Goal: Task Accomplishment & Management: Use online tool/utility

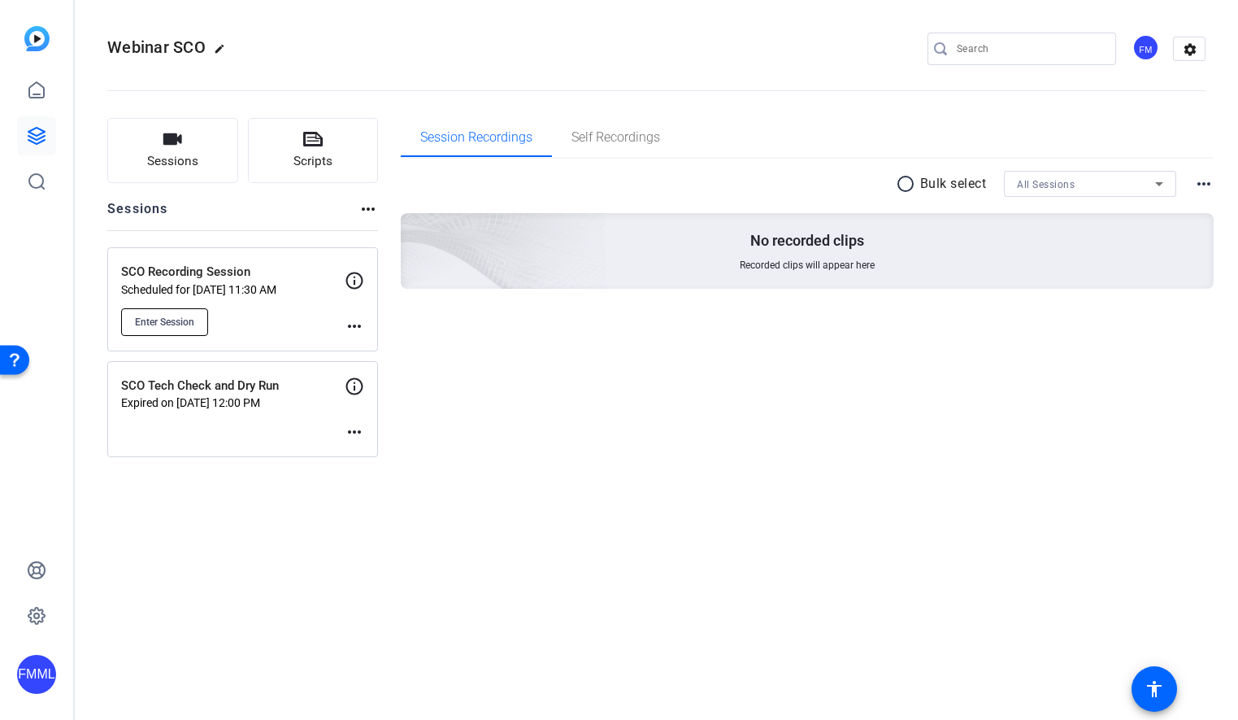
click at [177, 316] on span "Enter Session" at bounding box center [164, 322] width 59 height 13
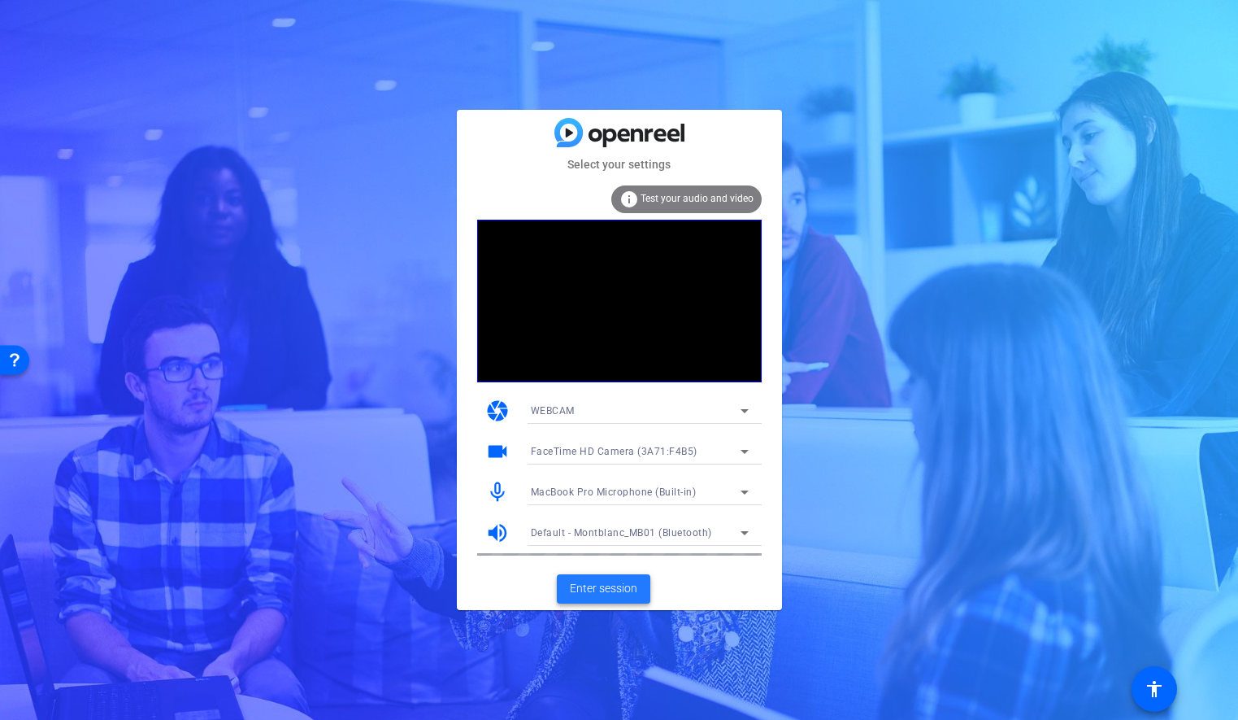
click at [599, 595] on span "Enter session" at bounding box center [603, 588] width 67 height 17
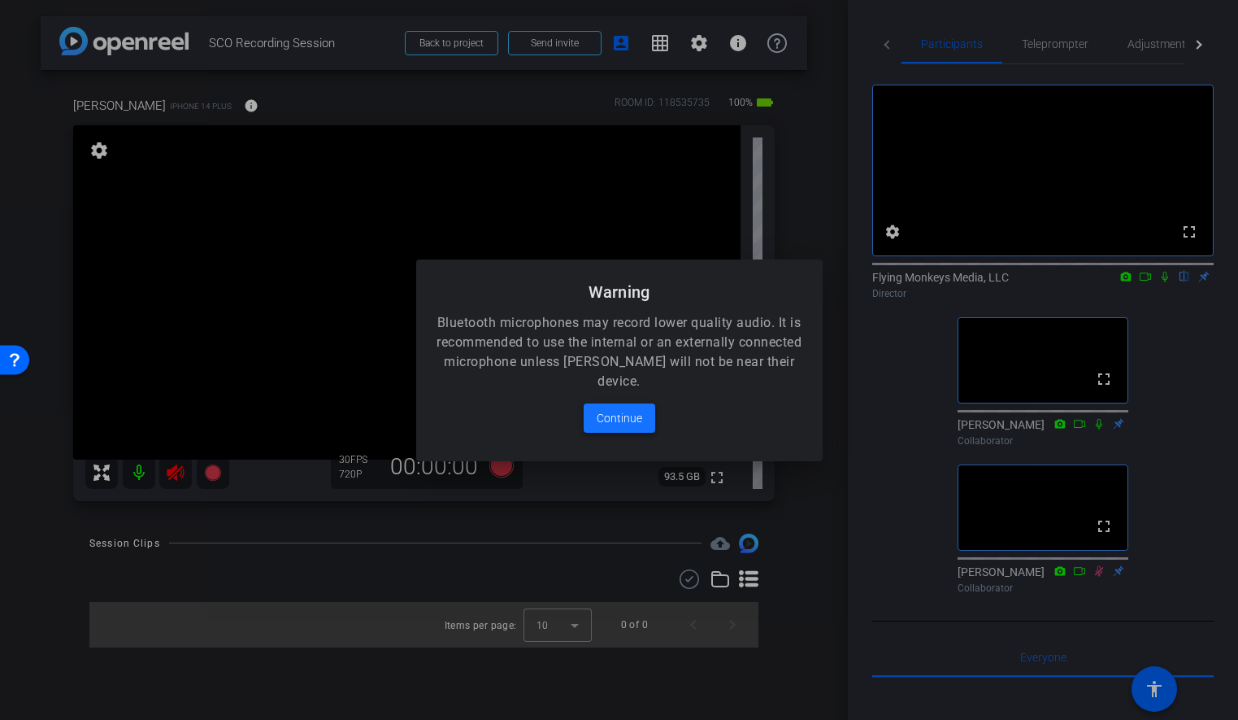
click at [607, 419] on span "Continue" at bounding box center [620, 418] width 46 height 20
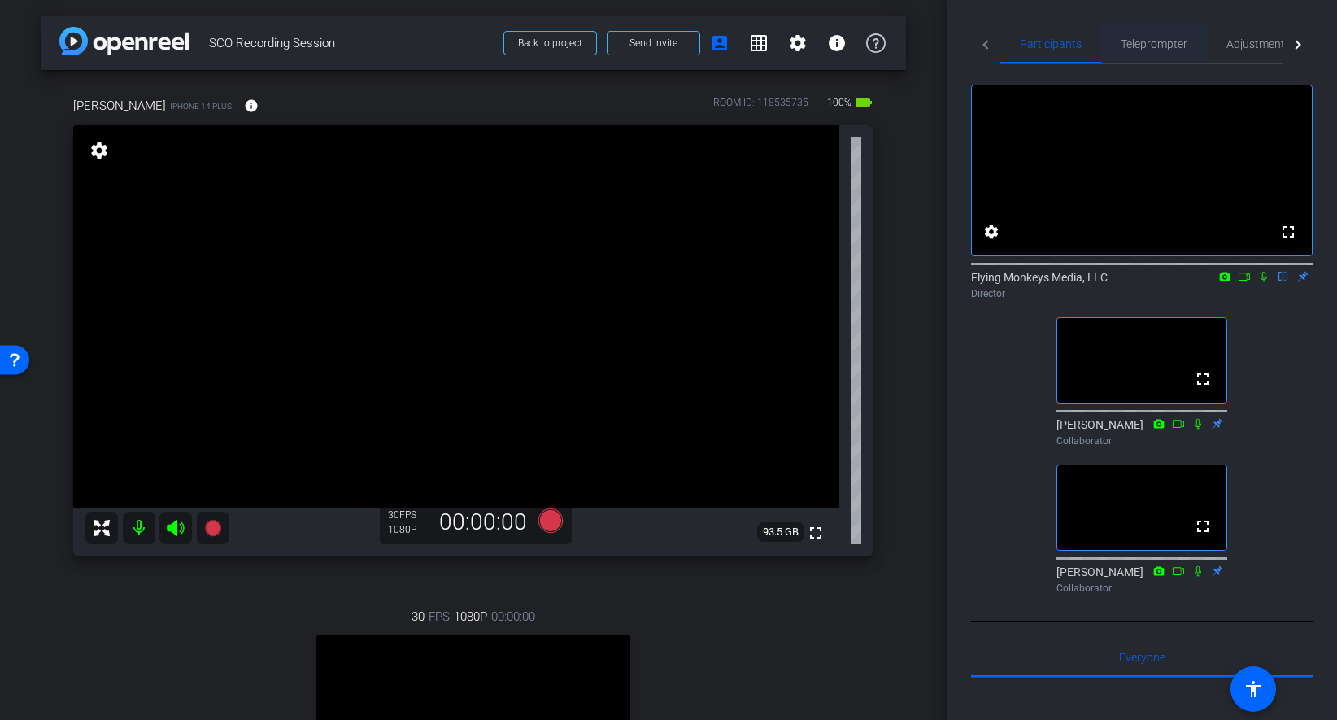
click at [1180, 54] on span "Teleprompter" at bounding box center [1154, 43] width 67 height 39
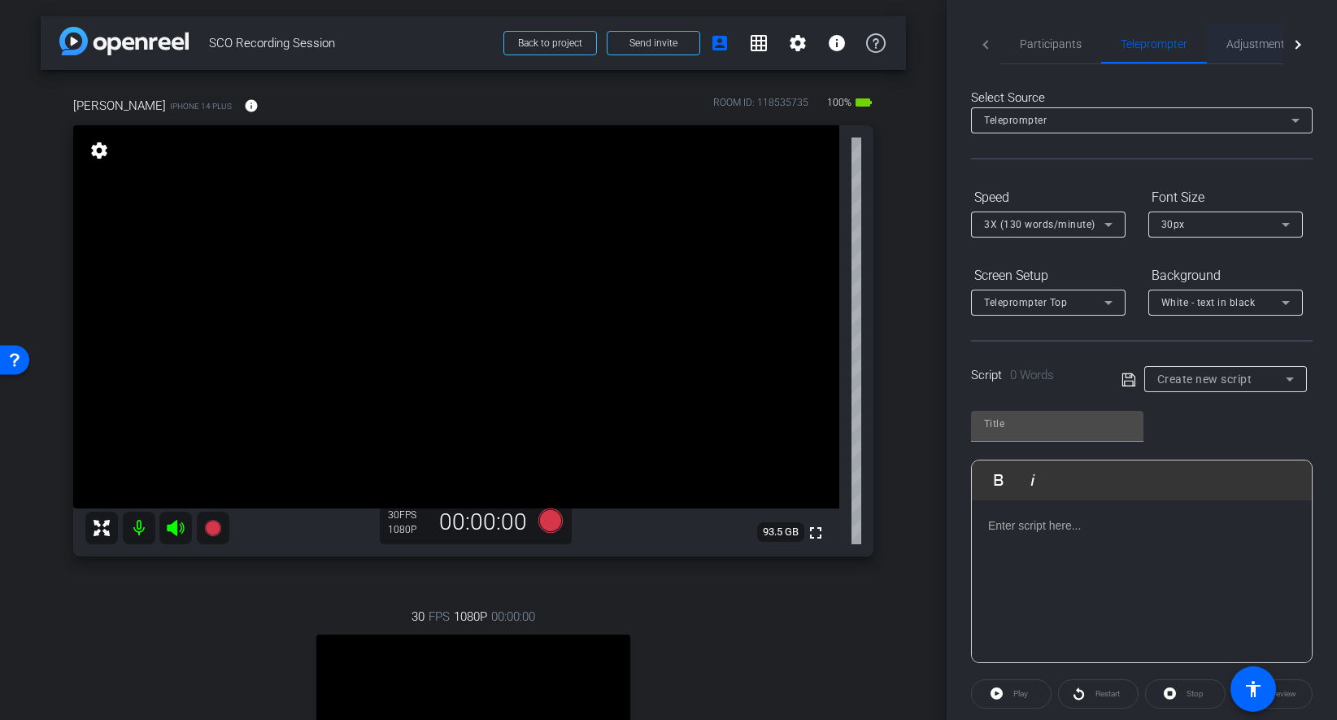
click at [1226, 50] on span "Adjustments" at bounding box center [1258, 43] width 64 height 39
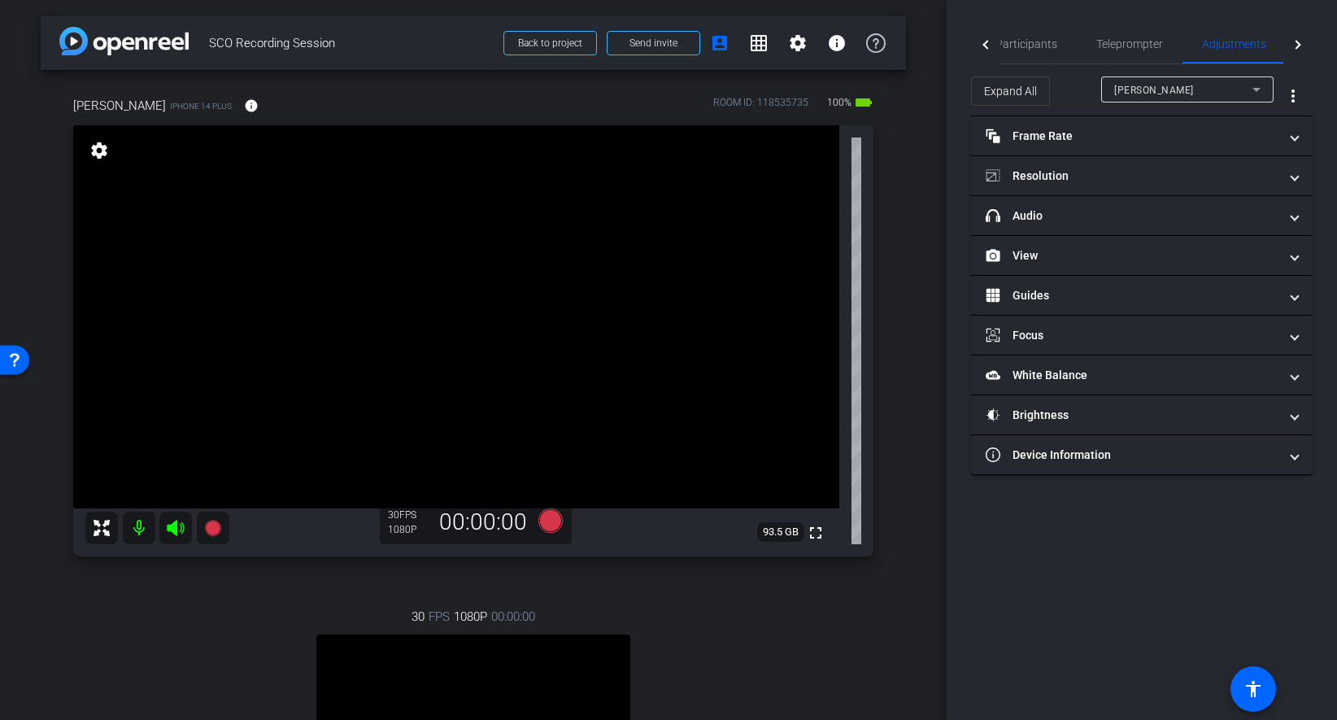
click at [1170, 94] on span "Richard Howells" at bounding box center [1154, 90] width 80 height 11
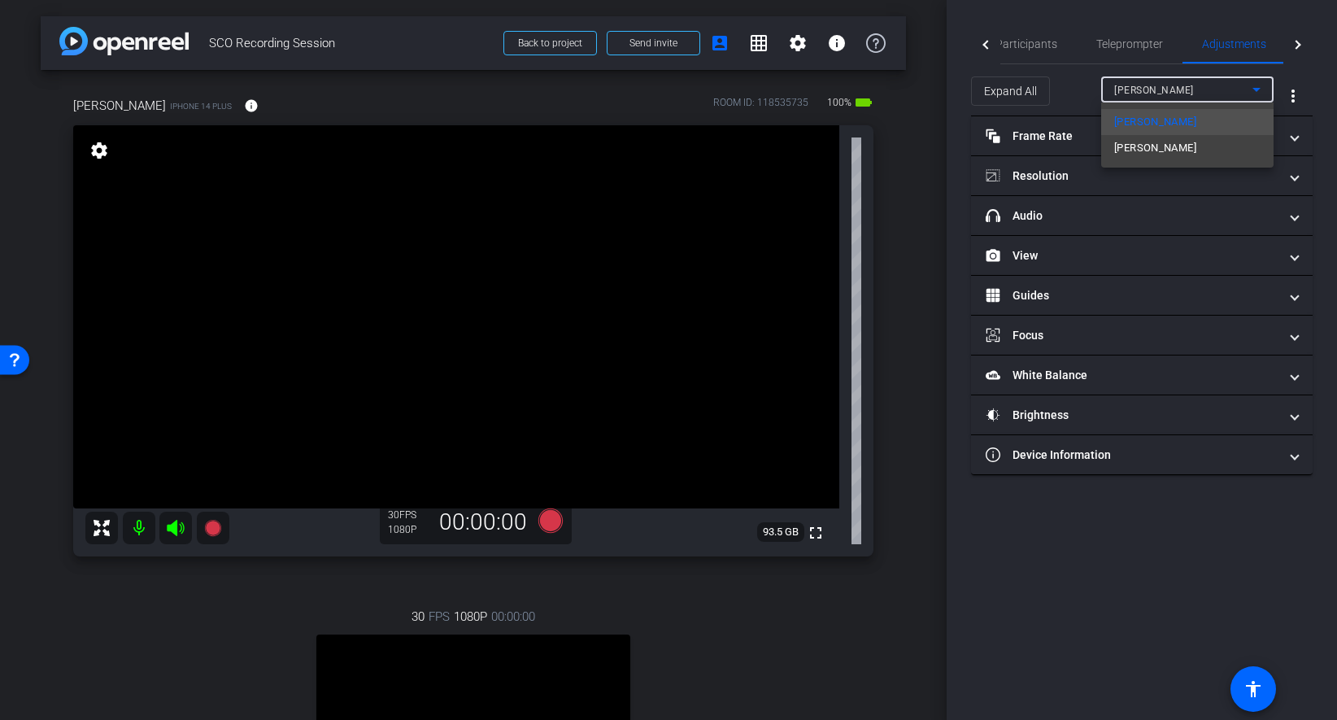
click at [1163, 94] on div at bounding box center [668, 360] width 1337 height 720
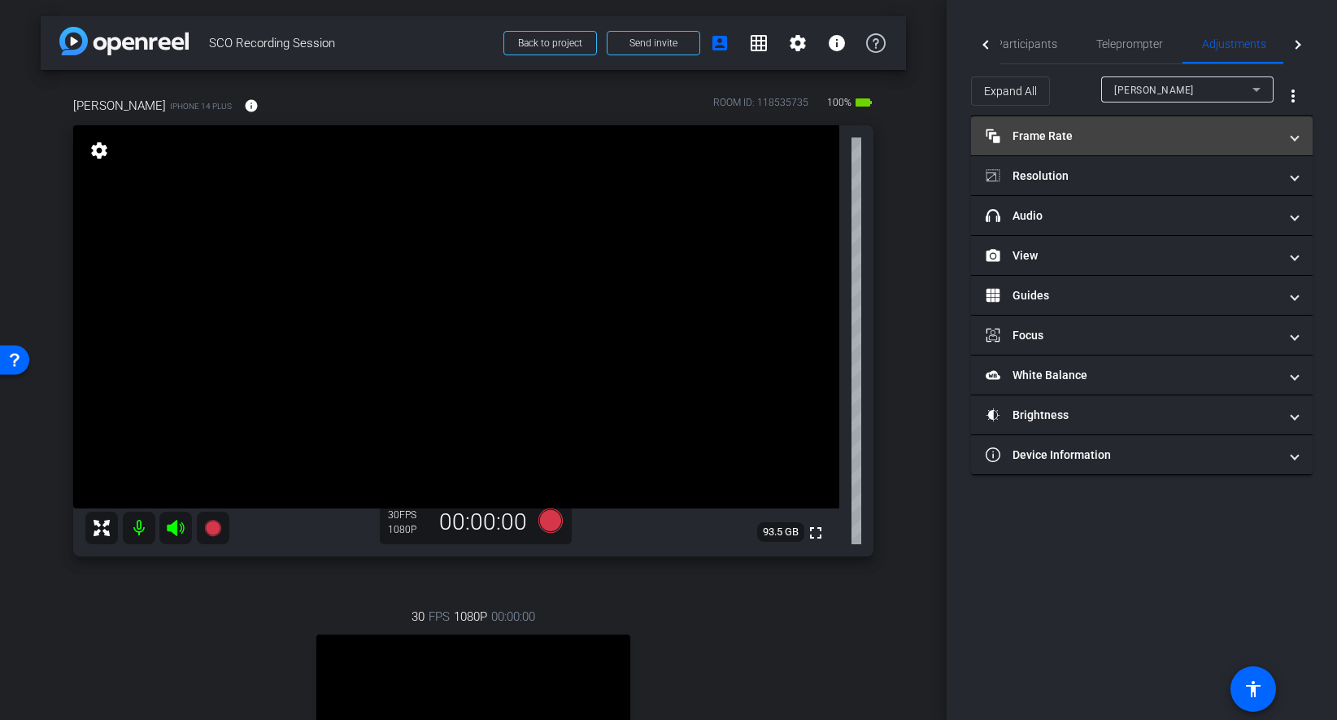
click at [1121, 133] on mat-panel-title "Frame Rate Frame Rate" at bounding box center [1132, 136] width 293 height 17
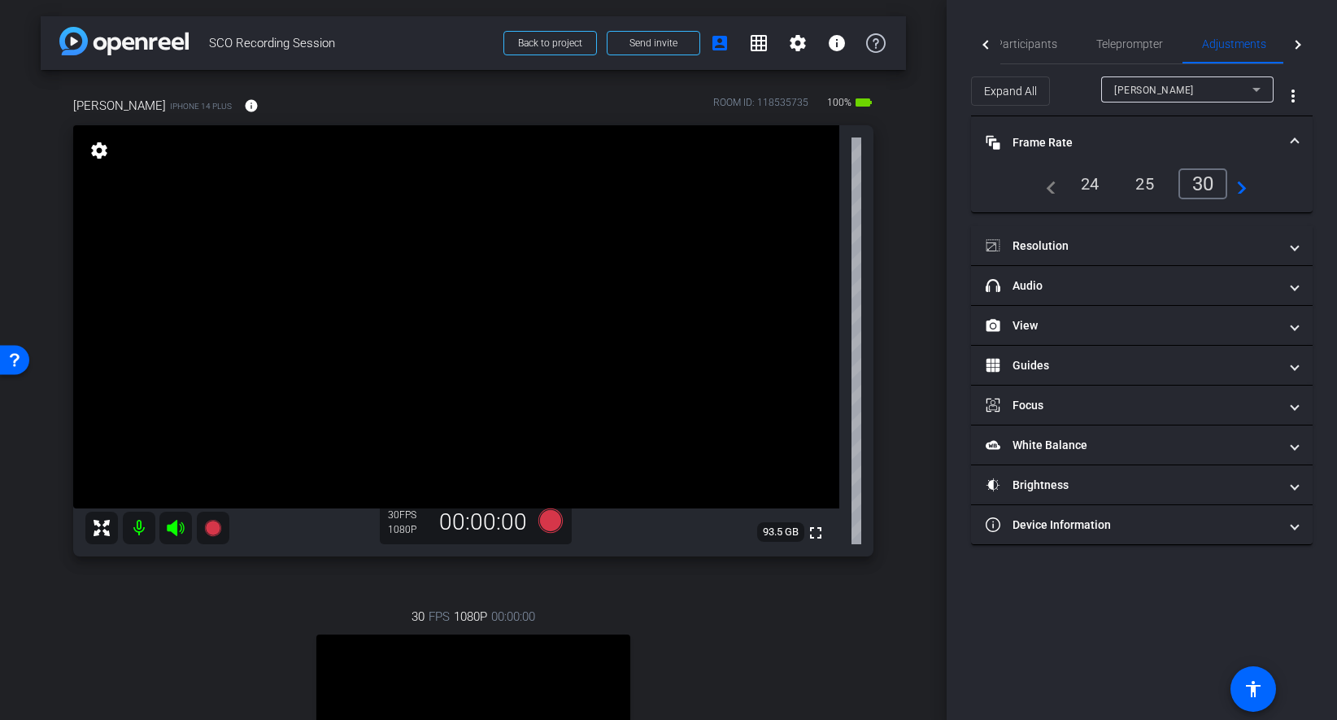
click at [1195, 189] on div "30" at bounding box center [1203, 183] width 50 height 31
click at [1117, 141] on mat-panel-title "Frame Rate Frame Rate" at bounding box center [1132, 142] width 293 height 17
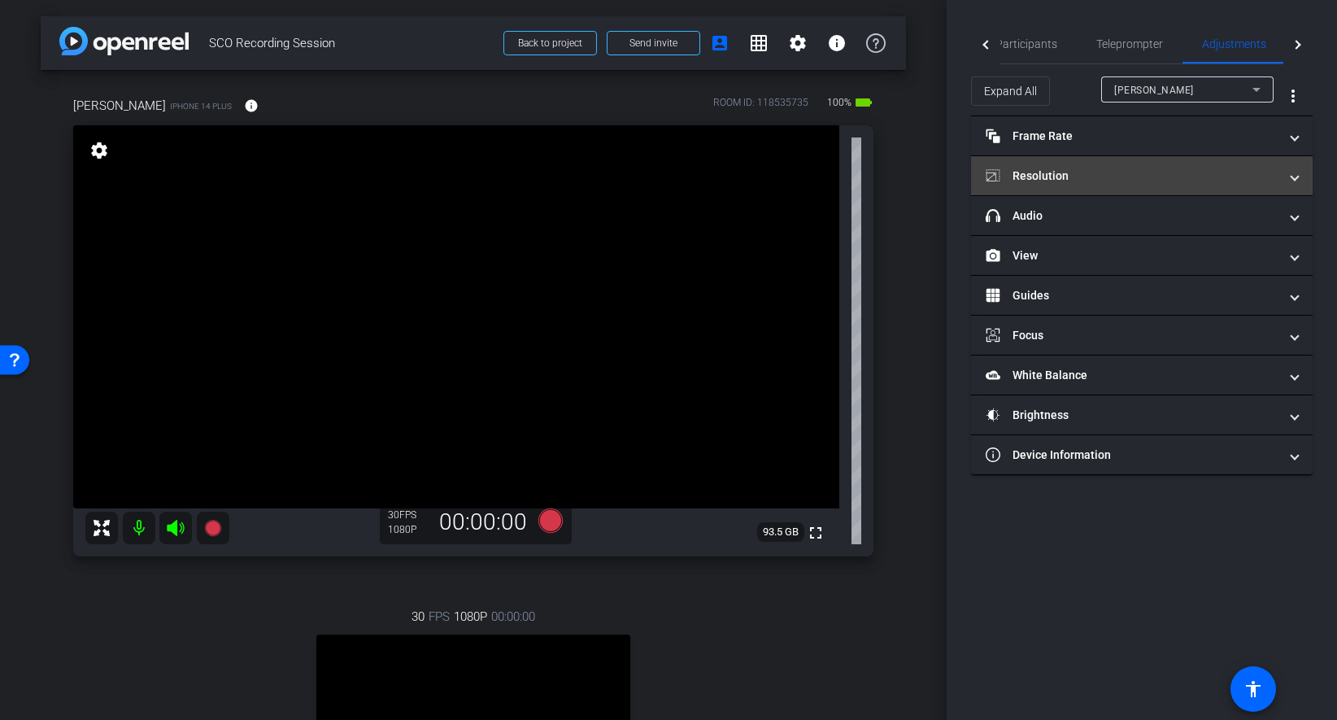
click at [1101, 171] on mat-panel-title "Resolution" at bounding box center [1132, 176] width 293 height 17
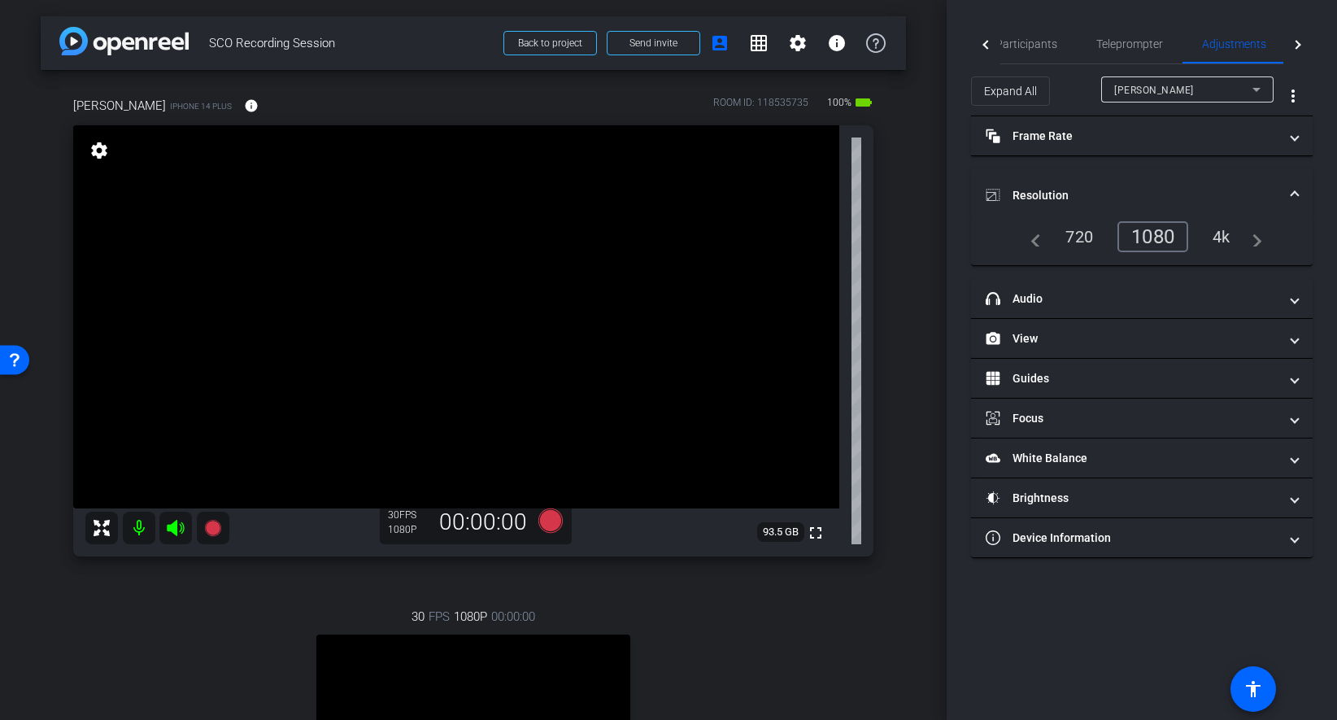
click at [1158, 234] on div "1080" at bounding box center [1152, 236] width 71 height 31
click at [1199, 181] on mat-expansion-panel-header "Resolution" at bounding box center [1142, 195] width 342 height 52
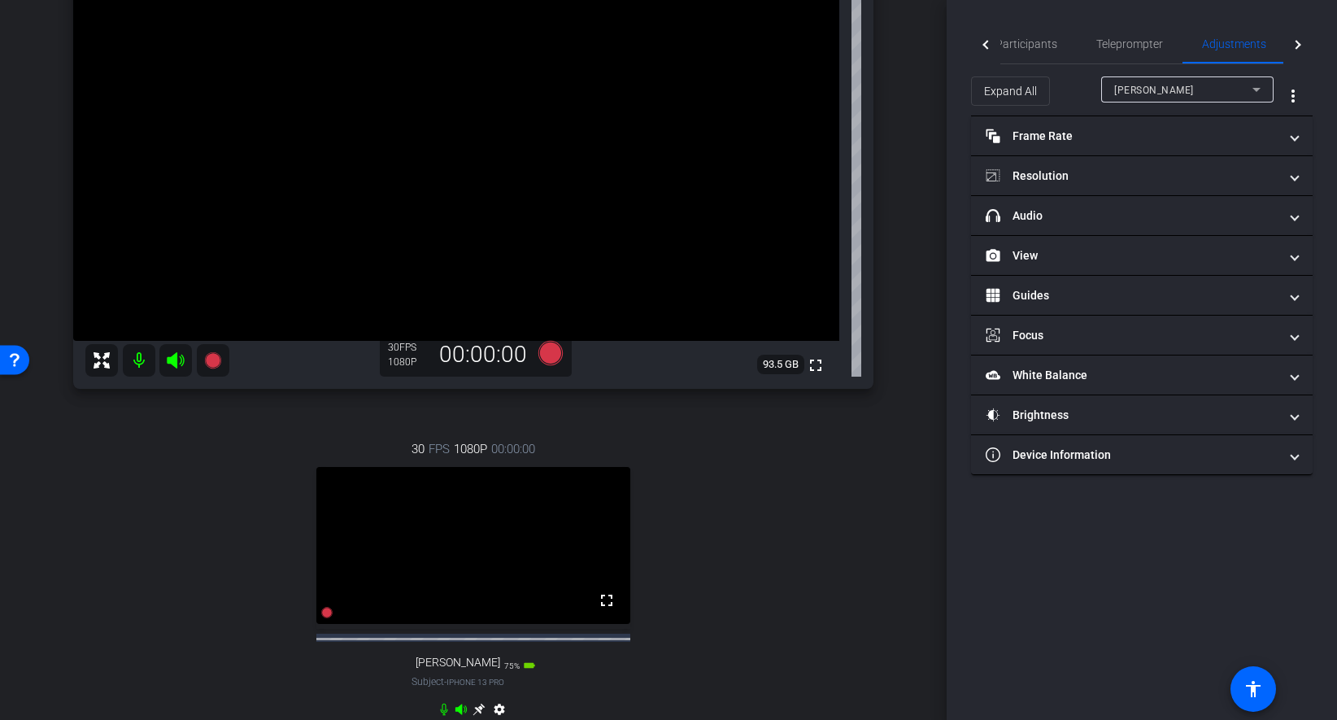
scroll to position [235, 0]
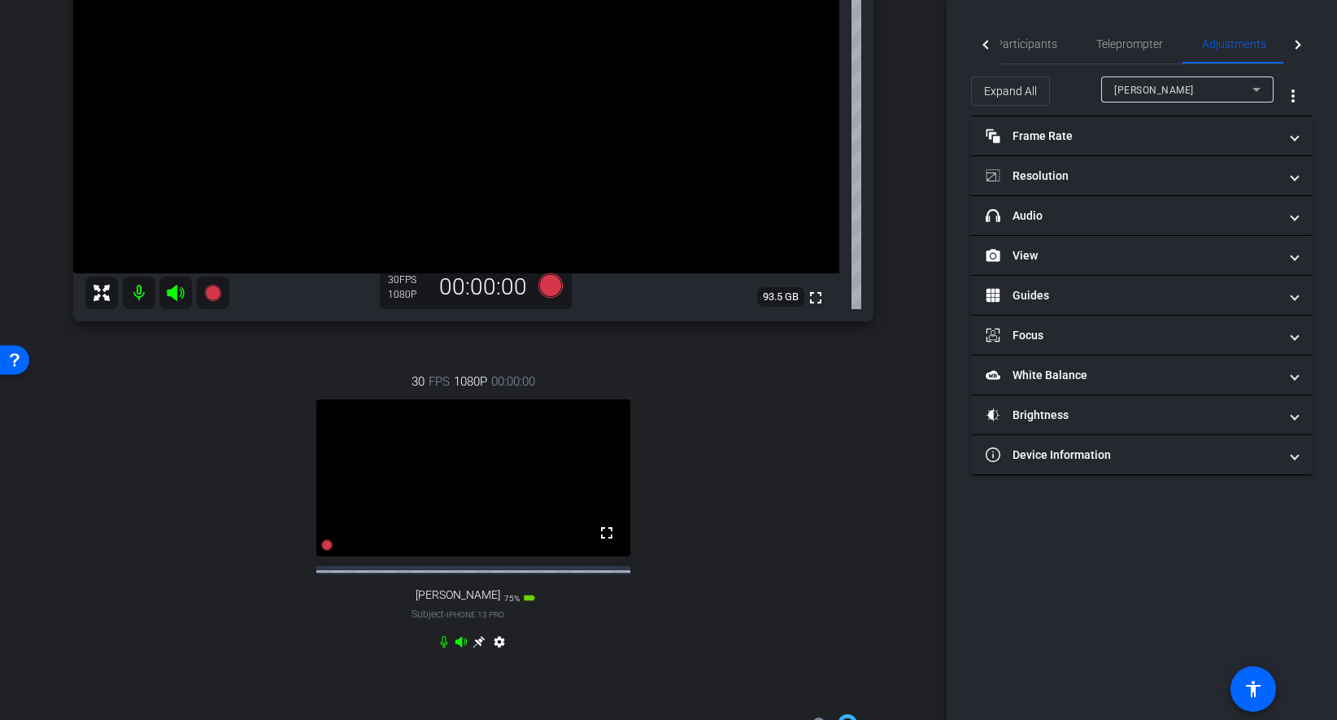
click at [136, 290] on mat-icon at bounding box center [139, 292] width 33 height 33
click at [137, 295] on mat-icon at bounding box center [139, 292] width 33 height 33
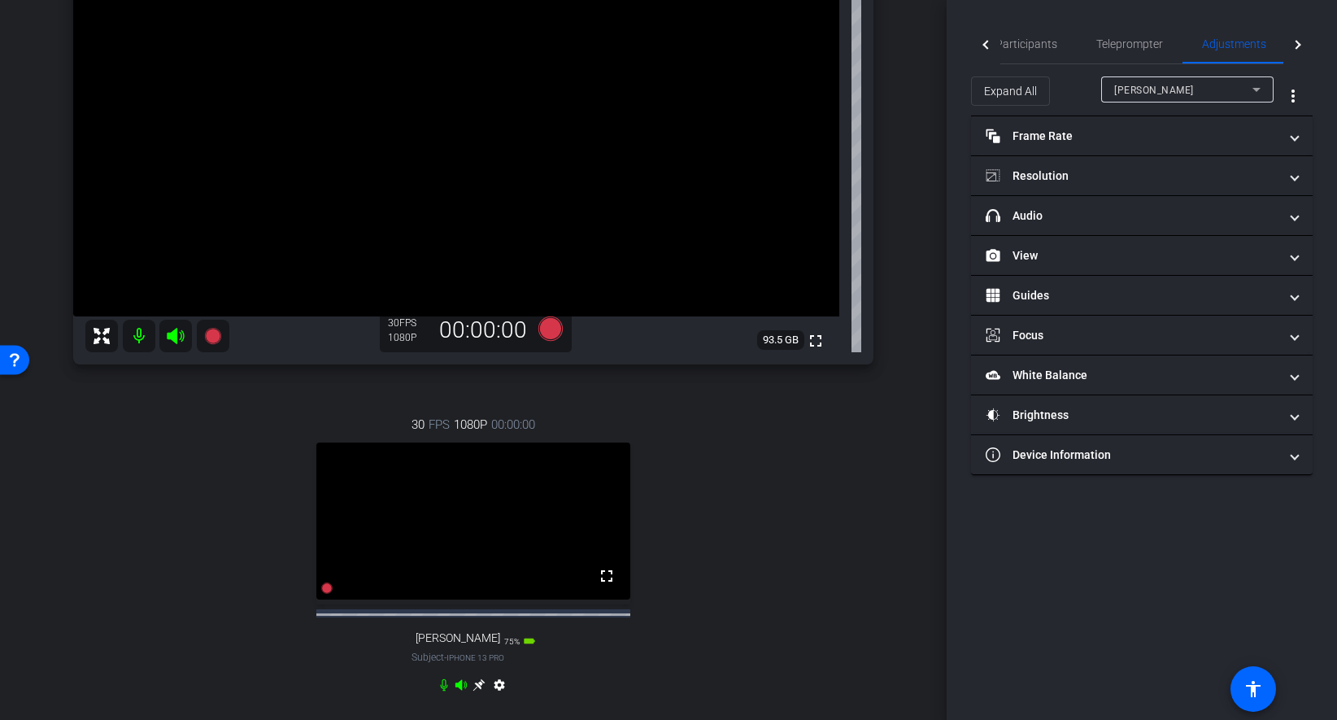
scroll to position [191, 0]
click at [1183, 93] on span "Richard Howells" at bounding box center [1154, 90] width 80 height 11
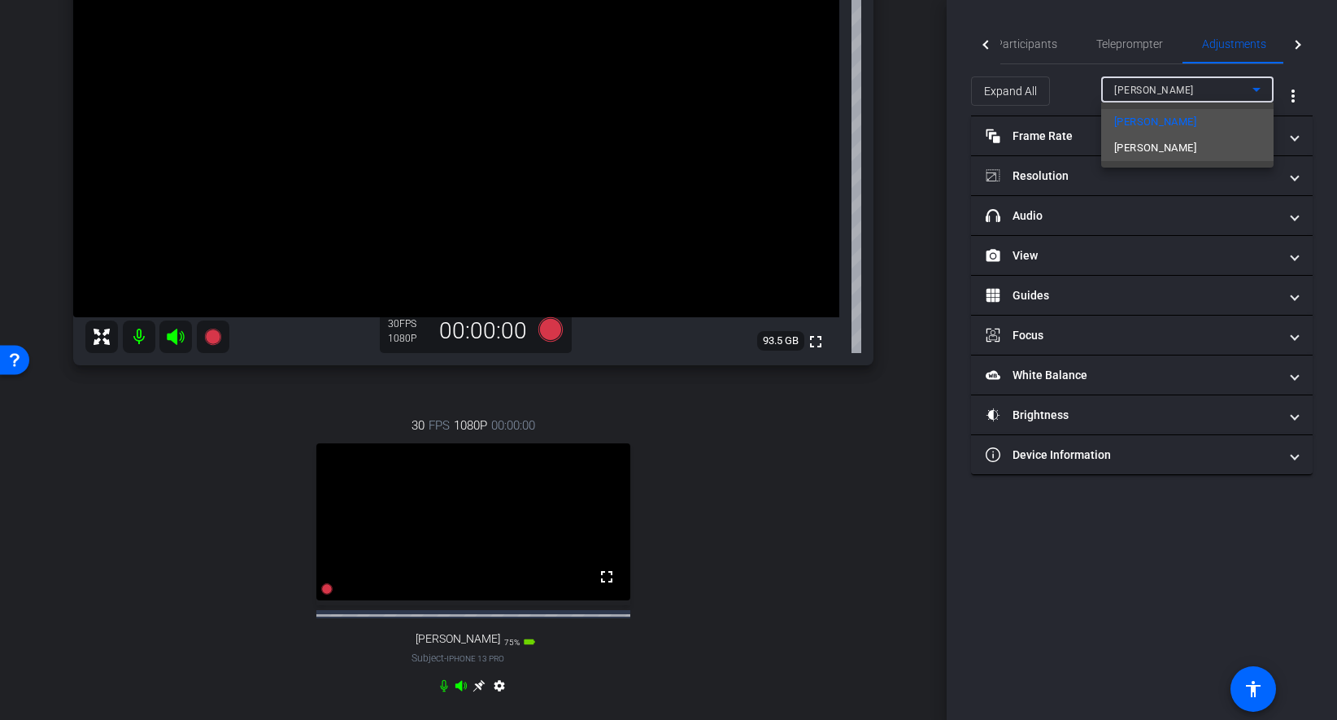
click at [1177, 145] on span "Sudy Bharadwaj" at bounding box center [1155, 148] width 82 height 20
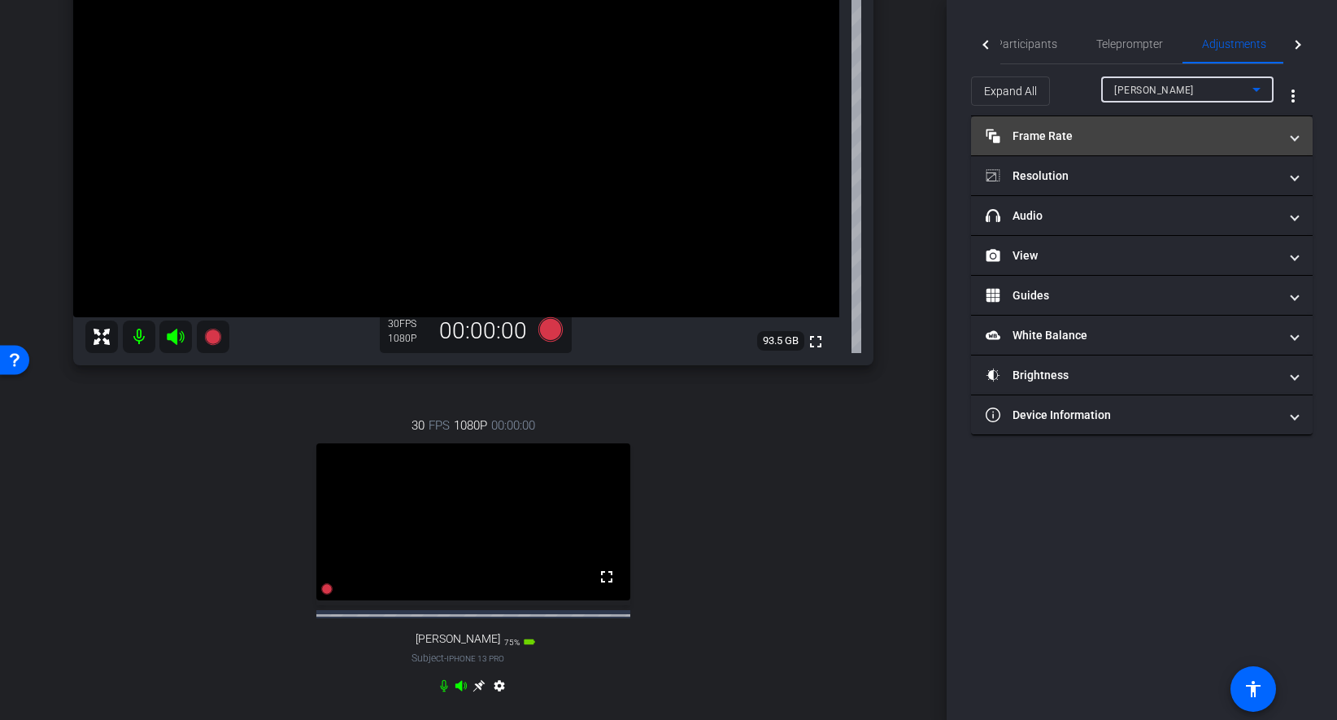
click at [1087, 138] on mat-panel-title "Frame Rate Frame Rate" at bounding box center [1132, 136] width 293 height 17
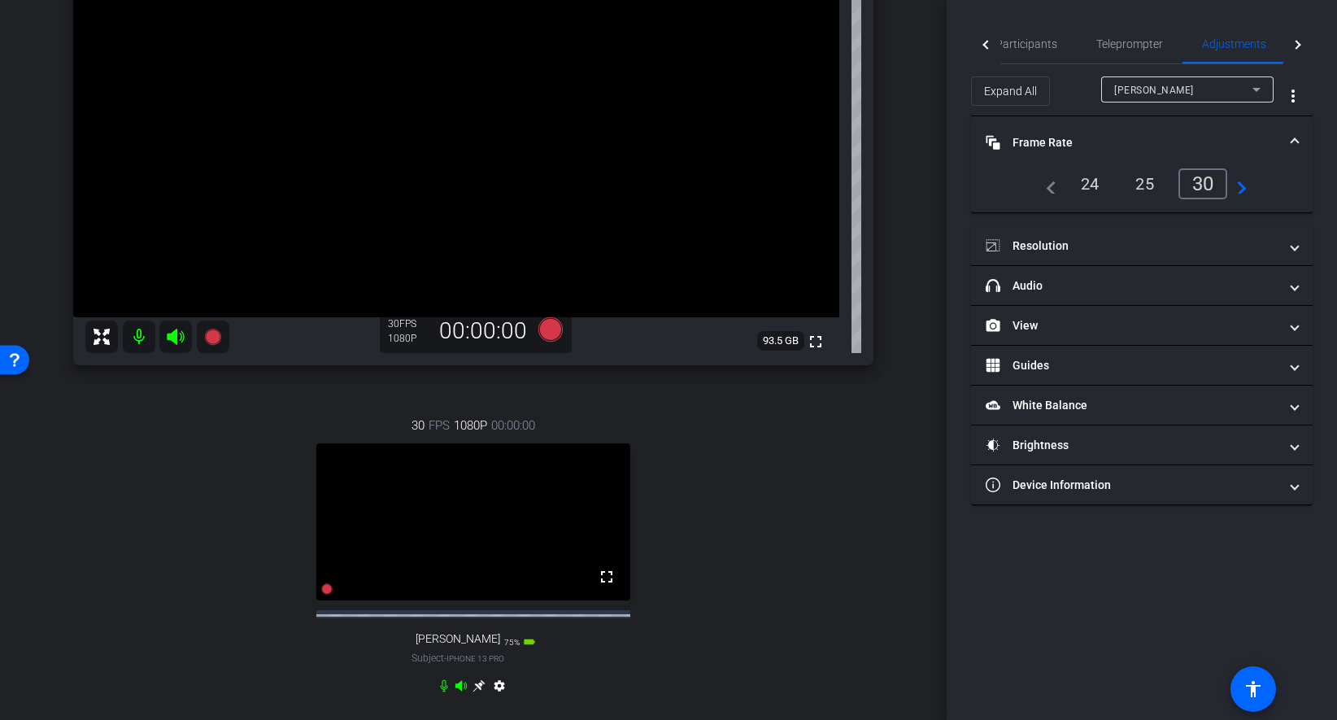
click at [1185, 173] on div "30" at bounding box center [1203, 183] width 50 height 31
click at [1164, 128] on mat-expansion-panel-header "Frame Rate Frame Rate" at bounding box center [1142, 142] width 342 height 52
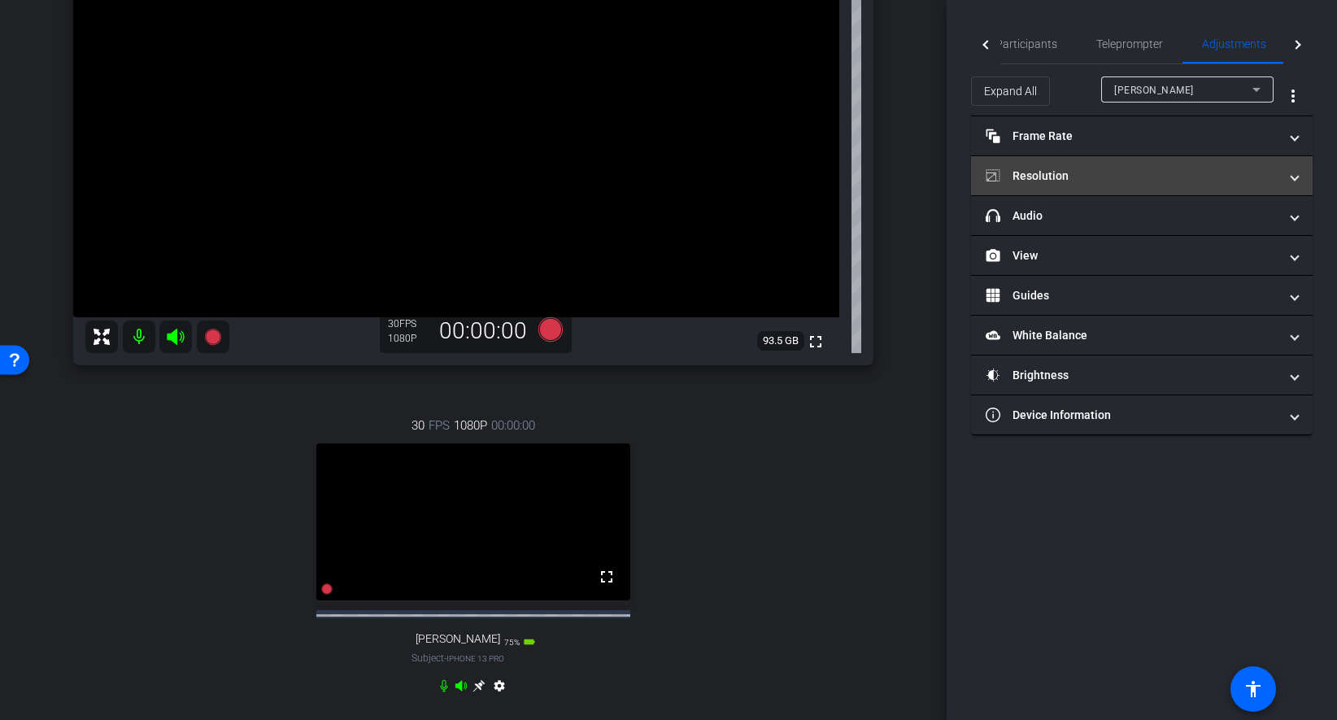
click at [1142, 164] on mat-expansion-panel-header "Resolution" at bounding box center [1142, 175] width 342 height 39
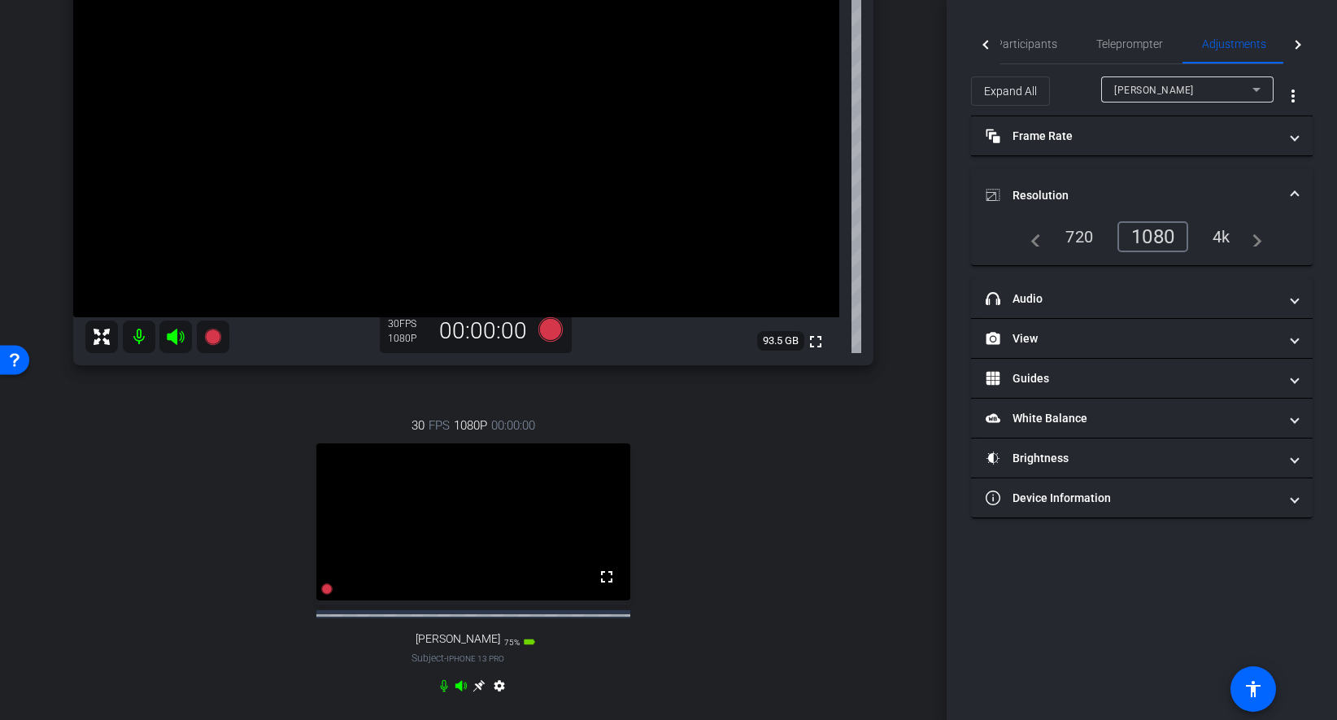
click at [1160, 237] on div "1080" at bounding box center [1152, 236] width 71 height 31
click at [1182, 180] on mat-expansion-panel-header "Resolution" at bounding box center [1142, 195] width 342 height 52
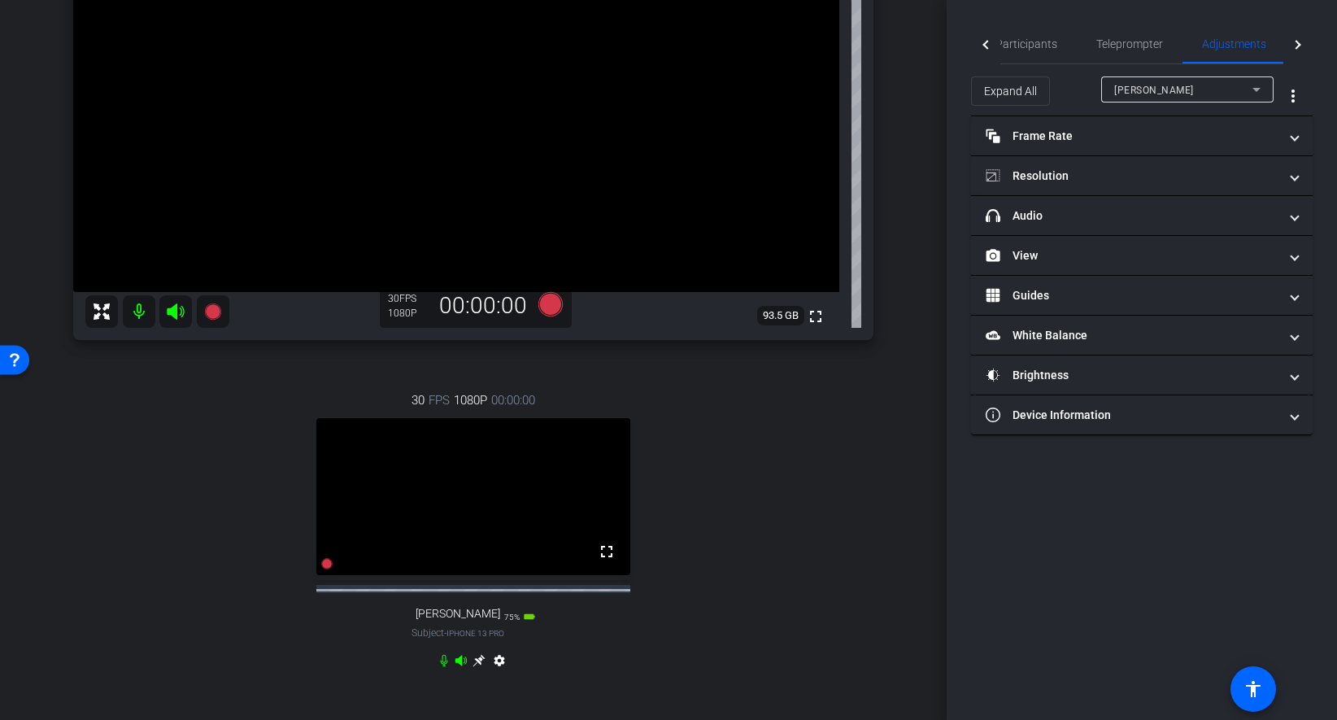
scroll to position [163, 0]
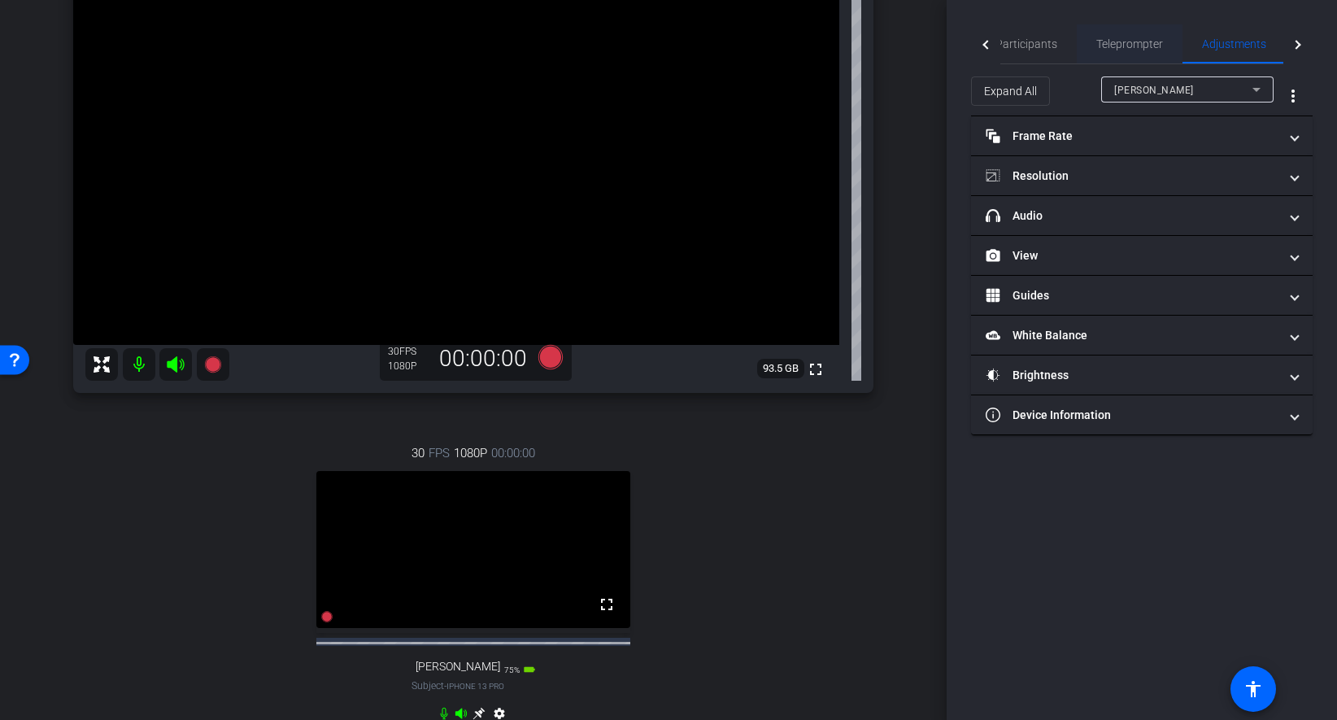
click at [1123, 38] on span "Teleprompter" at bounding box center [1129, 43] width 67 height 11
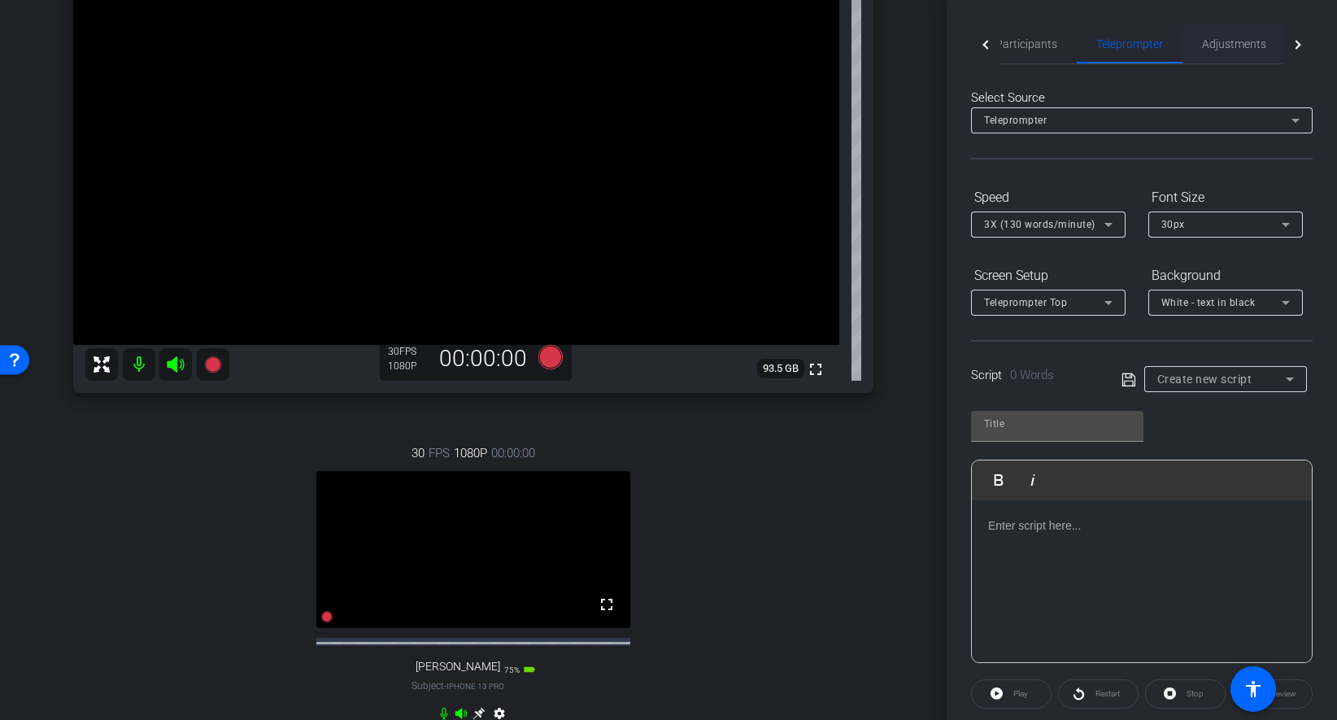
click at [1238, 38] on span "Adjustments" at bounding box center [1234, 43] width 64 height 11
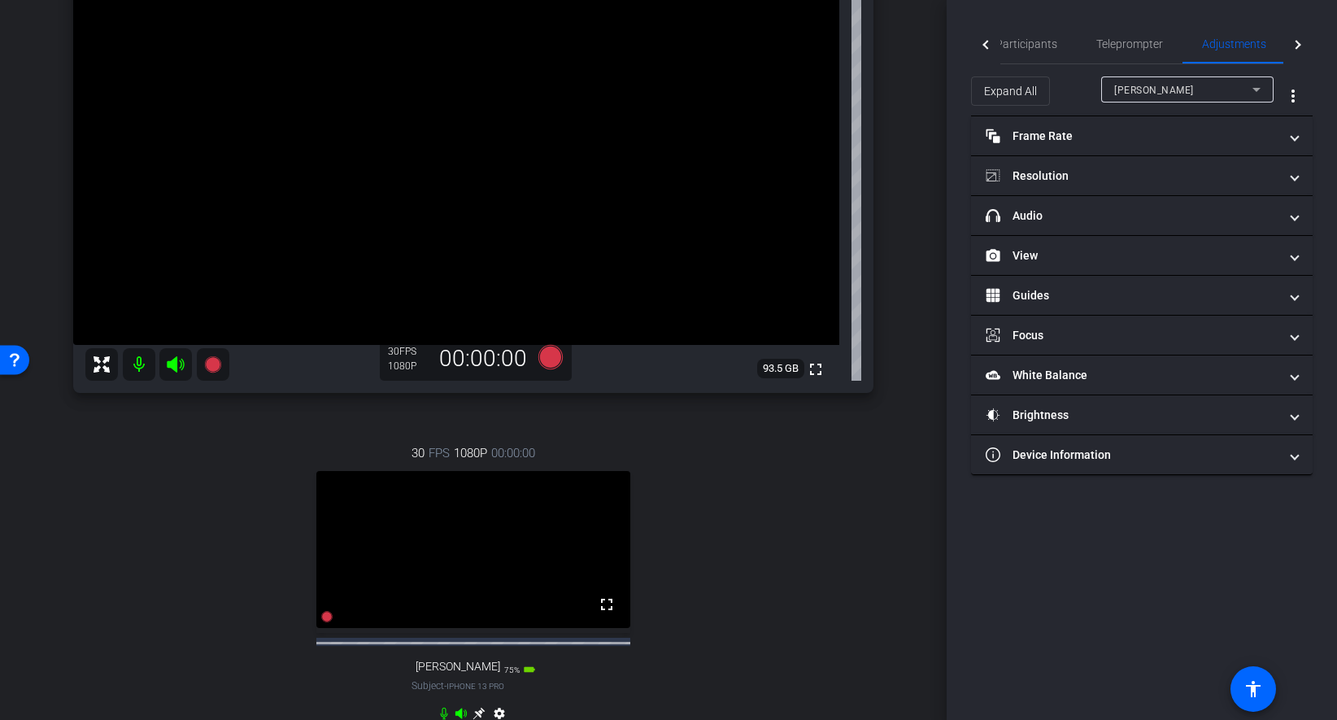
click at [1192, 85] on div "Richard Howells" at bounding box center [1183, 90] width 138 height 20
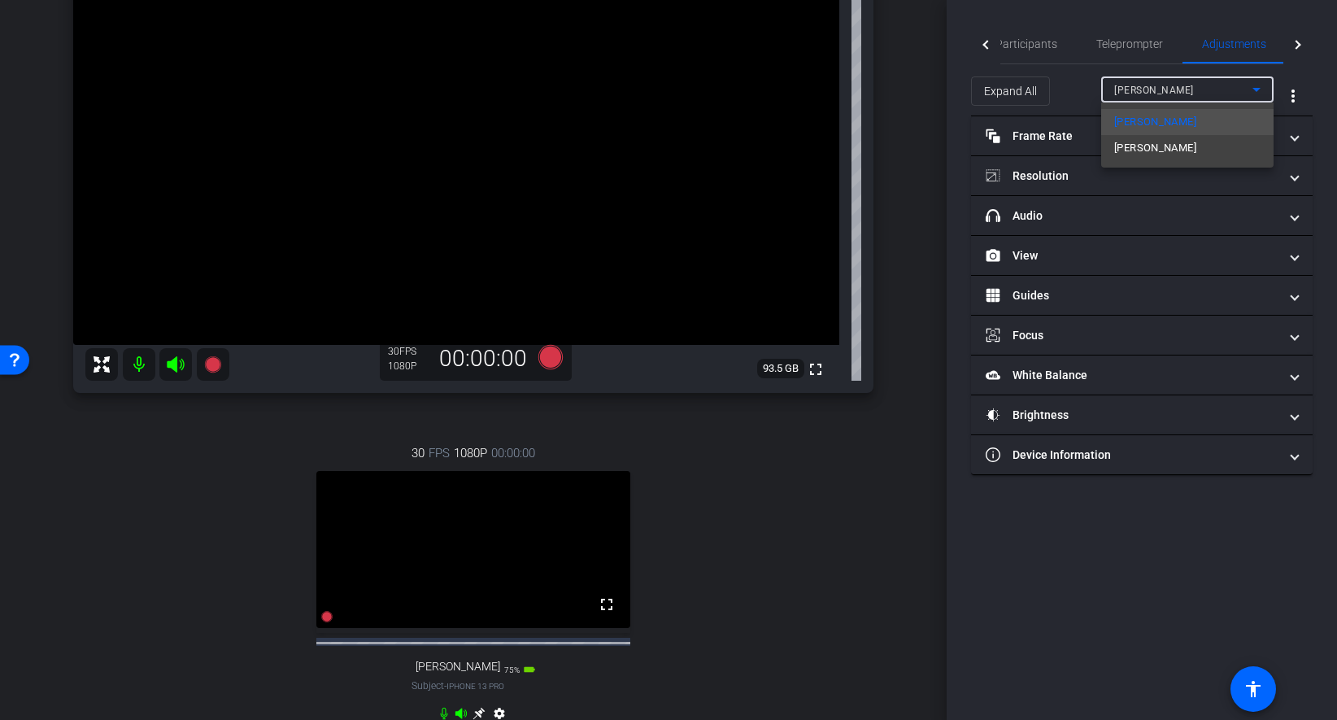
click at [944, 169] on div at bounding box center [668, 360] width 1337 height 720
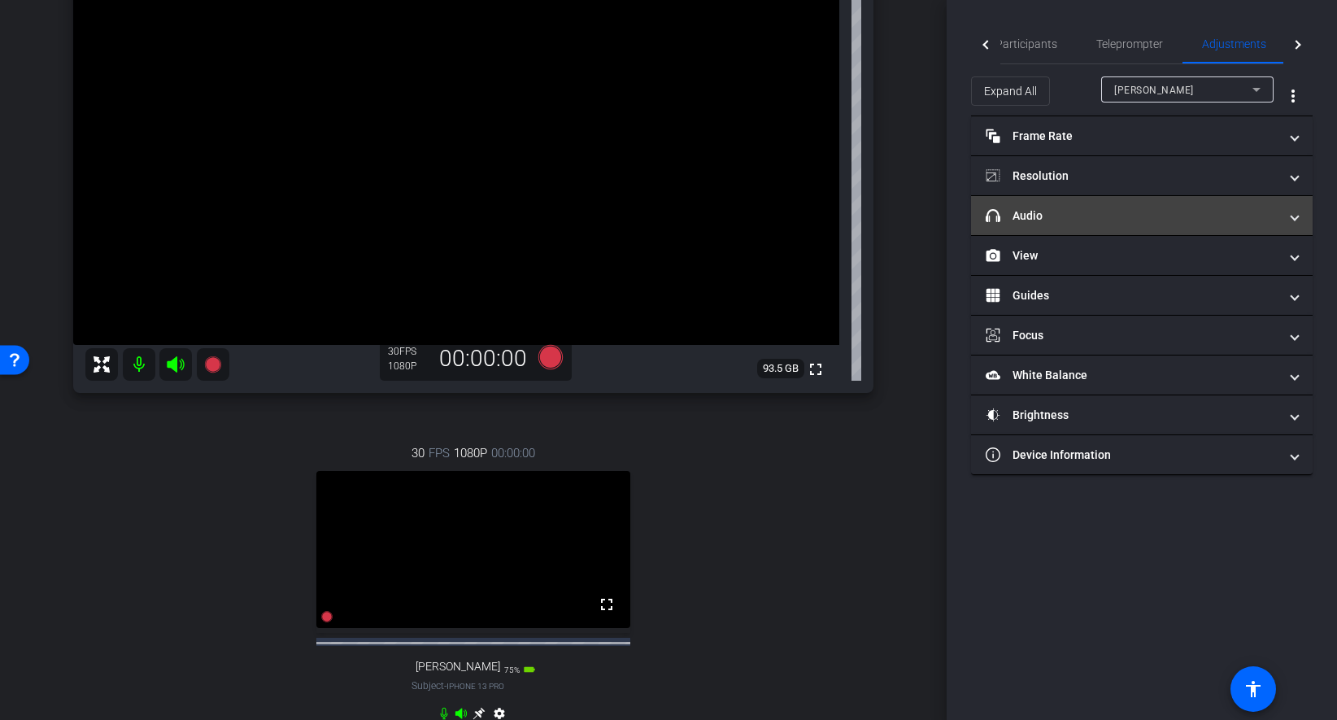
click at [1238, 212] on span at bounding box center [1294, 215] width 7 height 17
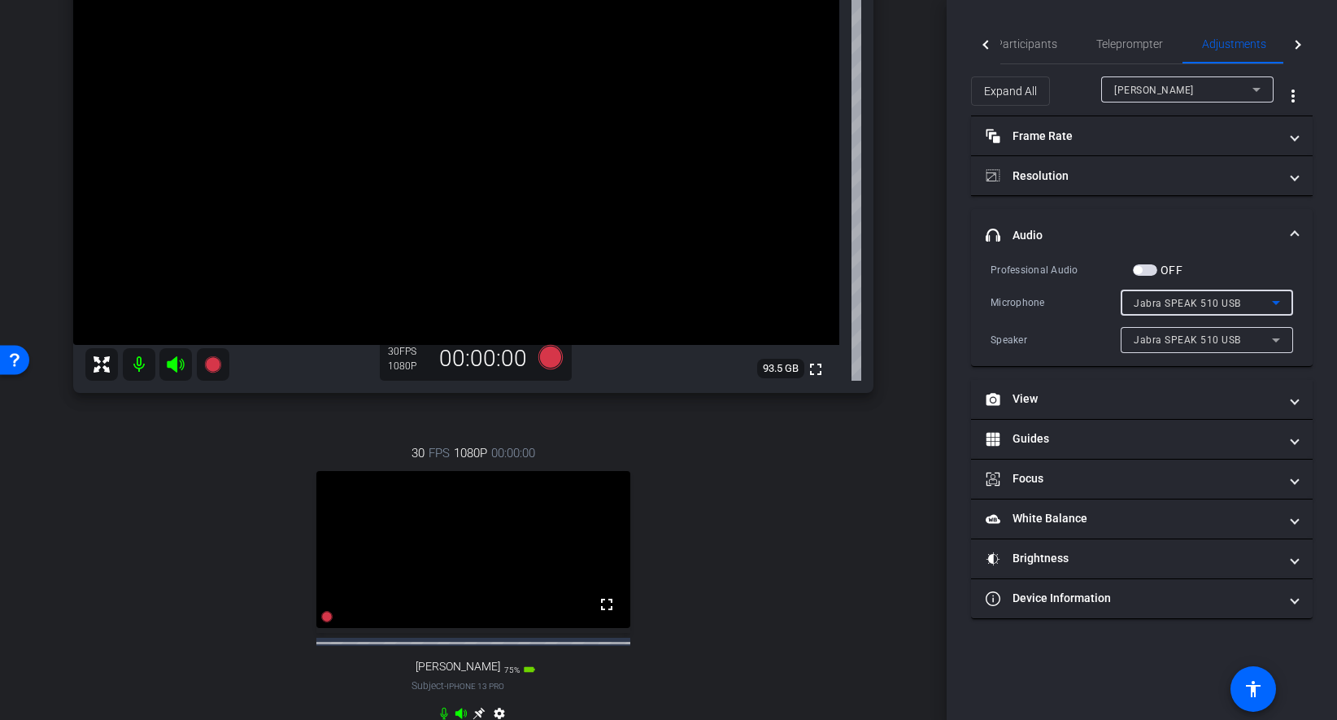
click at [1238, 307] on div "Jabra SPEAK 510 USB" at bounding box center [1203, 303] width 138 height 20
click at [1221, 337] on span "iPhone Microphone" at bounding box center [1181, 335] width 94 height 20
click at [1222, 341] on div "Speaker" at bounding box center [1203, 339] width 138 height 20
click at [1238, 329] on div at bounding box center [668, 360] width 1337 height 720
click at [1226, 340] on div "Speaker" at bounding box center [1203, 339] width 138 height 20
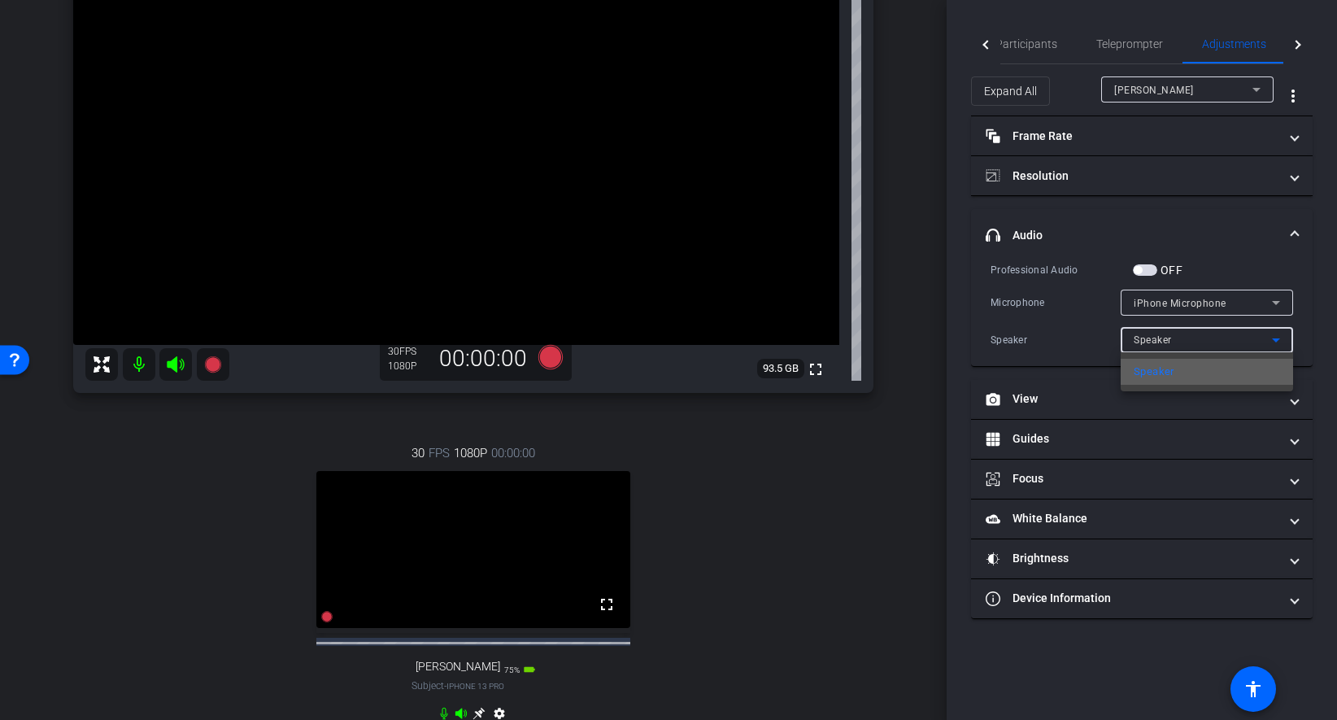
click at [1199, 373] on mat-option "Speaker" at bounding box center [1207, 372] width 172 height 26
click at [1238, 308] on div "Participants Teleprompter Adjustments Live settings Flying Monkeys Media, LLC f…" at bounding box center [1142, 360] width 390 height 720
click at [1217, 337] on div "Speaker" at bounding box center [1203, 339] width 138 height 20
click at [1238, 312] on div at bounding box center [668, 360] width 1337 height 720
click at [1238, 302] on div "iPhone Microphone" at bounding box center [1203, 303] width 138 height 20
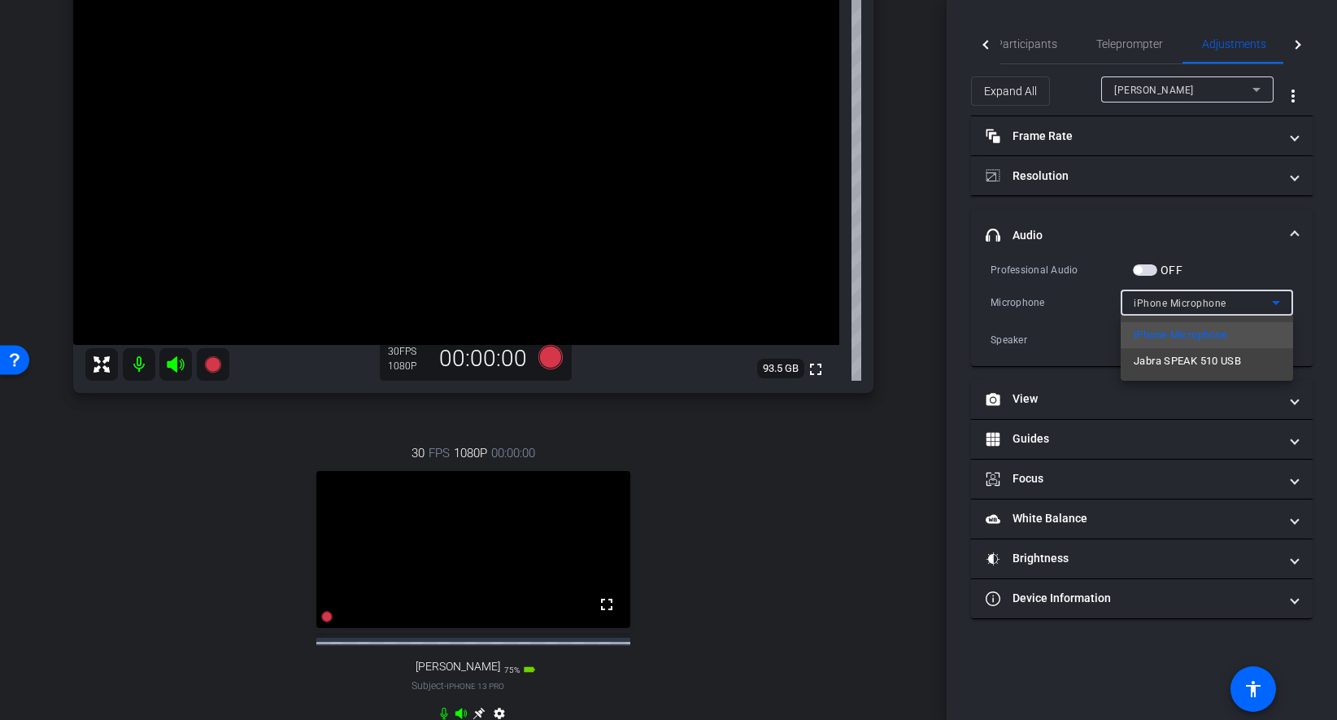
click at [1193, 359] on span "Jabra SPEAK 510 USB" at bounding box center [1187, 361] width 107 height 20
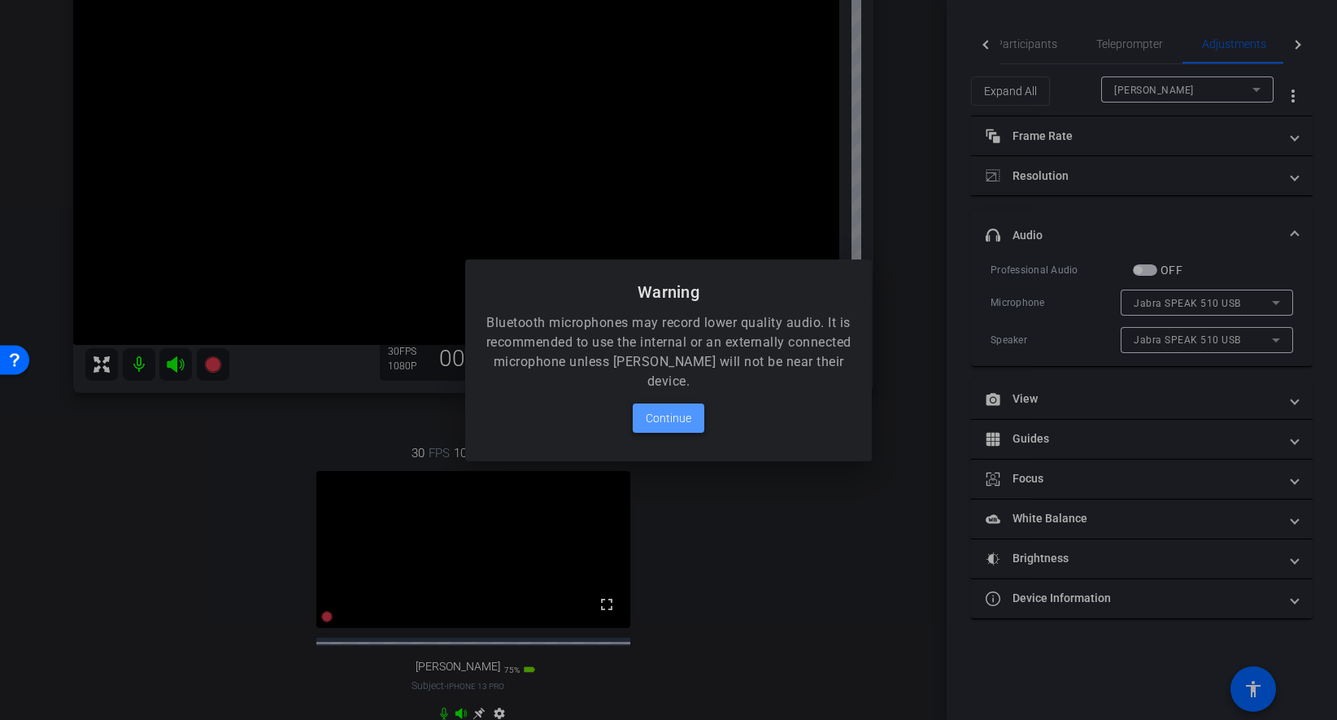
click at [658, 414] on span "Continue" at bounding box center [669, 418] width 46 height 20
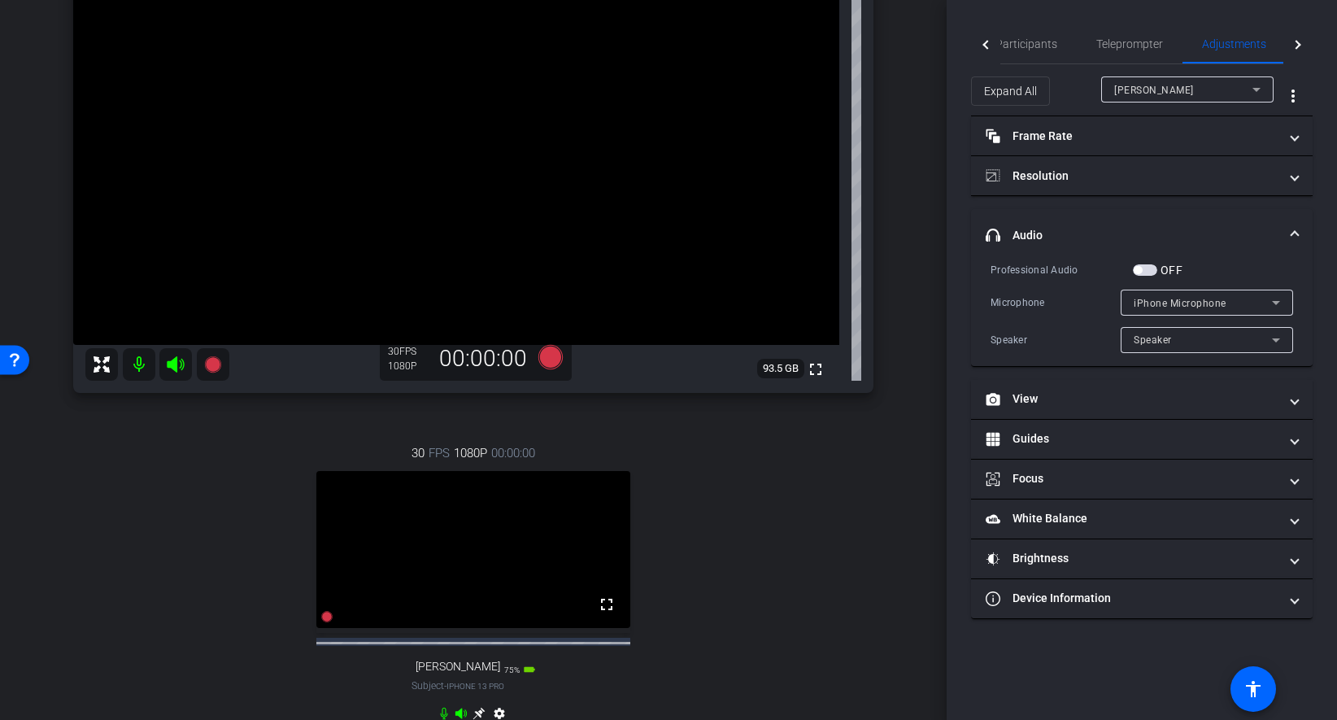
click at [1235, 274] on div "Professional Audio OFF" at bounding box center [1141, 269] width 302 height 17
click at [1238, 294] on div "Professional Audio OFF Microphone iPhone Microphone Speaker Speaker" at bounding box center [1142, 313] width 342 height 105
click at [1238, 228] on span "headphone icon Audio" at bounding box center [1139, 235] width 306 height 17
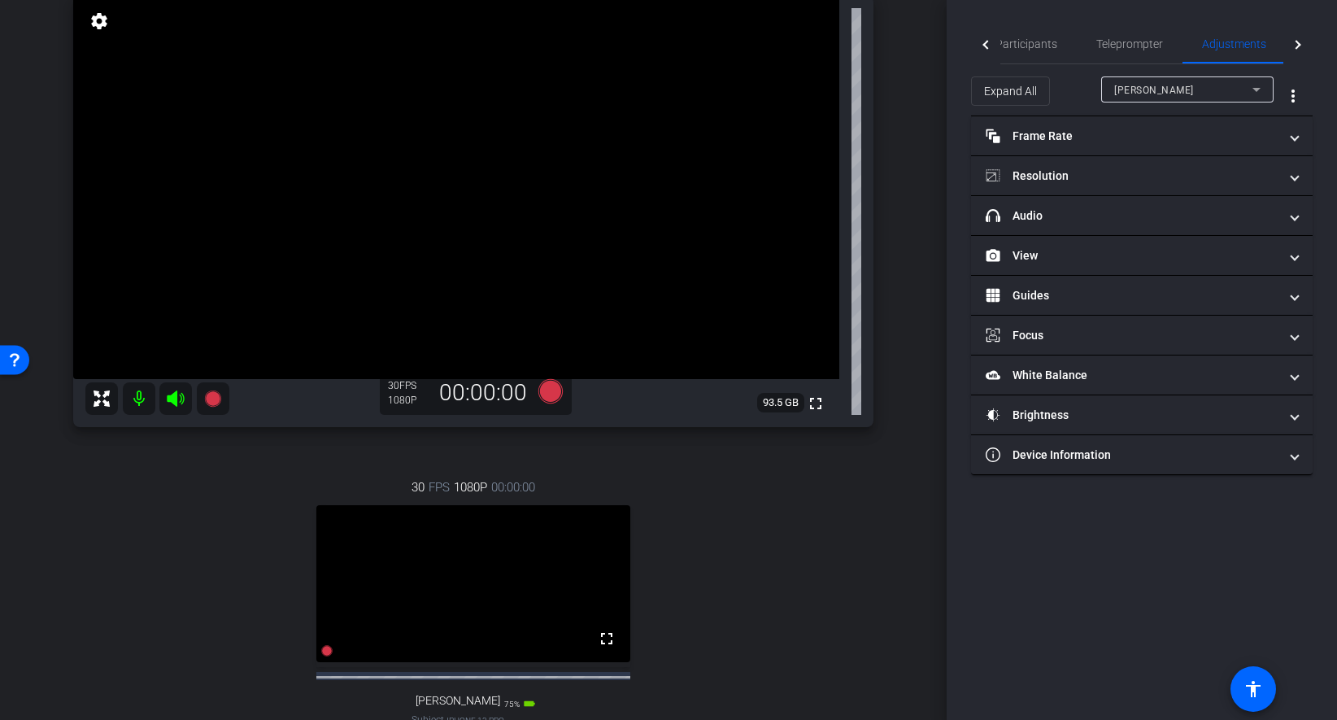
scroll to position [132, 0]
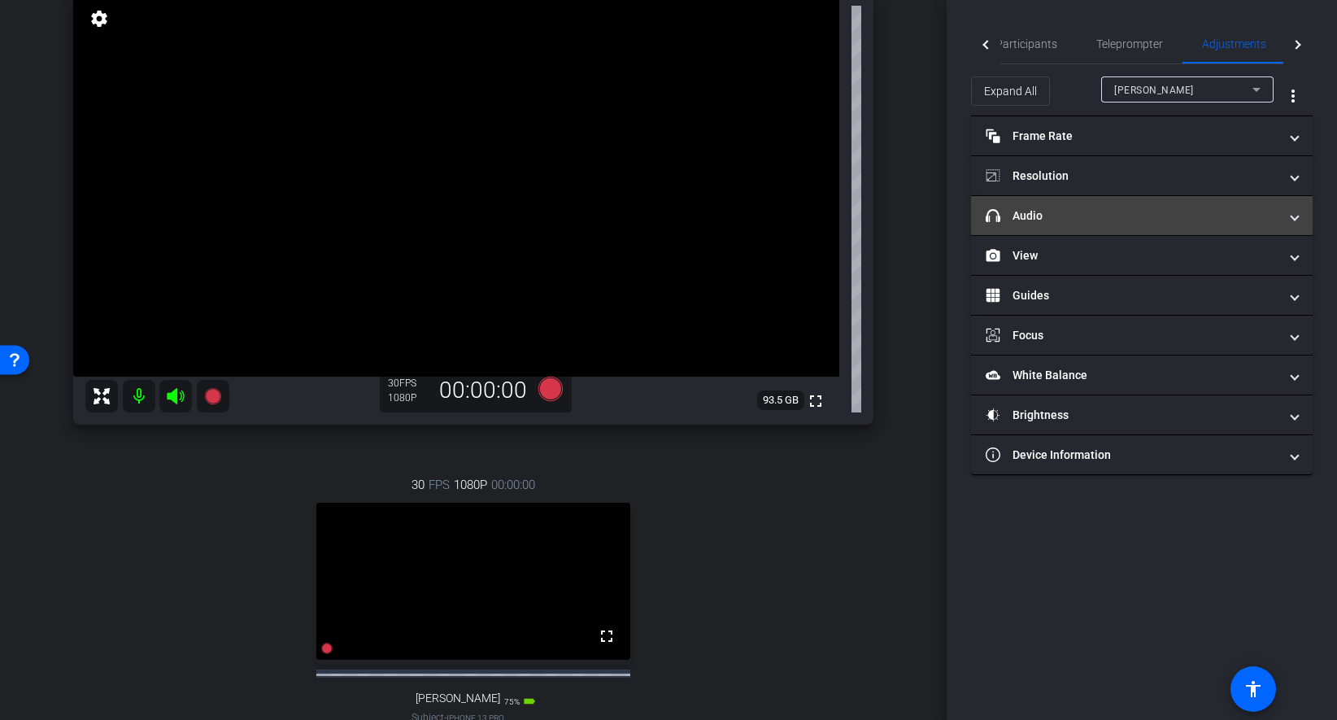
click at [1125, 211] on mat-panel-title "headphone icon Audio" at bounding box center [1132, 215] width 293 height 17
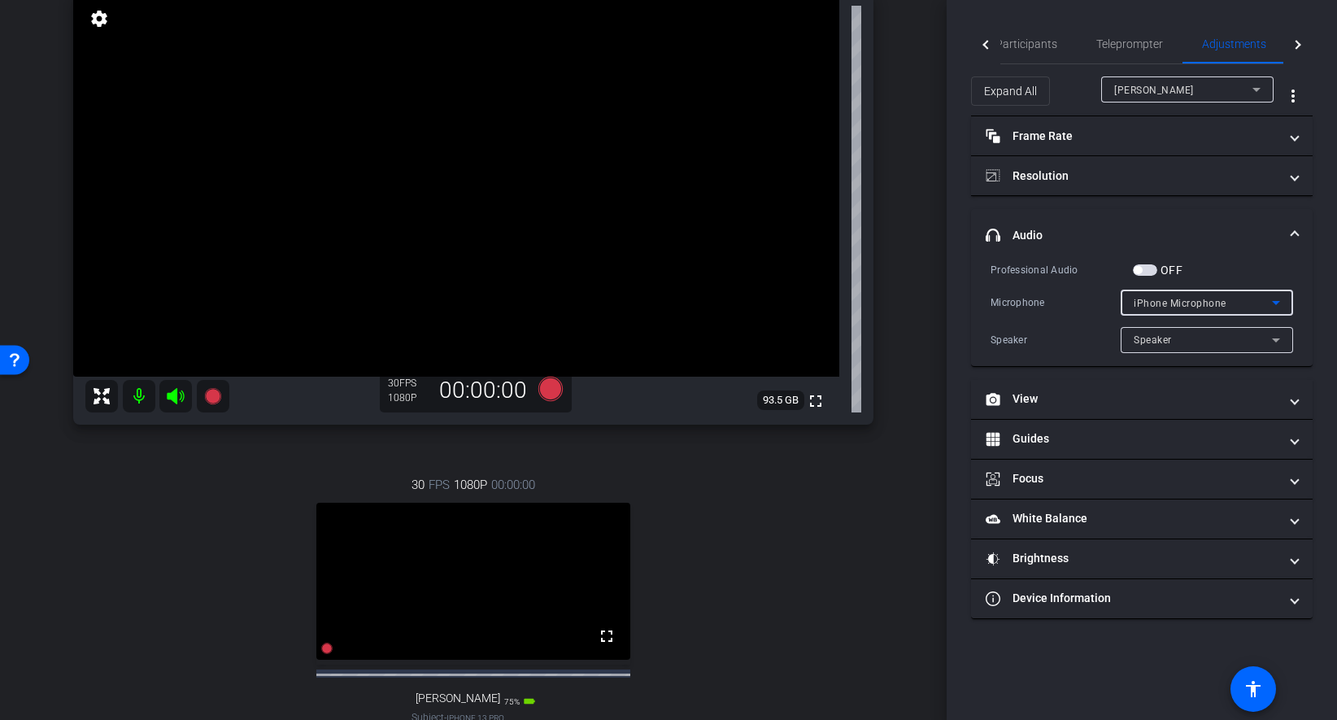
click at [1182, 301] on span "iPhone Microphone" at bounding box center [1180, 303] width 93 height 11
click at [1193, 363] on span "Jabra SPEAK 510 USB" at bounding box center [1187, 361] width 107 height 20
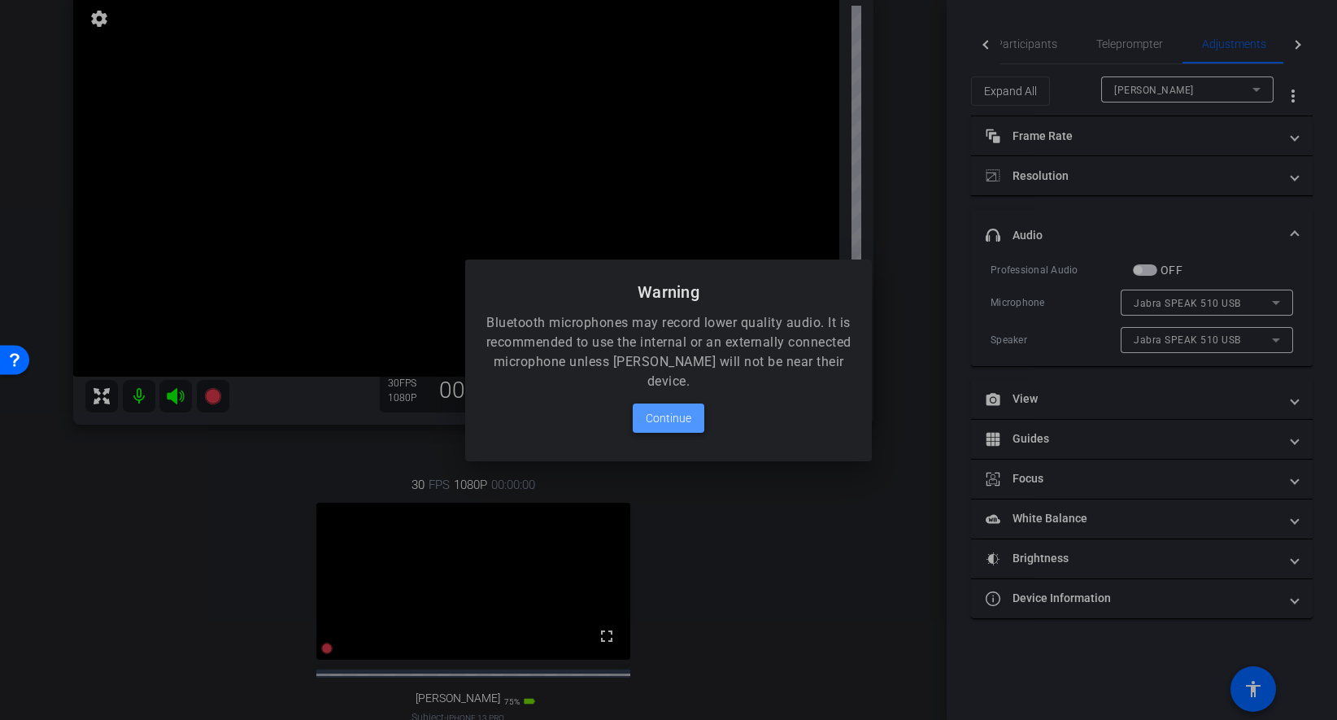
click at [680, 415] on span "Continue" at bounding box center [669, 418] width 46 height 20
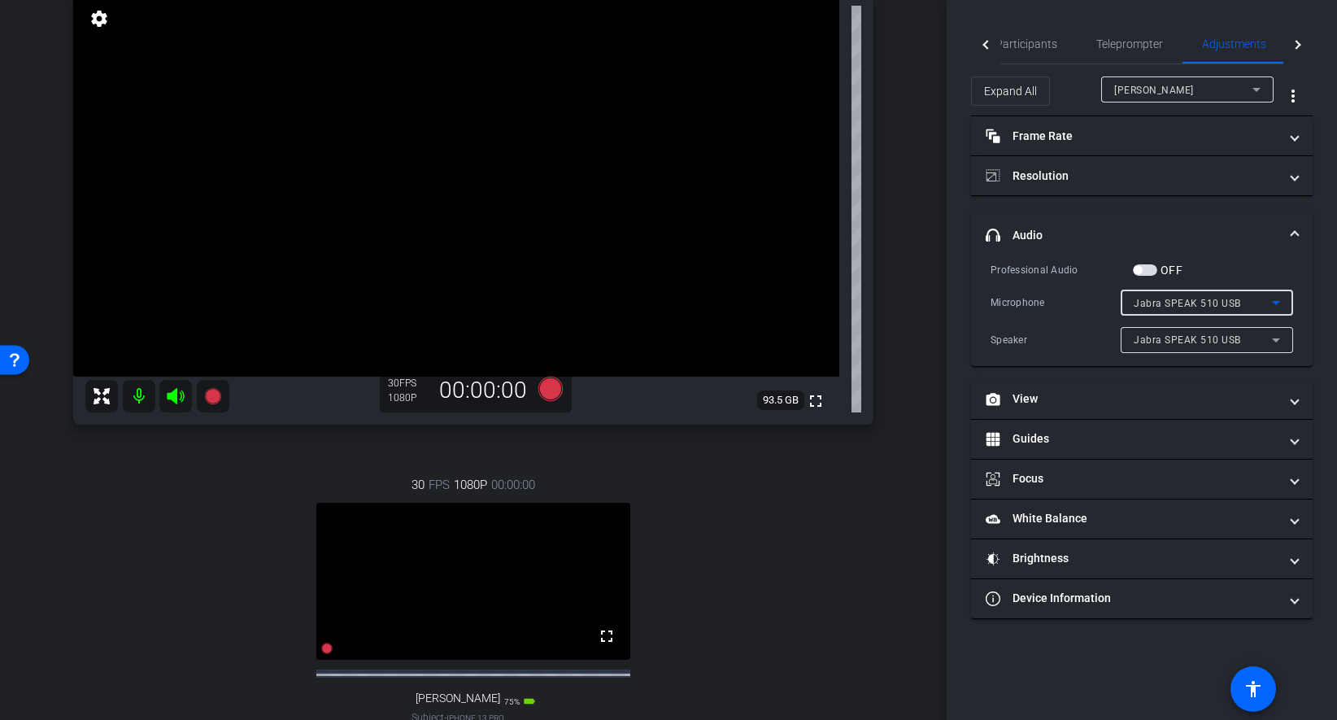
click at [1238, 290] on div "Professional Audio OFF Microphone Jabra SPEAK 510 USB Speaker Jabra SPEAK 510 U…" at bounding box center [1142, 313] width 342 height 105
click at [1238, 321] on div "Professional Audio OFF Microphone Jabra SPEAK 510 USB Speaker Jabra SPEAK 510 U…" at bounding box center [1142, 313] width 342 height 105
click at [1238, 279] on div "Participants Teleprompter Adjustments Live settings Flying Monkeys Media, LLC f…" at bounding box center [1142, 360] width 390 height 720
click at [961, 270] on div "Participants Teleprompter Adjustments Live settings Flying Monkeys Media, LLC f…" at bounding box center [1142, 360] width 390 height 720
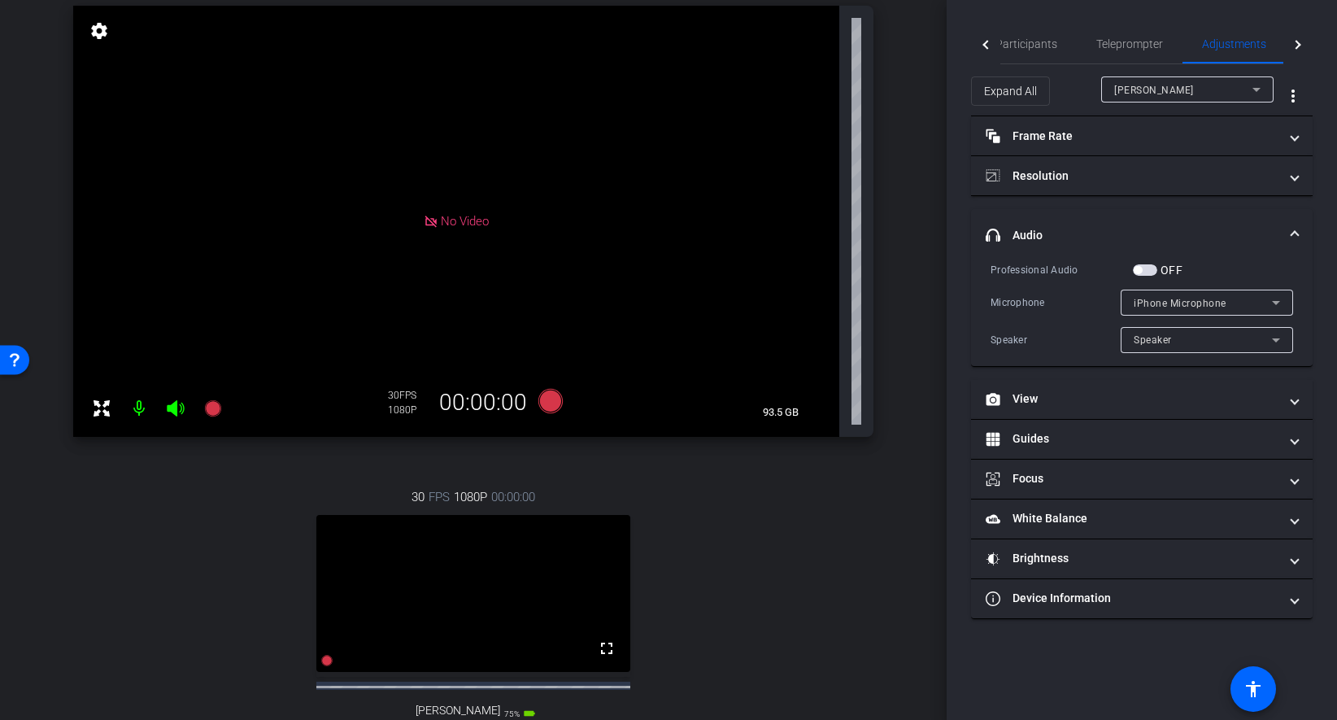
scroll to position [0, 0]
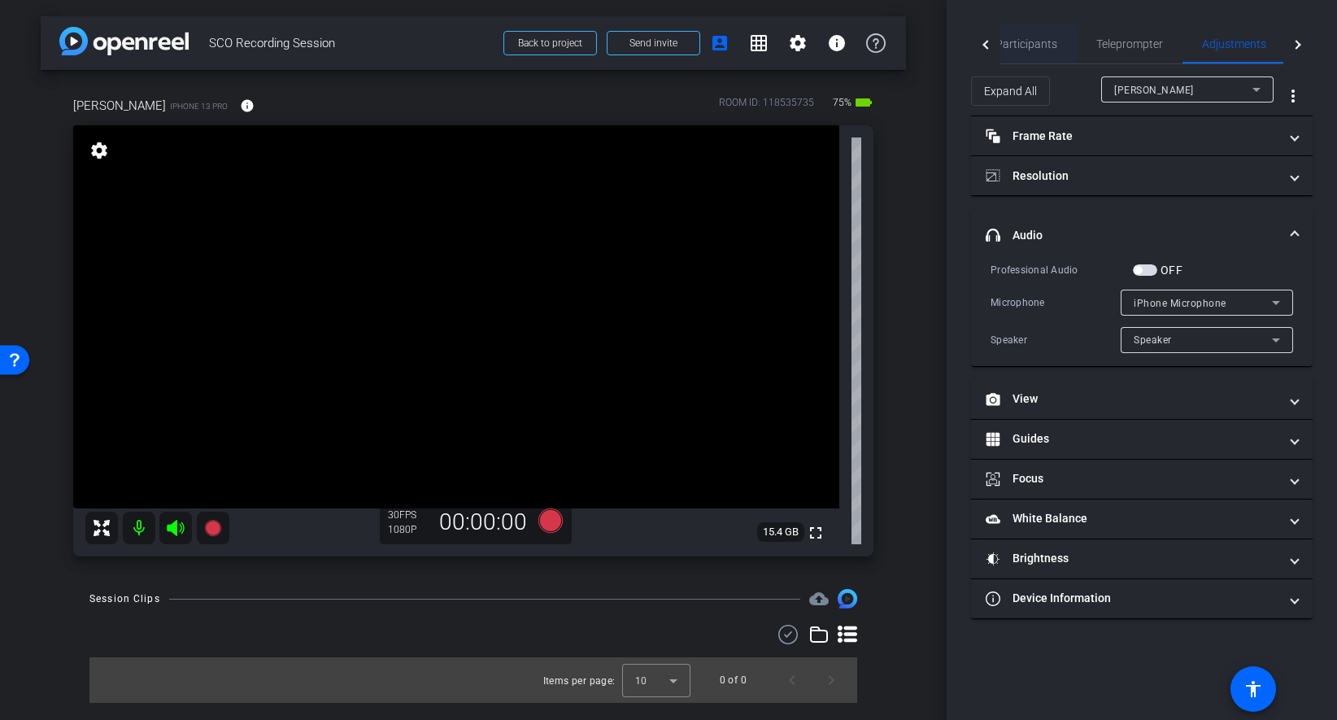
click at [1030, 50] on span "Participants" at bounding box center [1026, 43] width 62 height 11
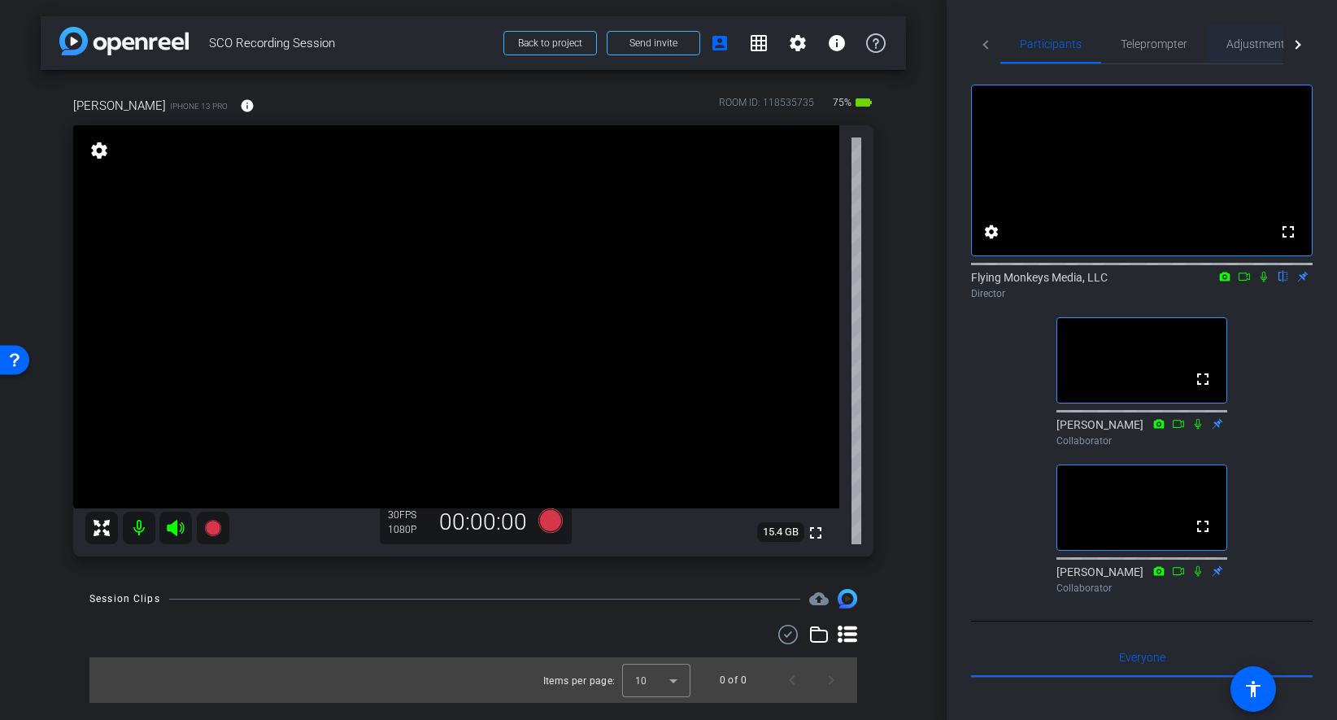
click at [1238, 45] on span "Adjustments" at bounding box center [1258, 43] width 64 height 11
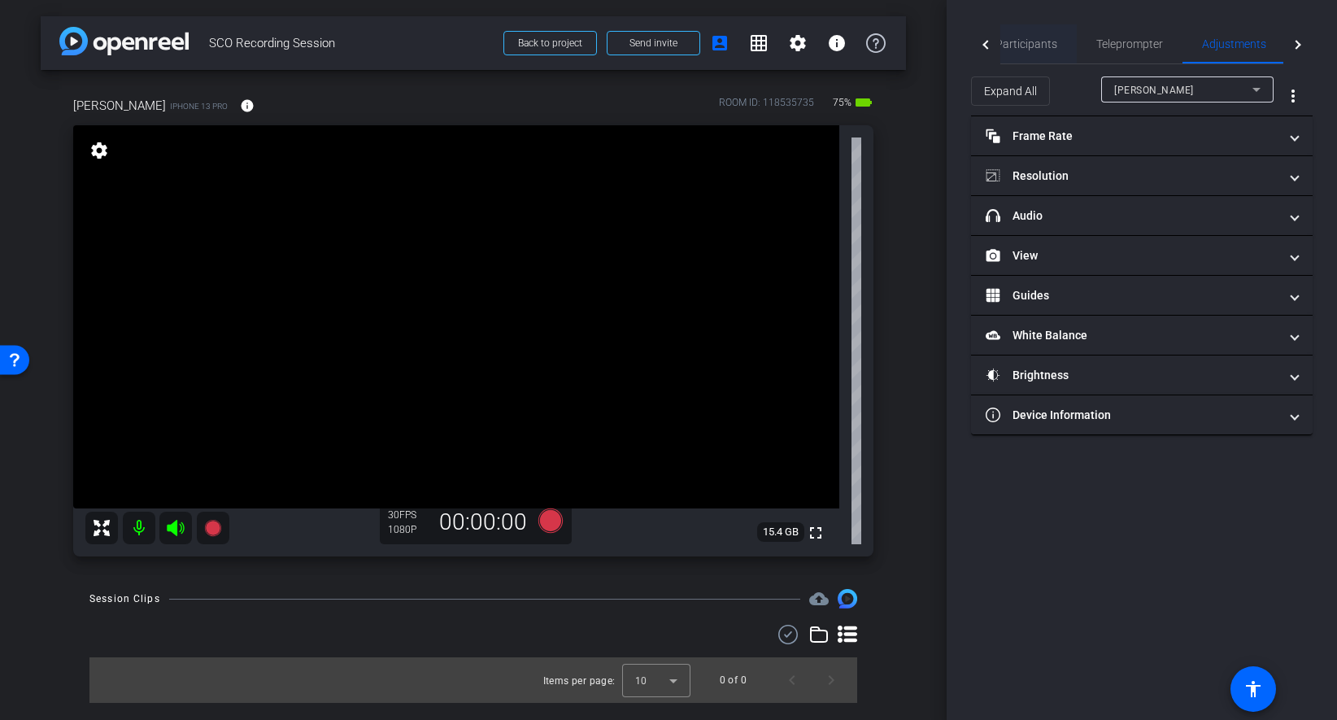
click at [1052, 38] on span "Participants" at bounding box center [1026, 43] width 62 height 11
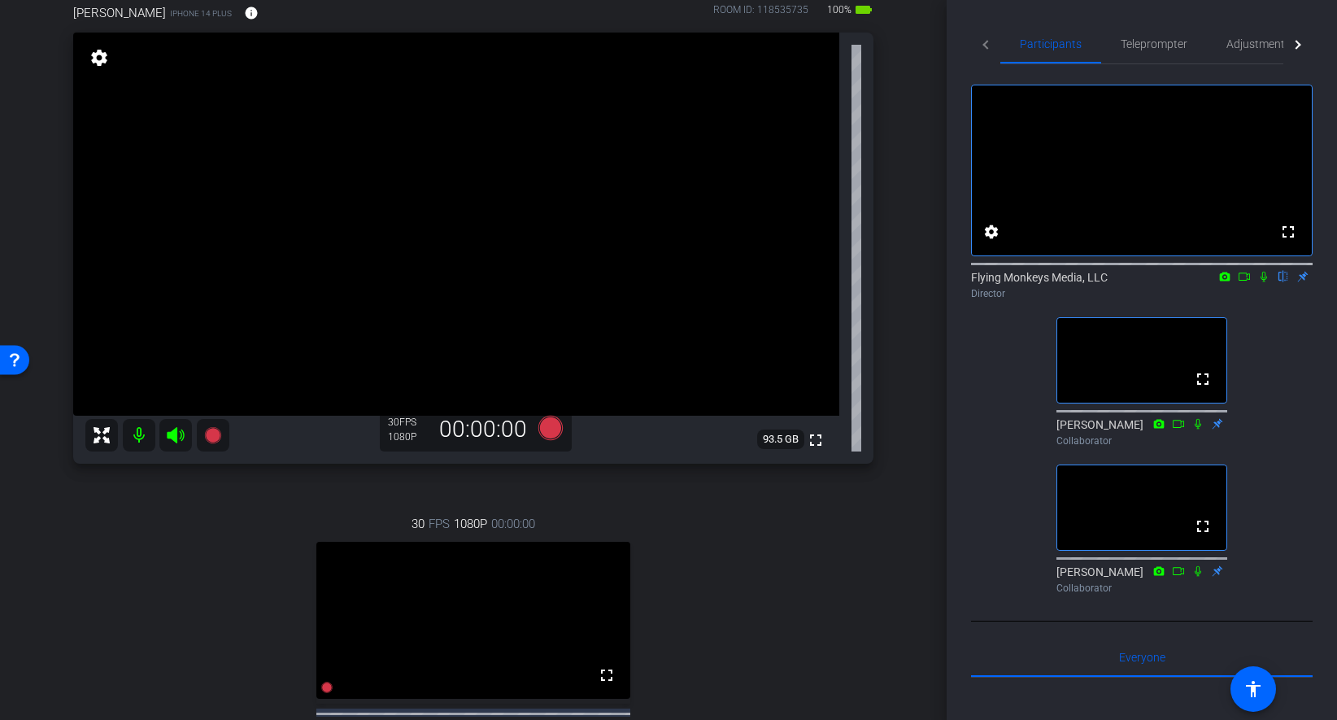
scroll to position [91, 0]
click at [1238, 48] on span "Adjustments" at bounding box center [1258, 43] width 64 height 11
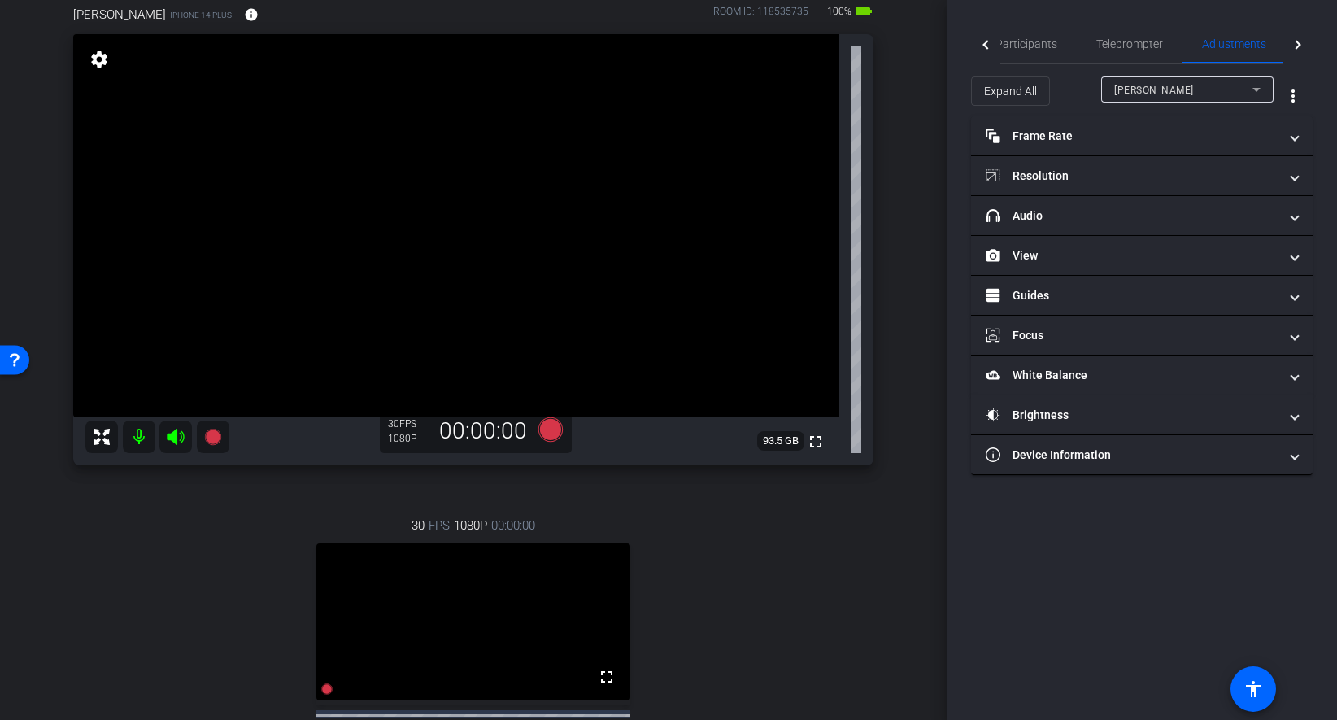
click at [1173, 89] on span "Richard Howells" at bounding box center [1154, 90] width 80 height 11
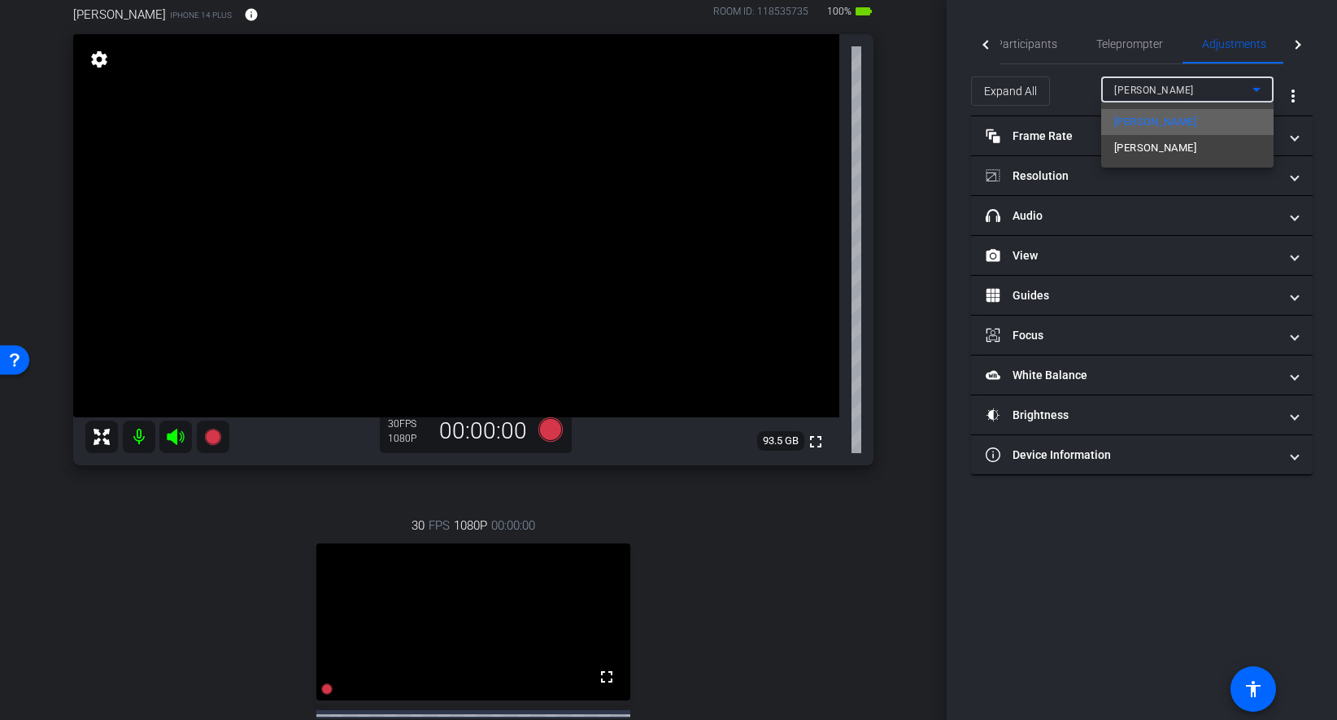
click at [1169, 116] on span "Richard Howells" at bounding box center [1155, 122] width 82 height 20
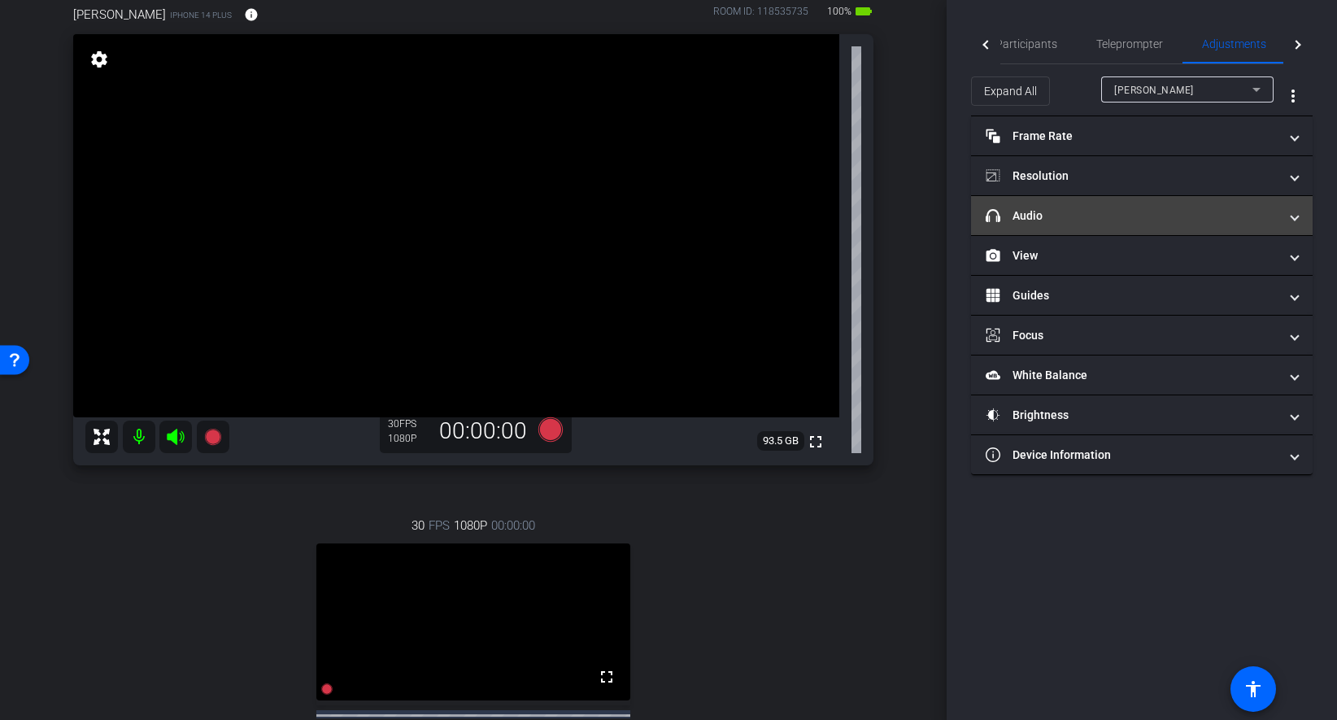
click at [1111, 214] on mat-panel-title "headphone icon Audio" at bounding box center [1132, 215] width 293 height 17
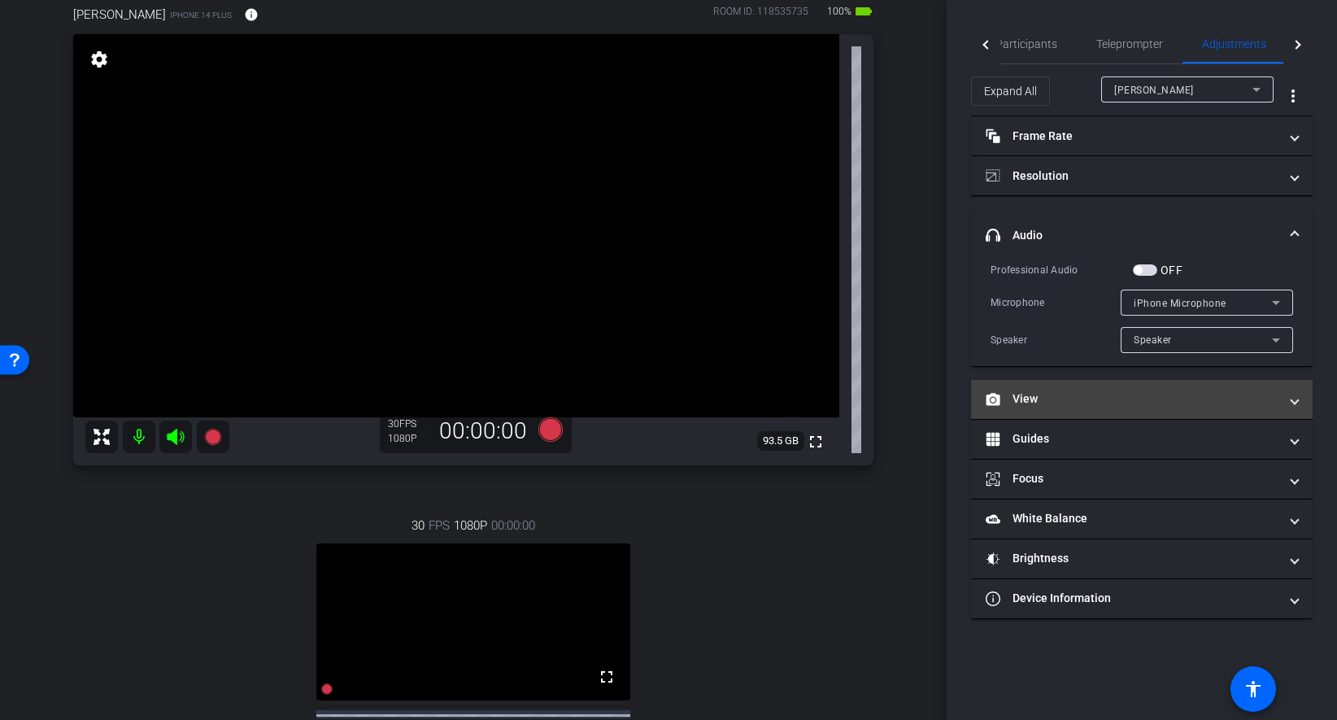
click at [1209, 380] on mat-expansion-panel-header "View" at bounding box center [1142, 399] width 342 height 39
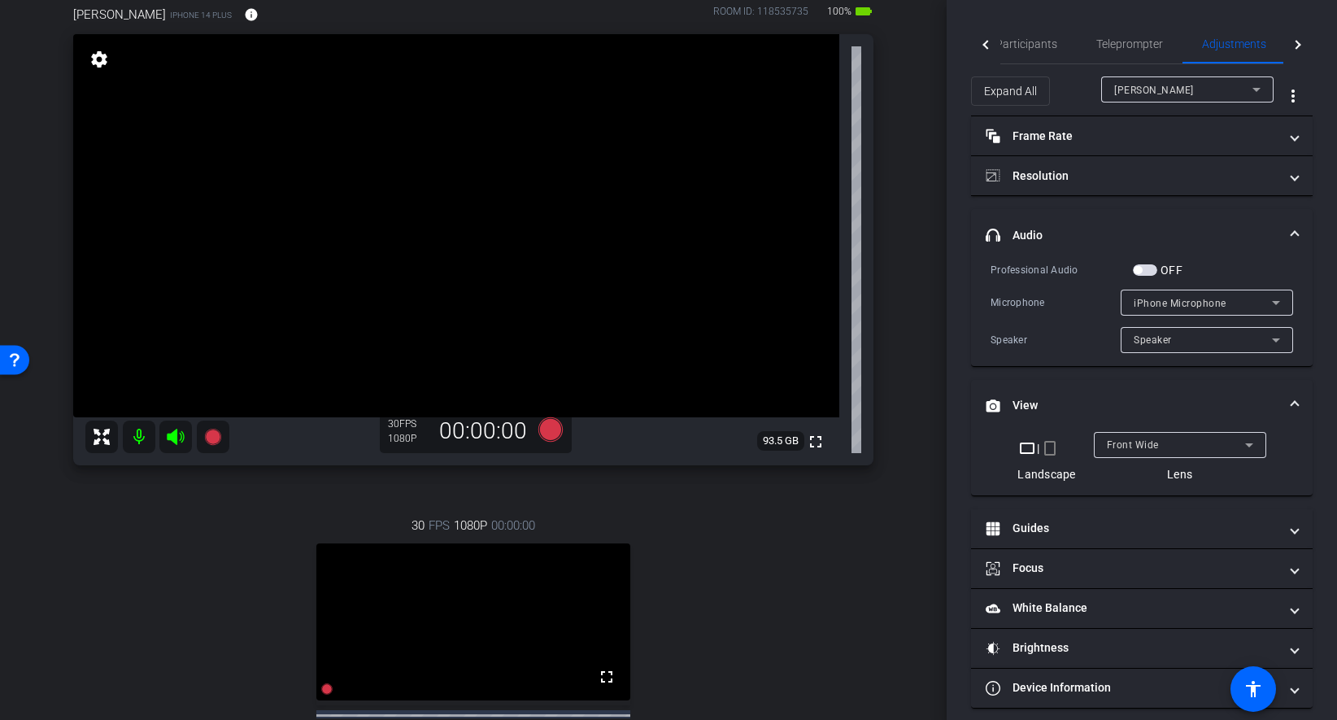
click at [1221, 388] on mat-expansion-panel-header "View" at bounding box center [1142, 406] width 342 height 52
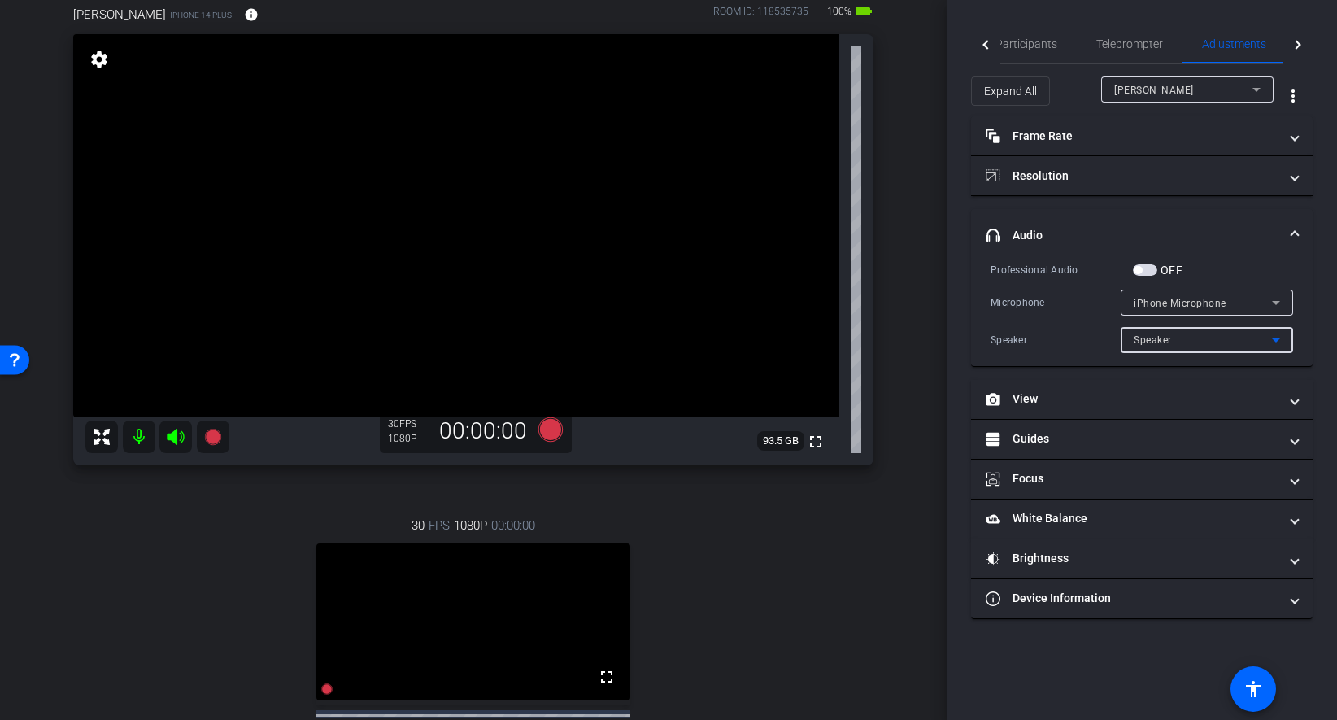
click at [1206, 334] on div "Speaker" at bounding box center [1203, 339] width 138 height 20
click at [1206, 334] on div at bounding box center [668, 360] width 1337 height 720
click at [1213, 307] on span "iPhone Microphone" at bounding box center [1180, 303] width 93 height 11
click at [1238, 258] on div at bounding box center [668, 360] width 1337 height 720
click at [1155, 266] on span "button" at bounding box center [1145, 269] width 24 height 11
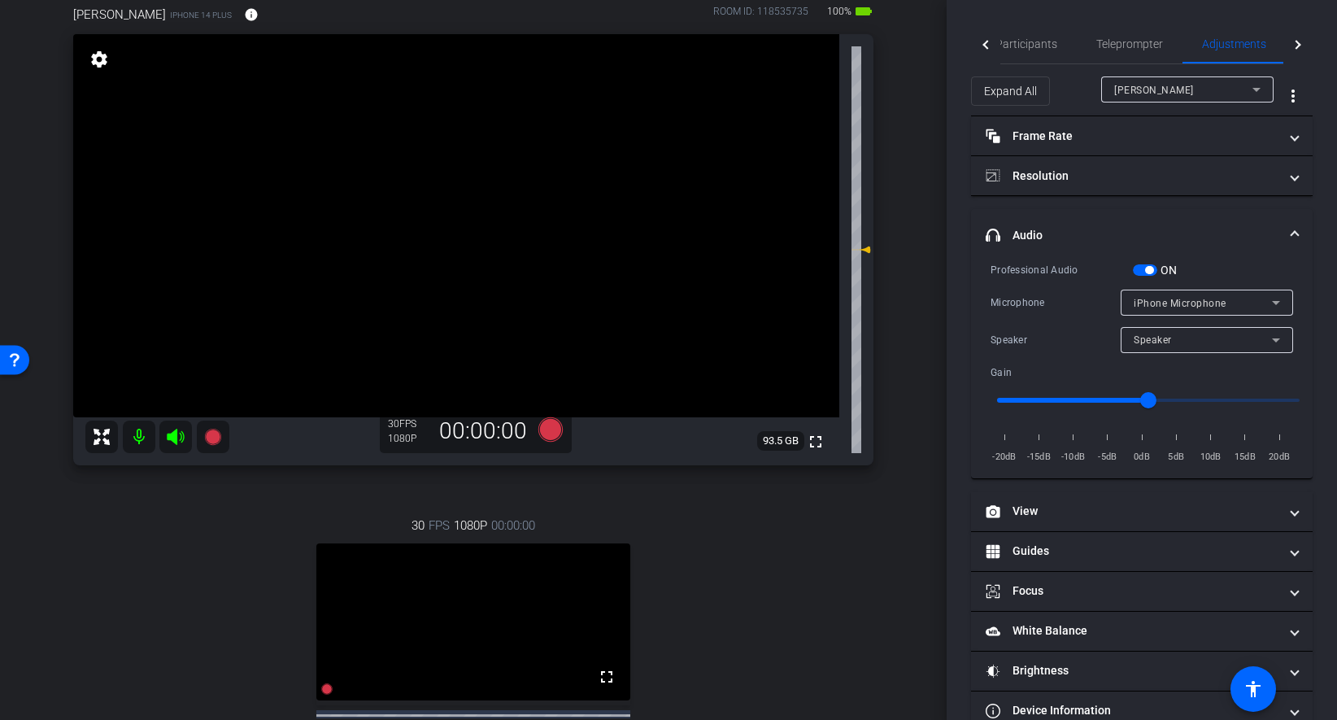
click at [1147, 270] on span "button" at bounding box center [1149, 270] width 8 height 8
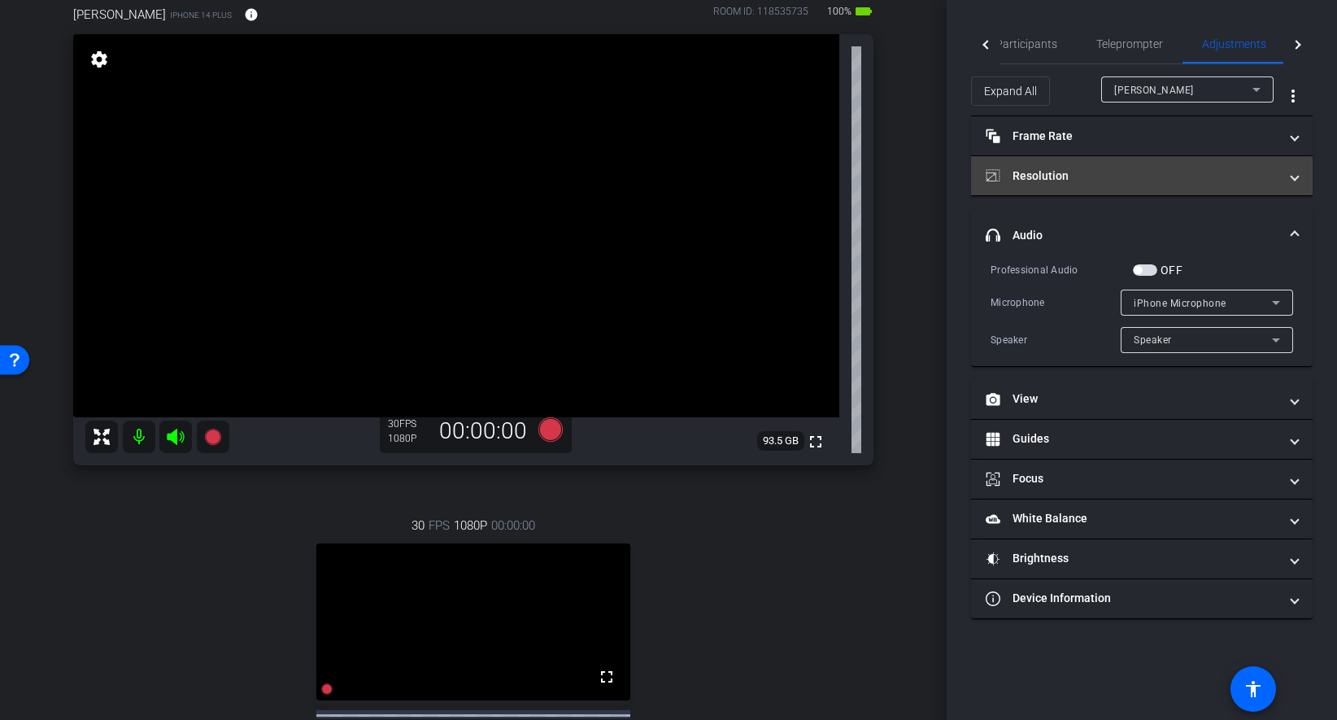
click at [1130, 181] on mat-panel-title "Resolution" at bounding box center [1132, 176] width 293 height 17
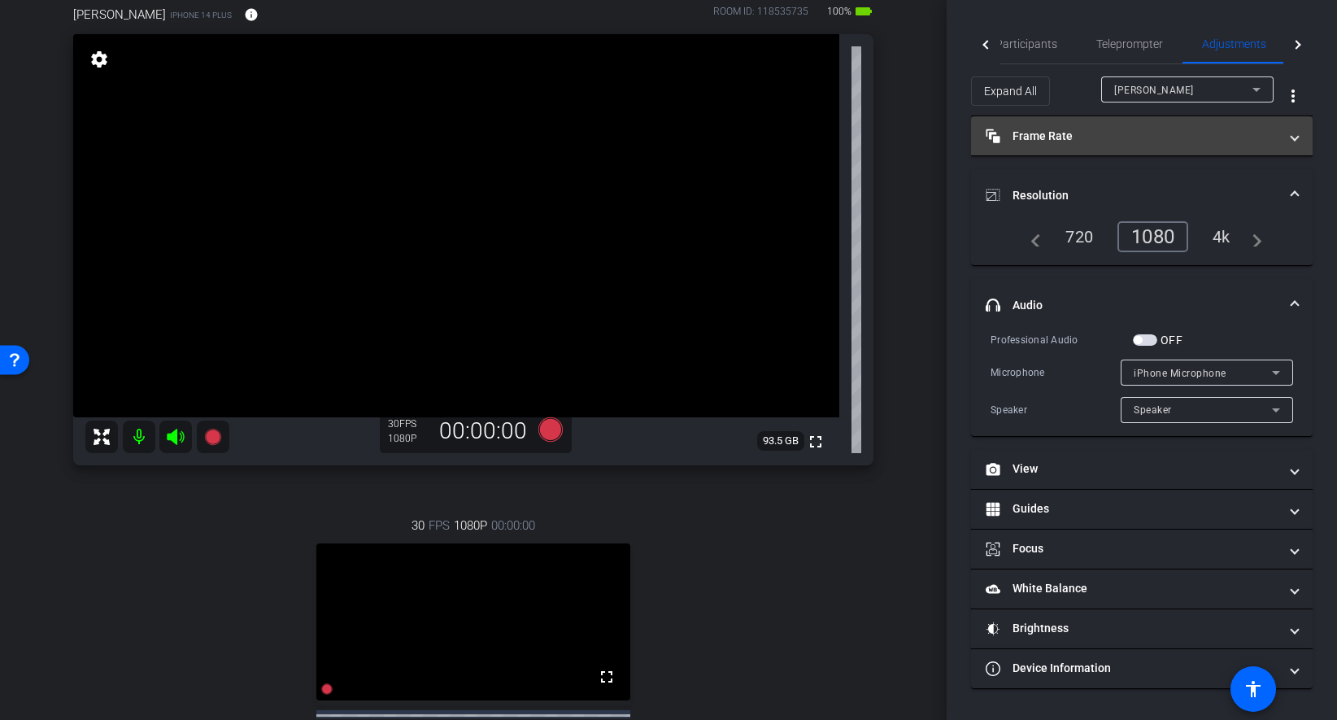
click at [1123, 141] on mat-panel-title "Frame Rate Frame Rate" at bounding box center [1132, 136] width 293 height 17
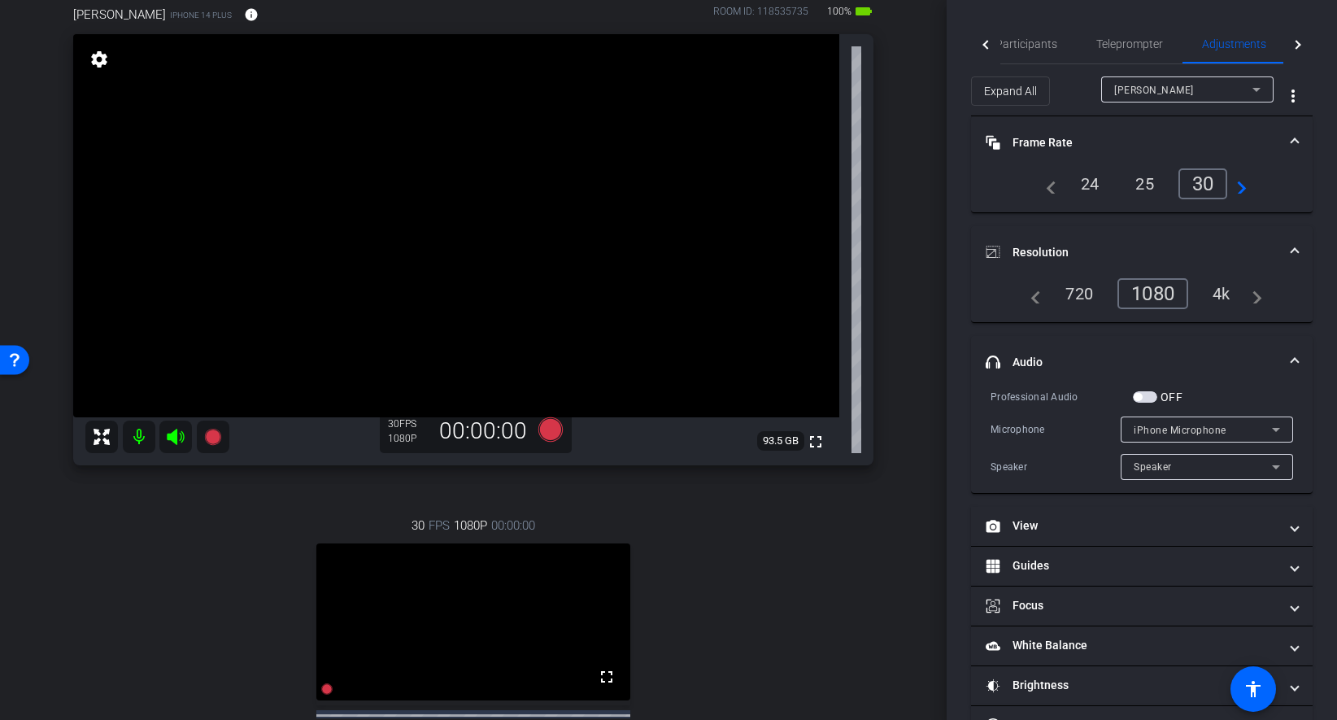
click at [1133, 141] on mat-panel-title "Frame Rate Frame Rate" at bounding box center [1132, 142] width 293 height 17
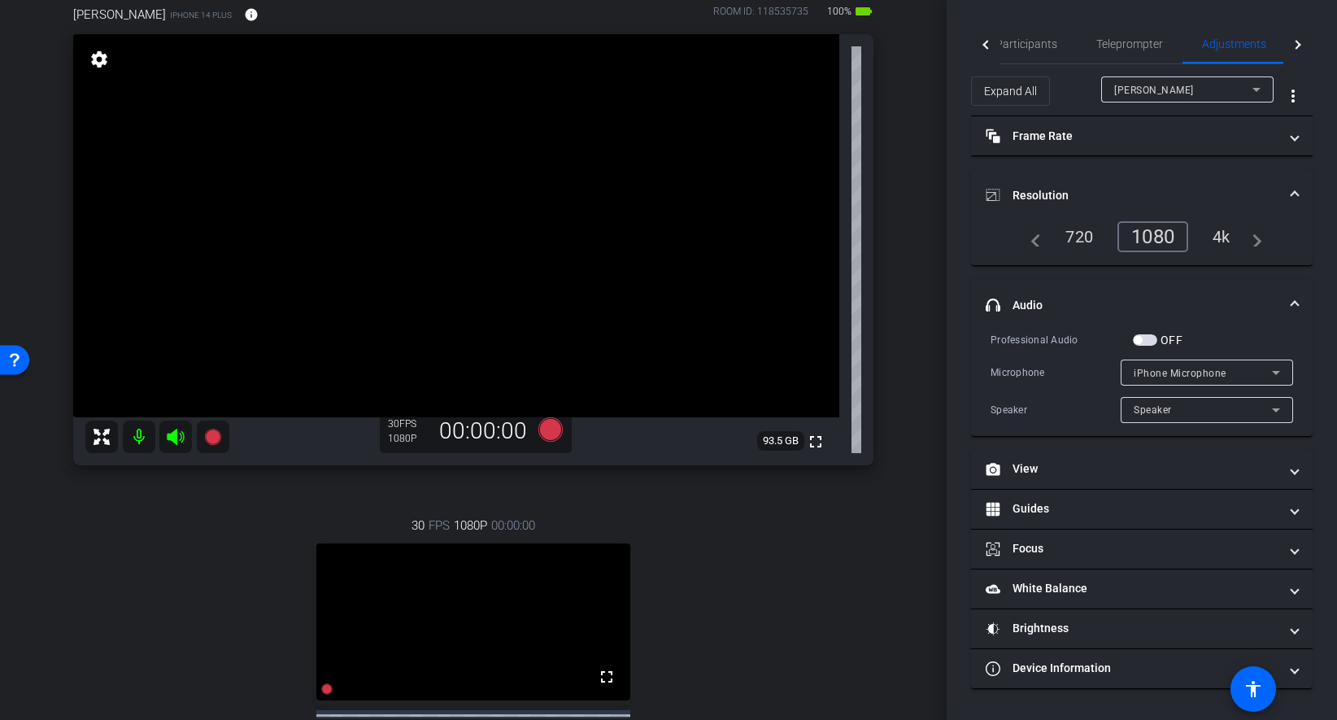
click at [1122, 179] on mat-expansion-panel-header "Resolution" at bounding box center [1142, 195] width 342 height 52
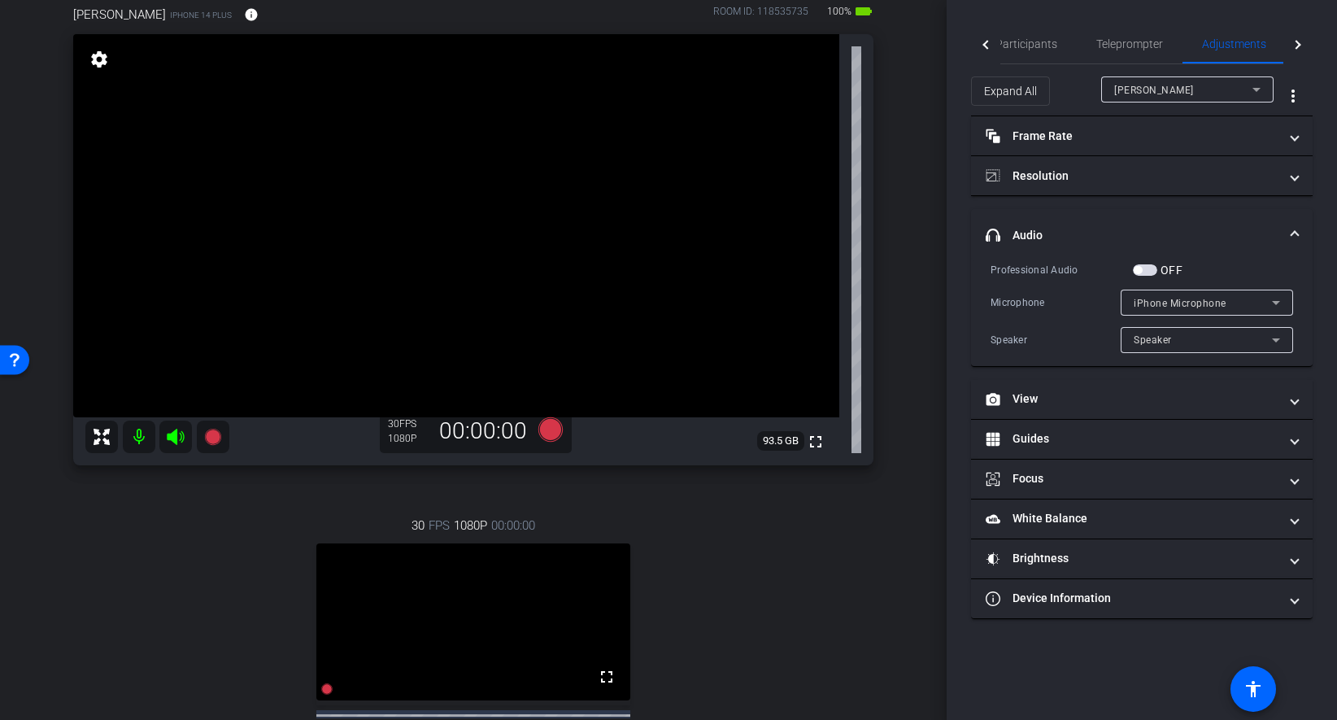
click at [1115, 237] on mat-panel-title "headphone icon Audio" at bounding box center [1132, 235] width 293 height 17
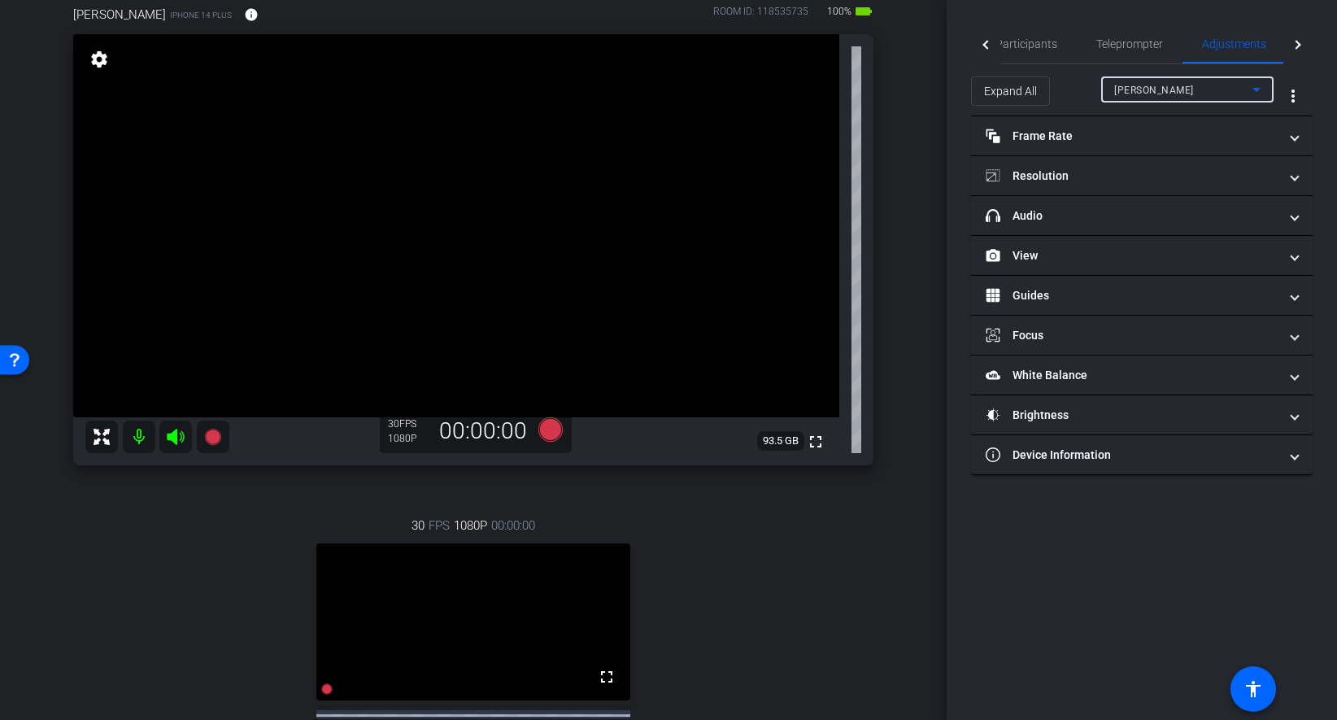
click at [1171, 92] on span "Richard Howells" at bounding box center [1154, 90] width 80 height 11
click at [1168, 146] on span "Sudy Bharadwaj" at bounding box center [1155, 148] width 82 height 20
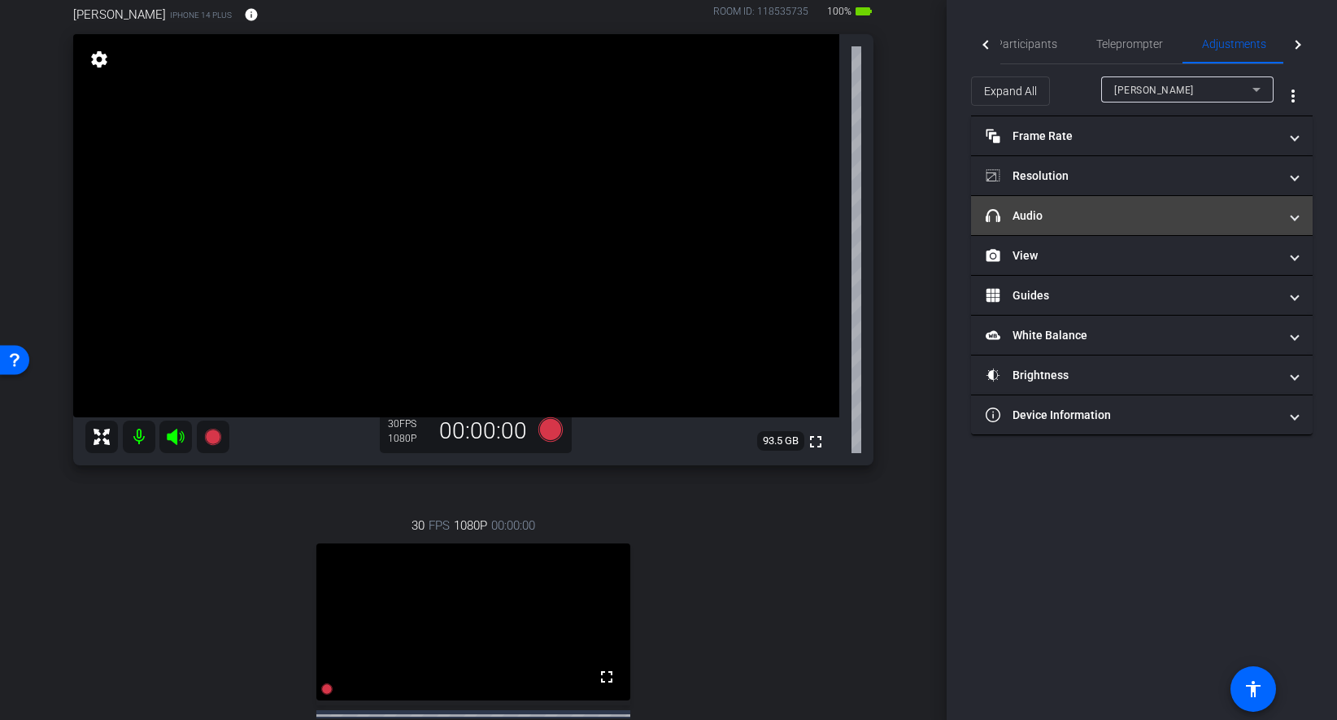
click at [1084, 224] on mat-expansion-panel-header "headphone icon Audio" at bounding box center [1142, 215] width 342 height 39
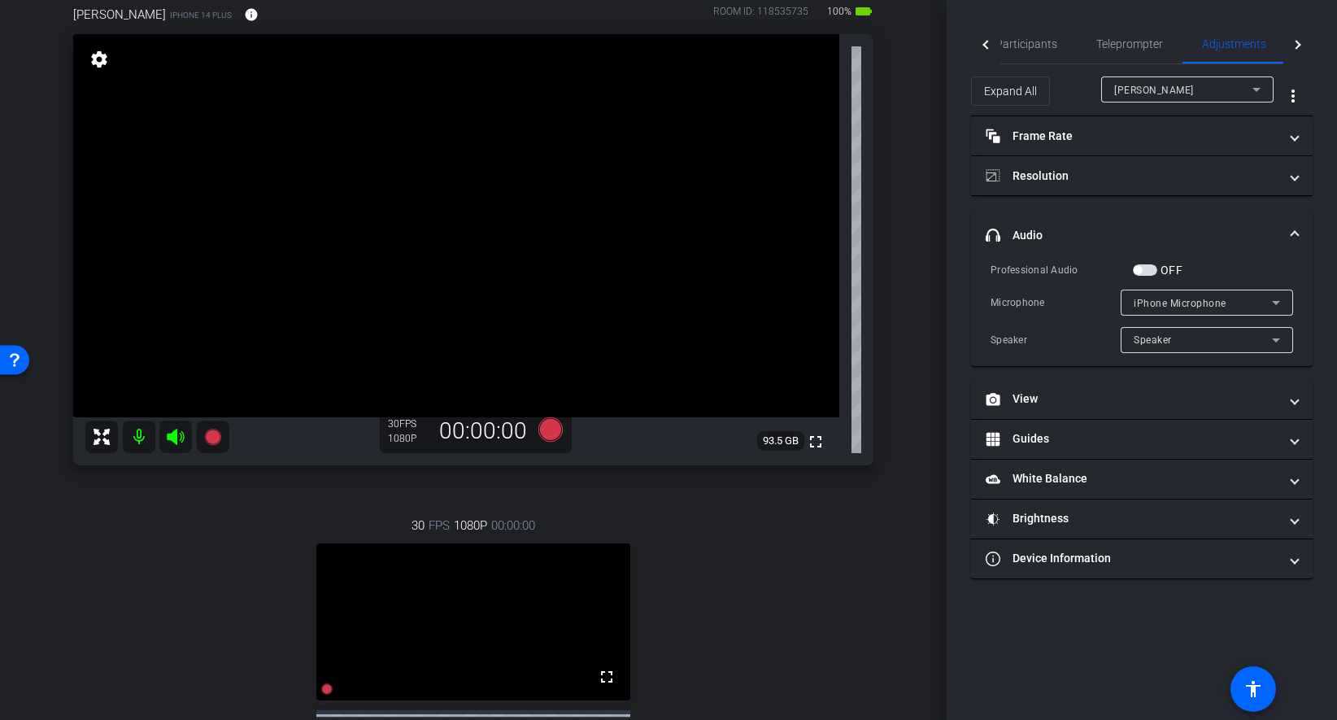
click at [1148, 304] on span "iPhone Microphone" at bounding box center [1180, 303] width 93 height 11
click at [1155, 329] on span "iPhone Microphone" at bounding box center [1181, 335] width 94 height 20
click at [1169, 345] on span "Speaker" at bounding box center [1153, 339] width 38 height 11
click at [1238, 239] on div at bounding box center [668, 360] width 1337 height 720
click at [1155, 175] on mat-panel-title "Resolution" at bounding box center [1132, 176] width 293 height 17
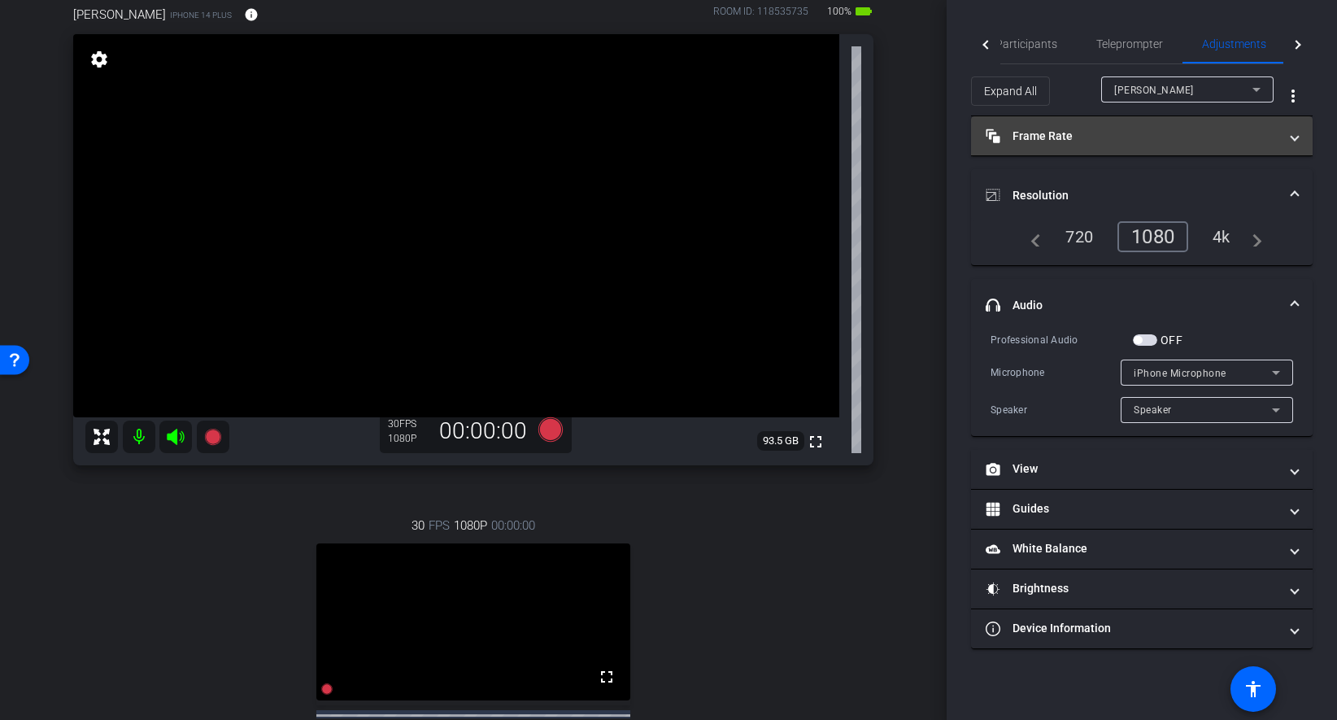
click at [1148, 122] on mat-expansion-panel-header "Frame Rate Frame Rate" at bounding box center [1142, 135] width 342 height 39
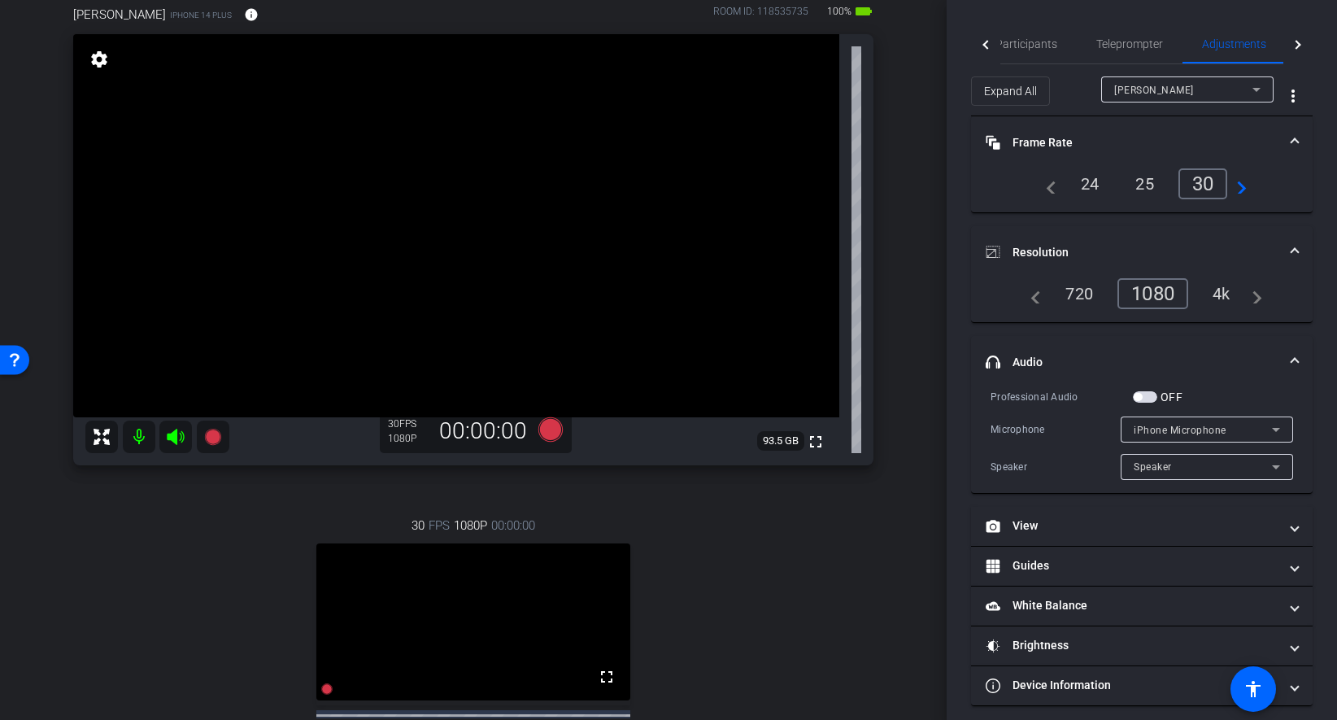
click at [1203, 188] on div "30" at bounding box center [1203, 183] width 50 height 31
click at [1238, 199] on div "Participants Teleprompter Adjustments Live settings Flying Monkeys Media, LLC f…" at bounding box center [1142, 360] width 390 height 720
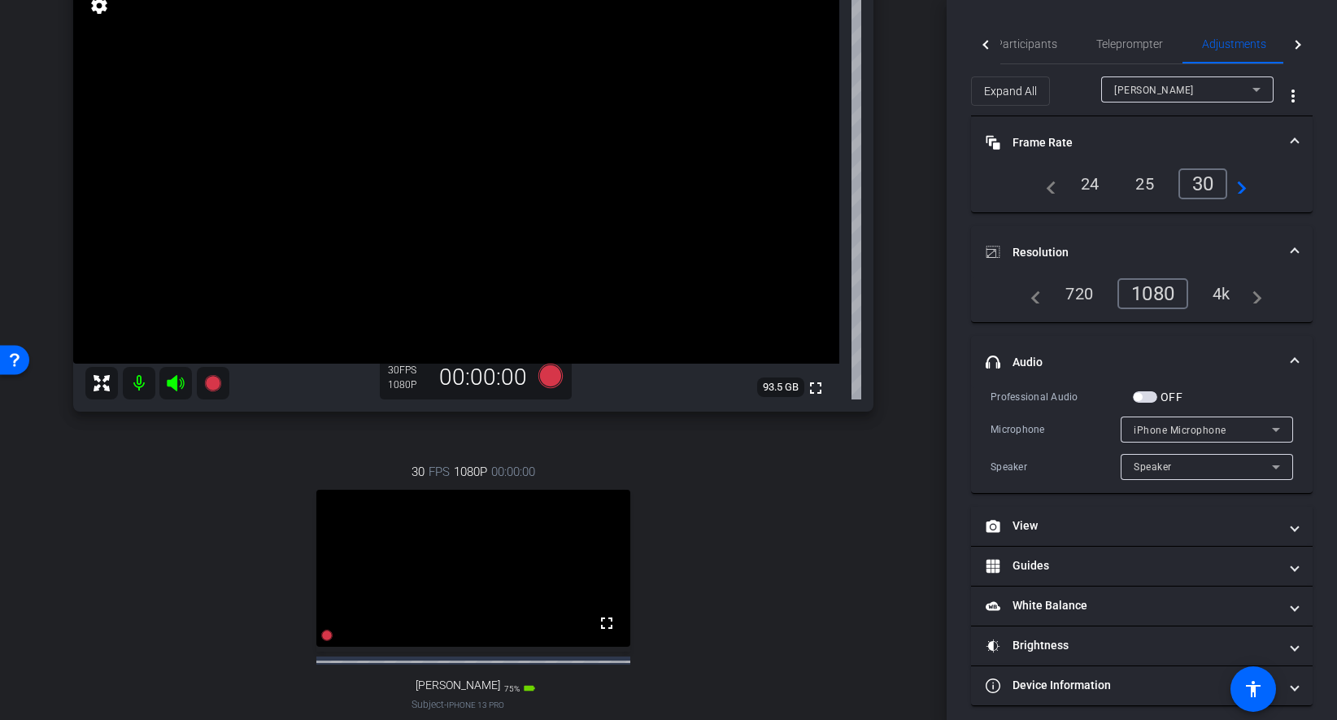
scroll to position [150, 0]
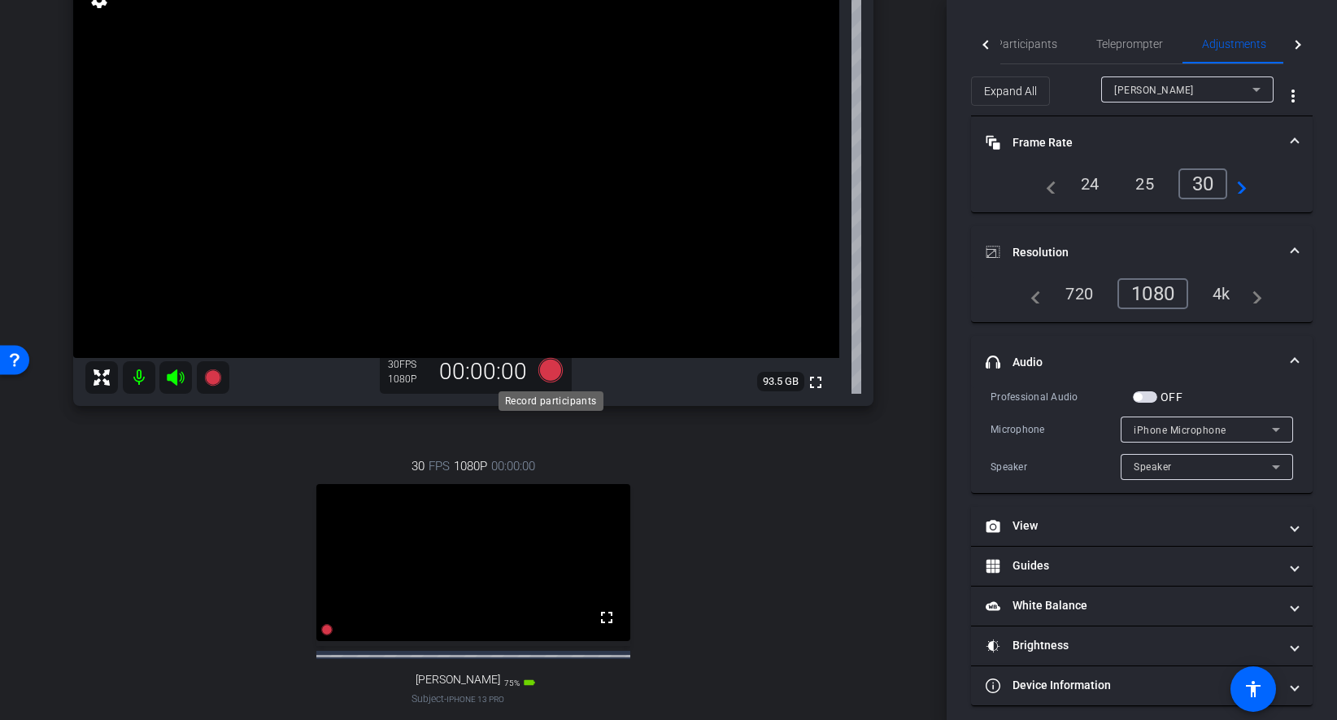
click at [546, 372] on icon at bounding box center [550, 370] width 24 height 24
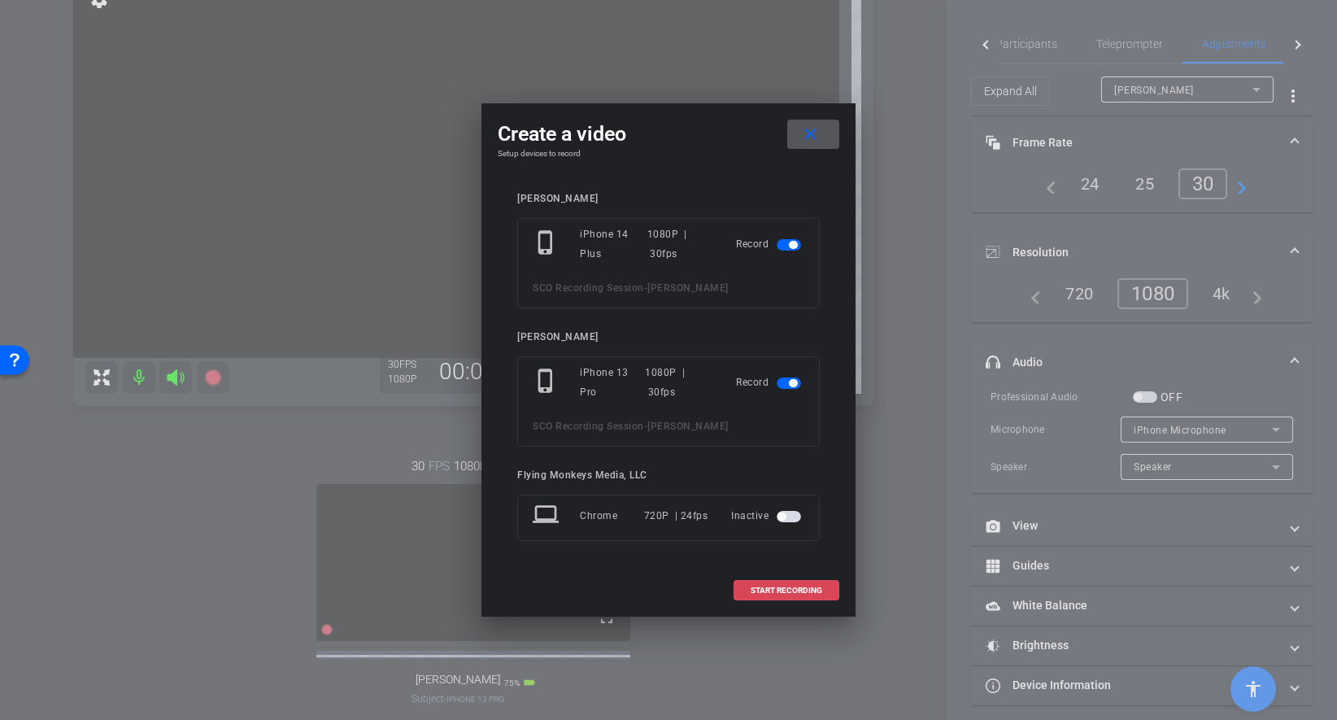
click at [780, 594] on span "START RECORDING" at bounding box center [787, 590] width 72 height 8
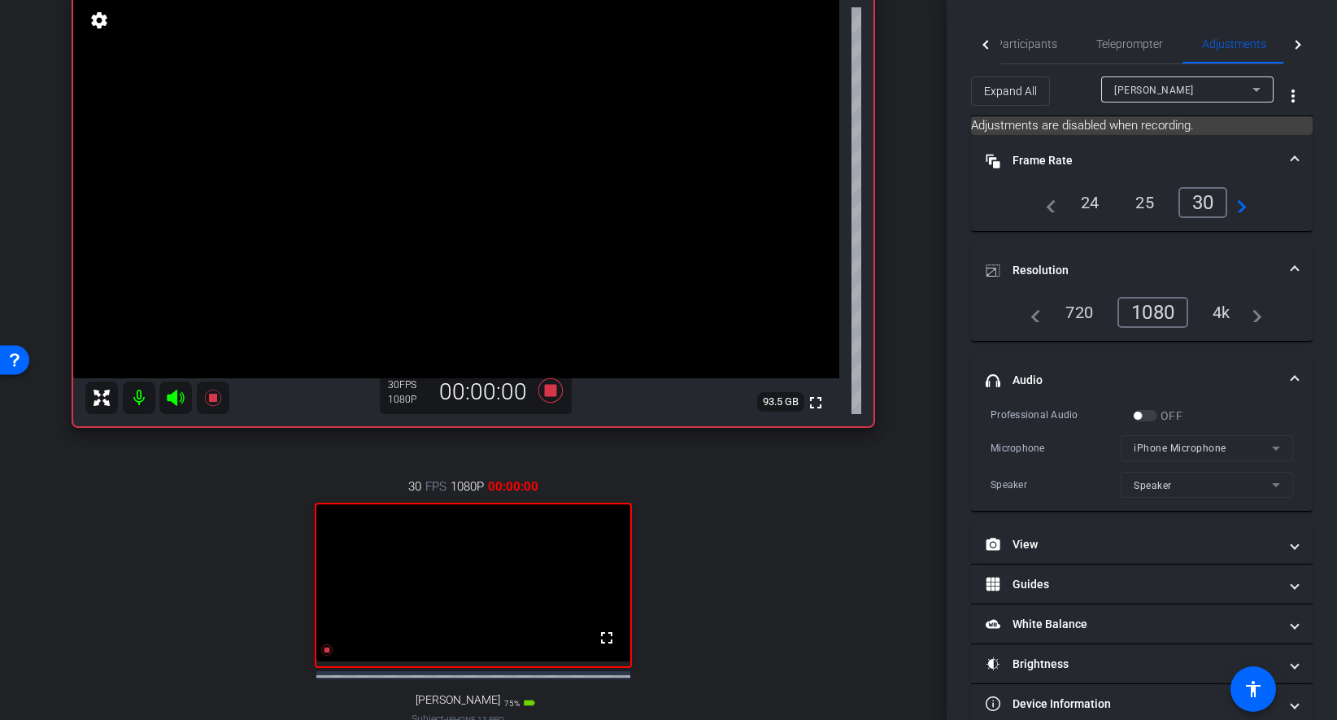
scroll to position [178, 0]
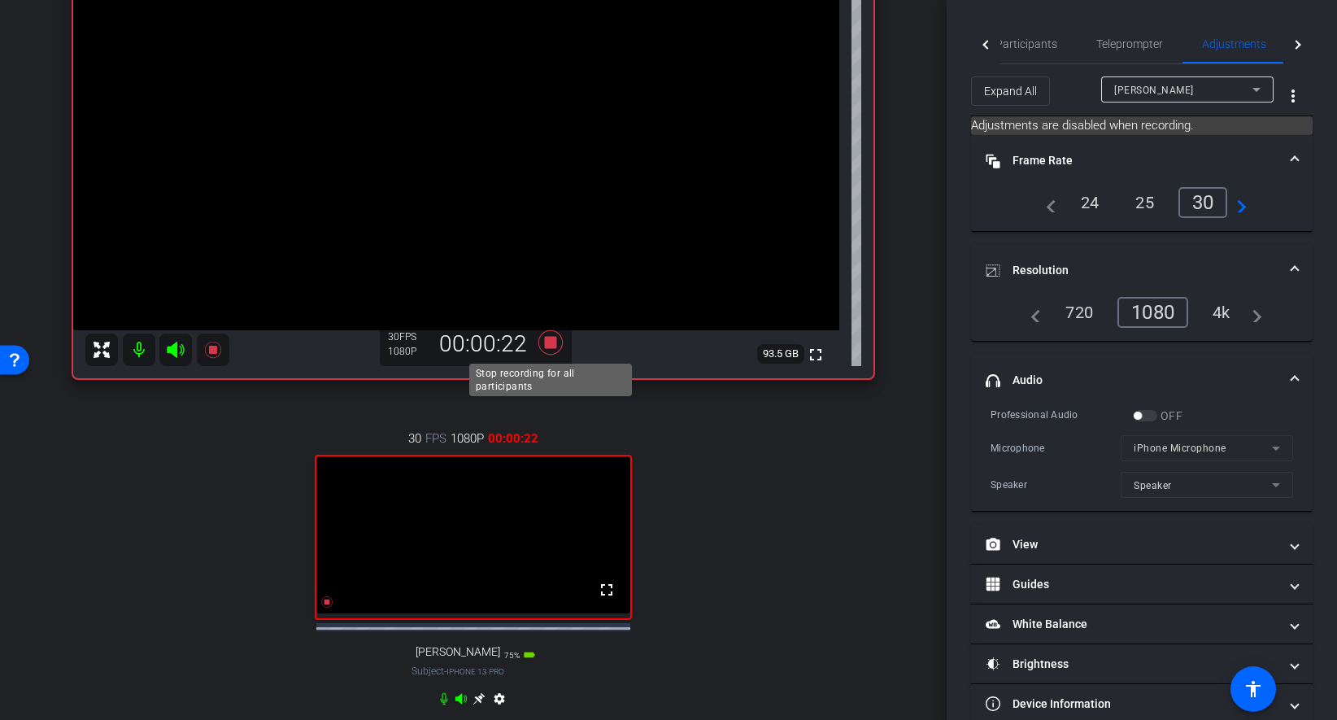
click at [549, 346] on icon at bounding box center [550, 342] width 24 height 24
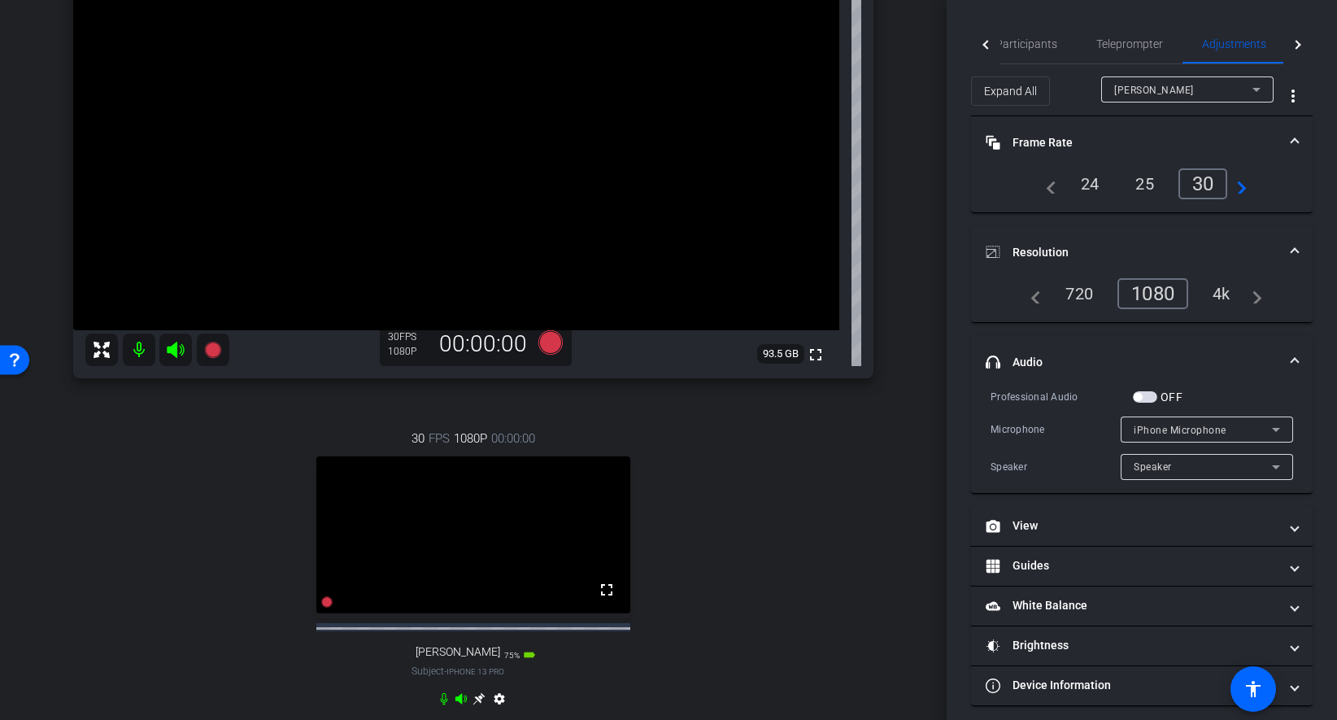
click at [919, 189] on div "arrow_back SCO Recording Session Back to project Send invite account_box grid_o…" at bounding box center [473, 182] width 947 height 720
click at [1078, 56] on div "Teleprompter" at bounding box center [1130, 43] width 106 height 39
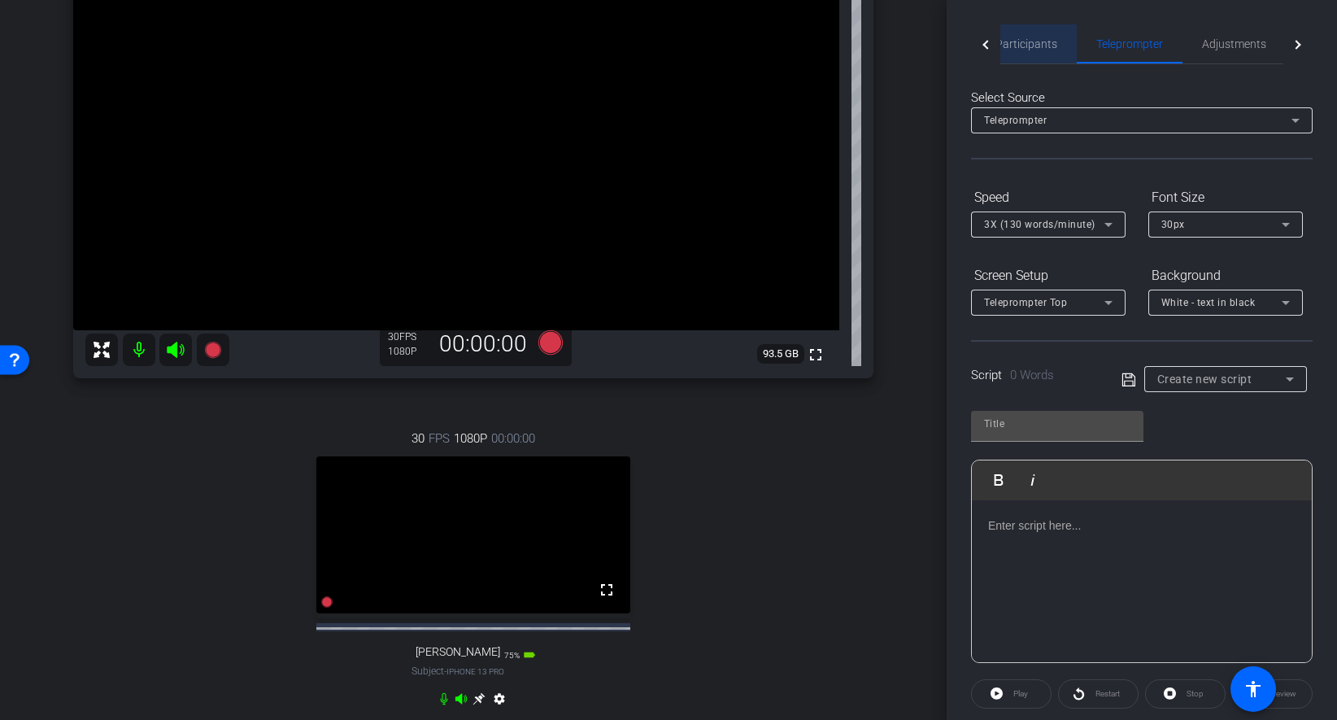
click at [1038, 45] on span "Participants" at bounding box center [1026, 43] width 62 height 11
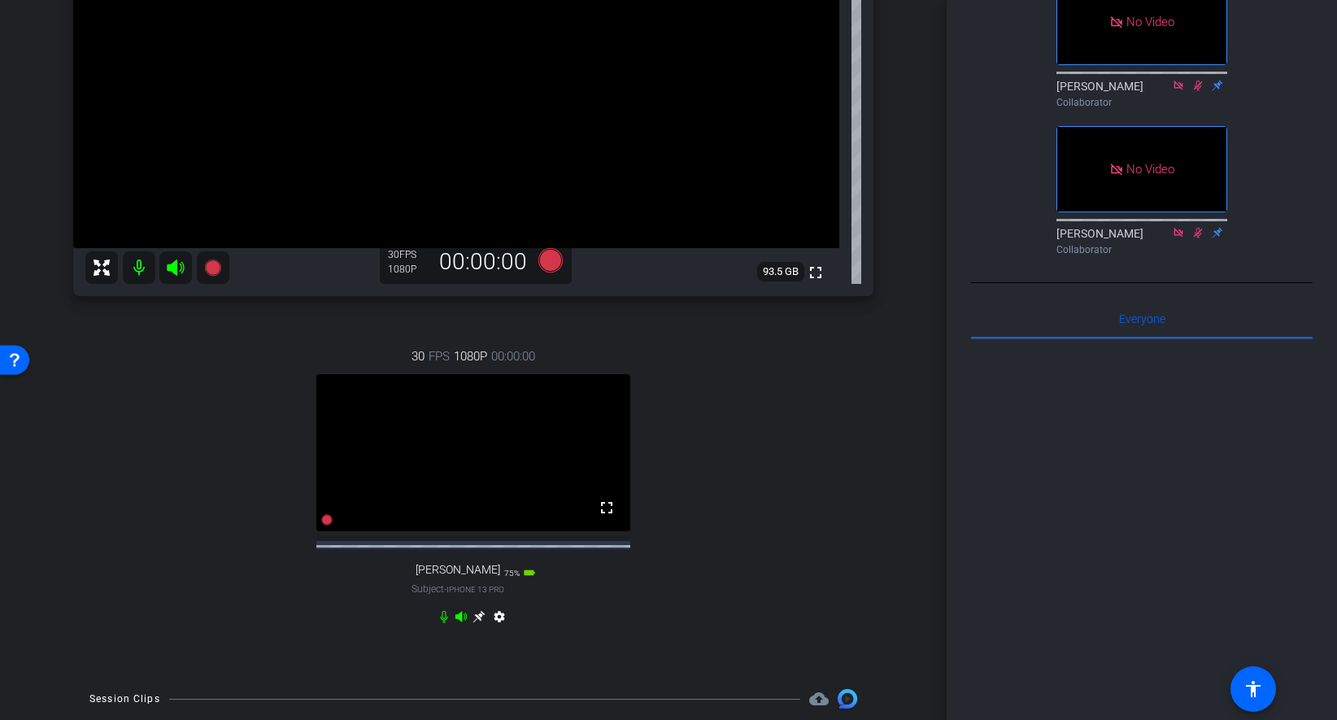
scroll to position [394, 0]
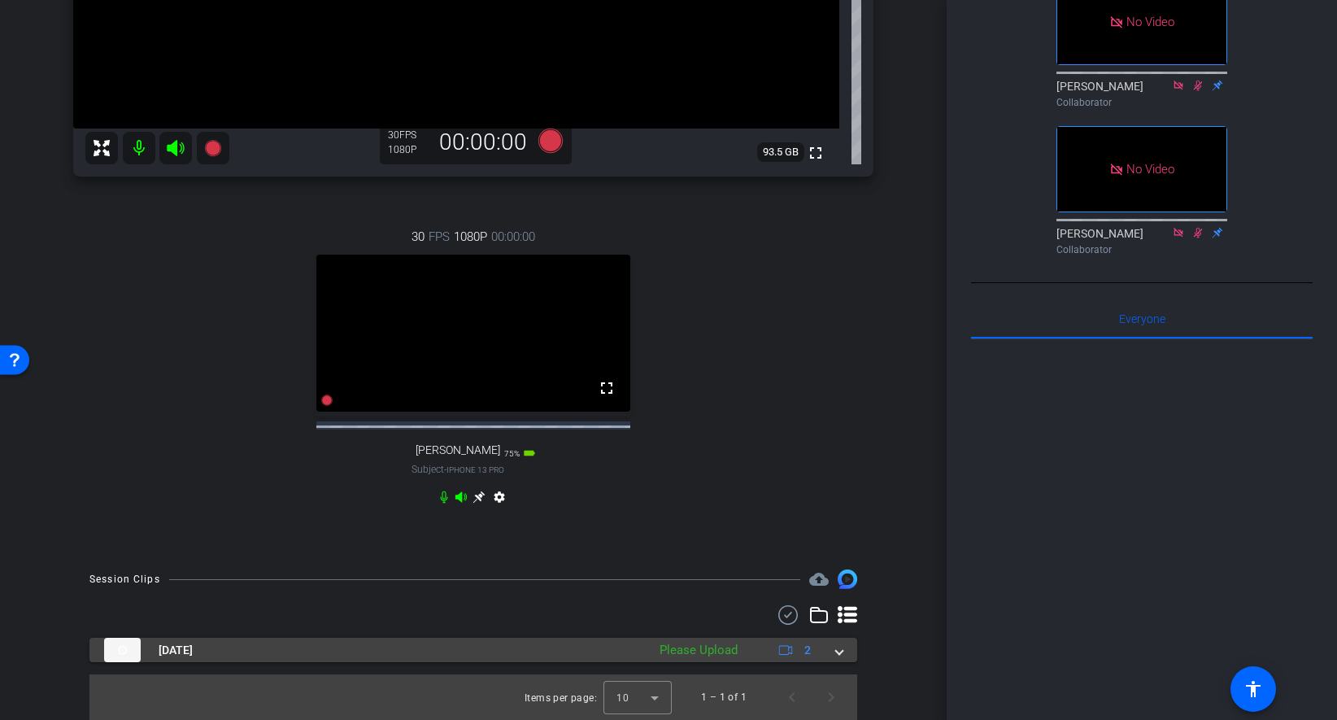
click at [833, 651] on div "[DATE] Please Upload 2" at bounding box center [470, 650] width 732 height 24
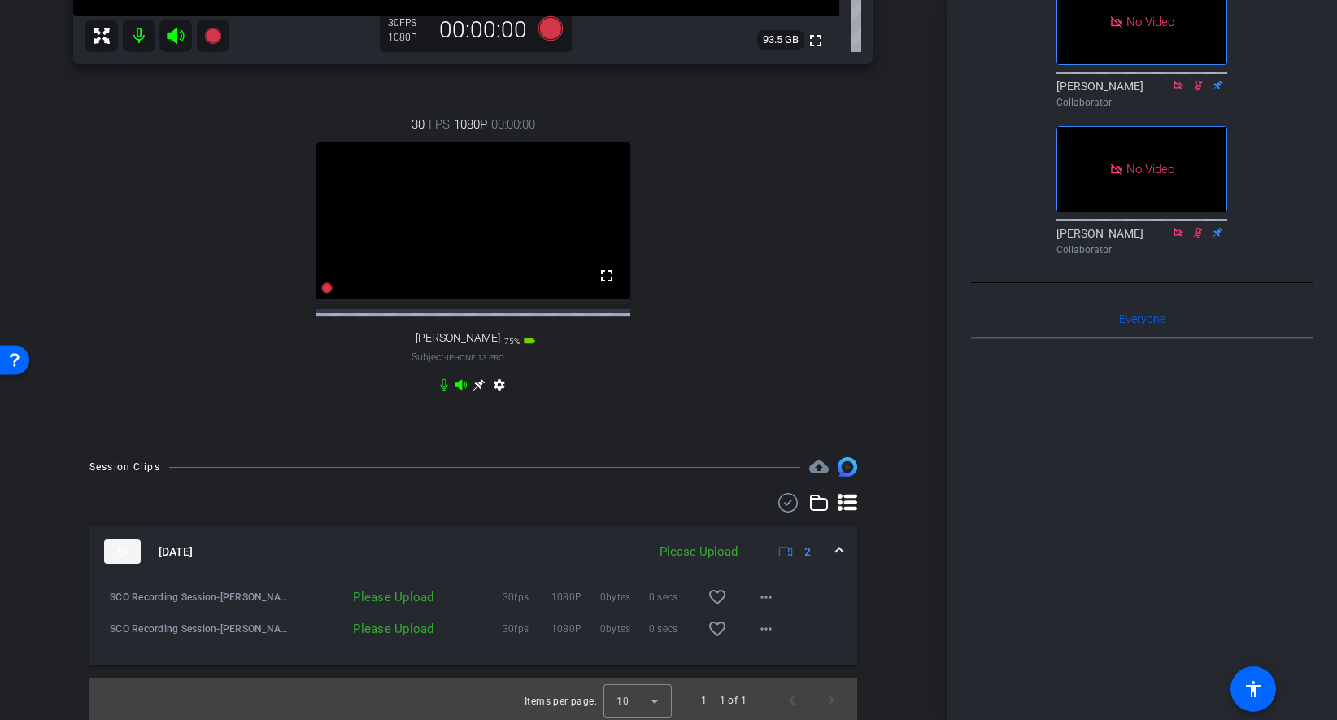
scroll to position [510, 0]
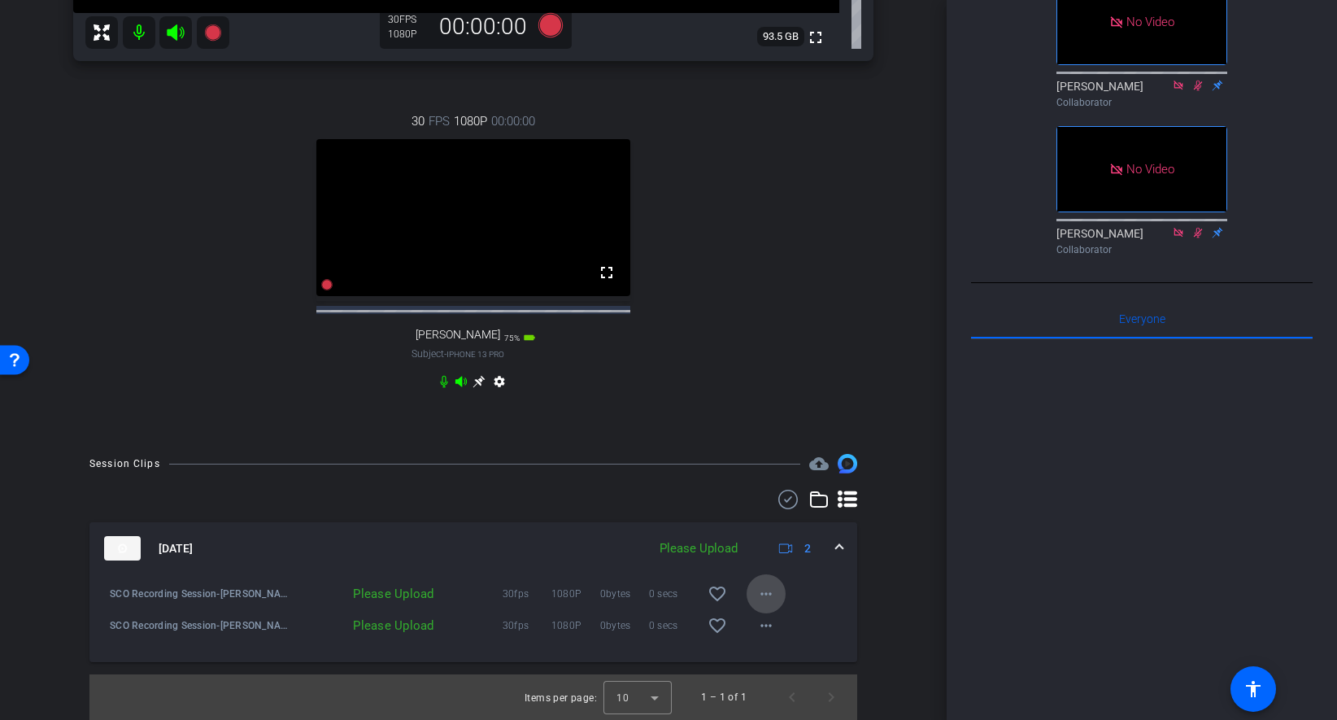
click at [764, 589] on mat-icon "more_horiz" at bounding box center [766, 594] width 20 height 20
click at [790, 625] on span "Upload" at bounding box center [791, 627] width 65 height 20
click at [761, 620] on mat-icon "more_horiz" at bounding box center [766, 626] width 20 height 20
click at [793, 659] on span "Upload" at bounding box center [791, 659] width 65 height 20
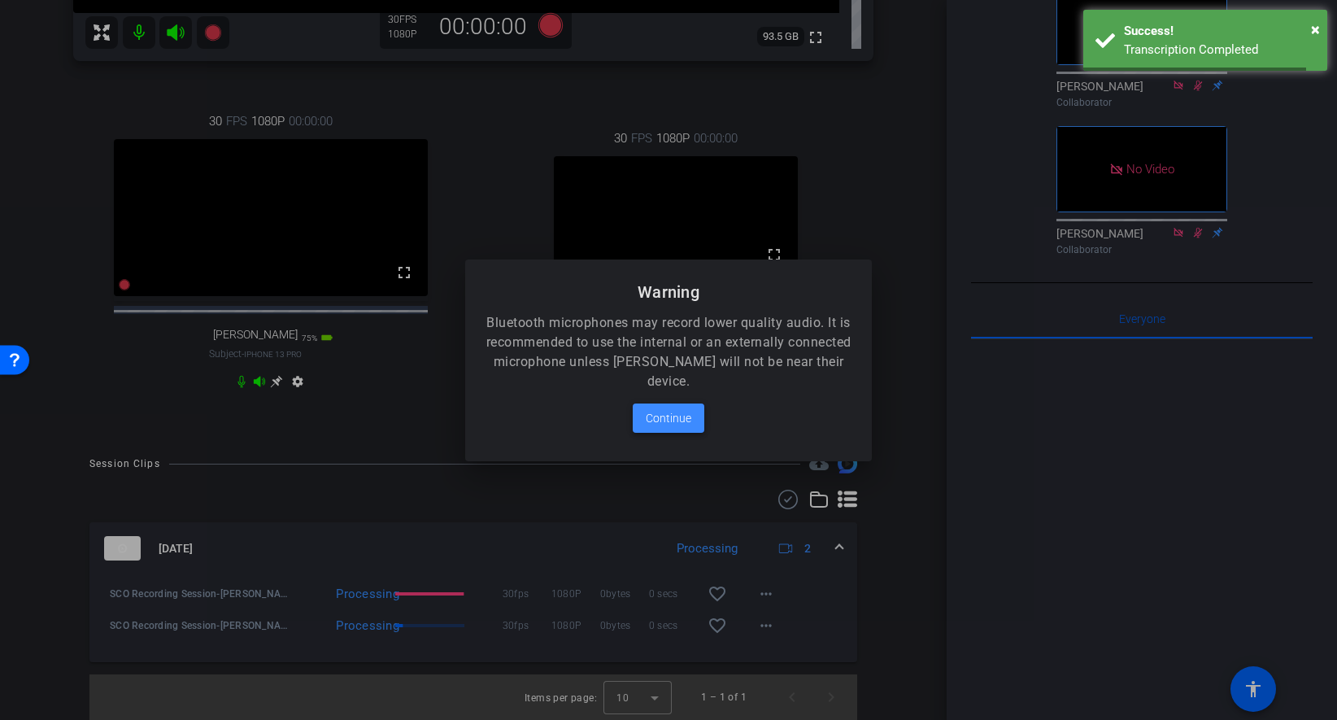
click at [655, 421] on span "Continue" at bounding box center [669, 418] width 46 height 20
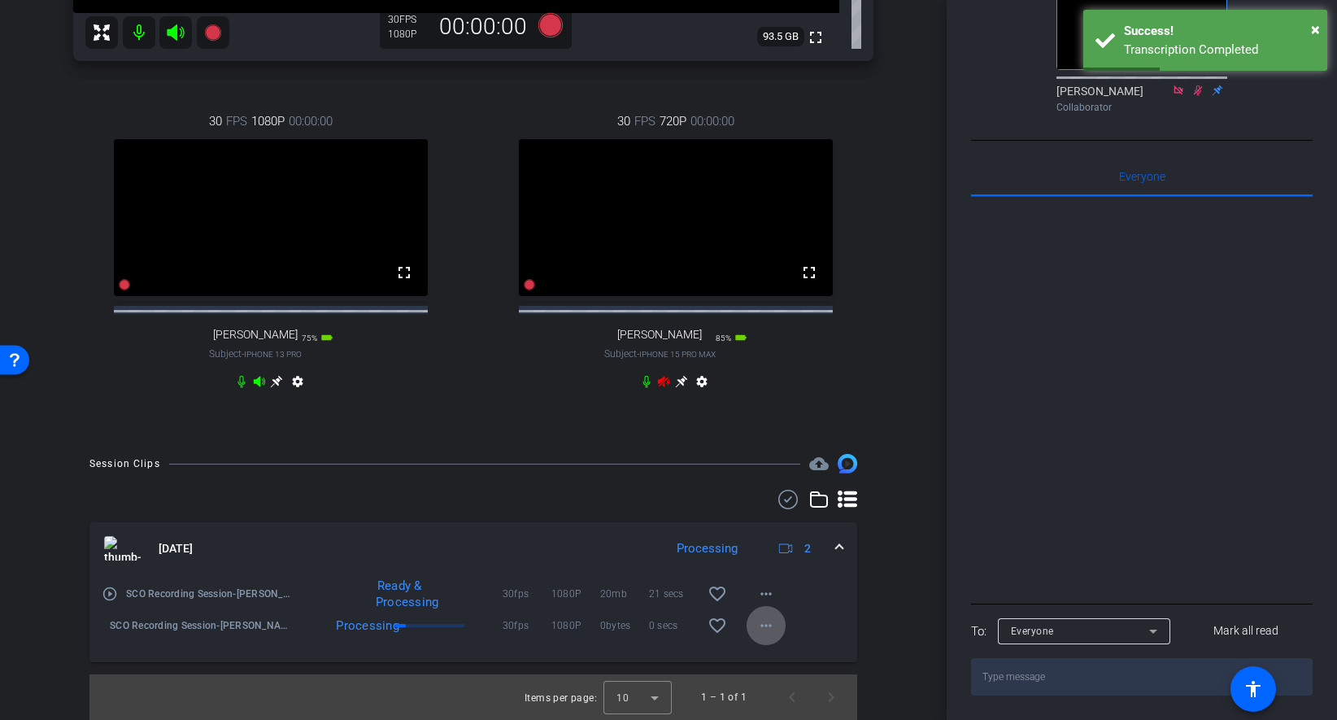
click at [665, 380] on icon at bounding box center [663, 381] width 13 height 13
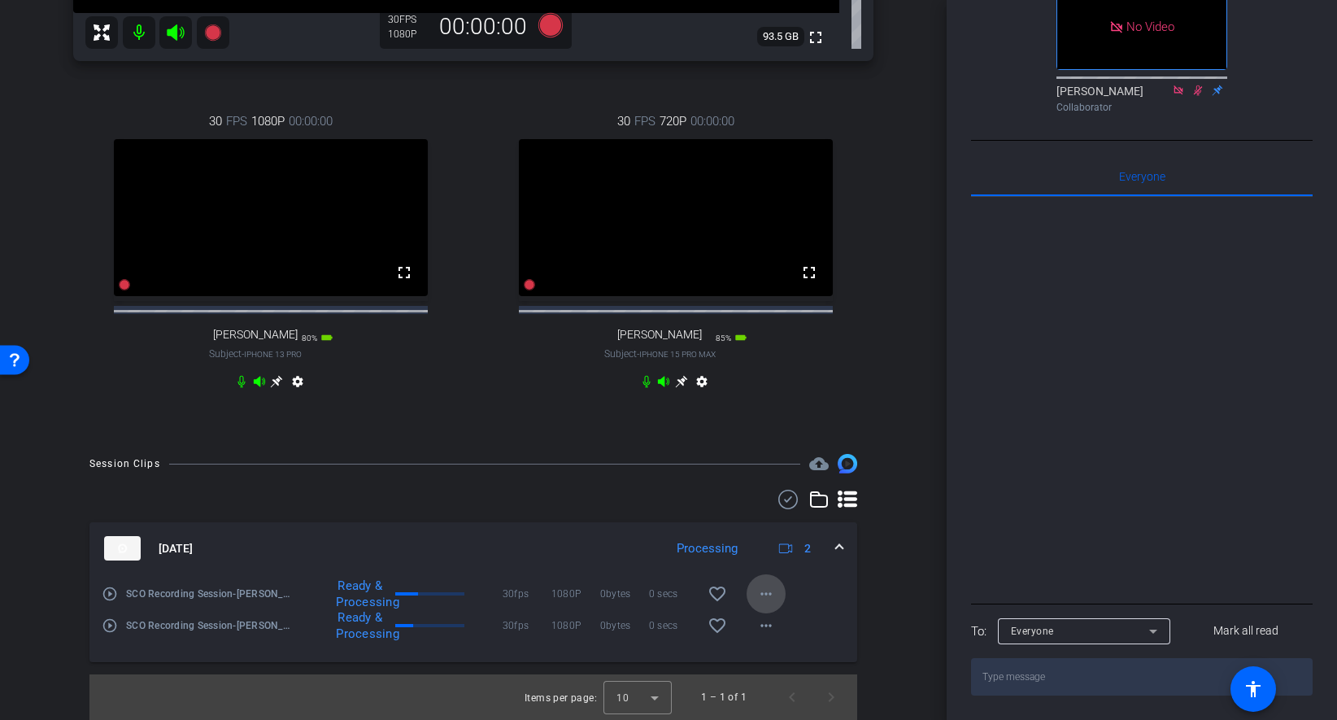
click at [766, 596] on mat-icon "more_horiz" at bounding box center [766, 594] width 20 height 20
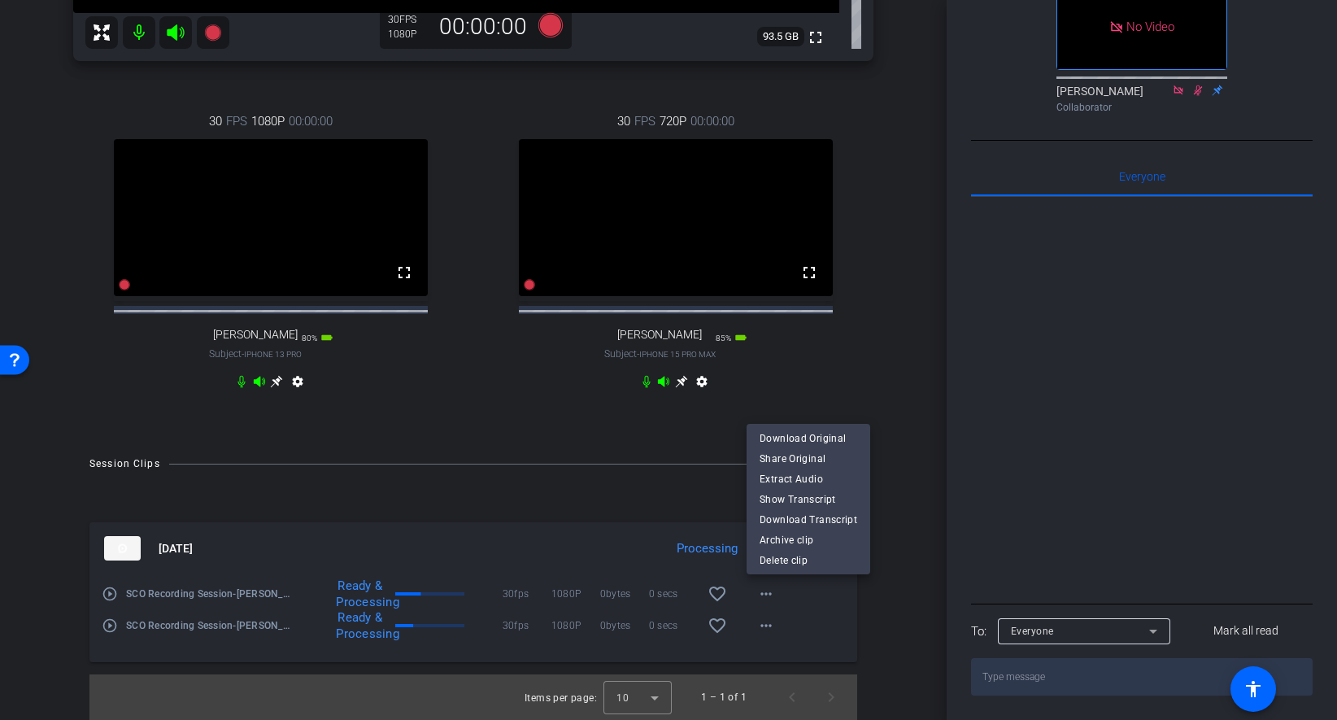
click at [898, 473] on div at bounding box center [668, 360] width 1337 height 720
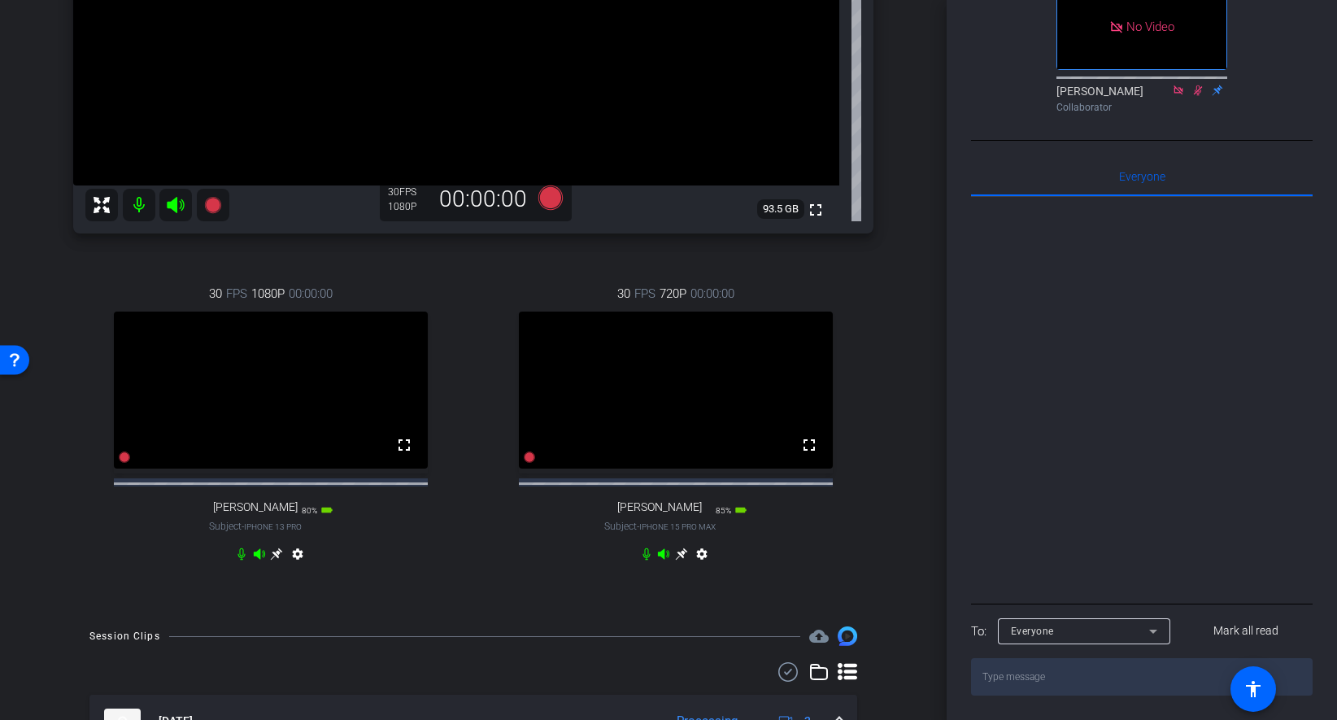
scroll to position [0, 0]
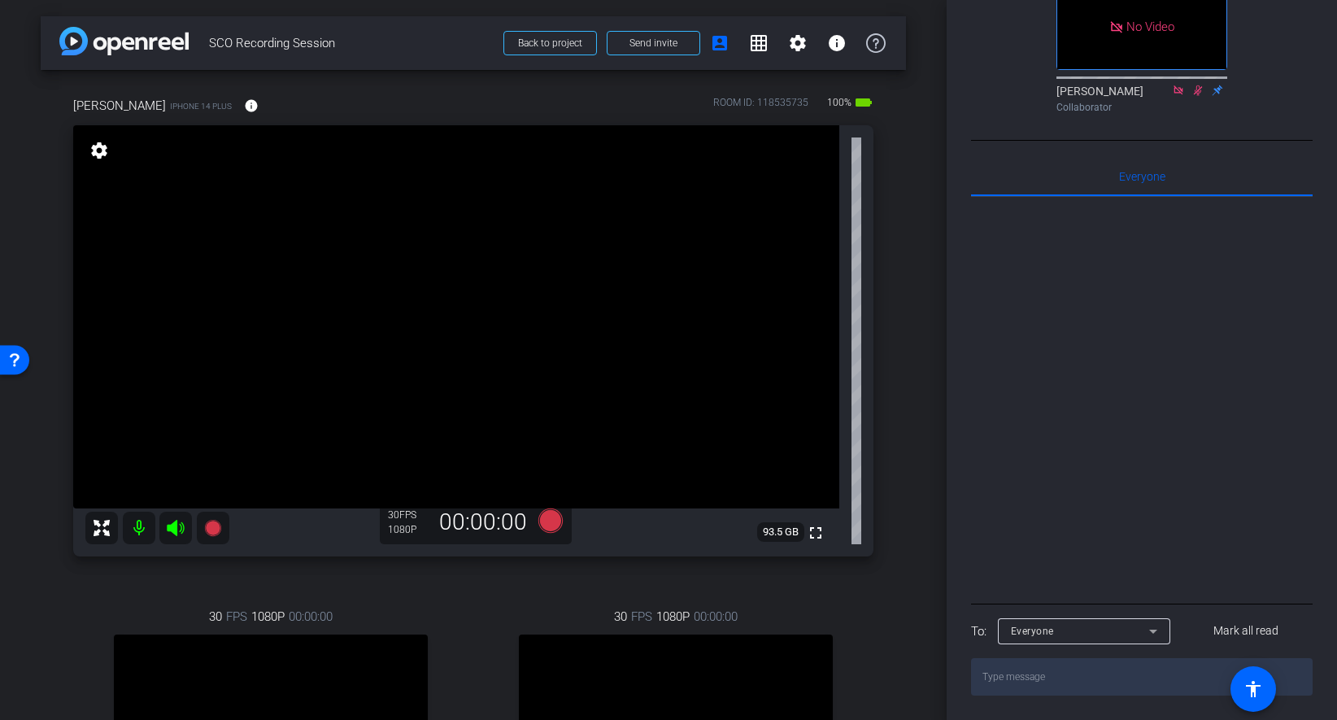
click at [899, 323] on div "Richard Howells iPhone 14 Plus info ROOM ID: 118535735 100% battery_std fullscr…" at bounding box center [473, 501] width 865 height 863
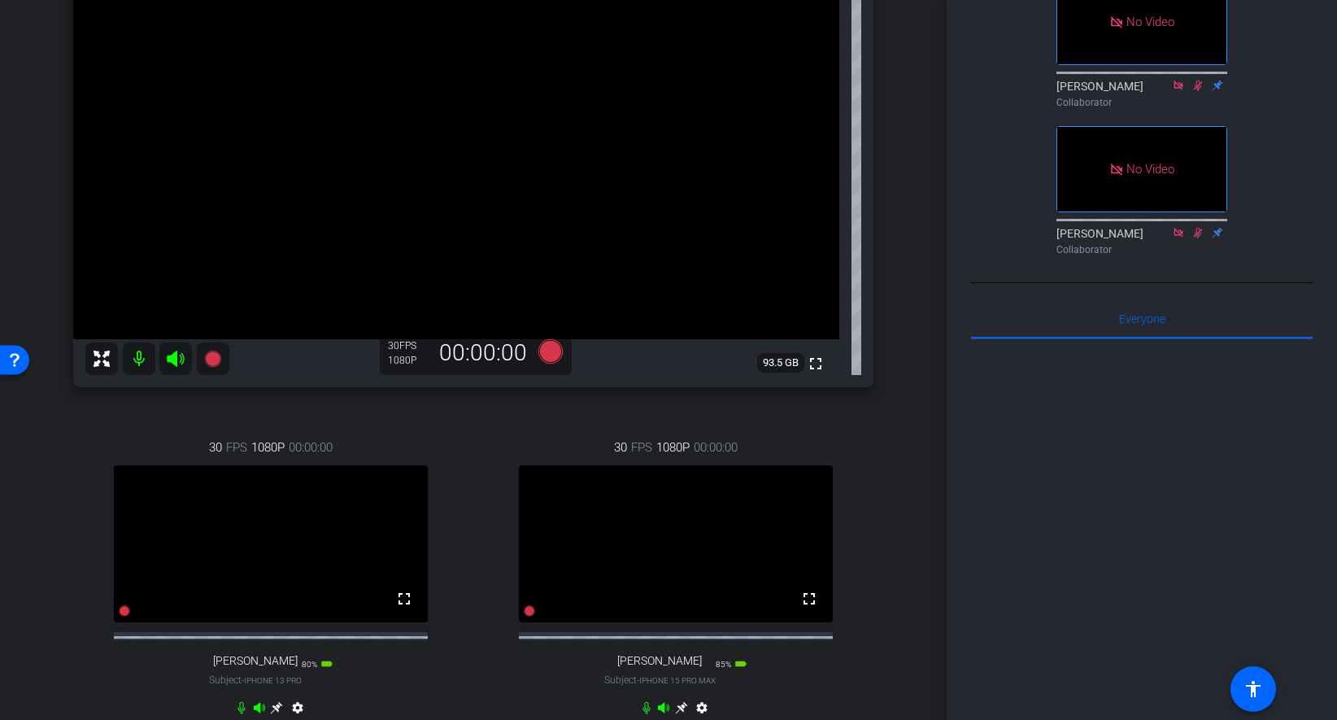
scroll to position [171, 0]
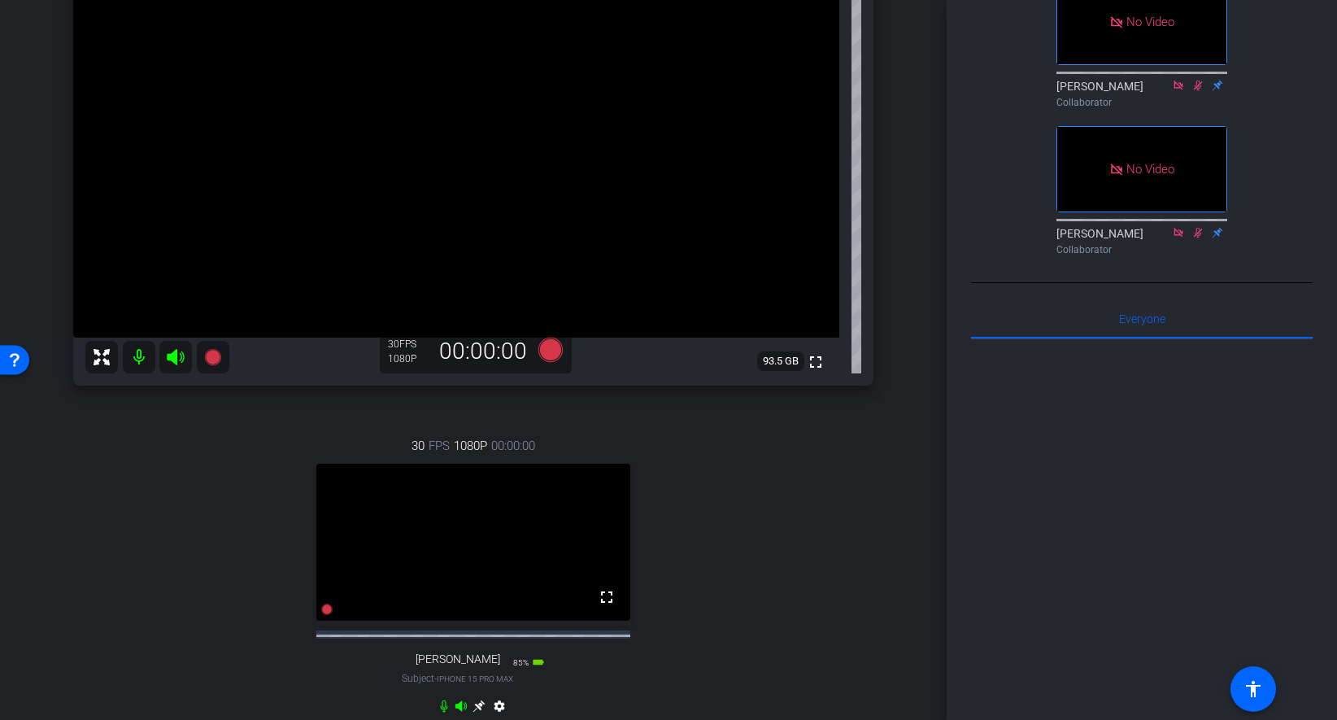
click at [913, 267] on div "arrow_back SCO Recording Session Back to project Send invite account_box grid_o…" at bounding box center [473, 189] width 947 height 720
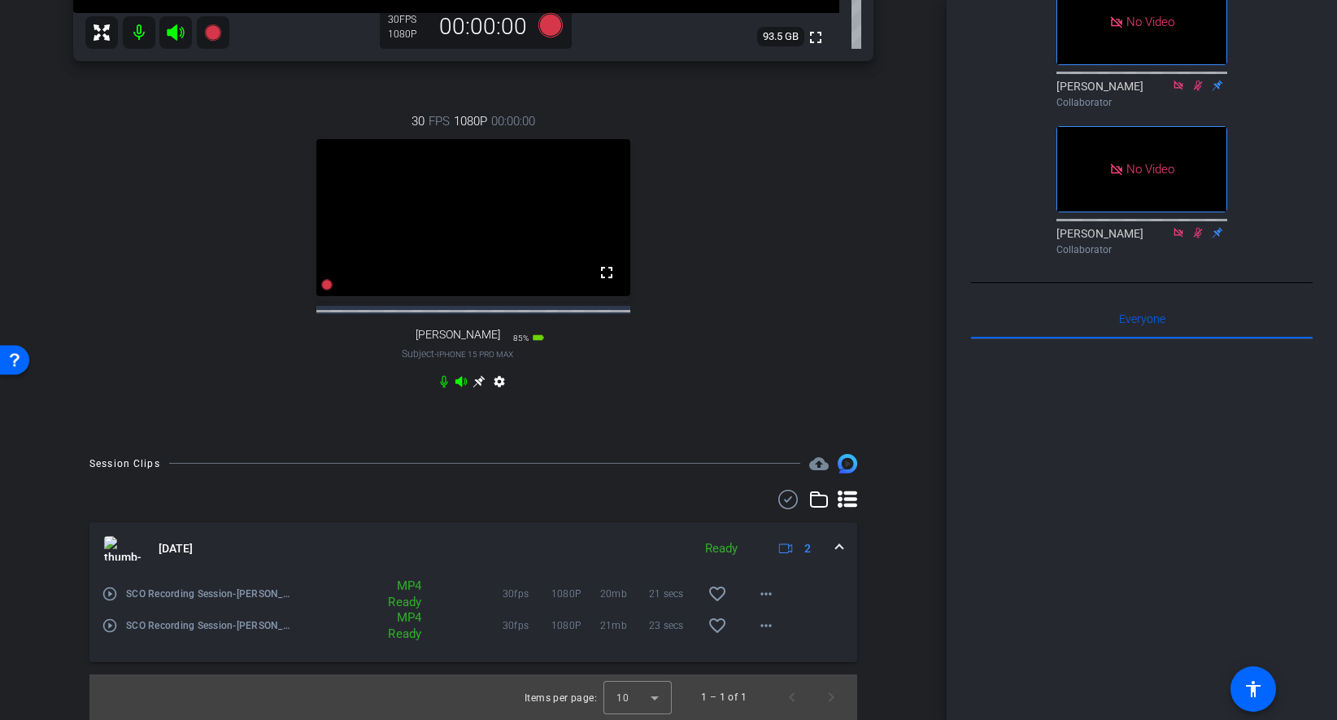
scroll to position [510, 0]
click at [765, 599] on mat-icon "more_horiz" at bounding box center [766, 594] width 20 height 20
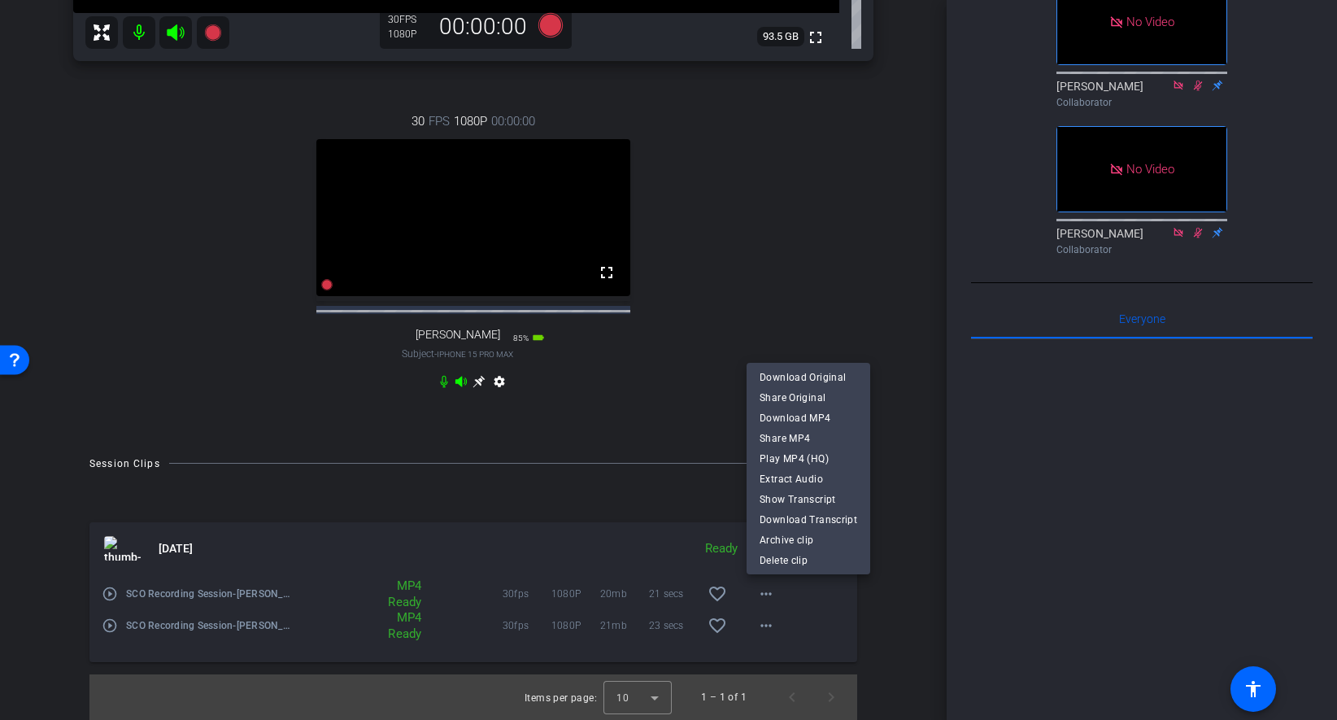
click at [886, 206] on div at bounding box center [668, 360] width 1337 height 720
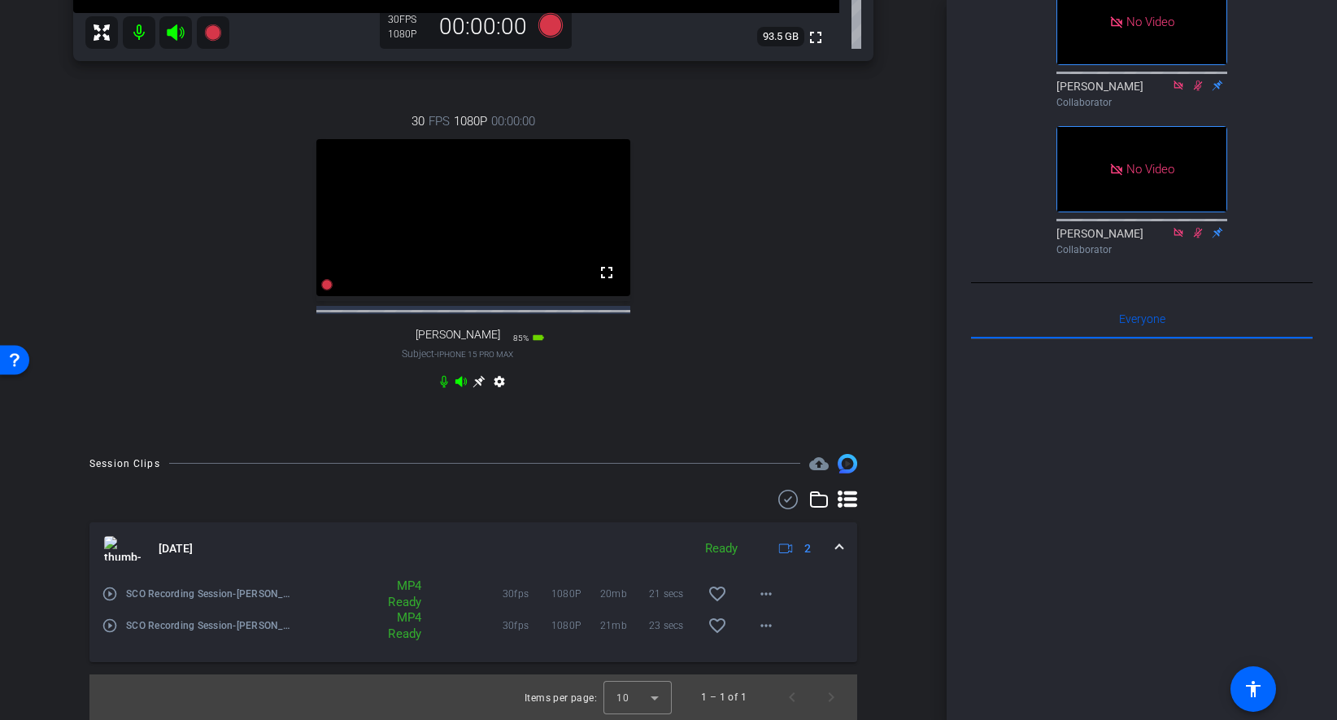
scroll to position [0, 0]
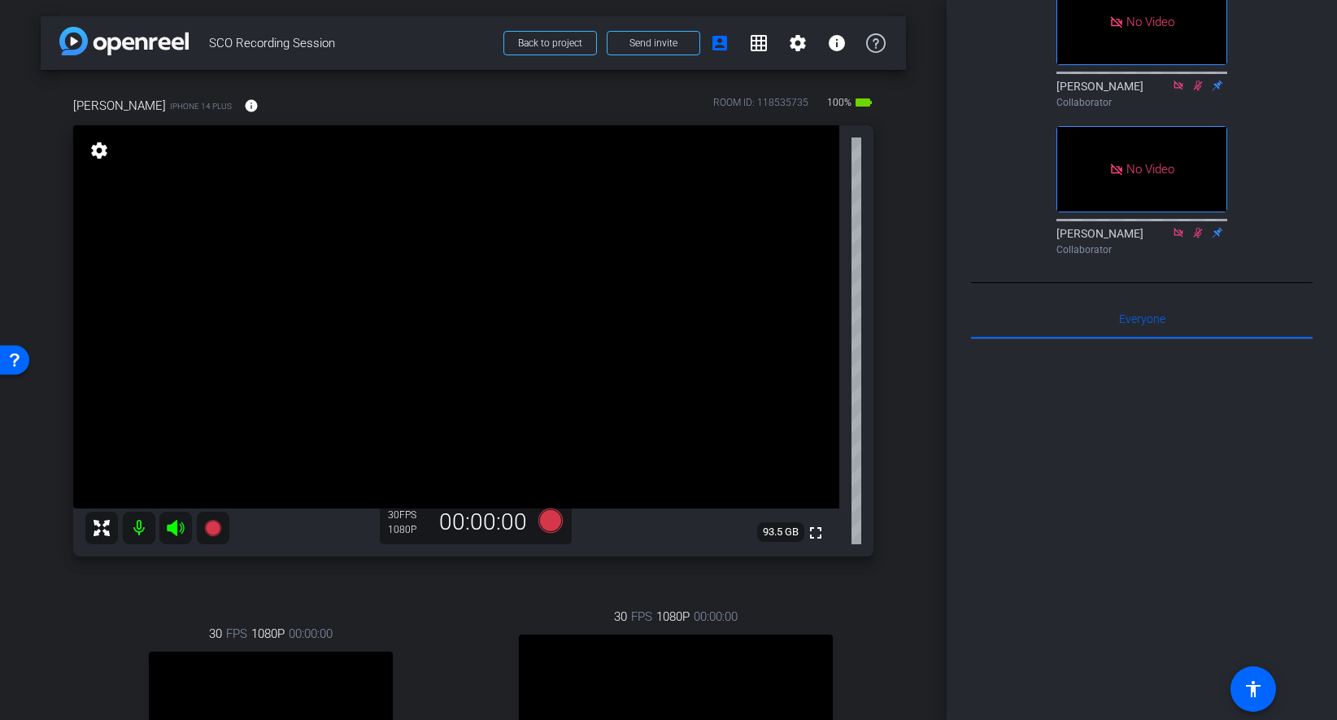
click at [920, 271] on div "arrow_back SCO Recording Session Back to project Send invite account_box grid_o…" at bounding box center [473, 360] width 947 height 720
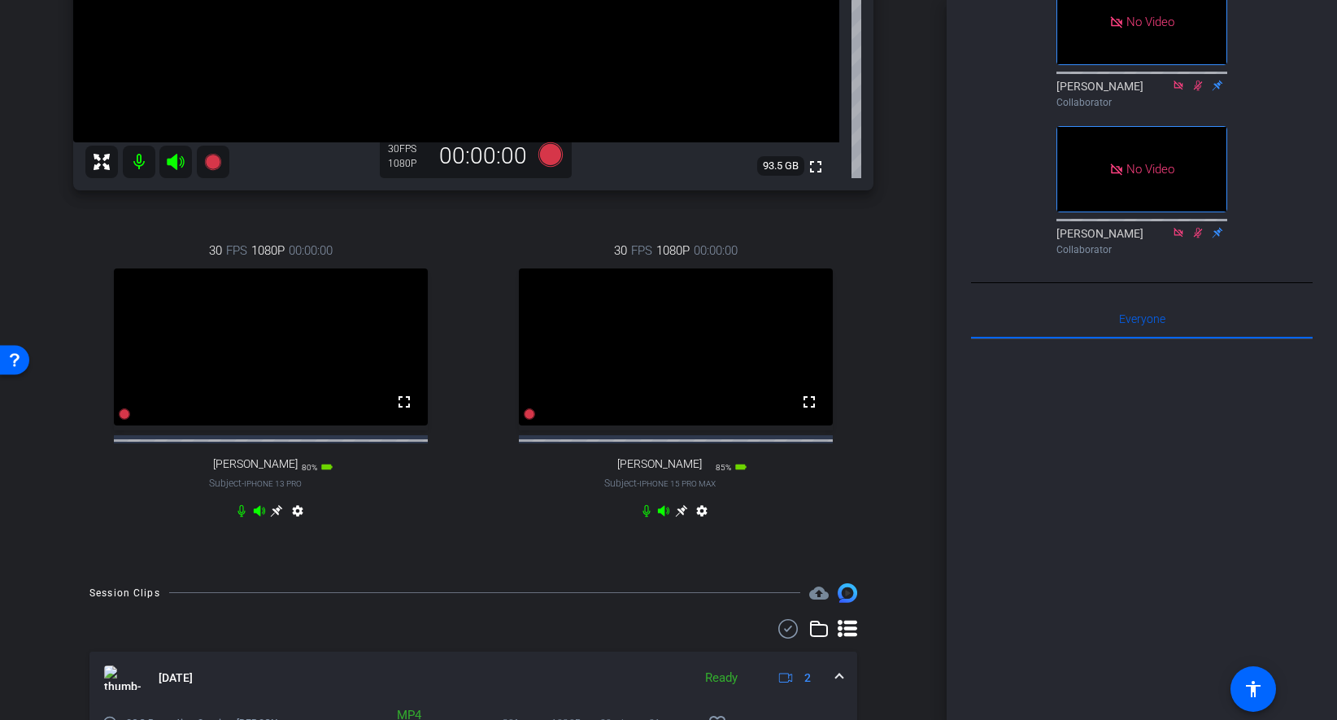
scroll to position [510, 0]
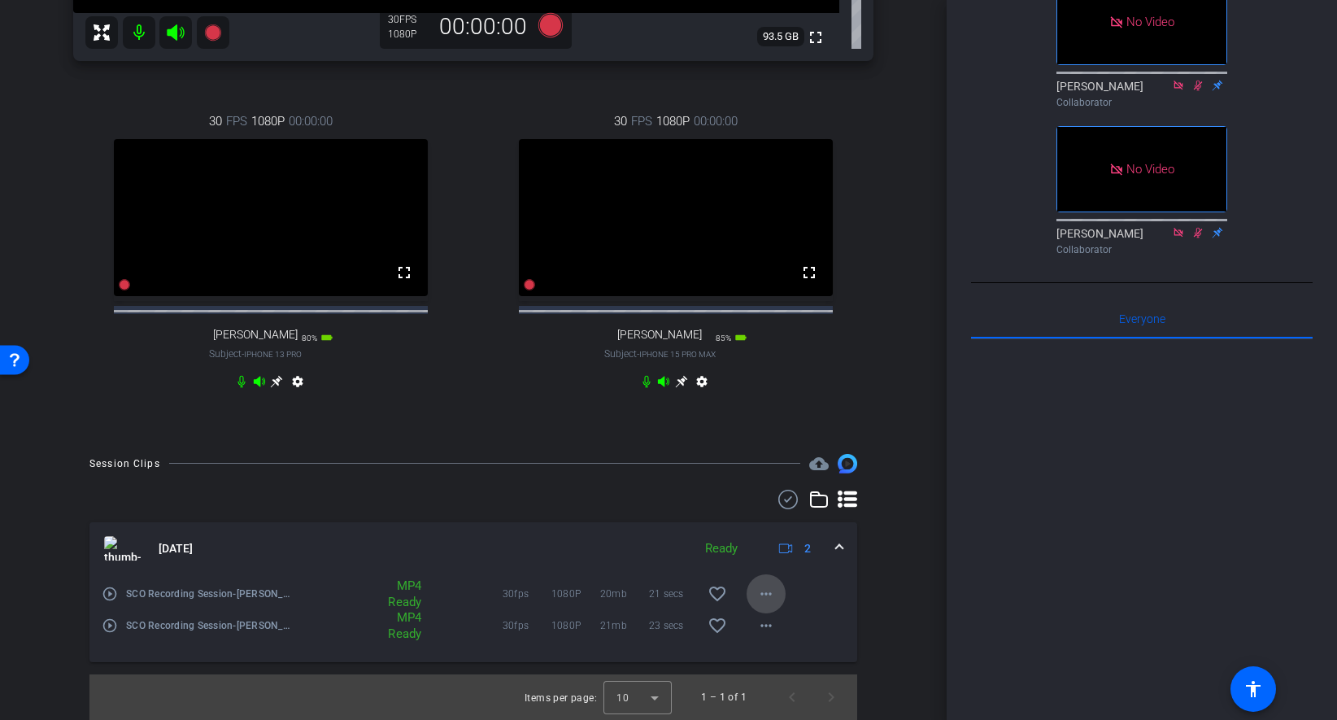
click at [770, 590] on mat-icon "more_horiz" at bounding box center [766, 594] width 20 height 20
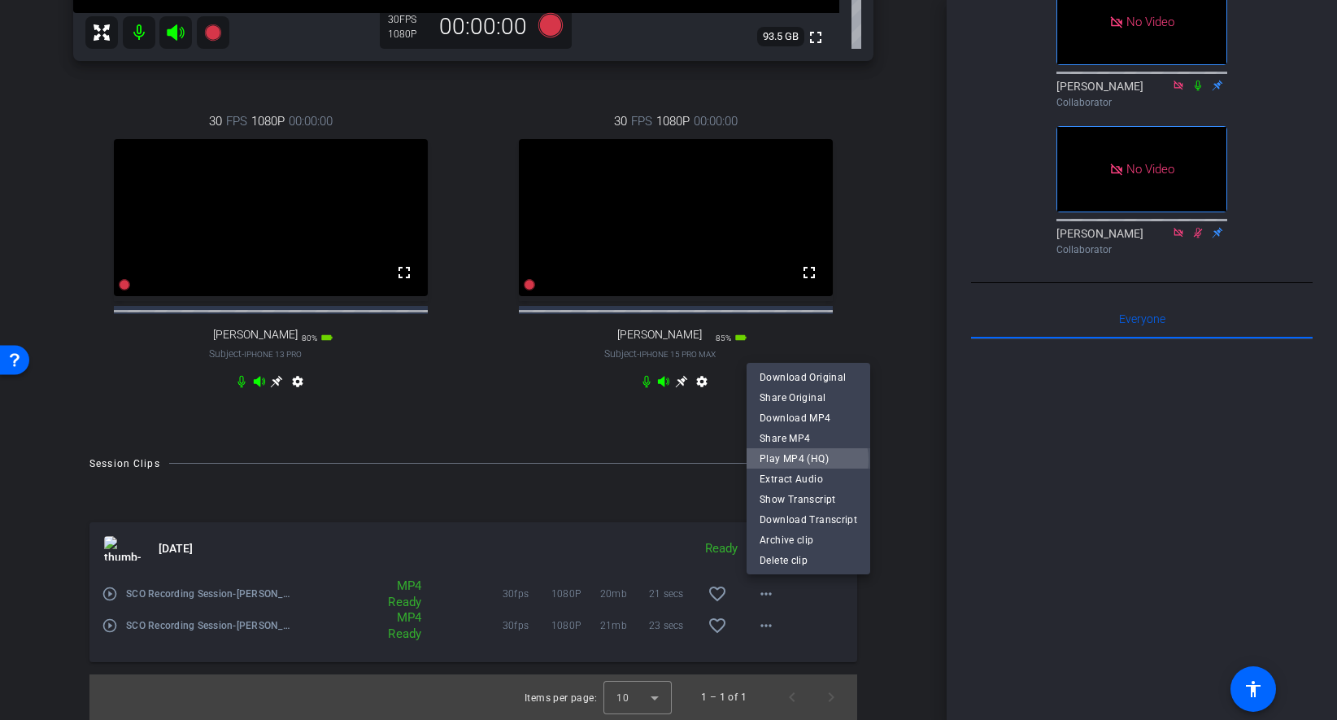
click at [803, 459] on span "Play MP4 (HQ)" at bounding box center [808, 458] width 98 height 20
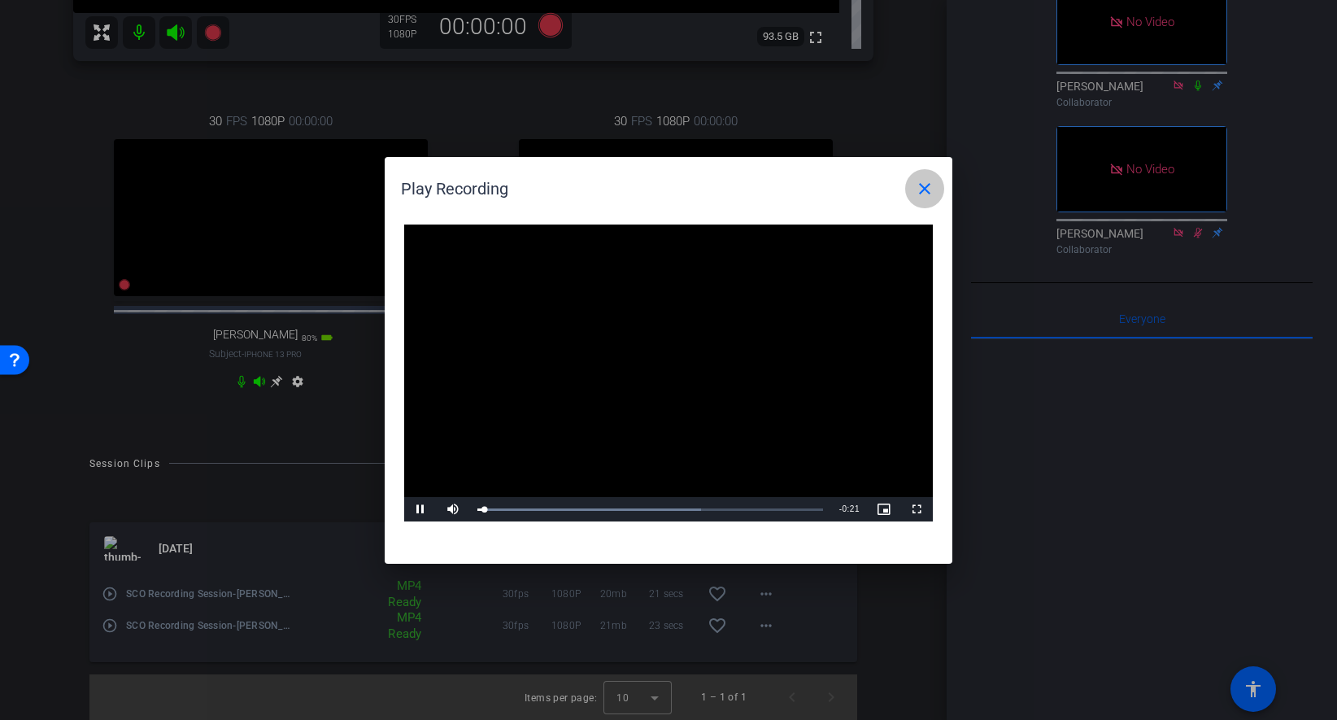
click at [916, 187] on mat-icon "close" at bounding box center [925, 189] width 20 height 20
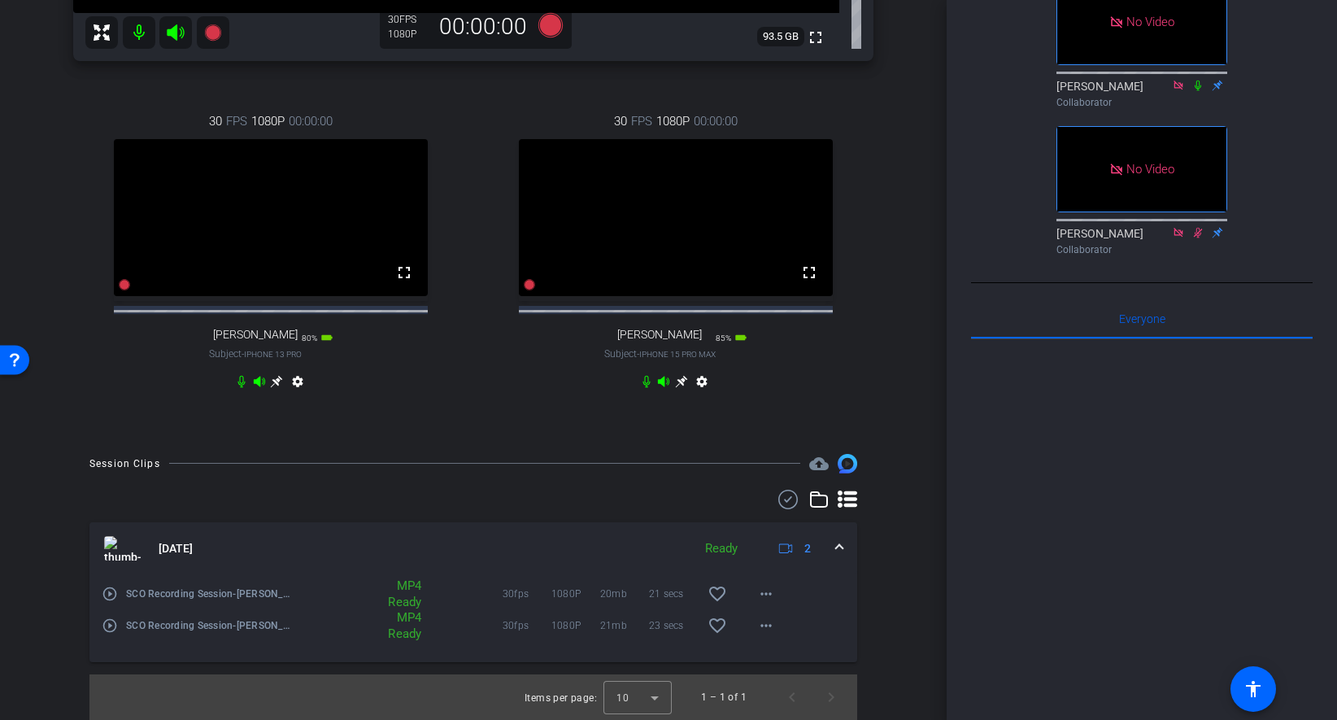
click at [912, 371] on div "arrow_back SCO Recording Session Back to project Send invite account_box grid_o…" at bounding box center [473, 360] width 947 height 720
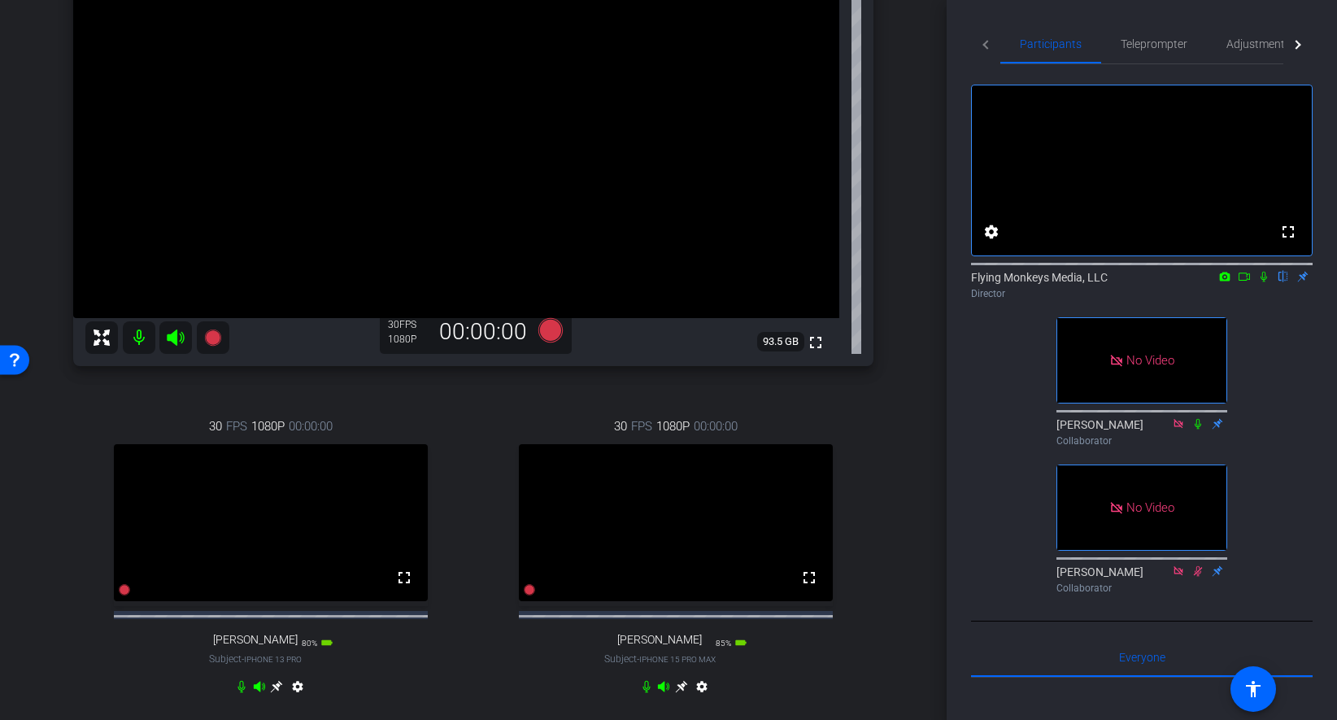
scroll to position [0, 0]
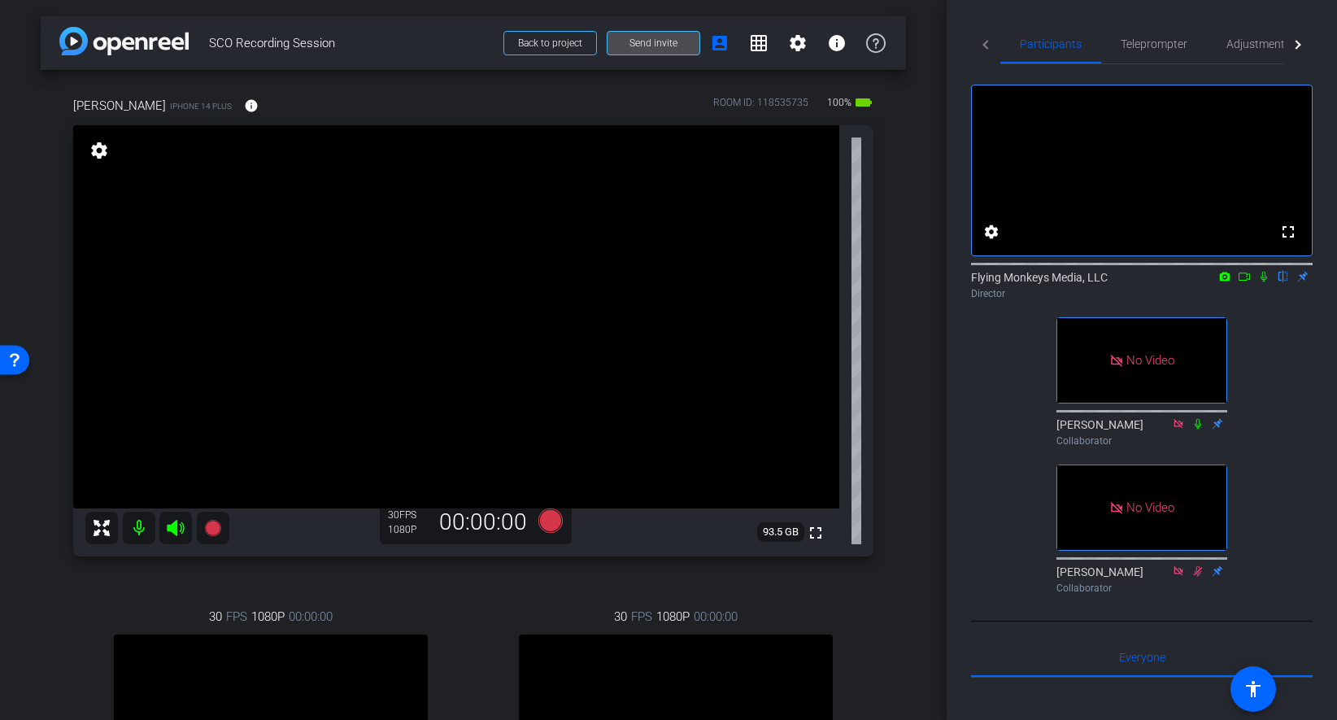
click at [650, 44] on span "Send invite" at bounding box center [653, 43] width 48 height 13
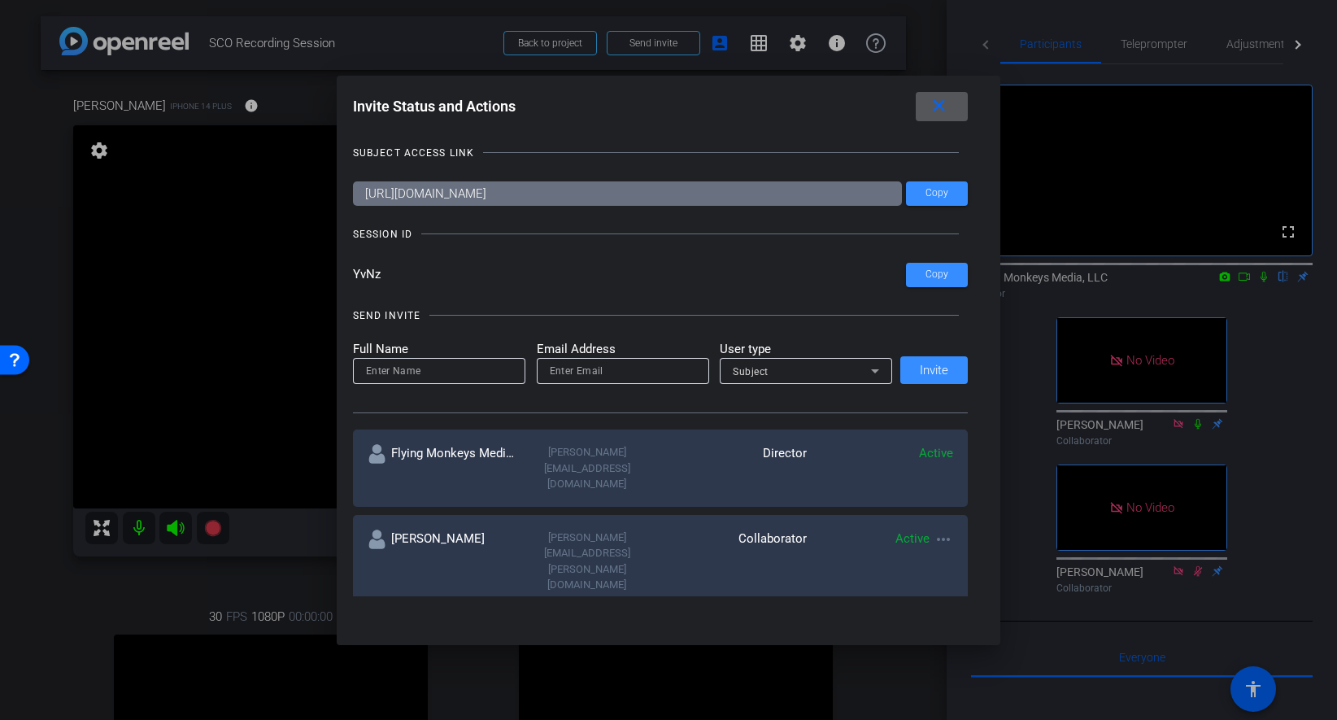
click at [735, 193] on input "https://capture.openreel.com/subject/MODE_OTP?otp=YvNz" at bounding box center [628, 193] width 550 height 24
click at [937, 103] on mat-icon "close" at bounding box center [939, 106] width 20 height 20
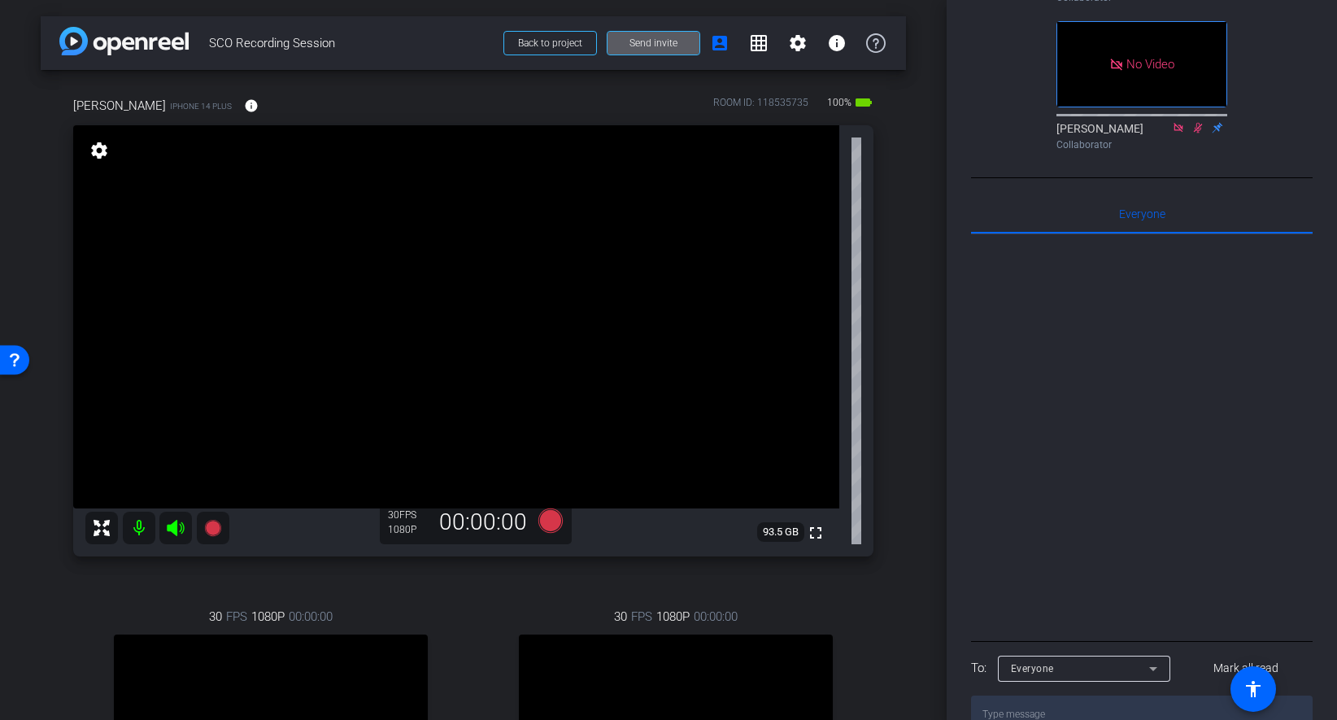
scroll to position [537, 0]
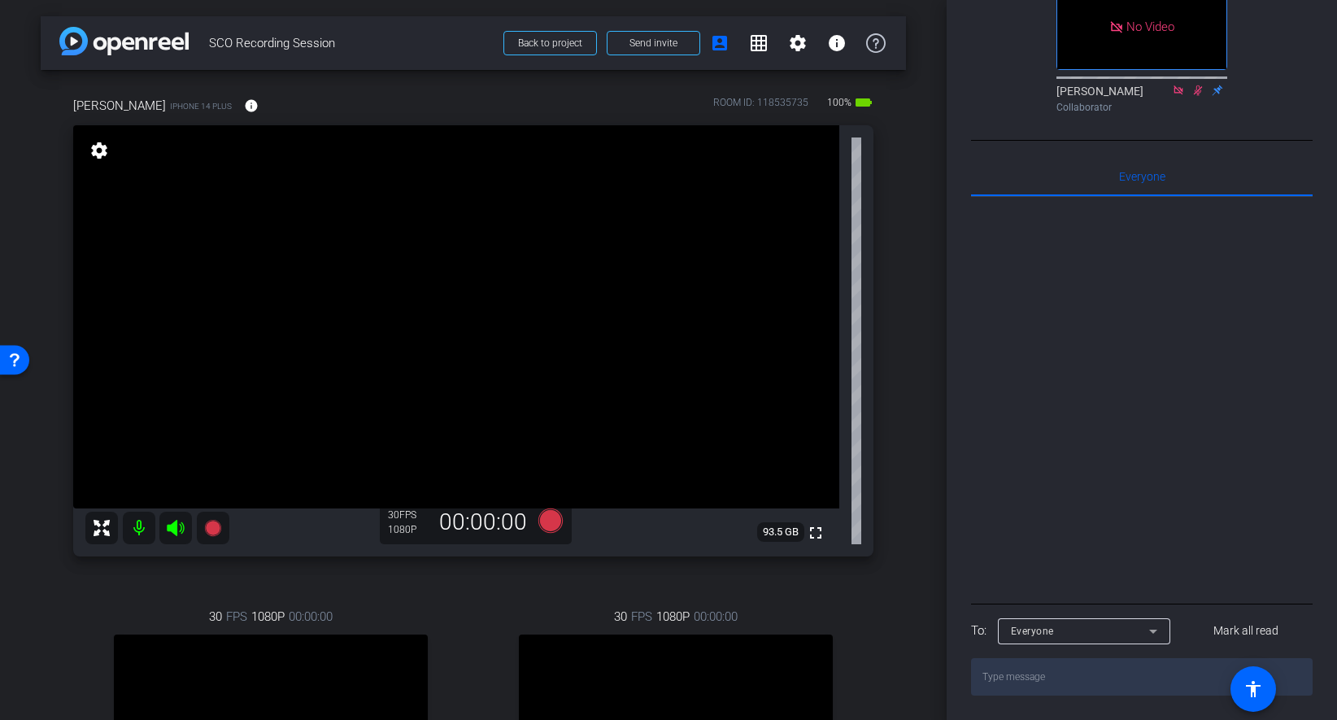
click at [1060, 695] on textarea at bounding box center [1142, 676] width 342 height 37
paste textarea "https://capture.openreel.com/subject/MODE_OTP?otp=YvNz"
type textarea "https://capture.openreel.com/subject/MODE_OTP?otp=YvNz"
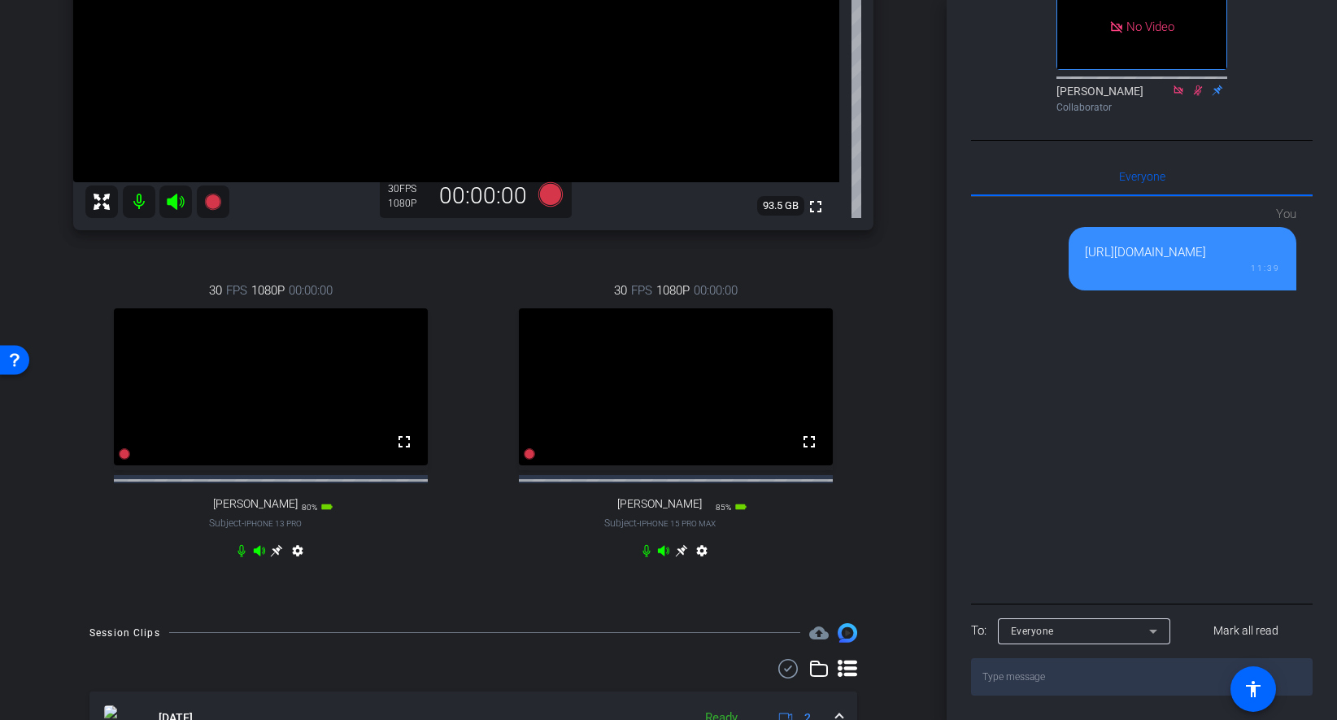
scroll to position [320, 0]
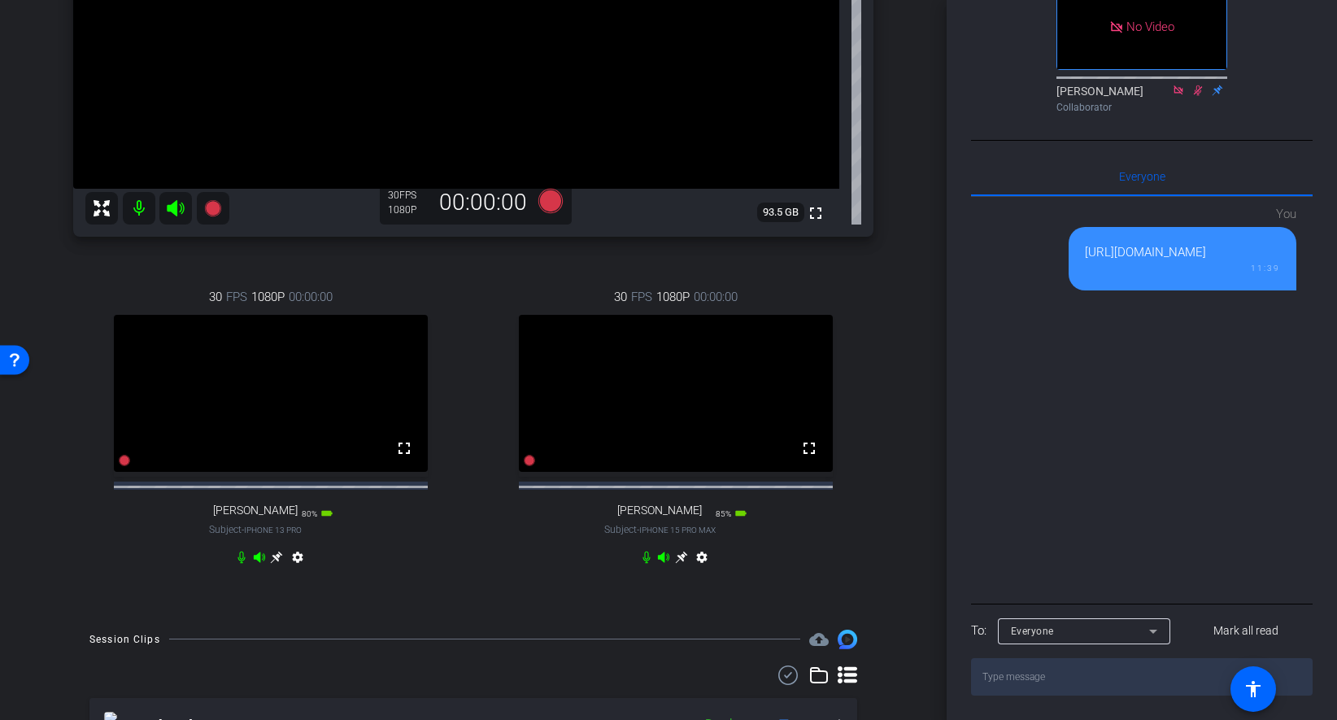
drag, startPoint x: 1064, startPoint y: 309, endPoint x: 1036, endPoint y: 309, distance: 27.6
click at [1085, 262] on div "https://capture.openreel.com/subject/MODE_OTP?otp=YvNz" at bounding box center [1182, 252] width 195 height 19
copy div "YvNz"
click at [1041, 695] on textarea at bounding box center [1142, 676] width 342 height 37
paste textarea "YvNz"
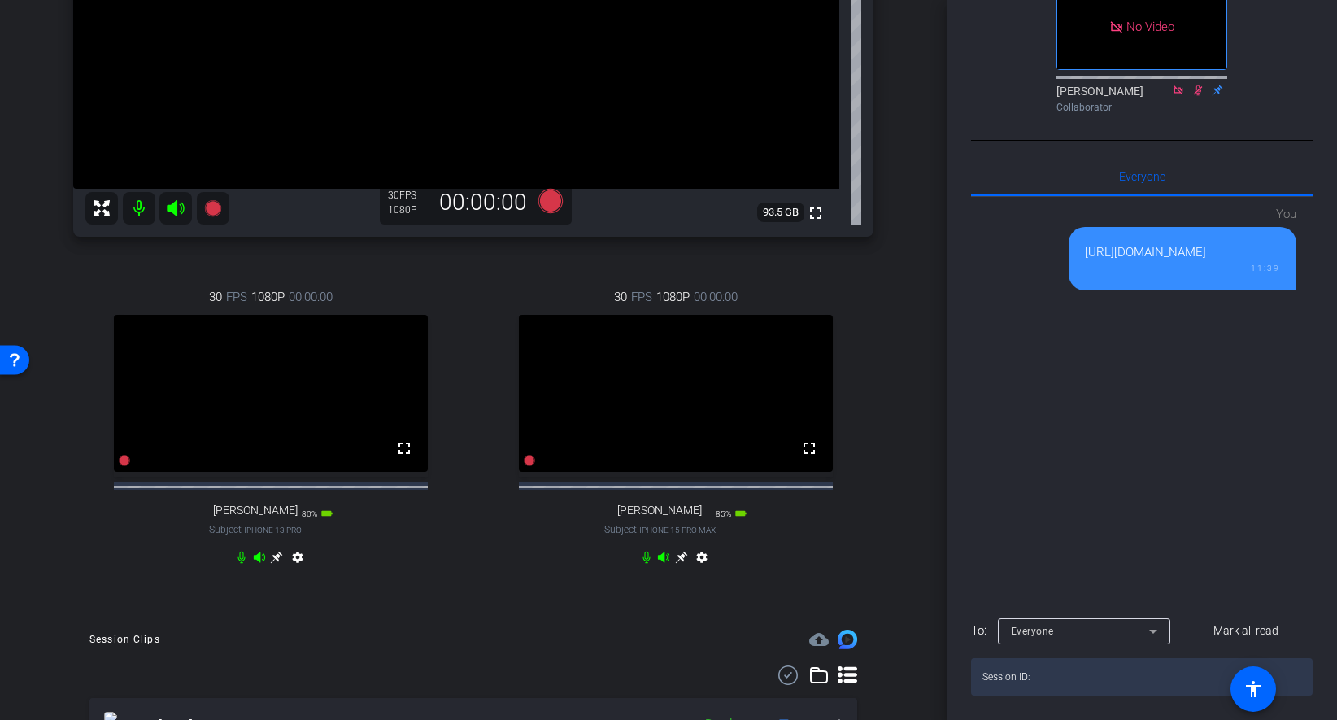
type textarea "Session ID: YvNz"
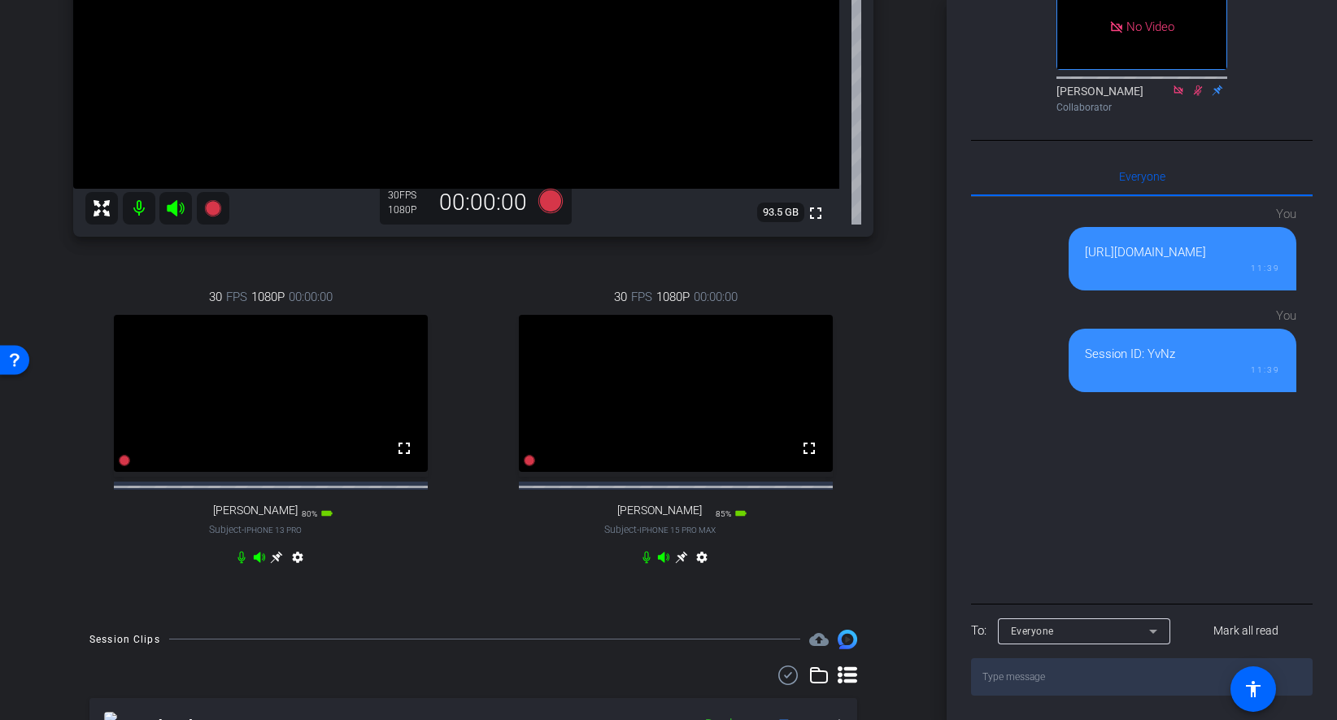
click at [897, 334] on div "Richard Howells iPhone 14 Plus info ROOM ID: 118535735 100% battery_std fullscr…" at bounding box center [473, 181] width 865 height 863
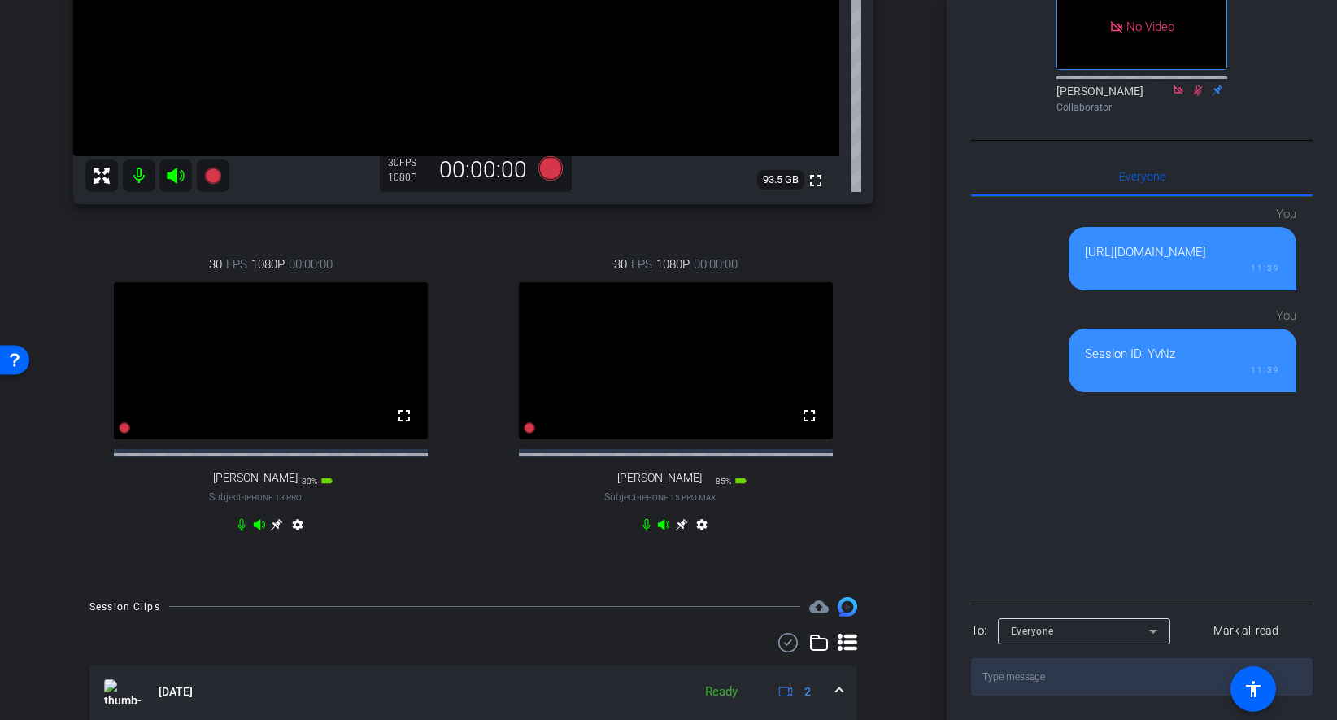
scroll to position [354, 0]
click at [913, 457] on div "arrow_back SCO Recording Session Back to project Send invite account_box grid_o…" at bounding box center [473, 360] width 947 height 720
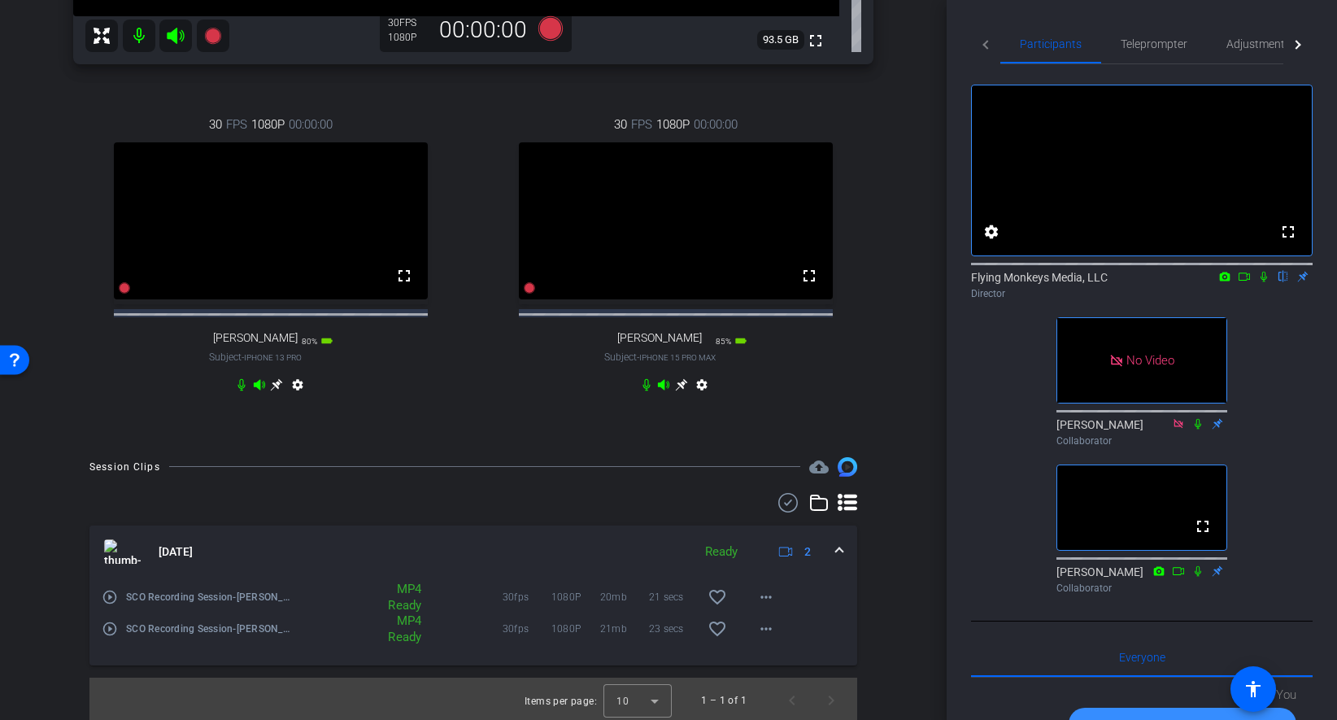
scroll to position [490, 0]
click at [762, 609] on mat-icon "more_horiz" at bounding box center [766, 600] width 20 height 20
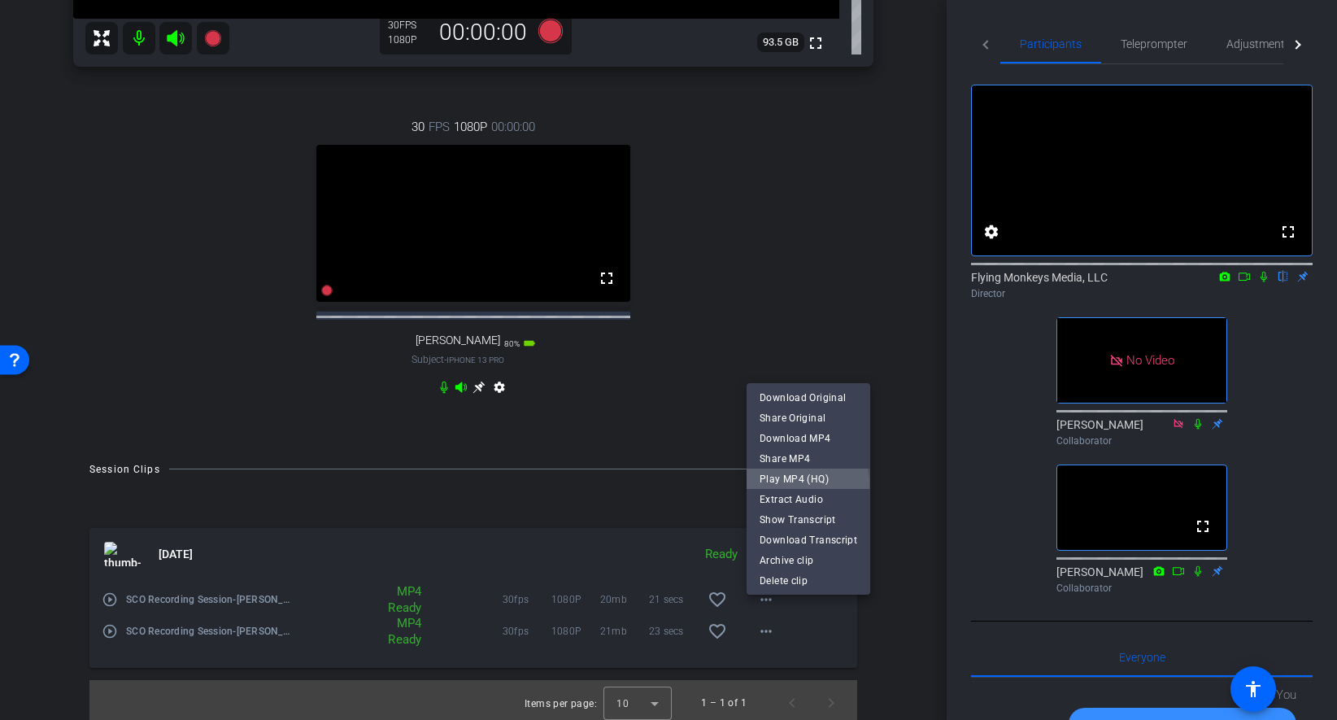
click at [792, 484] on span "Play MP4 (HQ)" at bounding box center [808, 478] width 98 height 20
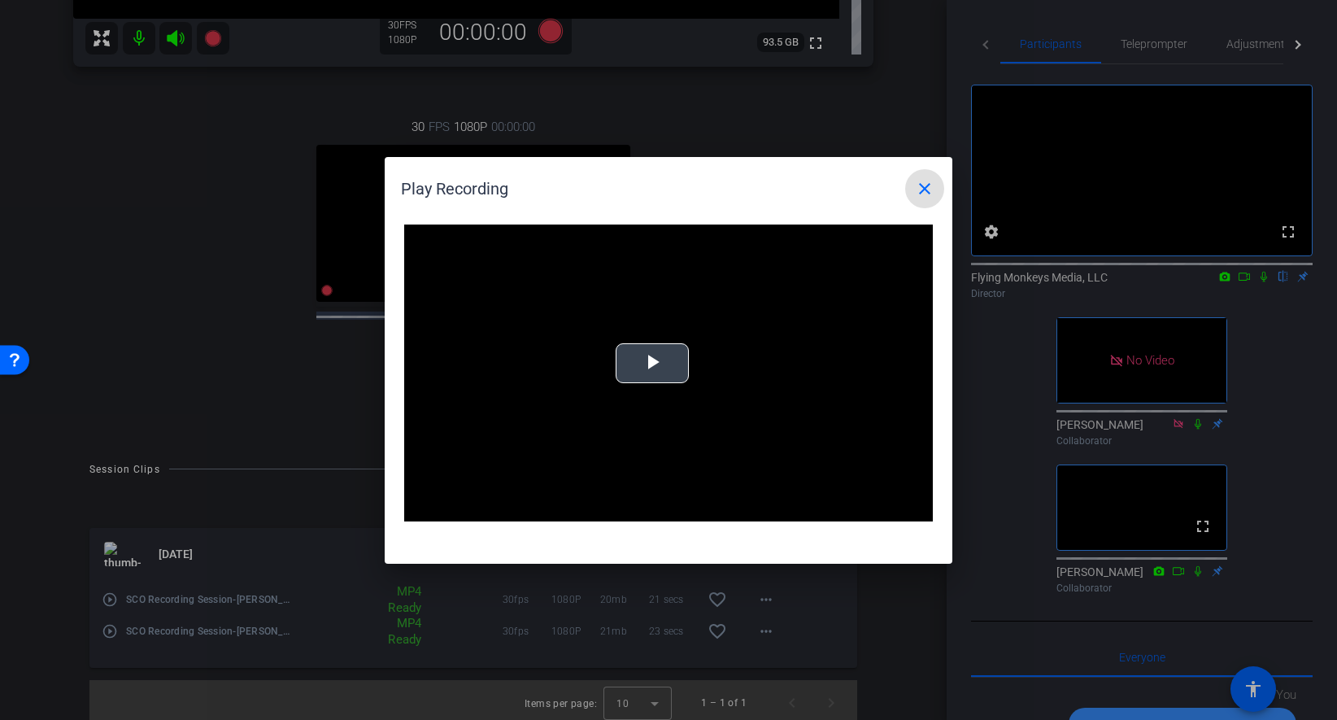
click at [652, 363] on span "Video Player" at bounding box center [652, 363] width 0 height 0
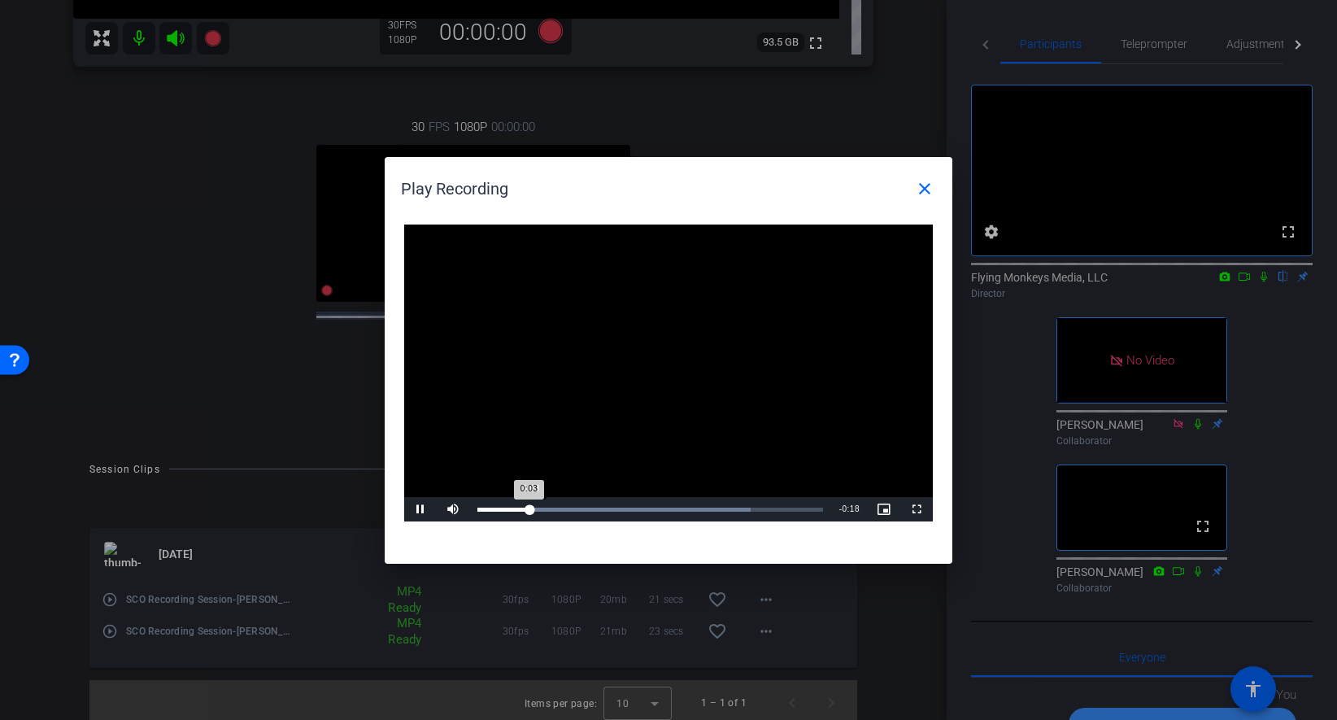
drag, startPoint x: 532, startPoint y: 515, endPoint x: 559, endPoint y: 515, distance: 26.8
click at [557, 515] on div "Loaded : 79.16% 0:03 0:03" at bounding box center [650, 509] width 362 height 24
drag, startPoint x: 571, startPoint y: 509, endPoint x: 655, endPoint y: 509, distance: 84.6
click at [597, 509] on div "0:07" at bounding box center [596, 509] width 1 height 4
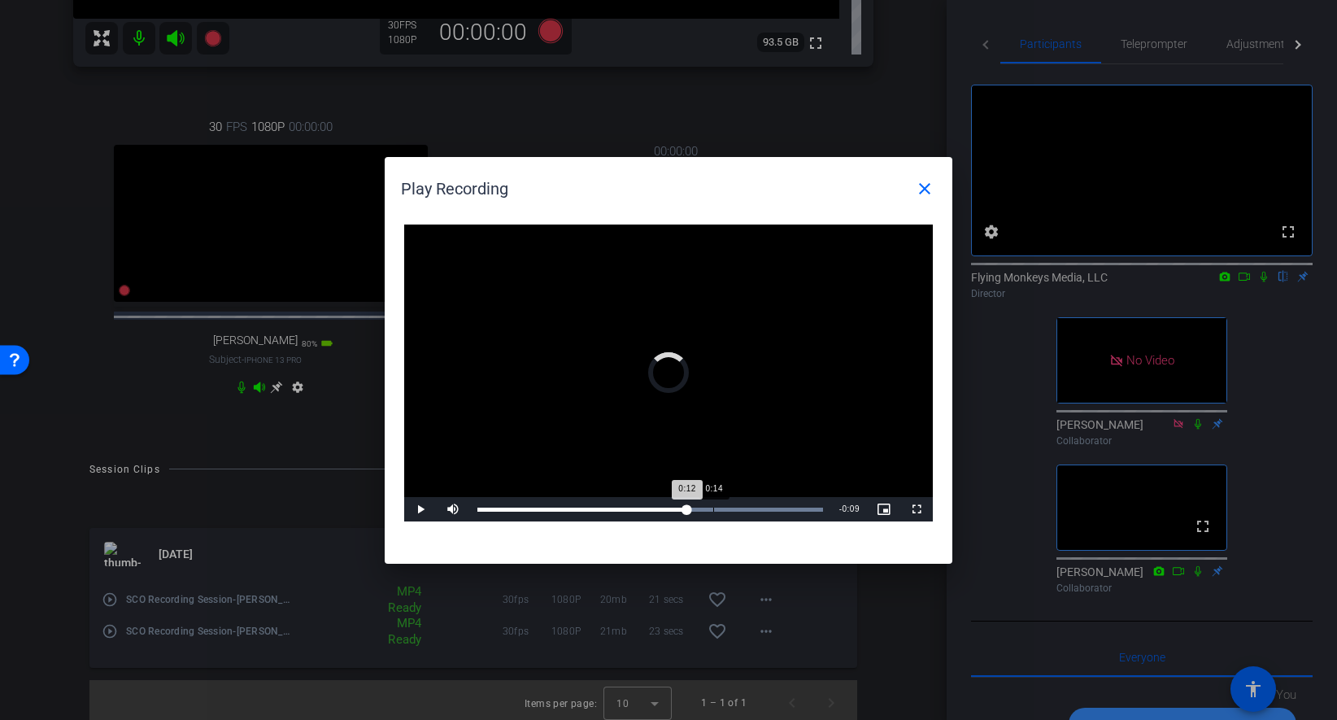
drag, startPoint x: 707, startPoint y: 509, endPoint x: 729, endPoint y: 509, distance: 22.8
click at [729, 509] on div "Loaded : 100.00% 0:14 0:12" at bounding box center [650, 509] width 346 height 4
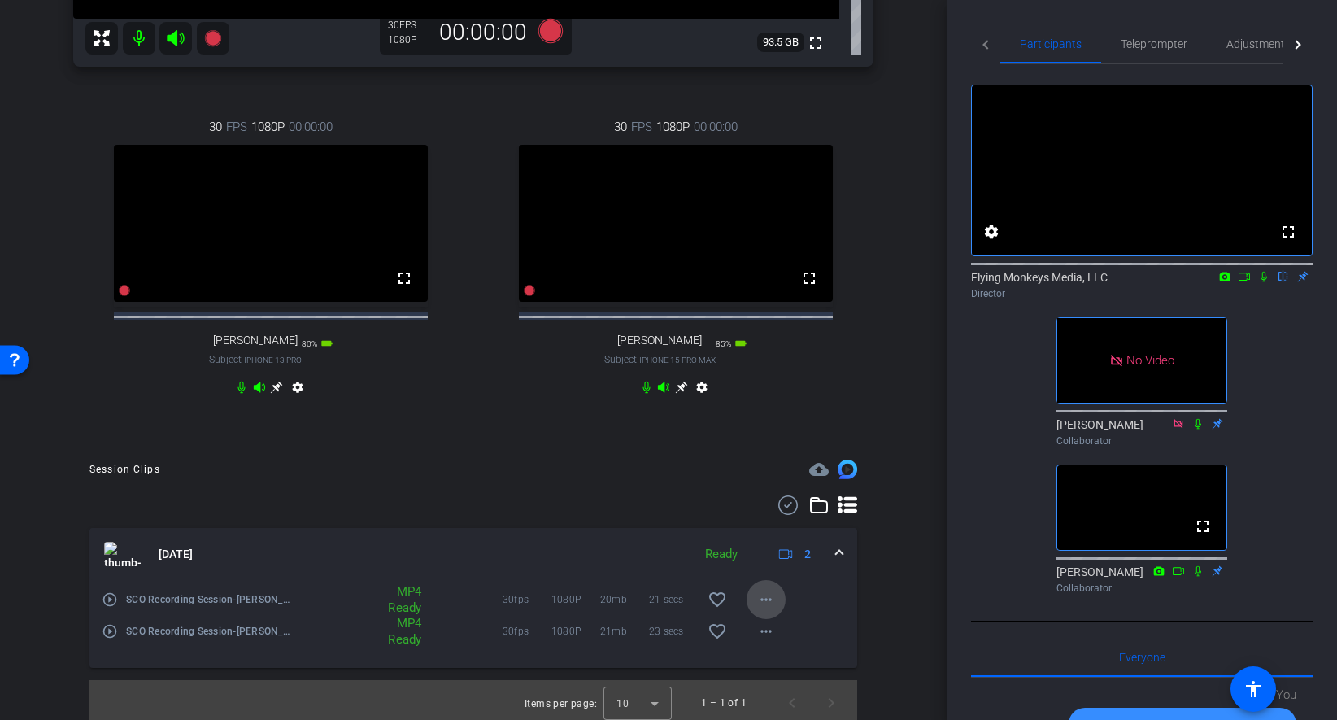
click at [772, 609] on mat-icon "more_horiz" at bounding box center [766, 600] width 20 height 20
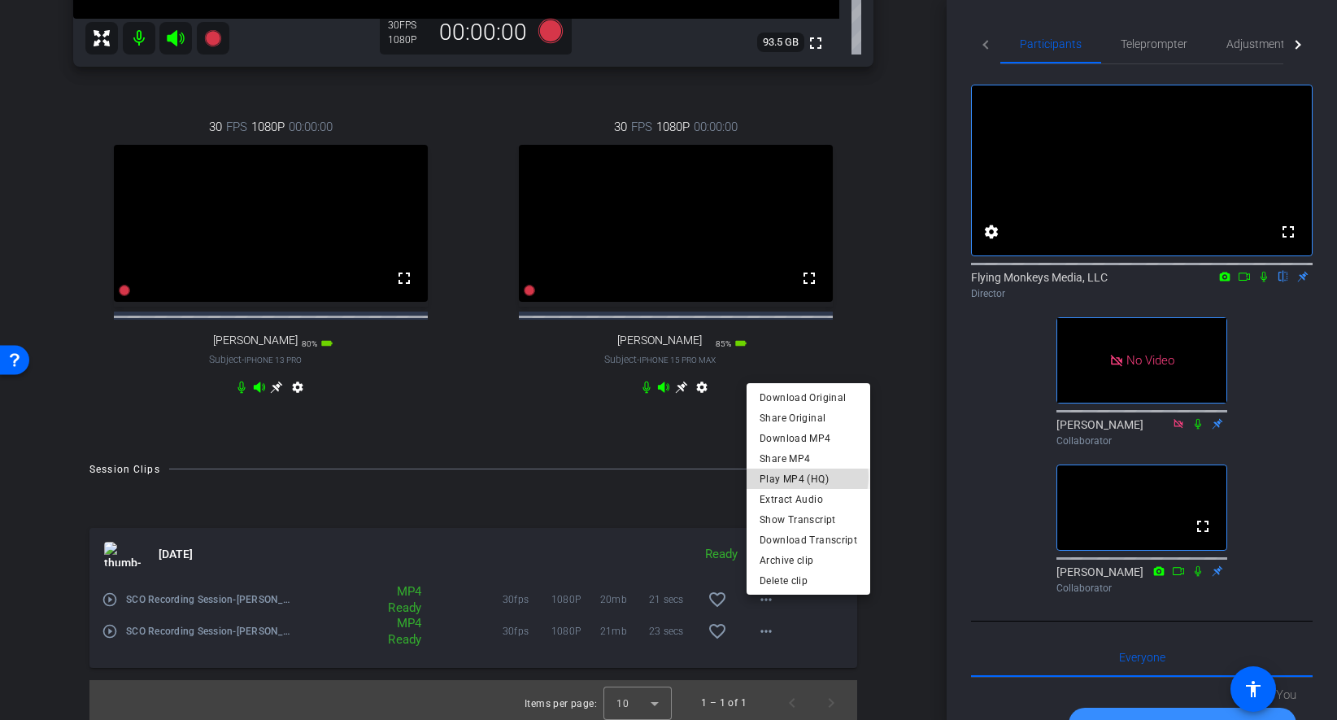
click at [801, 477] on span "Play MP4 (HQ)" at bounding box center [808, 478] width 98 height 20
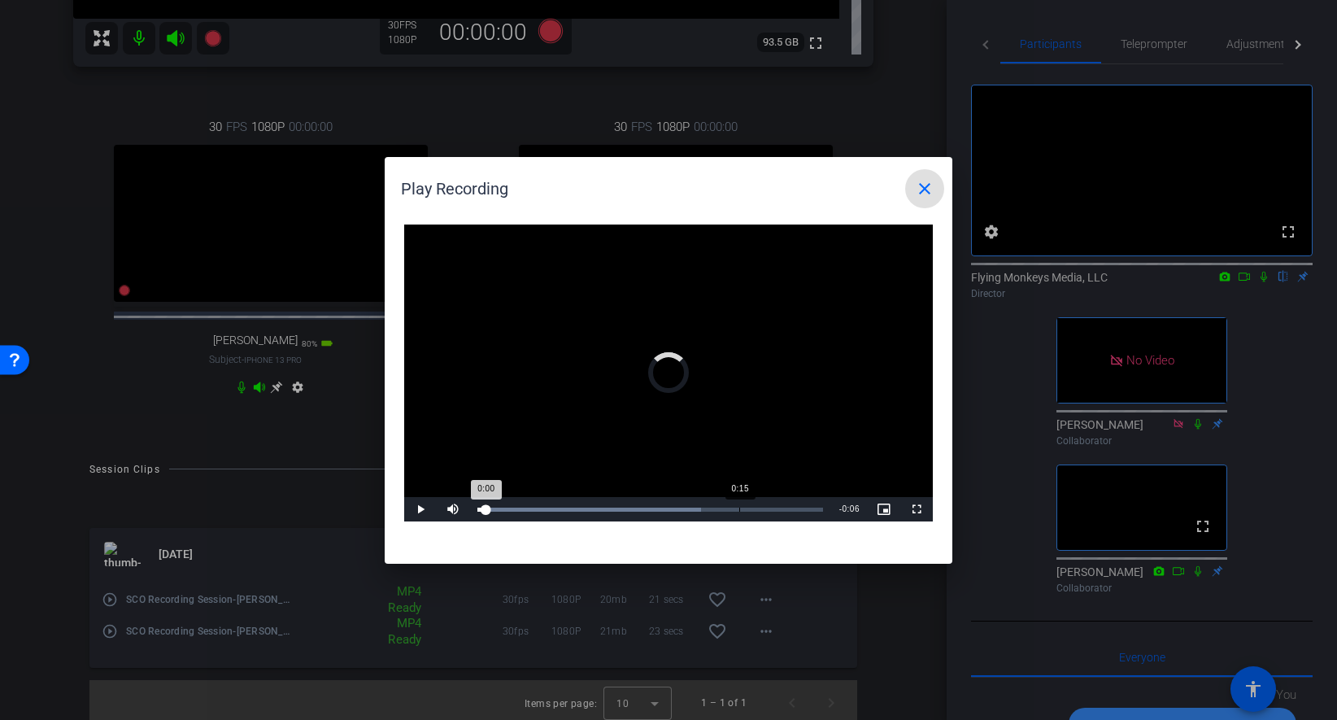
click at [738, 511] on div "Loaded : 64.81% 0:15 0:00" at bounding box center [650, 509] width 362 height 24
click at [925, 185] on mat-icon "close" at bounding box center [925, 189] width 20 height 20
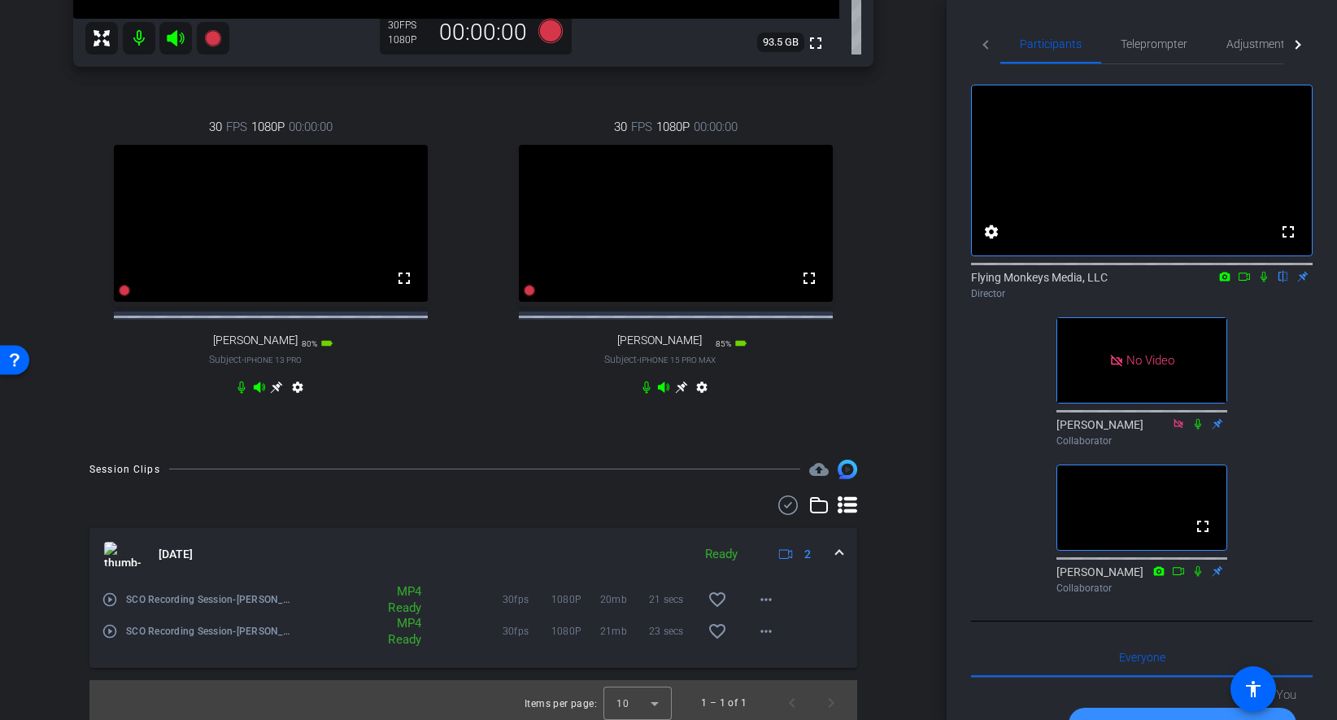
click at [240, 394] on icon at bounding box center [241, 387] width 7 height 12
click at [133, 40] on mat-icon at bounding box center [139, 38] width 33 height 33
click at [647, 394] on icon at bounding box center [645, 387] width 7 height 12
click at [760, 609] on mat-icon "more_horiz" at bounding box center [766, 600] width 20 height 20
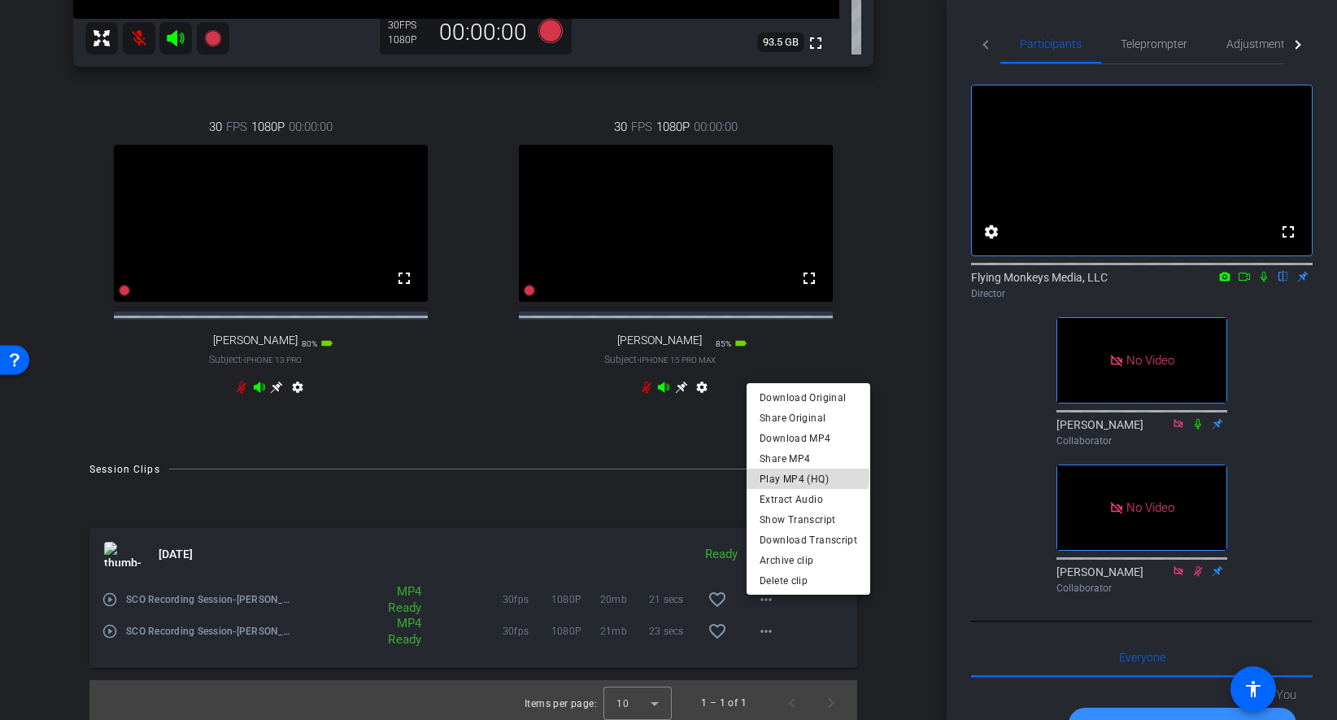
click at [806, 475] on span "Play MP4 (HQ)" at bounding box center [808, 478] width 98 height 20
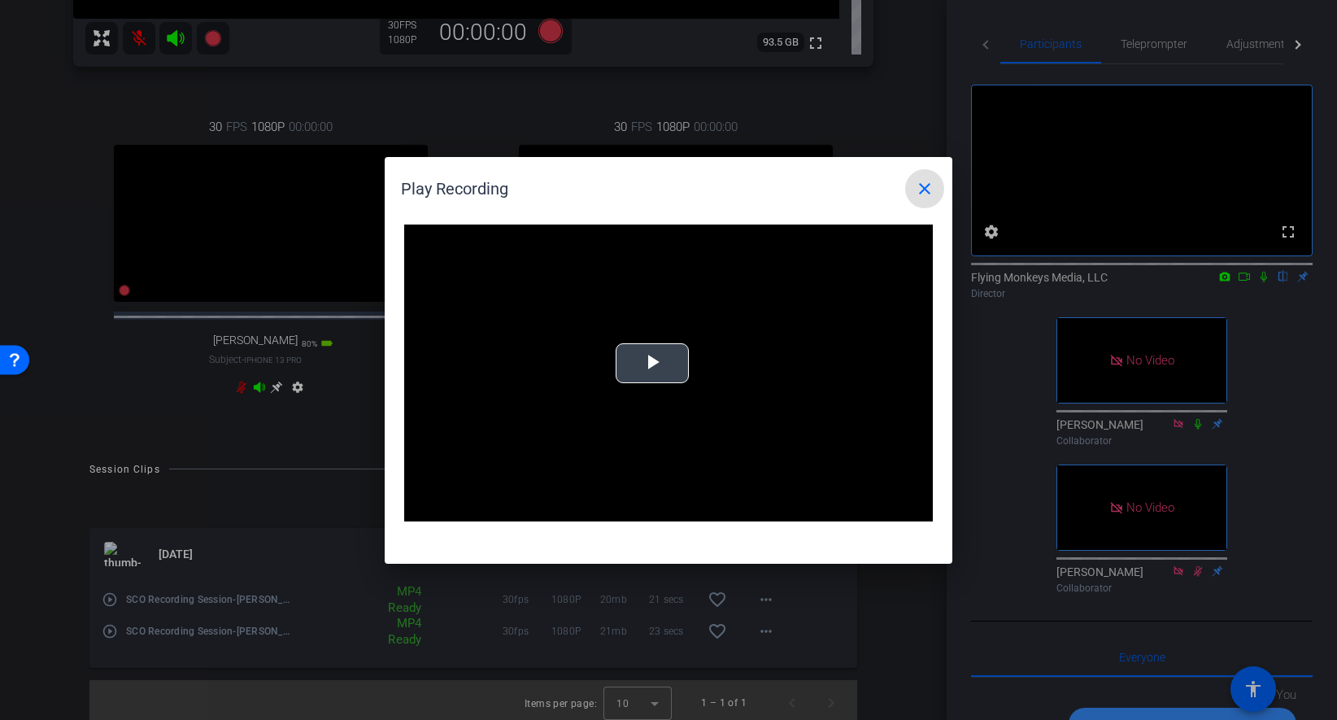
click at [652, 363] on span "Video Player" at bounding box center [652, 363] width 0 height 0
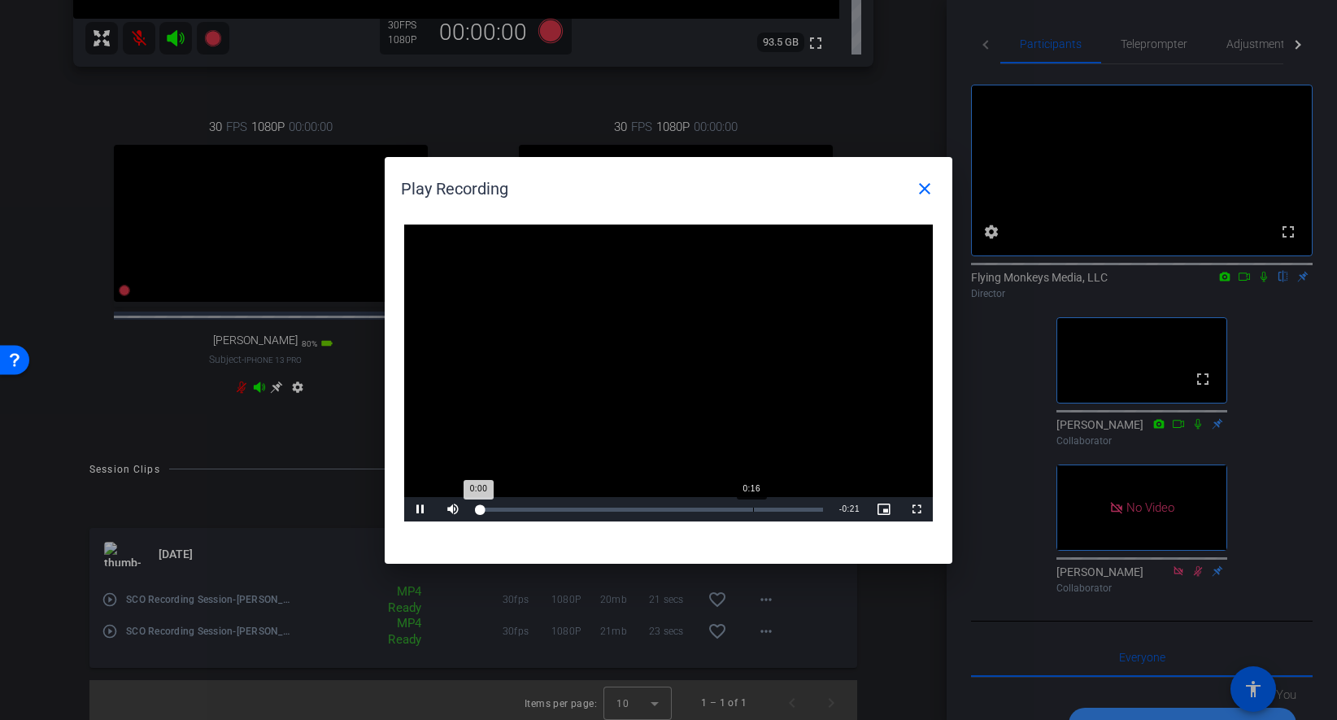
click at [748, 513] on div "Loaded : 0% 0:16 0:00" at bounding box center [650, 509] width 362 height 24
click at [731, 507] on div "0:16" at bounding box center [613, 509] width 272 height 4
click at [745, 507] on div "Loaded : 0% 0:15 0:15" at bounding box center [650, 509] width 346 height 4
click at [936, 185] on span at bounding box center [924, 188] width 39 height 39
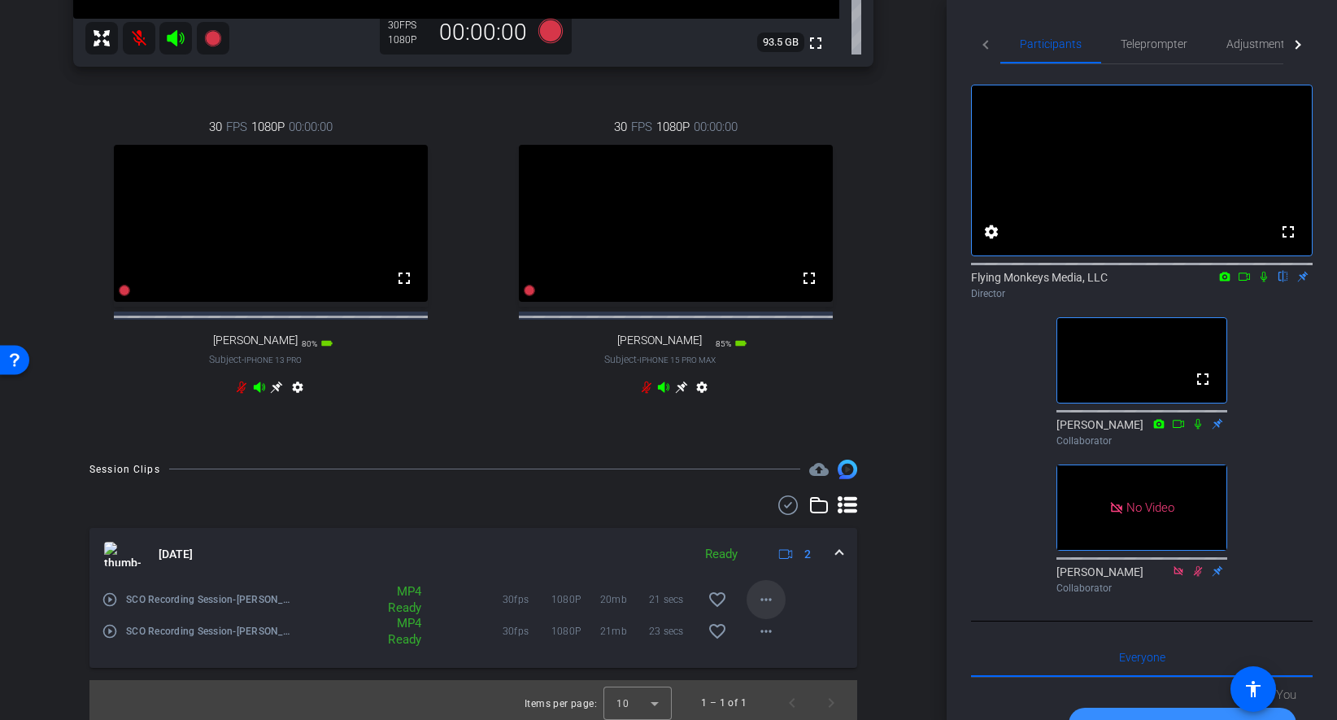
click at [773, 609] on mat-icon "more_horiz" at bounding box center [766, 600] width 20 height 20
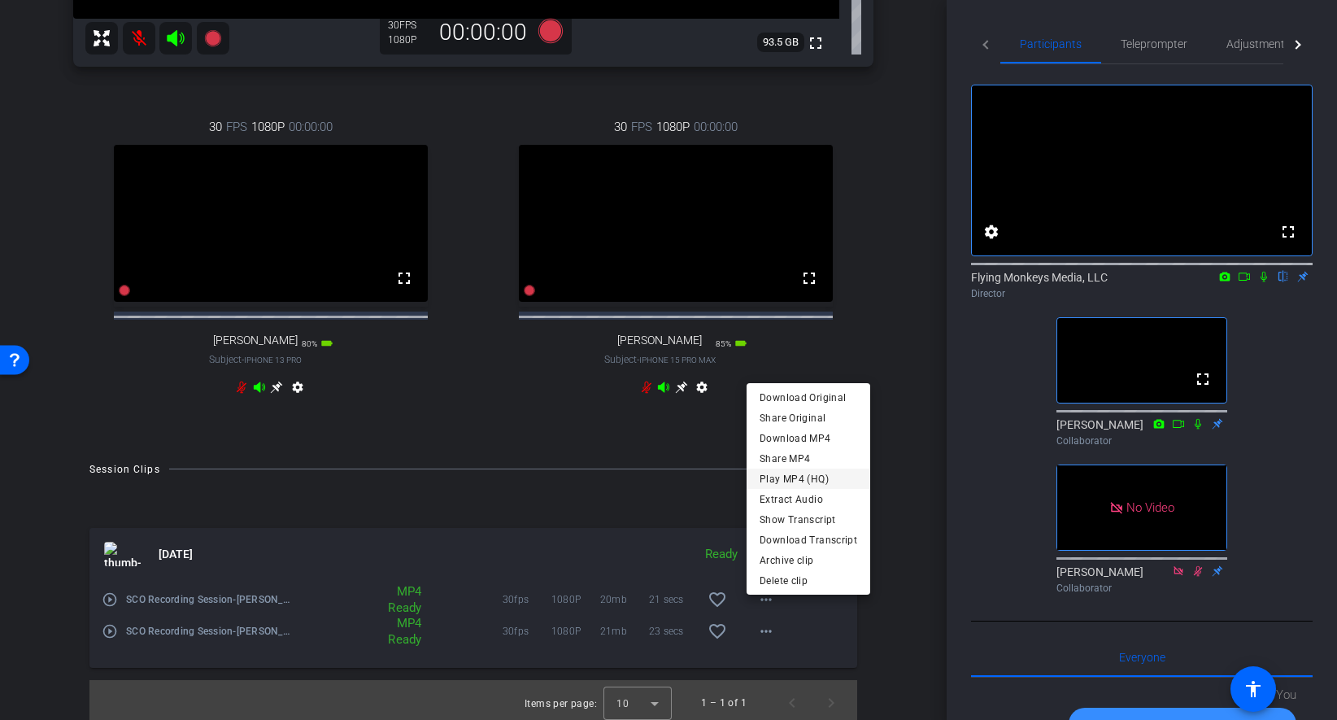
click at [808, 484] on span "Play MP4 (HQ)" at bounding box center [808, 478] width 98 height 20
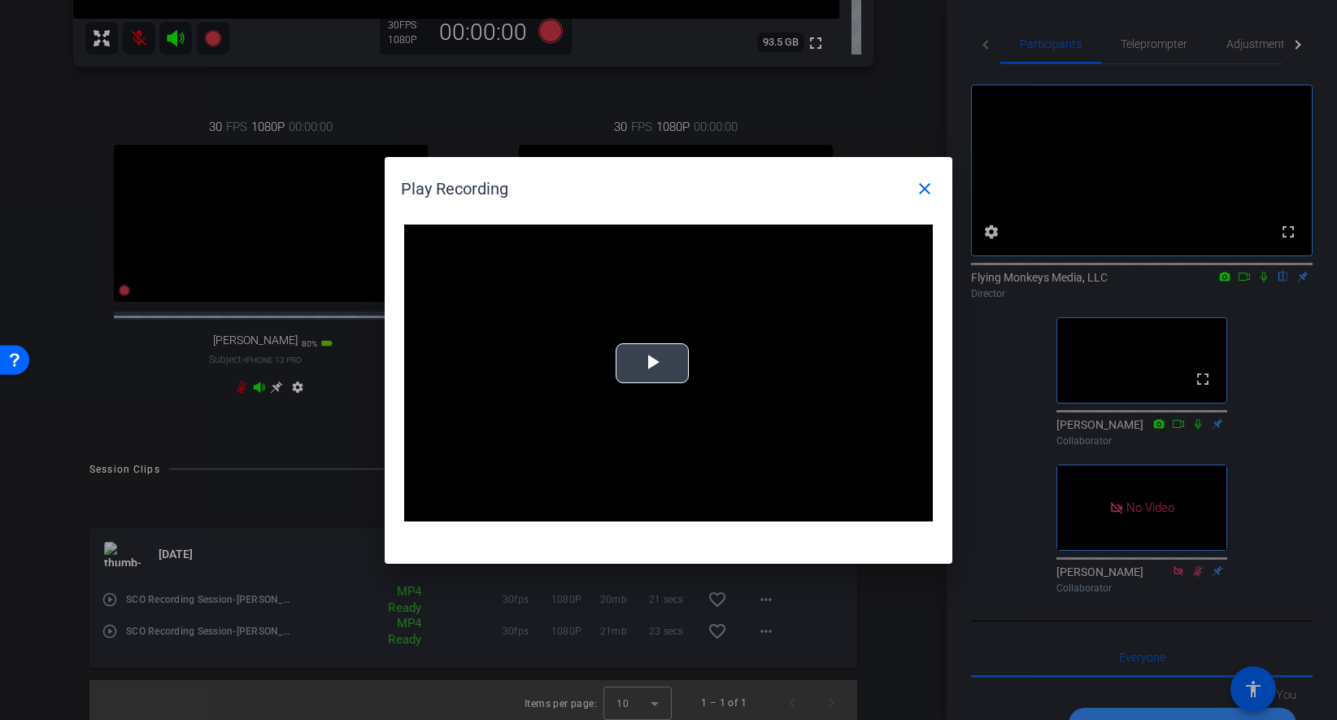
click at [668, 337] on video "Video Player" at bounding box center [668, 373] width 529 height 298
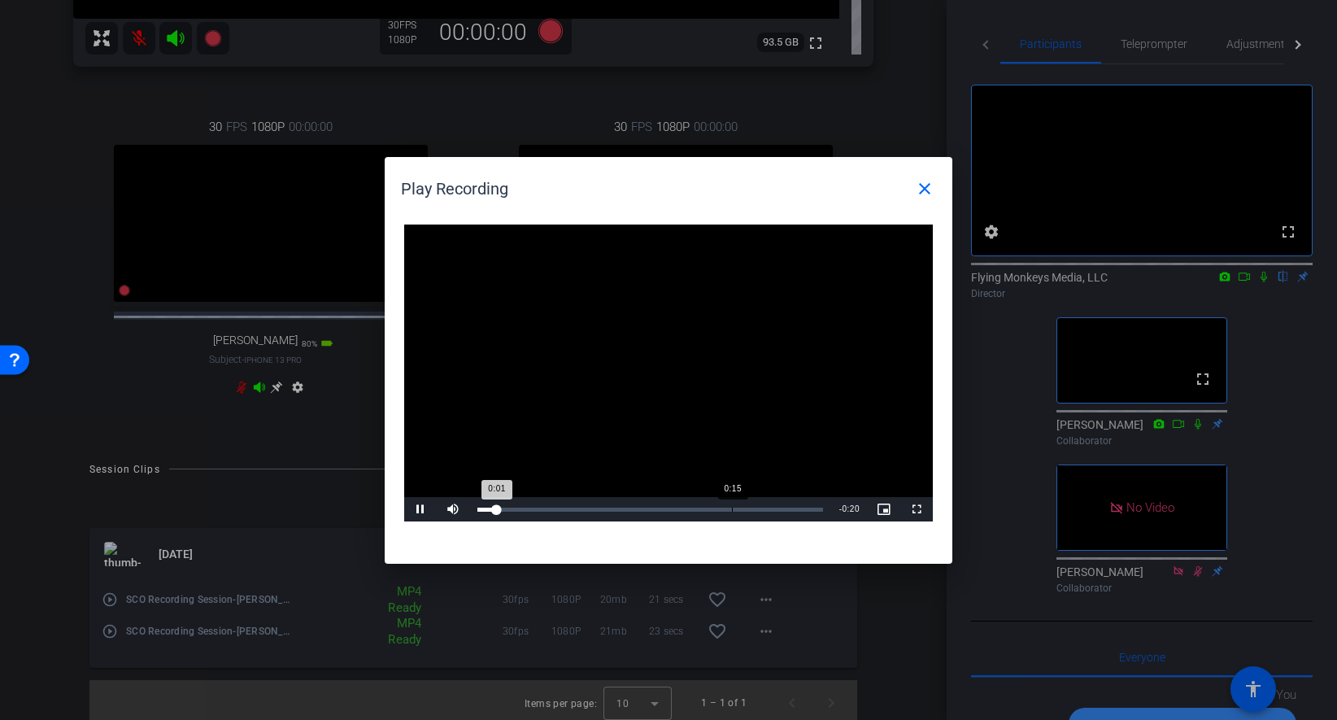
click at [733, 514] on div "Loaded : 0% 0:15 0:01" at bounding box center [650, 509] width 362 height 24
click at [929, 188] on mat-icon "close" at bounding box center [925, 189] width 20 height 20
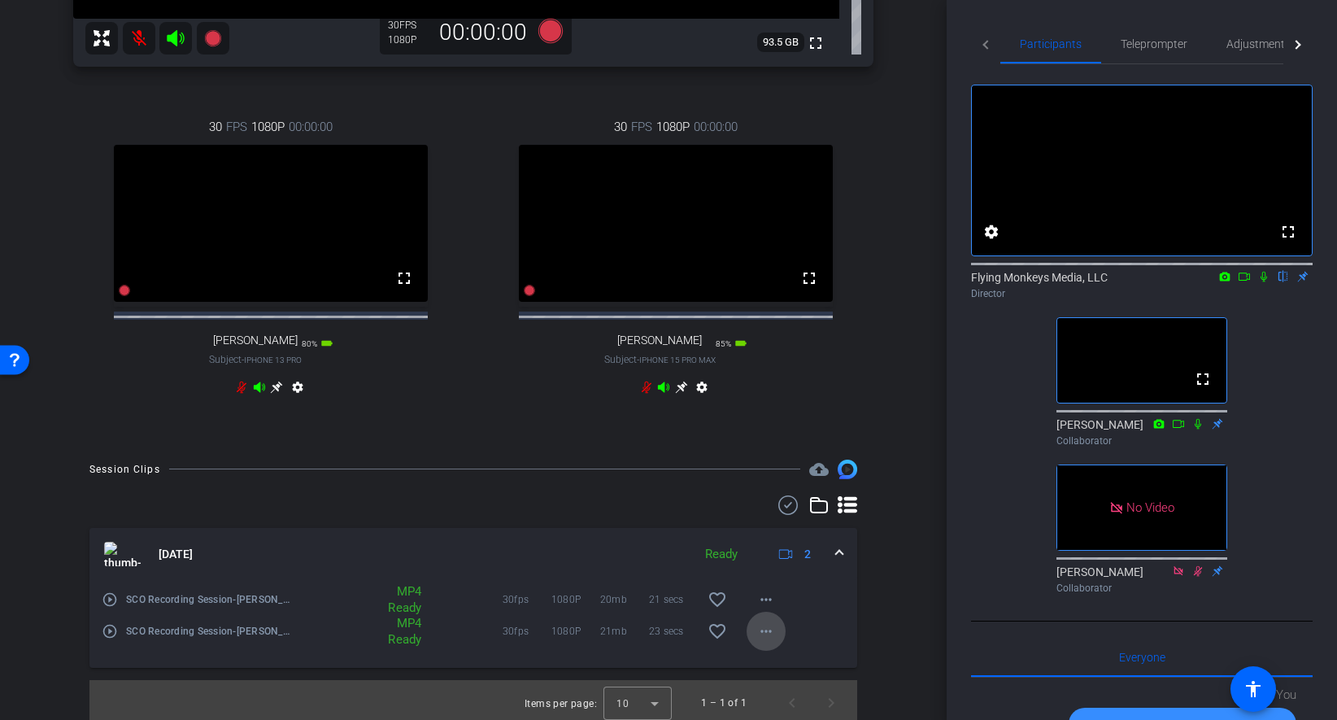
click at [767, 641] on mat-icon "more_horiz" at bounding box center [766, 631] width 20 height 20
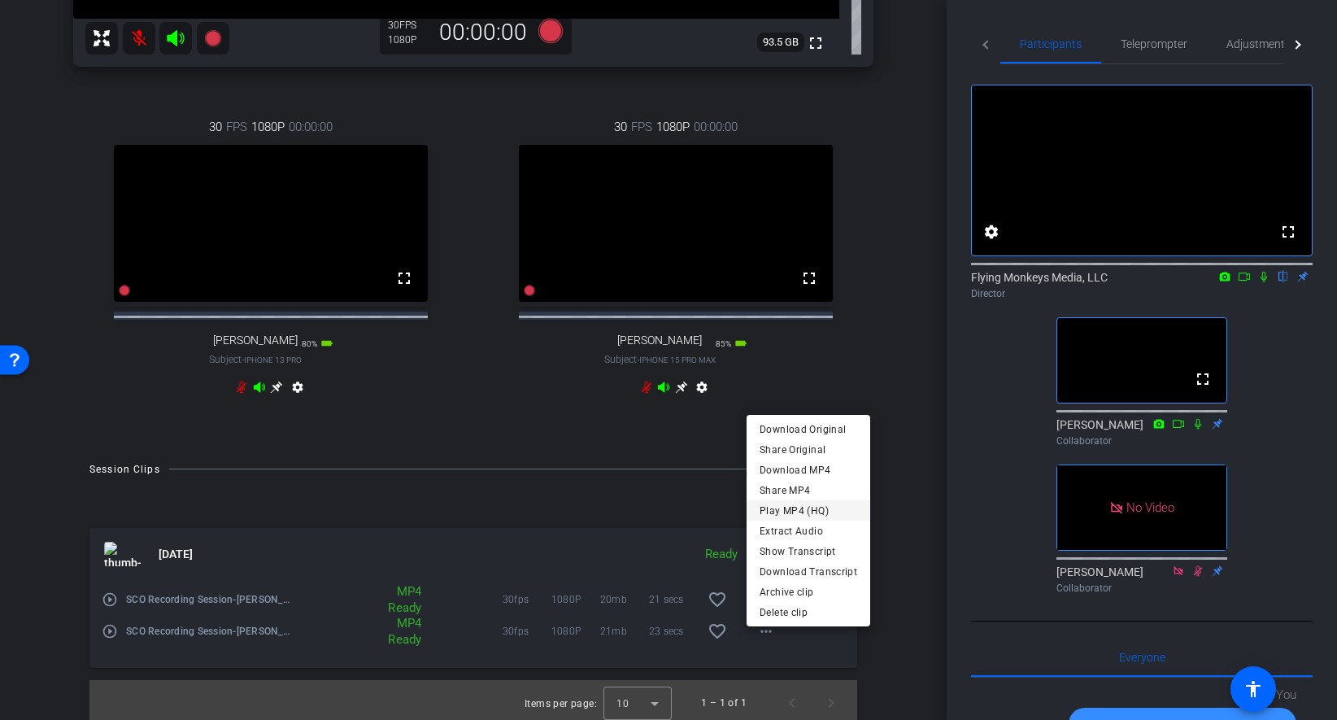
click at [814, 507] on span "Play MP4 (HQ)" at bounding box center [808, 510] width 98 height 20
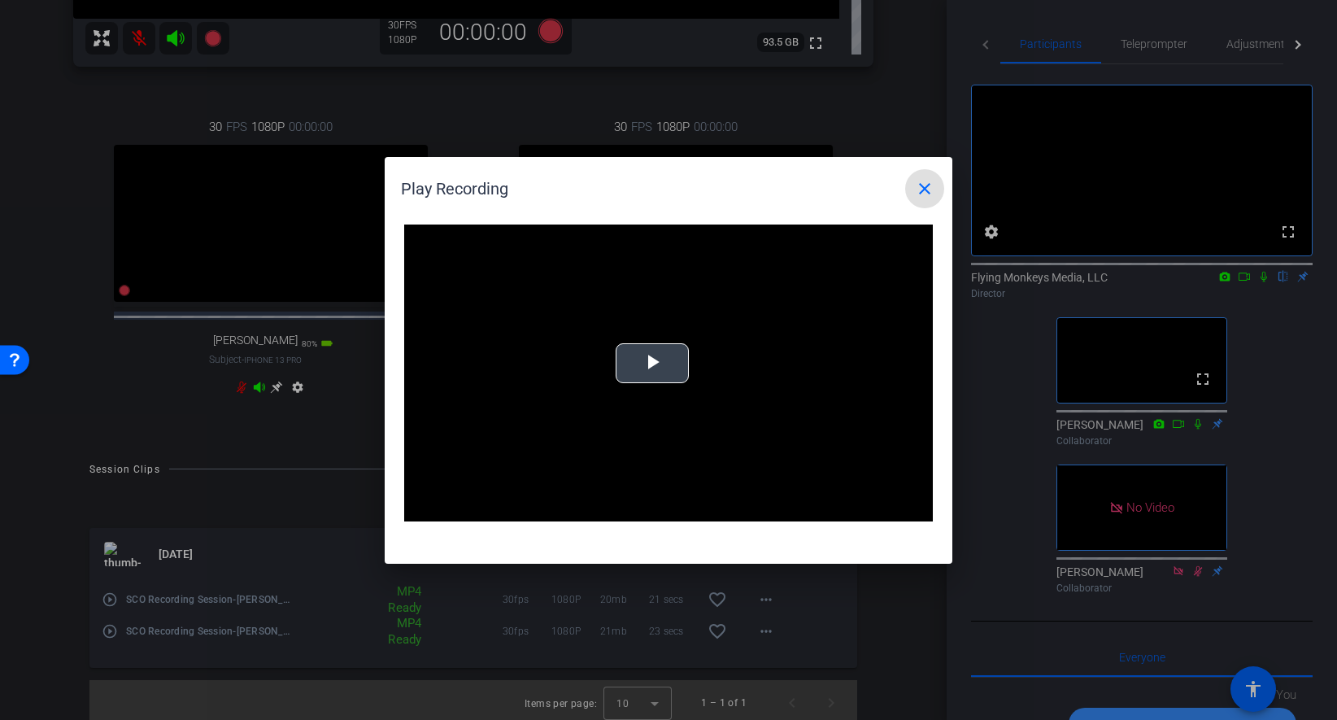
click at [652, 363] on span "Video Player" at bounding box center [652, 363] width 0 height 0
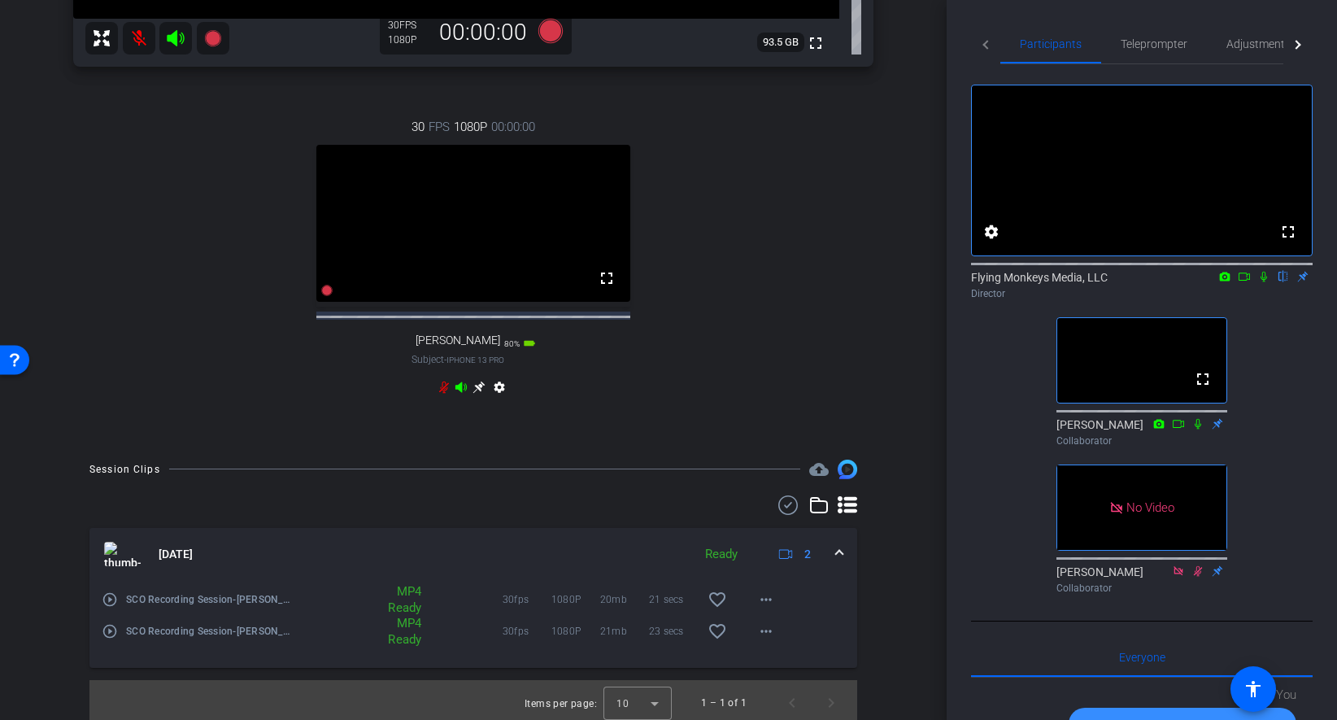
click at [446, 394] on icon at bounding box center [443, 387] width 13 height 13
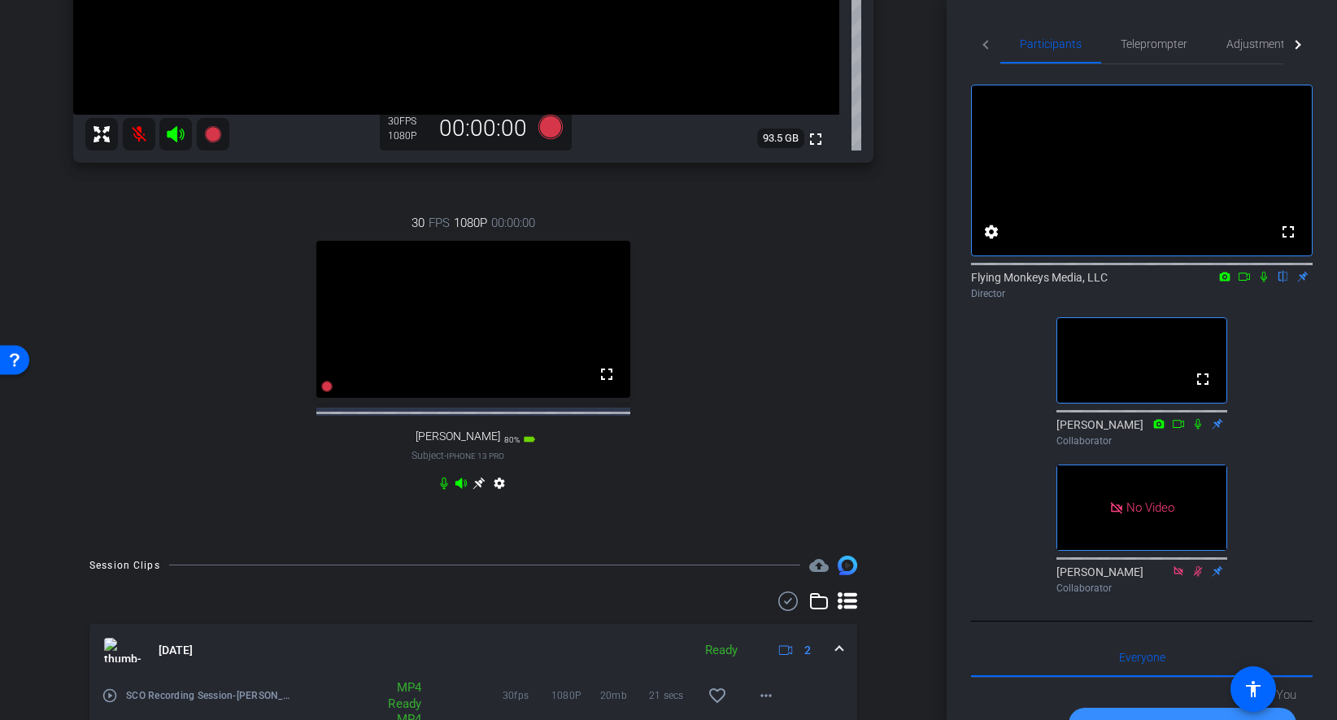
scroll to position [316, 0]
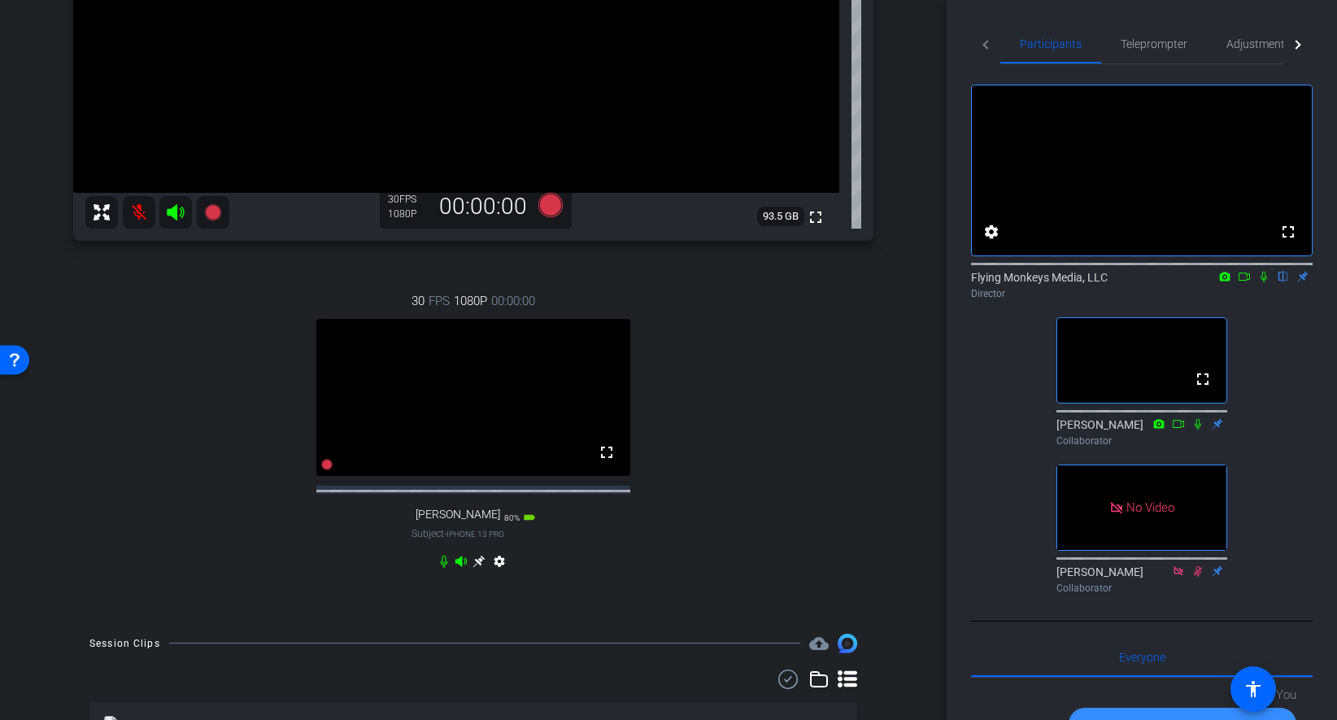
click at [135, 205] on mat-icon at bounding box center [139, 212] width 33 height 33
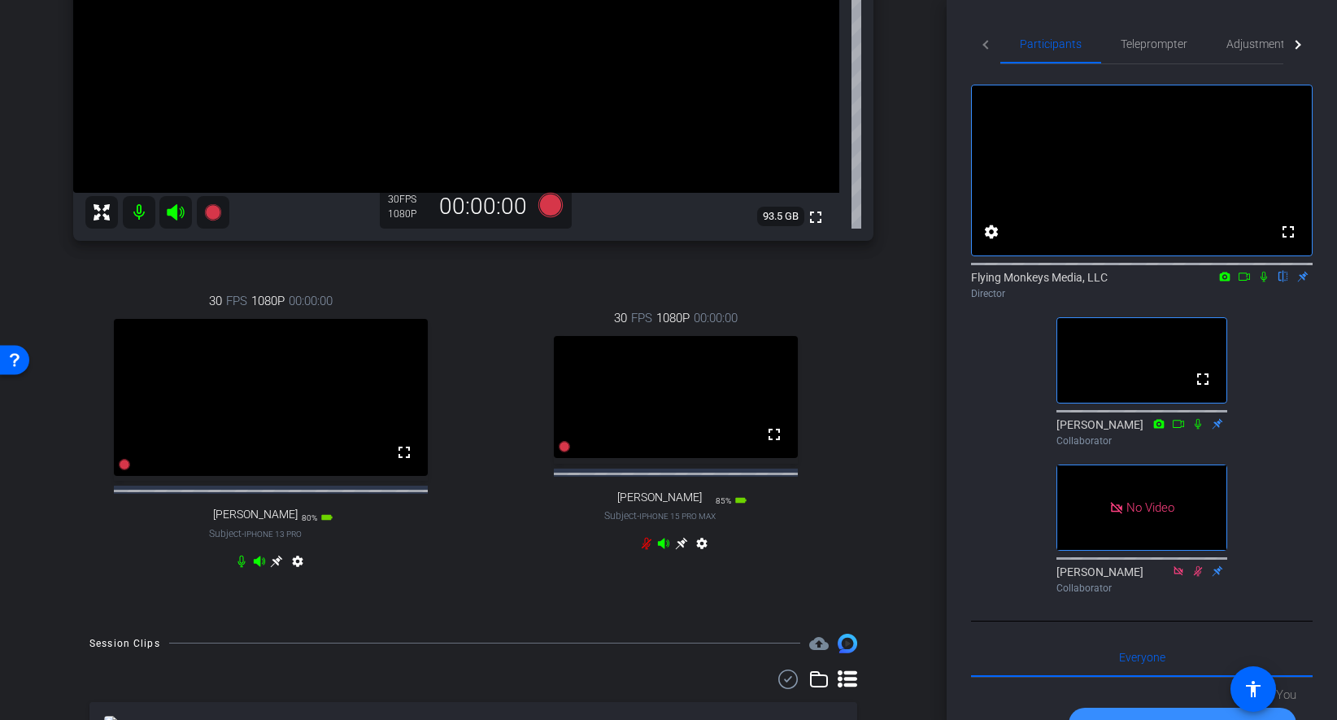
click at [911, 265] on div "arrow_back SCO Recording Session Back to project Send invite account_box grid_o…" at bounding box center [473, 44] width 947 height 720
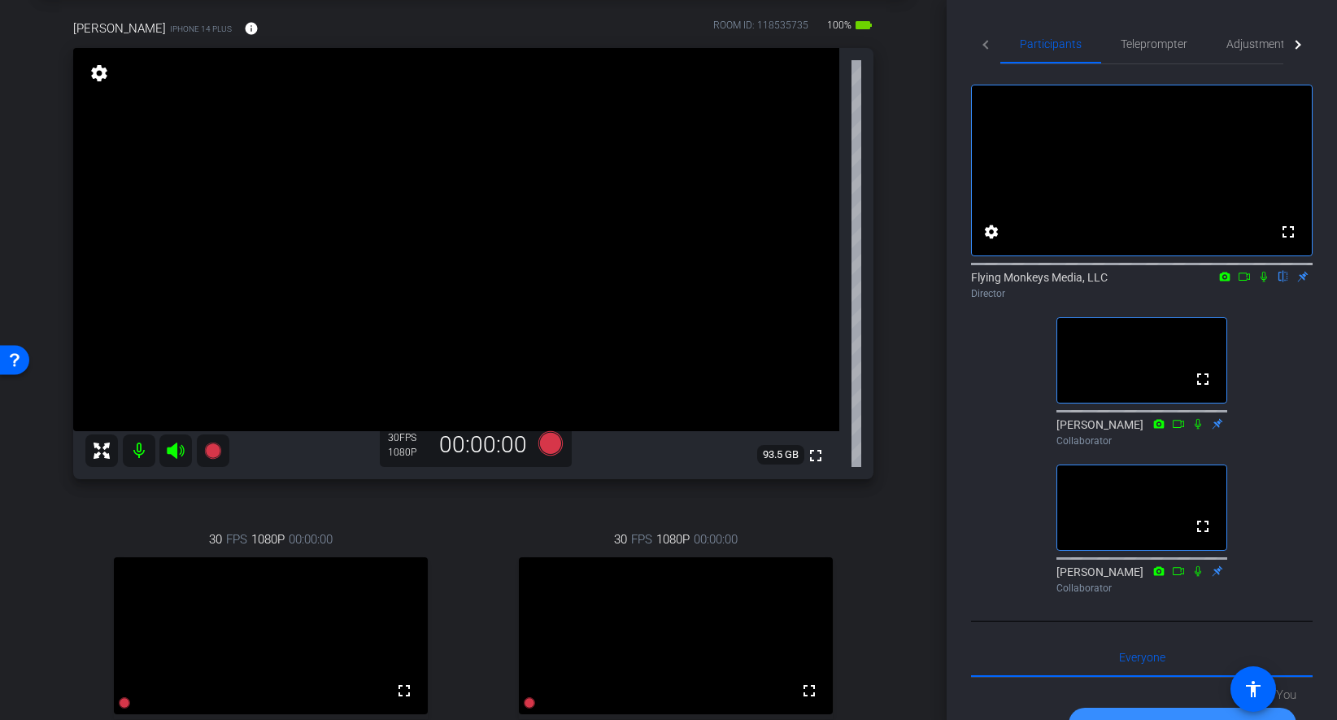
scroll to position [0, 0]
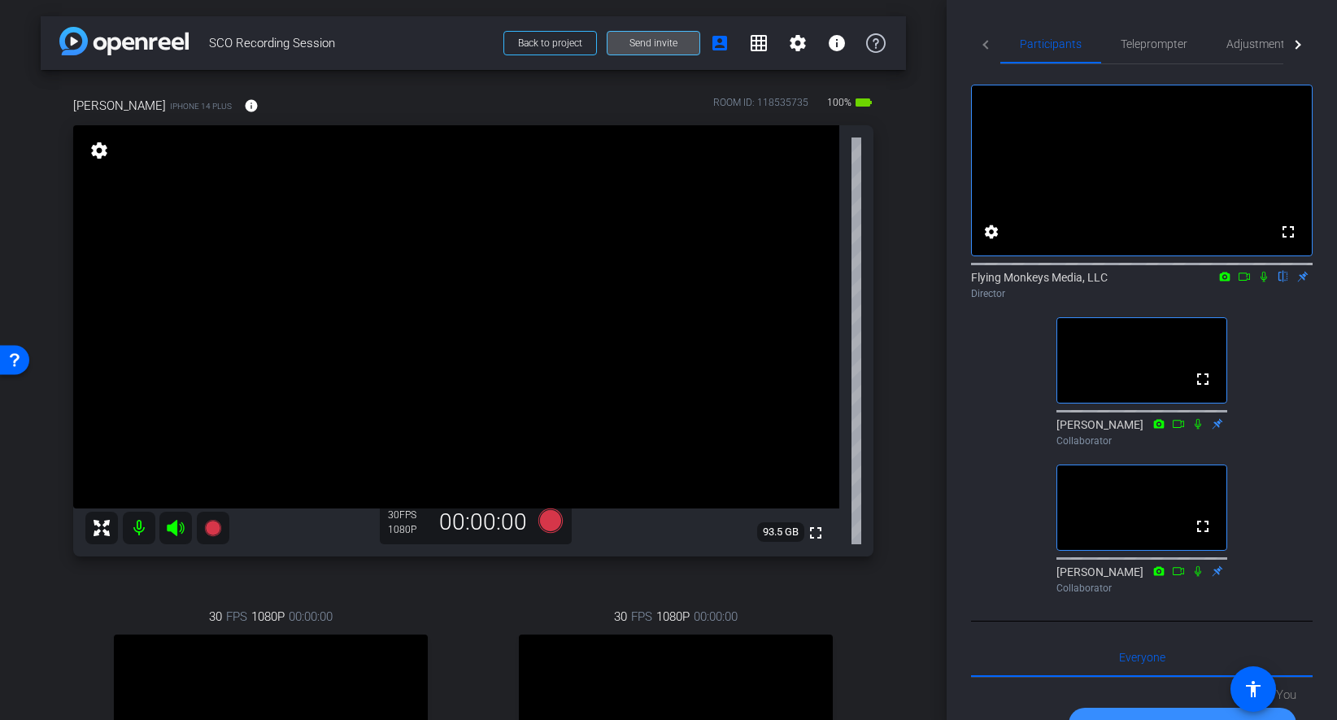
click at [649, 37] on span "Send invite" at bounding box center [653, 43] width 48 height 13
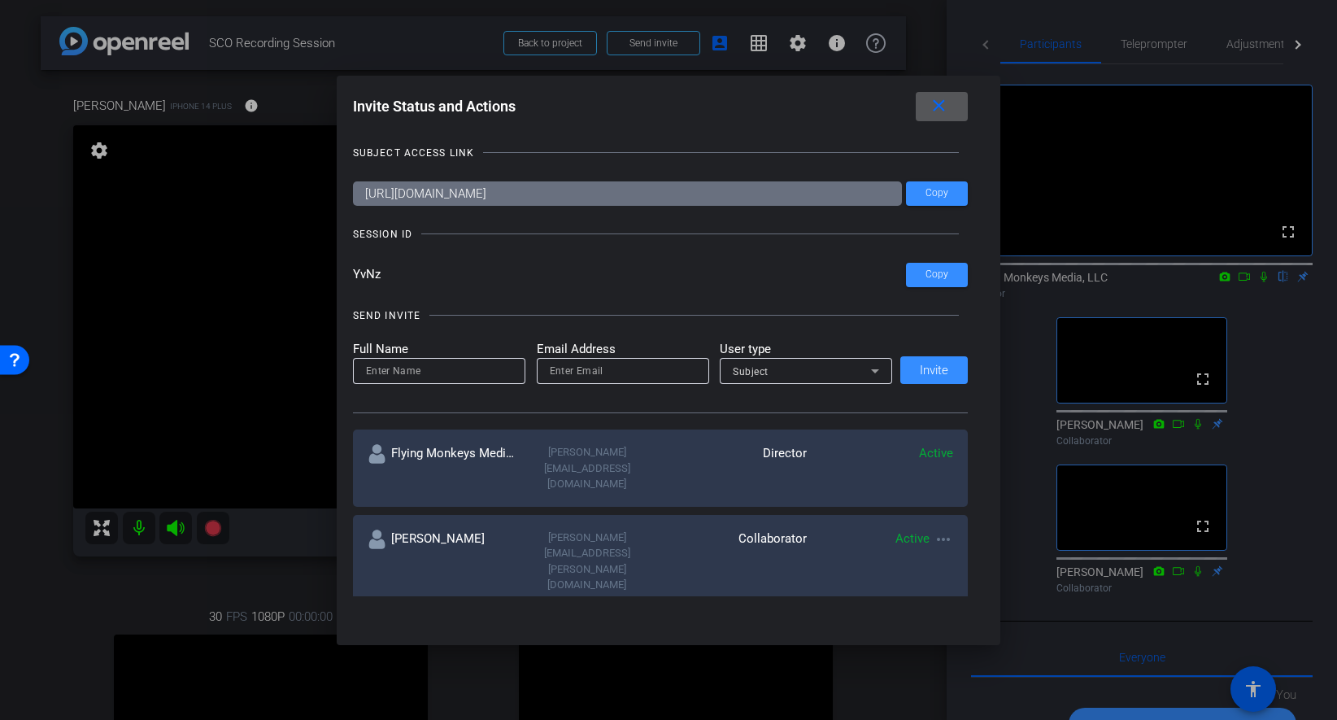
click at [939, 111] on mat-icon "close" at bounding box center [939, 106] width 20 height 20
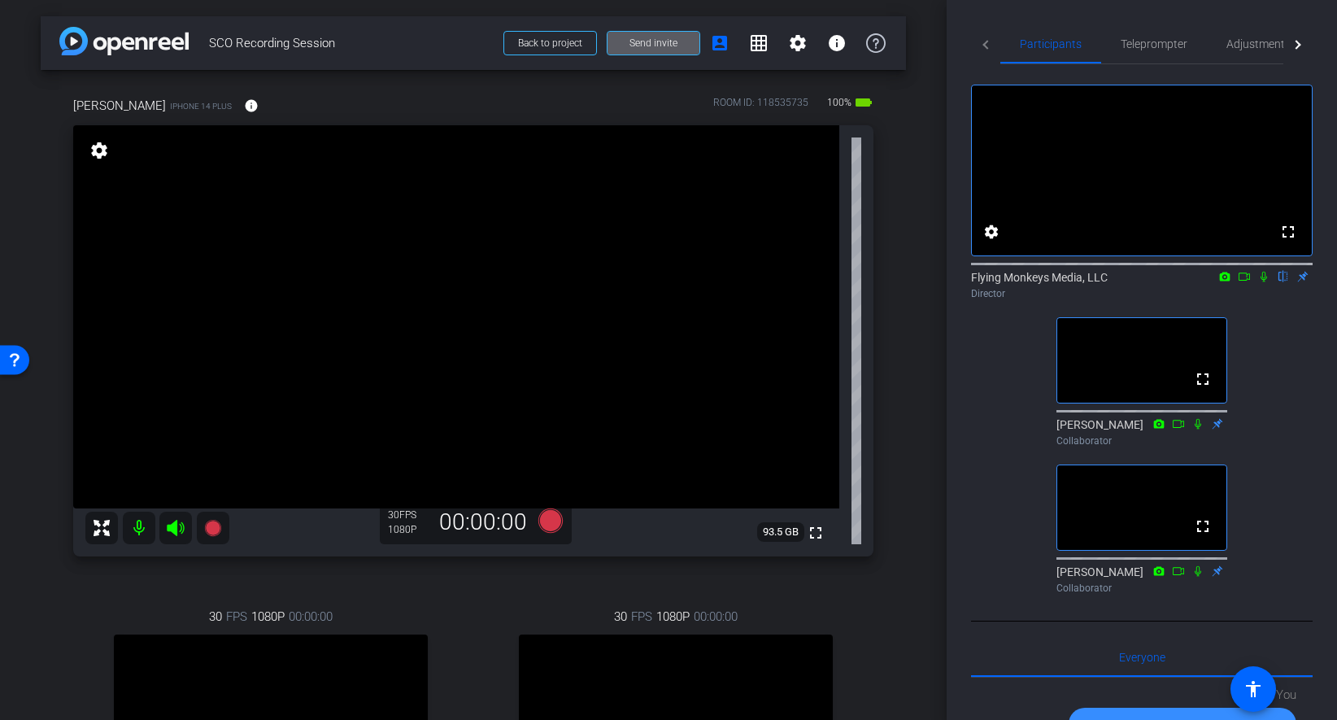
click at [947, 149] on div "Participants Teleprompter Adjustments Live fullscreen settings Flying Monkeys M…" at bounding box center [1142, 360] width 390 height 720
click at [667, 47] on span "Send invite" at bounding box center [653, 43] width 48 height 13
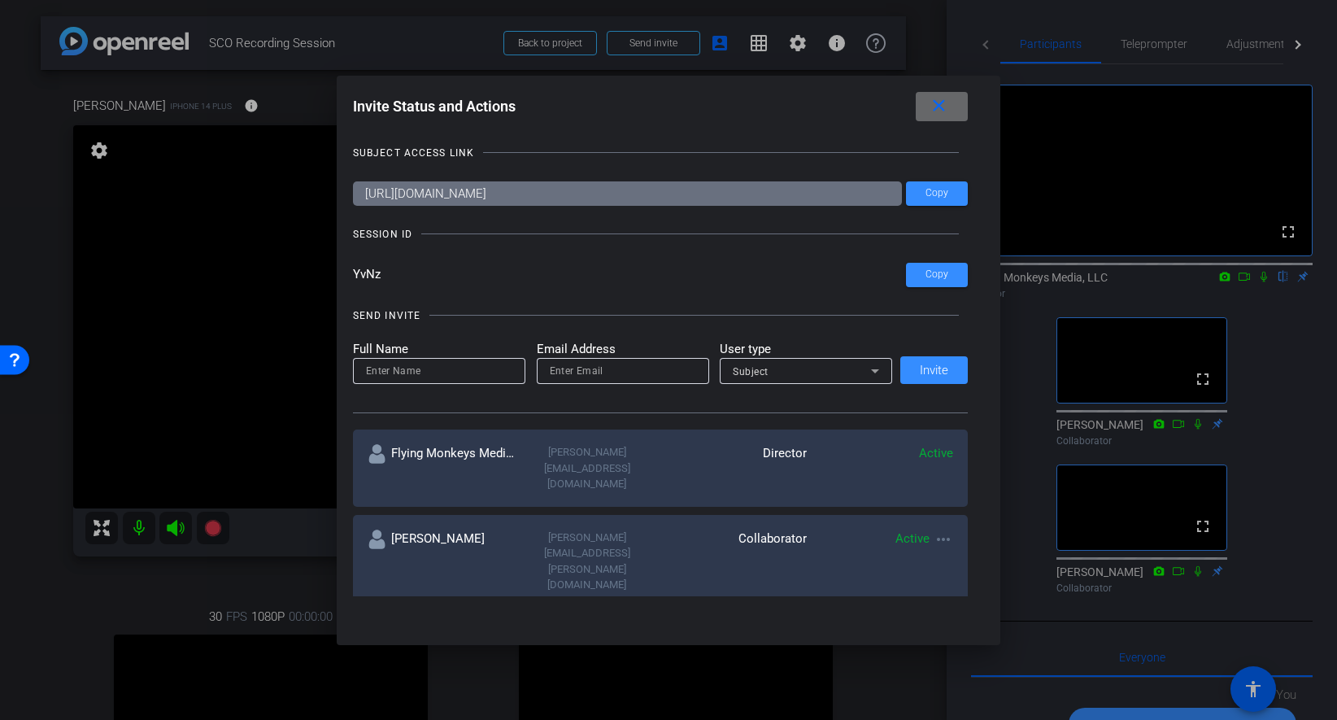
click at [942, 106] on mat-icon "close" at bounding box center [939, 106] width 20 height 20
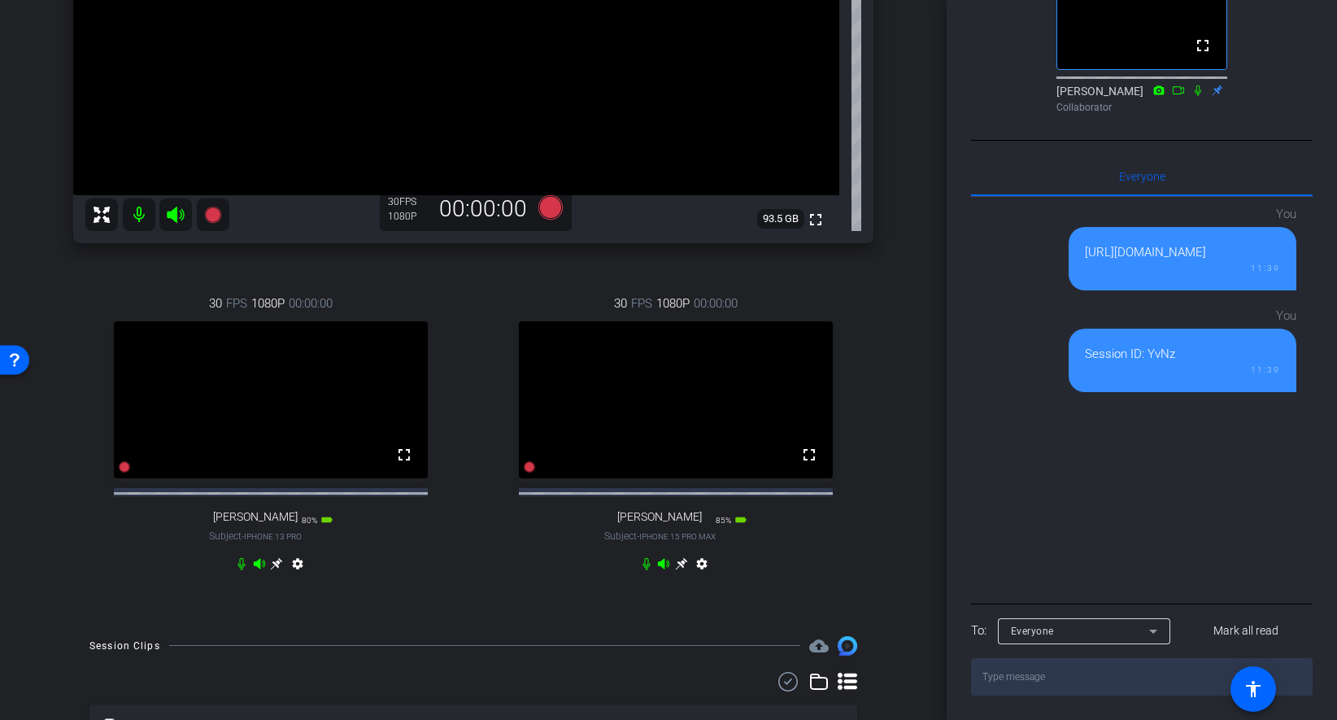
scroll to position [308, 0]
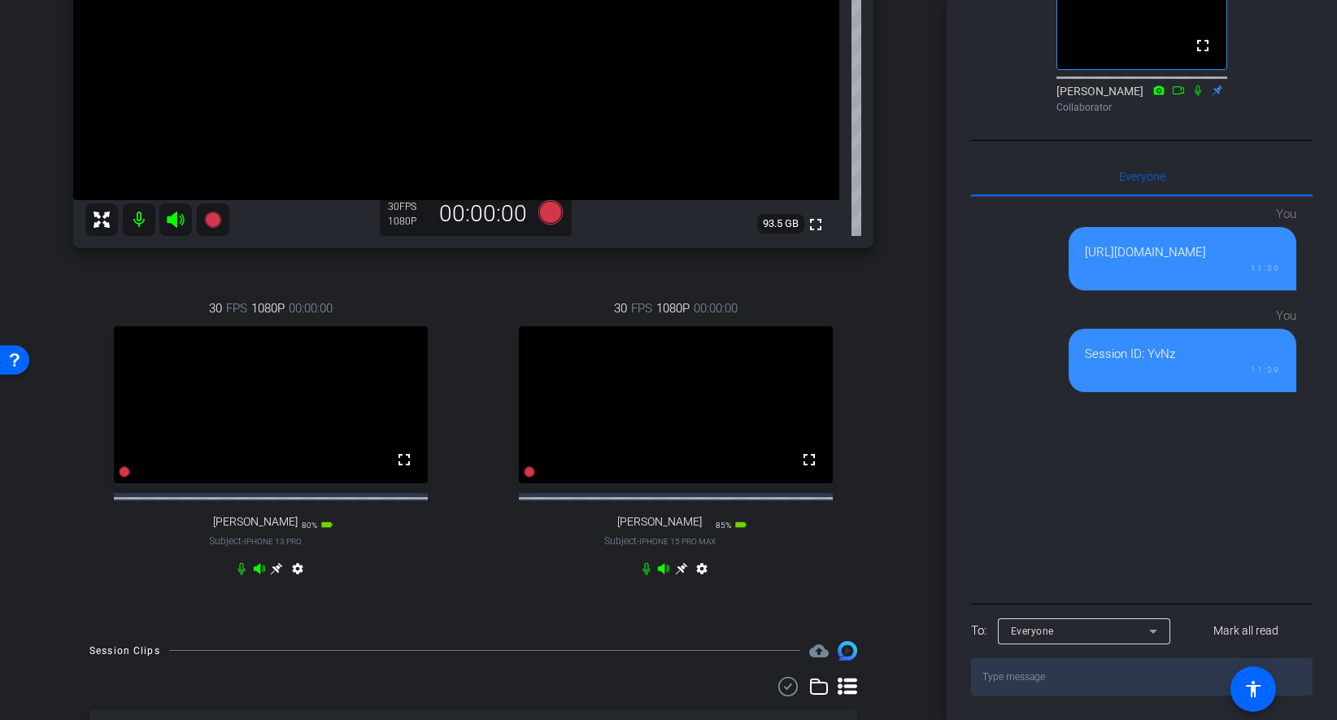
click at [916, 432] on div "arrow_back SCO Recording Session Back to project Send invite account_box grid_o…" at bounding box center [473, 360] width 947 height 720
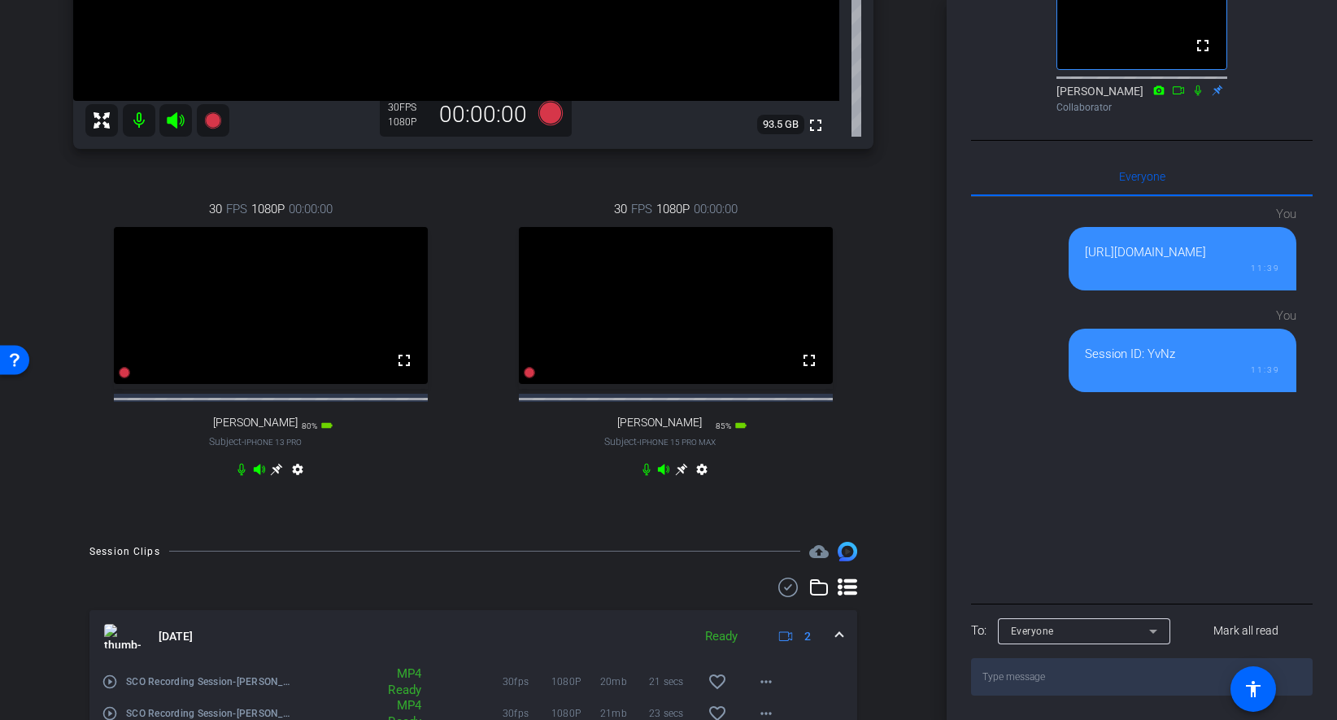
scroll to position [165, 0]
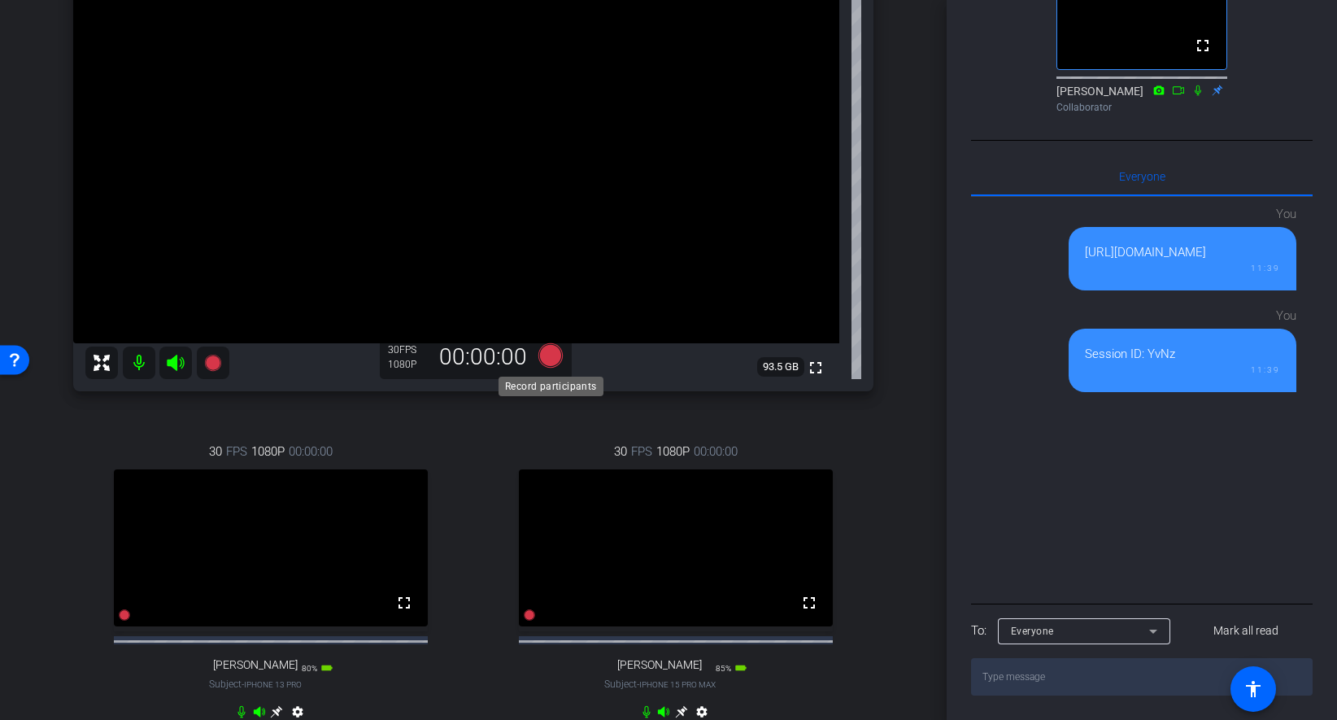
click at [548, 352] on icon at bounding box center [550, 355] width 24 height 24
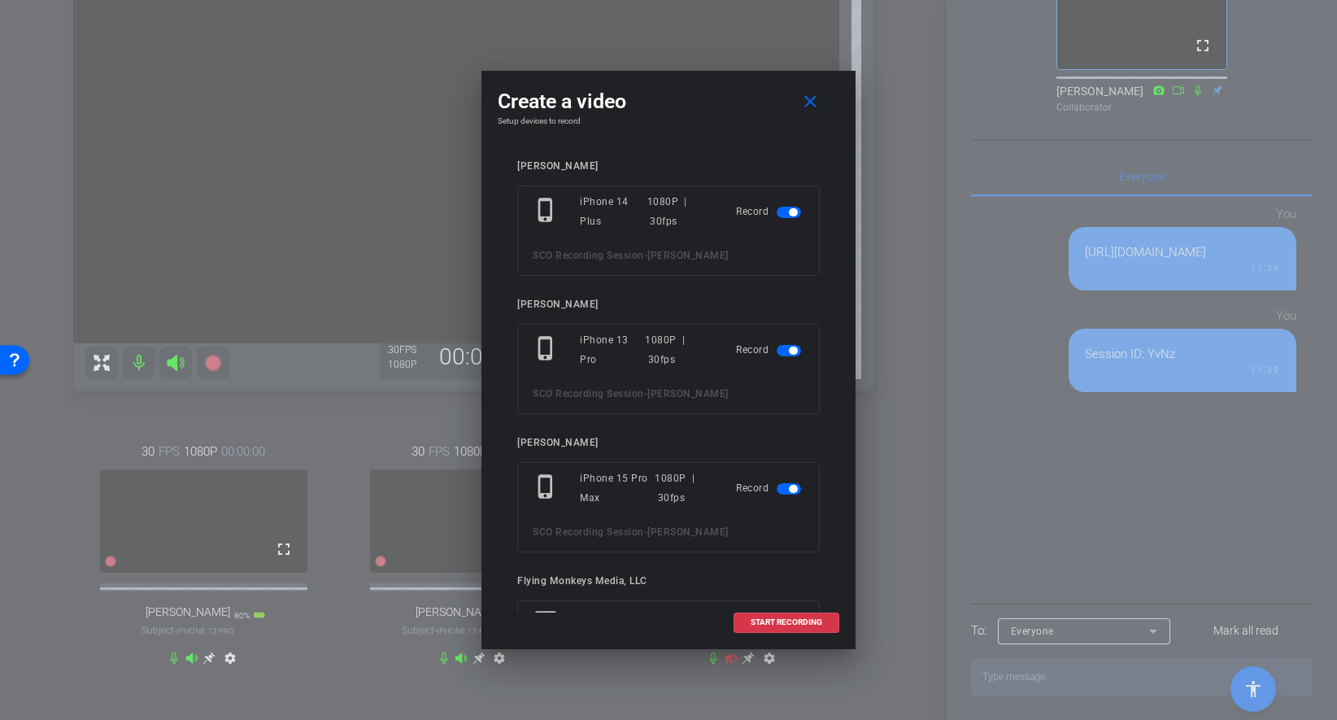
click at [786, 352] on span "button" at bounding box center [789, 350] width 24 height 11
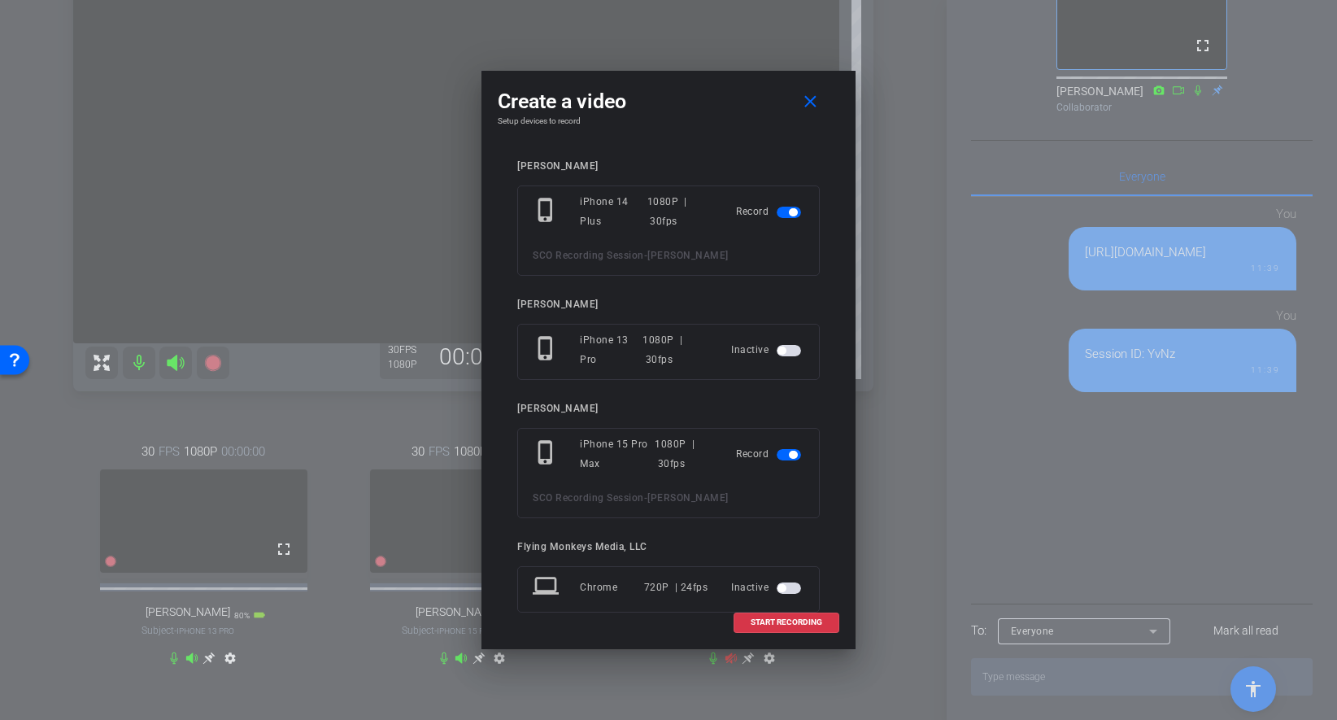
click at [783, 217] on span "button" at bounding box center [789, 212] width 24 height 11
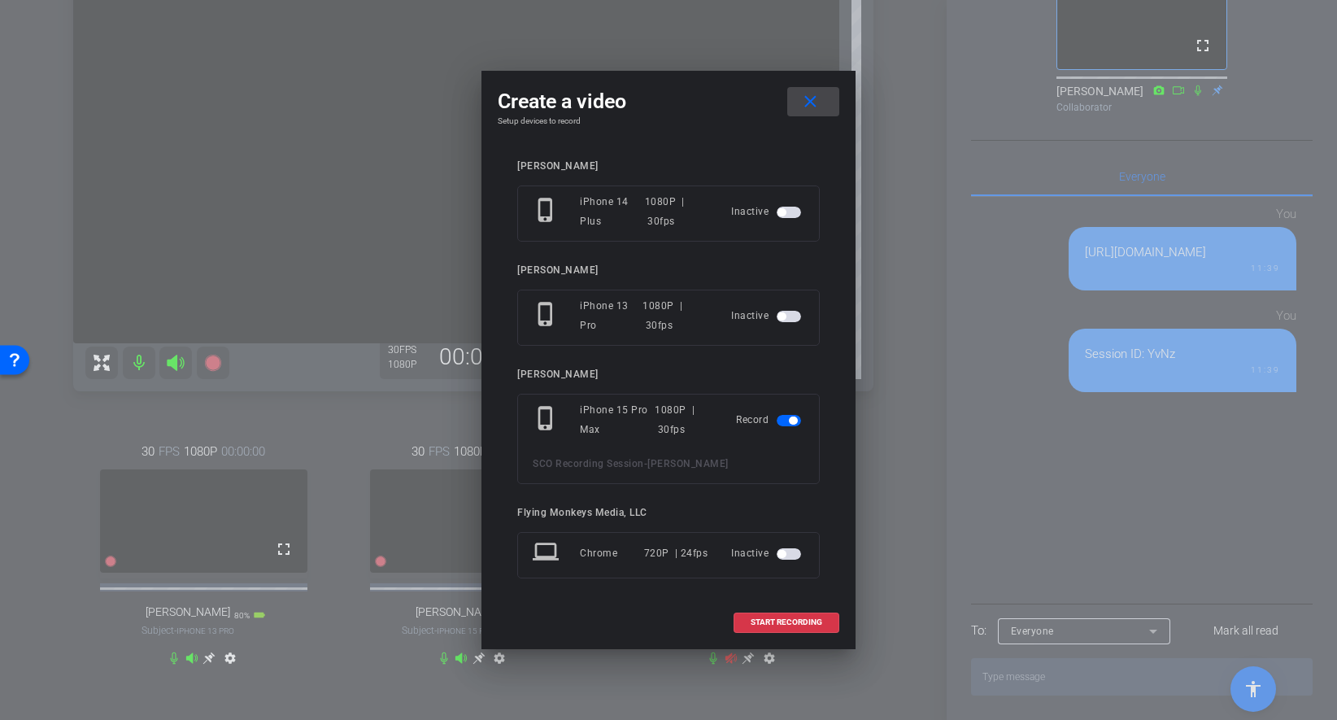
click at [809, 99] on mat-icon "close" at bounding box center [810, 102] width 20 height 20
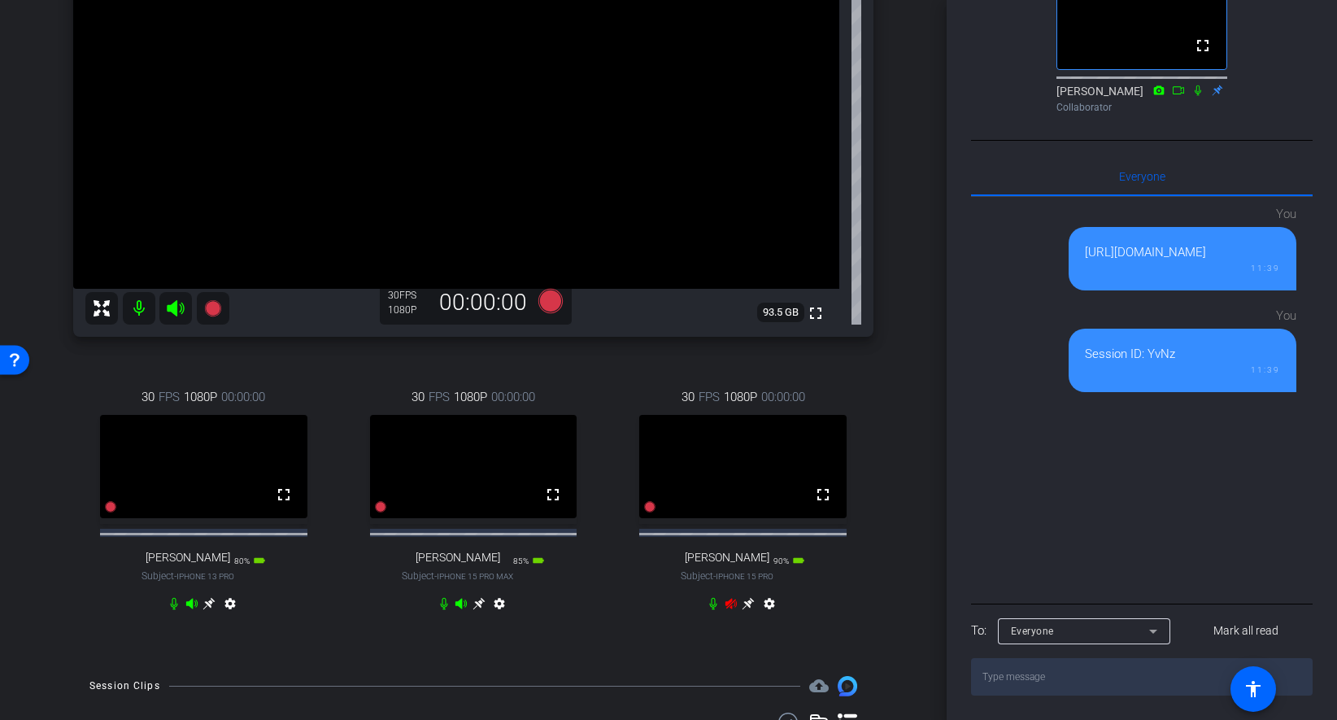
scroll to position [225, 0]
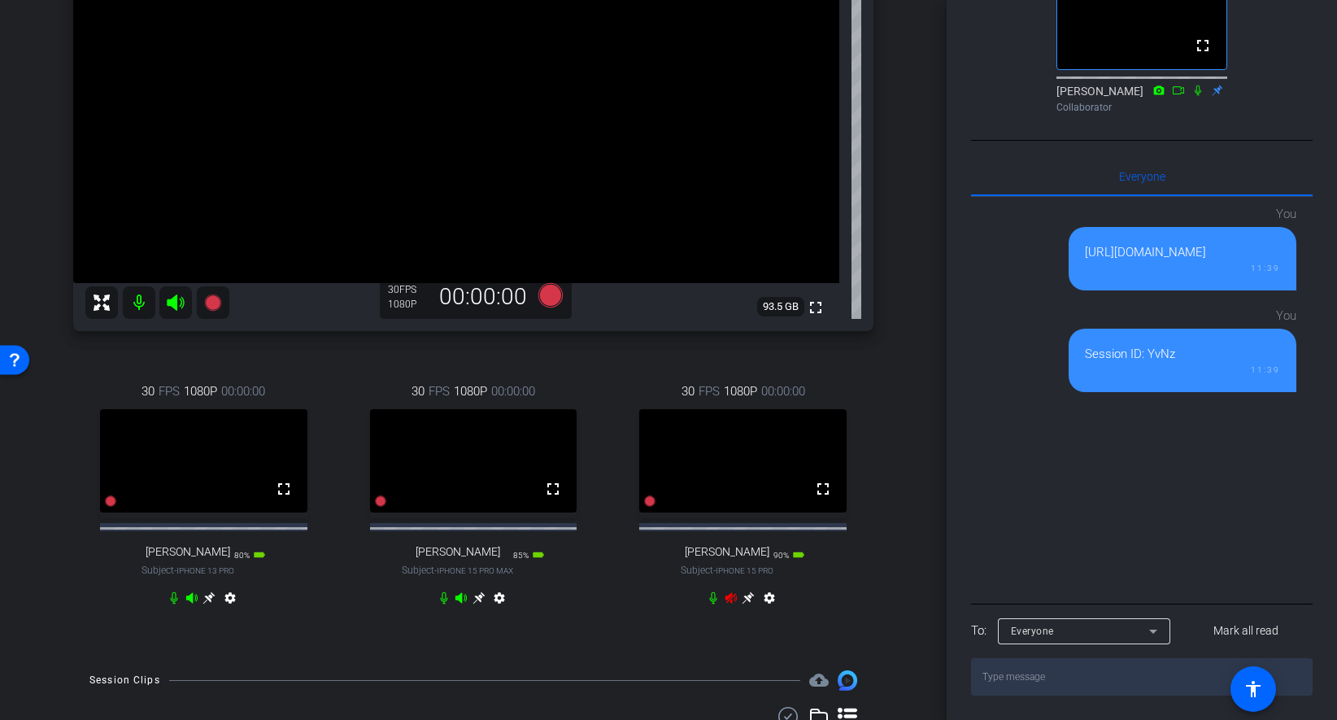
click at [894, 419] on div "Richard Howells iPhone 14 Plus info ROOM ID: 118535735 100% battery_std fullscr…" at bounding box center [473, 249] width 865 height 809
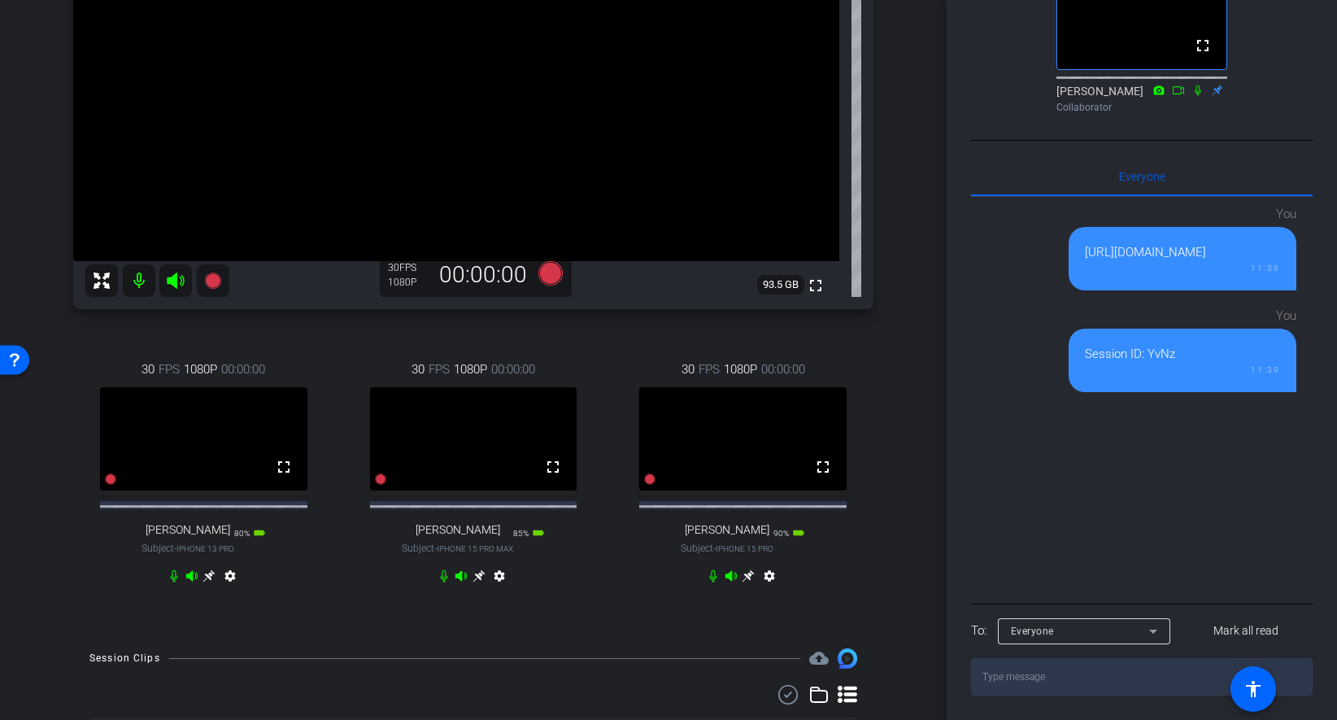
scroll to position [246, 0]
click at [908, 395] on div "arrow_back SCO Recording Session Back to project Send invite account_box grid_o…" at bounding box center [473, 114] width 947 height 720
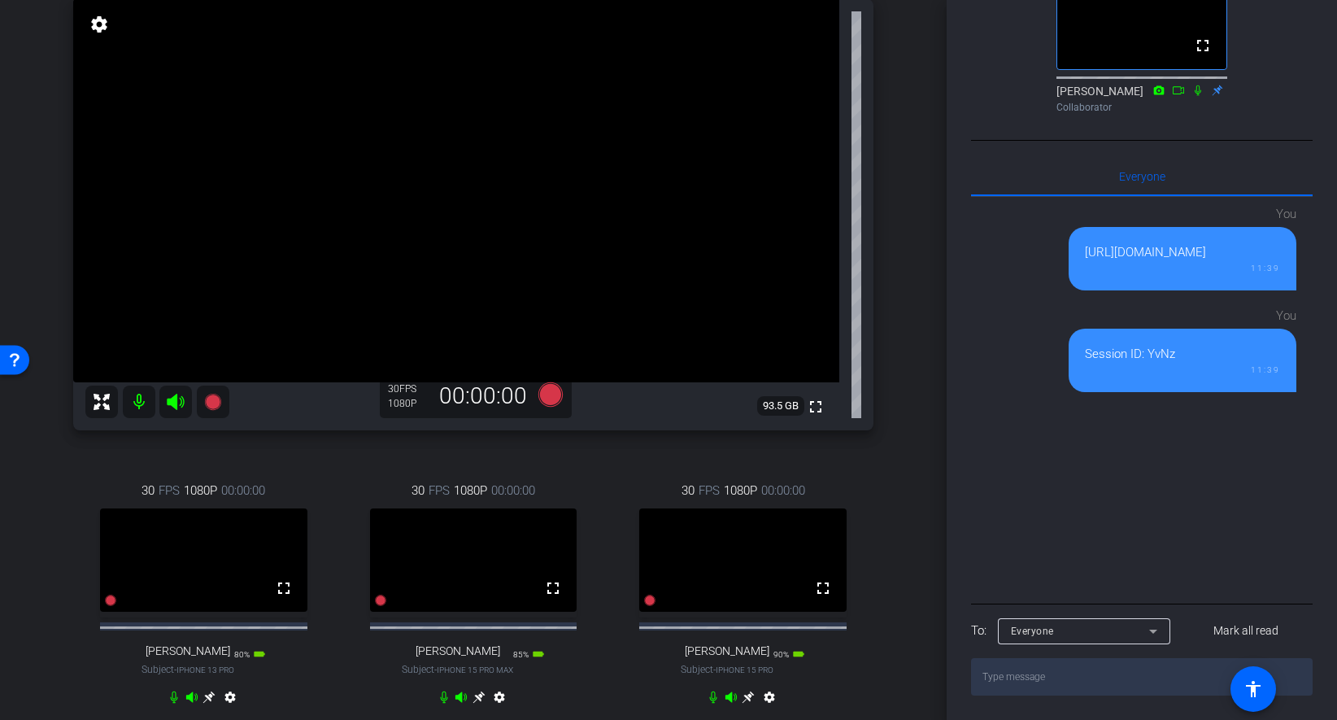
scroll to position [124, 0]
click at [920, 409] on div "arrow_back SCO Recording Session Back to project Send invite account_box grid_o…" at bounding box center [473, 236] width 947 height 720
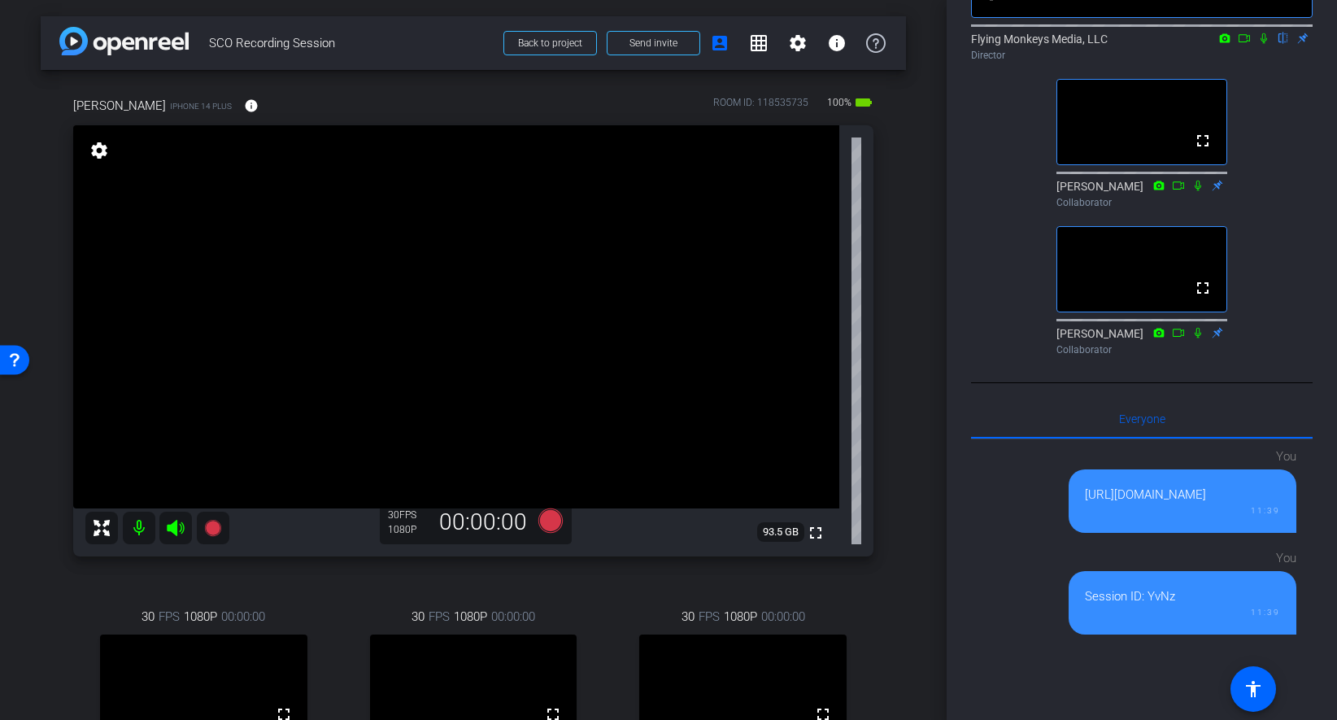
scroll to position [0, 0]
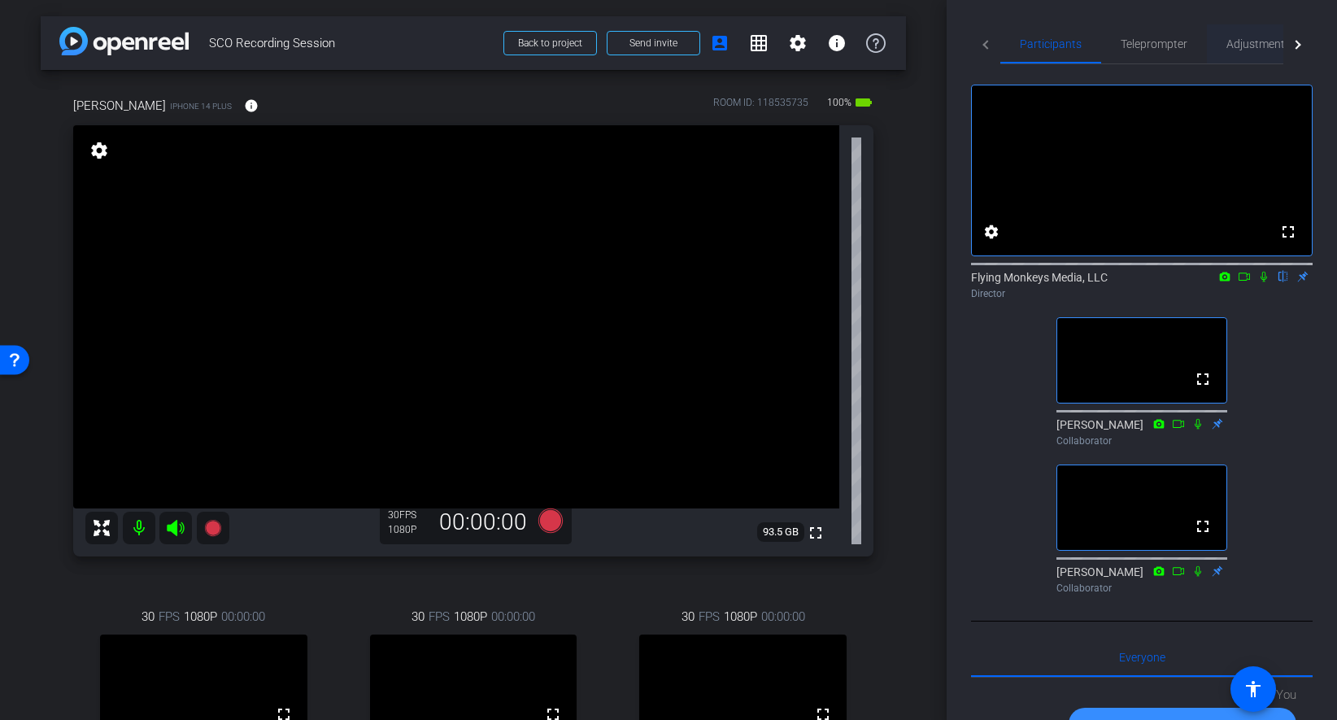
click at [1238, 46] on span "Adjustments" at bounding box center [1258, 43] width 64 height 11
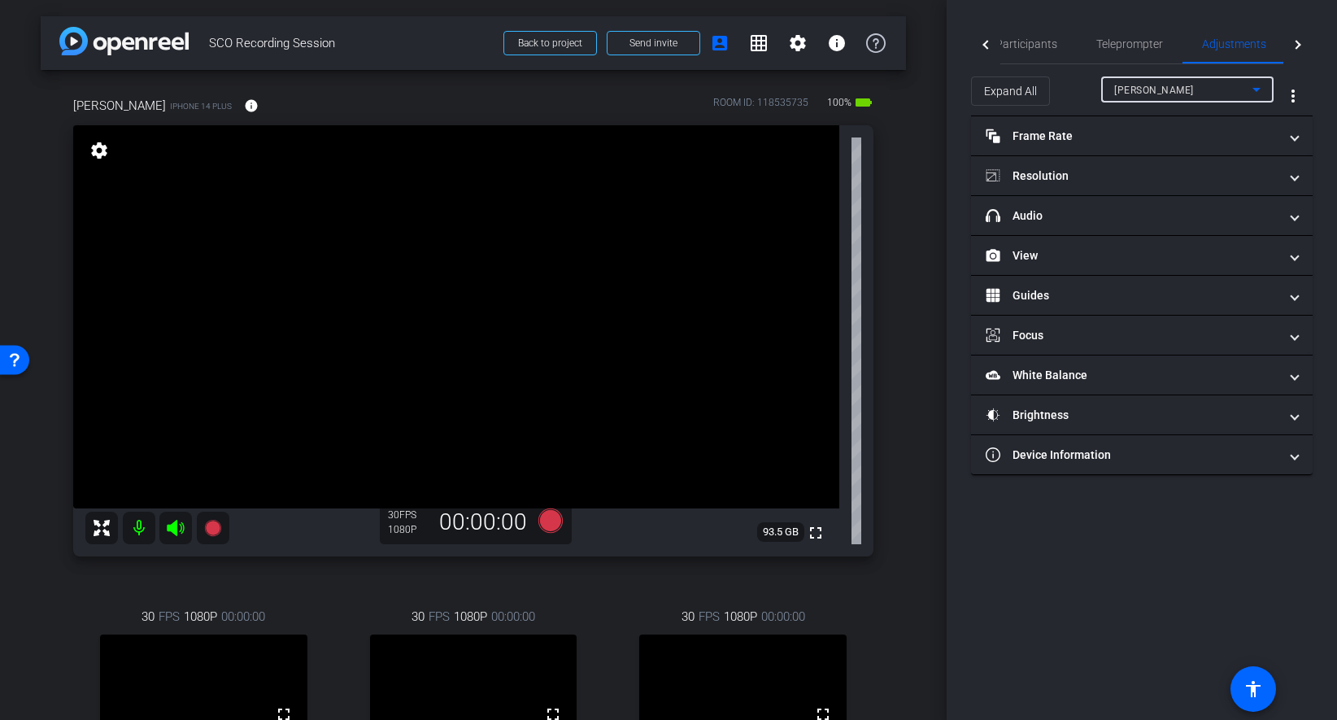
click at [1158, 98] on div "Richard Howells" at bounding box center [1183, 90] width 138 height 20
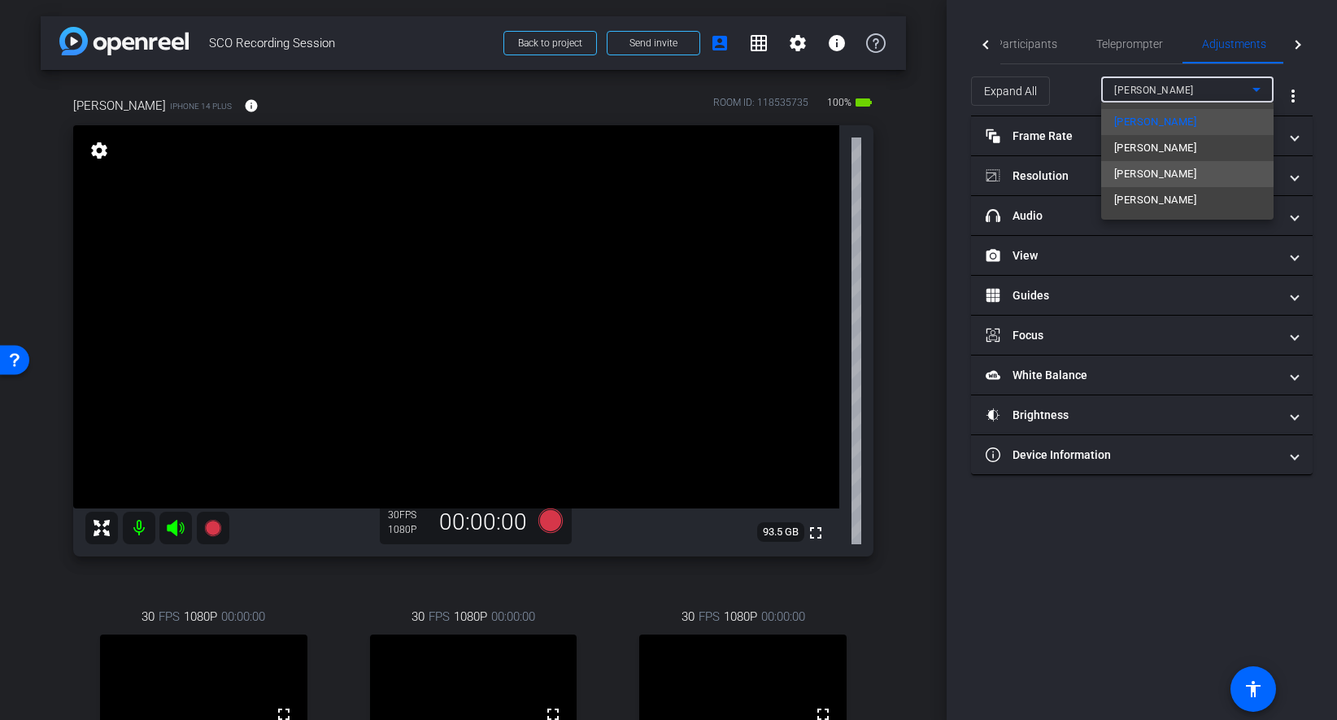
click at [1156, 172] on mat-option "Antoine" at bounding box center [1187, 174] width 172 height 26
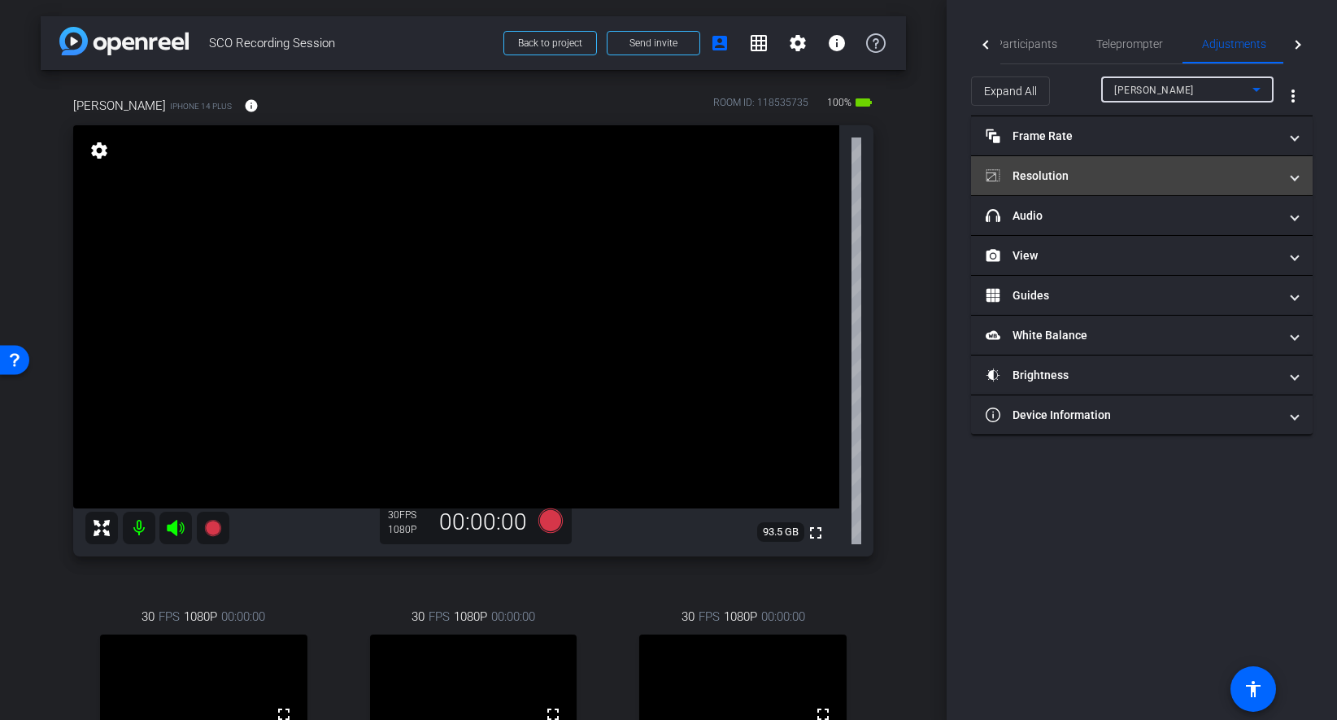
click at [1136, 176] on mat-panel-title "Resolution" at bounding box center [1132, 176] width 293 height 17
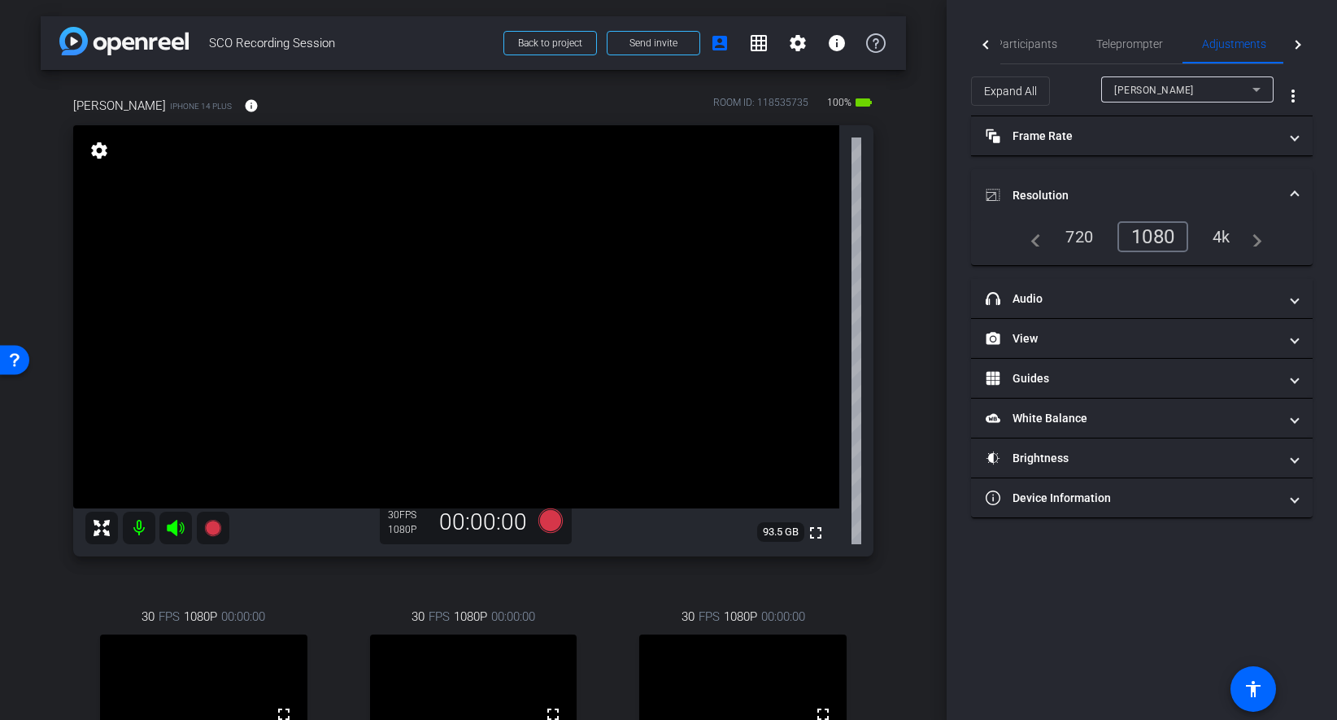
click at [1164, 233] on div "1080" at bounding box center [1152, 236] width 71 height 31
click at [1155, 145] on mat-expansion-panel-header "Frame Rate Frame Rate" at bounding box center [1142, 135] width 342 height 39
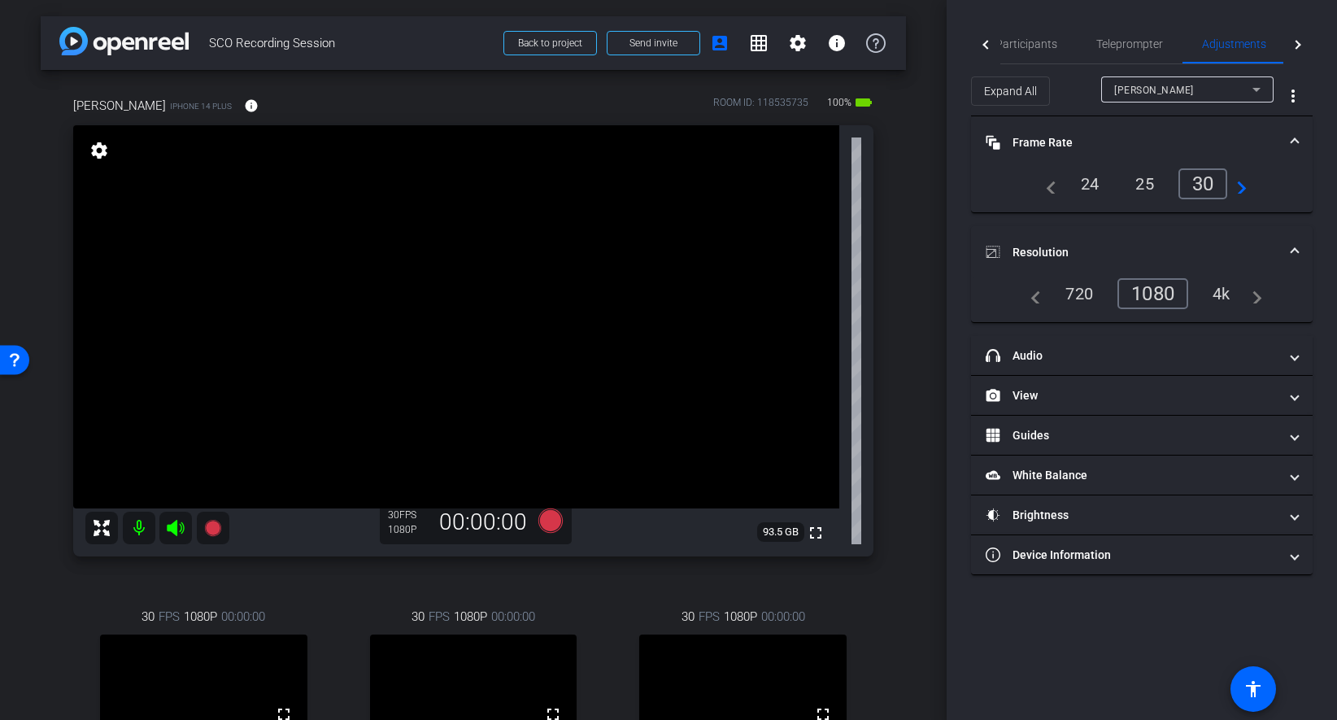
click at [1200, 189] on div "30" at bounding box center [1203, 183] width 50 height 31
click at [1201, 137] on mat-panel-title "Frame Rate Frame Rate" at bounding box center [1132, 142] width 293 height 17
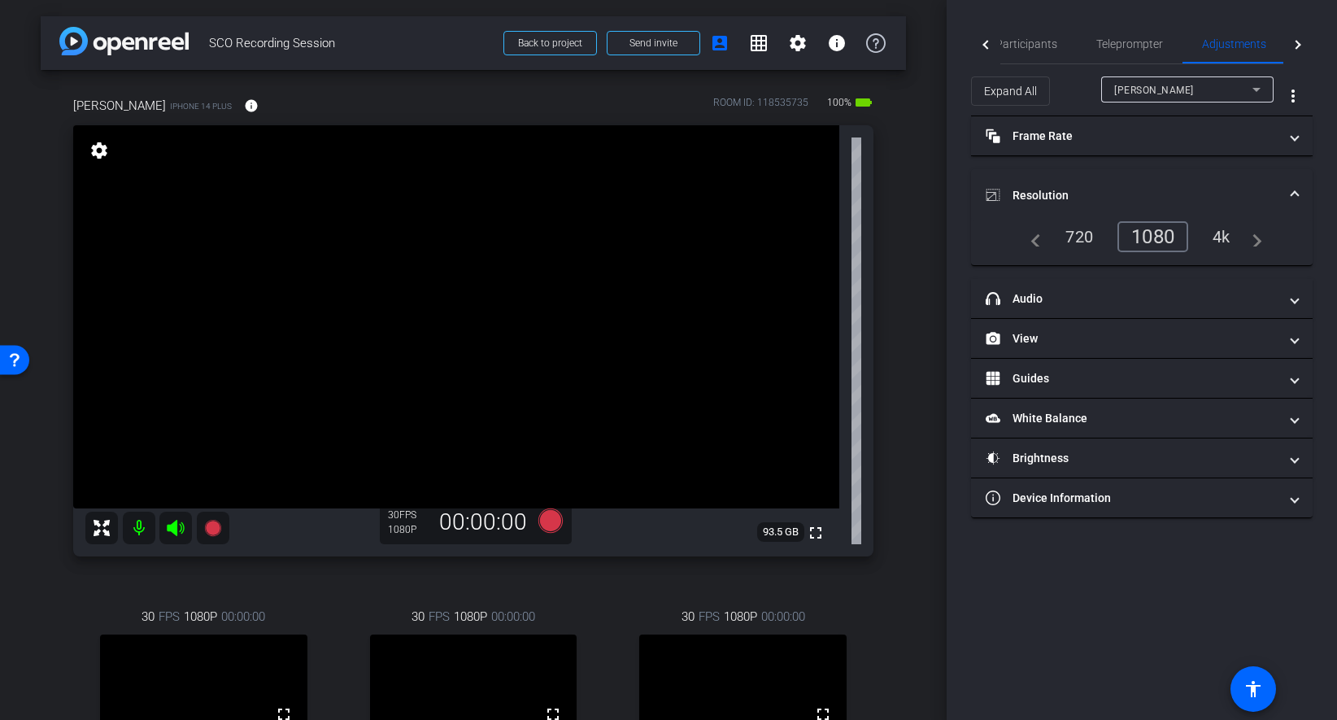
click at [1177, 183] on mat-expansion-panel-header "Resolution" at bounding box center [1142, 195] width 342 height 52
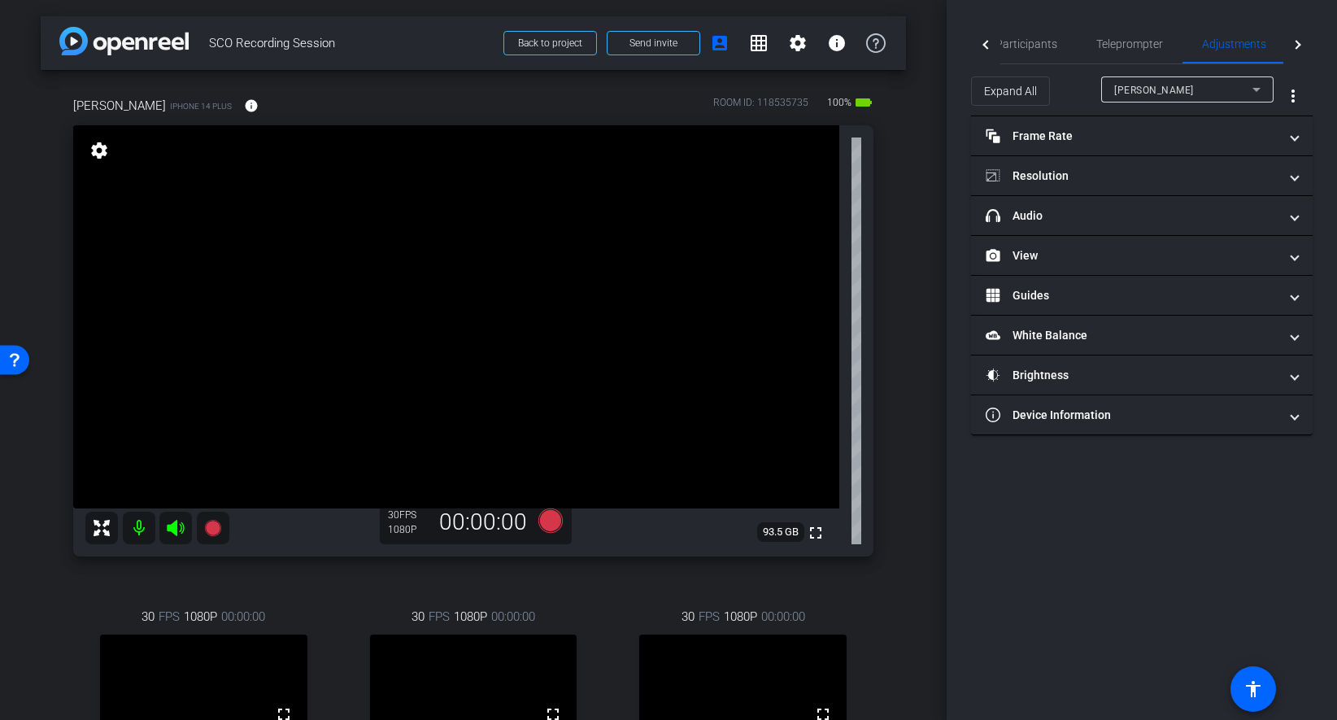
click at [1195, 93] on div "Antoine" at bounding box center [1183, 90] width 138 height 20
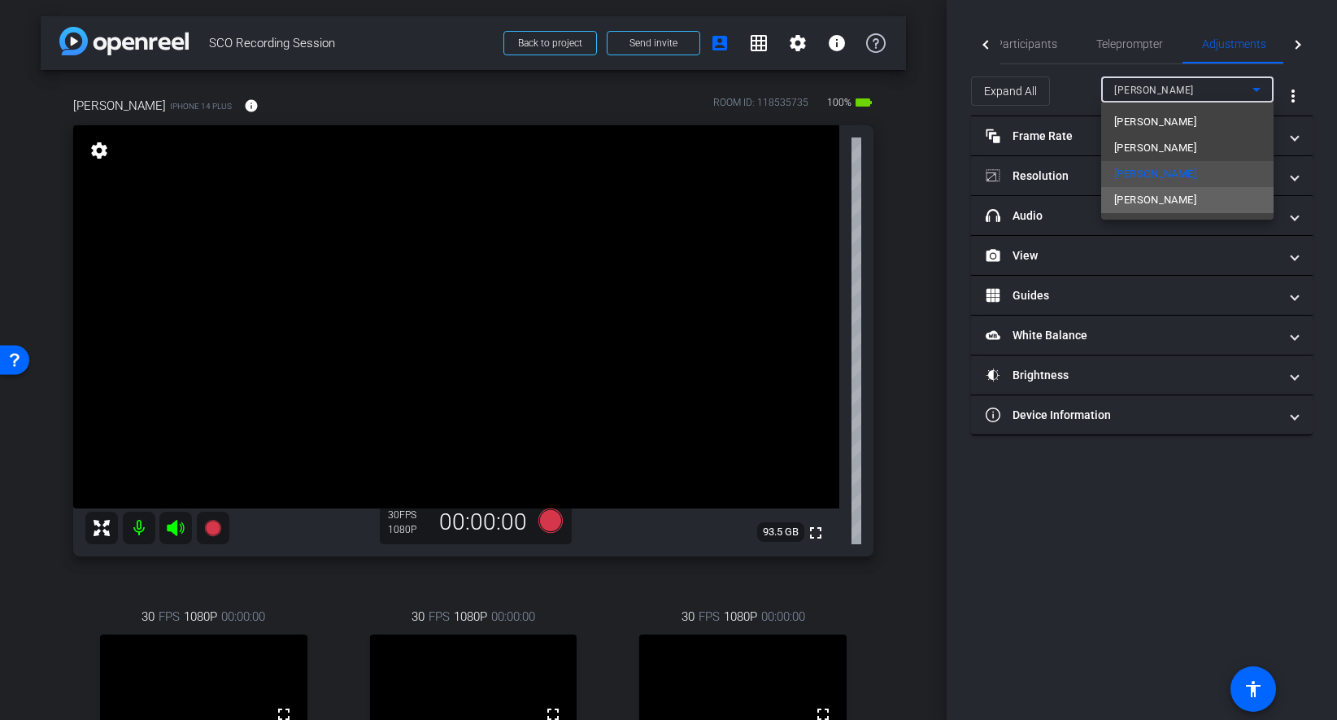
click at [1176, 197] on mat-option "Sid Gudal" at bounding box center [1187, 200] width 172 height 26
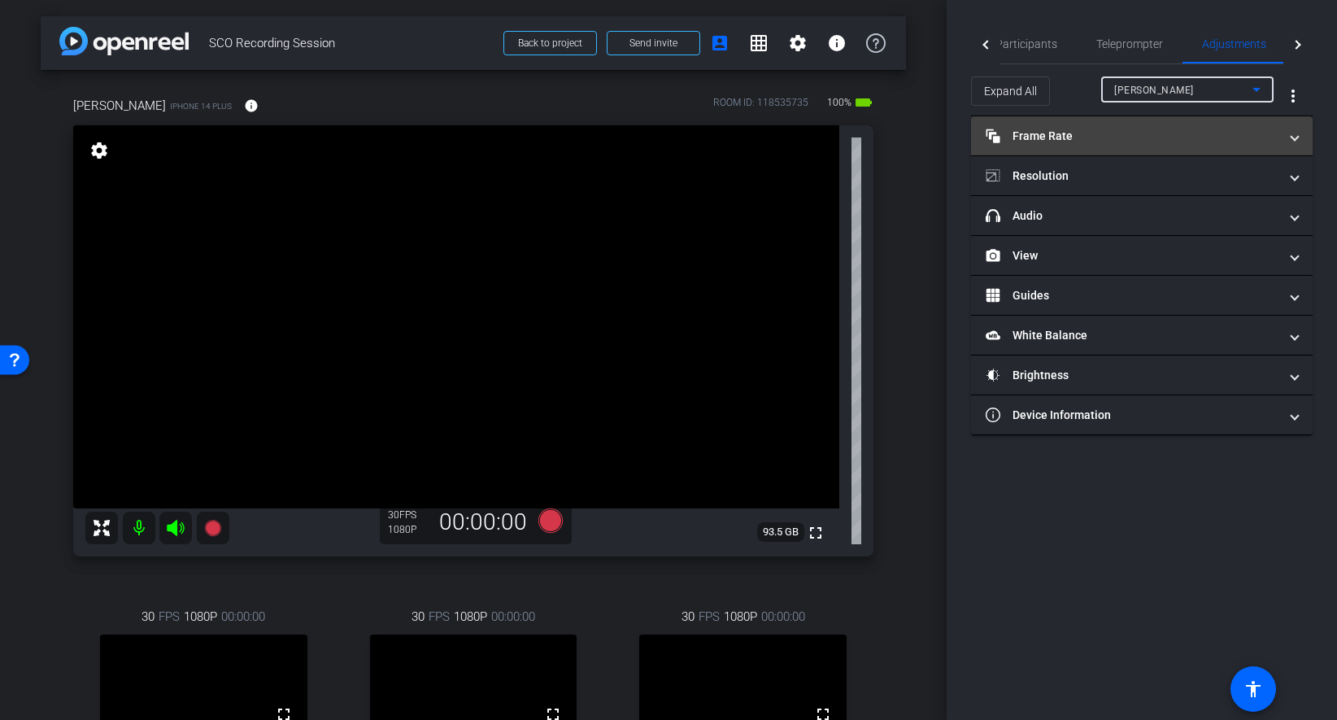
click at [1150, 135] on mat-panel-title "Frame Rate Frame Rate" at bounding box center [1132, 136] width 293 height 17
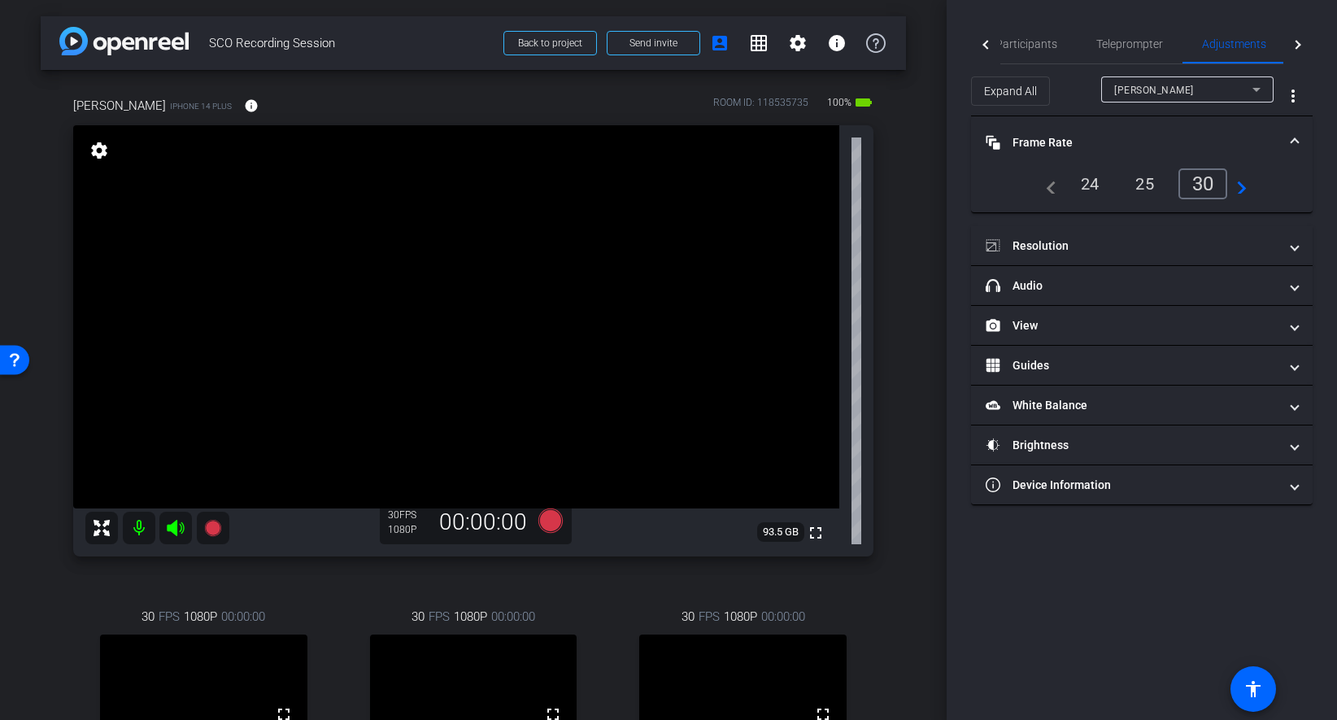
click at [1142, 138] on mat-panel-title "Frame Rate Frame Rate" at bounding box center [1132, 142] width 293 height 17
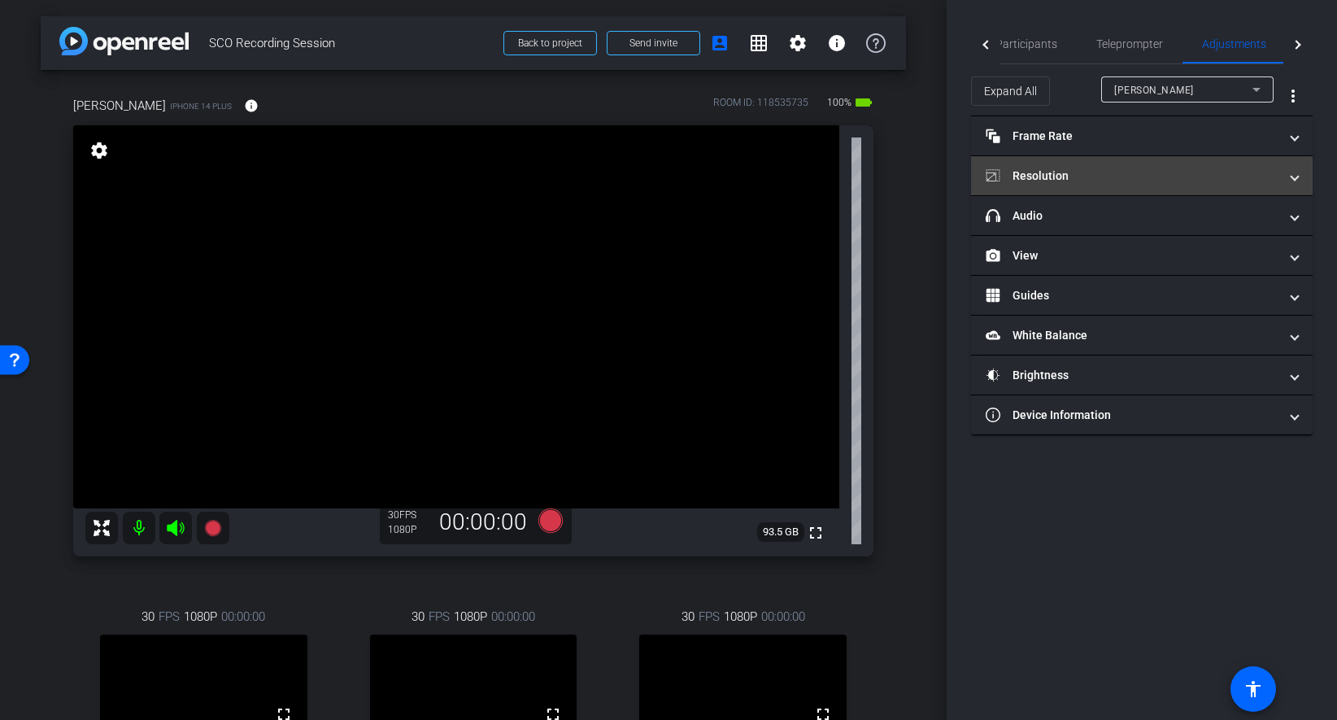
click at [1131, 180] on mat-panel-title "Resolution" at bounding box center [1132, 176] width 293 height 17
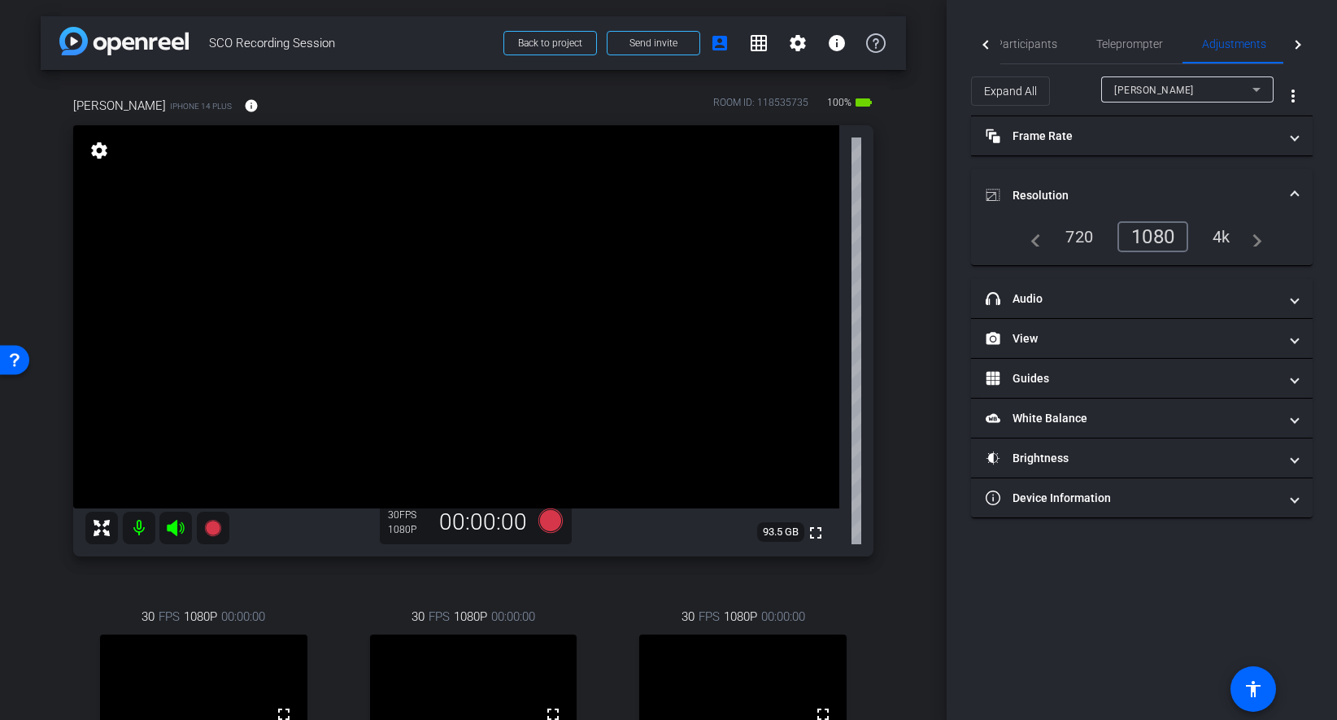
click at [1157, 233] on div "1080" at bounding box center [1152, 236] width 71 height 31
click at [1158, 184] on mat-expansion-panel-header "Resolution" at bounding box center [1142, 195] width 342 height 52
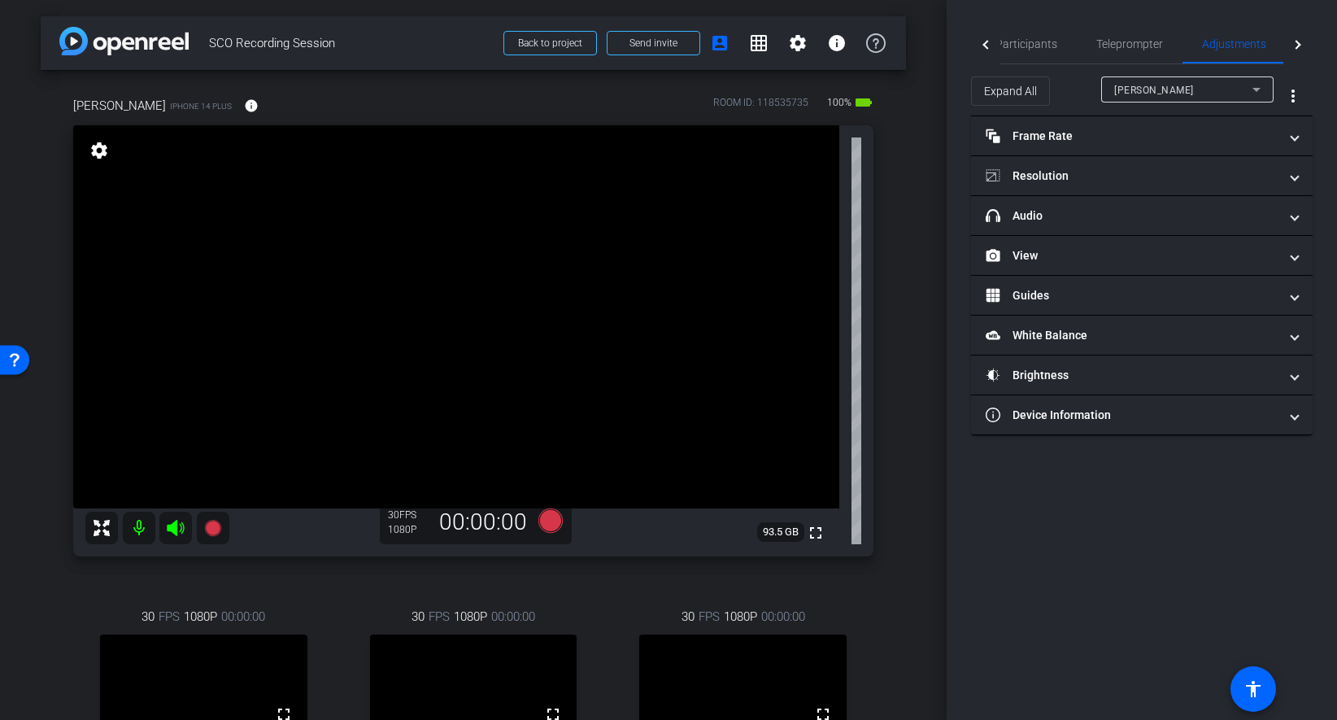
click at [936, 199] on div "arrow_back SCO Recording Session Back to project Send invite account_box grid_o…" at bounding box center [473, 360] width 947 height 720
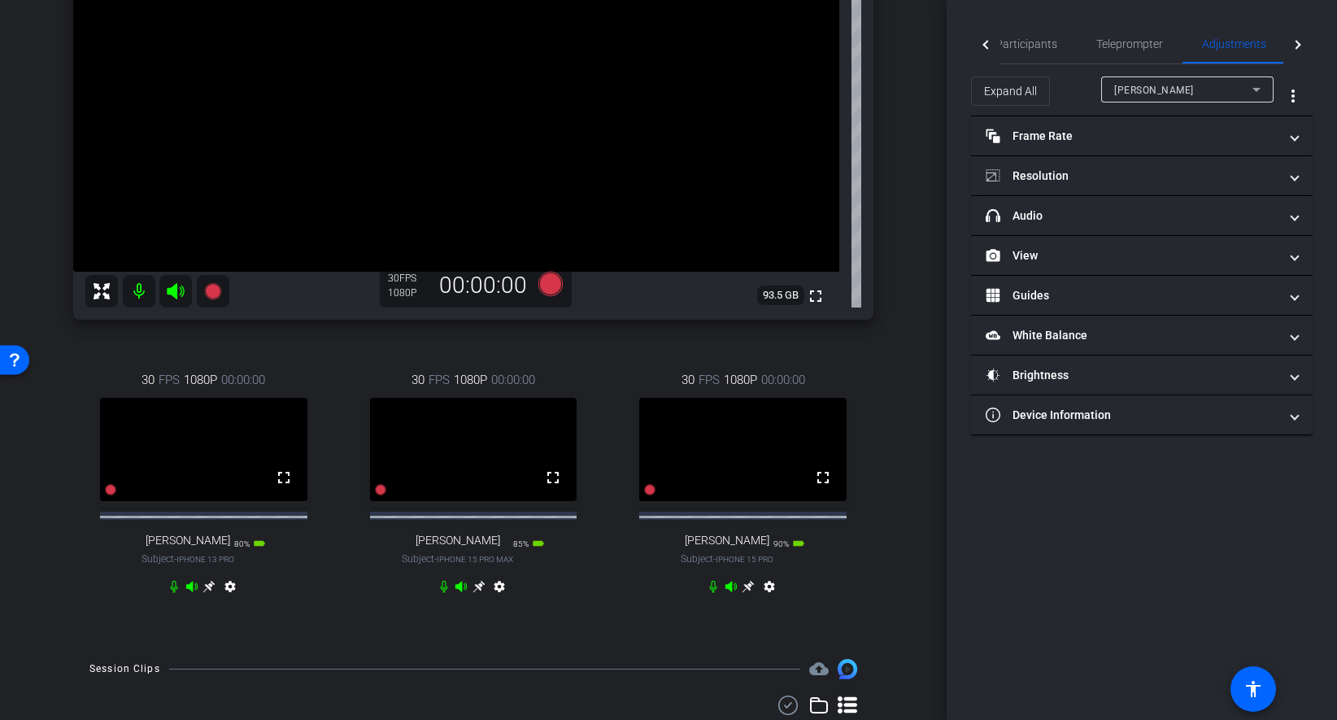
scroll to position [298, 0]
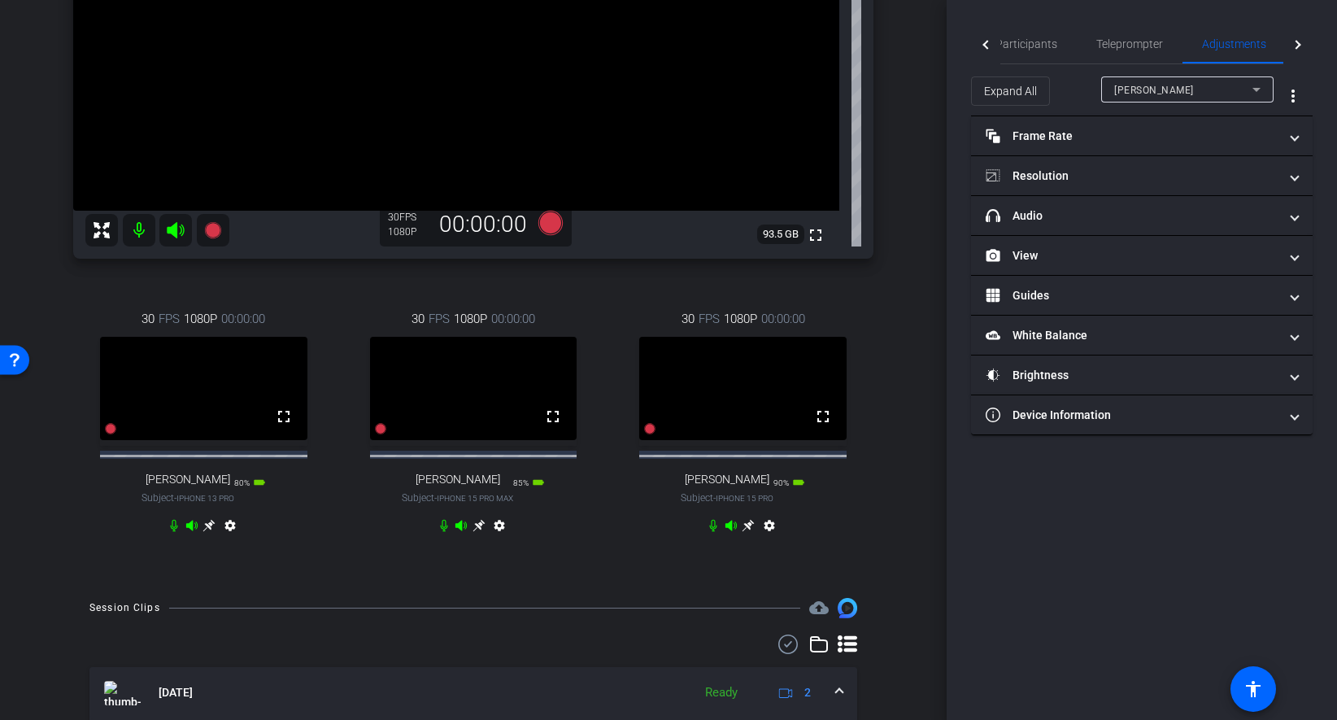
click at [901, 294] on div "Richard Howells iPhone 14 Plus info ROOM ID: 118535735 100% battery_std fullscr…" at bounding box center [473, 176] width 865 height 809
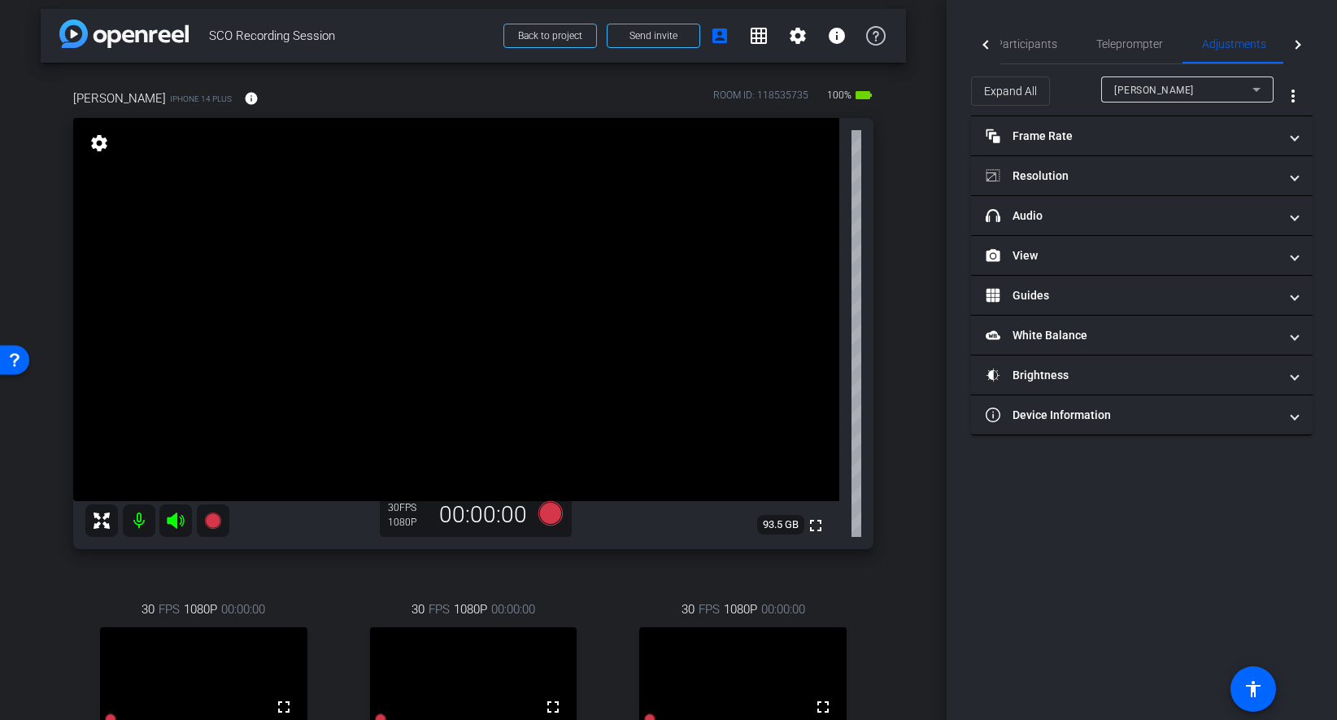
scroll to position [2, 0]
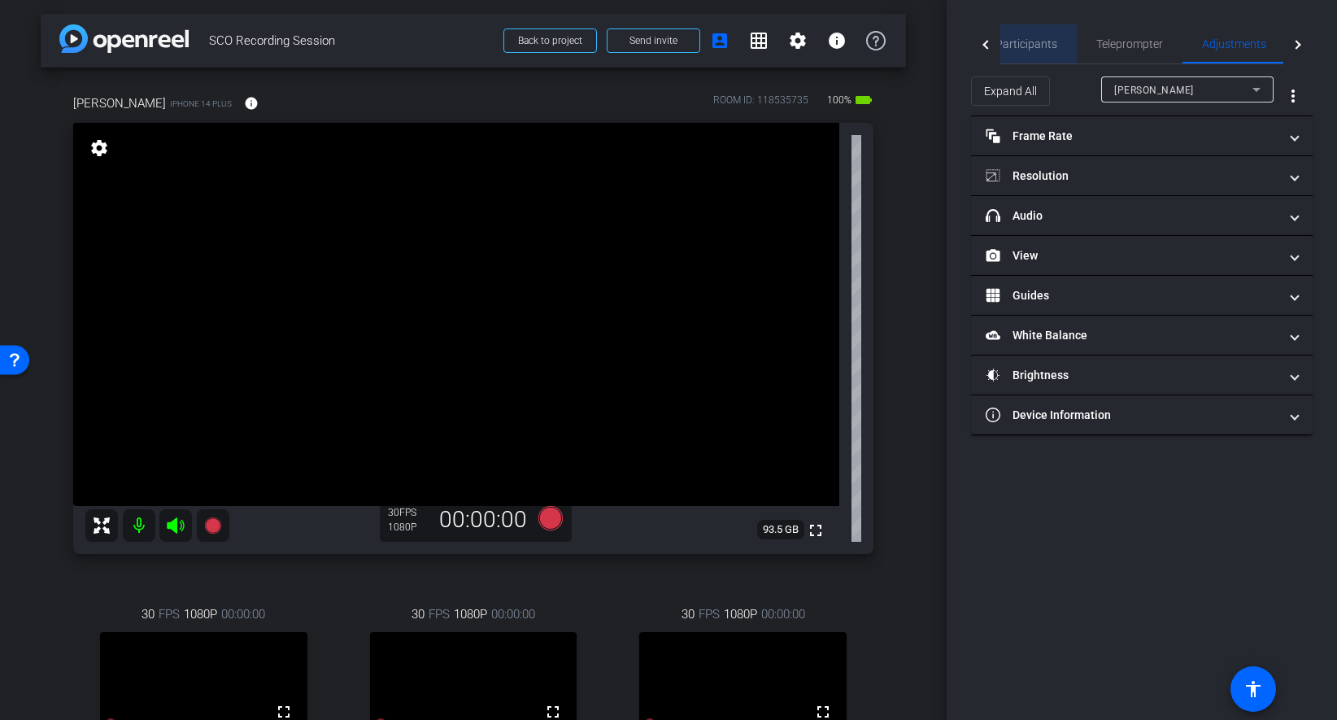
click at [1039, 44] on span "Participants" at bounding box center [1026, 43] width 62 height 11
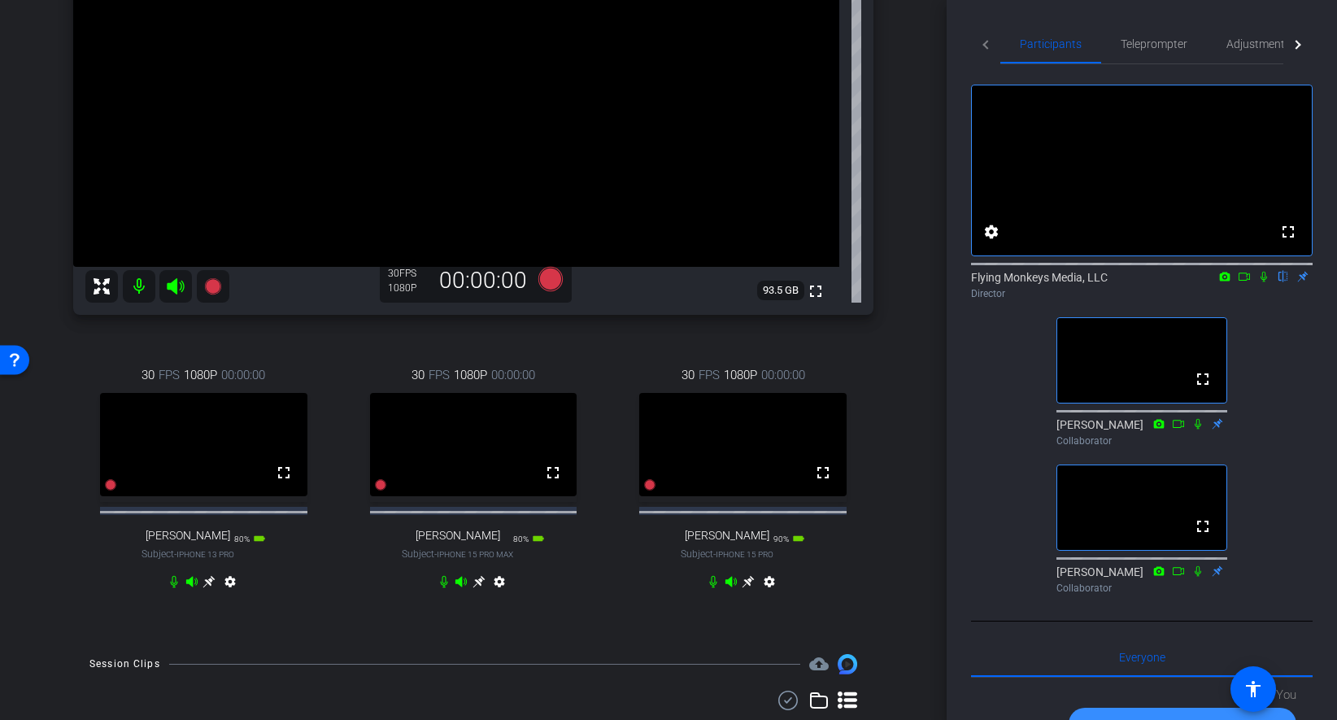
scroll to position [263, 0]
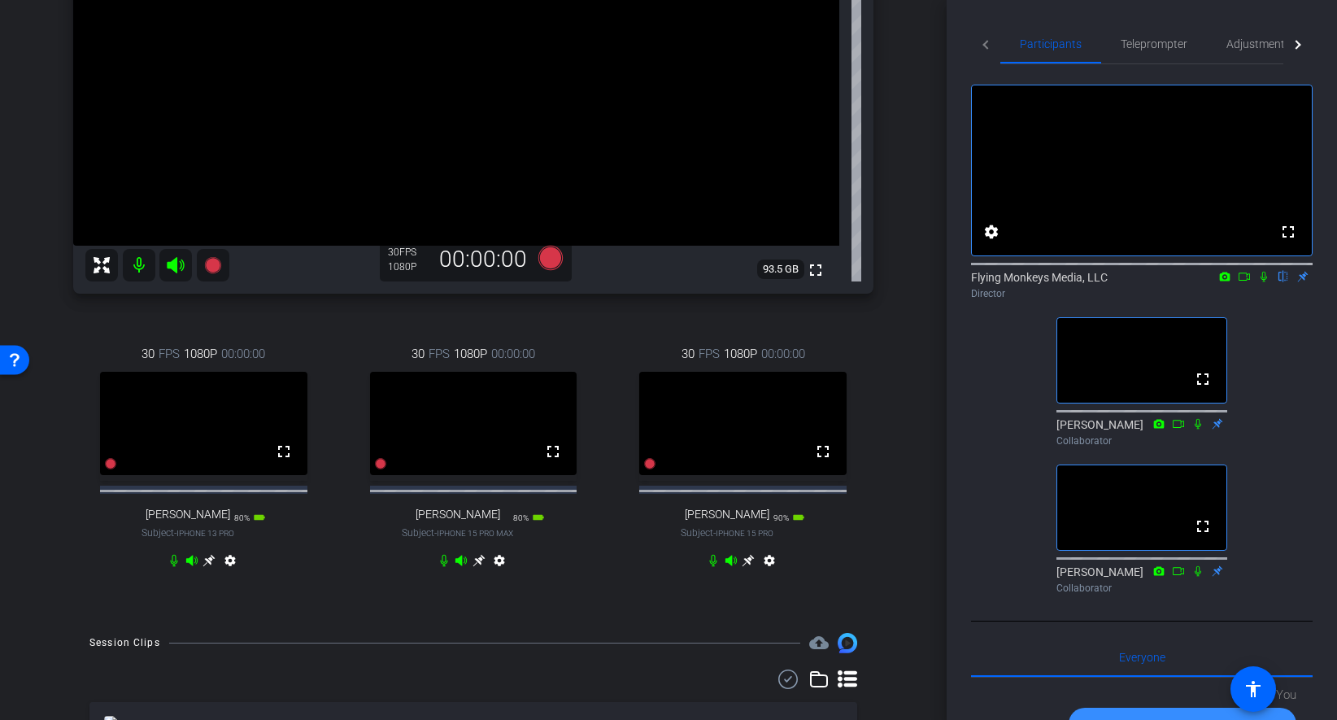
click at [916, 149] on div "arrow_back SCO Recording Session Back to project Send invite account_box grid_o…" at bounding box center [473, 97] width 947 height 720
click at [916, 356] on div "arrow_back SCO Recording Session Back to project Send invite account_box grid_o…" at bounding box center [473, 97] width 947 height 720
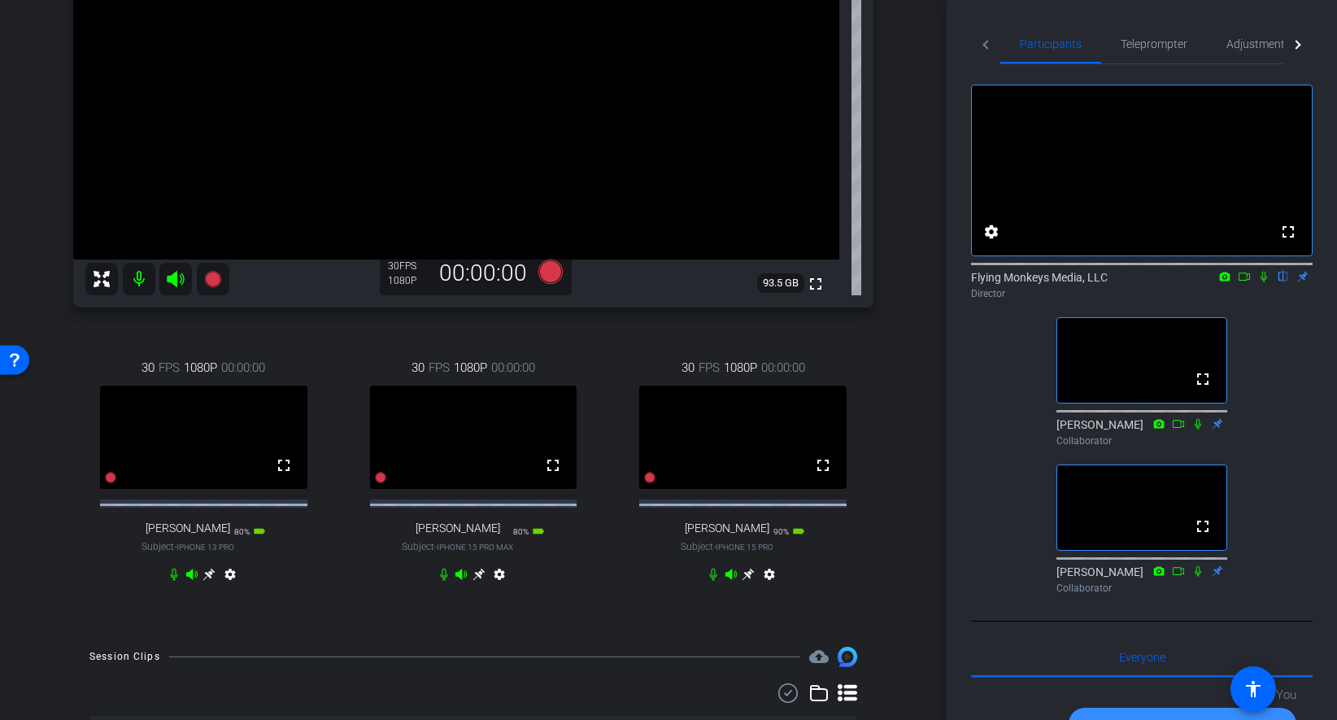
scroll to position [209, 0]
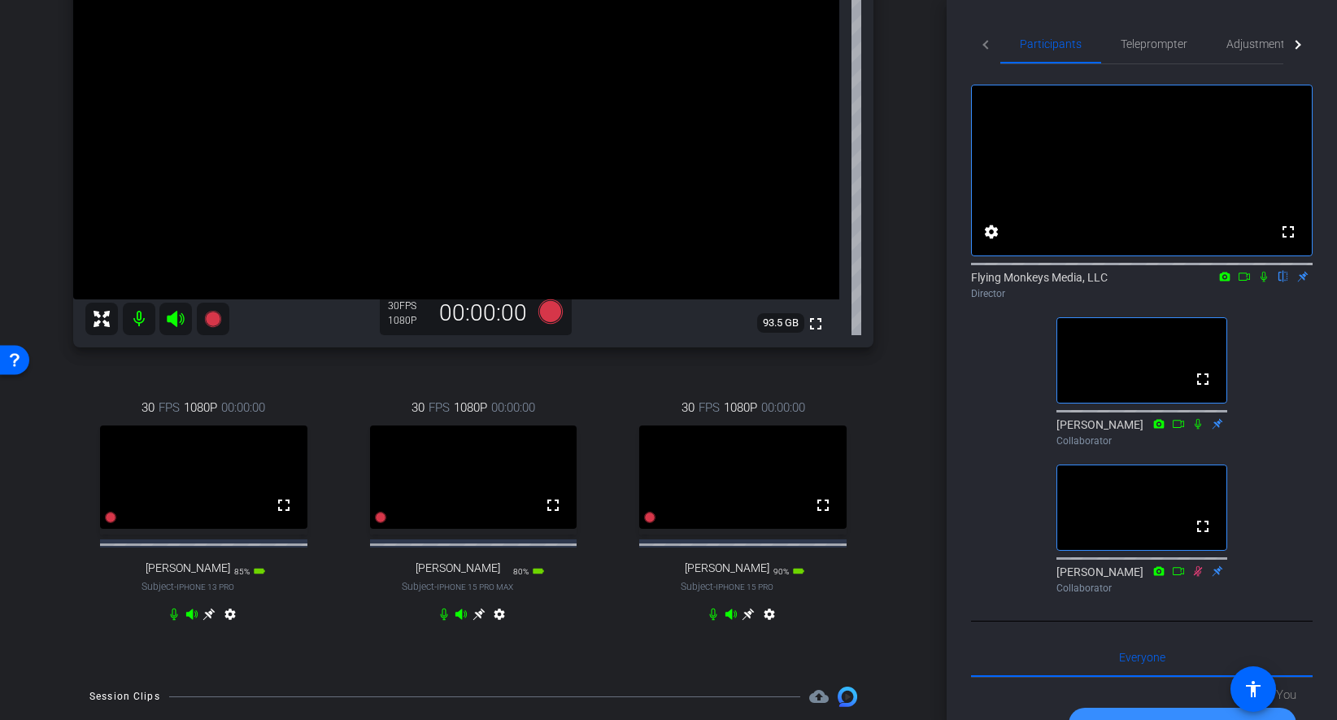
click at [211, 620] on icon at bounding box center [208, 613] width 13 height 13
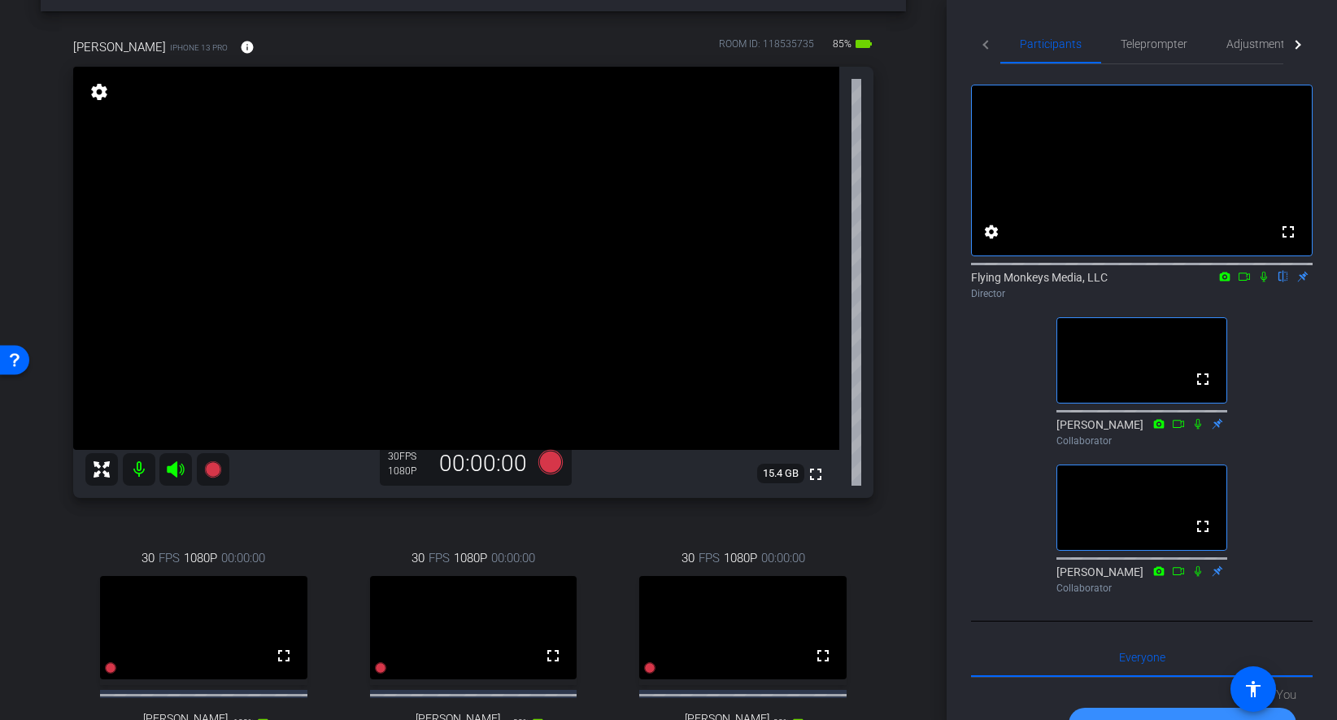
scroll to position [69, 0]
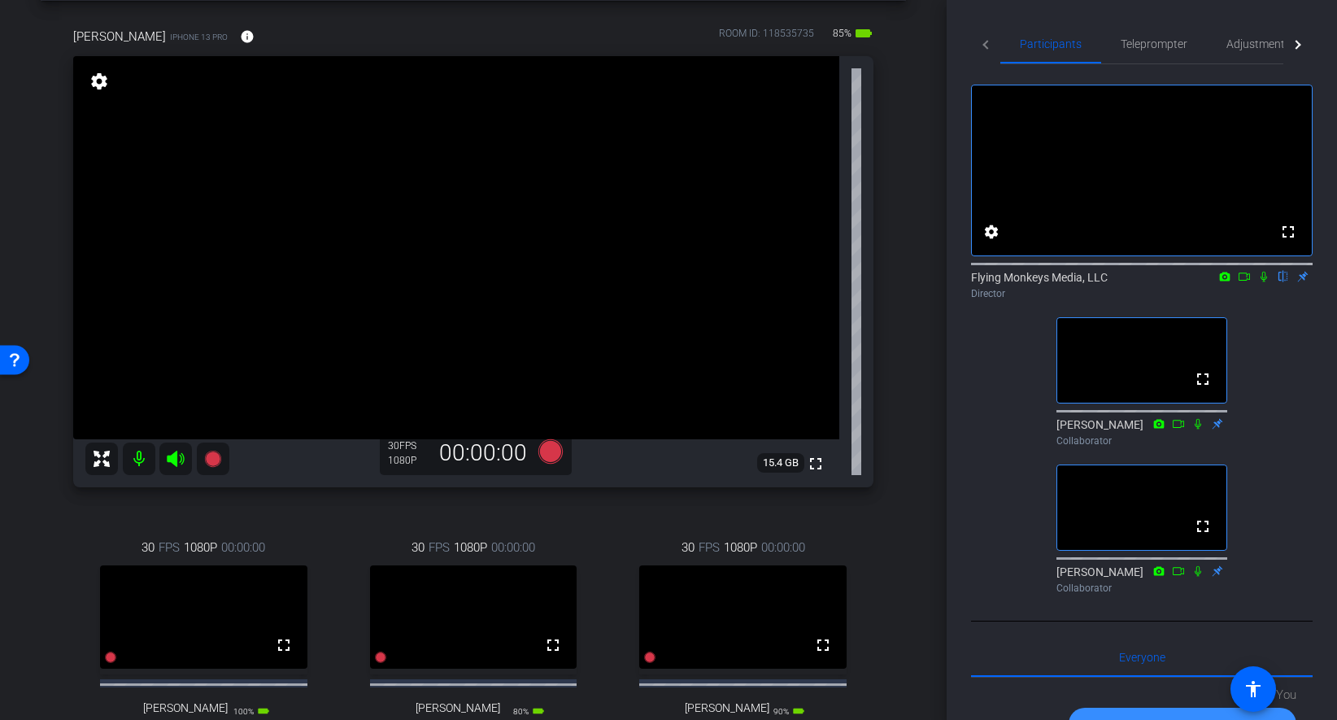
click at [920, 343] on div "arrow_back SCO Recording Session Back to project Send invite account_box grid_o…" at bounding box center [473, 291] width 947 height 720
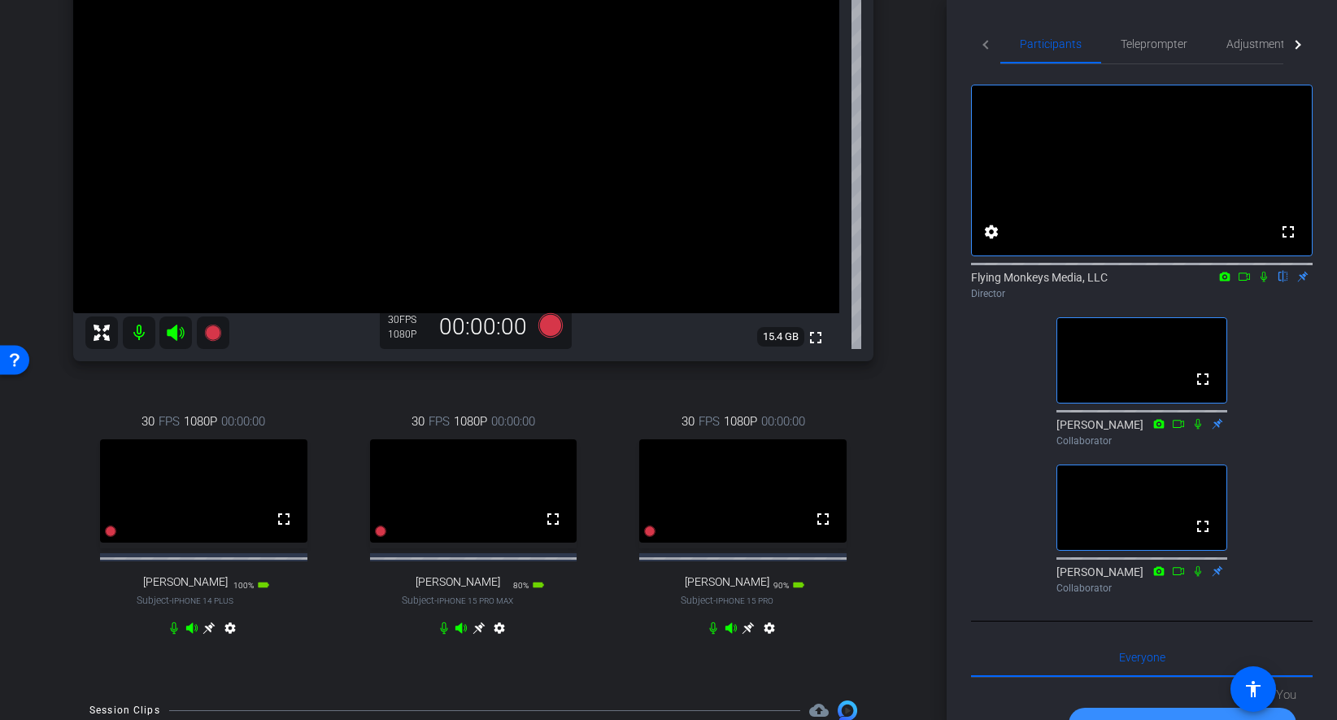
scroll to position [199, 0]
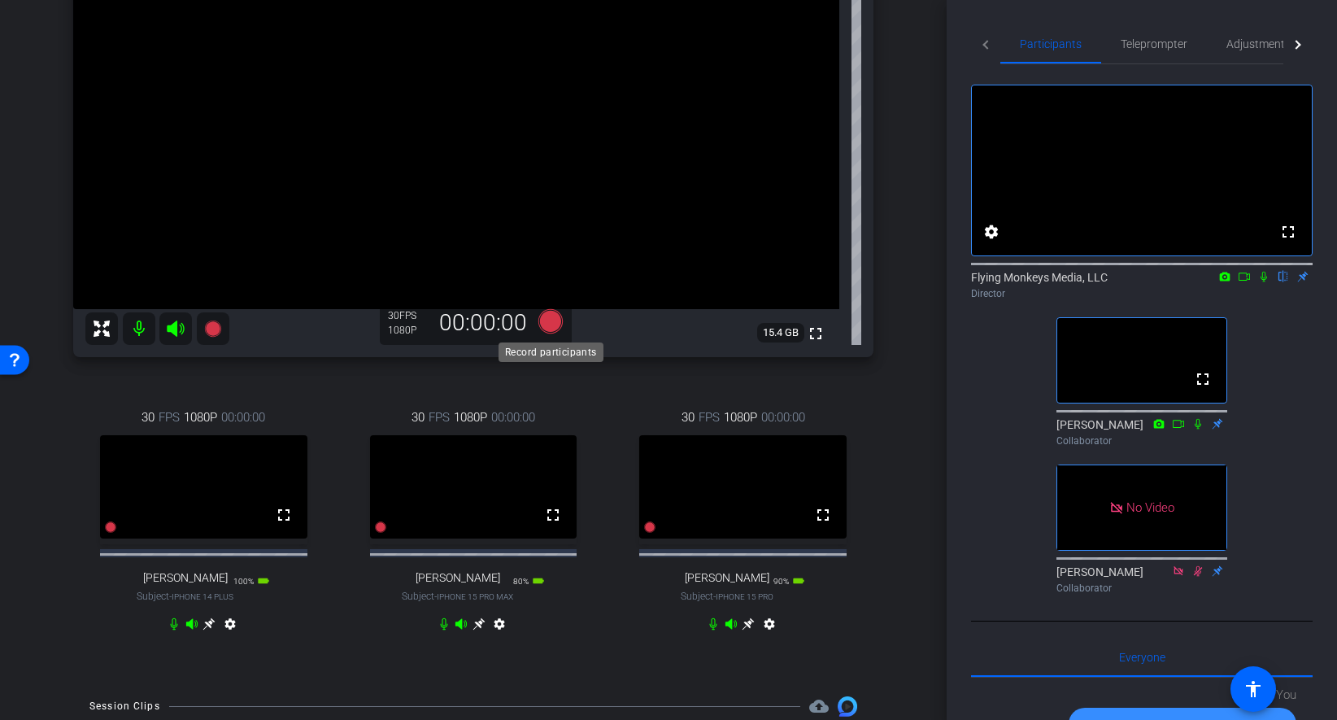
click at [553, 323] on icon at bounding box center [550, 321] width 24 height 24
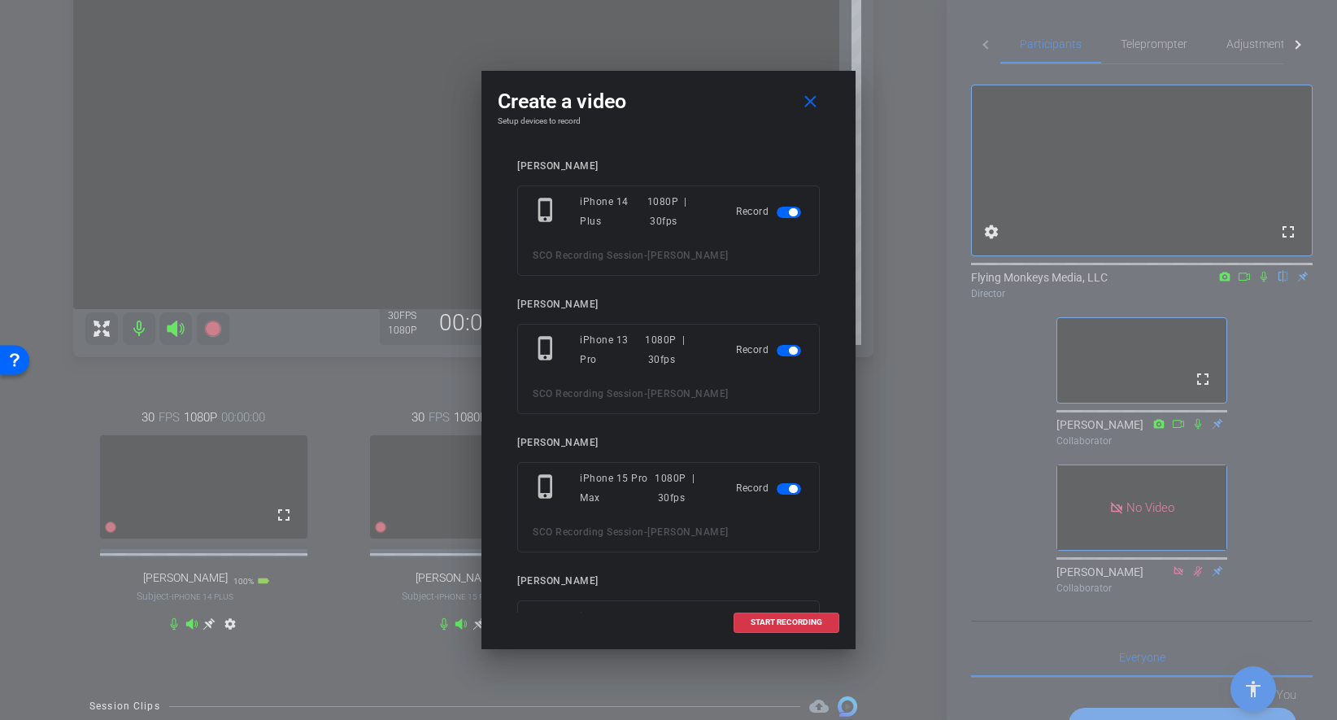
click at [788, 343] on mat-slide-toggle at bounding box center [791, 350] width 28 height 20
click at [786, 355] on span "button" at bounding box center [789, 350] width 24 height 11
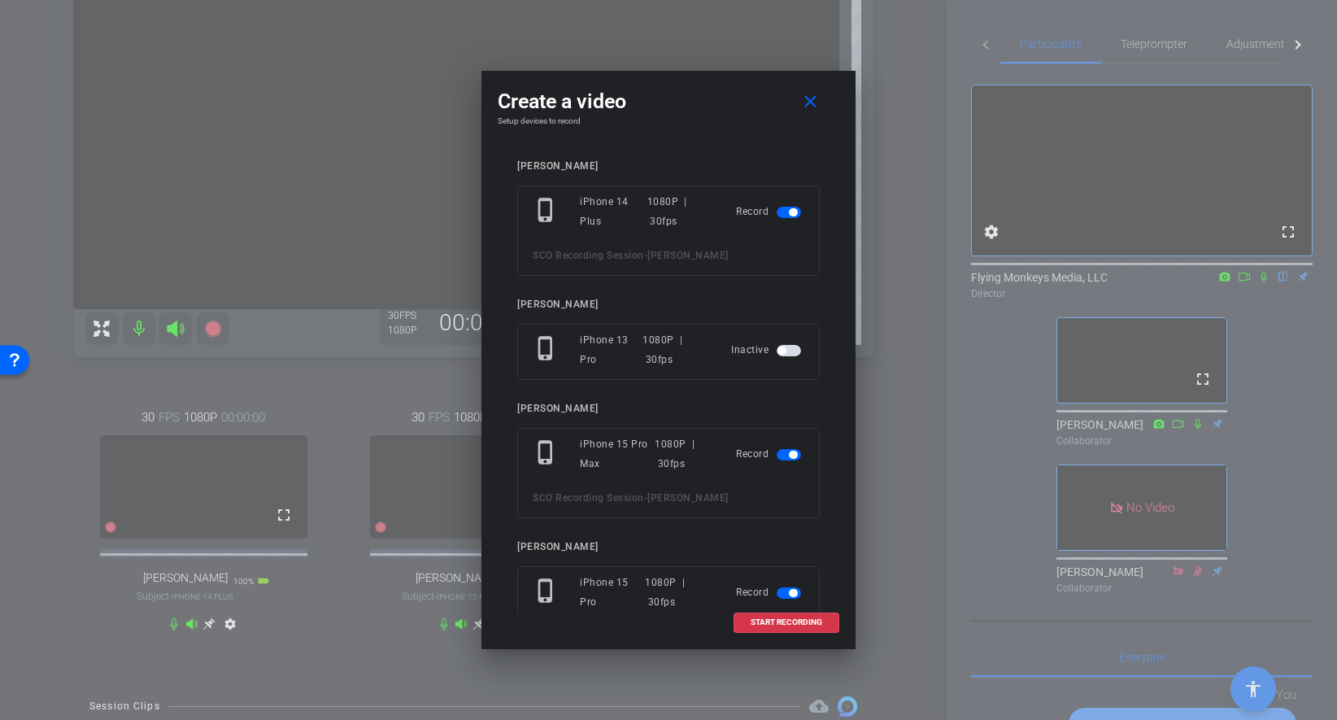
click at [784, 215] on span "button" at bounding box center [789, 212] width 24 height 11
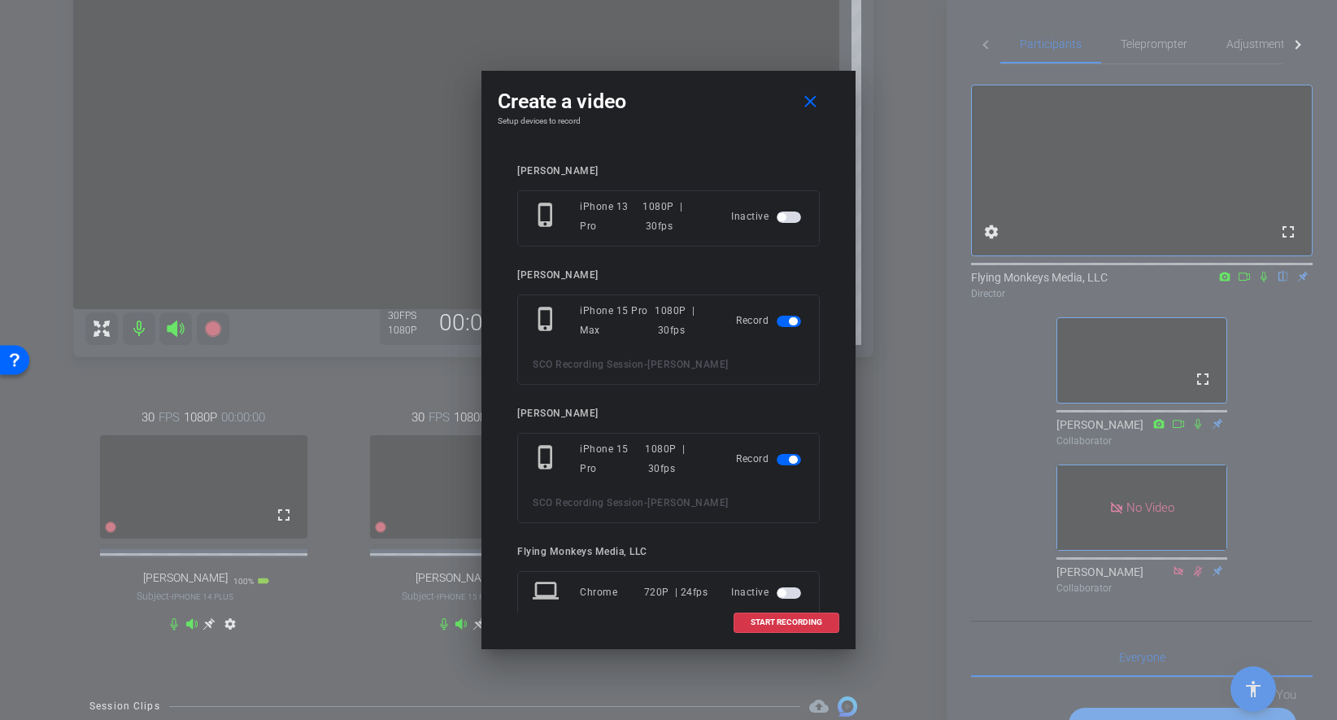
scroll to position [124, 0]
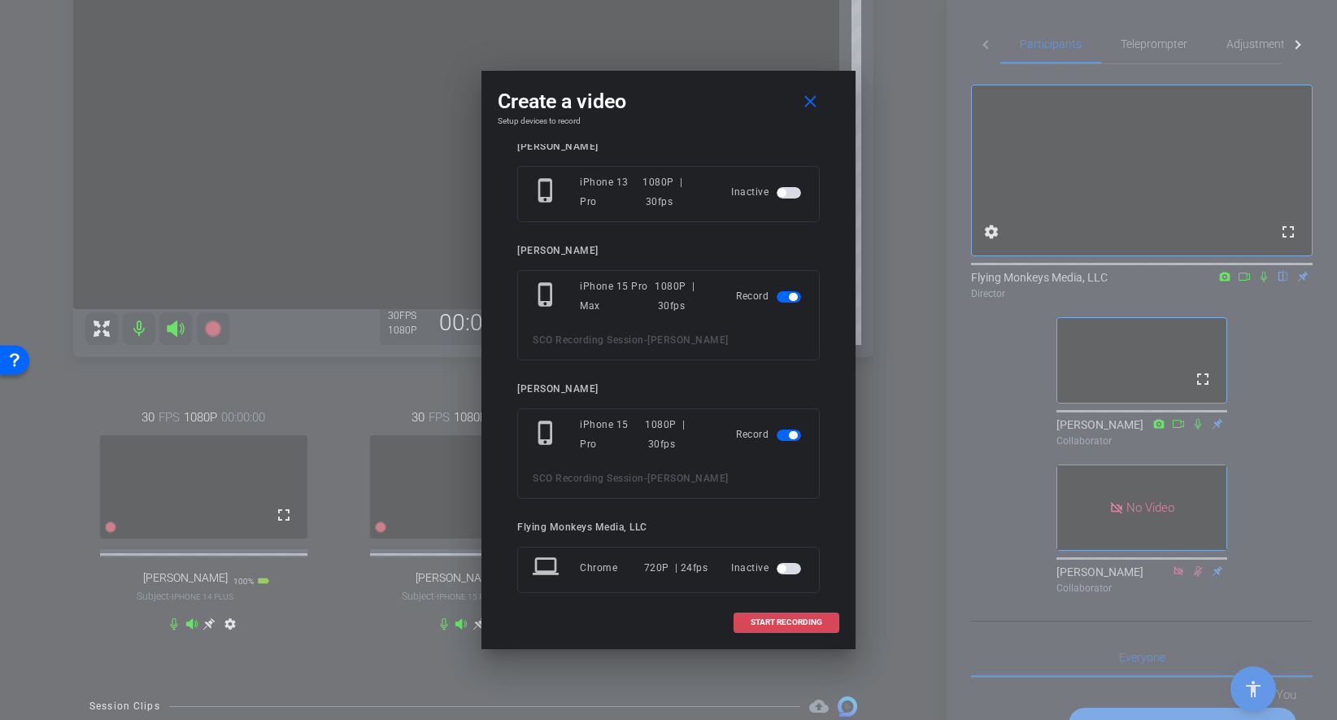
click at [780, 623] on span "START RECORDING" at bounding box center [787, 622] width 72 height 8
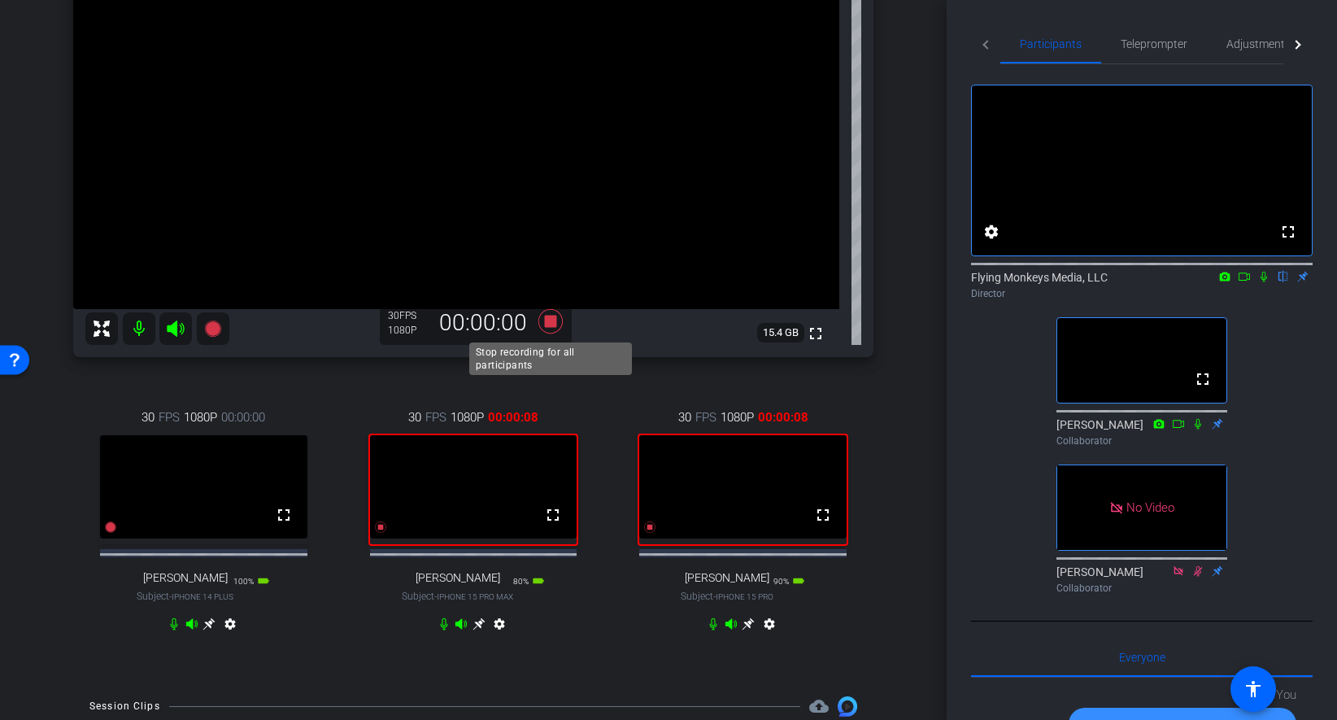
click at [549, 328] on icon at bounding box center [550, 321] width 39 height 29
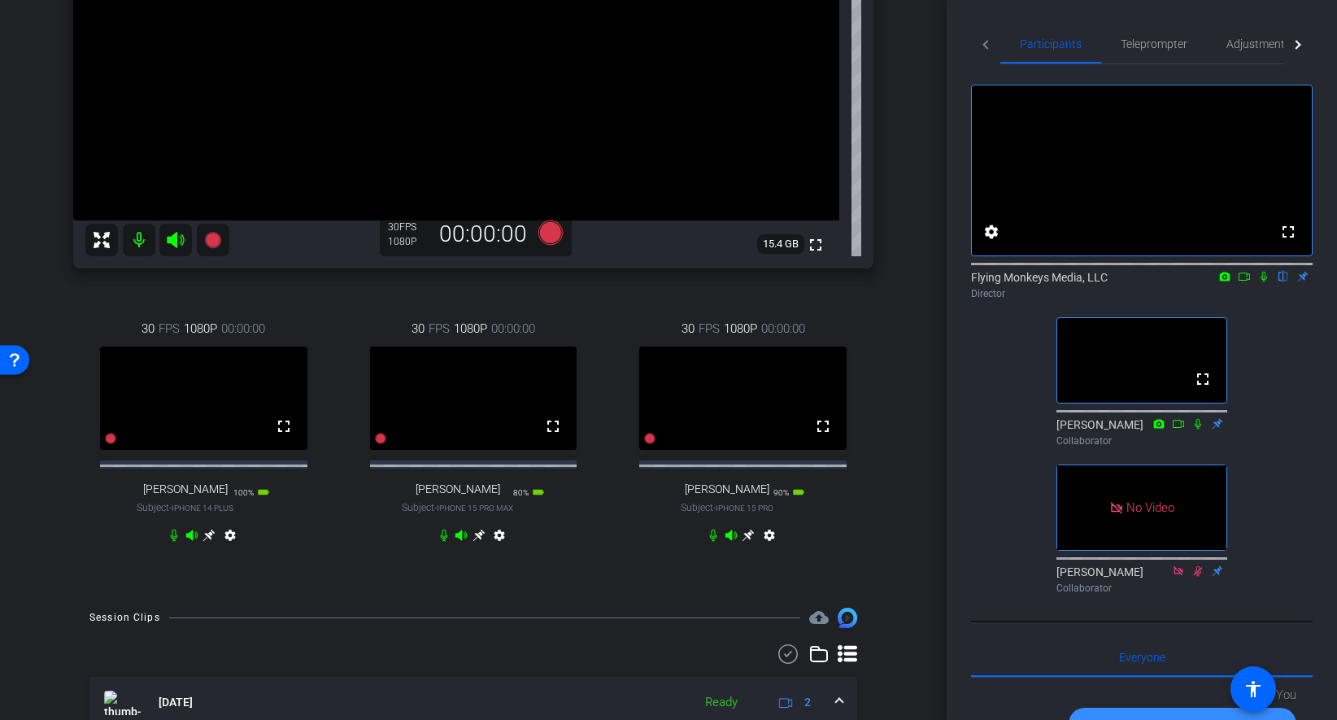
scroll to position [455, 0]
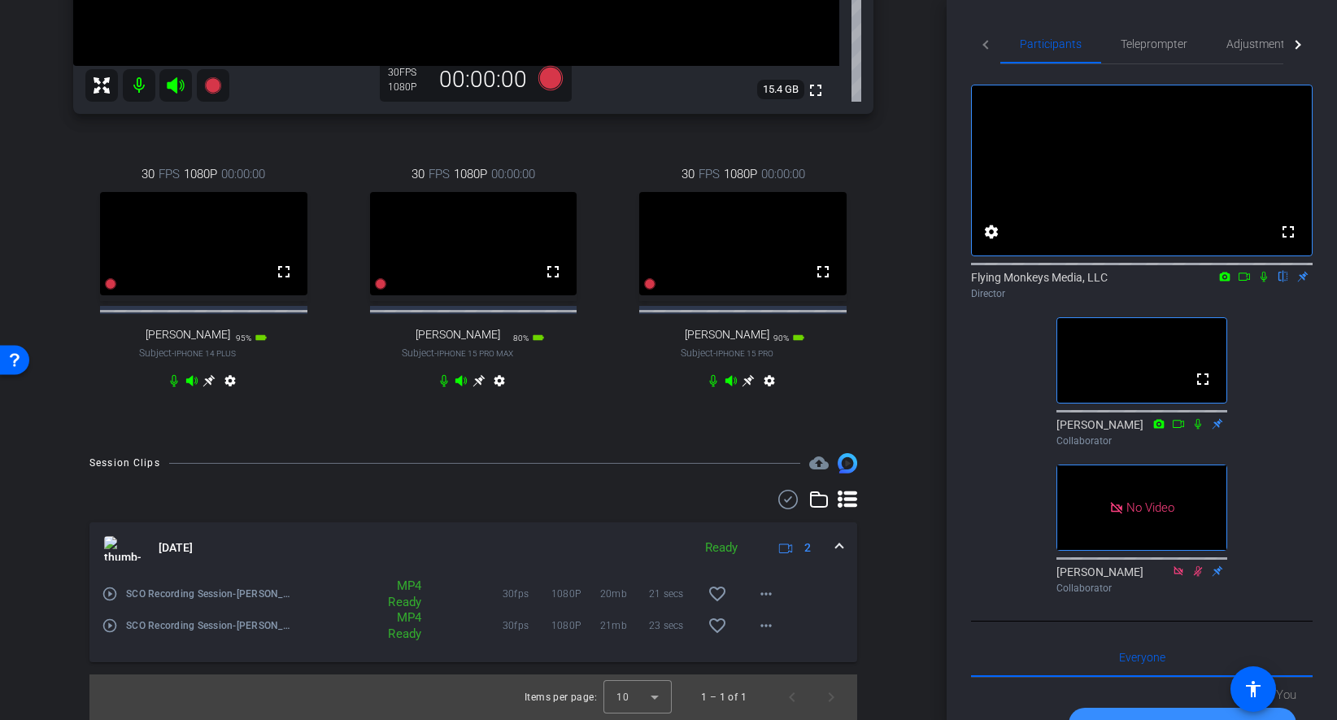
click at [926, 463] on div "arrow_back SCO Recording Session Back to project Send invite account_box grid_o…" at bounding box center [473, 360] width 947 height 720
click at [864, 570] on div "Session Clips cloud_upload Aug 15, 2025 Ready 2 play_circle_outline SCO Recordi…" at bounding box center [473, 586] width 865 height 266
click at [842, 541] on mat-expansion-panel-header "[DATE] Ready 2" at bounding box center [473, 548] width 768 height 52
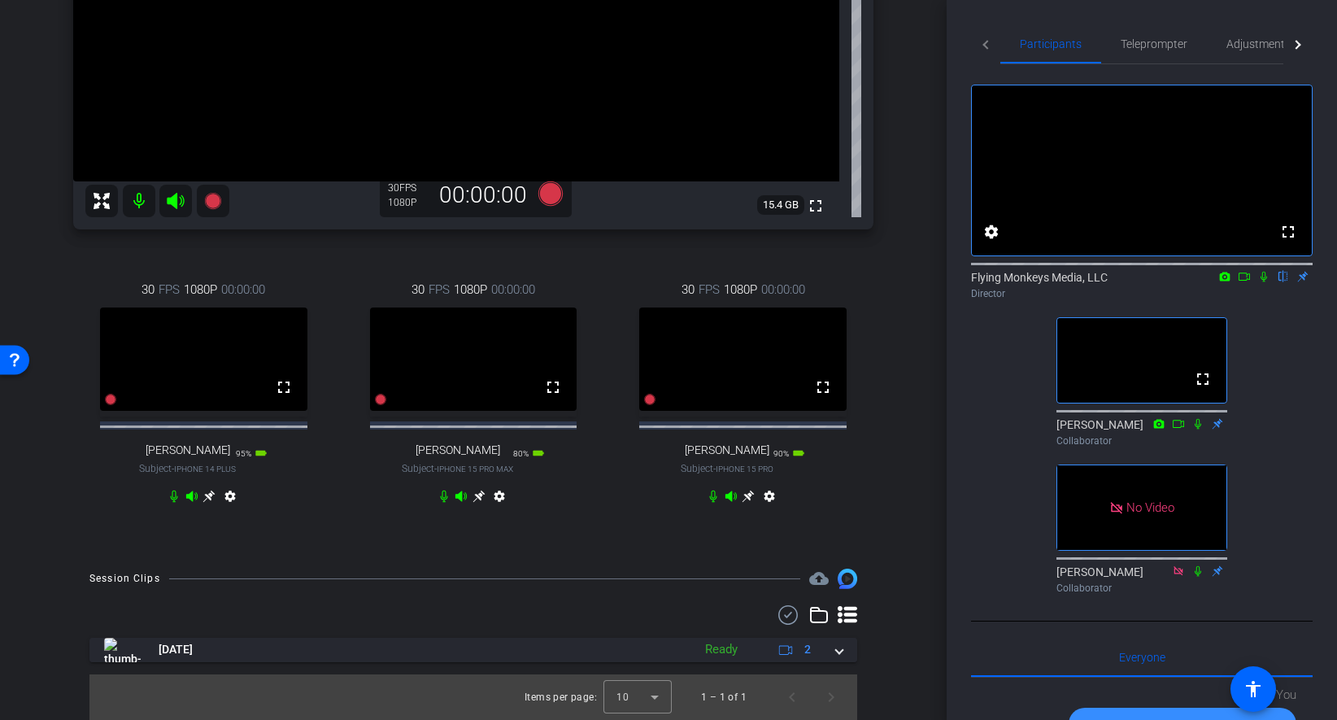
scroll to position [339, 0]
click at [534, 187] on icon at bounding box center [550, 193] width 39 height 29
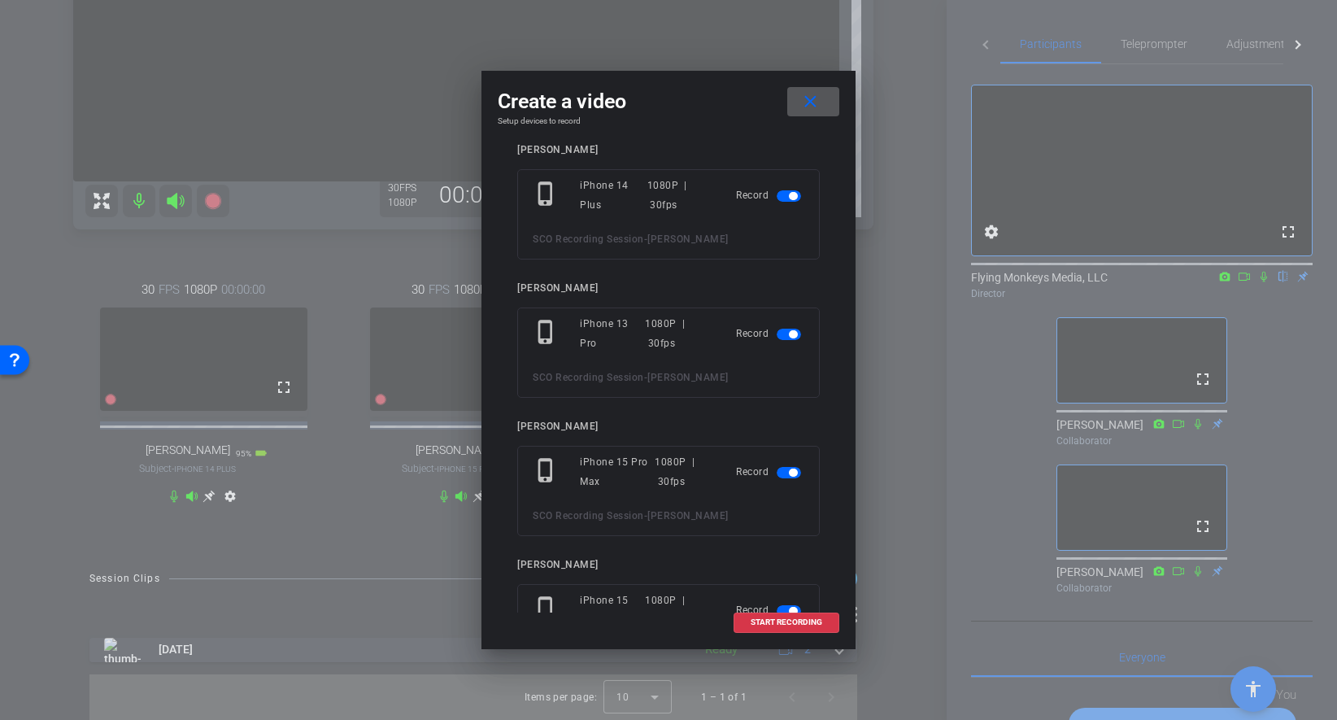
scroll to position [0, 0]
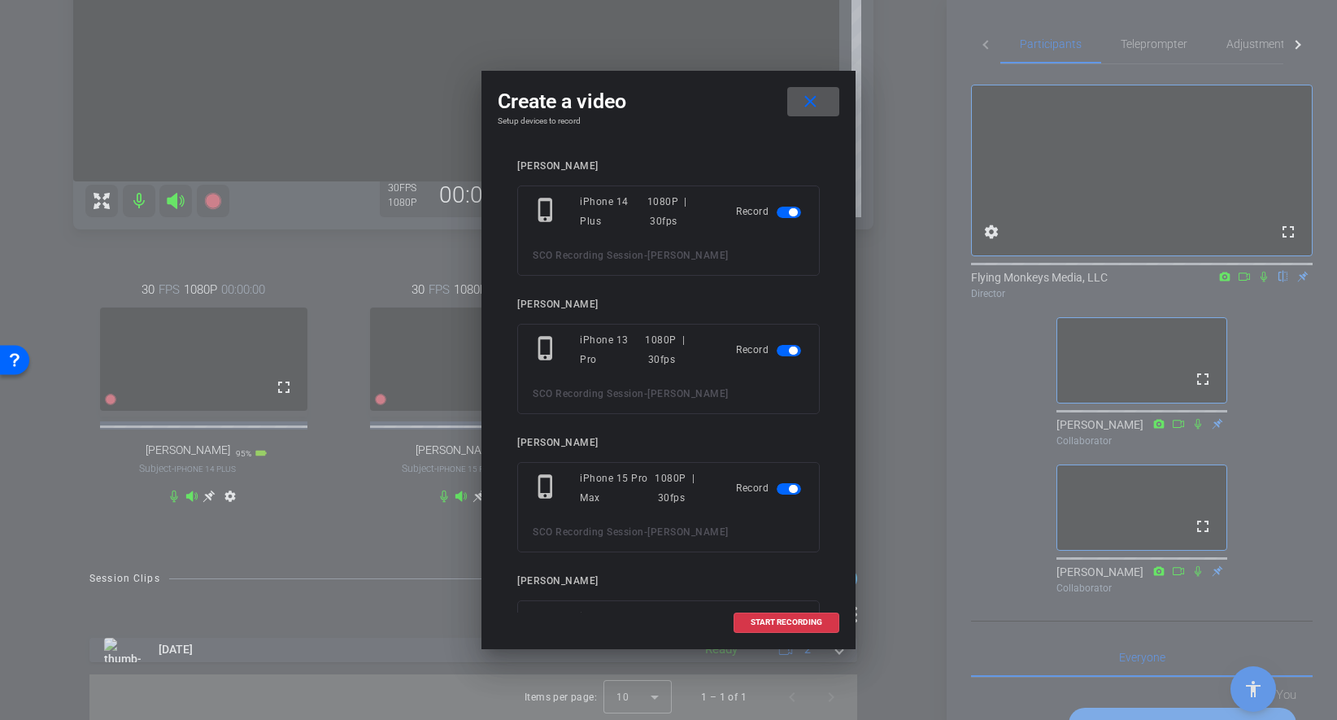
click at [805, 114] on span at bounding box center [813, 101] width 52 height 39
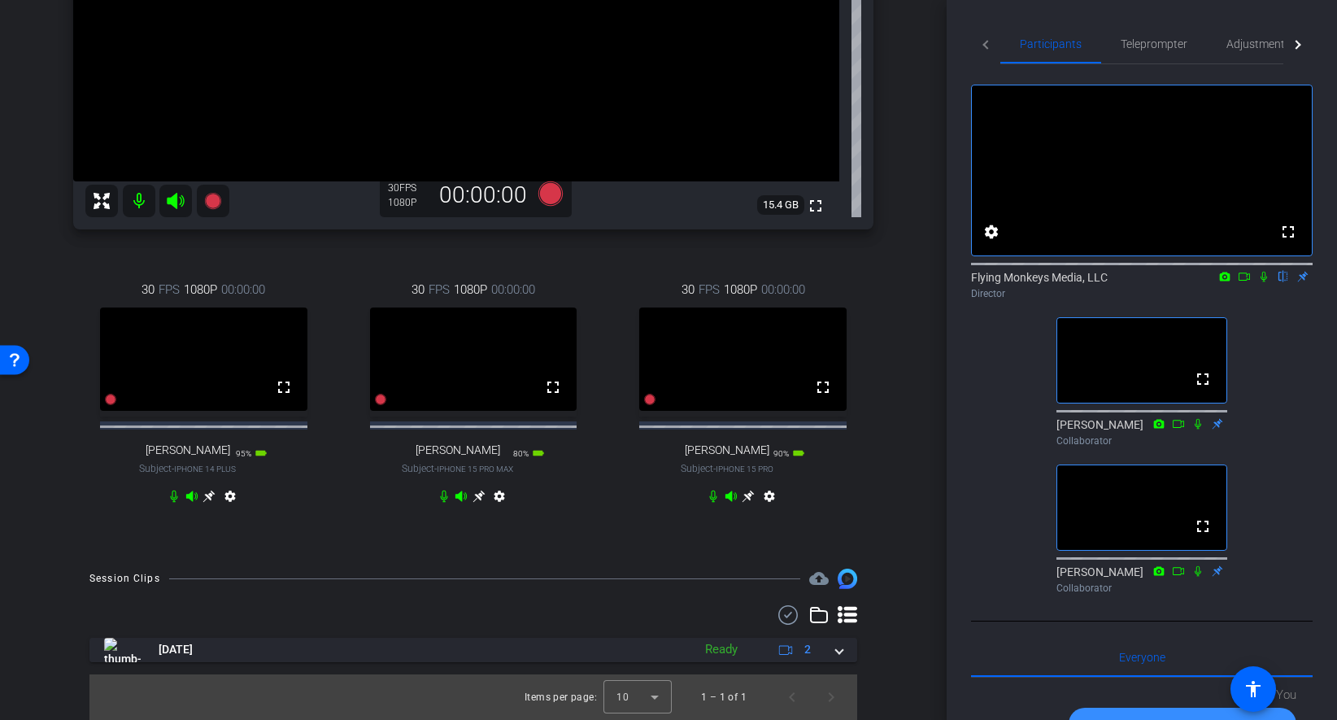
click at [907, 161] on div "arrow_back SCO Recording Session Back to project Send invite account_box grid_o…" at bounding box center [473, 33] width 947 height 720
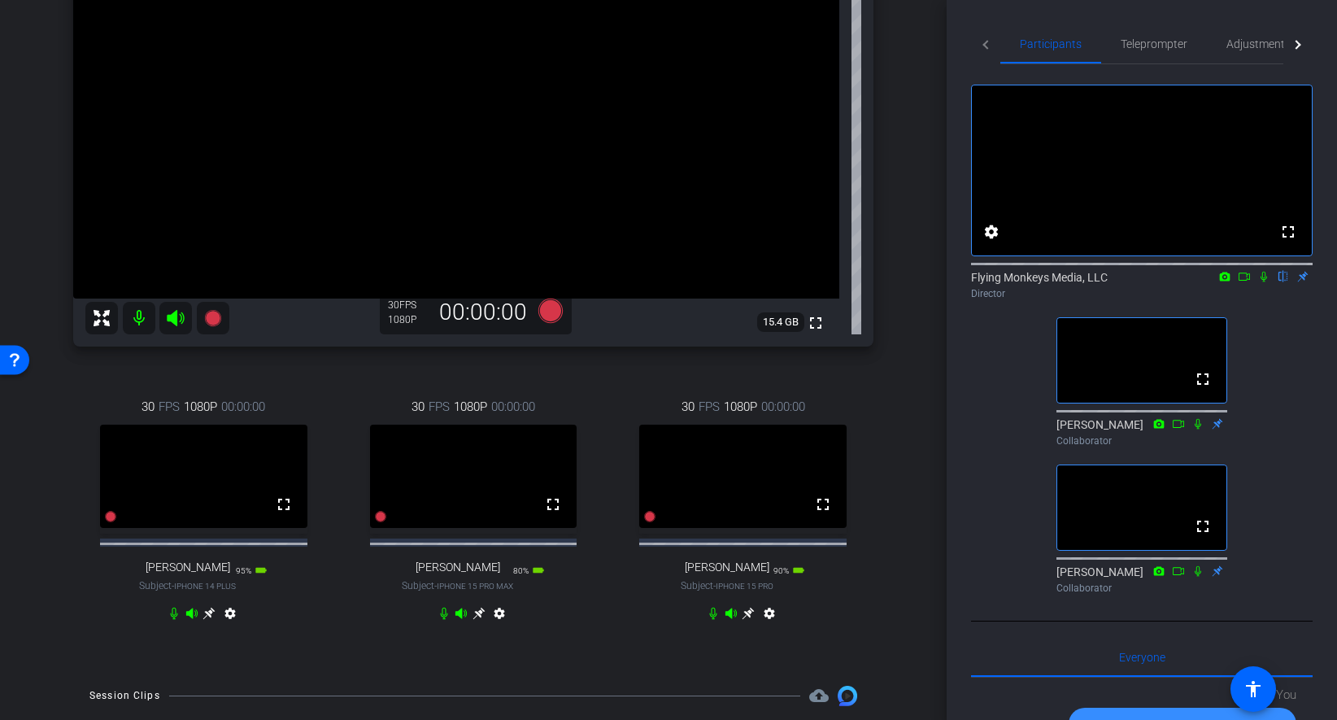
scroll to position [339, 0]
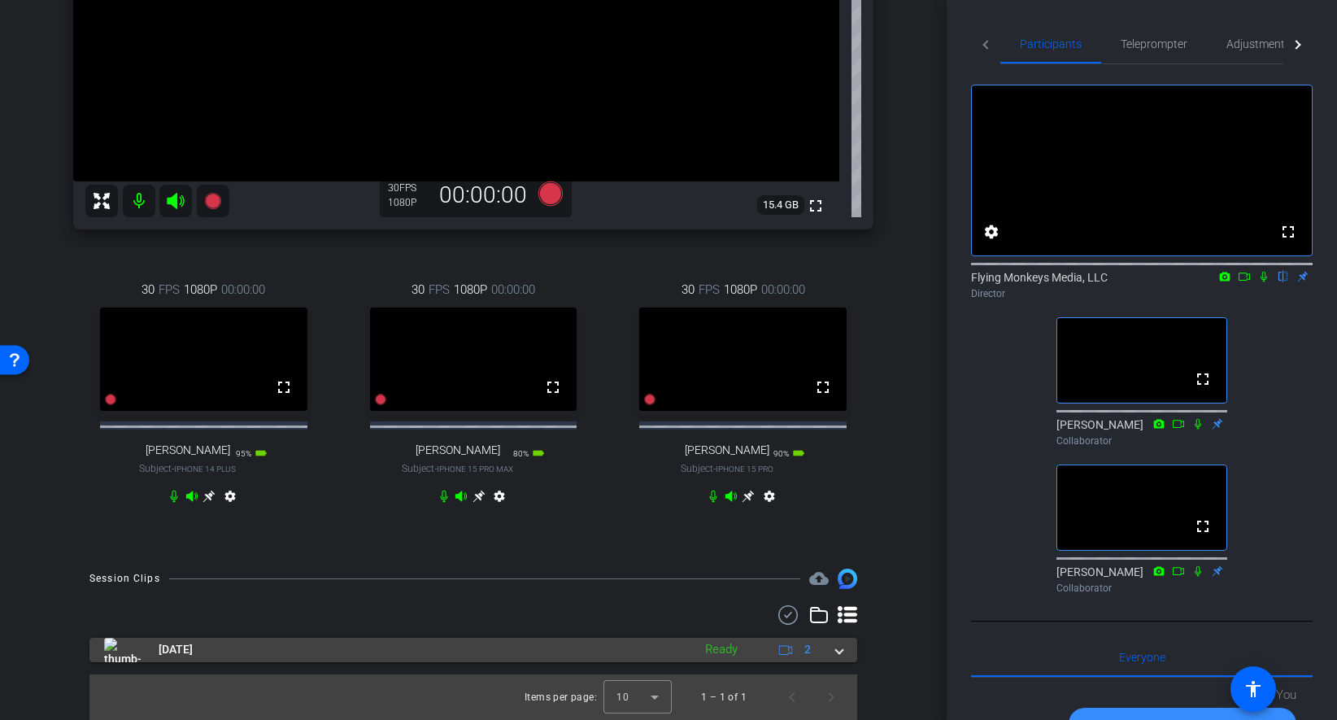
click at [841, 655] on span at bounding box center [839, 649] width 7 height 17
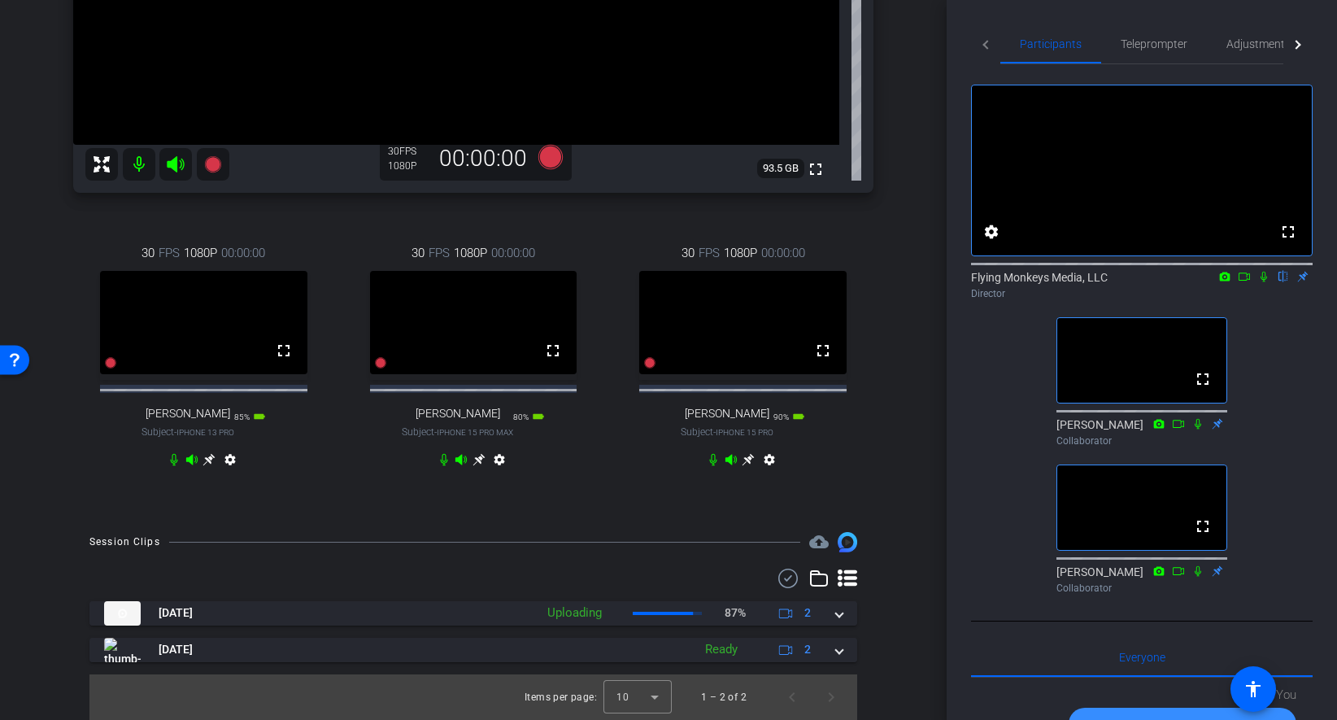
scroll to position [376, 0]
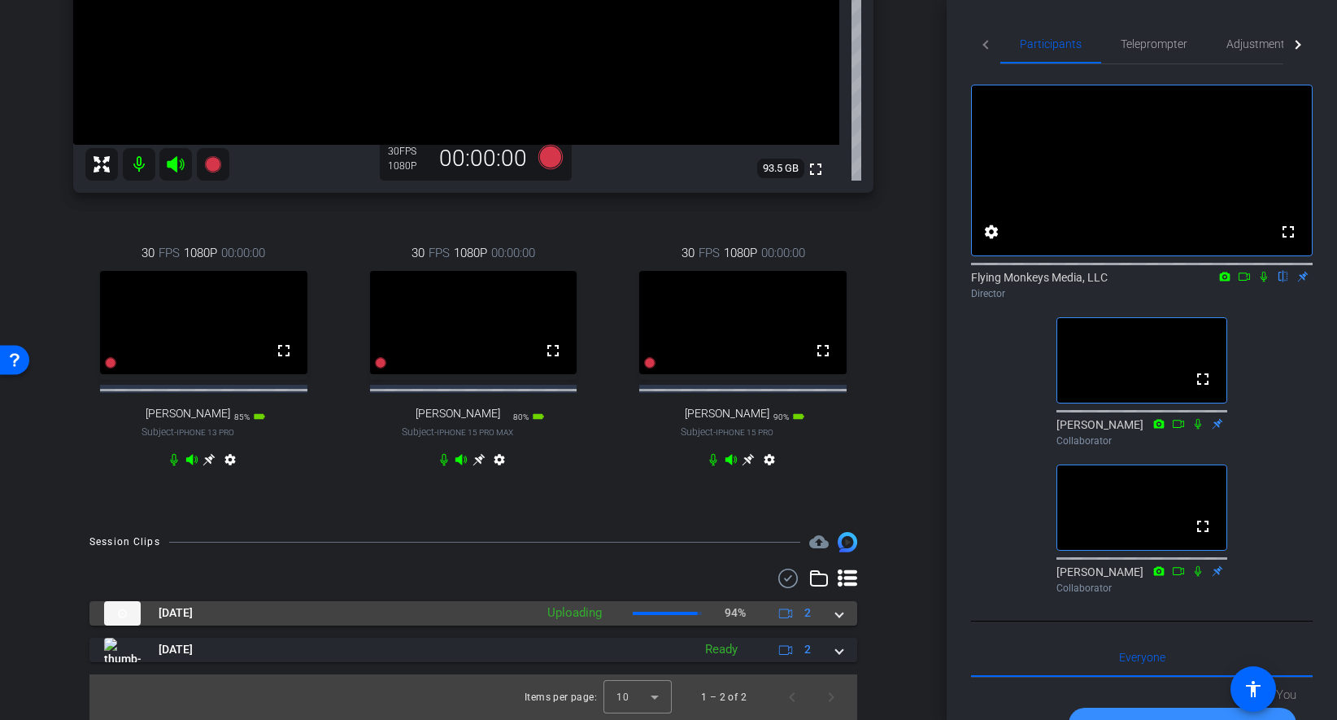
click at [841, 614] on span at bounding box center [839, 612] width 7 height 17
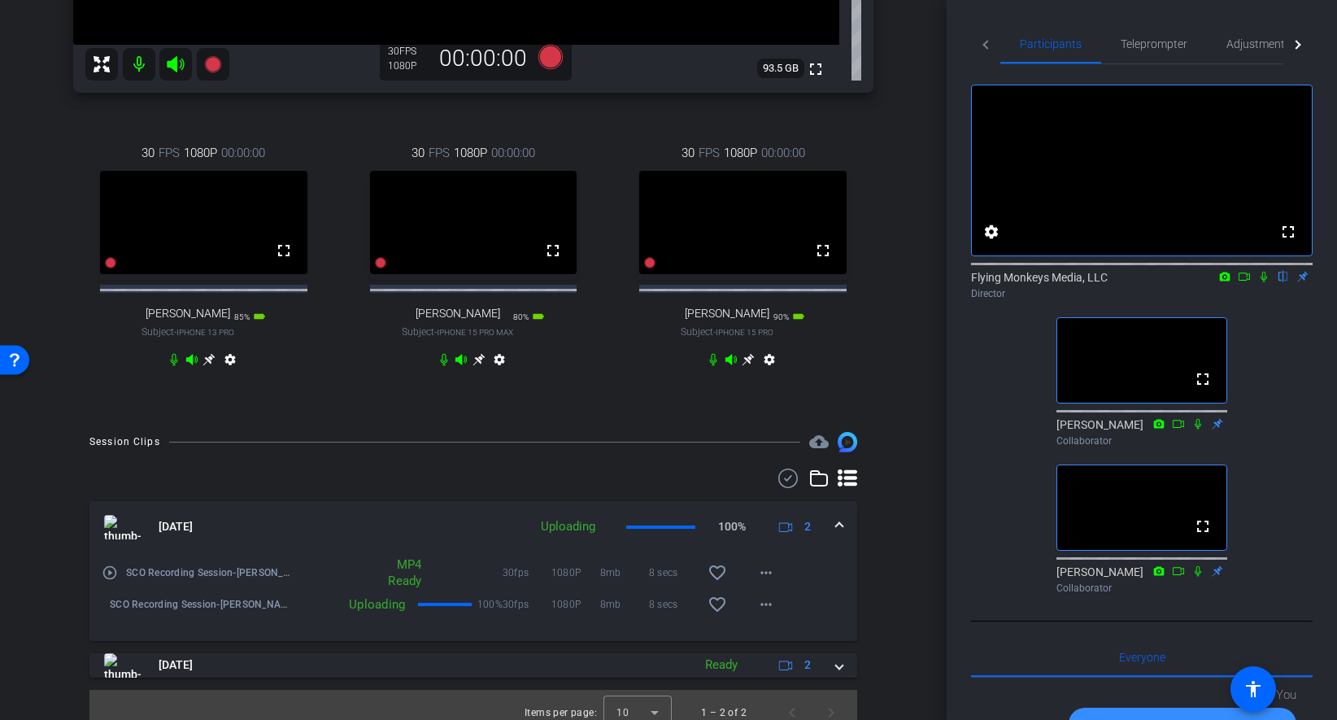
scroll to position [491, 0]
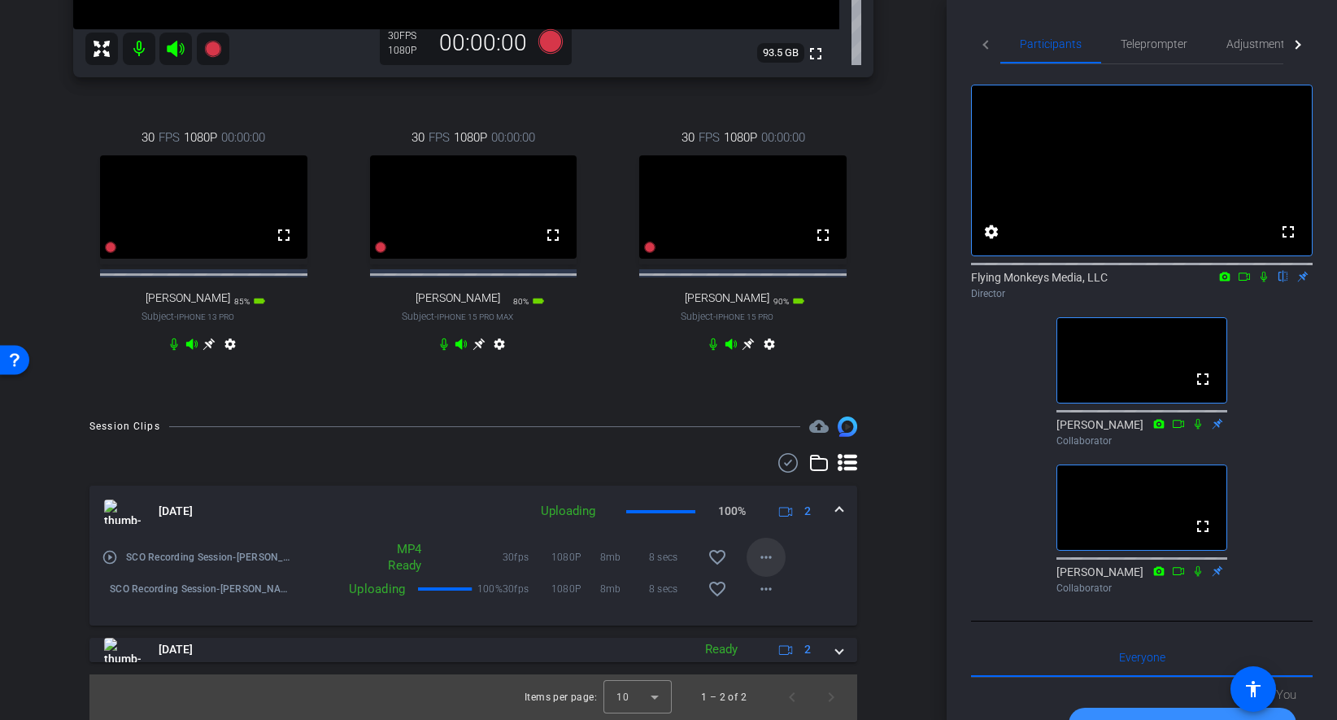
click at [762, 564] on mat-icon "more_horiz" at bounding box center [766, 557] width 20 height 20
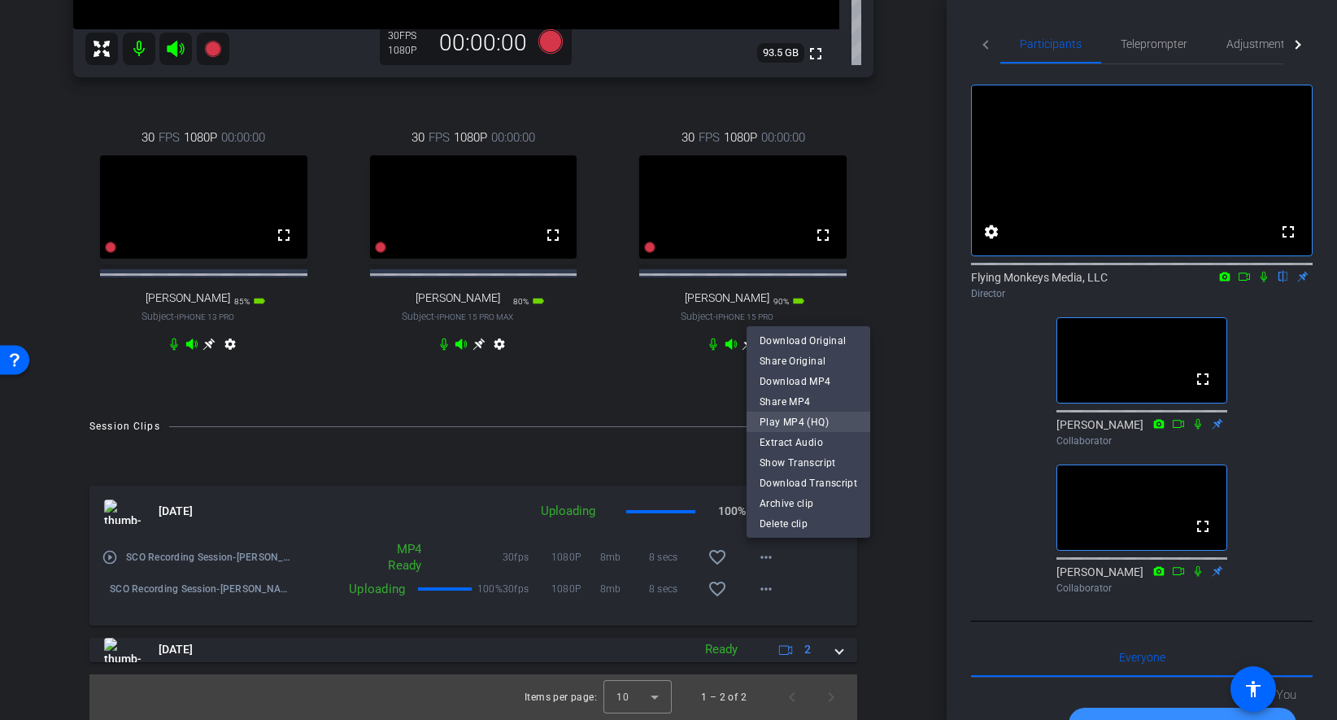
click at [796, 425] on span "Play MP4 (HQ)" at bounding box center [808, 422] width 98 height 20
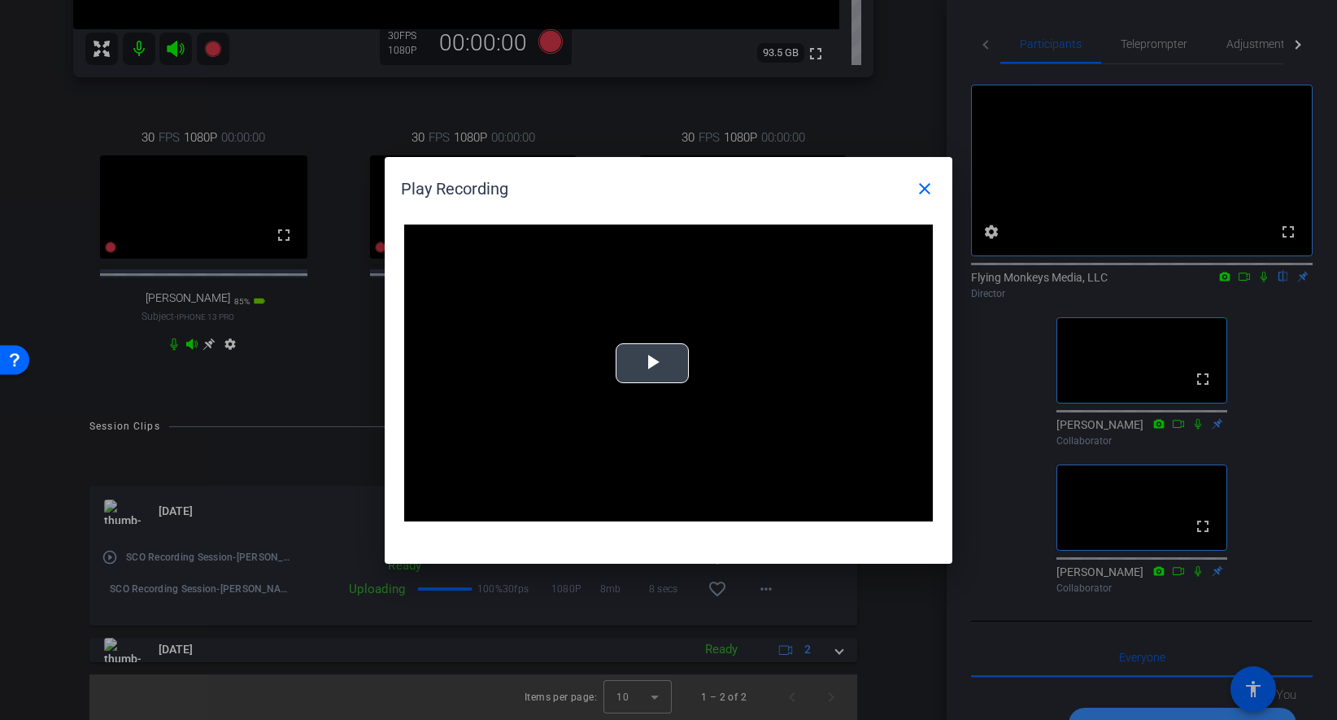
click at [645, 341] on video "Video Player" at bounding box center [668, 373] width 529 height 298
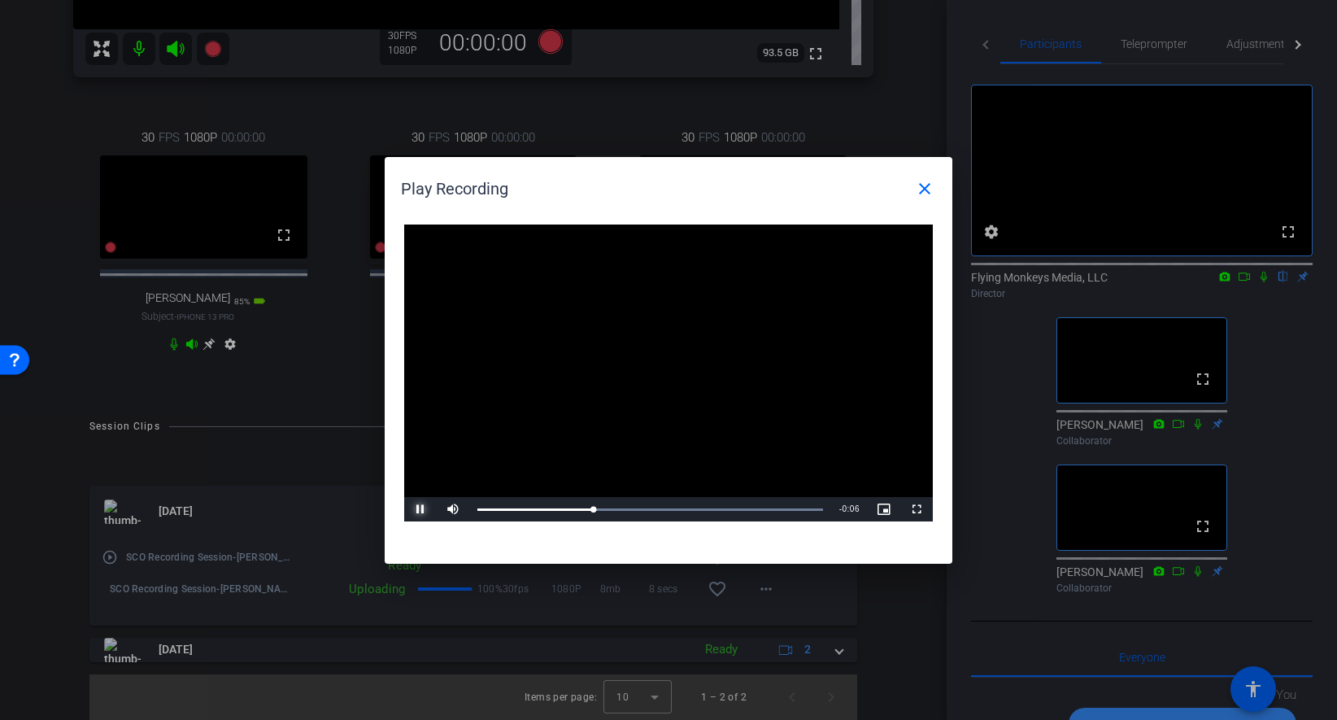
click at [421, 509] on span "Video Player" at bounding box center [420, 509] width 33 height 0
click at [920, 188] on mat-icon "close" at bounding box center [925, 189] width 20 height 20
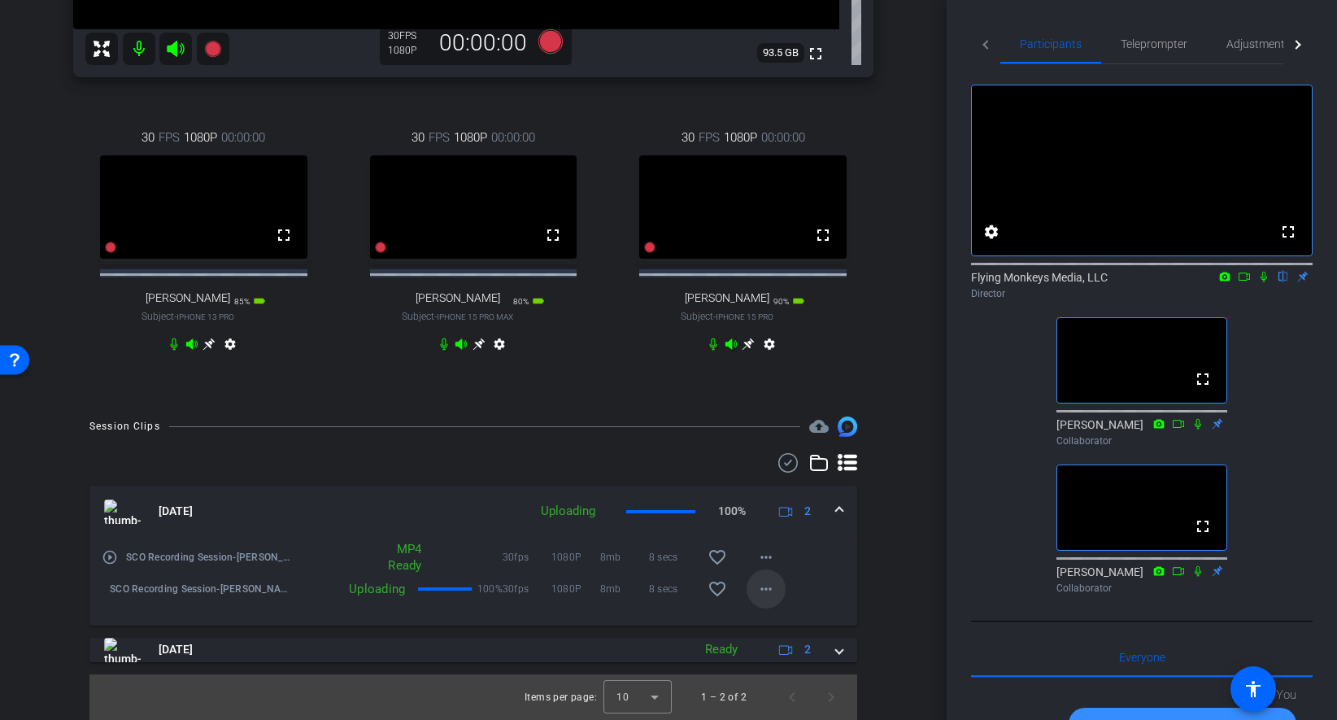
click at [764, 587] on mat-icon "more_horiz" at bounding box center [766, 589] width 20 height 20
click at [851, 591] on div at bounding box center [668, 360] width 1337 height 720
click at [858, 612] on div "Session Clips cloud_upload Aug 15, 2025 Uploading 100% 2 play_circle_outline SC…" at bounding box center [473, 567] width 865 height 302
click at [848, 570] on div "play_circle_outline SCO Recording Session-Antoine-2025-08-15-11-48-52-760-2 MP4…" at bounding box center [473, 581] width 768 height 88
click at [771, 589] on mat-icon "more_horiz" at bounding box center [766, 589] width 20 height 20
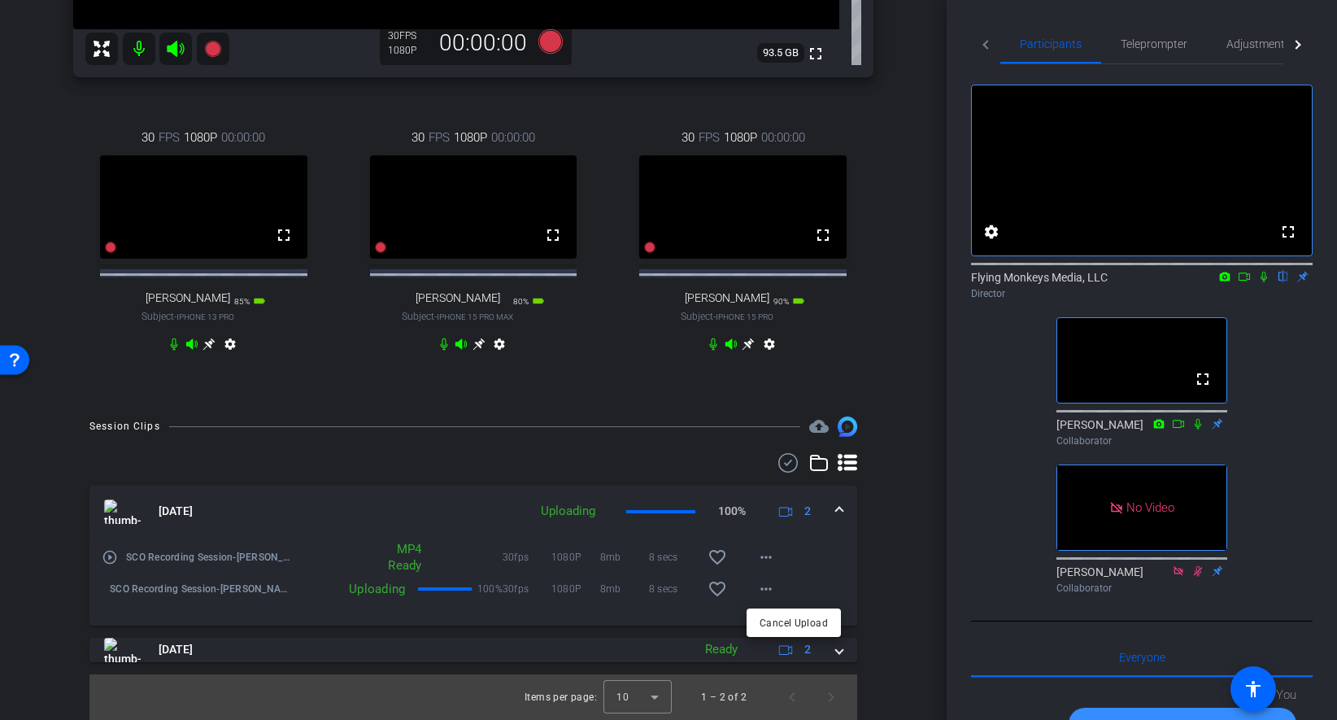
click at [868, 596] on div at bounding box center [668, 360] width 1337 height 720
click at [897, 505] on div "Session Clips cloud_upload Aug 15, 2025 Uploading 100% 2 play_circle_outline SC…" at bounding box center [473, 567] width 865 height 302
click at [927, 391] on div "arrow_back SCO Recording Session Back to project Send invite account_box grid_o…" at bounding box center [473, 360] width 947 height 720
click at [837, 505] on span at bounding box center [839, 511] width 7 height 17
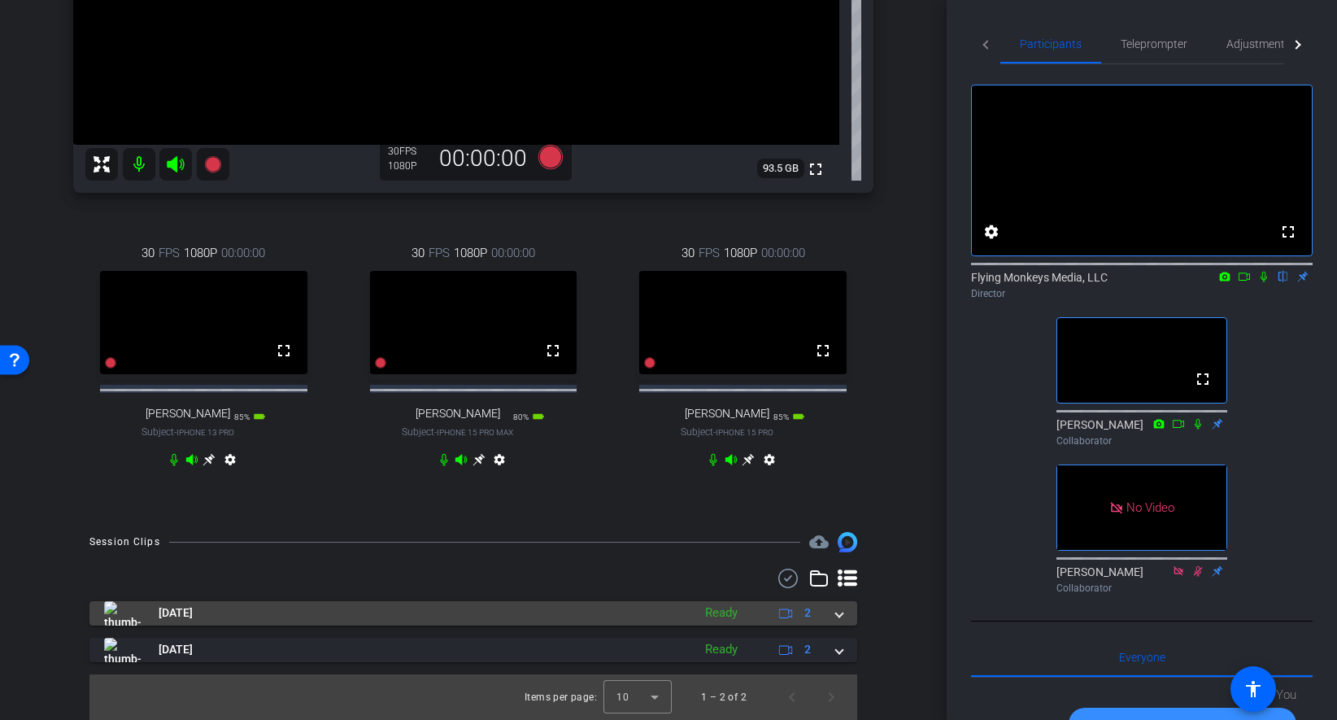
scroll to position [376, 0]
click at [827, 611] on div "[DATE] Ready 2" at bounding box center [470, 613] width 732 height 24
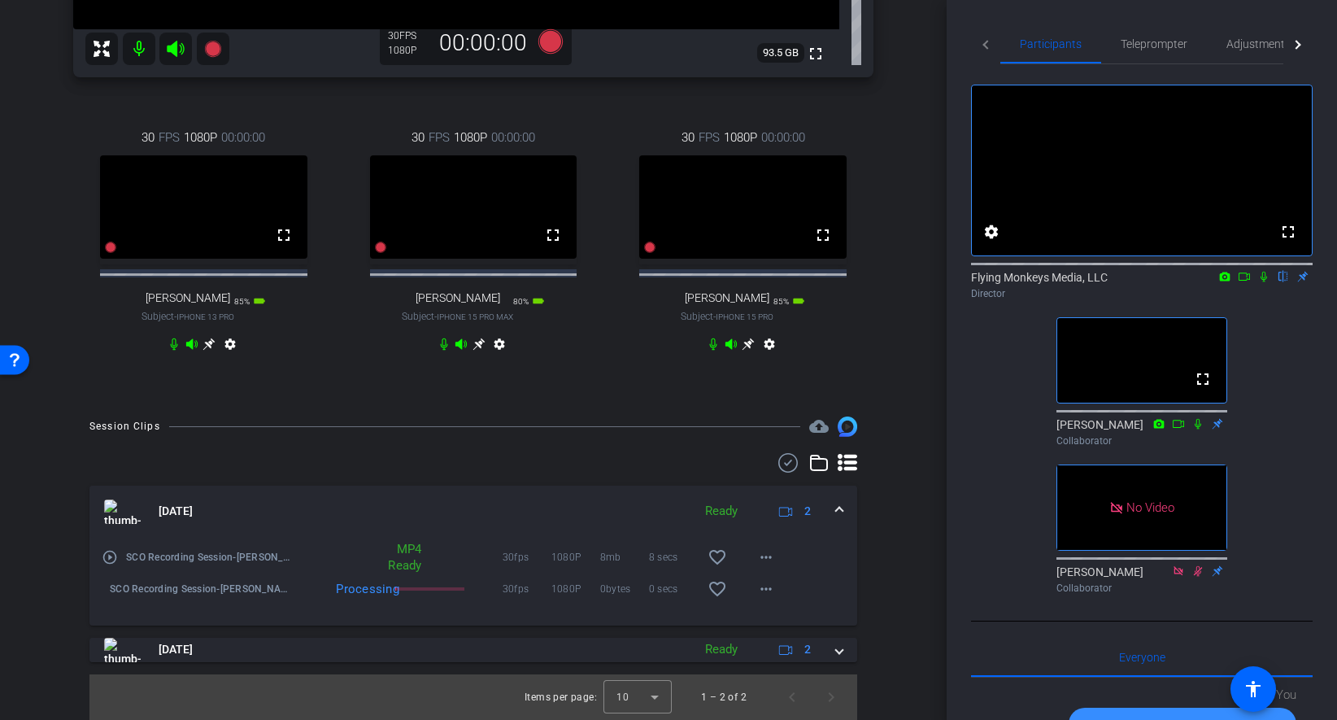
scroll to position [491, 0]
click at [765, 581] on mat-icon "more_horiz" at bounding box center [766, 589] width 20 height 20
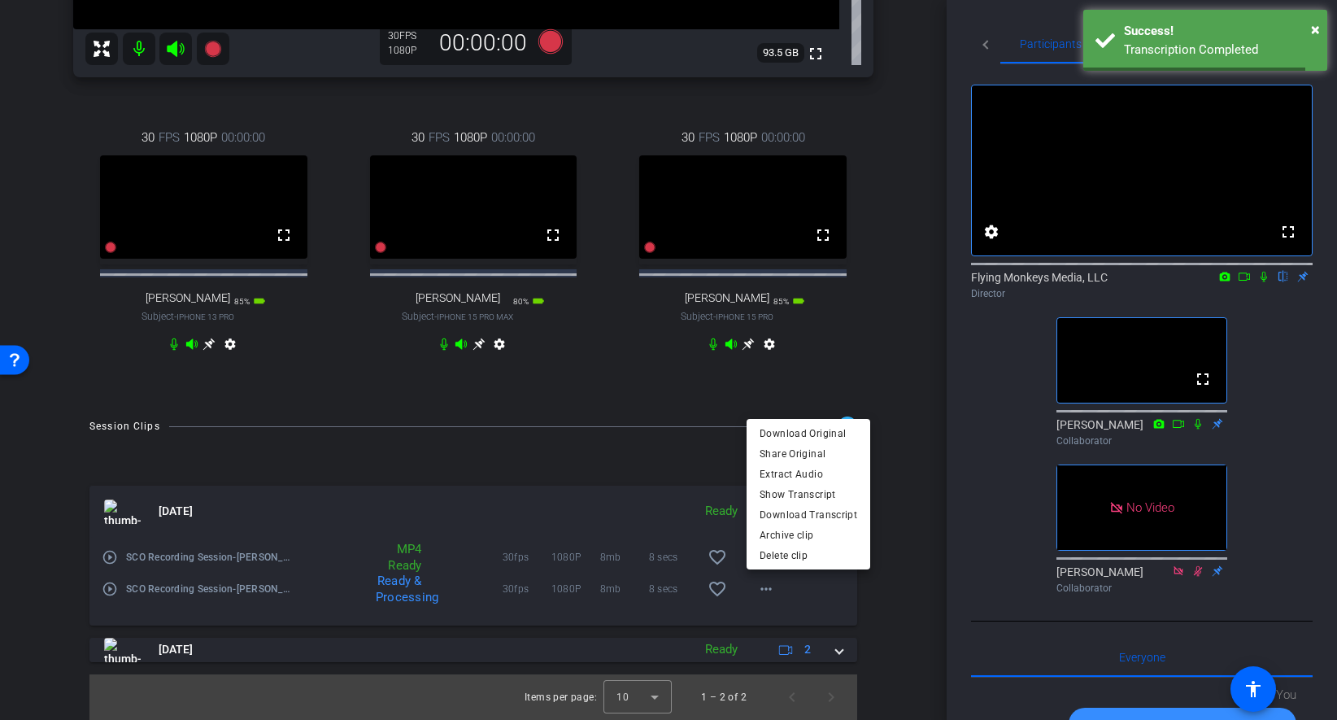
click at [901, 446] on div at bounding box center [668, 360] width 1337 height 720
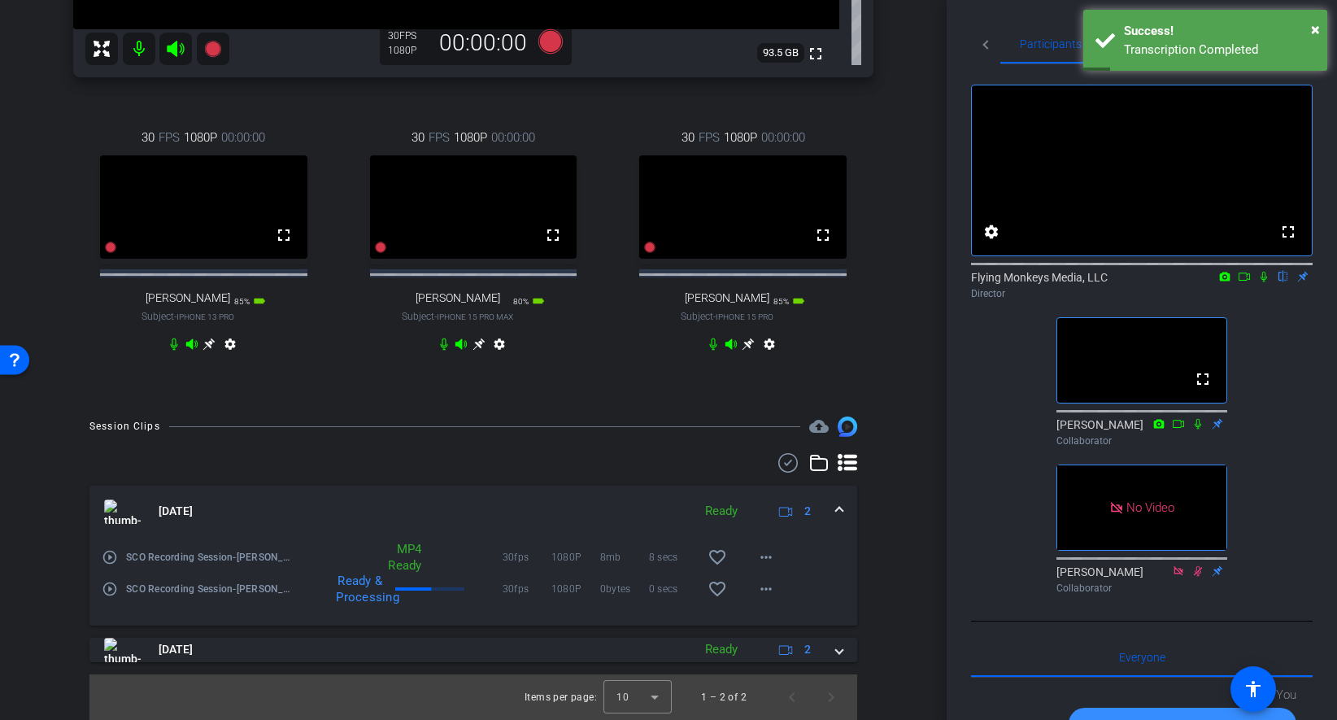
click at [886, 516] on div "Session Clips cloud_upload Aug 15, 2025 Ready 2 play_circle_outline SCO Recordi…" at bounding box center [473, 567] width 865 height 302
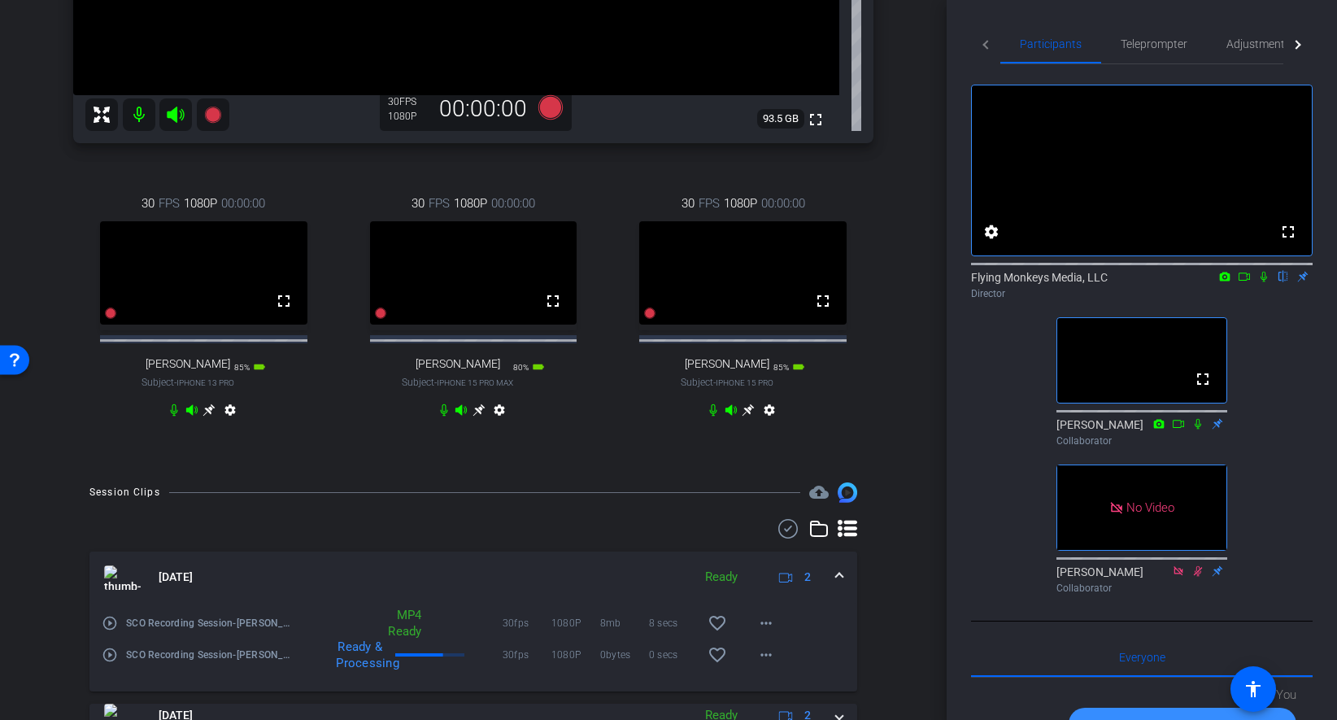
scroll to position [405, 0]
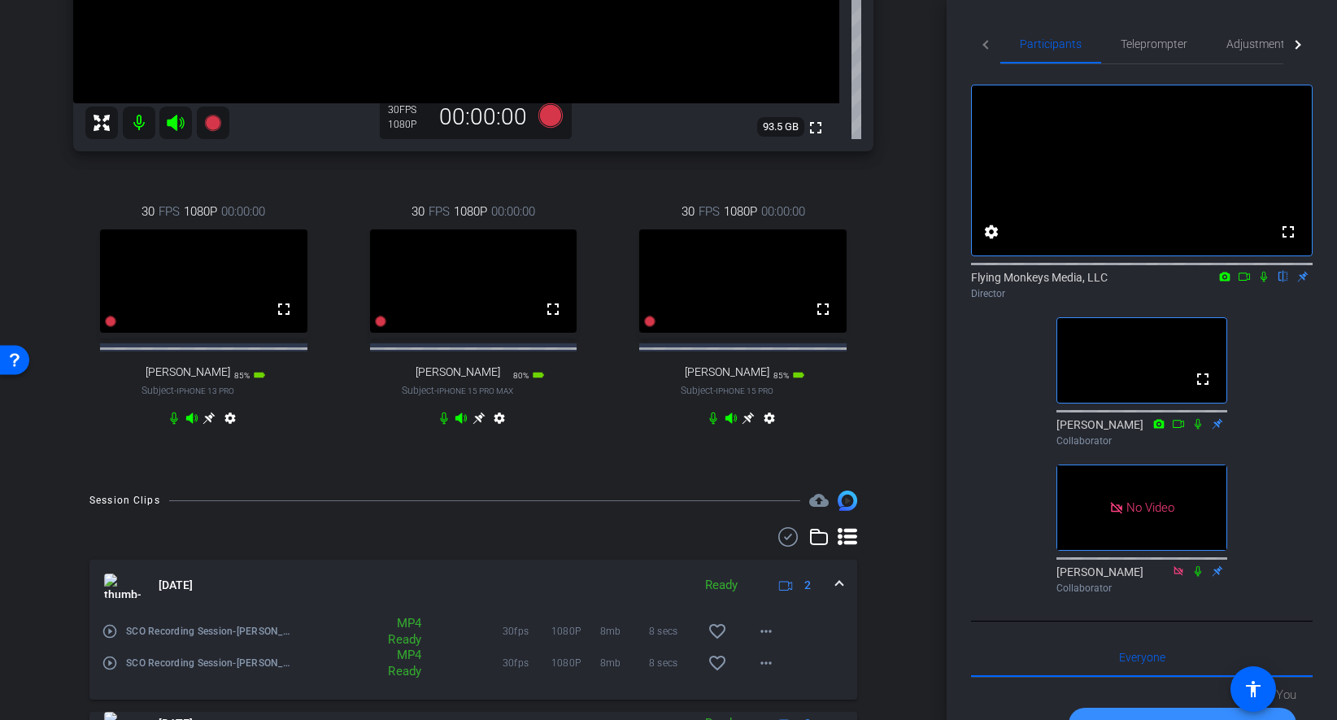
click at [875, 375] on div "Richard Howells iPhone 14 Plus info ROOM ID: 118535735 95% battery_std fullscre…" at bounding box center [473, 69] width 865 height 809
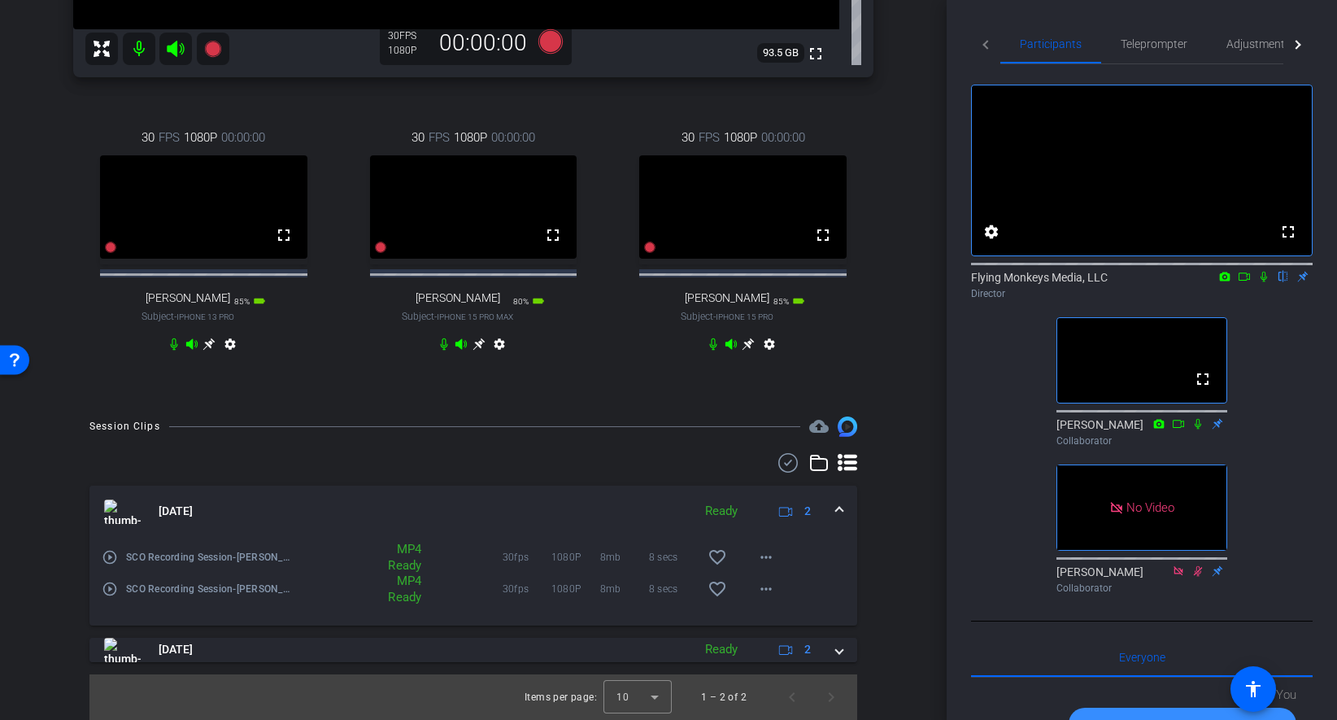
scroll to position [491, 0]
click at [781, 589] on span at bounding box center [765, 588] width 39 height 39
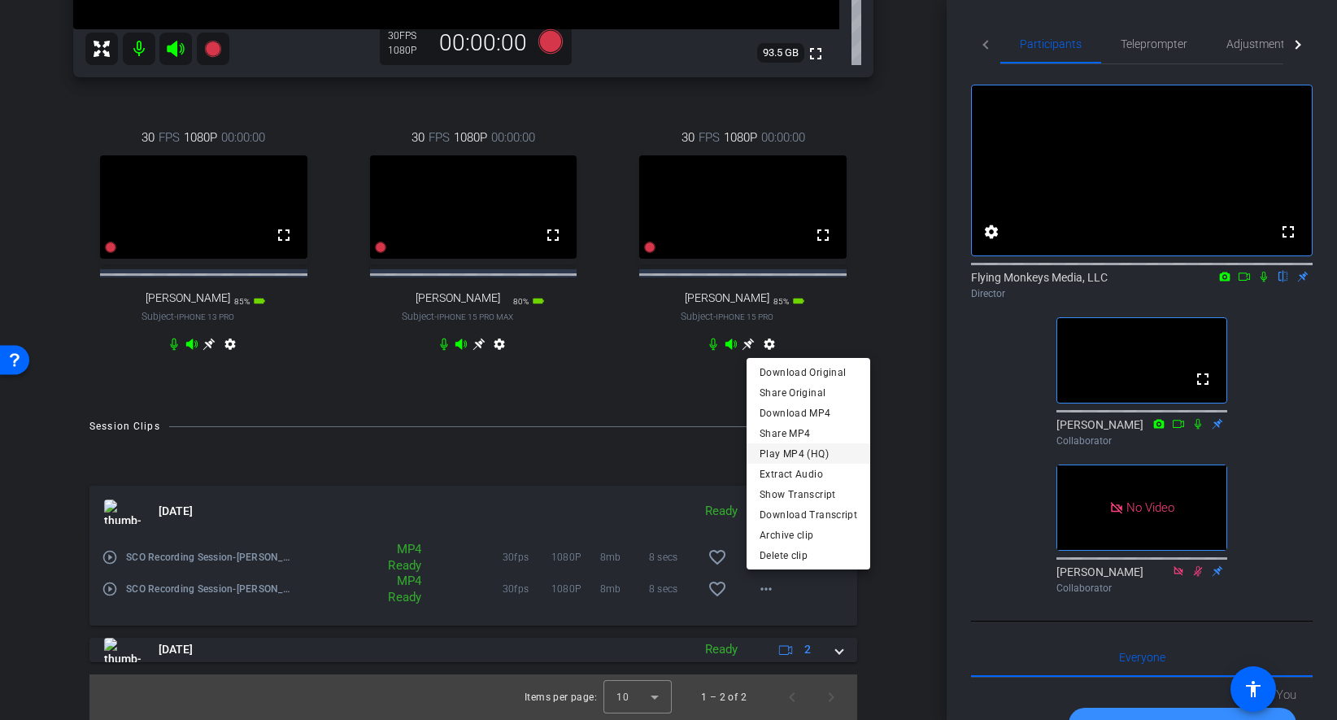
click at [801, 455] on span "Play MP4 (HQ)" at bounding box center [808, 454] width 98 height 20
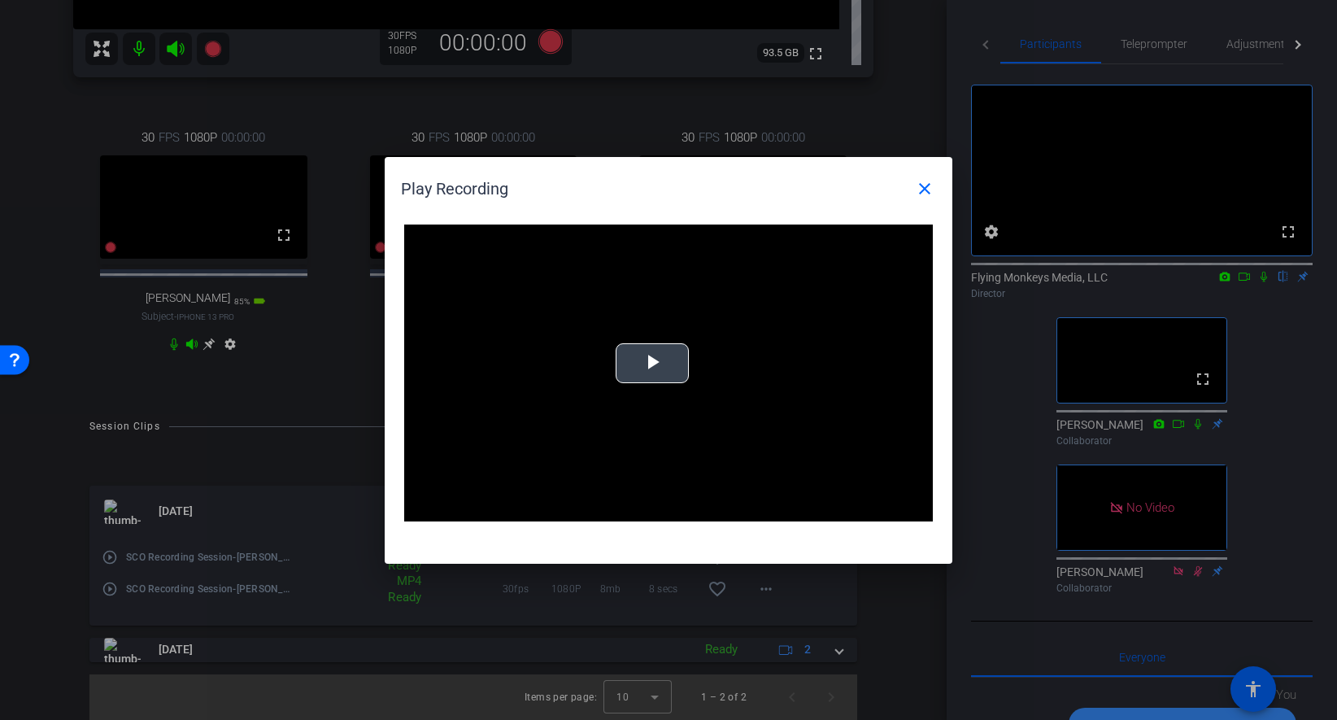
click at [664, 372] on div "Video Player is loading. Play Video Play Mute Current Time 0:00 / Duration -:- …" at bounding box center [668, 373] width 529 height 298
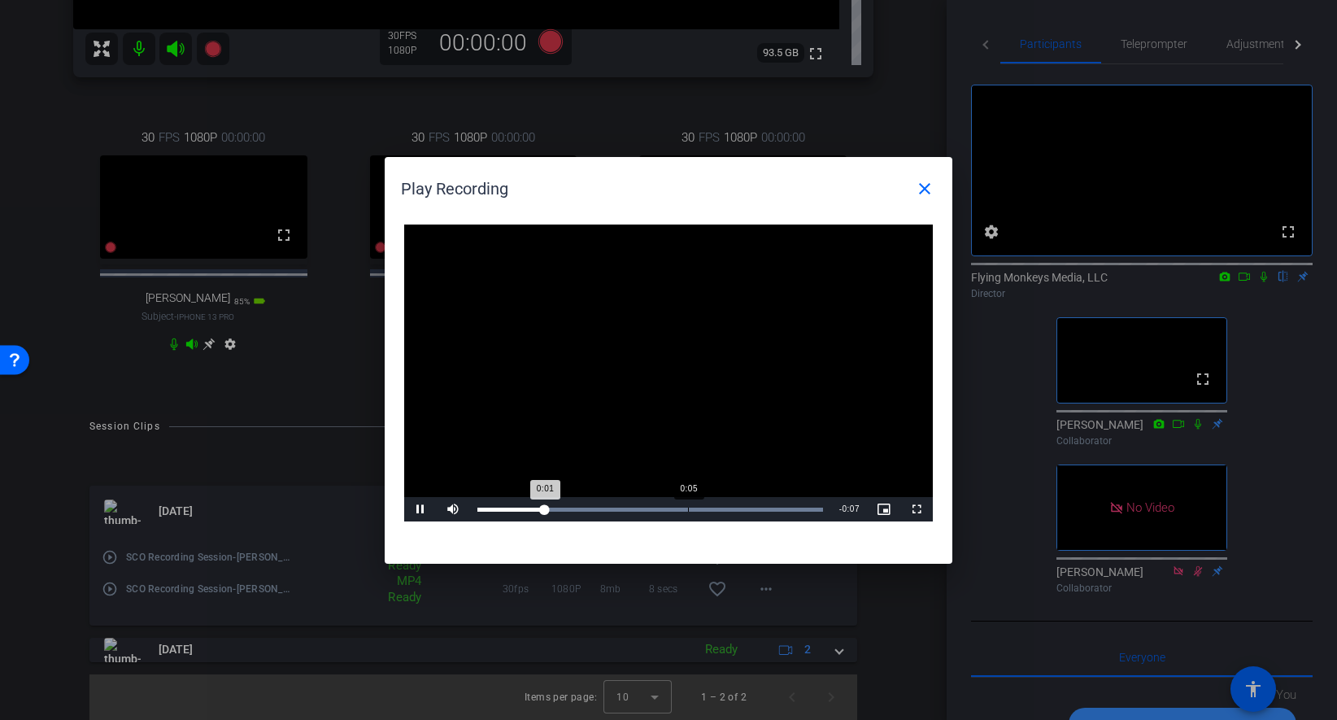
click at [746, 503] on div "Loaded : 100.00% 0:05 0:01" at bounding box center [650, 509] width 362 height 24
click at [746, 507] on div "0:06" at bounding box center [611, 509] width 269 height 4
click at [720, 507] on div "Loaded : 100.00% 0:06 0:06" at bounding box center [650, 509] width 362 height 24
click at [690, 506] on div "Loaded : 100.00% 0:05 0:06" at bounding box center [650, 509] width 362 height 24
click at [926, 189] on mat-icon "close" at bounding box center [925, 189] width 20 height 20
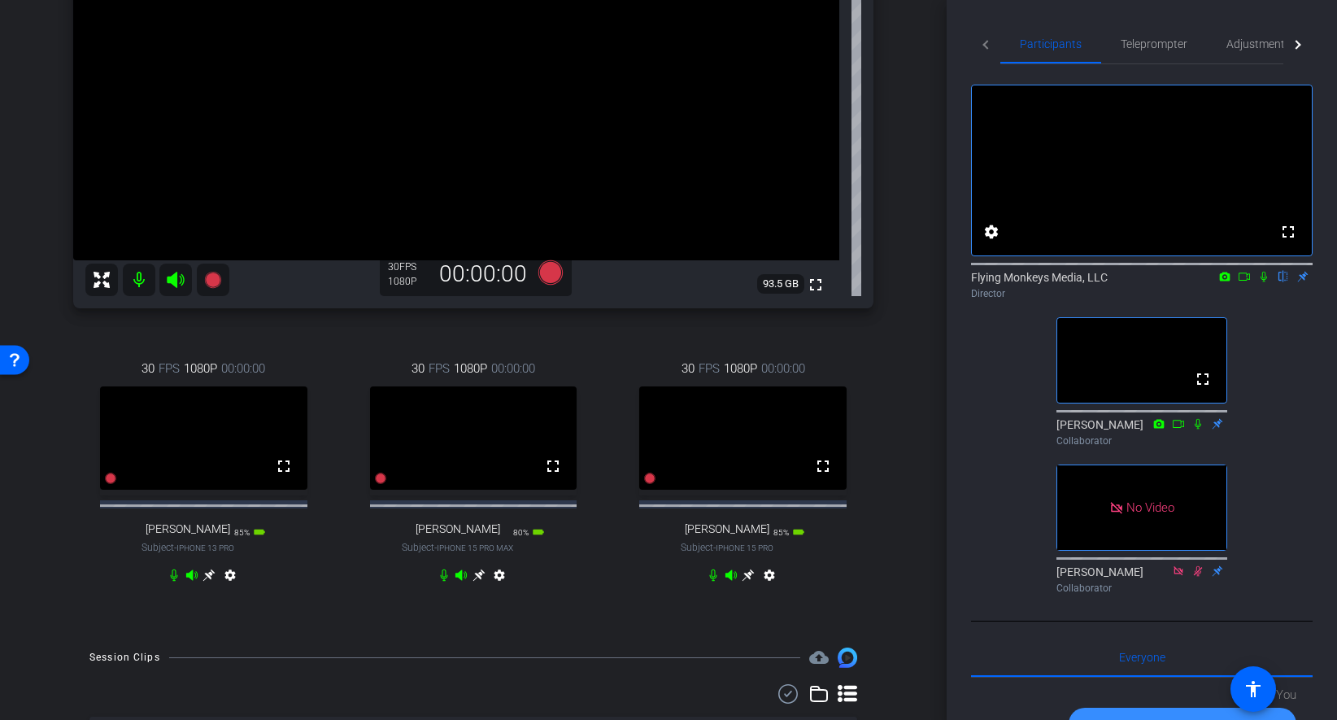
scroll to position [252, 0]
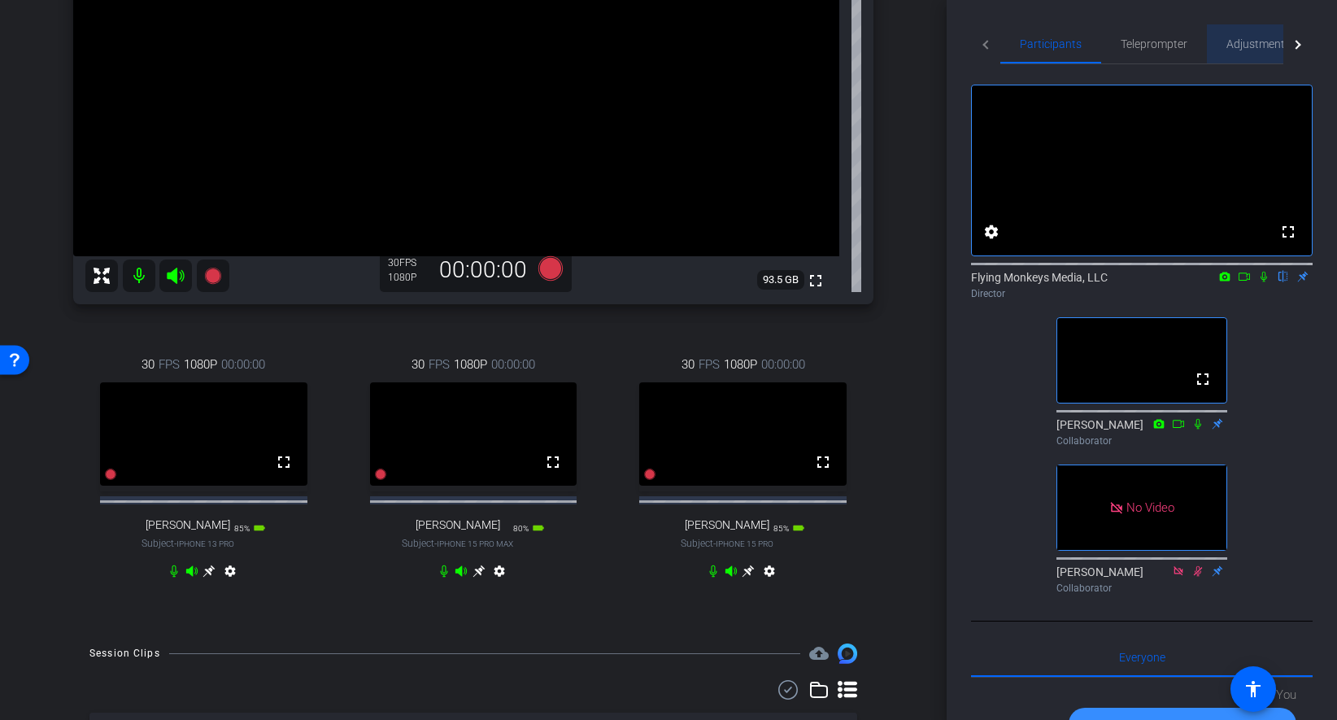
click at [1238, 41] on span "Adjustments" at bounding box center [1258, 43] width 64 height 11
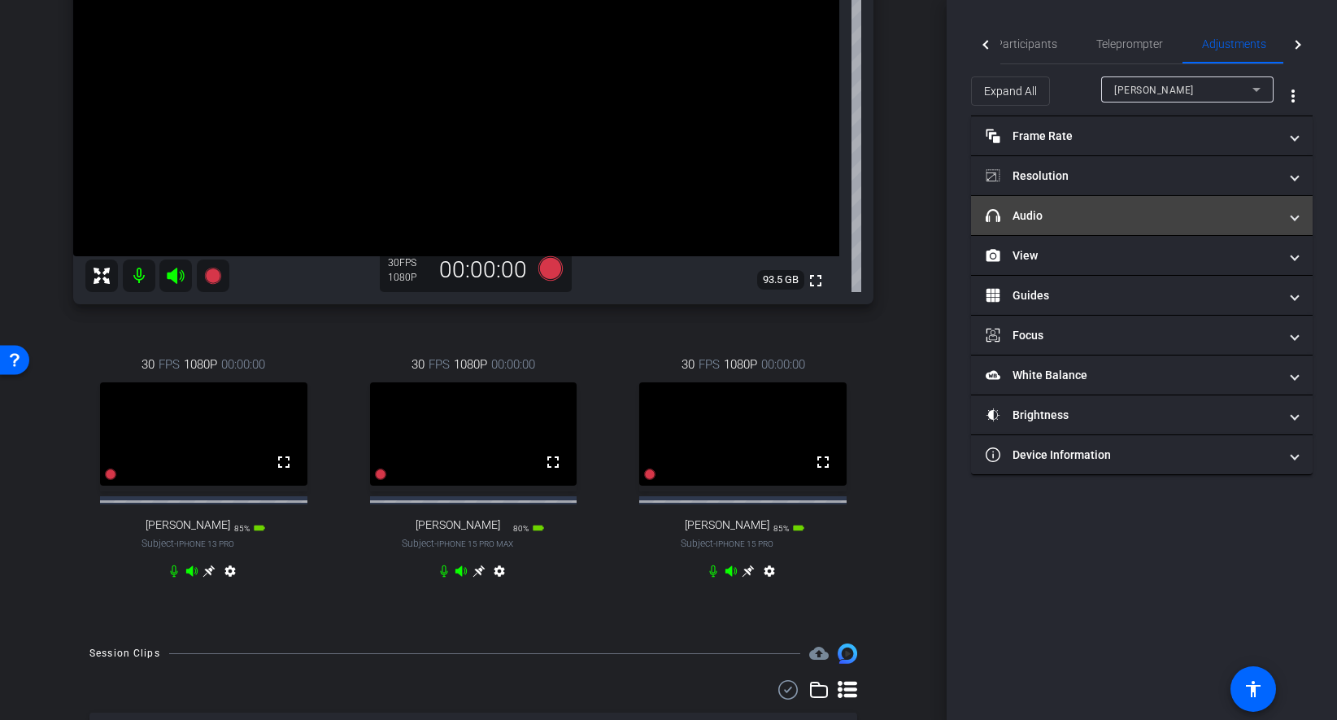
click at [1208, 208] on mat-panel-title "headphone icon Audio" at bounding box center [1132, 215] width 293 height 17
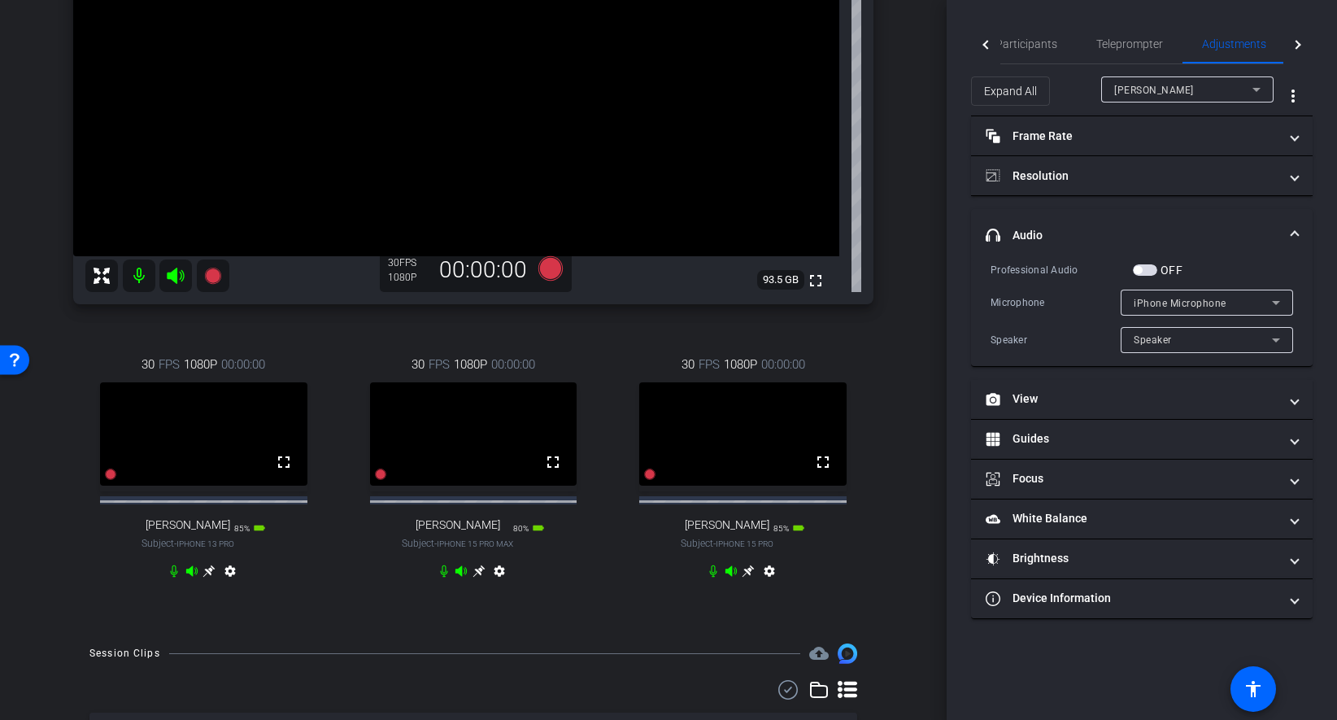
click at [1295, 228] on span at bounding box center [1294, 235] width 7 height 17
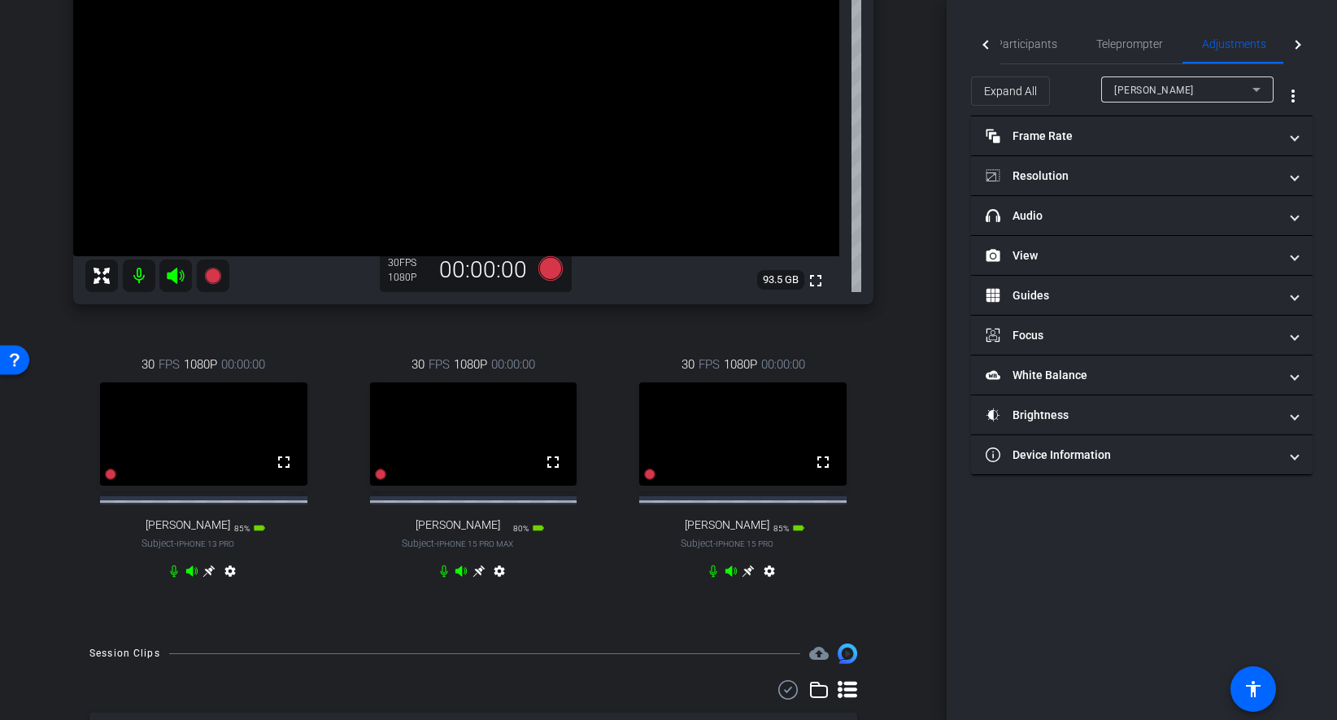
click at [911, 148] on div "arrow_back SCO Recording Session Back to project Send invite account_box grid_o…" at bounding box center [473, 108] width 947 height 720
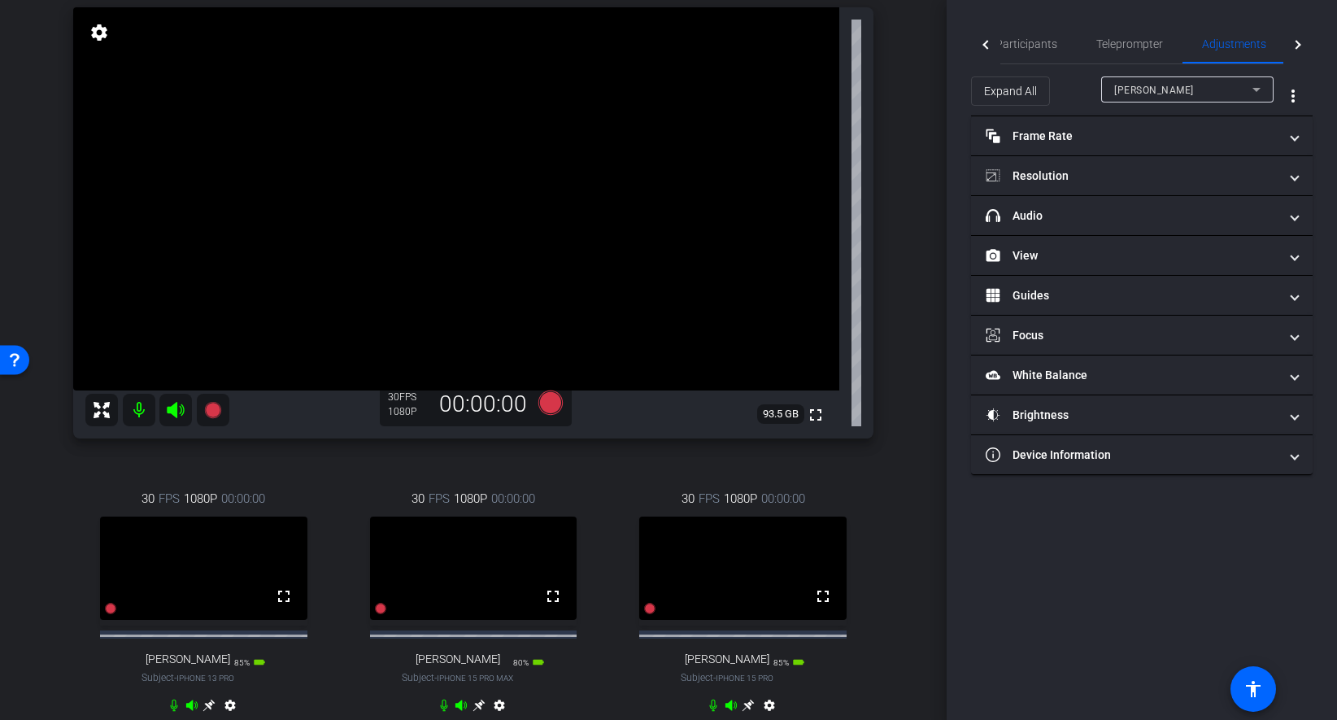
scroll to position [125, 0]
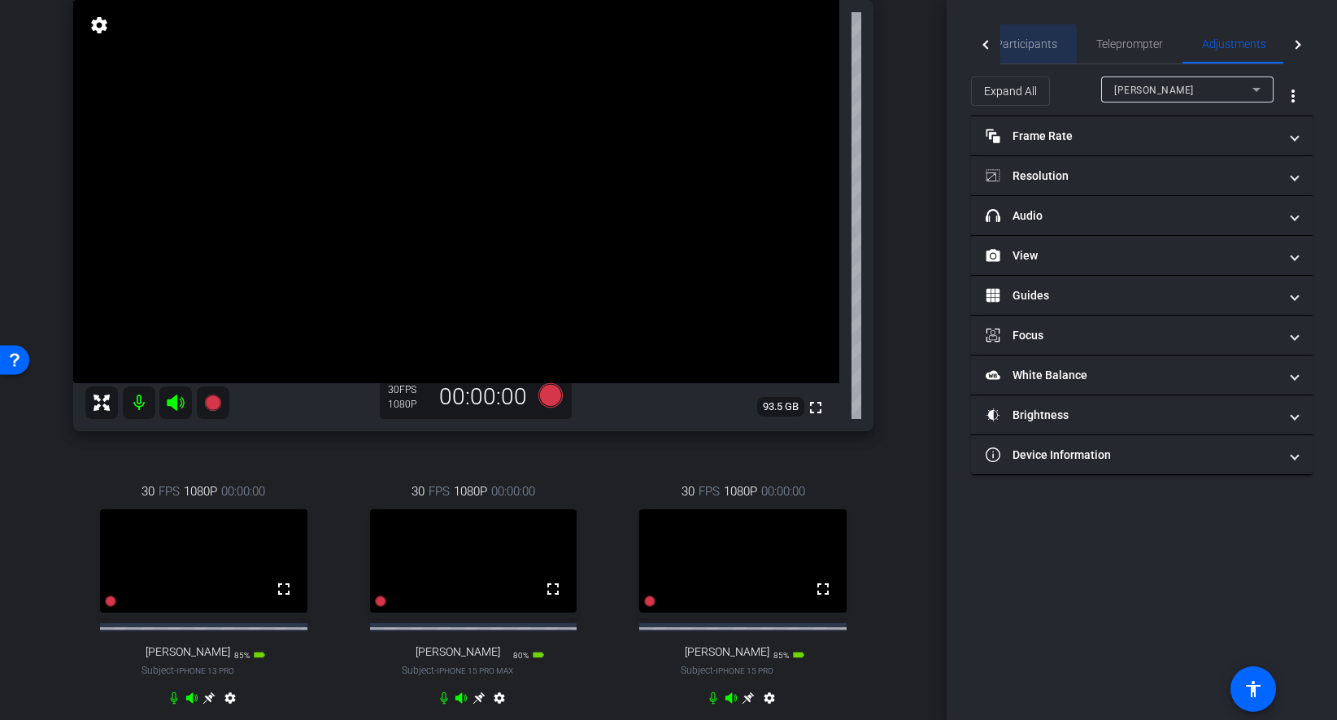
click at [1021, 46] on span "Participants" at bounding box center [1026, 43] width 62 height 11
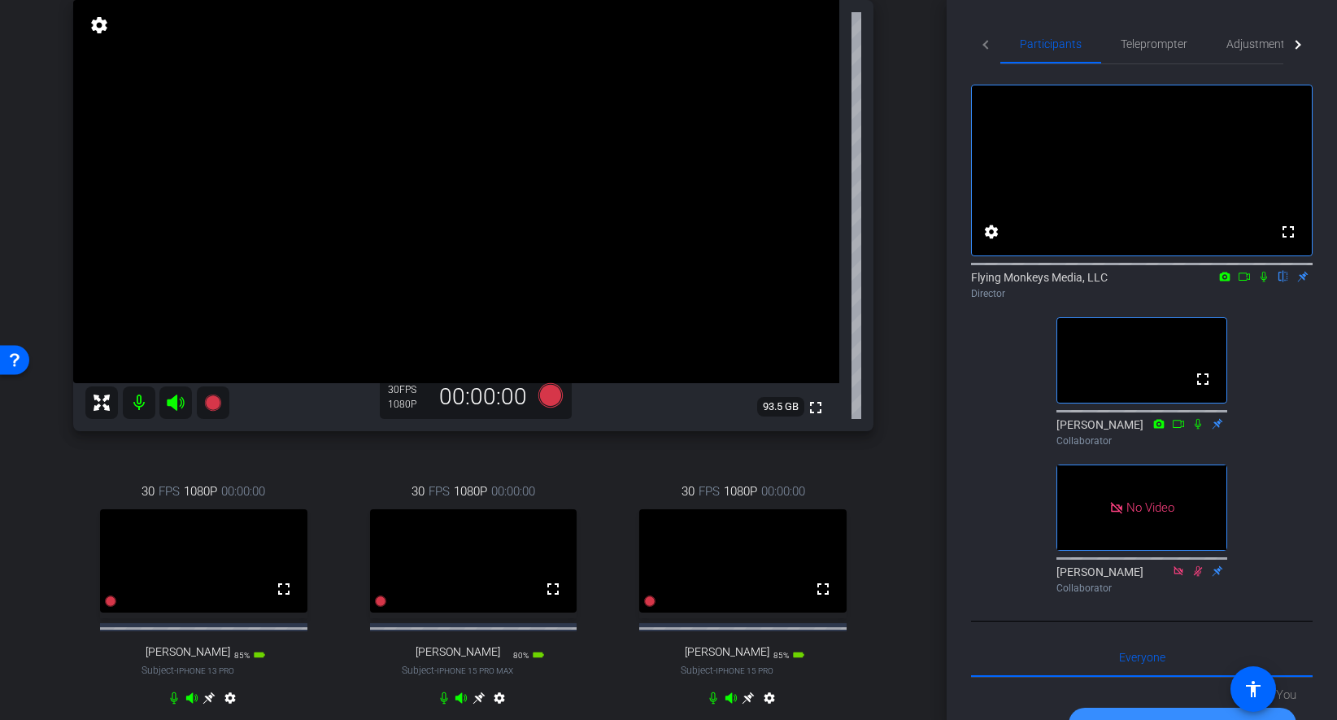
click at [913, 425] on div "arrow_back SCO Recording Session Back to project Send invite account_box grid_o…" at bounding box center [473, 235] width 947 height 720
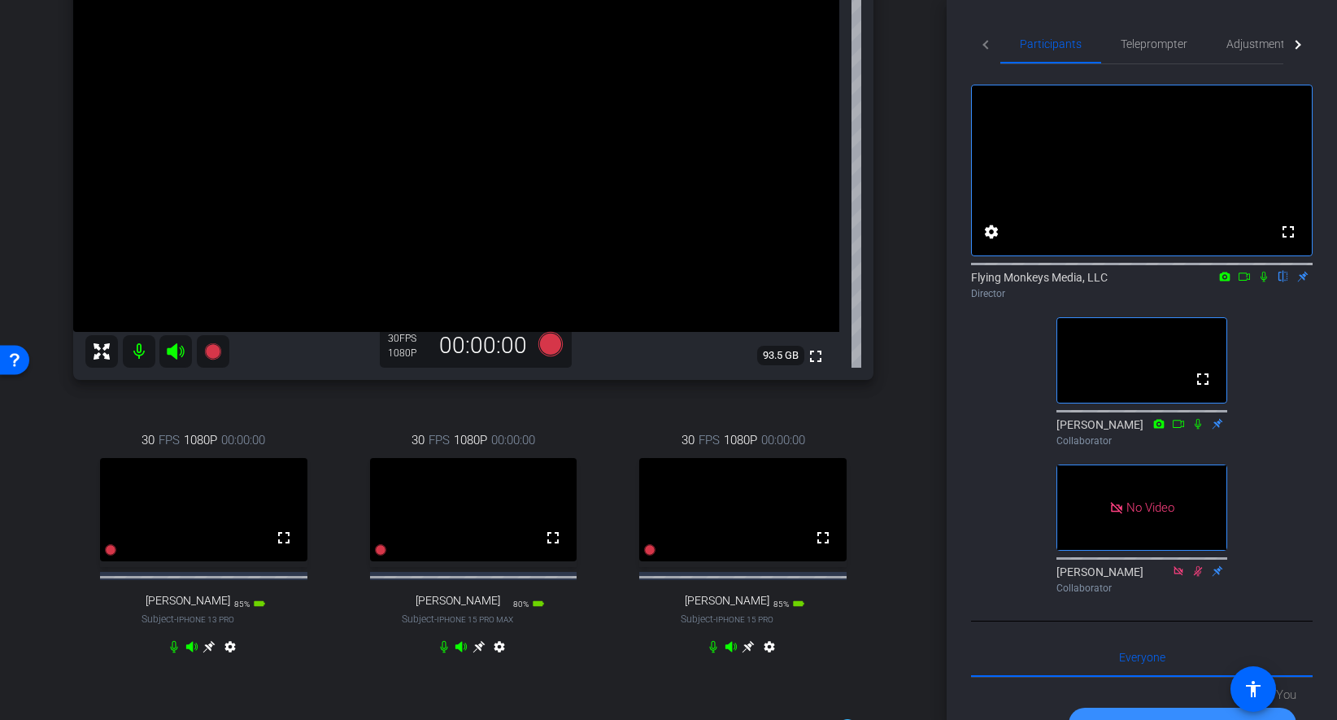
scroll to position [172, 0]
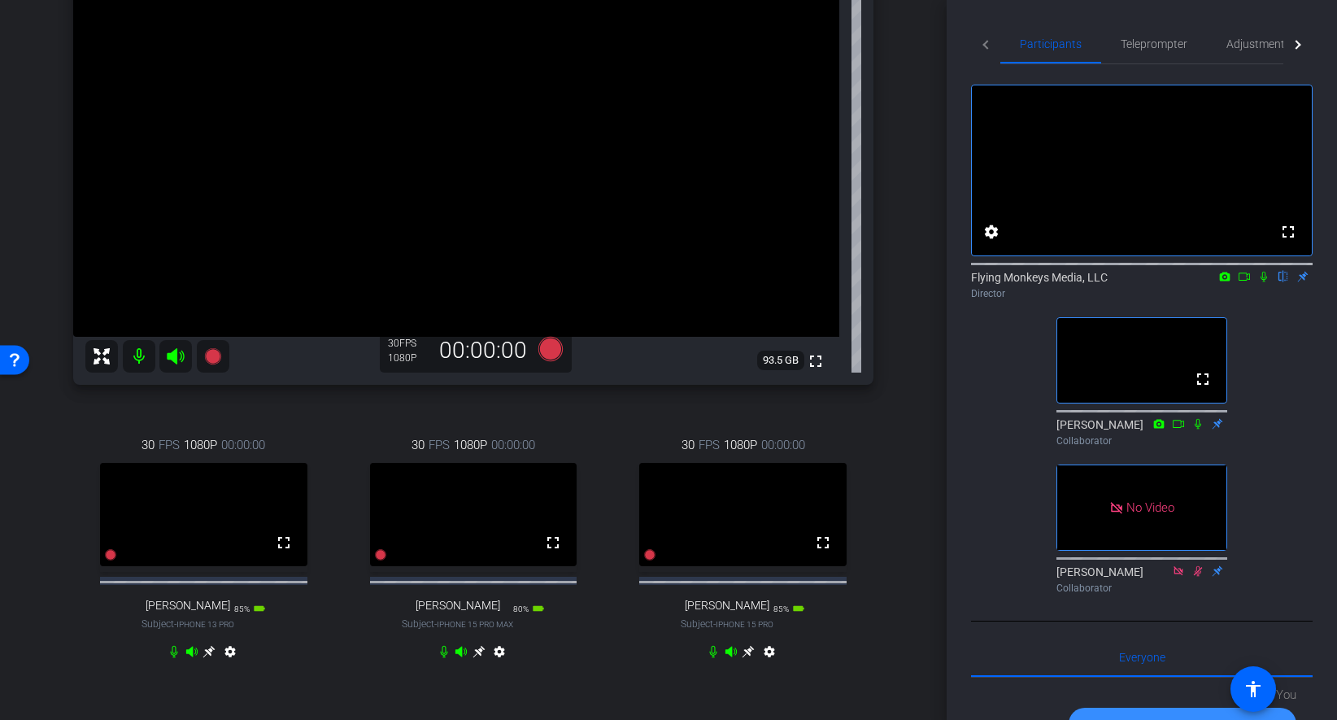
click at [913, 425] on div "arrow_back SCO Recording Session Back to project Send invite account_box grid_o…" at bounding box center [473, 188] width 947 height 720
click at [916, 492] on div "arrow_back SCO Recording Session Back to project Send invite account_box grid_o…" at bounding box center [473, 188] width 947 height 720
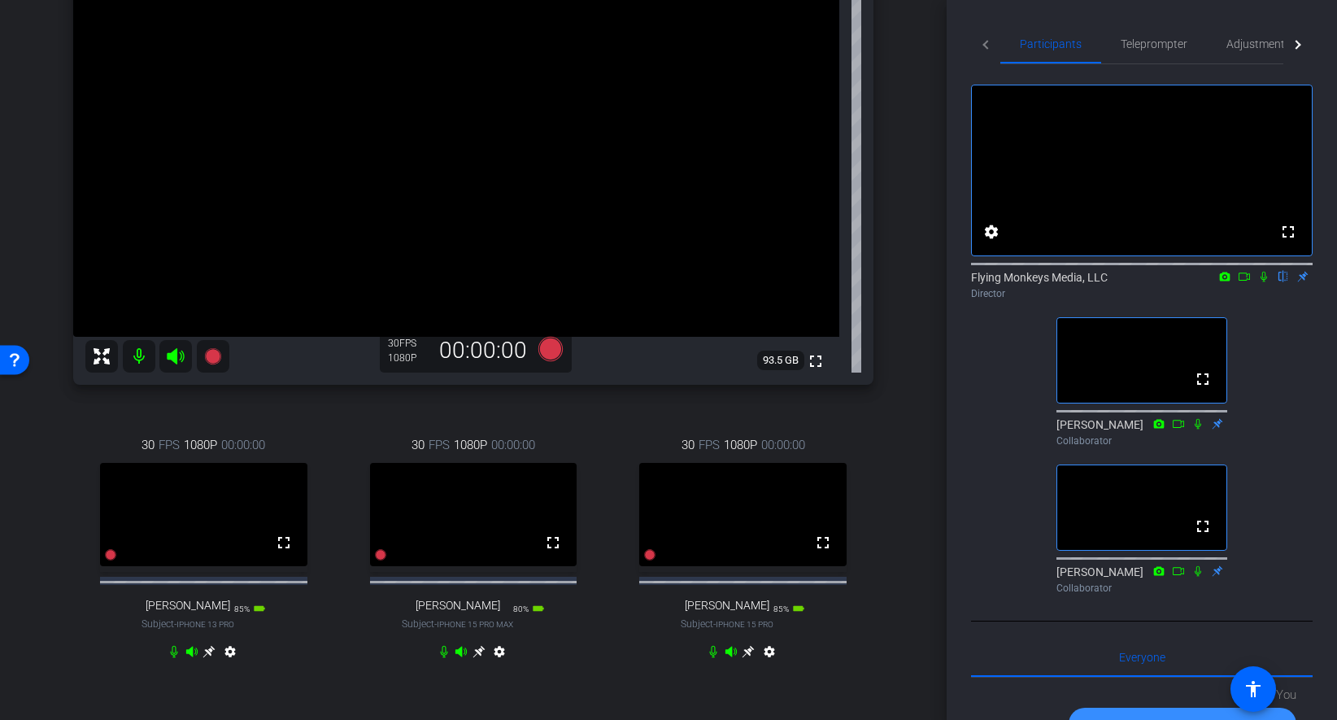
click at [916, 492] on div "arrow_back SCO Recording Session Back to project Send invite account_box grid_o…" at bounding box center [473, 188] width 947 height 720
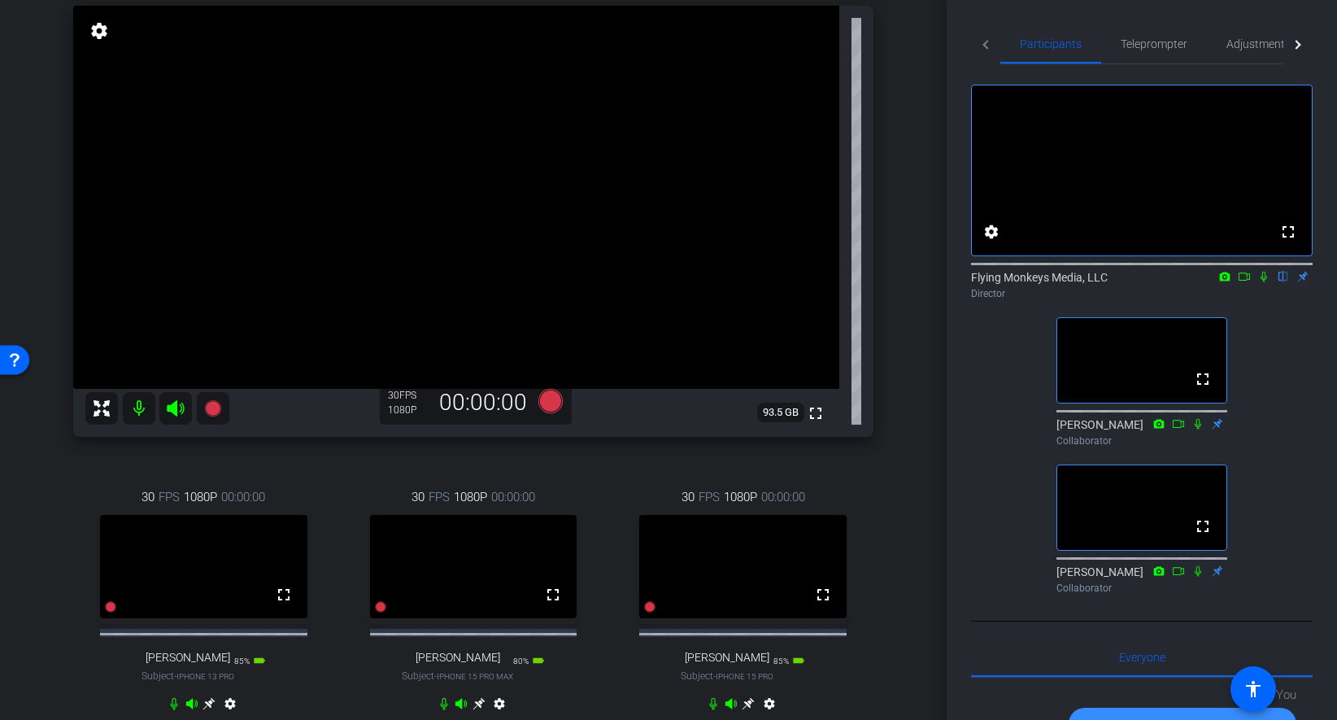
scroll to position [137, 0]
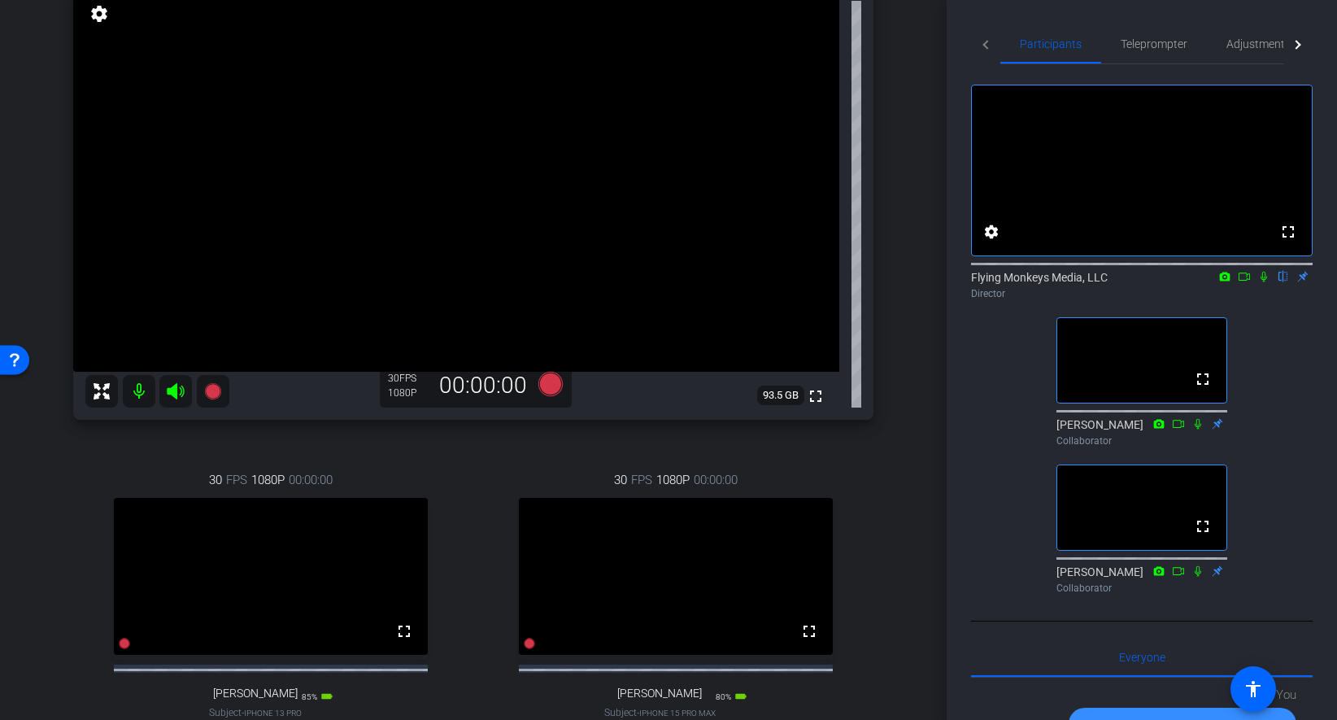
click at [916, 325] on div "arrow_back SCO Recording Session Back to project Send invite account_box grid_o…" at bounding box center [473, 223] width 947 height 720
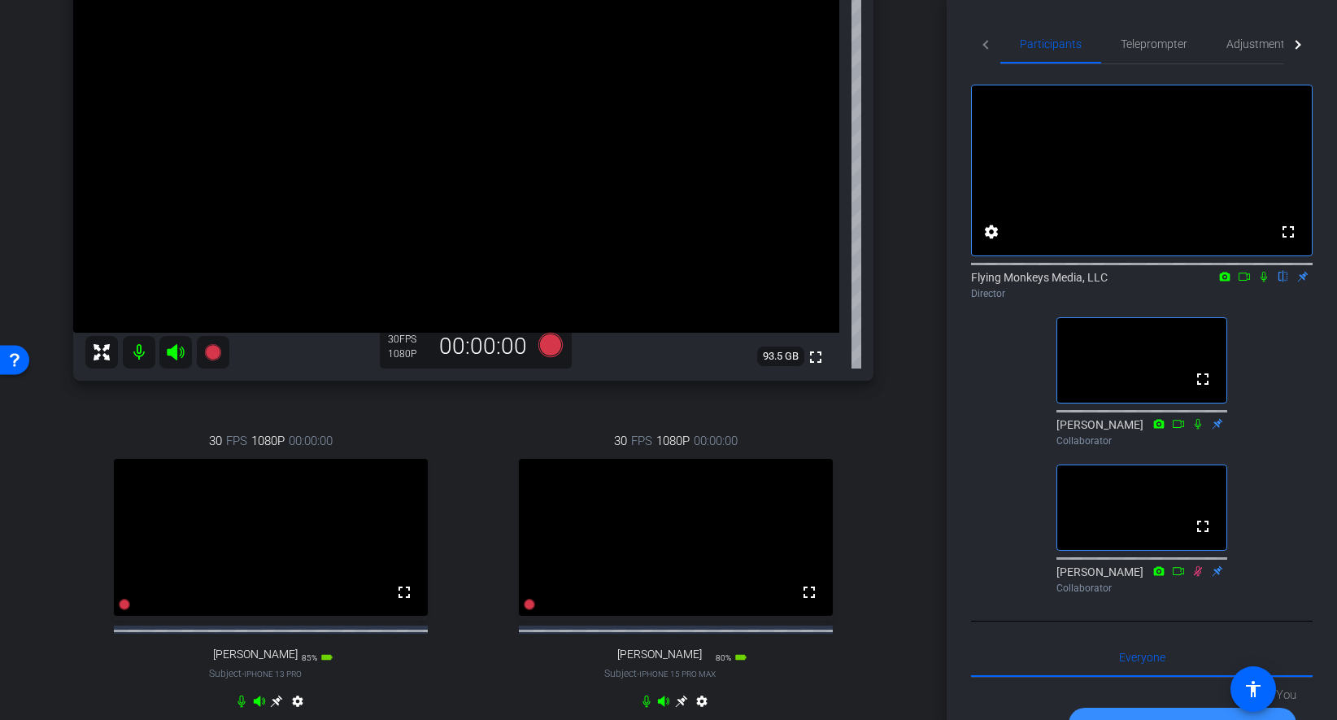
scroll to position [171, 0]
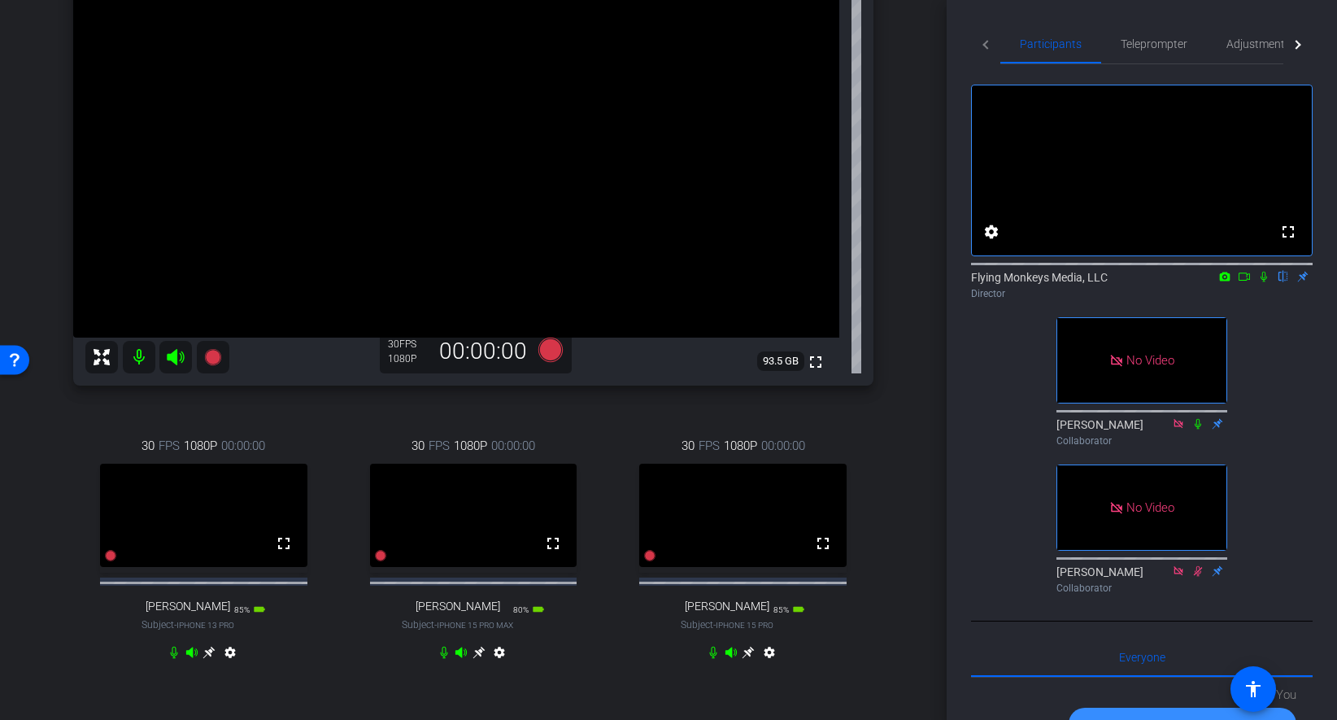
click at [902, 309] on div "Richard Howells iPhone 14 Plus info ROOM ID: 118535735 95% battery_std fullscre…" at bounding box center [473, 303] width 865 height 809
click at [548, 355] on icon at bounding box center [550, 349] width 24 height 24
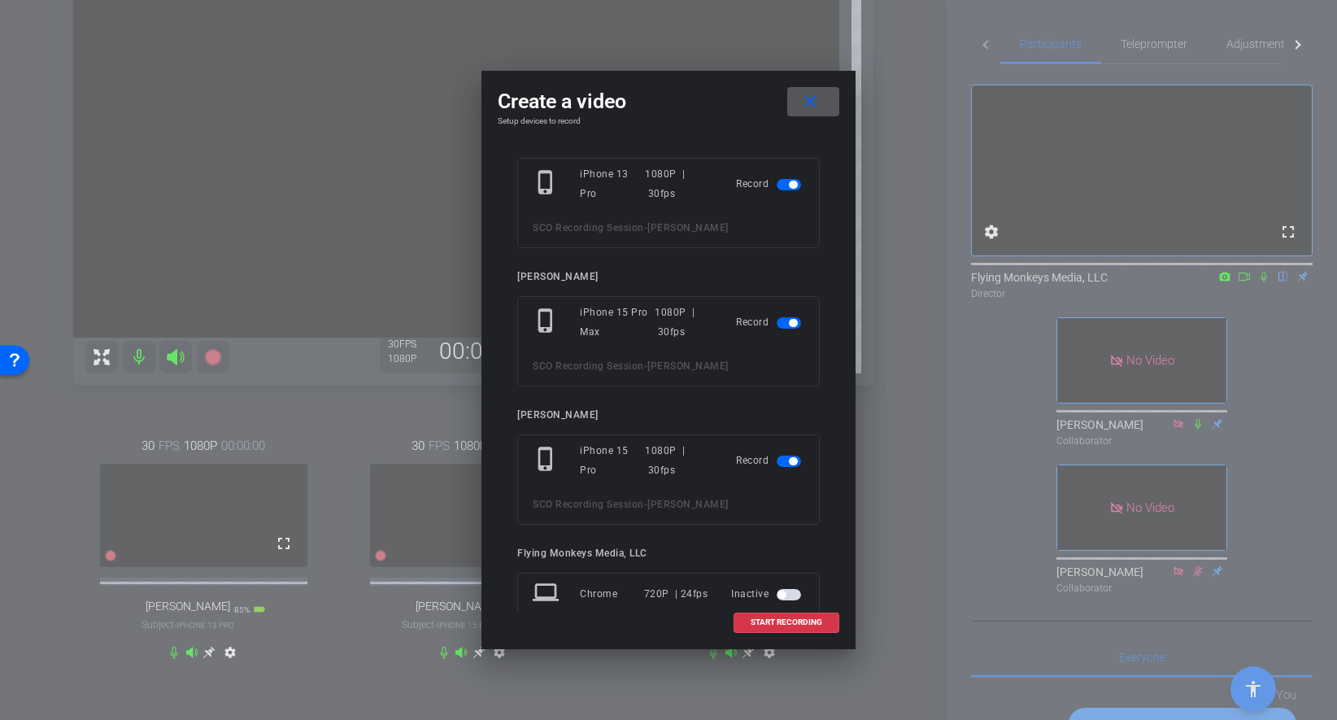
scroll to position [186, 0]
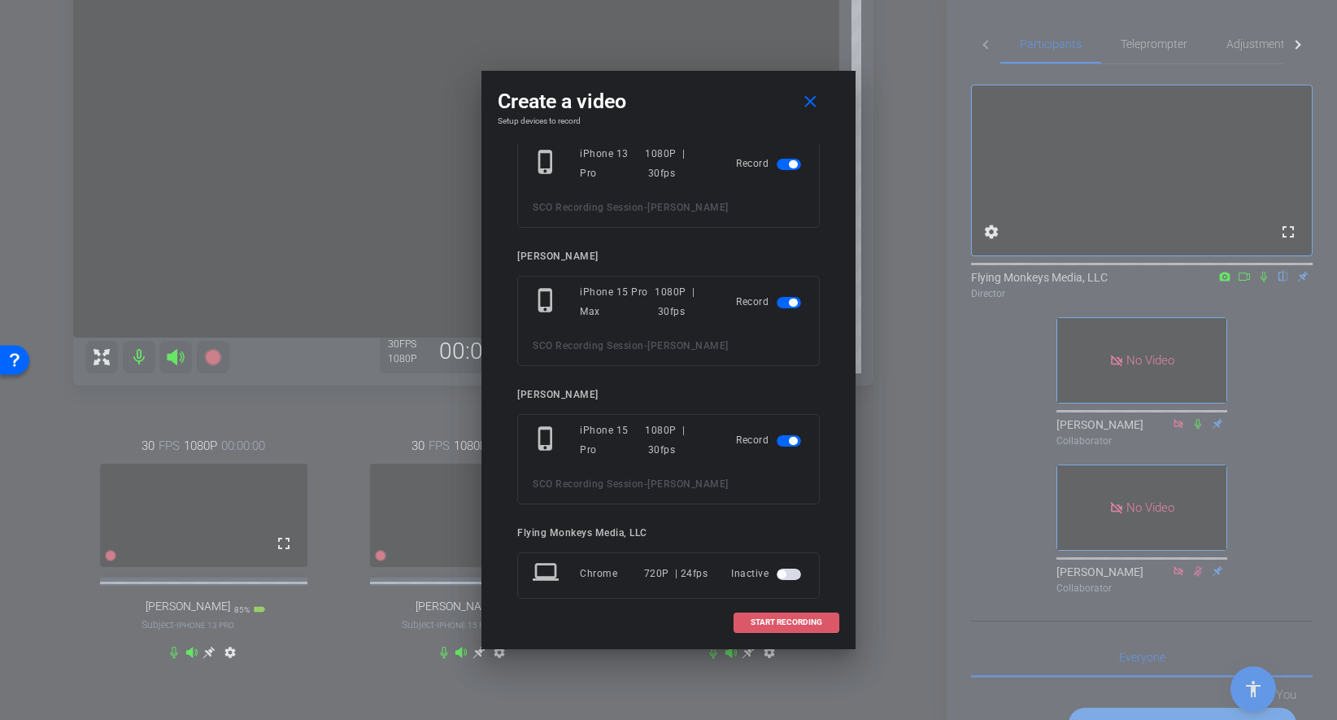
click at [776, 622] on span "START RECORDING" at bounding box center [787, 622] width 72 height 8
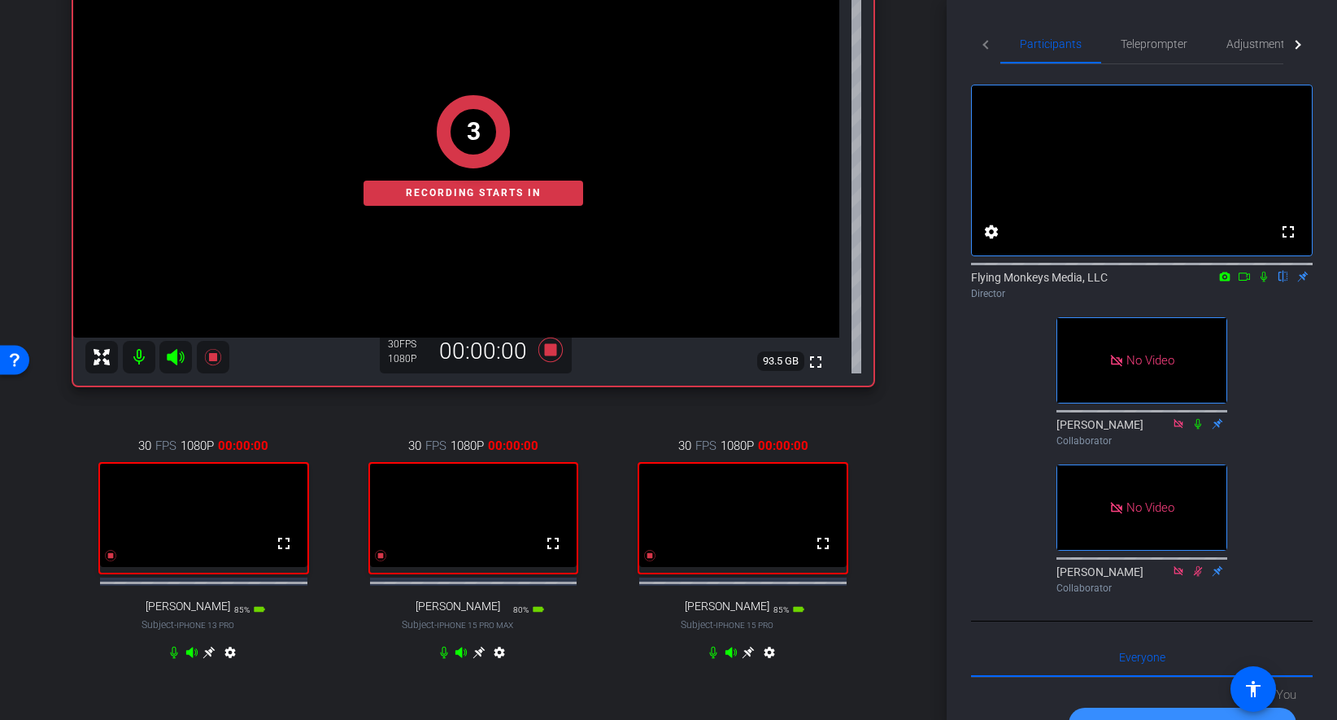
click at [1245, 282] on icon at bounding box center [1244, 276] width 13 height 11
click at [1285, 282] on icon at bounding box center [1283, 276] width 13 height 11
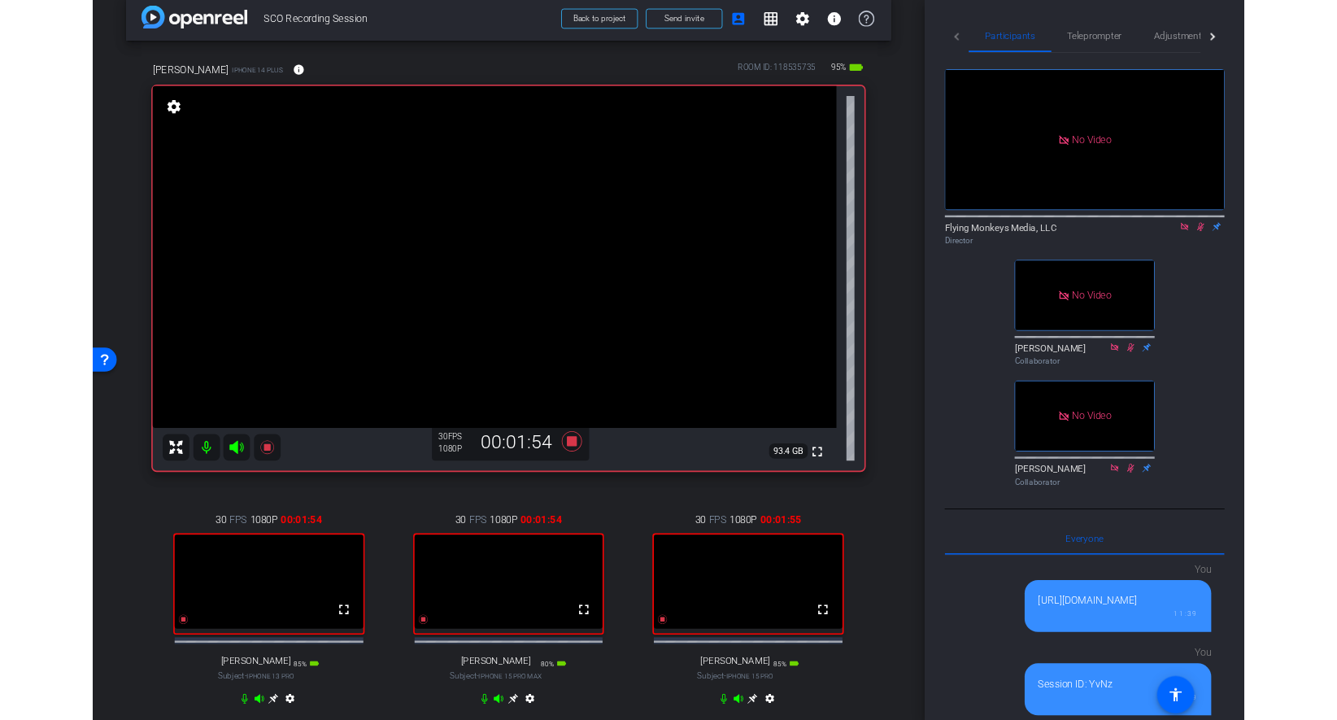
scroll to position [19, 0]
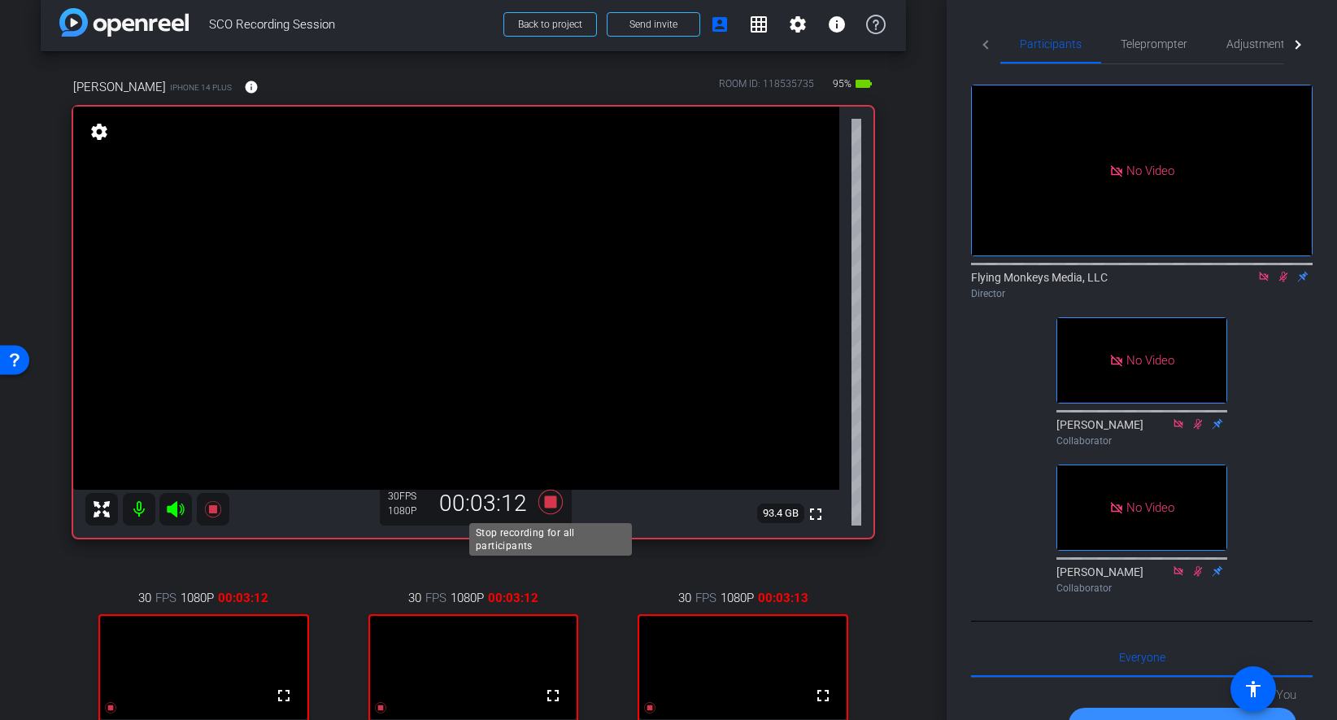
click at [545, 506] on icon at bounding box center [550, 502] width 24 height 24
click at [1277, 282] on icon at bounding box center [1283, 276] width 13 height 11
click at [1256, 284] on mat-icon at bounding box center [1264, 276] width 20 height 15
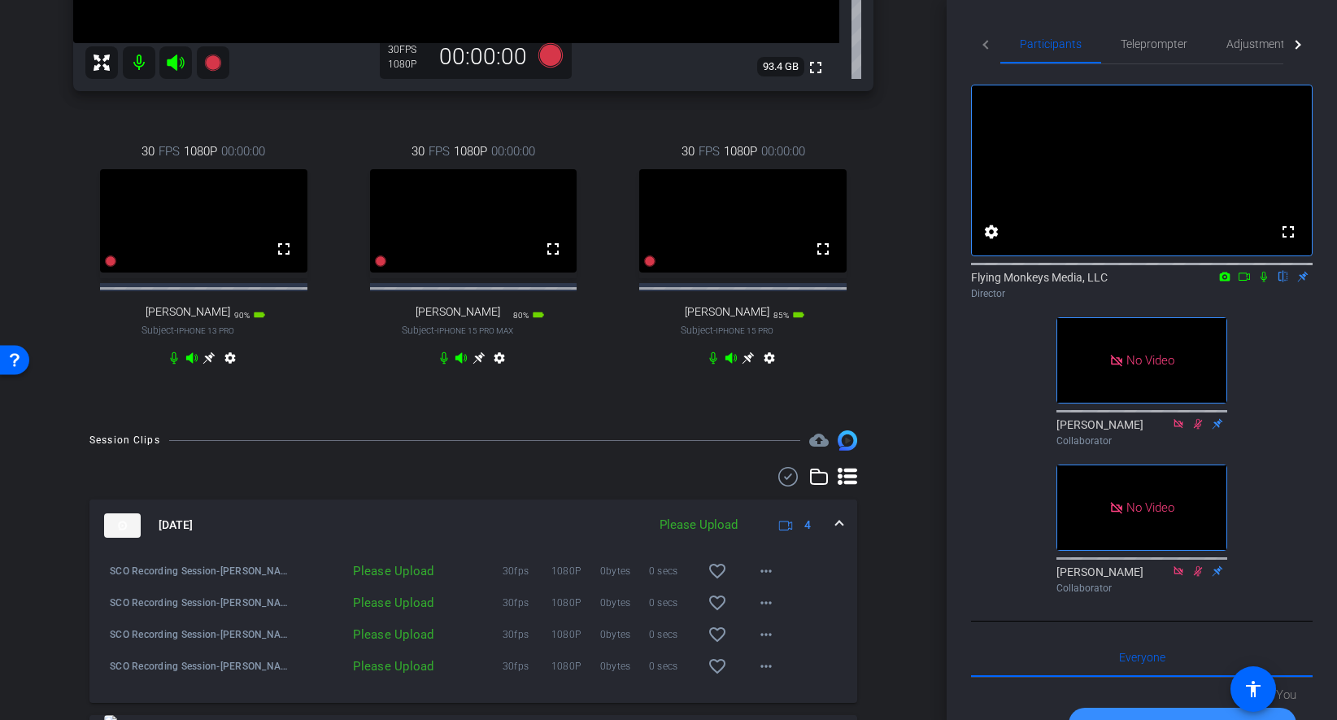
scroll to position [473, 0]
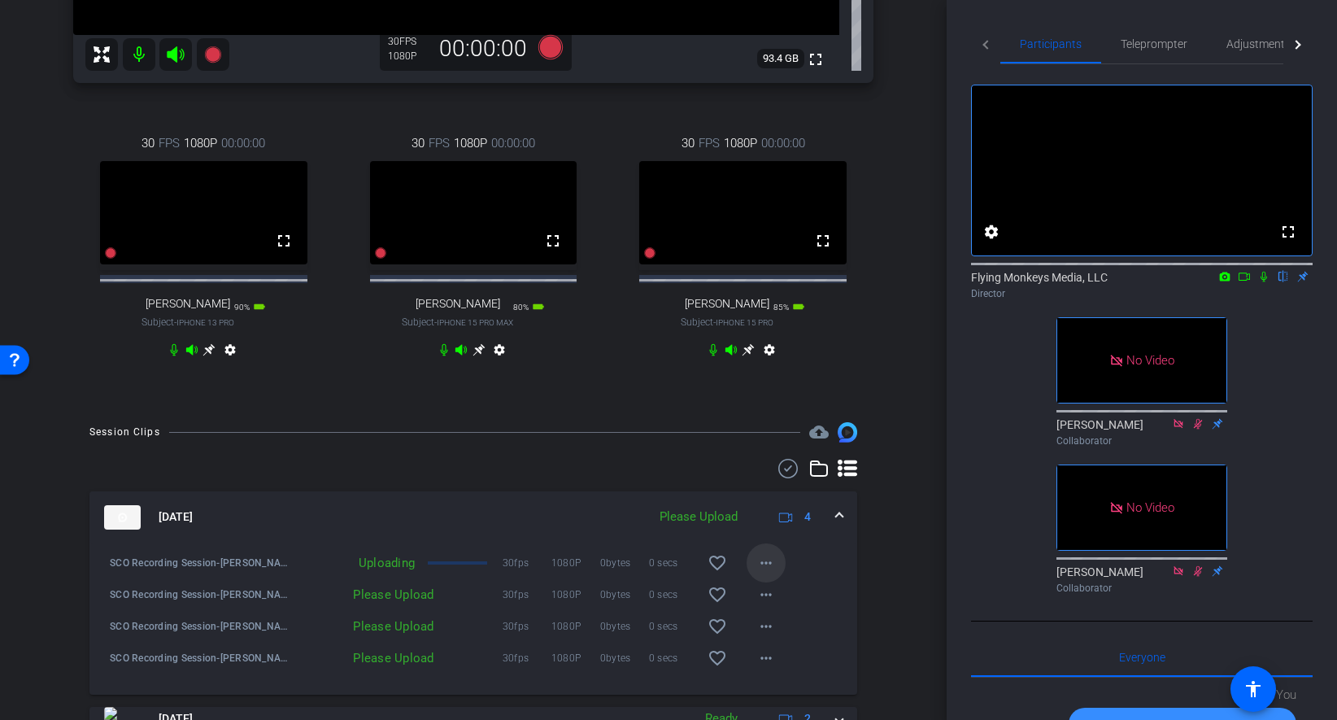
click at [764, 568] on mat-icon "more_horiz" at bounding box center [766, 563] width 20 height 20
click at [865, 574] on div at bounding box center [668, 360] width 1337 height 720
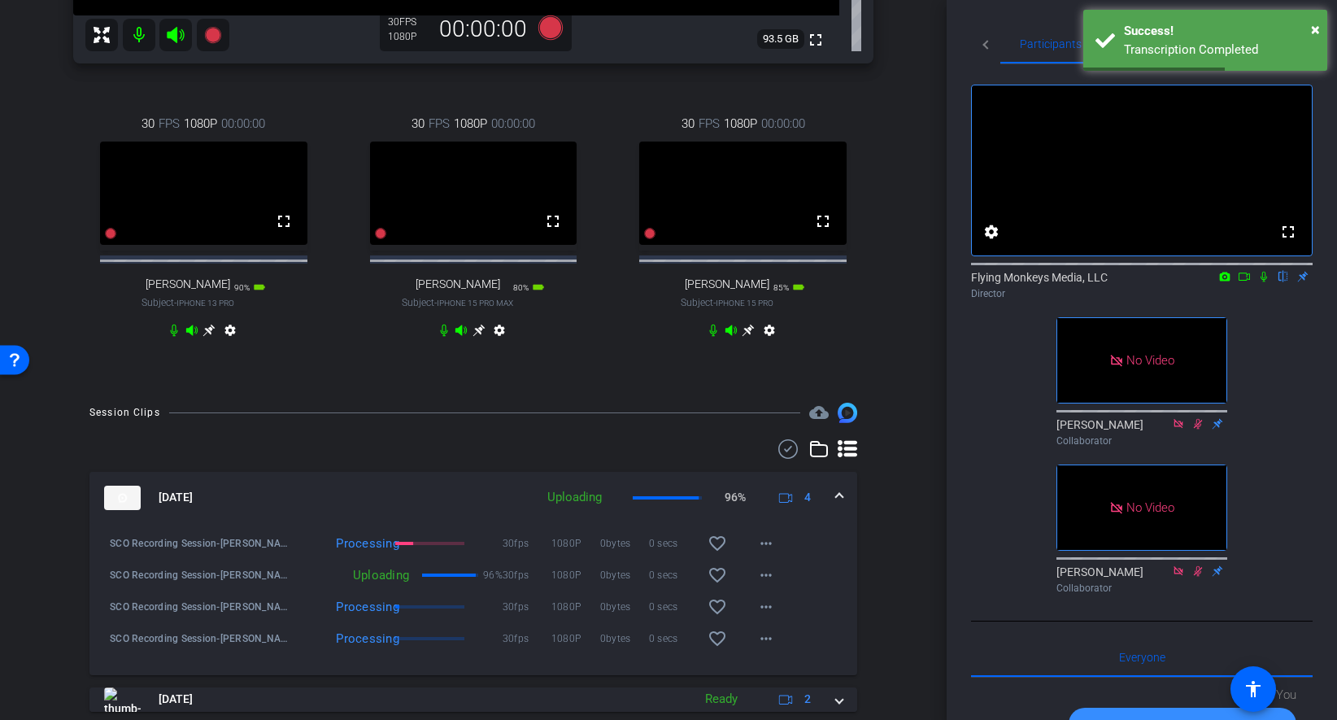
scroll to position [591, 0]
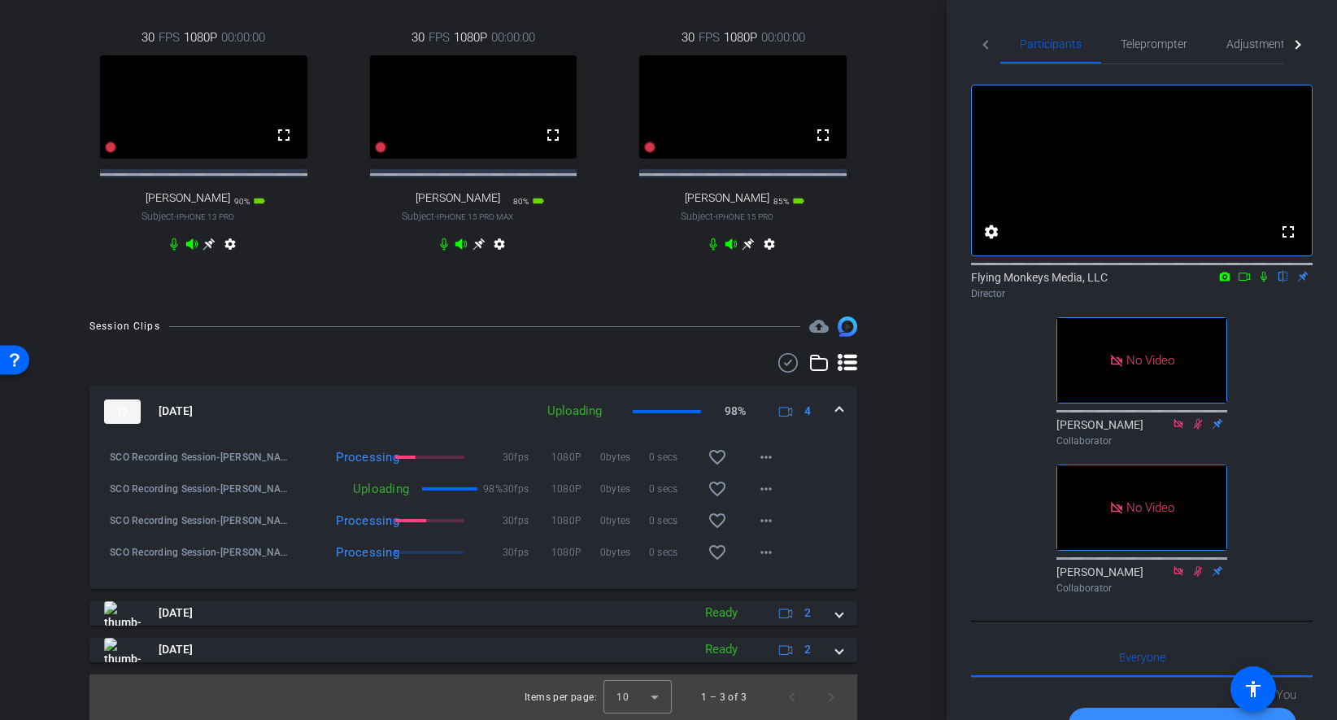
click at [920, 367] on div "arrow_back SCO Recording Session Back to project Send invite account_box grid_o…" at bounding box center [473, 360] width 947 height 720
click at [764, 549] on mat-icon "more_horiz" at bounding box center [766, 552] width 20 height 20
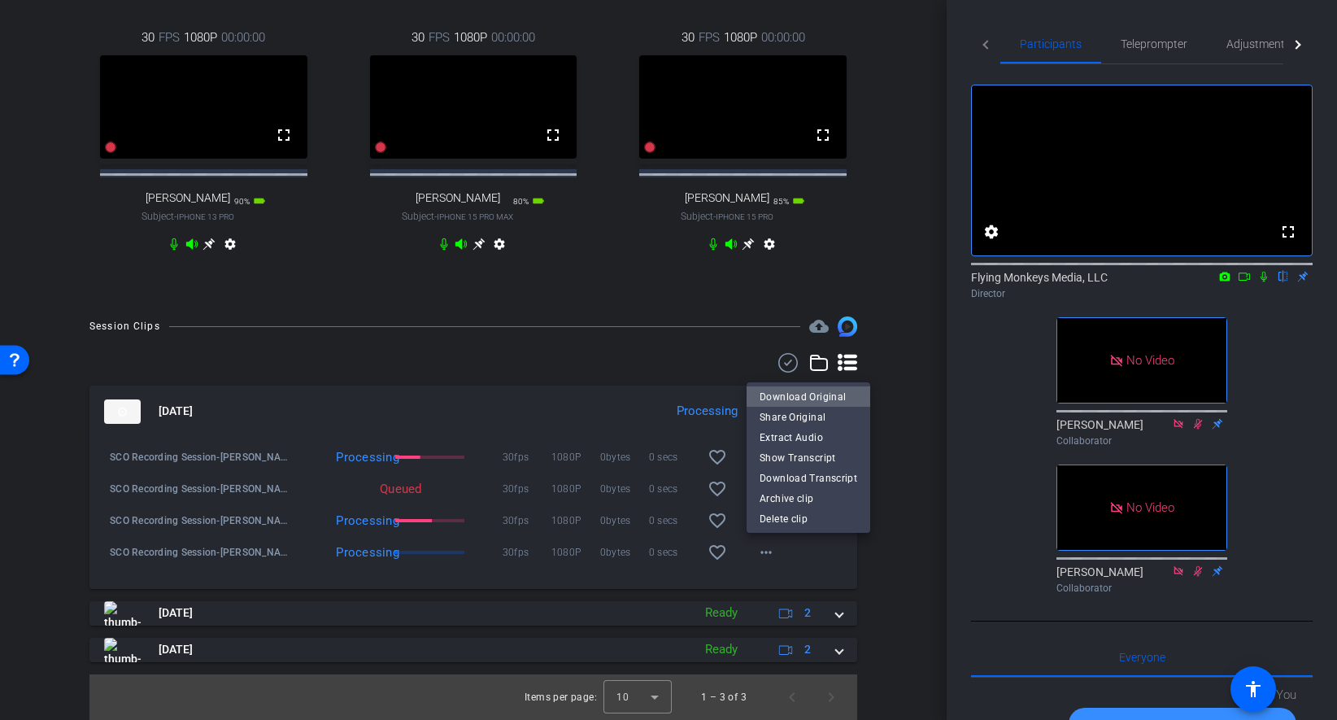
click at [820, 398] on span "Download Original" at bounding box center [808, 397] width 98 height 20
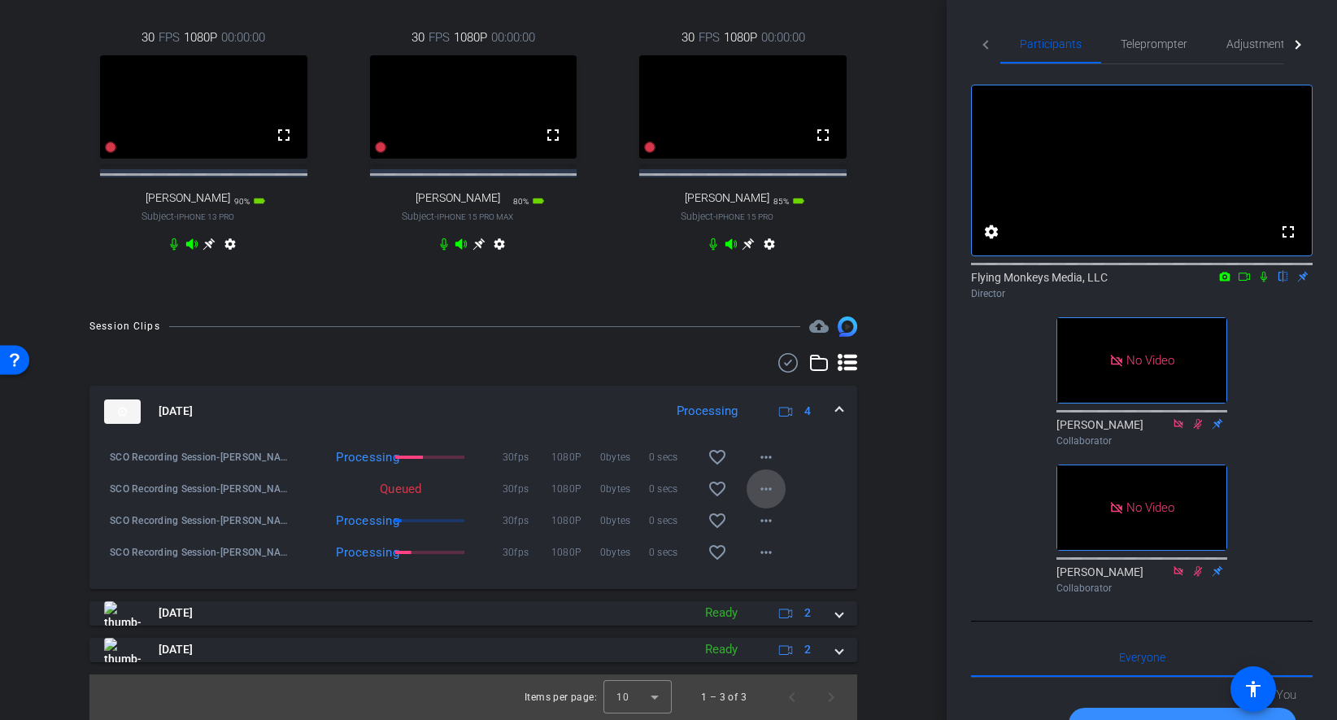
click at [771, 485] on mat-icon "more_horiz" at bounding box center [766, 489] width 20 height 20
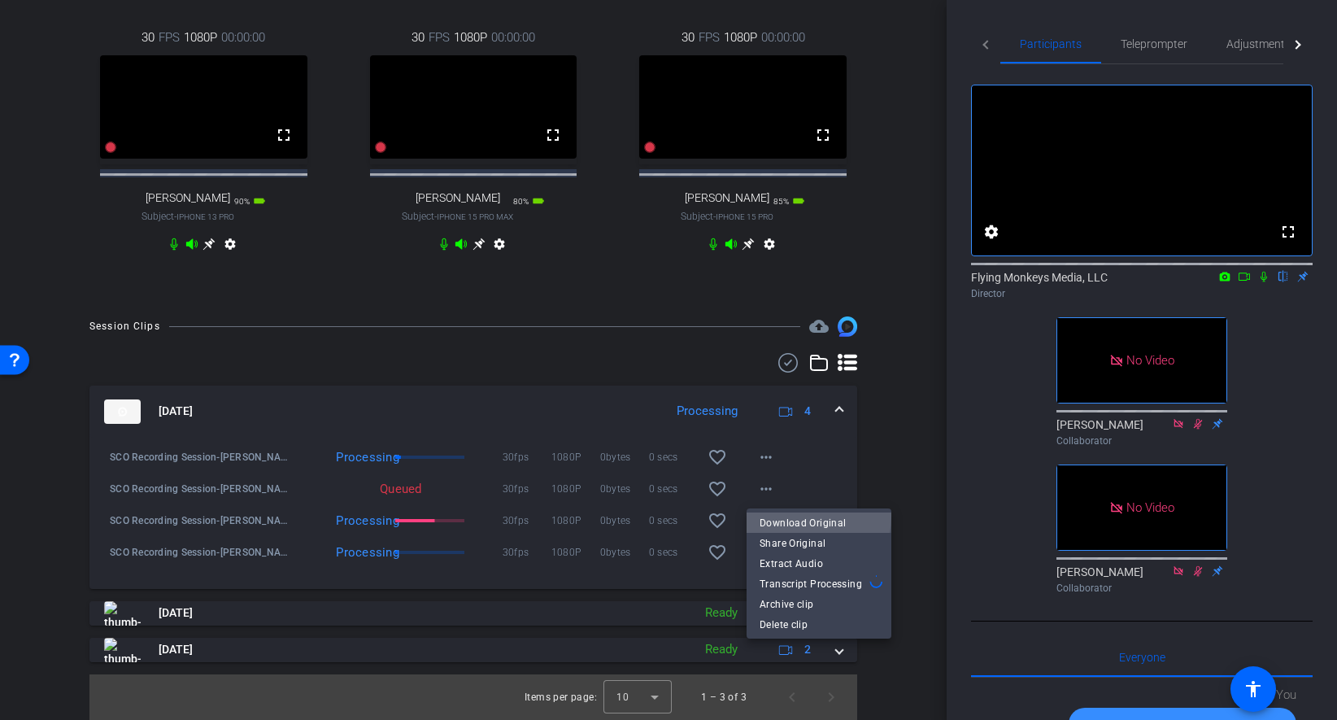
click at [790, 516] on span "Download Original" at bounding box center [818, 523] width 119 height 20
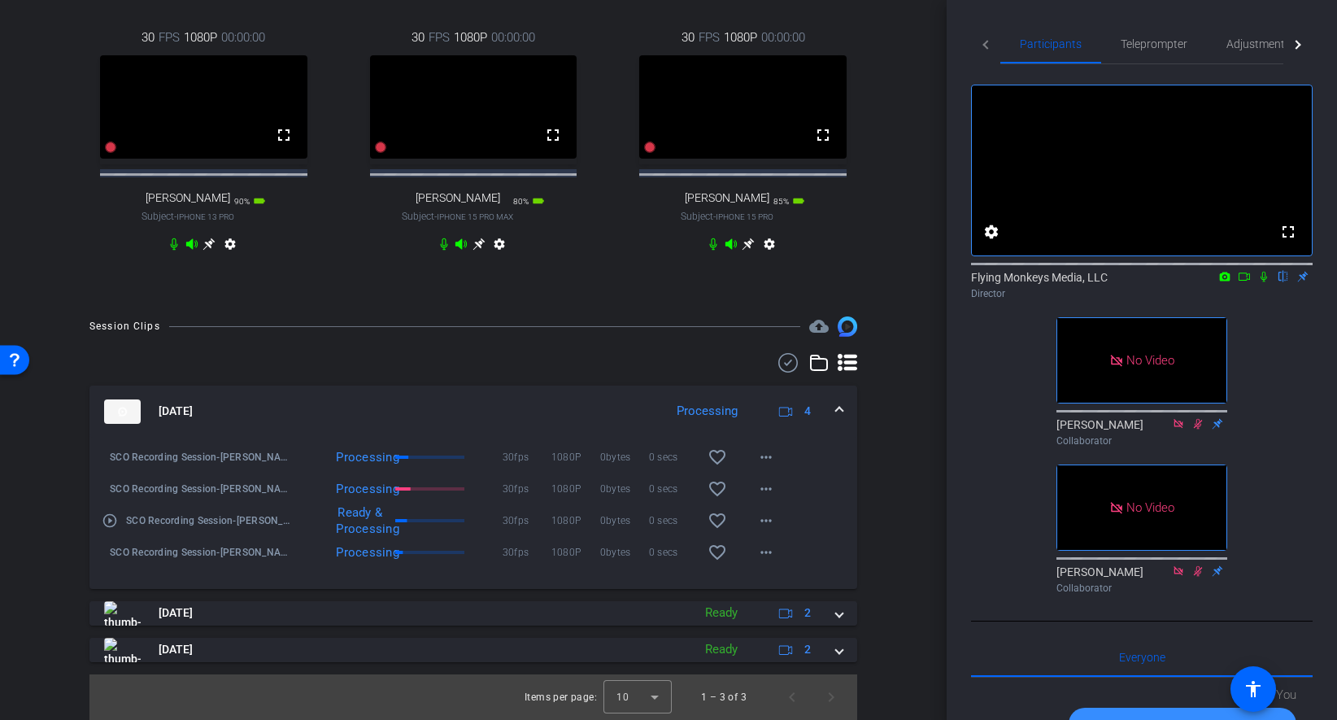
click at [839, 410] on span at bounding box center [839, 411] width 7 height 17
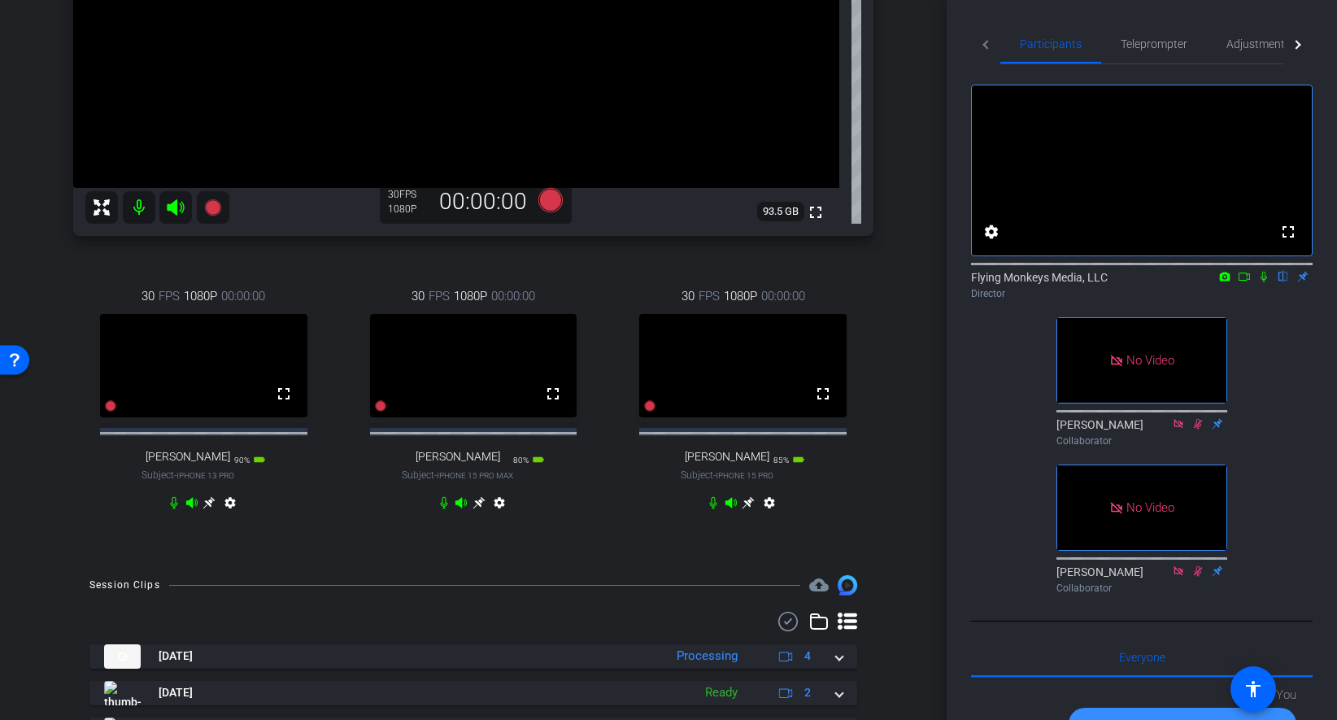
scroll to position [307, 0]
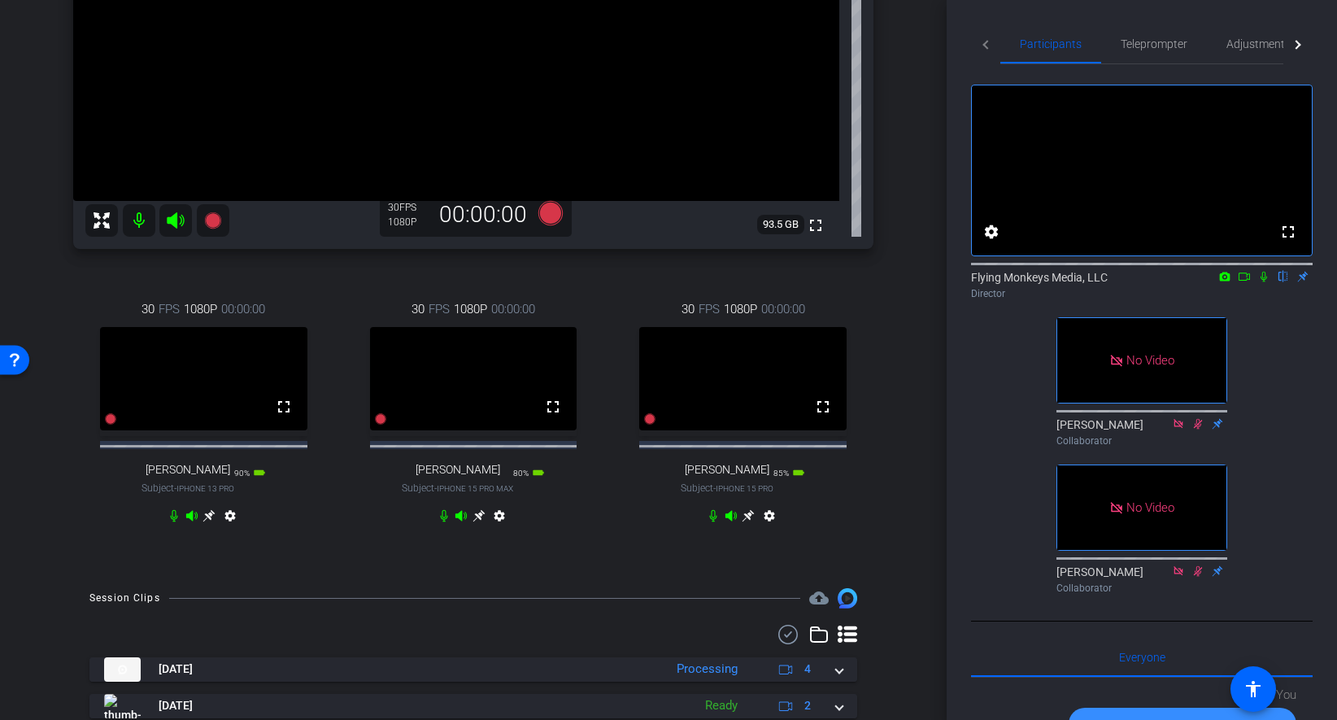
click at [918, 297] on div "arrow_back SCO Recording Session Back to project Send invite account_box grid_o…" at bounding box center [473, 53] width 947 height 720
click at [938, 340] on div "arrow_back SCO Recording Session Back to project Send invite account_box grid_o…" at bounding box center [473, 53] width 947 height 720
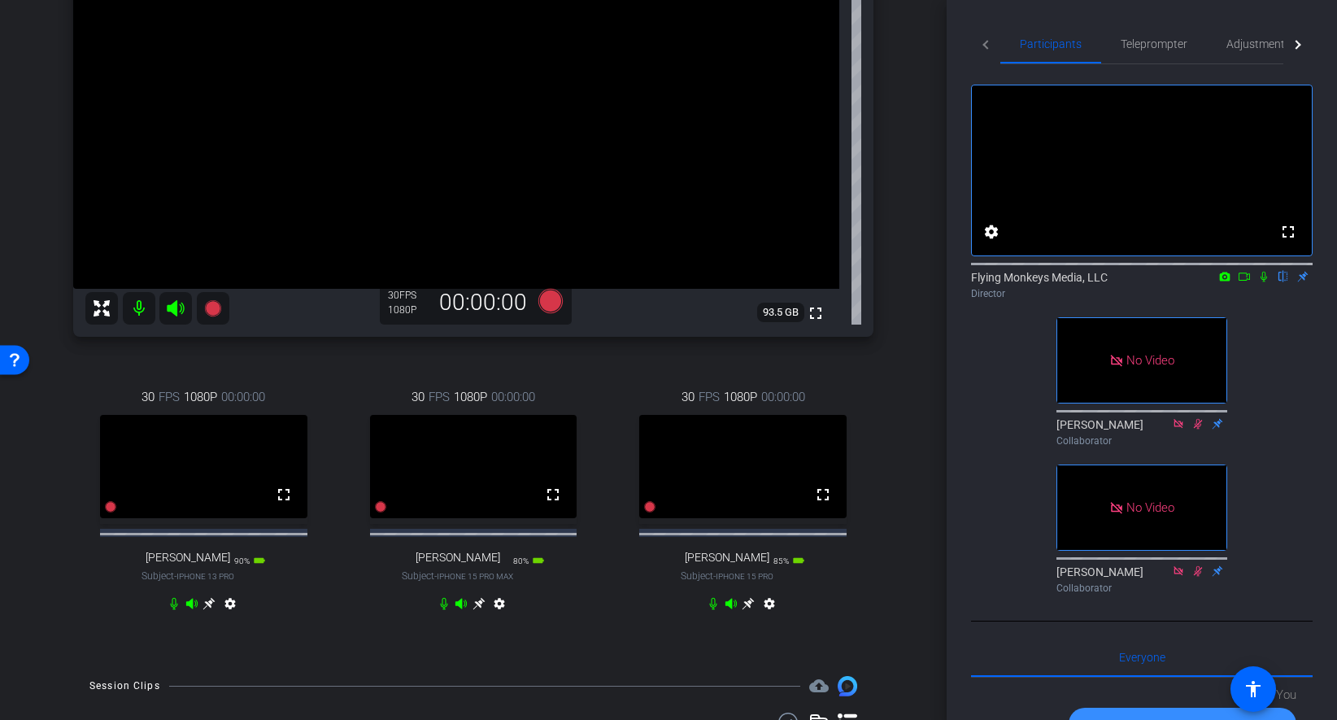
scroll to position [218, 0]
click at [903, 335] on div "Richard Howells iPhone 14 Plus info ROOM ID: 118535735 95% battery_std fullscre…" at bounding box center [473, 256] width 865 height 809
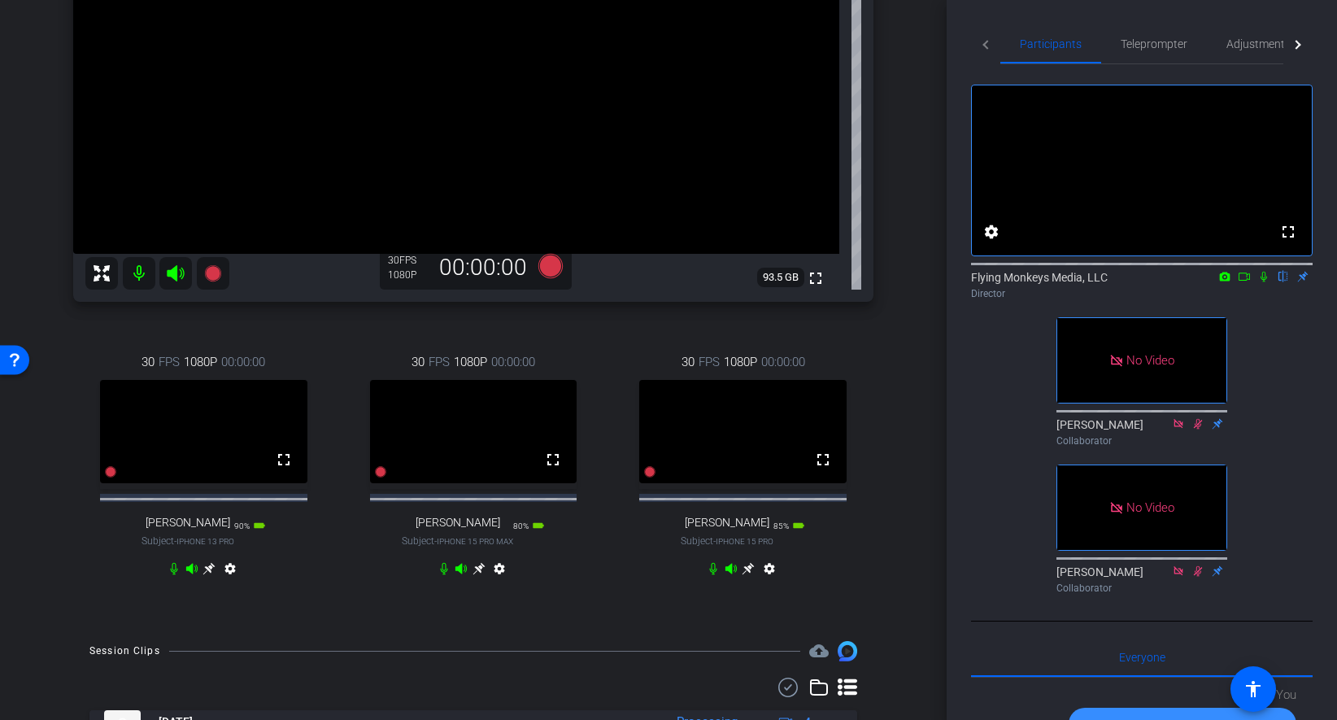
scroll to position [255, 0]
click at [556, 266] on icon at bounding box center [550, 265] width 24 height 24
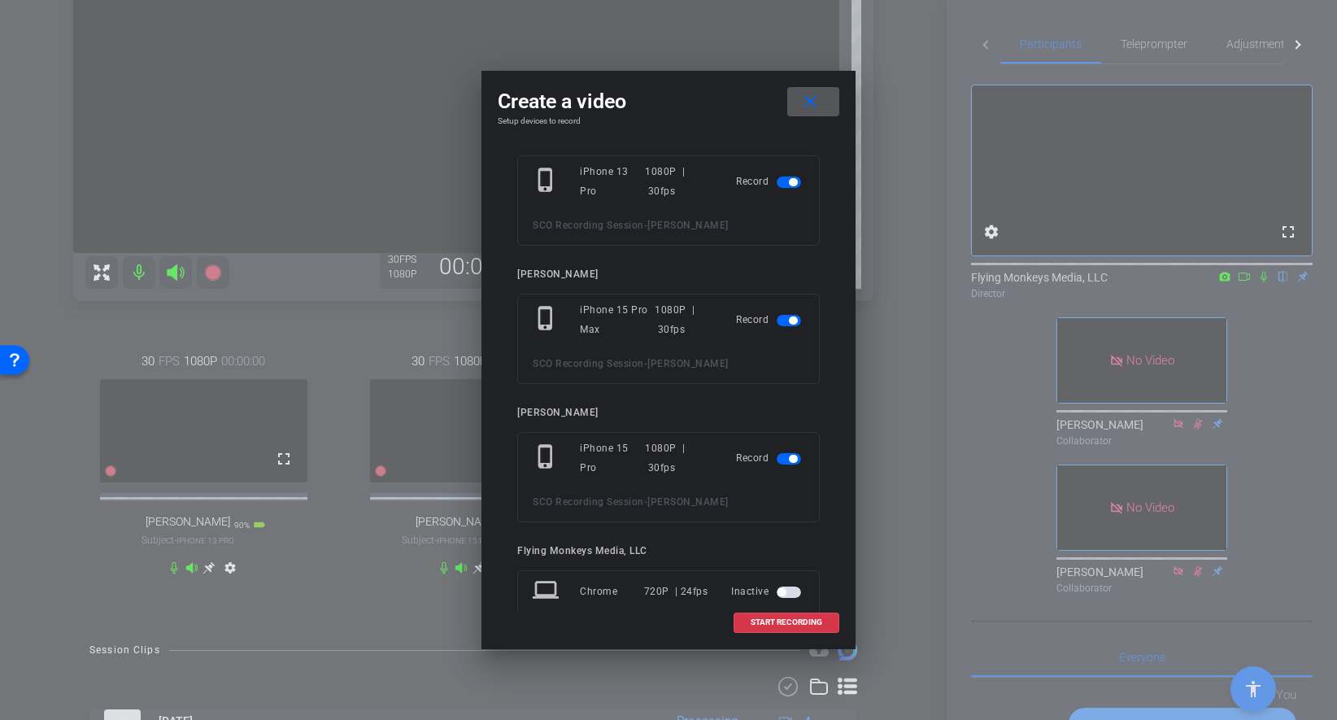
scroll to position [185, 0]
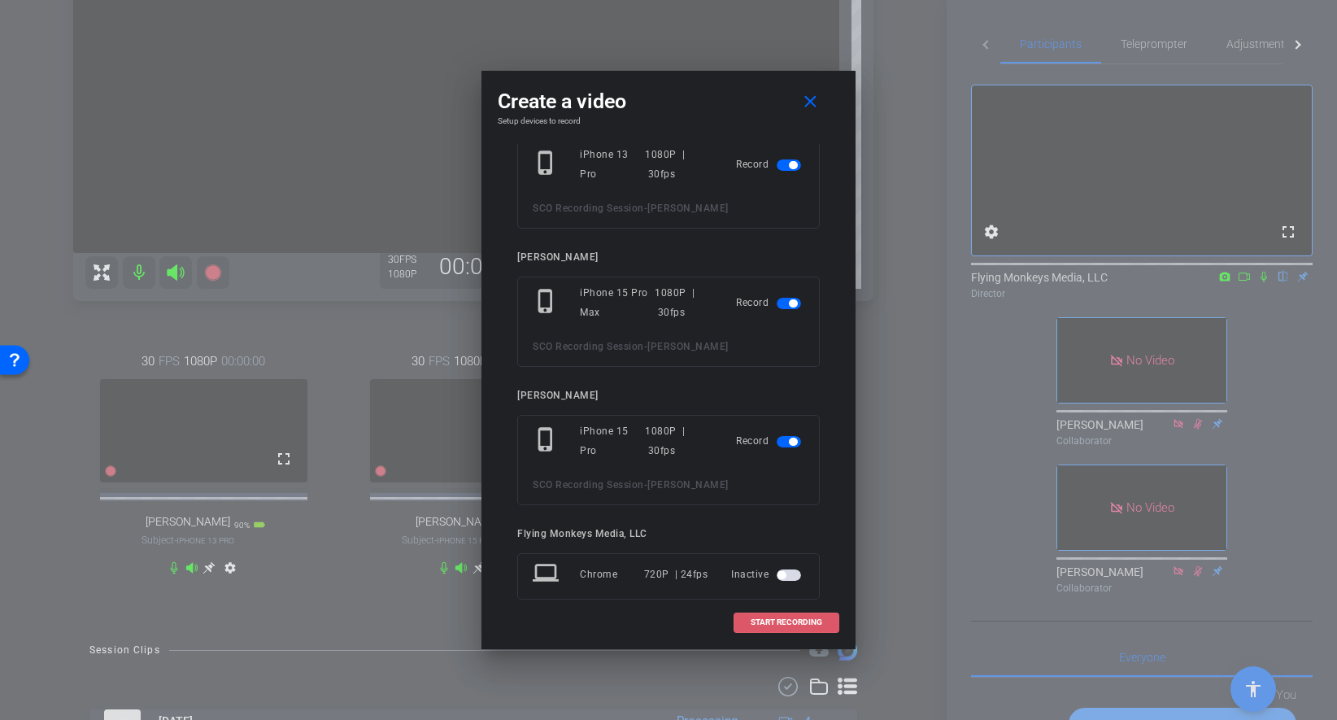
click at [773, 624] on span "START RECORDING" at bounding box center [787, 622] width 72 height 8
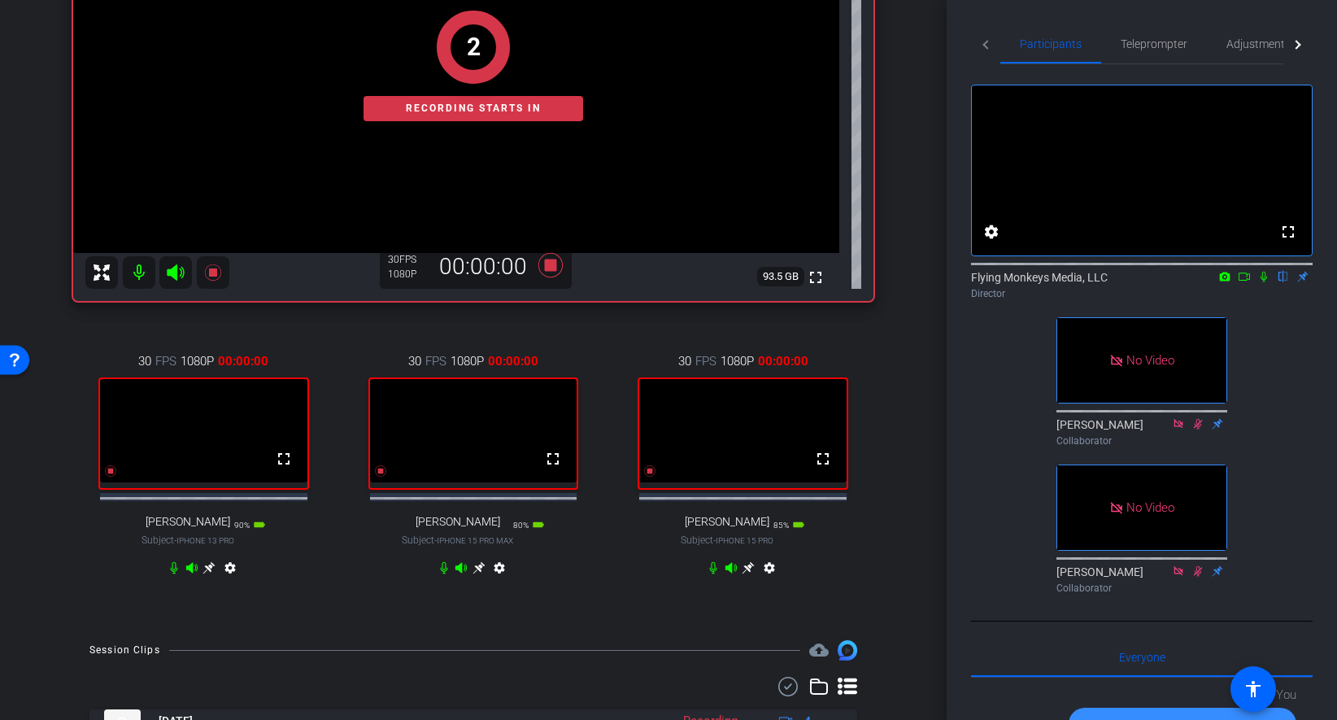
click at [1264, 282] on icon at bounding box center [1263, 277] width 7 height 11
click at [1249, 281] on icon at bounding box center [1243, 276] width 11 height 8
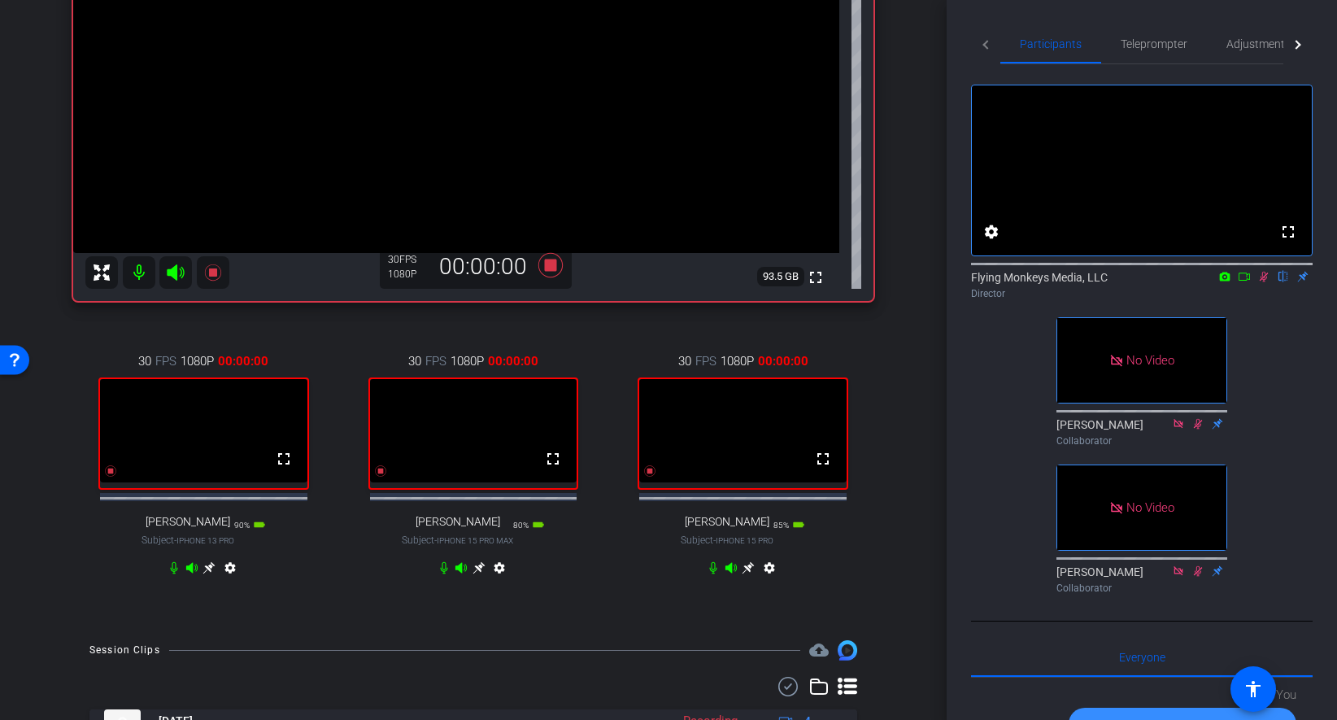
click at [1244, 282] on icon at bounding box center [1244, 276] width 13 height 11
click at [1243, 282] on icon at bounding box center [1244, 276] width 13 height 11
click at [1282, 389] on div "fullscreen settings Flying Monkeys Media, LLC flip Director No Video Thomas Zhe…" at bounding box center [1142, 332] width 342 height 536
click at [1243, 282] on icon at bounding box center [1244, 276] width 13 height 11
click at [1244, 282] on icon at bounding box center [1244, 276] width 13 height 11
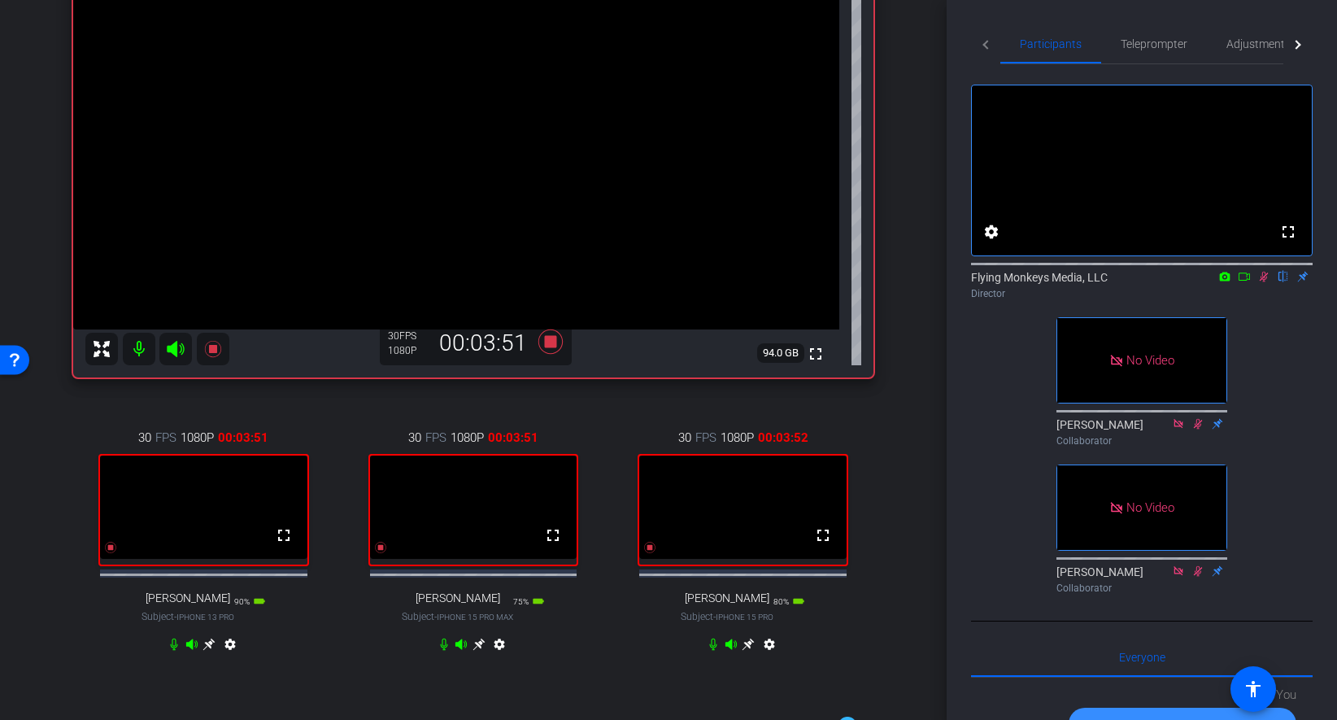
scroll to position [188, 0]
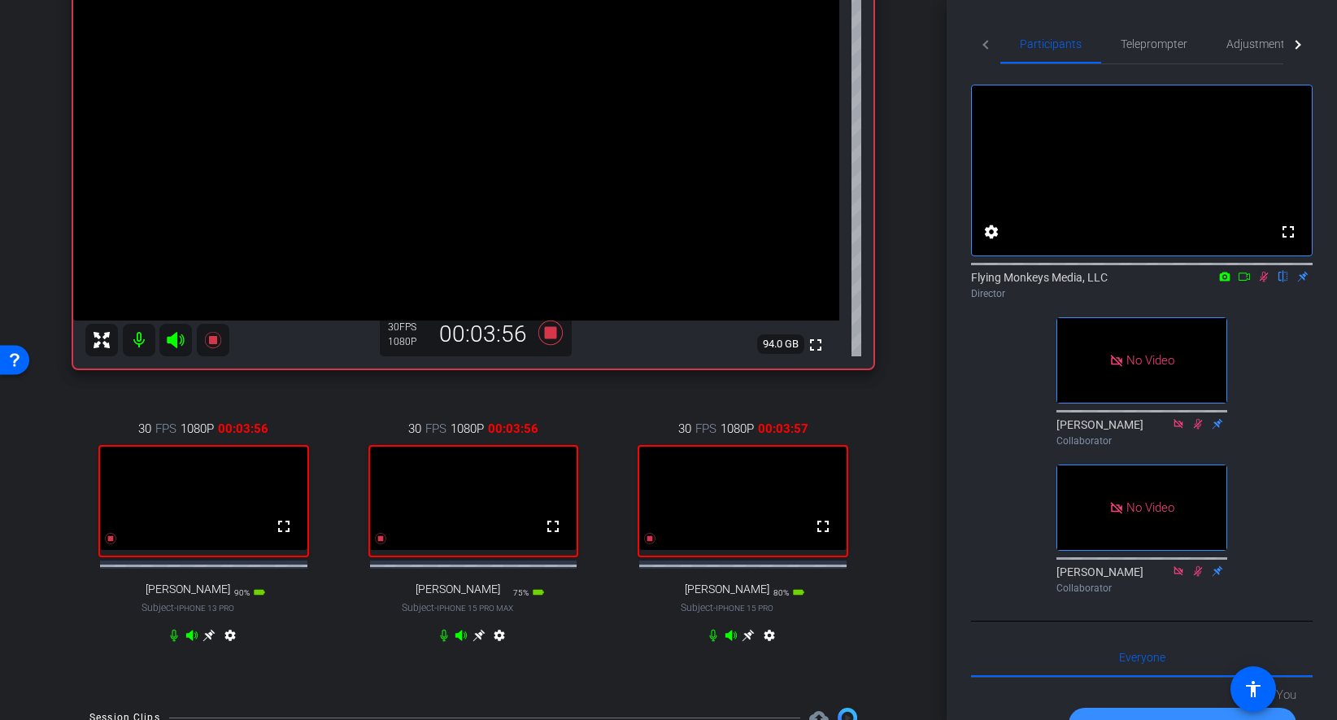
click at [1267, 282] on icon at bounding box center [1263, 276] width 13 height 11
click at [1245, 282] on icon at bounding box center [1244, 276] width 13 height 11
click at [1261, 282] on icon at bounding box center [1263, 276] width 13 height 11
click at [1264, 335] on div "fullscreen settings Flying Monkeys Media, LLC flip Director No Video Thomas Zhe…" at bounding box center [1142, 332] width 342 height 536
click at [1248, 282] on icon at bounding box center [1244, 276] width 13 height 11
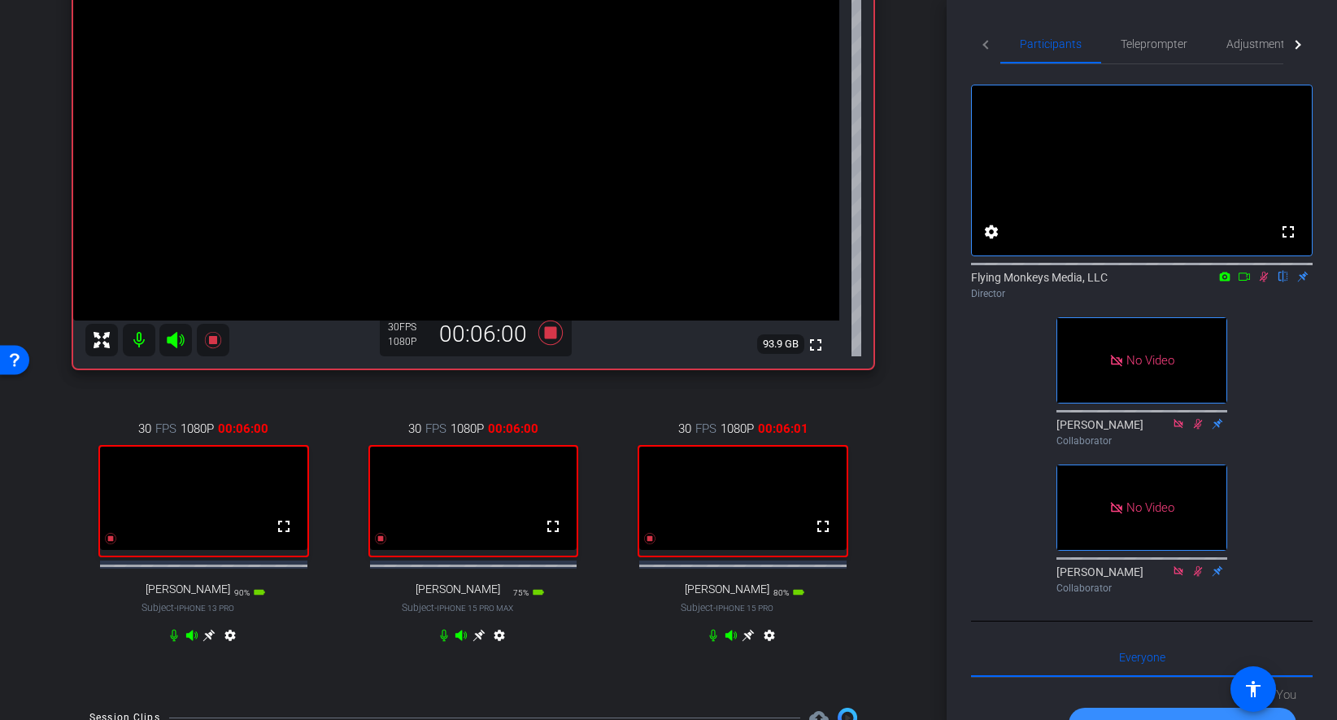
scroll to position [159, 0]
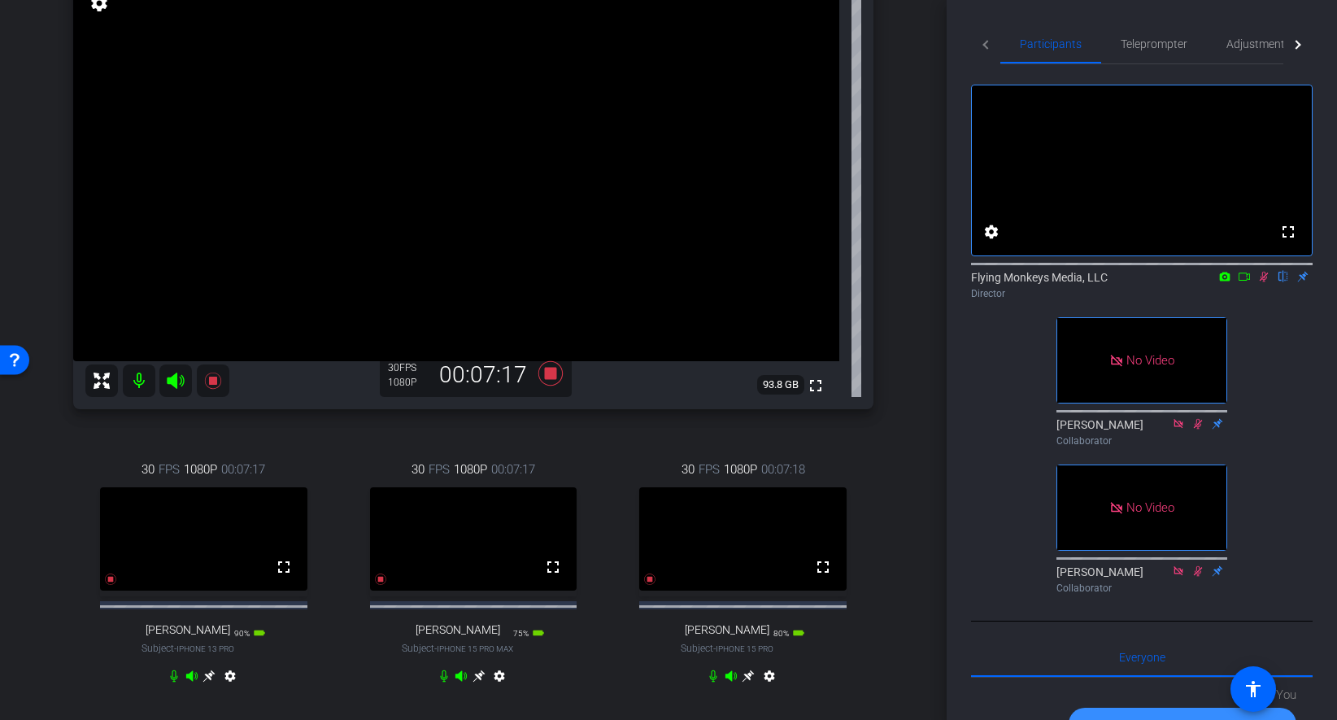
scroll to position [148, 0]
click at [1303, 406] on div "fullscreen settings Flying Monkeys Media, LLC flip Director No Video [PERSON_NA…" at bounding box center [1142, 332] width 342 height 536
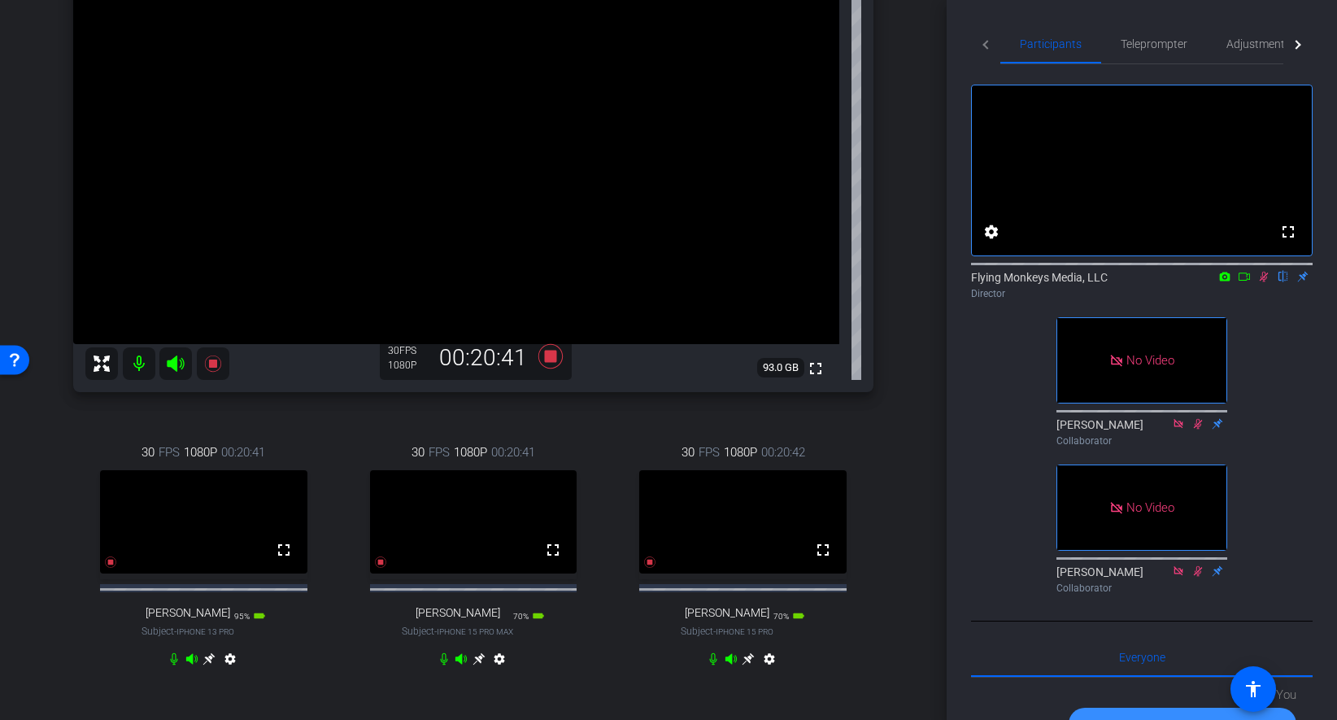
scroll to position [167, 0]
click at [905, 274] on div "Richard Howells iPhone 14 Plus info ROOM ID: 118535735 85% battery_std fullscre…" at bounding box center [473, 307] width 865 height 809
click at [1253, 45] on span "Adjustments" at bounding box center [1258, 43] width 64 height 11
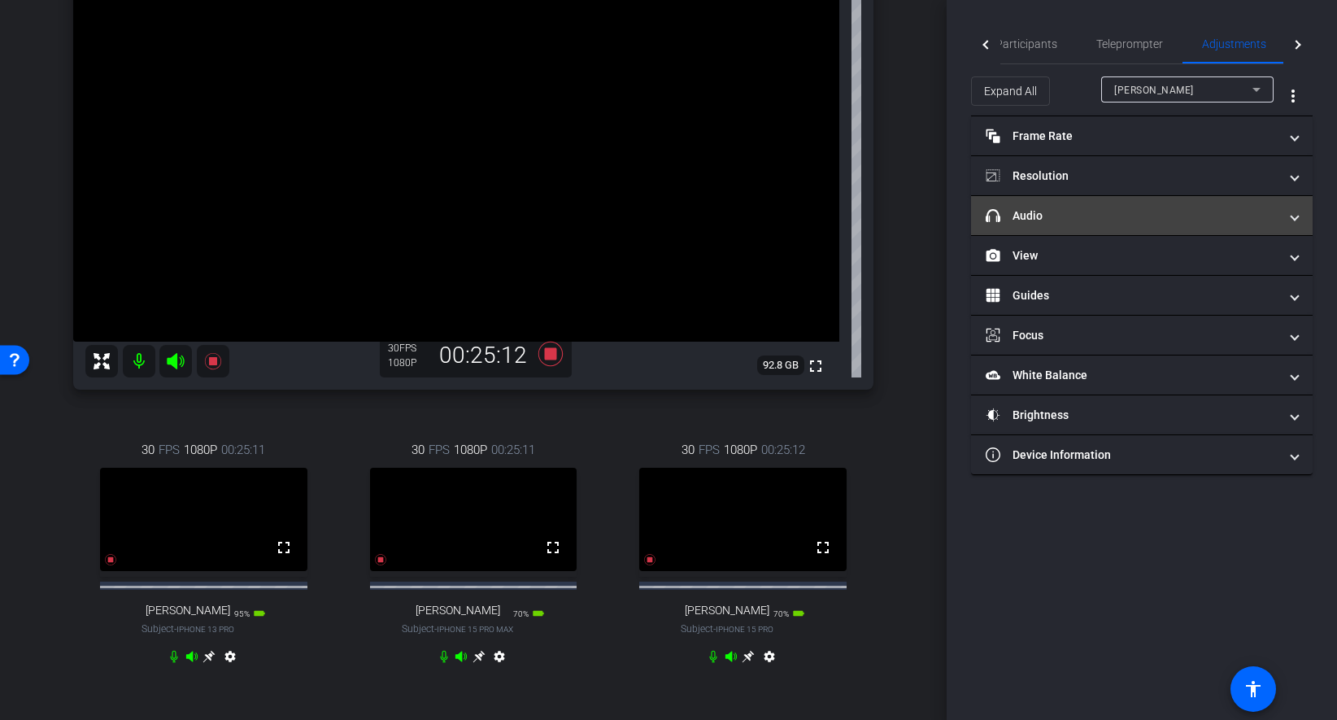
click at [1262, 217] on mat-panel-title "headphone icon Audio" at bounding box center [1132, 215] width 293 height 17
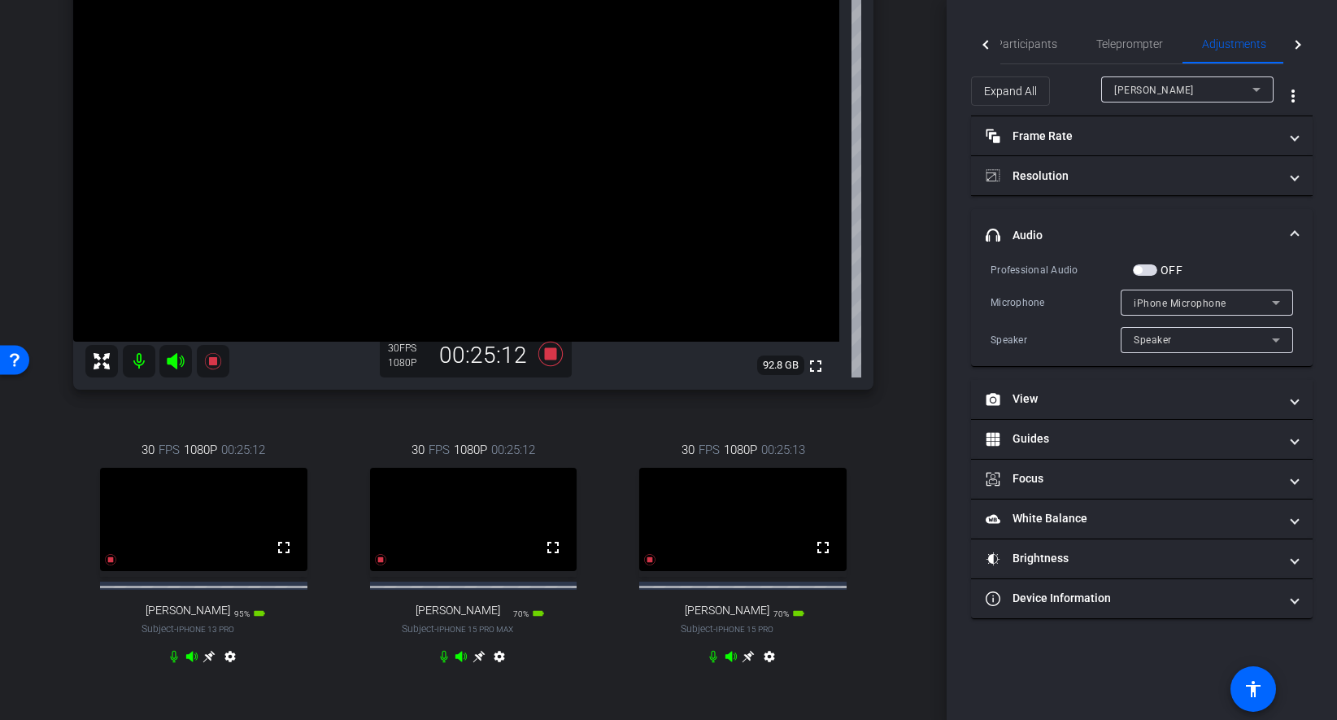
click at [1204, 67] on div "Expand All Richard Howells more_vert" at bounding box center [1142, 90] width 342 height 52
click at [1204, 86] on div "Richard Howells" at bounding box center [1183, 90] width 138 height 20
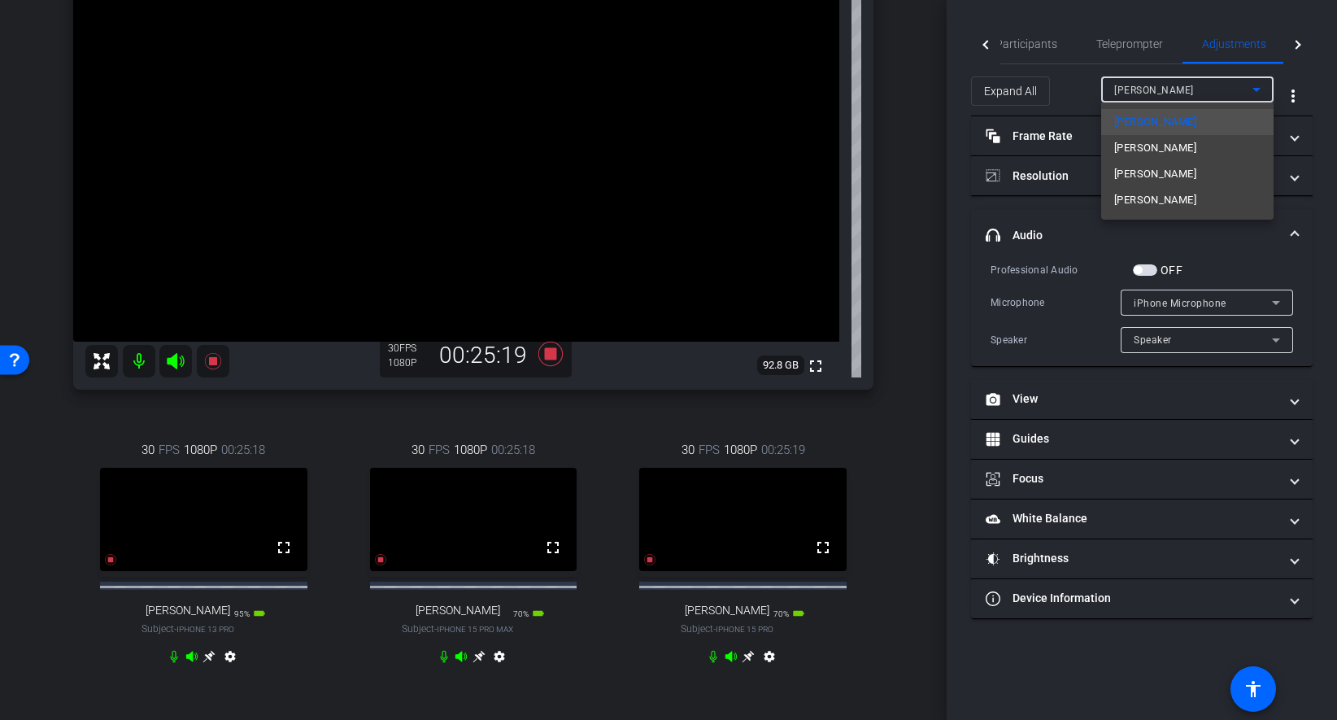
click at [1128, 50] on div at bounding box center [668, 360] width 1337 height 720
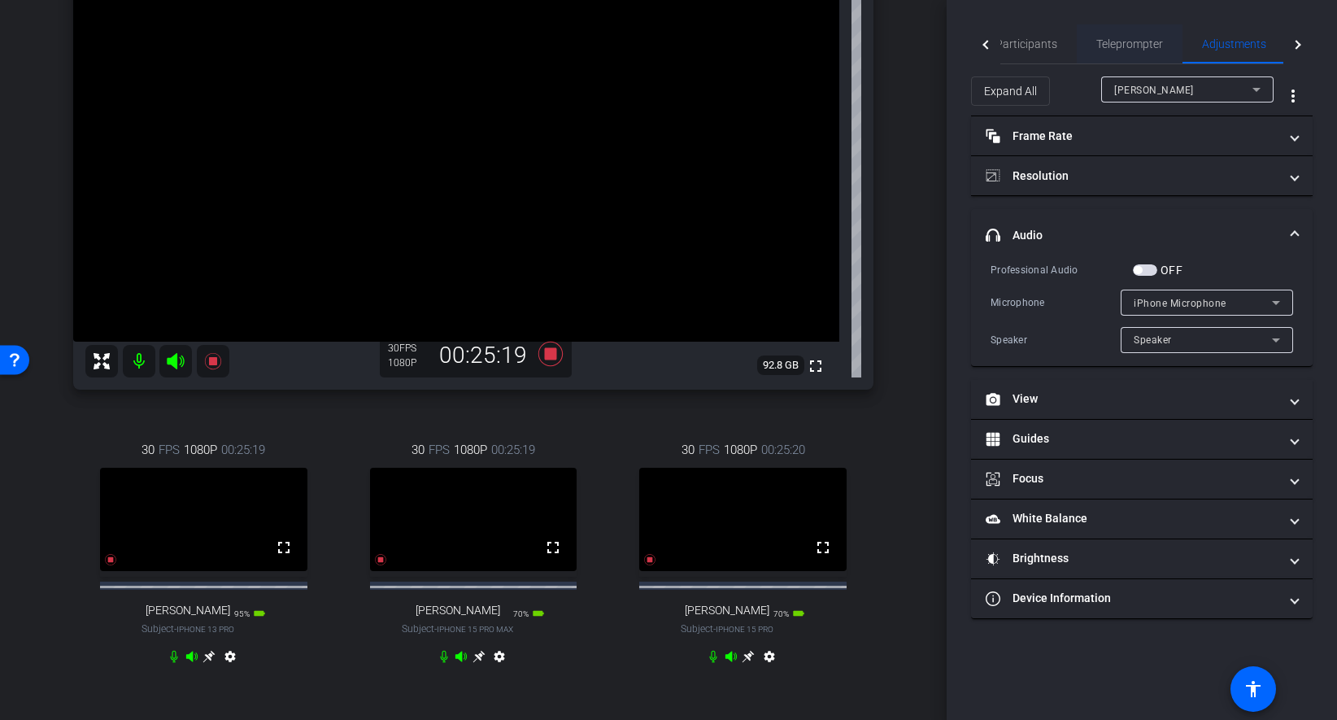
click at [1146, 42] on span "Teleprompter" at bounding box center [1129, 43] width 67 height 11
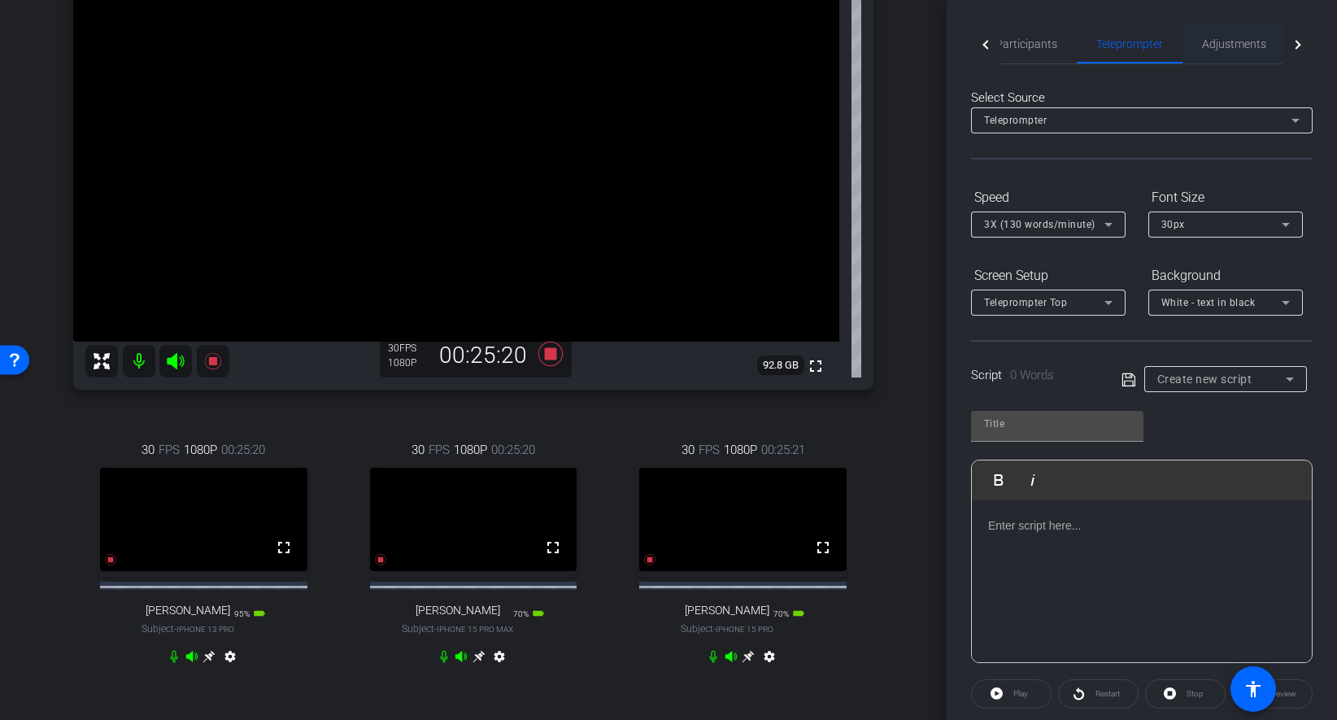
click at [1241, 49] on span "Adjustments" at bounding box center [1234, 43] width 64 height 11
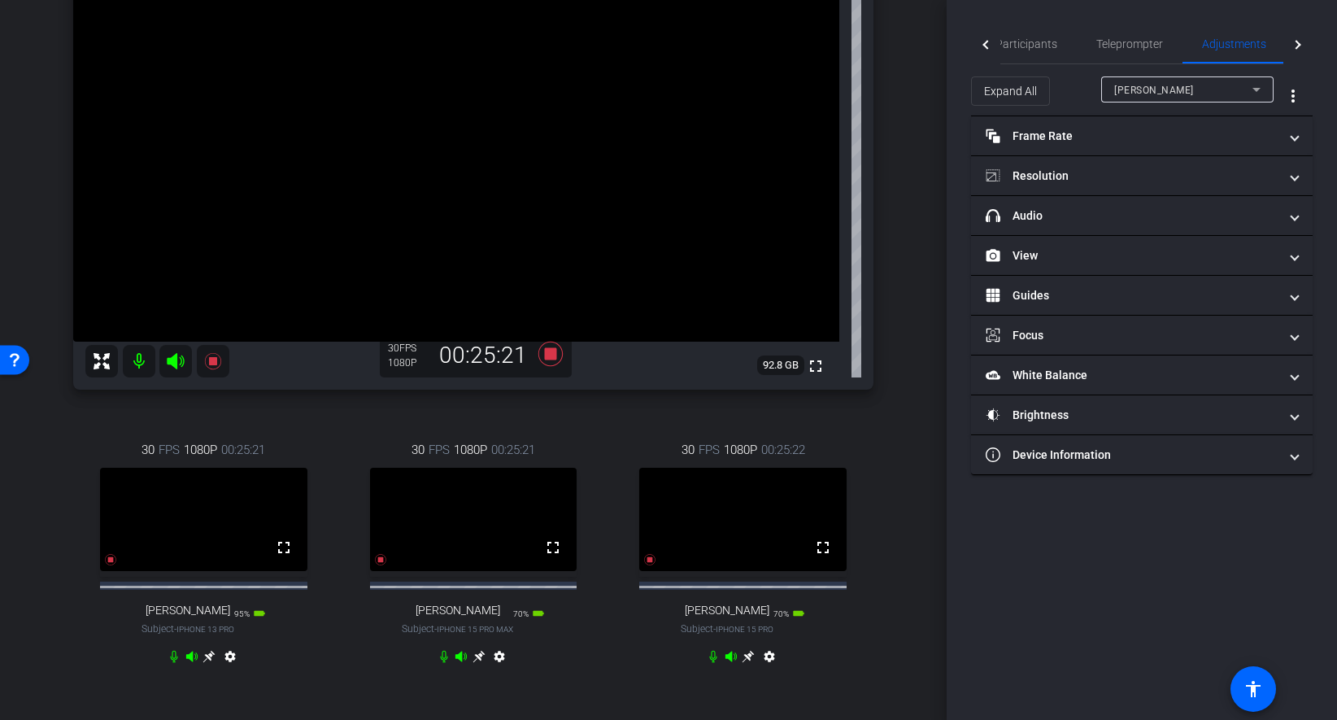
click at [1260, 87] on icon at bounding box center [1257, 90] width 20 height 20
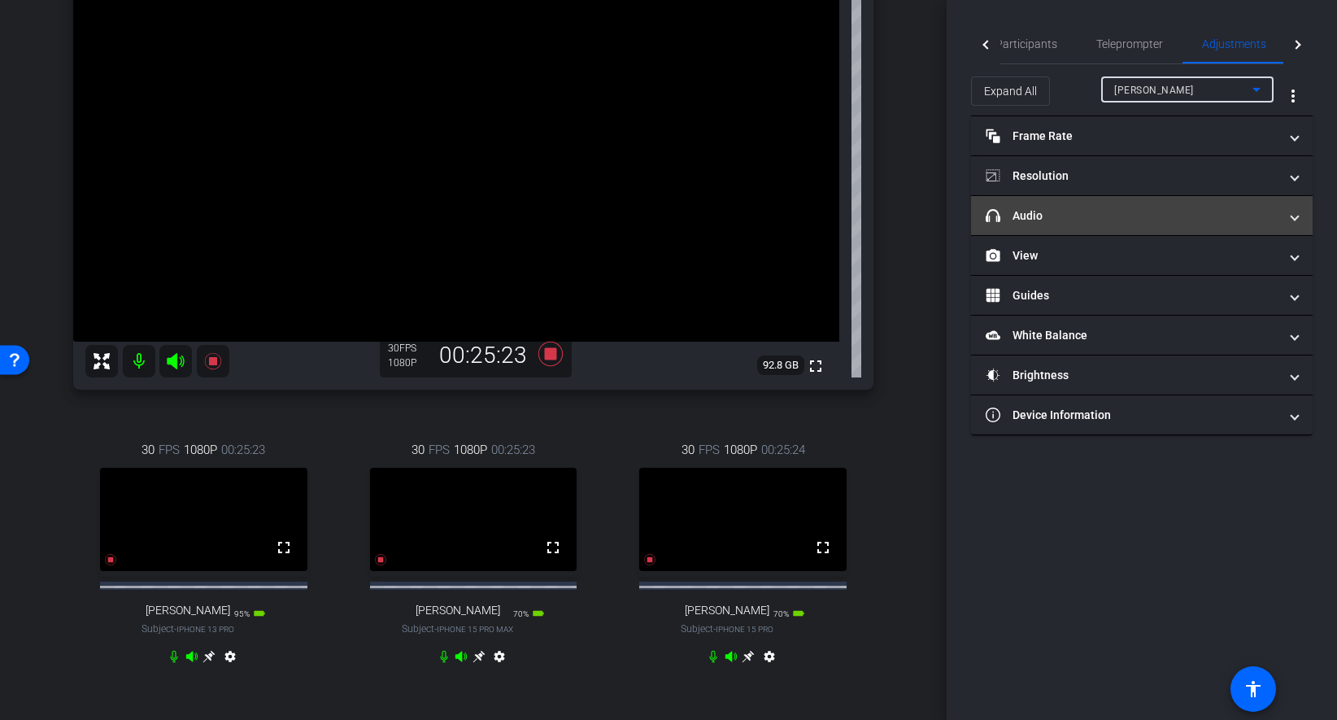
click at [1042, 209] on mat-panel-title "headphone icon Audio" at bounding box center [1132, 215] width 293 height 17
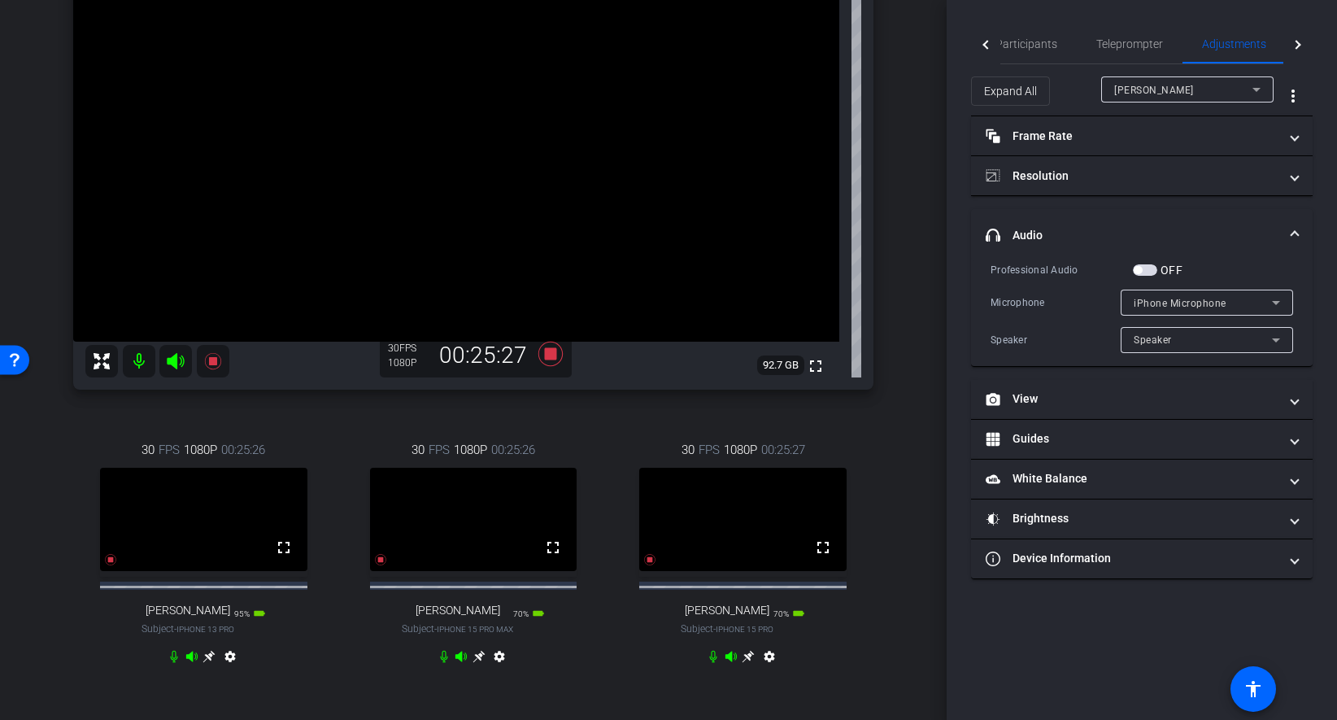
click at [1205, 89] on div "Antoine" at bounding box center [1183, 90] width 138 height 20
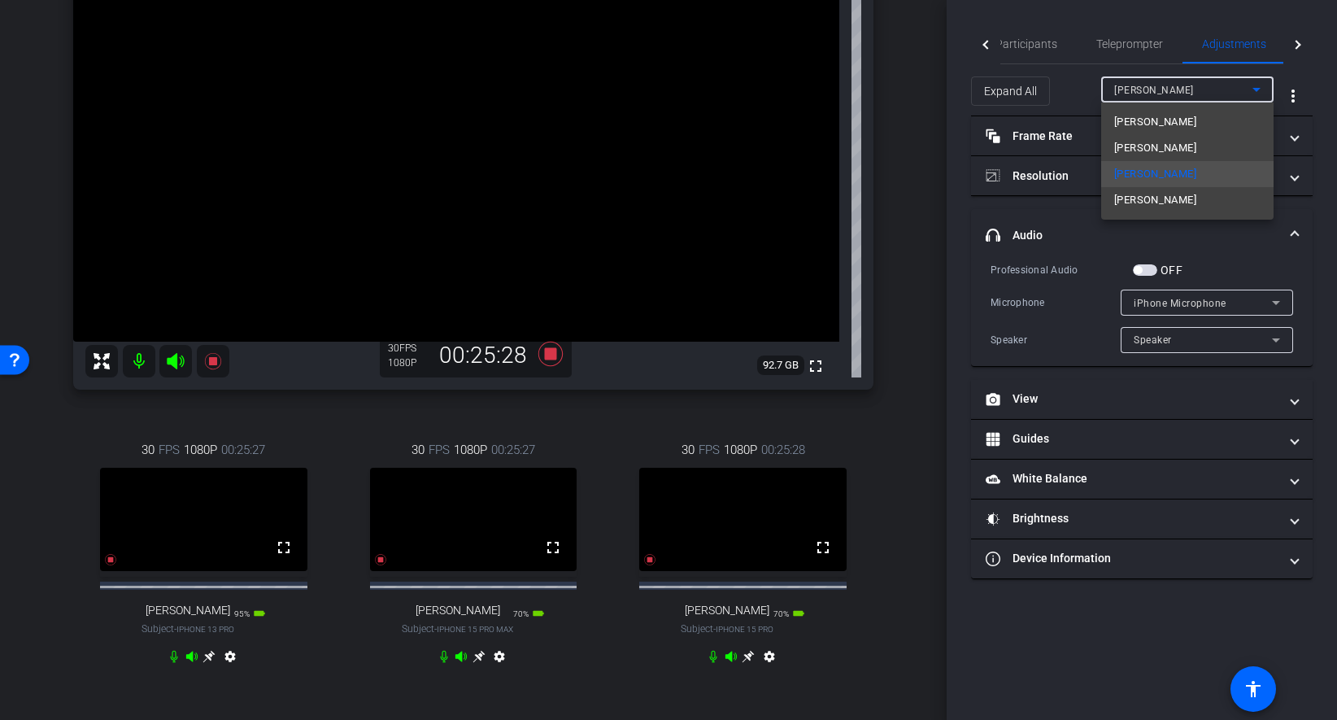
click at [1039, 48] on div at bounding box center [668, 360] width 1337 height 720
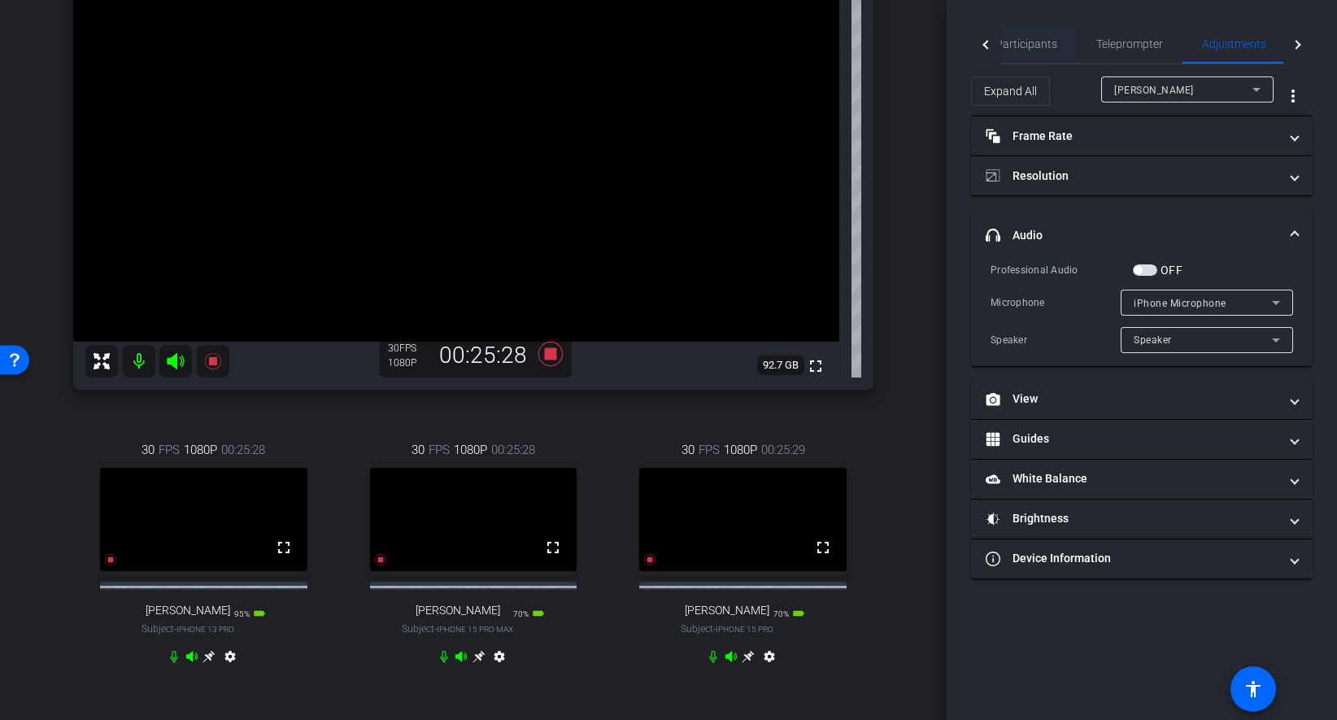
click at [1049, 43] on span "Participants" at bounding box center [1026, 43] width 62 height 11
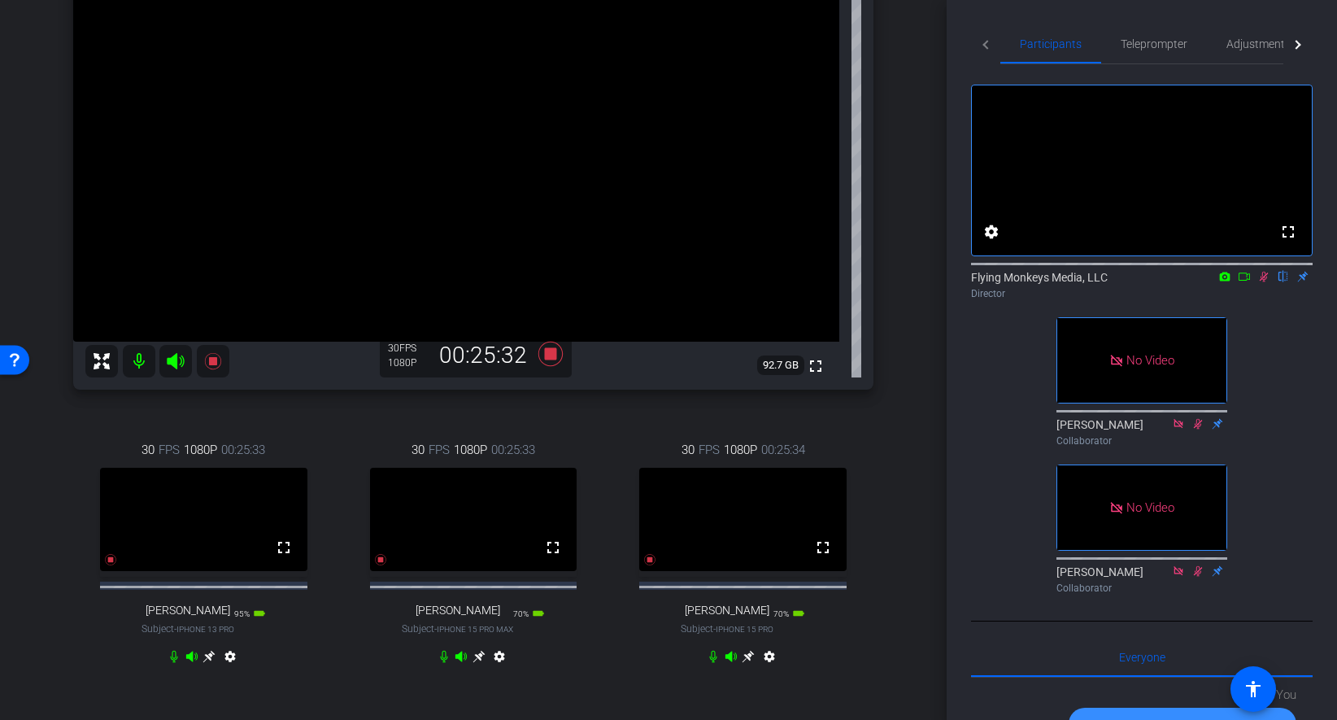
click at [906, 302] on div "arrow_back SCO Recording Session Back to project Send invite account_box grid_o…" at bounding box center [473, 193] width 947 height 720
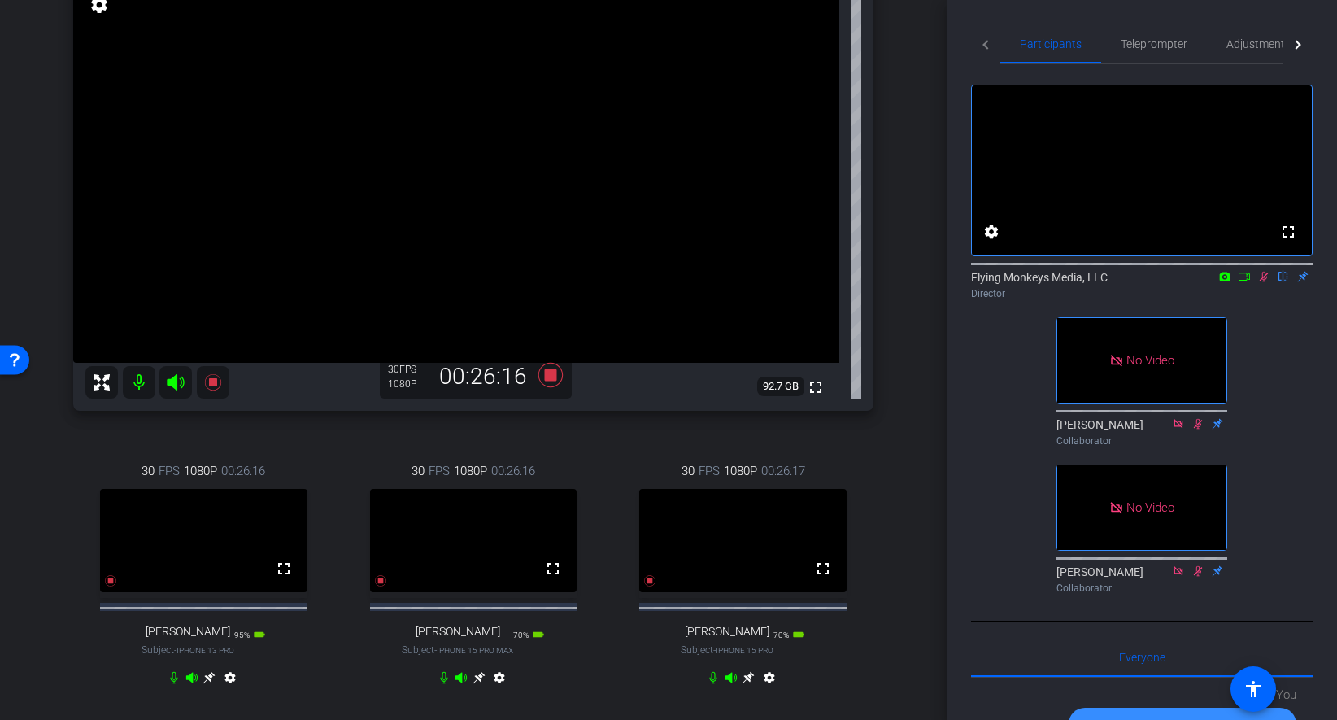
scroll to position [148, 0]
click at [745, 681] on icon at bounding box center [748, 674] width 13 height 13
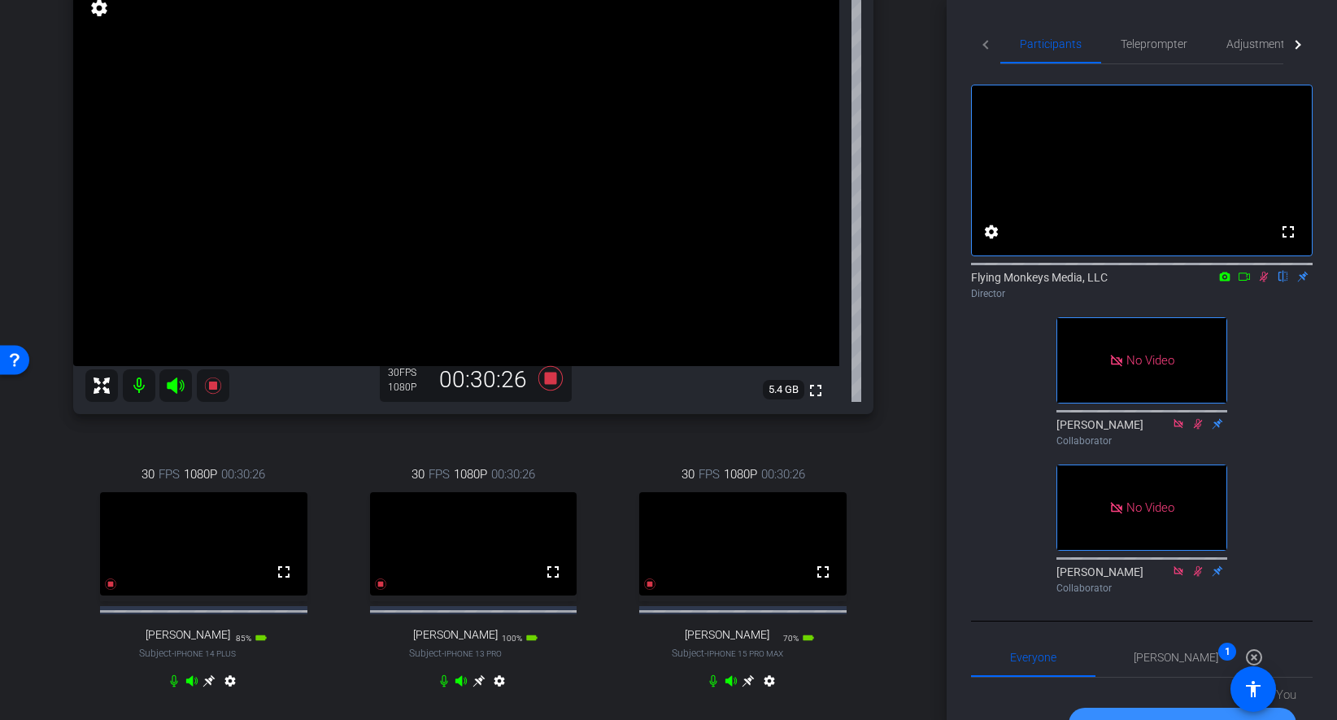
click at [907, 418] on div "arrow_back SCO Recording Session Back to project Send invite account_box grid_o…" at bounding box center [473, 218] width 947 height 720
click at [896, 189] on div "Sid Gudal iPhone 15 Pro info ROOM ID: 118535735 70% battery_std fullscreen sett…" at bounding box center [473, 332] width 865 height 809
click at [215, 687] on icon at bounding box center [209, 681] width 12 height 12
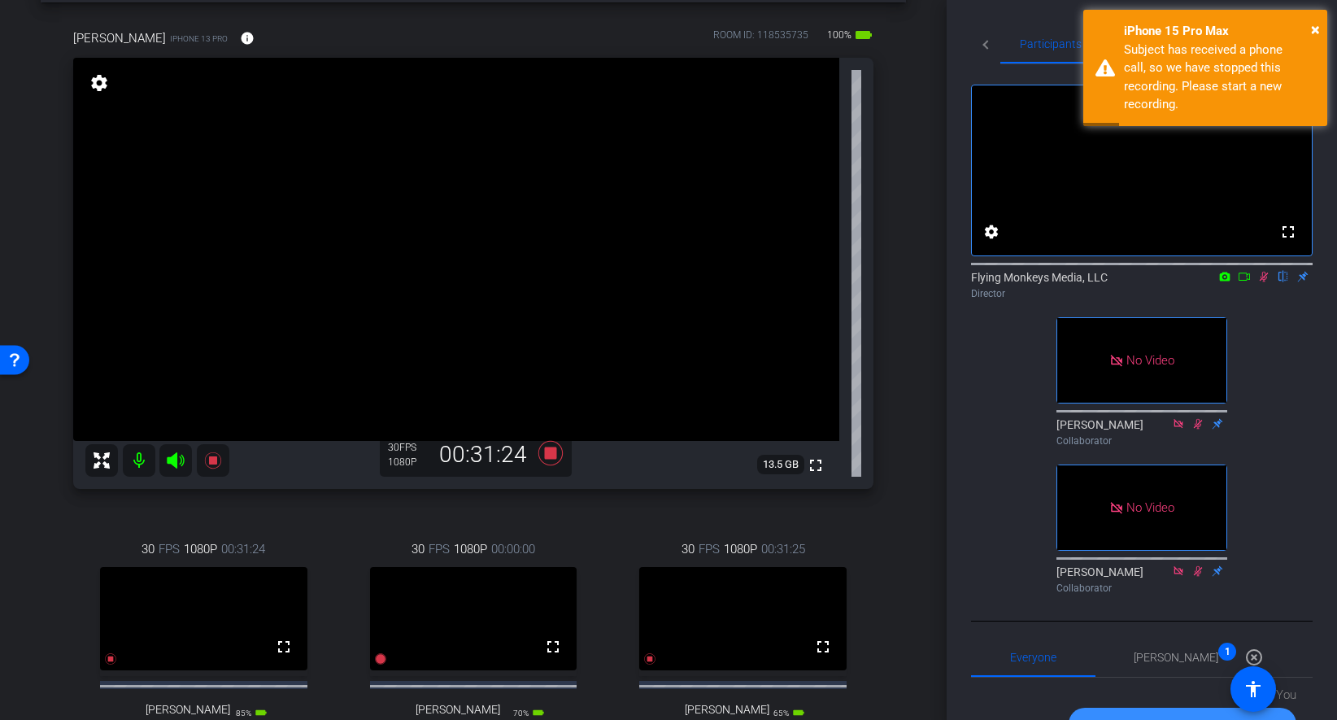
scroll to position [65, 0]
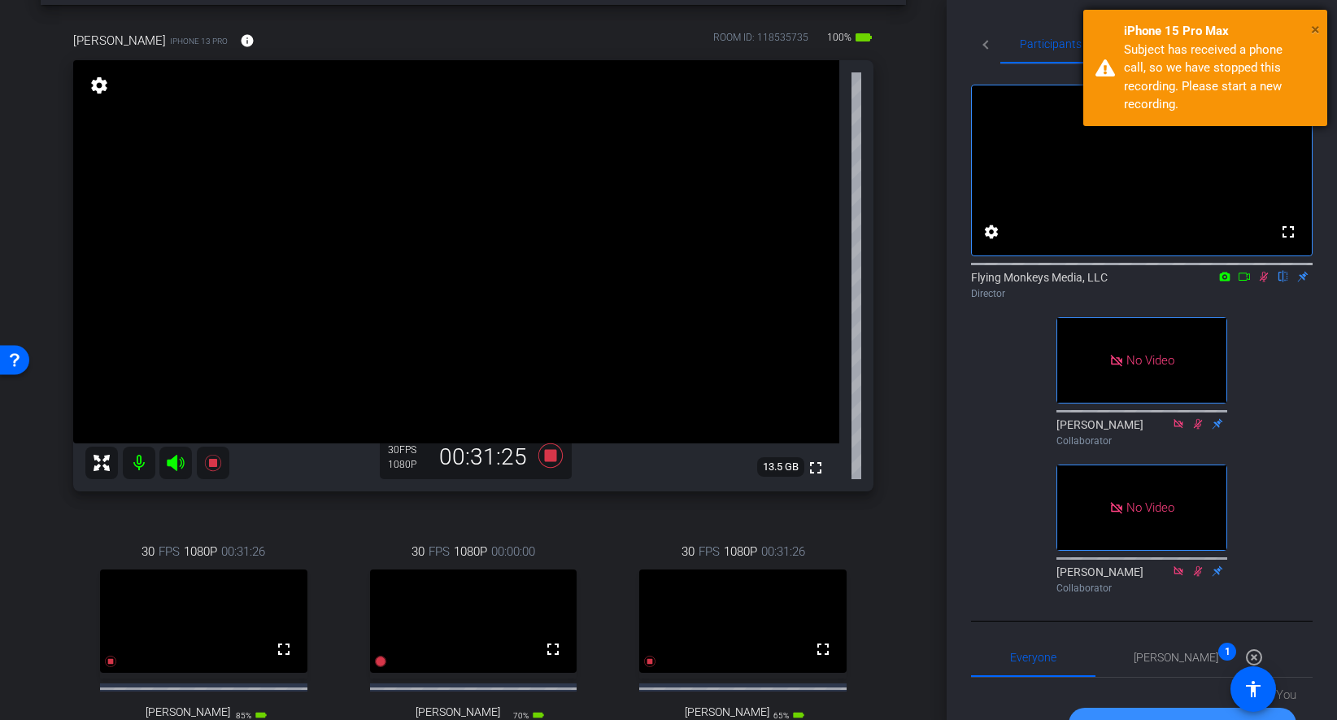
click at [1316, 26] on span "×" at bounding box center [1315, 30] width 9 height 20
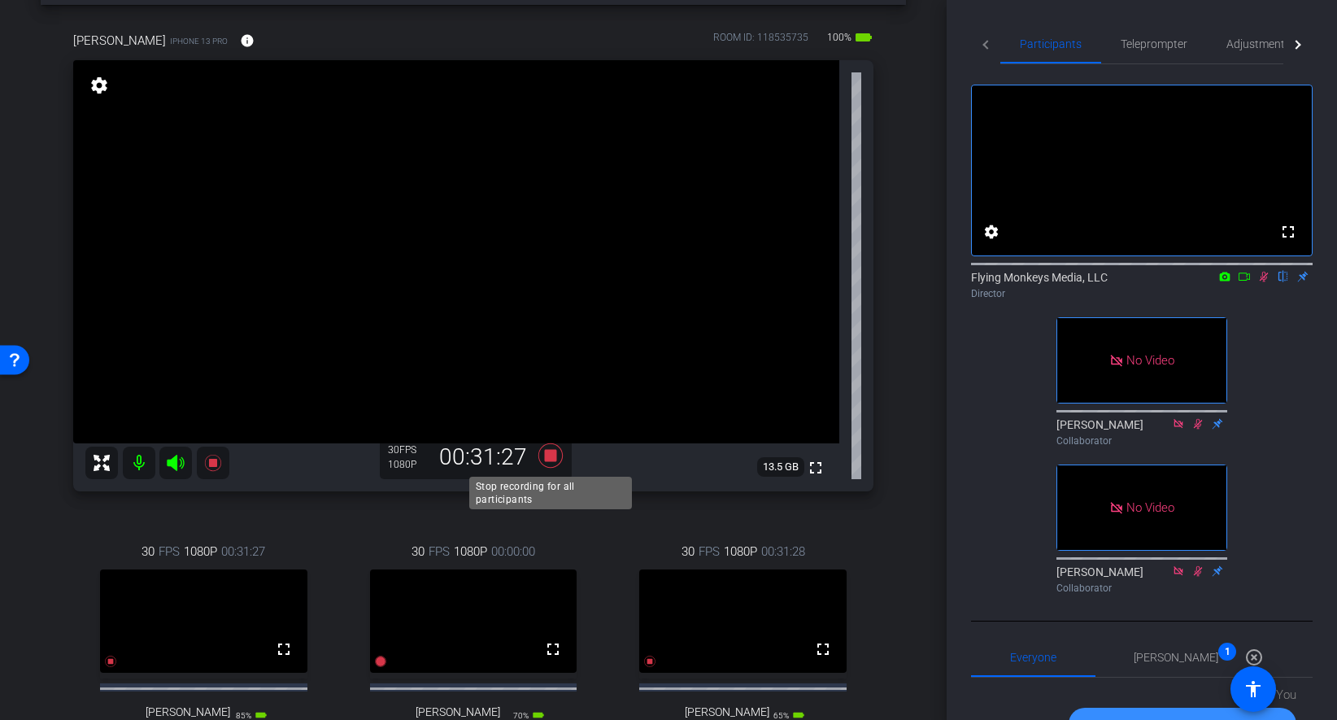
click at [552, 450] on icon at bounding box center [550, 455] width 24 height 24
click at [1264, 282] on icon at bounding box center [1264, 277] width 9 height 11
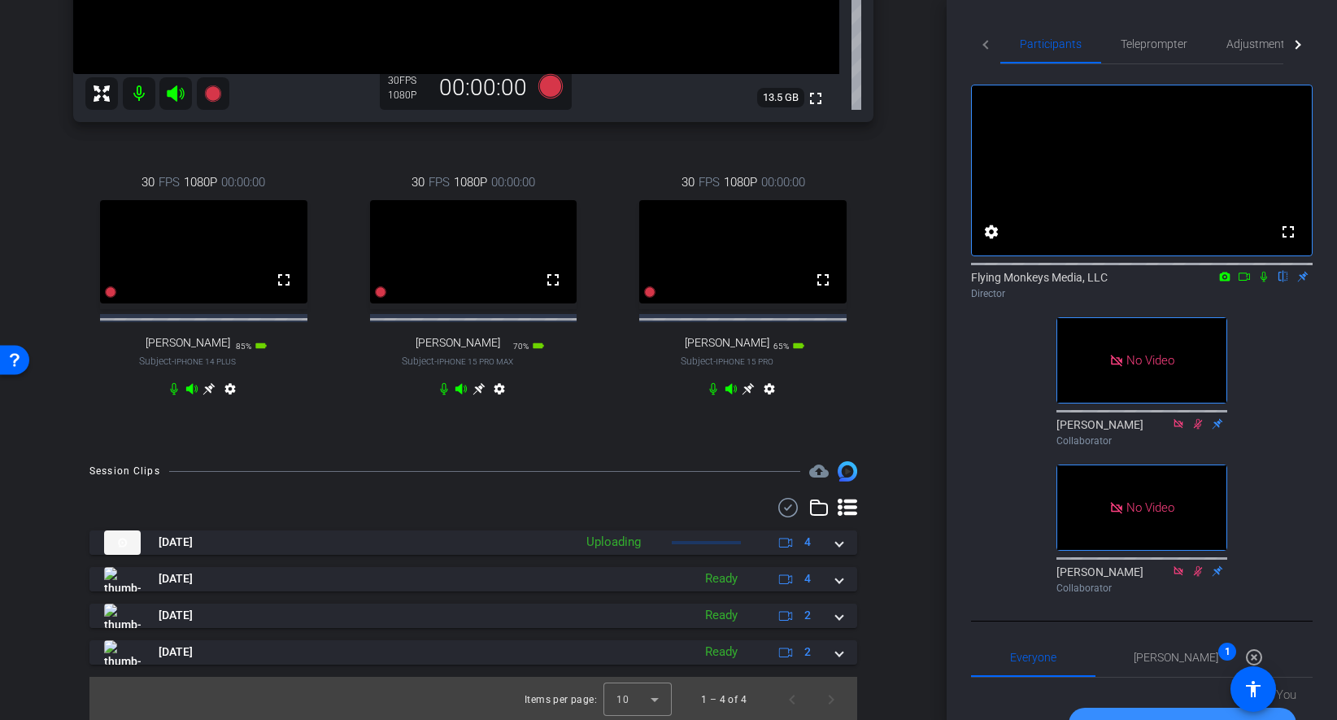
scroll to position [449, 0]
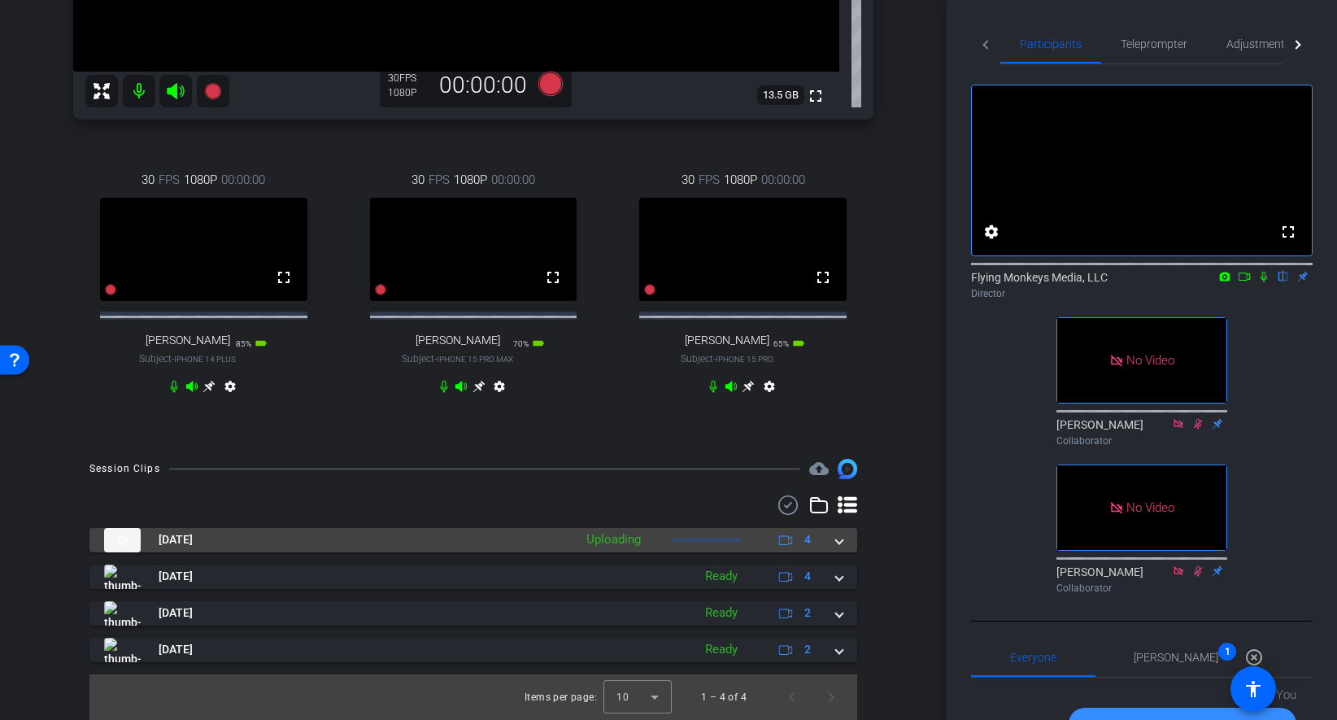
click at [838, 544] on span at bounding box center [839, 539] width 7 height 17
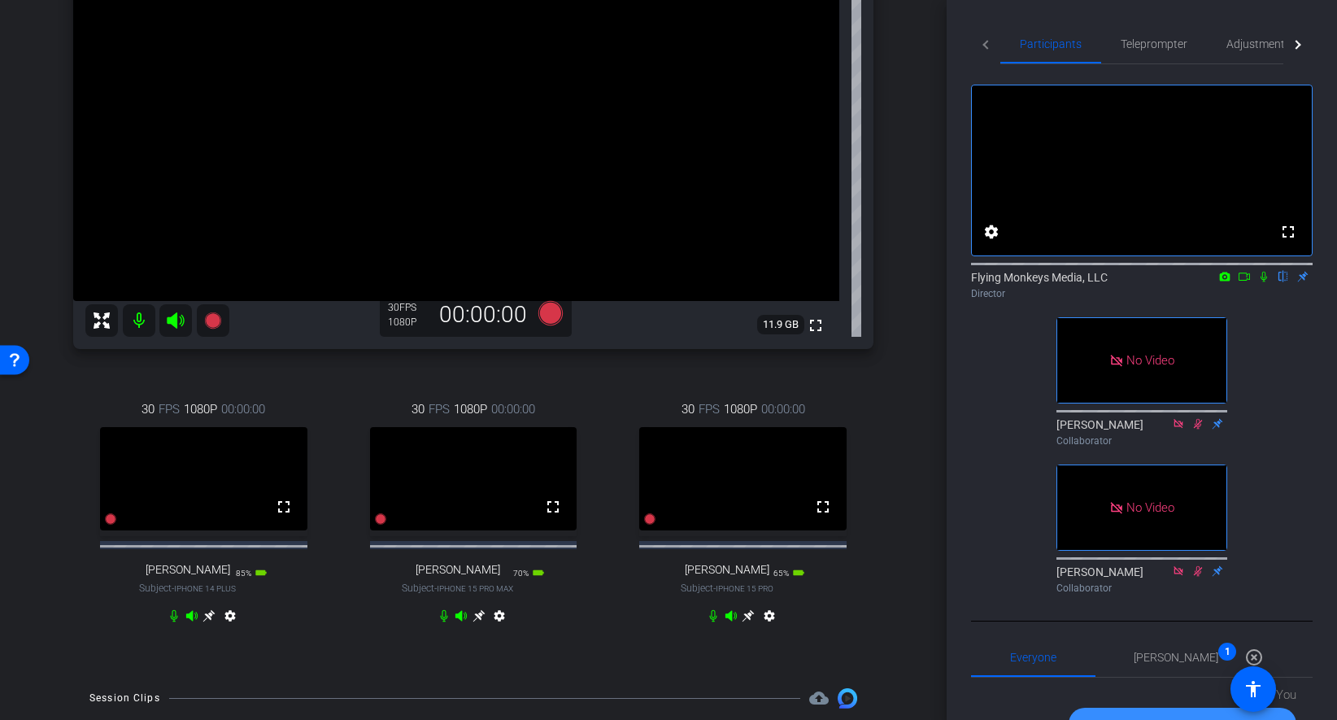
scroll to position [229, 0]
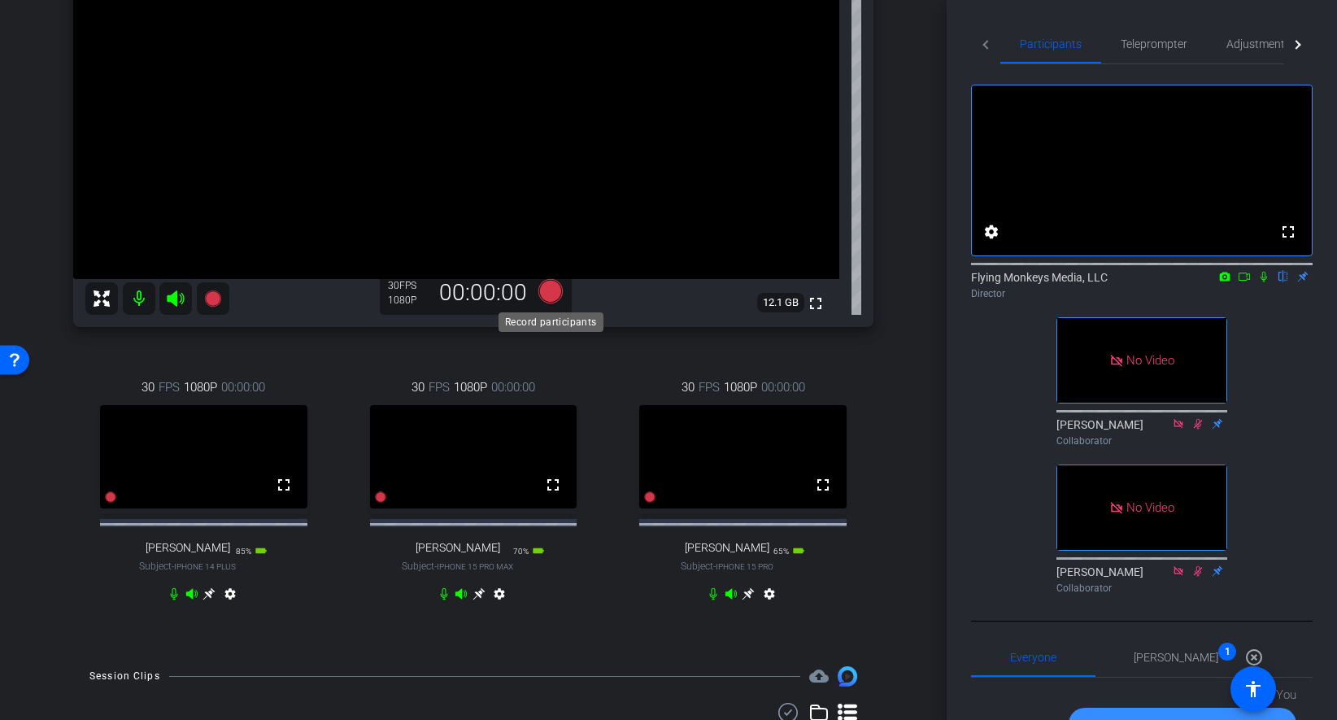
click at [551, 295] on icon at bounding box center [550, 291] width 24 height 24
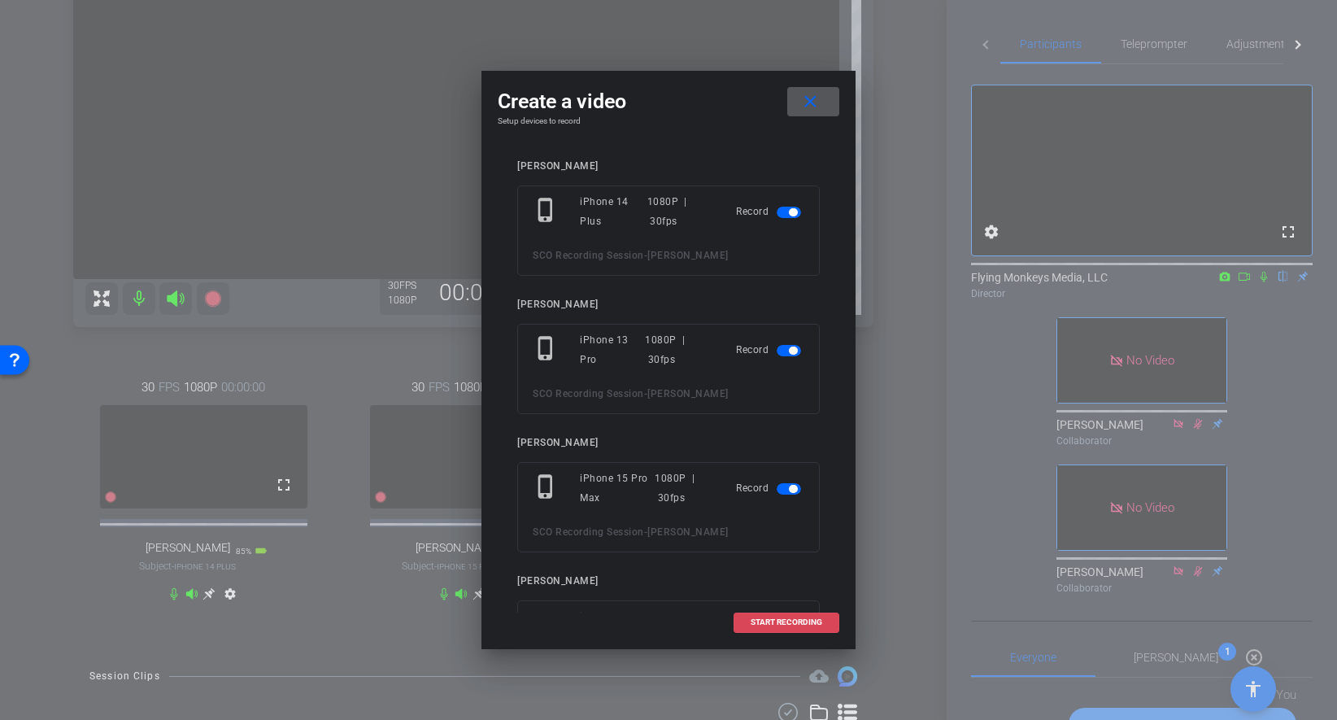
click at [781, 621] on span "START RECORDING" at bounding box center [787, 622] width 72 height 8
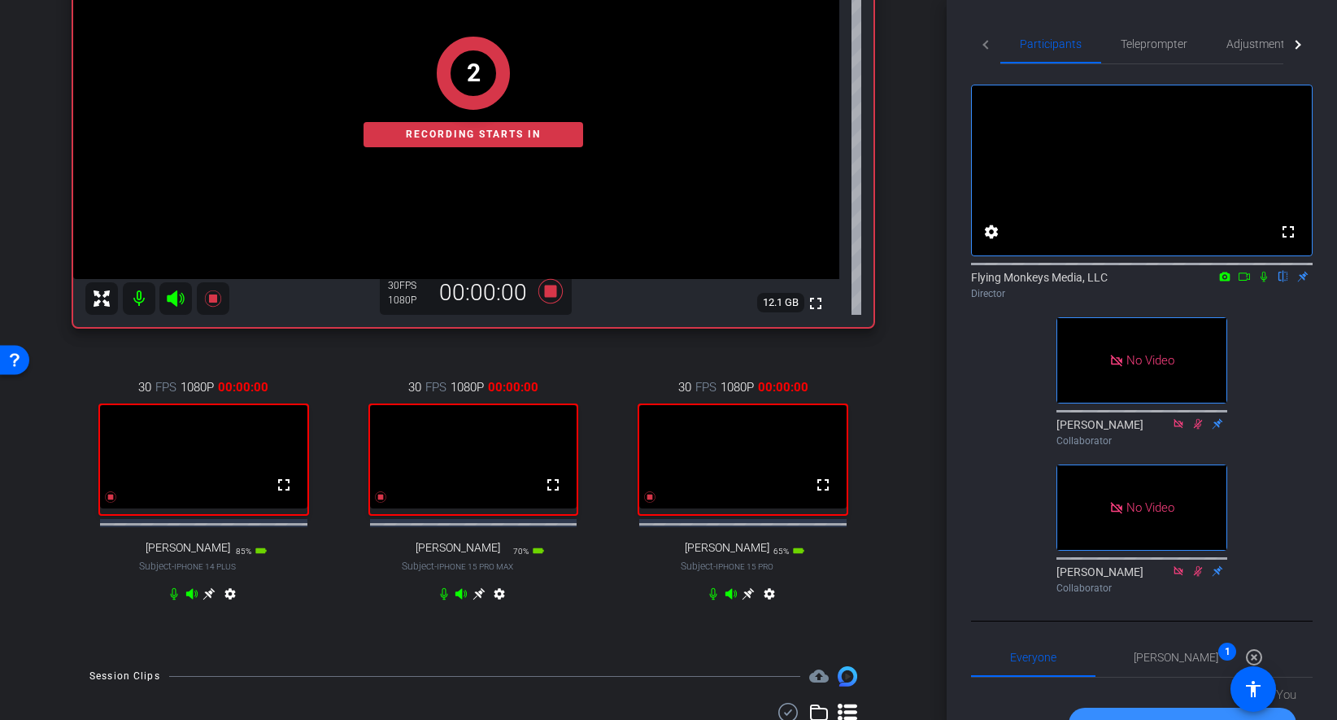
click at [1261, 282] on icon at bounding box center [1263, 277] width 7 height 11
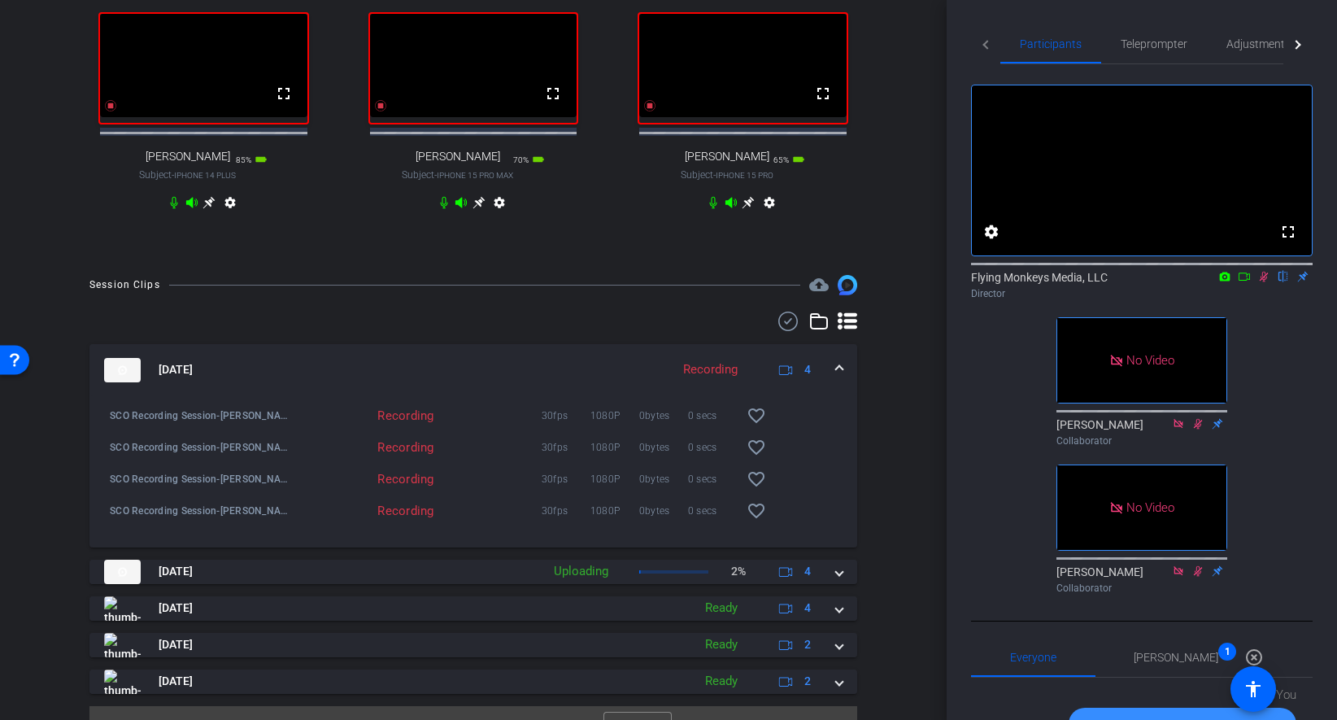
scroll to position [629, 0]
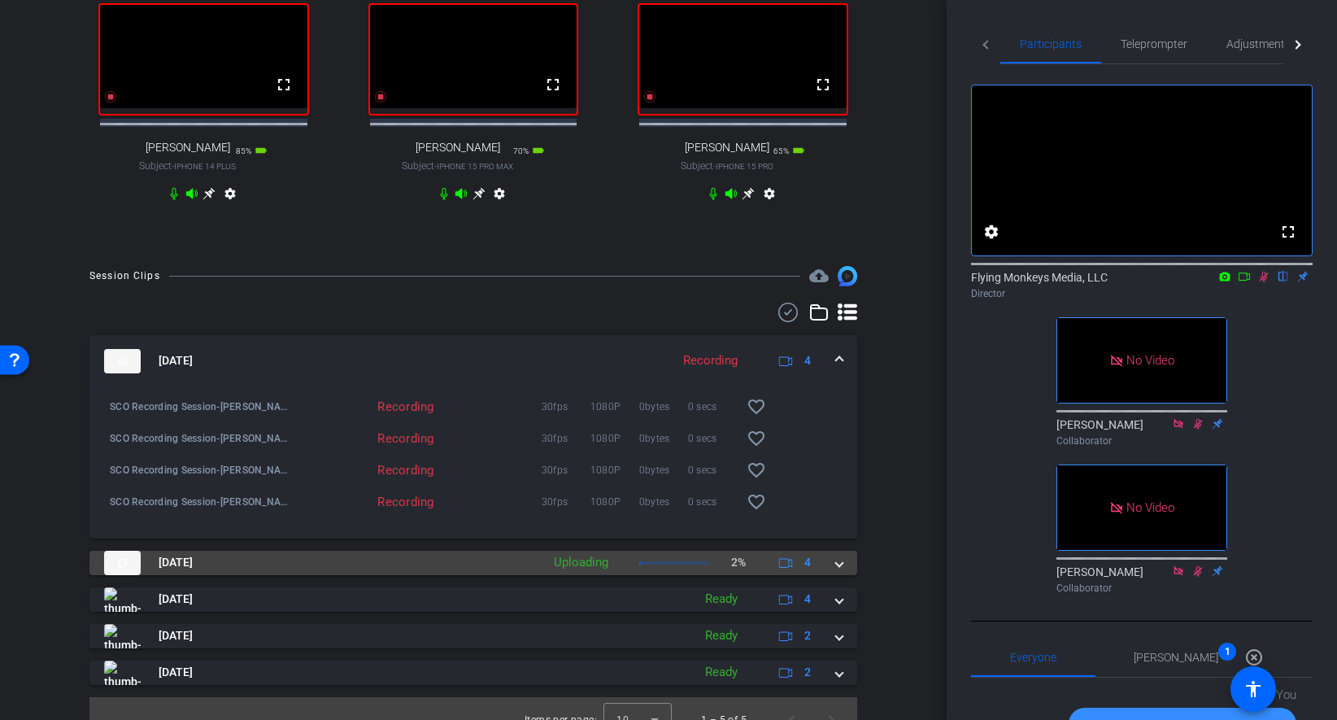
click at [842, 571] on span at bounding box center [839, 562] width 7 height 17
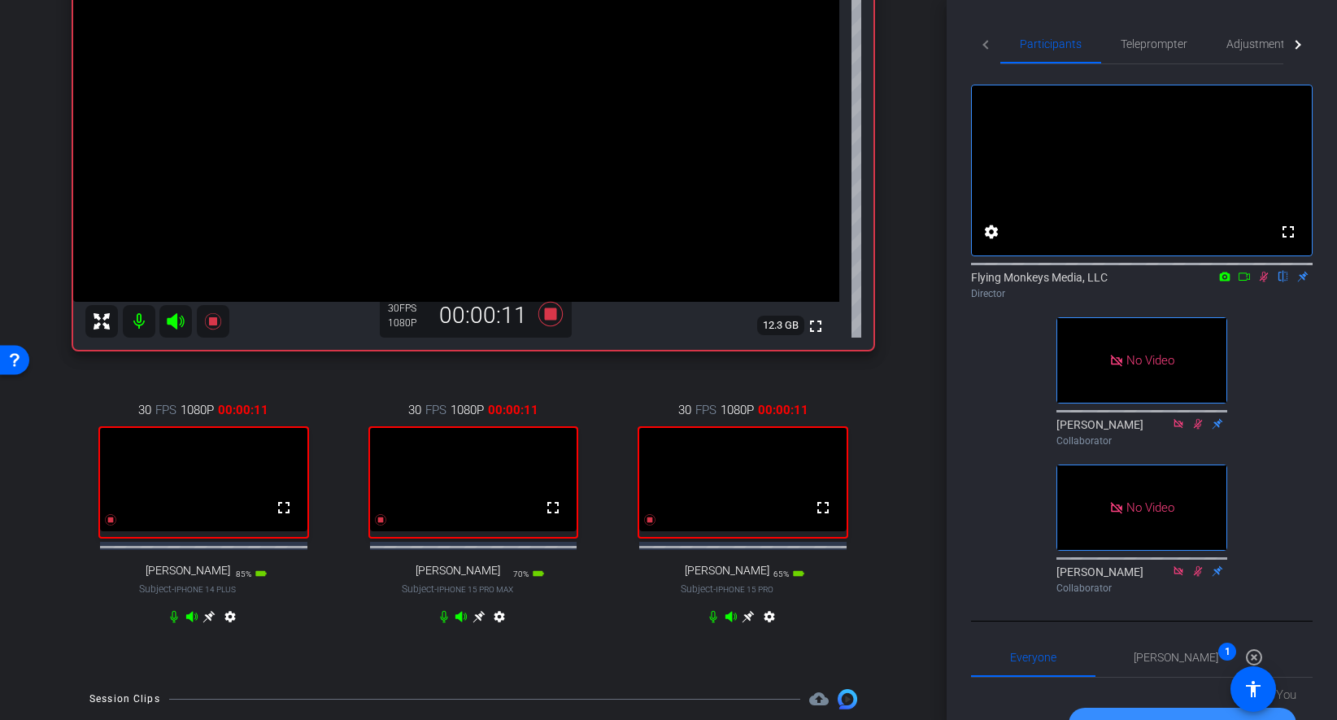
scroll to position [182, 0]
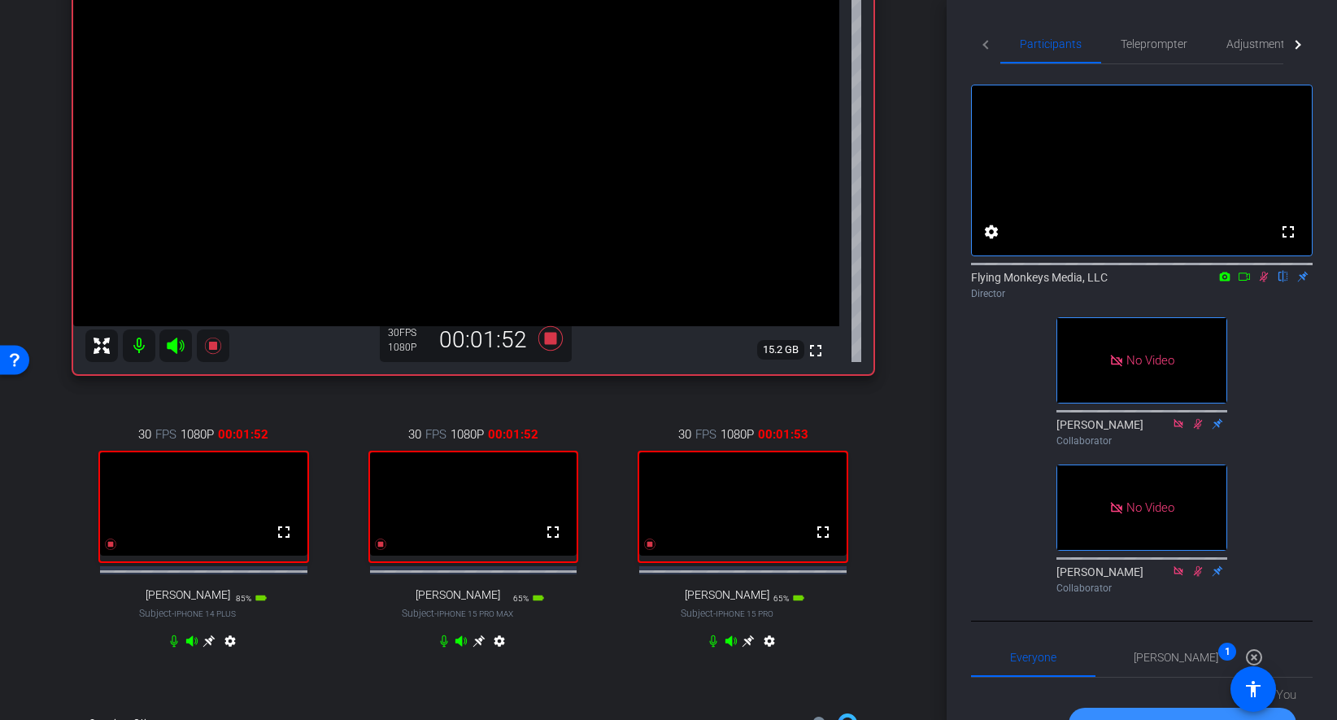
click at [208, 647] on icon at bounding box center [208, 640] width 13 height 13
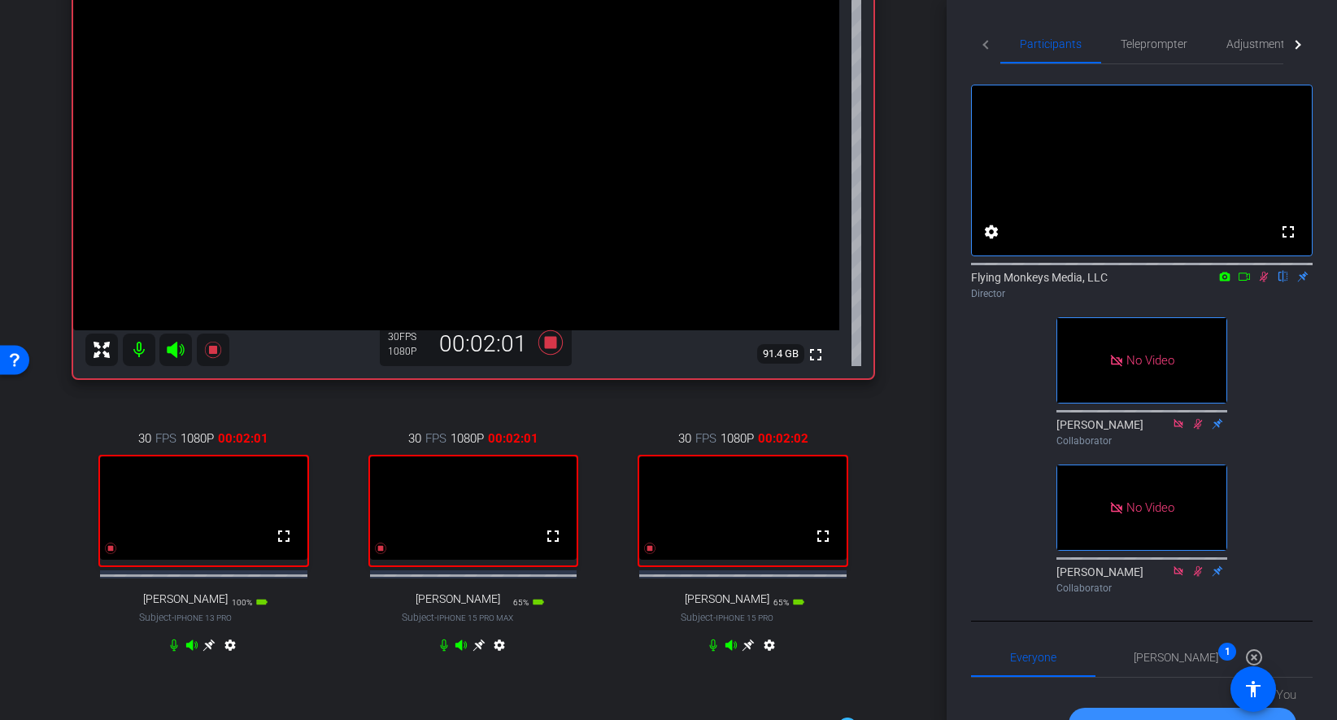
scroll to position [180, 0]
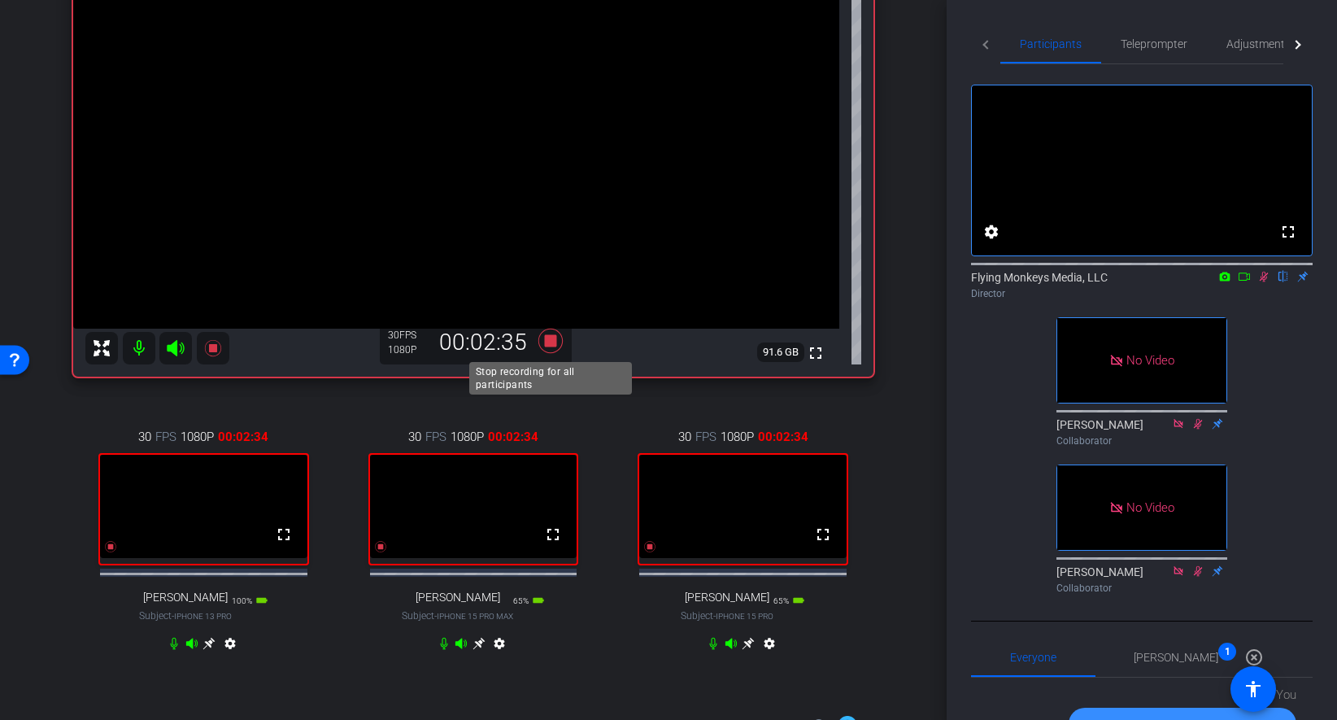
click at [550, 339] on icon at bounding box center [550, 341] width 24 height 24
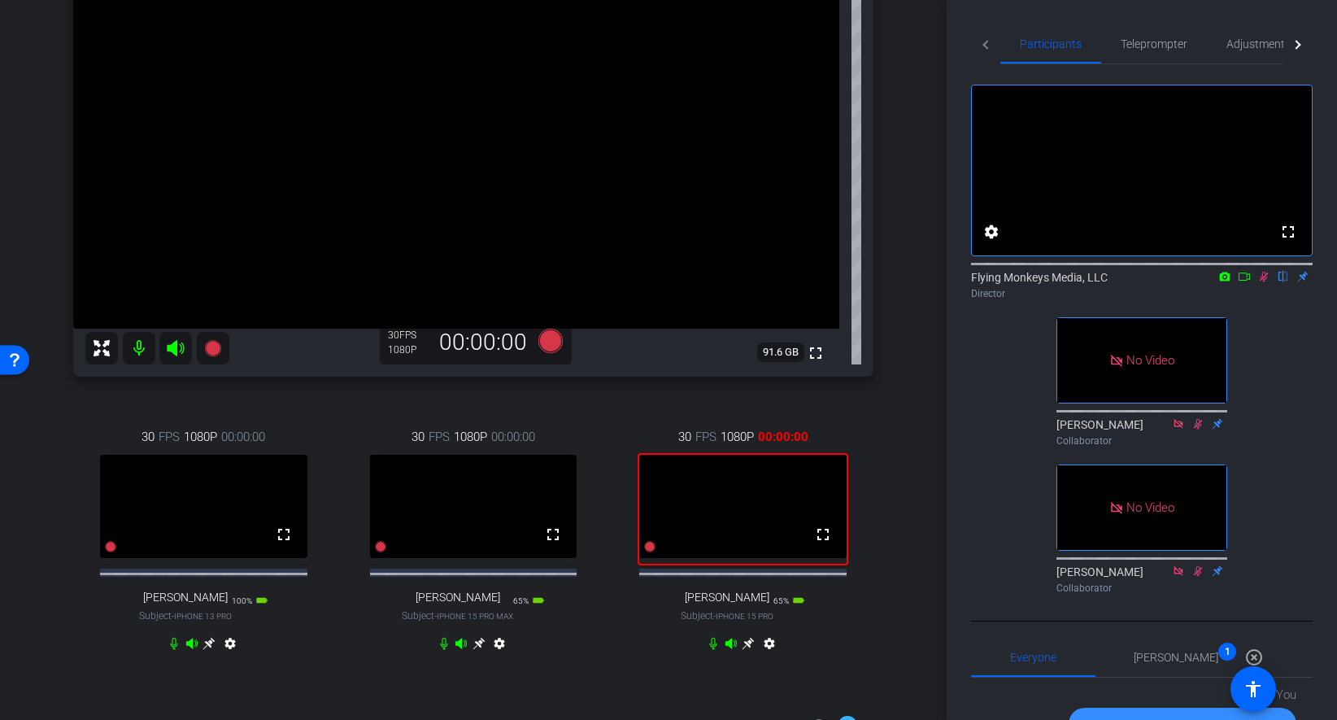
click at [1264, 282] on icon at bounding box center [1264, 277] width 9 height 11
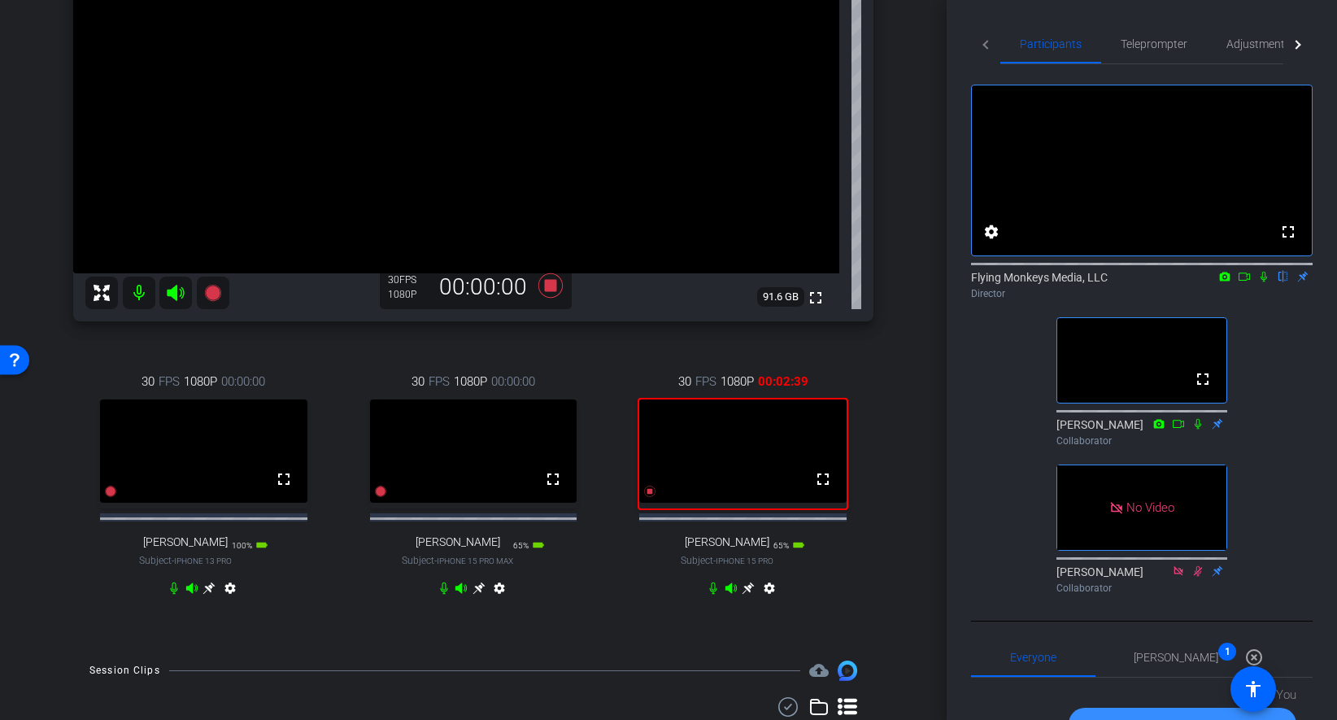
scroll to position [258, 0]
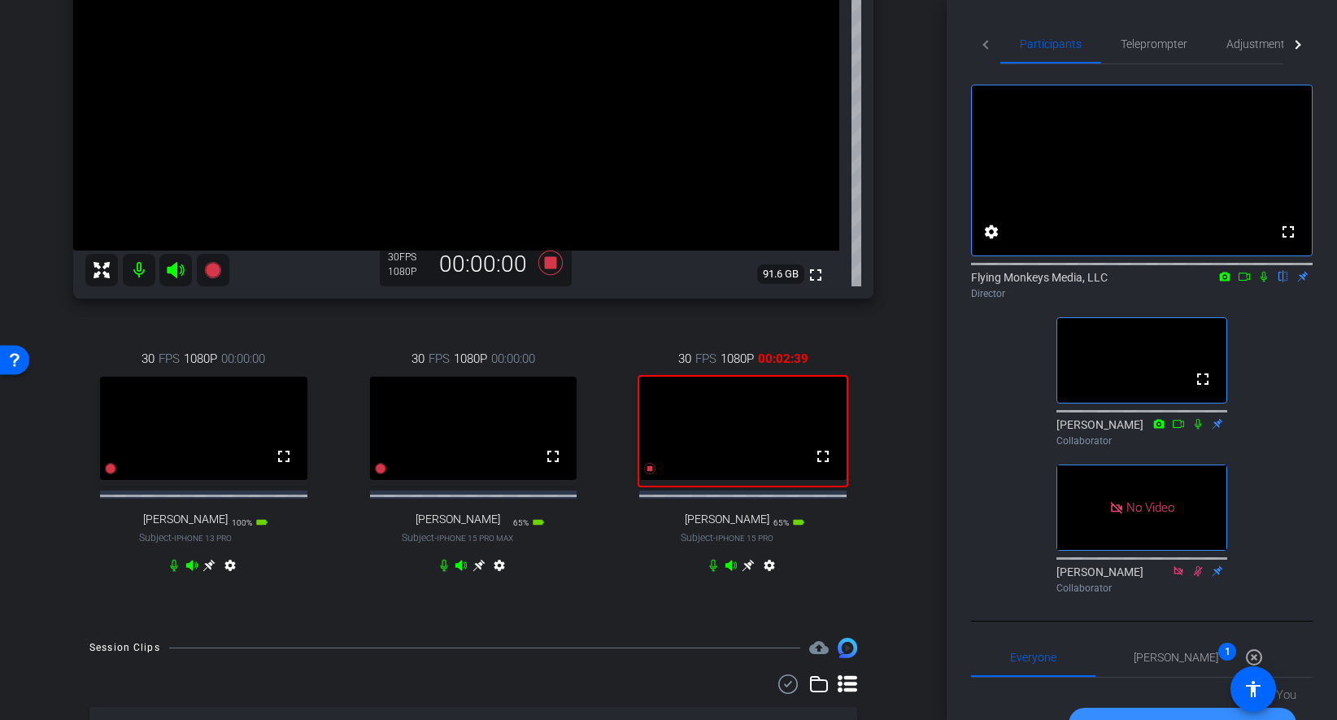
click at [926, 315] on div "arrow_back SCO Recording Session Back to project Send invite account_box grid_o…" at bounding box center [473, 102] width 947 height 720
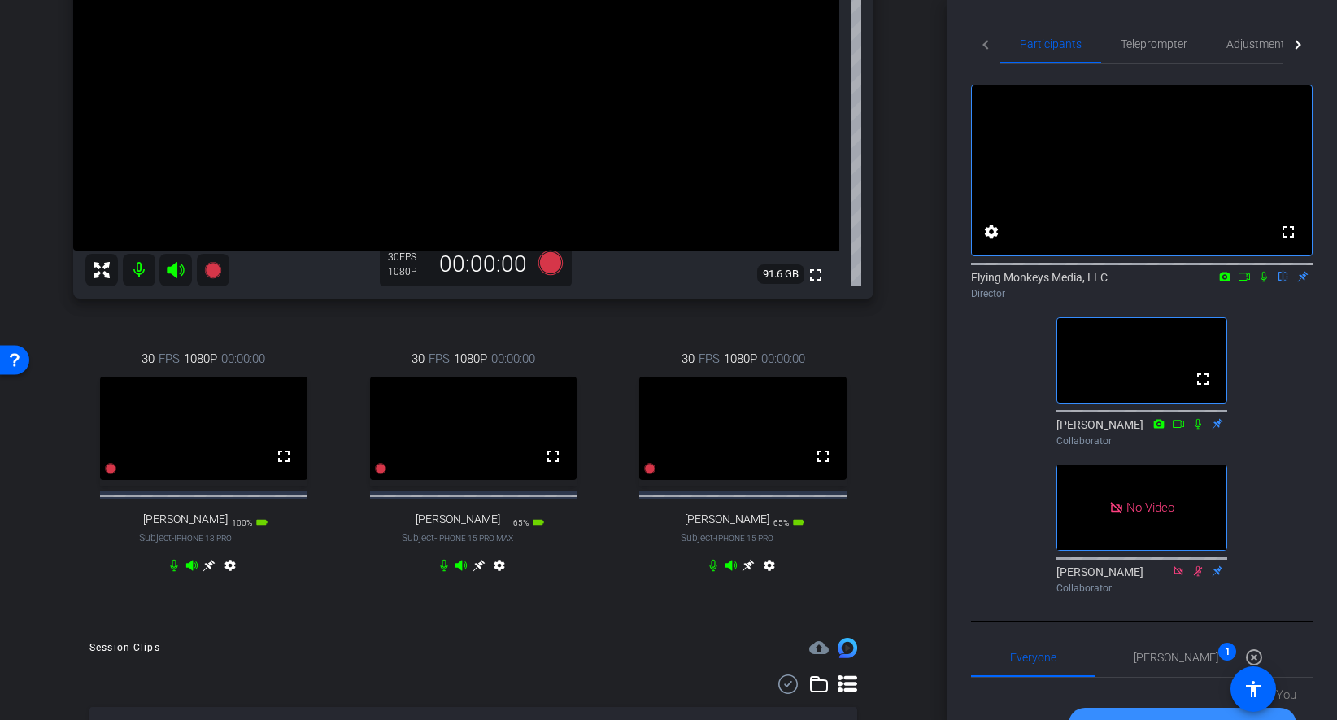
click at [907, 442] on div "arrow_back SCO Recording Session Back to project Send invite account_box grid_o…" at bounding box center [473, 102] width 947 height 720
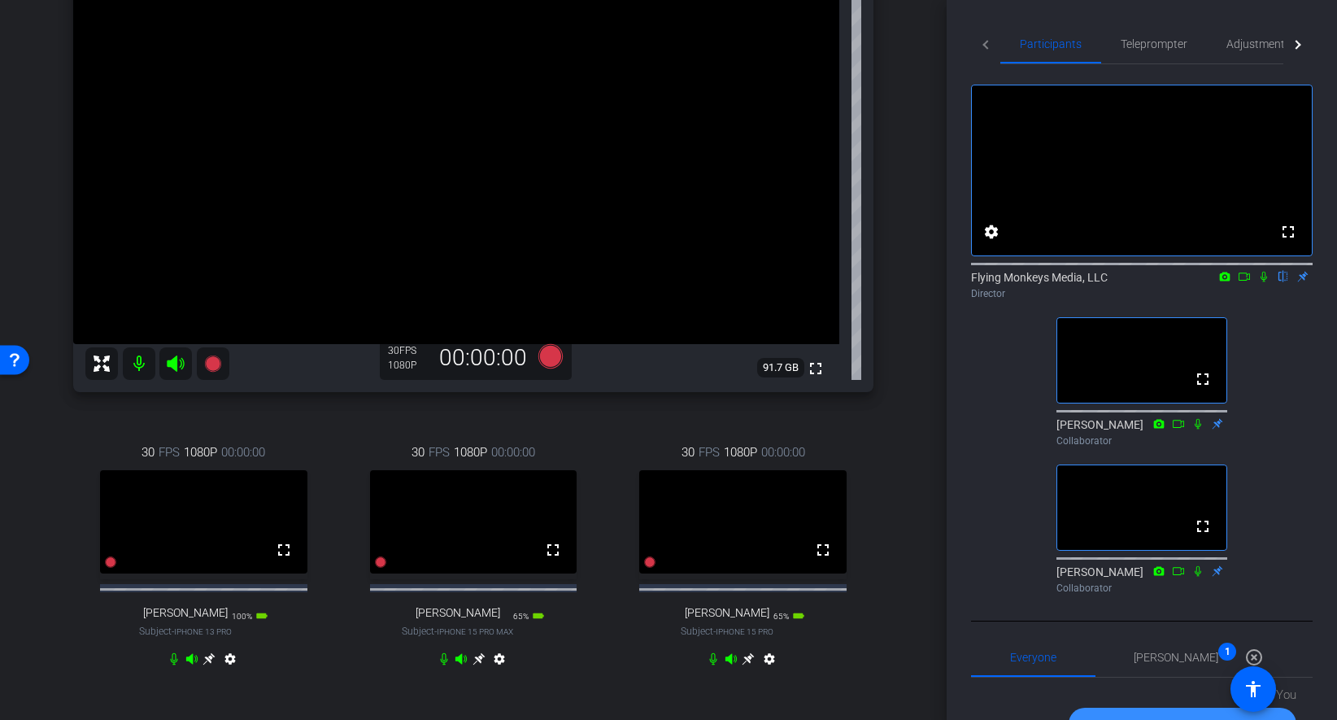
scroll to position [157, 0]
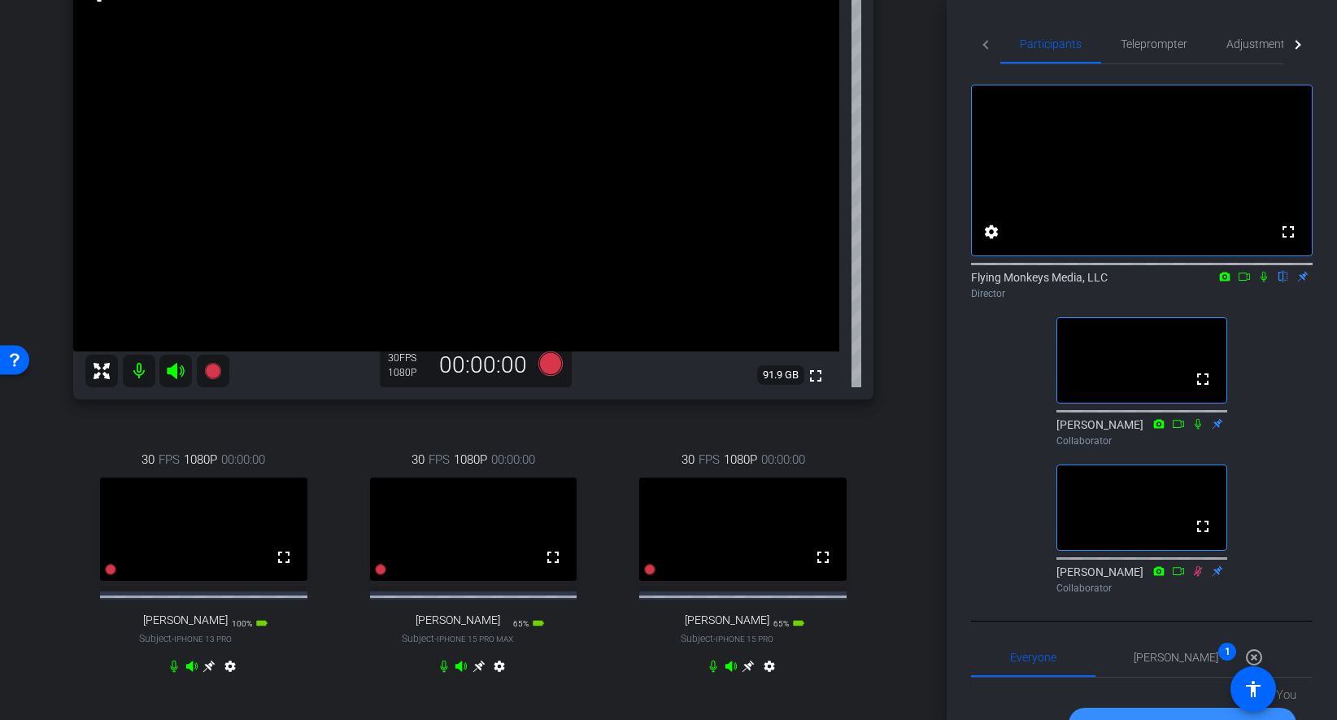
click at [928, 229] on div "arrow_back SCO Recording Session Back to project Send invite account_box grid_o…" at bounding box center [473, 203] width 947 height 720
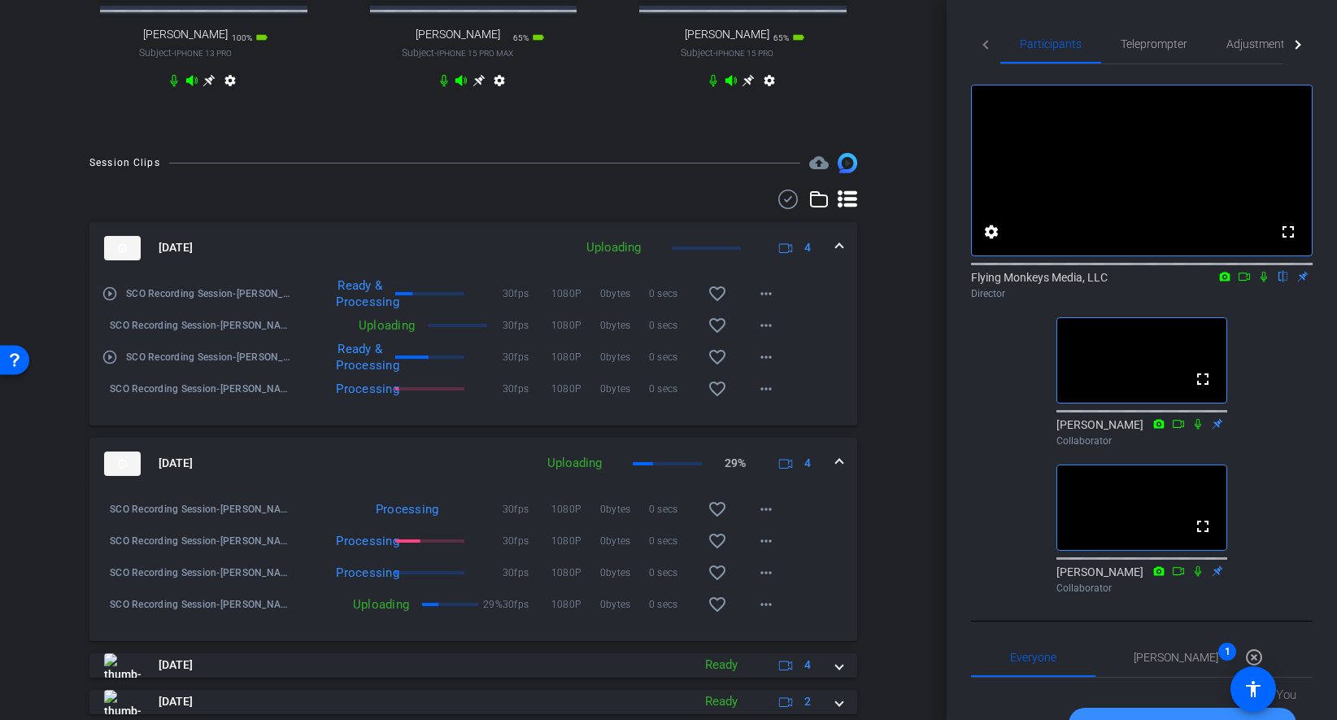
scroll to position [745, 0]
click at [764, 516] on mat-icon "more_horiz" at bounding box center [766, 507] width 20 height 20
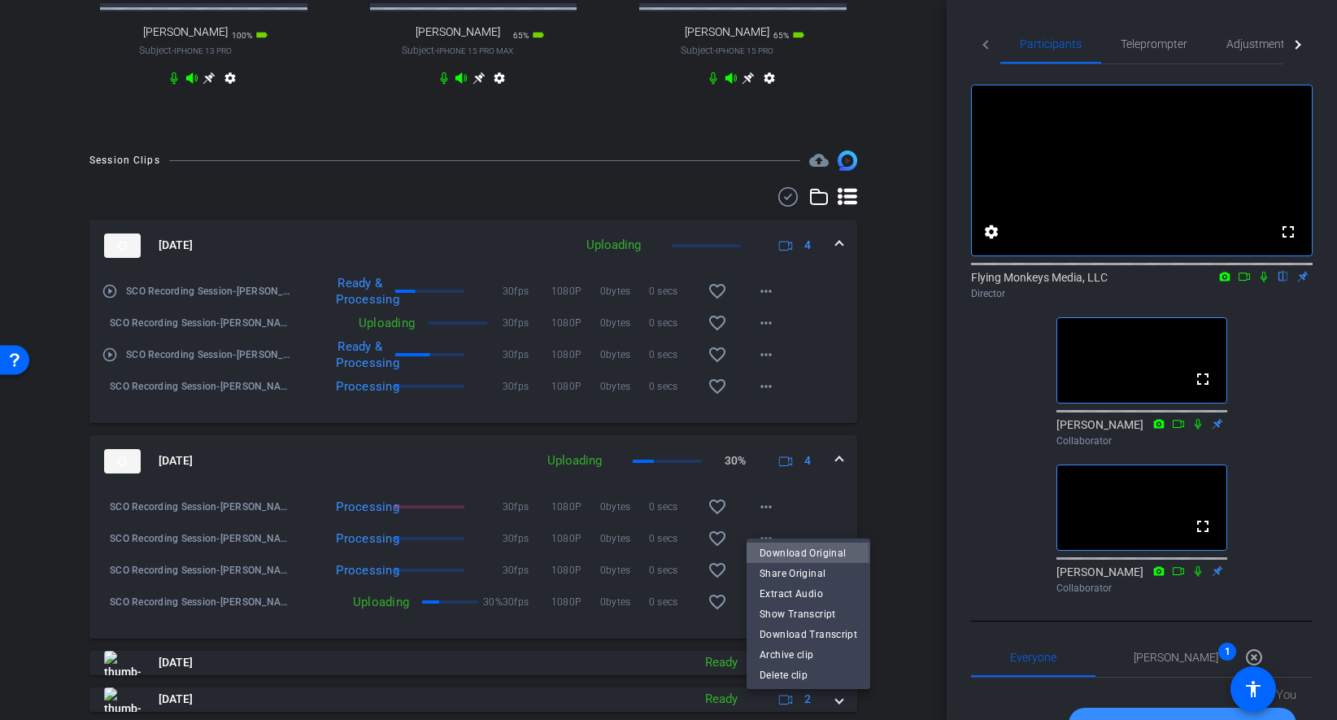
click at [786, 555] on span "Download Original" at bounding box center [808, 553] width 98 height 20
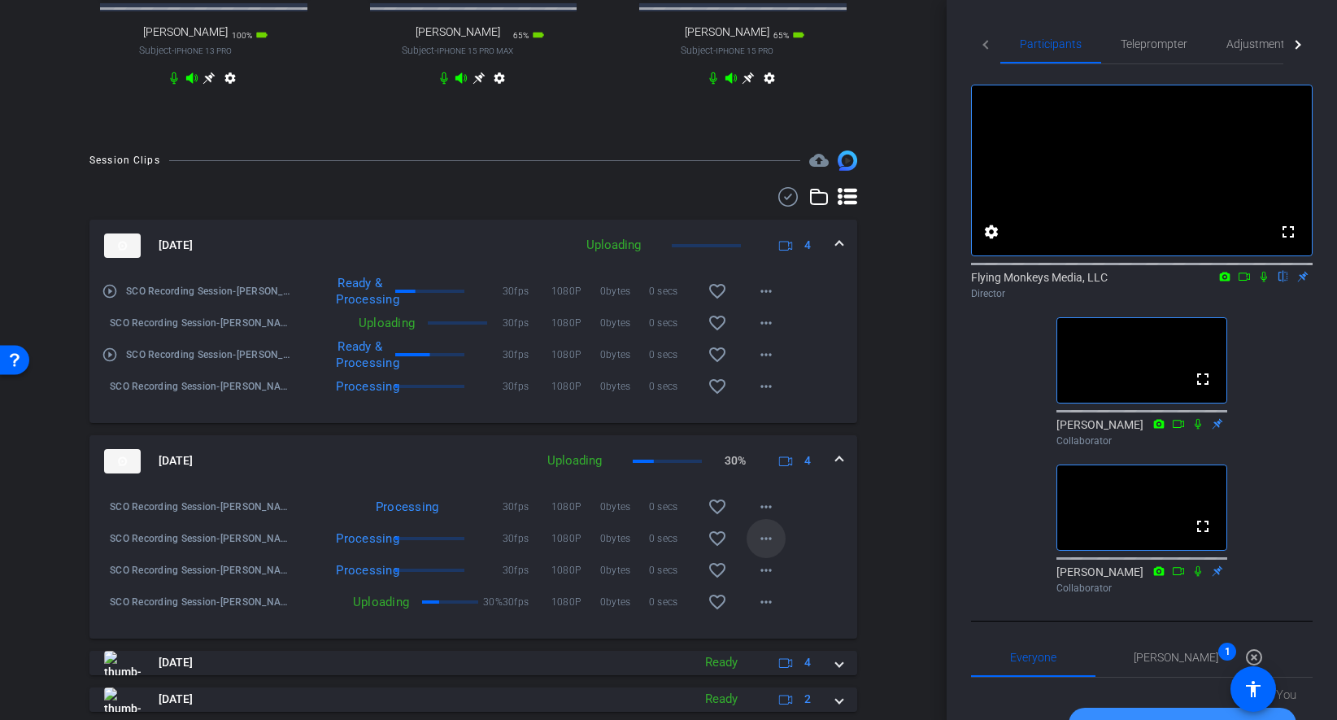
click at [764, 548] on mat-icon "more_horiz" at bounding box center [766, 539] width 20 height 20
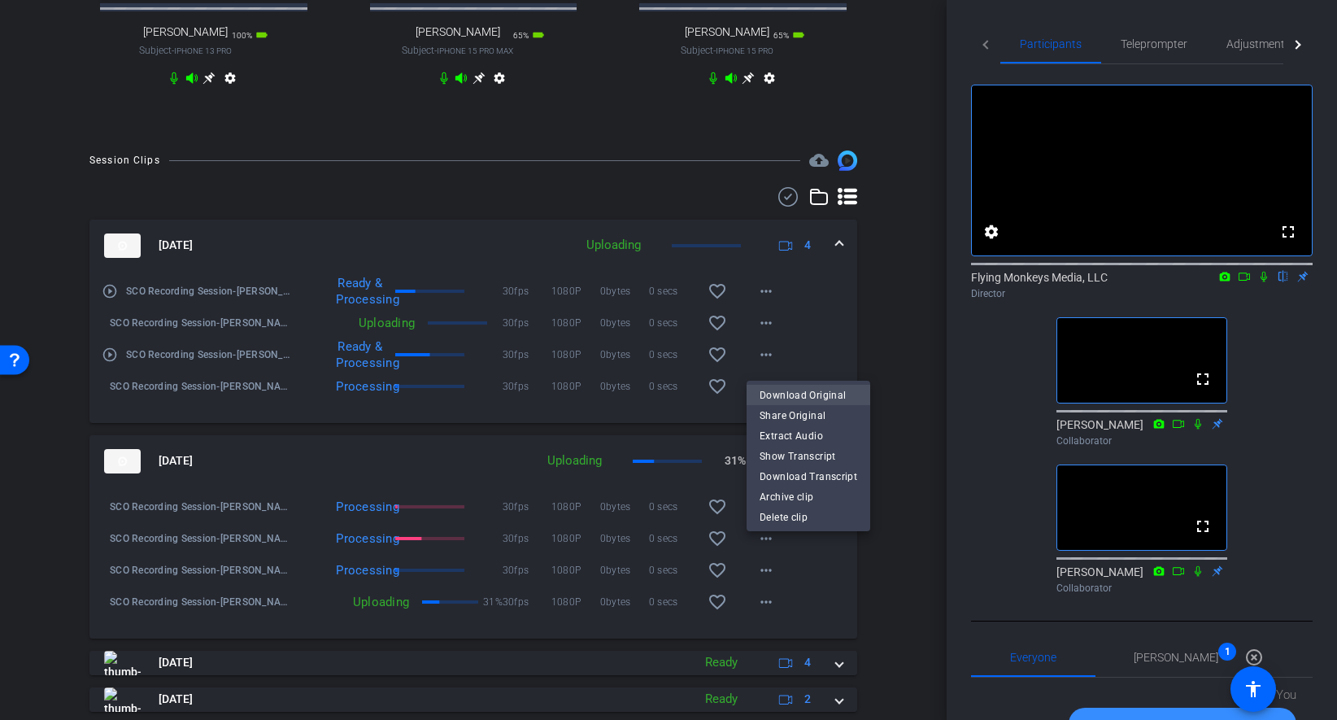
click at [816, 393] on span "Download Original" at bounding box center [808, 395] width 98 height 20
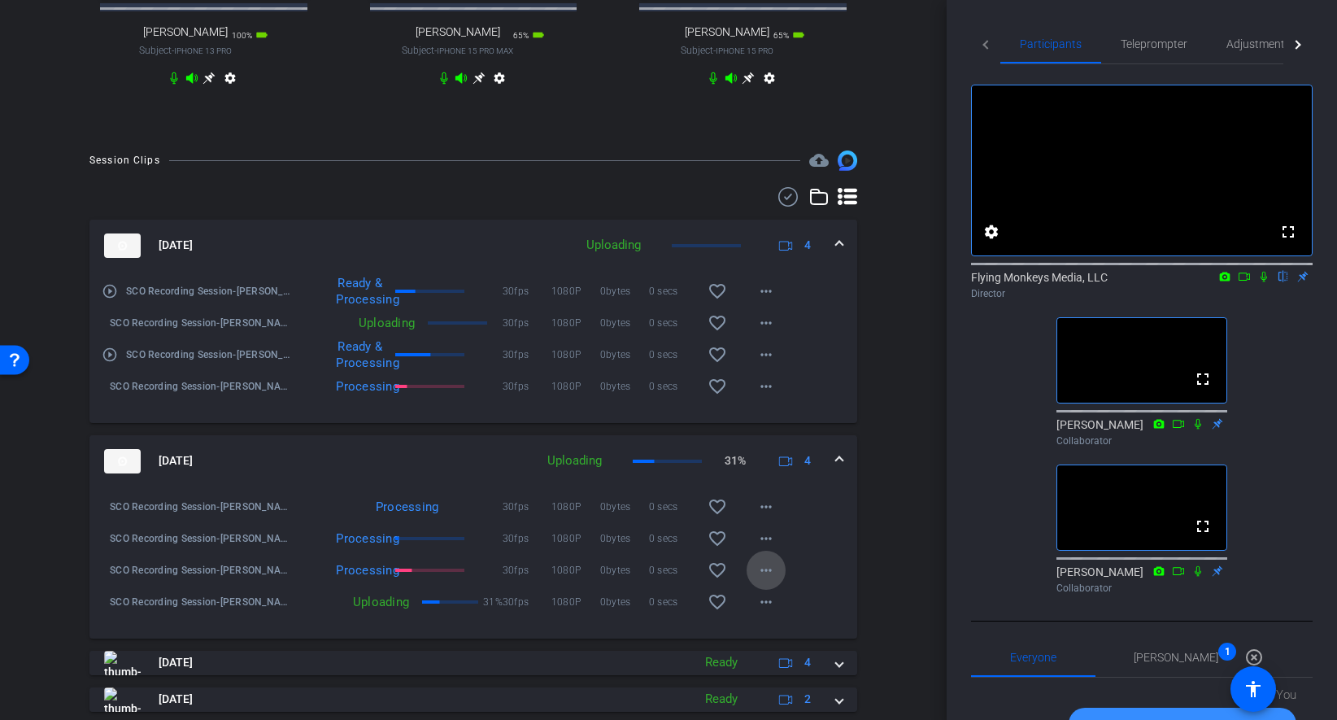
click at [768, 580] on mat-icon "more_horiz" at bounding box center [766, 570] width 20 height 20
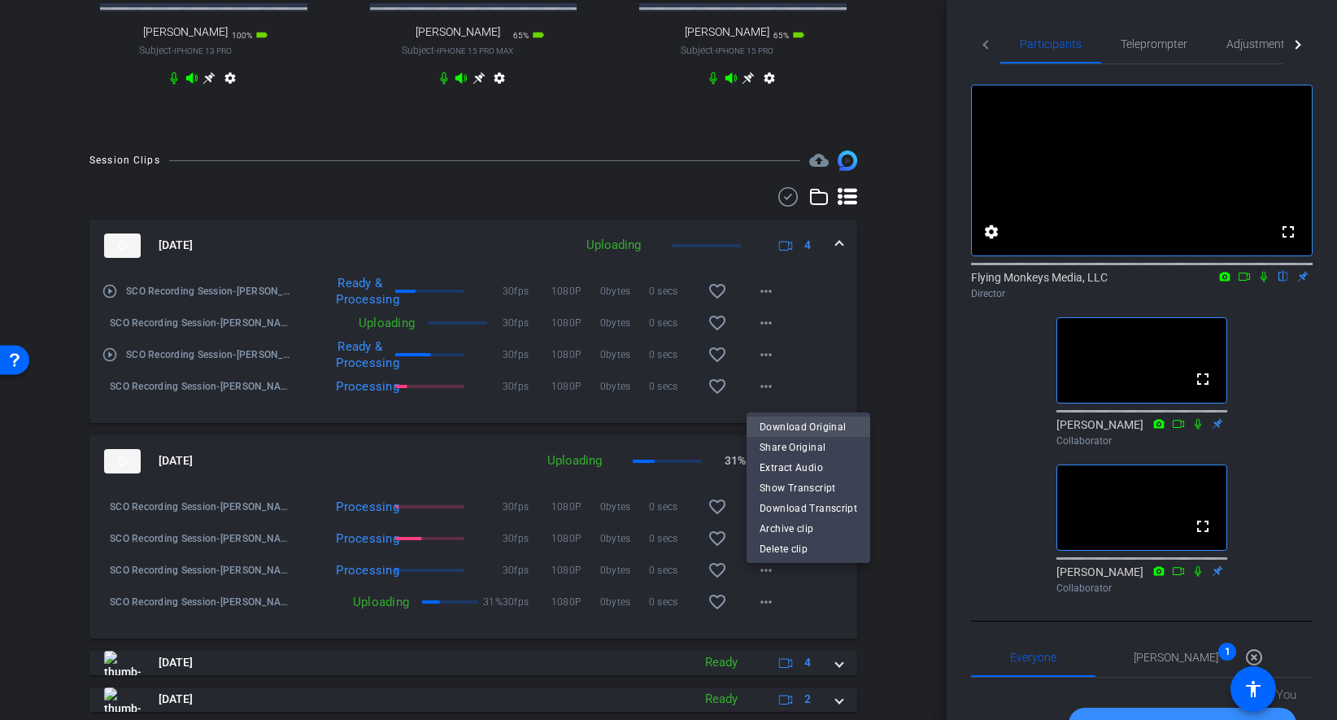
click at [803, 427] on span "Download Original" at bounding box center [808, 427] width 98 height 20
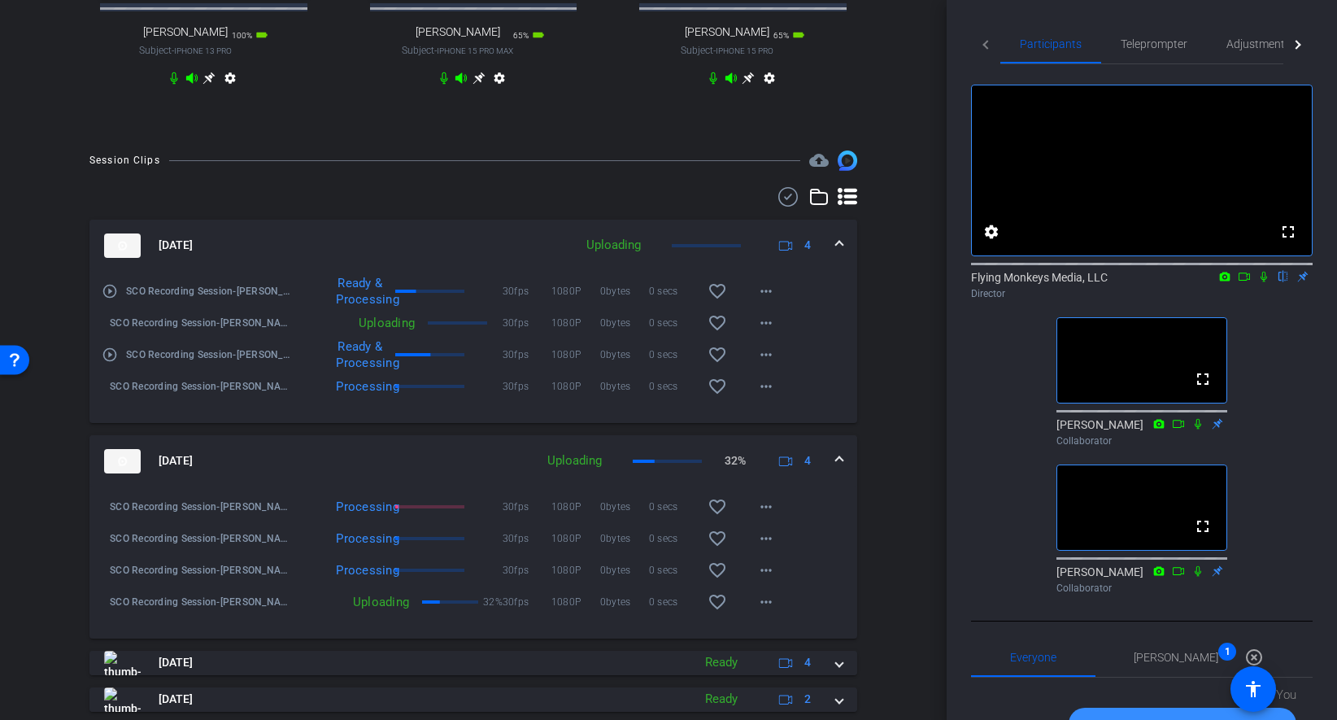
click at [912, 612] on div "arrow_back SCO Recording Session Back to project Send invite account_box grid_o…" at bounding box center [473, 360] width 947 height 720
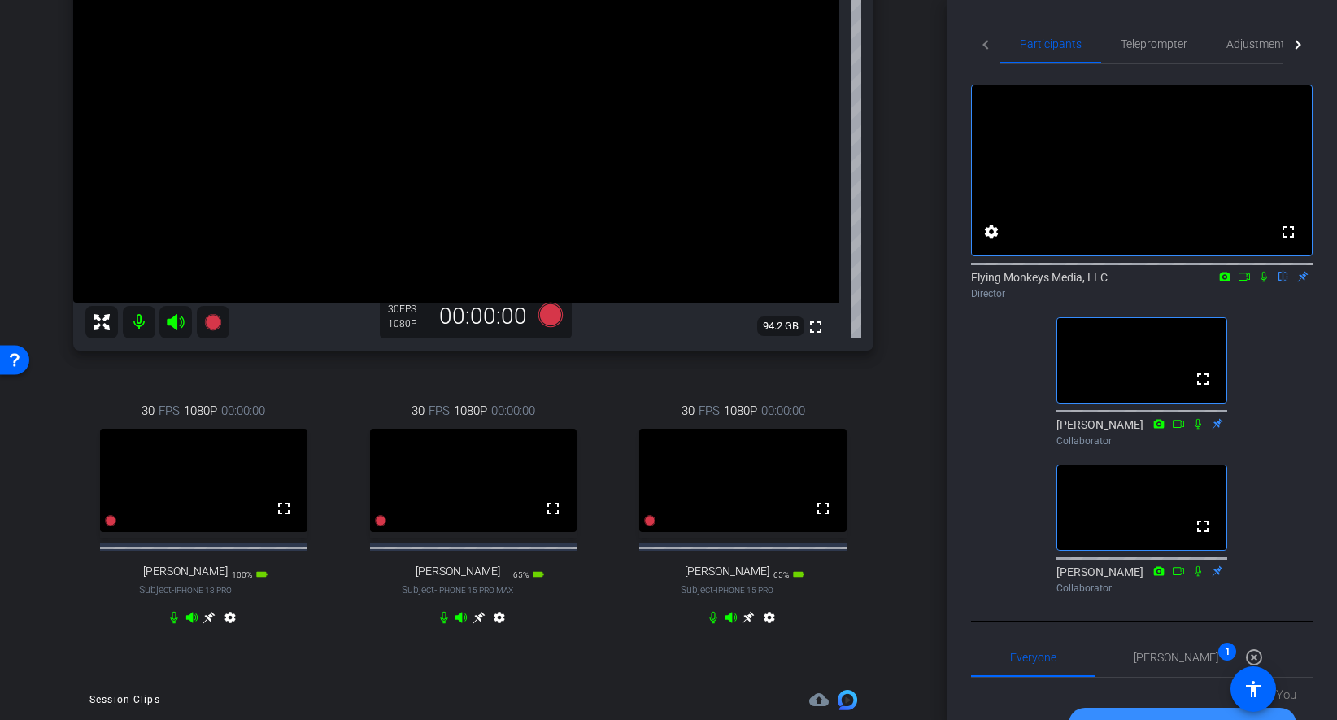
scroll to position [204, 0]
click at [891, 305] on div "Richard Howells iPhone 14 Plus info ROOM ID: 118535735 85% battery_std fullscre…" at bounding box center [473, 270] width 865 height 809
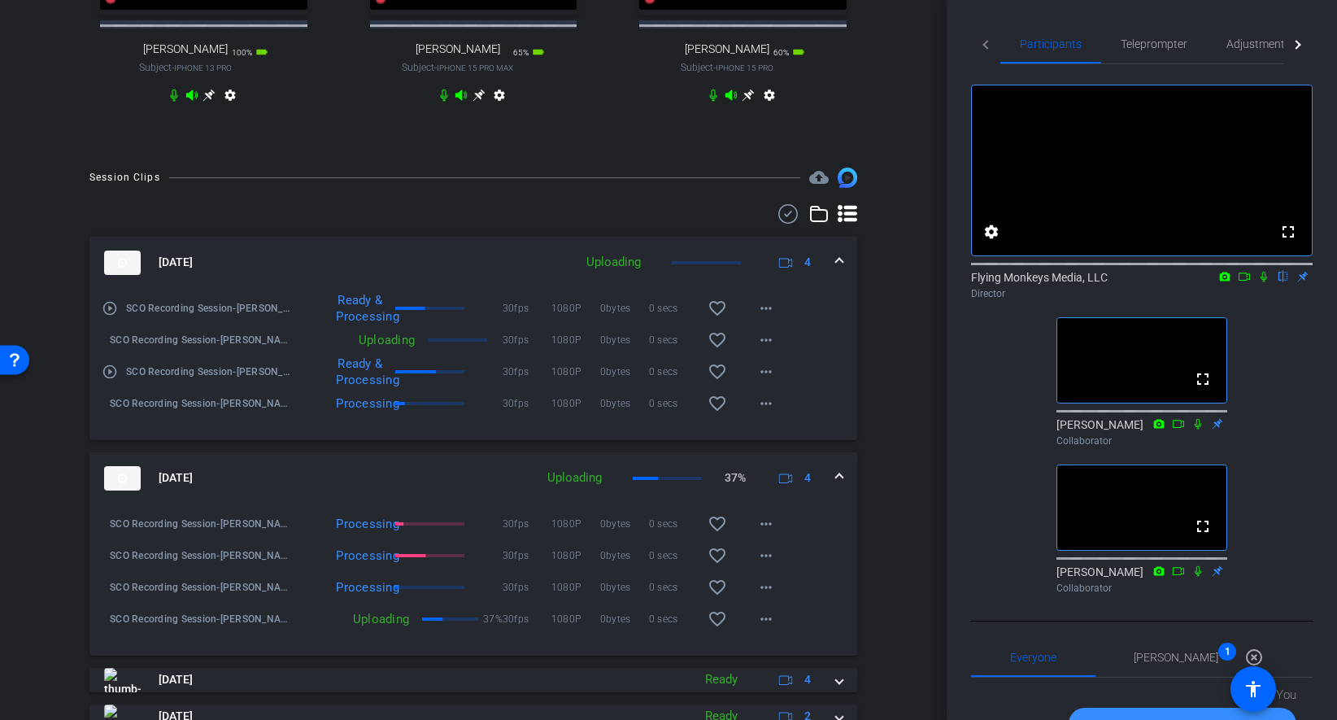
scroll to position [777, 0]
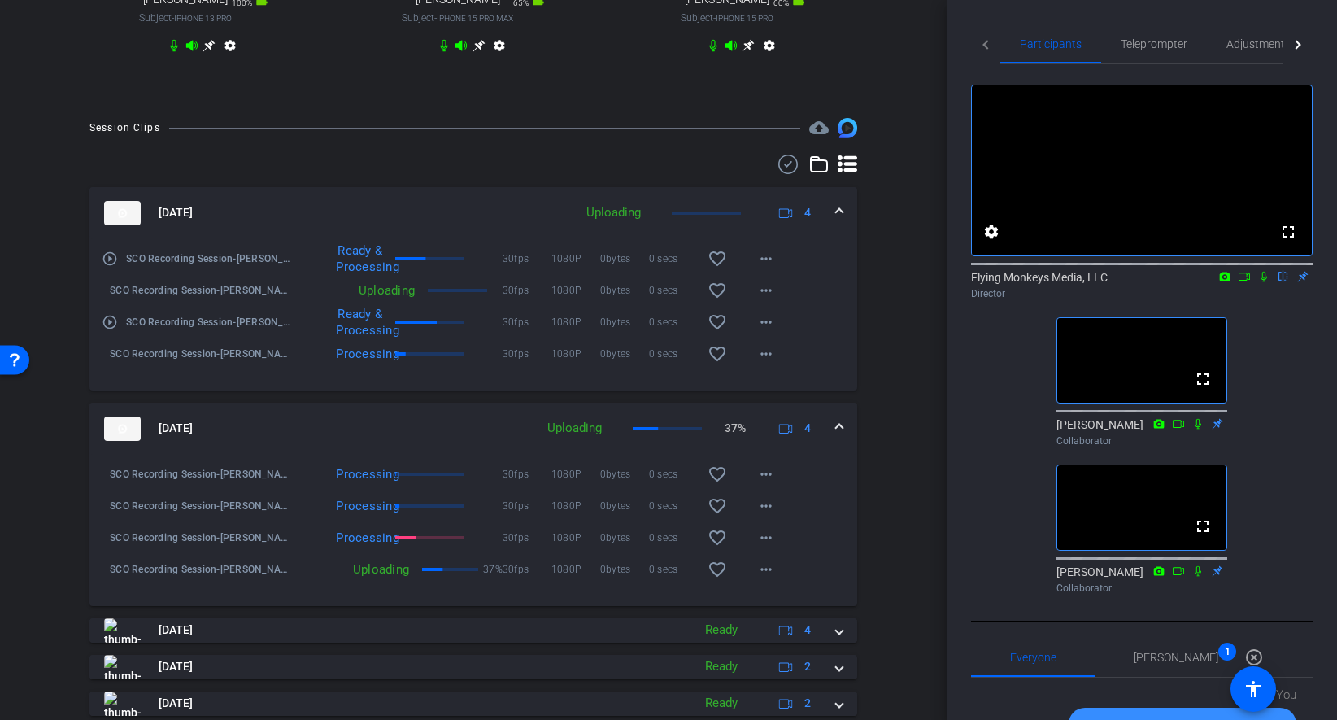
click at [890, 525] on div "Session Clips cloud_upload Aug 15, 2025 Uploading 4 play_circle_outline SCO Rec…" at bounding box center [473, 445] width 865 height 655
click at [906, 444] on div "arrow_back SCO Recording Session Back to project Send invite account_box grid_o…" at bounding box center [473, 360] width 947 height 720
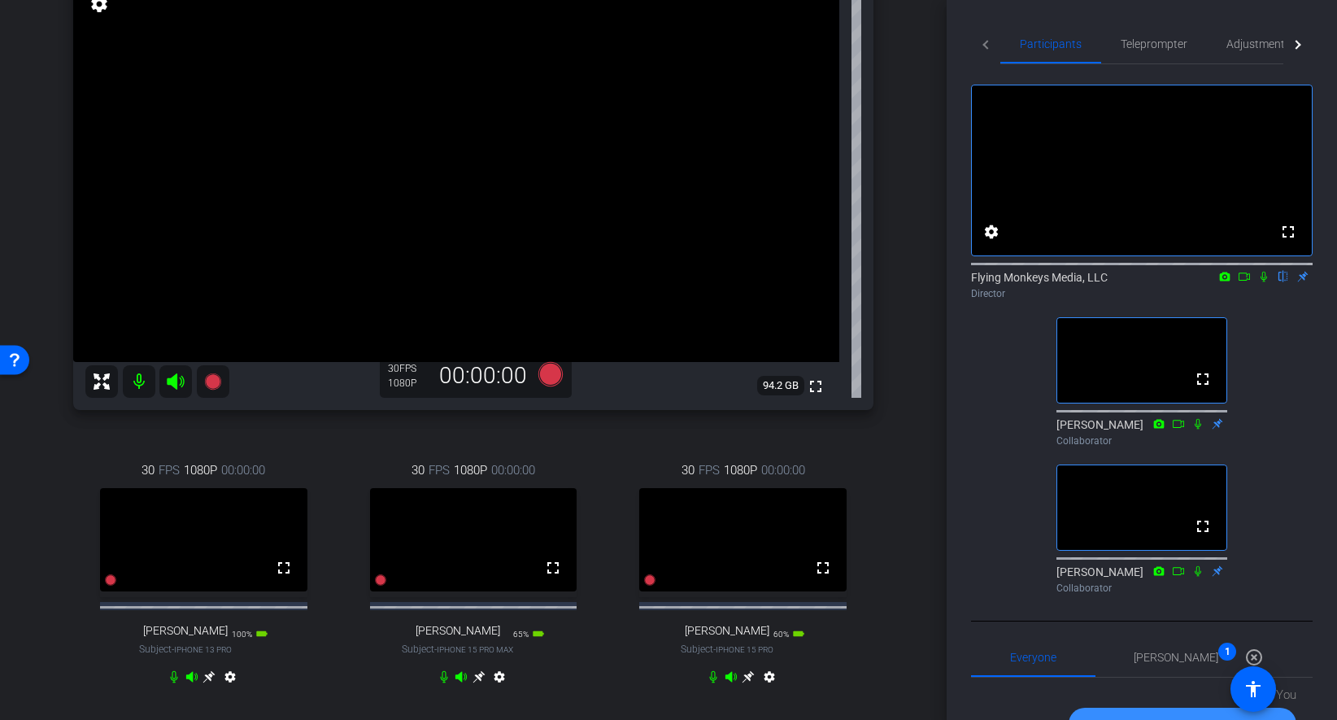
scroll to position [149, 0]
click at [907, 403] on div "arrow_back SCO Recording Session Back to project Send invite account_box grid_o…" at bounding box center [473, 211] width 947 height 720
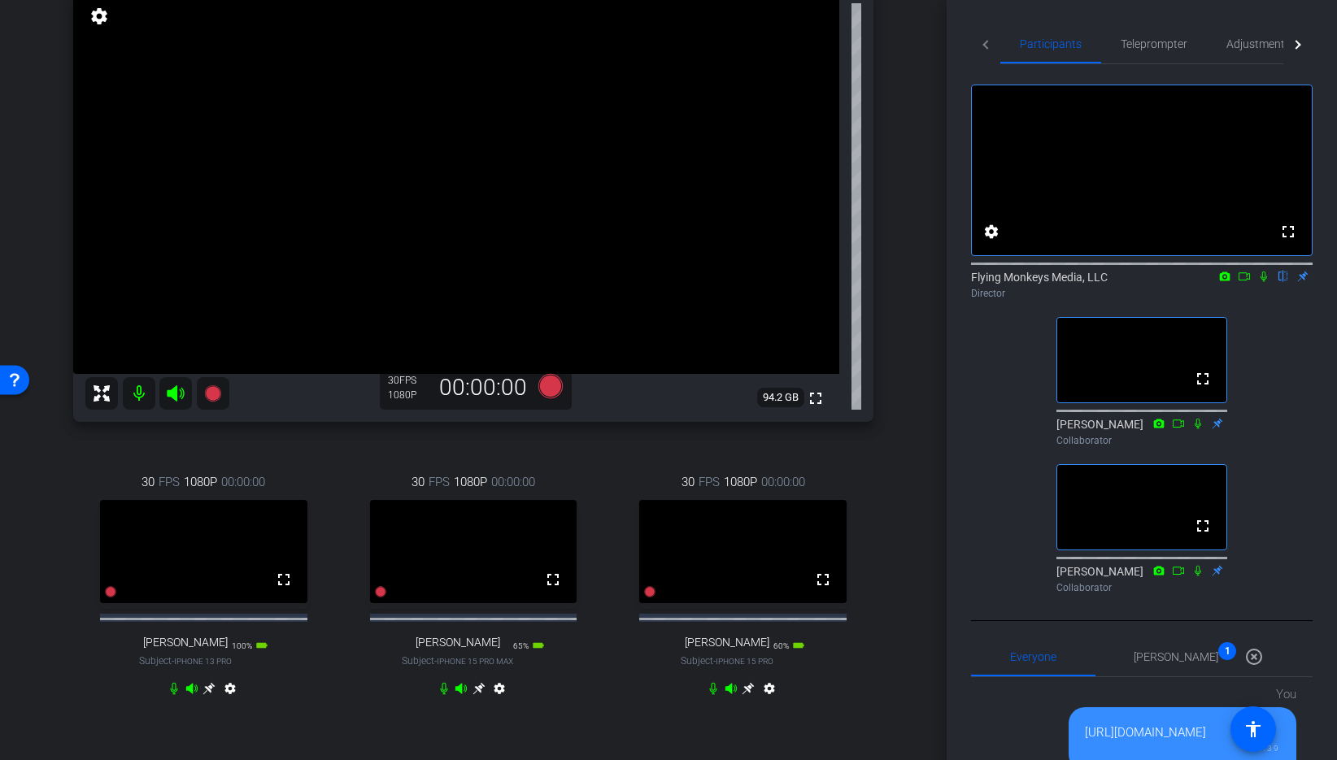
scroll to position [168, 0]
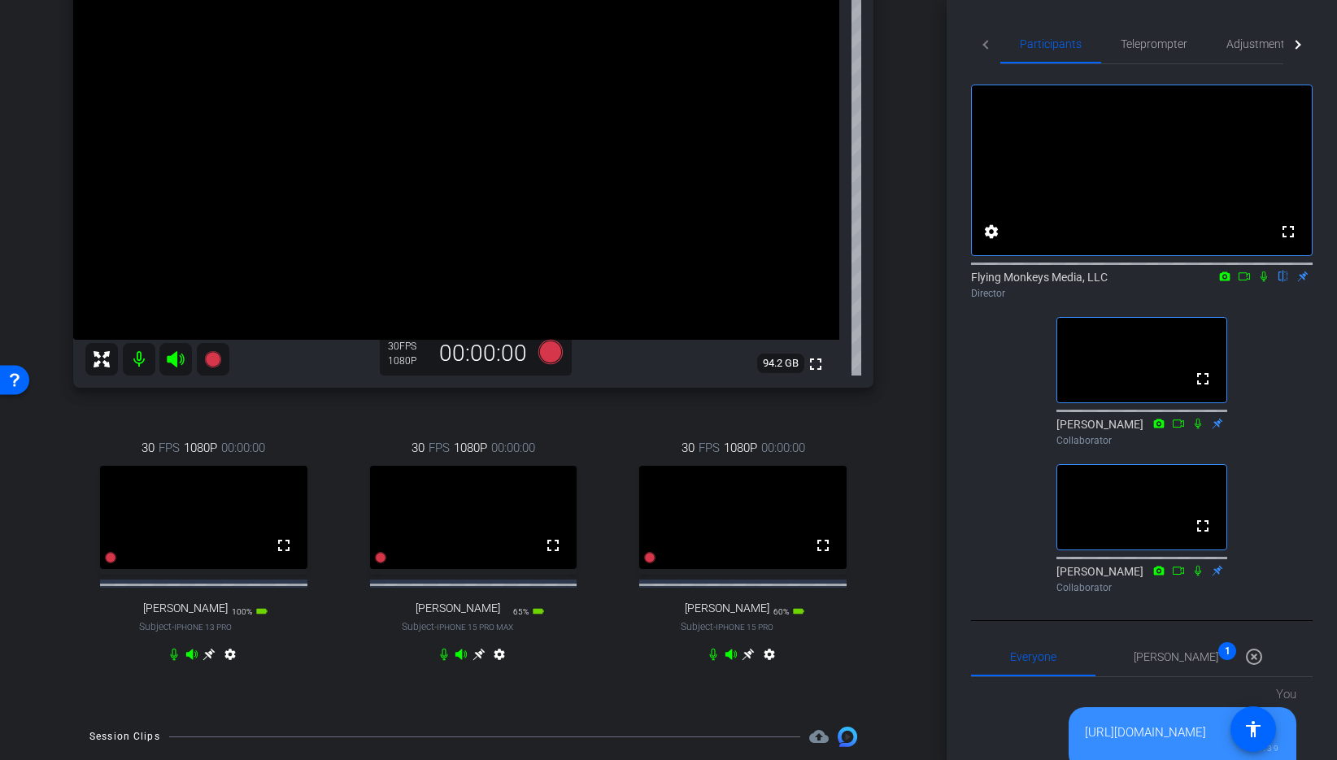
click at [915, 536] on div "arrow_back SCO Recording Session Back to project Send invite account_box grid_o…" at bounding box center [473, 212] width 947 height 760
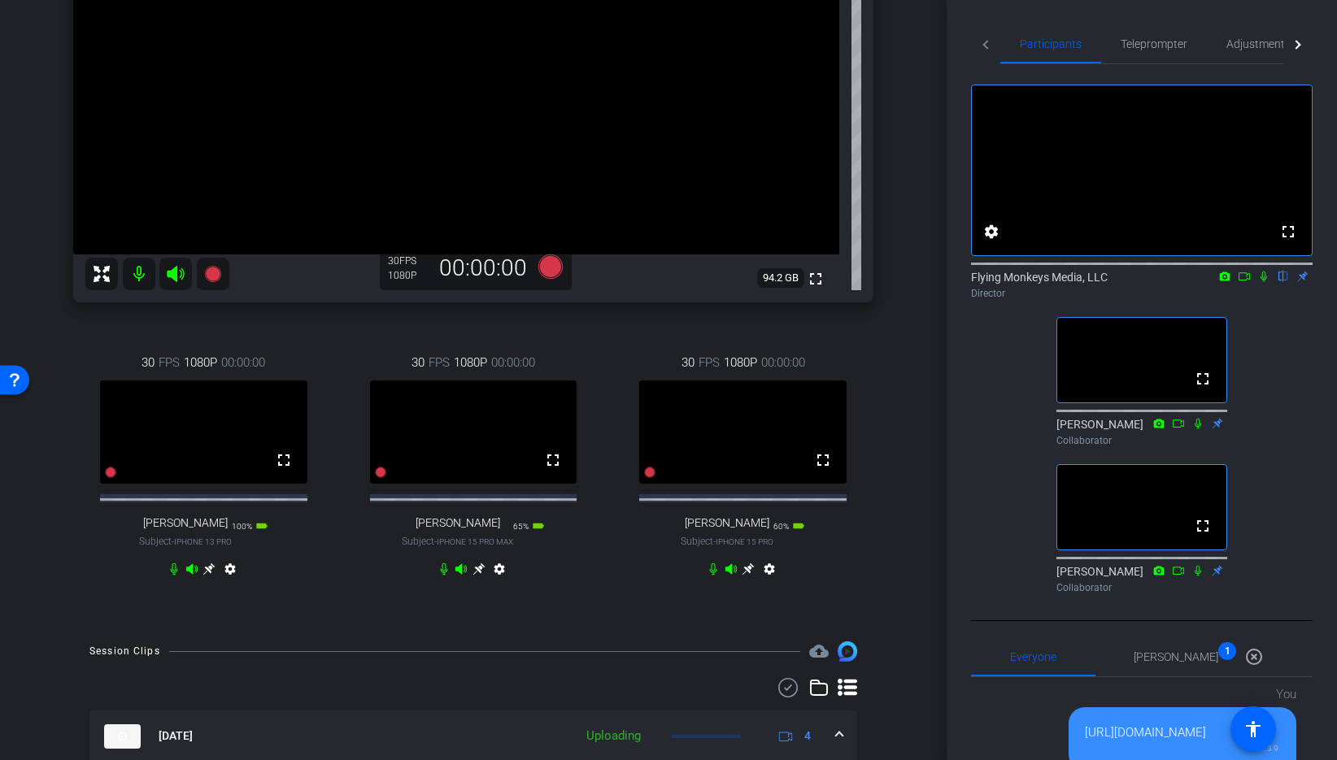
scroll to position [253, 0]
click at [913, 522] on div "arrow_back SCO Recording Session Back to project Send invite account_box grid_o…" at bounding box center [473, 380] width 947 height 760
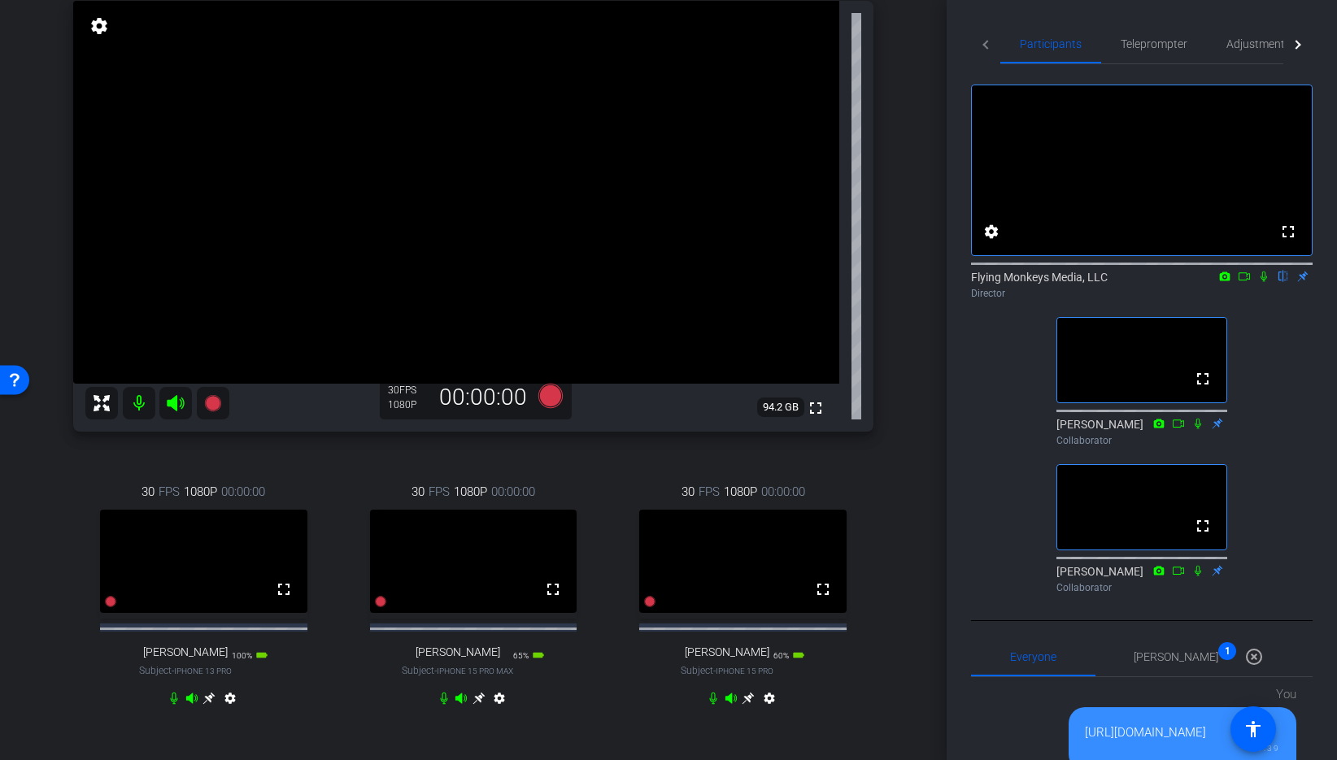
scroll to position [209, 0]
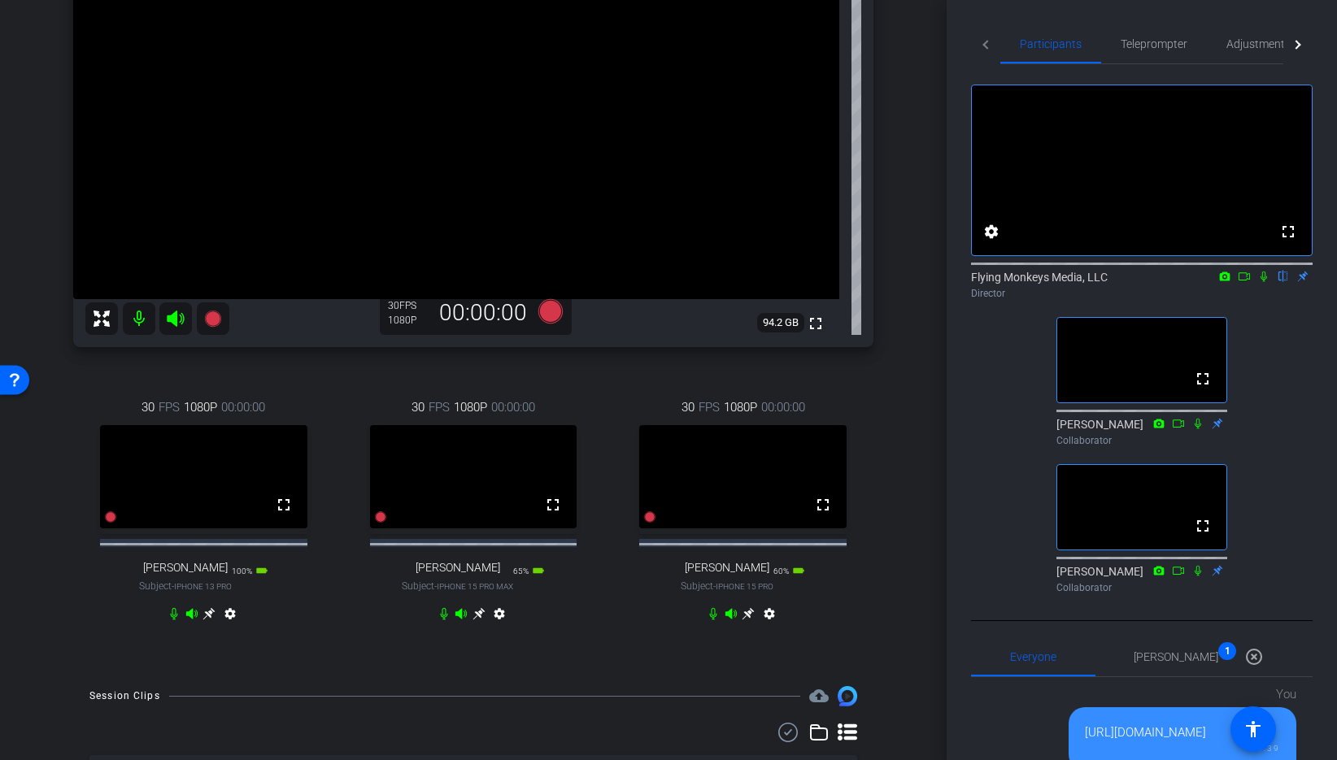
click at [138, 316] on mat-icon at bounding box center [139, 318] width 33 height 33
click at [177, 620] on icon at bounding box center [174, 614] width 7 height 12
click at [442, 620] on icon at bounding box center [443, 613] width 13 height 13
click at [713, 620] on icon at bounding box center [713, 614] width 7 height 12
click at [864, 584] on div "30 FPS 1080P 00:00:00 fullscreen Sid Gudal Subject - iPhone 15 Pro 60% battery_…" at bounding box center [742, 513] width 261 height 282
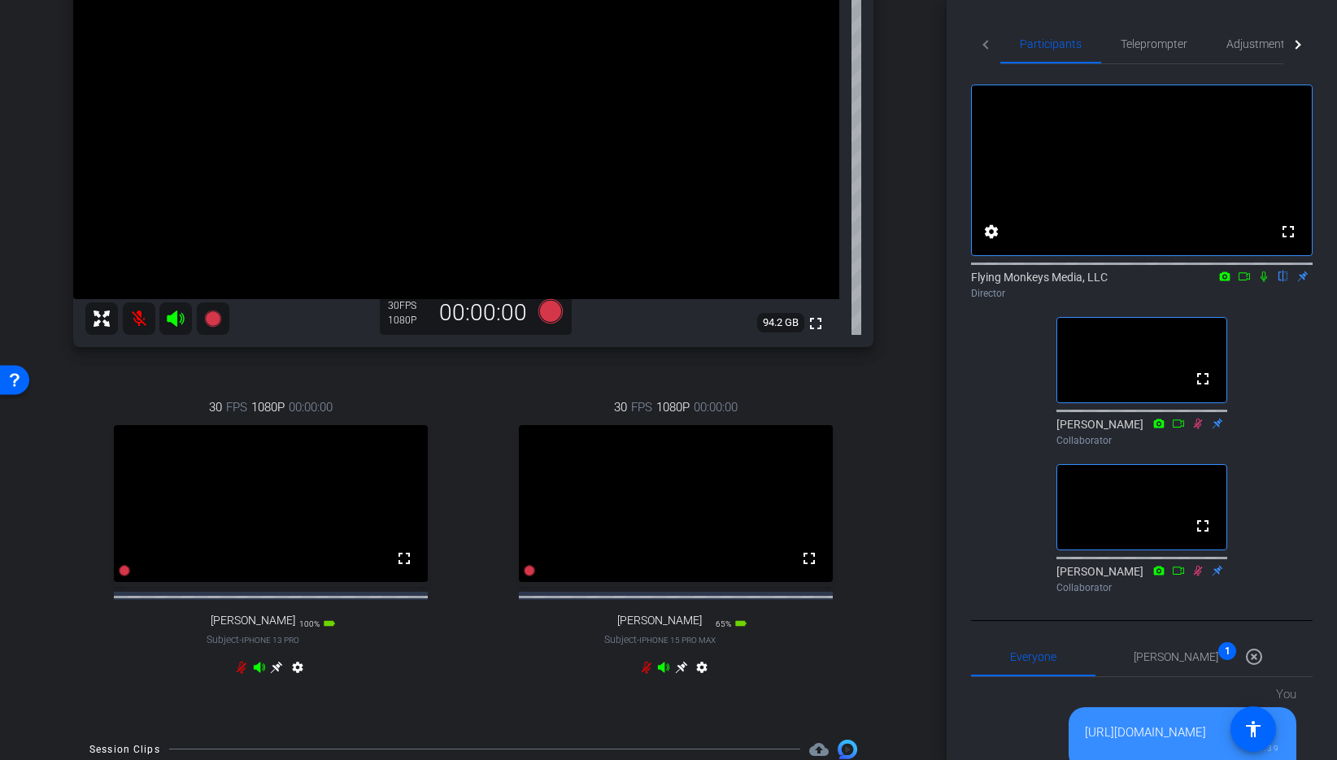
click at [137, 316] on mat-icon at bounding box center [139, 318] width 33 height 33
click at [242, 674] on icon at bounding box center [242, 668] width 10 height 12
click at [646, 674] on icon at bounding box center [647, 668] width 10 height 12
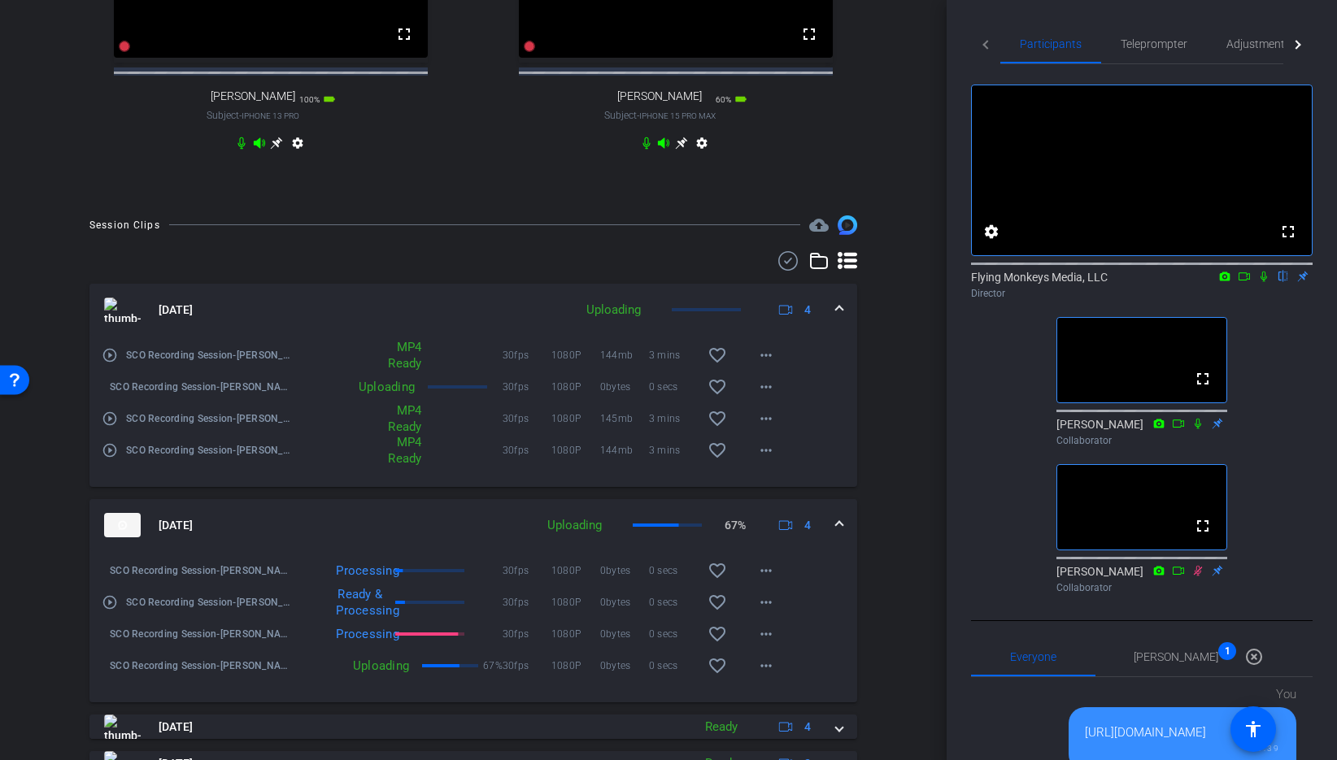
click at [896, 622] on div "Session Clips cloud_upload Aug 15, 2025 Uploading 4 play_circle_outline SCO Rec…" at bounding box center [473, 542] width 865 height 655
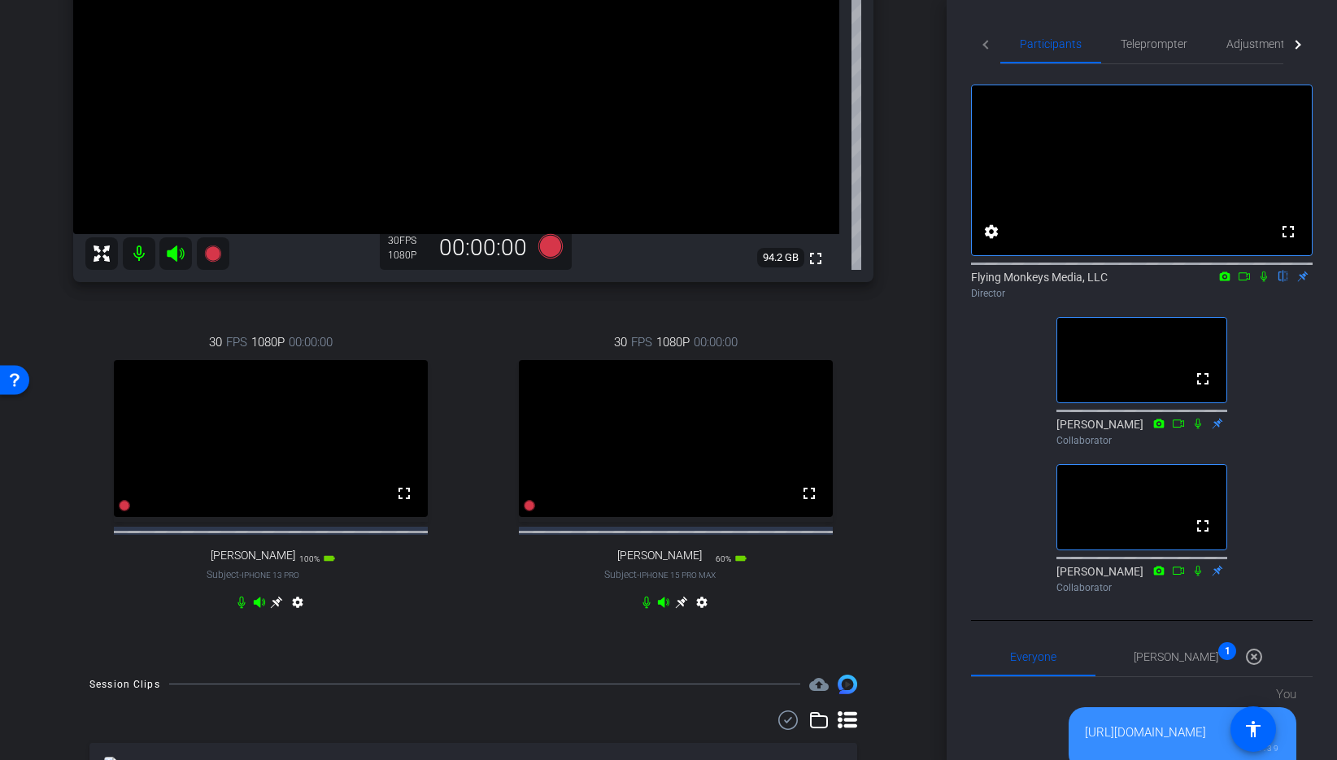
scroll to position [276, 0]
click at [1171, 663] on span "Thomas Zheng 1" at bounding box center [1176, 656] width 85 height 11
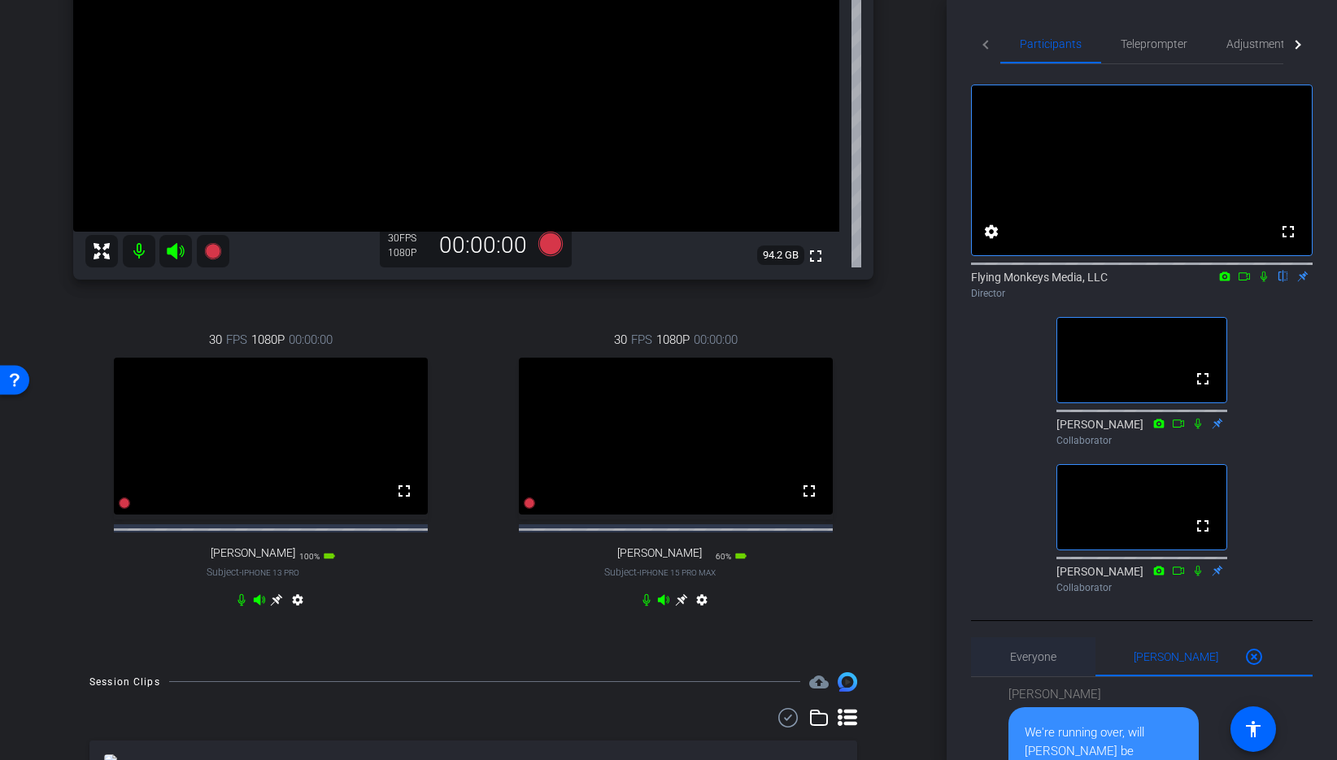
click at [1044, 663] on span "Everyone 0" at bounding box center [1033, 656] width 46 height 11
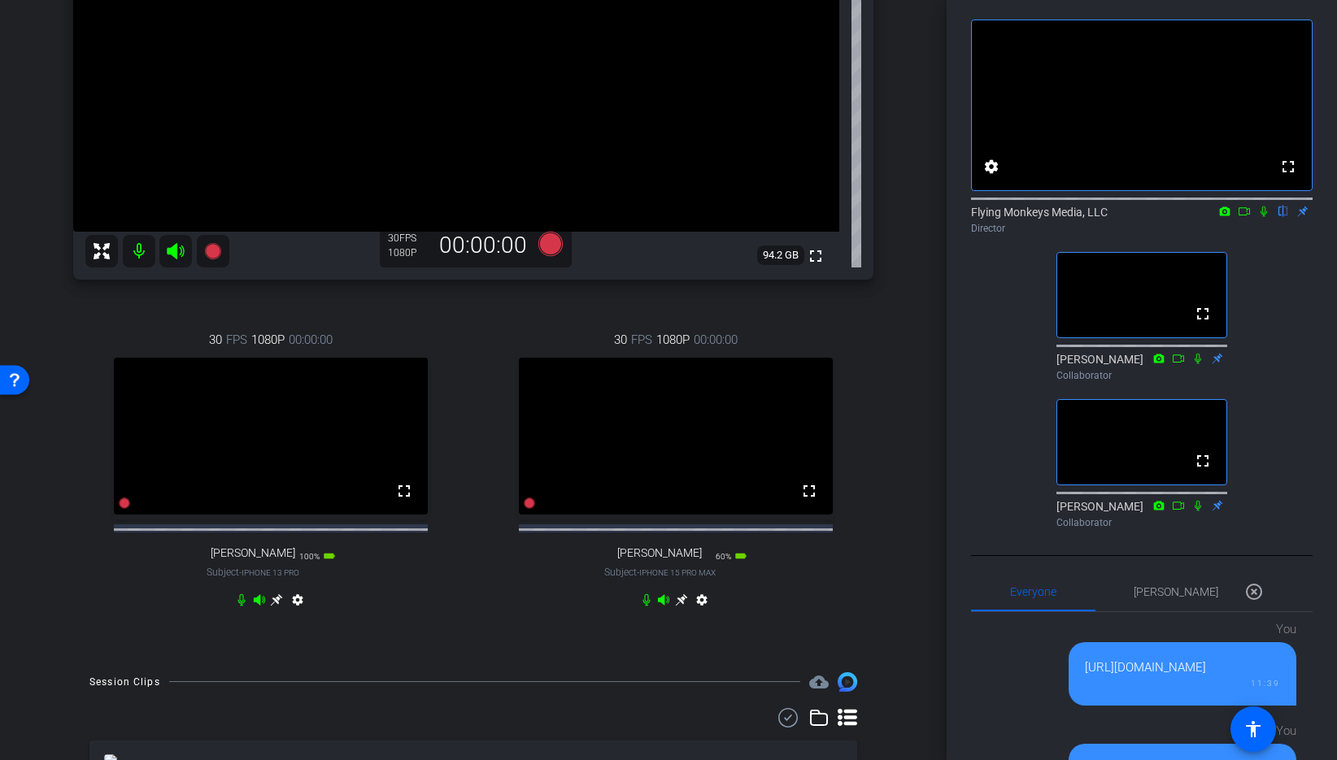
scroll to position [0, 0]
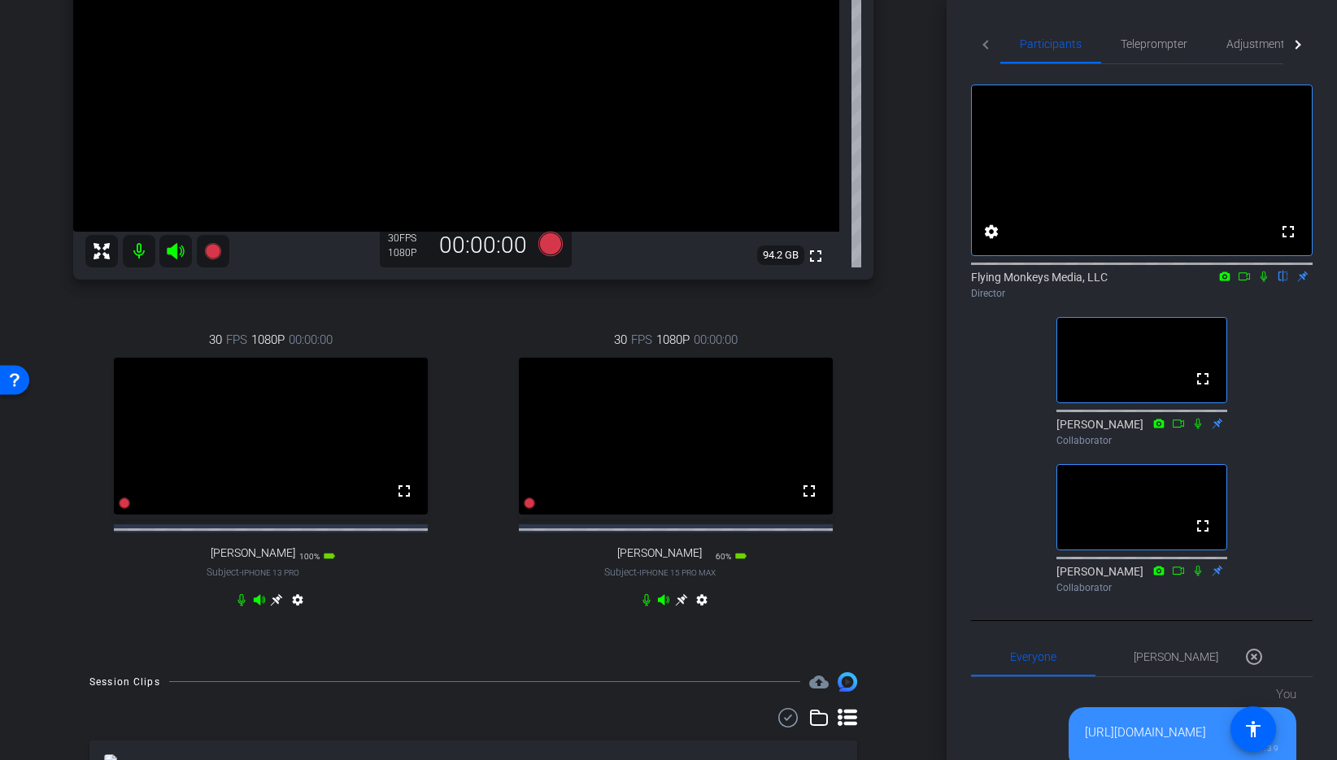
click at [916, 244] on div "arrow_back SCO Recording Session Back to project Send invite account_box grid_o…" at bounding box center [473, 104] width 947 height 760
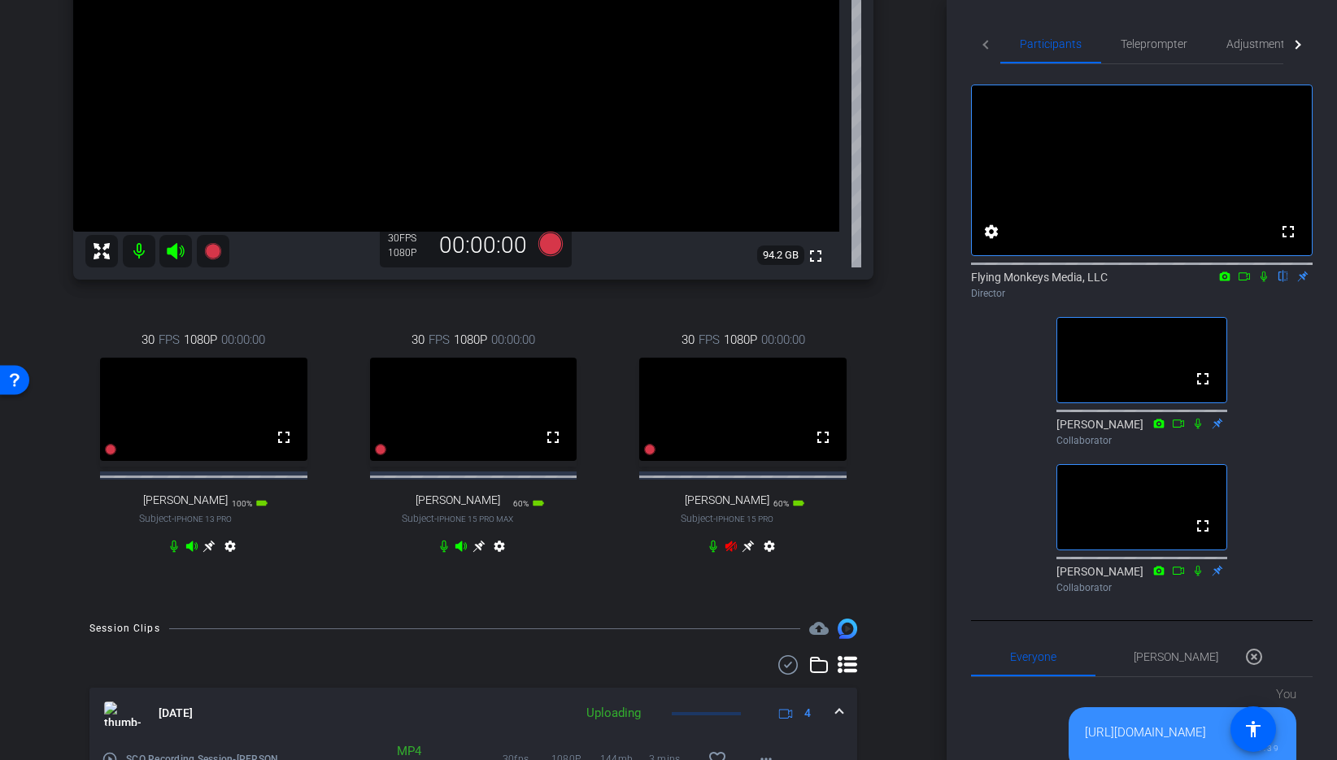
click at [894, 369] on div "Richard Howells iPhone 14 Plus info ROOM ID: 118535735 80% battery_std fullscre…" at bounding box center [473, 197] width 865 height 809
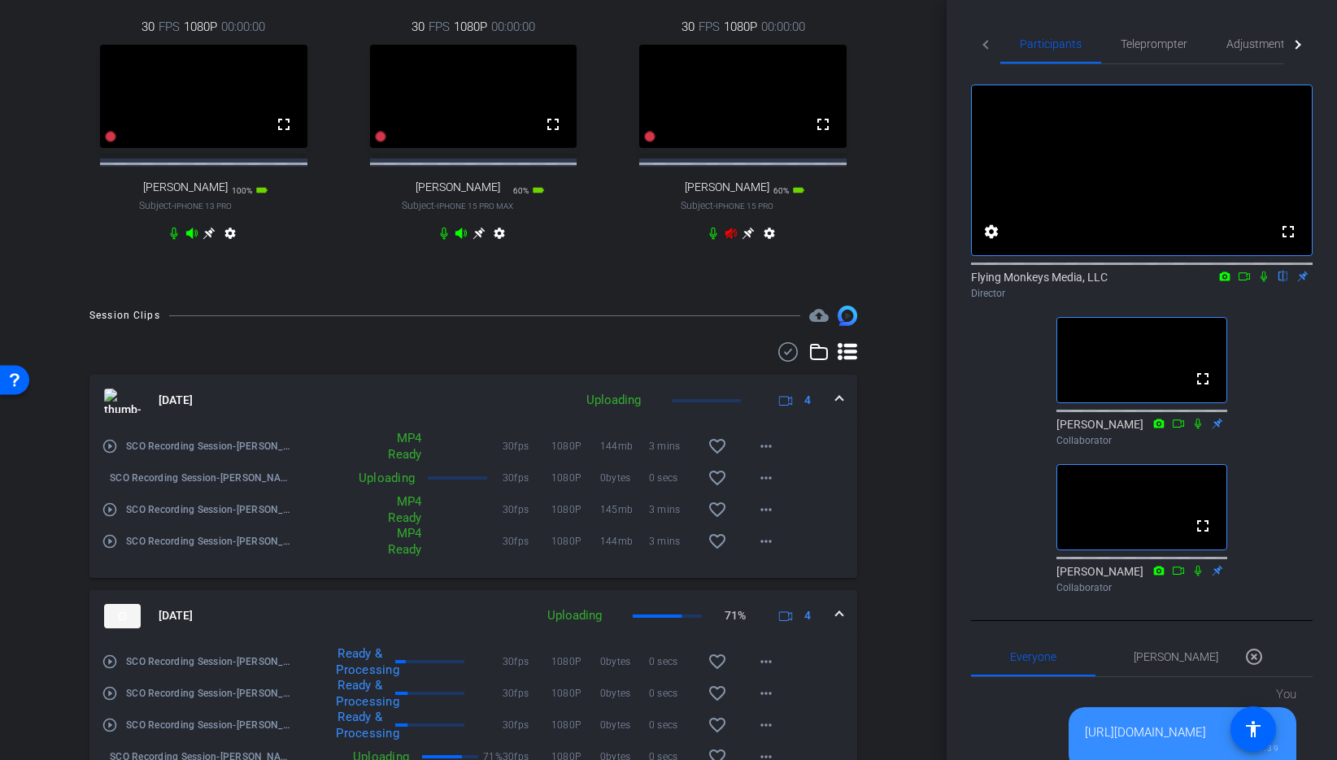
scroll to position [585, 0]
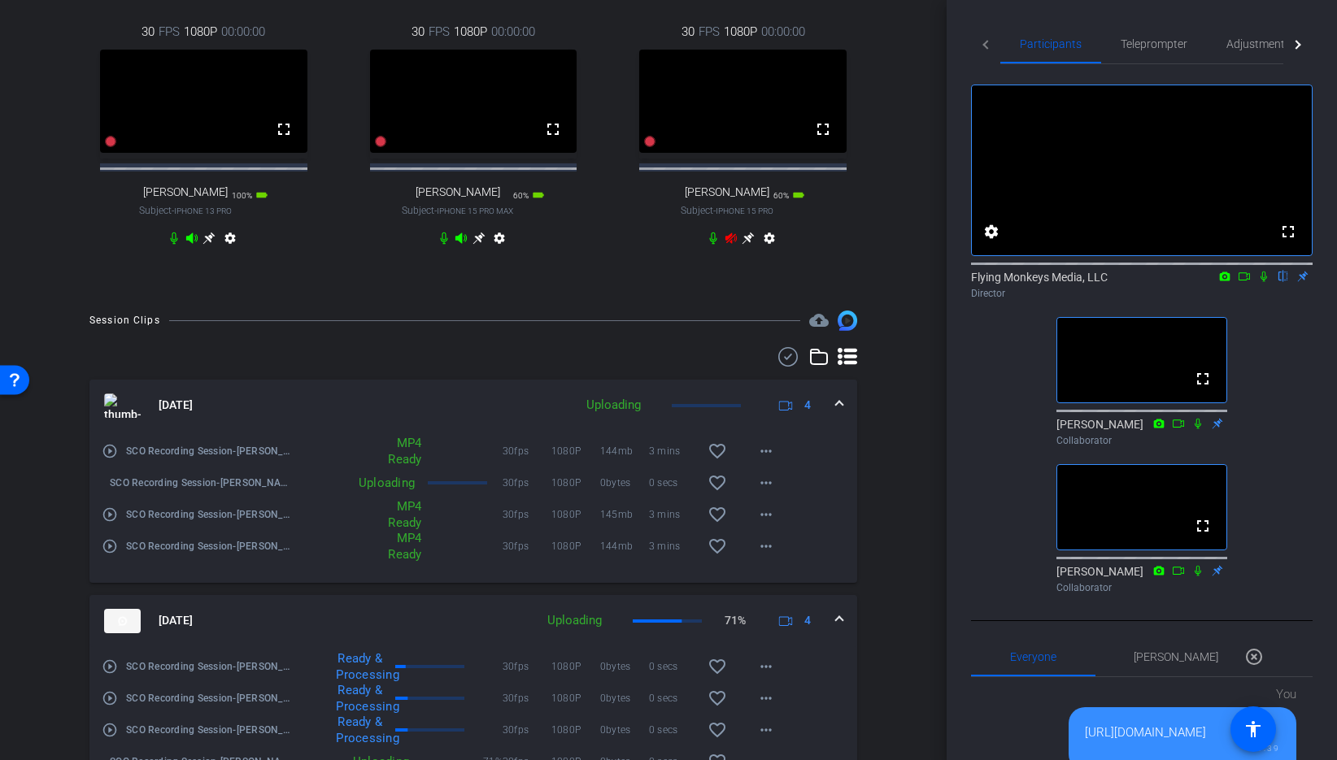
click at [730, 244] on icon at bounding box center [730, 238] width 11 height 11
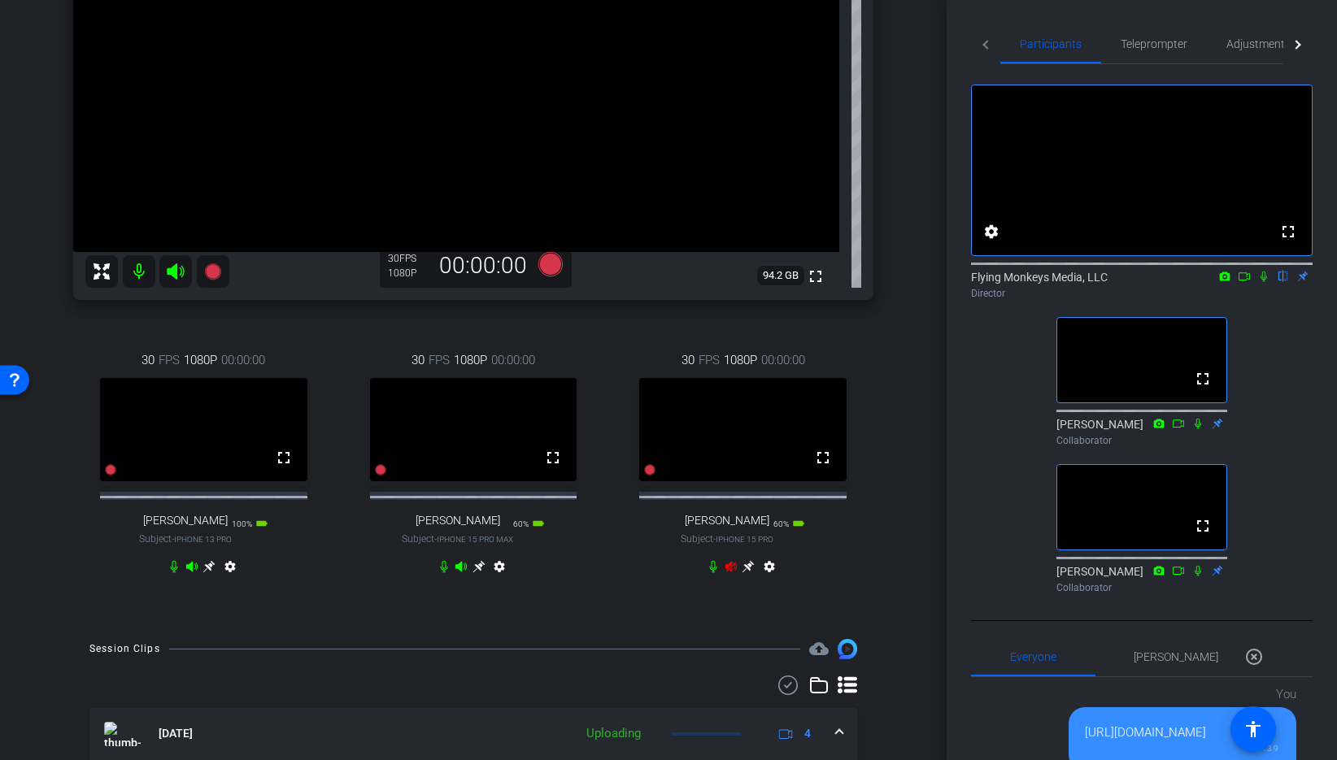
scroll to position [328, 0]
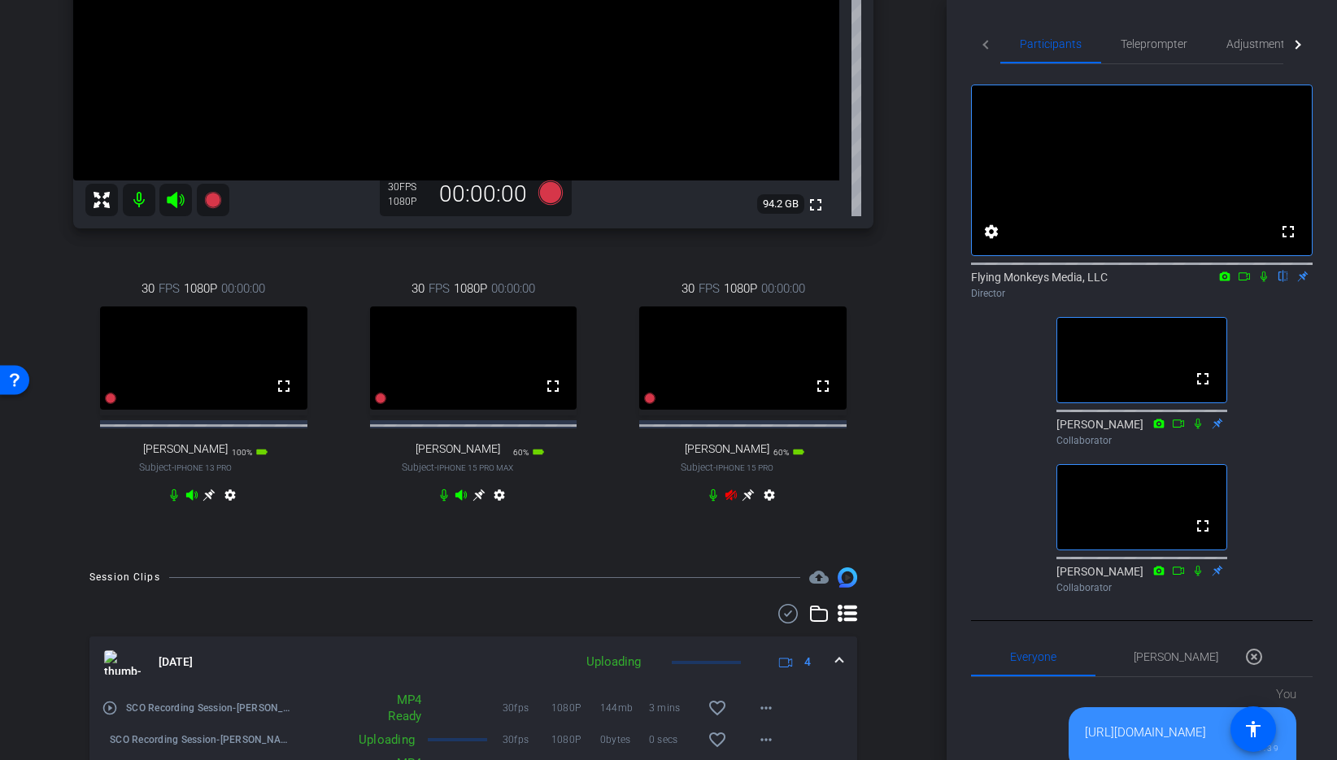
click at [729, 502] on icon at bounding box center [731, 495] width 13 height 13
click at [821, 535] on div "30 FPS 1080P 00:00:00 fullscreen Sid Gudal Subject - iPhone 15 Pro 60% battery_…" at bounding box center [742, 394] width 261 height 282
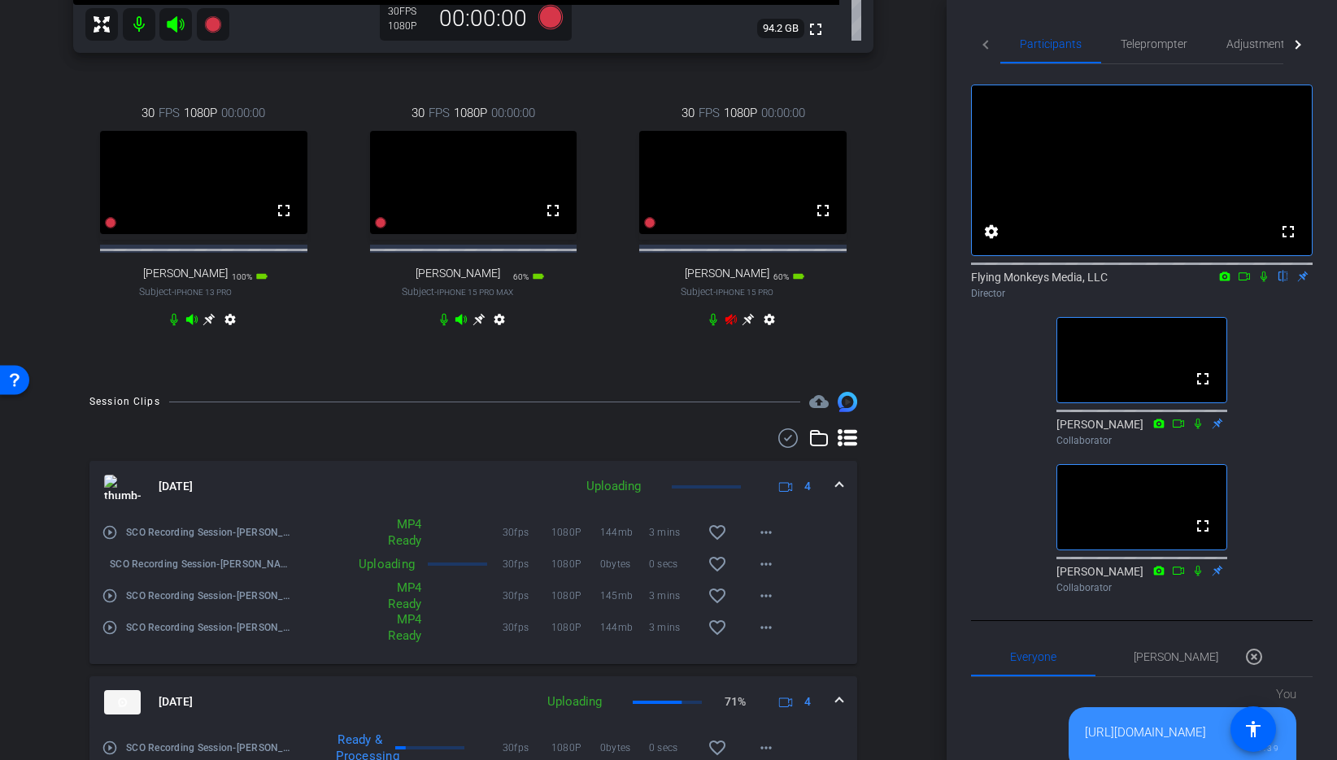
scroll to position [503, 0]
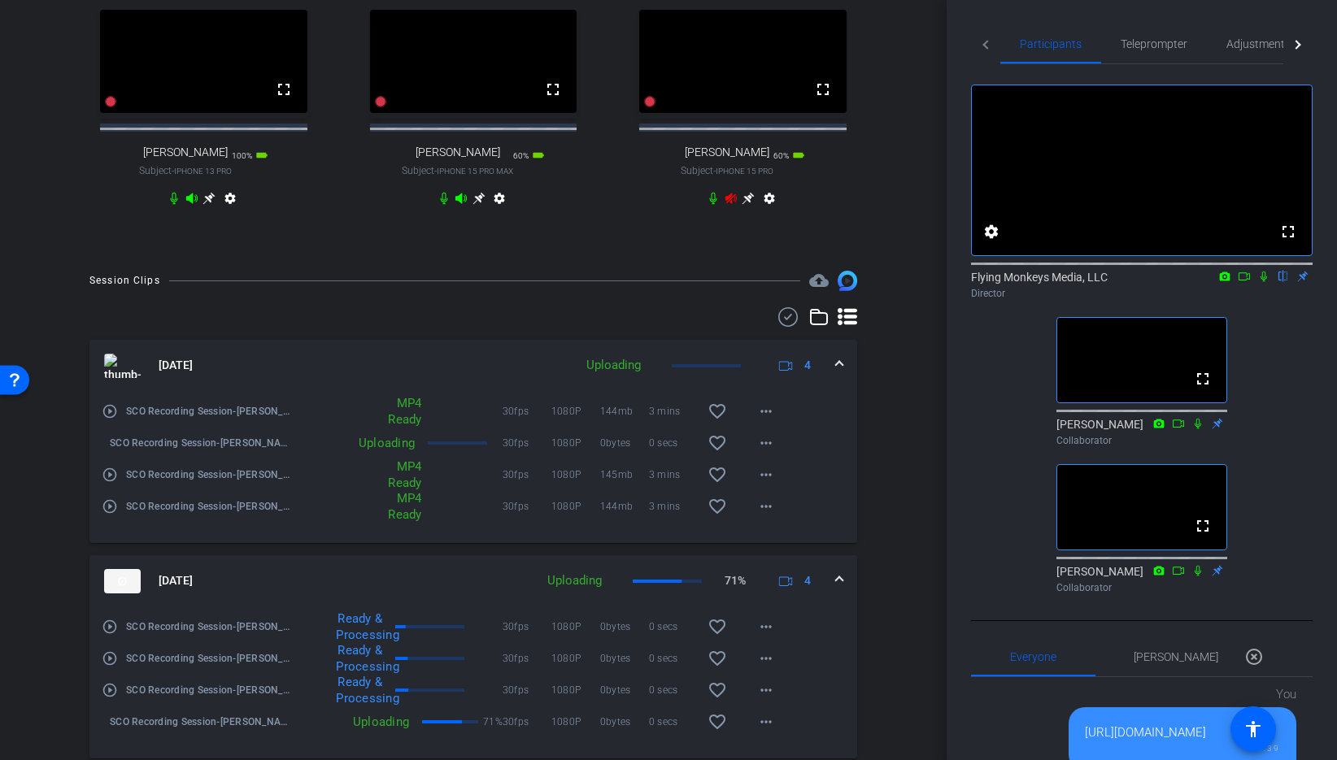
scroll to position [808, 0]
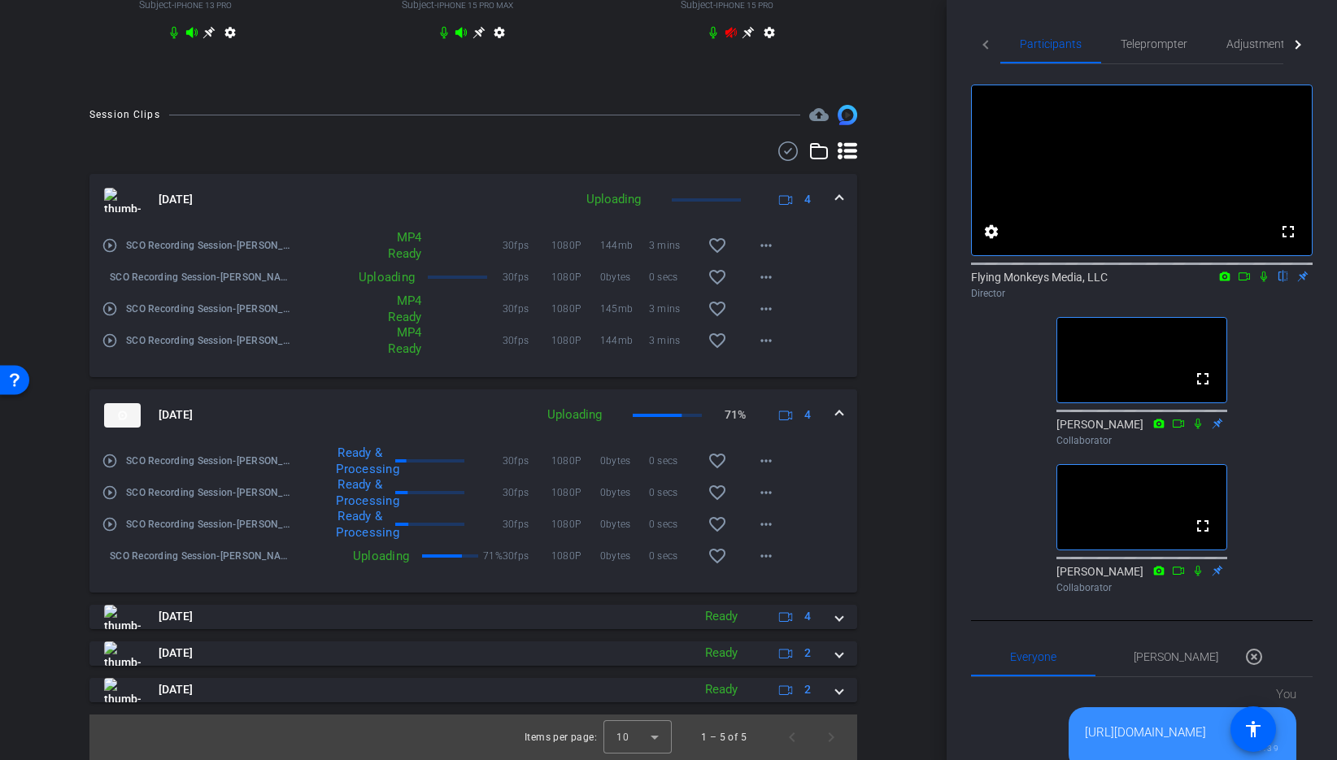
click at [910, 477] on div "arrow_back SCO Recording Session Back to project Send invite account_box grid_o…" at bounding box center [473, 380] width 947 height 760
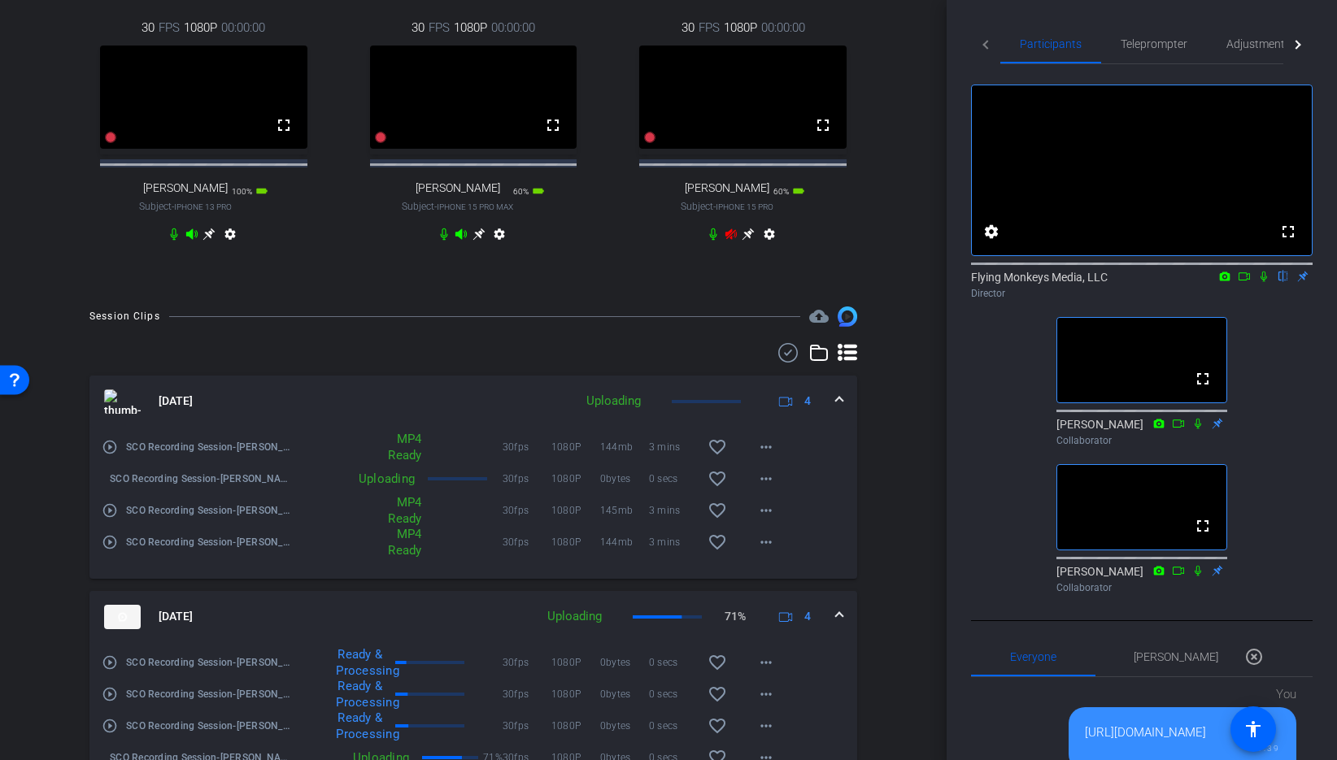
scroll to position [338, 0]
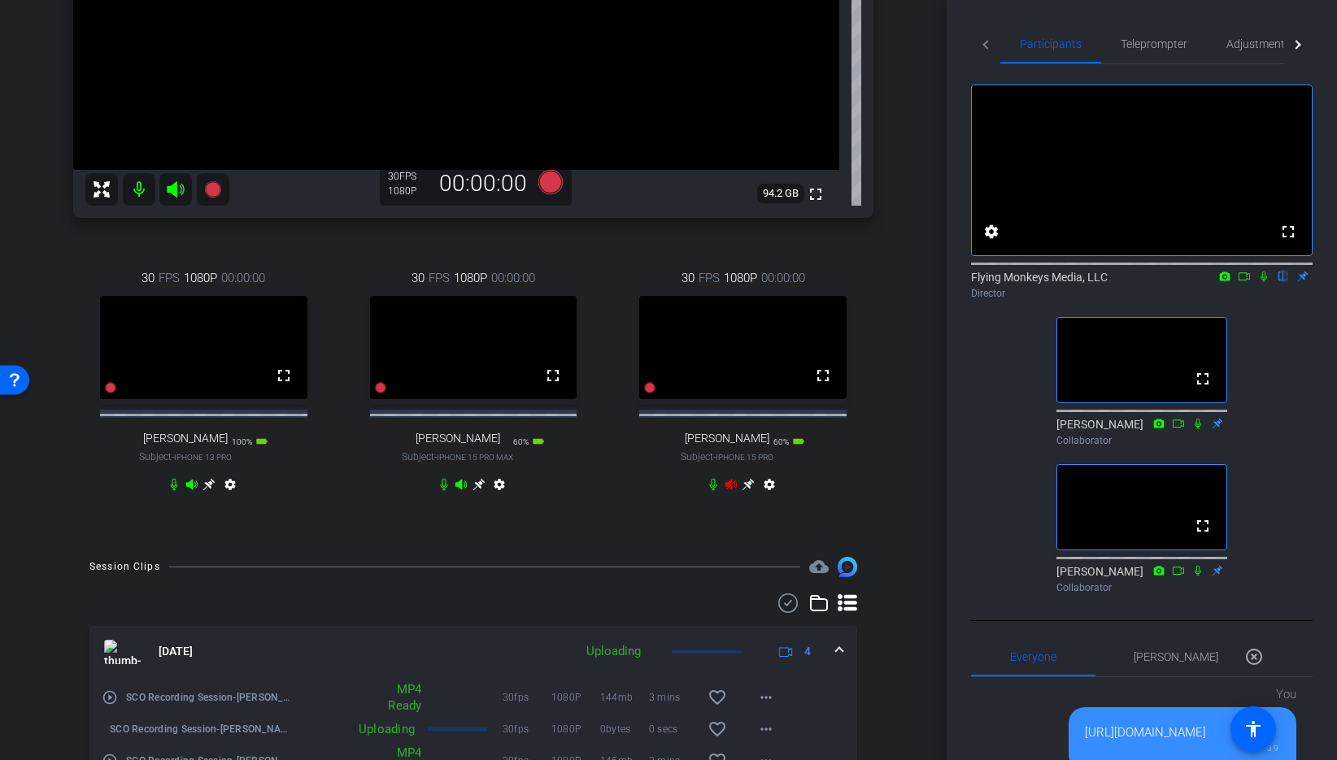
click at [886, 481] on div "Richard Howells iPhone 14 Plus info ROOM ID: 118535735 80% battery_std fullscre…" at bounding box center [473, 136] width 865 height 809
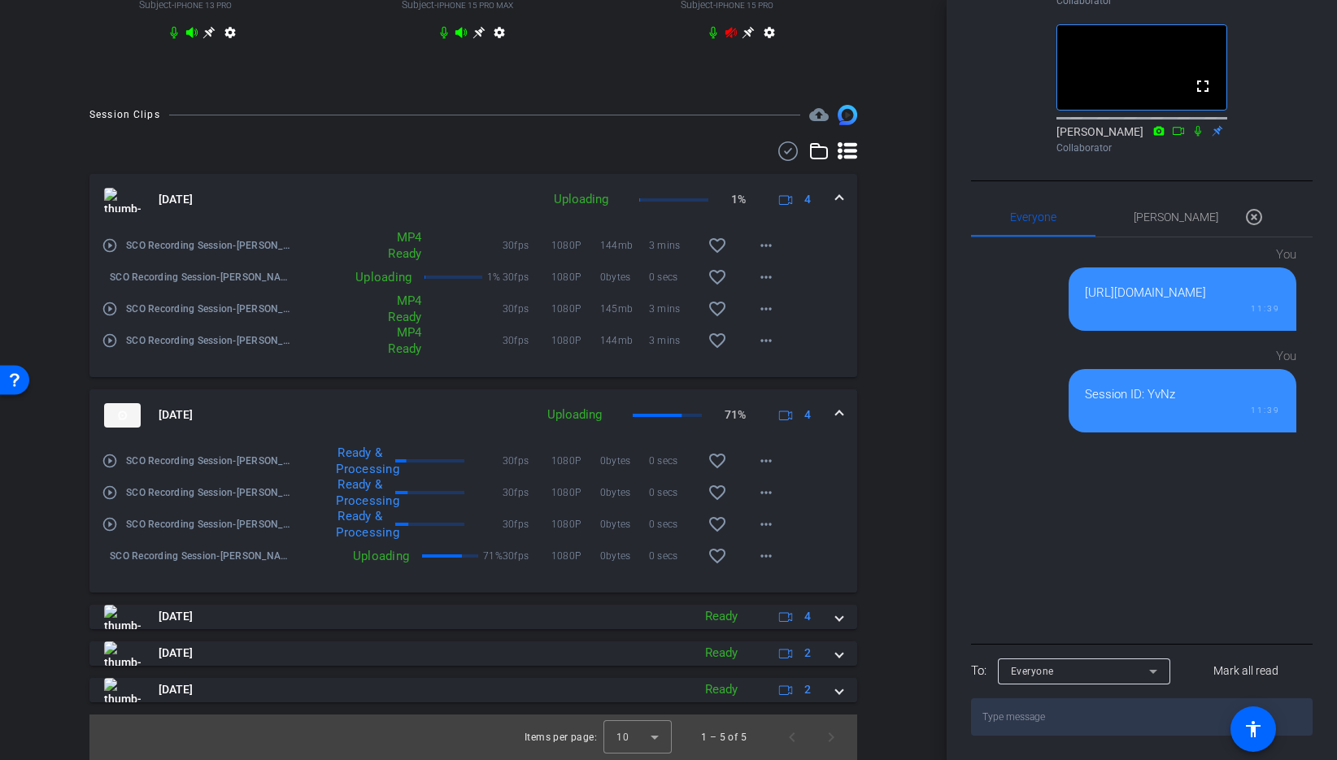
scroll to position [422, 0]
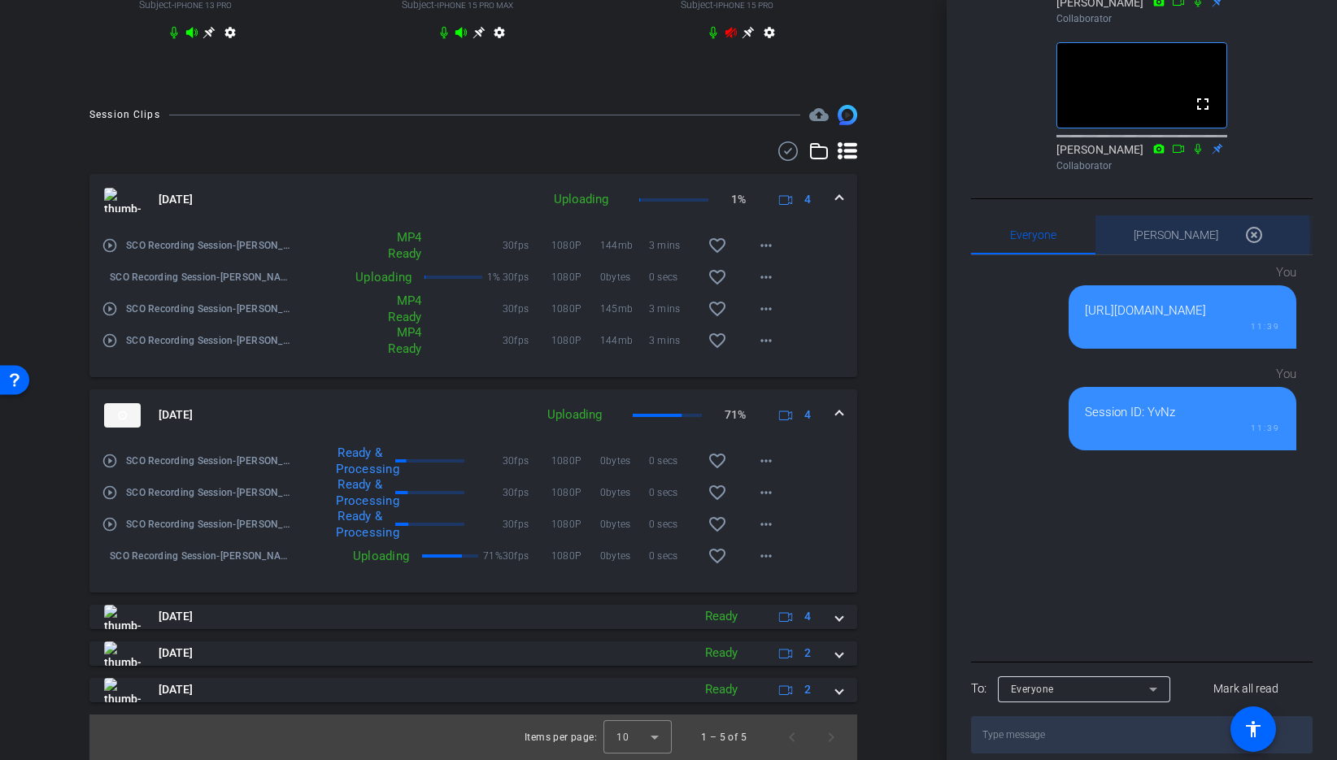
click at [1158, 241] on span "Thomas Zheng 0" at bounding box center [1176, 234] width 85 height 11
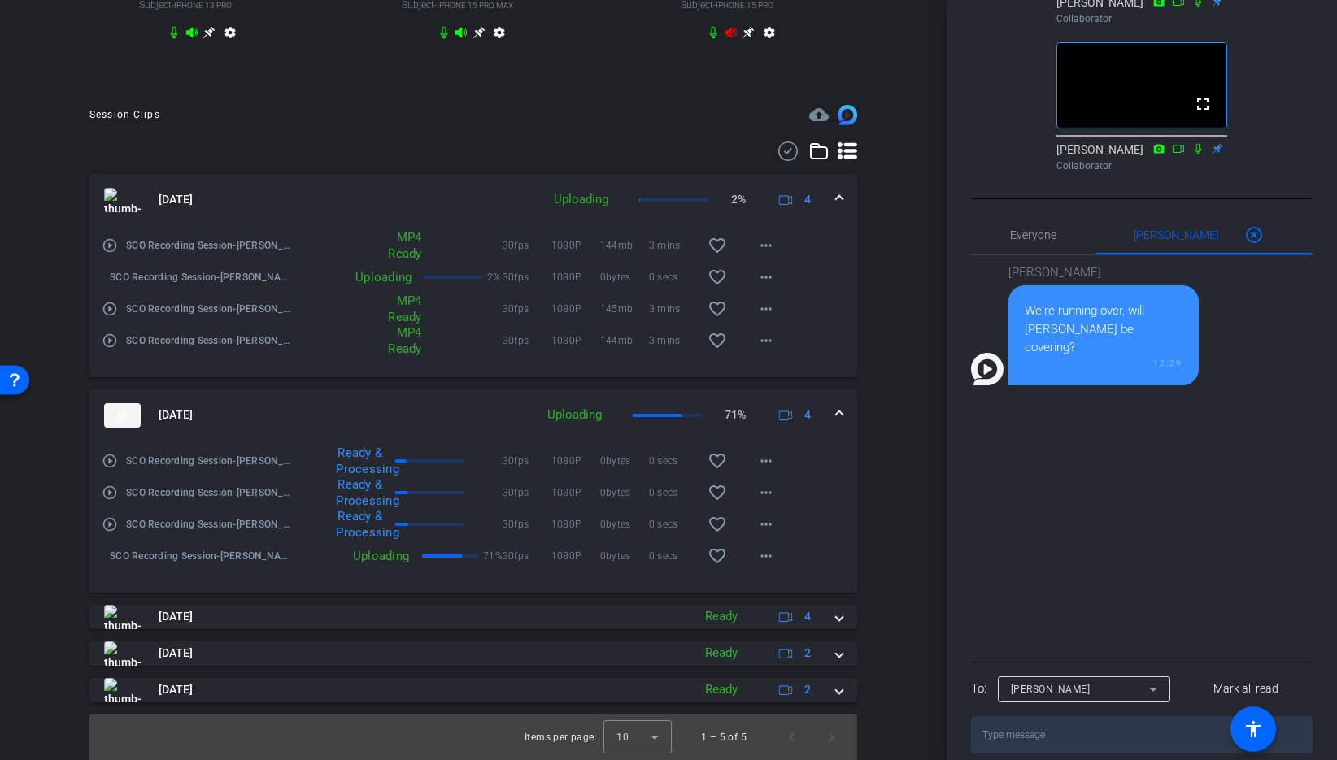
click at [1016, 255] on span "Everyone 0" at bounding box center [1033, 234] width 46 height 39
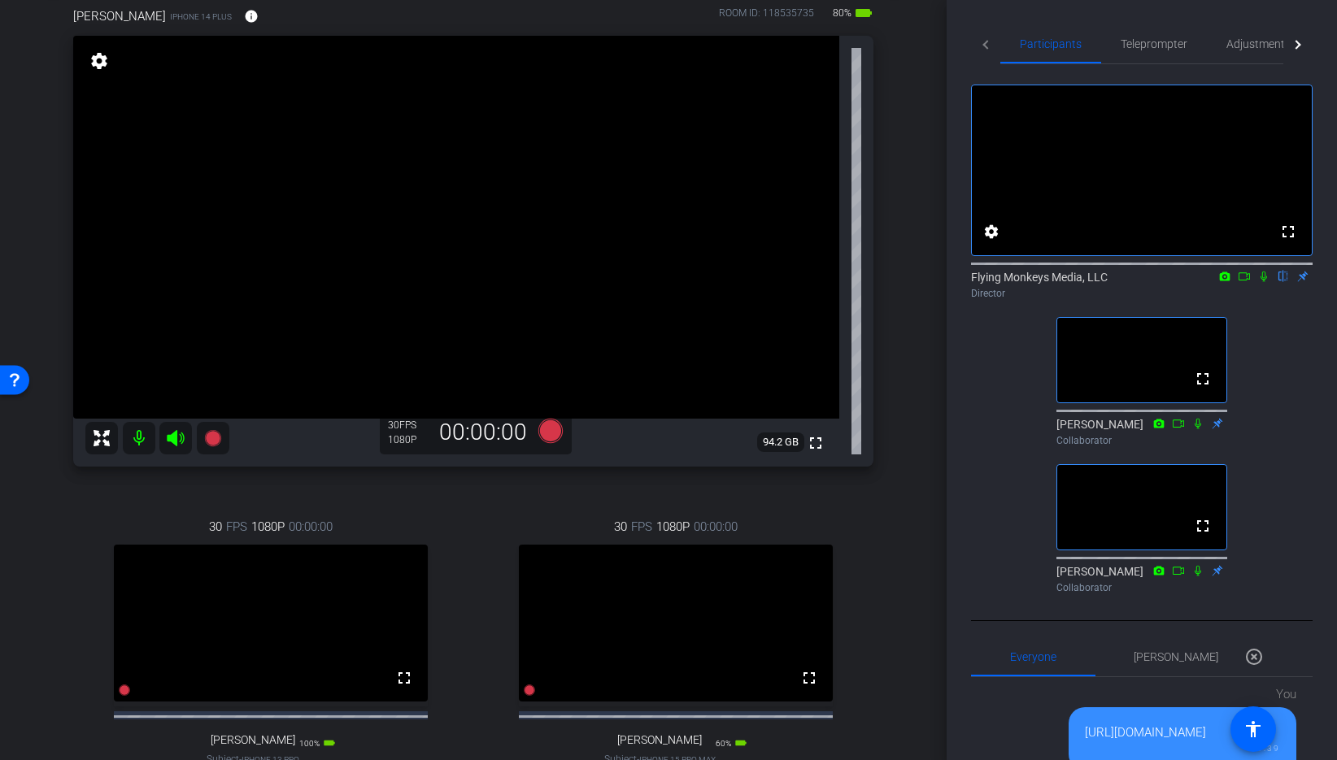
scroll to position [159, 0]
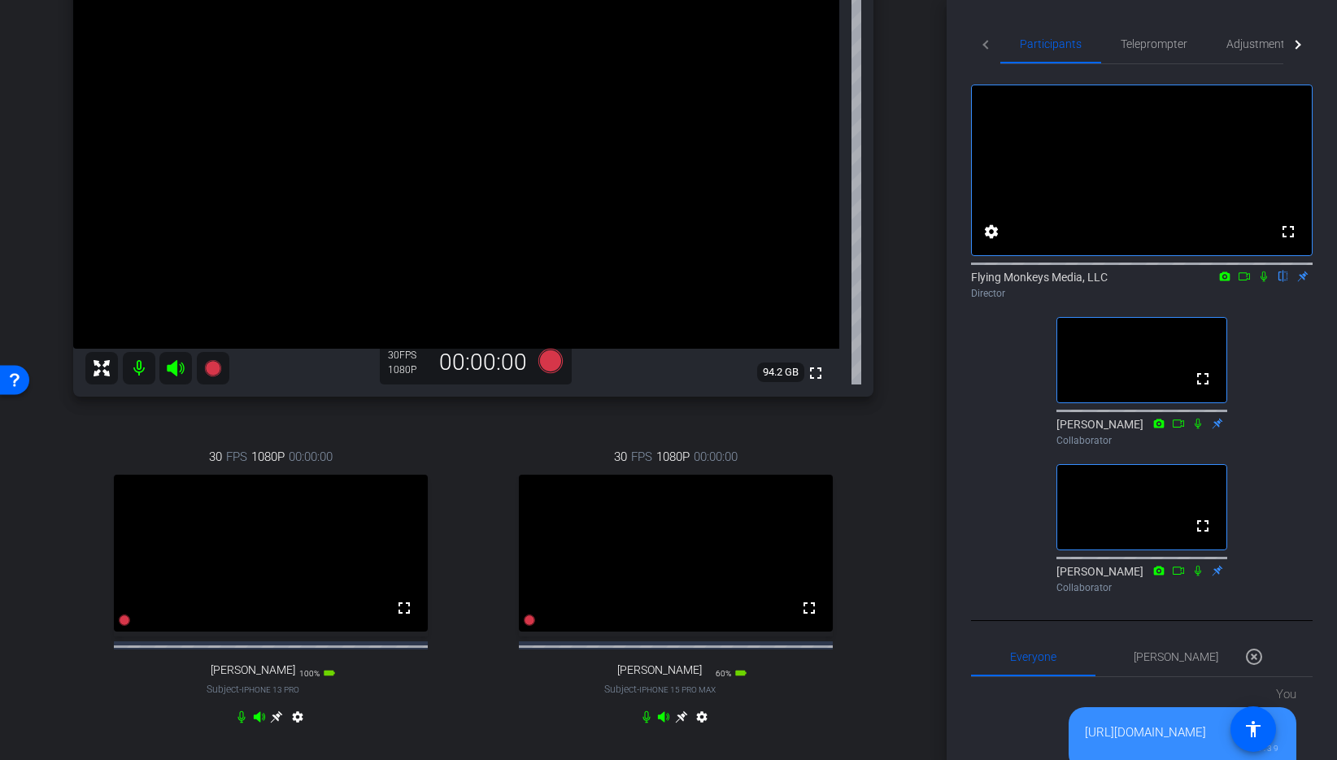
click at [919, 199] on div "arrow_back SCO Recording Session Back to project Send invite account_box grid_o…" at bounding box center [473, 221] width 947 height 760
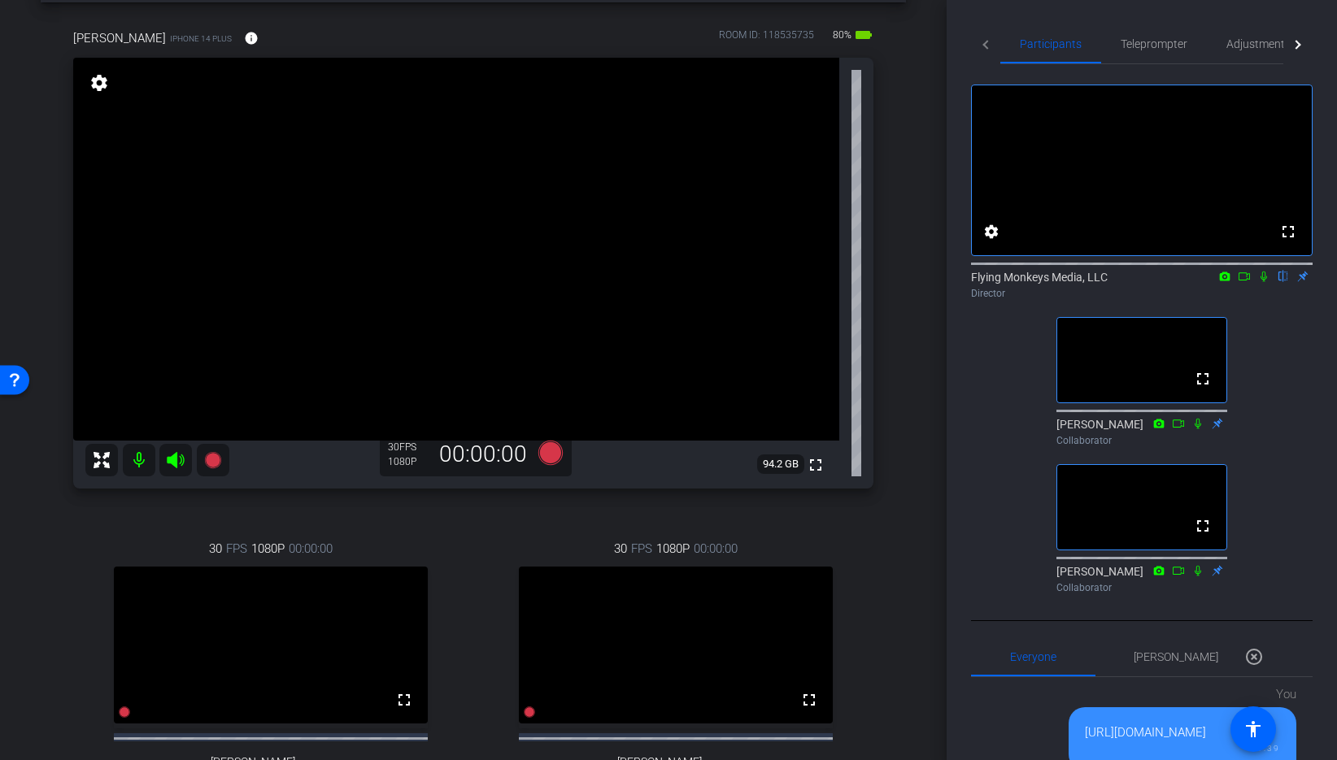
scroll to position [81, 0]
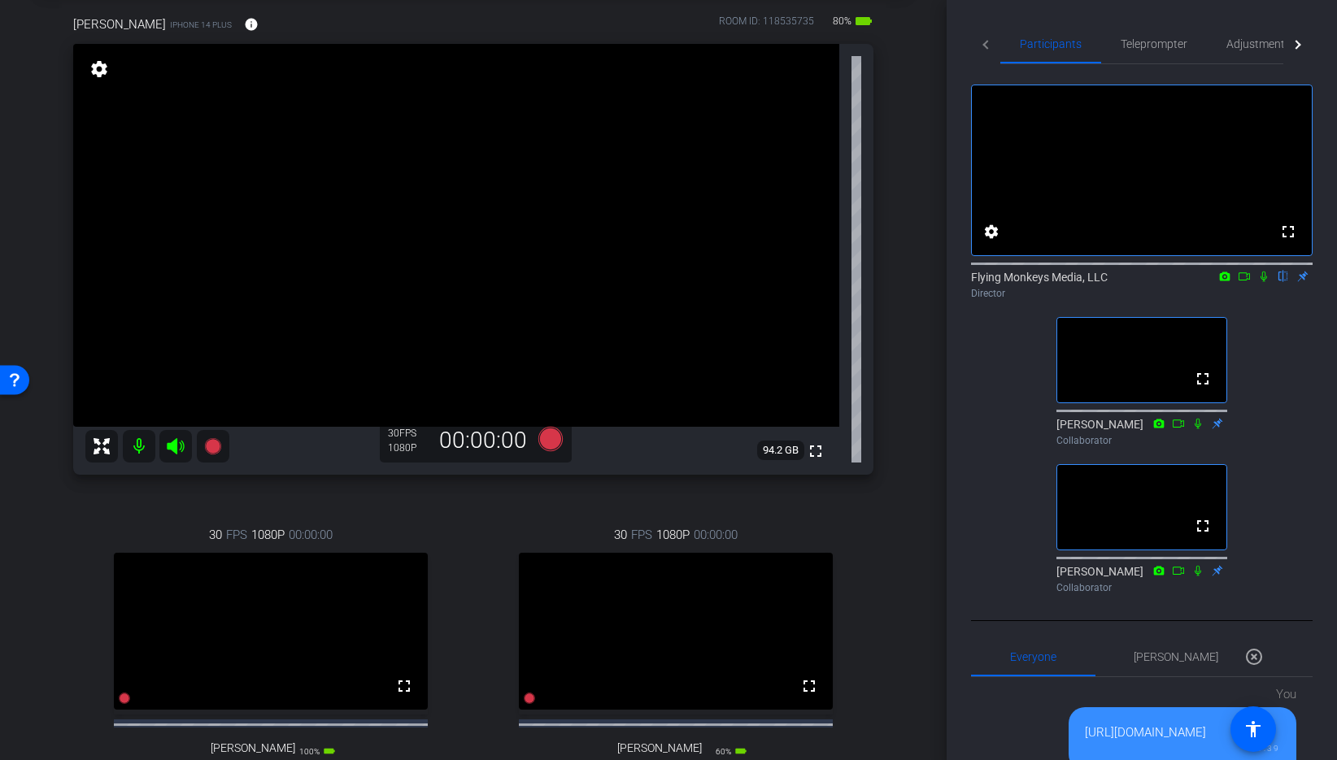
click at [900, 193] on div "Richard Howells iPhone 14 Plus info ROOM ID: 118535735 80% battery_std fullscre…" at bounding box center [473, 420] width 865 height 863
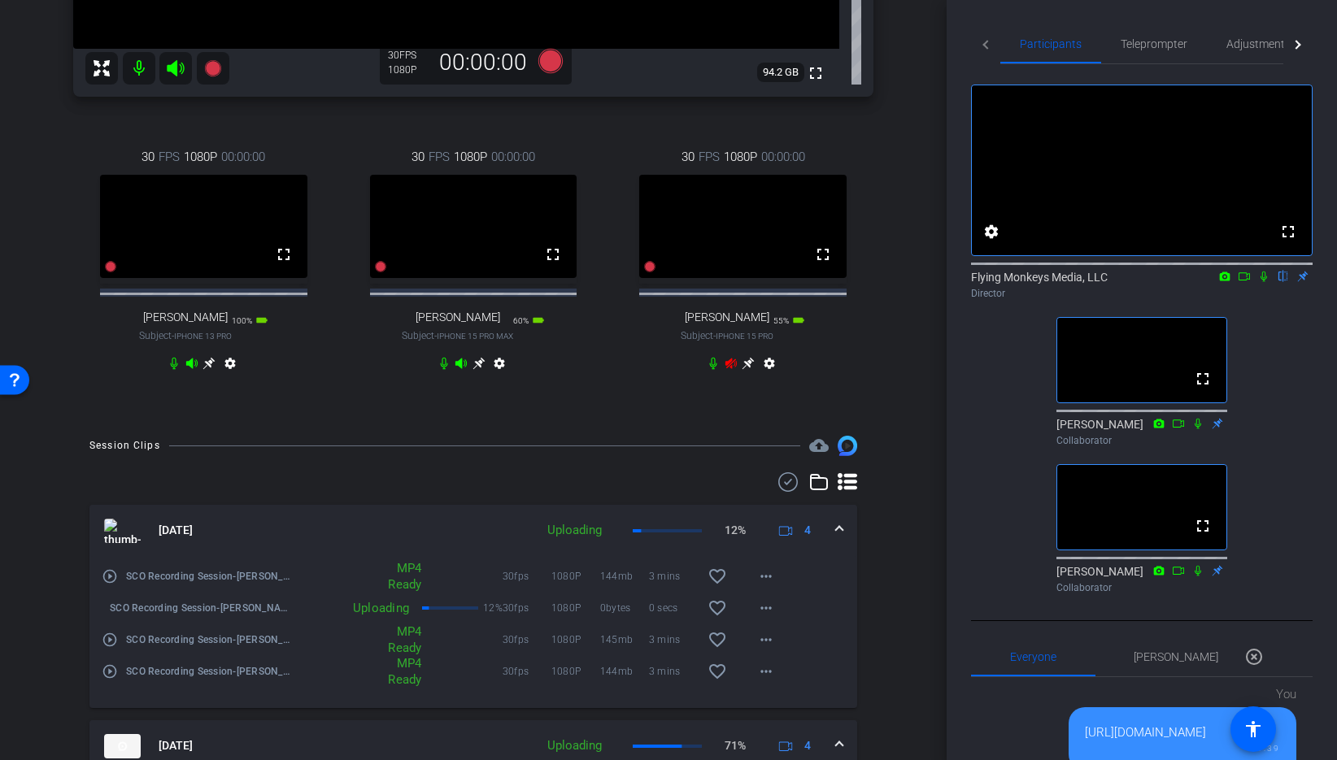
scroll to position [160, 0]
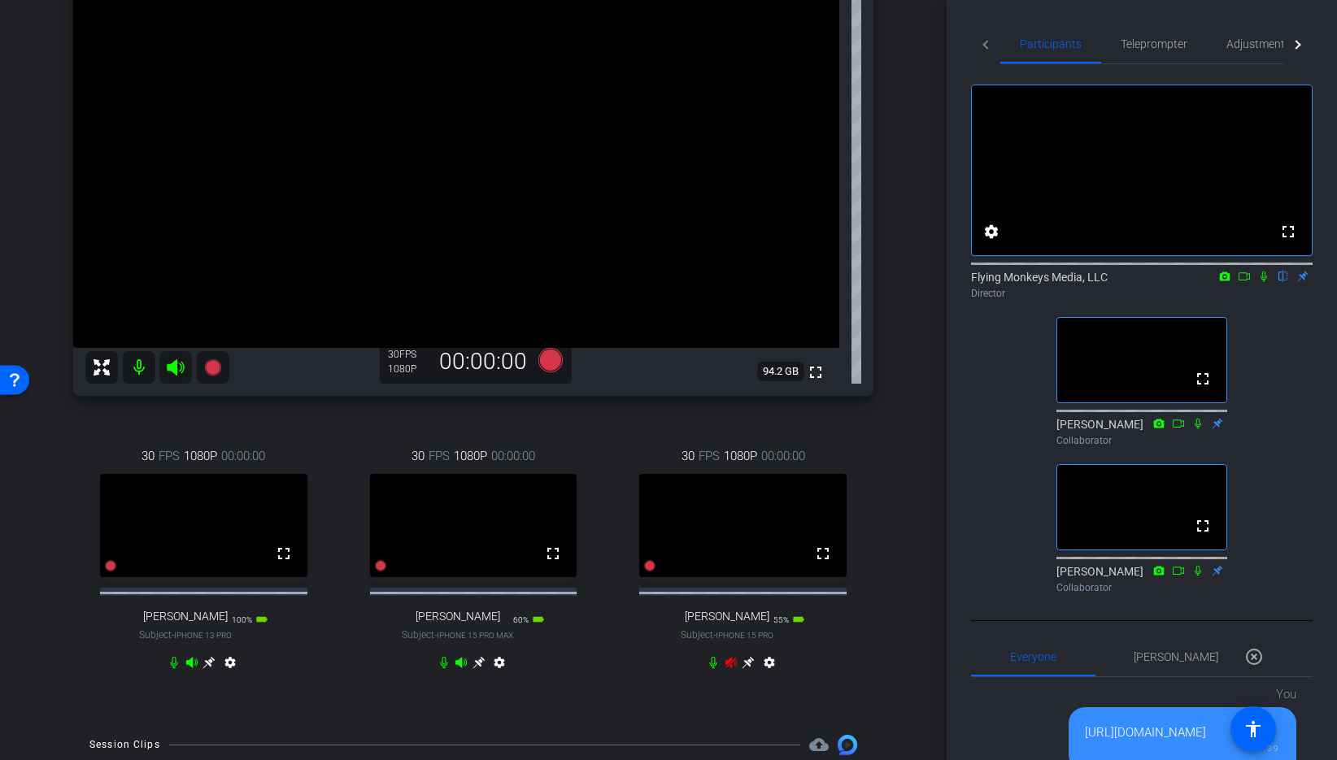
click at [890, 381] on div "Richard Howells iPhone 14 Plus info ROOM ID: 118535735 80% battery_std fullscre…" at bounding box center [473, 314] width 865 height 809
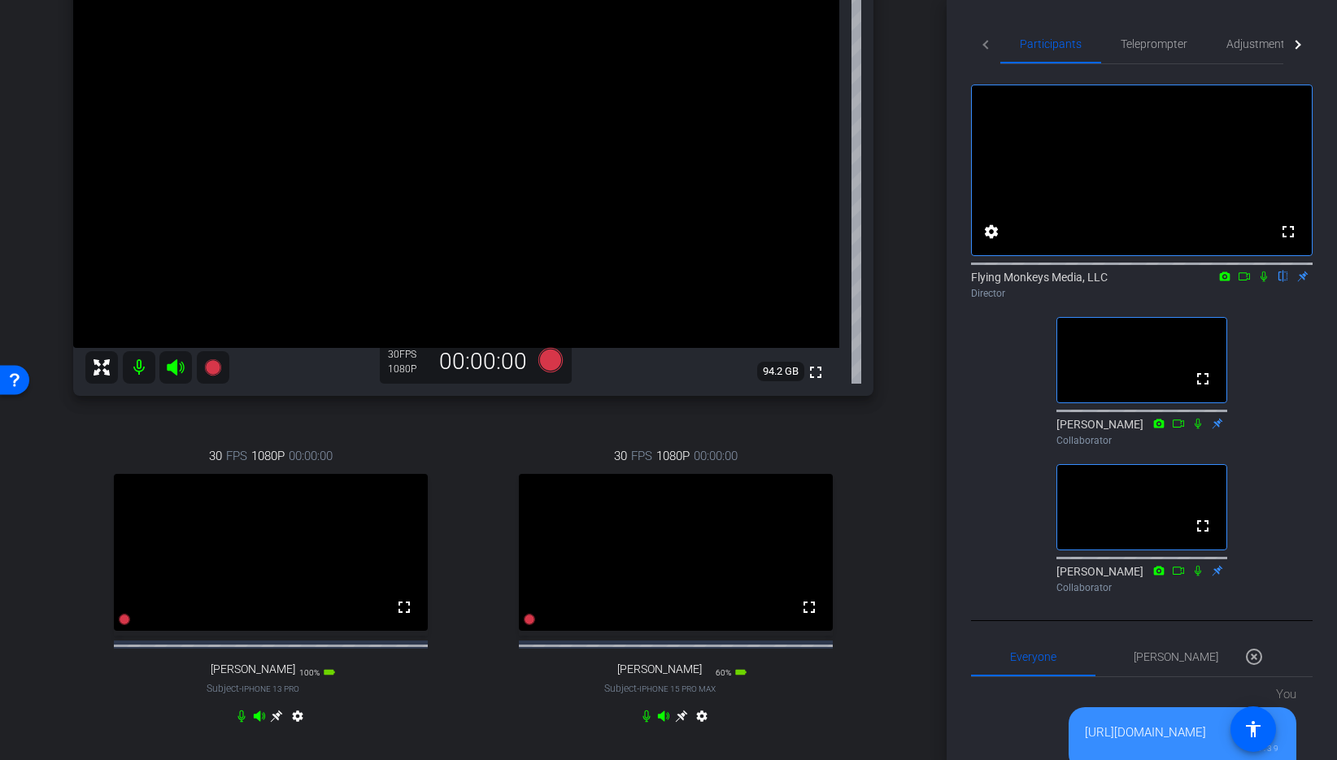
click at [886, 564] on div "Richard Howells iPhone 14 Plus info ROOM ID: 118535735 80% battery_std fullscre…" at bounding box center [473, 341] width 865 height 863
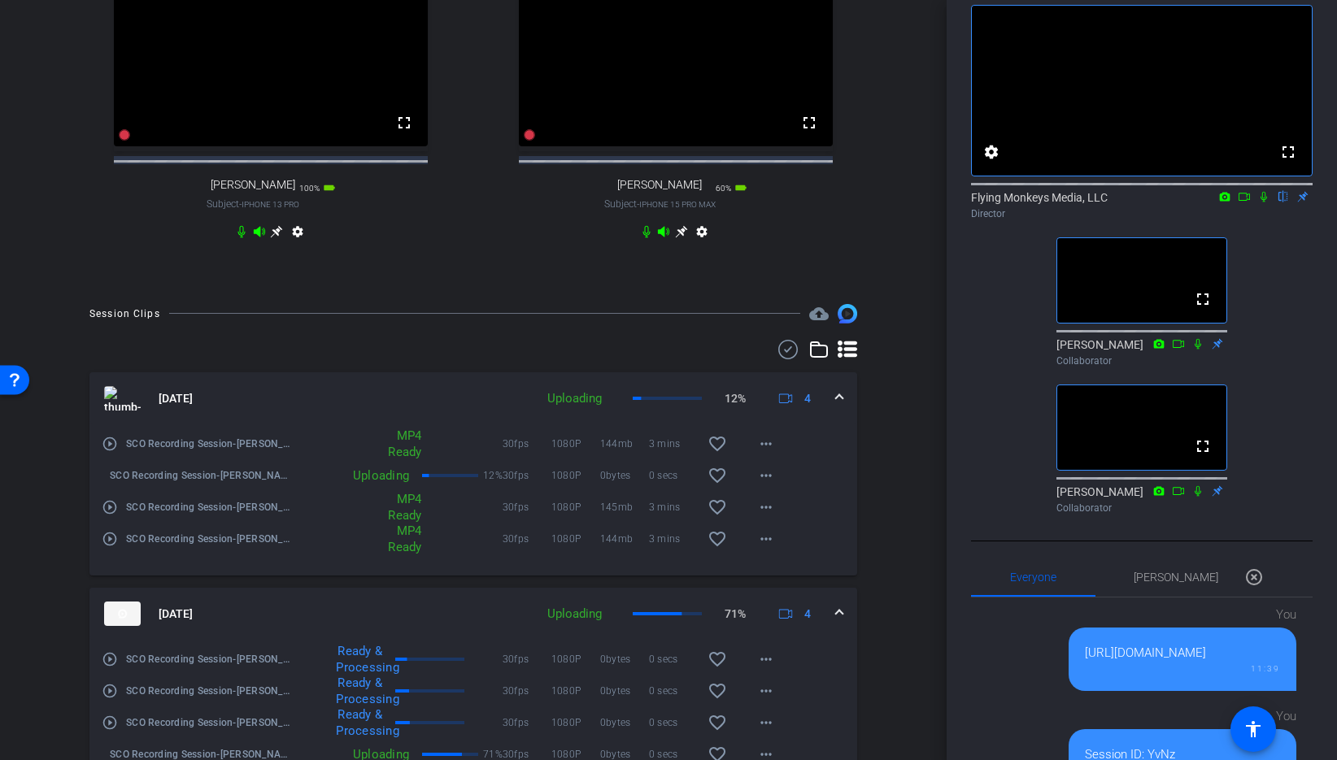
scroll to position [102, 0]
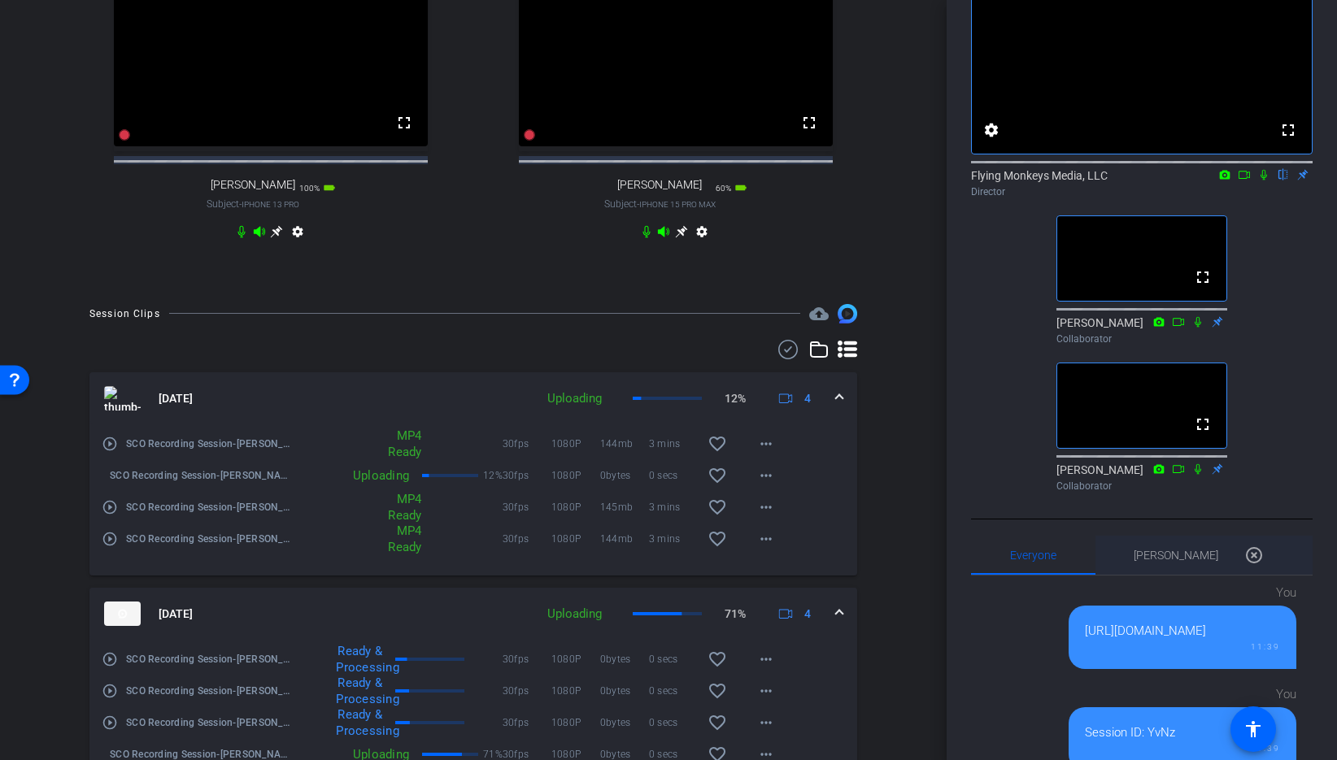
click at [1158, 561] on span "Thomas Zheng 0" at bounding box center [1176, 555] width 85 height 11
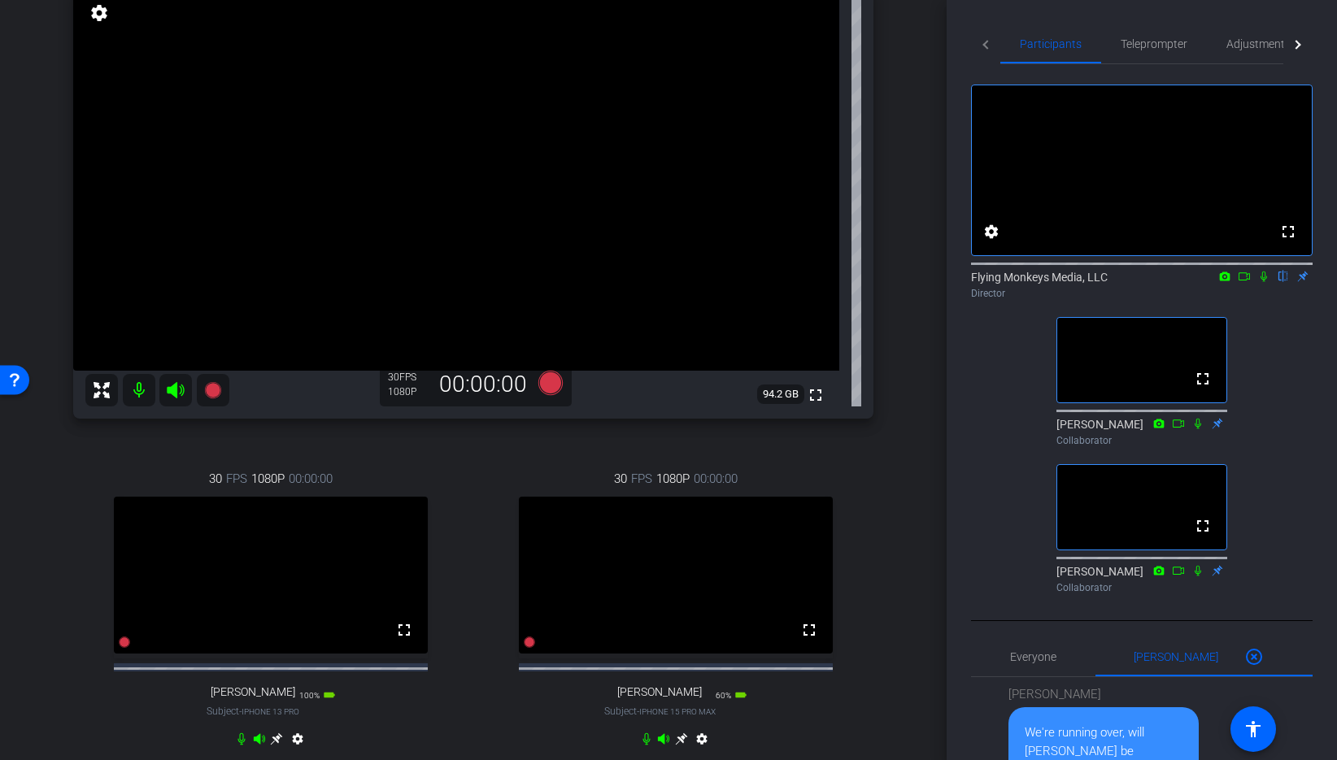
scroll to position [176, 0]
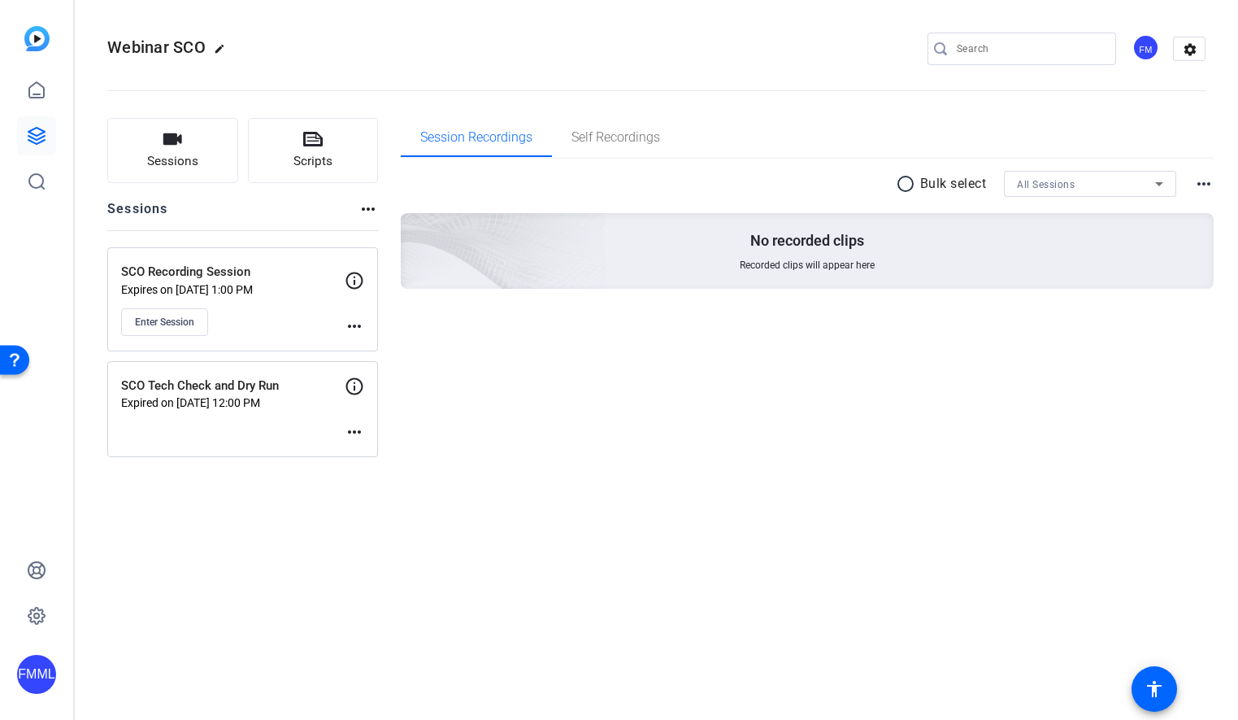
click at [213, 572] on div "Webinar SCO edit FM settings Sessions Scripts Sessions more_horiz SCO Recording…" at bounding box center [657, 360] width 1164 height 720
click at [34, 97] on icon at bounding box center [36, 89] width 15 height 15
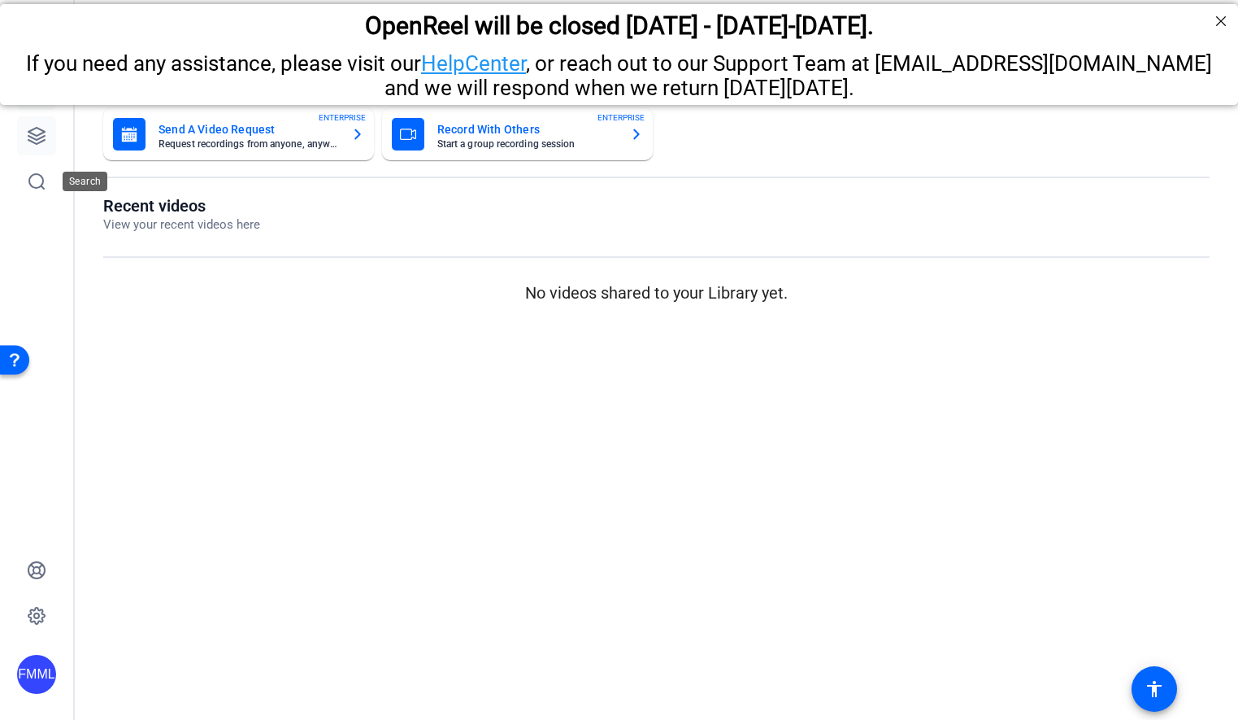
click at [34, 147] on link at bounding box center [36, 135] width 39 height 39
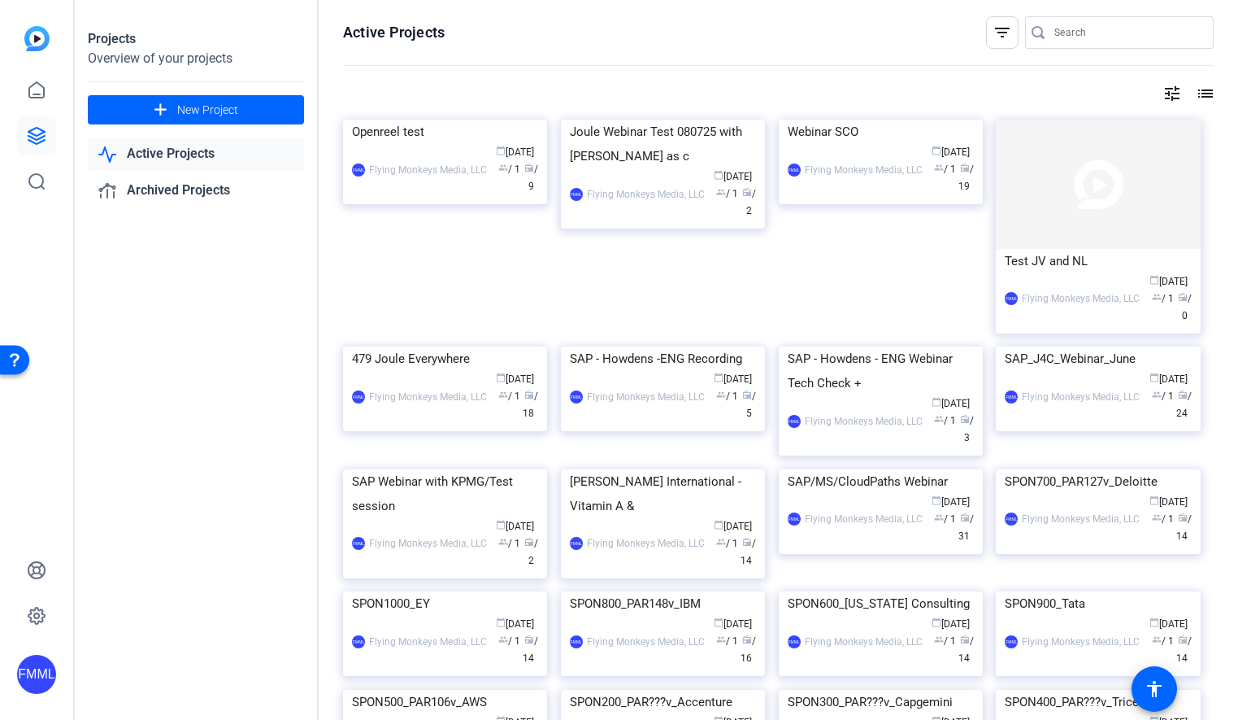
click at [191, 168] on link "Active Projects" at bounding box center [196, 153] width 216 height 33
click at [673, 120] on img at bounding box center [663, 120] width 204 height 0
click at [475, 346] on img at bounding box center [445, 346] width 204 height 0
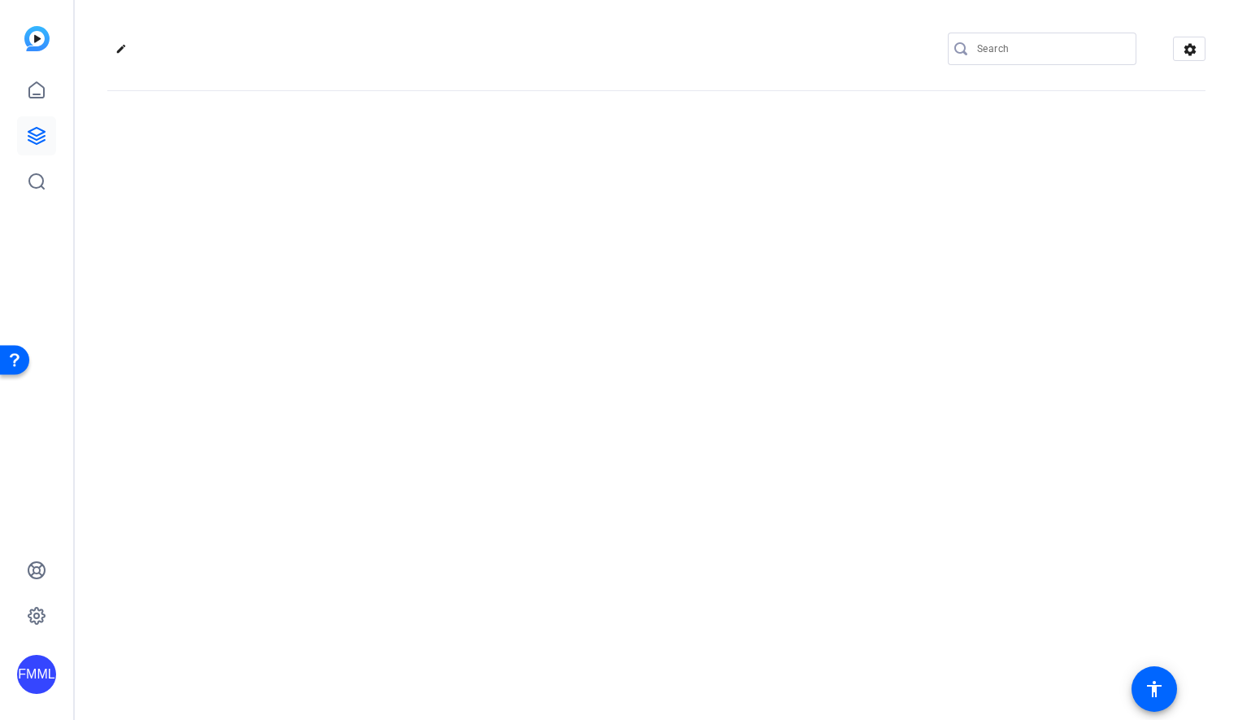
click at [475, 429] on div "edit settings" at bounding box center [657, 360] width 1164 height 720
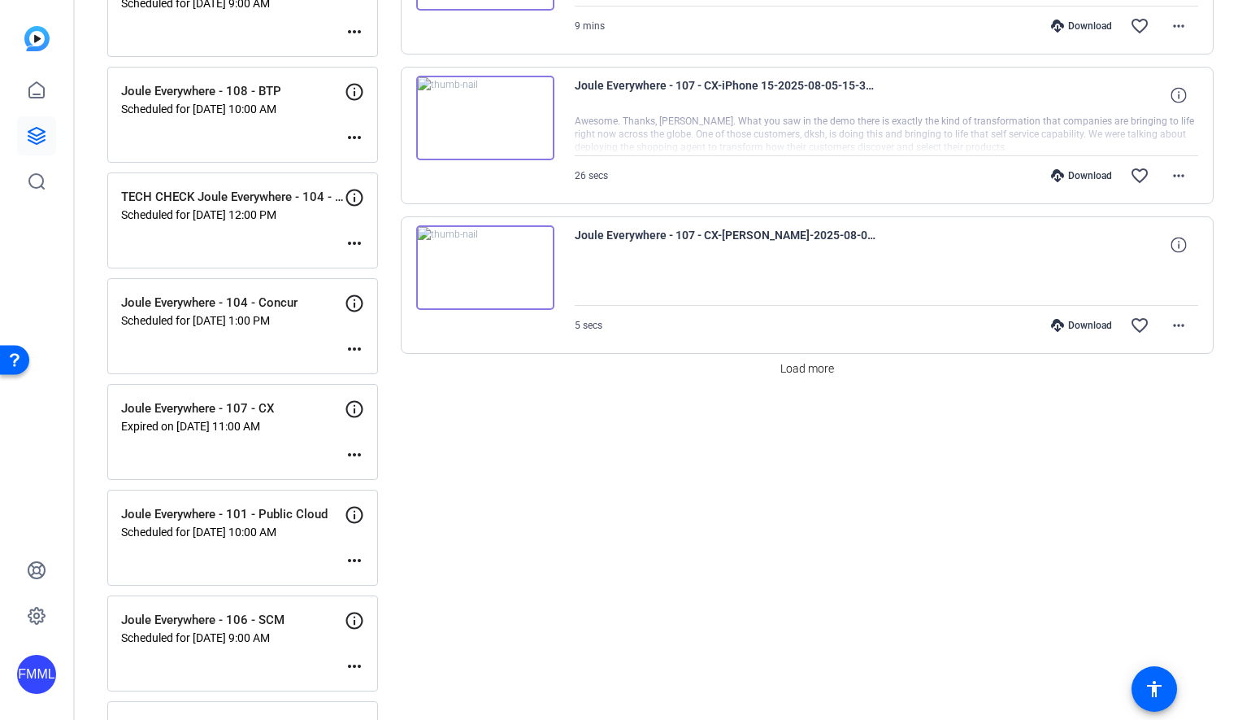
scroll to position [1449, 0]
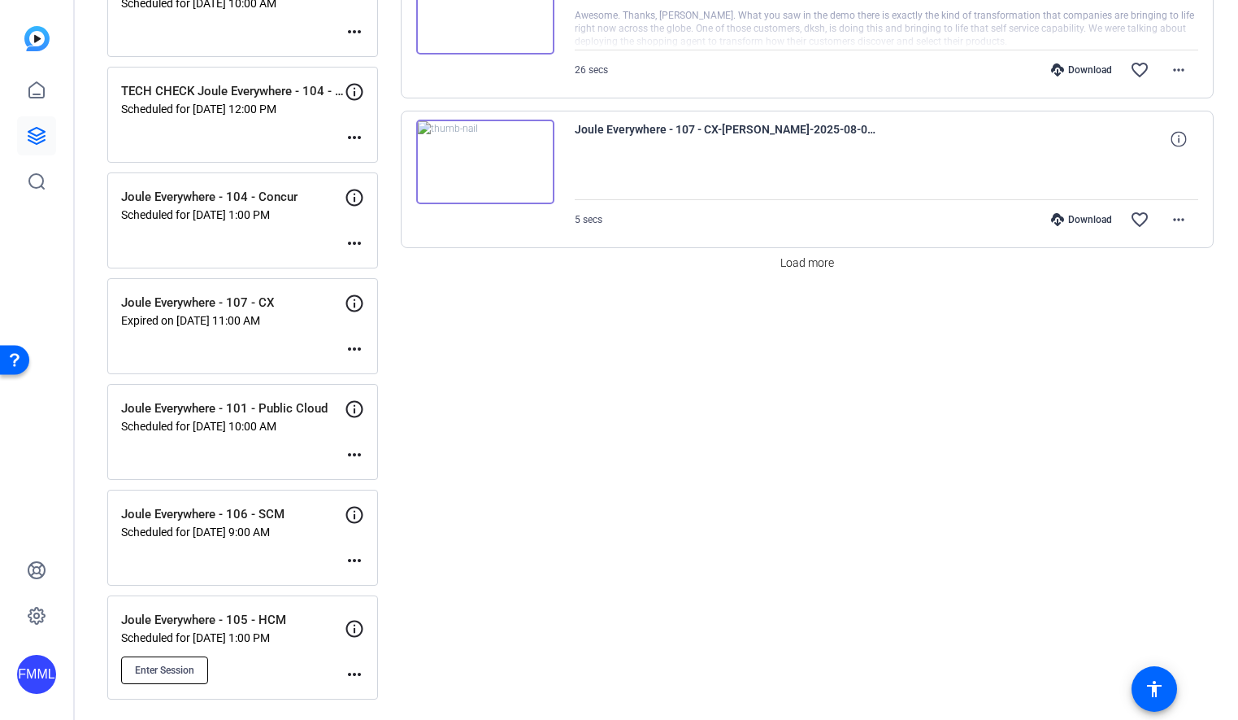
click at [163, 675] on span "Enter Session" at bounding box center [164, 670] width 59 height 13
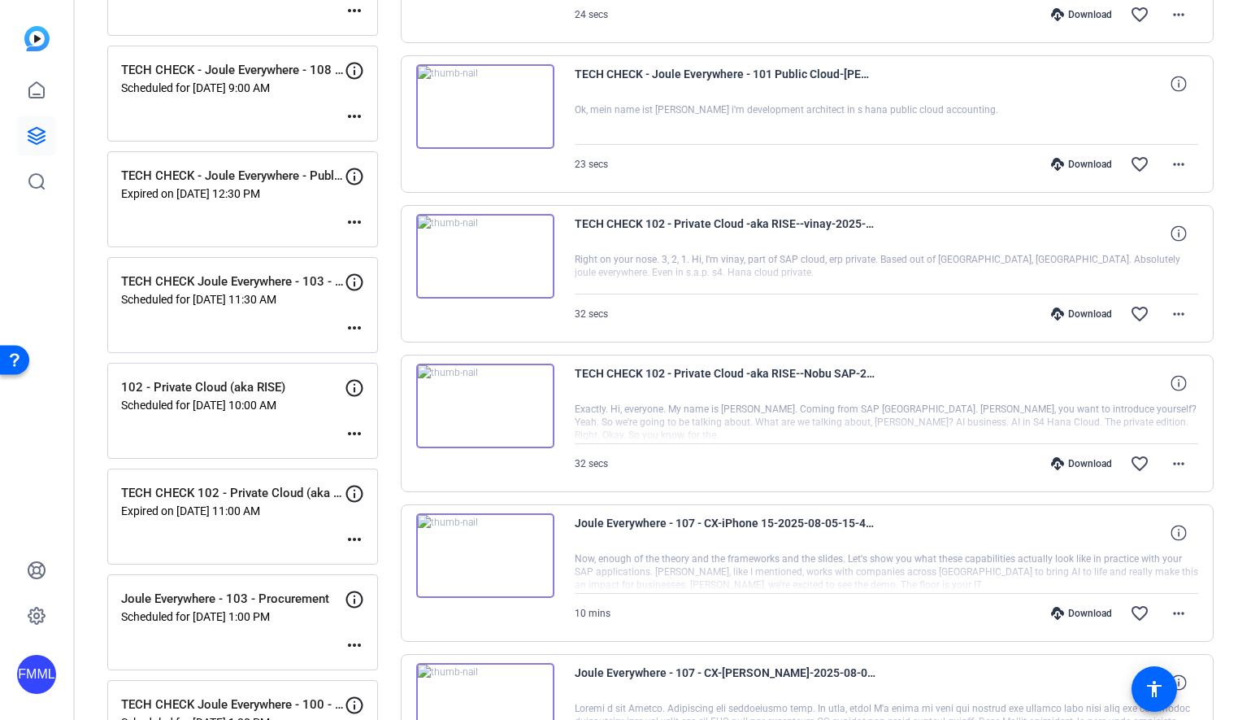
scroll to position [0, 0]
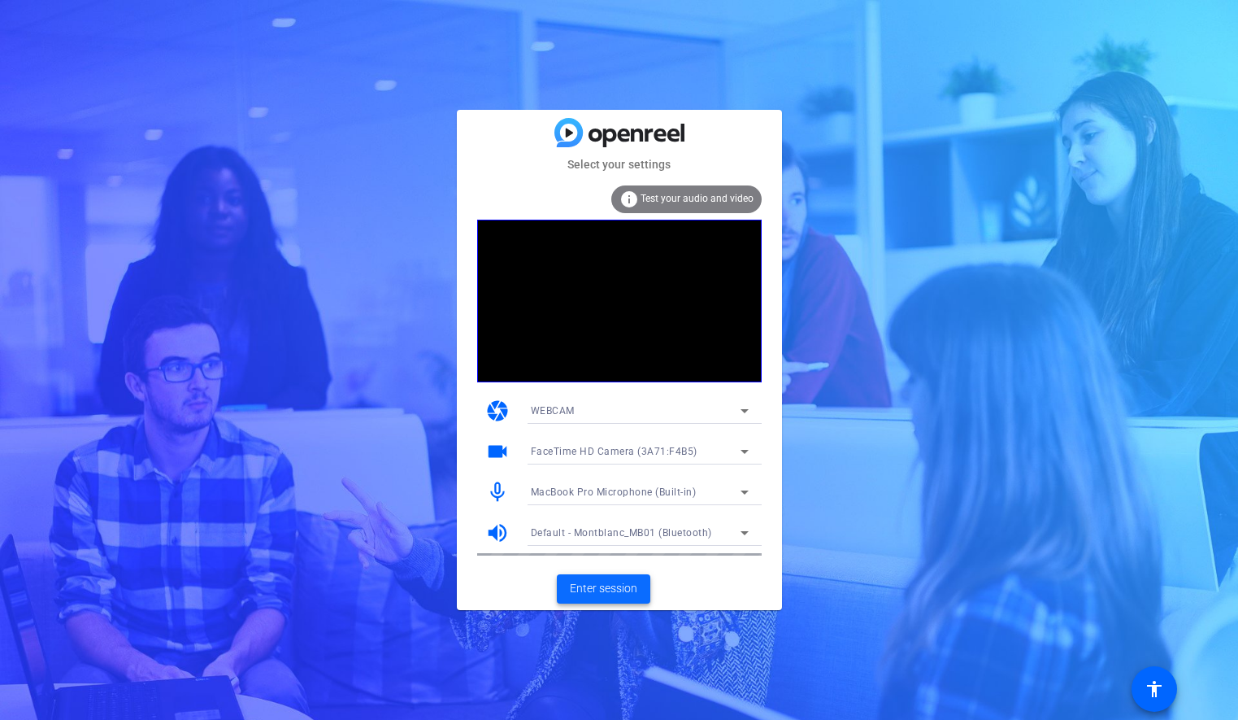
click at [609, 591] on span "Enter session" at bounding box center [603, 588] width 67 height 17
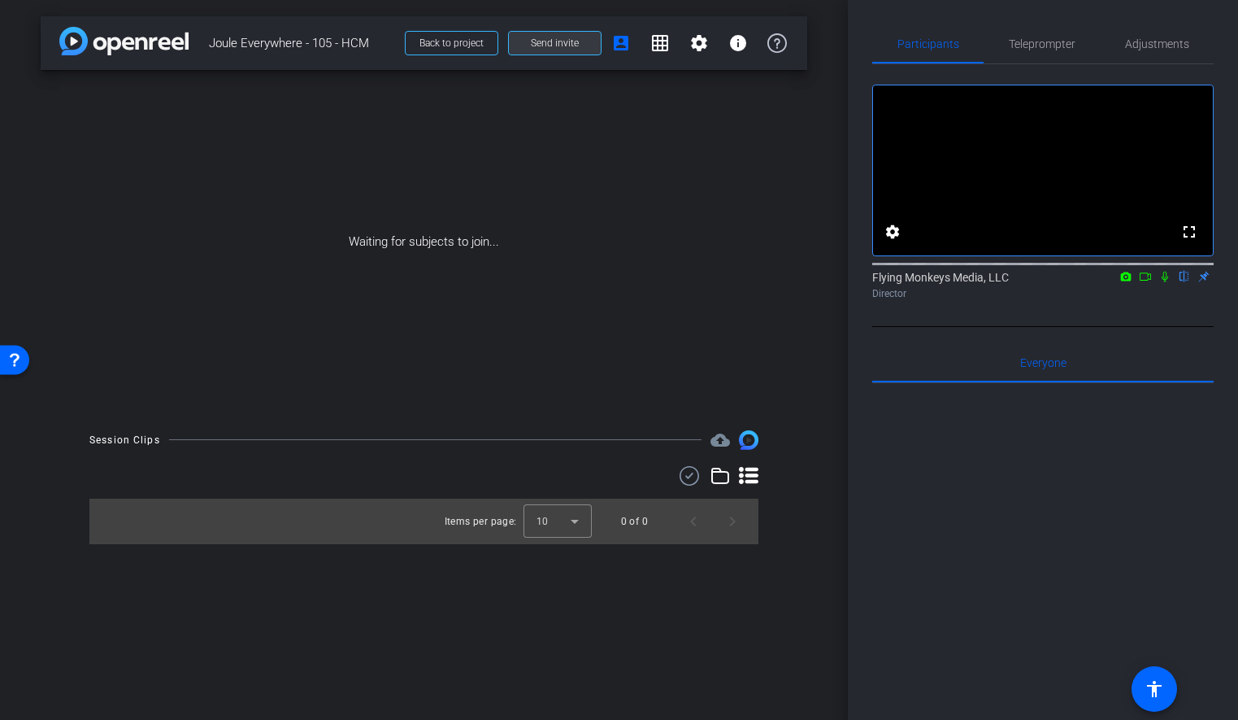
click at [546, 44] on span "Send invite" at bounding box center [555, 43] width 48 height 13
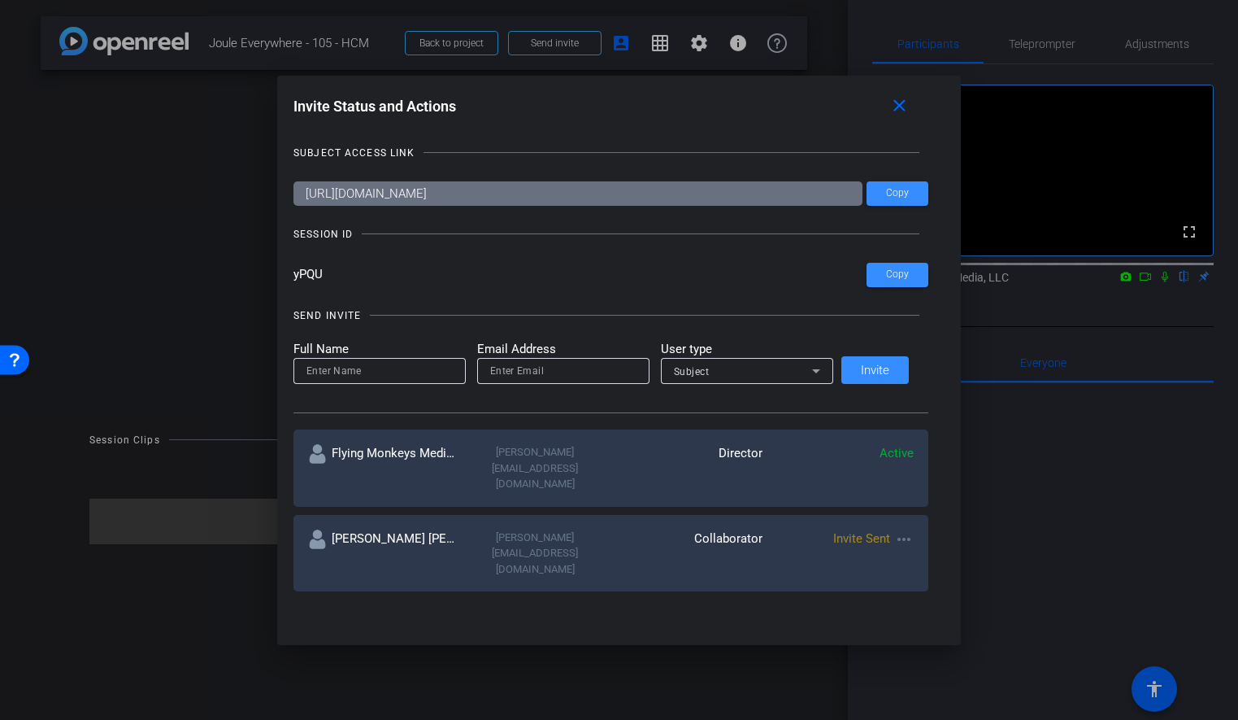
drag, startPoint x: 348, startPoint y: 279, endPoint x: 298, endPoint y: 279, distance: 49.6
click at [298, 279] on div "Invite Status and Actions close SUBJECT ACCESS LINK [URL][DOMAIN_NAME] Copy SES…" at bounding box center [619, 344] width 684 height 537
click at [892, 111] on mat-icon "close" at bounding box center [900, 106] width 20 height 20
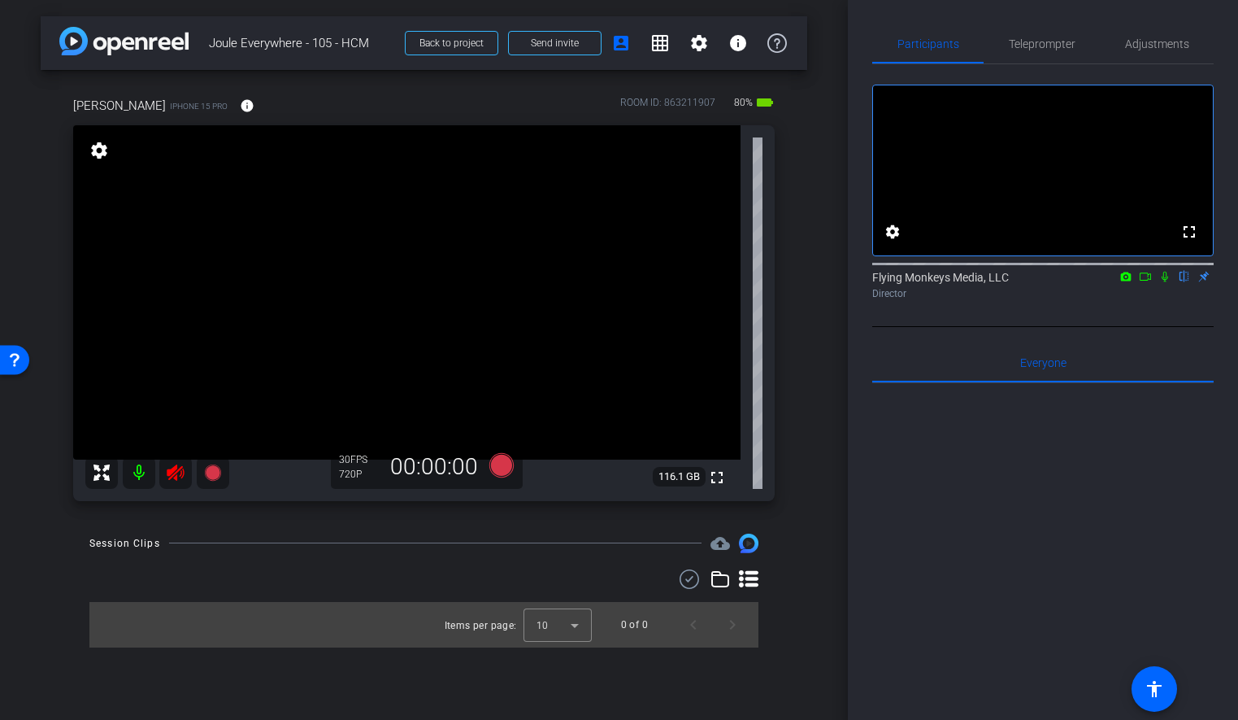
click at [166, 476] on icon at bounding box center [176, 473] width 20 height 20
click at [816, 195] on div "arrow_back Joule Everywhere - 105 - HCM Back to project Send invite account_box…" at bounding box center [424, 360] width 848 height 720
click at [1136, 50] on span "Adjustments" at bounding box center [1157, 43] width 64 height 11
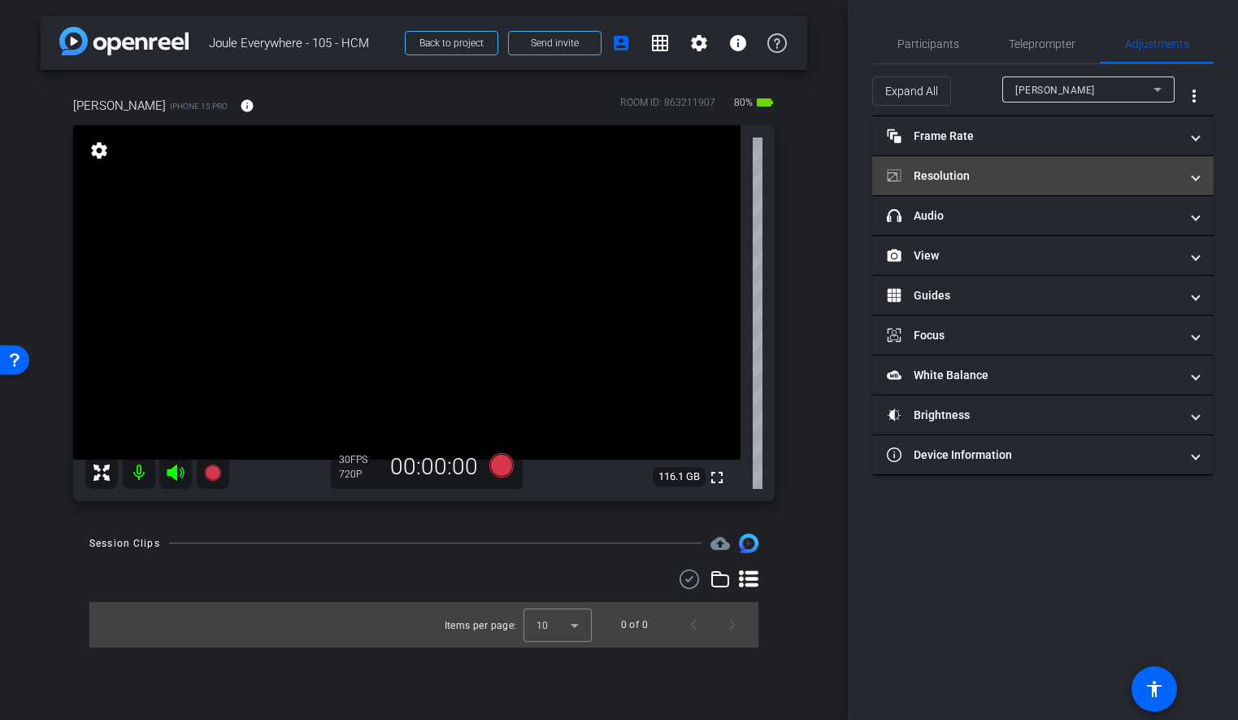
click at [986, 176] on mat-panel-title "Resolution" at bounding box center [1033, 176] width 293 height 17
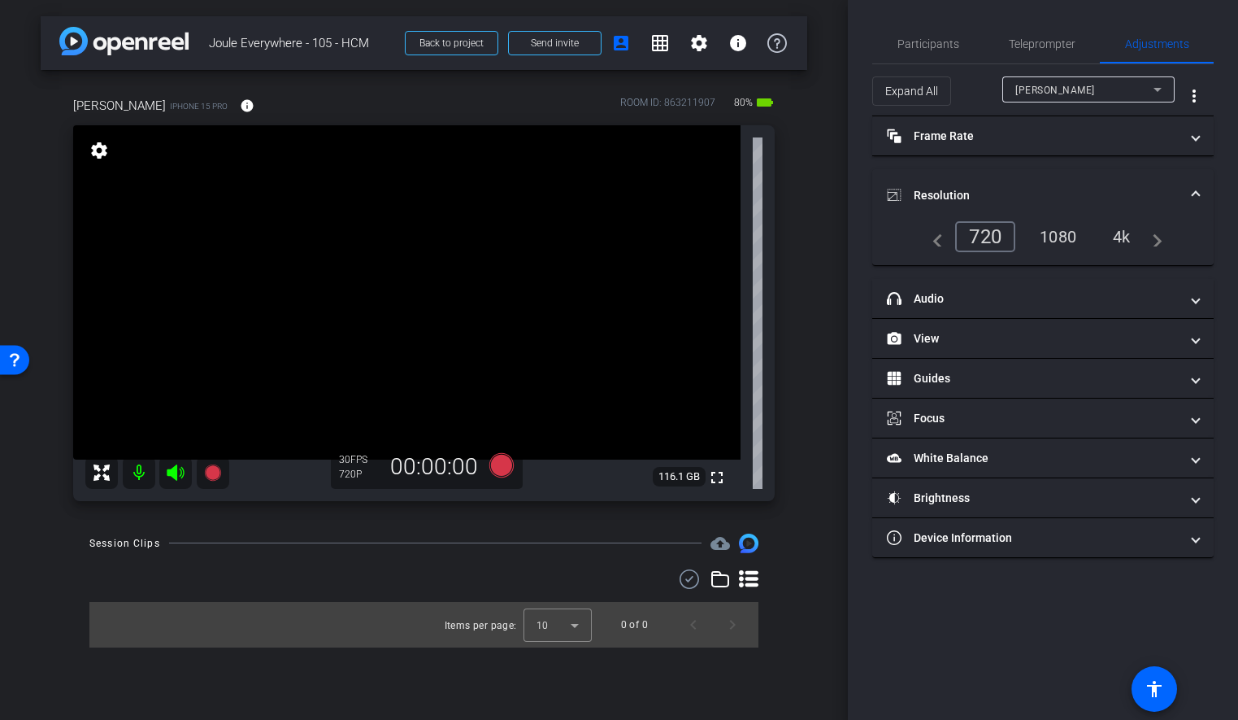
click at [1067, 238] on div "1080" at bounding box center [1058, 237] width 61 height 28
click at [1122, 195] on mat-panel-title "Resolution" at bounding box center [1033, 195] width 293 height 17
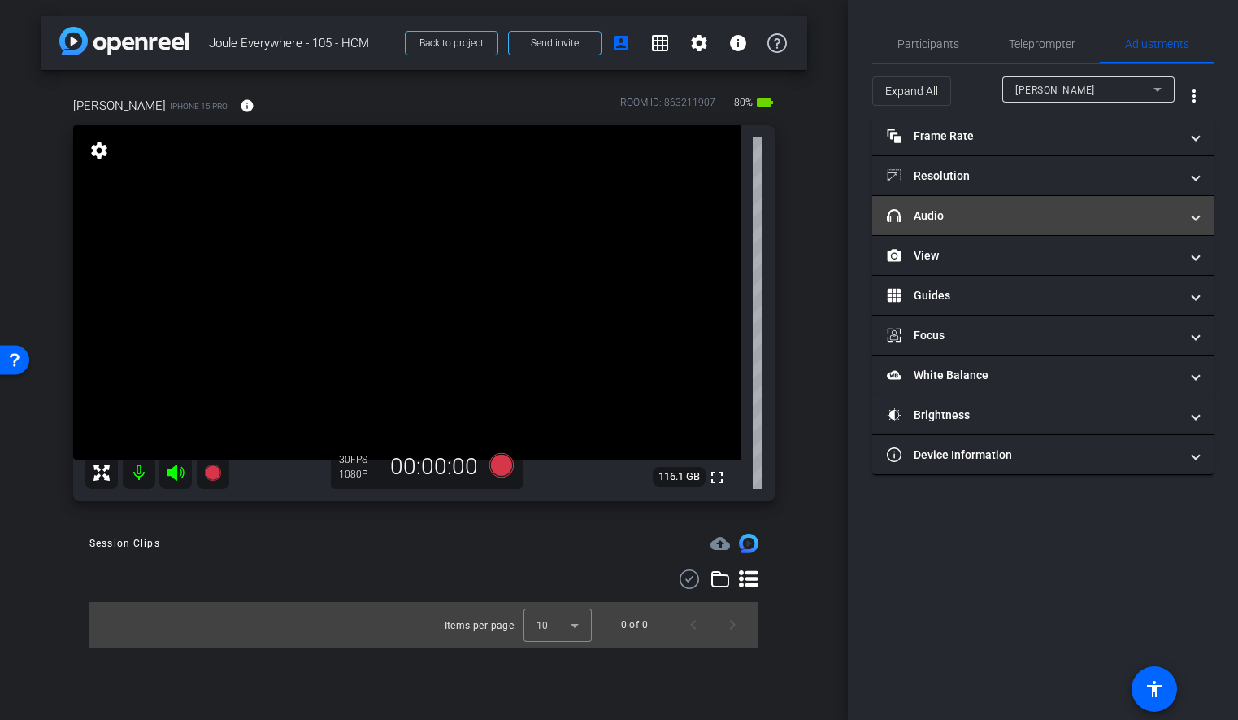
click at [1086, 222] on mat-panel-title "headphone icon Audio" at bounding box center [1033, 215] width 293 height 17
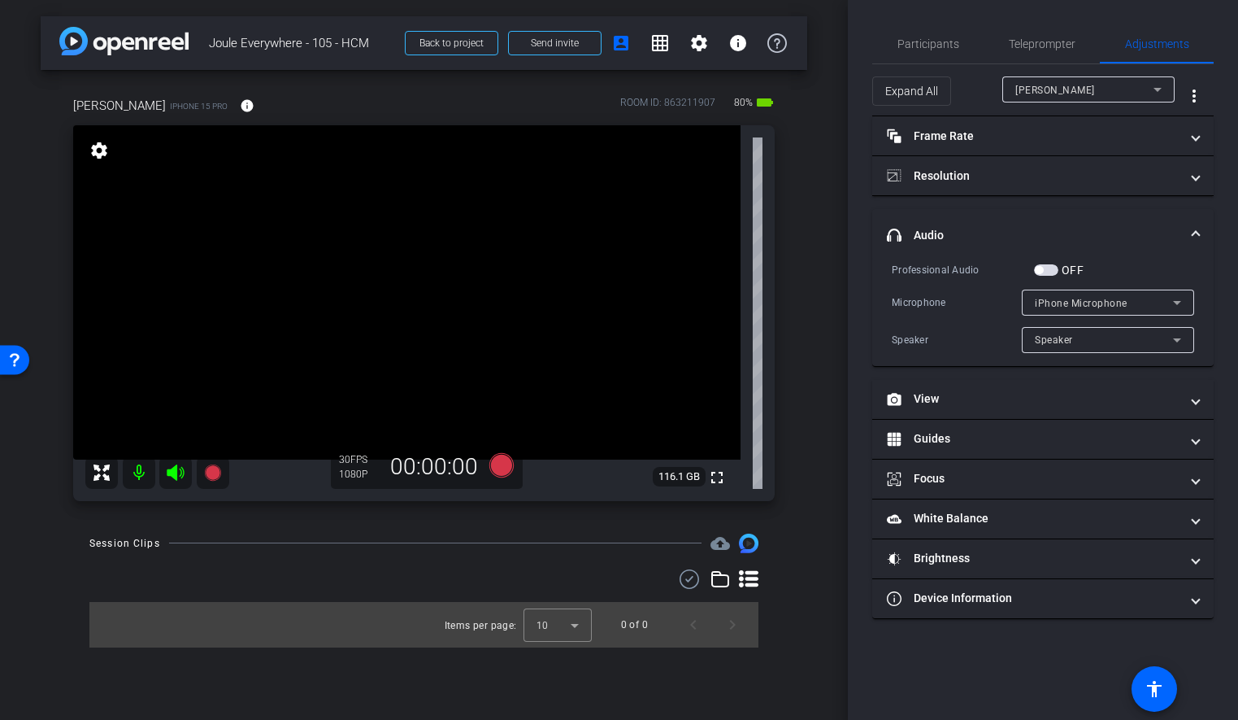
click at [1190, 232] on span "headphone icon Audio" at bounding box center [1040, 235] width 306 height 17
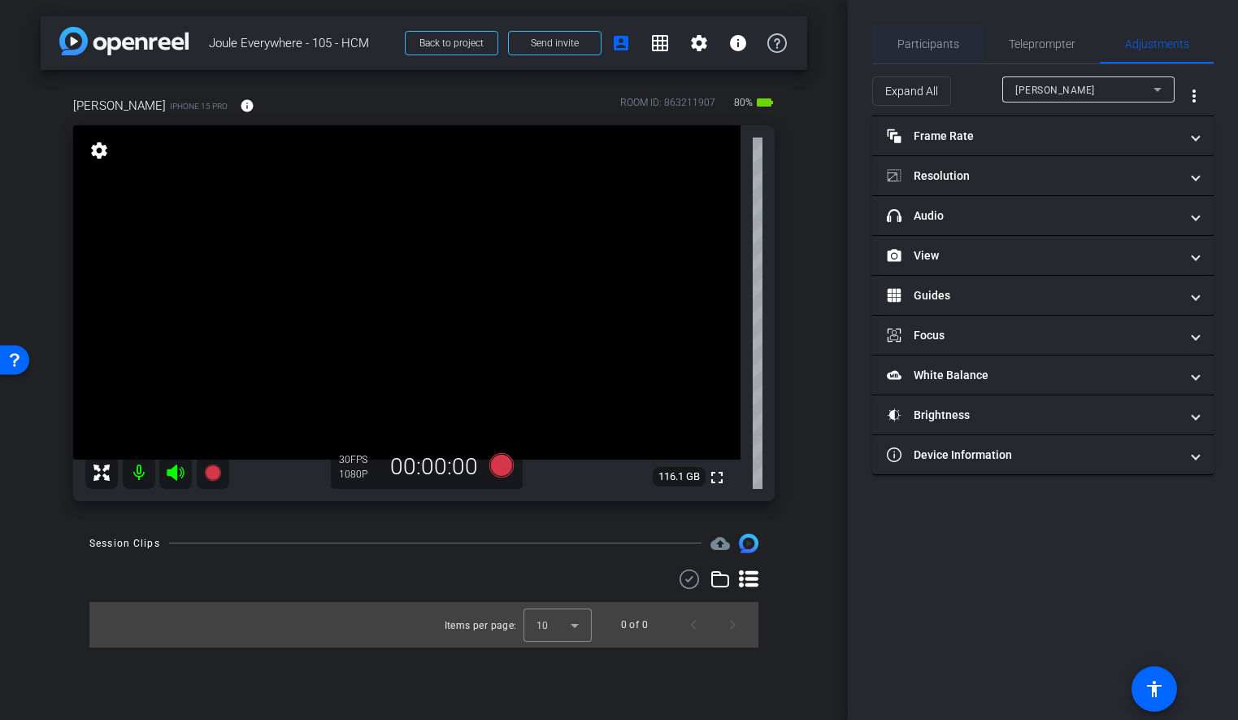
click at [920, 41] on span "Participants" at bounding box center [929, 43] width 62 height 11
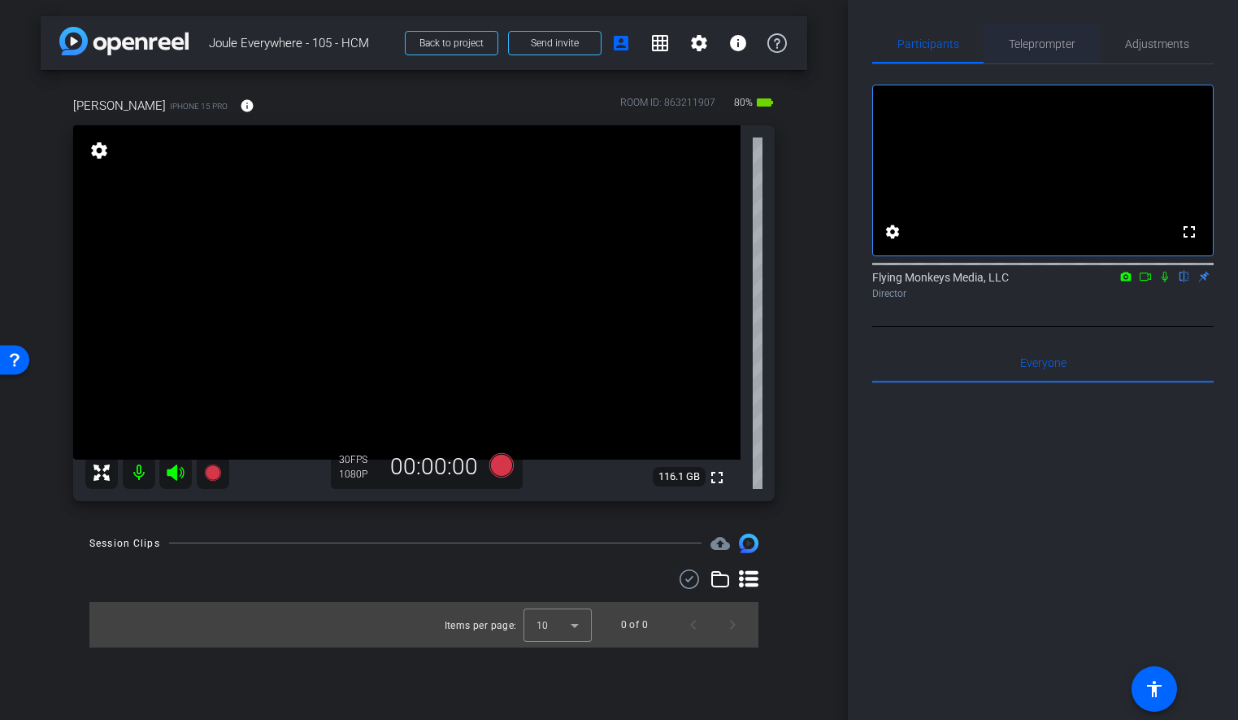
click at [1048, 46] on span "Teleprompter" at bounding box center [1042, 43] width 67 height 11
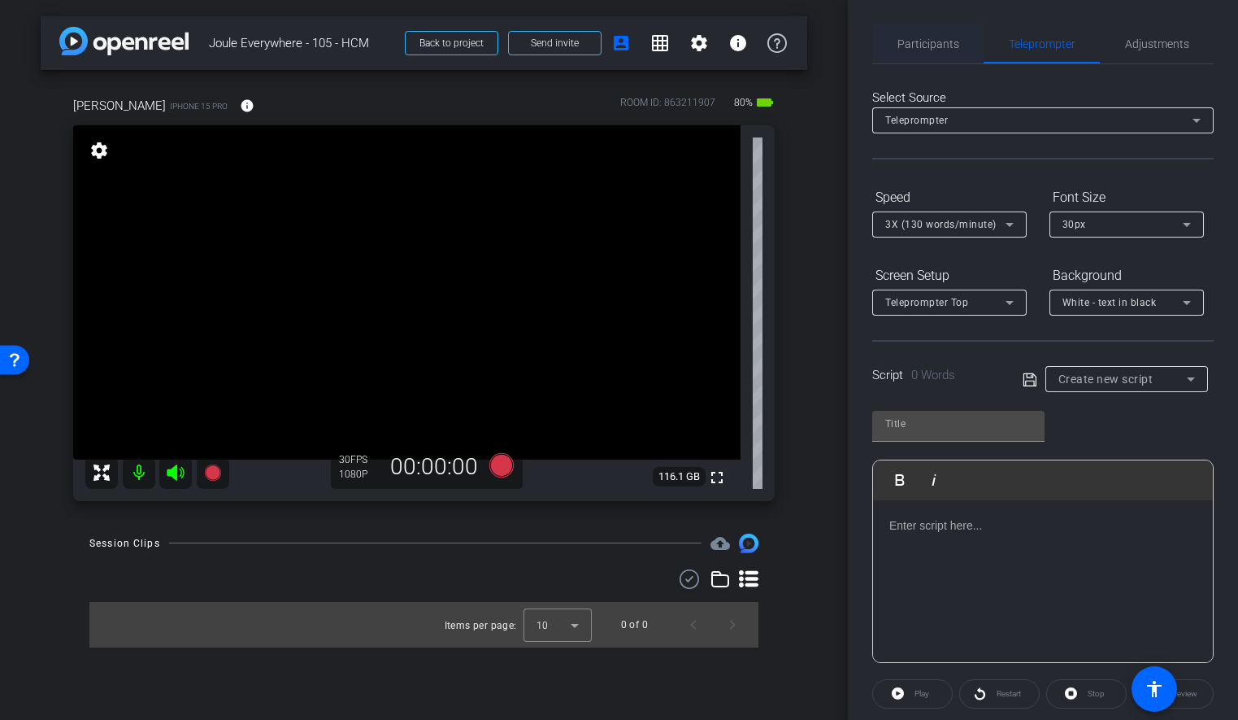
click at [930, 41] on span "Participants" at bounding box center [929, 43] width 62 height 11
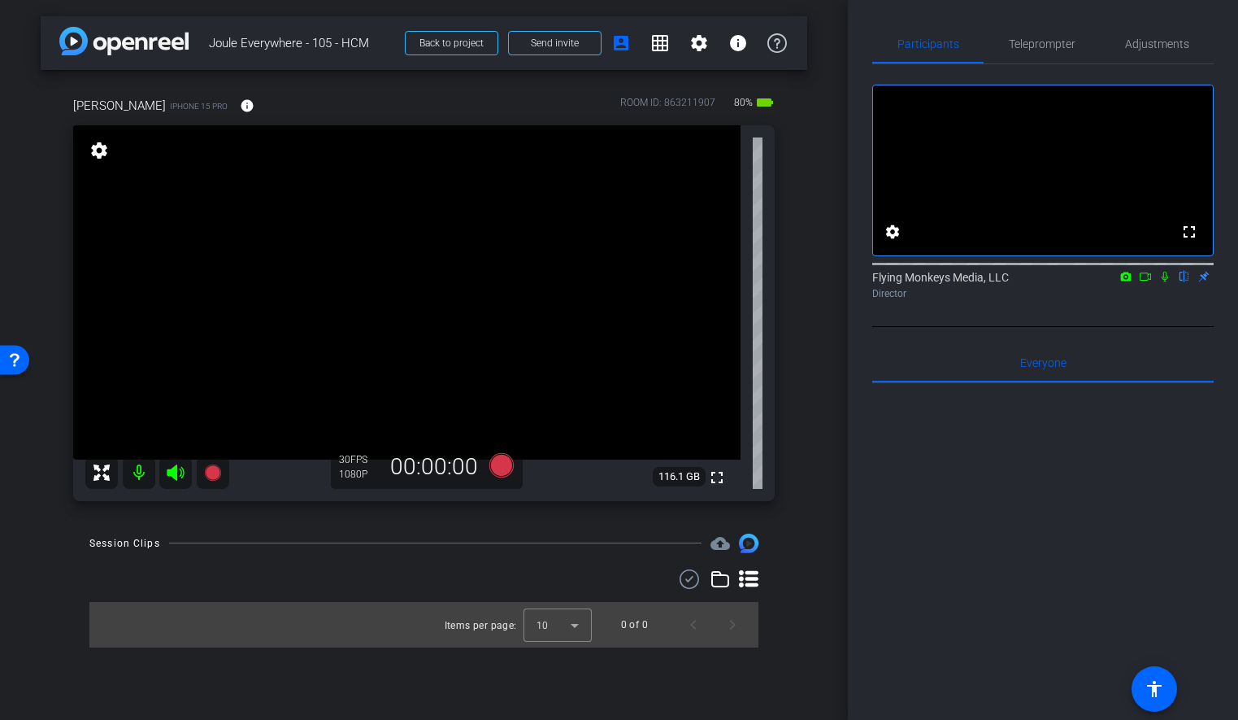
scroll to position [207, 0]
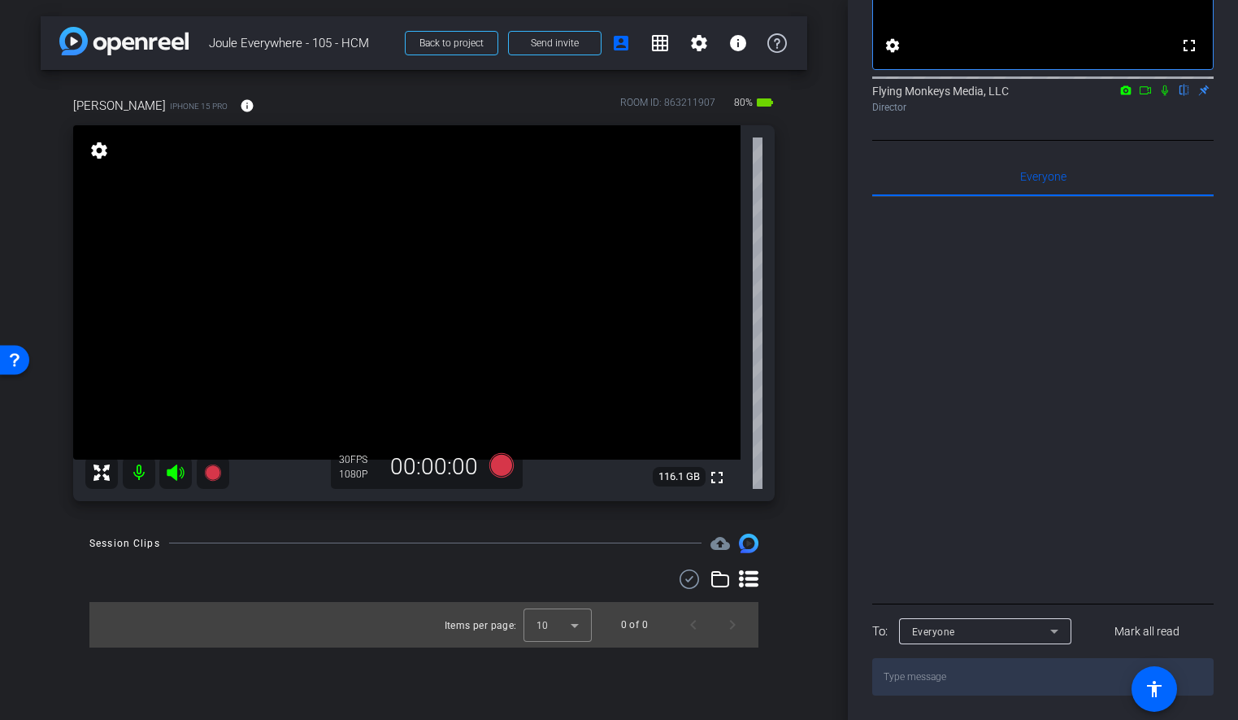
click at [923, 683] on textarea at bounding box center [1044, 676] width 342 height 37
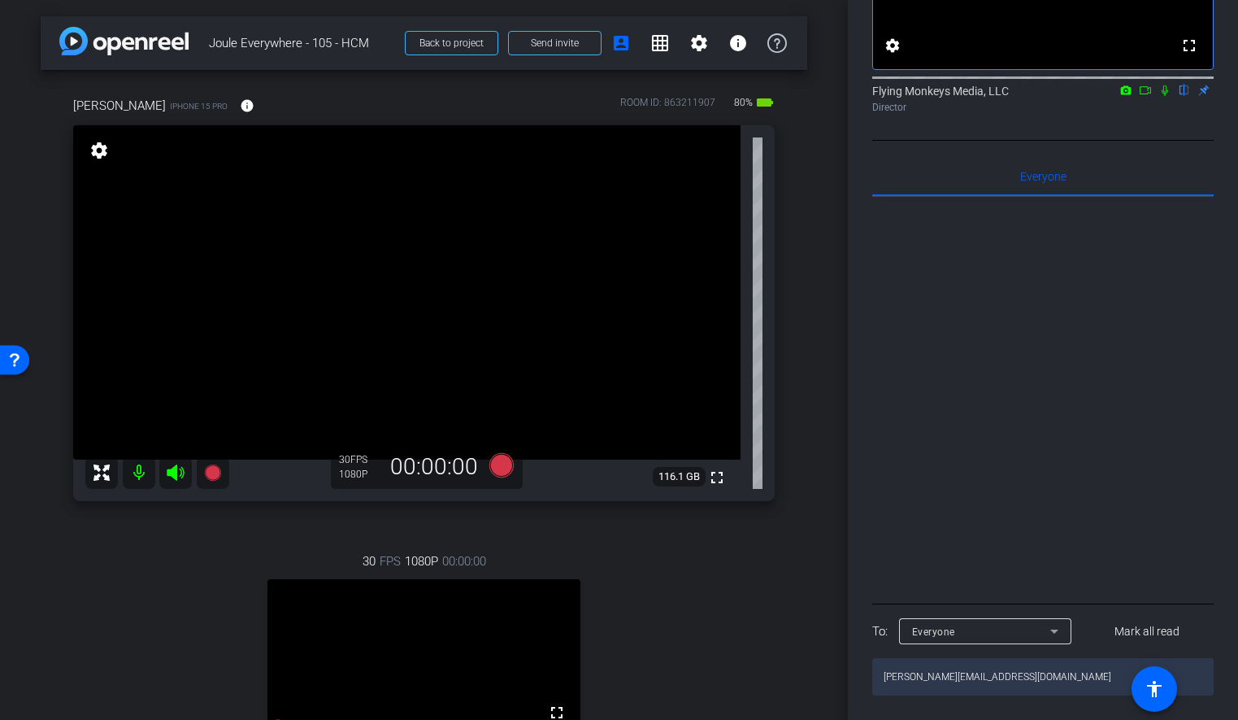
type textarea "[PERSON_NAME][EMAIL_ADDRESS][DOMAIN_NAME]"
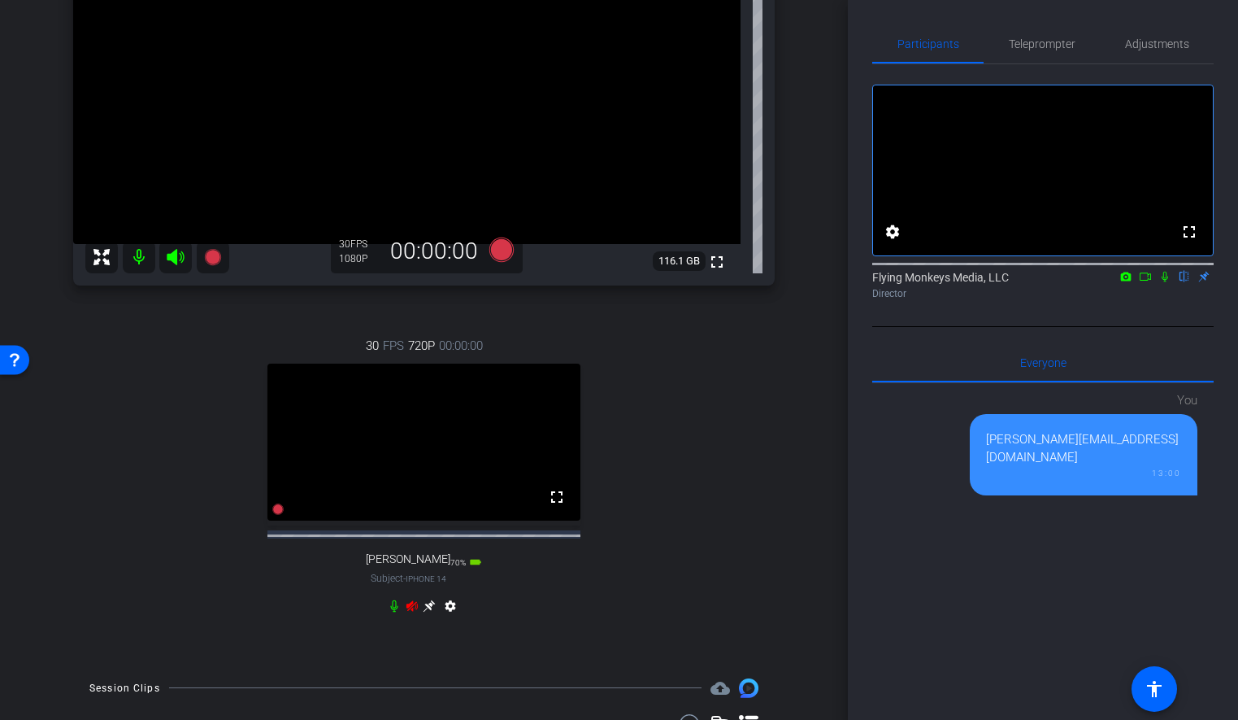
scroll to position [228, 0]
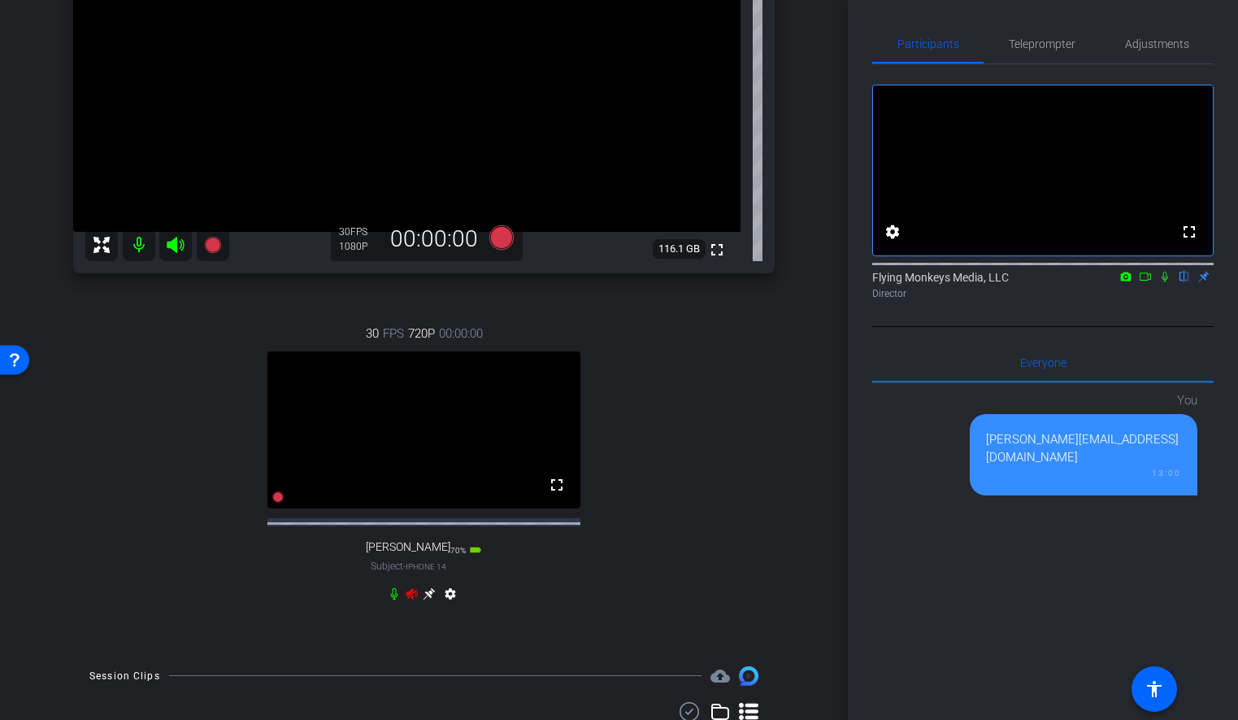
click at [409, 600] on icon at bounding box center [412, 593] width 13 height 13
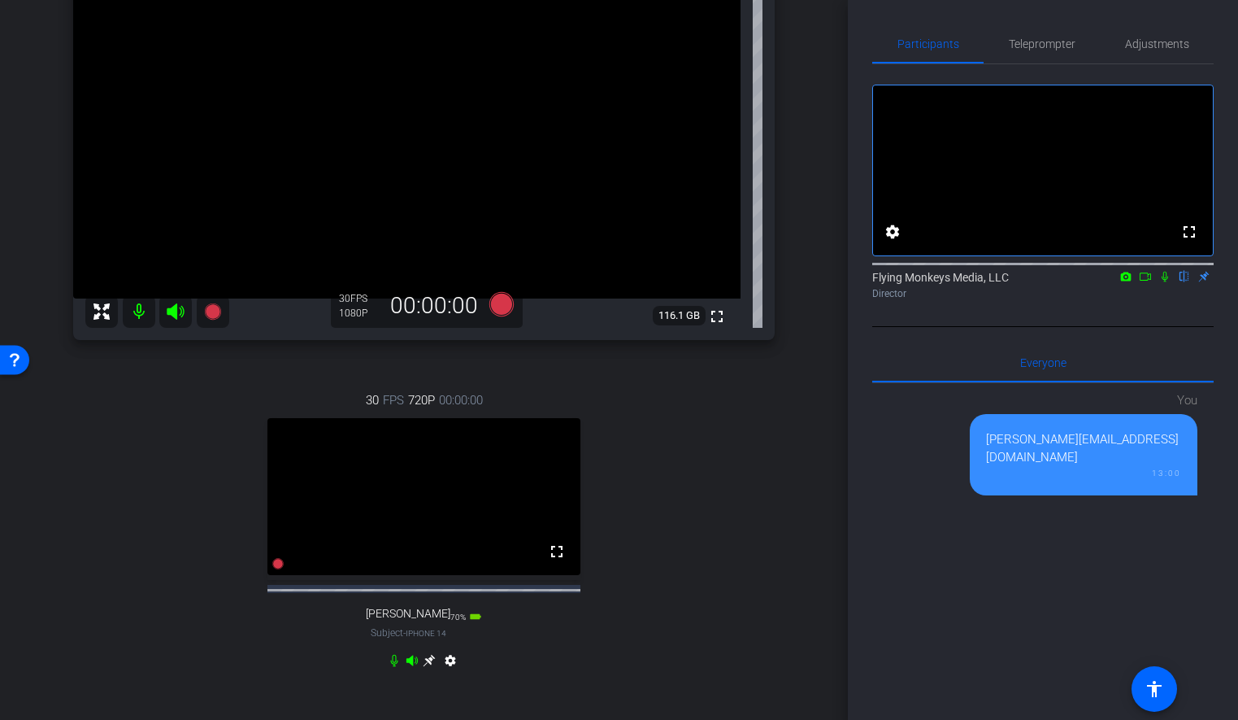
scroll to position [146, 0]
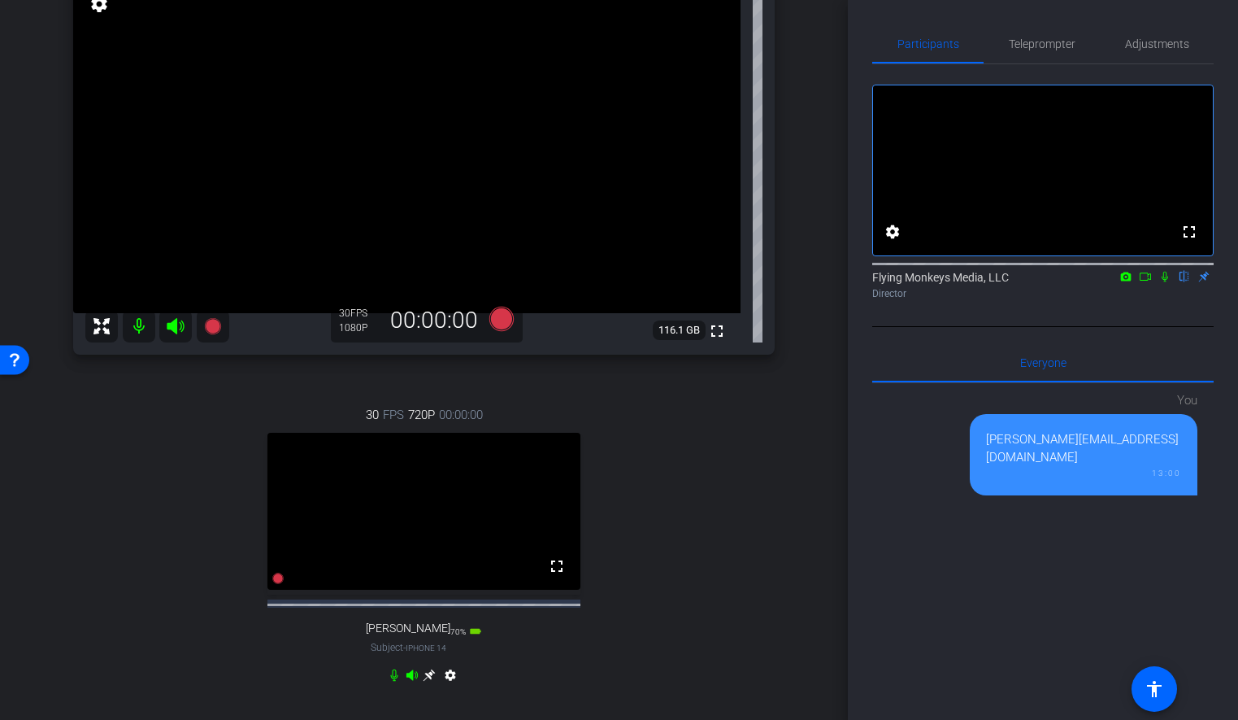
click at [806, 237] on div "[PERSON_NAME] iPhone 15 Pro info ROOM ID: 863211907 80% battery_std fullscreen …" at bounding box center [424, 327] width 767 height 807
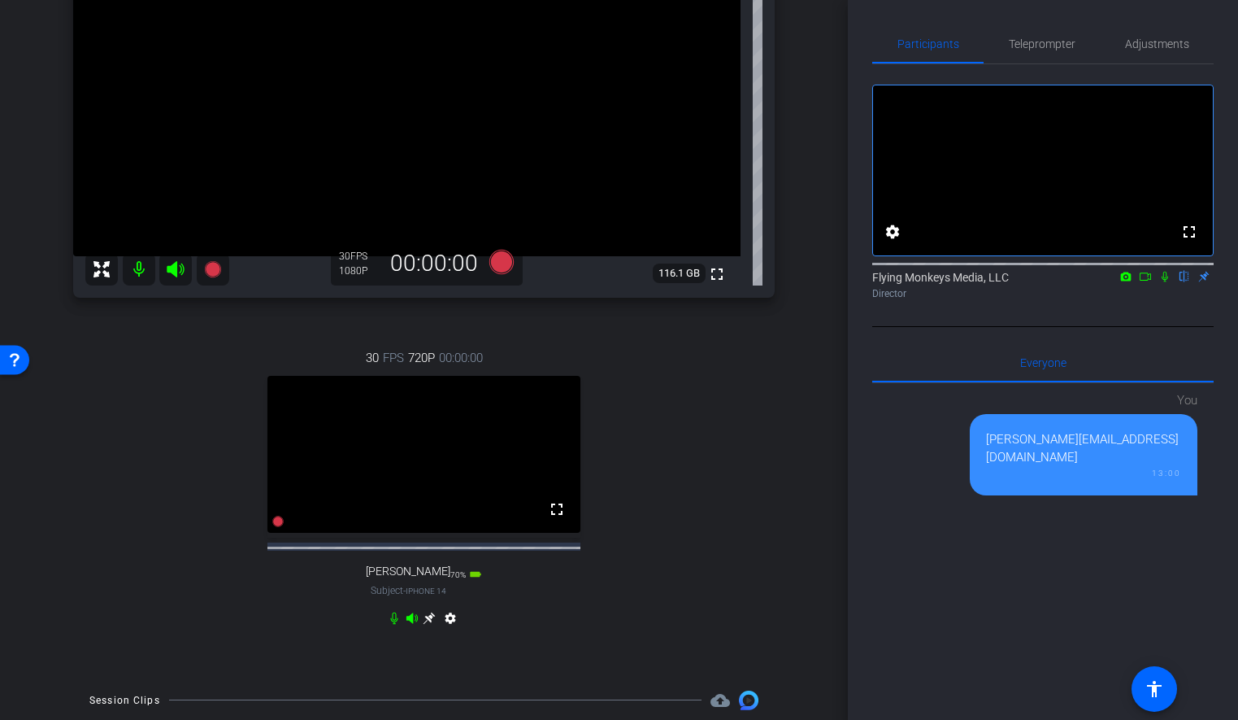
scroll to position [154, 0]
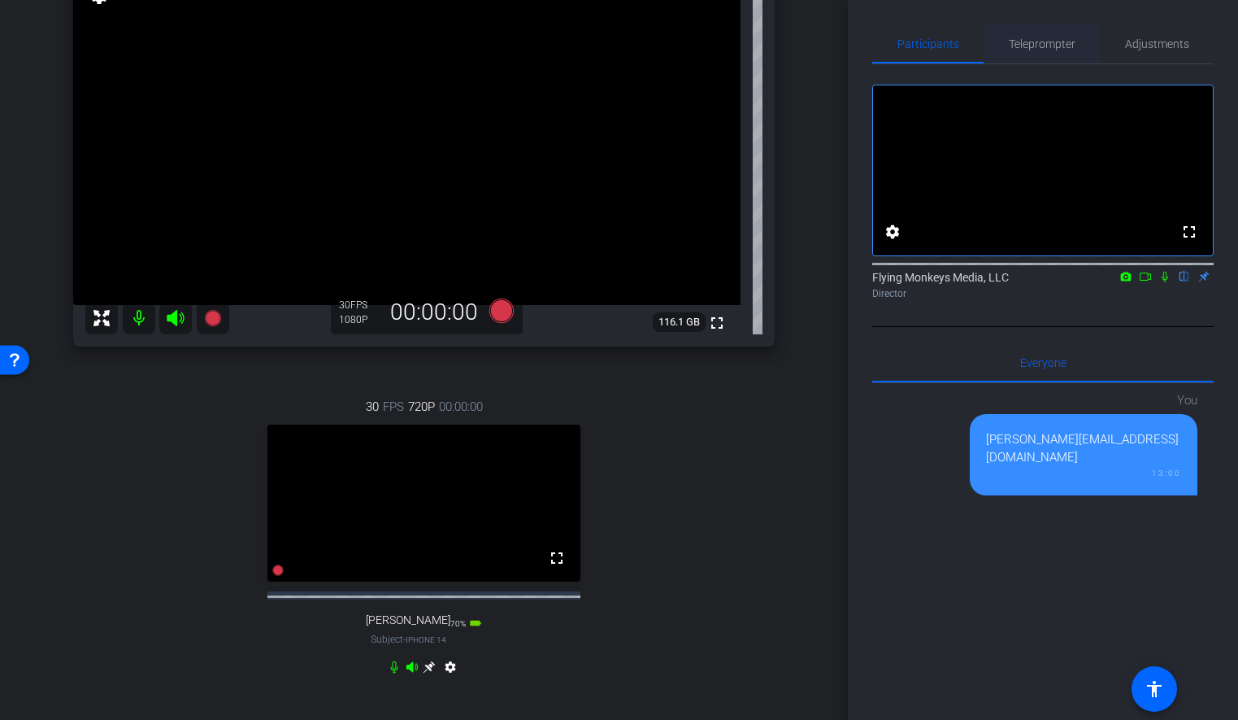
click at [1025, 33] on span "Teleprompter" at bounding box center [1042, 43] width 67 height 39
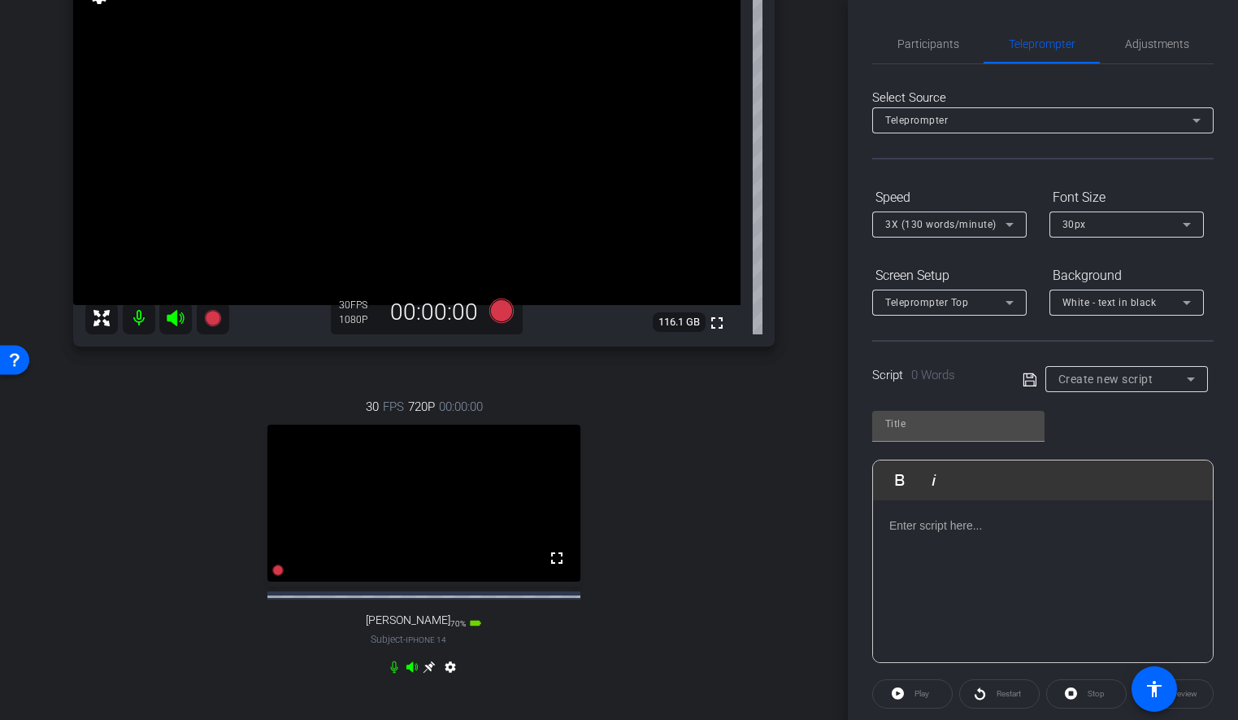
click at [1007, 542] on div at bounding box center [1043, 581] width 340 height 163
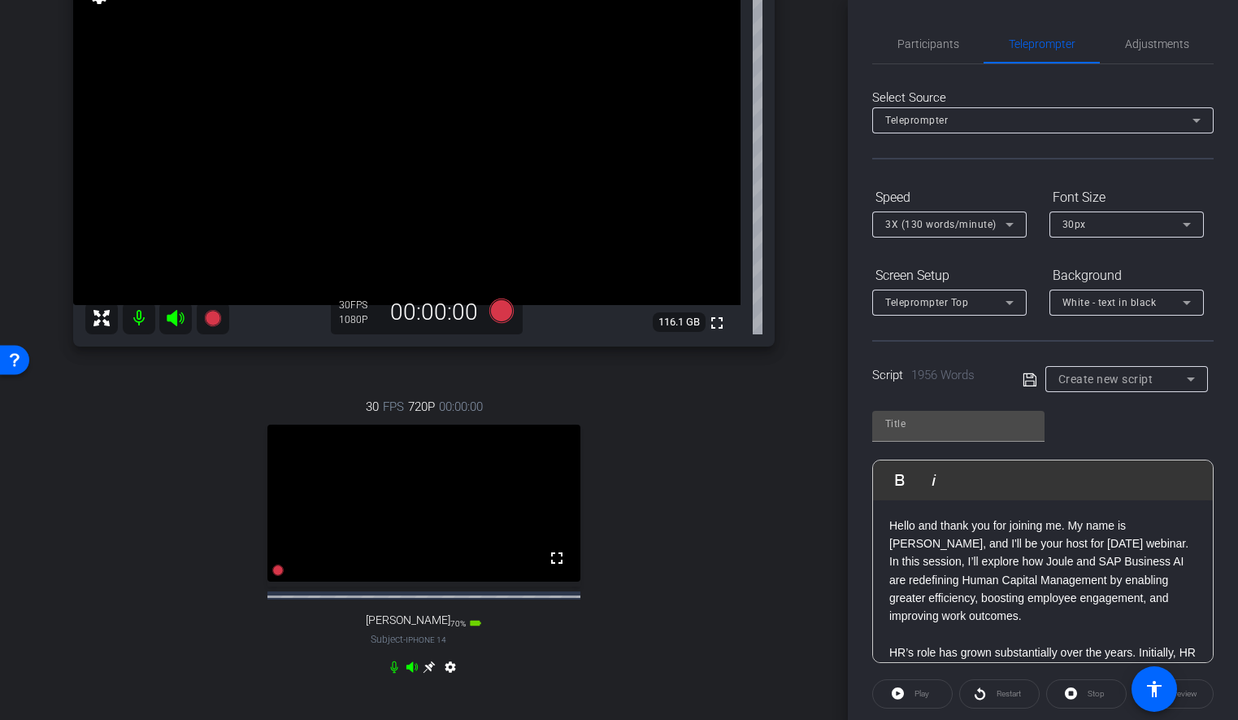
scroll to position [4772, 0]
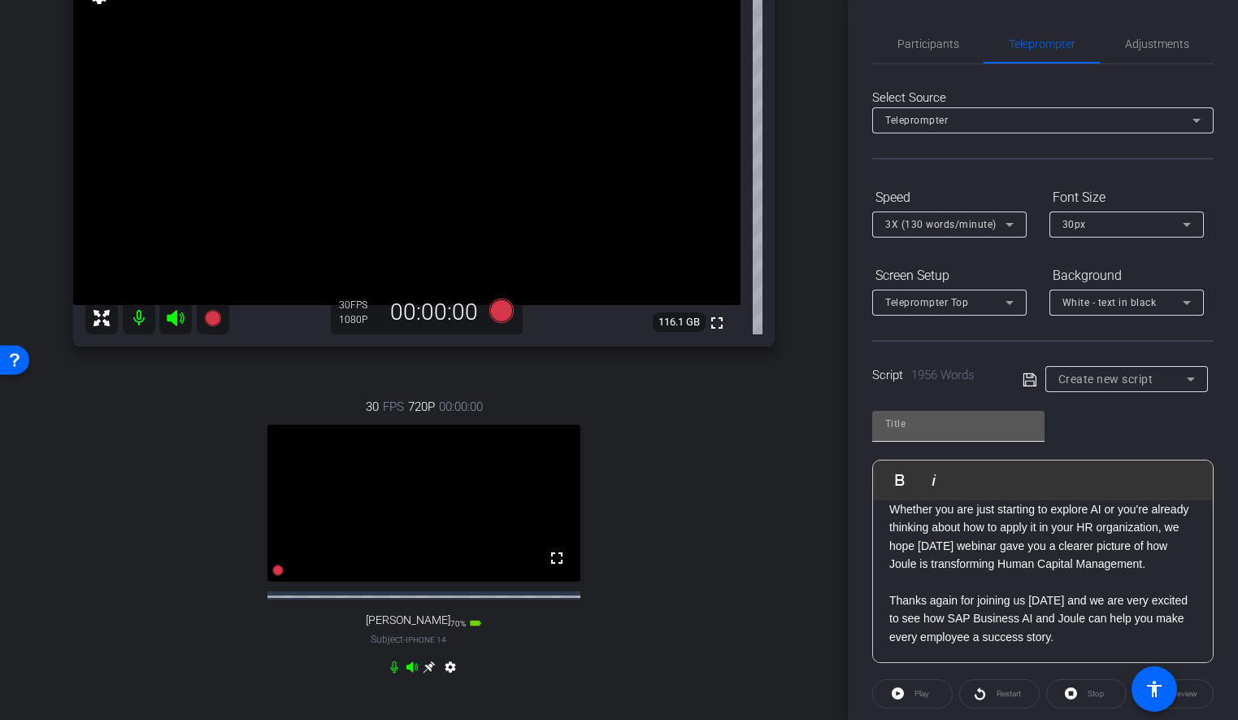
click at [966, 431] on input "text" at bounding box center [959, 424] width 146 height 20
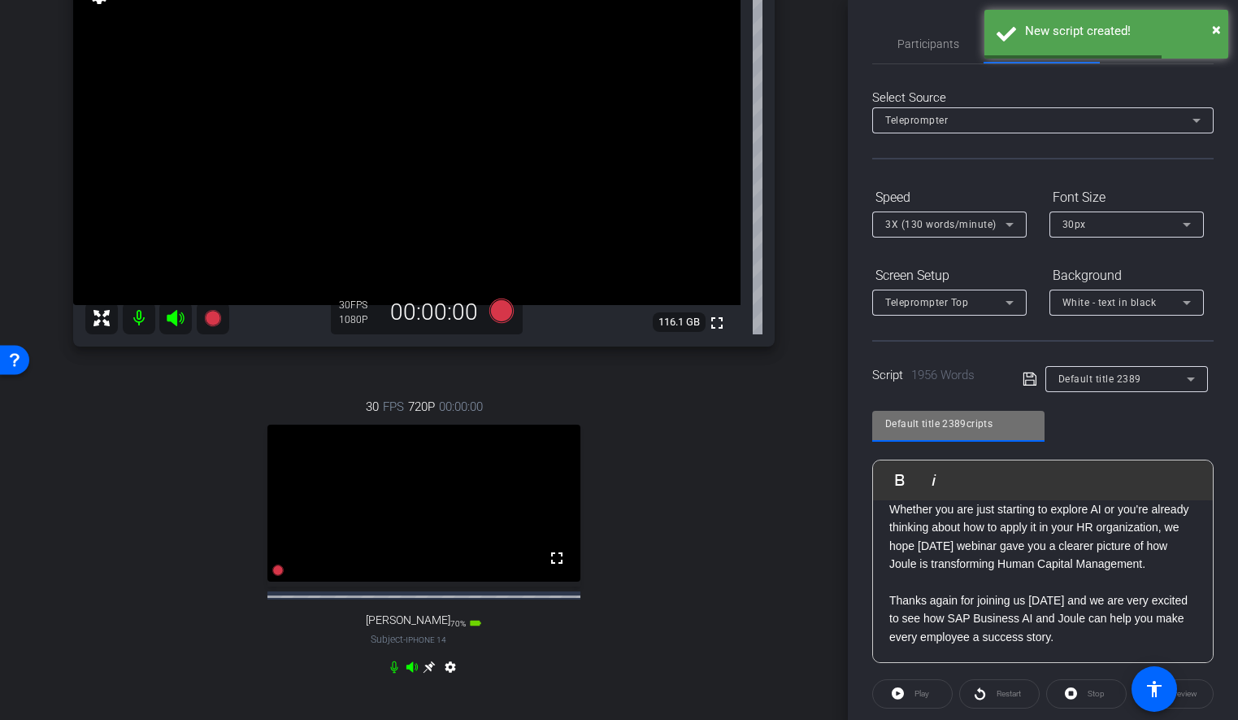
type input "S"
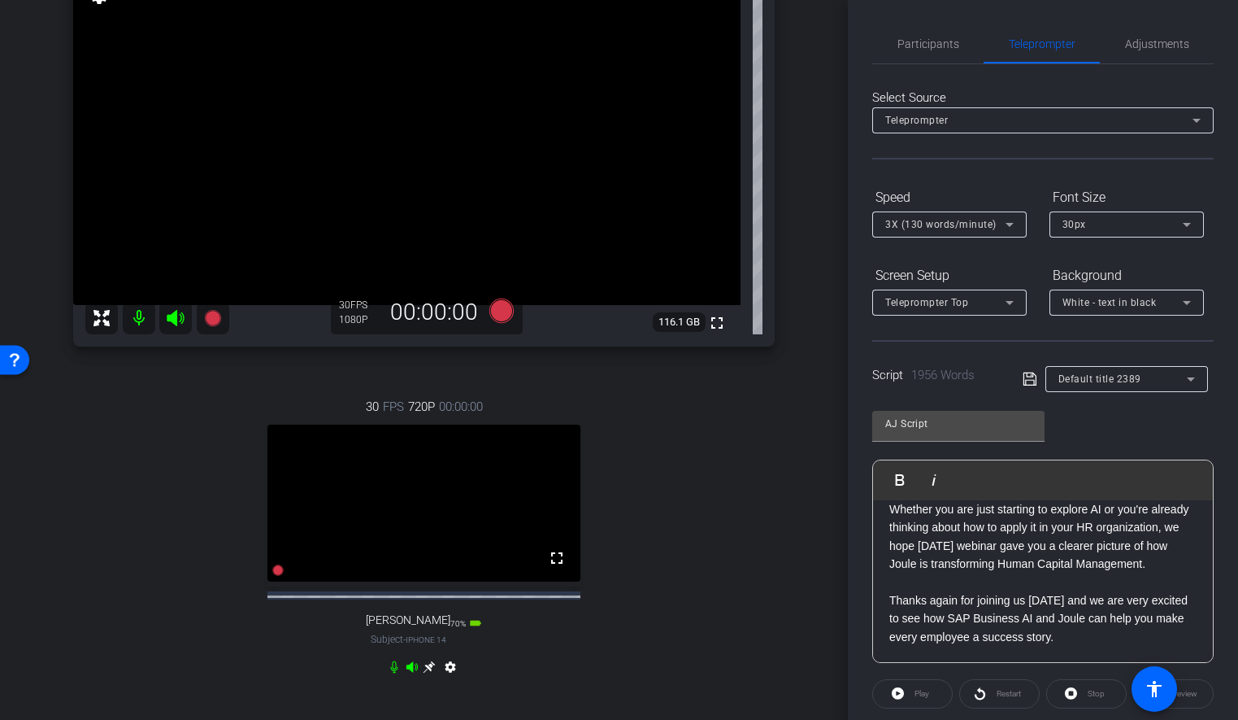
click at [1025, 377] on icon at bounding box center [1030, 379] width 15 height 20
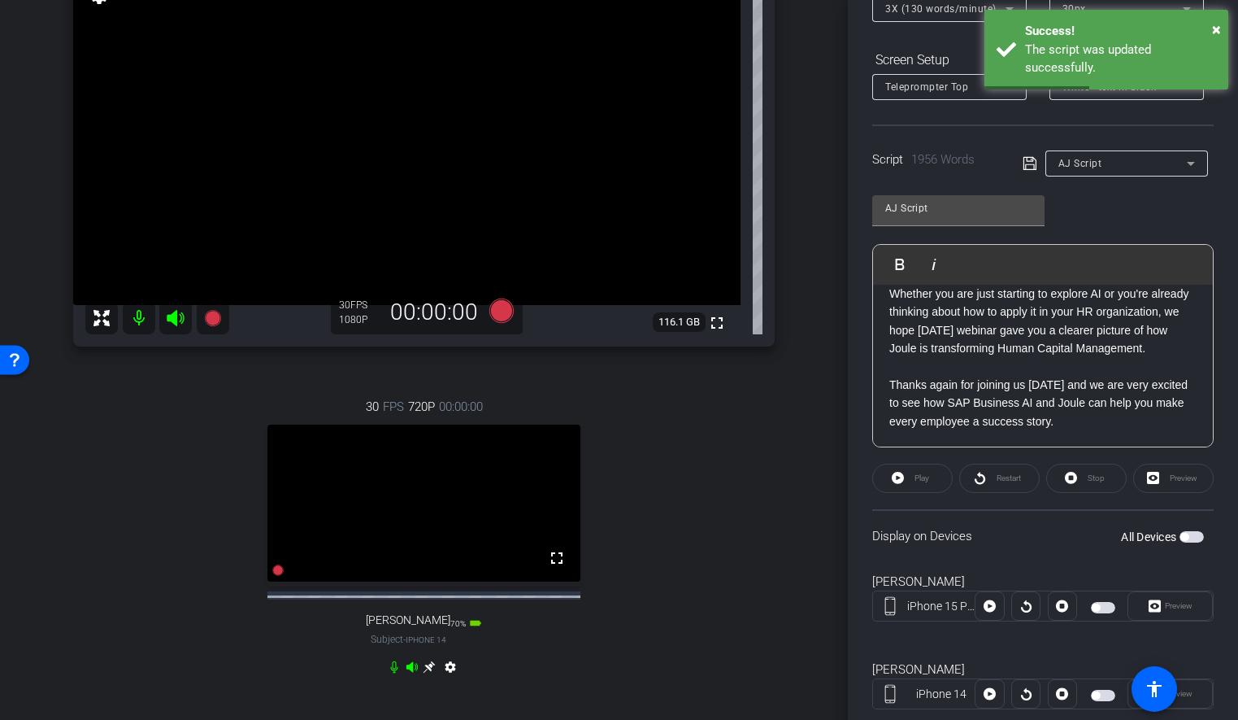
scroll to position [4787, 0]
click at [1101, 607] on span "button" at bounding box center [1103, 607] width 24 height 11
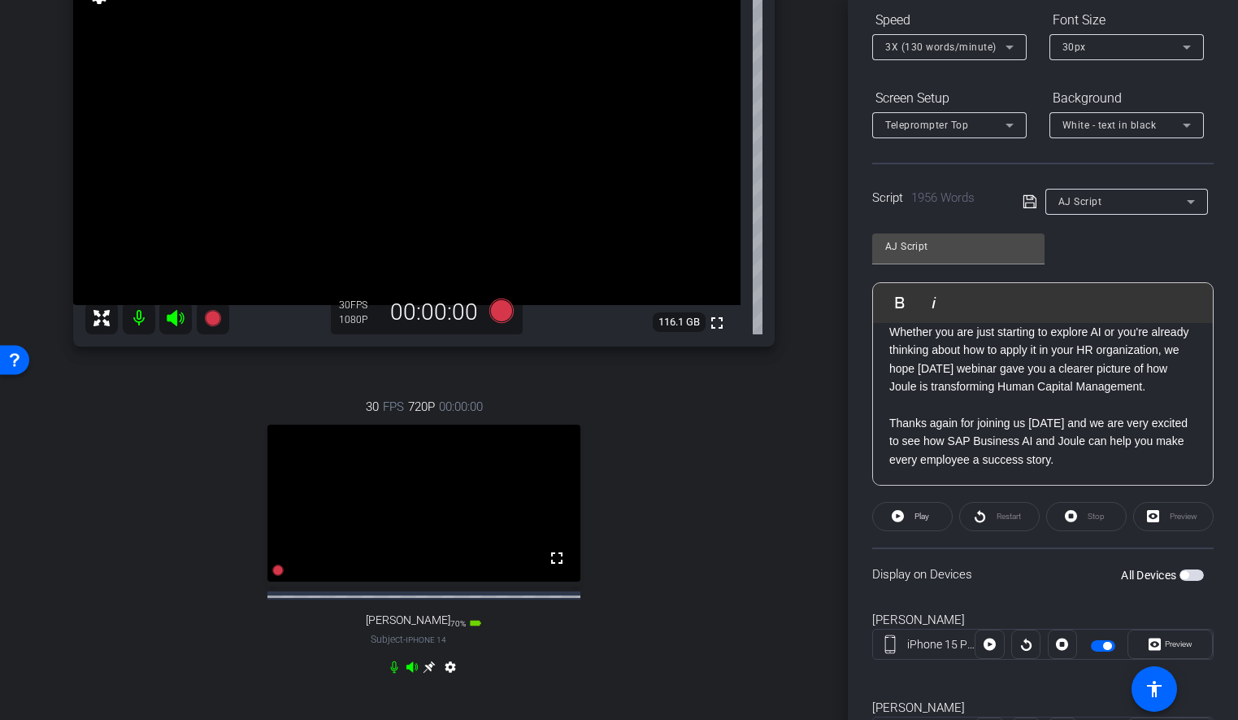
scroll to position [180, 0]
click at [835, 242] on div "arrow_back Joule Everywhere - 105 - HCM Back to project Send invite account_box…" at bounding box center [424, 206] width 848 height 720
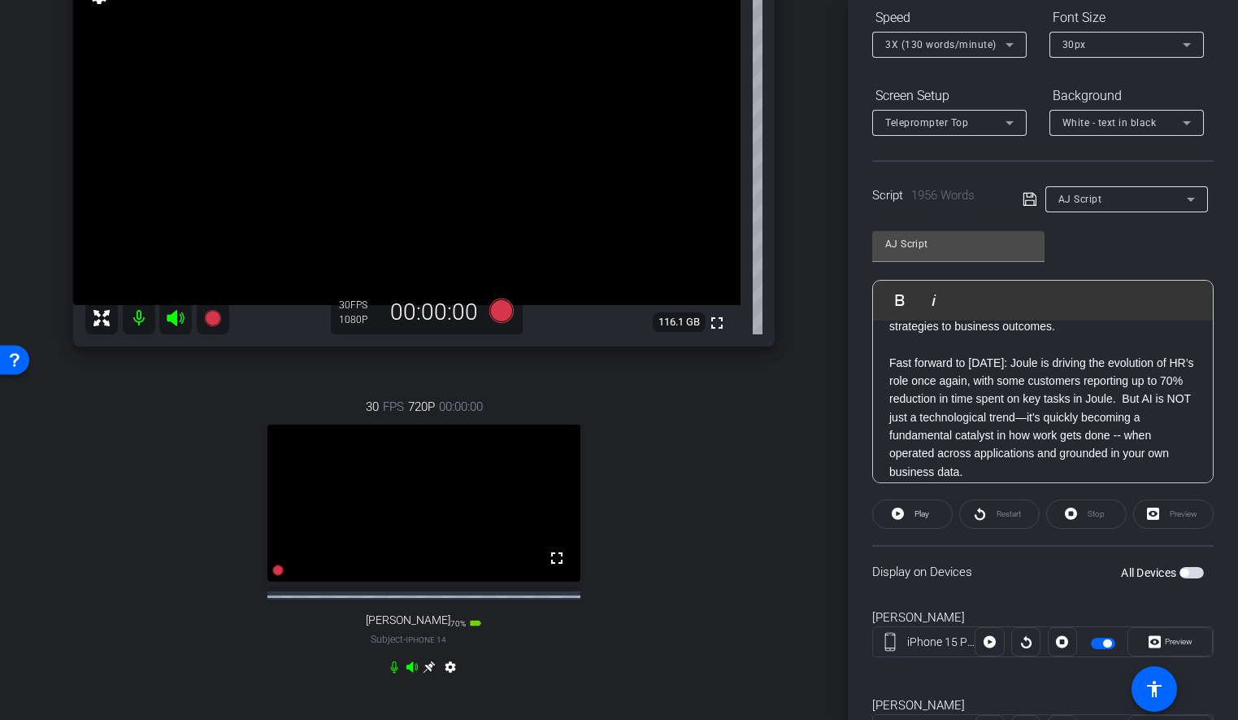
scroll to position [0, 0]
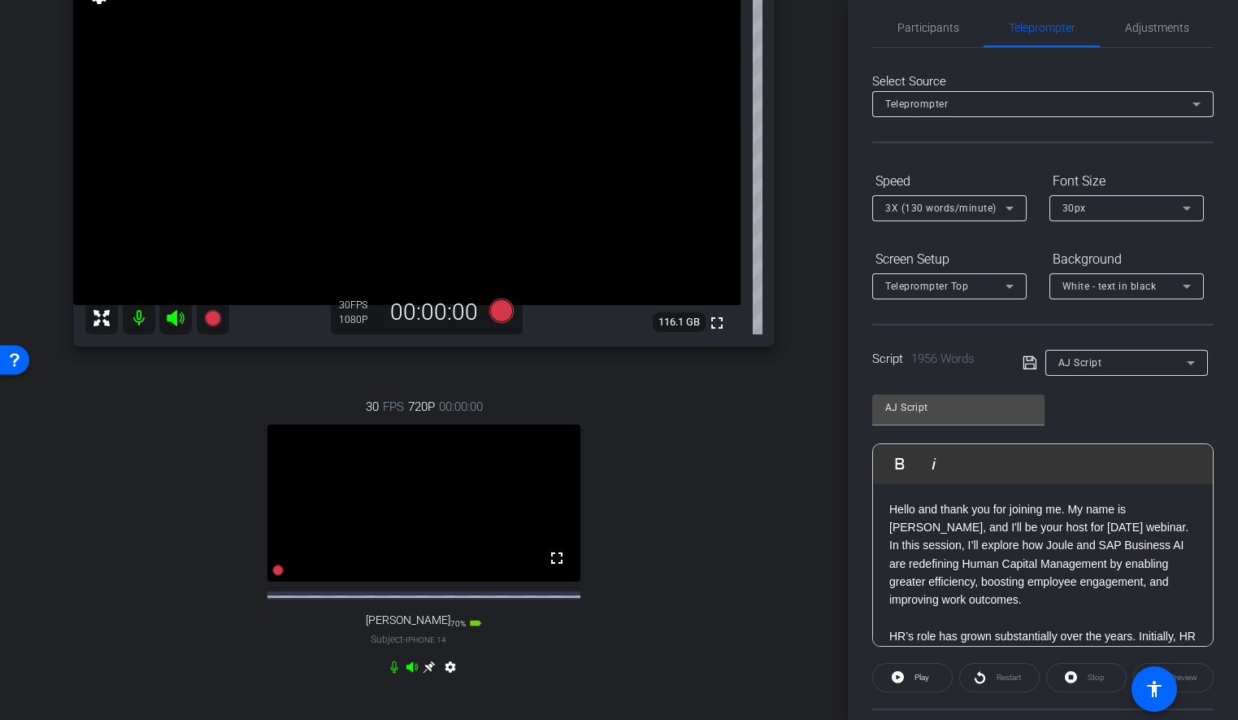
scroll to position [10, 0]
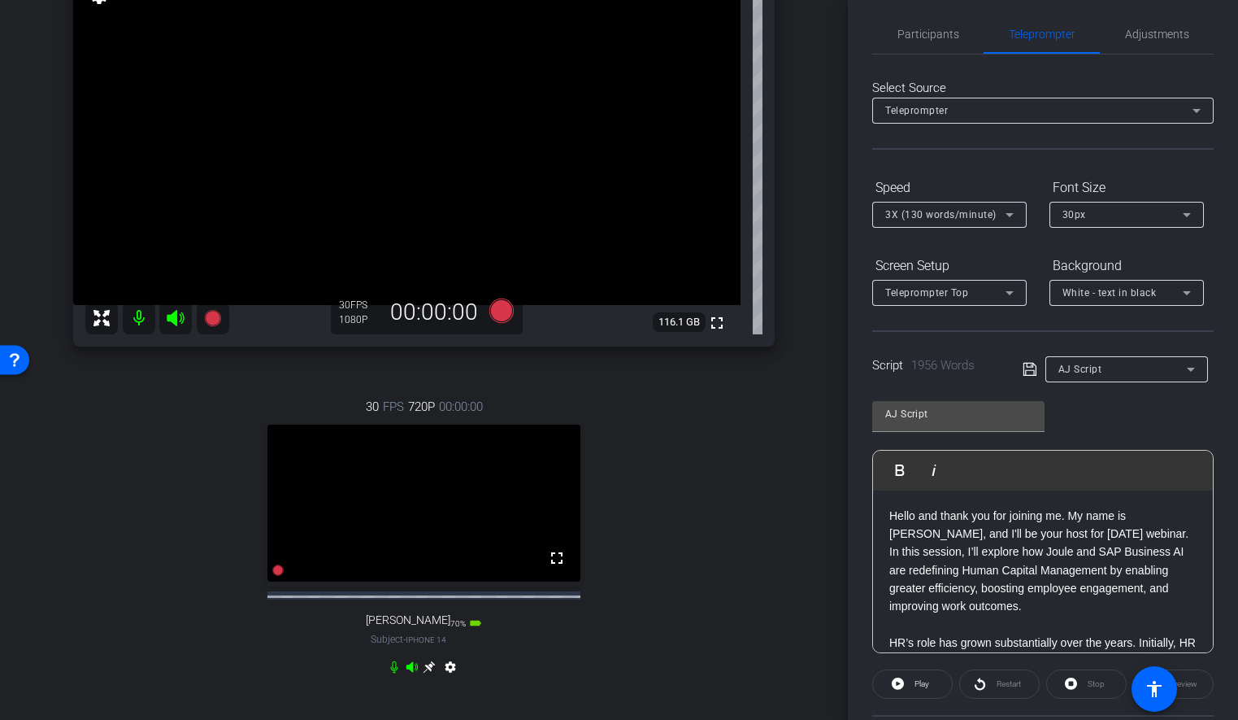
click at [983, 213] on span "3X (130 words/minute)" at bounding box center [941, 214] width 111 height 11
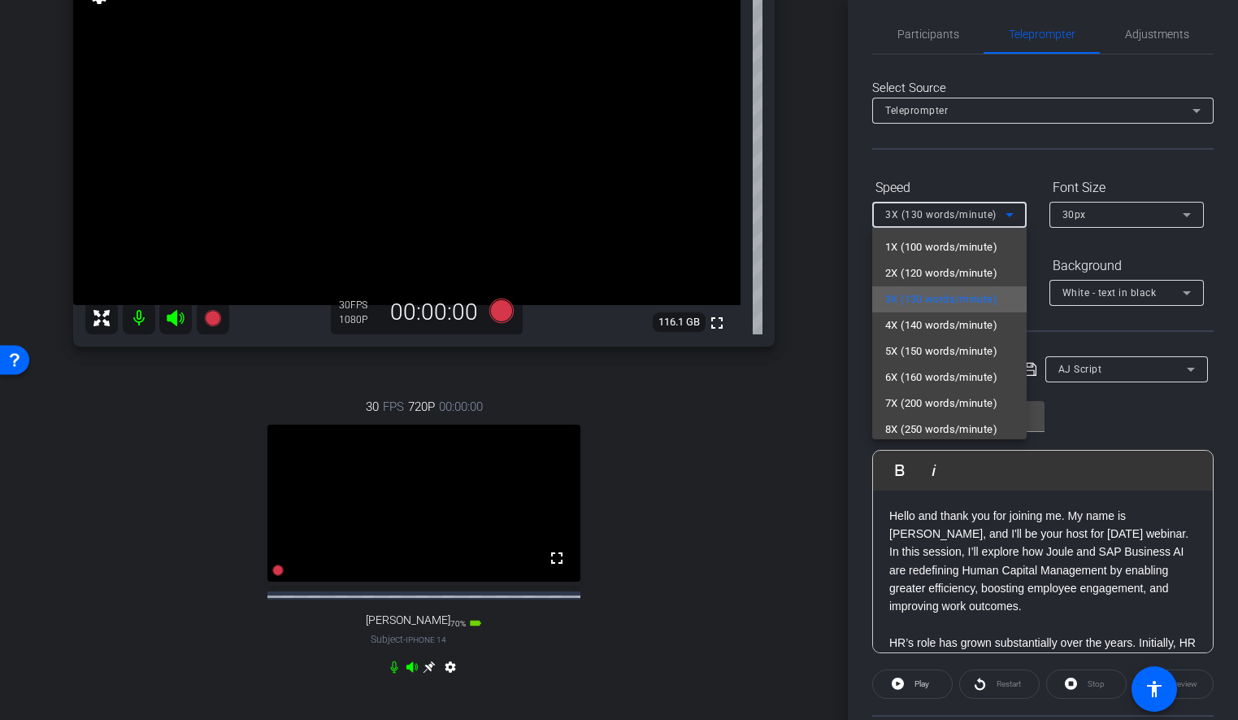
click at [929, 298] on span "3X (130 words/minute)" at bounding box center [942, 299] width 112 height 20
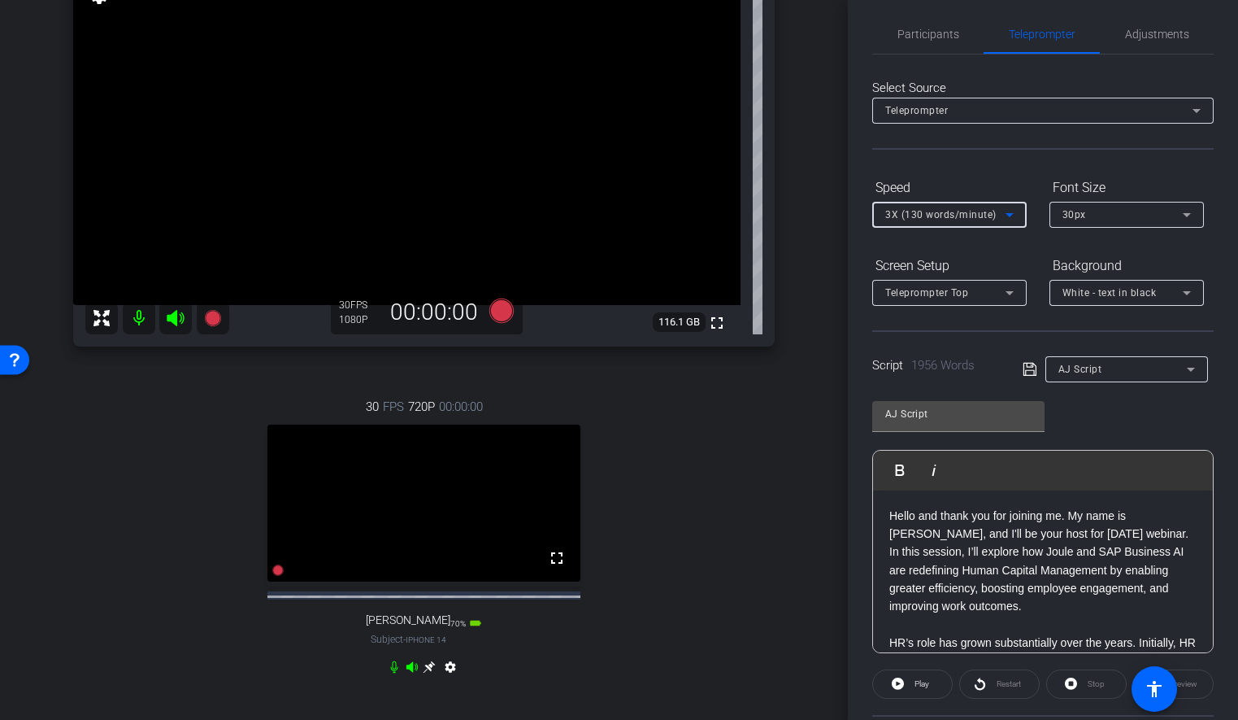
click at [1191, 154] on div "Select Source Teleprompter Speed 3X (130 words/minute) Font Size 30px Screen Se…" at bounding box center [1044, 498] width 342 height 888
click at [1199, 174] on div "Font Size" at bounding box center [1127, 188] width 154 height 28
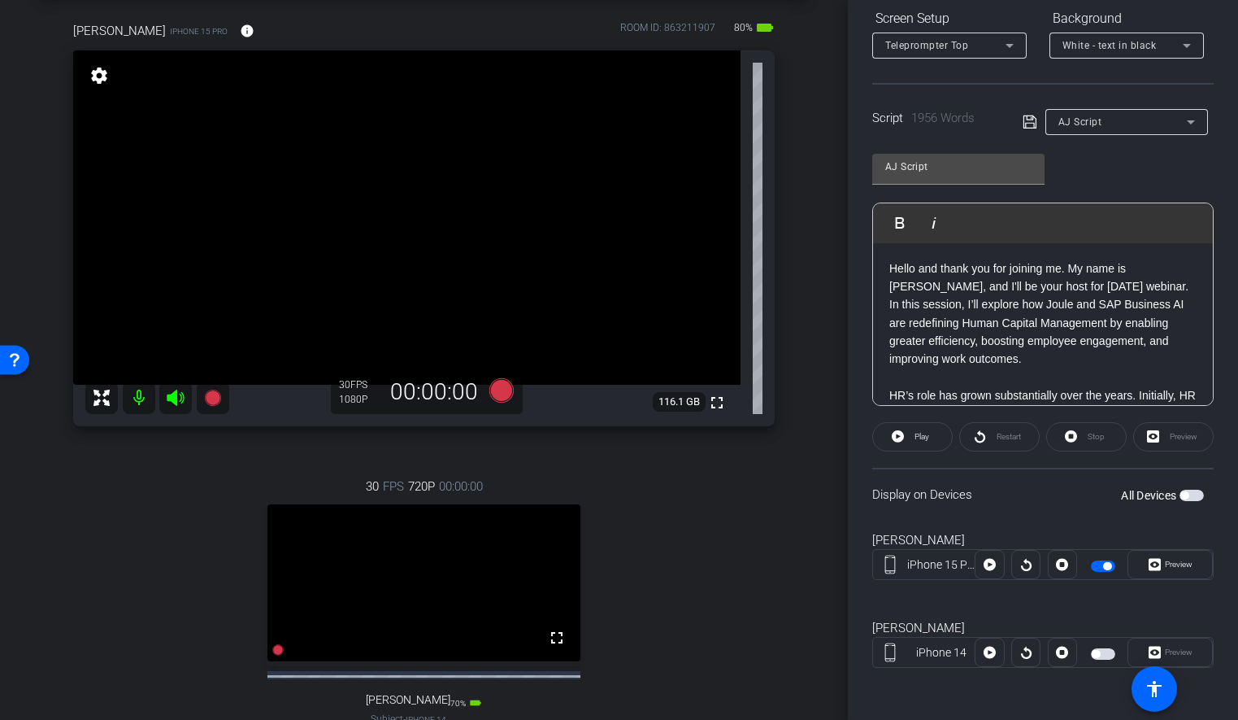
scroll to position [74, 0]
click at [501, 394] on icon at bounding box center [501, 391] width 24 height 24
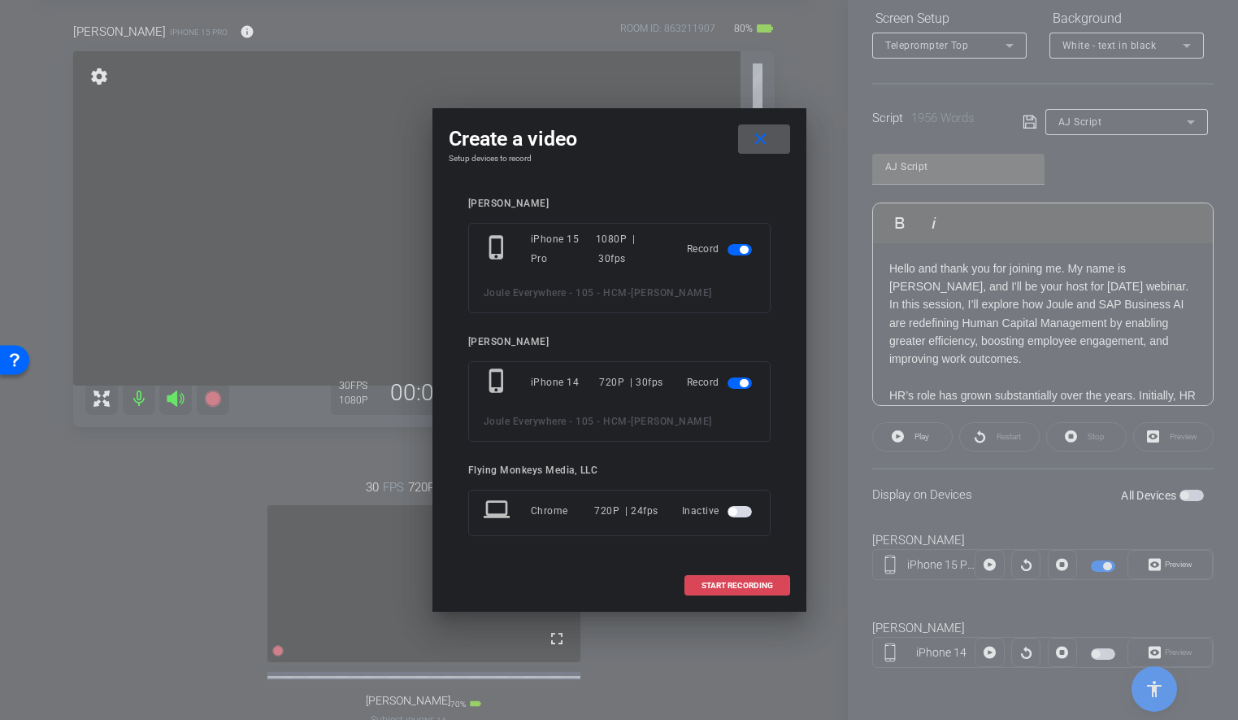
click at [733, 592] on span at bounding box center [737, 585] width 104 height 39
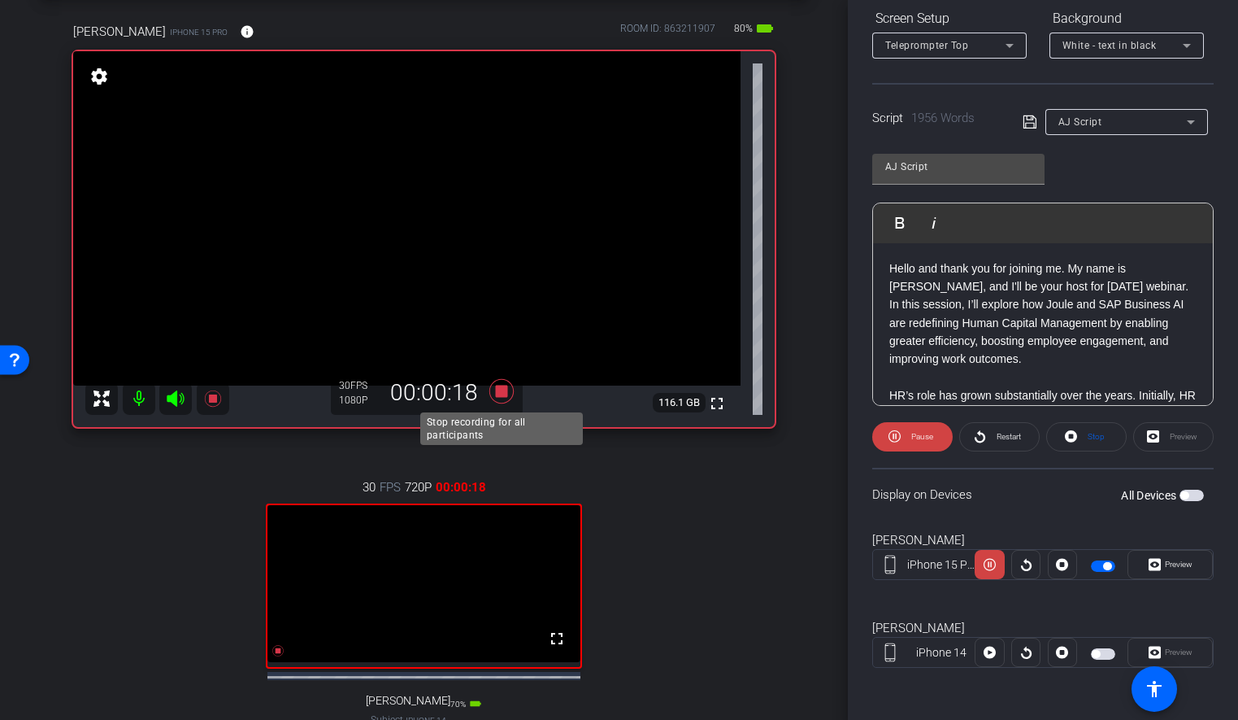
click at [498, 394] on icon at bounding box center [501, 391] width 24 height 24
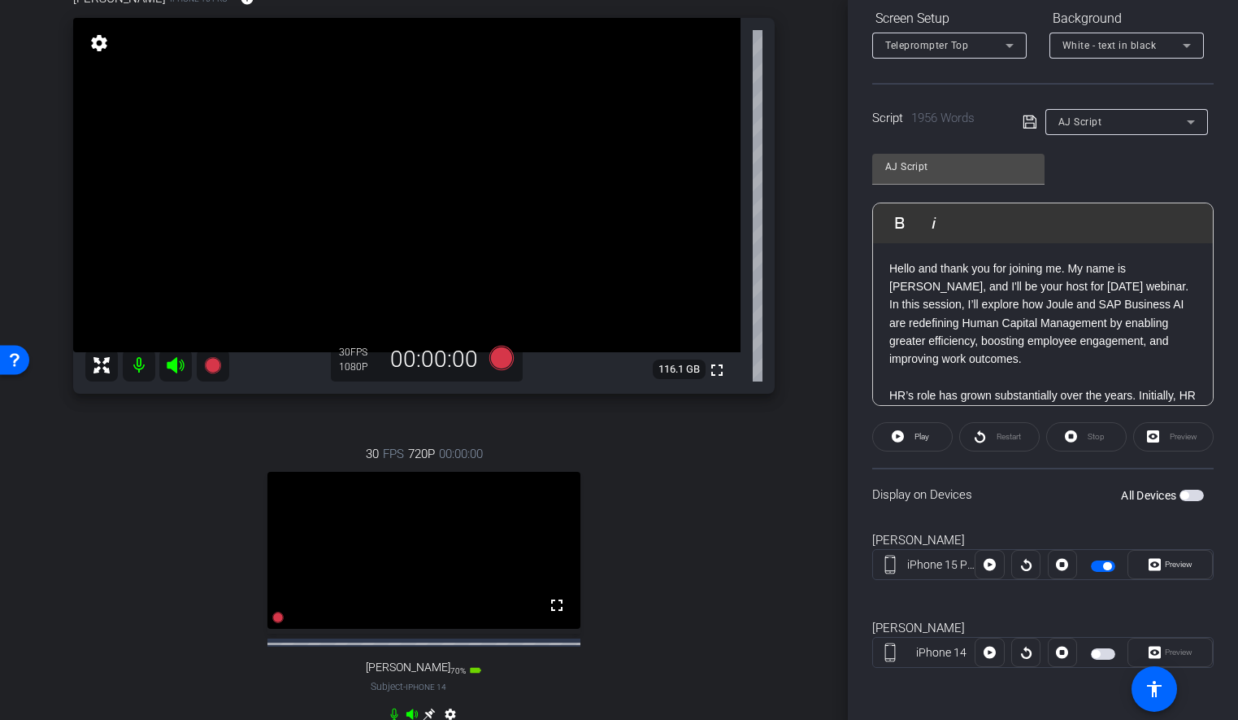
scroll to position [111, 0]
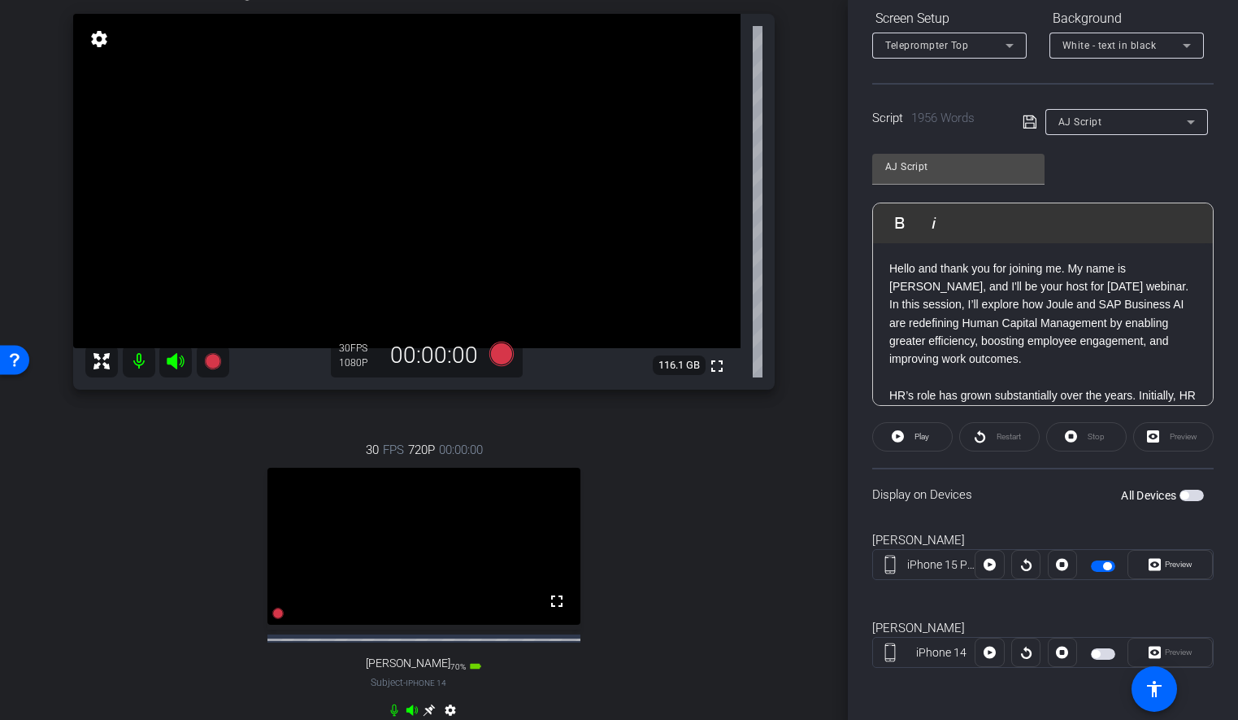
click at [816, 316] on div "arrow_back Joule Everywhere - 105 - HCM Back to project Send invite account_box…" at bounding box center [424, 249] width 848 height 720
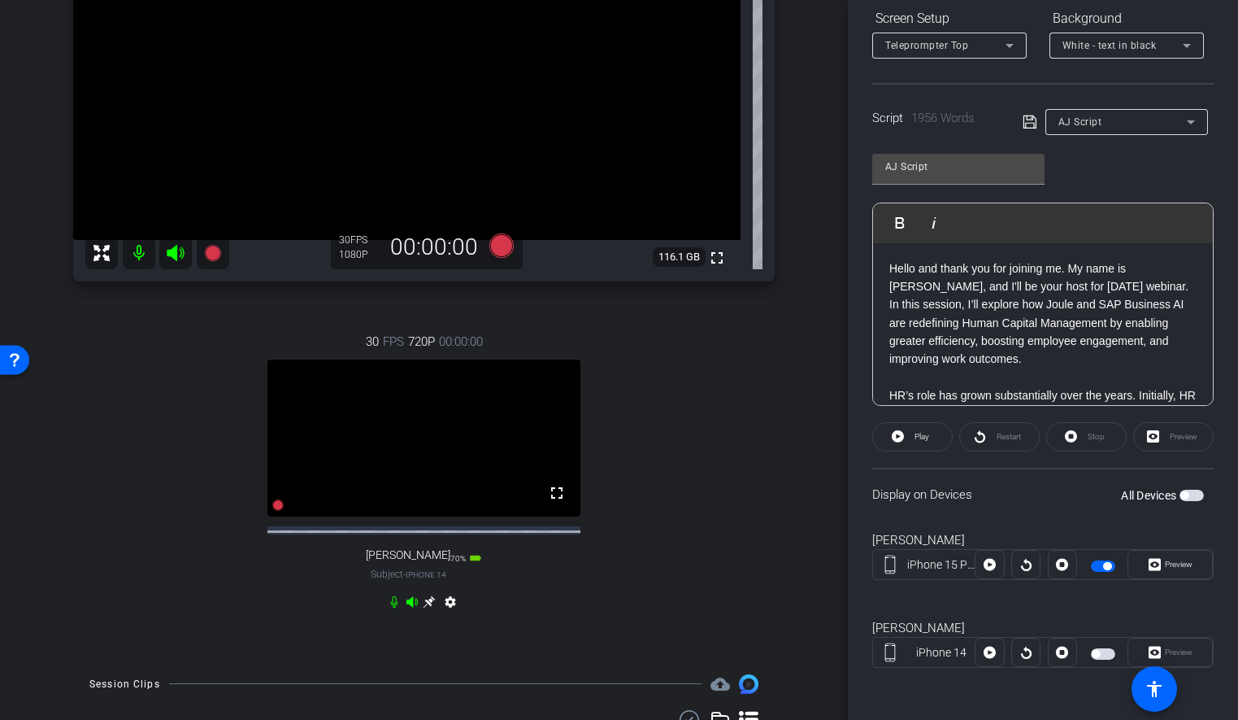
scroll to position [225, 0]
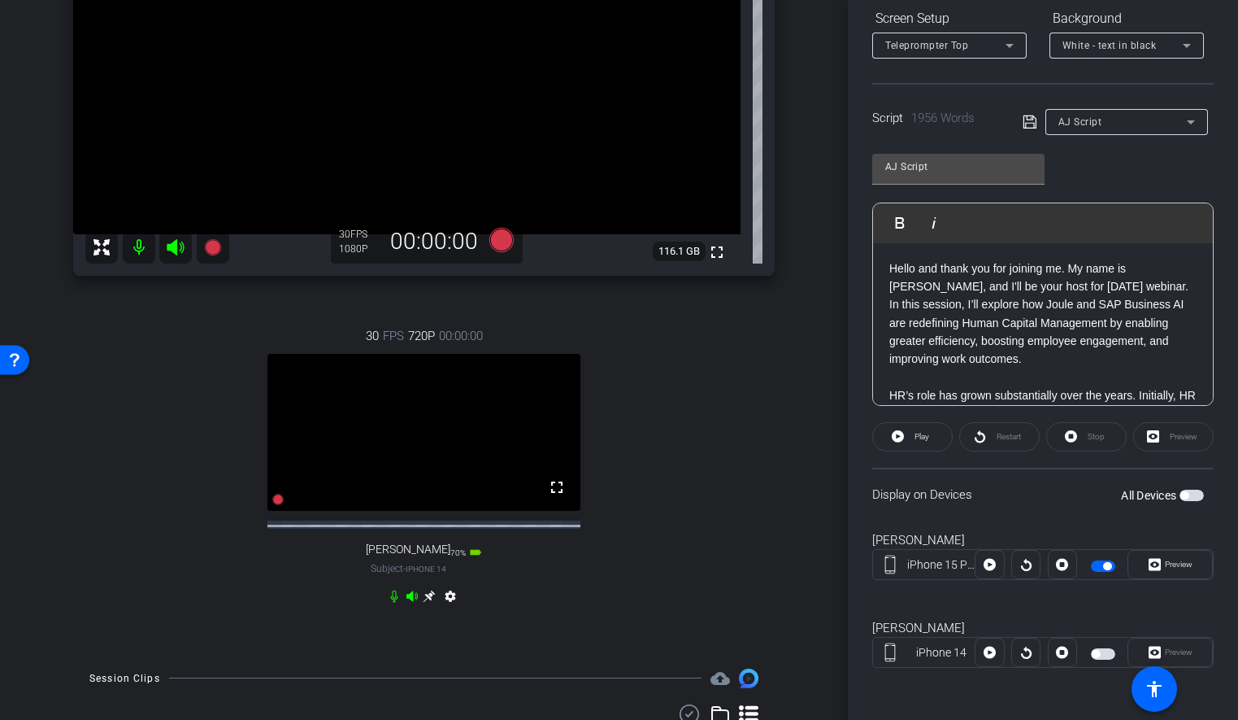
click at [1100, 567] on span "button" at bounding box center [1103, 565] width 24 height 11
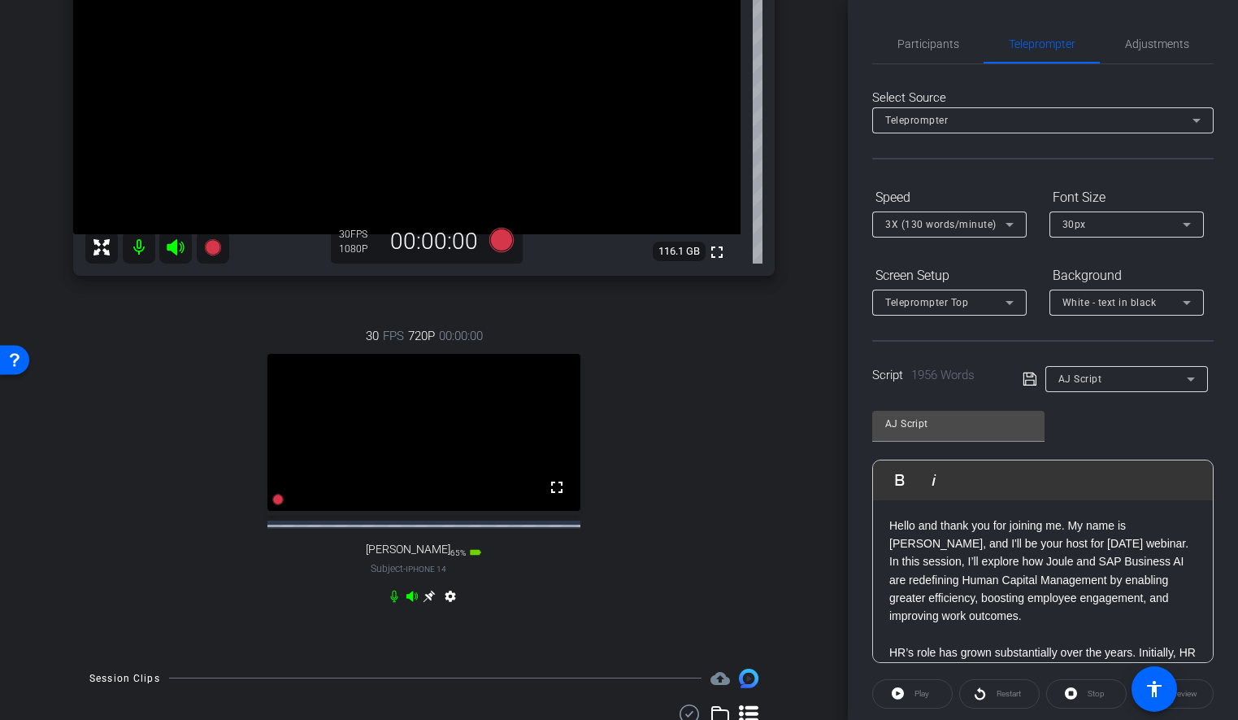
click at [680, 391] on div "30 FPS 720P 00:00:00 fullscreen [PERSON_NAME] Subject - iPhone 14 65% battery_s…" at bounding box center [424, 468] width 702 height 336
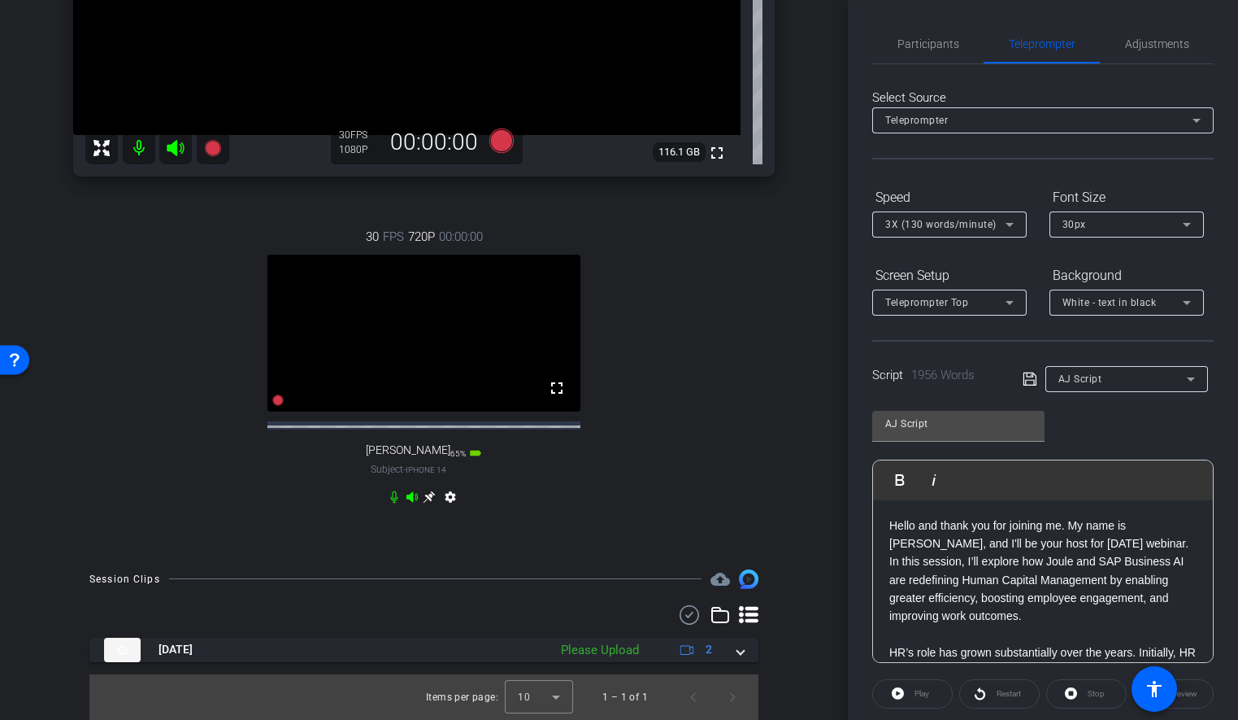
scroll to position [327, 0]
click at [660, 359] on div "30 FPS 720P 00:00:00 fullscreen [PERSON_NAME] Subject - iPhone 14 65% battery_s…" at bounding box center [424, 369] width 702 height 336
click at [660, 321] on div "30 FPS 720P 00:00:00 fullscreen [PERSON_NAME] Subject - iPhone 14 65% battery_s…" at bounding box center [424, 369] width 702 height 336
click at [427, 320] on video at bounding box center [425, 333] width 314 height 157
click at [498, 139] on icon at bounding box center [501, 140] width 24 height 24
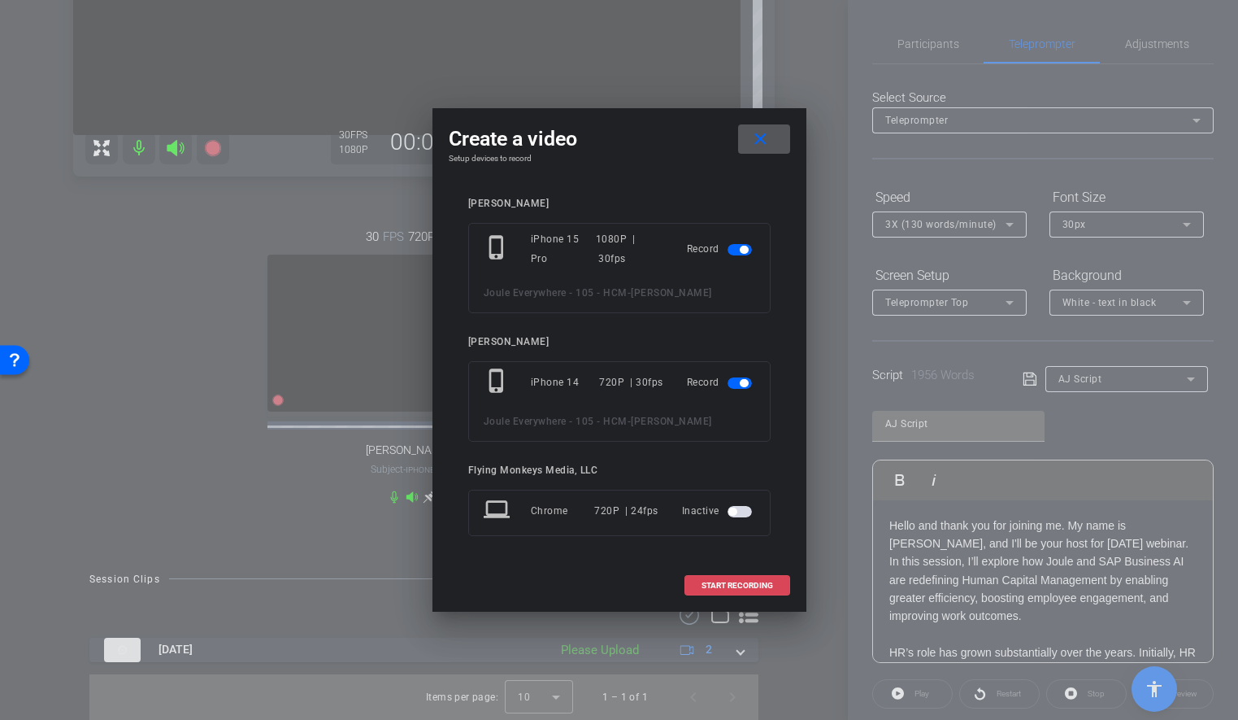
click at [735, 585] on span "START RECORDING" at bounding box center [738, 585] width 72 height 8
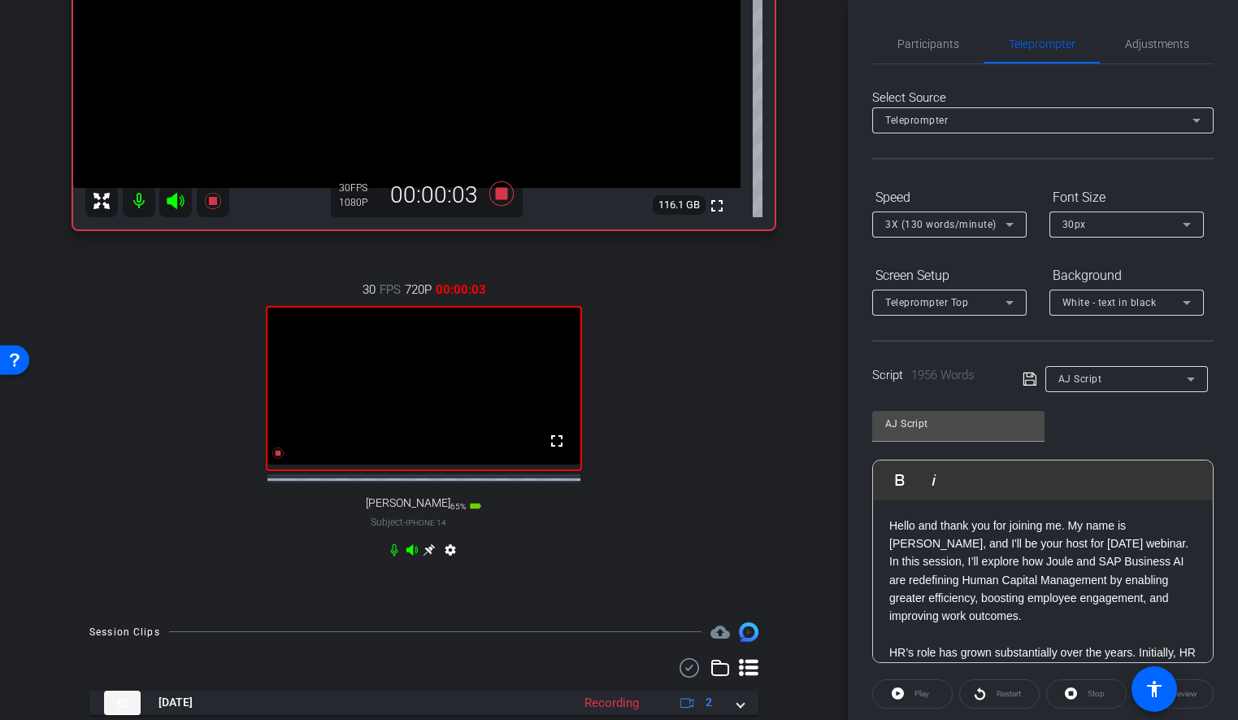
scroll to position [269, 0]
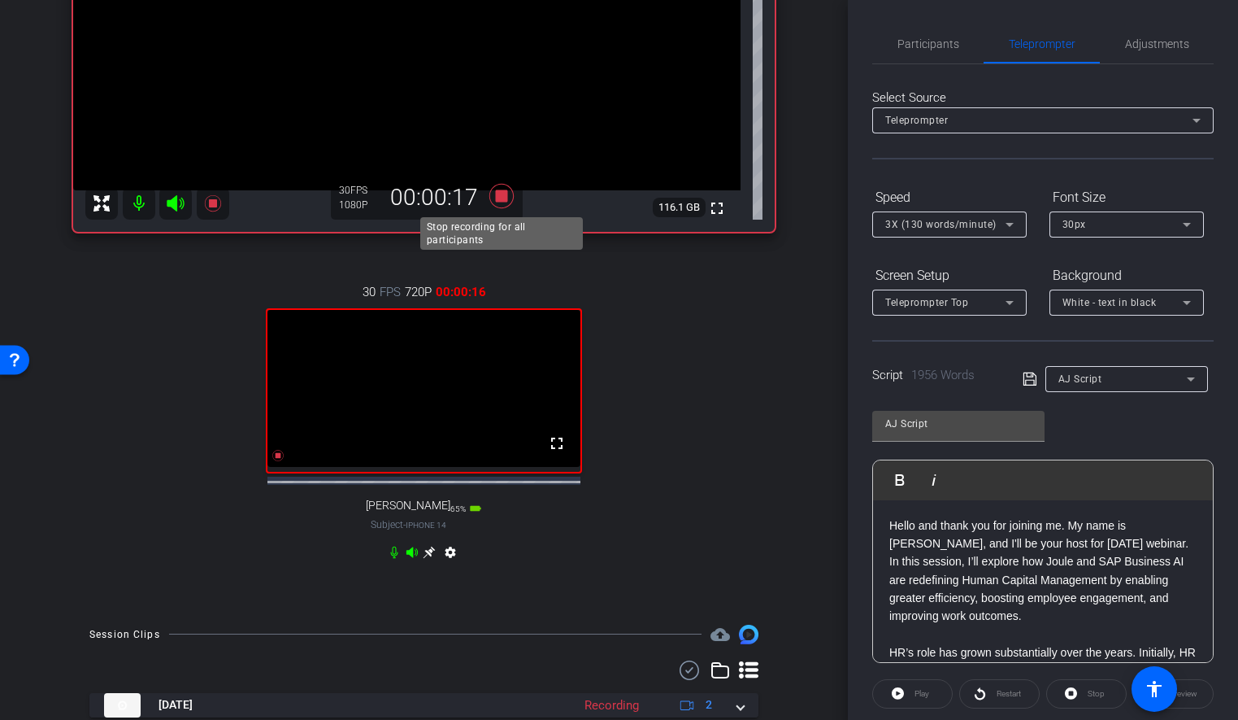
click at [497, 198] on icon at bounding box center [501, 196] width 24 height 24
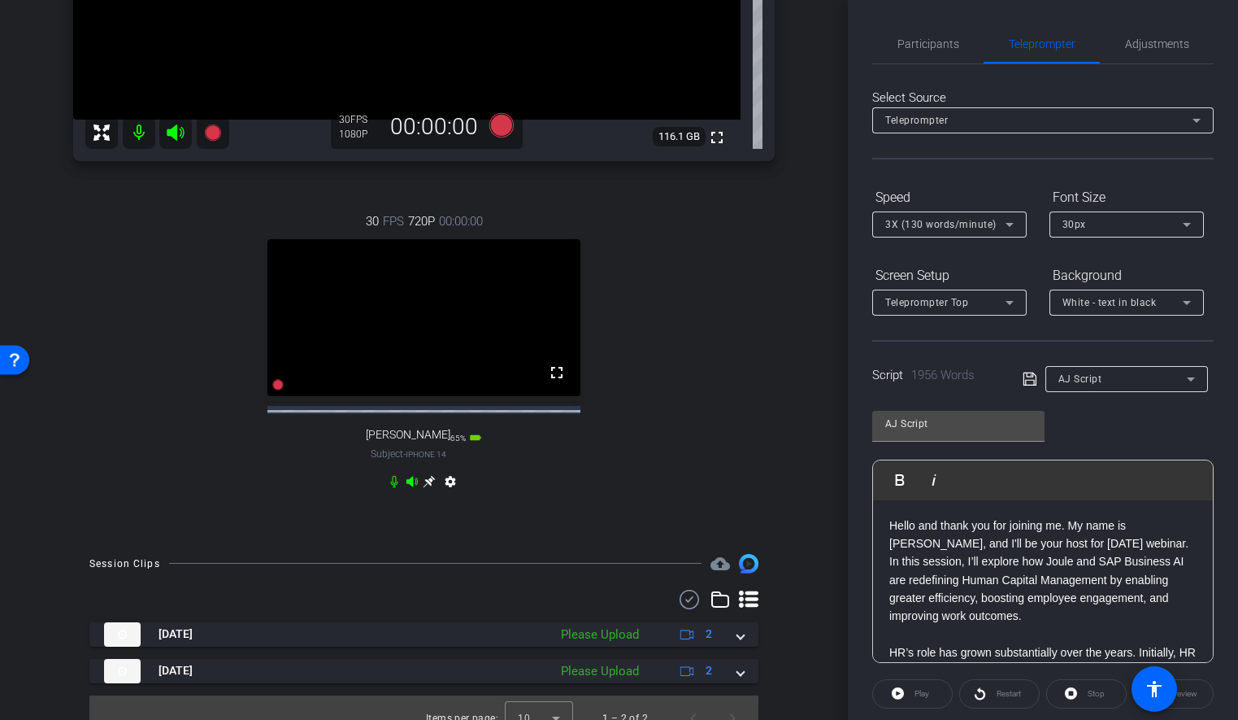
scroll to position [376, 0]
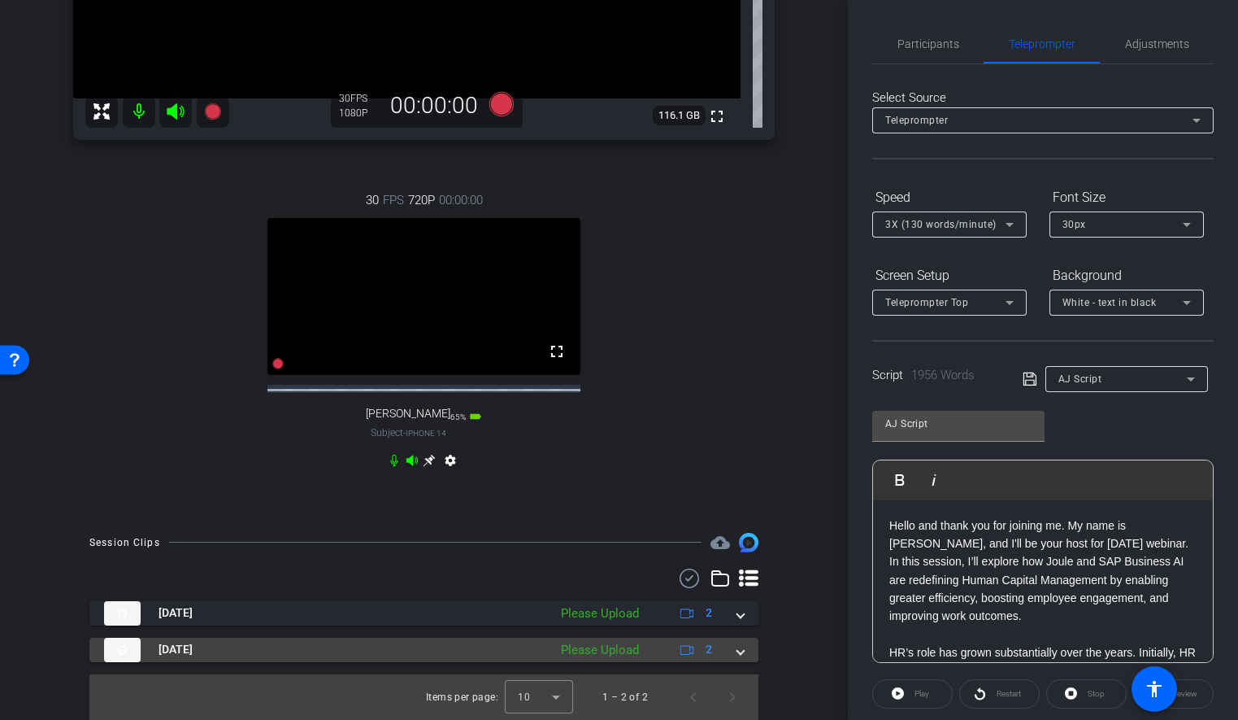
click at [742, 650] on span at bounding box center [741, 649] width 7 height 17
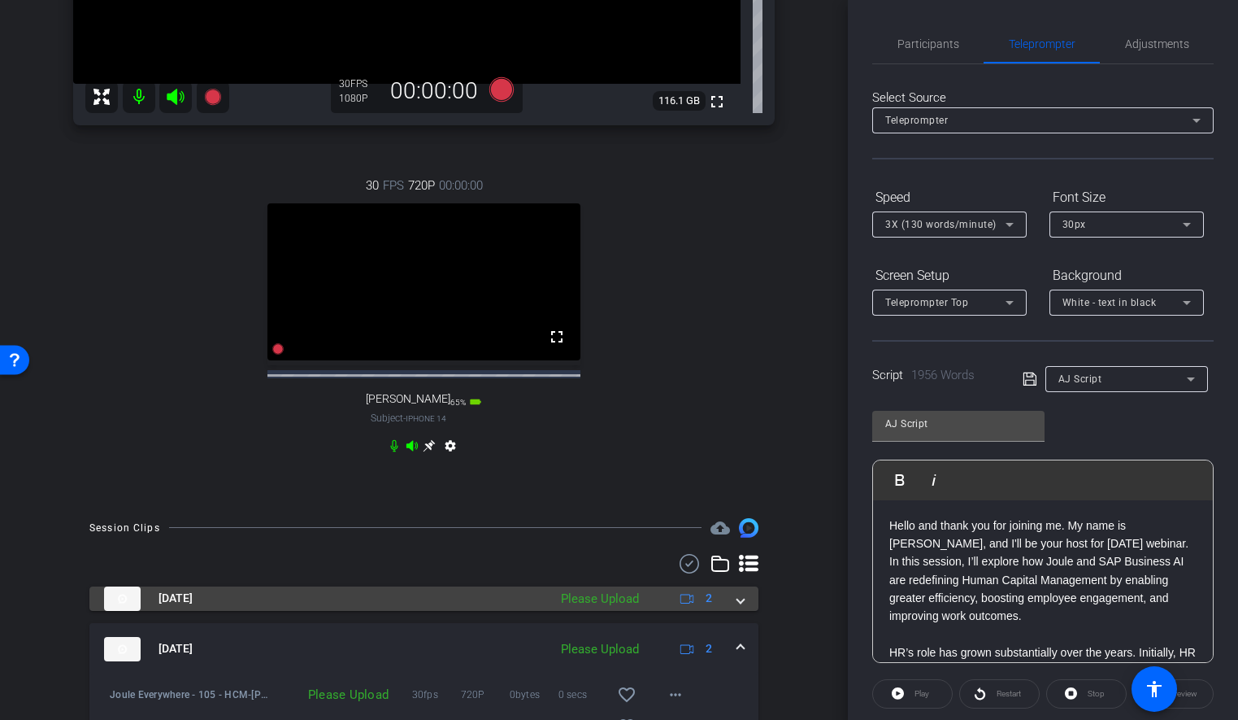
click at [734, 611] on div "[DATE] Please Upload 2" at bounding box center [420, 598] width 633 height 24
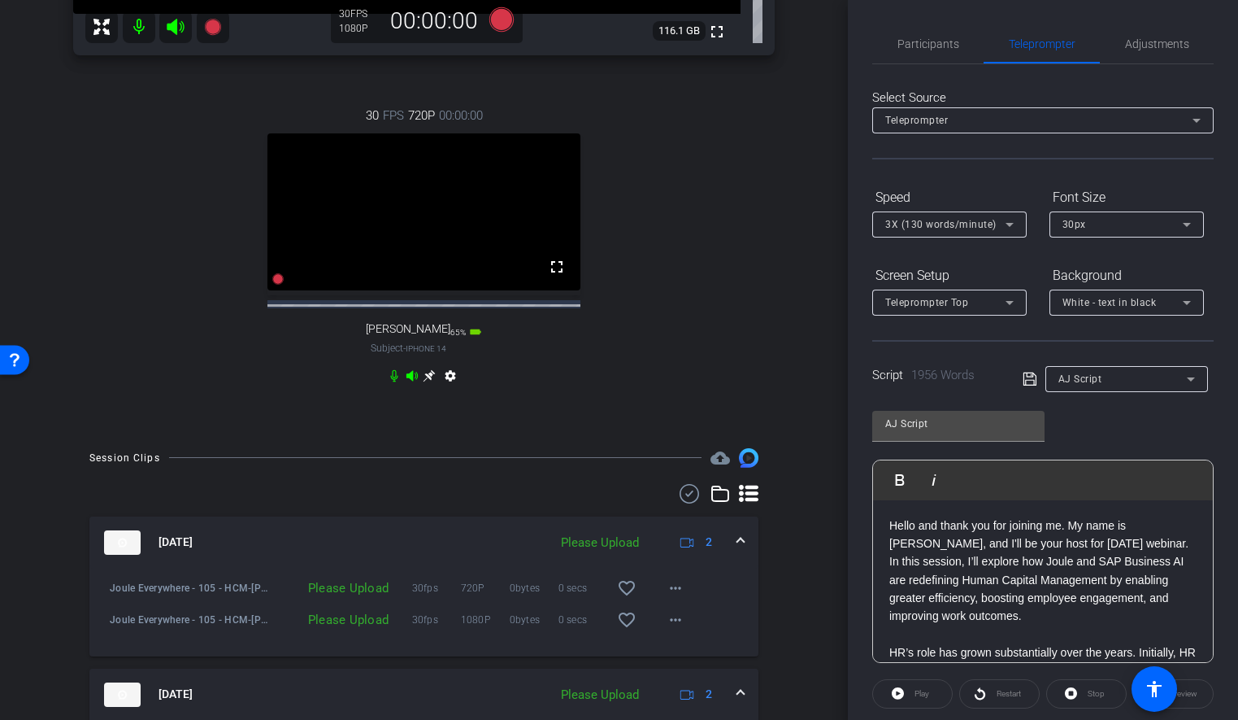
scroll to position [607, 0]
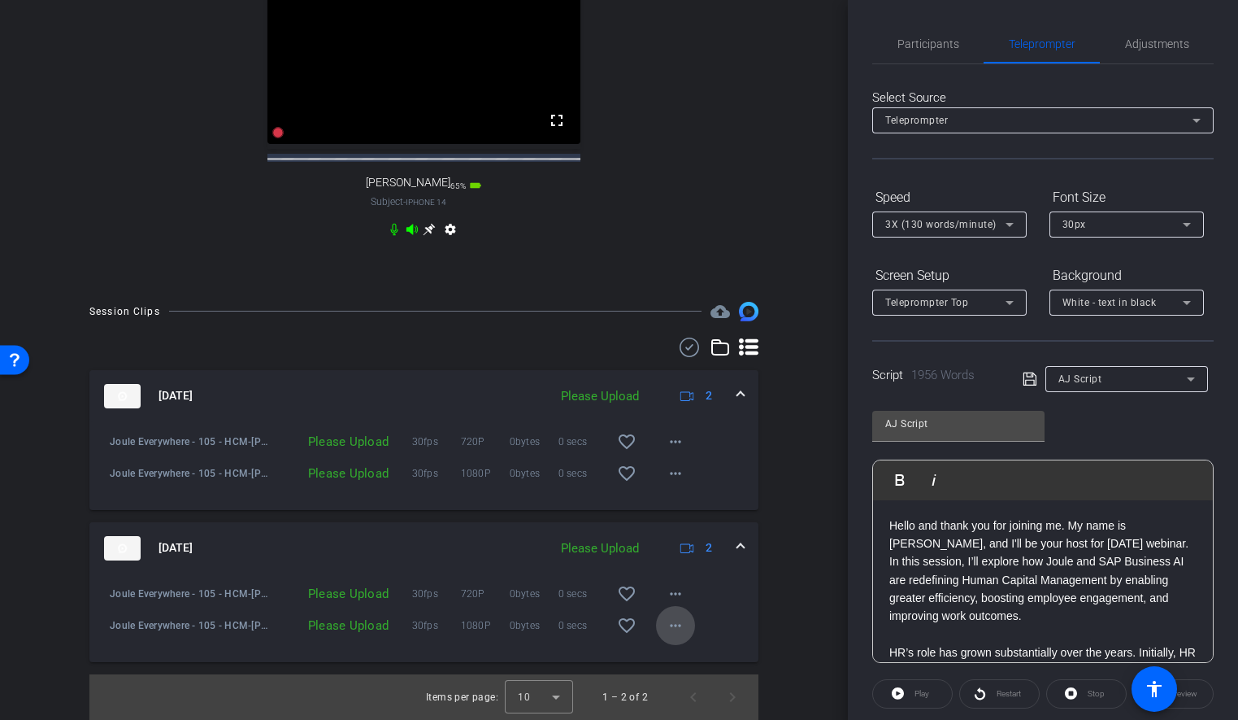
click at [685, 627] on mat-icon "more_horiz" at bounding box center [676, 626] width 20 height 20
click at [677, 661] on span "Upload" at bounding box center [701, 659] width 65 height 20
click at [672, 591] on mat-icon "more_horiz" at bounding box center [676, 594] width 20 height 20
click at [690, 622] on span "Upload" at bounding box center [701, 627] width 65 height 20
click at [677, 477] on mat-icon "more_horiz" at bounding box center [676, 473] width 20 height 20
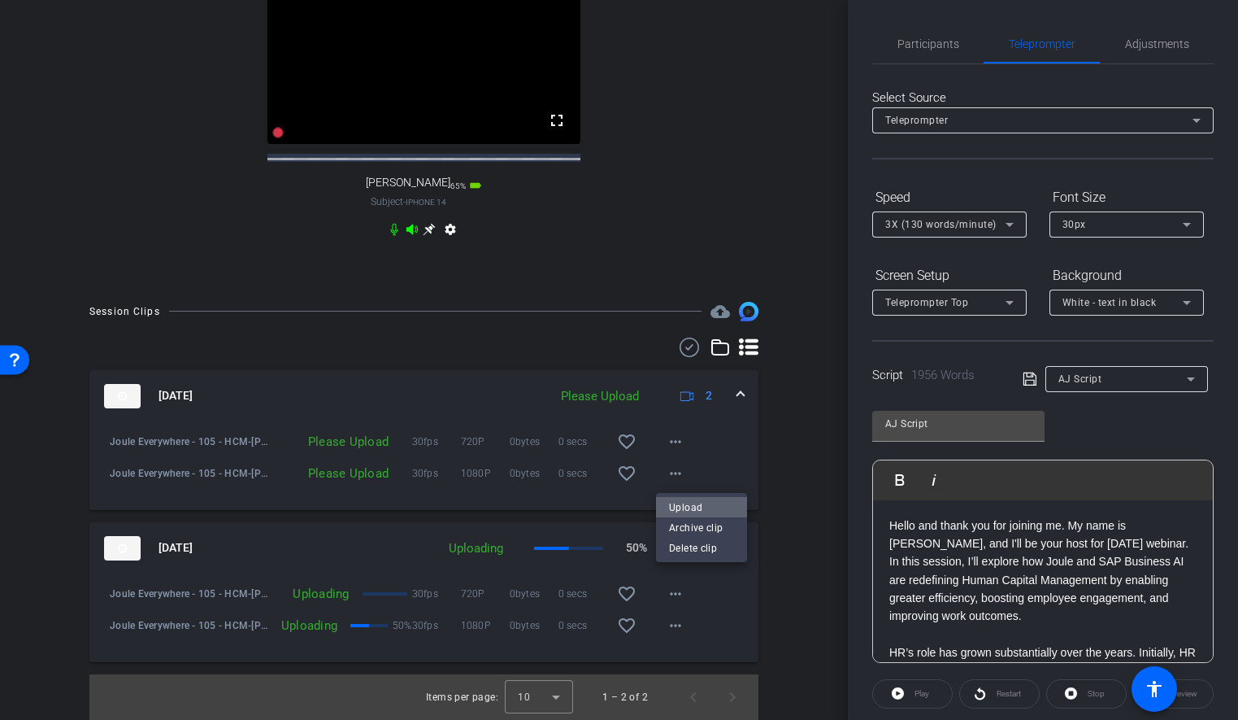
click at [685, 502] on span "Upload" at bounding box center [701, 507] width 65 height 20
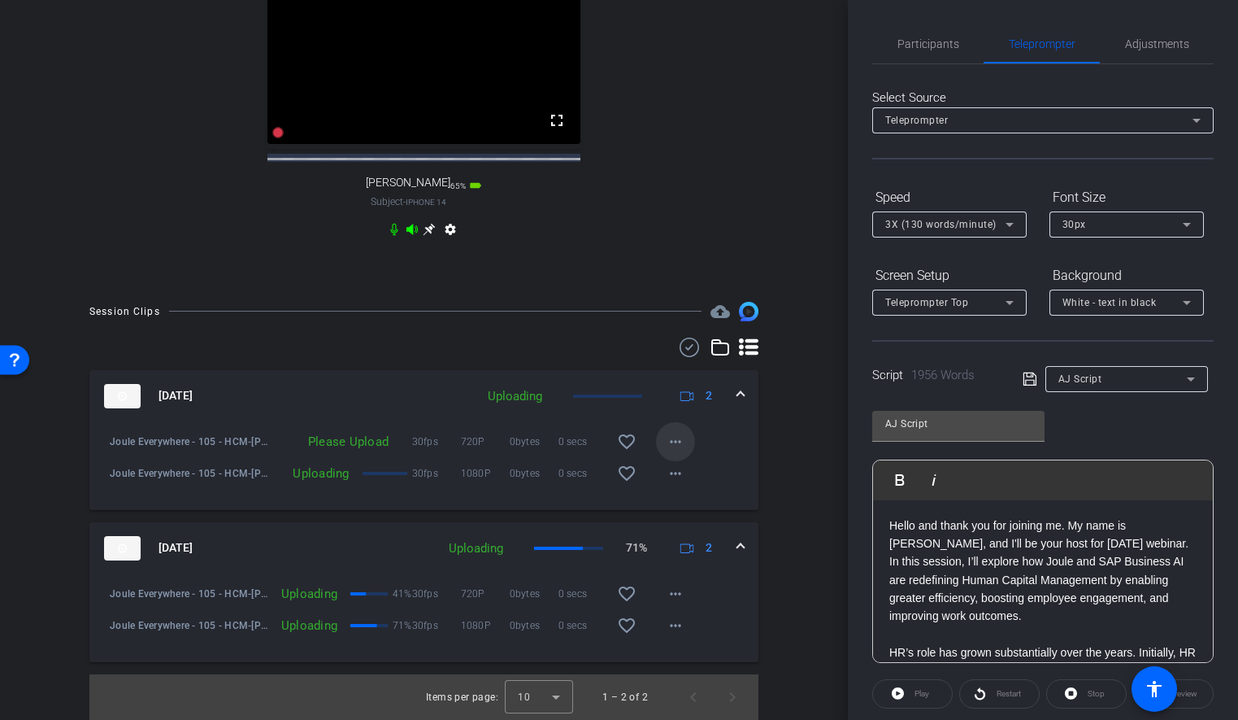
click at [675, 446] on mat-icon "more_horiz" at bounding box center [676, 442] width 20 height 20
click at [686, 472] on span "Upload" at bounding box center [701, 475] width 65 height 20
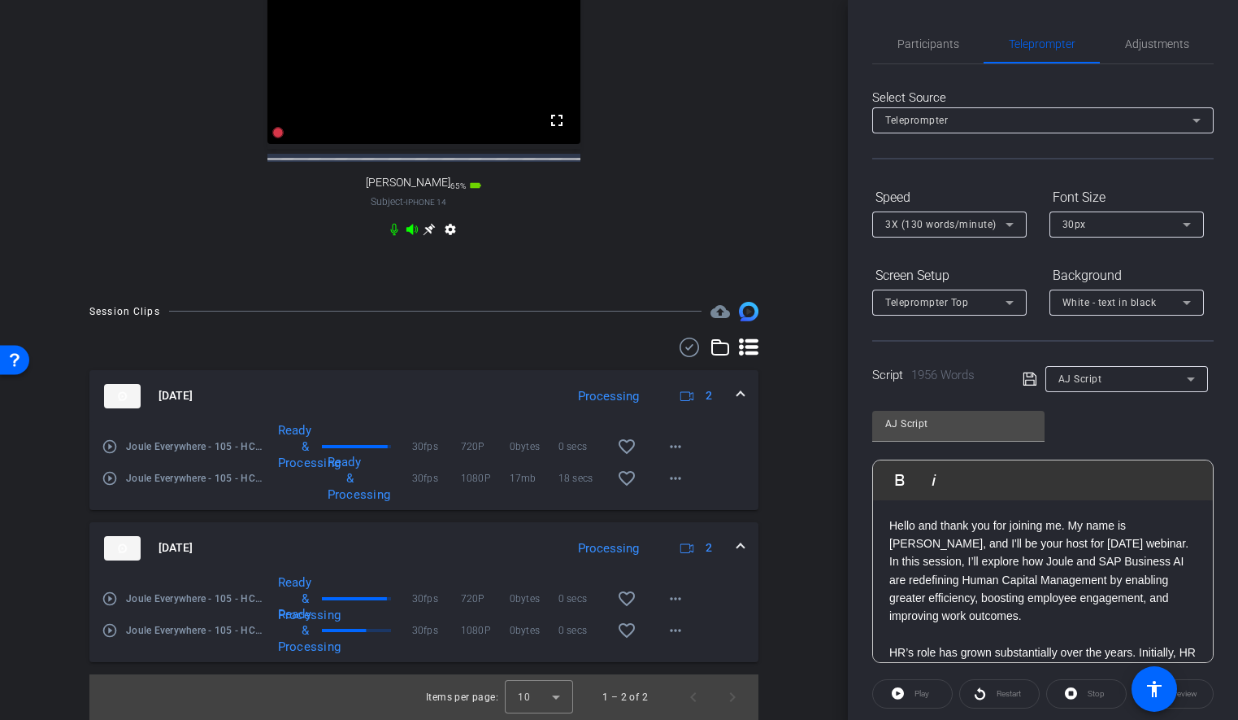
click at [813, 413] on div "arrow_back Joule Everywhere - 105 - HCM Back to project Send invite account_box…" at bounding box center [424, 360] width 848 height 720
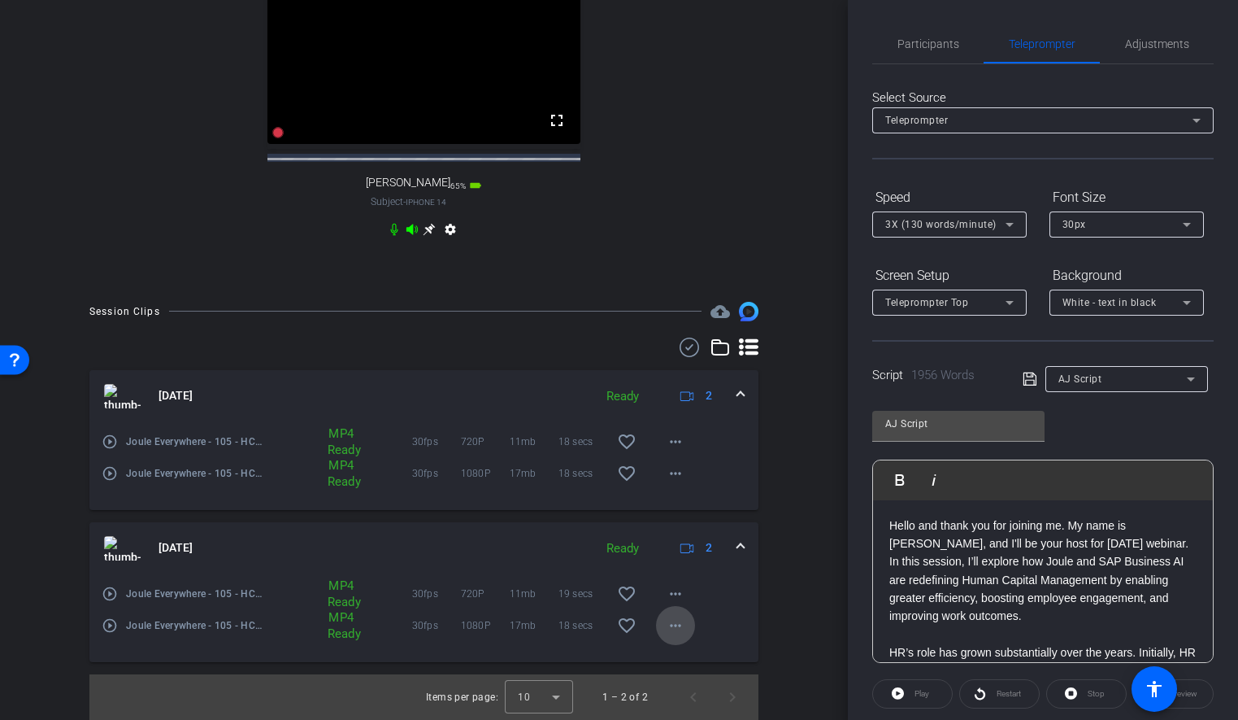
click at [672, 633] on mat-icon "more_horiz" at bounding box center [676, 626] width 20 height 20
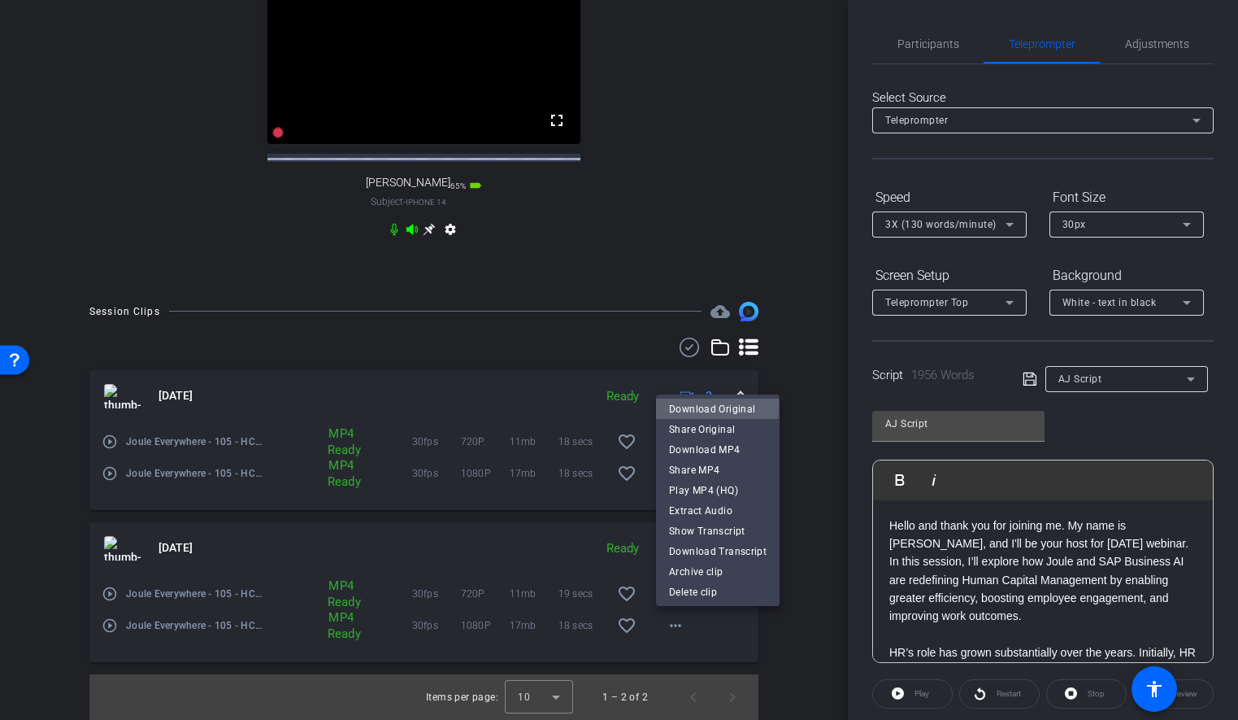
click at [709, 406] on span "Download Original" at bounding box center [718, 408] width 98 height 20
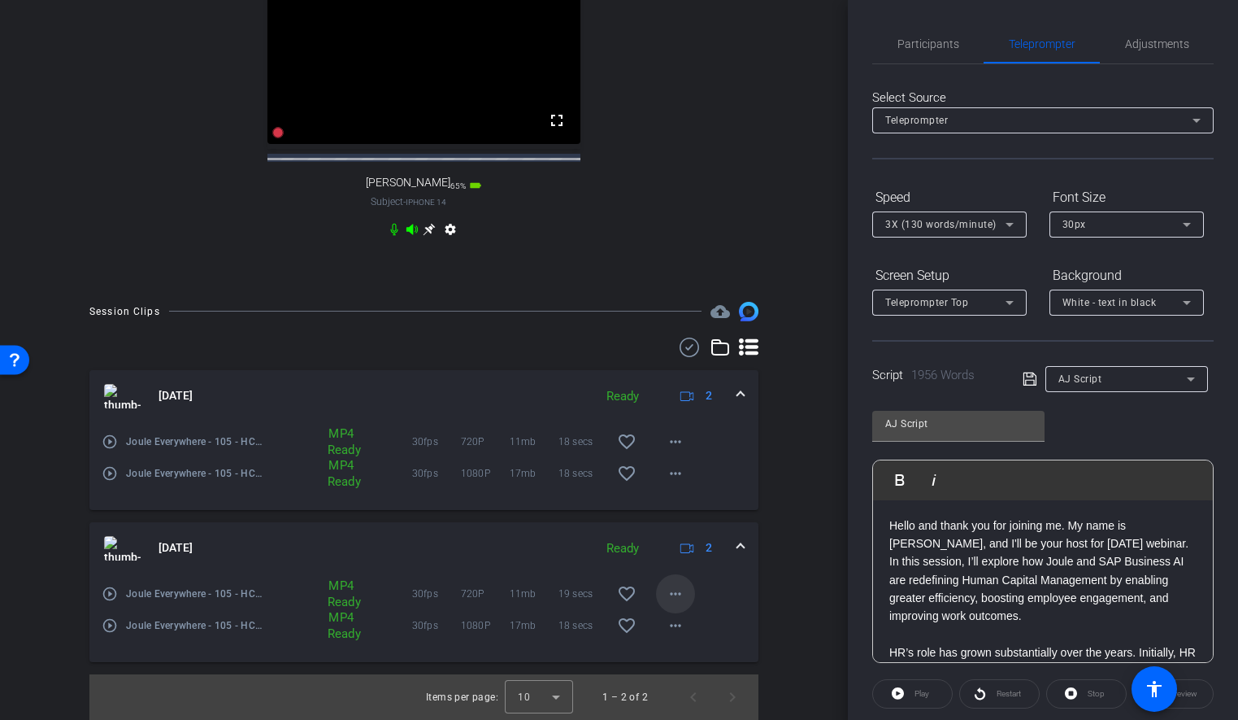
click at [677, 595] on mat-icon "more_horiz" at bounding box center [676, 594] width 20 height 20
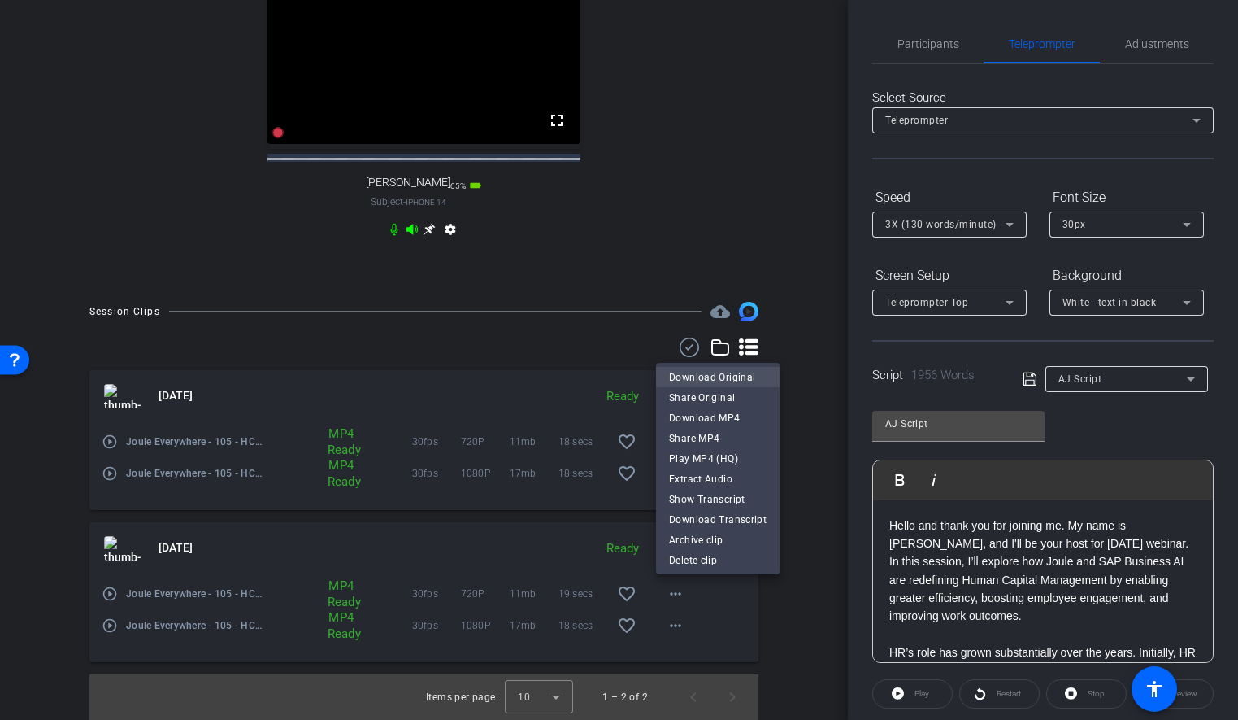
click at [707, 375] on span "Download Original" at bounding box center [718, 377] width 98 height 20
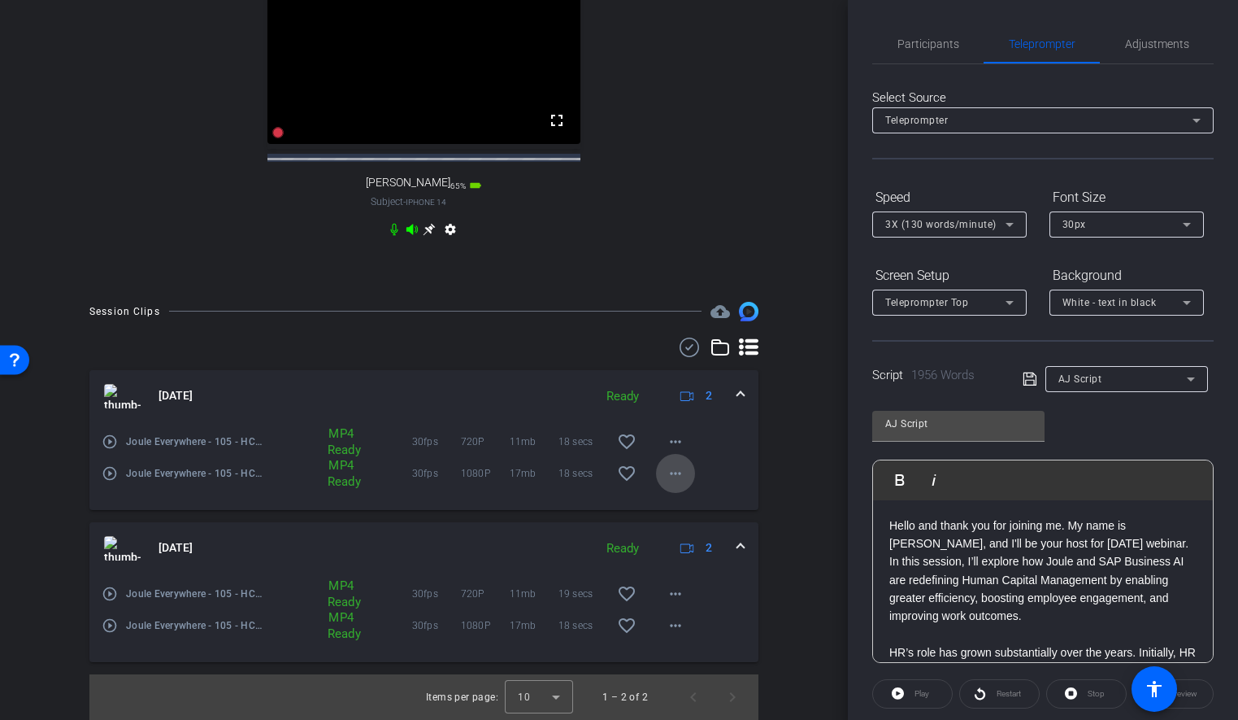
click at [672, 476] on mat-icon "more_horiz" at bounding box center [676, 473] width 20 height 20
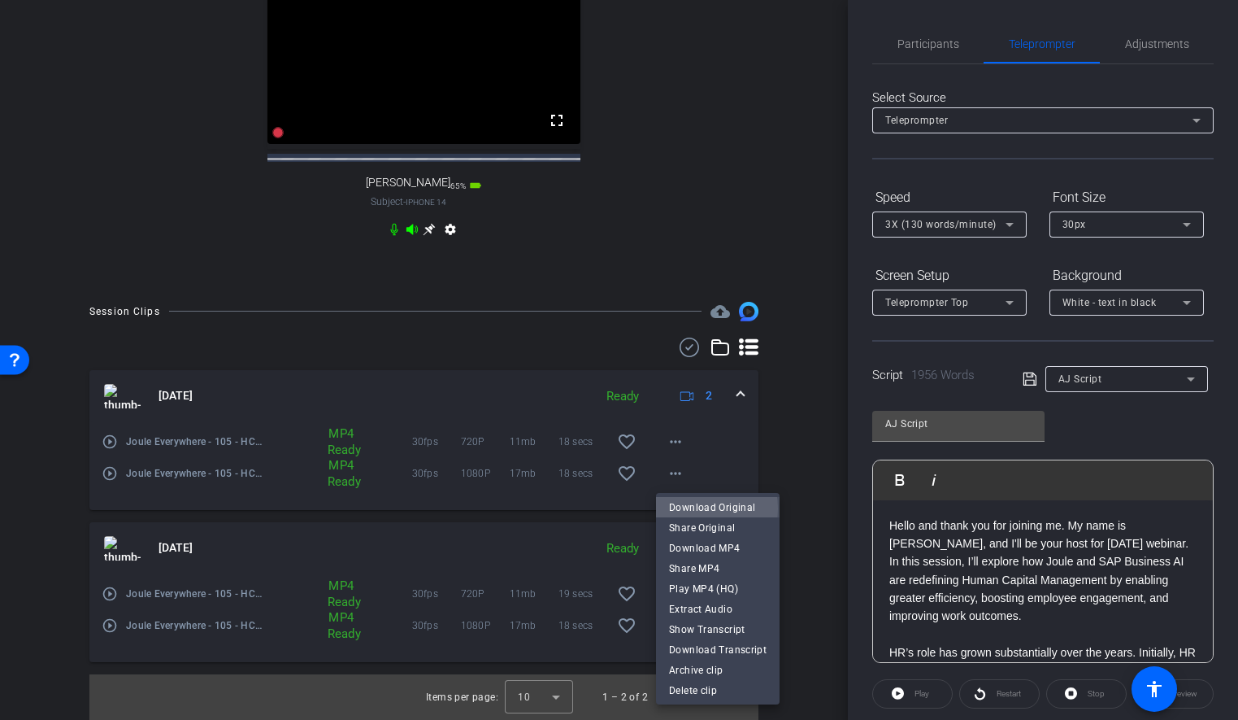
click at [694, 508] on span "Download Original" at bounding box center [718, 507] width 98 height 20
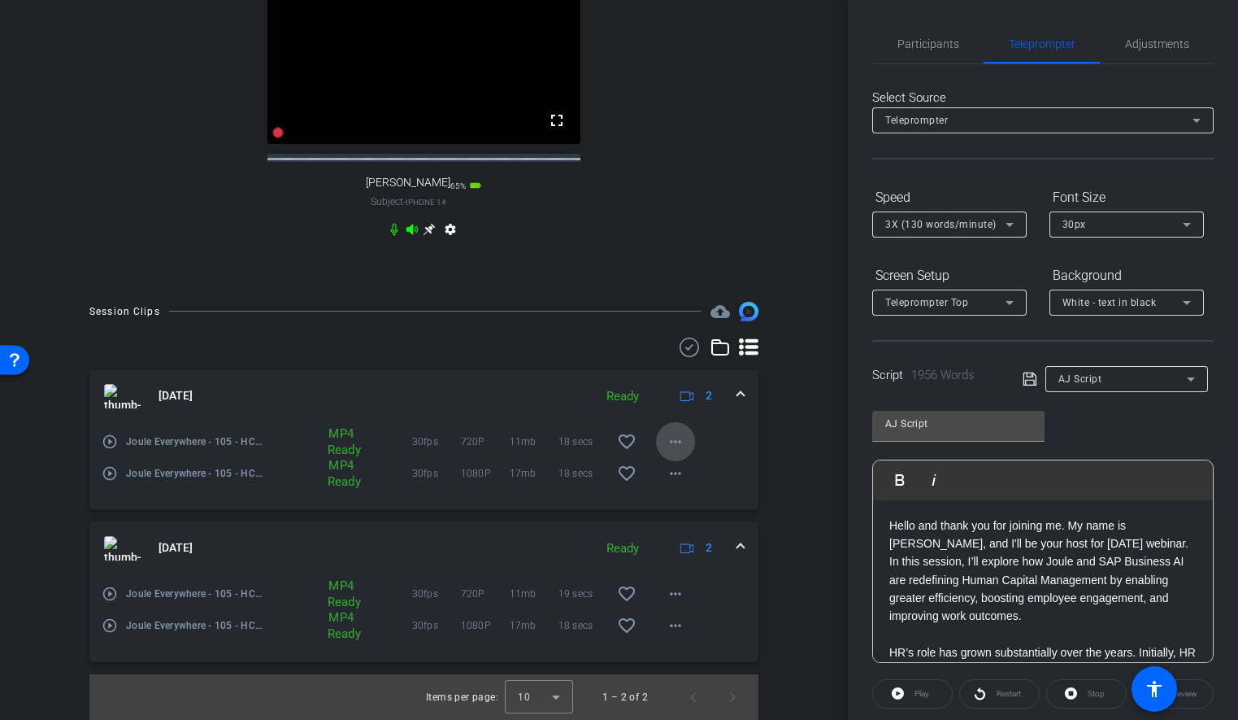
click at [683, 443] on mat-icon "more_horiz" at bounding box center [676, 442] width 20 height 20
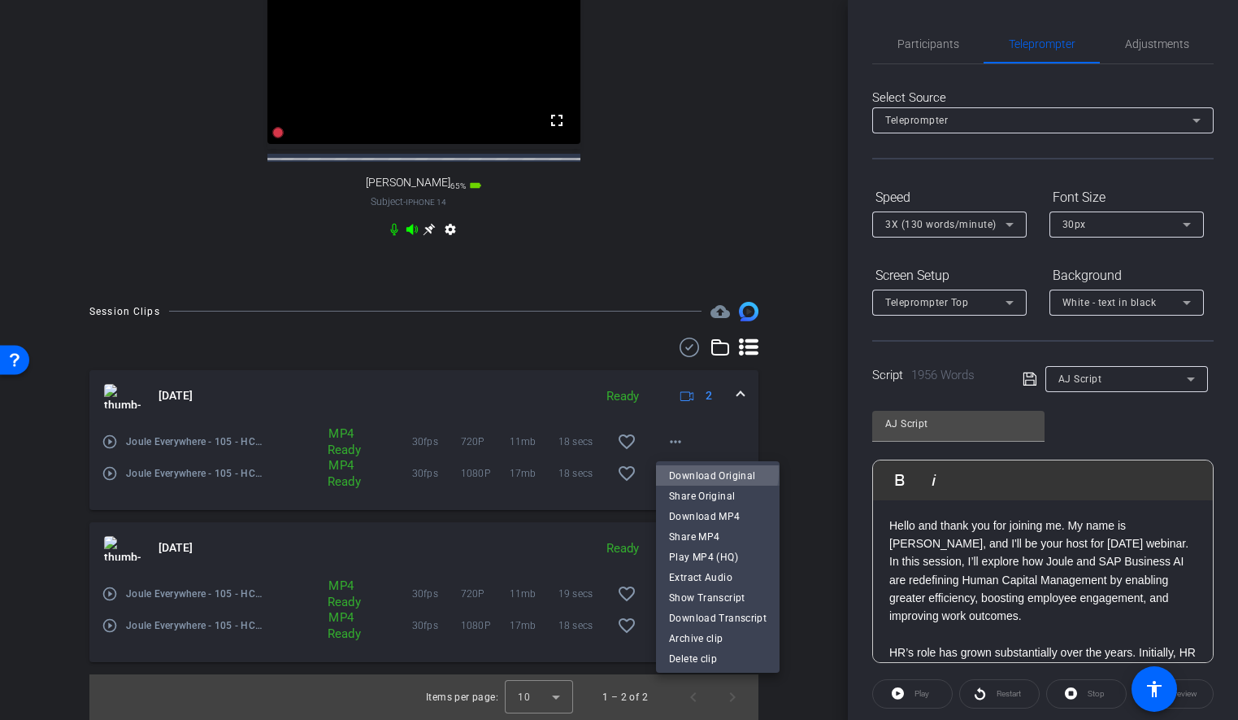
click at [694, 472] on span "Download Original" at bounding box center [718, 475] width 98 height 20
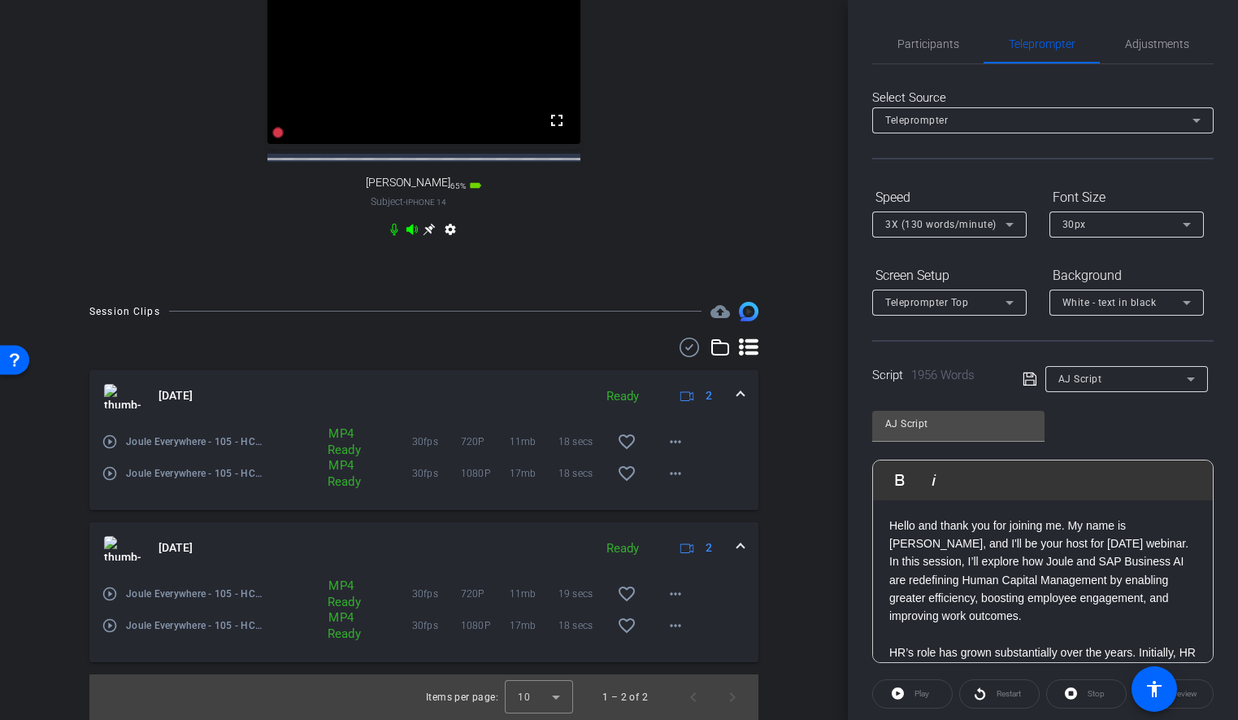
click at [155, 251] on div "30 FPS 720P 00:00:00 fullscreen [PERSON_NAME] Subject - iPhone 14 65% battery_s…" at bounding box center [424, 101] width 702 height 336
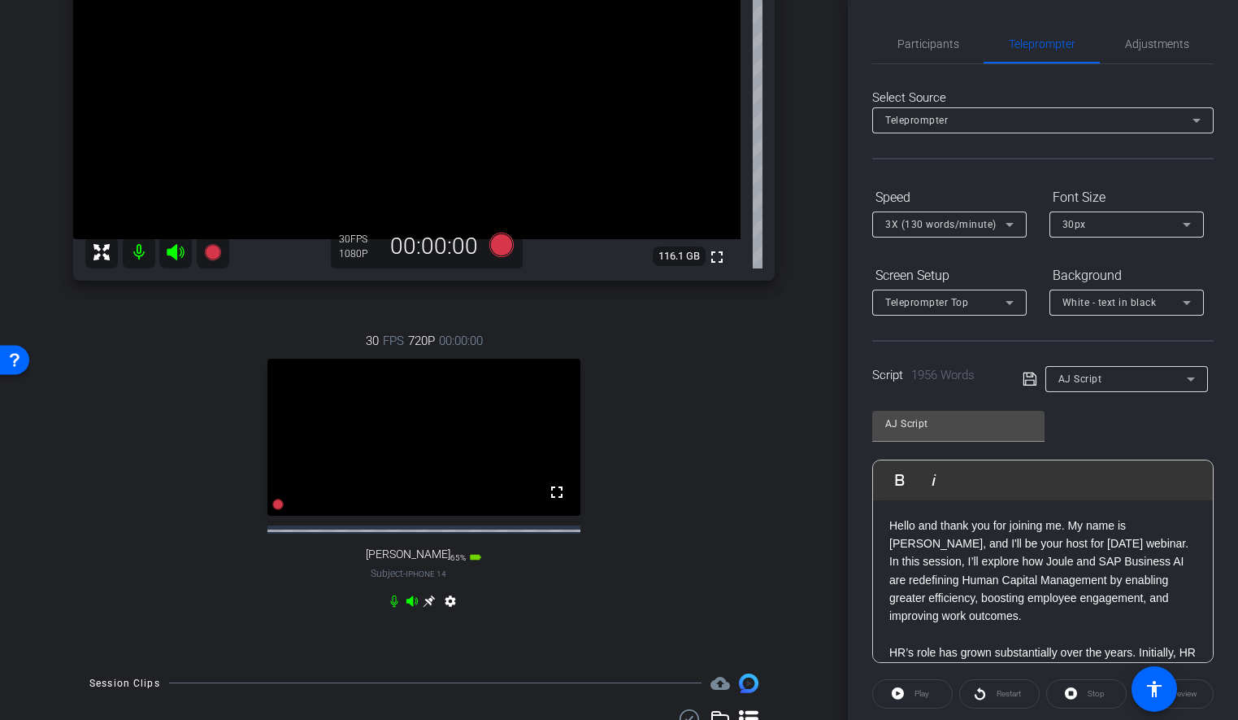
scroll to position [94, 0]
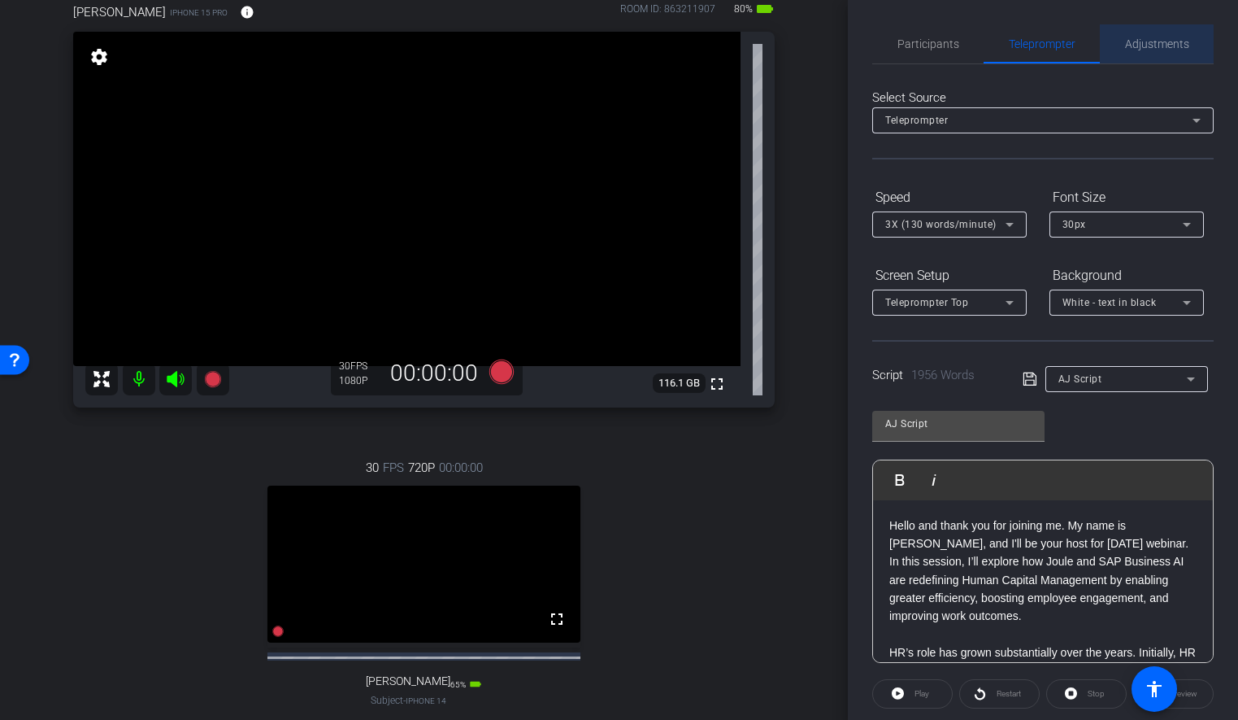
click at [1149, 53] on span "Adjustments" at bounding box center [1157, 43] width 64 height 39
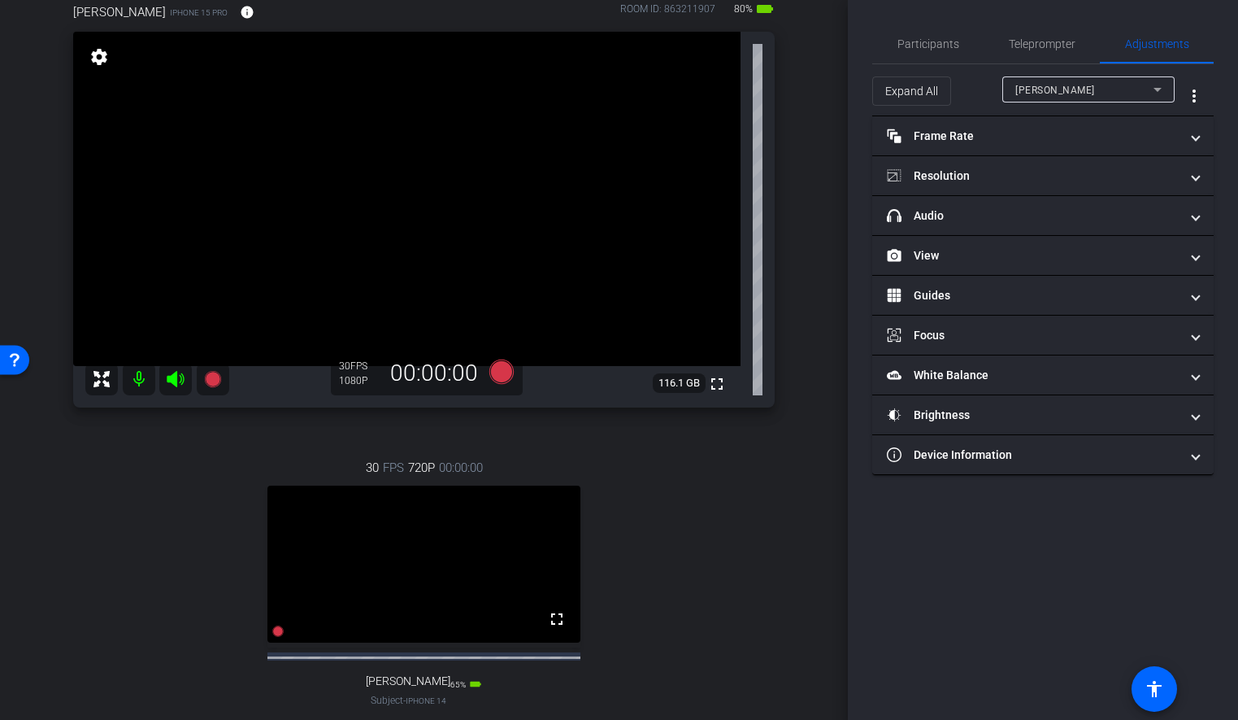
click at [1066, 97] on div "[PERSON_NAME]" at bounding box center [1085, 90] width 138 height 20
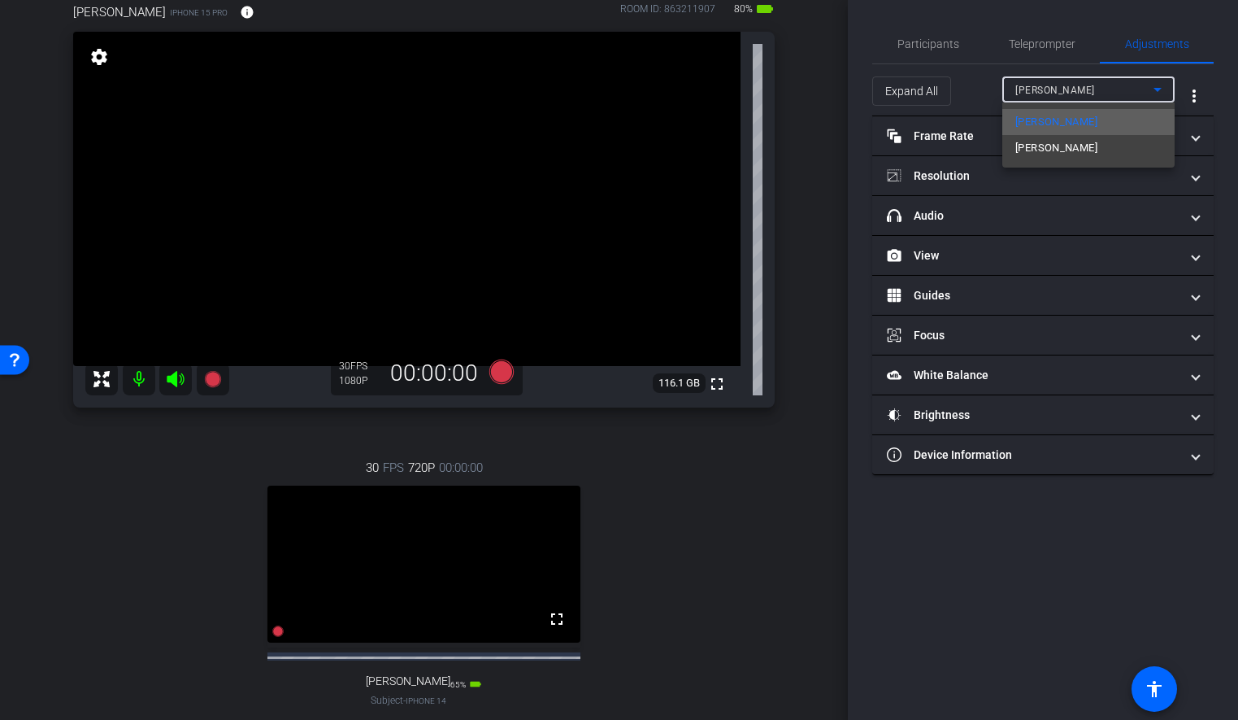
click at [1055, 124] on span "[PERSON_NAME]" at bounding box center [1057, 122] width 82 height 20
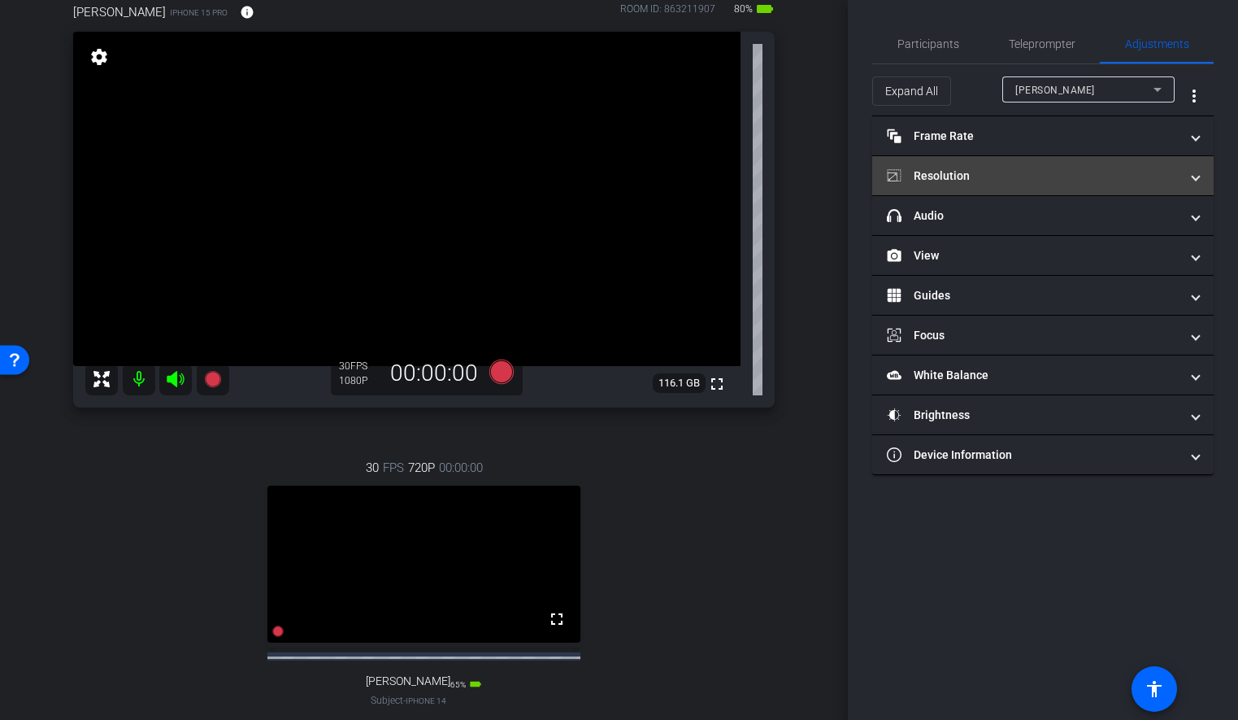
click at [999, 178] on mat-panel-title "Resolution" at bounding box center [1033, 176] width 293 height 17
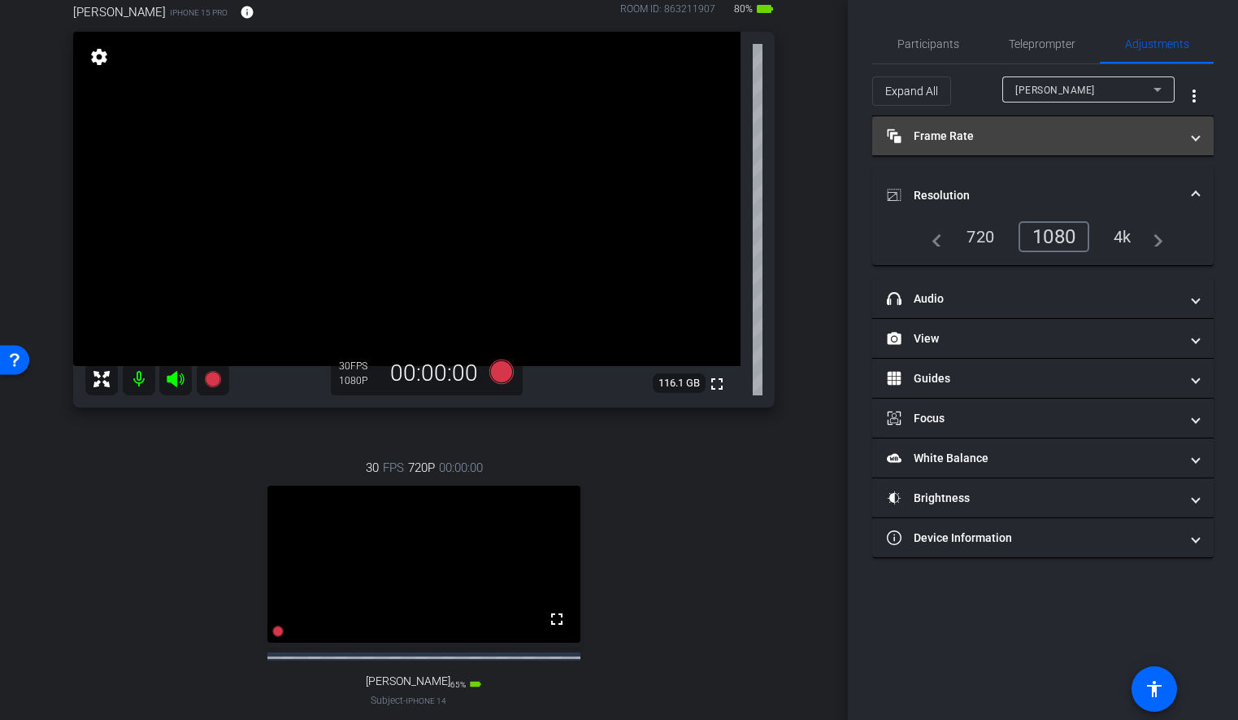
click at [1016, 142] on mat-panel-title "Frame Rate Frame Rate" at bounding box center [1033, 136] width 293 height 17
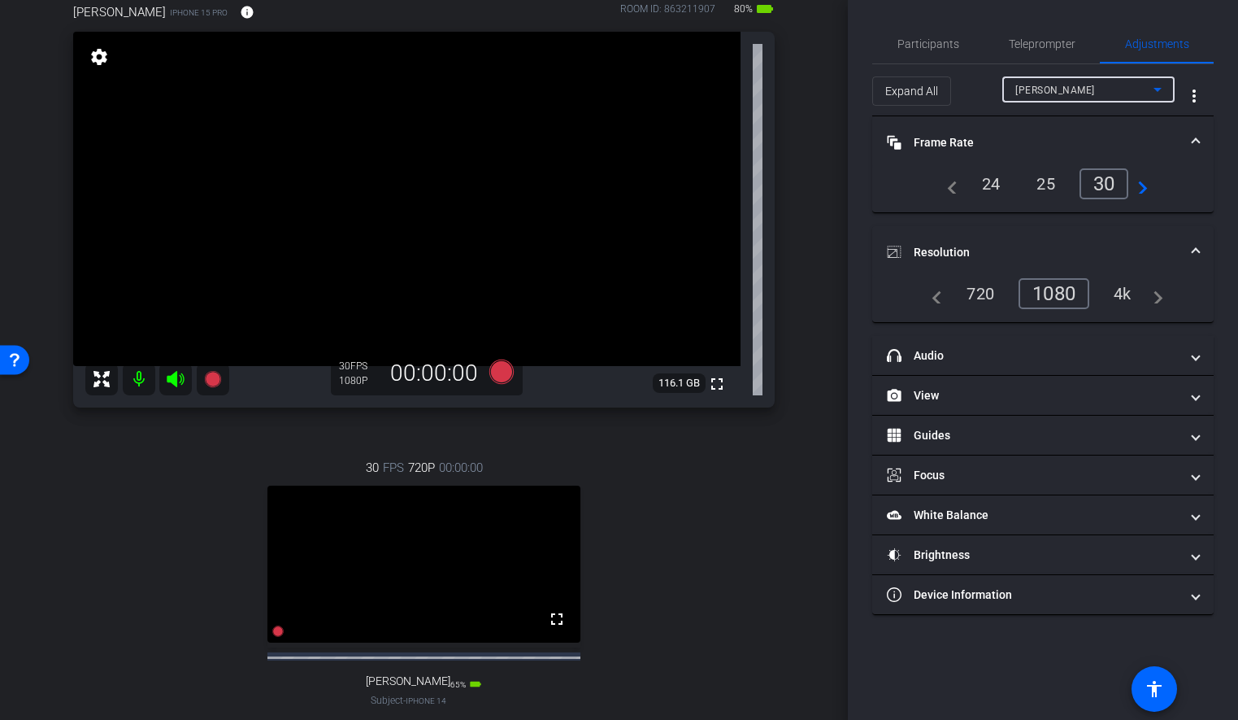
click at [1121, 88] on div "[PERSON_NAME]" at bounding box center [1085, 90] width 138 height 20
click at [1077, 144] on span "[PERSON_NAME]" at bounding box center [1057, 148] width 82 height 20
click at [1099, 176] on div "30" at bounding box center [1105, 183] width 50 height 31
click at [1061, 294] on div "1080" at bounding box center [1058, 294] width 61 height 28
click at [1190, 249] on span "Resolution" at bounding box center [1040, 252] width 306 height 17
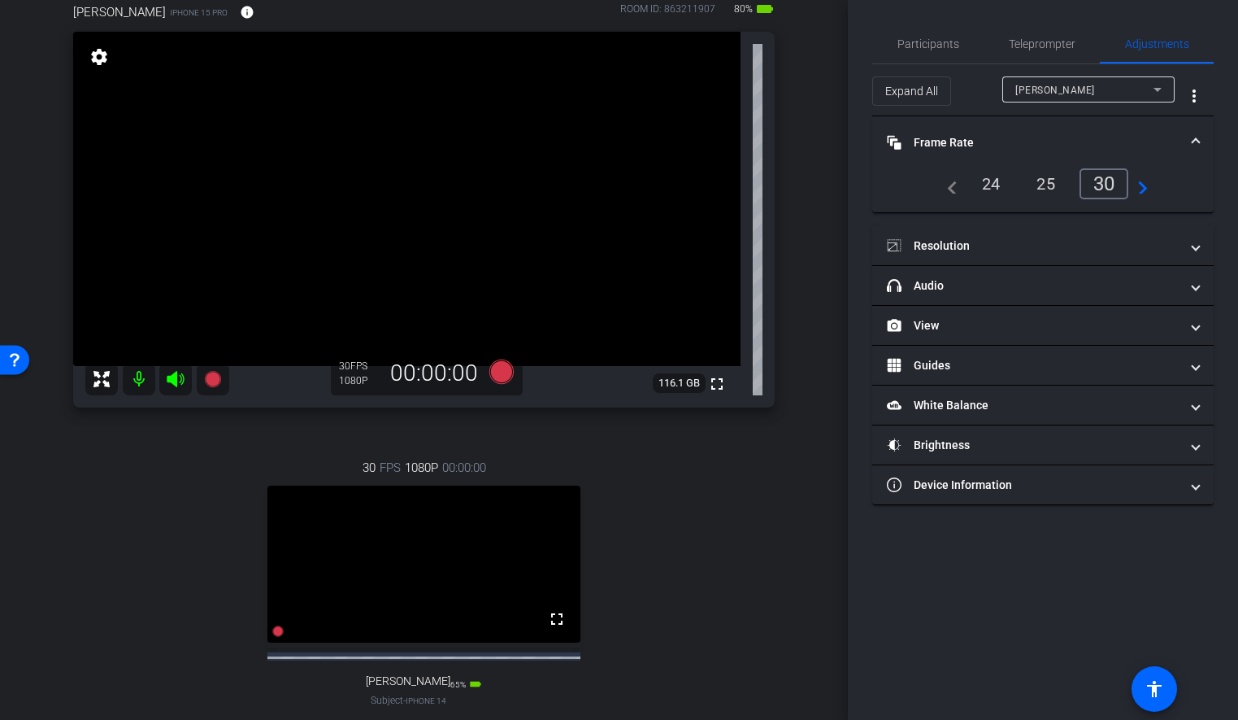
click at [1198, 147] on span at bounding box center [1196, 142] width 7 height 17
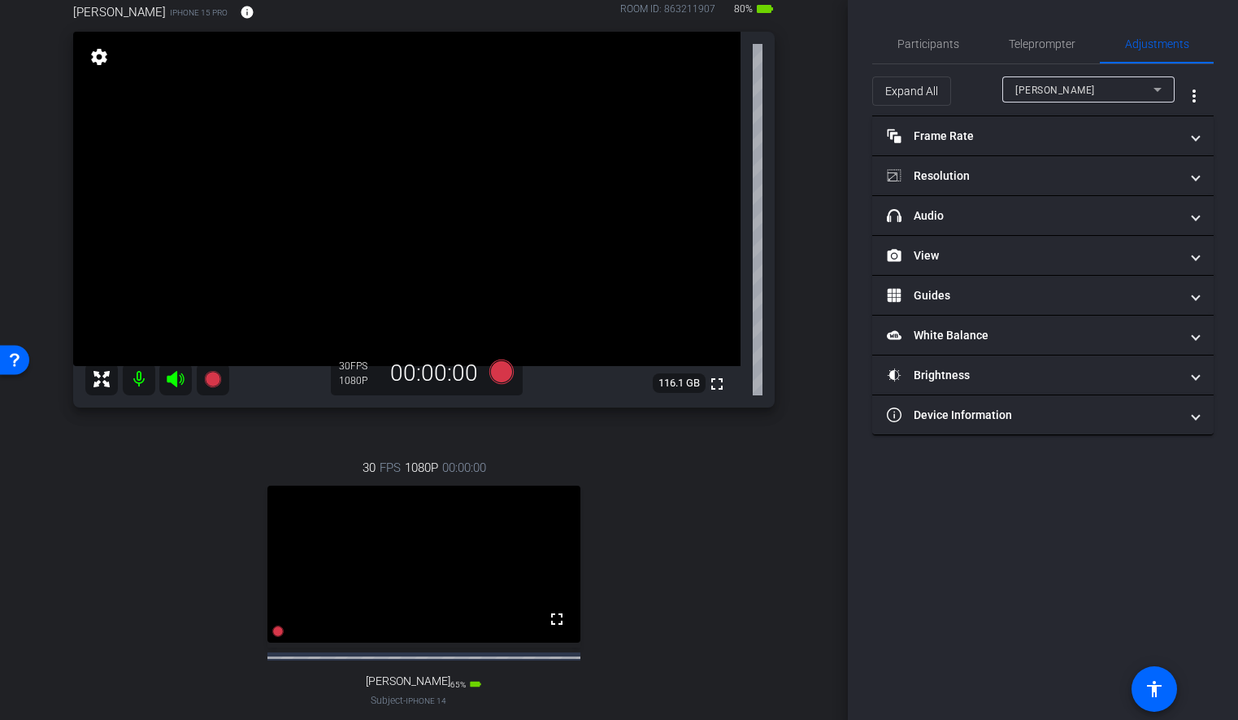
click at [823, 375] on div "arrow_back Joule Everywhere - 105 - HCM Back to project Send invite account_box…" at bounding box center [424, 266] width 848 height 720
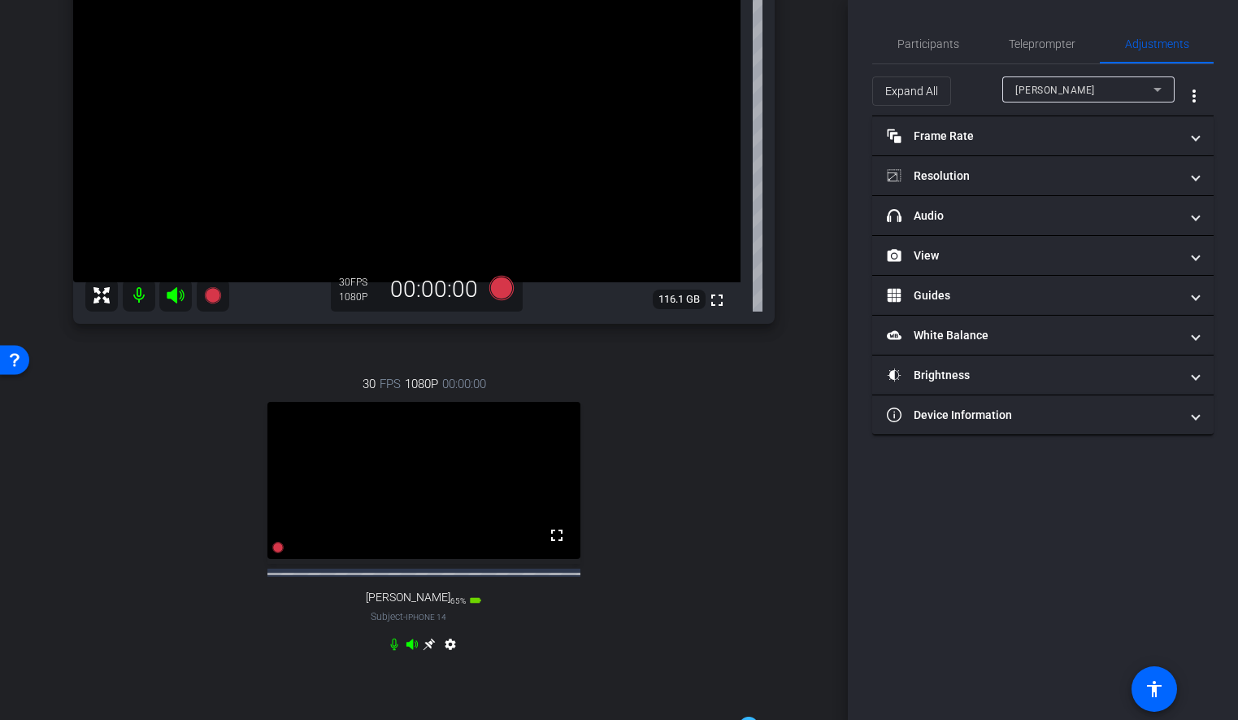
scroll to position [0, 0]
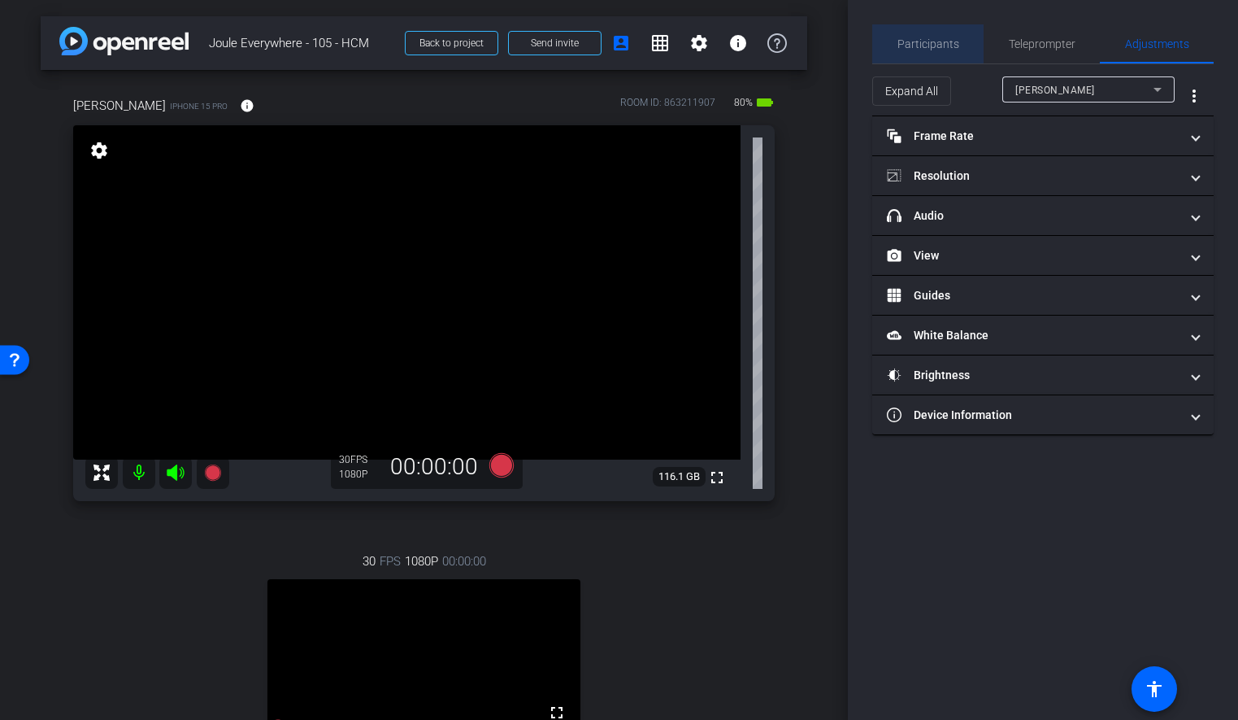
click at [948, 49] on span "Participants" at bounding box center [929, 43] width 62 height 11
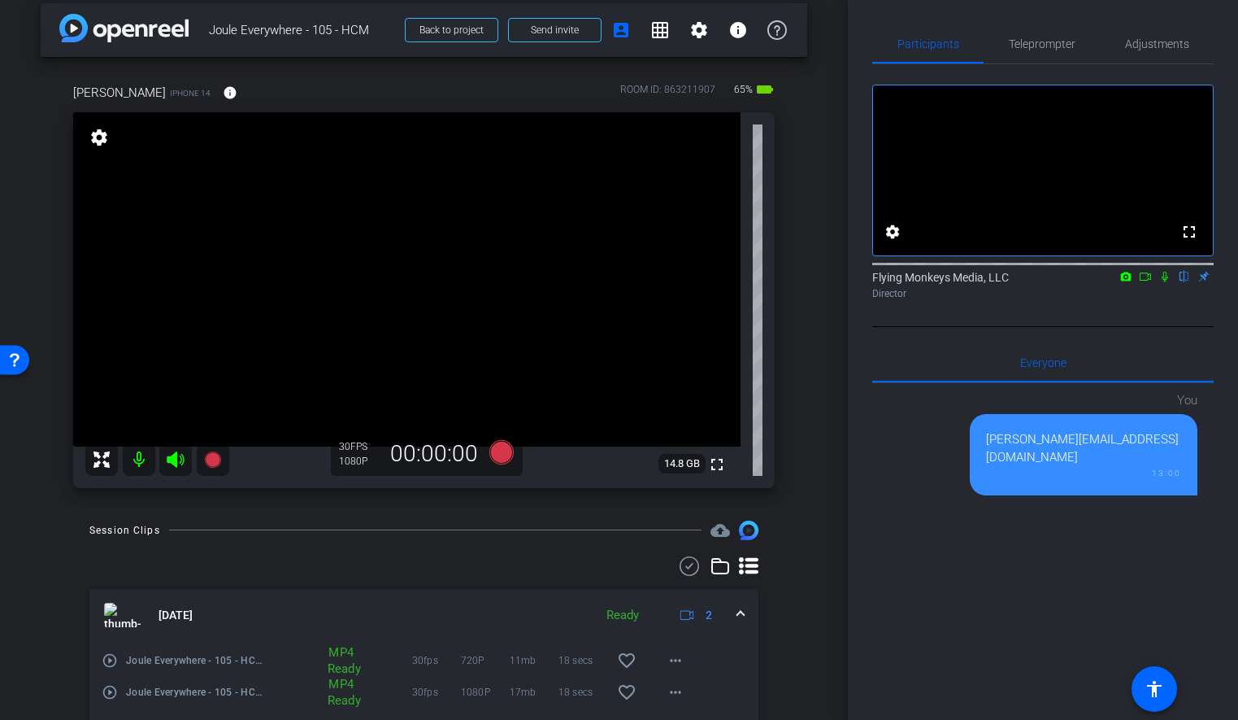
scroll to position [3, 0]
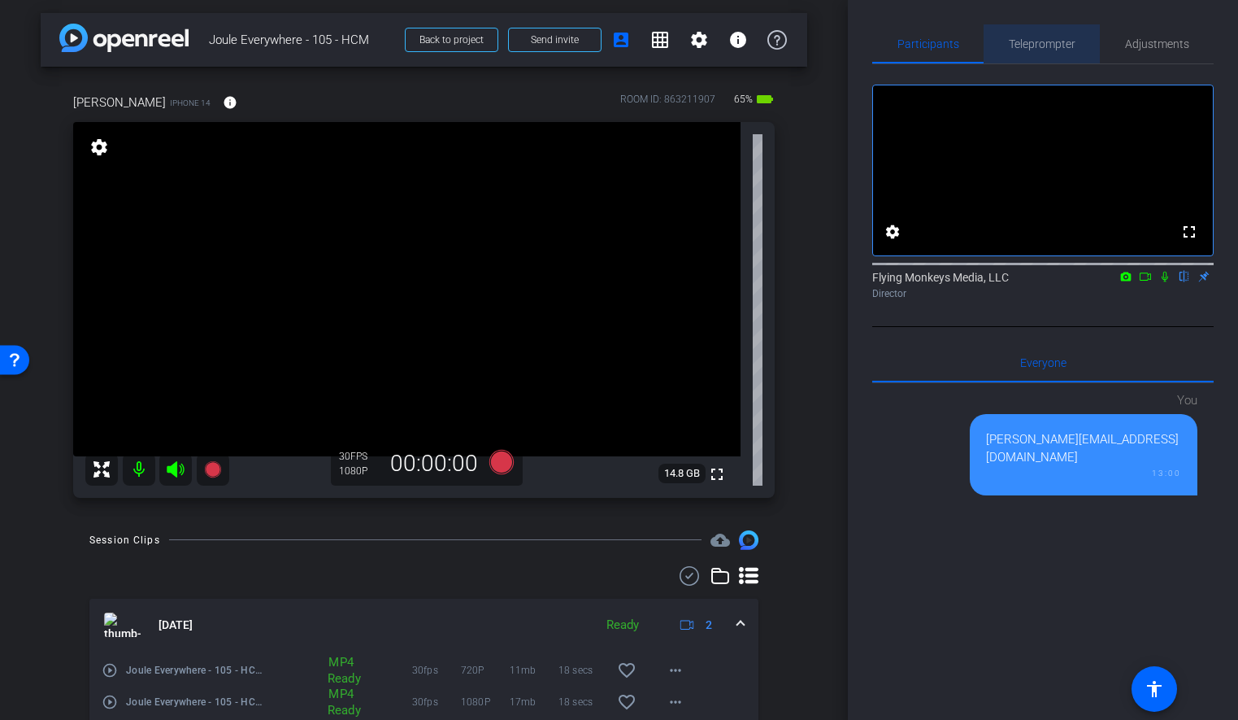
click at [1051, 44] on span "Teleprompter" at bounding box center [1042, 43] width 67 height 11
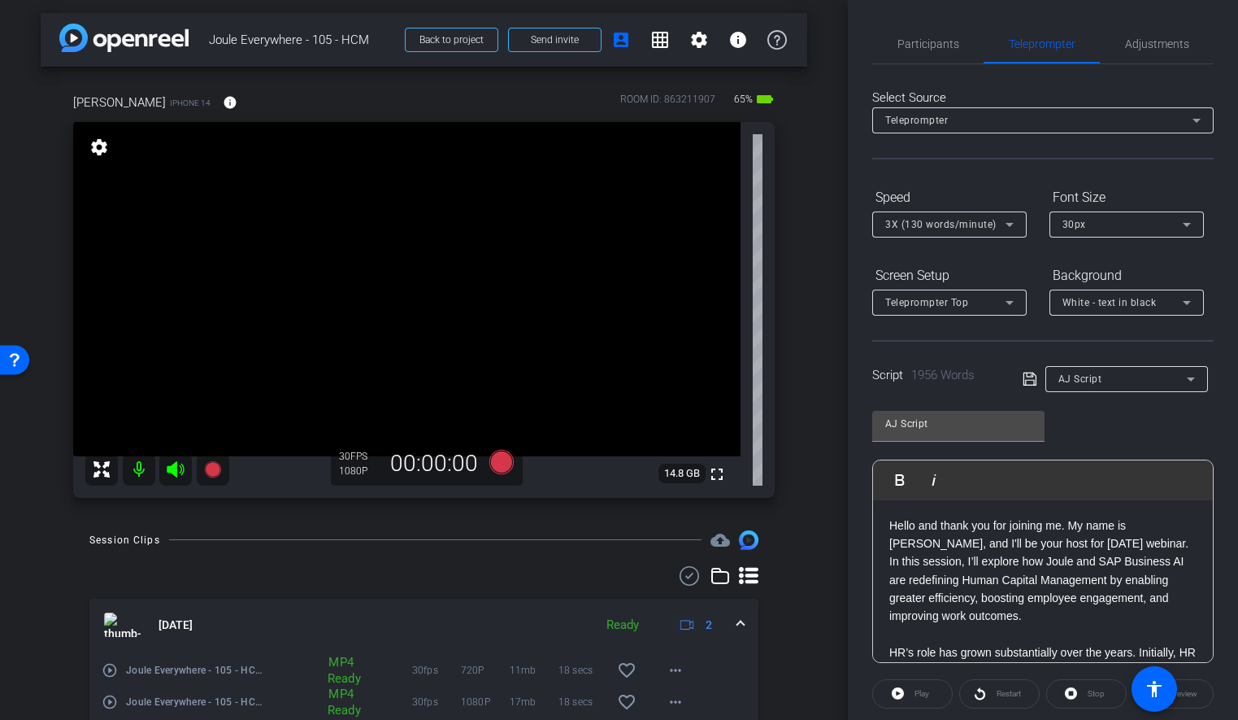
click at [1129, 69] on div "Select Source Teleprompter Speed 3X (130 words/minute) Font Size 30px Screen Se…" at bounding box center [1044, 464] width 342 height 800
click at [1138, 54] on span "Adjustments" at bounding box center [1157, 43] width 64 height 39
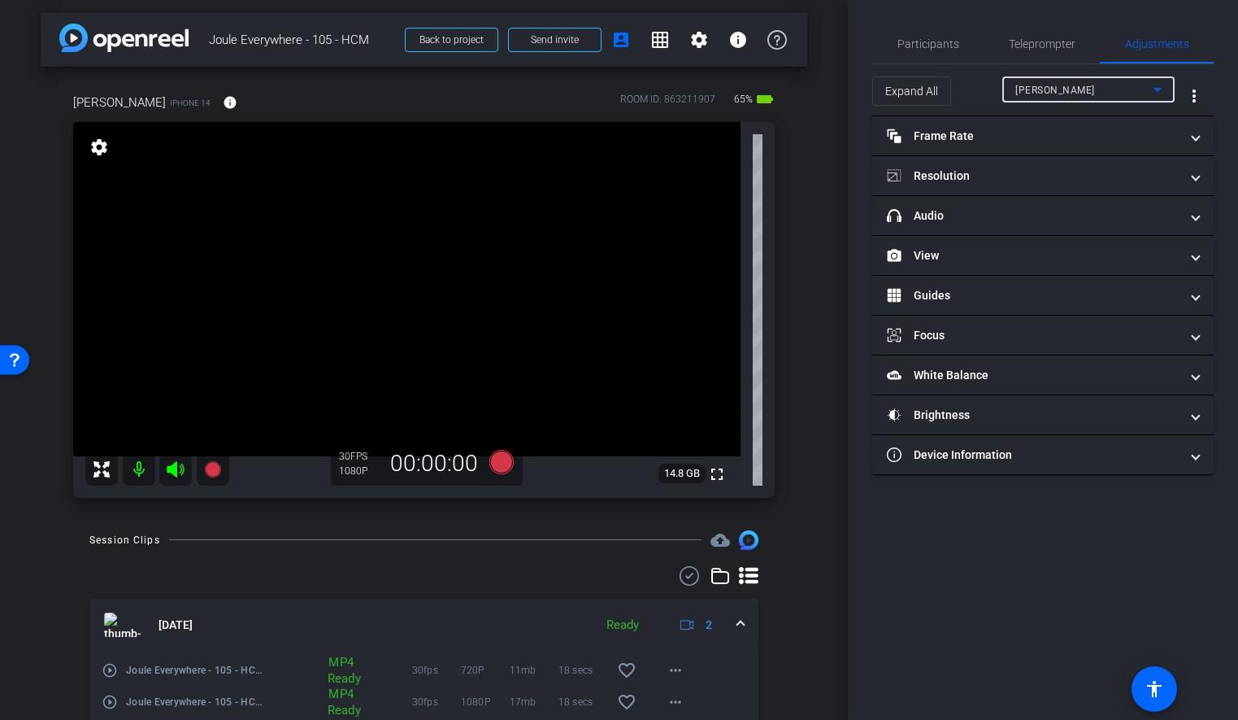
click at [1085, 85] on span "[PERSON_NAME]" at bounding box center [1056, 90] width 80 height 11
click at [1061, 124] on span "[PERSON_NAME]" at bounding box center [1057, 122] width 82 height 20
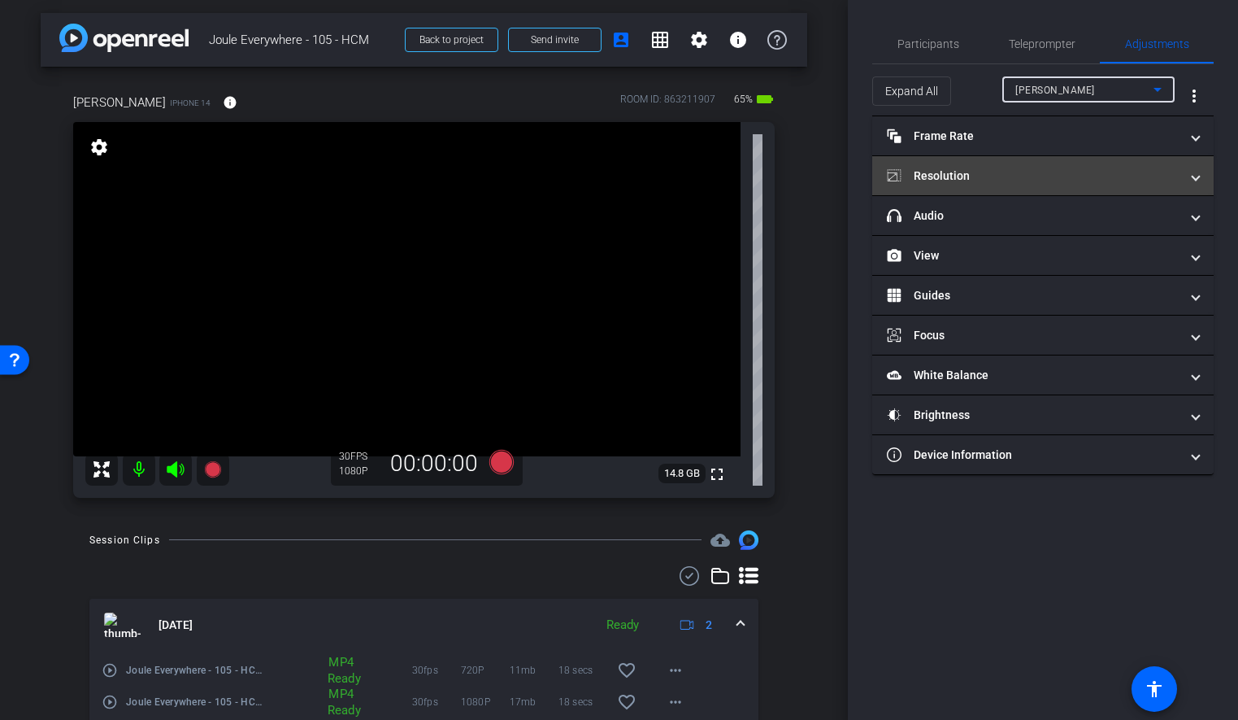
click at [999, 183] on mat-panel-title "Resolution" at bounding box center [1033, 176] width 293 height 17
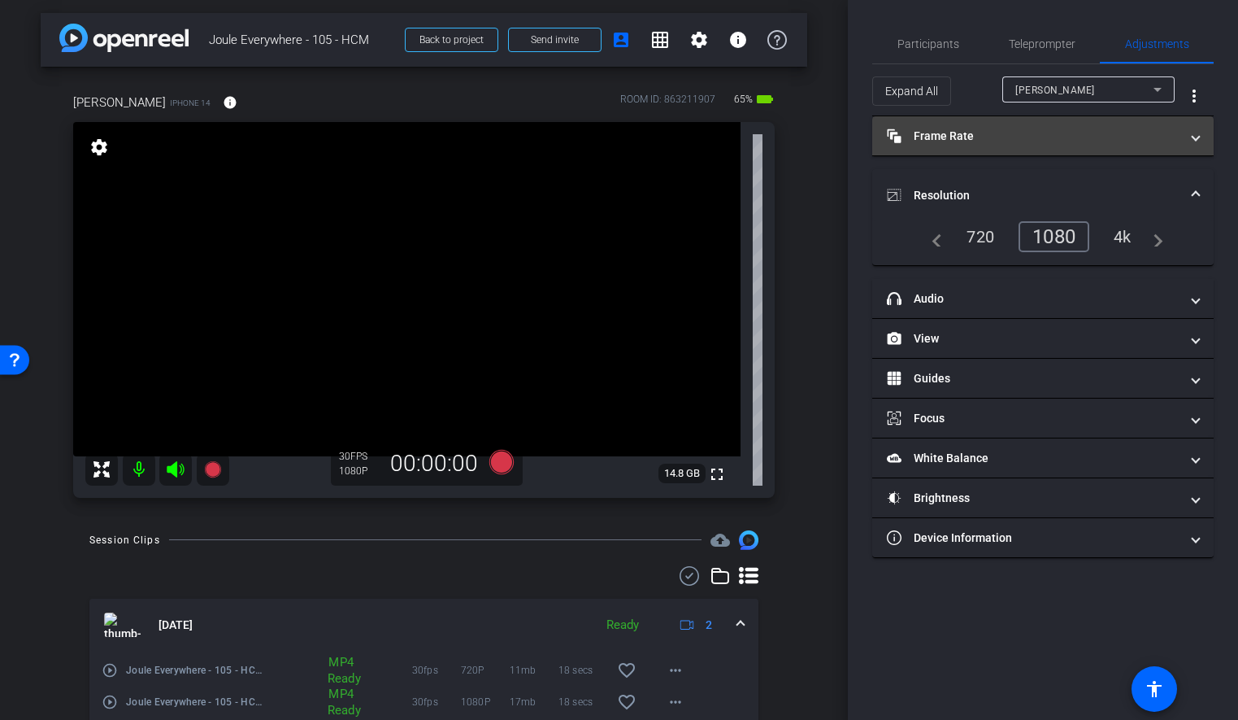
click at [1018, 137] on mat-panel-title "Frame Rate Frame Rate" at bounding box center [1033, 136] width 293 height 17
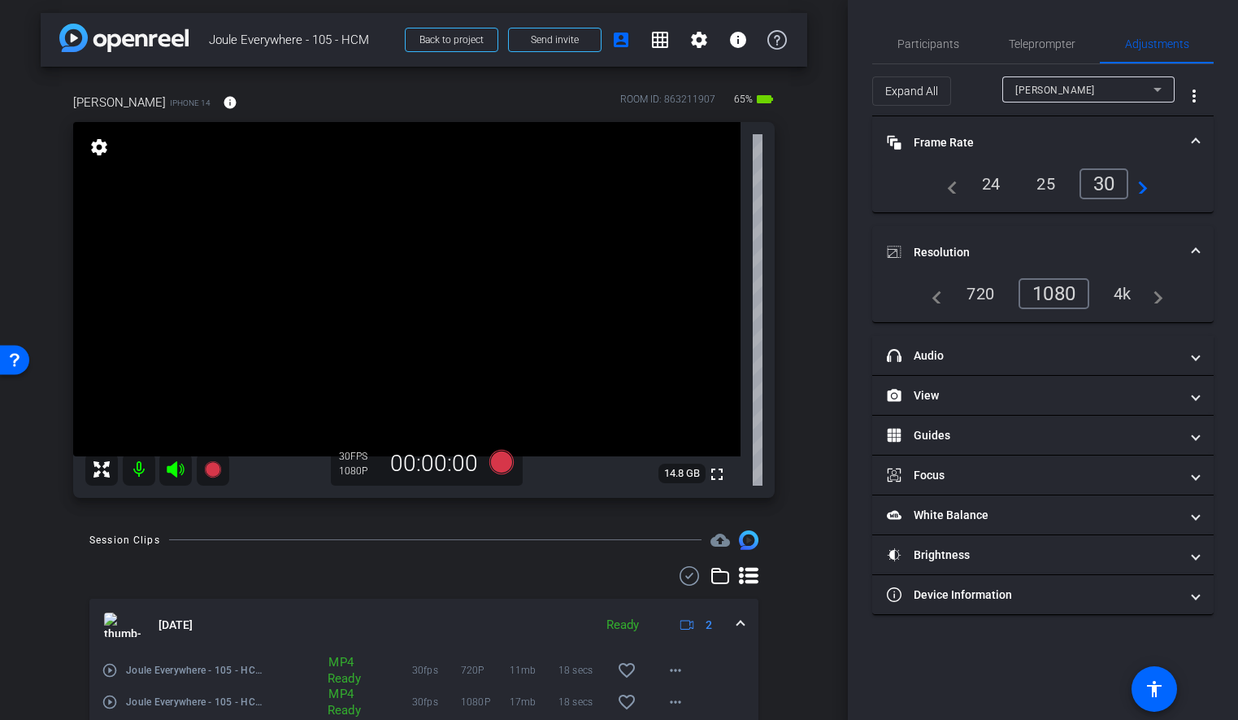
click at [841, 250] on div "arrow_back Joule Everywhere - 105 - HCM Back to project Send invite account_box…" at bounding box center [424, 357] width 848 height 720
click at [923, 43] on span "Participants" at bounding box center [929, 43] width 62 height 11
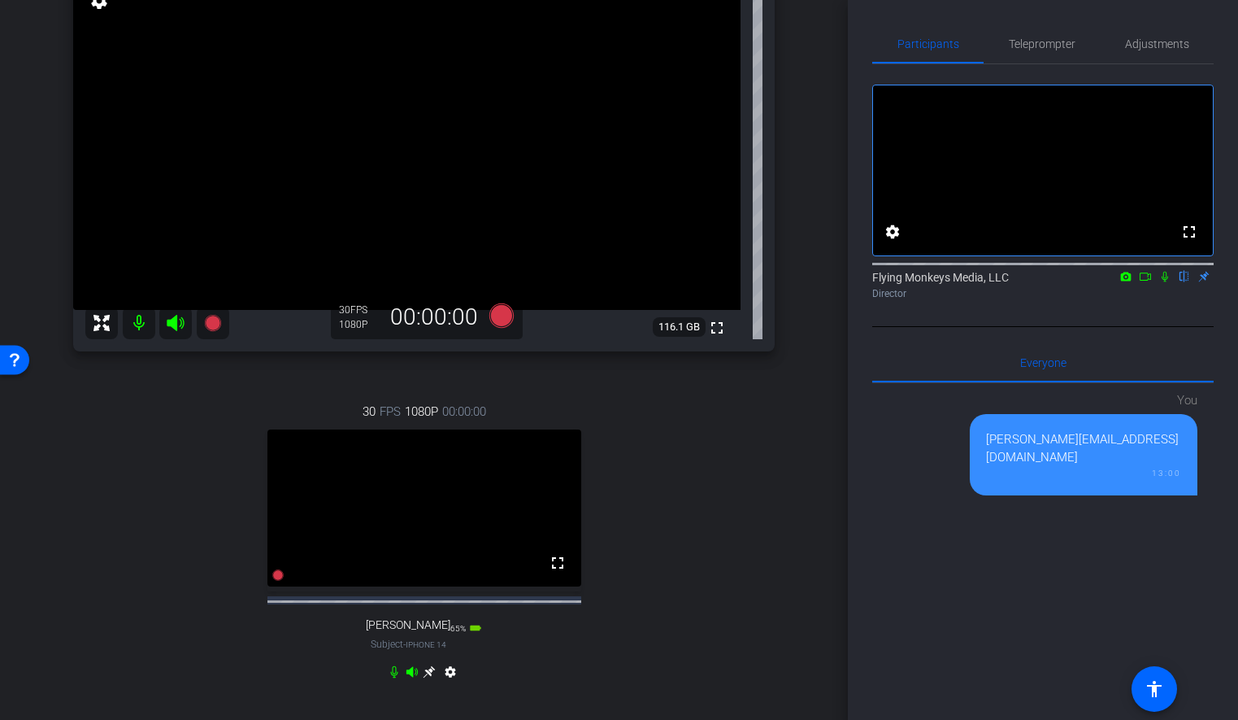
scroll to position [168, 0]
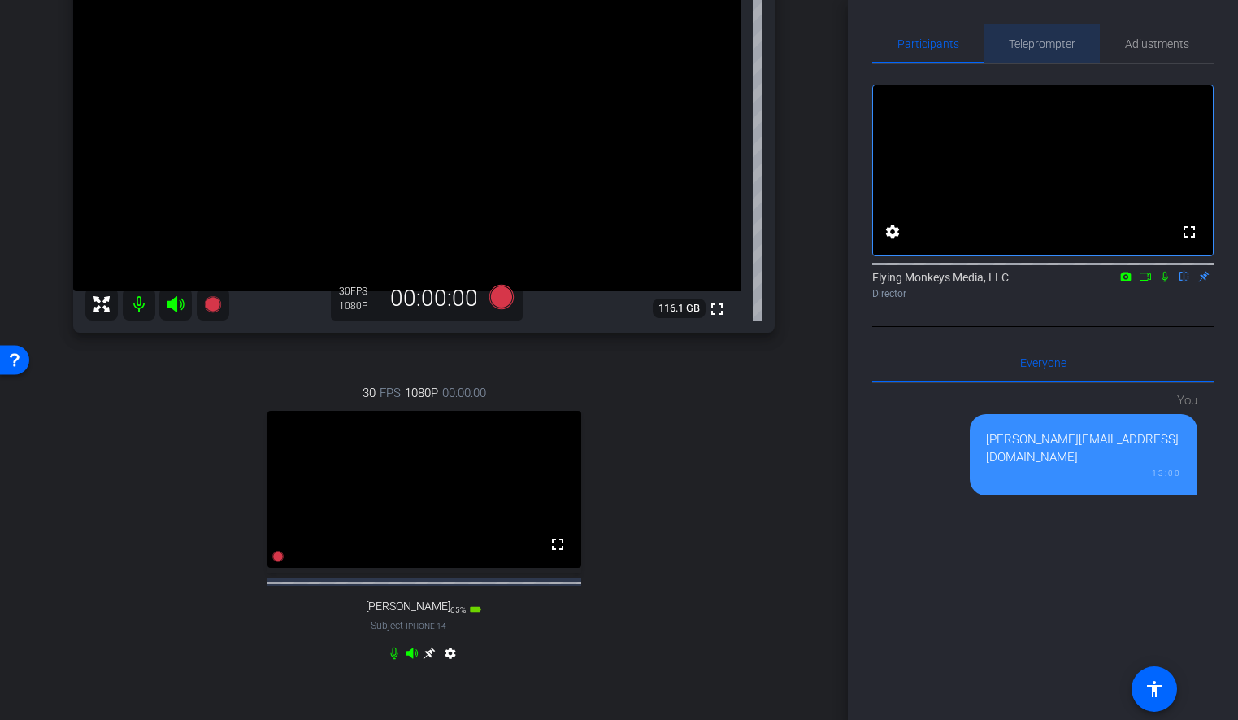
click at [1041, 61] on span "Teleprompter" at bounding box center [1042, 43] width 67 height 39
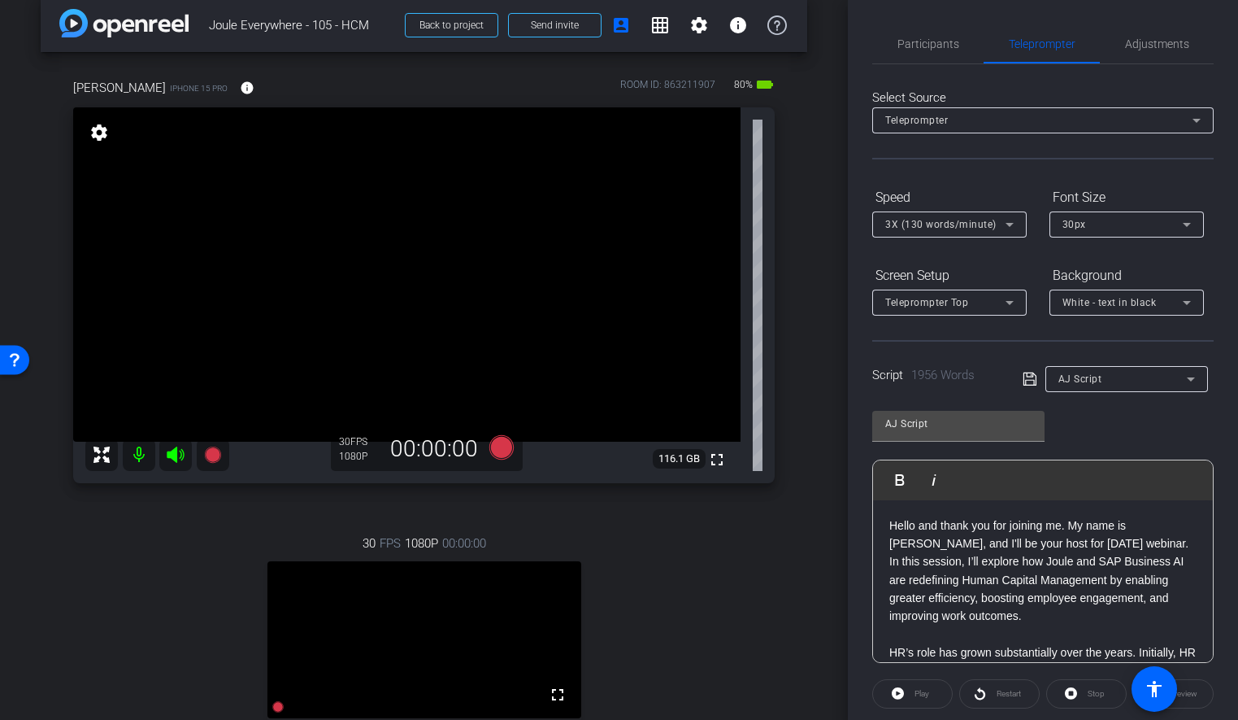
scroll to position [0, 0]
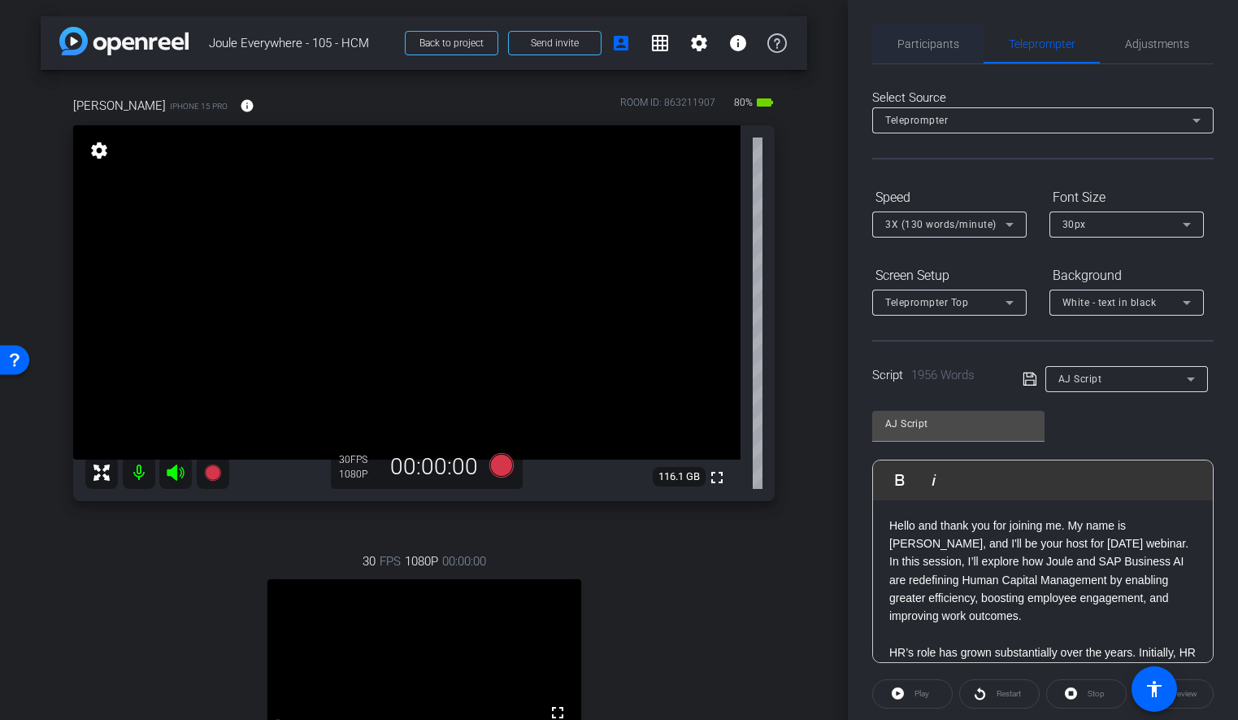
click at [940, 48] on span "Participants" at bounding box center [929, 43] width 62 height 11
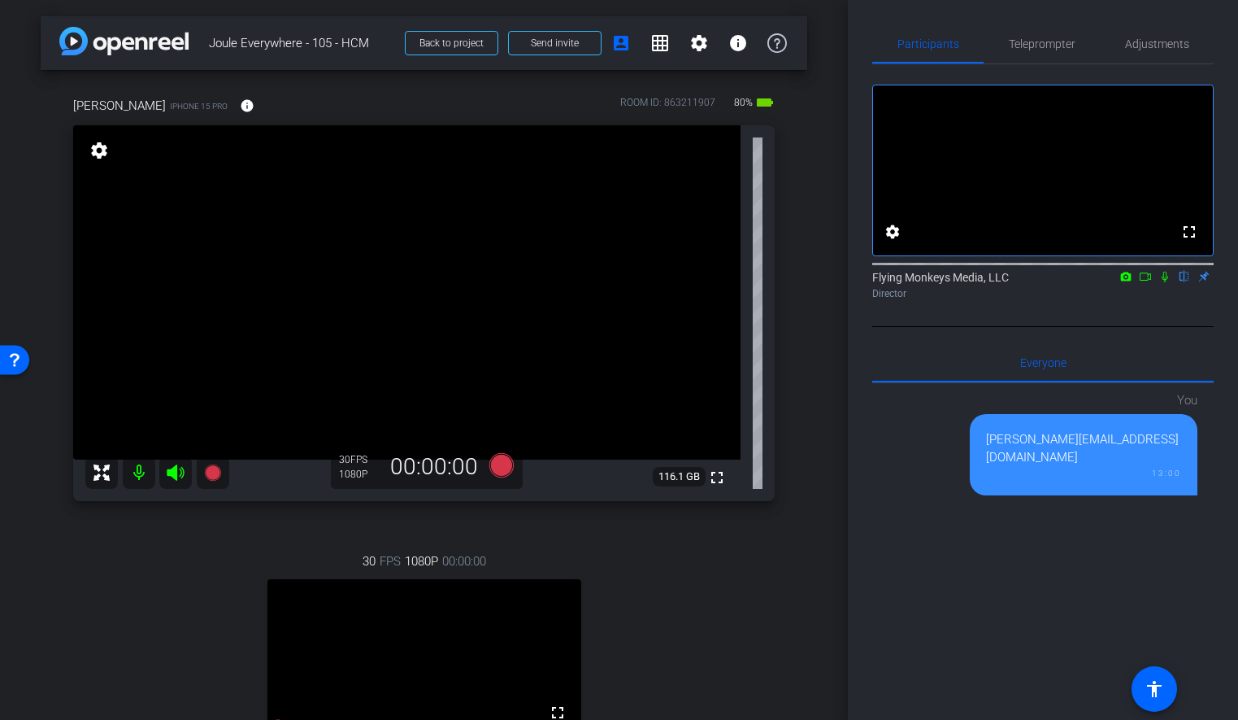
click at [834, 215] on div "arrow_back Joule Everywhere - 105 - HCM Back to project Send invite account_box…" at bounding box center [424, 360] width 848 height 720
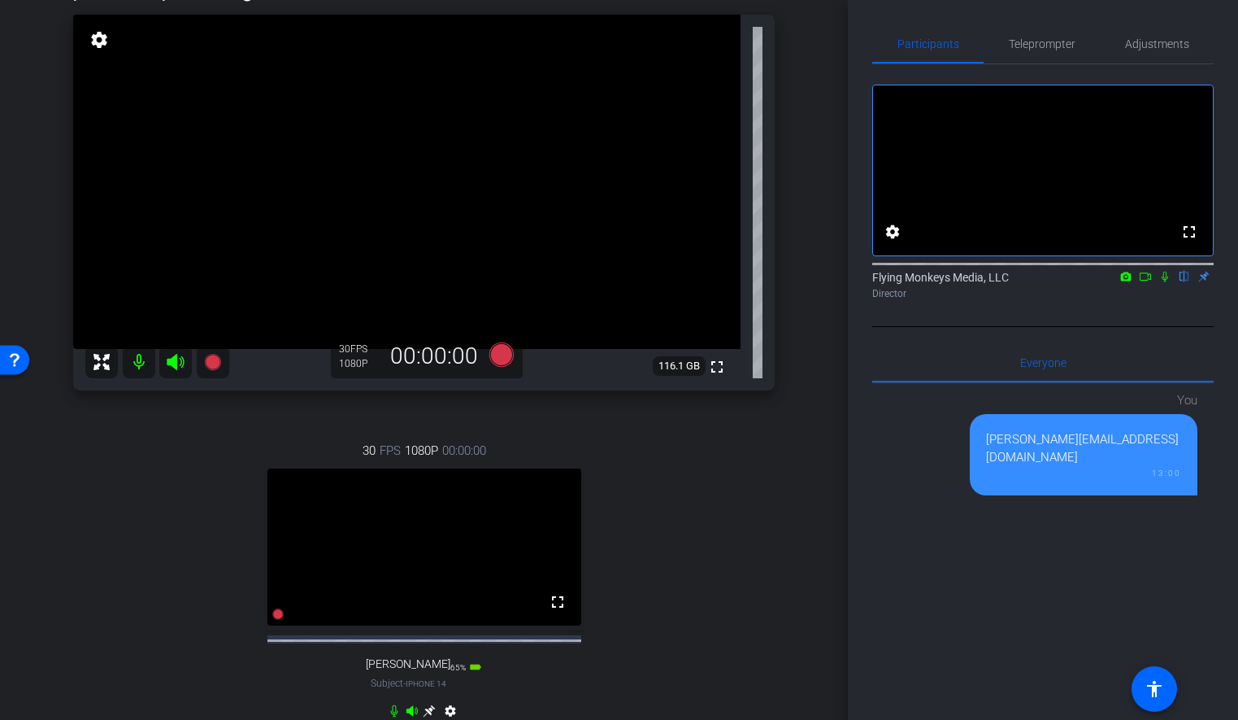
scroll to position [307, 0]
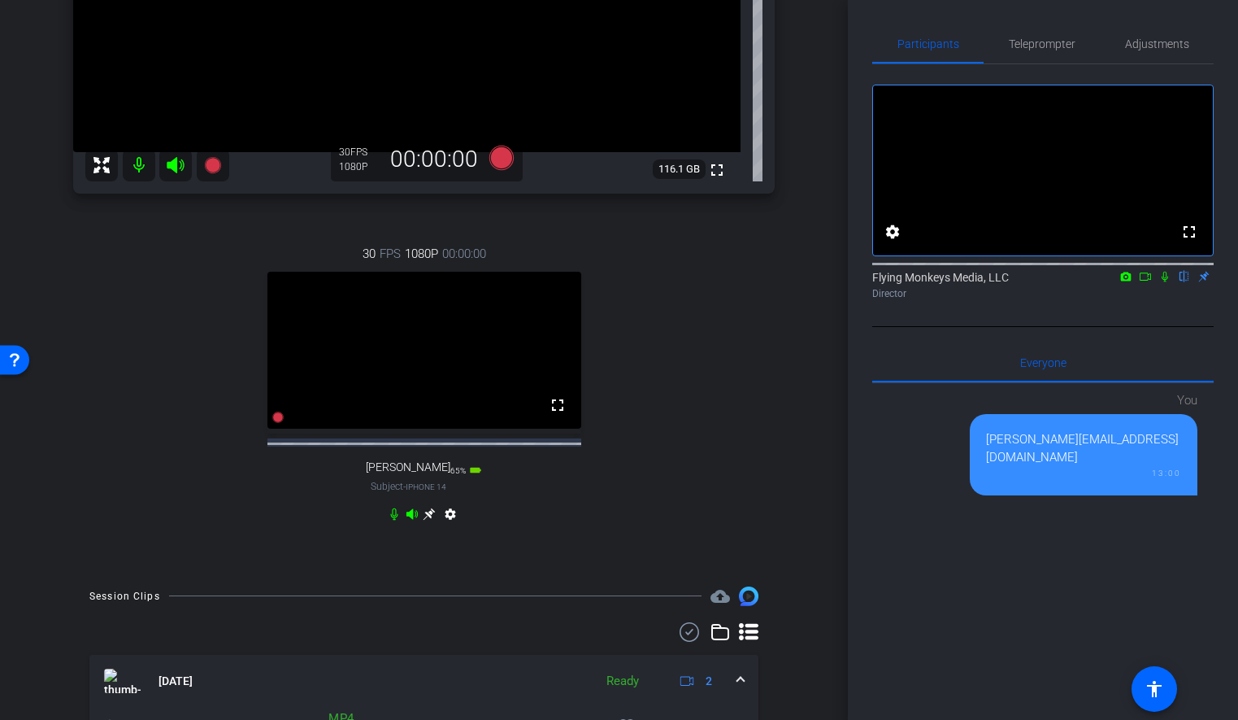
click at [433, 520] on icon at bounding box center [429, 513] width 13 height 13
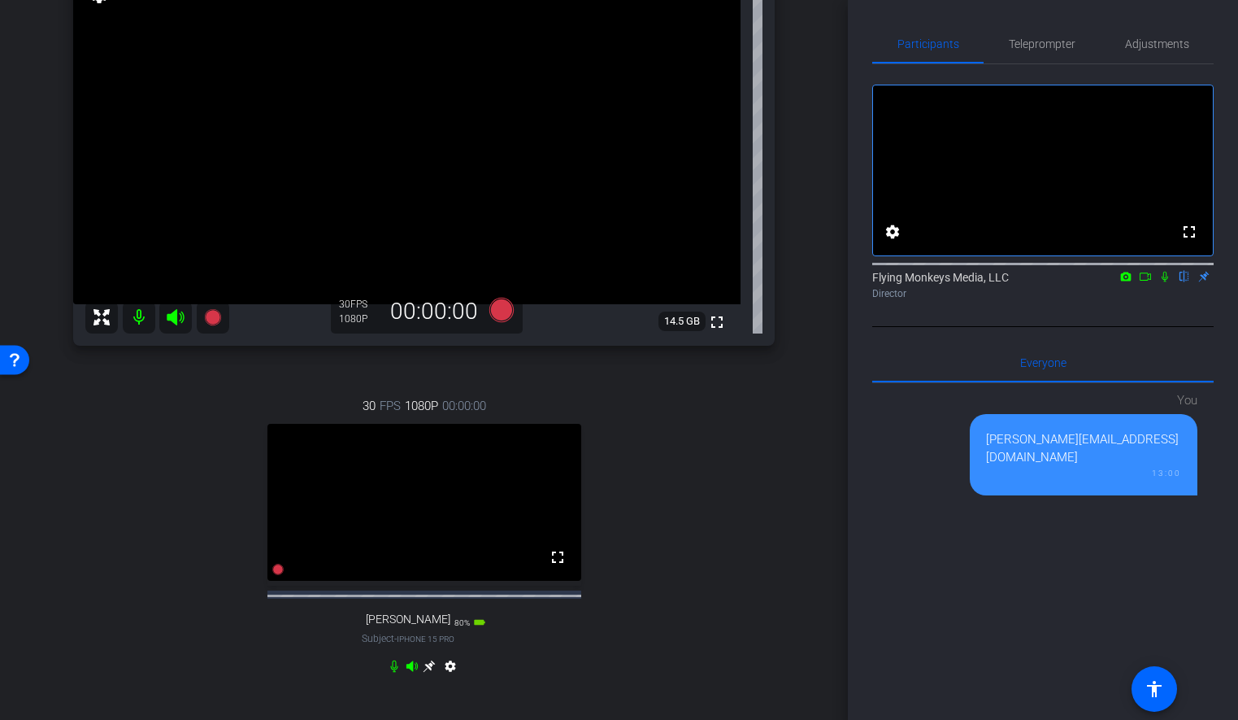
scroll to position [71, 0]
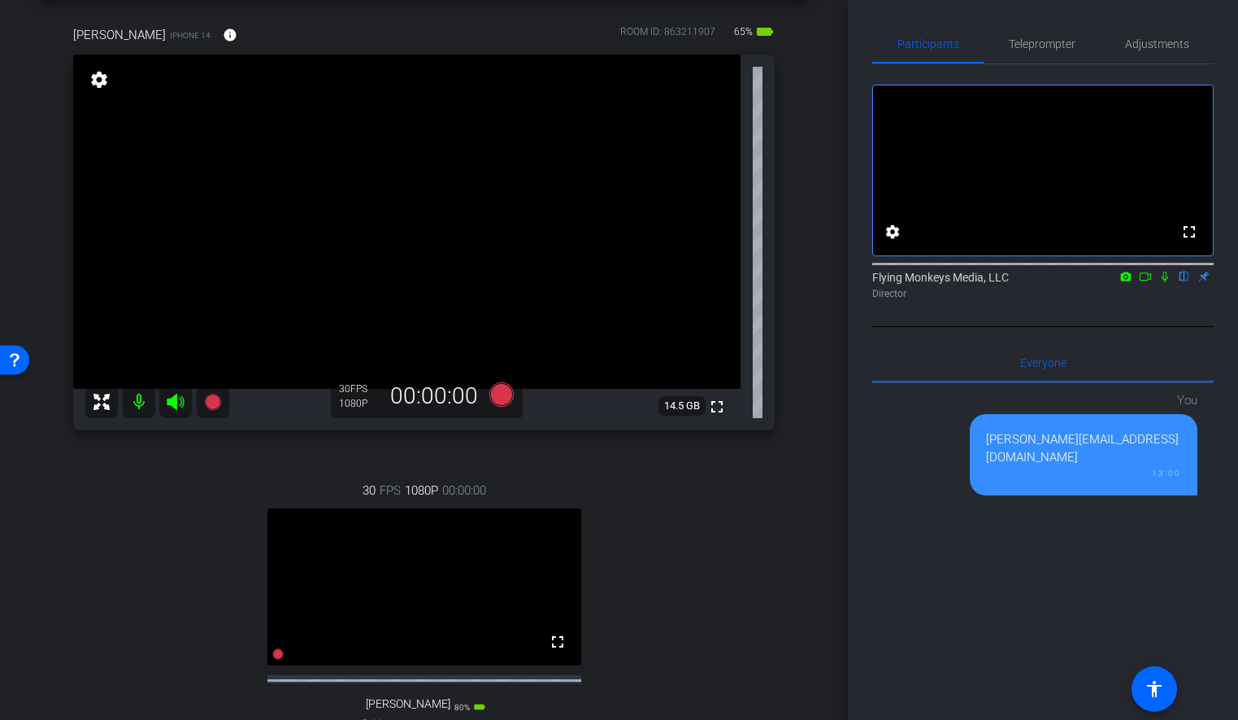
click at [679, 578] on div "30 FPS 1080P 00:00:00 fullscreen [PERSON_NAME] Subject - iPhone 15 Pro 80% batt…" at bounding box center [424, 623] width 702 height 336
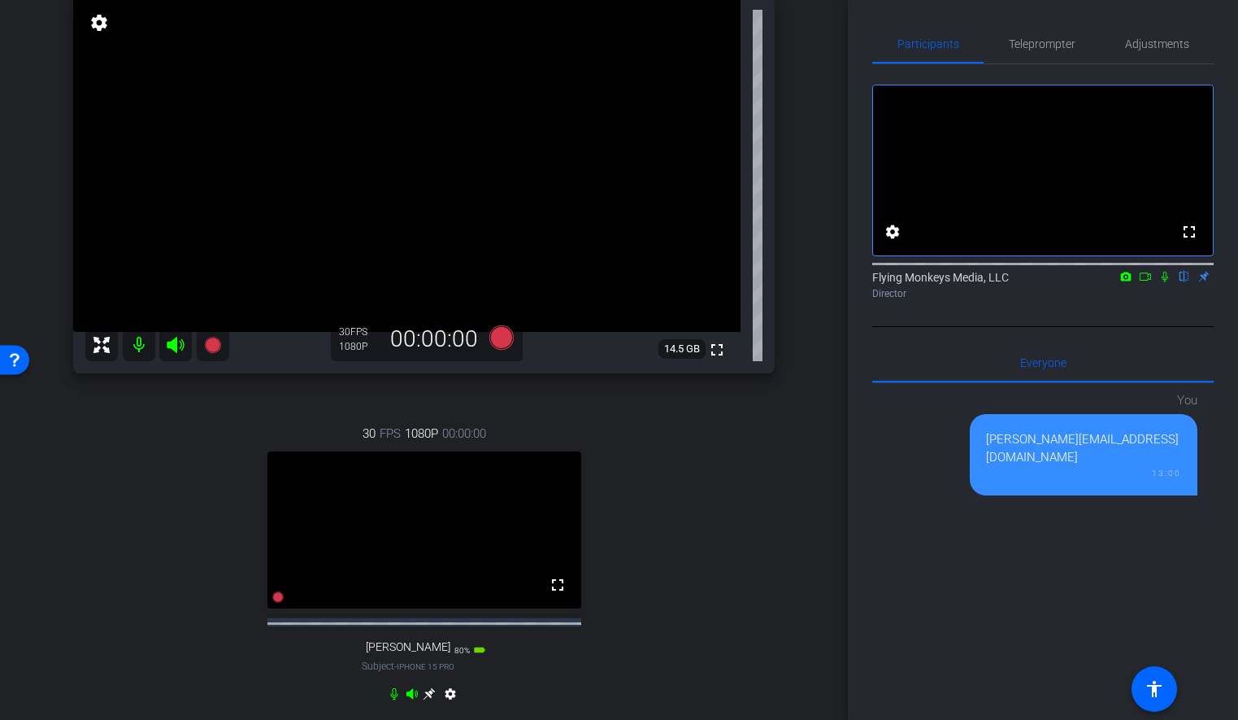
scroll to position [152, 0]
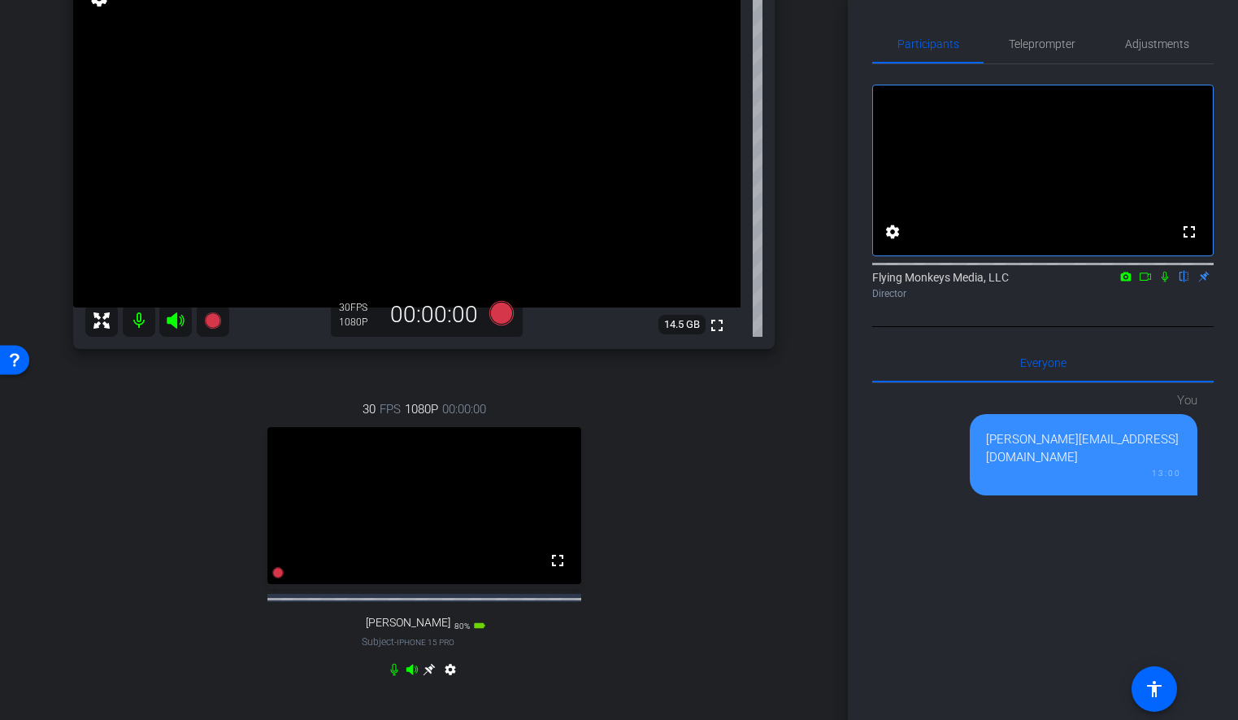
click at [729, 463] on div "30 FPS 1080P 00:00:00 fullscreen [PERSON_NAME] Subject - iPhone 15 Pro 80% batt…" at bounding box center [424, 541] width 702 height 336
click at [1029, 64] on div "fullscreen settings Flying Monkeys Media, LLC flip Director" at bounding box center [1044, 185] width 342 height 242
click at [1029, 56] on span "Teleprompter" at bounding box center [1042, 43] width 67 height 39
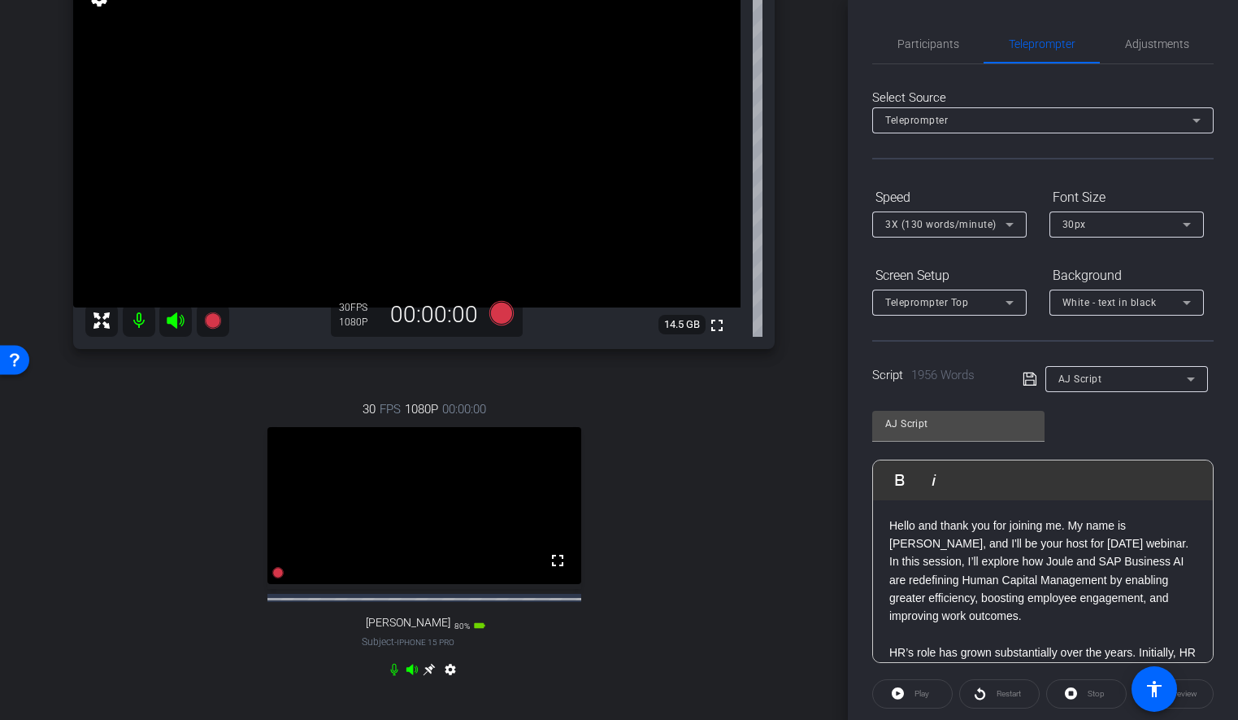
click at [894, 523] on p "Hello and thank you for joining me. My name is [PERSON_NAME], and I'll be your …" at bounding box center [1043, 570] width 307 height 109
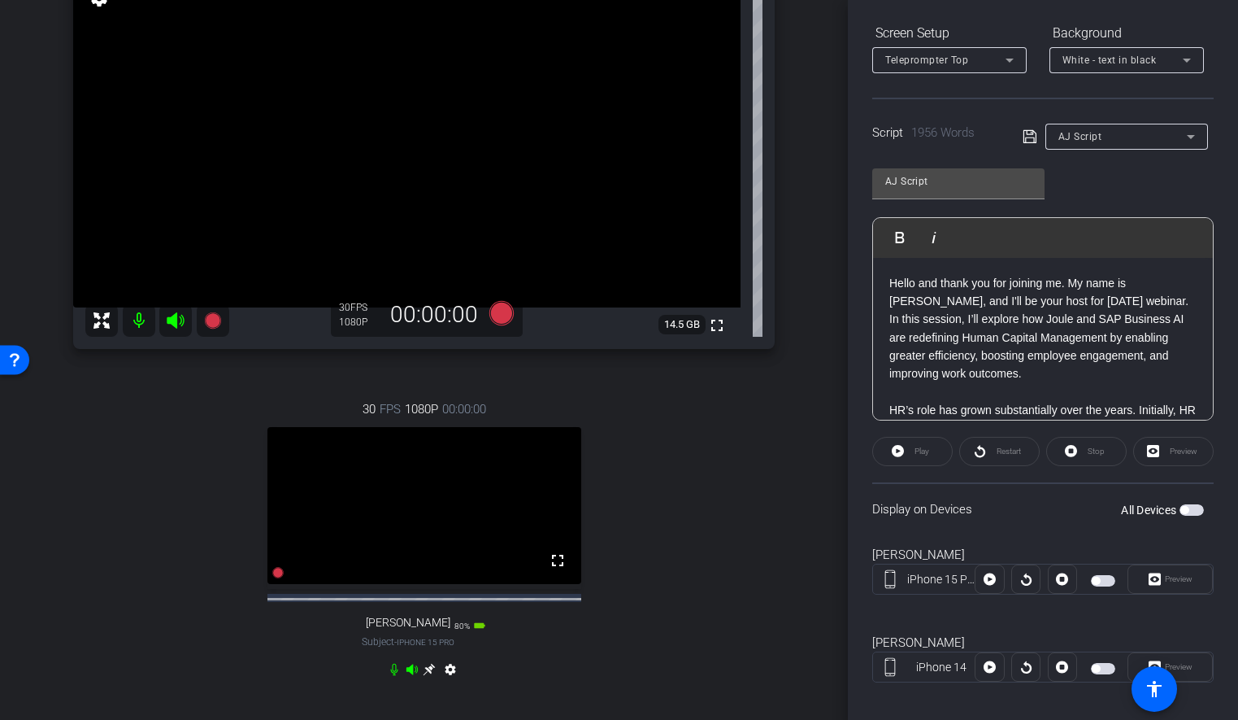
click at [1102, 580] on span "button" at bounding box center [1103, 580] width 24 height 11
click at [1223, 208] on div "Participants Teleprompter Adjustments settings Flying Monkeys Media, LLC flip D…" at bounding box center [1043, 360] width 390 height 720
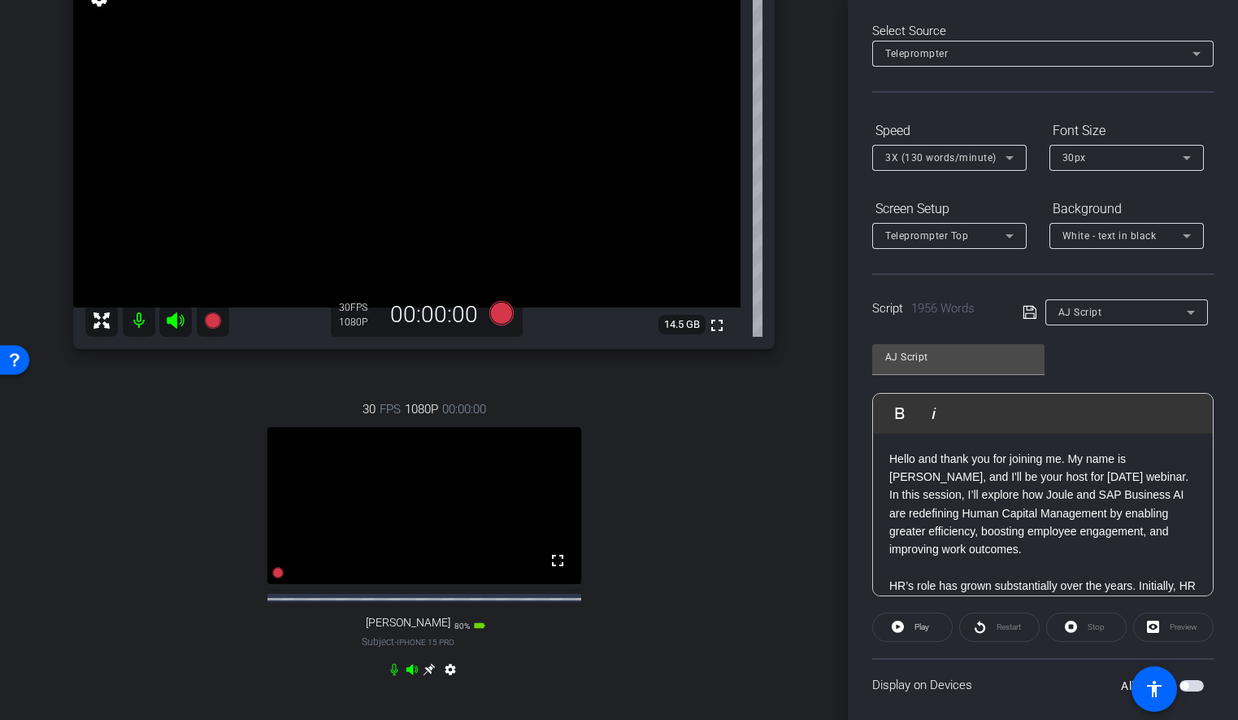
scroll to position [0, 0]
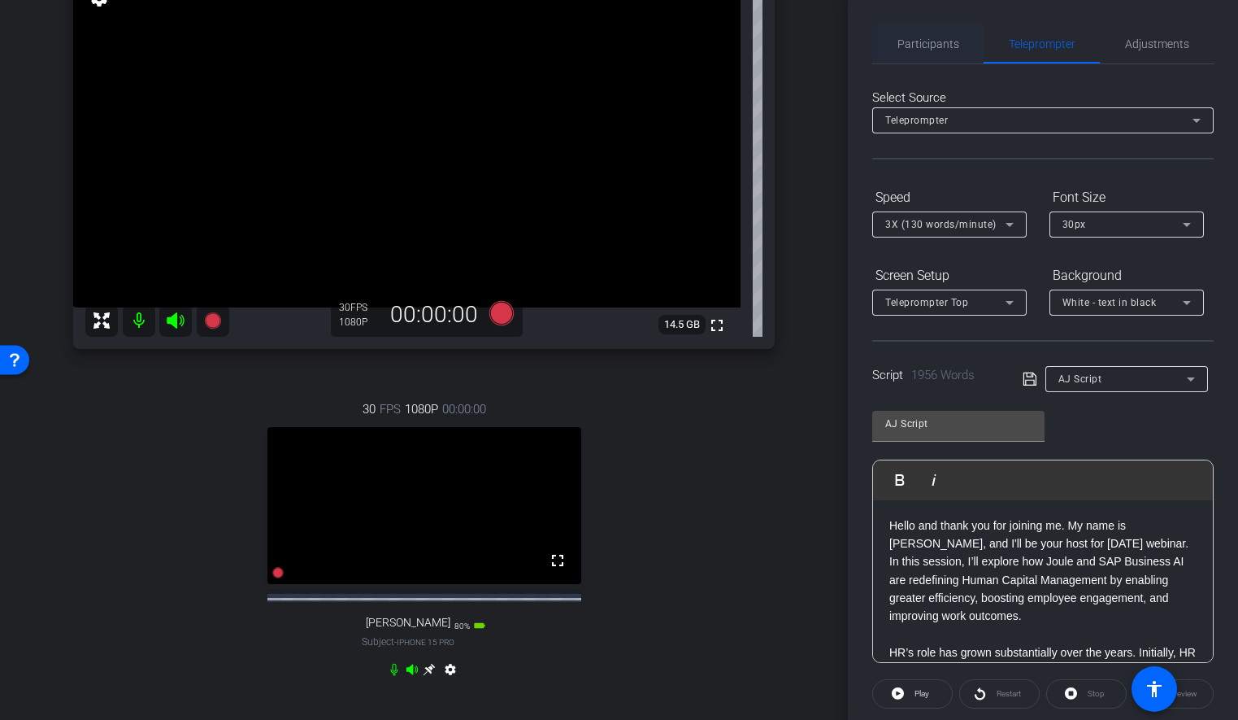
click at [934, 46] on span "Participants" at bounding box center [929, 43] width 62 height 11
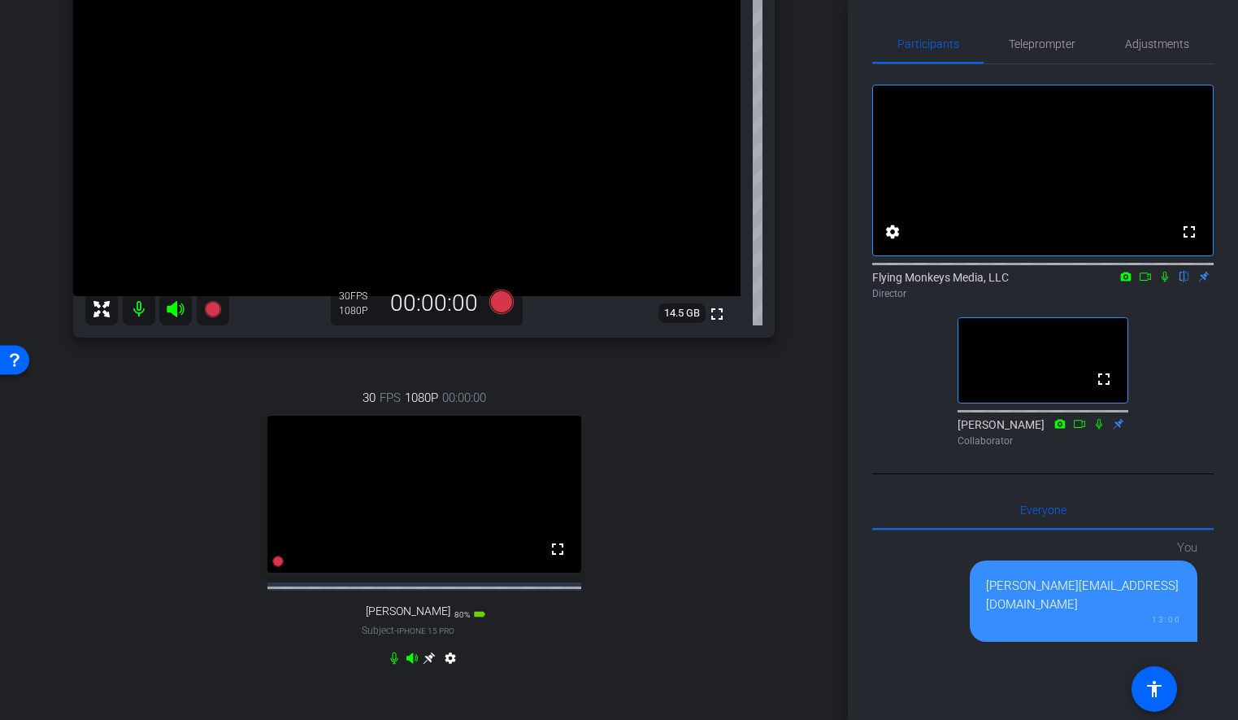
scroll to position [196, 0]
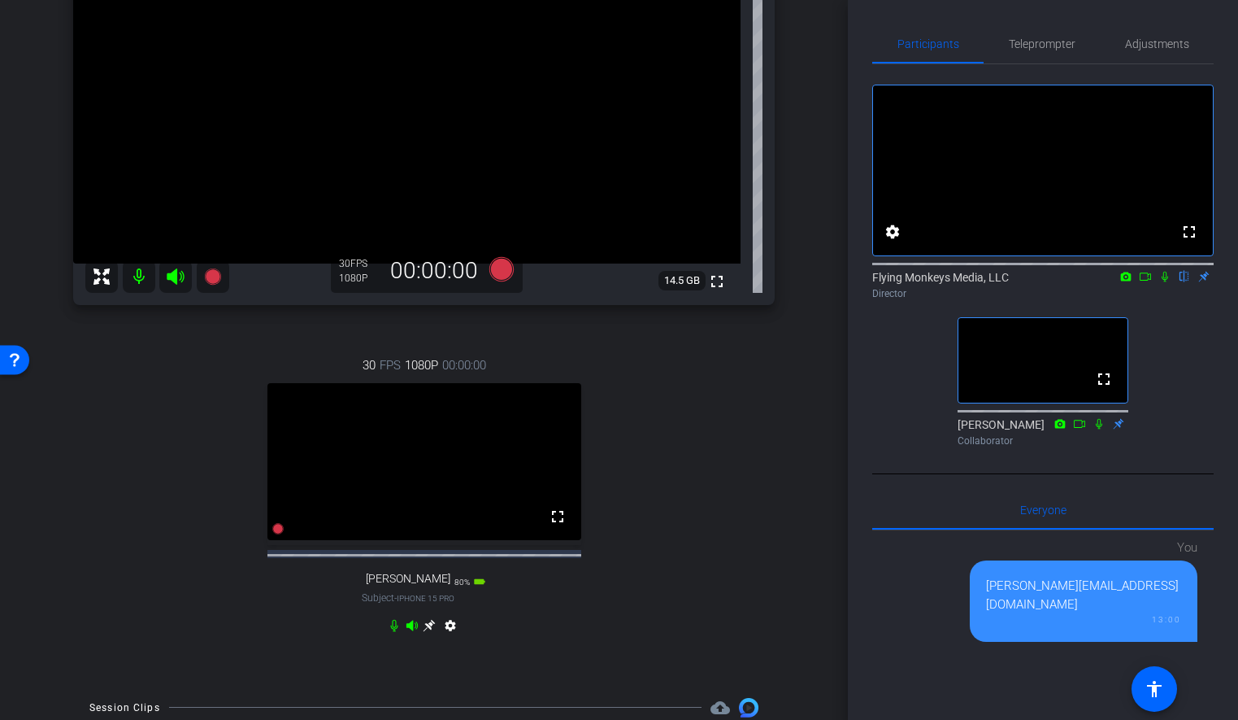
click at [1146, 282] on icon at bounding box center [1145, 276] width 13 height 11
click at [1183, 282] on icon at bounding box center [1185, 277] width 7 height 11
click at [506, 262] on icon at bounding box center [501, 269] width 24 height 24
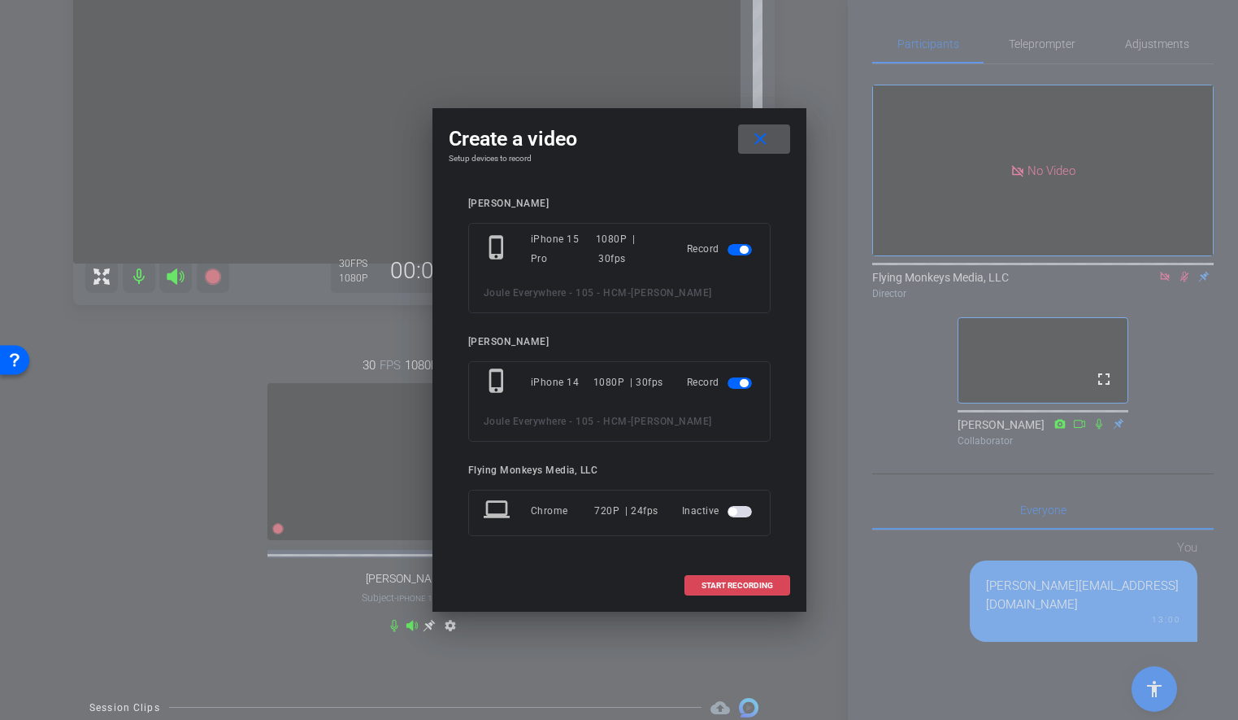
click at [729, 582] on span "START RECORDING" at bounding box center [738, 585] width 72 height 8
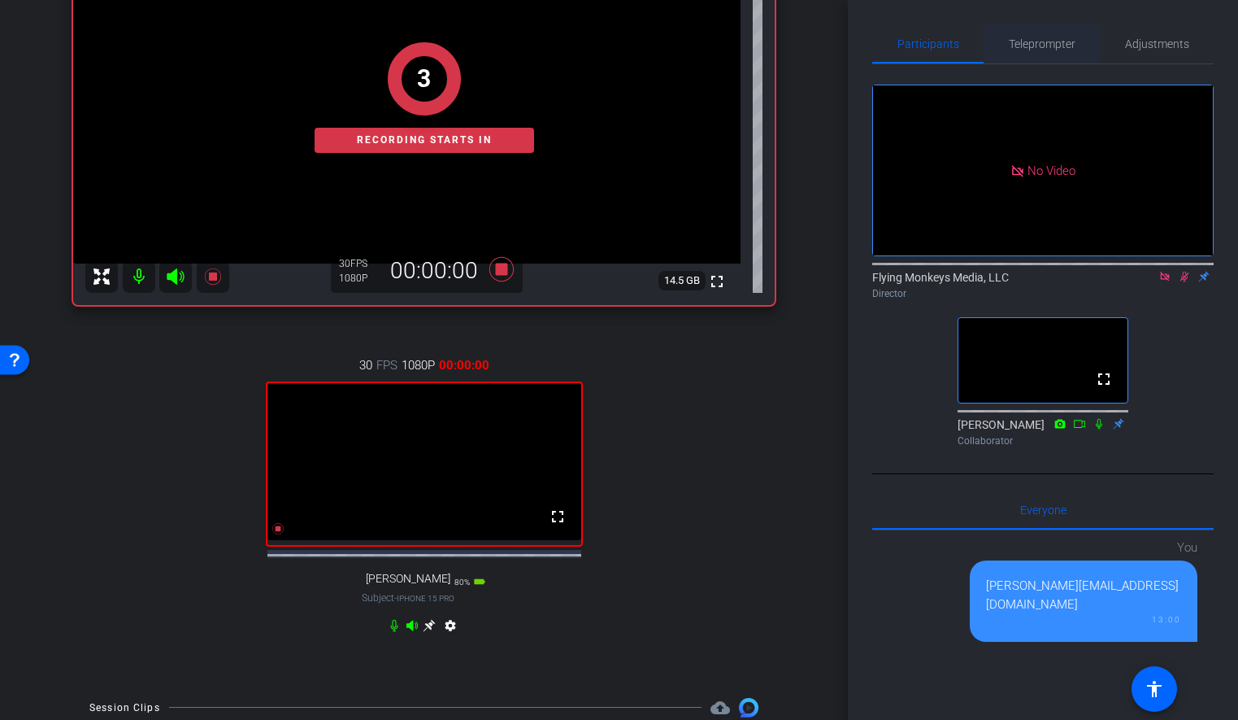
click at [1030, 34] on span "Teleprompter" at bounding box center [1042, 43] width 67 height 39
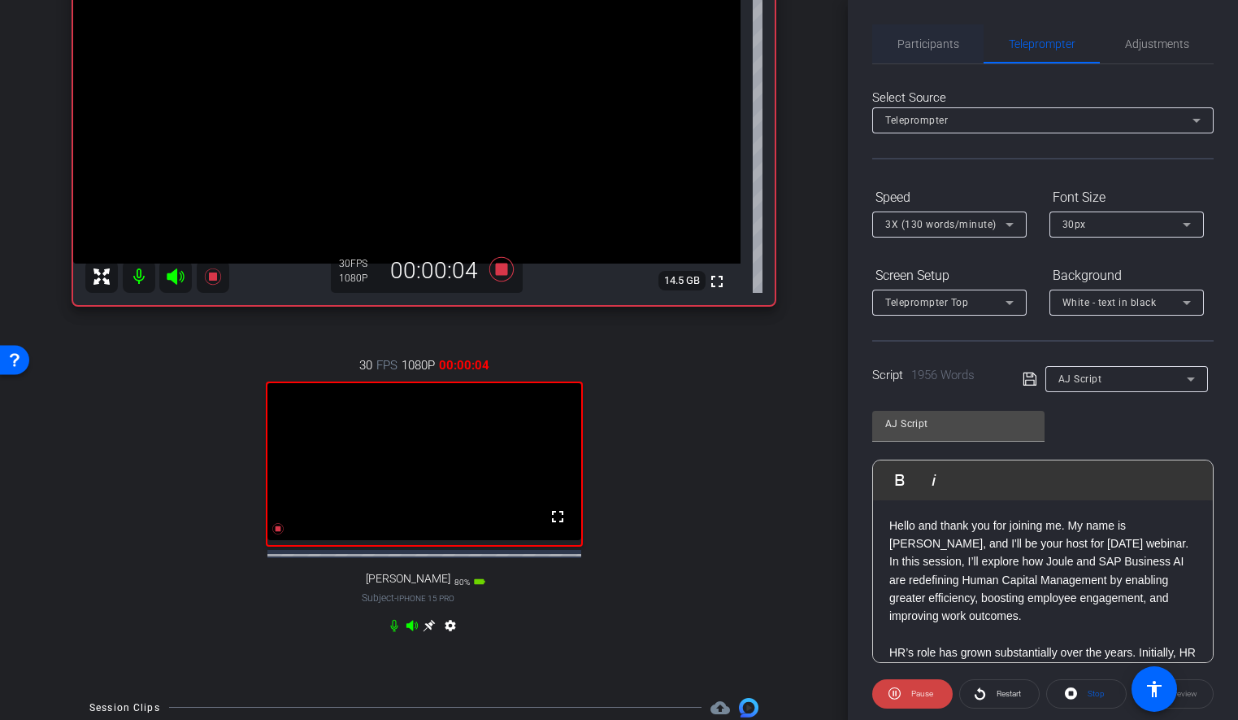
click at [934, 45] on span "Participants" at bounding box center [929, 43] width 62 height 11
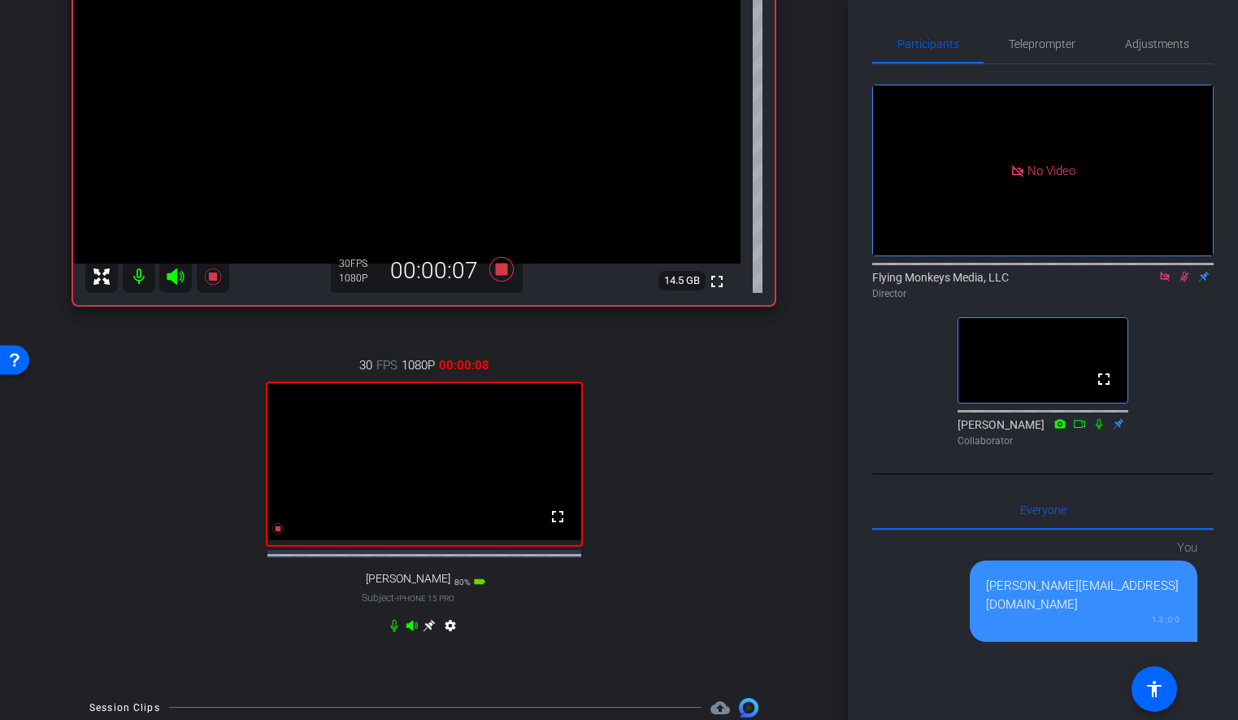
click at [1182, 453] on div "No Video Flying Monkeys Media, LLC Director fullscreen [PERSON_NAME] Collaborat…" at bounding box center [1044, 258] width 342 height 389
click at [1079, 429] on icon at bounding box center [1079, 423] width 13 height 11
click at [1028, 46] on span "Teleprompter" at bounding box center [1042, 43] width 67 height 11
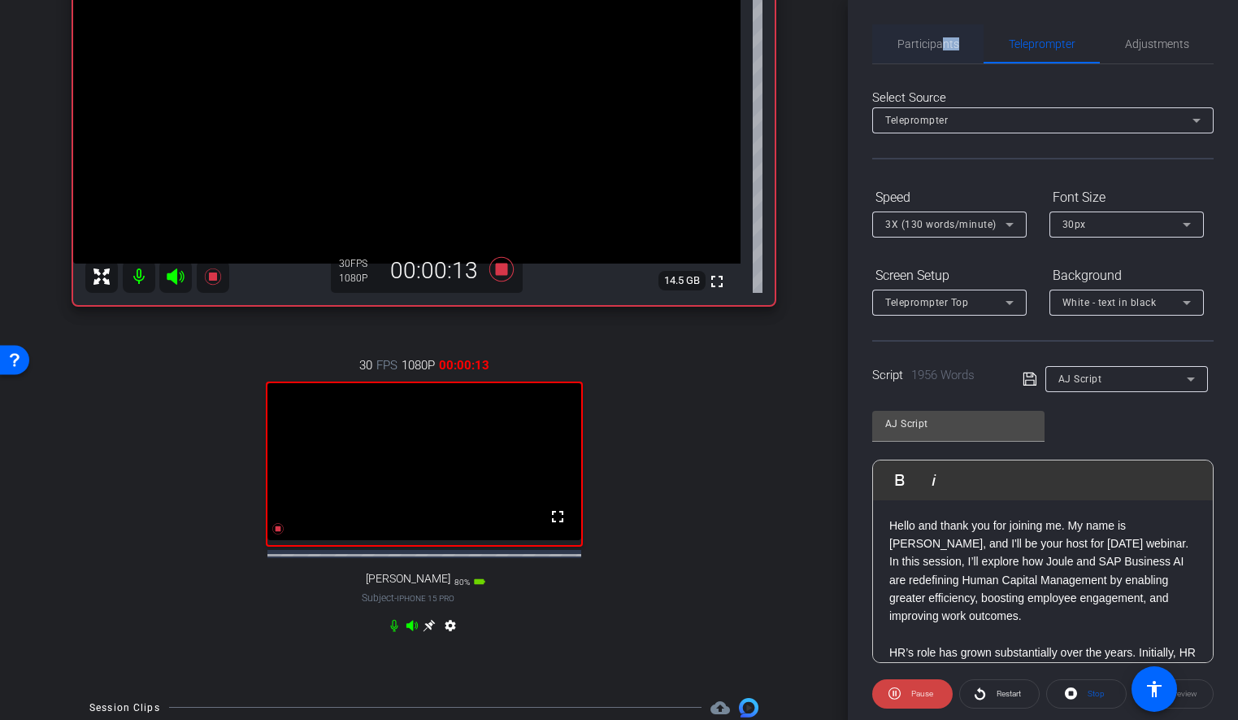
click at [943, 50] on span "Participants" at bounding box center [929, 43] width 62 height 39
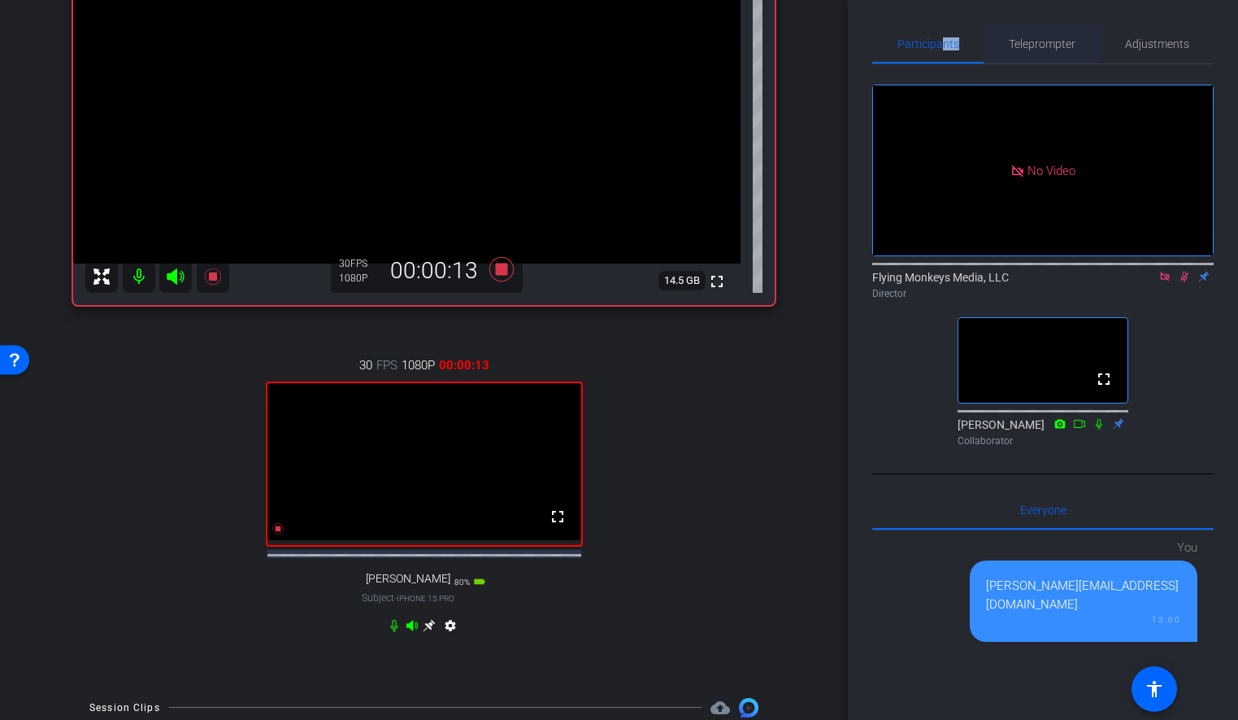
click at [1012, 40] on span "Teleprompter" at bounding box center [1042, 43] width 67 height 11
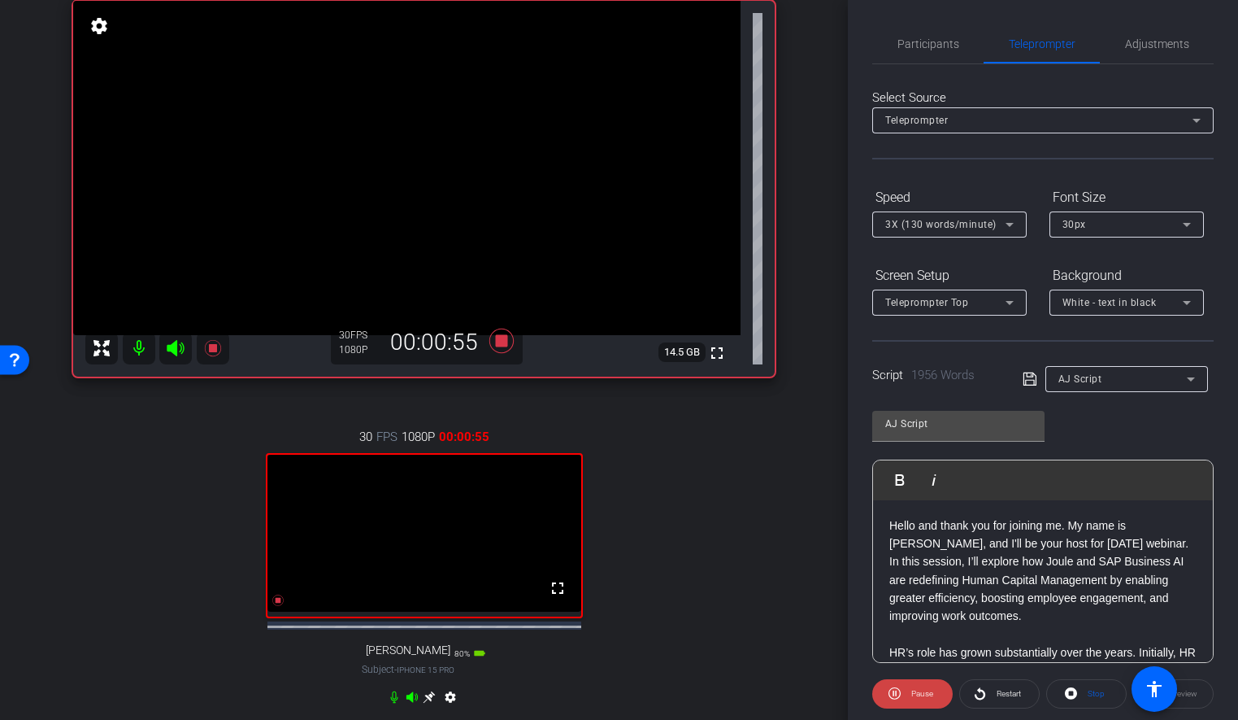
scroll to position [0, 0]
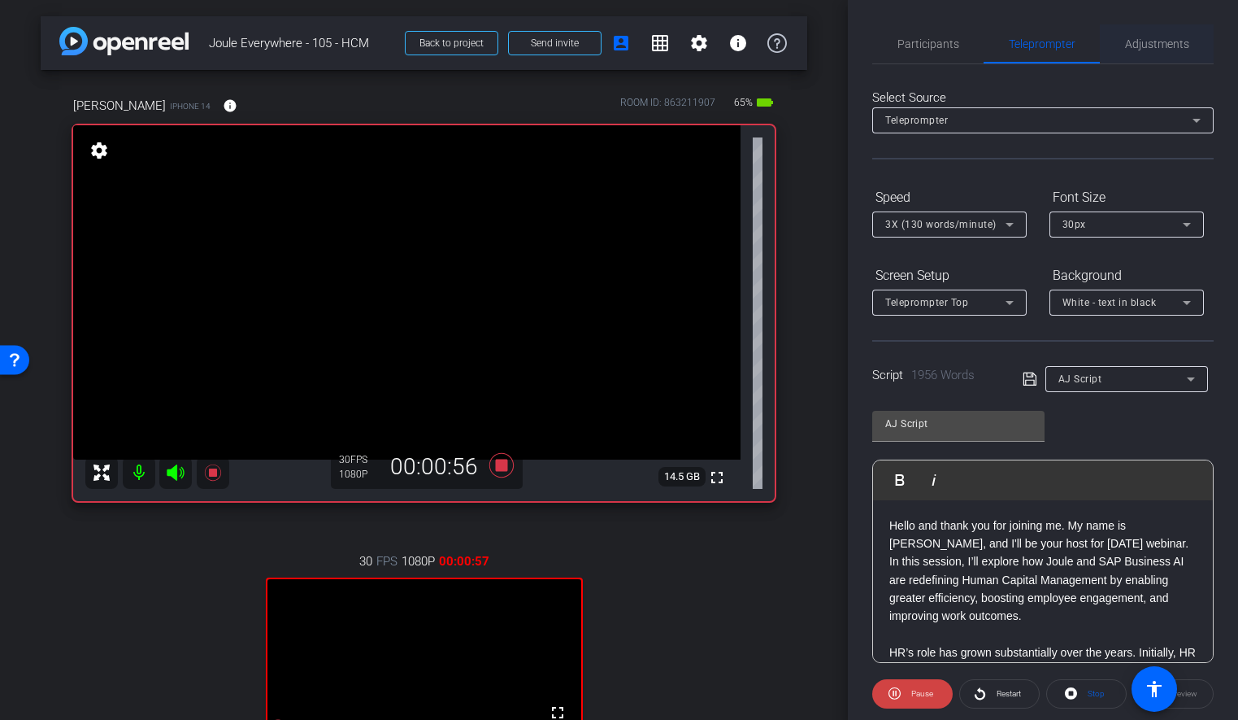
click at [1166, 44] on span "Adjustments" at bounding box center [1157, 43] width 64 height 11
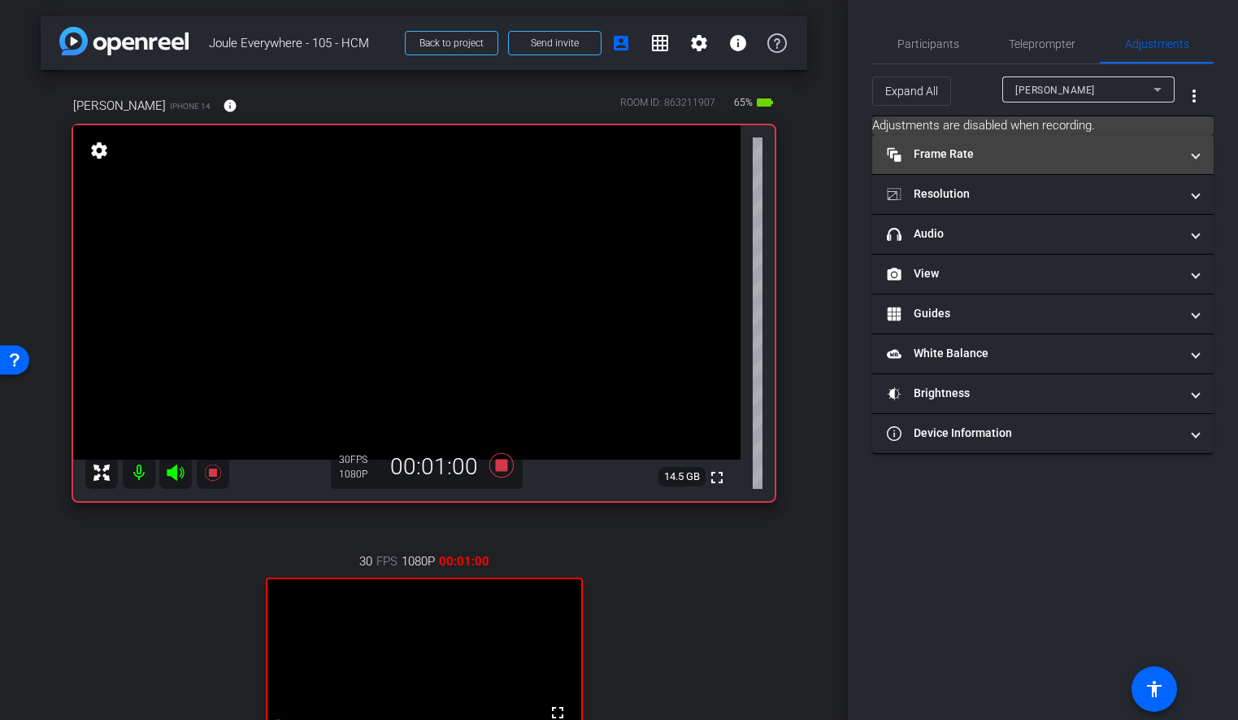
click at [1195, 155] on span at bounding box center [1196, 154] width 7 height 17
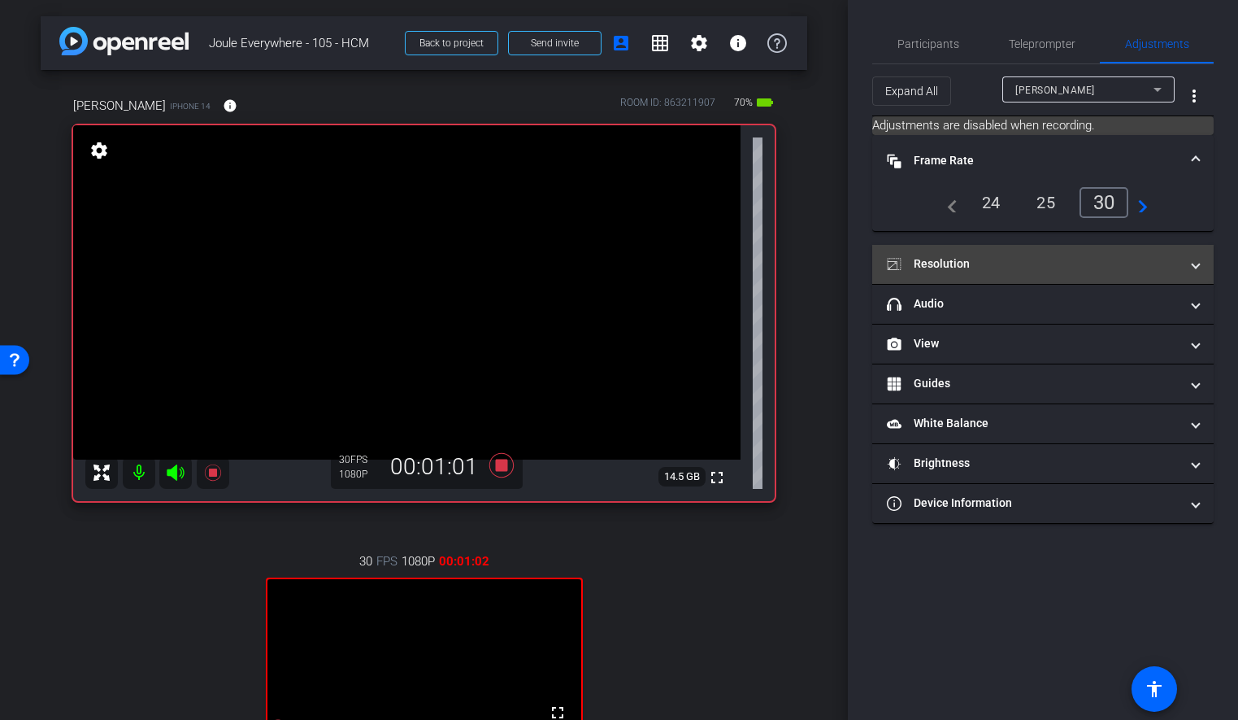
click at [1190, 263] on span "Resolution" at bounding box center [1040, 263] width 306 height 17
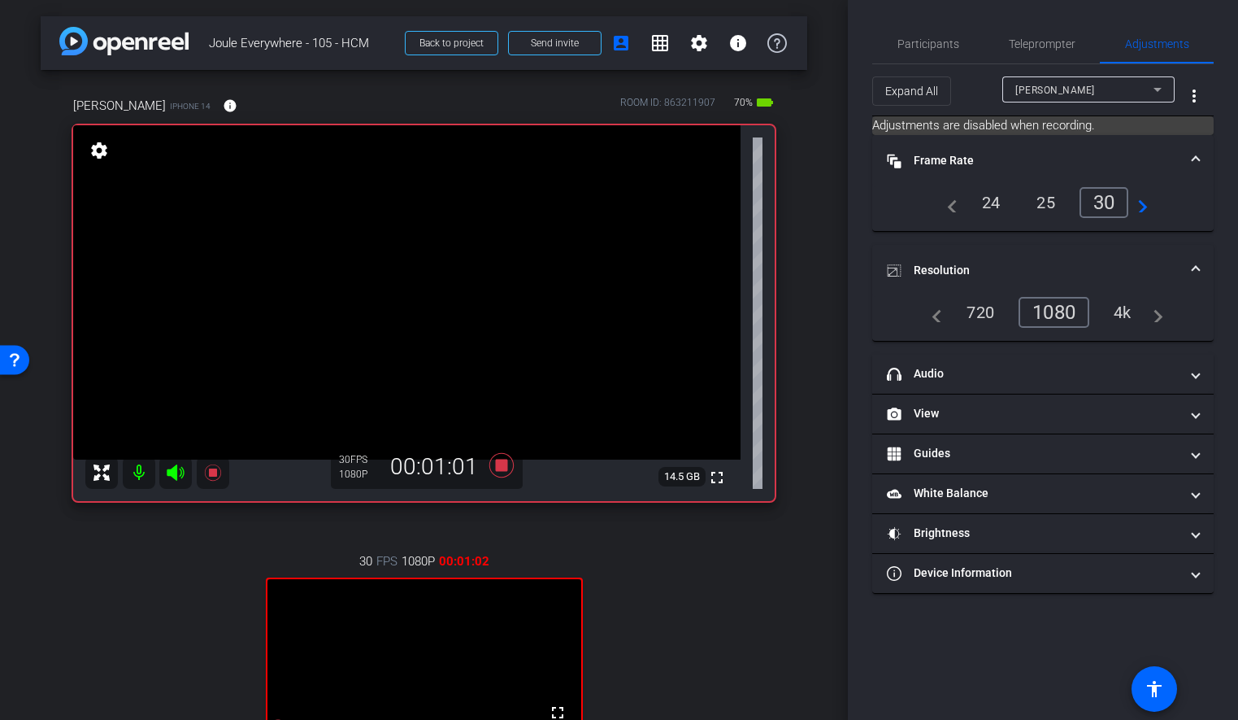
click at [1191, 270] on span "Resolution" at bounding box center [1040, 270] width 306 height 17
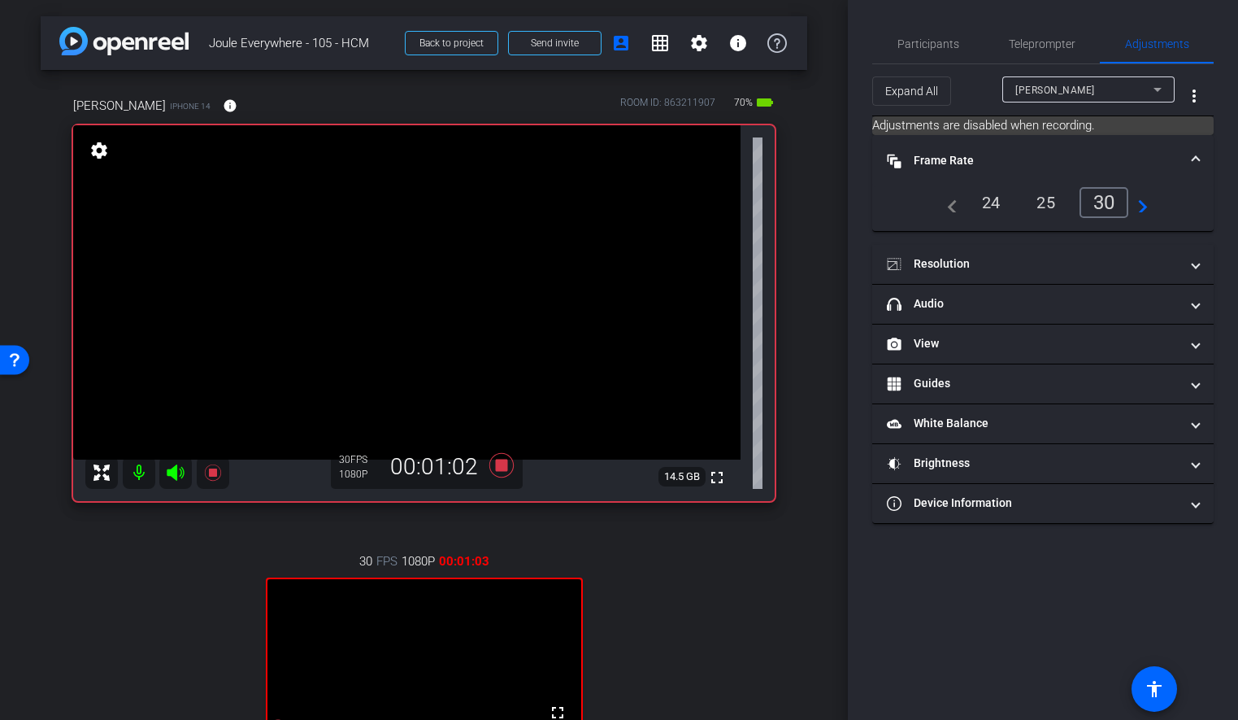
click at [1191, 163] on span "Frame Rate Frame Rate" at bounding box center [1040, 160] width 306 height 17
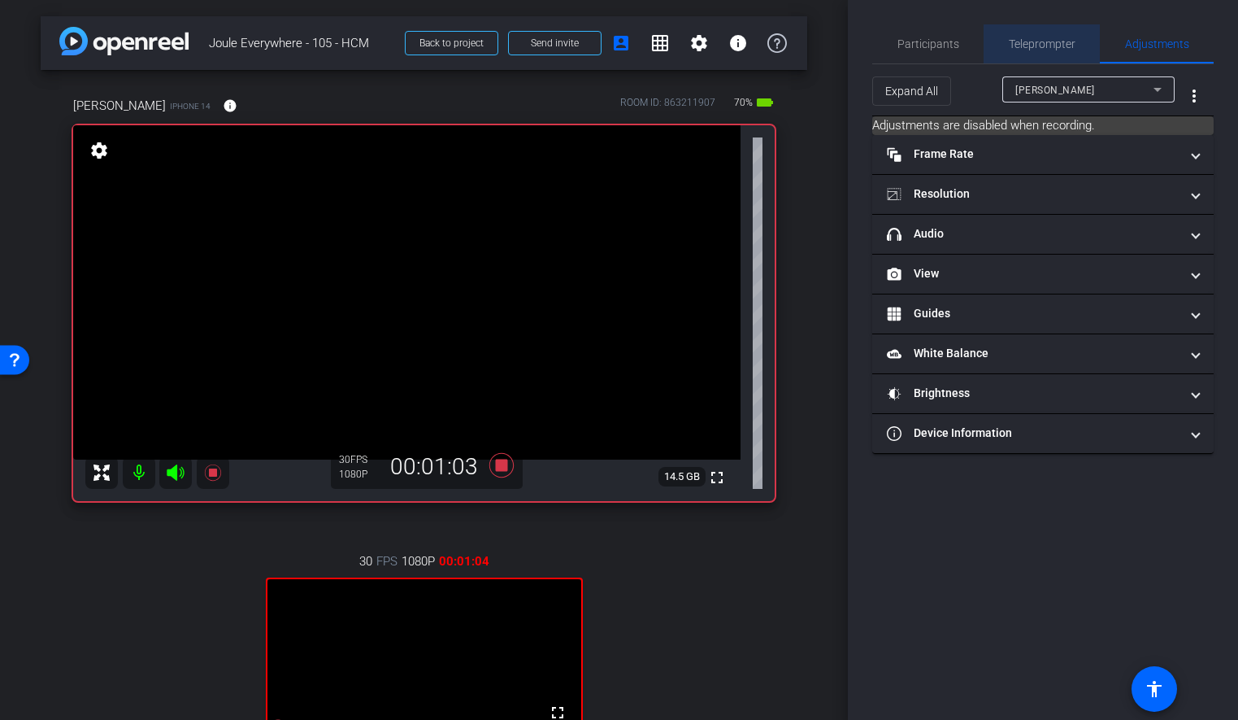
click at [1067, 52] on span "Teleprompter" at bounding box center [1042, 43] width 67 height 39
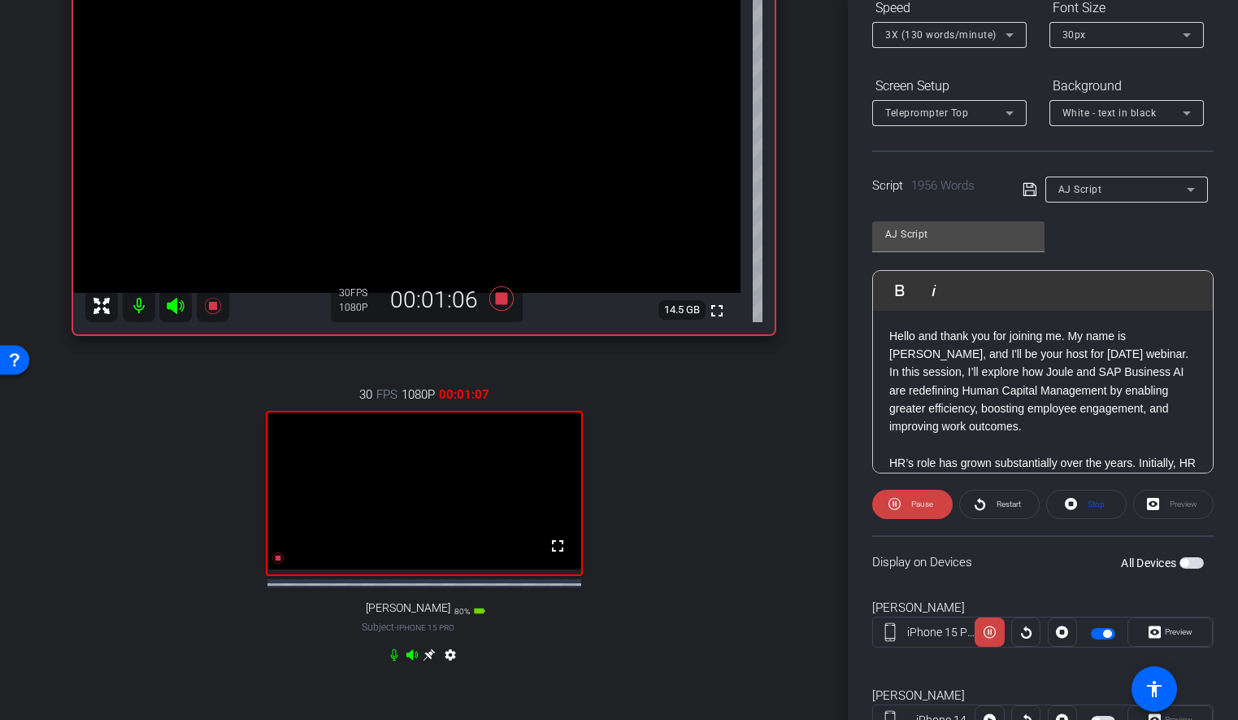
scroll to position [147, 0]
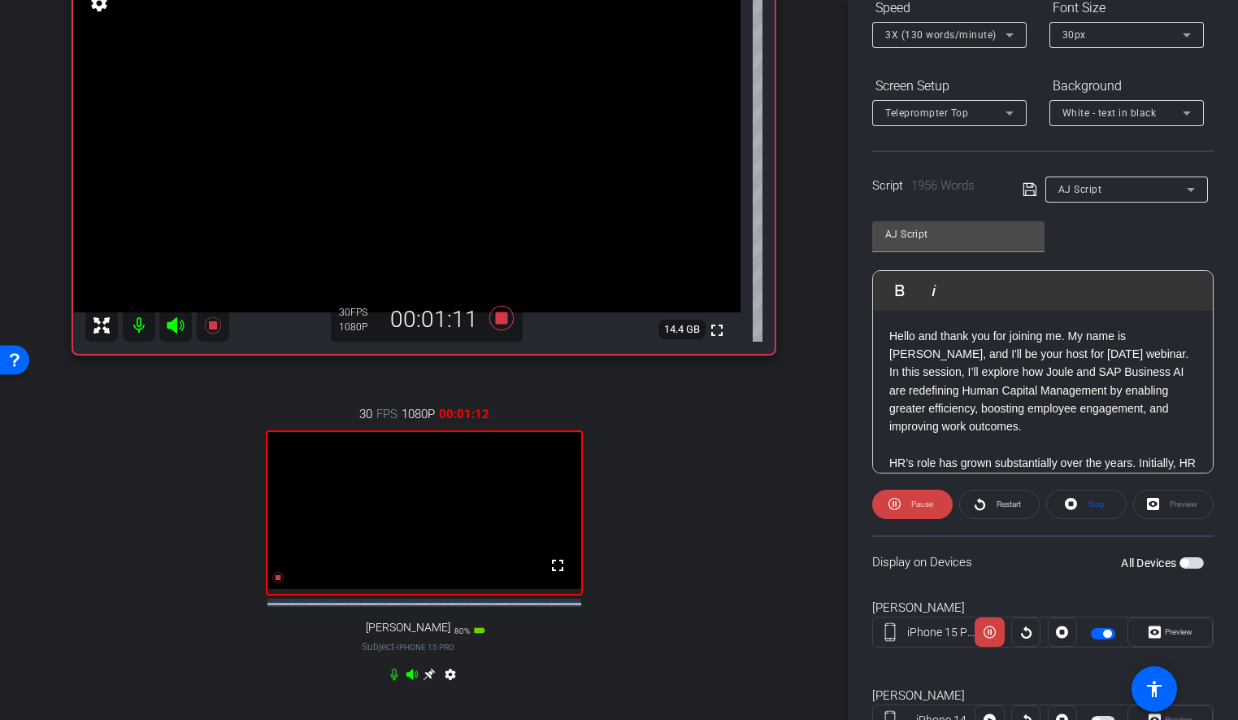
click at [429, 680] on icon at bounding box center [430, 674] width 12 height 12
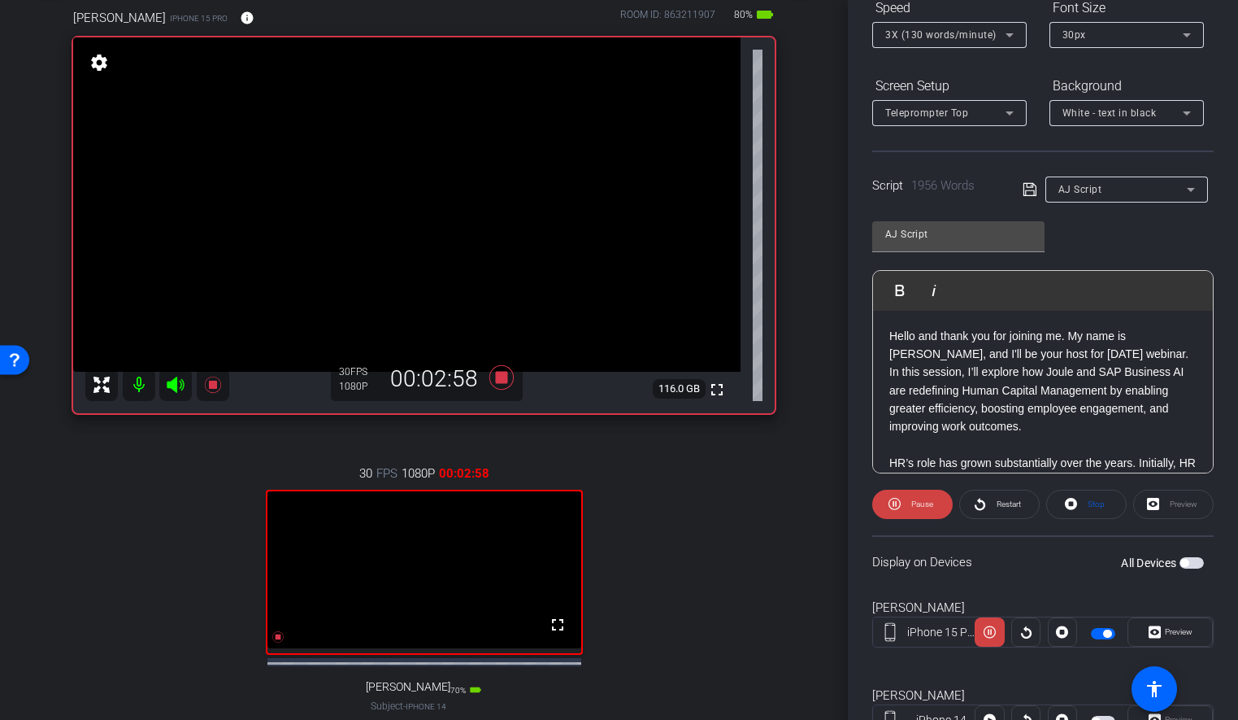
scroll to position [0, 0]
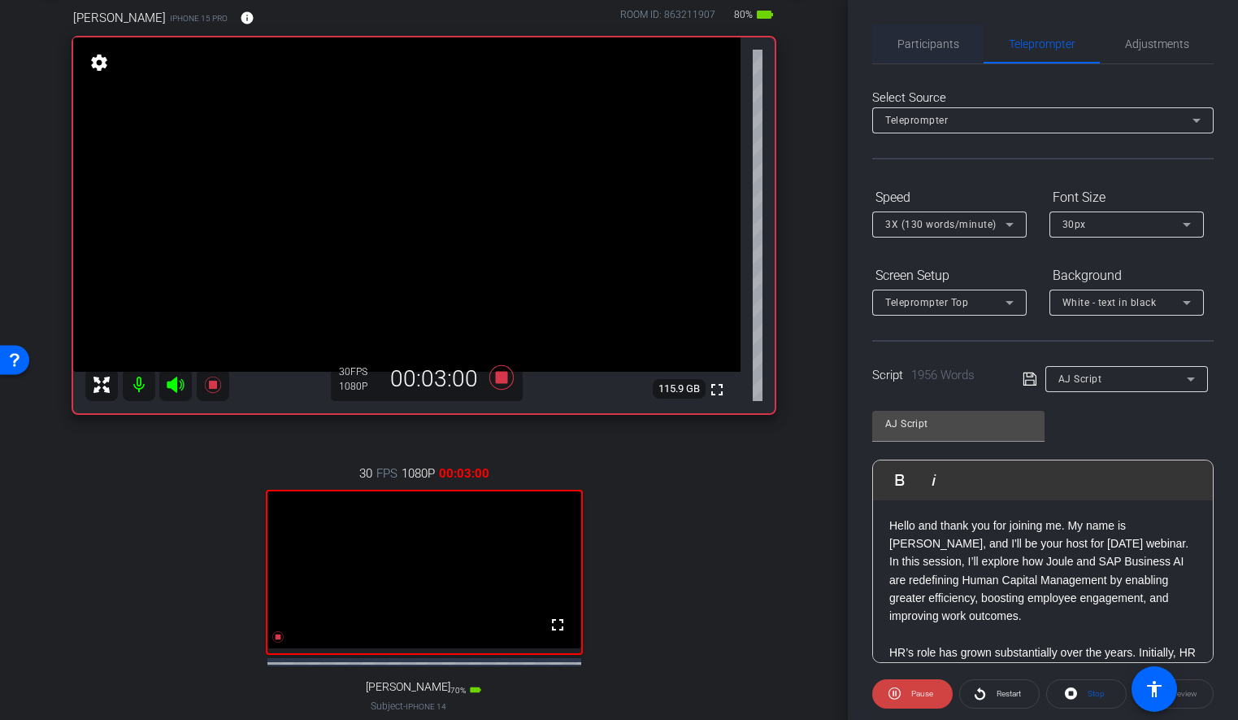
click at [918, 44] on span "Participants" at bounding box center [929, 43] width 62 height 11
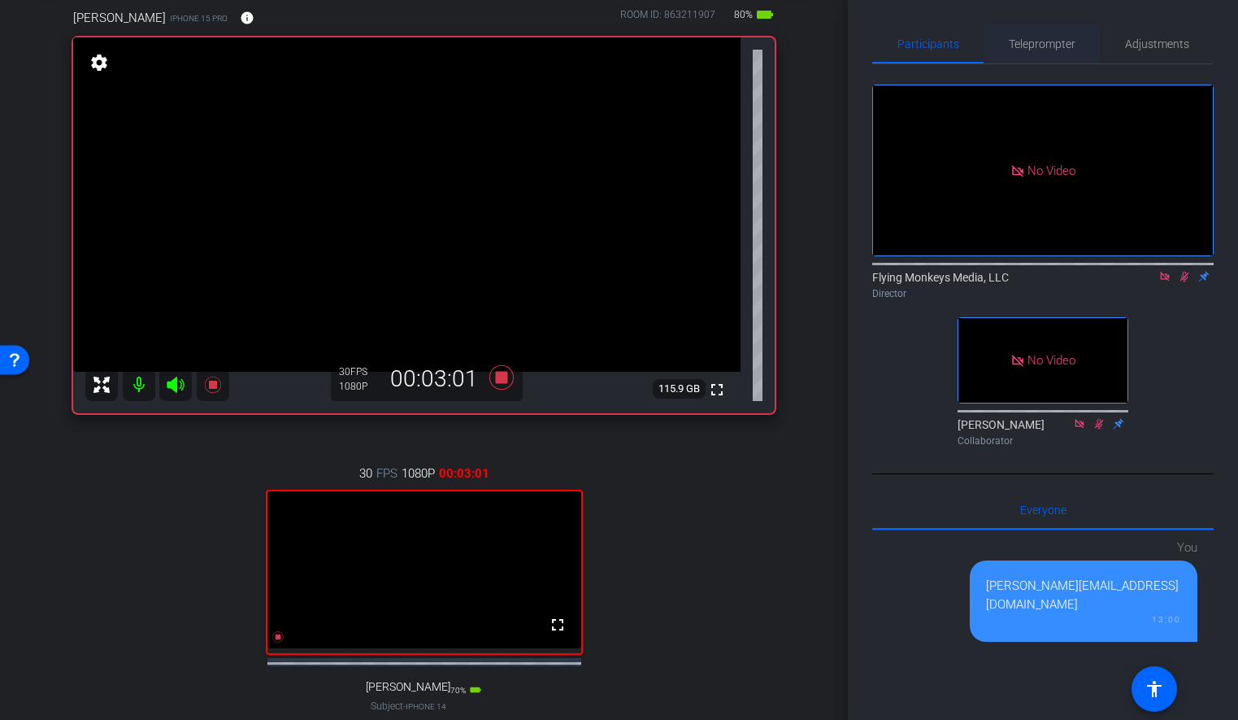
click at [1040, 52] on span "Teleprompter" at bounding box center [1042, 43] width 67 height 39
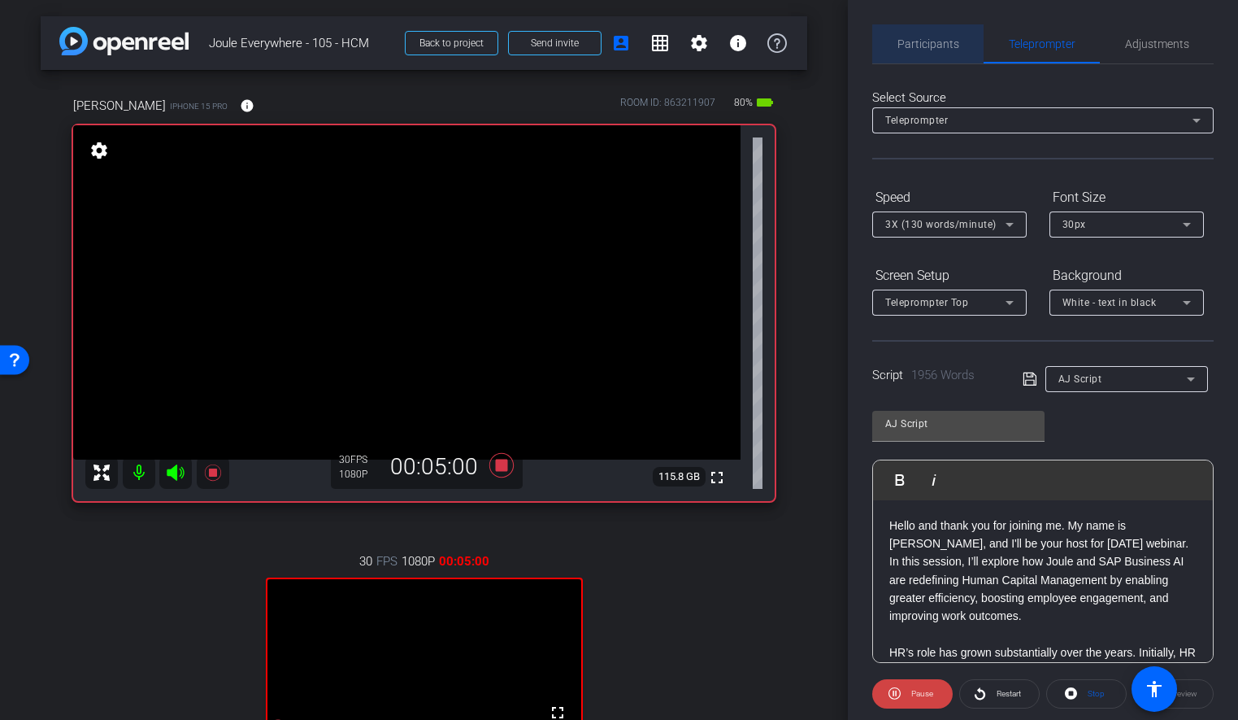
click at [946, 47] on span "Participants" at bounding box center [929, 43] width 62 height 11
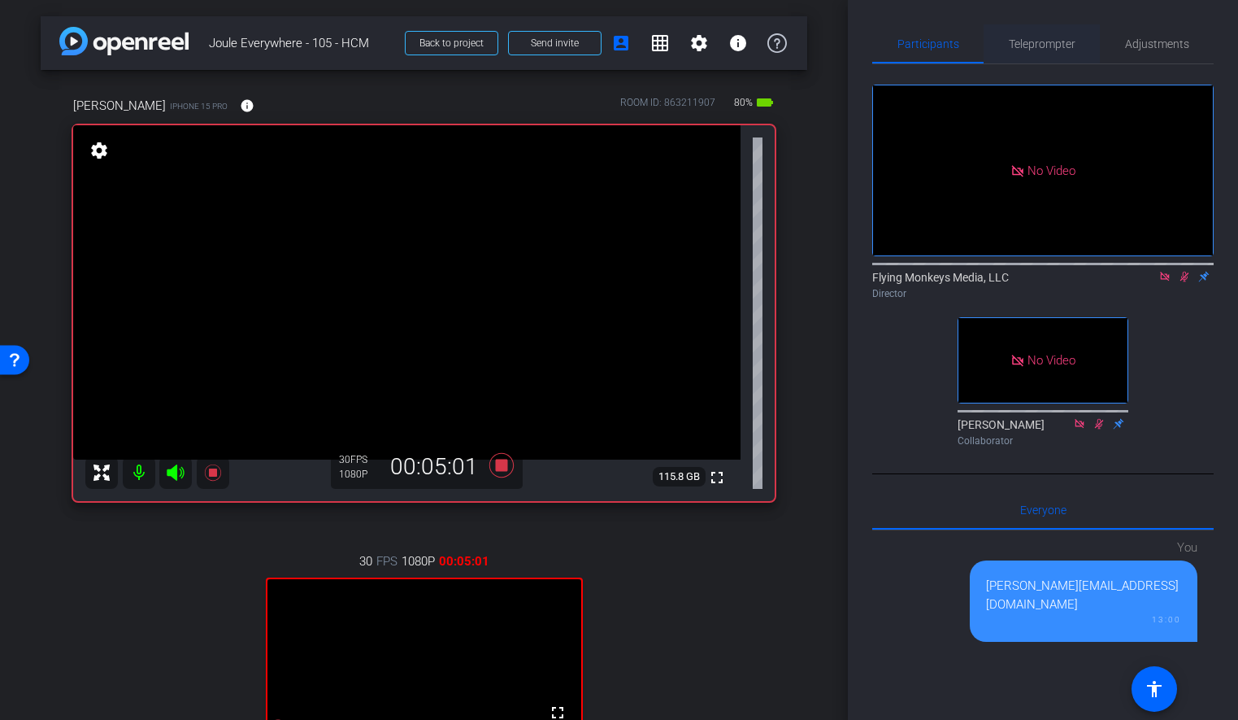
click at [1042, 43] on span "Teleprompter" at bounding box center [1042, 43] width 67 height 11
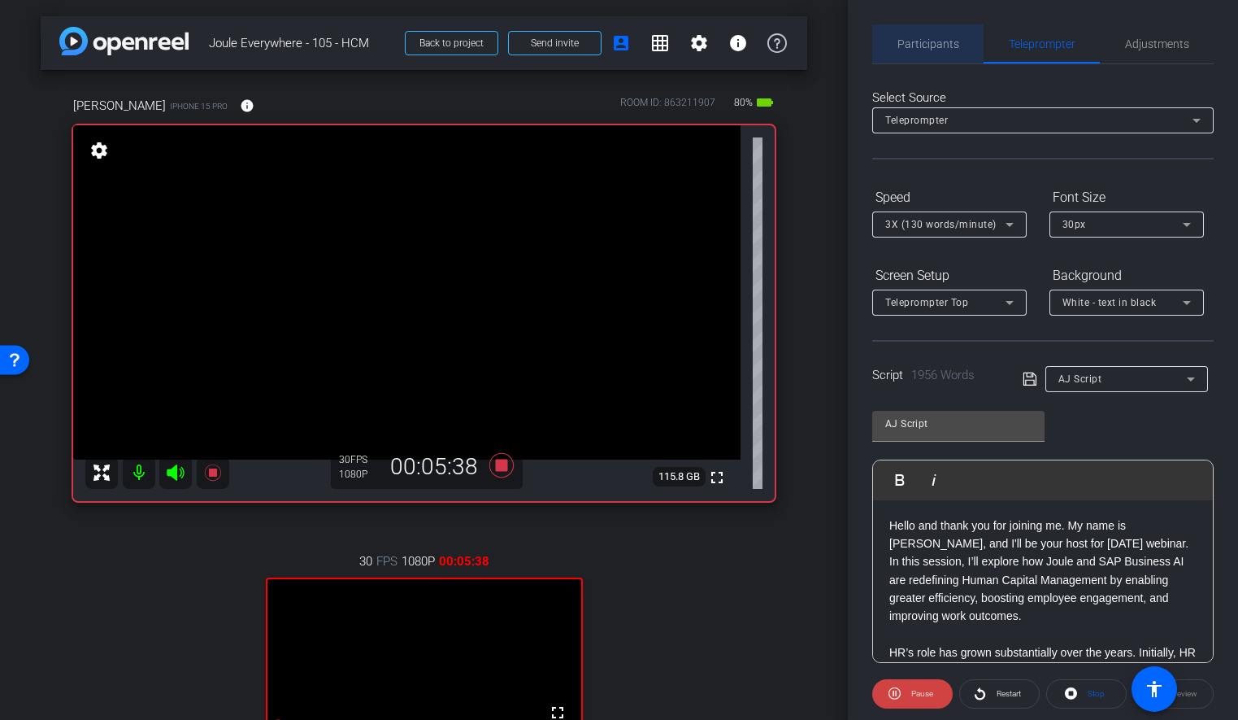
click at [927, 40] on span "Participants" at bounding box center [929, 43] width 62 height 11
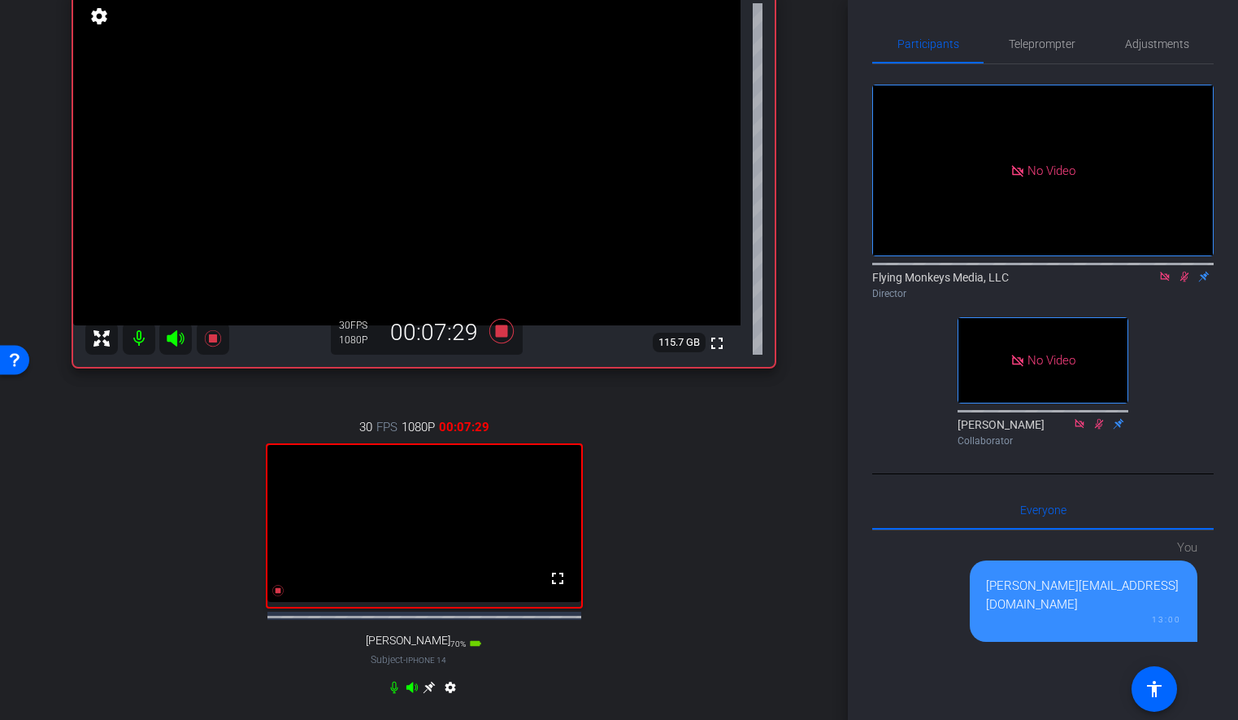
scroll to position [131, 0]
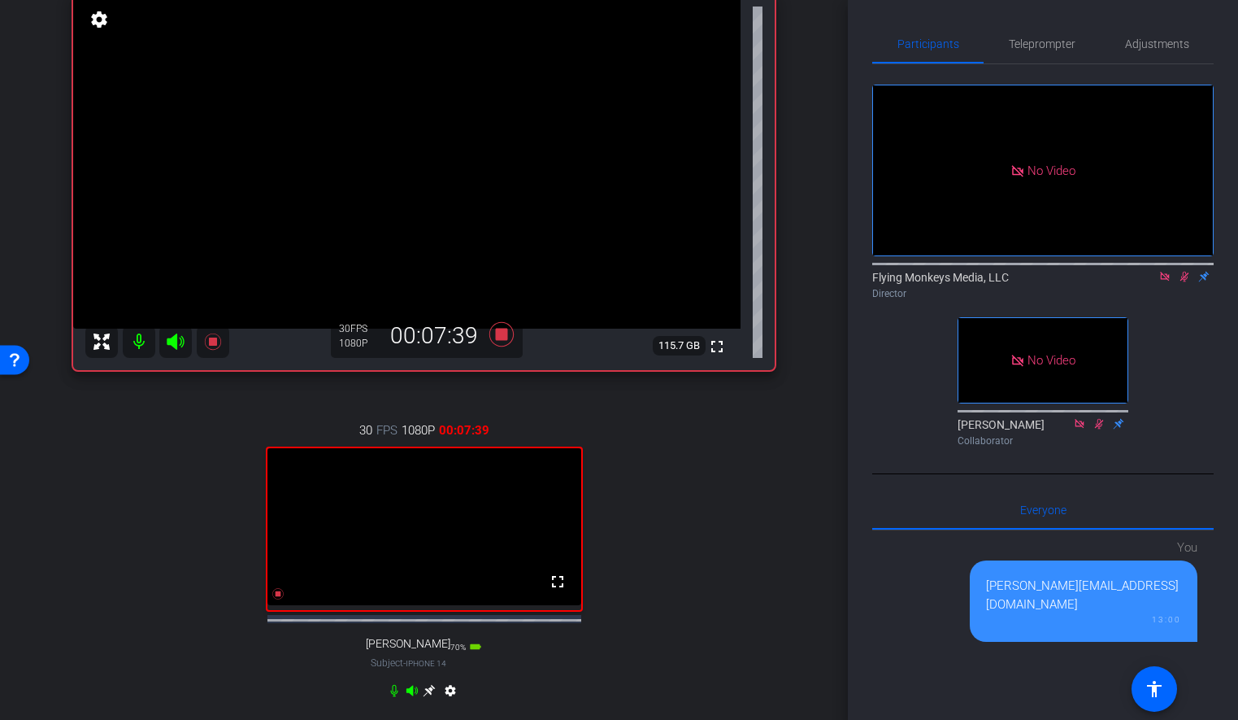
click at [296, 710] on div "30 FPS 1080P 00:07:39 fullscreen [PERSON_NAME] Subject - iPhone 14 70% battery_…" at bounding box center [424, 562] width 702 height 336
click at [433, 697] on icon at bounding box center [429, 690] width 13 height 13
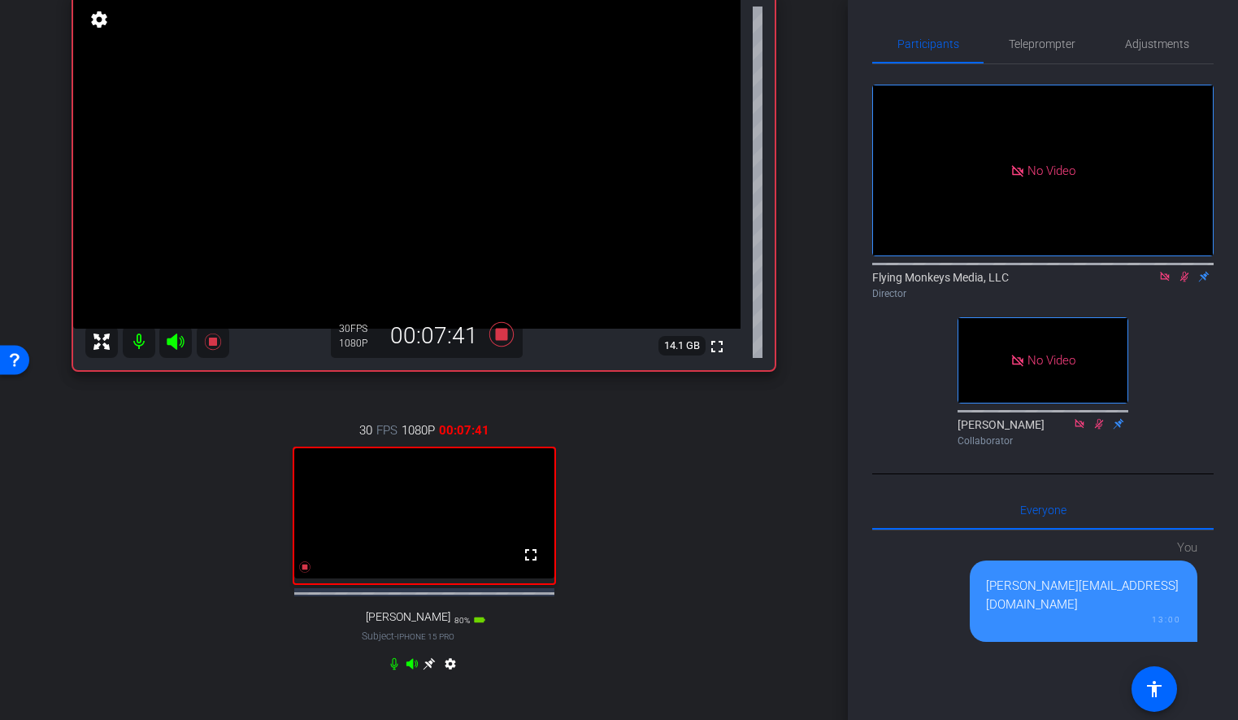
click at [430, 669] on icon at bounding box center [430, 663] width 12 height 12
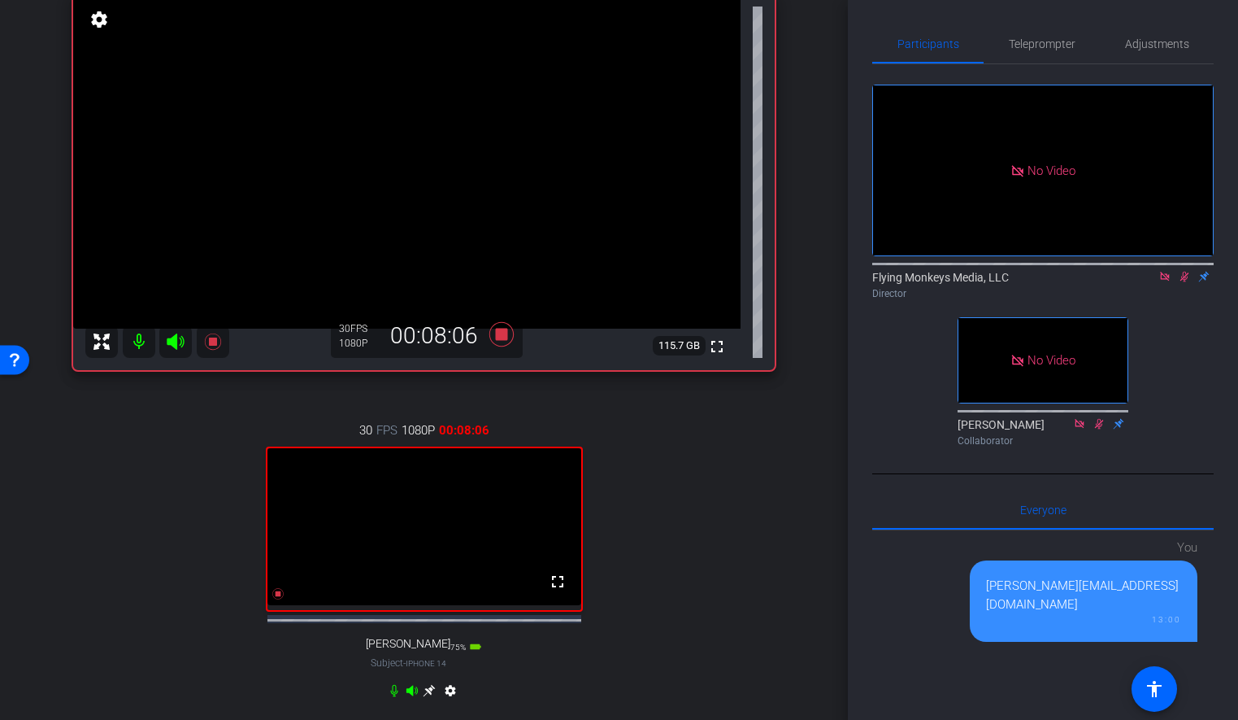
click at [824, 279] on div "arrow_back Joule Everywhere - 105 - HCM Back to project Send invite account_box…" at bounding box center [424, 229] width 848 height 720
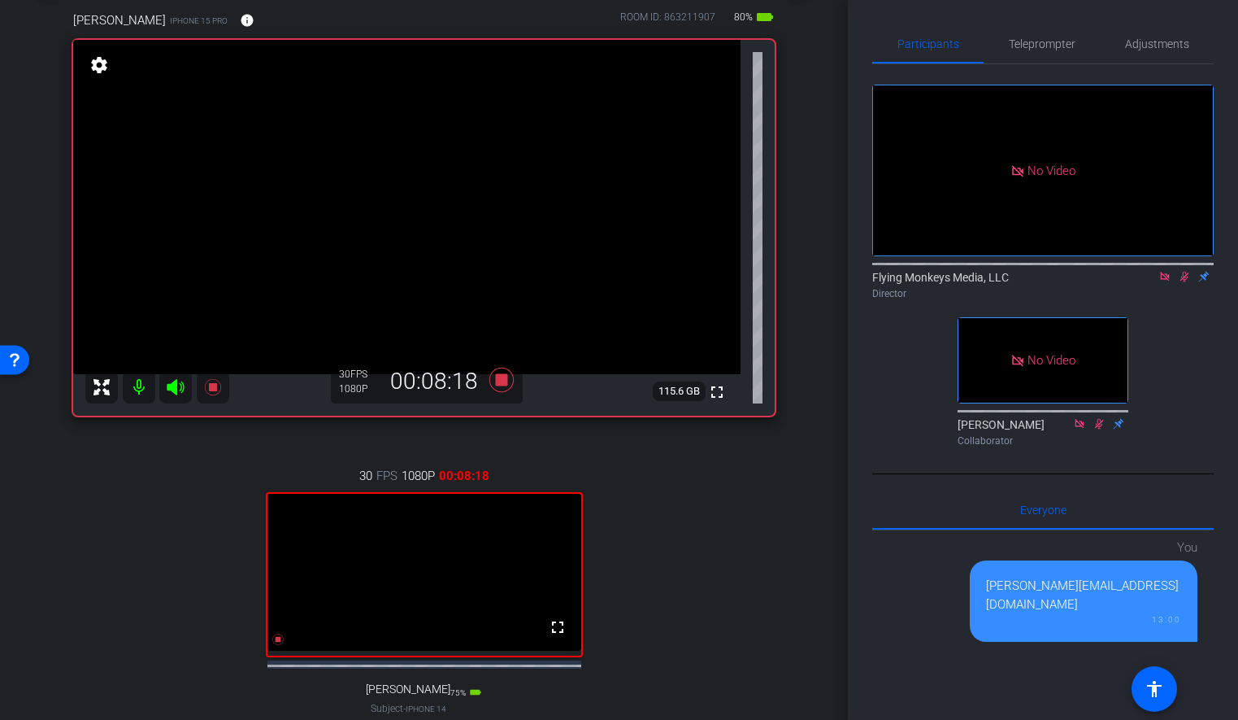
scroll to position [0, 0]
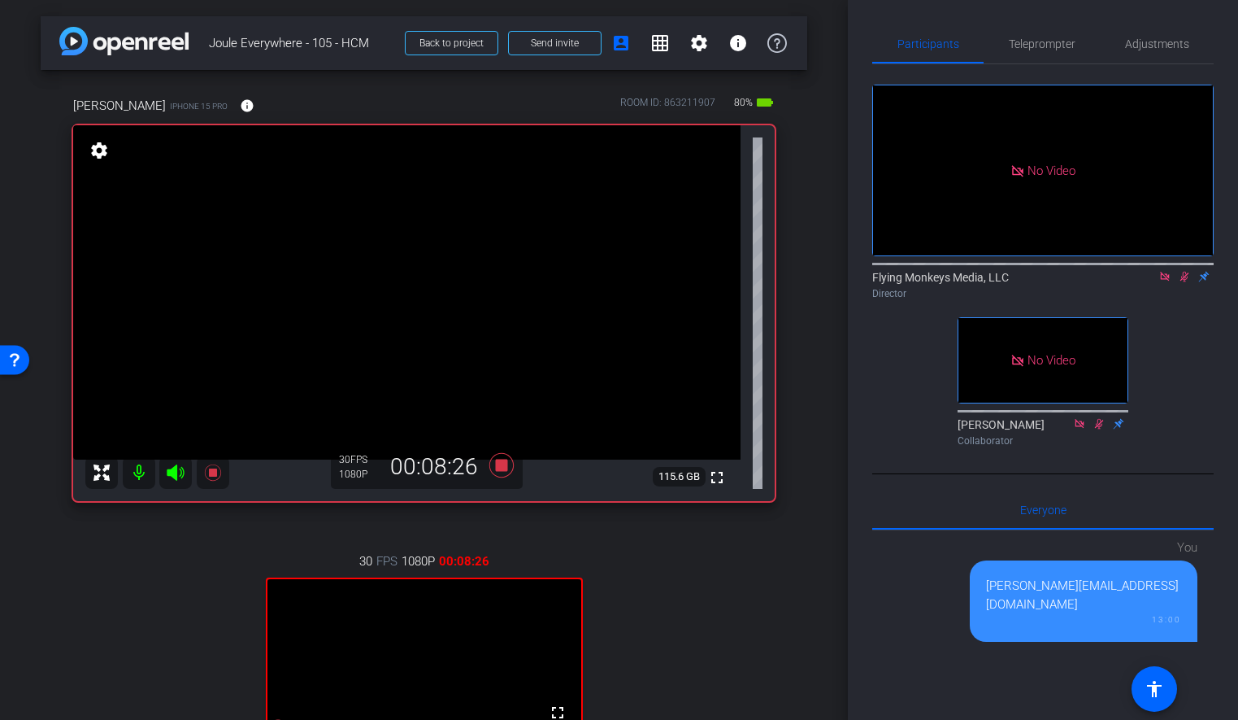
click at [1182, 286] on div "Director" at bounding box center [1044, 293] width 342 height 15
click at [1042, 50] on span "Teleprompter" at bounding box center [1042, 43] width 67 height 11
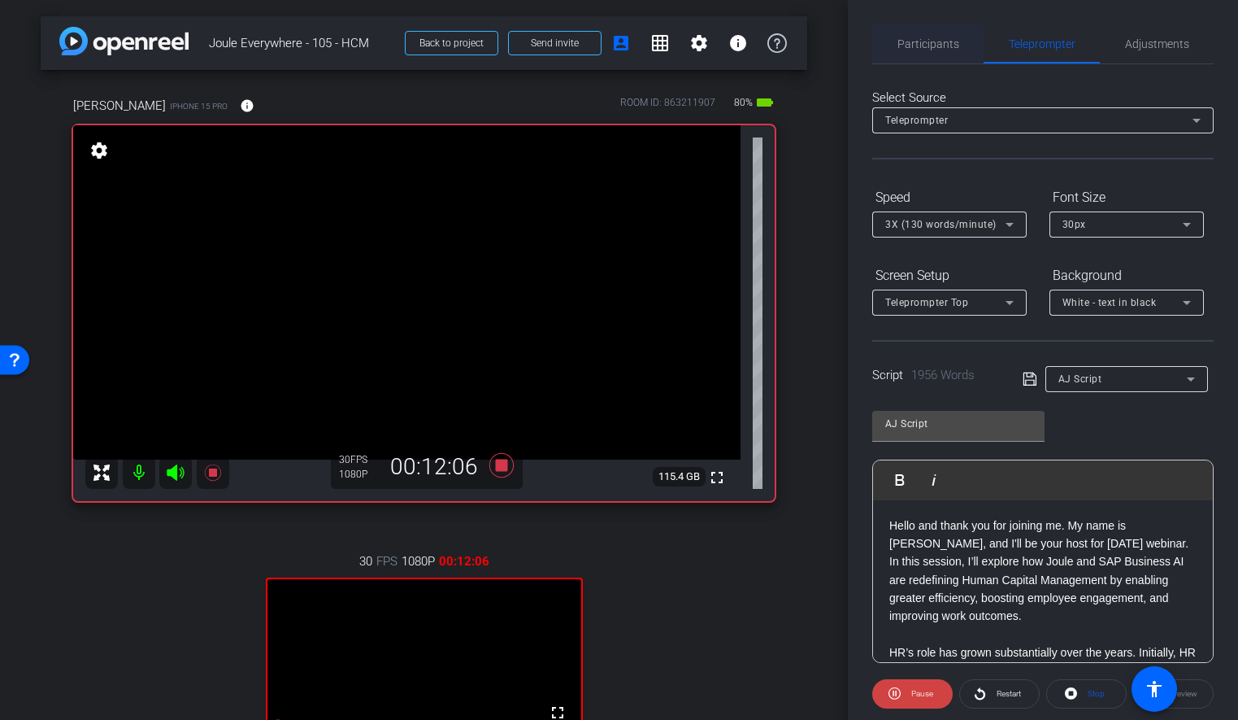
click at [910, 33] on span "Participants" at bounding box center [929, 43] width 62 height 39
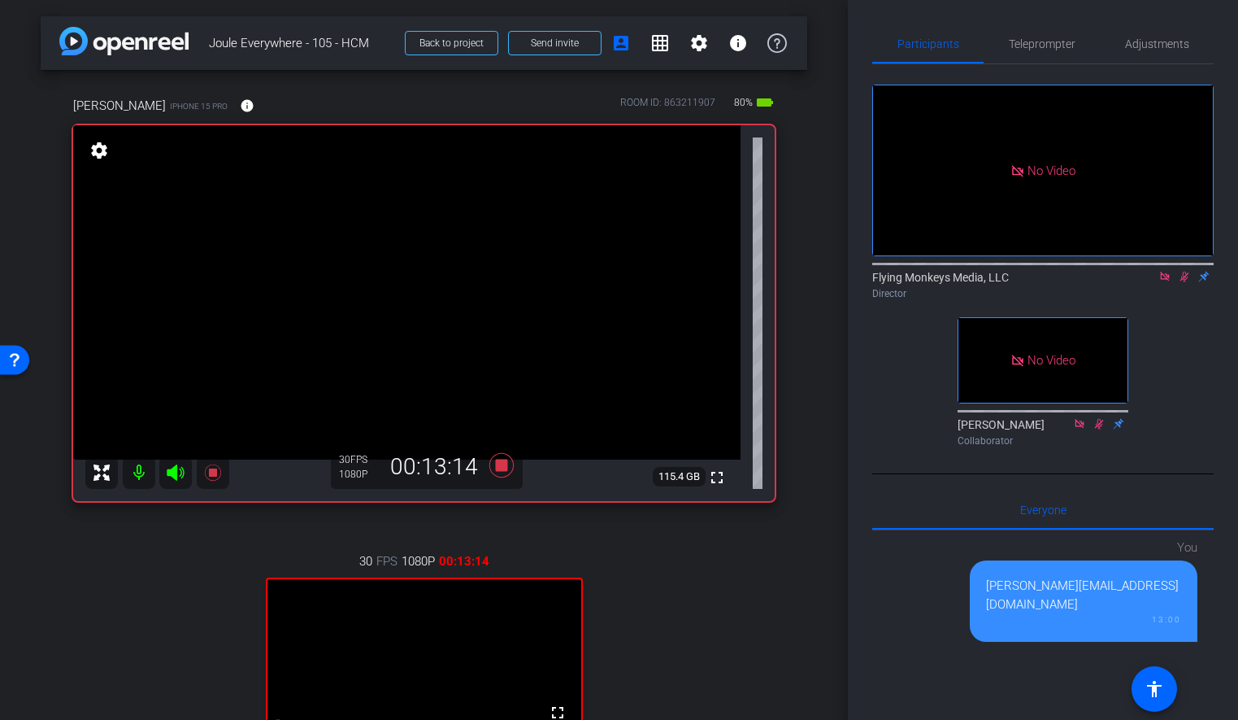
click at [800, 282] on div "[PERSON_NAME] iPhone 15 Pro info ROOM ID: 863211907 80% battery_std fullscreen …" at bounding box center [424, 473] width 767 height 807
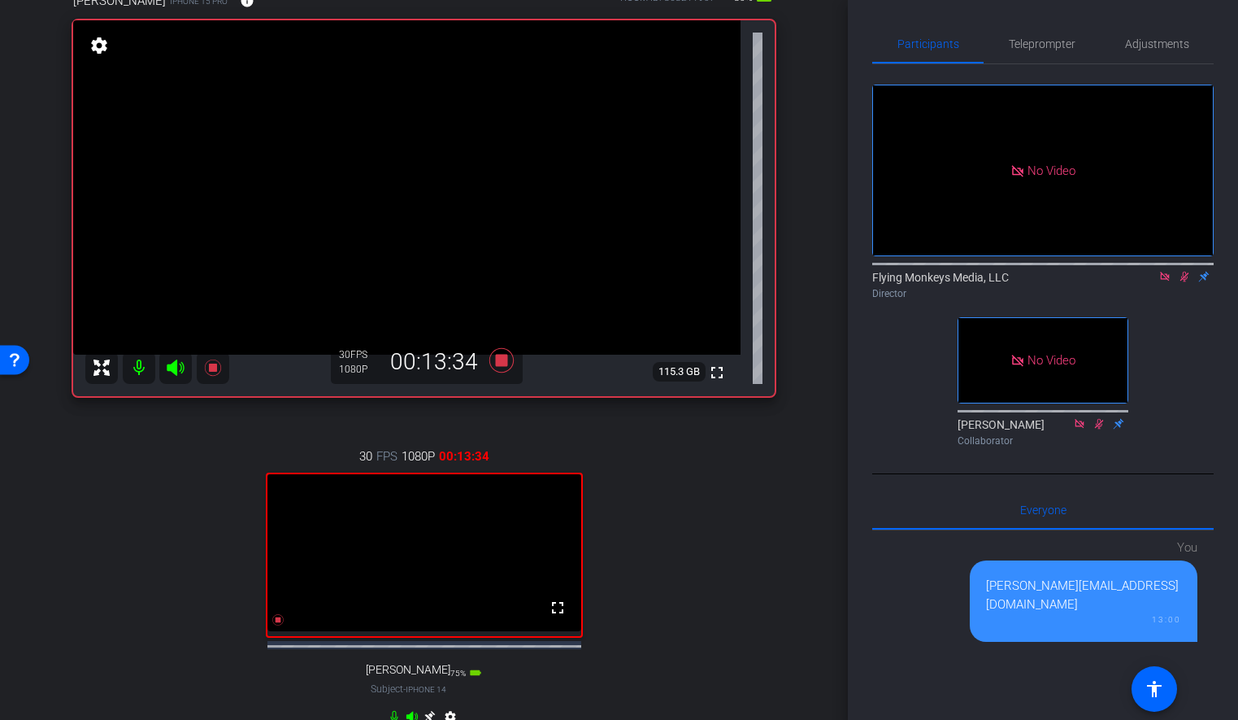
scroll to position [104, 0]
click at [505, 362] on icon at bounding box center [501, 361] width 24 height 24
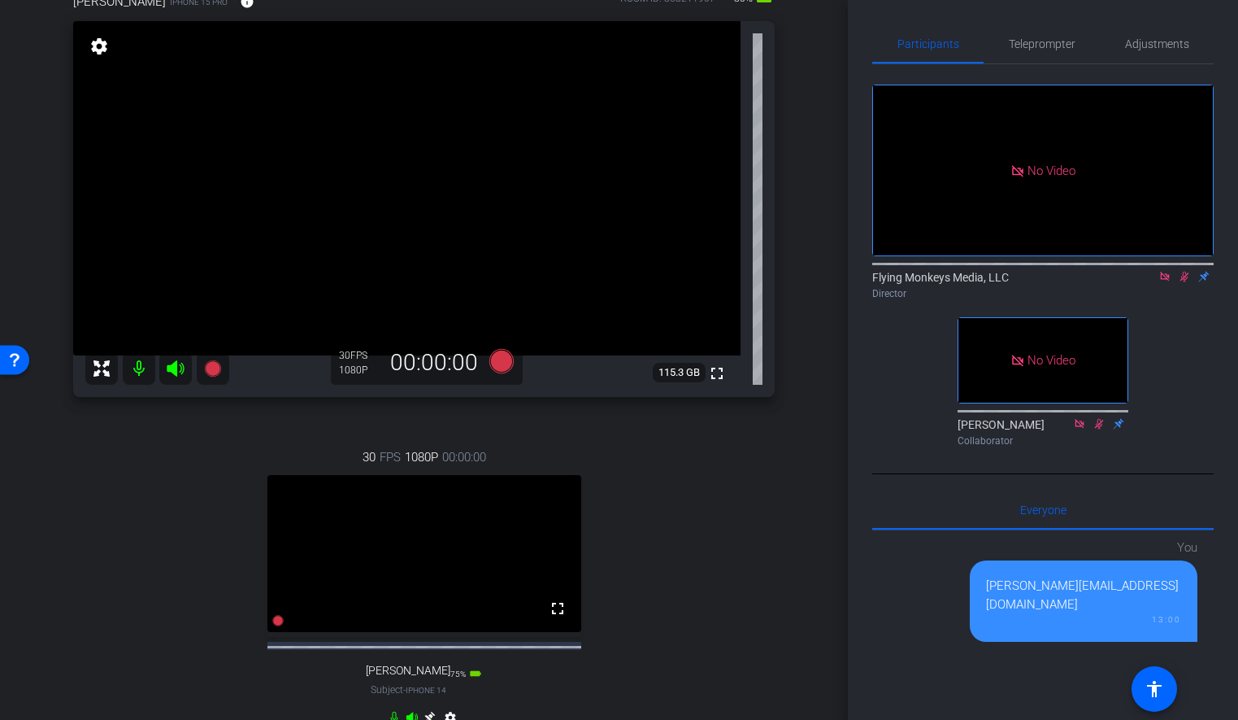
scroll to position [0, 0]
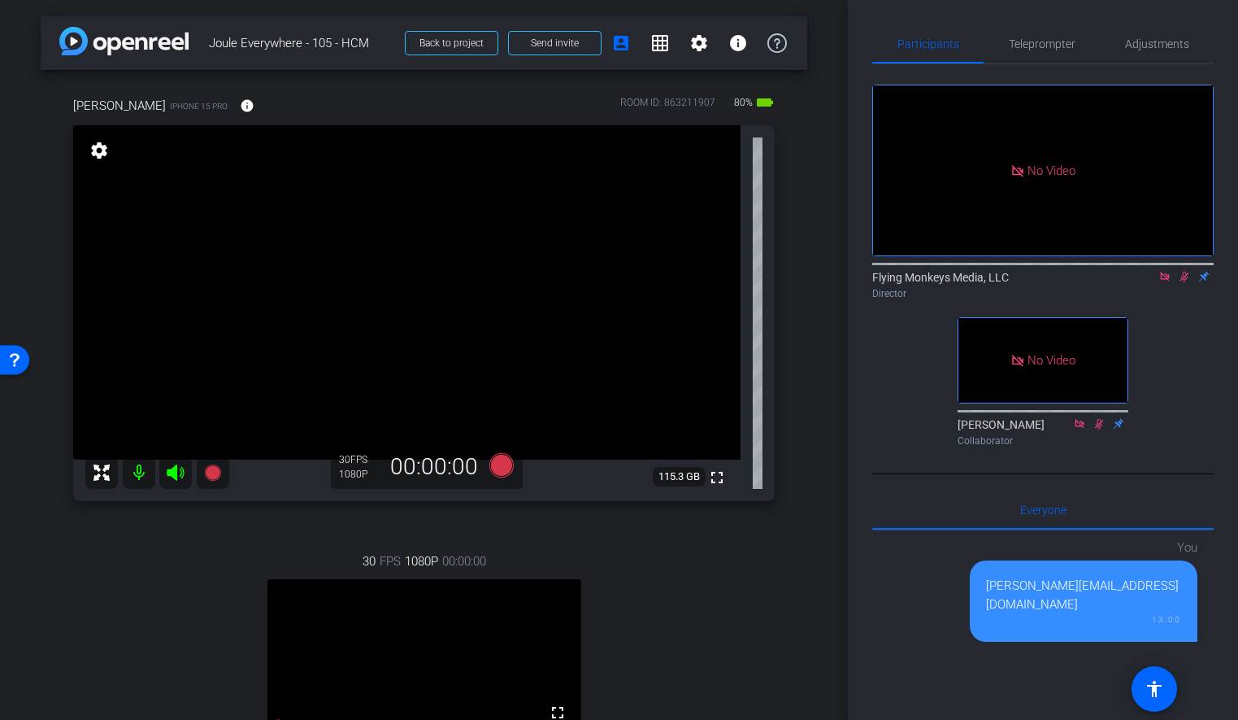
click at [1167, 271] on icon at bounding box center [1165, 276] width 13 height 11
click at [1166, 282] on icon at bounding box center [1165, 277] width 9 height 11
click at [1054, 59] on span "Teleprompter" at bounding box center [1042, 43] width 67 height 39
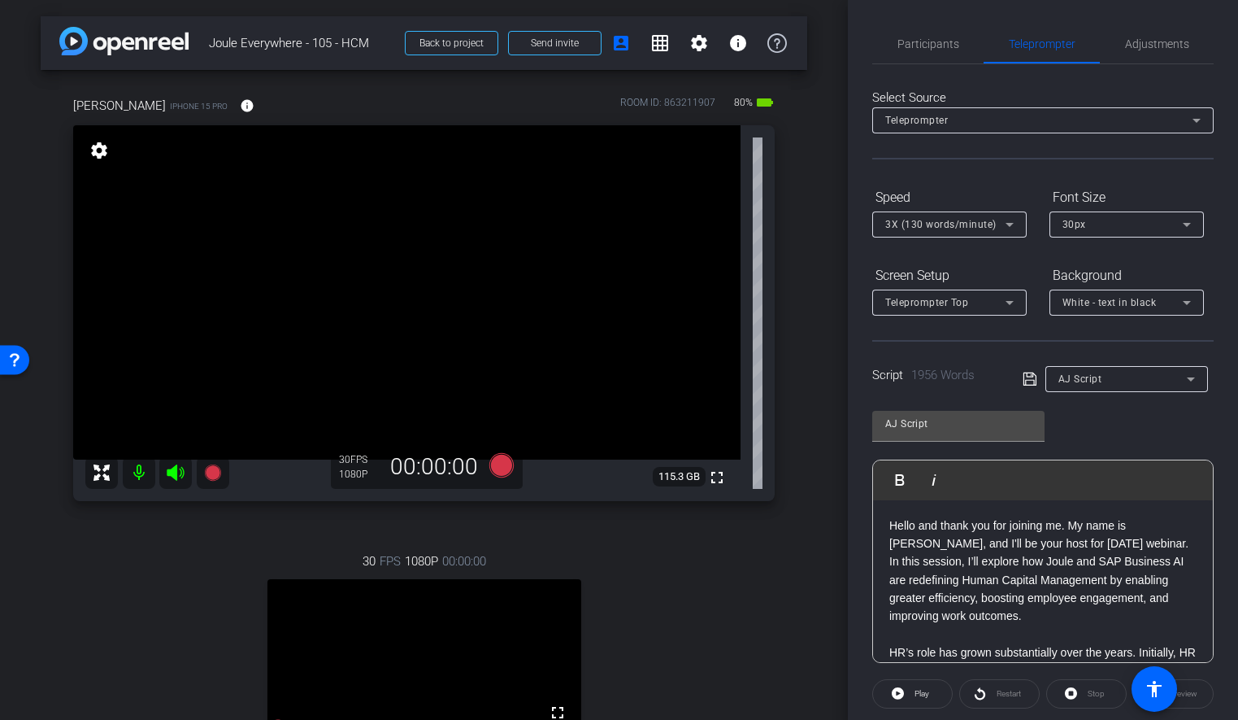
click at [825, 280] on div "arrow_back Joule Everywhere - 105 - HCM Back to project Send invite account_box…" at bounding box center [424, 360] width 848 height 720
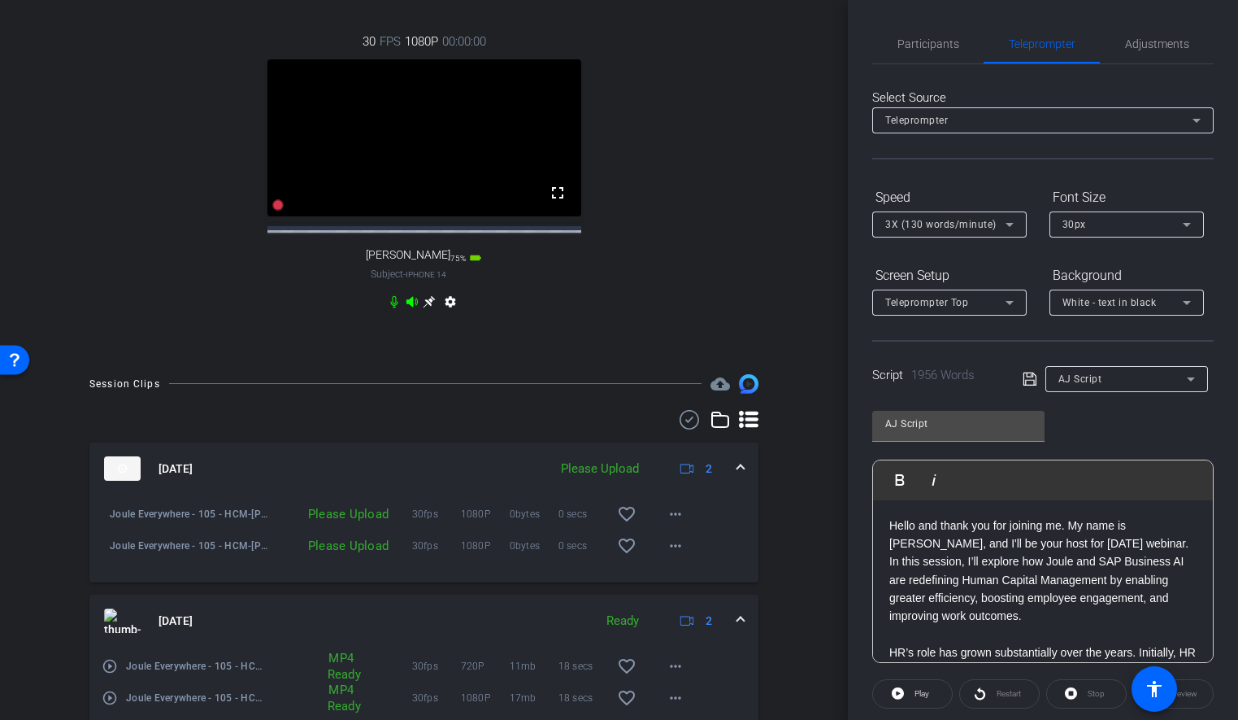
scroll to position [604, 0]
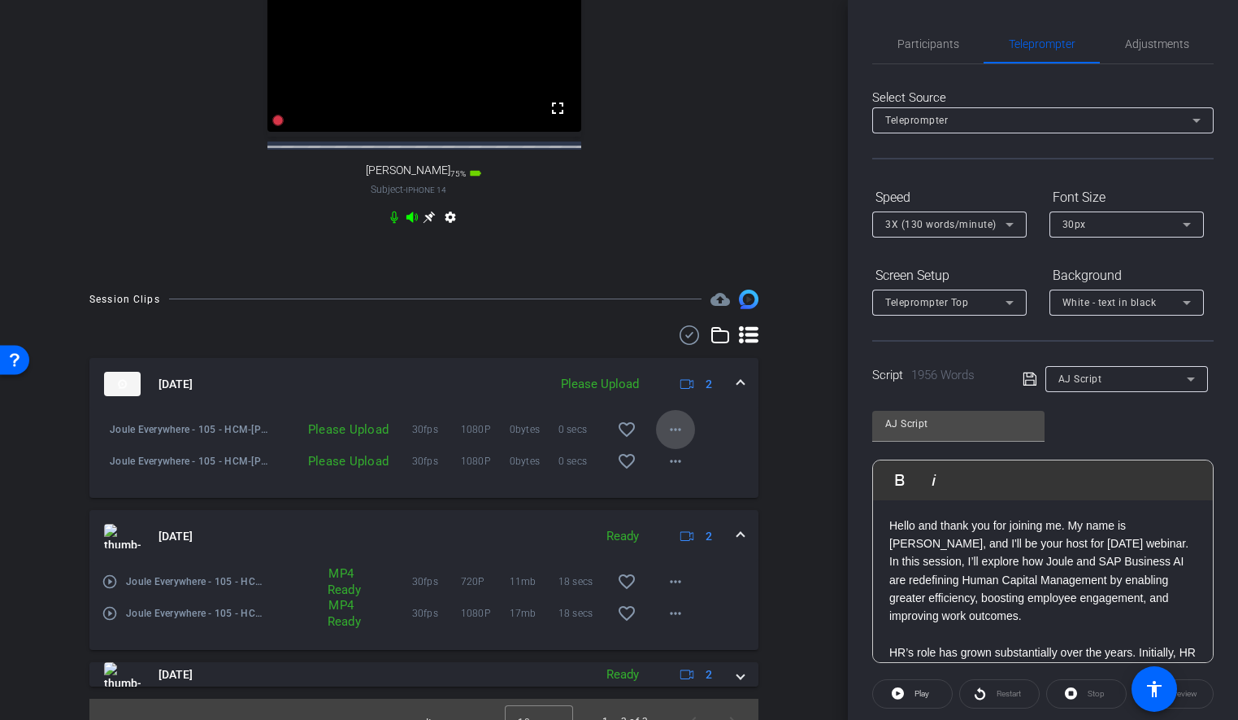
click at [681, 439] on mat-icon "more_horiz" at bounding box center [676, 430] width 20 height 20
click at [694, 484] on span "Upload" at bounding box center [701, 478] width 65 height 20
click at [674, 471] on mat-icon "more_horiz" at bounding box center [676, 461] width 20 height 20
click at [692, 507] on span "Upload" at bounding box center [701, 510] width 65 height 20
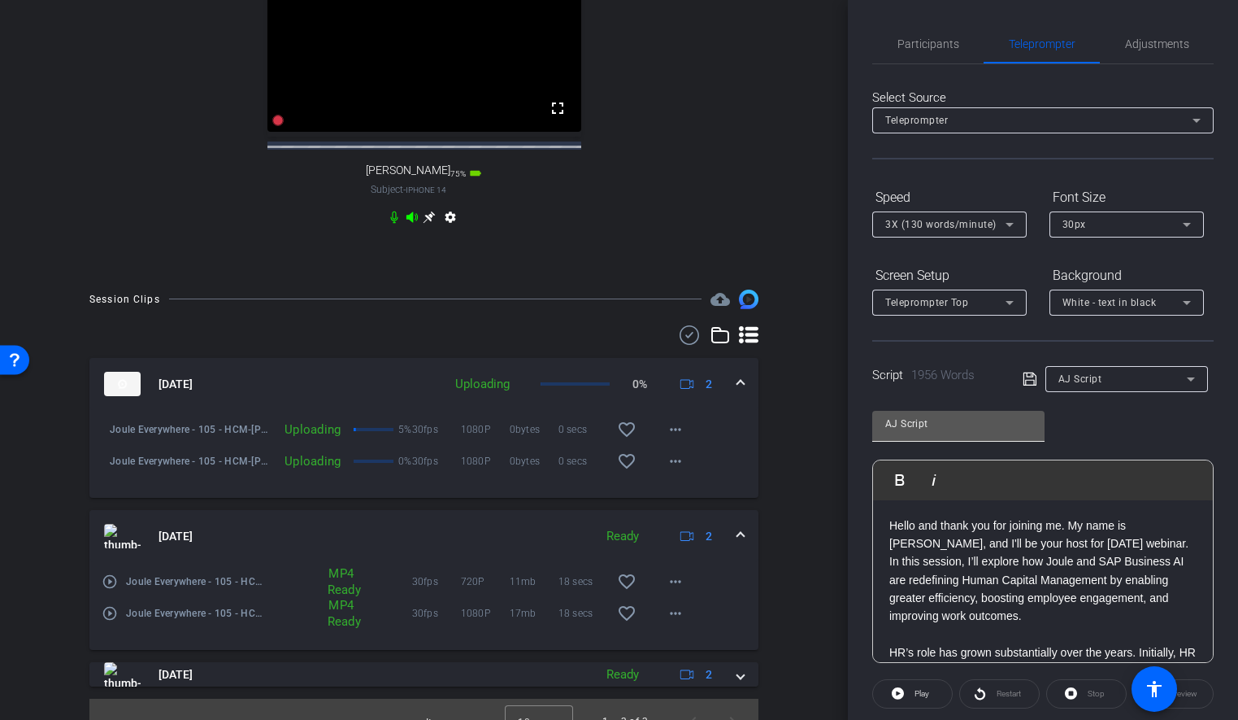
click at [897, 422] on input "AJ Script" at bounding box center [959, 424] width 146 height 20
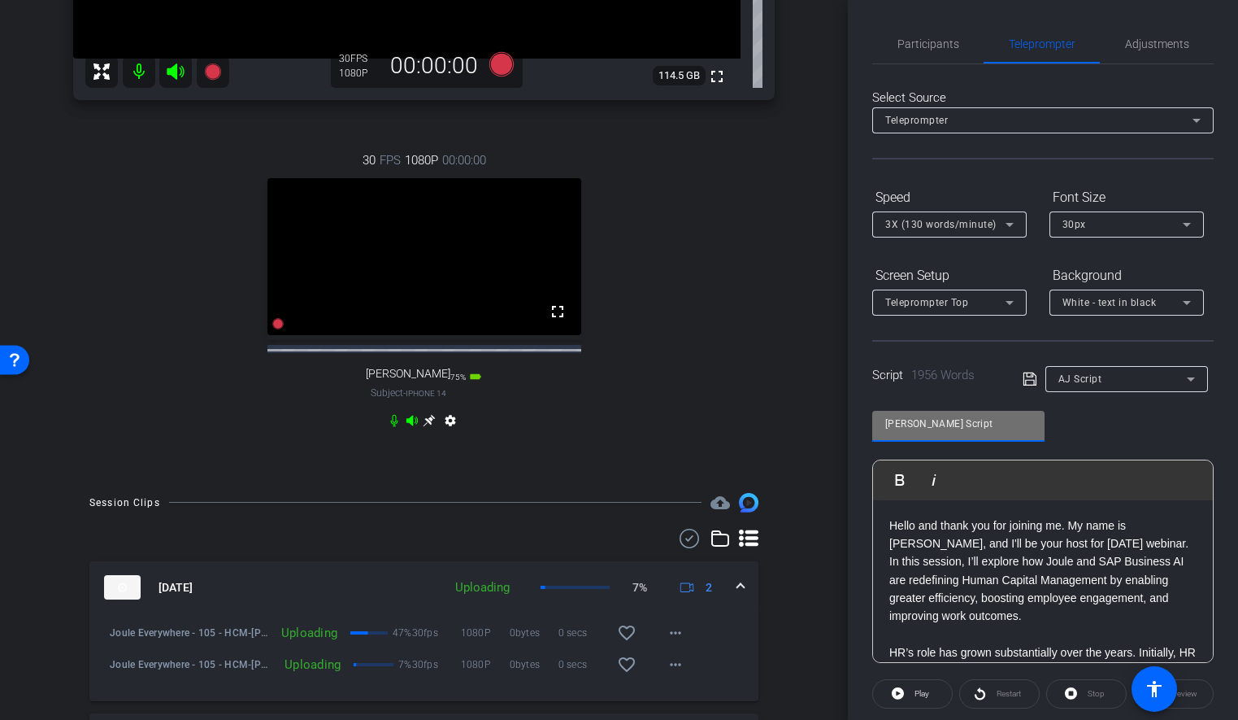
scroll to position [0, 0]
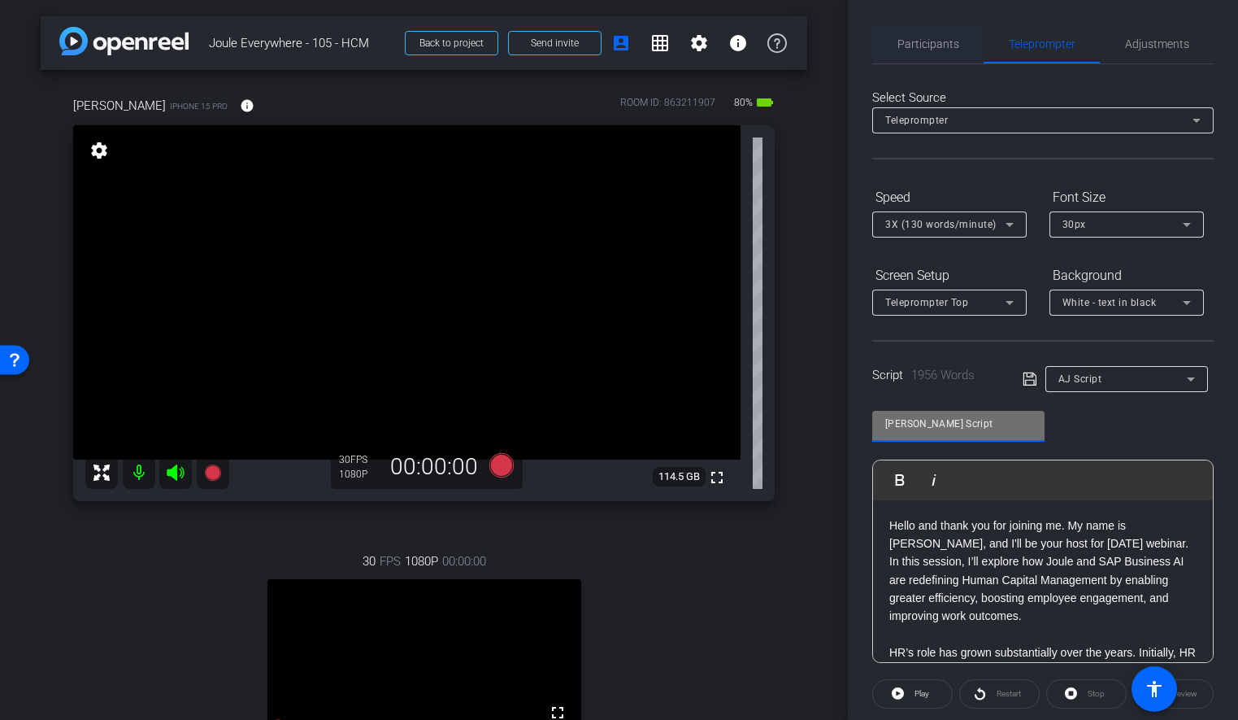
click at [920, 47] on span "Participants" at bounding box center [929, 43] width 62 height 11
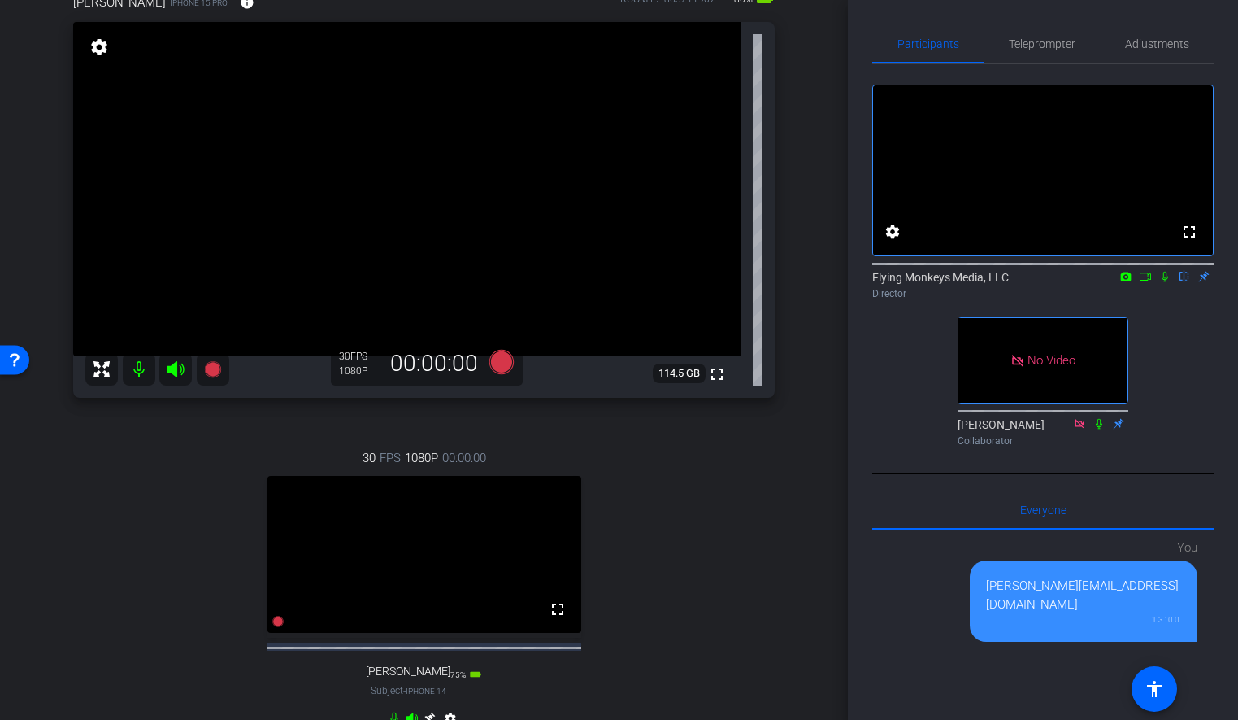
scroll to position [107, 0]
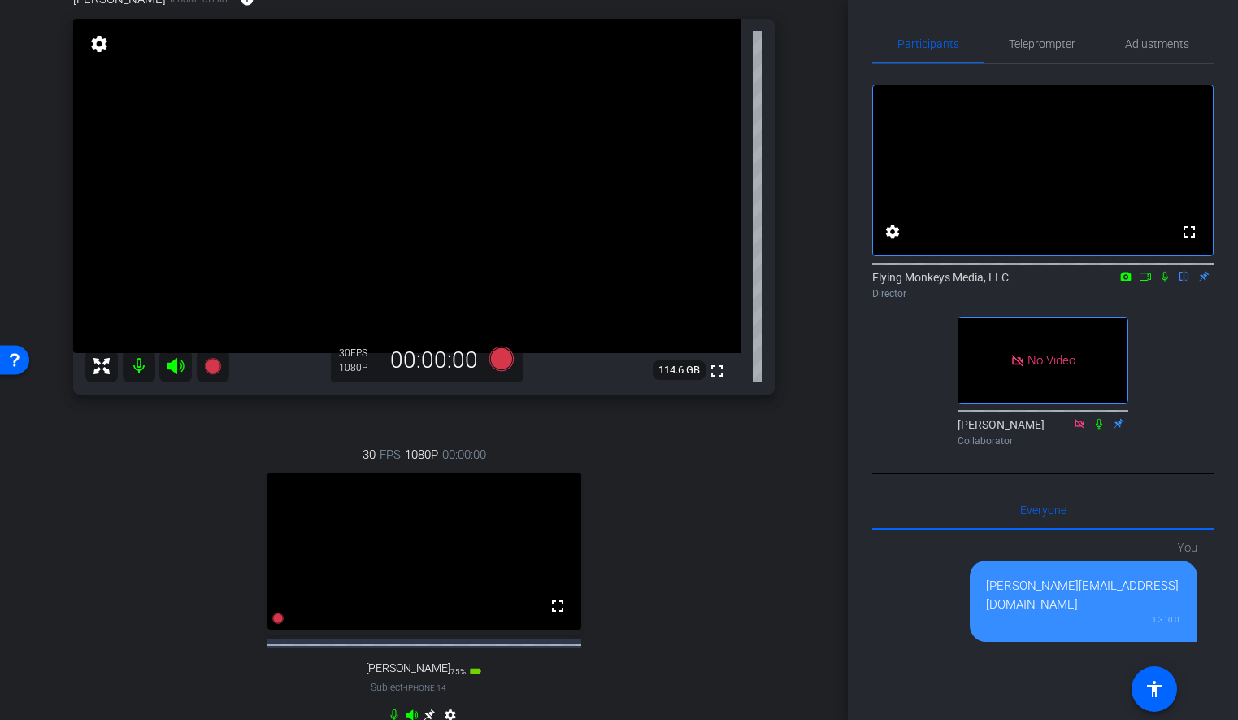
click at [816, 475] on div "arrow_back Joule Everywhere - 105 - HCM Back to project Send invite account_box…" at bounding box center [424, 253] width 848 height 720
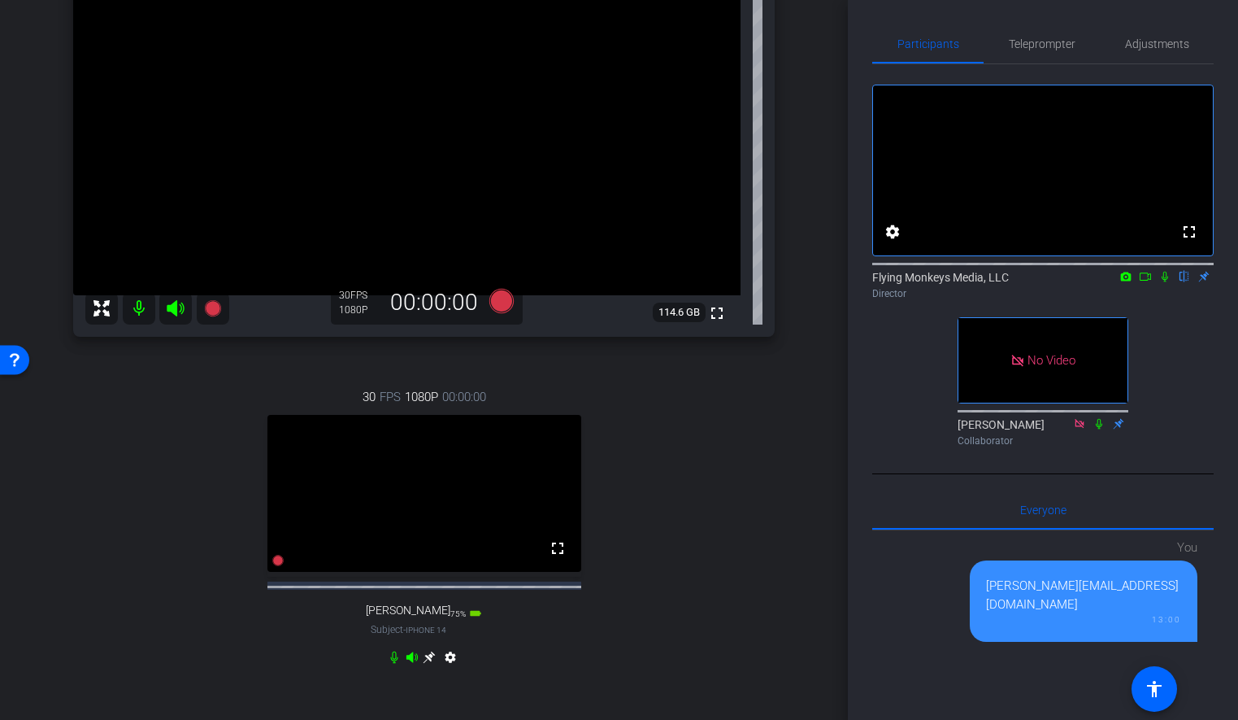
scroll to position [168, 0]
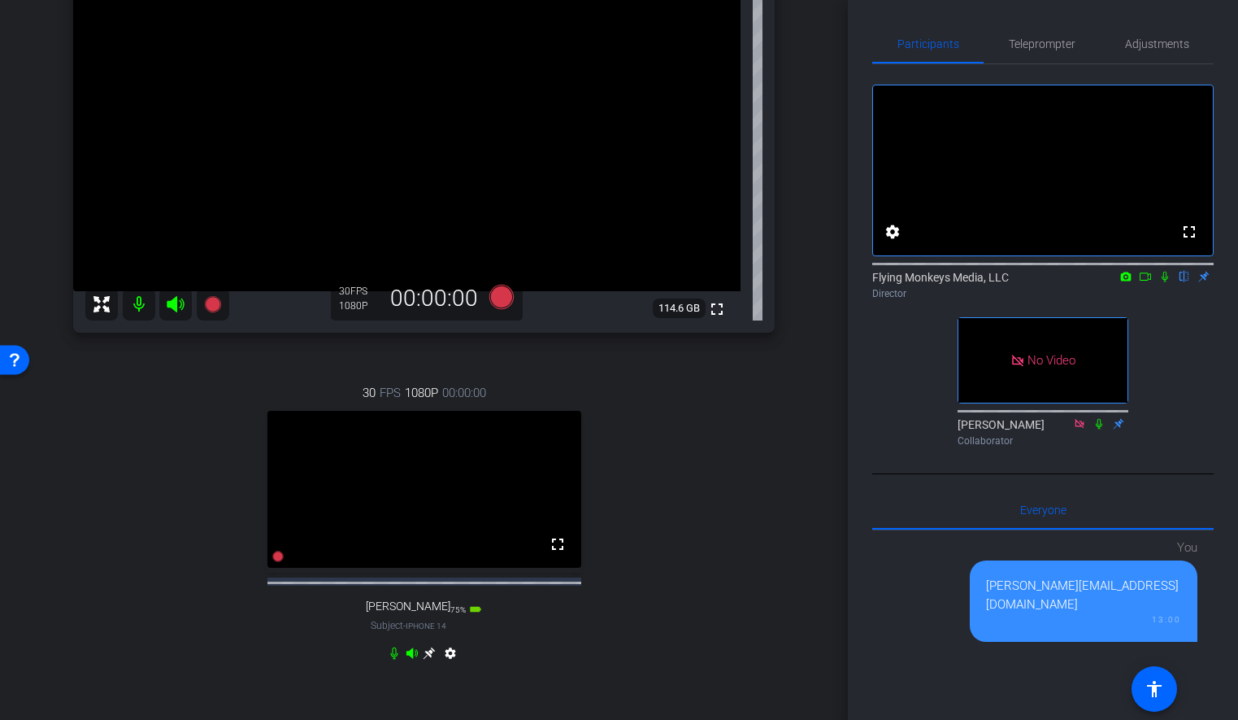
click at [792, 322] on div "[PERSON_NAME] iPhone 15 Pro info ROOM ID: 863211907 80% battery_std fullscreen …" at bounding box center [424, 305] width 767 height 807
click at [828, 251] on div "arrow_back Joule Everywhere - 105 - HCM Back to project Send invite account_box…" at bounding box center [424, 192] width 848 height 720
click at [1031, 43] on span "Teleprompter" at bounding box center [1042, 43] width 67 height 11
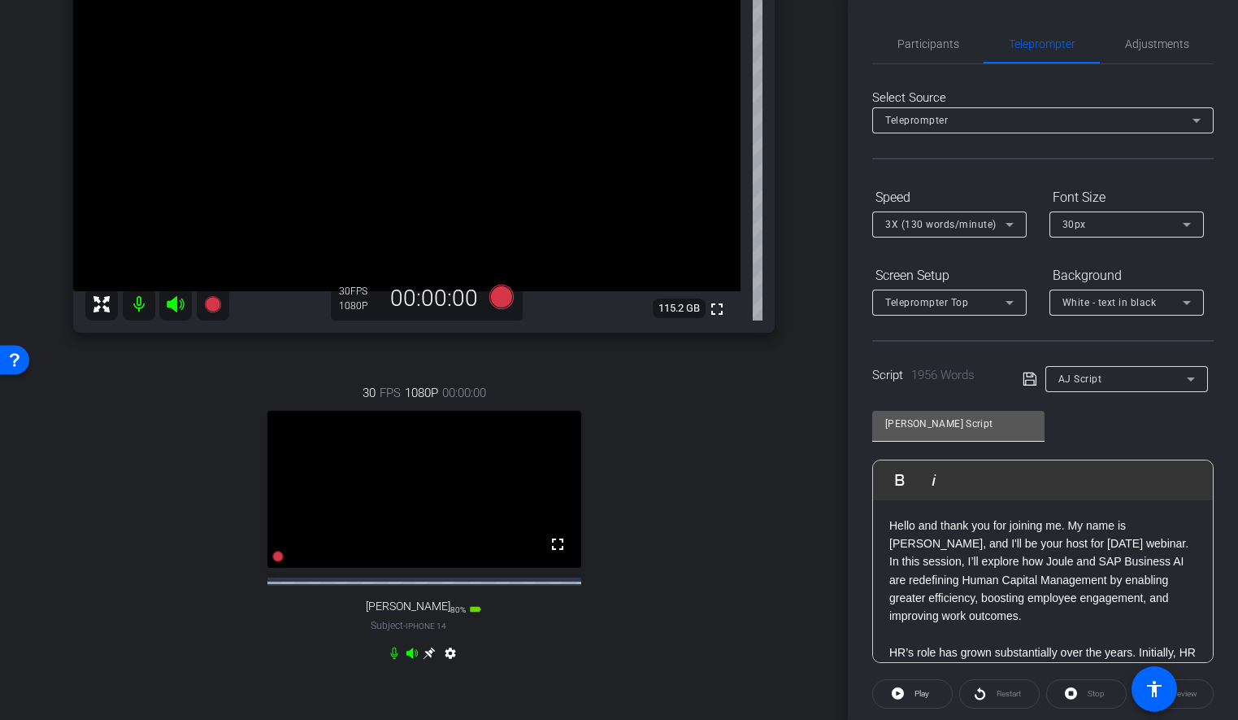
click at [986, 419] on input "[PERSON_NAME] Script" at bounding box center [959, 424] width 146 height 20
click at [978, 535] on p "Hello and thank you for joining me. My name is [PERSON_NAME], and I'll be your …" at bounding box center [1043, 570] width 307 height 109
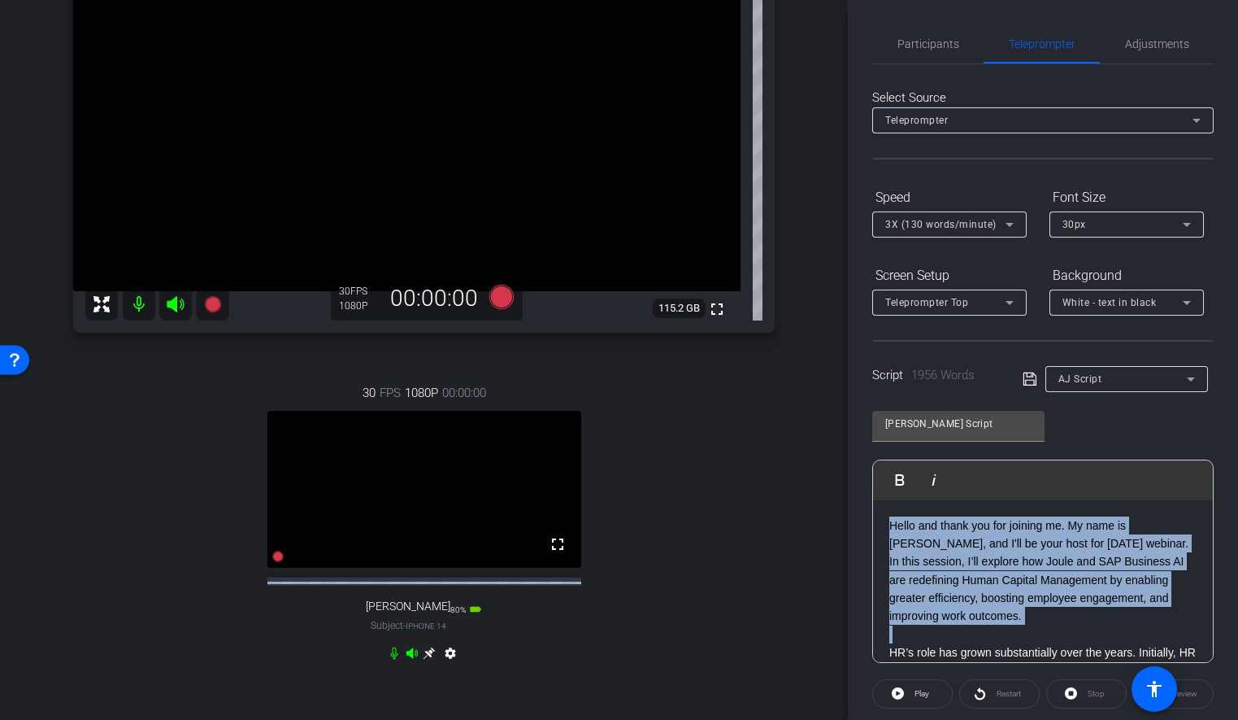
click at [978, 535] on p "Hello and thank you for joining me. My name is [PERSON_NAME], and I'll be your …" at bounding box center [1043, 570] width 307 height 109
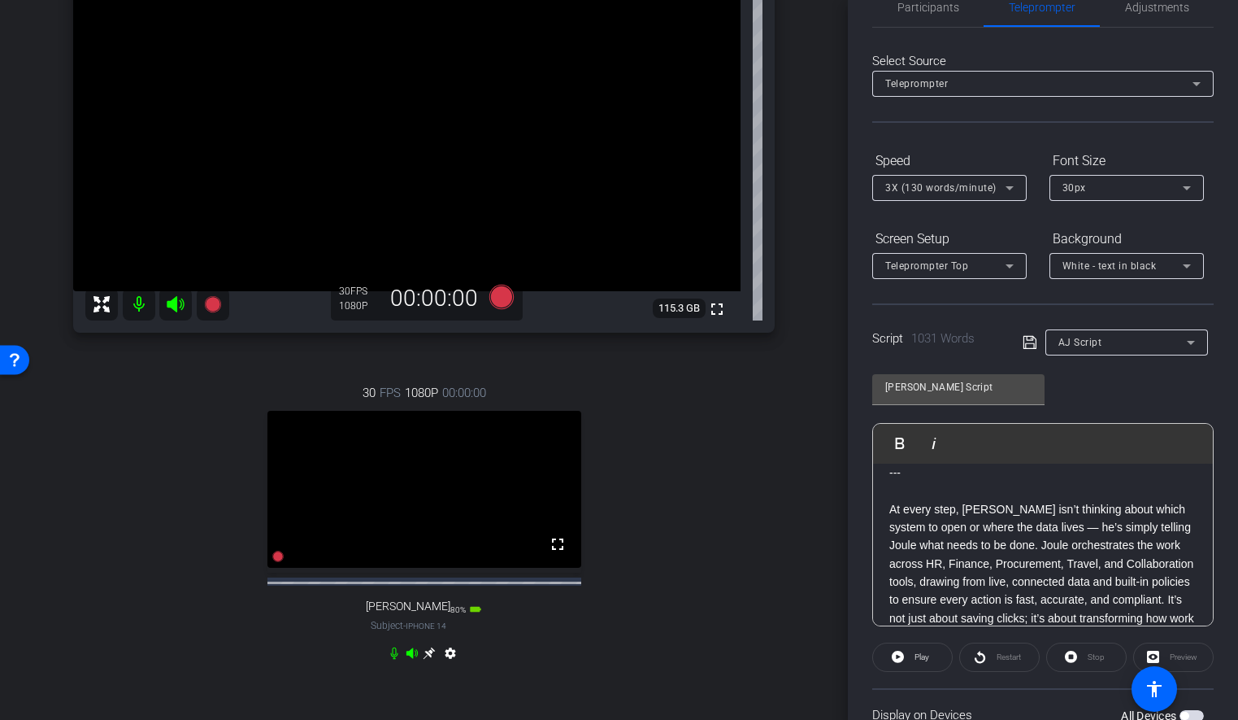
scroll to position [0, 0]
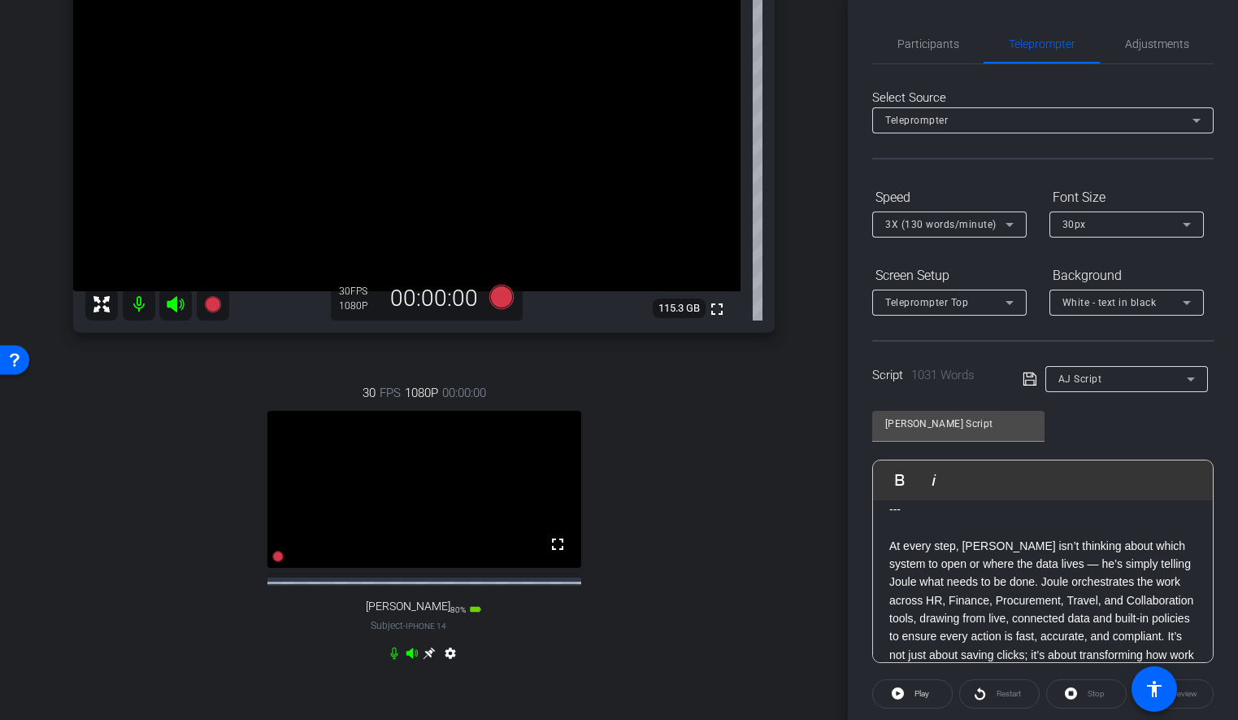
click at [1029, 381] on icon at bounding box center [1030, 379] width 15 height 20
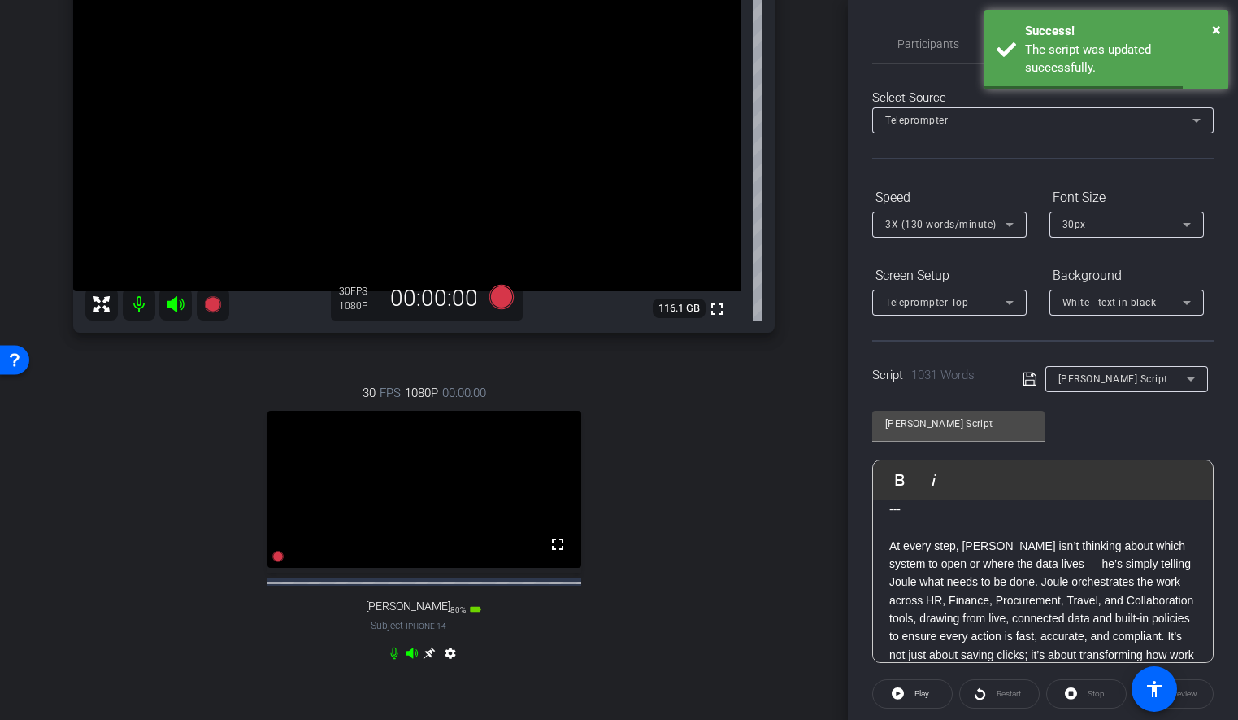
click at [1130, 434] on div "[PERSON_NAME] Script Play Play from this location Play Selected Play and displa…" at bounding box center [1044, 530] width 342 height 264
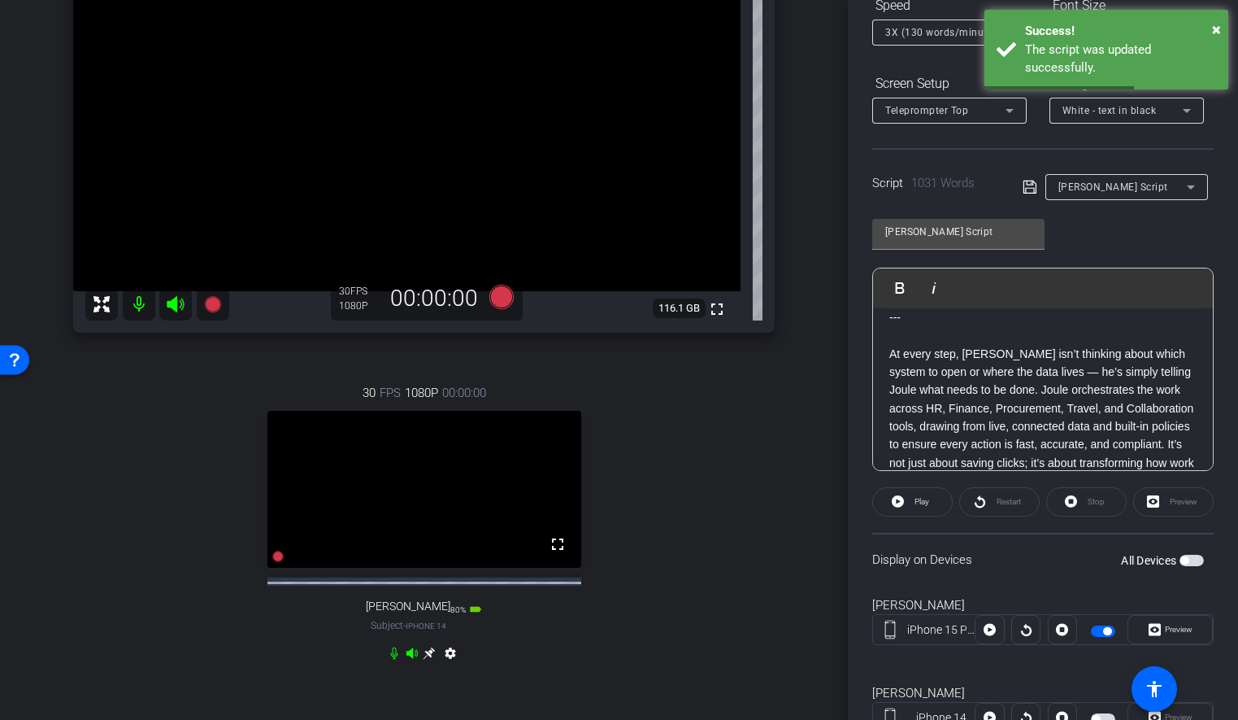
scroll to position [257, 0]
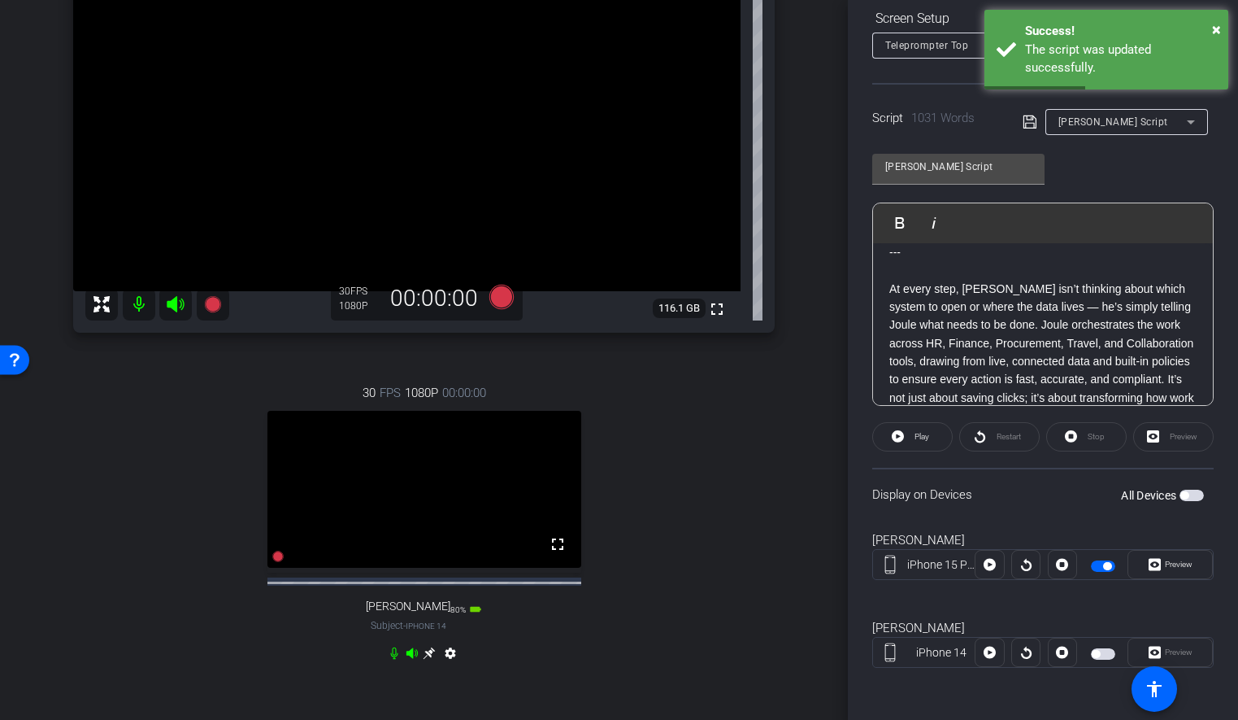
click at [1101, 565] on span "button" at bounding box center [1103, 565] width 24 height 11
click at [1099, 656] on span "button" at bounding box center [1103, 653] width 24 height 11
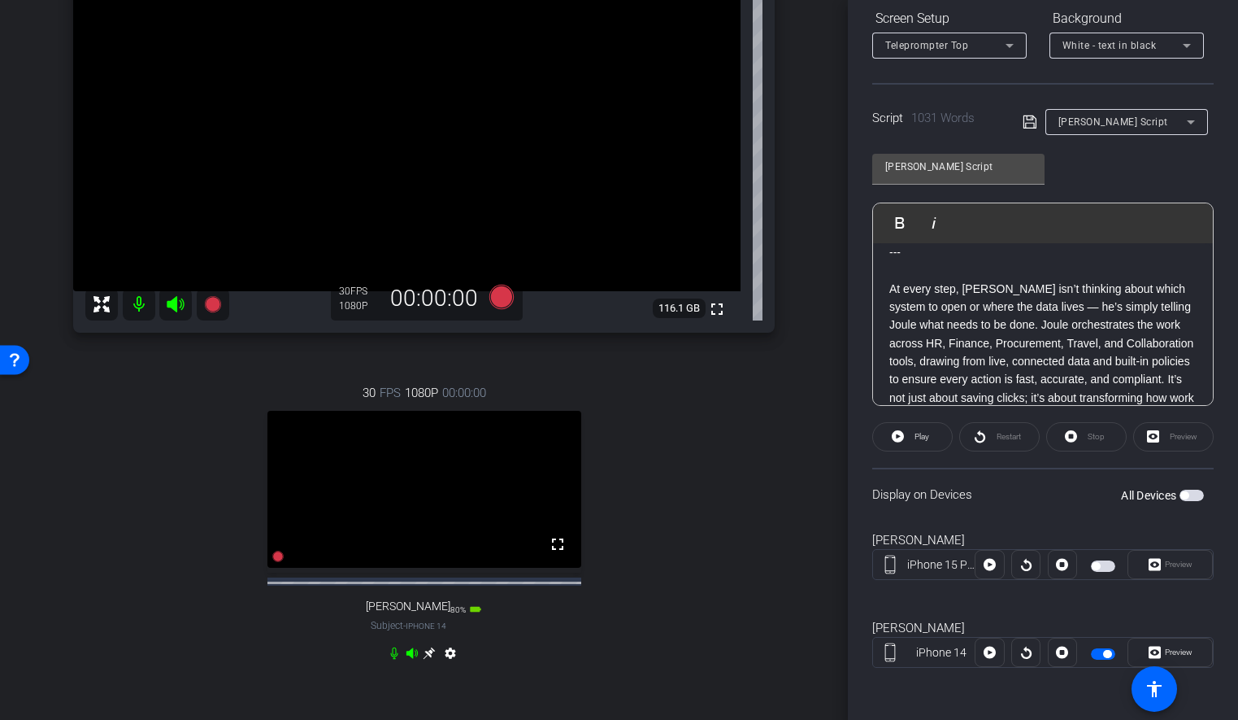
click at [1008, 294] on p "At every step, [PERSON_NAME] isn’t thinking about which system to open or where…" at bounding box center [1043, 389] width 307 height 219
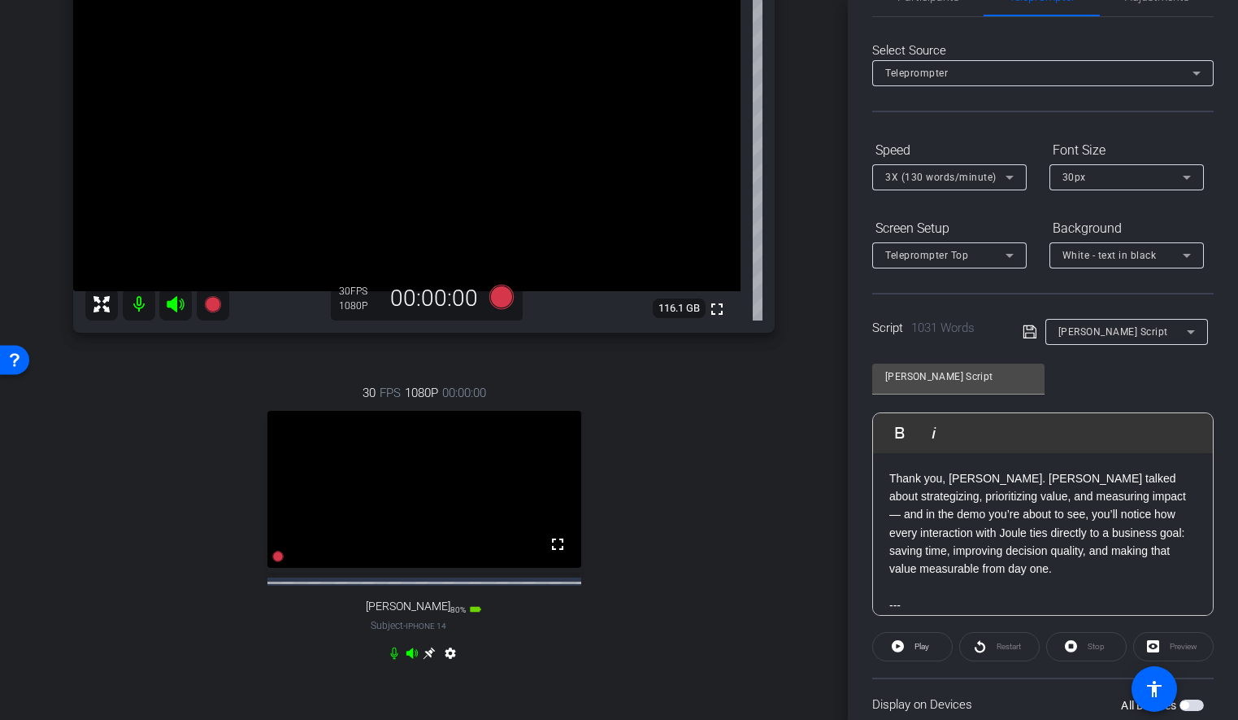
scroll to position [0, 0]
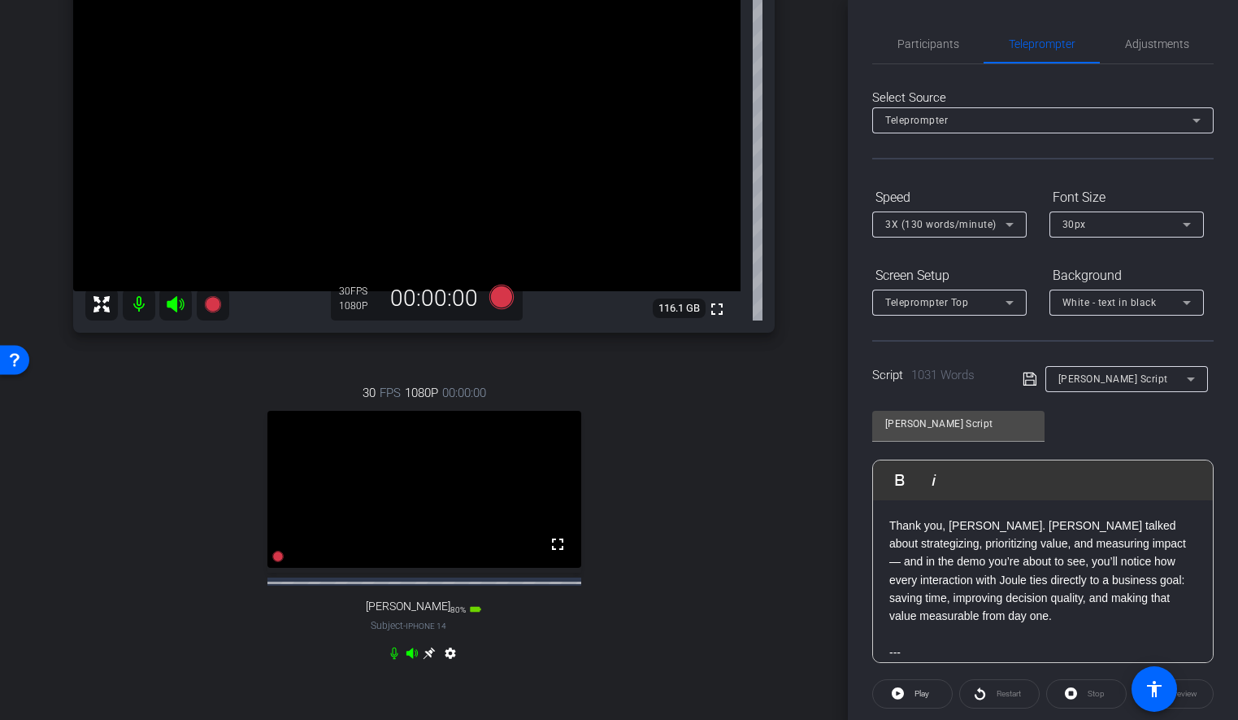
click at [892, 527] on p "Thank you, [PERSON_NAME]. [PERSON_NAME] talked about strategizing, prioritizing…" at bounding box center [1043, 570] width 307 height 109
click at [854, 424] on div "Participants Teleprompter Adjustments settings Flying Monkeys Media, LLC flip D…" at bounding box center [1043, 360] width 390 height 720
click at [809, 411] on div "arrow_back Joule Everywhere - 105 - HCM Back to project Send invite account_box…" at bounding box center [424, 192] width 848 height 720
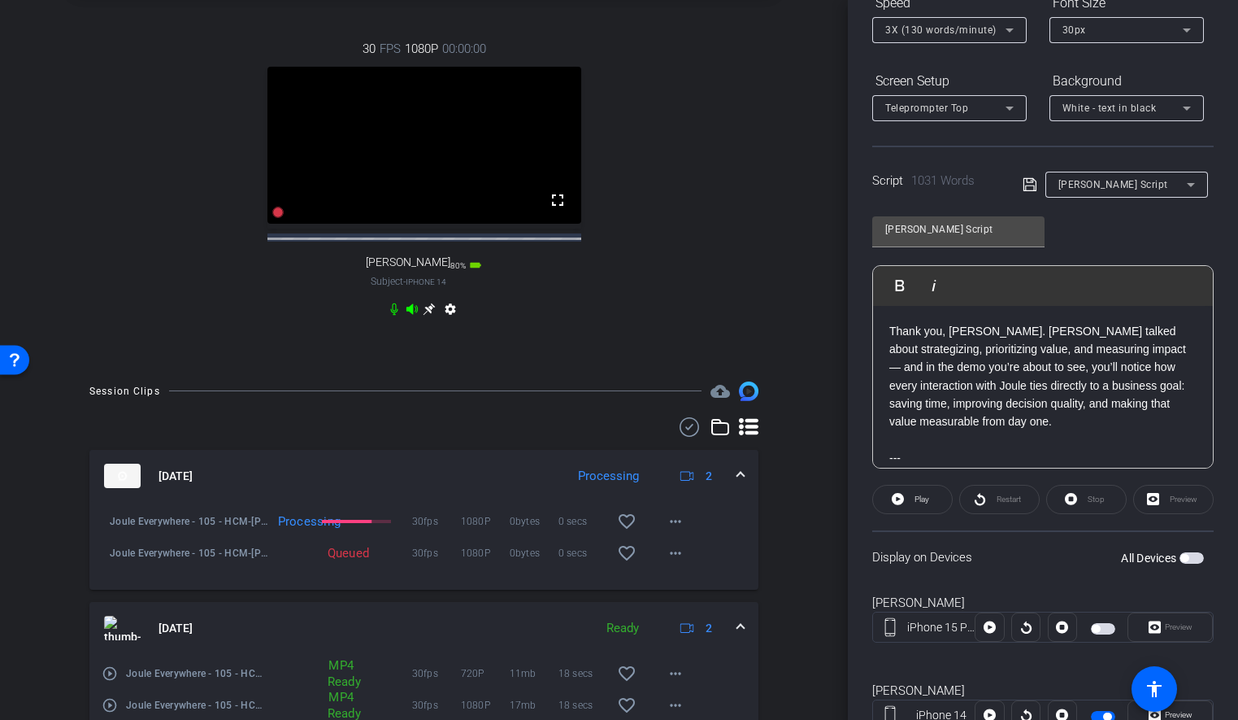
scroll to position [643, 0]
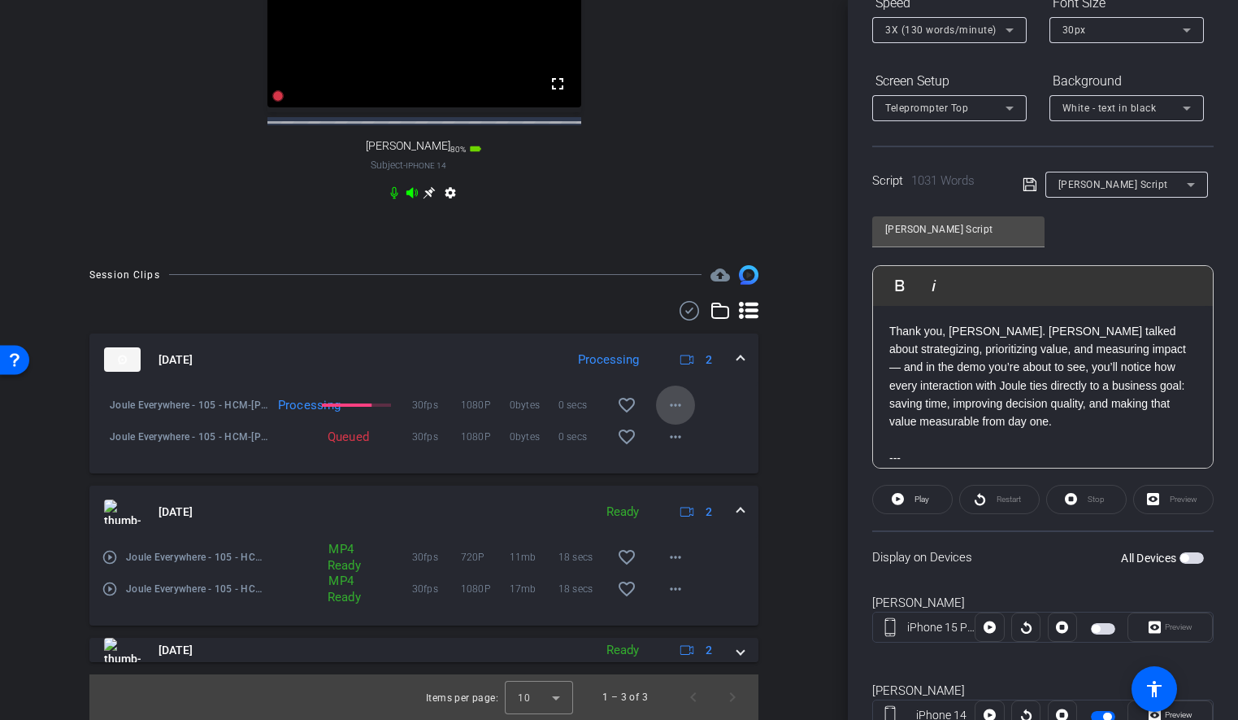
click at [680, 402] on mat-icon "more_horiz" at bounding box center [676, 405] width 20 height 20
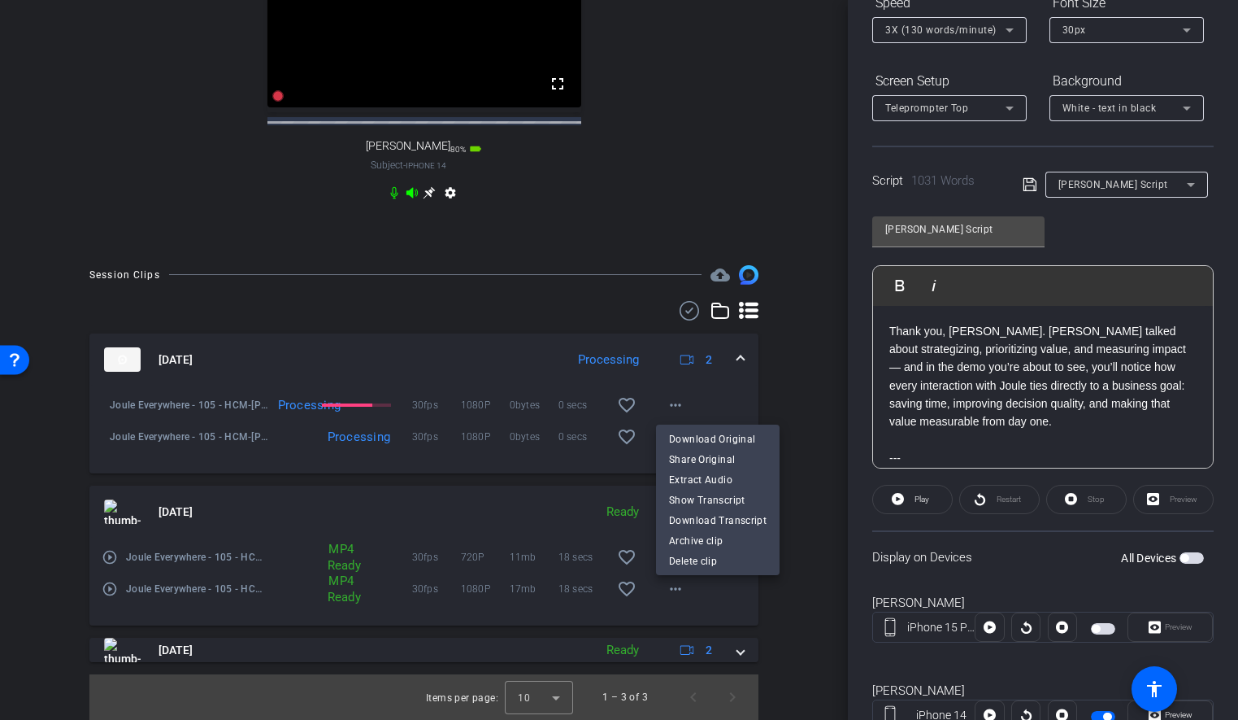
click at [784, 415] on div at bounding box center [619, 360] width 1238 height 720
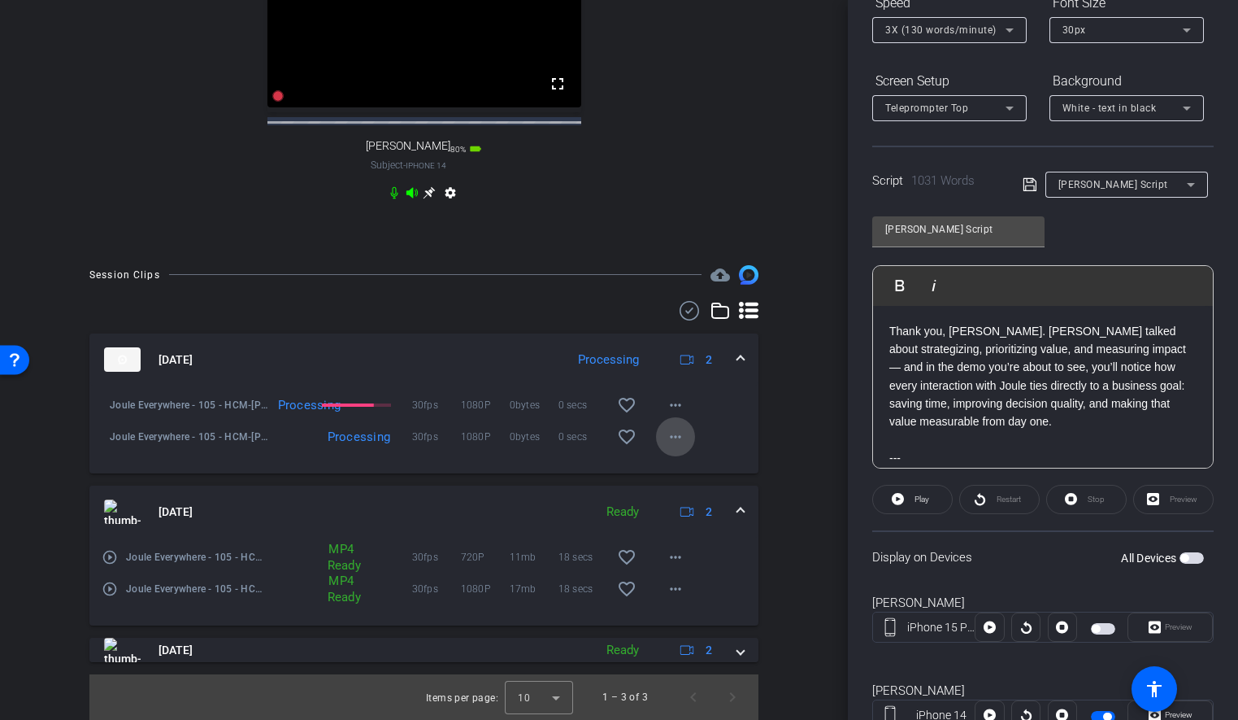
click at [672, 432] on mat-icon "more_horiz" at bounding box center [676, 437] width 20 height 20
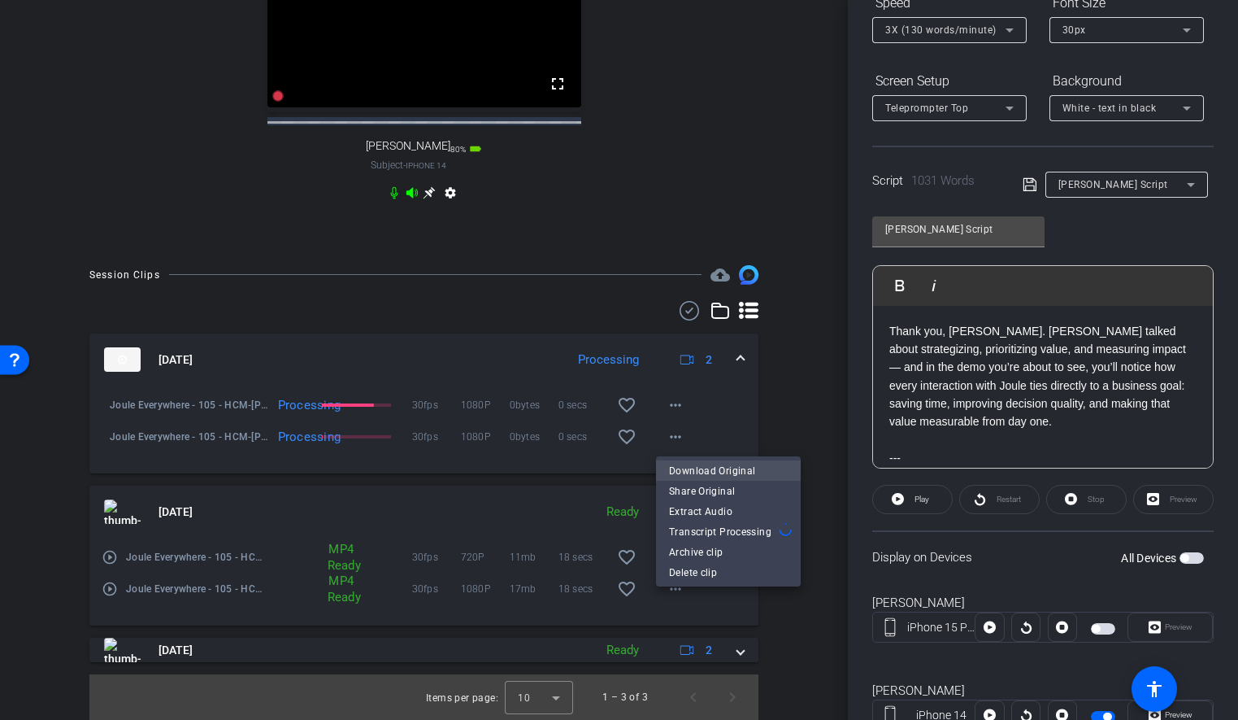
click at [708, 468] on span "Download Original" at bounding box center [728, 470] width 119 height 20
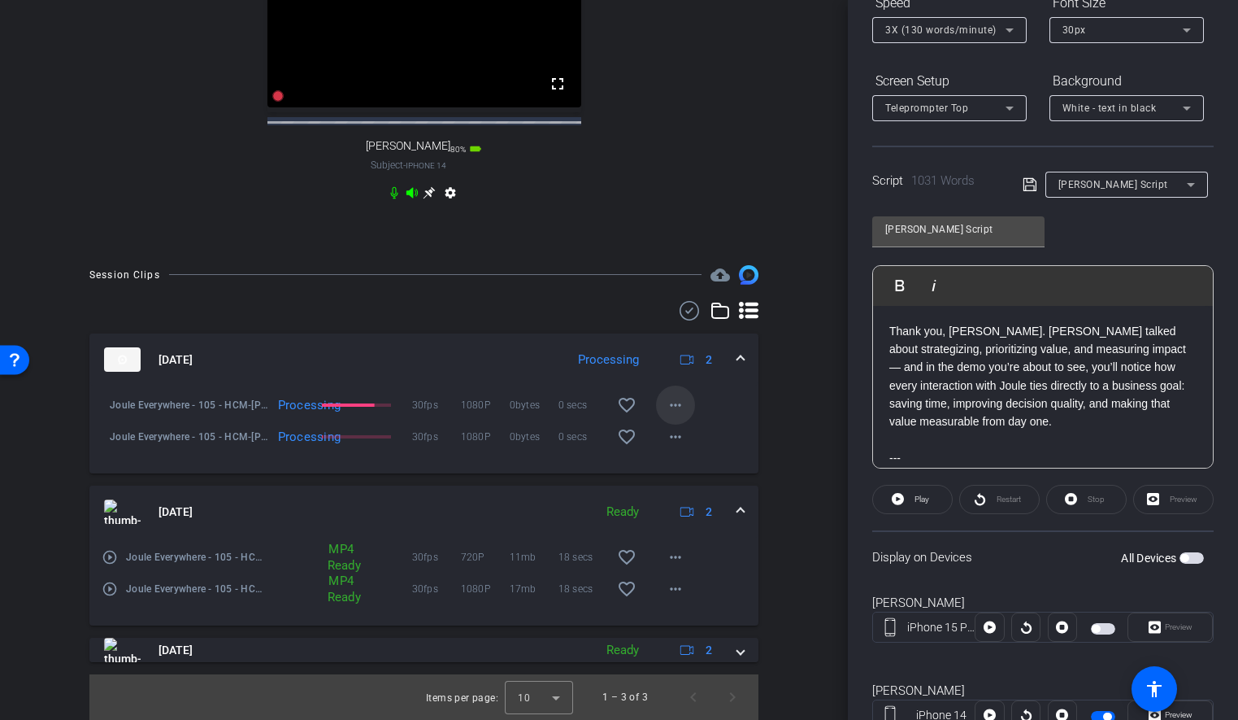
click at [671, 406] on mat-icon "more_horiz" at bounding box center [676, 405] width 20 height 20
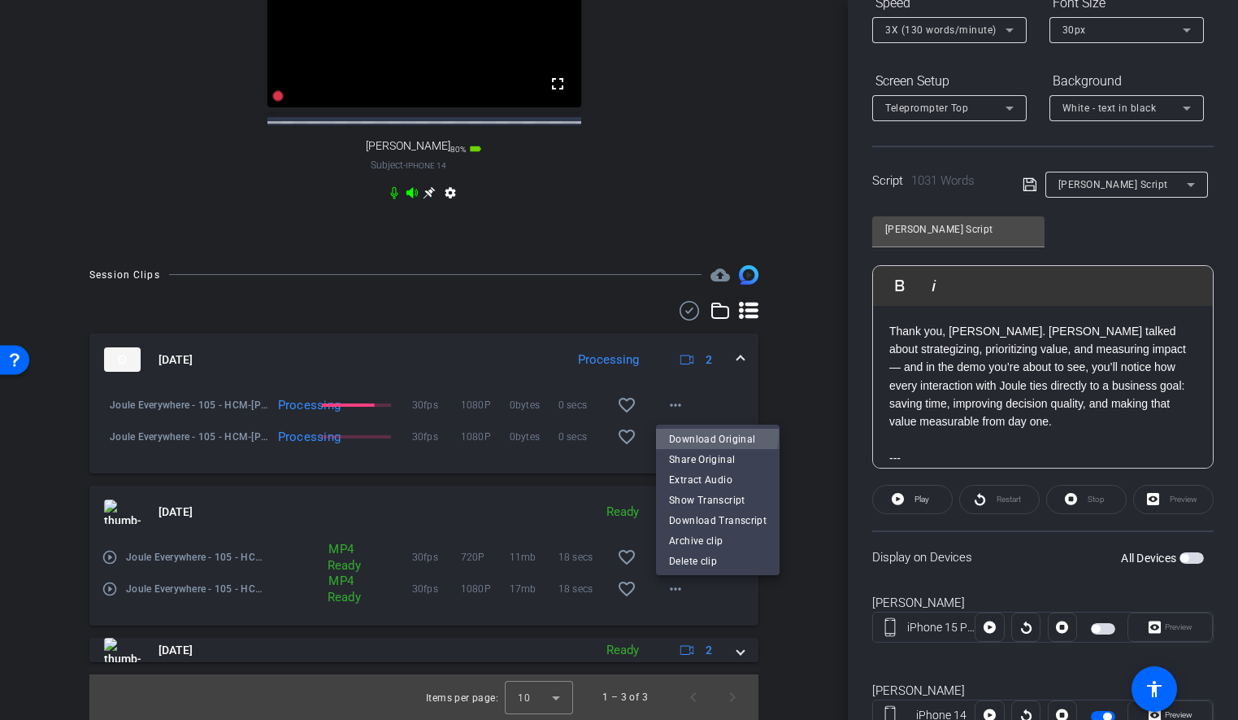
click at [683, 431] on span "Download Original" at bounding box center [718, 439] width 98 height 20
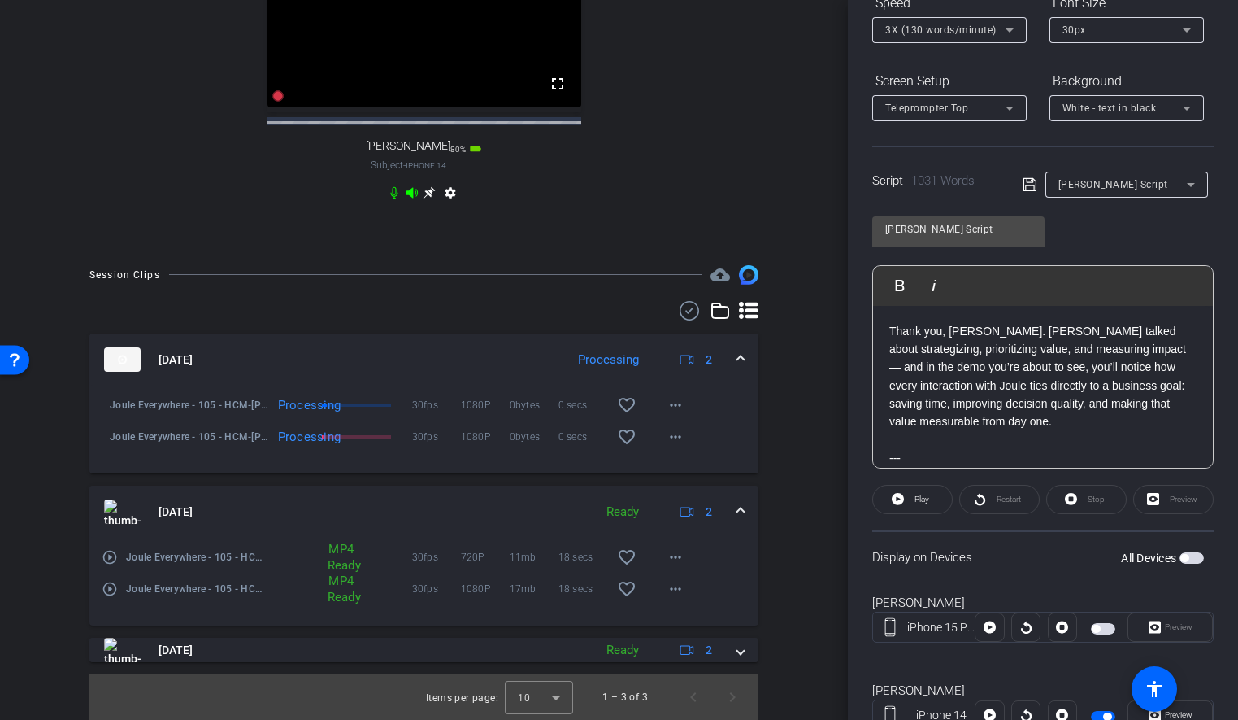
click at [767, 212] on div "30 FPS 1080P 00:00:00 fullscreen [PERSON_NAME] Subject - iPhone 14 80% battery_…" at bounding box center [424, 65] width 702 height 336
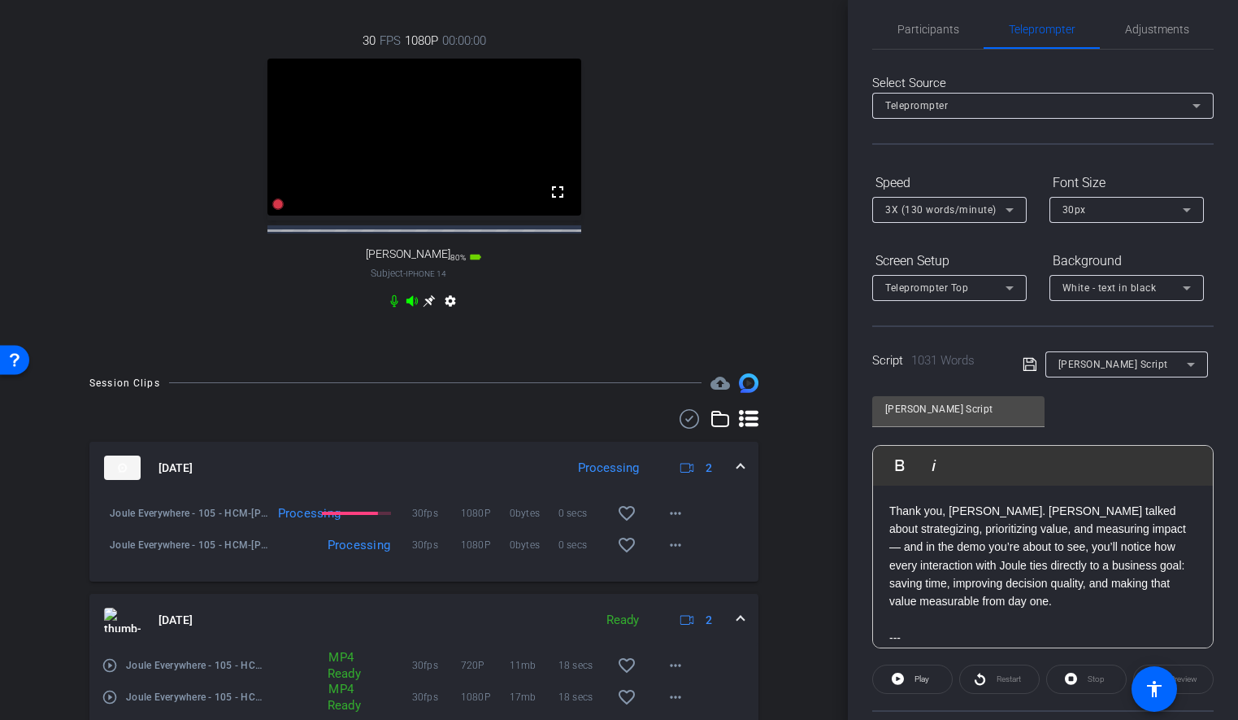
scroll to position [0, 0]
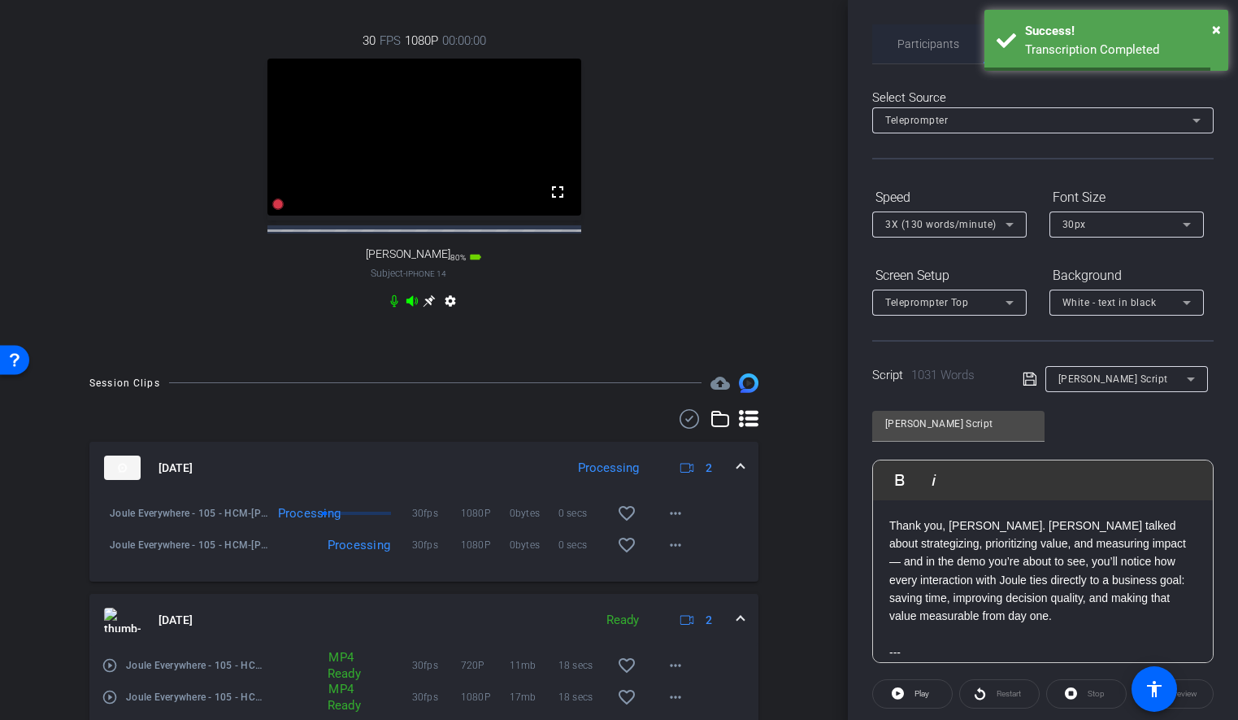
click at [938, 43] on span "Participants" at bounding box center [929, 43] width 62 height 11
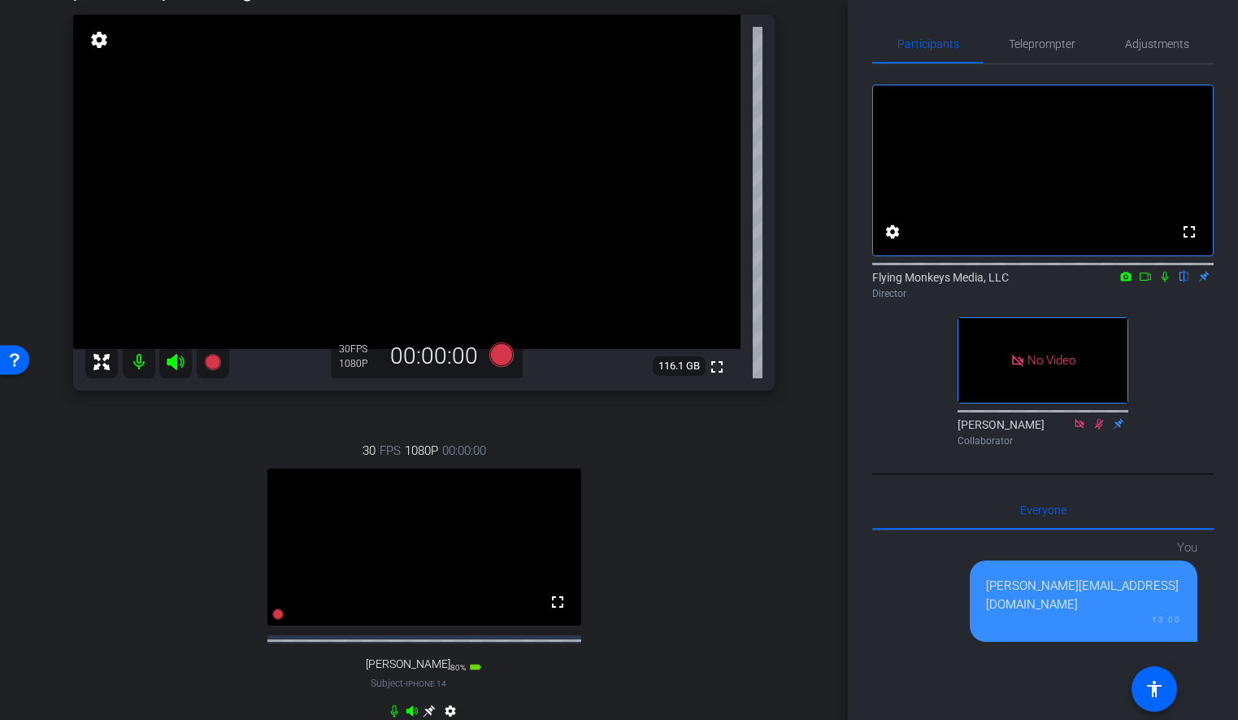
scroll to position [643, 0]
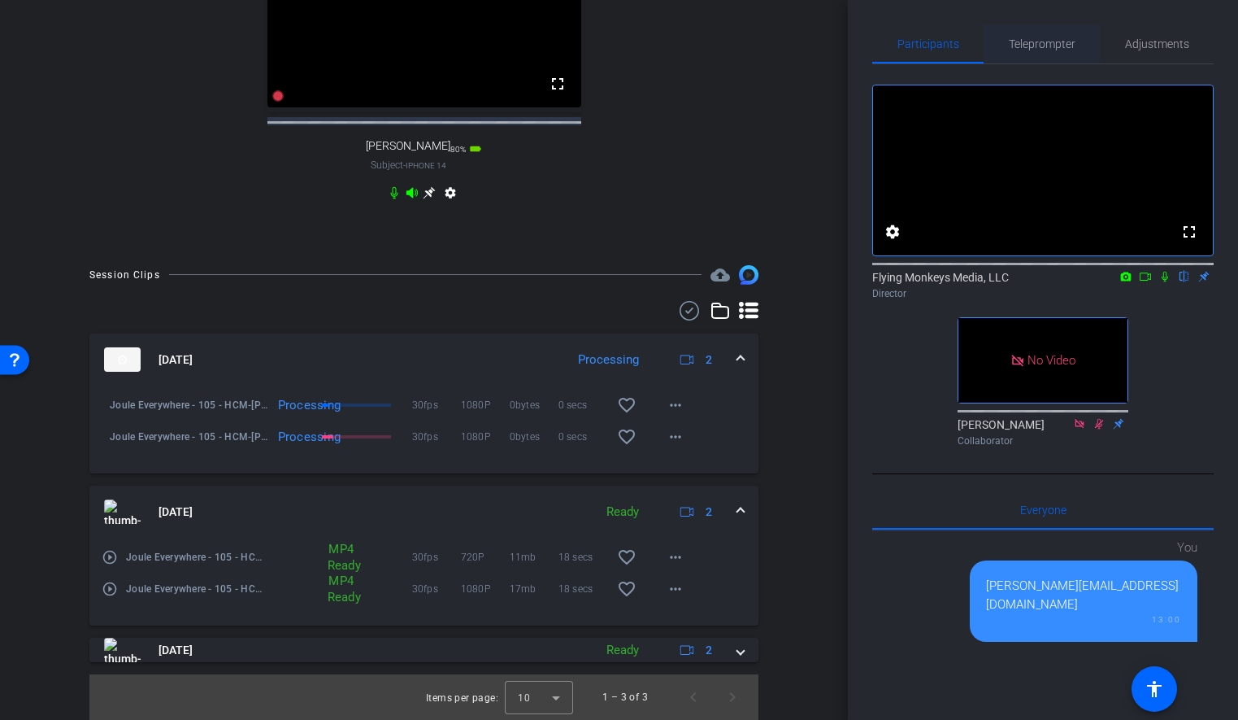
click at [1029, 50] on span "Teleprompter" at bounding box center [1042, 43] width 67 height 39
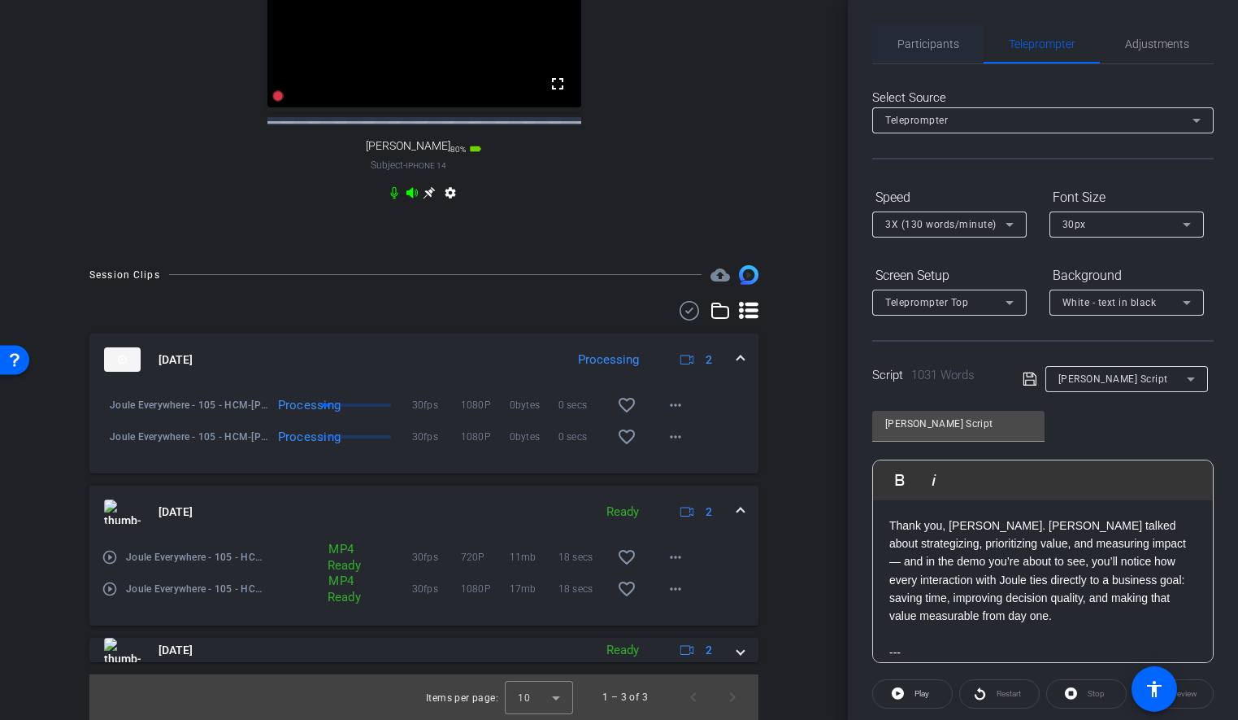
click at [951, 48] on span "Participants" at bounding box center [929, 43] width 62 height 11
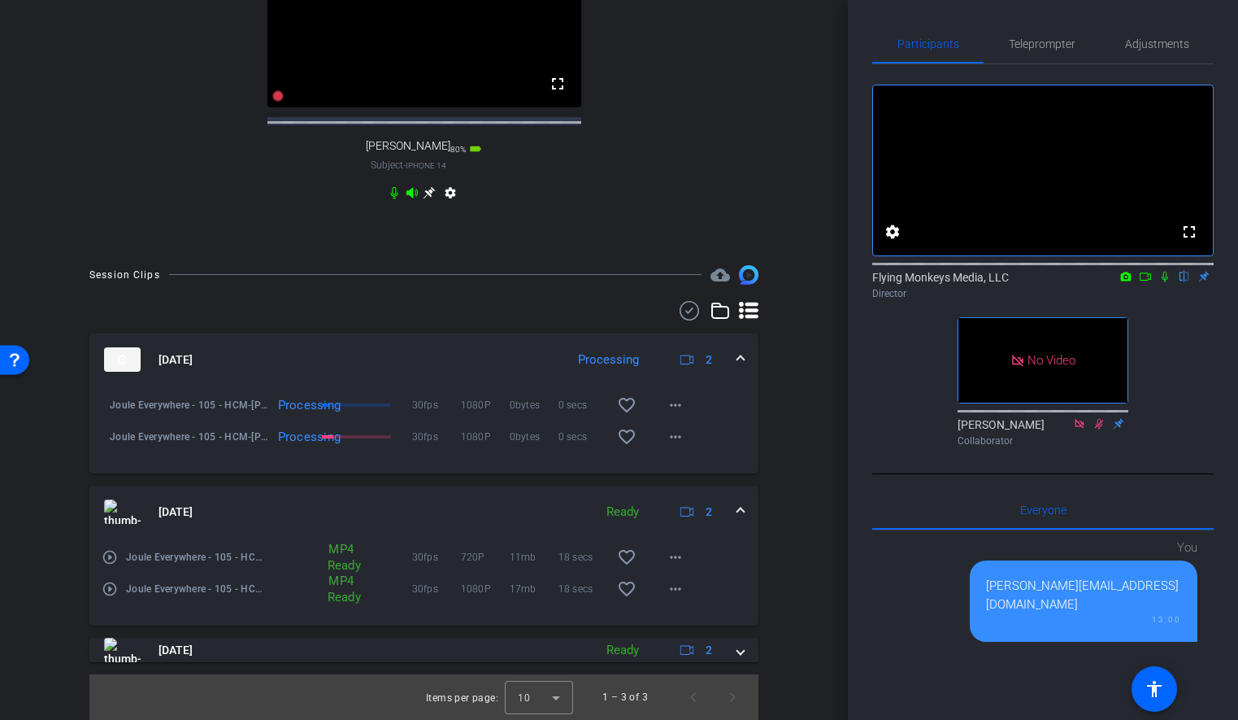
click at [832, 400] on div "arrow_back Joule Everywhere - 105 - HCM Back to project Send invite account_box…" at bounding box center [424, 360] width 848 height 720
click at [808, 383] on div "arrow_back Joule Everywhere - 105 - HCM Back to project Send invite account_box…" at bounding box center [424, 360] width 848 height 720
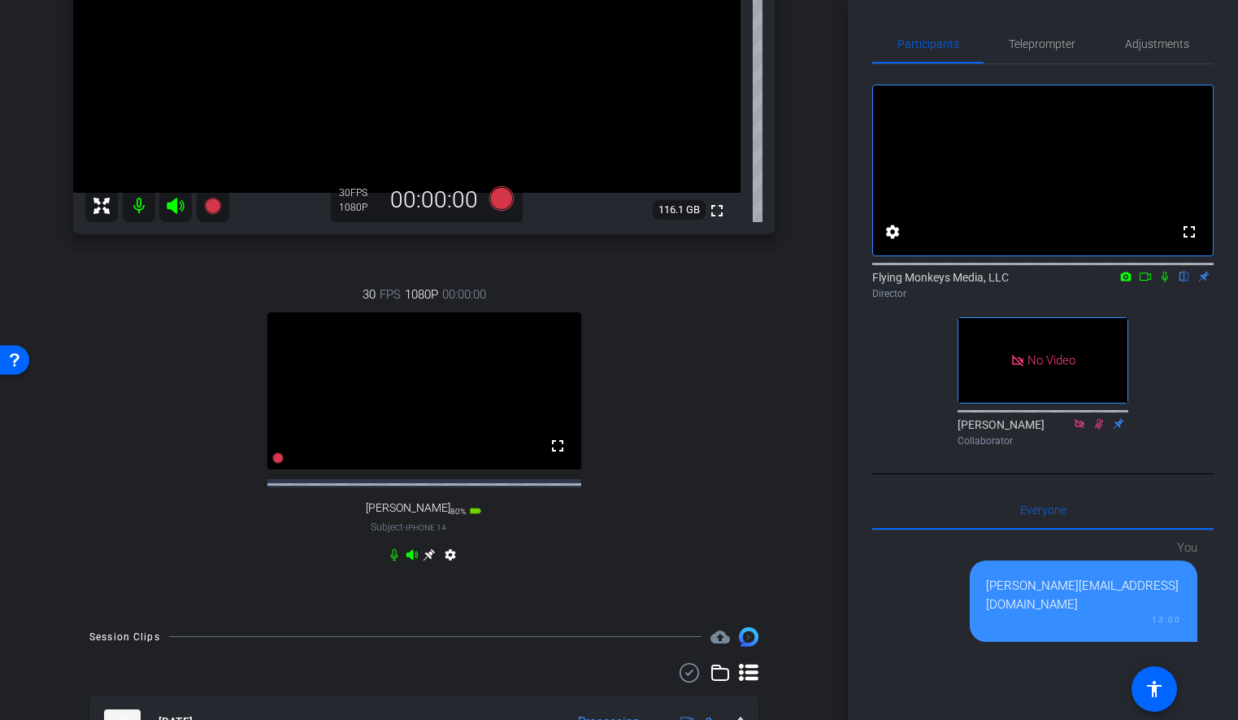
scroll to position [268, 0]
click at [434, 560] on icon at bounding box center [429, 553] width 13 height 13
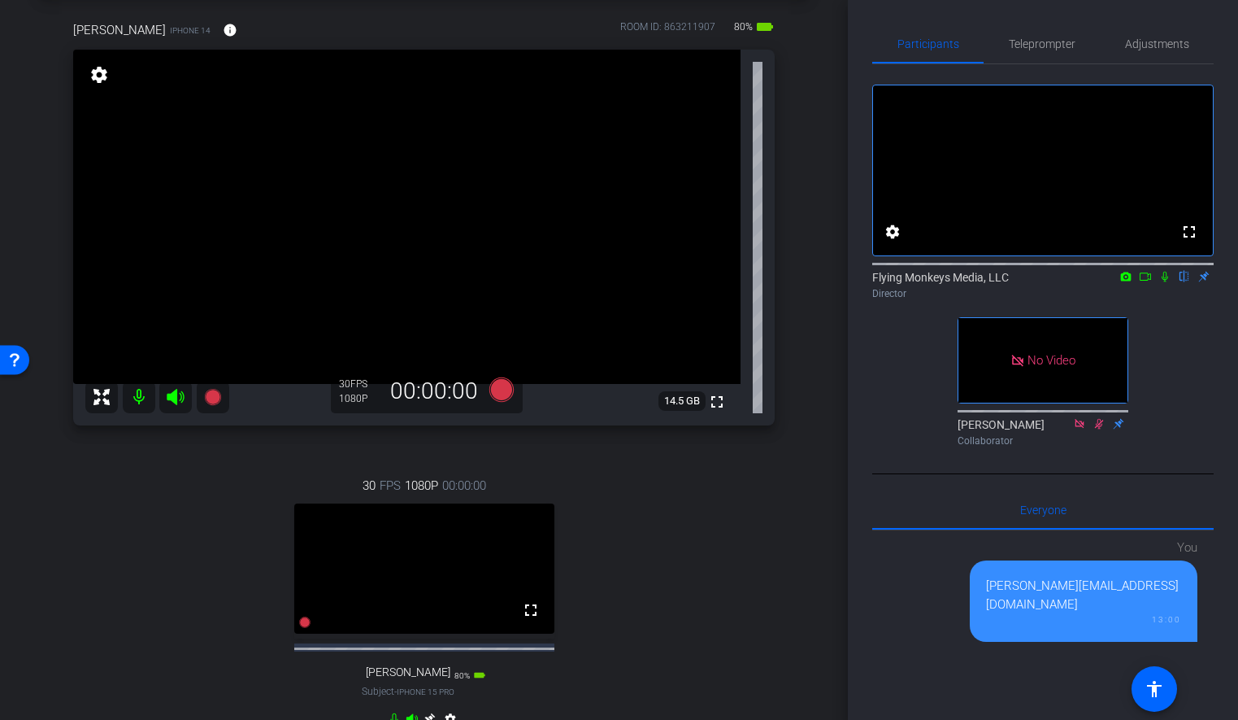
scroll to position [74, 0]
click at [1021, 50] on span "Teleprompter" at bounding box center [1042, 43] width 67 height 11
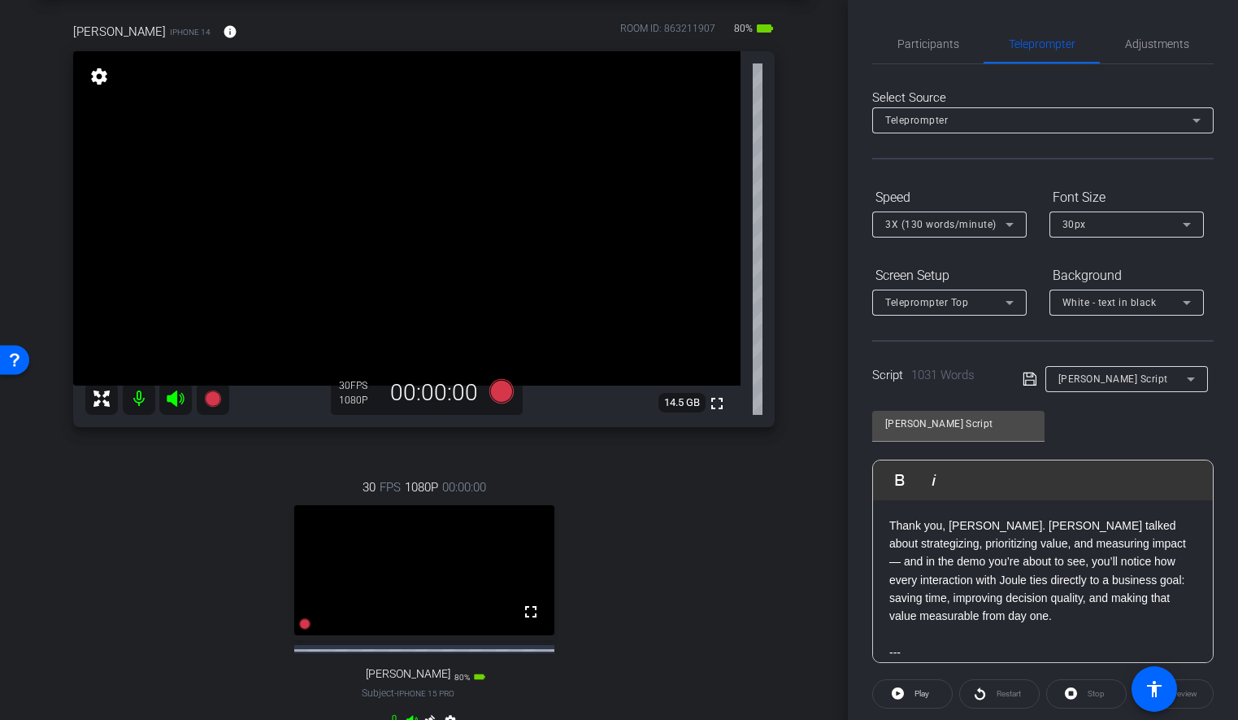
click at [795, 339] on div "[PERSON_NAME] iPhone 14 info ROOM ID: 863211907 80% battery_std fullscreen sett…" at bounding box center [424, 386] width 767 height 781
click at [923, 46] on span "Participants" at bounding box center [929, 43] width 62 height 11
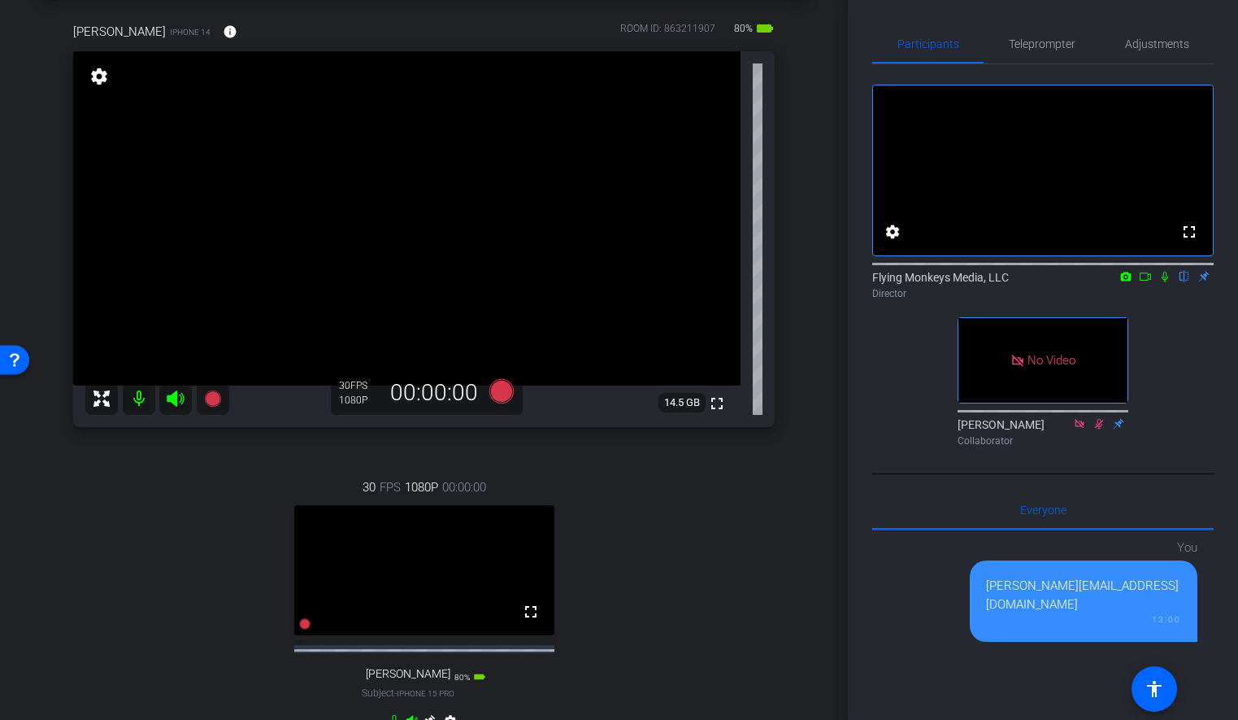
click at [1140, 281] on icon at bounding box center [1145, 276] width 11 height 8
click at [1181, 282] on icon at bounding box center [1184, 276] width 13 height 11
click at [502, 395] on icon at bounding box center [501, 391] width 24 height 24
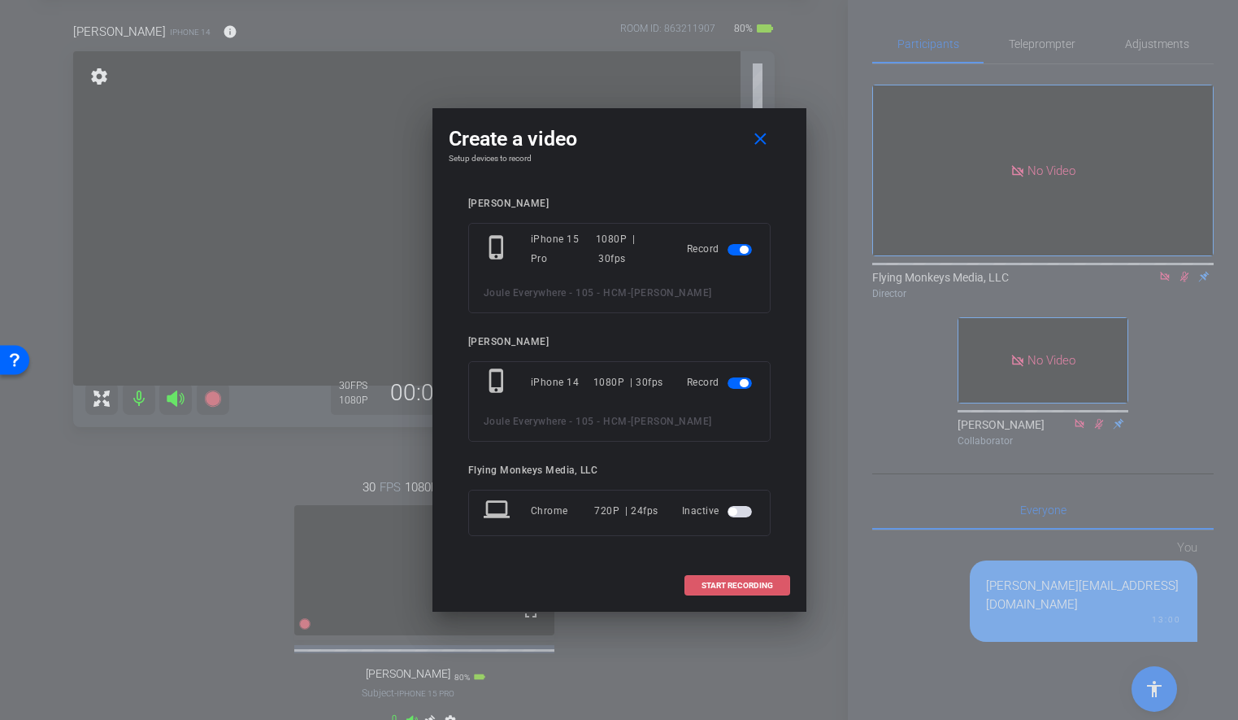
click at [739, 591] on span at bounding box center [737, 585] width 104 height 39
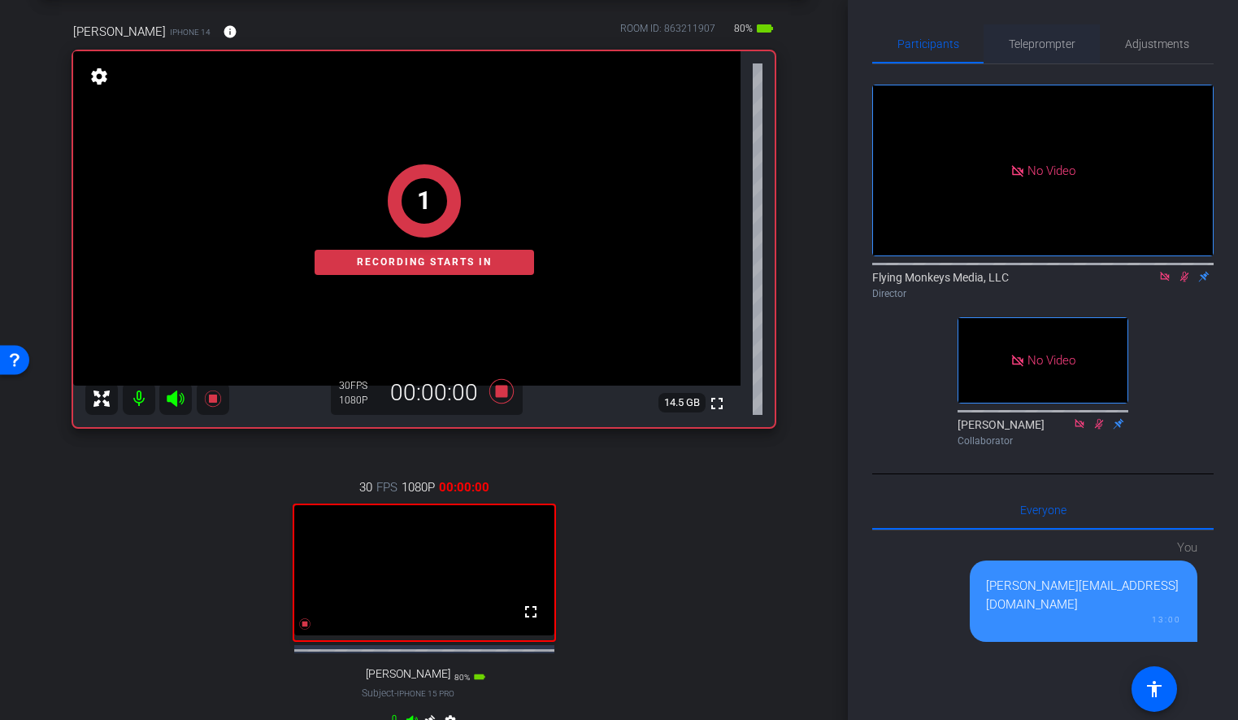
click at [1056, 38] on span "Teleprompter" at bounding box center [1042, 43] width 67 height 11
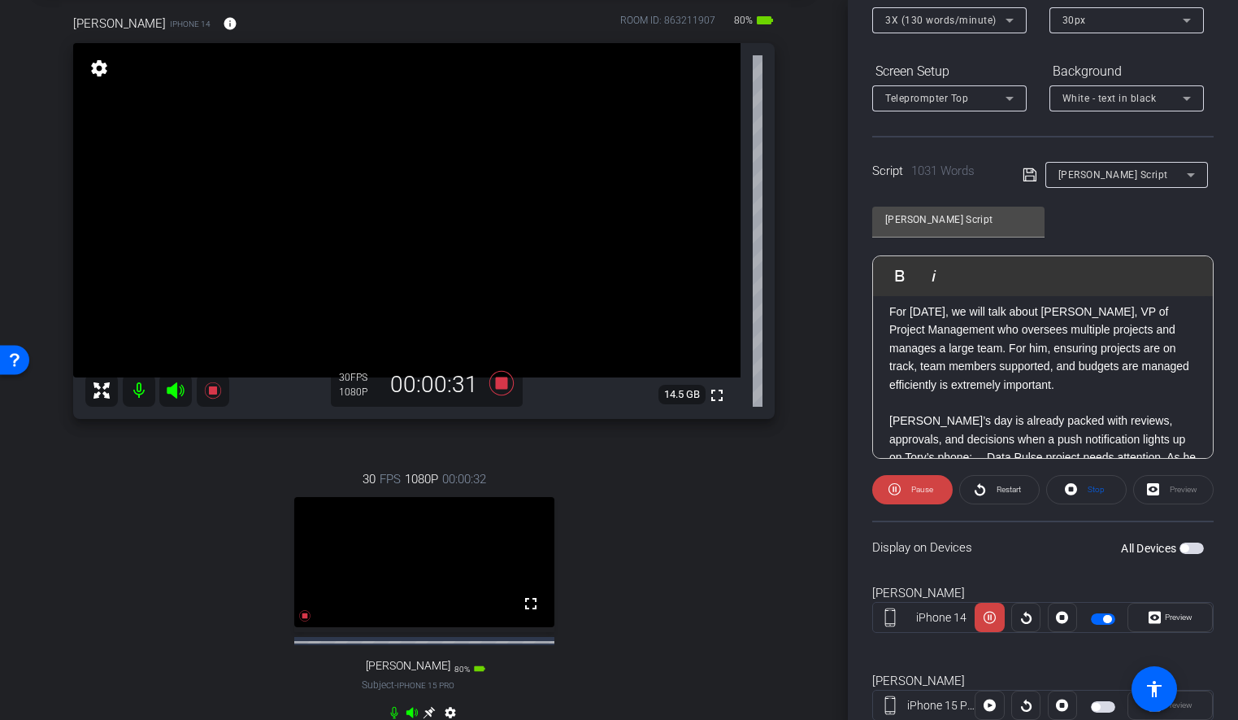
scroll to position [89, 0]
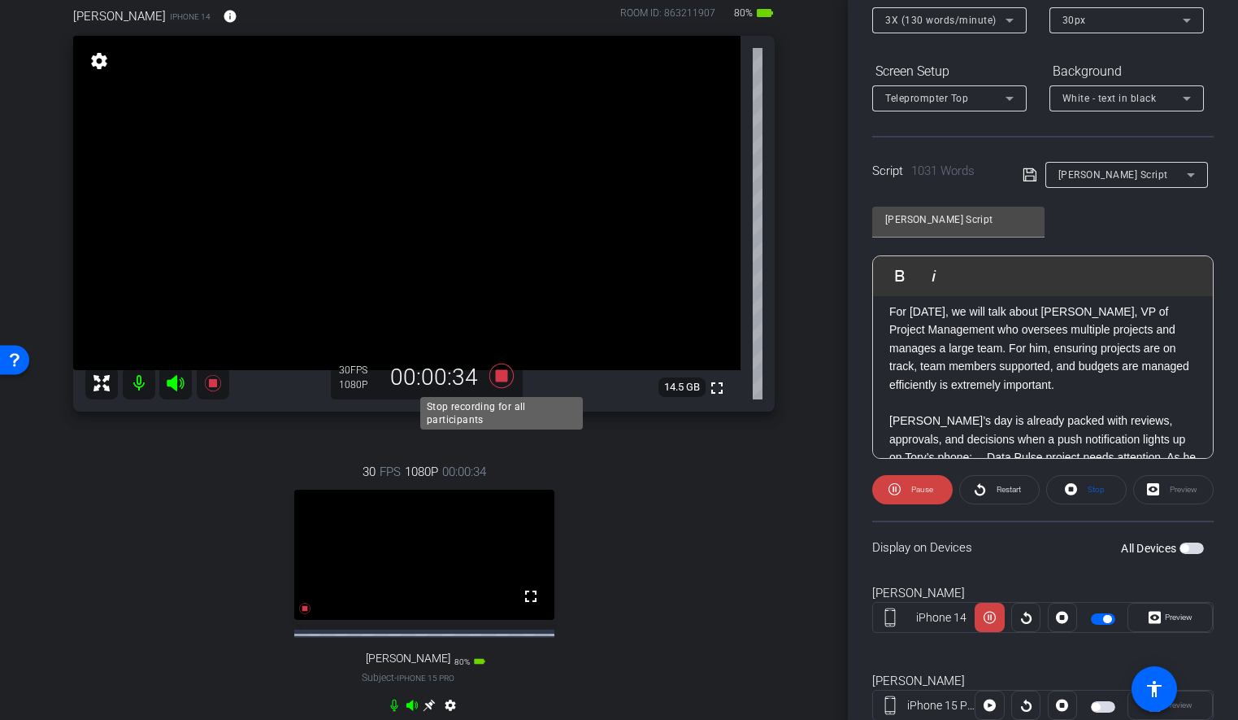
click at [505, 379] on icon at bounding box center [501, 375] width 24 height 24
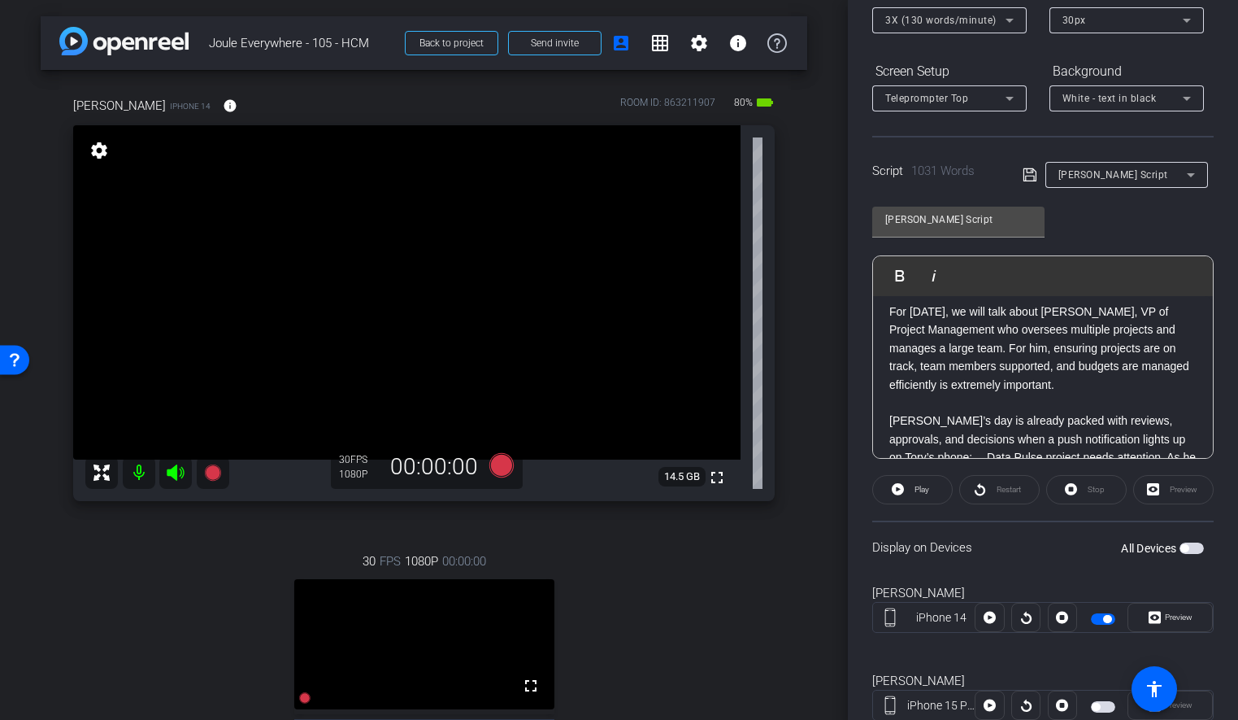
scroll to position [0, 0]
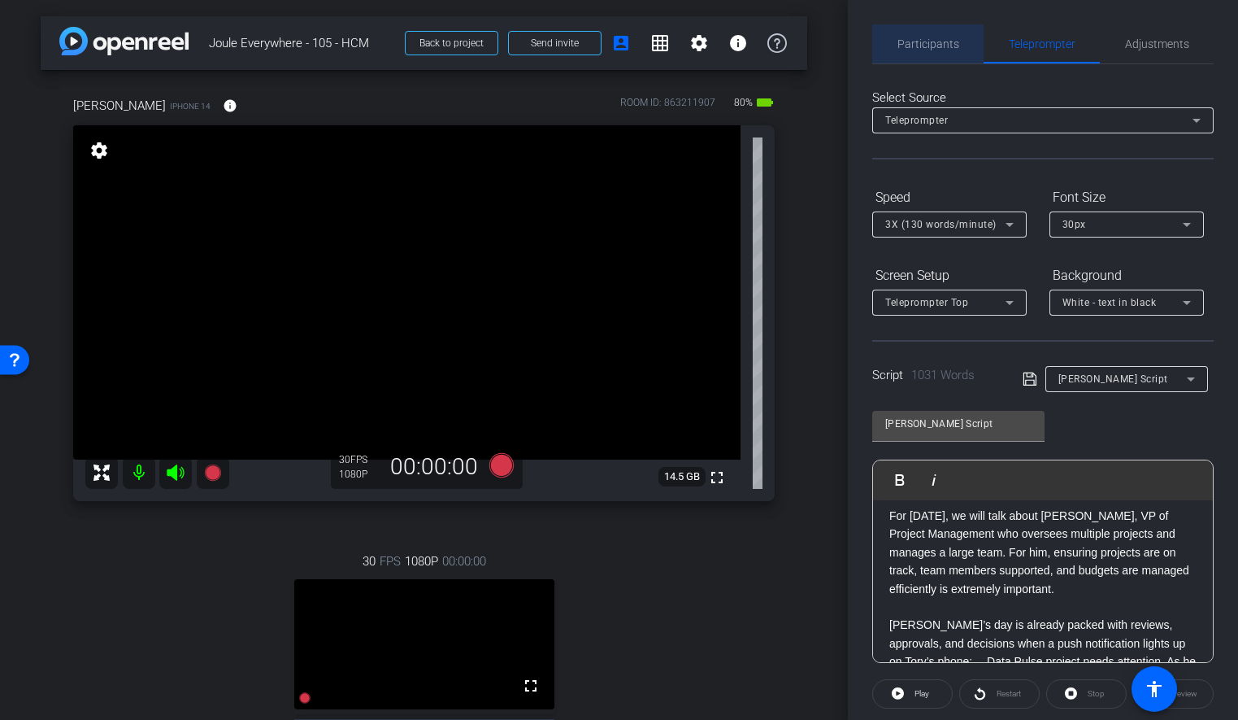
click at [933, 34] on span "Participants" at bounding box center [929, 43] width 62 height 39
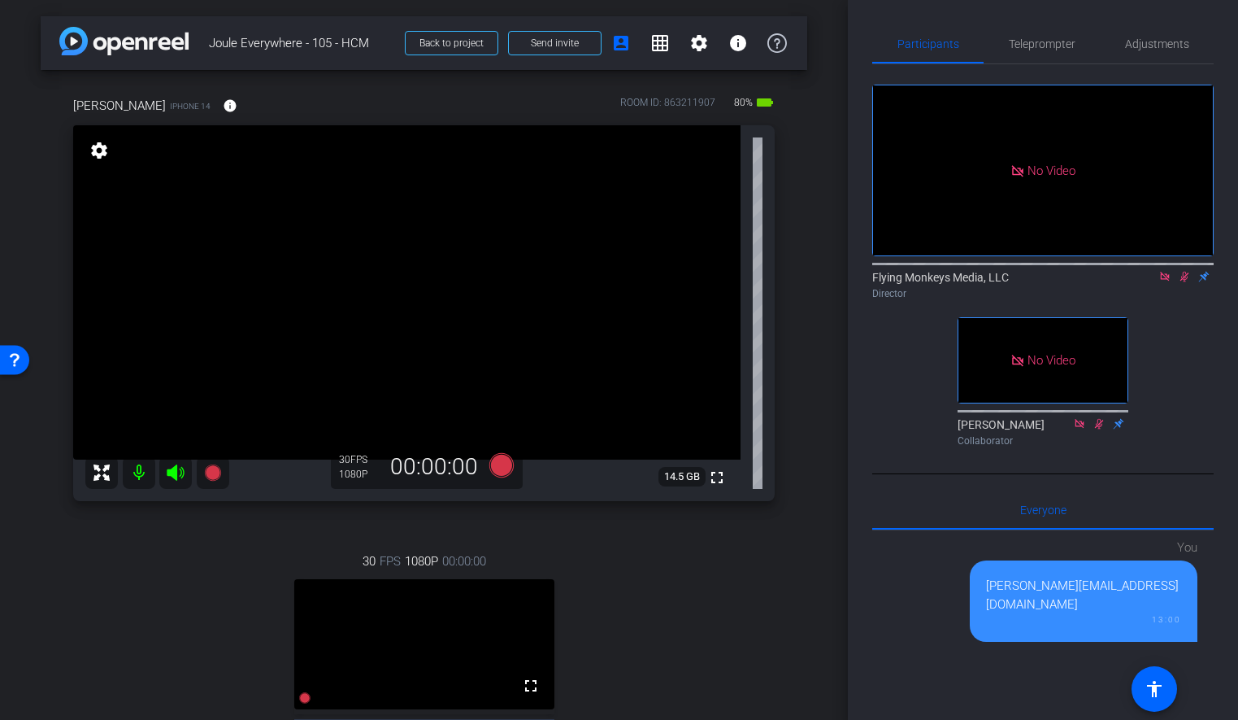
click at [1160, 271] on icon at bounding box center [1165, 276] width 13 height 11
click at [1164, 282] on icon at bounding box center [1165, 277] width 9 height 11
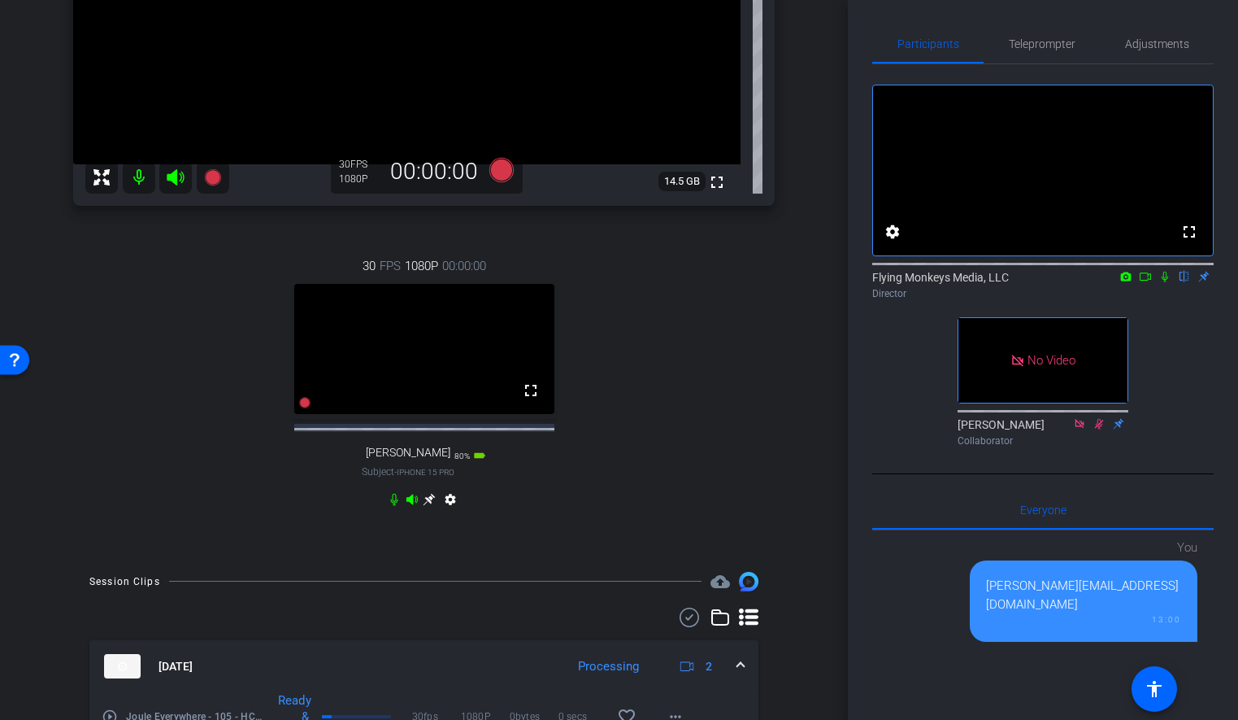
scroll to position [297, 0]
click at [716, 296] on div "30 FPS 1080P 00:00:00 fullscreen [PERSON_NAME] Subject - iPhone 15 Pro 80% batt…" at bounding box center [424, 382] width 702 height 309
click at [1028, 46] on span "Teleprompter" at bounding box center [1042, 43] width 67 height 11
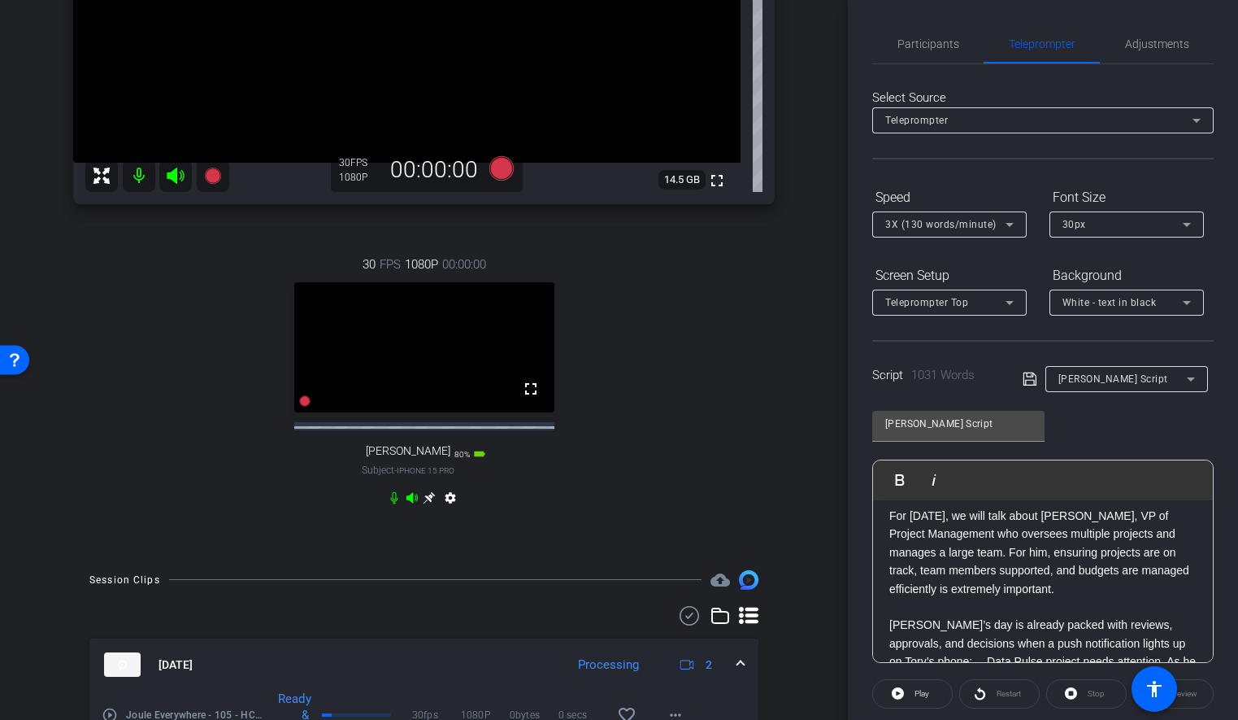
click at [894, 524] on p "For [DATE], we will talk about [PERSON_NAME], VP of Project Management who over…" at bounding box center [1043, 552] width 307 height 91
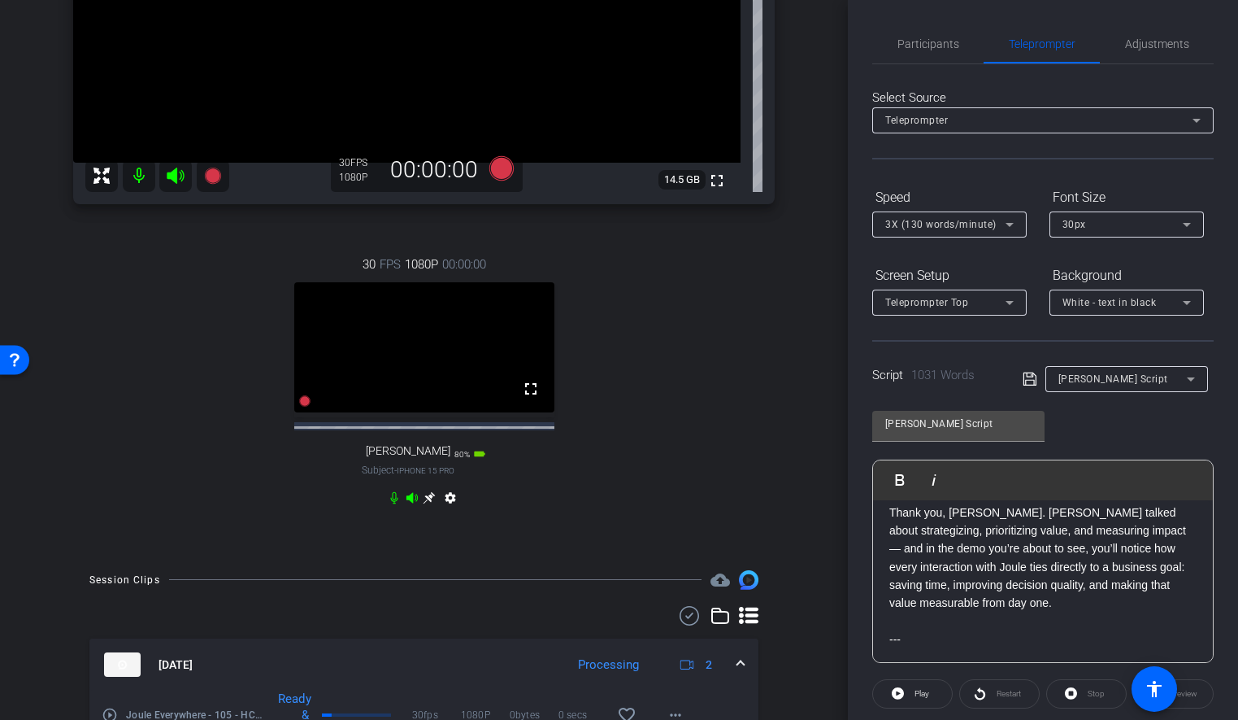
scroll to position [0, 0]
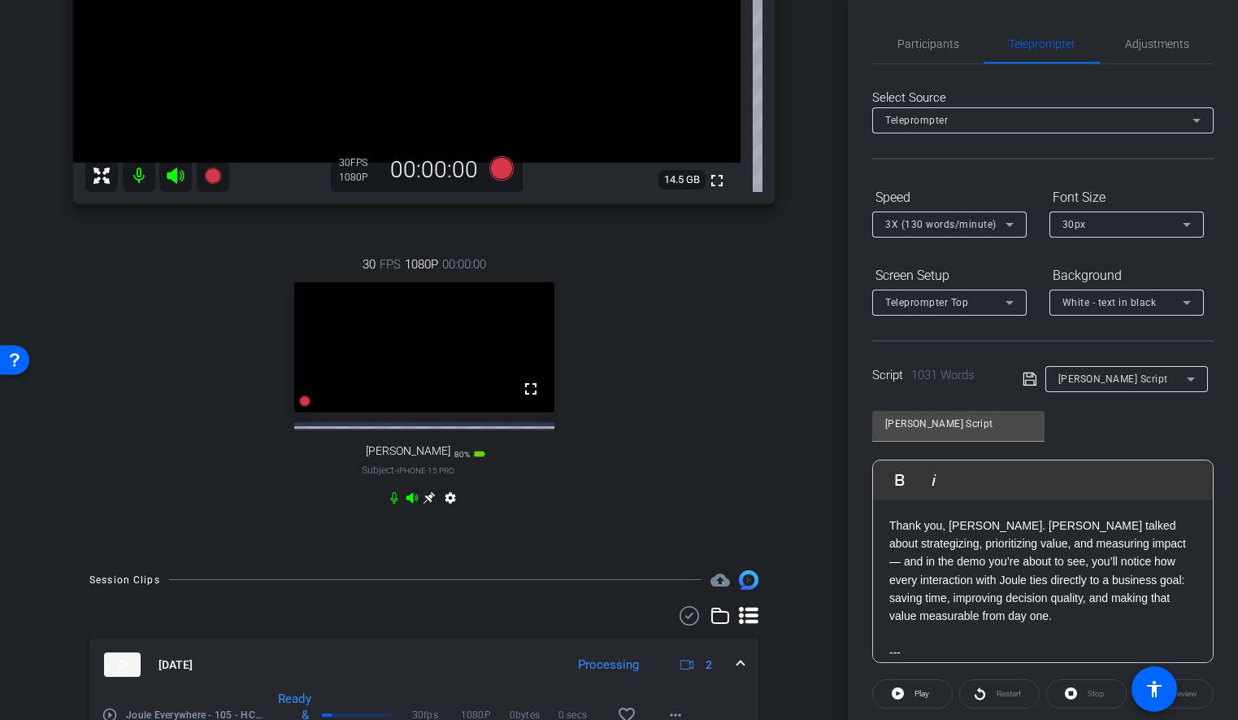
click at [890, 529] on p "Thank you, [PERSON_NAME]. [PERSON_NAME] talked about strategizing, prioritizing…" at bounding box center [1043, 570] width 307 height 109
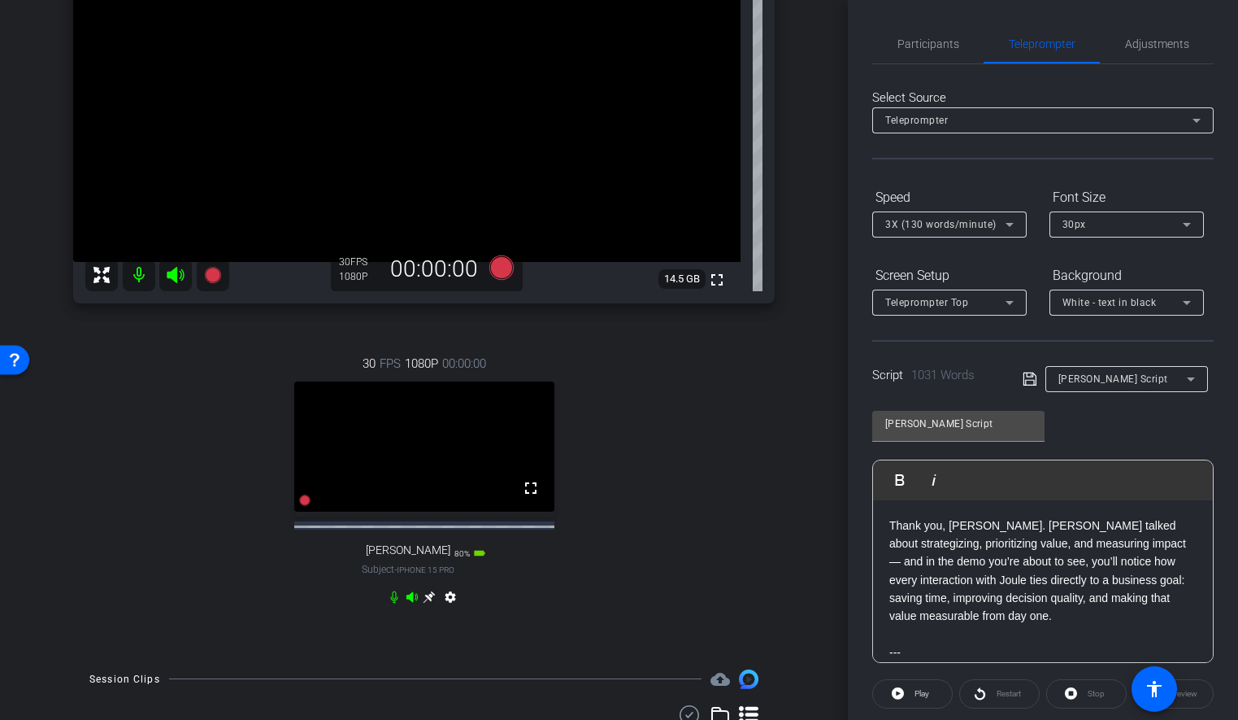
scroll to position [135, 0]
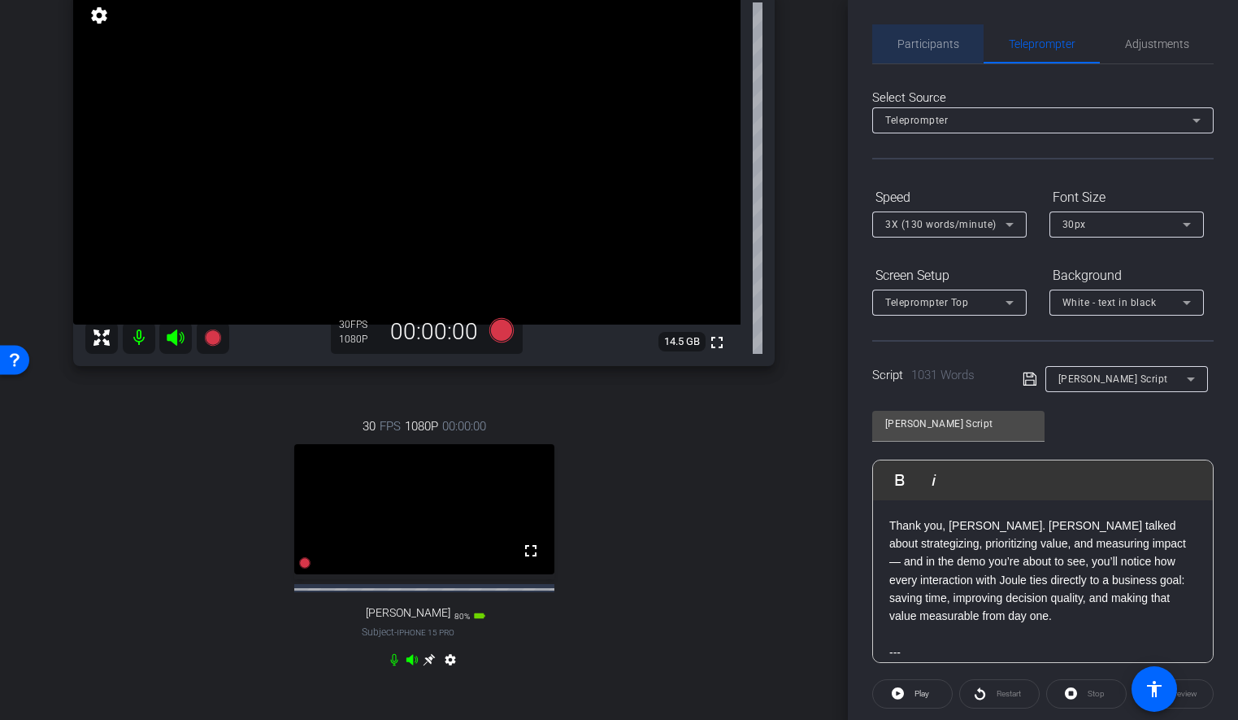
click at [928, 39] on span "Participants" at bounding box center [929, 43] width 62 height 11
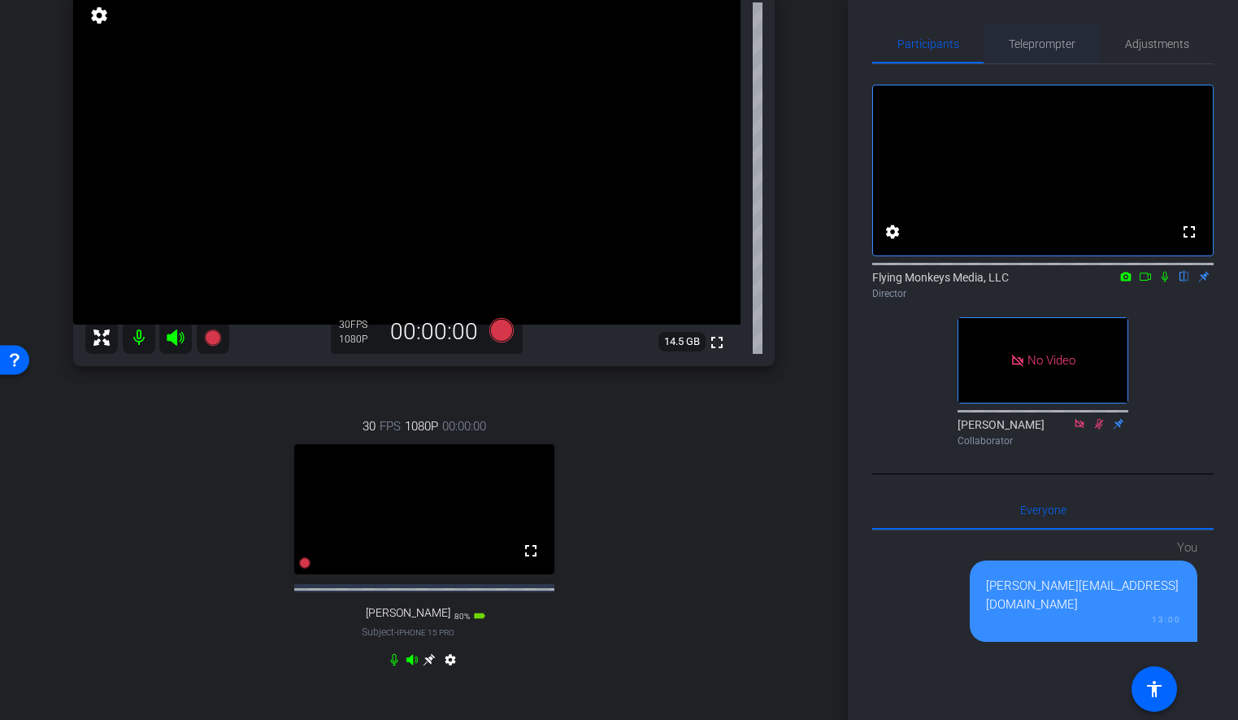
click at [1032, 45] on span "Teleprompter" at bounding box center [1042, 43] width 67 height 11
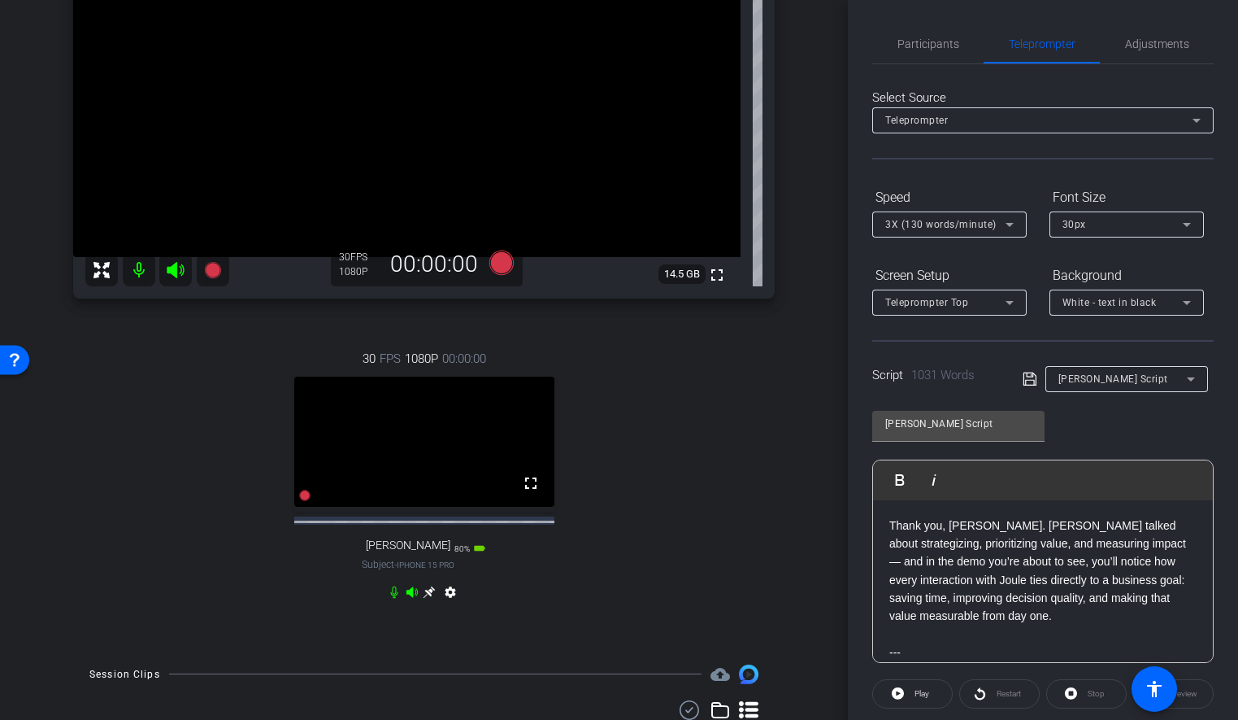
scroll to position [201, 0]
click at [500, 264] on icon at bounding box center [501, 264] width 24 height 24
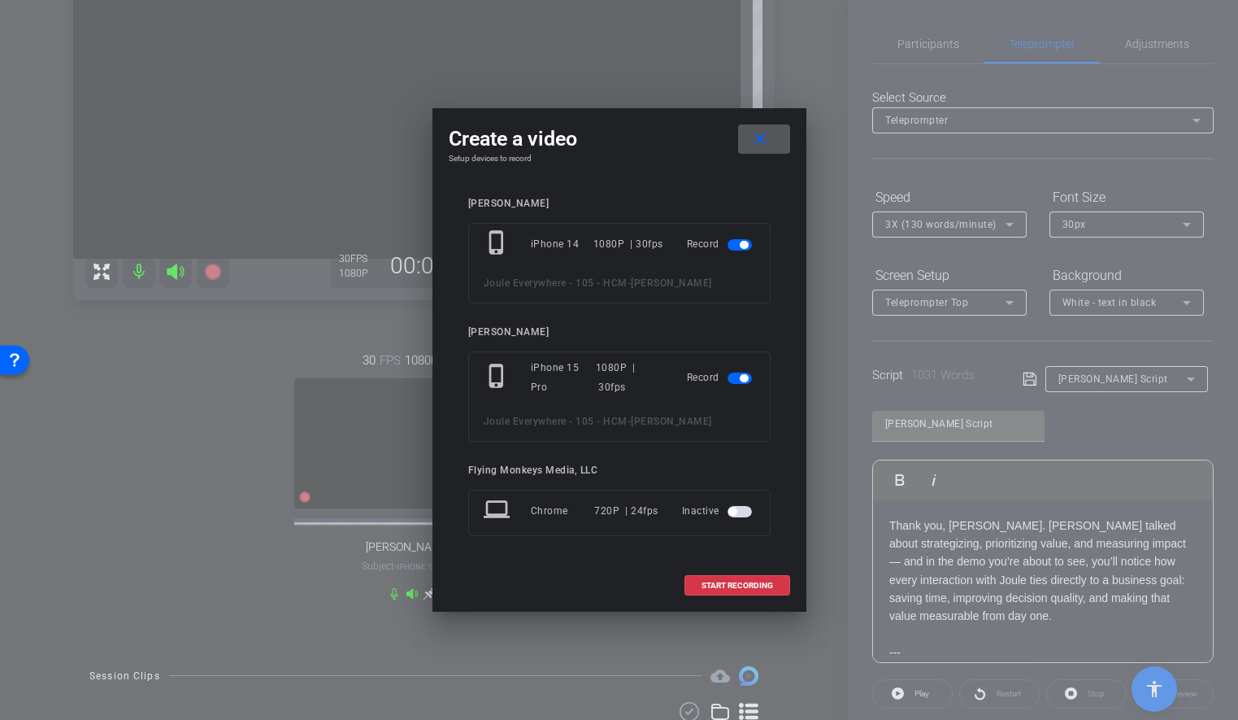
click at [574, 355] on div "phone_iphone iPhone 15 Pro 1080P | 30fps Record Joule Everywhere - 105 - HCM - …" at bounding box center [619, 396] width 302 height 90
click at [729, 586] on span "START RECORDING" at bounding box center [738, 585] width 72 height 8
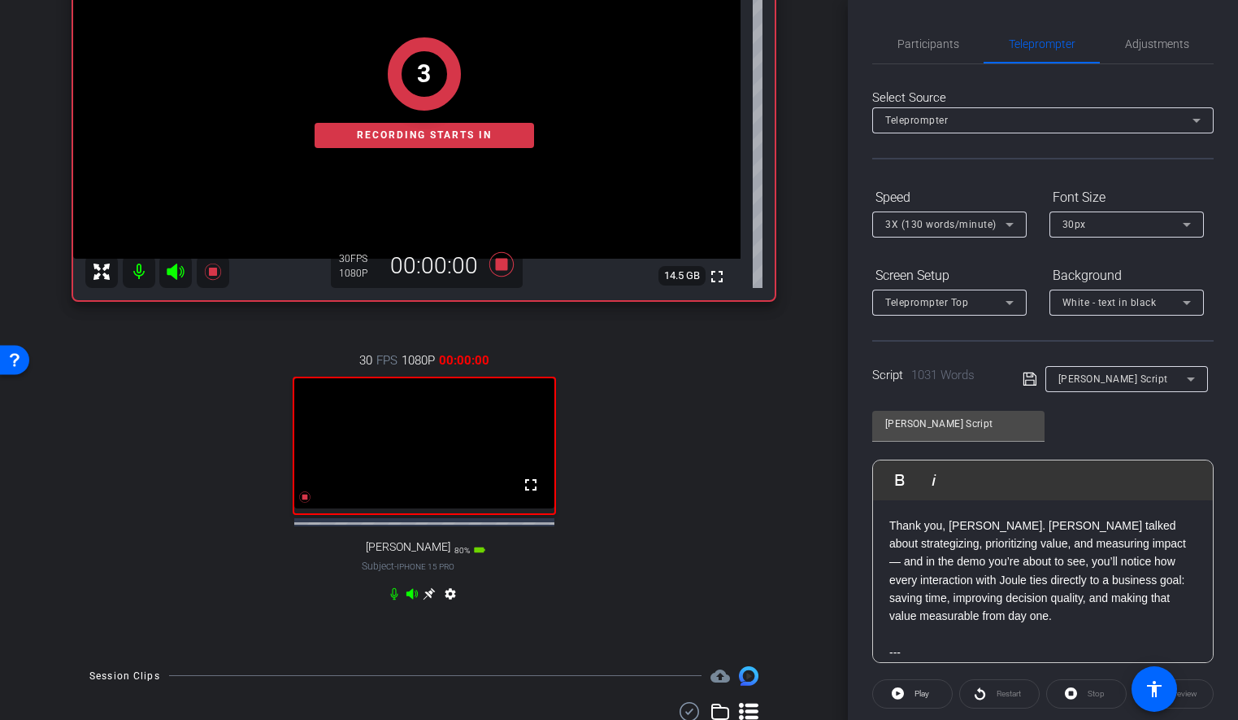
scroll to position [136, 0]
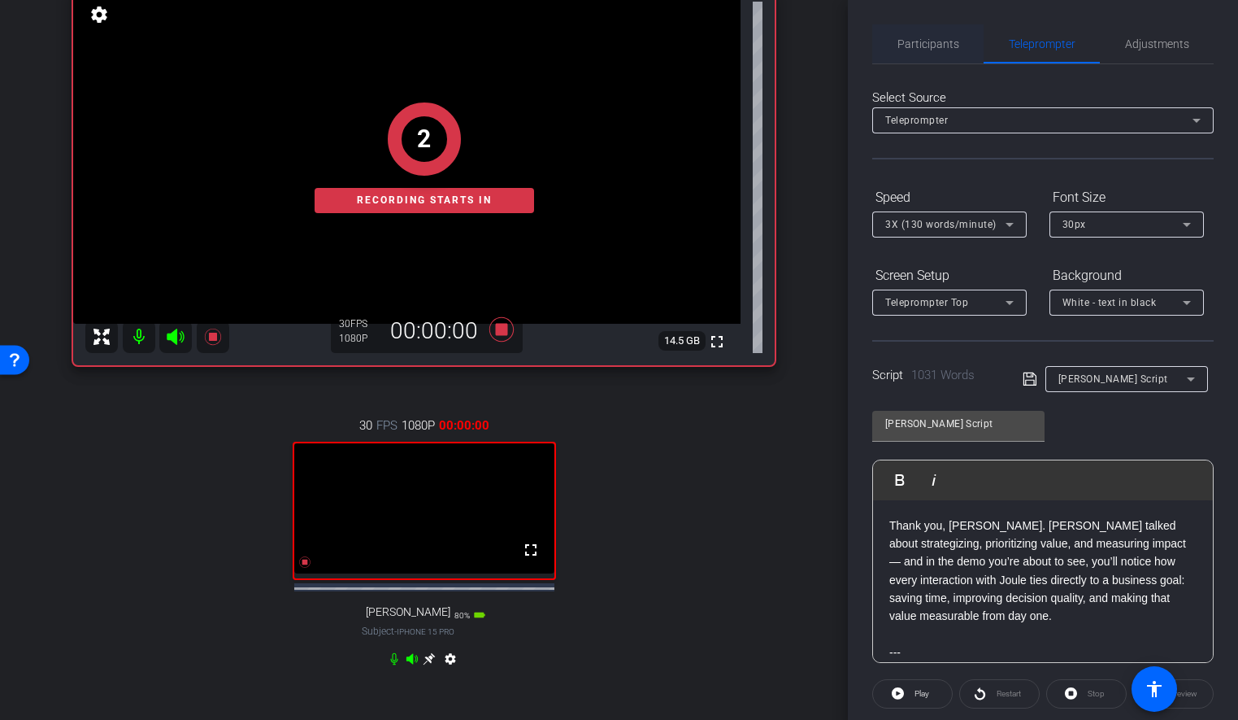
click at [947, 50] on span "Participants" at bounding box center [929, 43] width 62 height 11
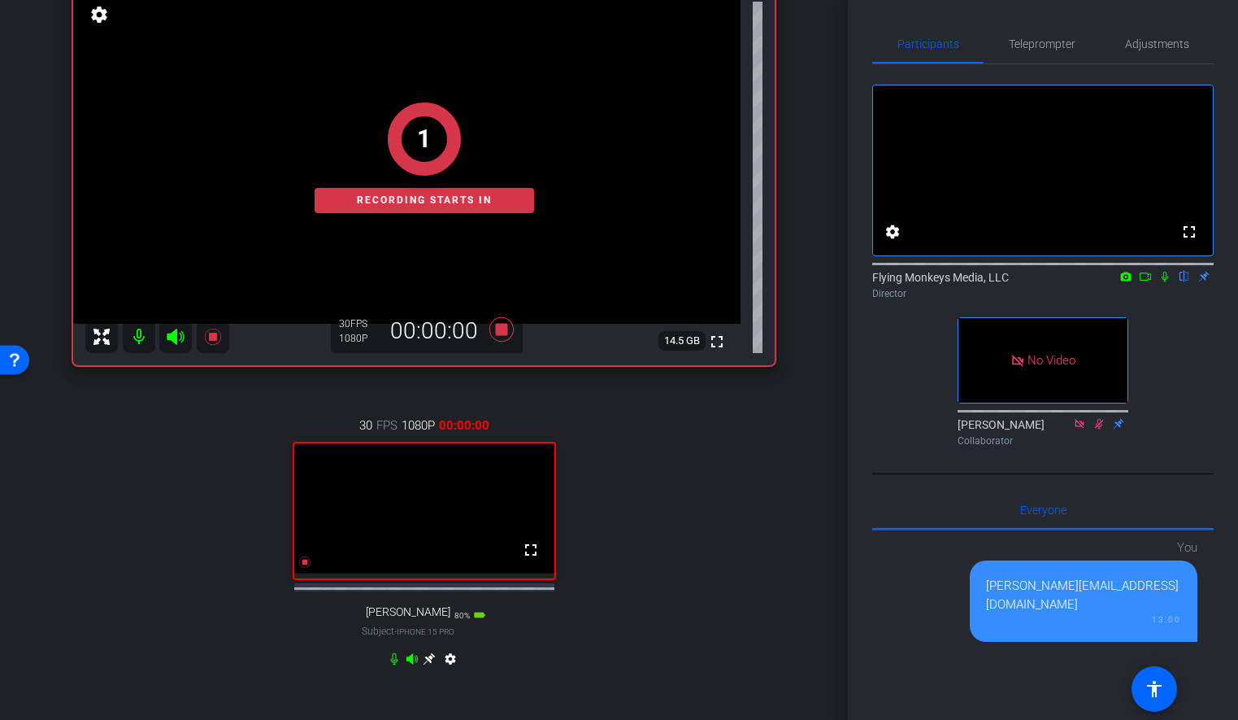
click at [1142, 281] on icon at bounding box center [1145, 276] width 11 height 8
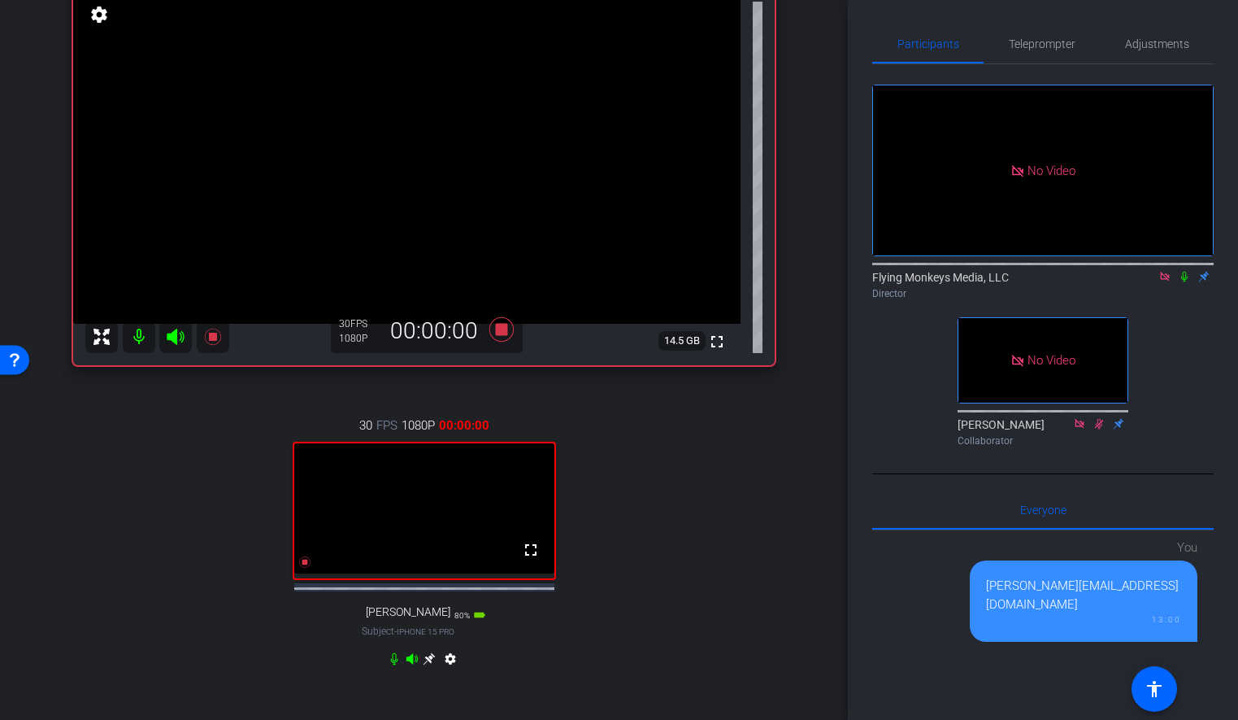
click at [1182, 282] on icon at bounding box center [1185, 277] width 7 height 11
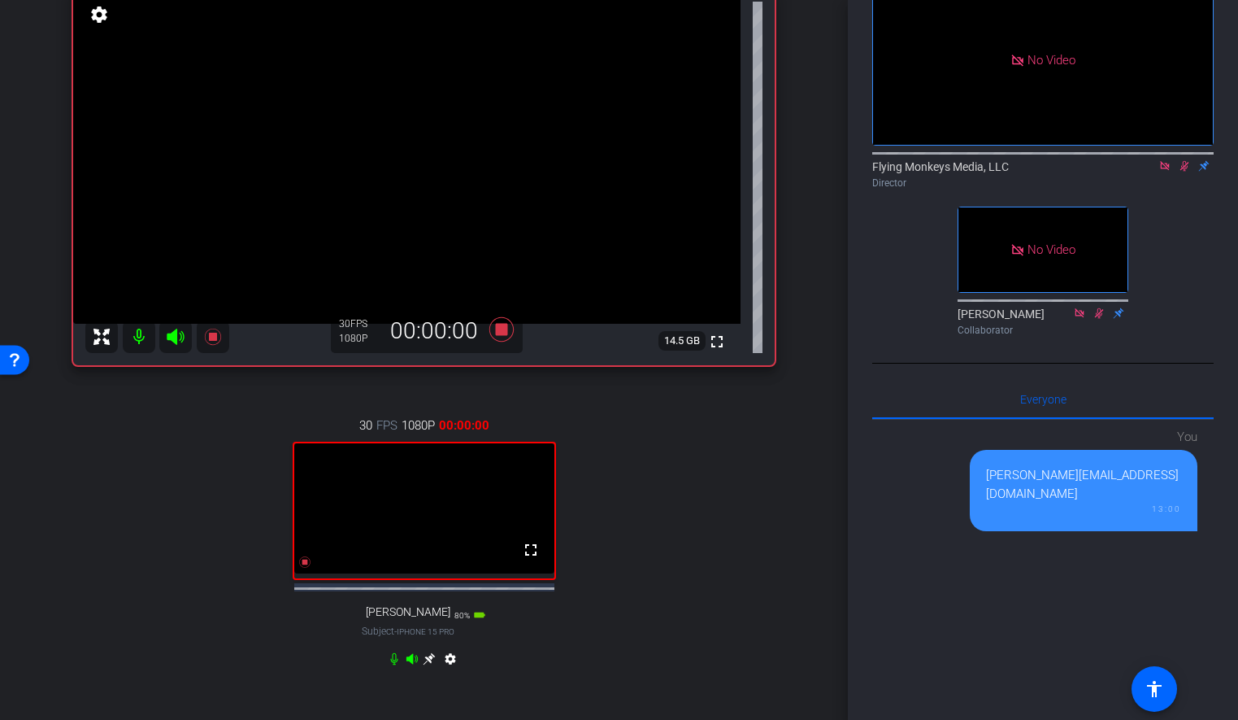
scroll to position [0, 0]
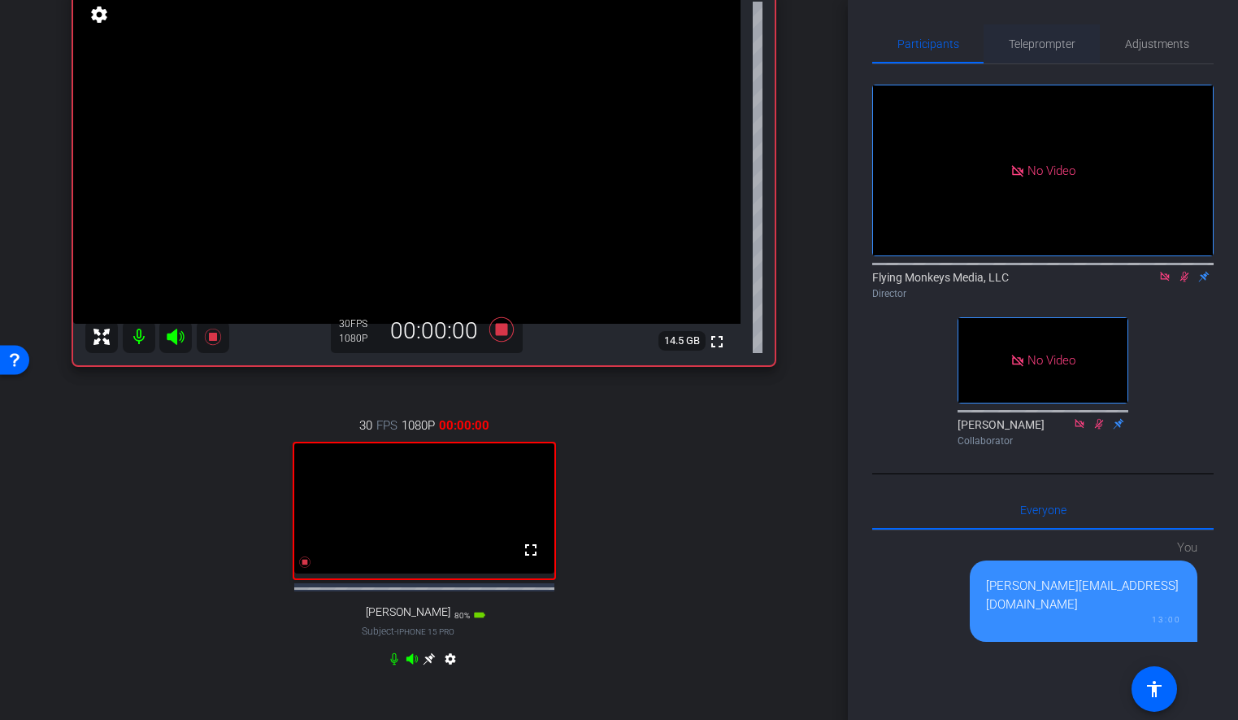
click at [1046, 38] on span "Teleprompter" at bounding box center [1042, 43] width 67 height 11
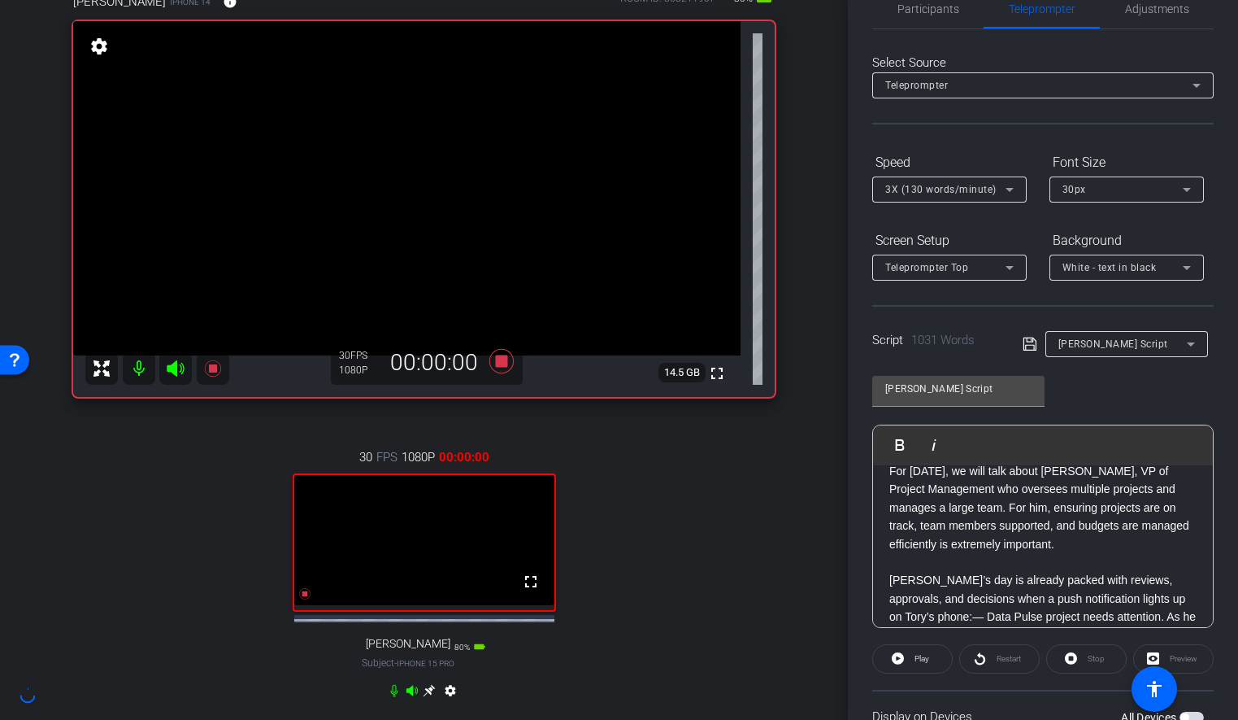
scroll to position [192, 0]
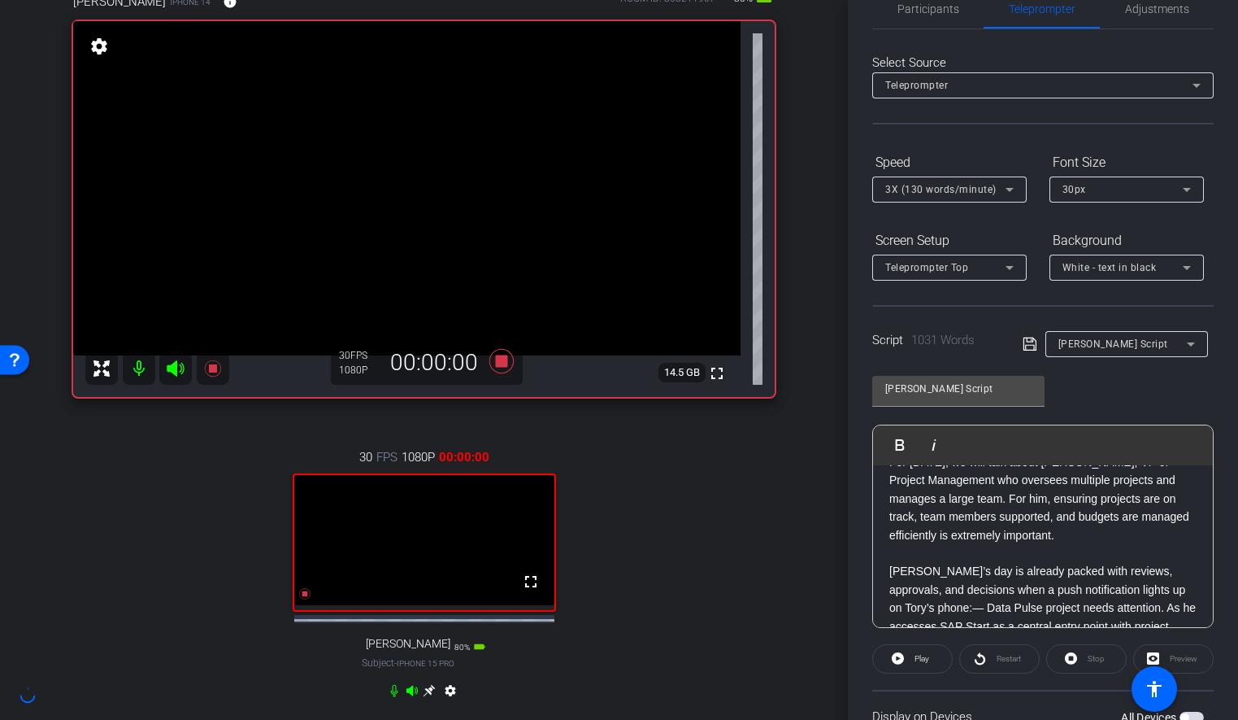
click at [831, 501] on div "arrow_back Joule Everywhere - 105 - HCM Back to project Send invite account_box…" at bounding box center [424, 256] width 848 height 720
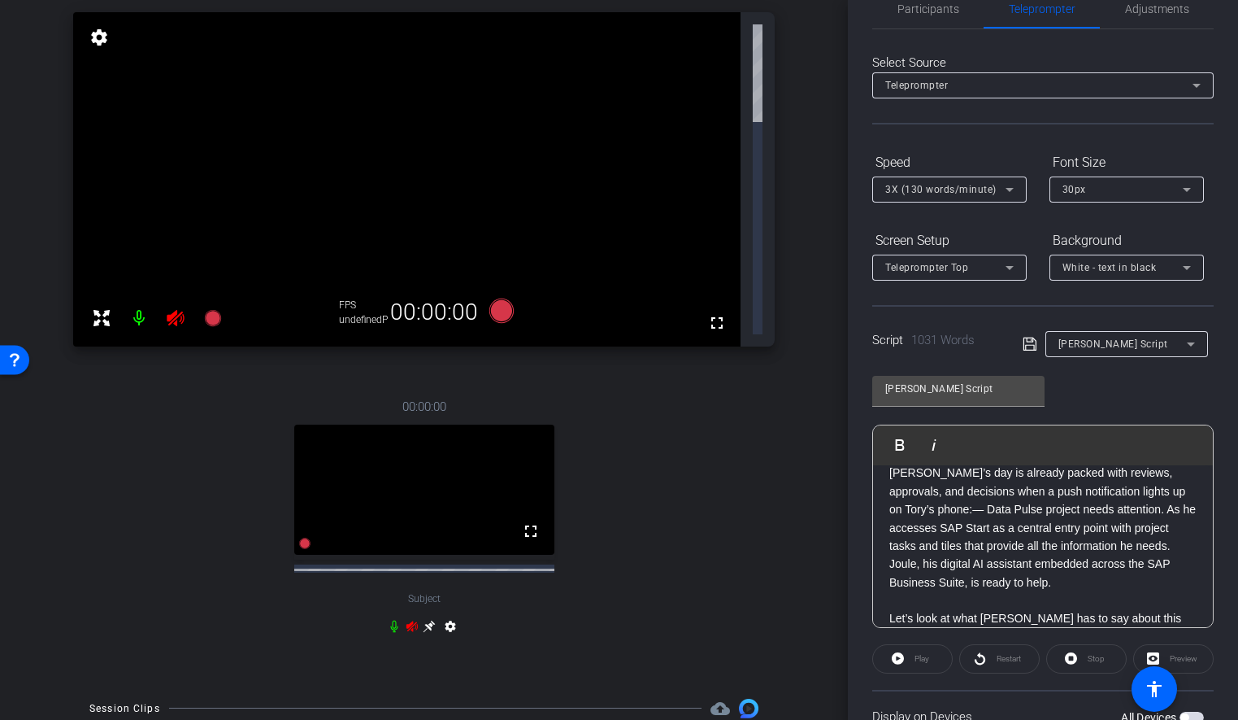
scroll to position [104, 0]
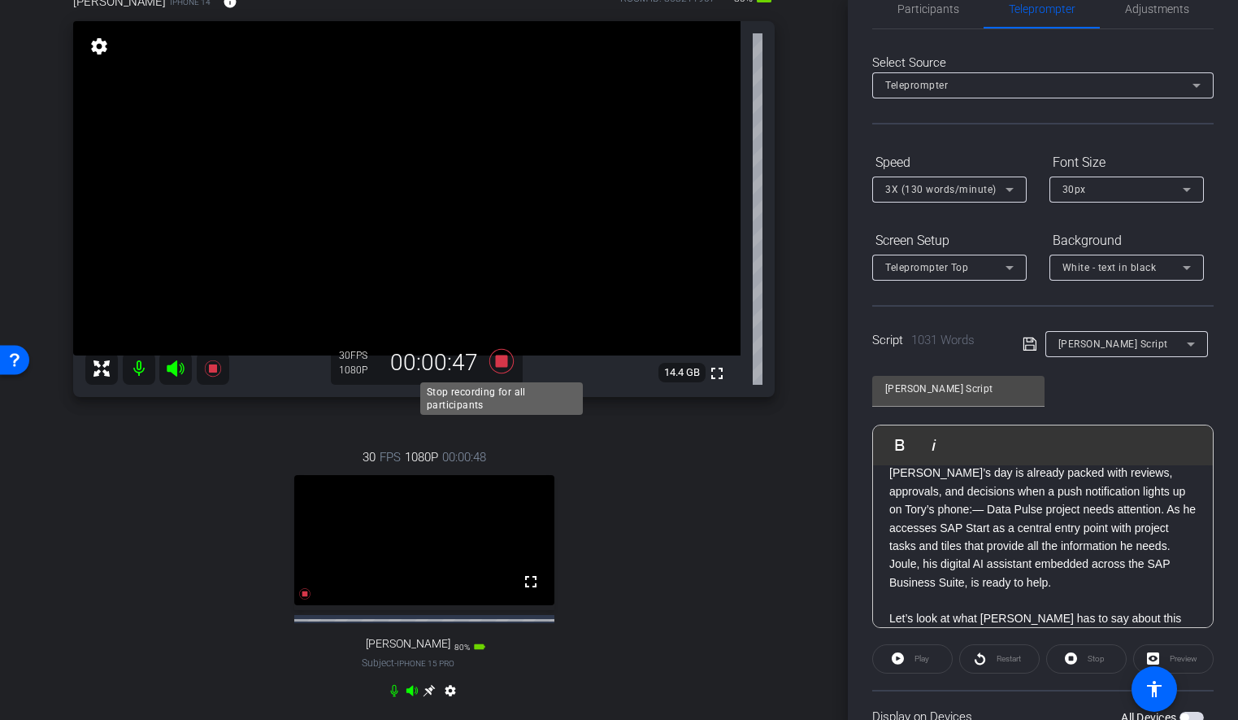
click at [503, 369] on icon at bounding box center [501, 360] width 39 height 29
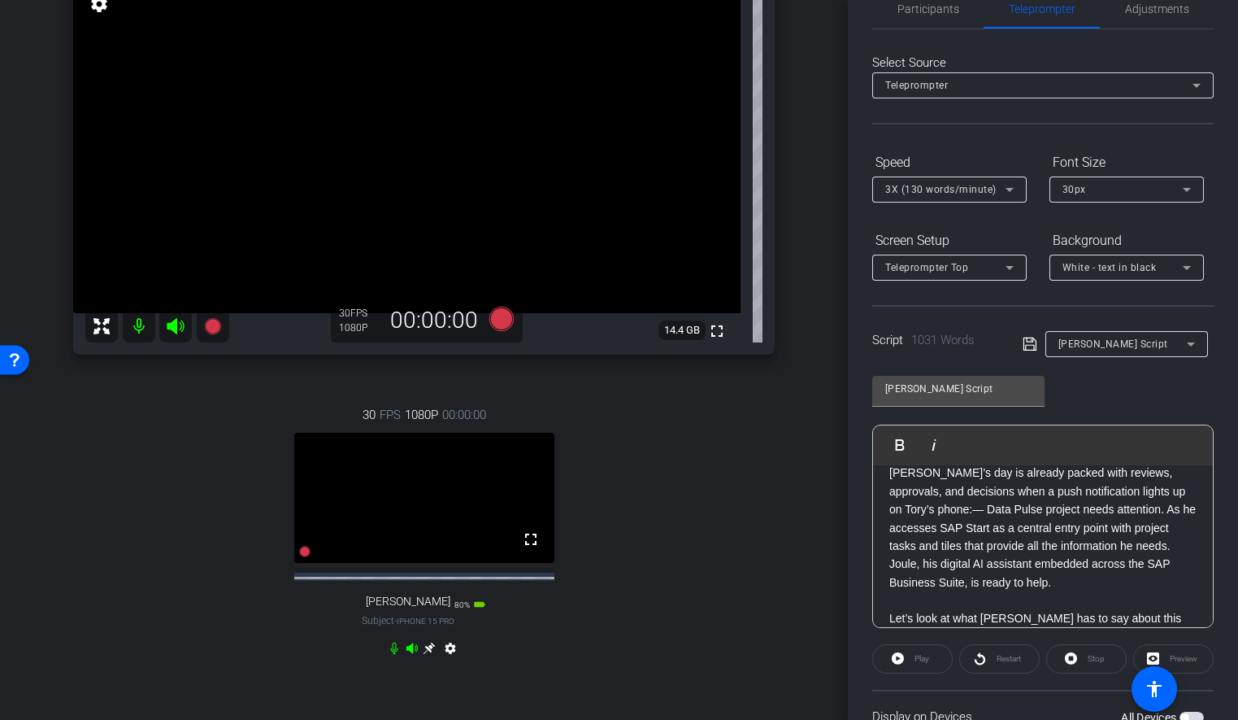
scroll to position [0, 0]
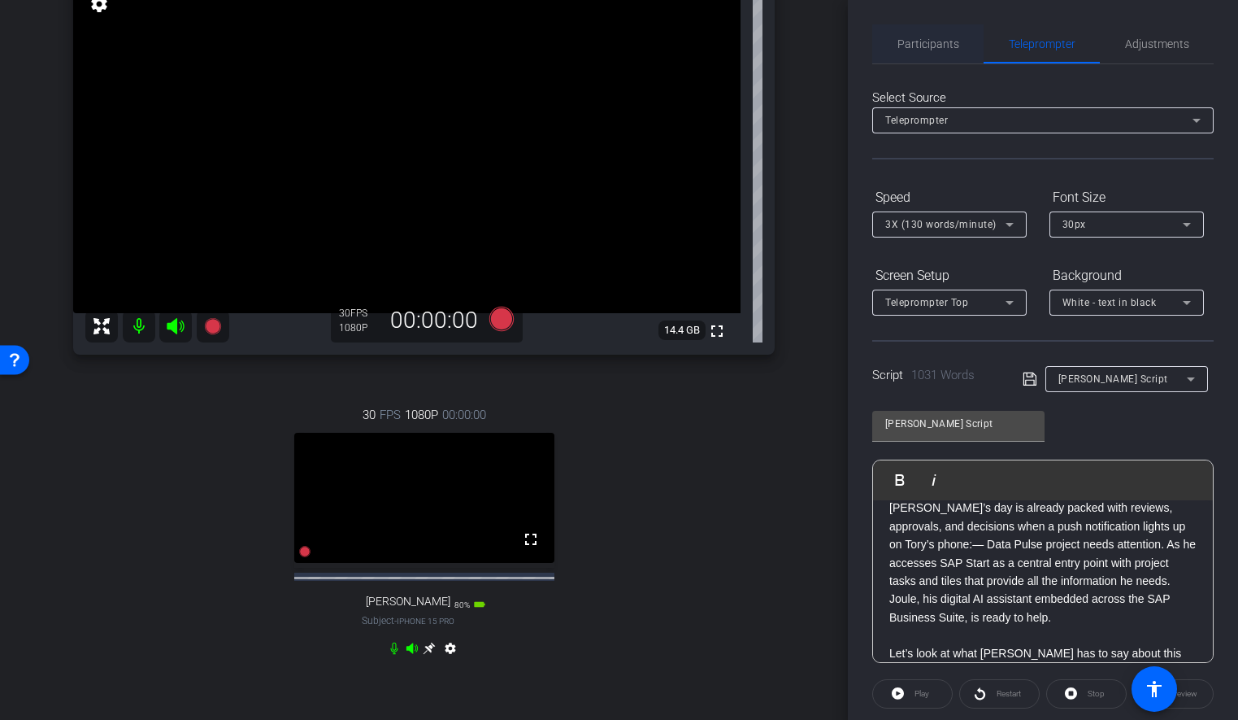
click at [934, 42] on span "Participants" at bounding box center [929, 43] width 62 height 11
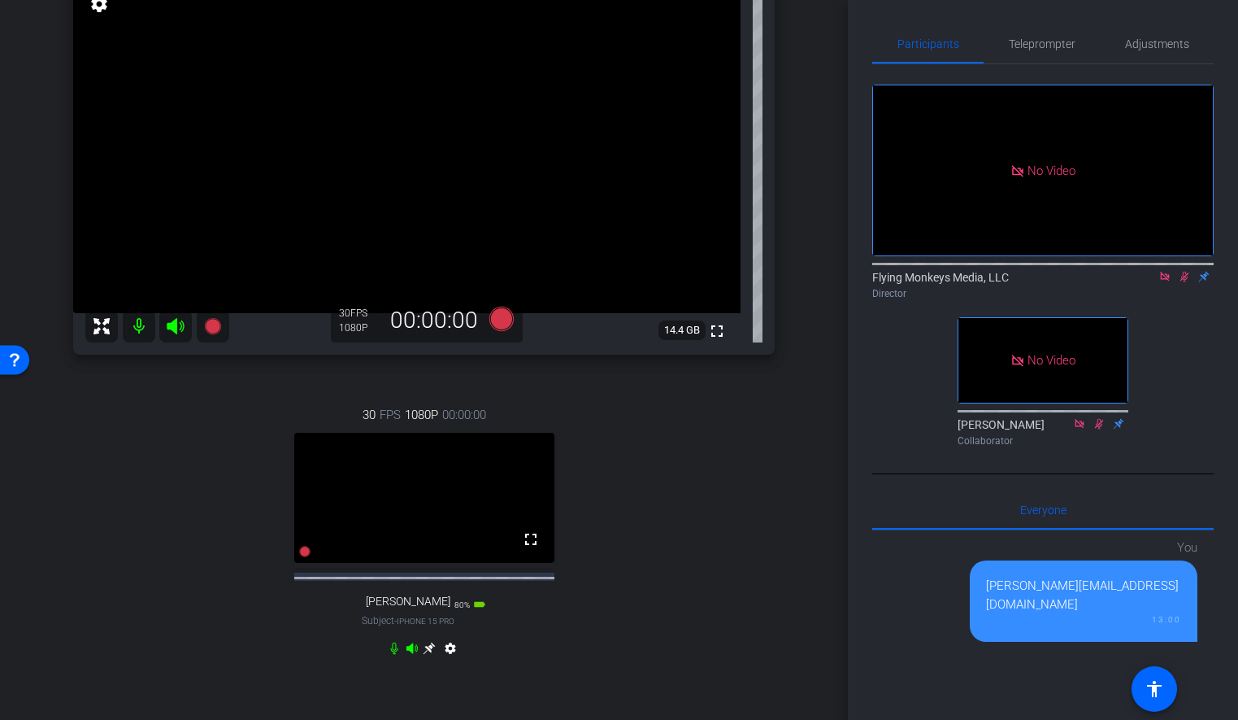
click at [1162, 271] on icon at bounding box center [1165, 276] width 13 height 11
click at [1165, 282] on icon at bounding box center [1165, 276] width 13 height 11
click at [807, 327] on div "arrow_back Joule Everywhere - 105 - HCM Back to project Send invite account_box…" at bounding box center [424, 214] width 848 height 720
click at [1043, 55] on span "Teleprompter" at bounding box center [1042, 43] width 67 height 39
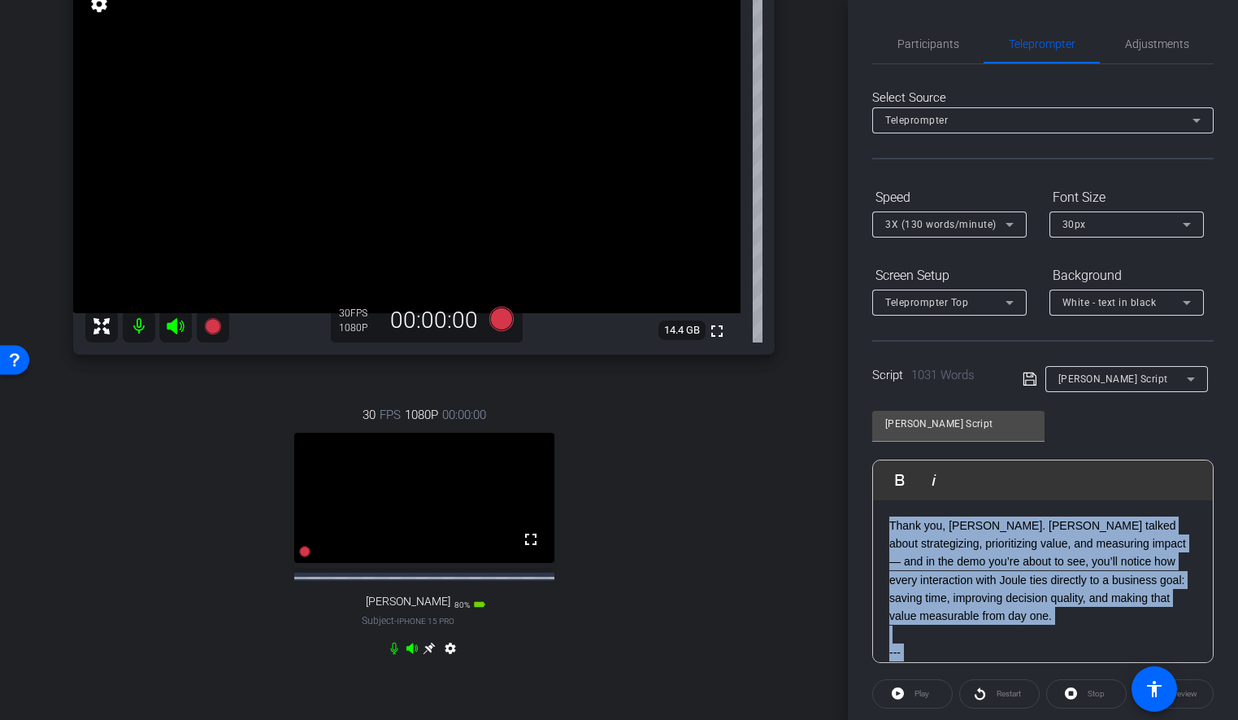
drag, startPoint x: 1025, startPoint y: 607, endPoint x: 889, endPoint y: 527, distance: 158.6
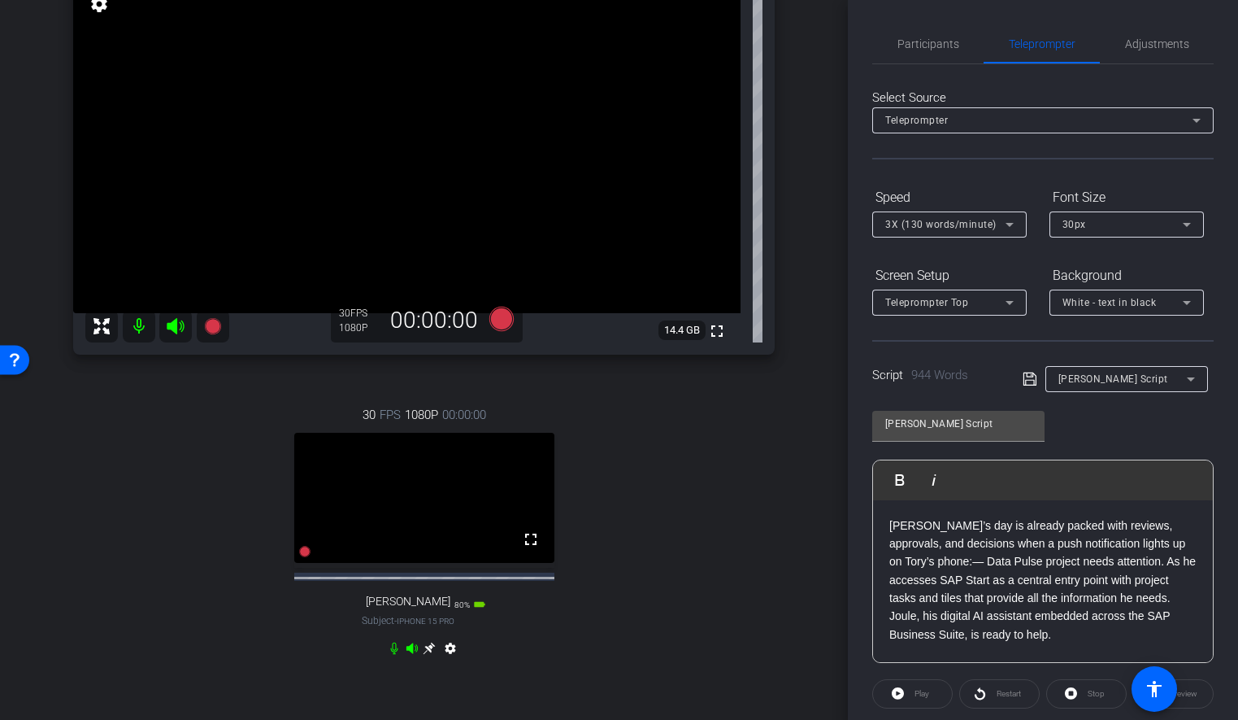
click at [799, 477] on div "[PERSON_NAME] iPhone 14 info ROOM ID: 863211907 80% battery_std fullscreen sett…" at bounding box center [424, 314] width 767 height 781
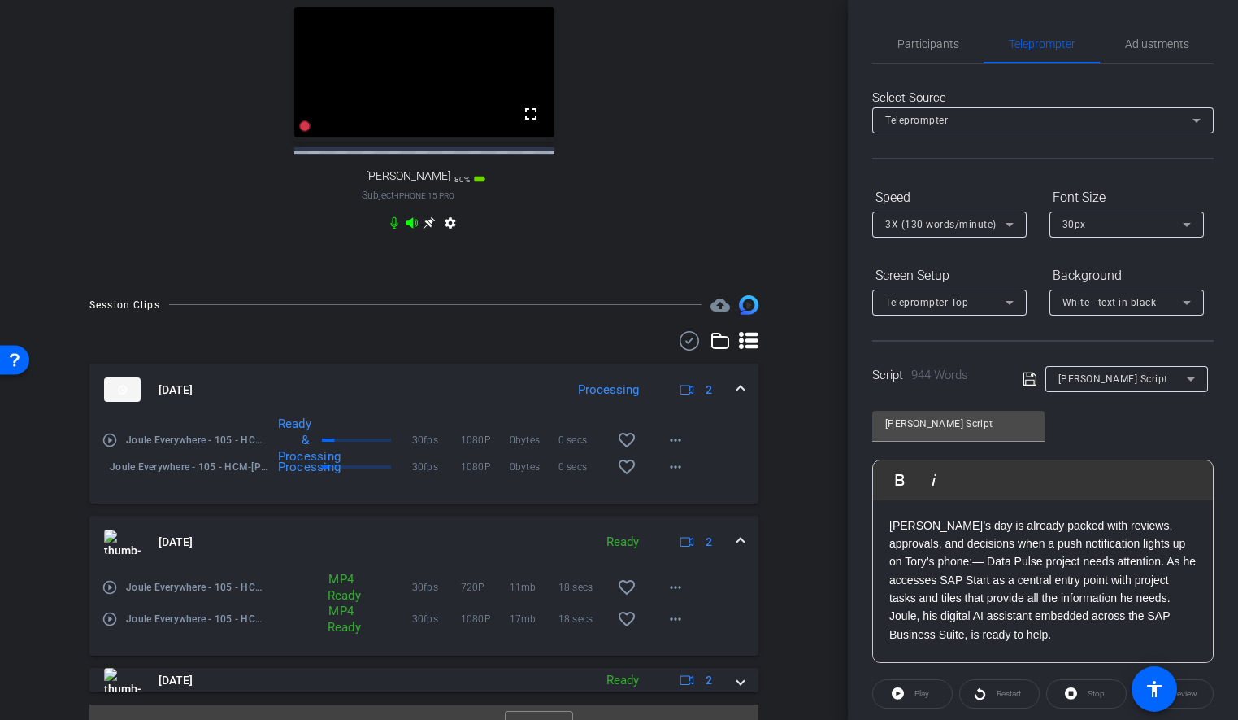
scroll to position [582, 0]
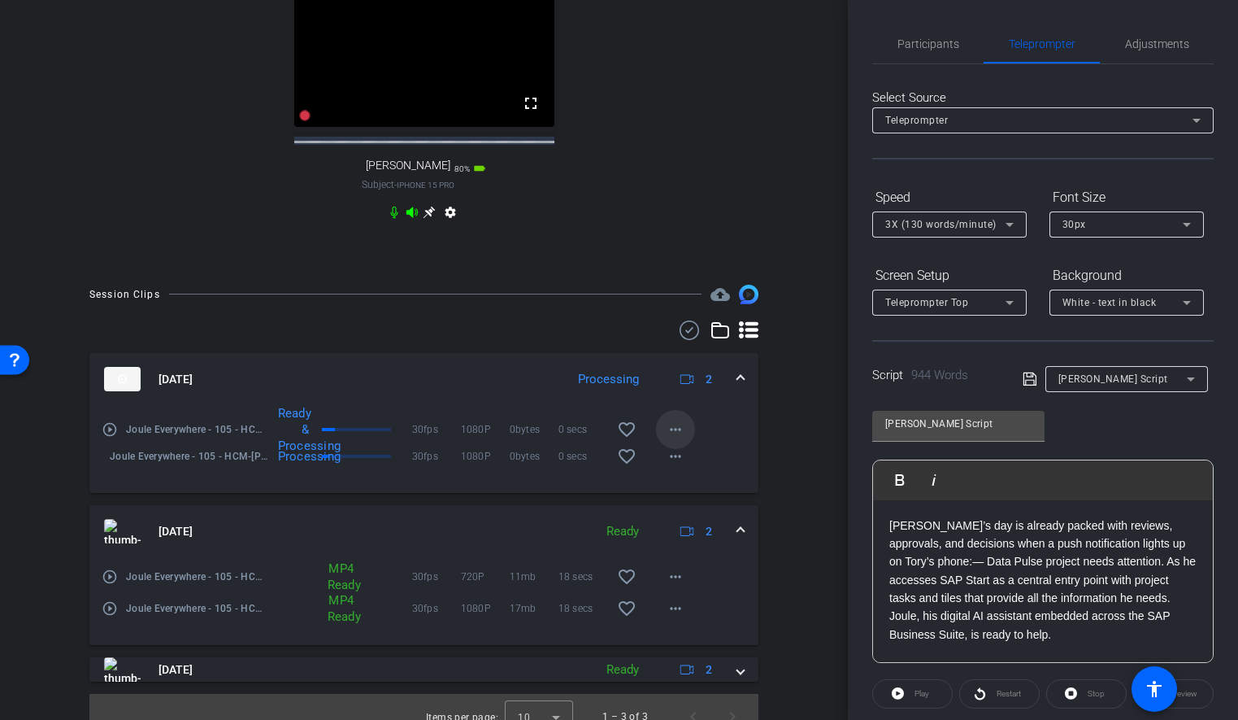
click at [670, 439] on mat-icon "more_horiz" at bounding box center [676, 430] width 20 height 20
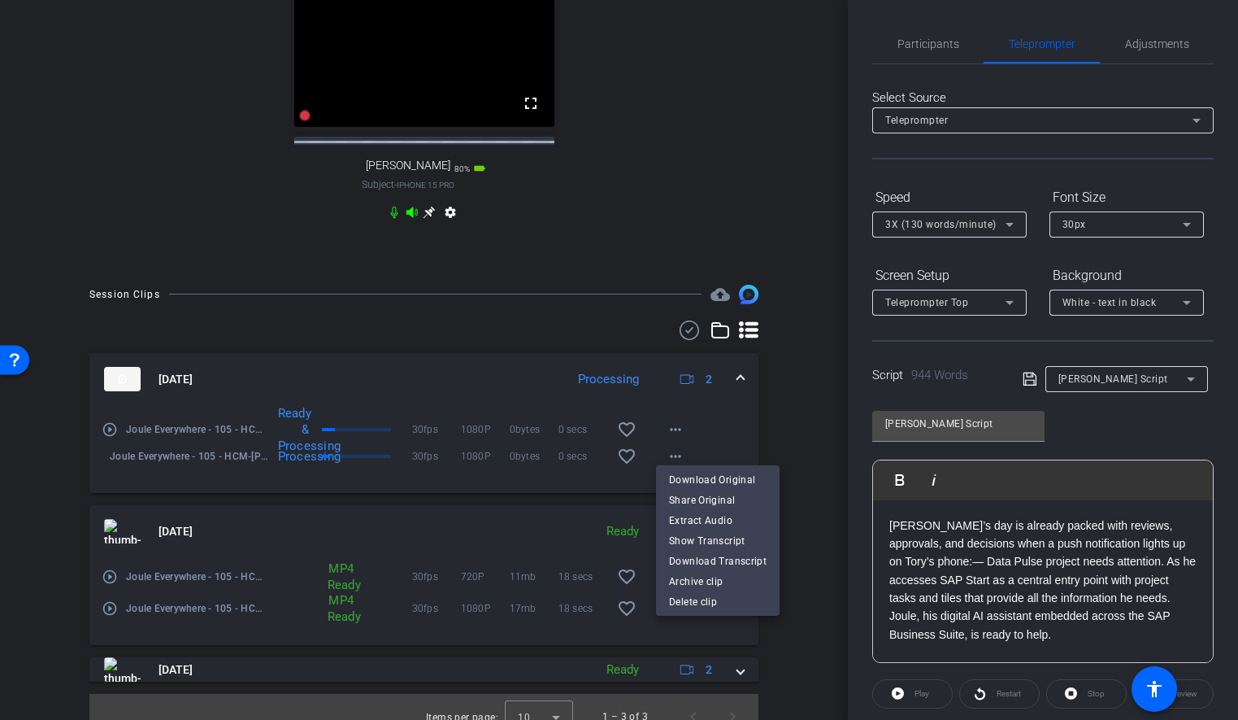
click at [801, 417] on div at bounding box center [619, 360] width 1238 height 720
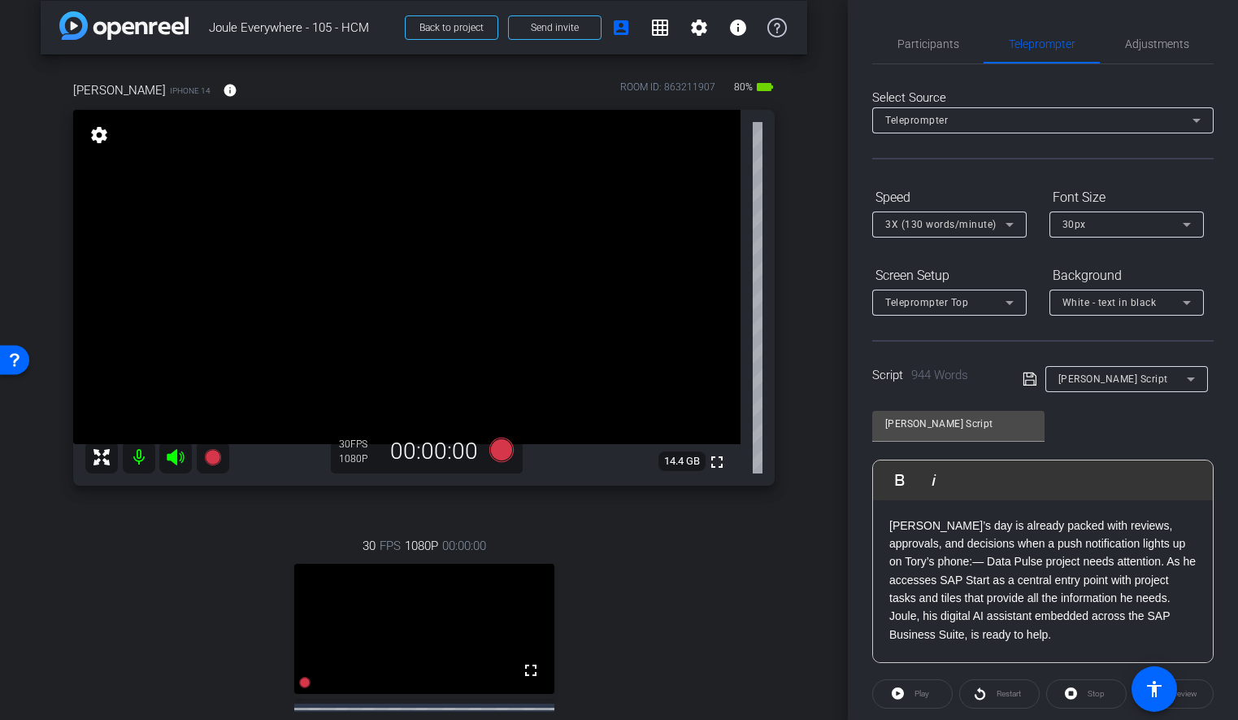
scroll to position [0, 0]
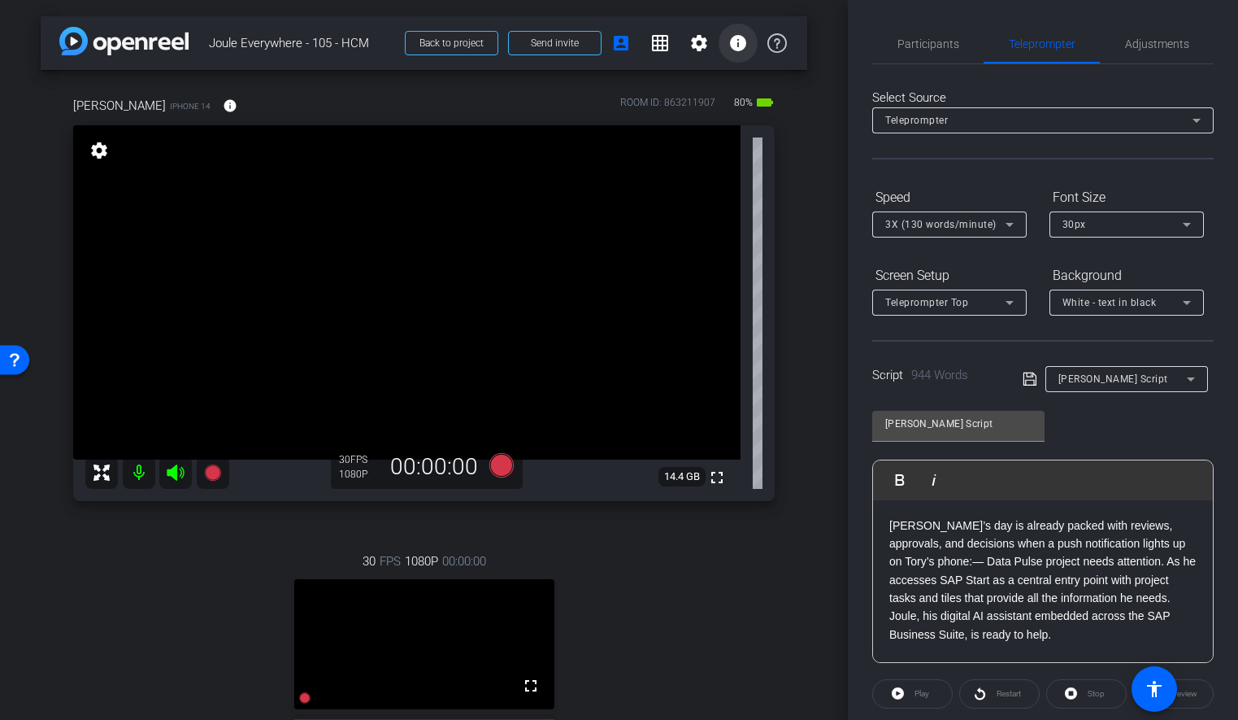
click at [742, 46] on mat-icon "info" at bounding box center [739, 43] width 20 height 20
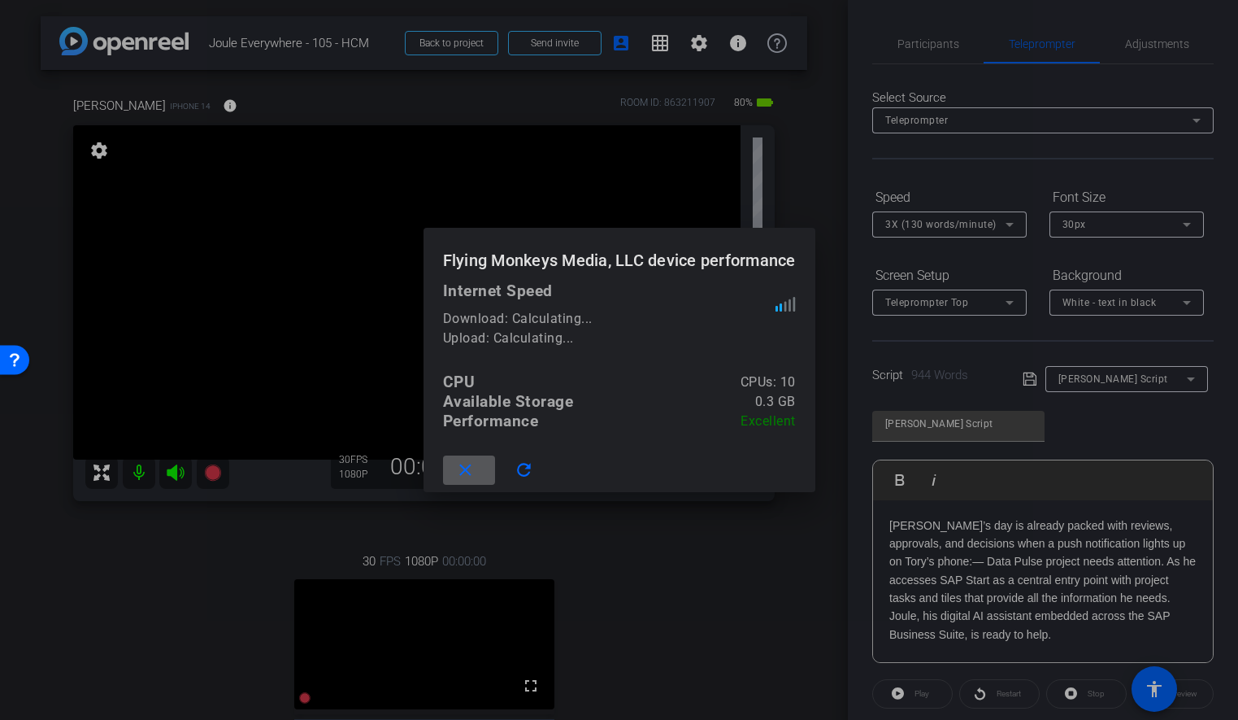
click at [817, 205] on div at bounding box center [619, 360] width 1238 height 720
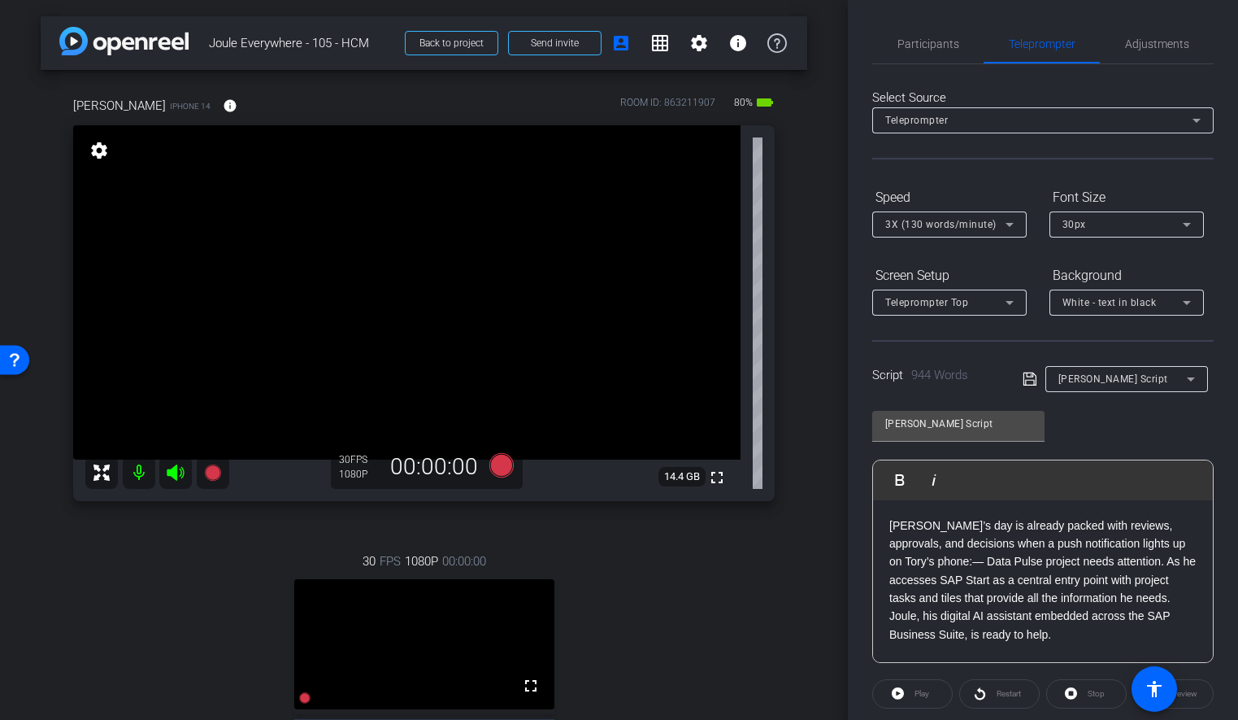
click at [816, 414] on div "arrow_back Joule Everywhere - 105 - HCM Back to project Send invite account_box…" at bounding box center [424, 360] width 848 height 720
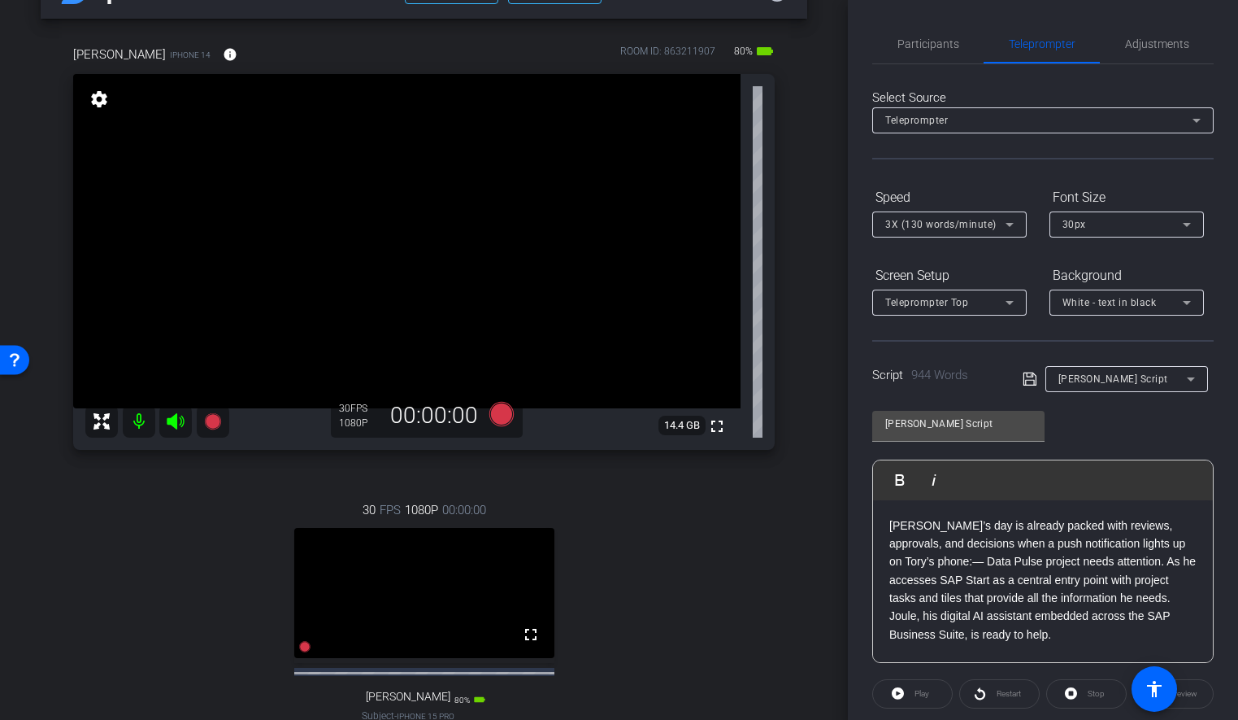
click at [814, 412] on div "arrow_back Joule Everywhere - 105 - HCM Back to project Send invite account_box…" at bounding box center [424, 309] width 848 height 720
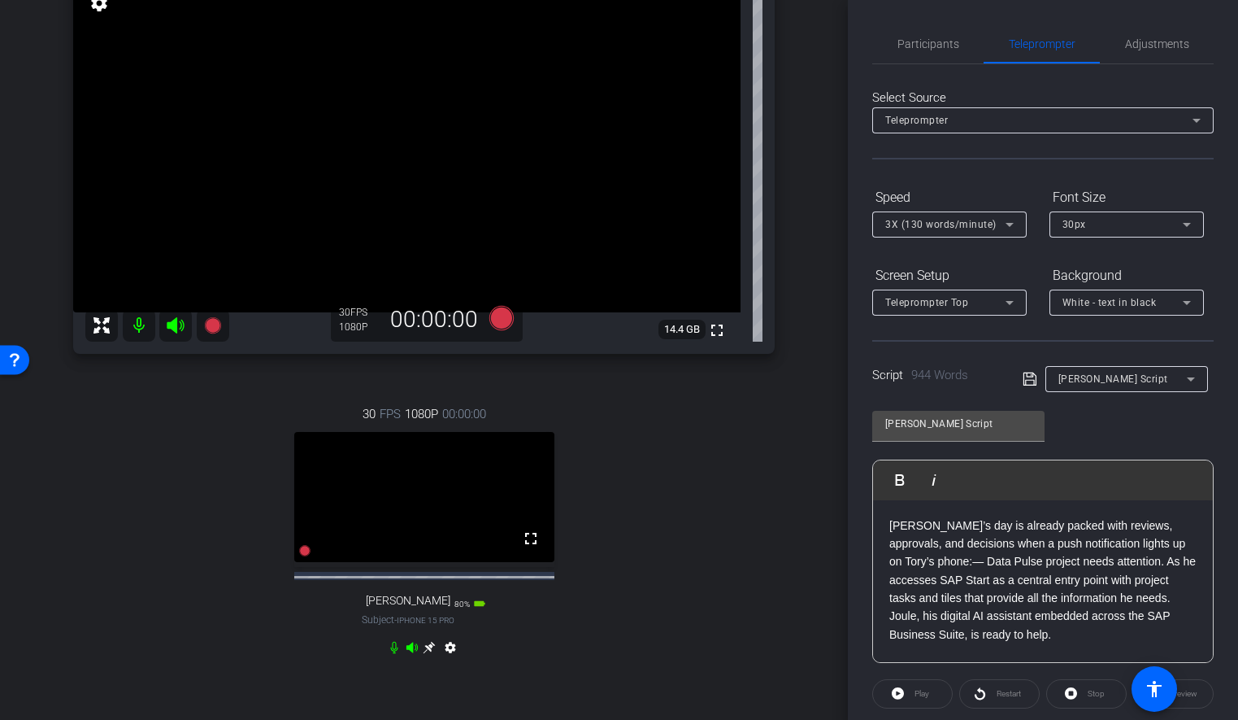
scroll to position [158, 0]
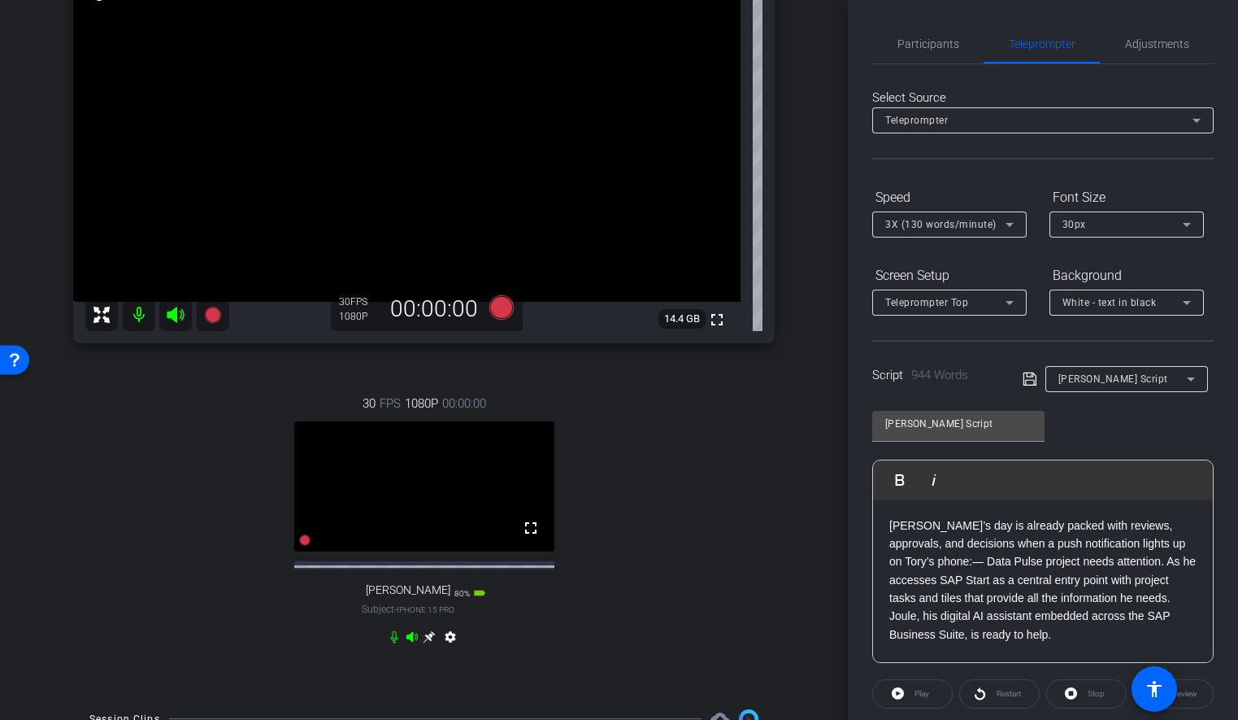
click at [431, 642] on icon at bounding box center [430, 636] width 12 height 12
click at [425, 642] on icon at bounding box center [430, 636] width 12 height 12
click at [803, 282] on div "[PERSON_NAME] iPhone 14 info ROOM ID: 863211907 80% battery_std fullscreen sett…" at bounding box center [424, 302] width 767 height 781
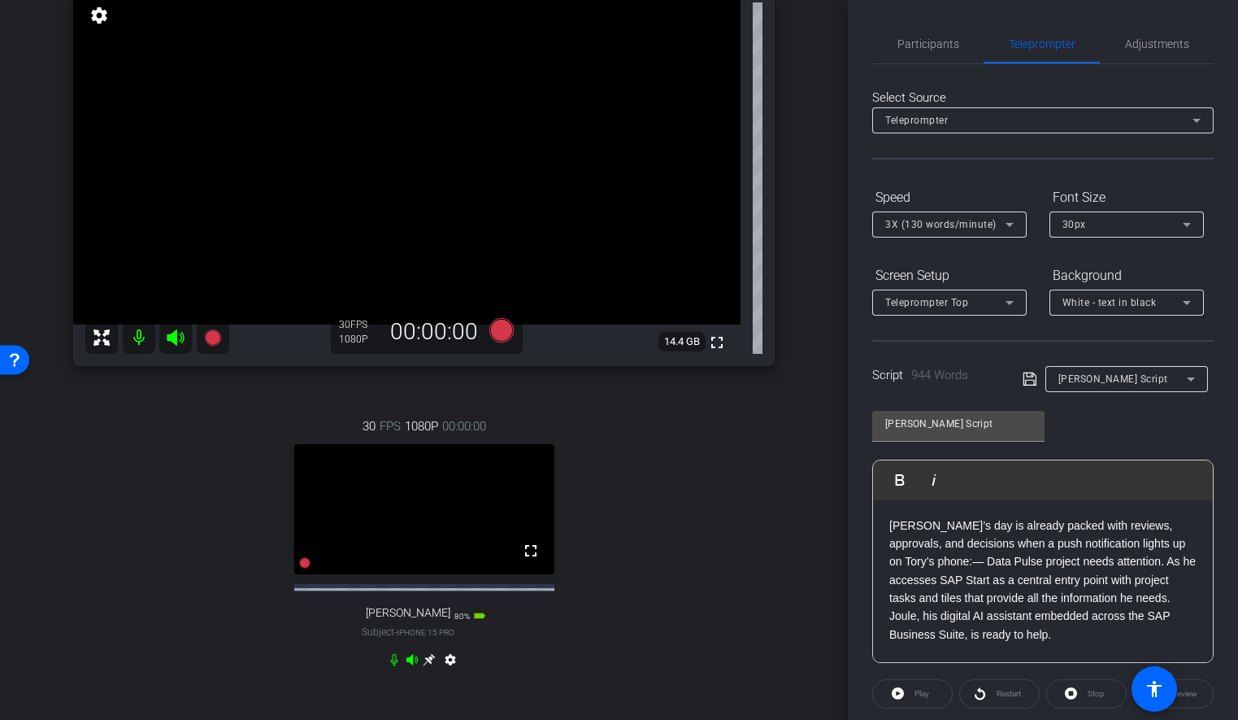
scroll to position [0, 0]
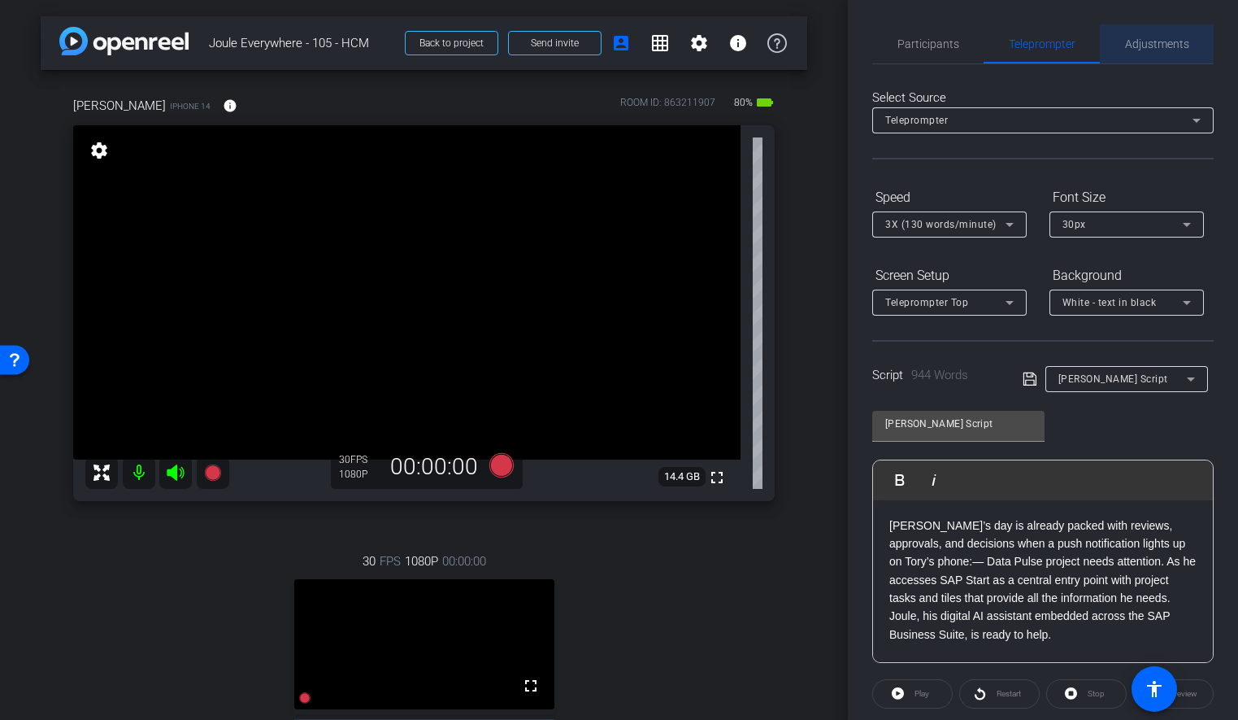
click at [1154, 50] on span "Adjustments" at bounding box center [1157, 43] width 64 height 11
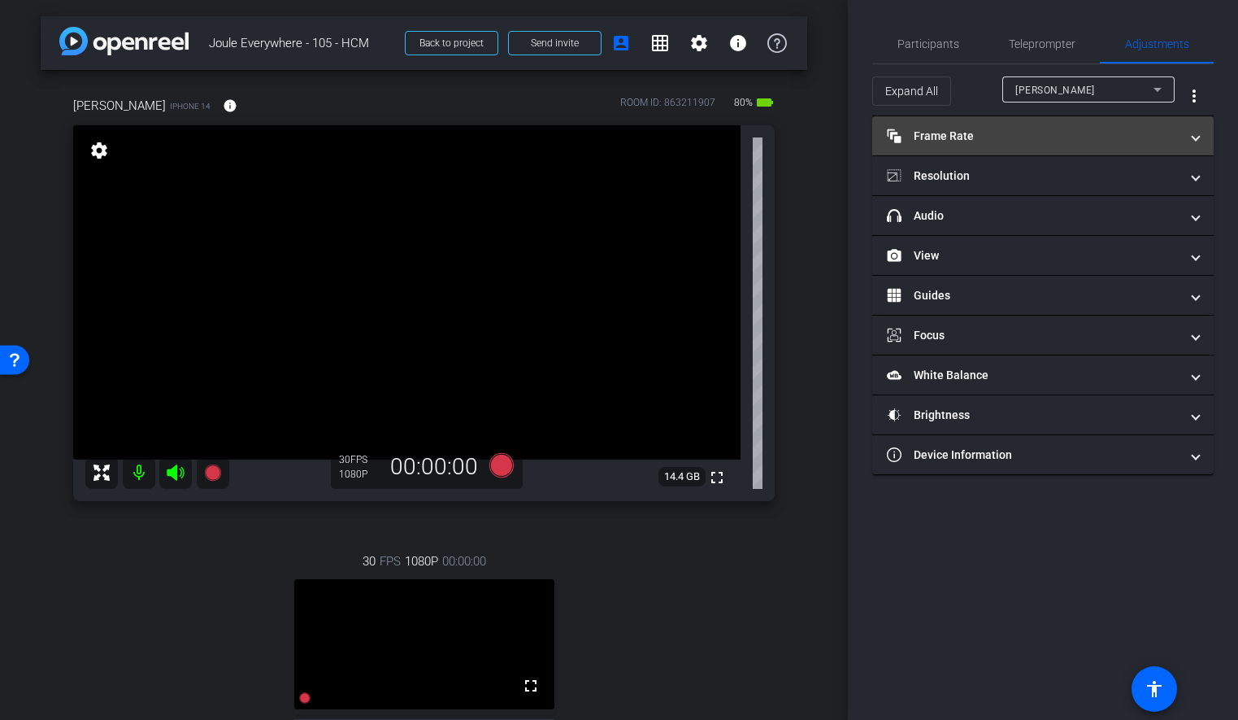
click at [1203, 135] on mat-expansion-panel-header "Frame Rate Frame Rate" at bounding box center [1044, 135] width 342 height 39
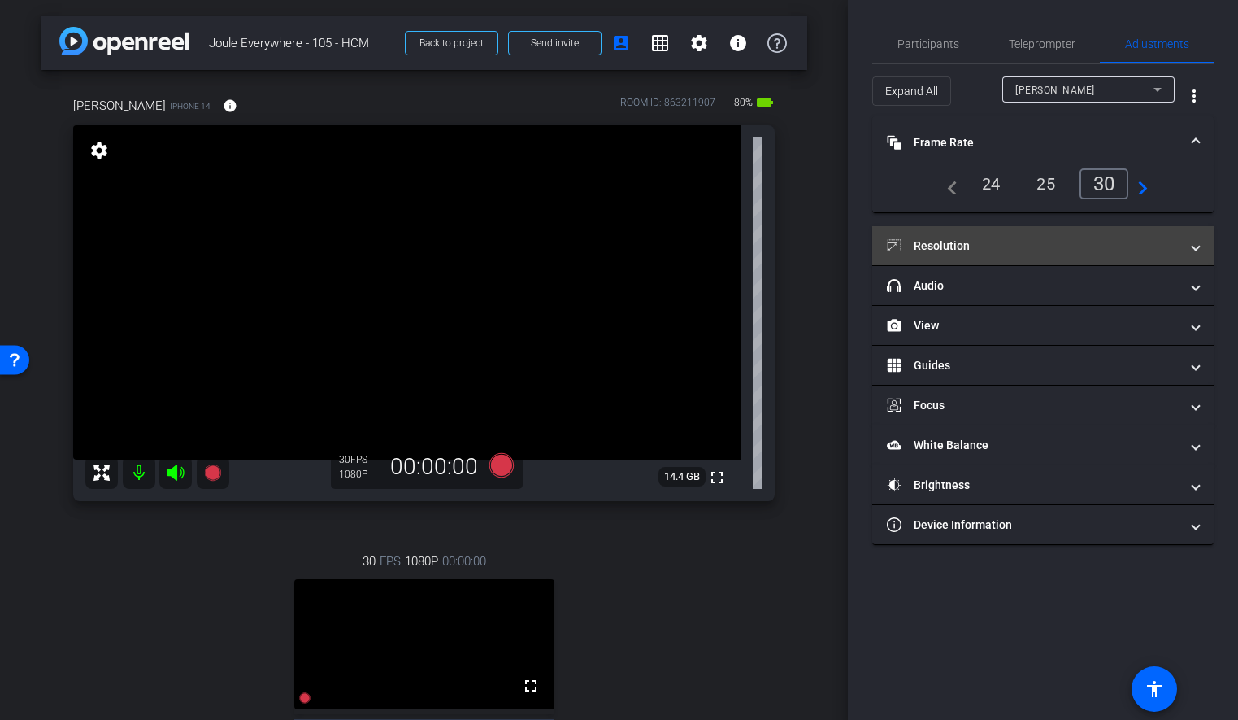
click at [1197, 238] on span at bounding box center [1196, 245] width 7 height 17
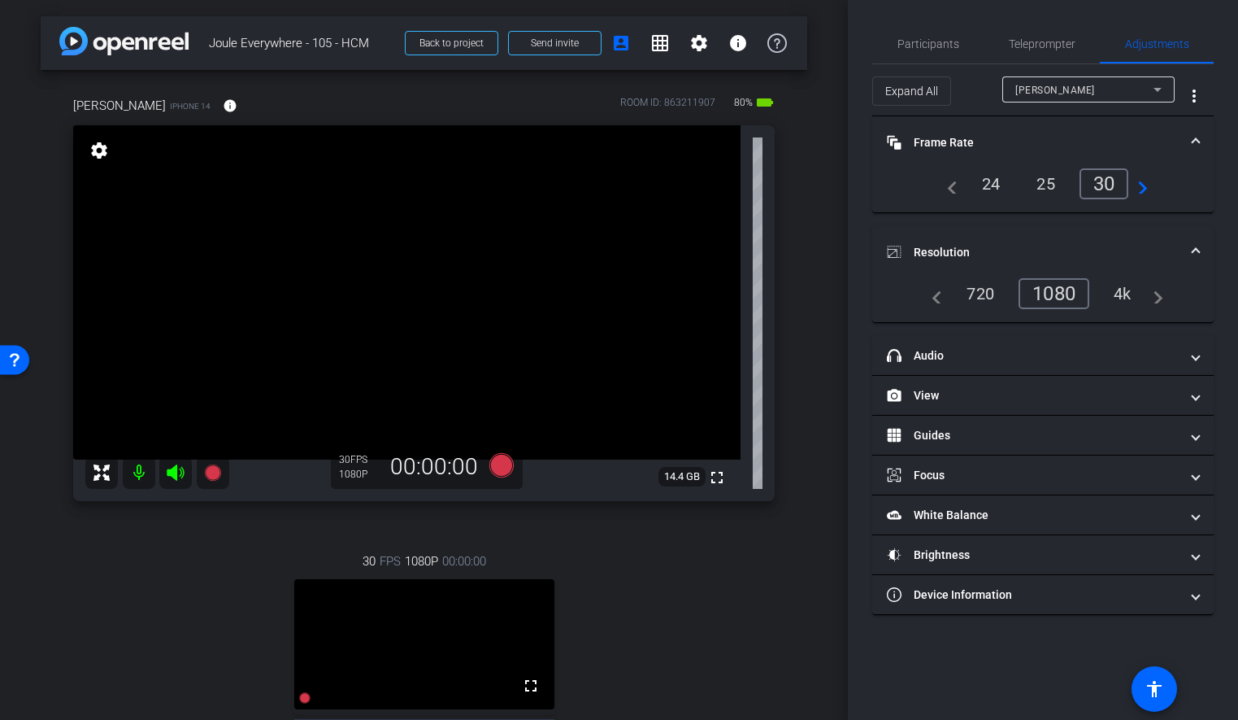
click at [808, 294] on div "arrow_back Joule Everywhere - 105 - HCM Back to project Send invite account_box…" at bounding box center [424, 360] width 848 height 720
click at [920, 53] on span "Participants" at bounding box center [929, 43] width 62 height 39
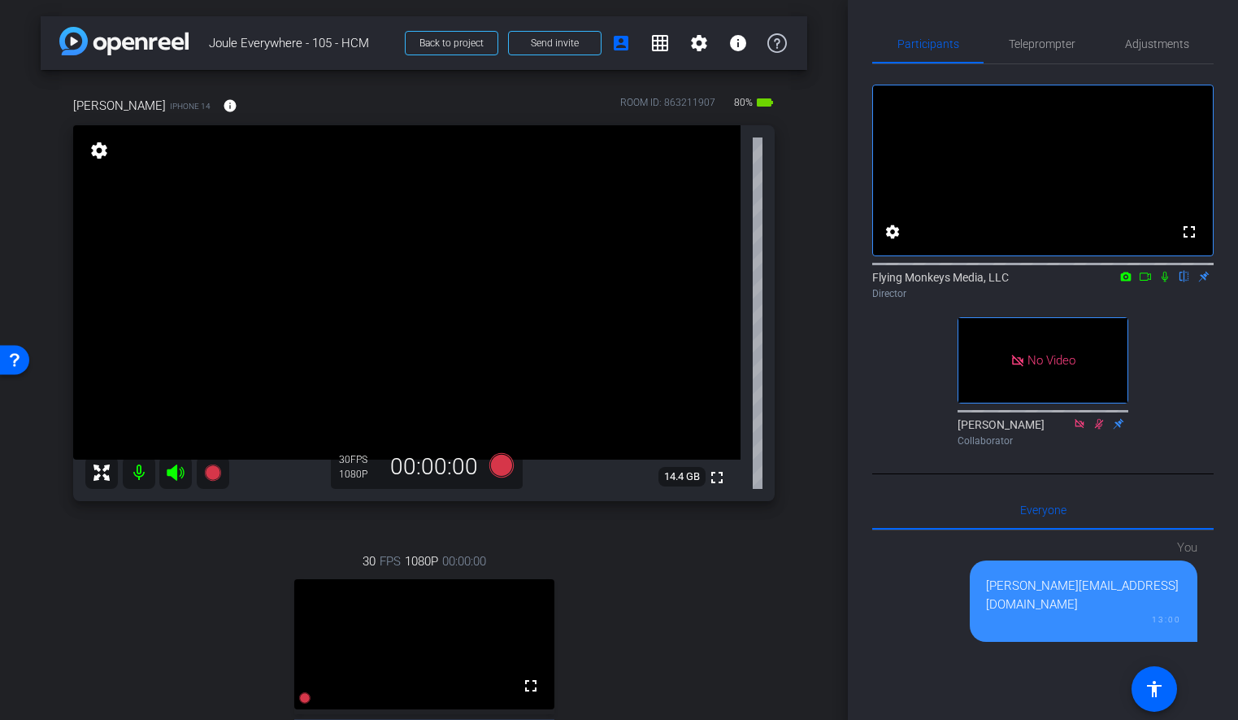
click at [791, 429] on div "[PERSON_NAME] iPhone 14 info ROOM ID: 863211907 80% battery_std fullscreen sett…" at bounding box center [424, 460] width 767 height 781
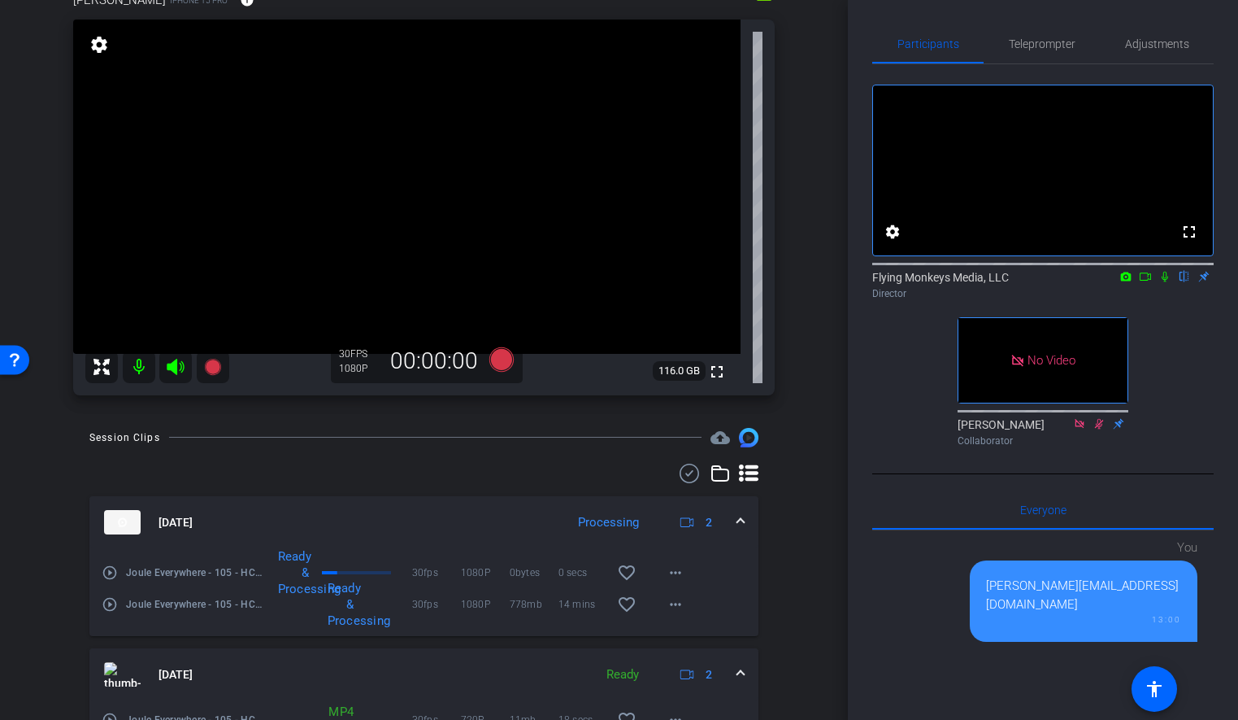
scroll to position [106, 0]
click at [820, 344] on div "arrow_back Joule Everywhere - 105 - HCM Back to project Send invite account_box…" at bounding box center [424, 254] width 848 height 720
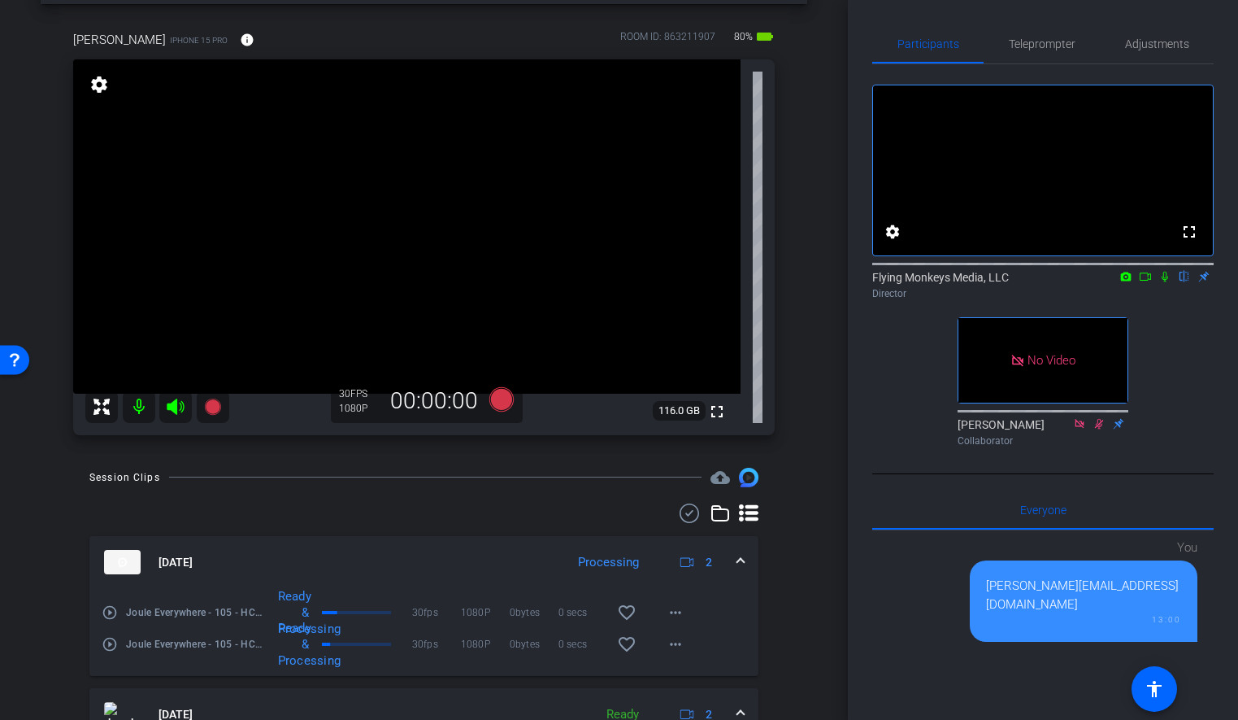
scroll to position [58, 0]
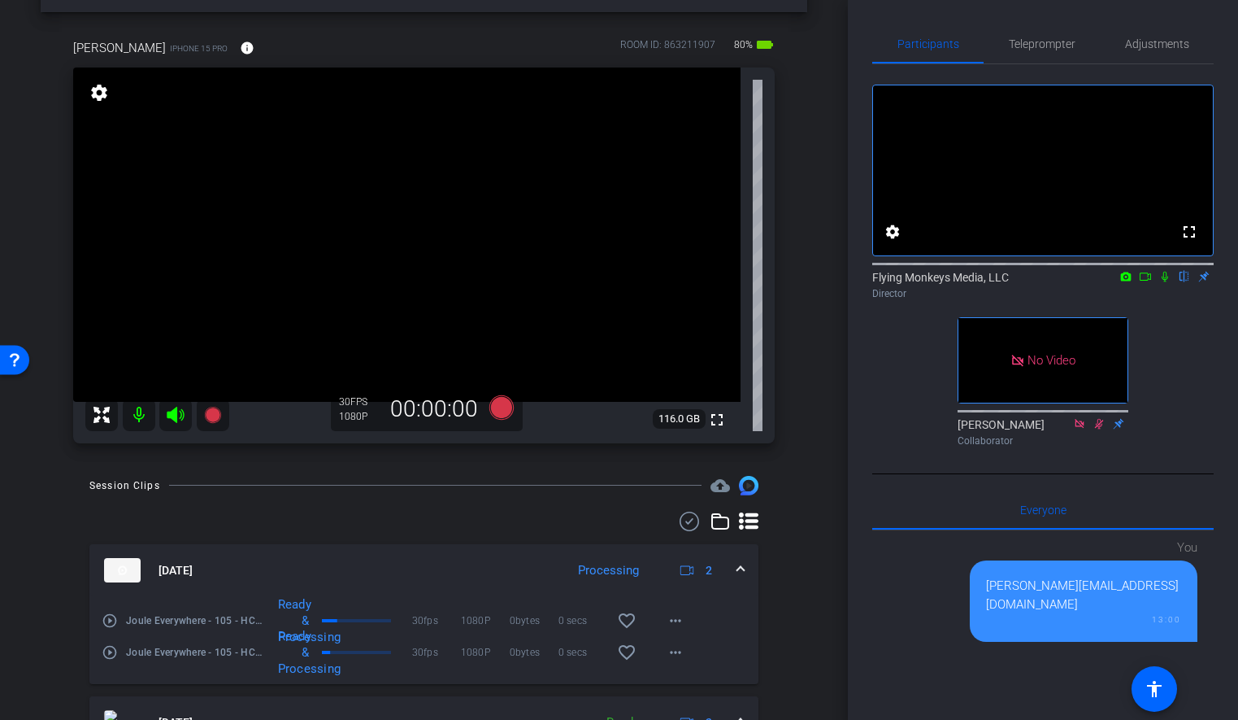
click at [801, 336] on div "[PERSON_NAME] iPhone 15 Pro info ROOM ID: 863211907 80% battery_std fullscreen …" at bounding box center [424, 235] width 767 height 447
click at [816, 259] on div "arrow_back Joule Everywhere - 105 - HCM Back to project Send invite account_box…" at bounding box center [424, 302] width 848 height 720
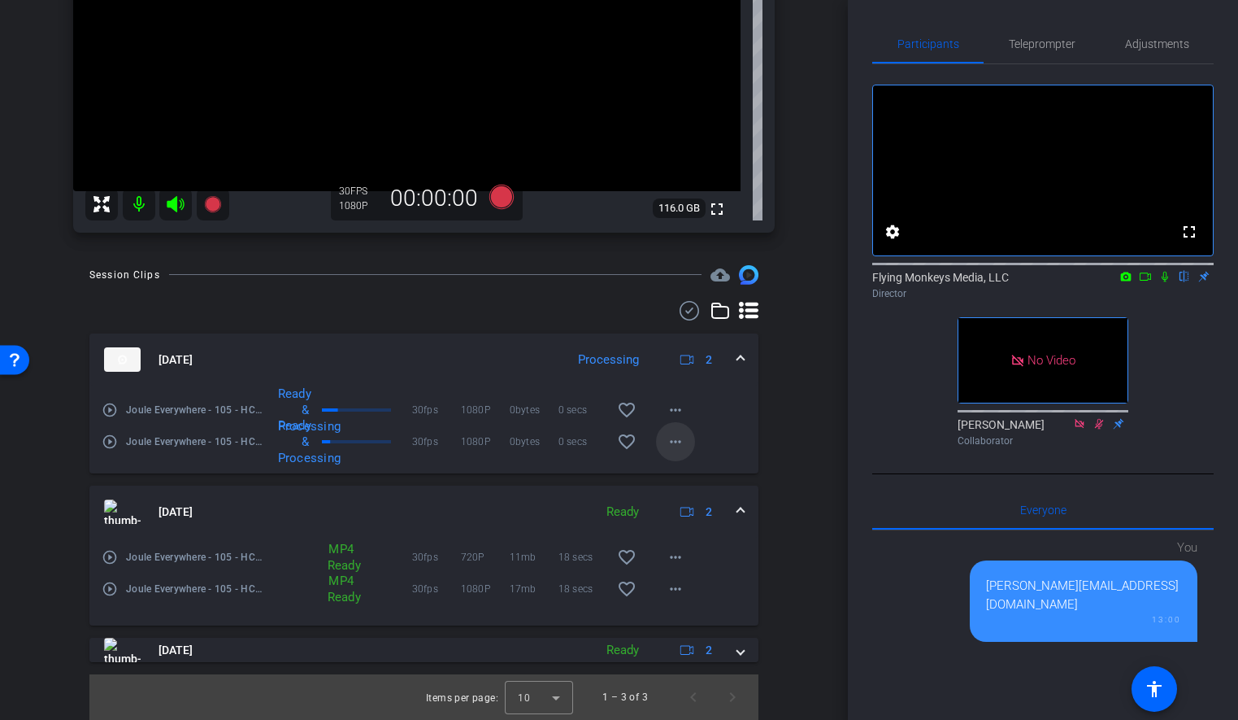
click at [679, 442] on mat-icon "more_horiz" at bounding box center [676, 442] width 20 height 20
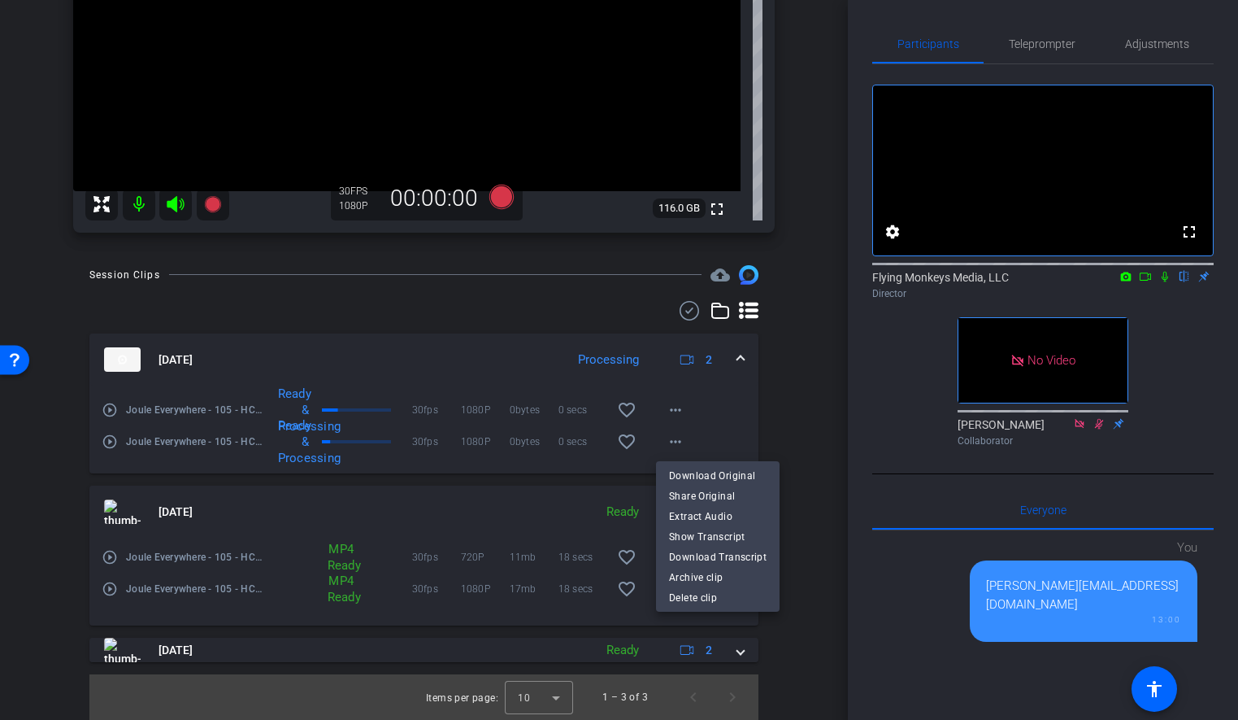
click at [829, 398] on div at bounding box center [619, 360] width 1238 height 720
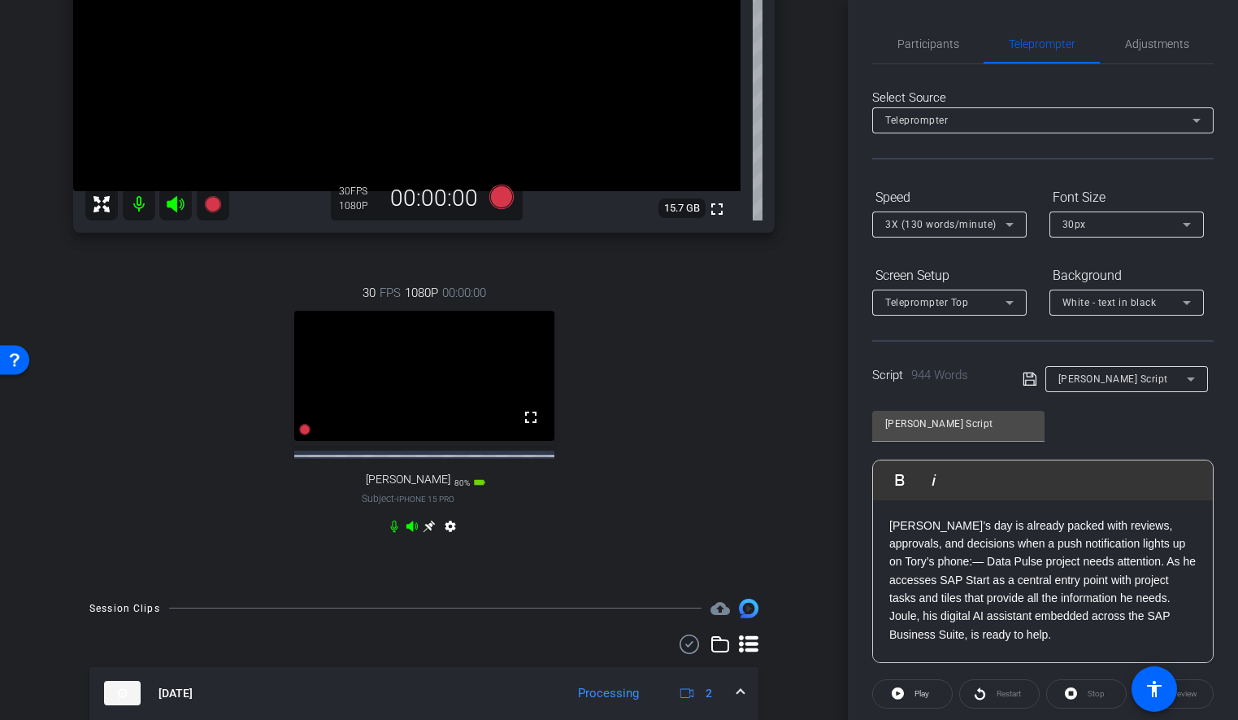
click at [949, 580] on p "[PERSON_NAME]’s day is already packed with reviews, approvals, and decisions wh…" at bounding box center [1043, 580] width 307 height 128
click at [702, 378] on div "30 FPS 1080P 00:00:00 fullscreen [PERSON_NAME] Subject - iPhone 15 Pro 80% batt…" at bounding box center [424, 411] width 702 height 309
click at [606, 358] on div "30 FPS 1080P 00:00:00 fullscreen [PERSON_NAME] Subject - iPhone 15 Pro 80% batt…" at bounding box center [424, 411] width 702 height 309
click at [660, 346] on div "30 FPS 1080P 00:00:00 fullscreen [PERSON_NAME] Subject - iPhone 15 Pro 80% batt…" at bounding box center [424, 411] width 702 height 309
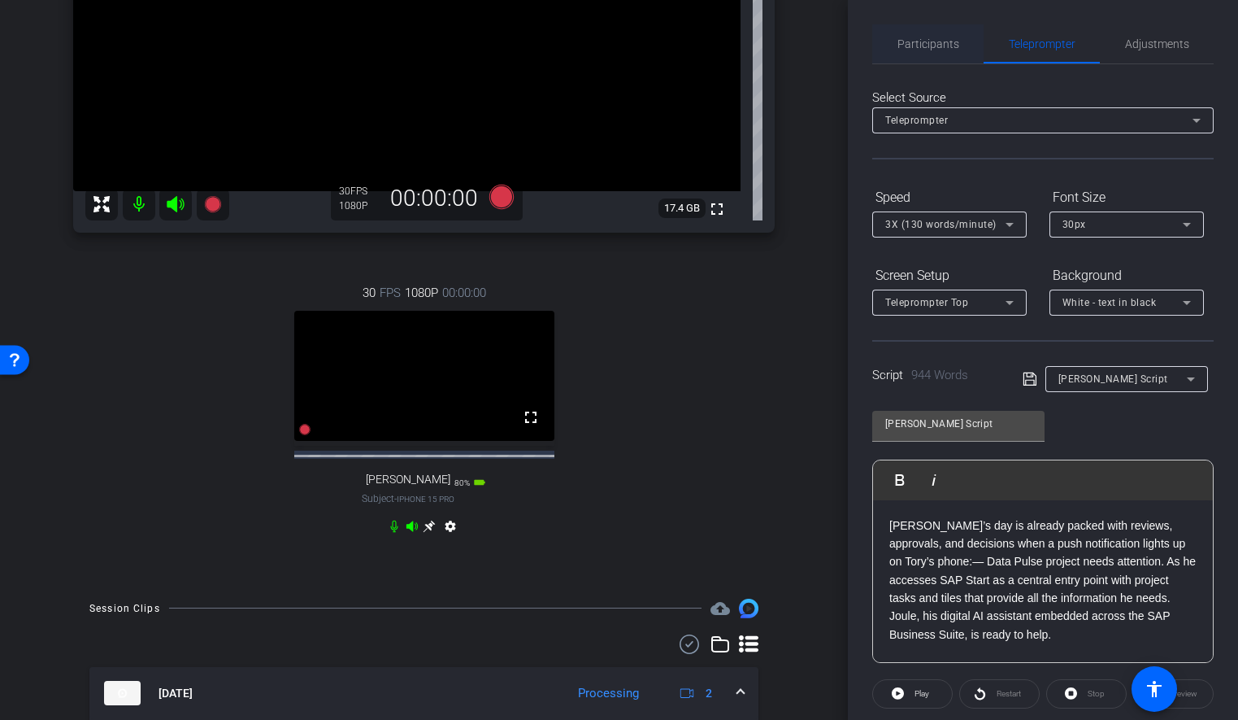
click at [932, 43] on span "Participants" at bounding box center [929, 43] width 62 height 11
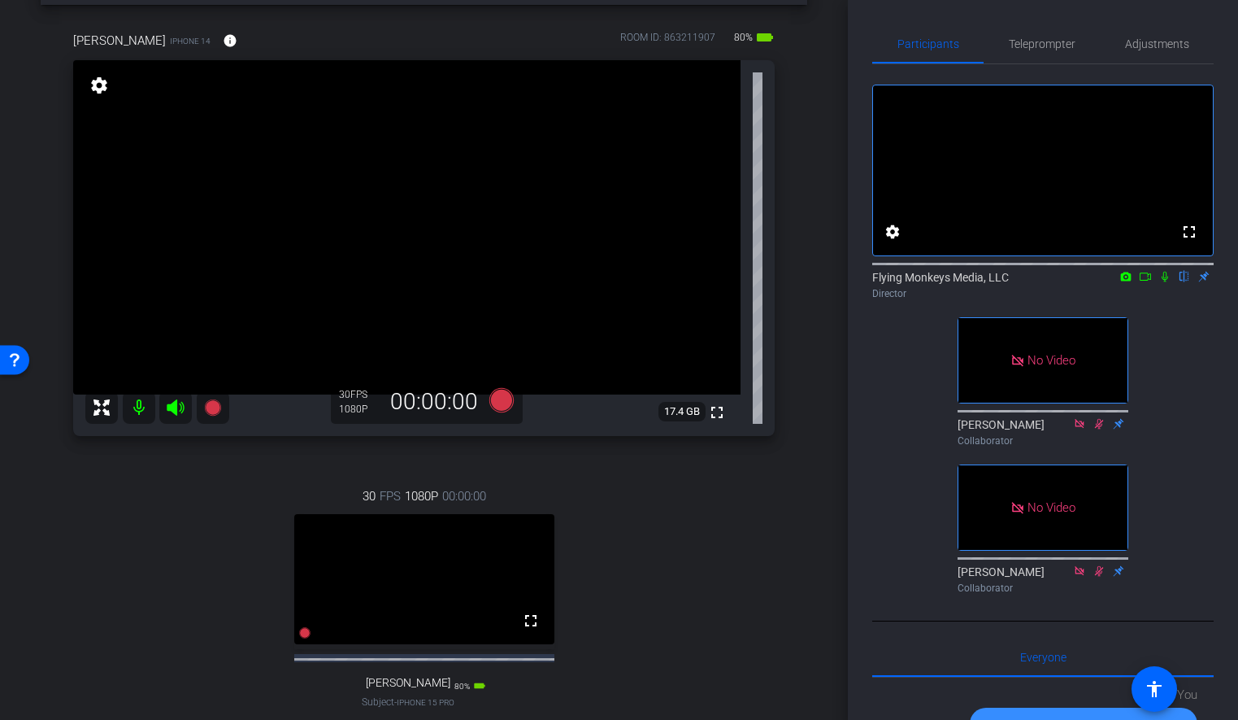
scroll to position [68, 0]
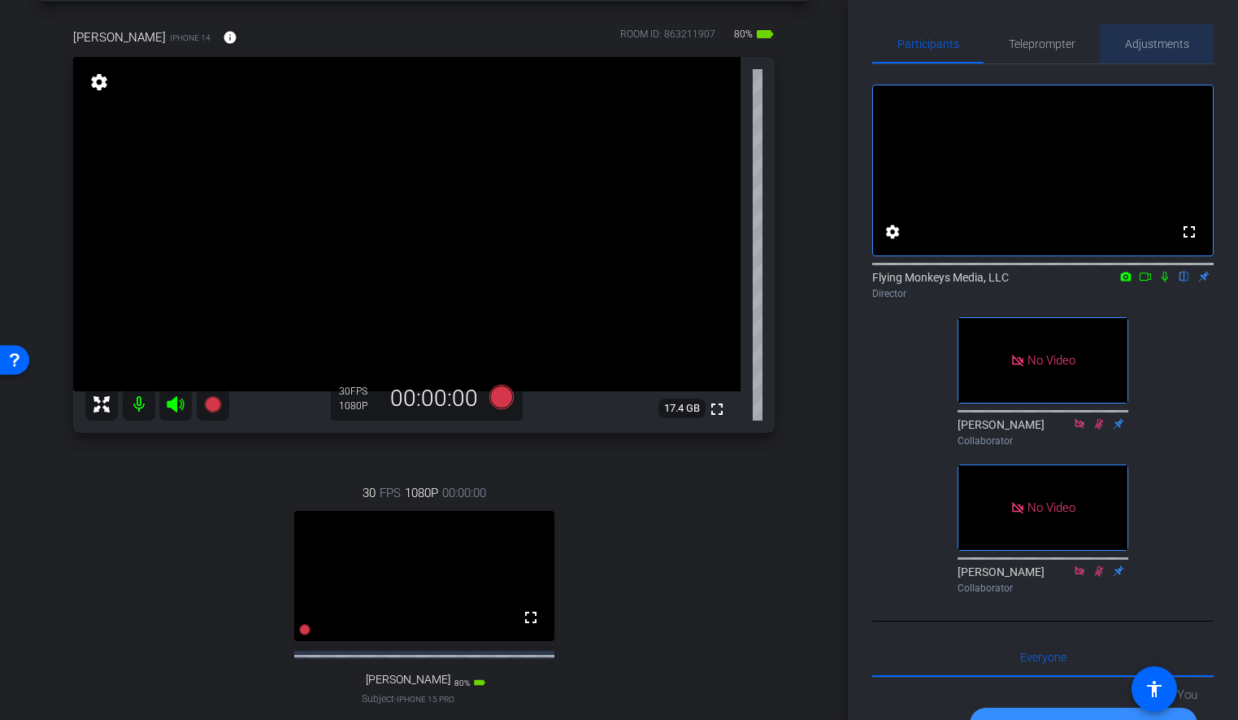
click at [1153, 43] on span "Adjustments" at bounding box center [1157, 43] width 64 height 11
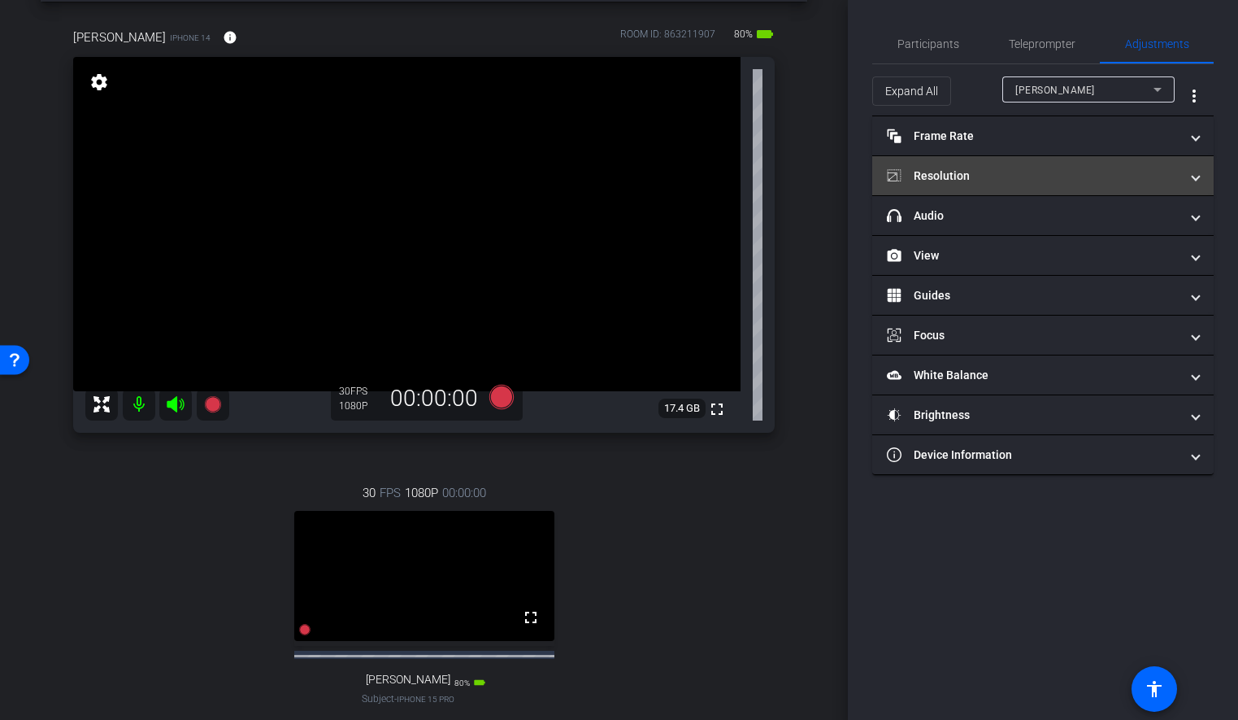
click at [1027, 177] on mat-panel-title "Resolution" at bounding box center [1033, 176] width 293 height 17
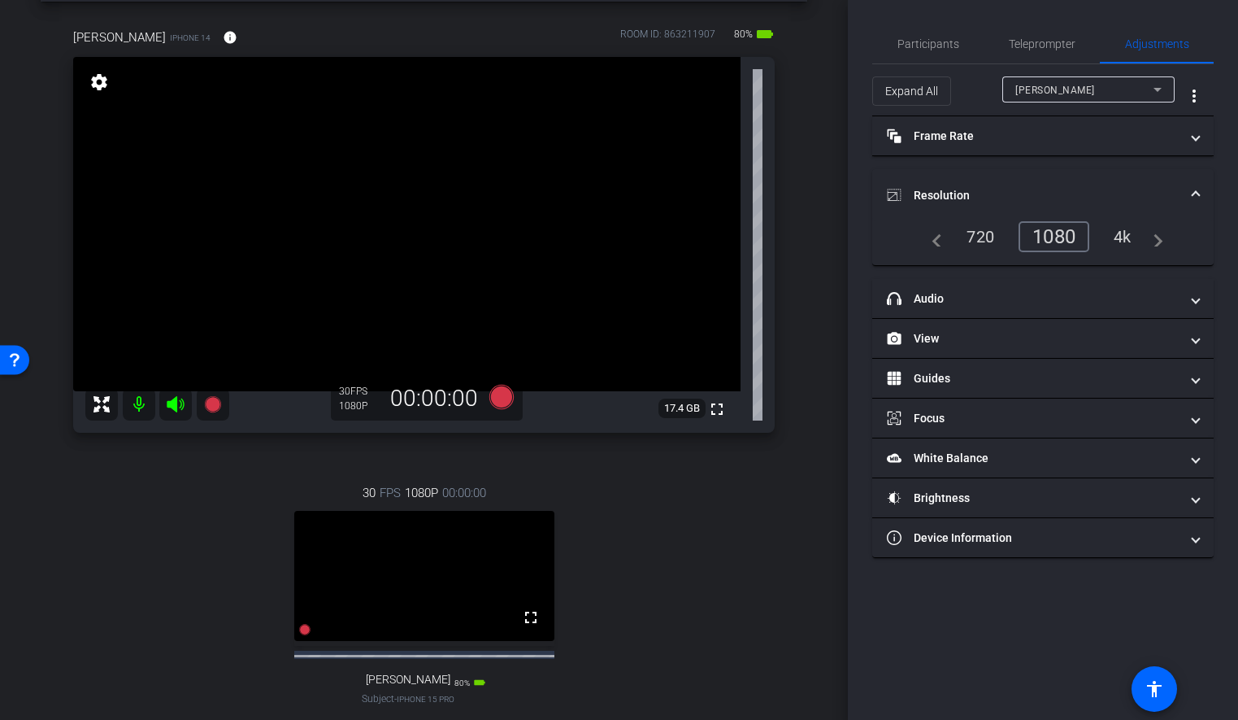
click at [1049, 237] on div "1080" at bounding box center [1054, 236] width 71 height 31
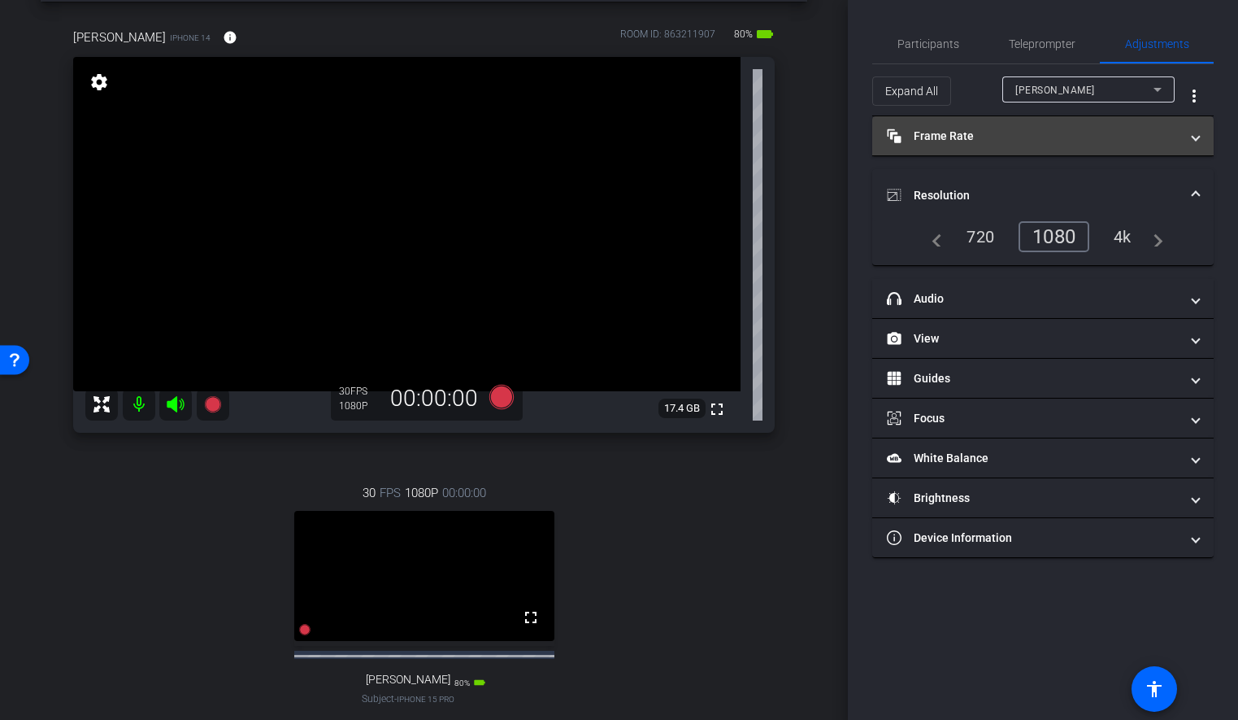
click at [1051, 141] on mat-panel-title "Frame Rate Frame Rate" at bounding box center [1033, 136] width 293 height 17
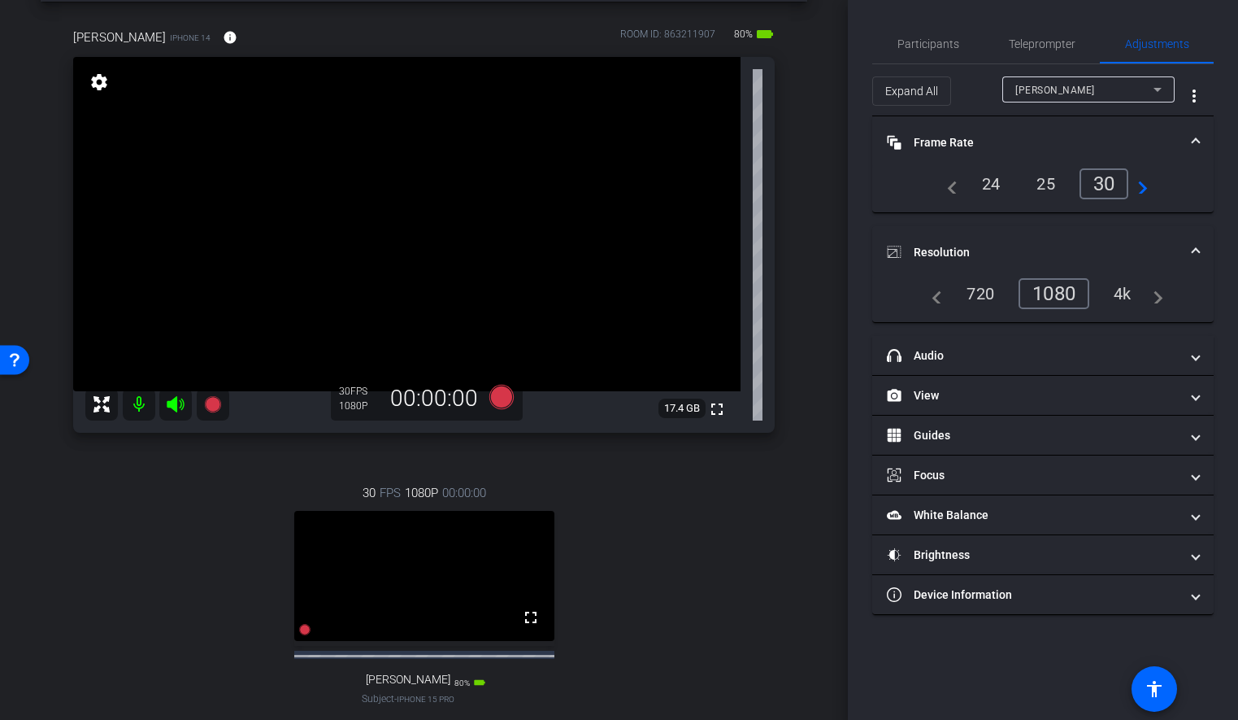
click at [1101, 179] on div "30" at bounding box center [1105, 183] width 50 height 31
click at [1099, 141] on mat-panel-title "Frame Rate Frame Rate" at bounding box center [1033, 142] width 293 height 17
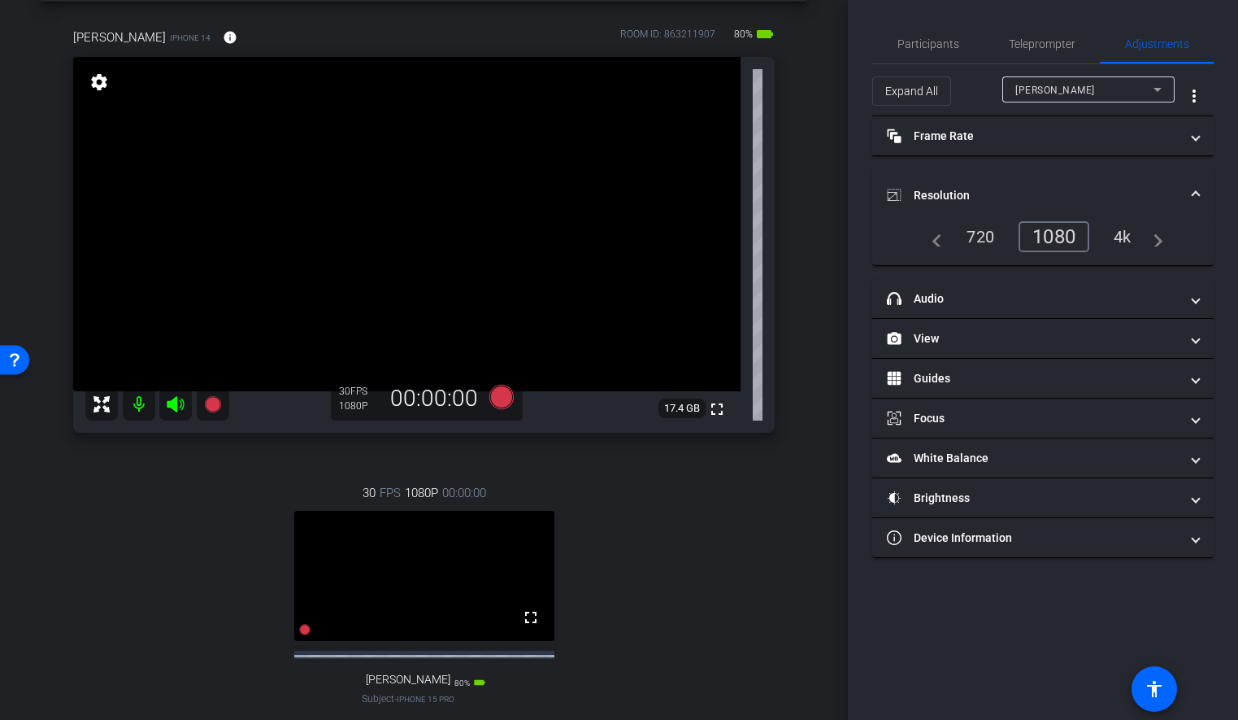
click at [1092, 203] on mat-panel-title "Resolution" at bounding box center [1033, 195] width 293 height 17
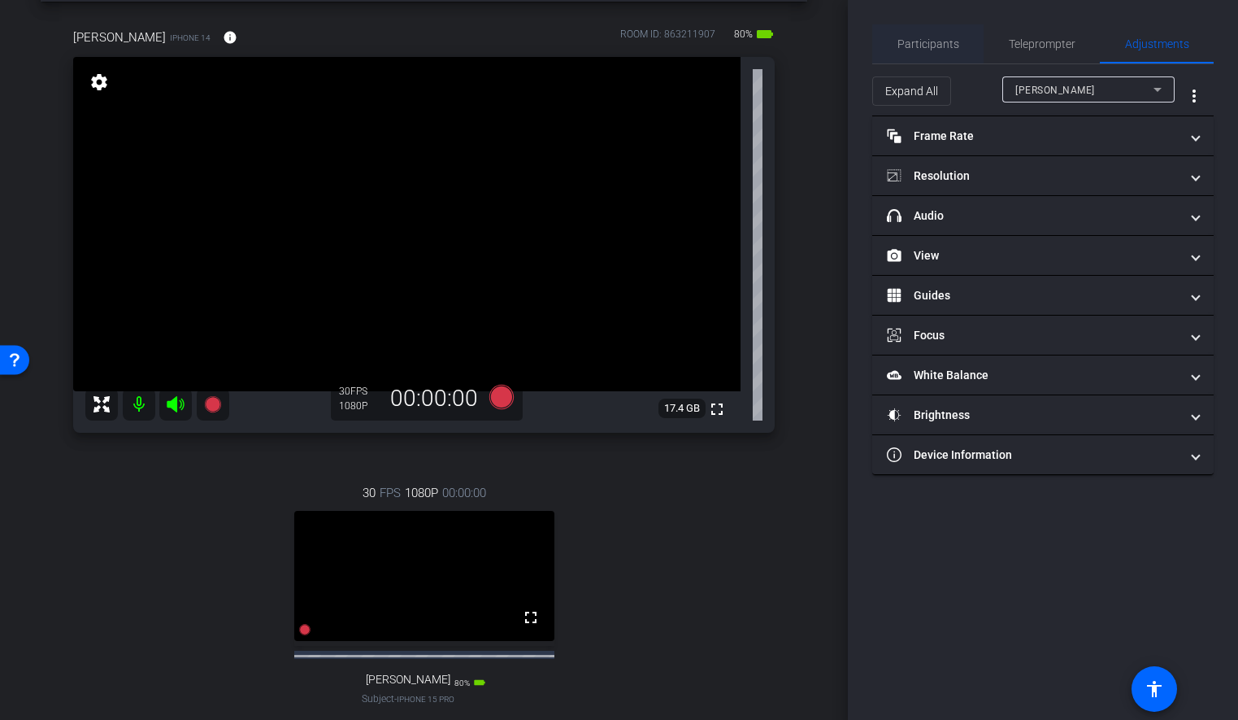
click at [947, 50] on span "Participants" at bounding box center [929, 43] width 62 height 11
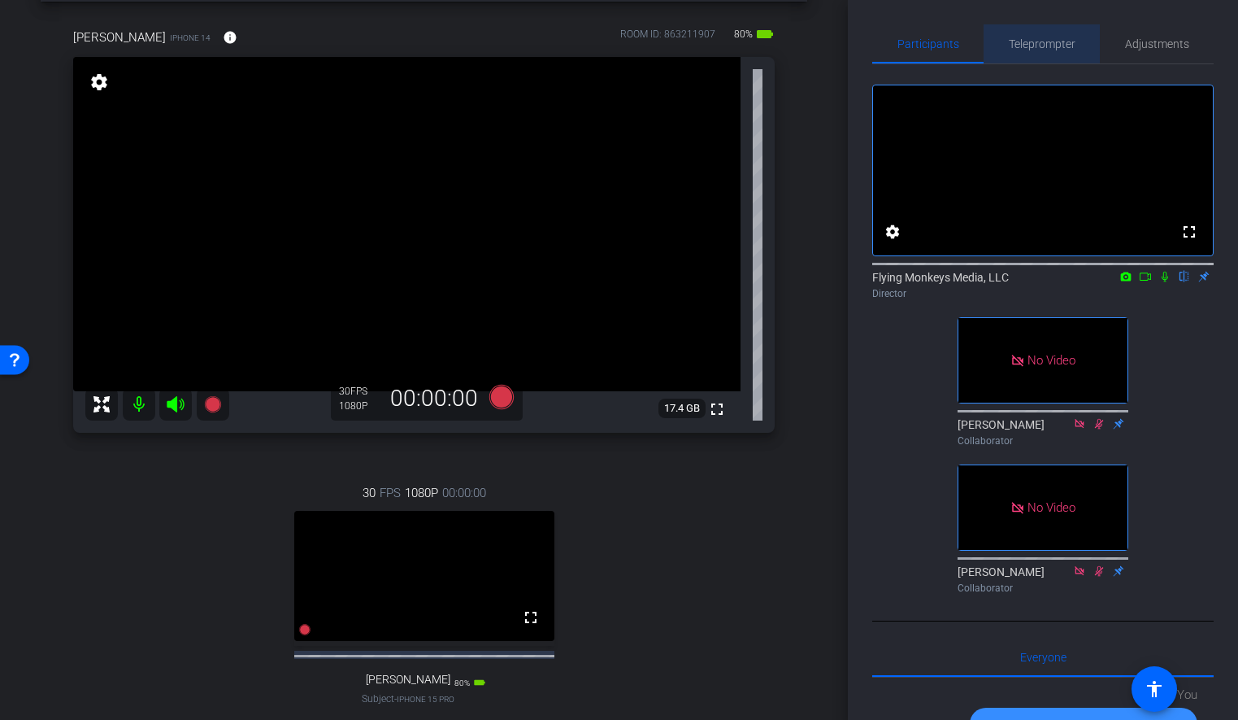
click at [1036, 43] on span "Teleprompter" at bounding box center [1042, 43] width 67 height 11
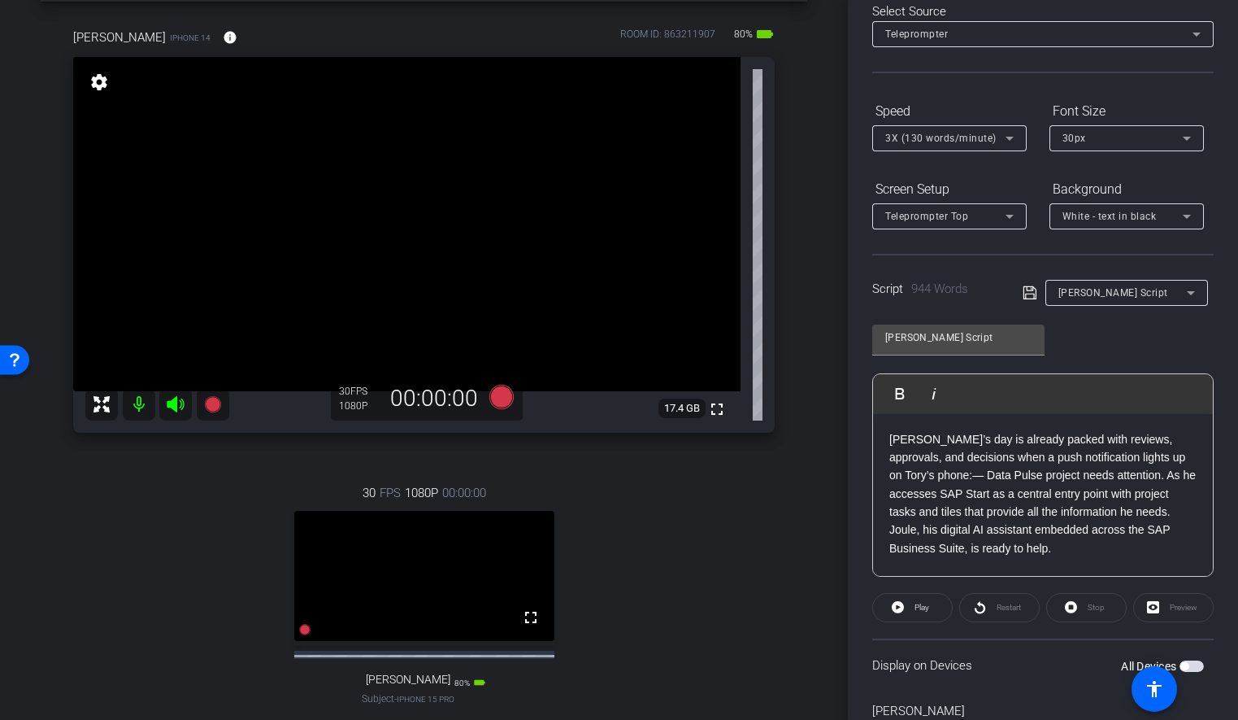
scroll to position [0, 0]
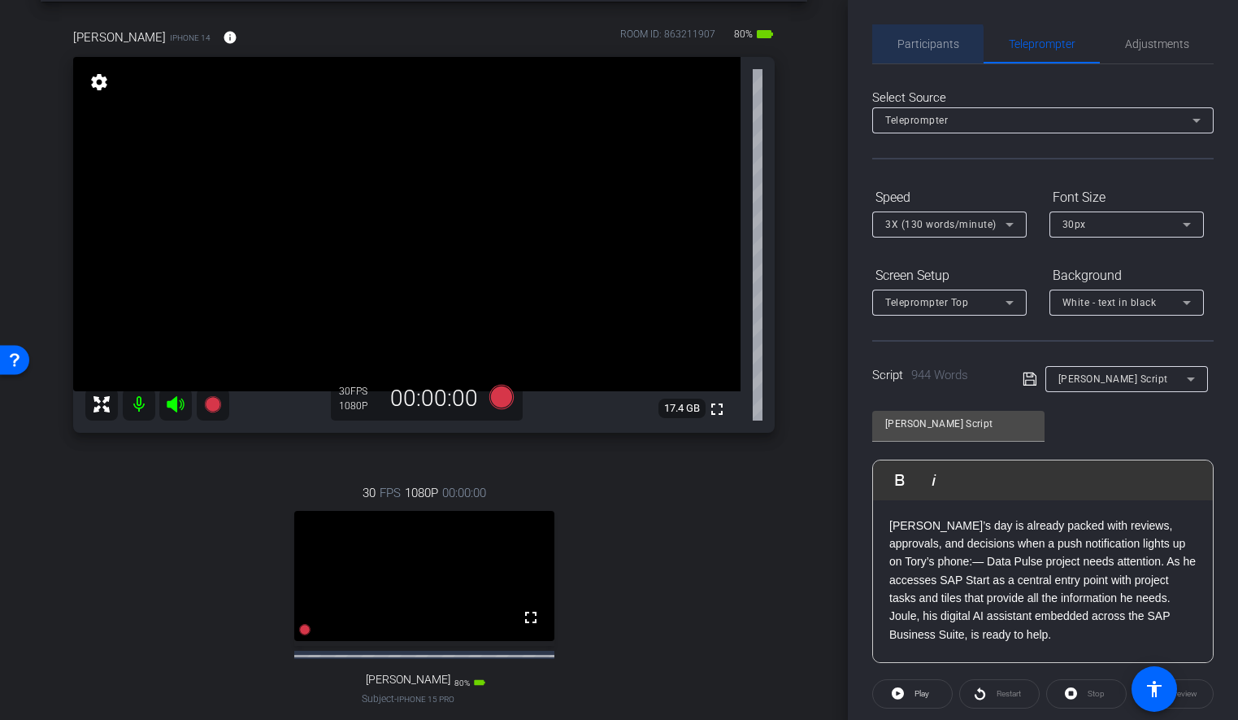
click at [920, 50] on span "Participants" at bounding box center [929, 43] width 62 height 39
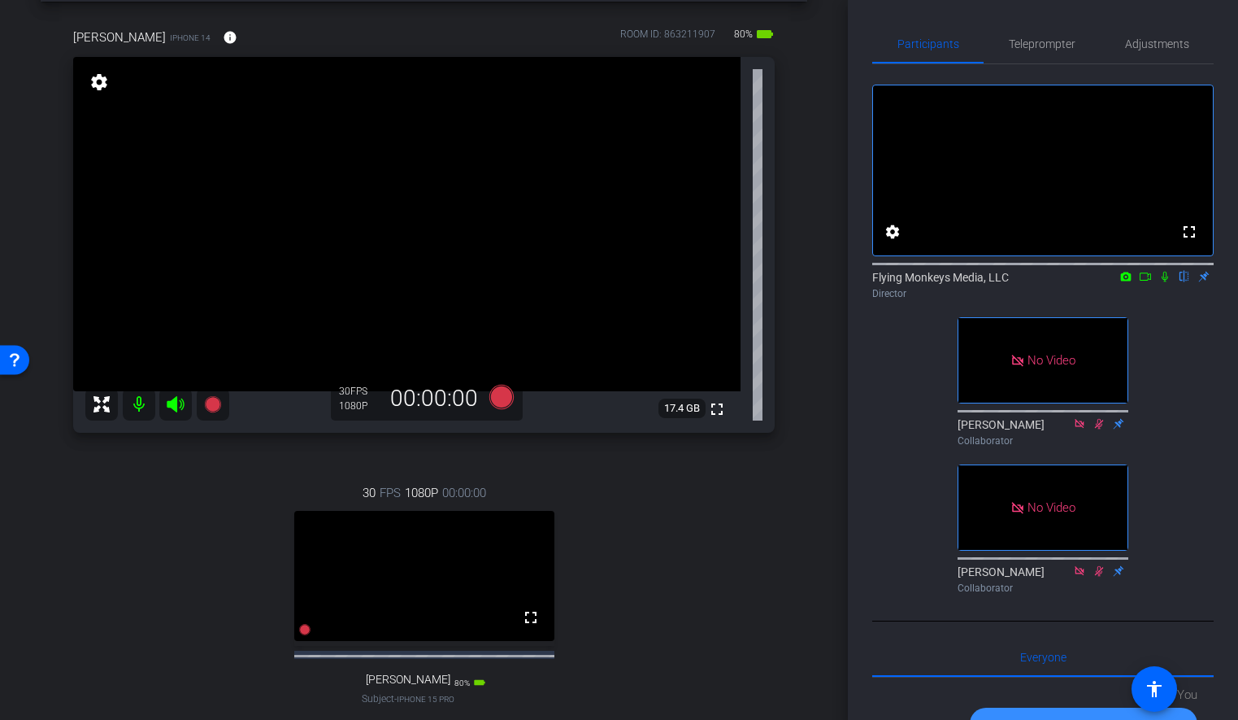
click at [1145, 282] on icon at bounding box center [1145, 276] width 13 height 11
click at [1186, 282] on icon at bounding box center [1184, 276] width 13 height 11
click at [1054, 41] on span "Teleprompter" at bounding box center [1042, 43] width 67 height 11
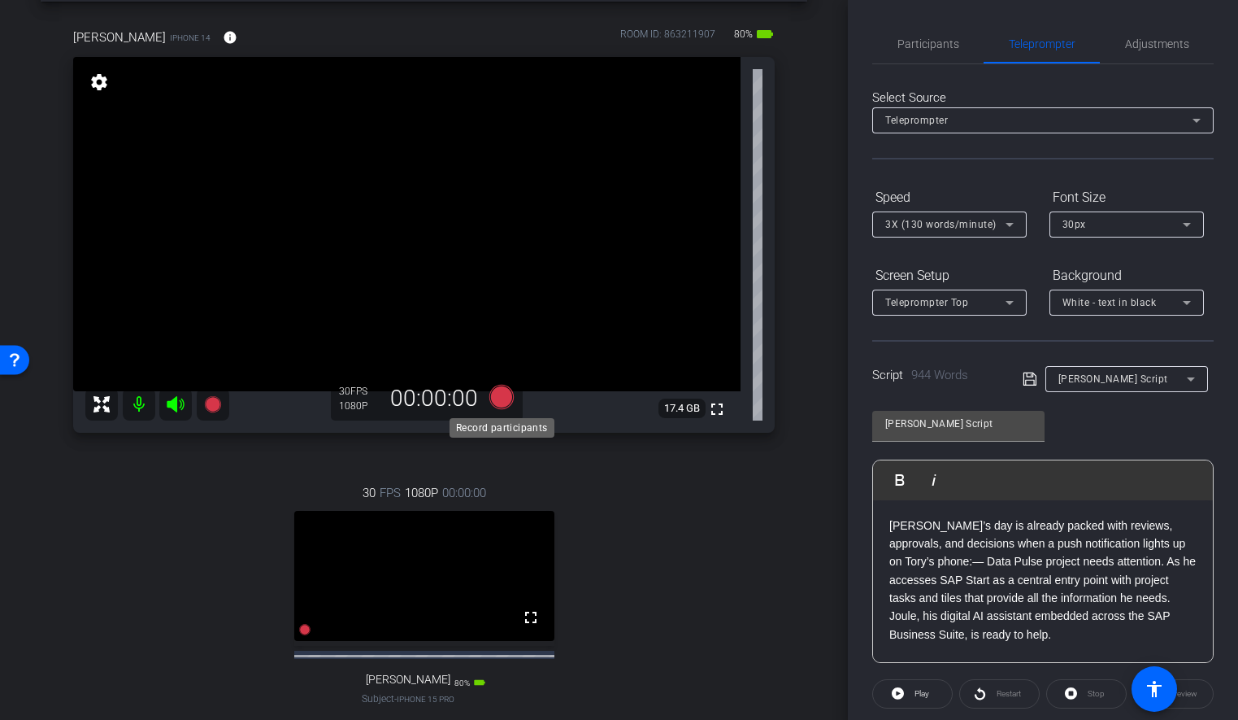
click at [497, 398] on icon at bounding box center [501, 397] width 24 height 24
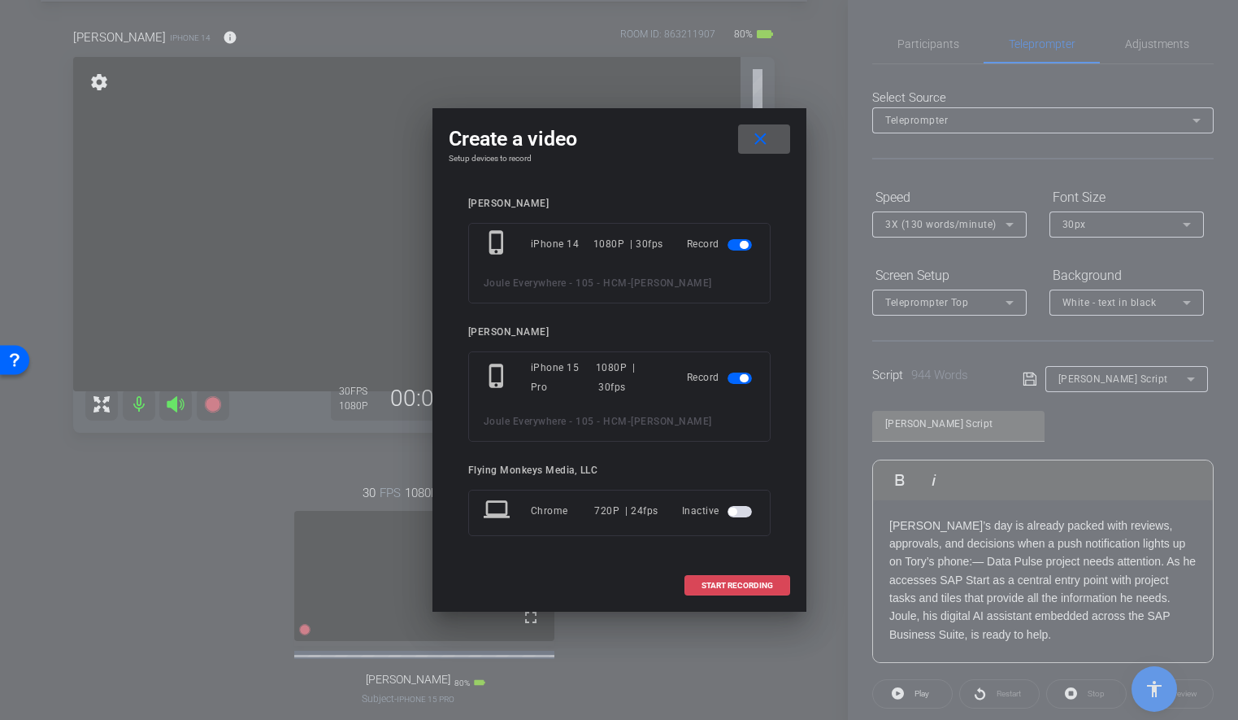
click at [720, 583] on span "START RECORDING" at bounding box center [738, 585] width 72 height 8
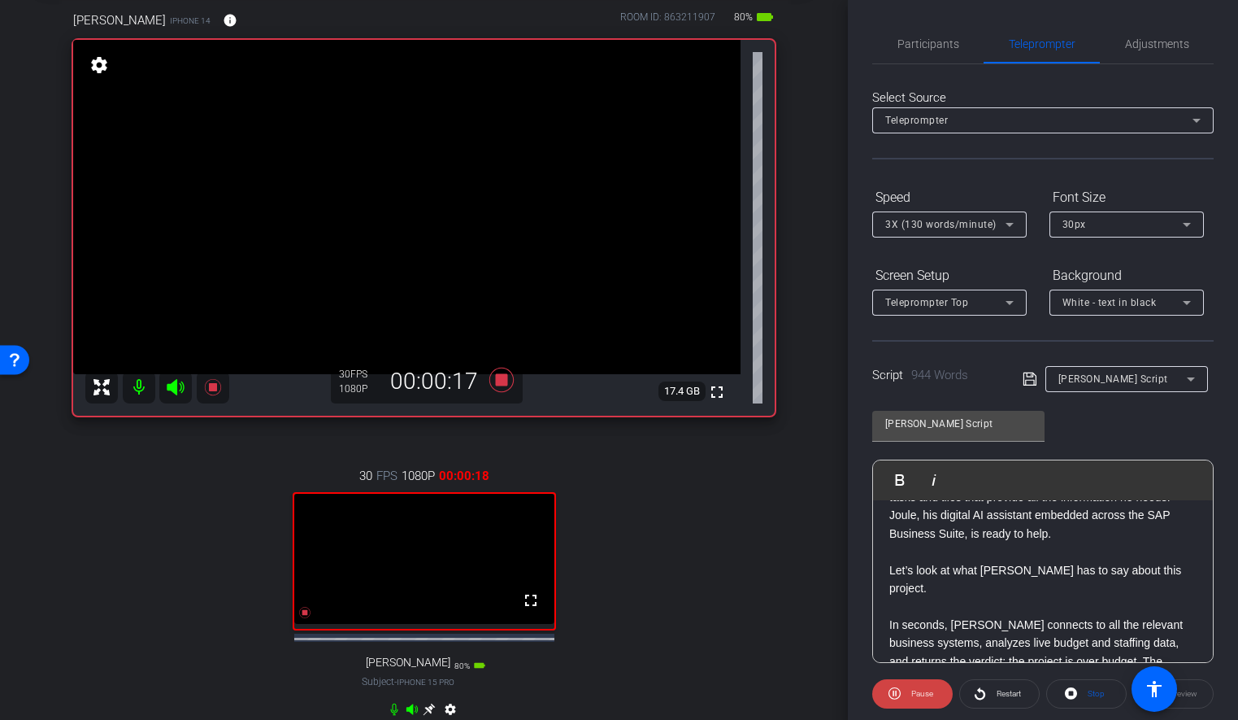
scroll to position [102, 0]
click at [832, 503] on div "arrow_back Joule Everywhere - 105 - HCM Back to project Send invite account_box…" at bounding box center [424, 275] width 848 height 720
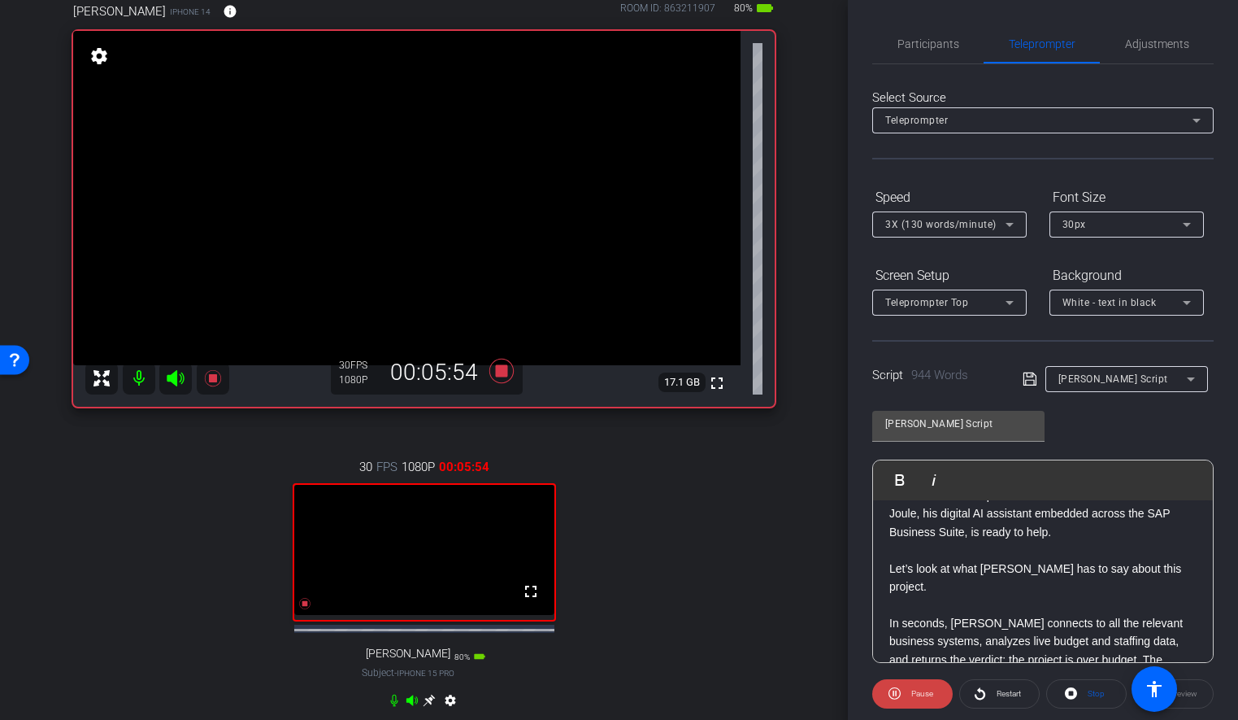
scroll to position [91, 0]
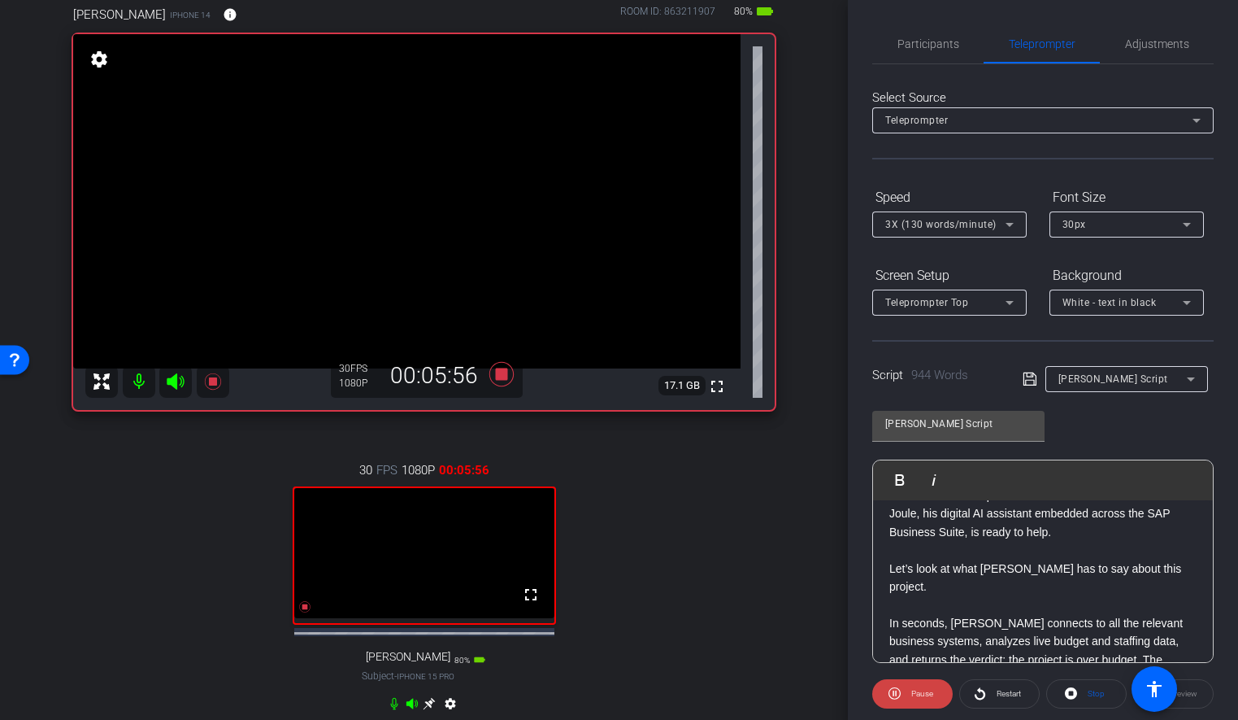
click at [817, 395] on div "arrow_back Joule Everywhere - 105 - HCM Back to project Send invite account_box…" at bounding box center [424, 269] width 848 height 720
click at [846, 51] on div "arrow_back Joule Everywhere - 105 - HCM Back to project Send invite account_box…" at bounding box center [424, 269] width 848 height 720
click at [905, 41] on span "Participants" at bounding box center [929, 43] width 62 height 11
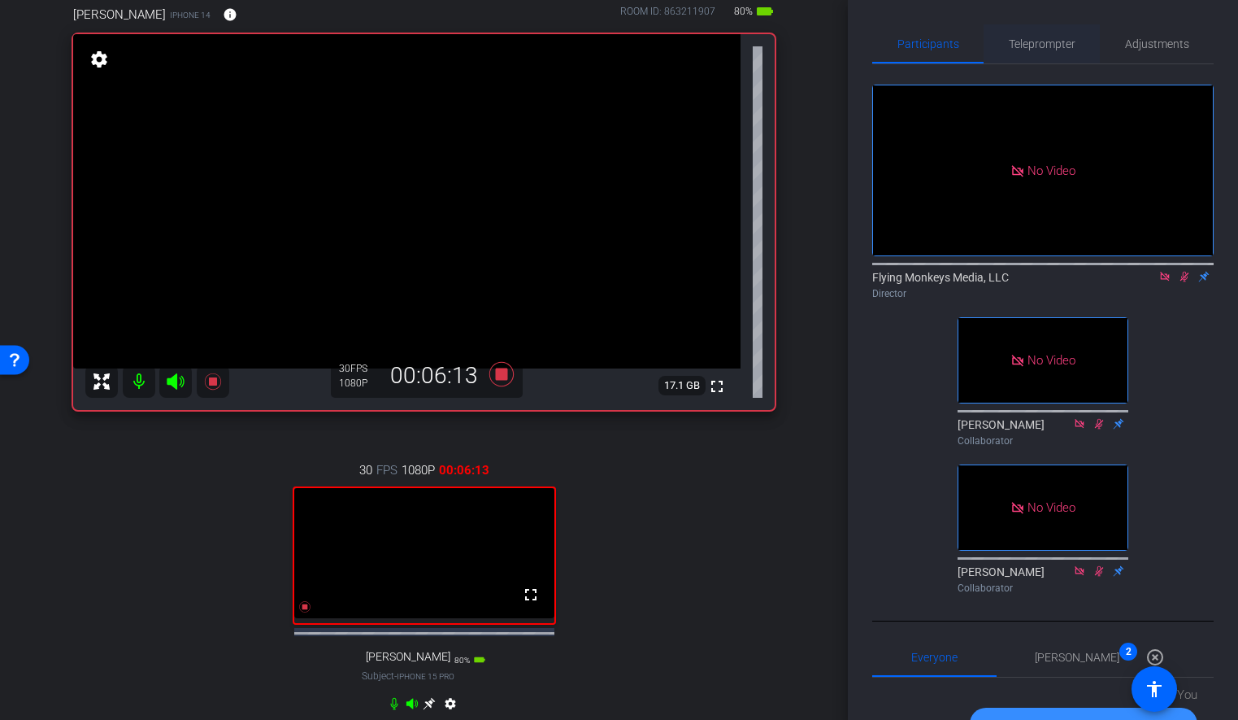
click at [1032, 52] on span "Teleprompter" at bounding box center [1042, 43] width 67 height 39
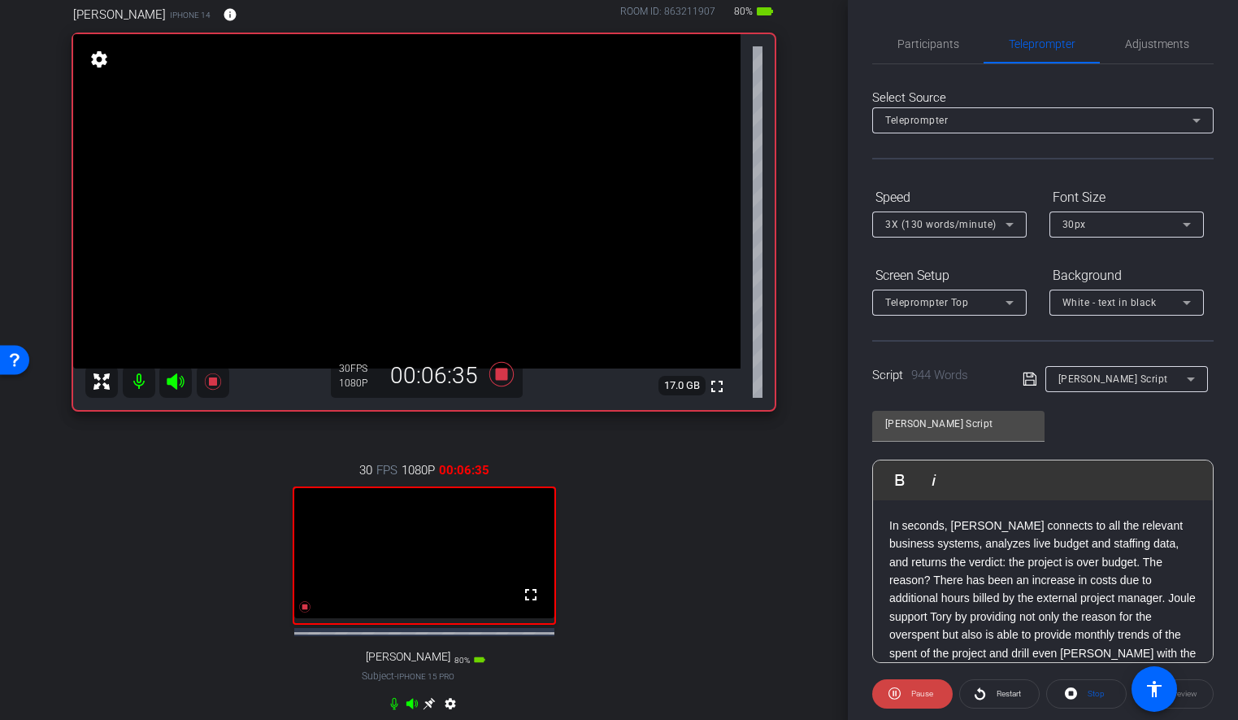
scroll to position [234, 0]
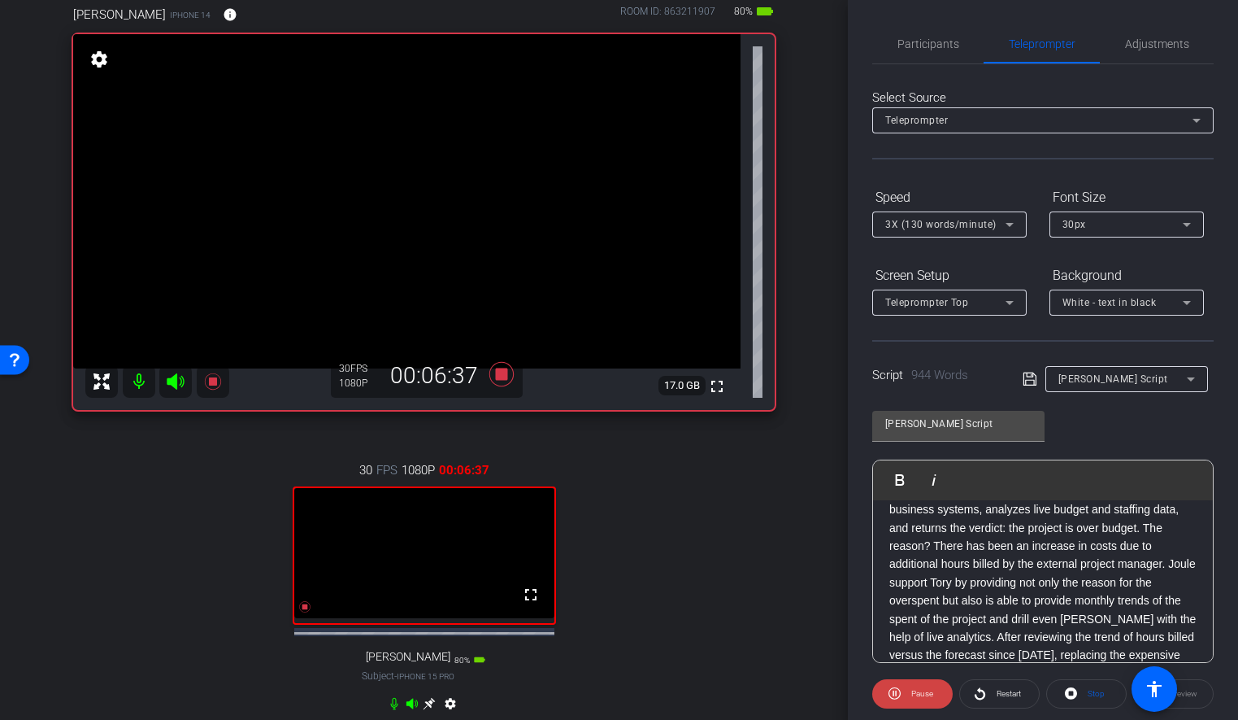
click at [815, 489] on div "arrow_back Joule Everywhere - 105 - HCM Back to project Send invite account_box…" at bounding box center [424, 269] width 848 height 720
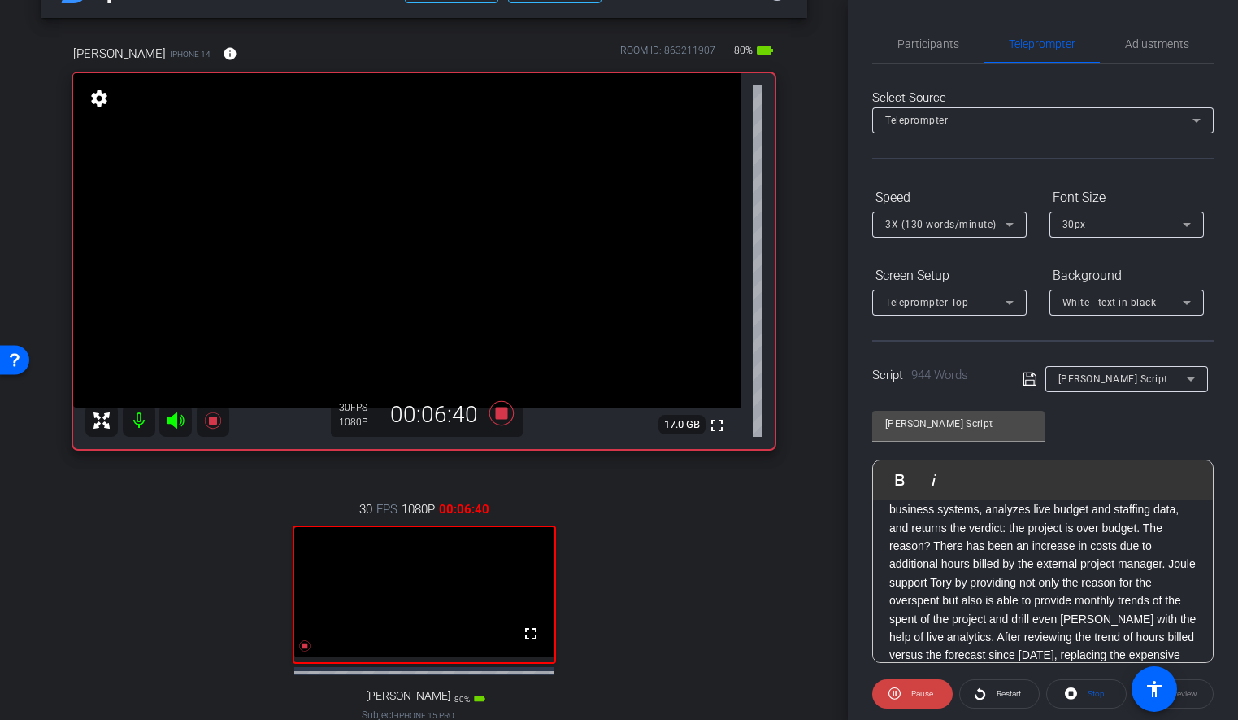
scroll to position [75, 0]
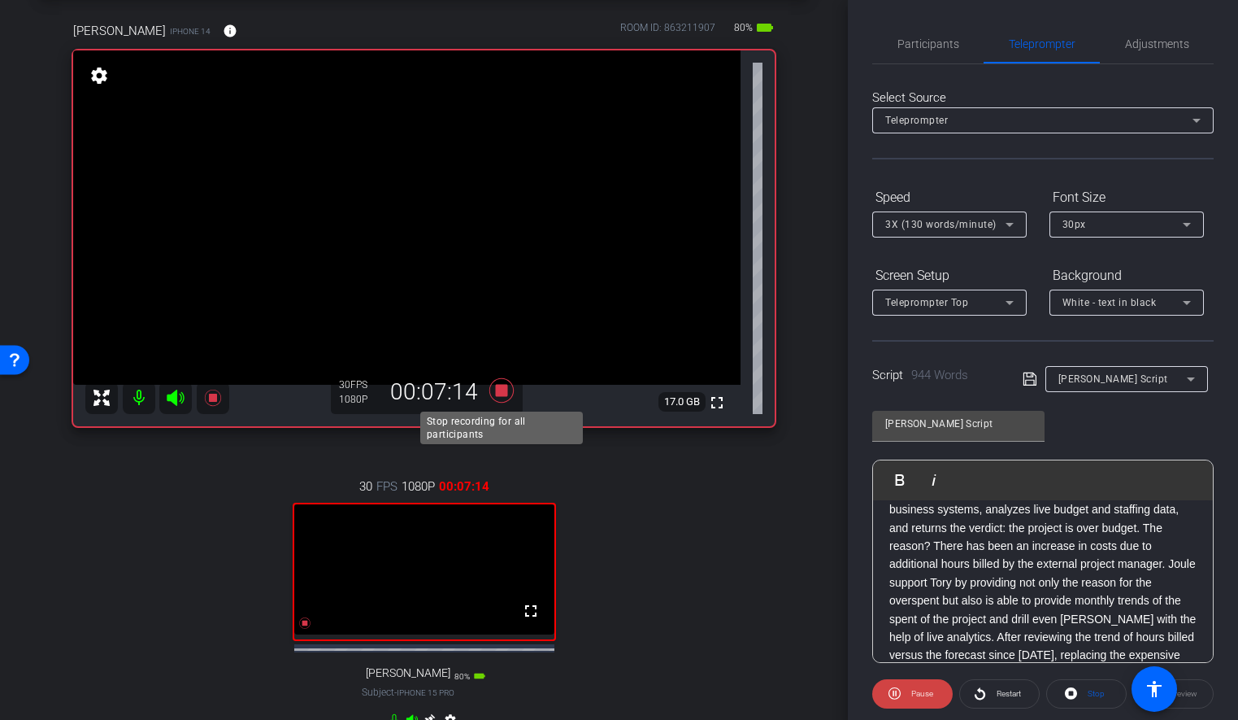
click at [500, 394] on icon at bounding box center [501, 390] width 24 height 24
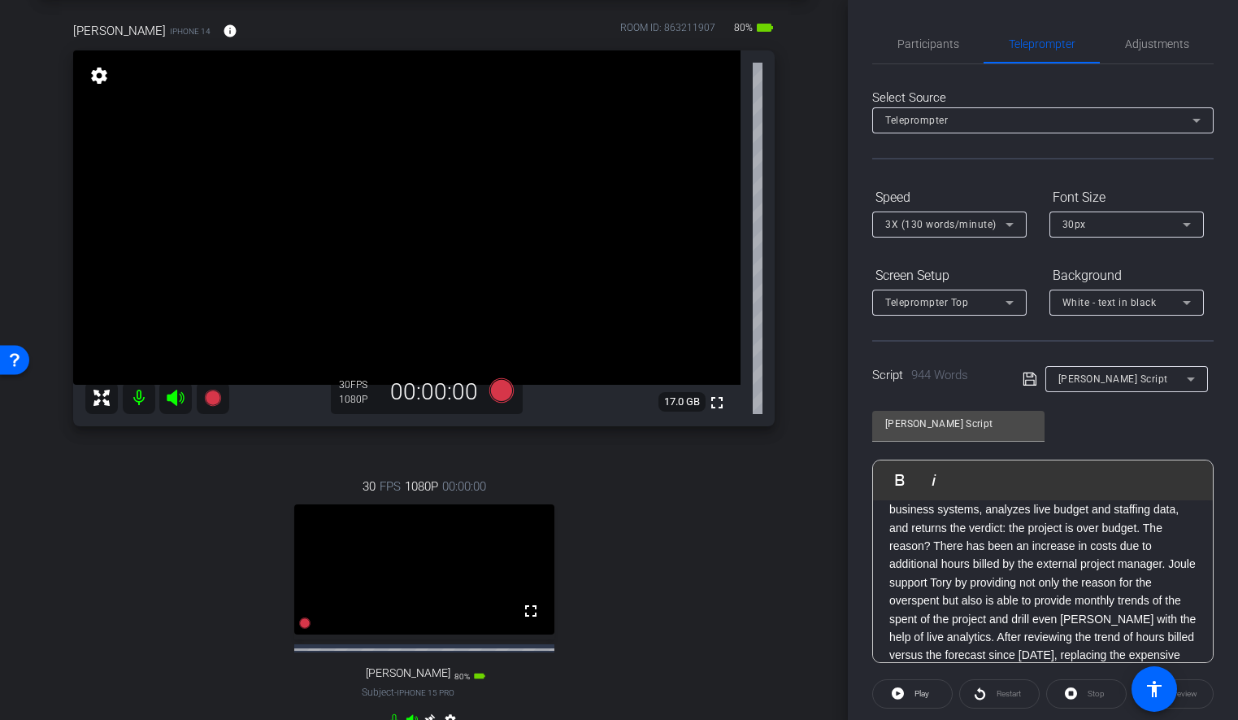
click at [822, 307] on div "arrow_back Joule Everywhere - 105 - HCM Back to project Send invite account_box…" at bounding box center [424, 285] width 848 height 720
click at [939, 52] on span "Participants" at bounding box center [929, 43] width 62 height 39
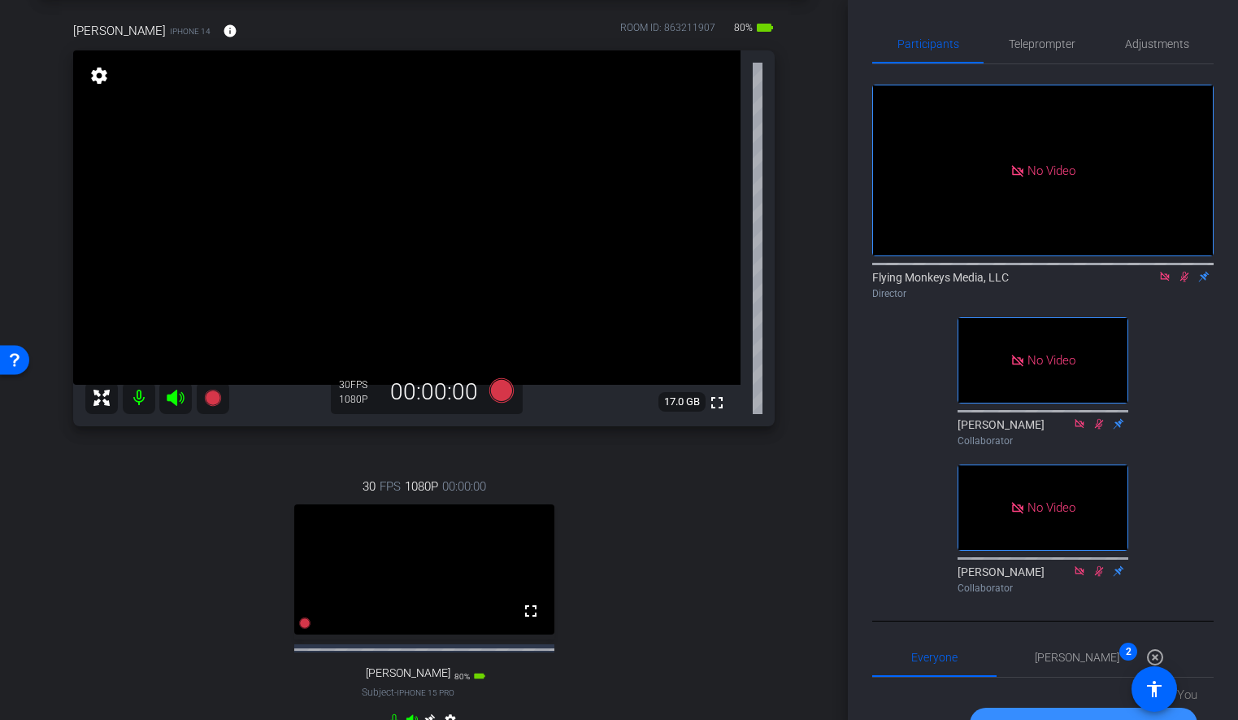
click at [1164, 271] on icon at bounding box center [1165, 276] width 13 height 11
click at [1160, 282] on icon at bounding box center [1165, 276] width 13 height 11
click at [813, 329] on div "arrow_back Joule Everywhere - 105 - HCM Back to project Send invite account_box…" at bounding box center [424, 285] width 848 height 720
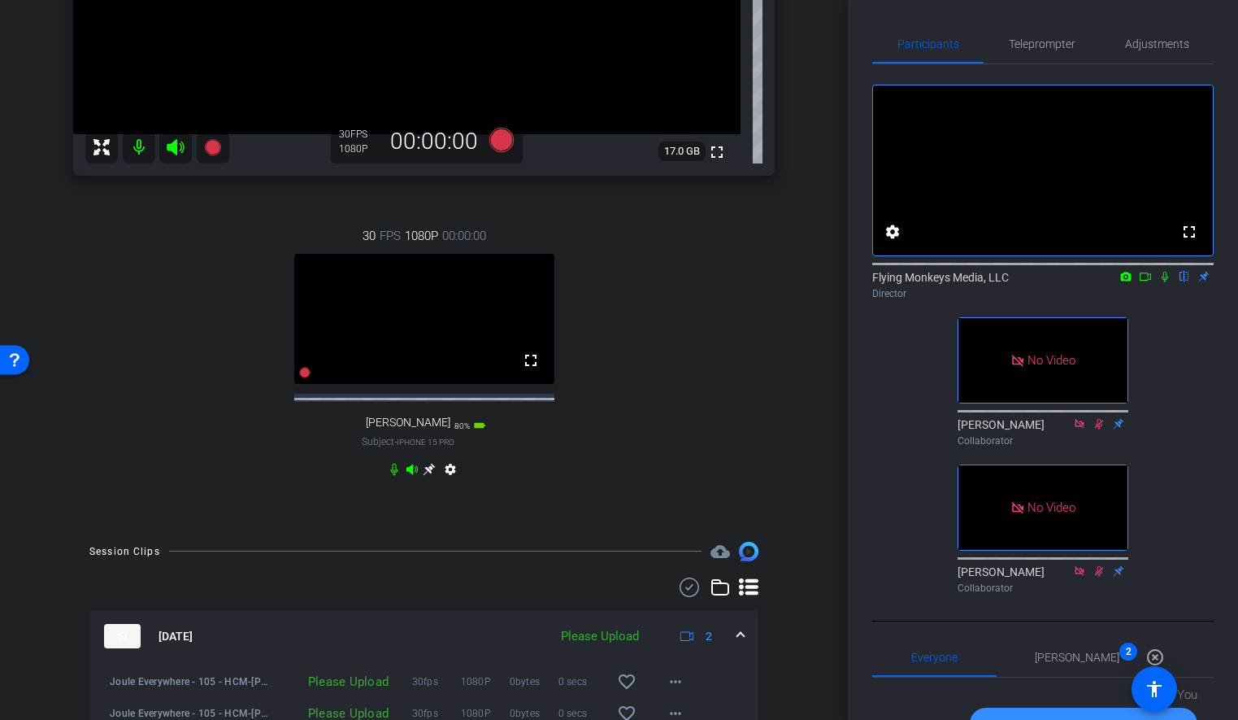
scroll to position [529, 0]
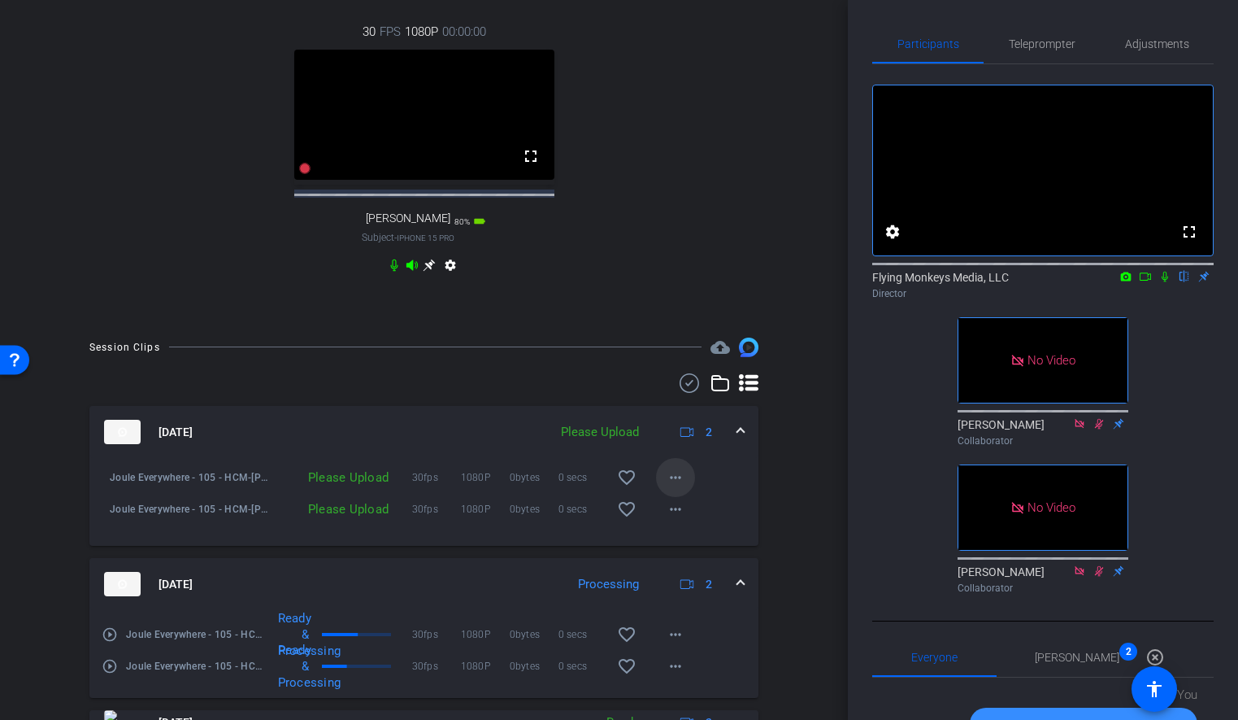
click at [675, 487] on mat-icon "more_horiz" at bounding box center [676, 478] width 20 height 20
click at [688, 524] on span "Upload" at bounding box center [701, 527] width 65 height 20
click at [673, 519] on mat-icon "more_horiz" at bounding box center [676, 509] width 20 height 20
click at [690, 560] on span "Upload" at bounding box center [701, 559] width 65 height 20
click at [807, 423] on div "arrow_back Joule Everywhere - 105 - HCM Back to project Send invite account_box…" at bounding box center [424, 360] width 848 height 720
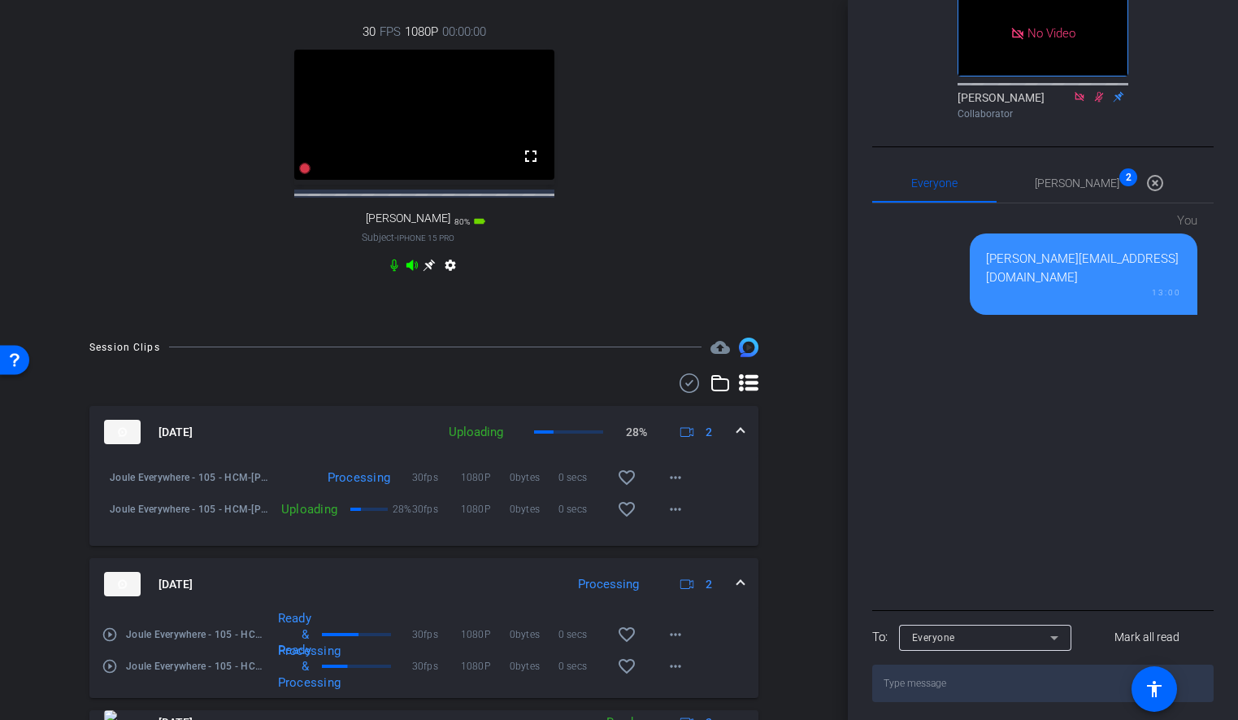
scroll to position [576, 0]
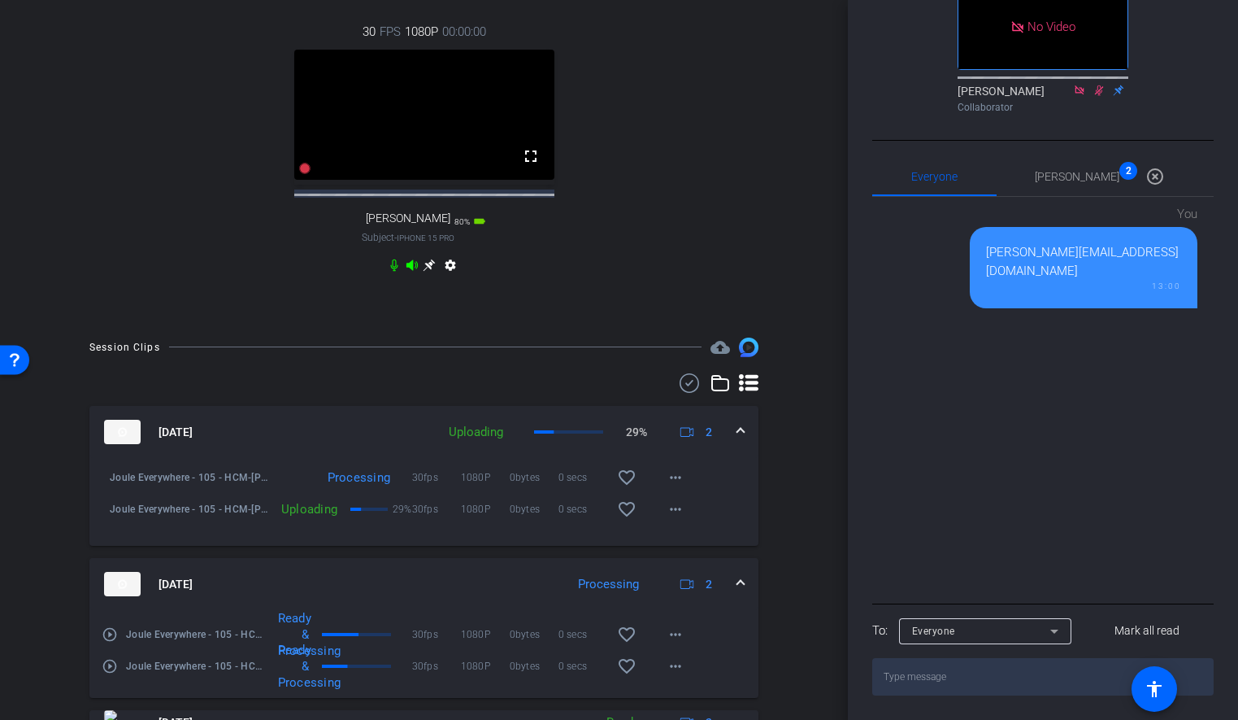
click at [1087, 149] on div "fullscreen settings Flying Monkeys Media, LLC flip Director No Video [PERSON_NA…" at bounding box center [1044, 140] width 342 height 1112
click at [1087, 172] on span "[PERSON_NAME] 2" at bounding box center [1077, 176] width 85 height 11
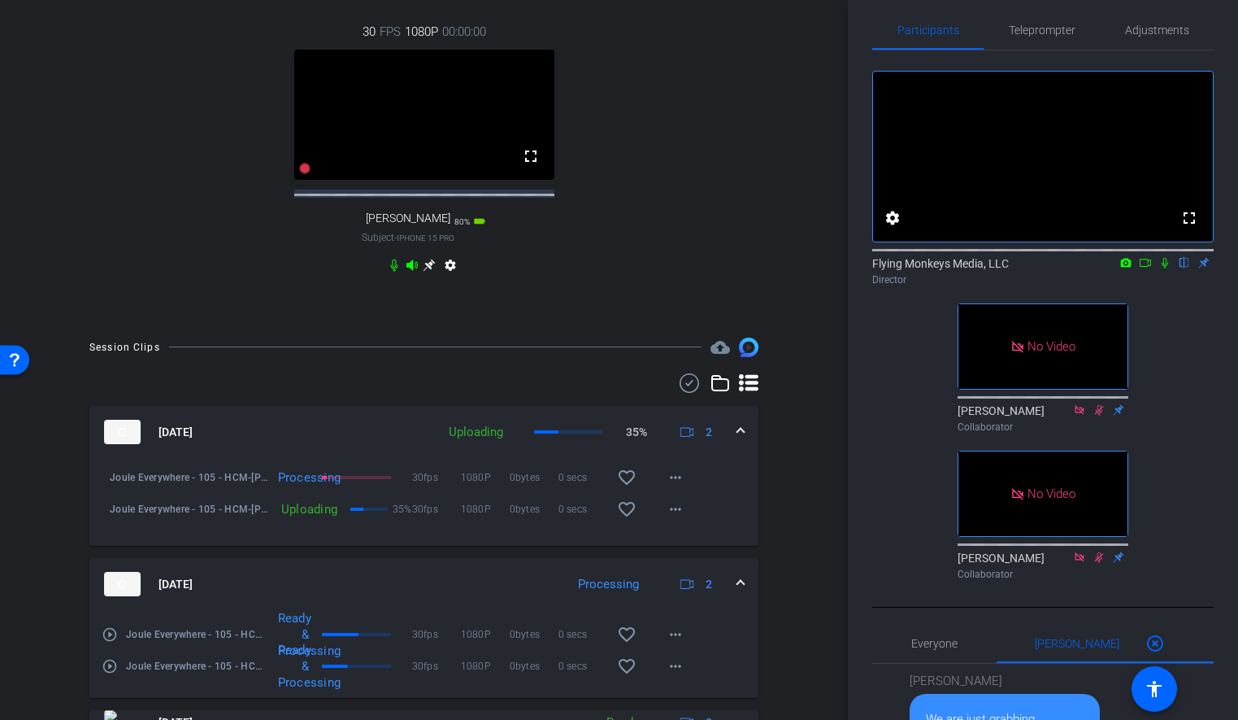
scroll to position [0, 0]
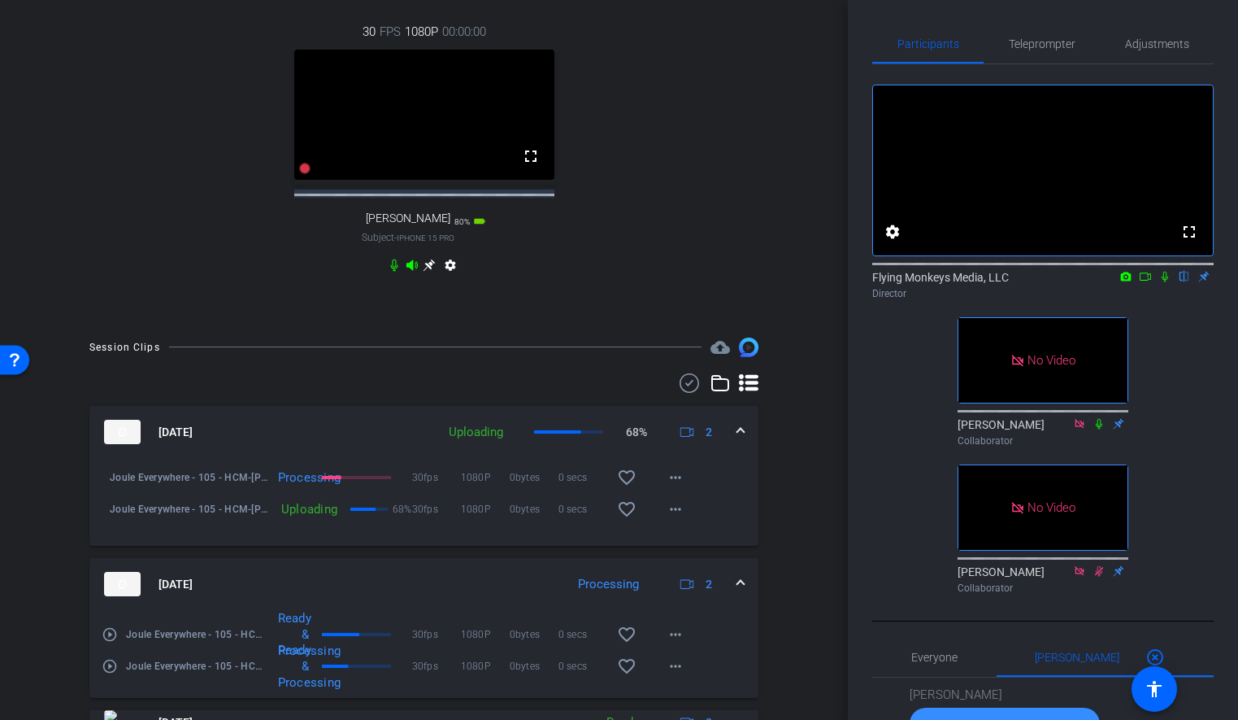
click at [905, 460] on div "fullscreen settings Flying Monkeys Media, LLC flip Director No Video [PERSON_NA…" at bounding box center [1044, 332] width 342 height 536
click at [815, 458] on div "arrow_back Joule Everywhere - 105 - HCM Back to project Send invite account_box…" at bounding box center [424, 360] width 848 height 720
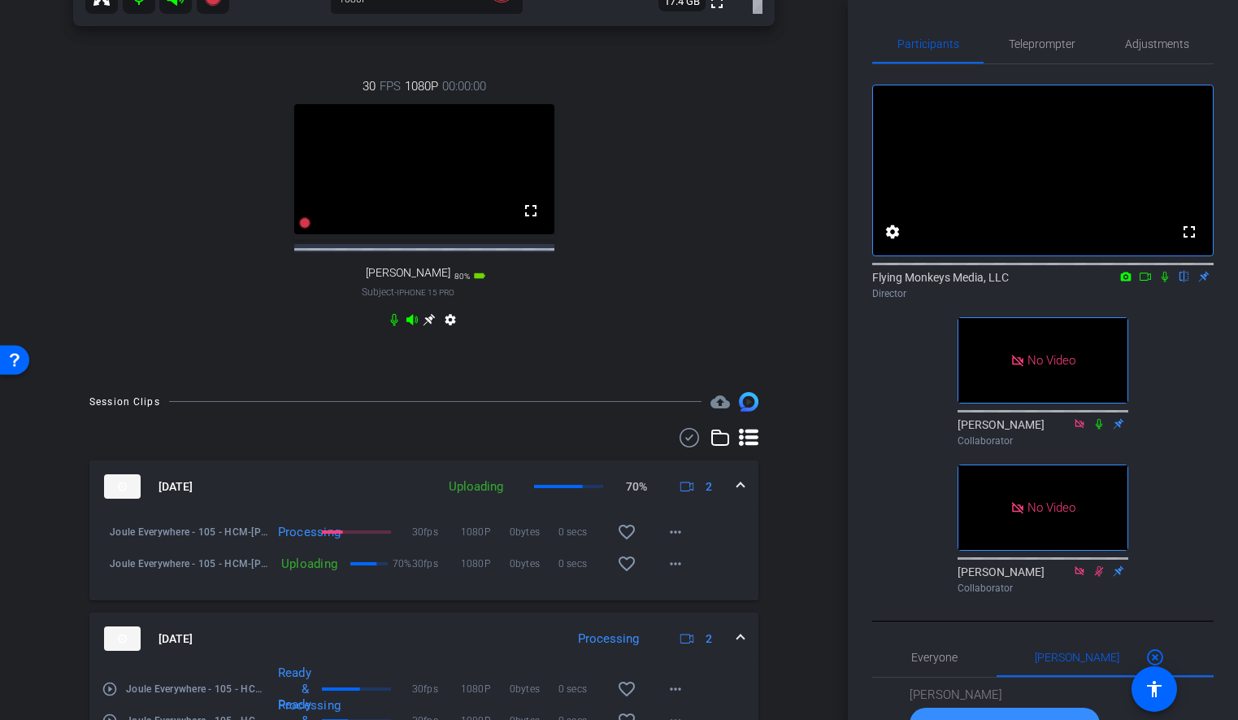
scroll to position [471, 0]
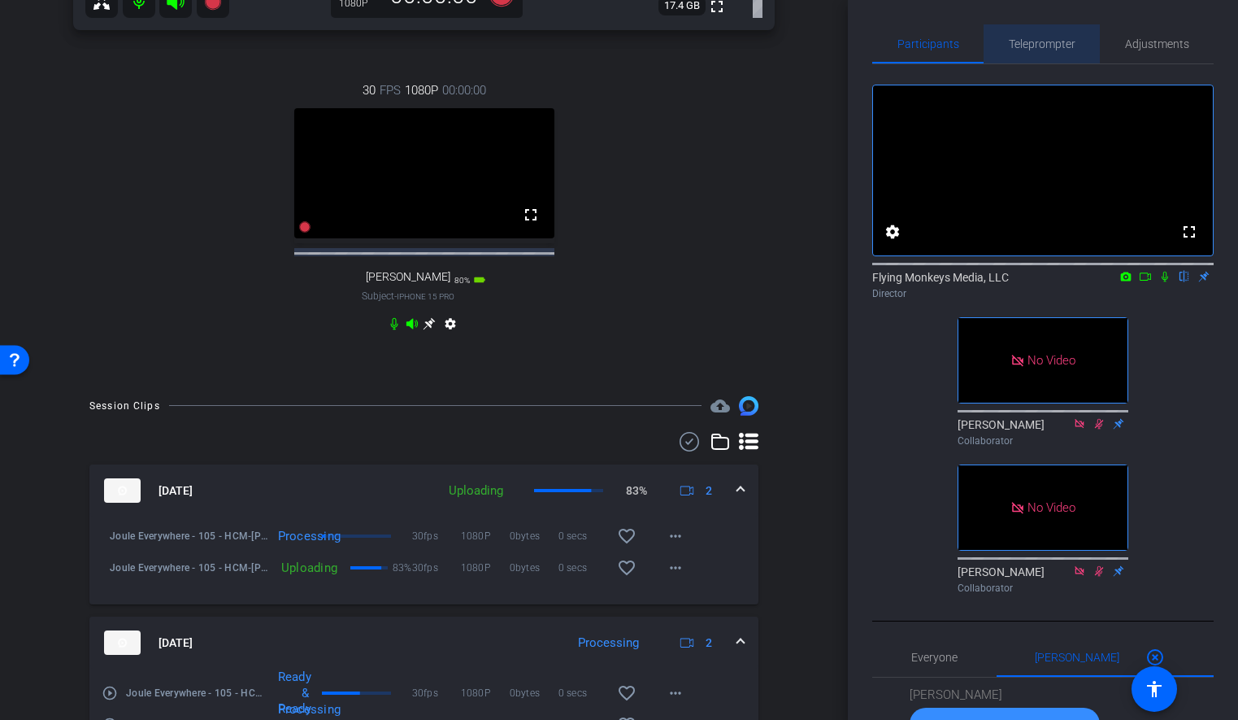
click at [1039, 46] on span "Teleprompter" at bounding box center [1042, 43] width 67 height 11
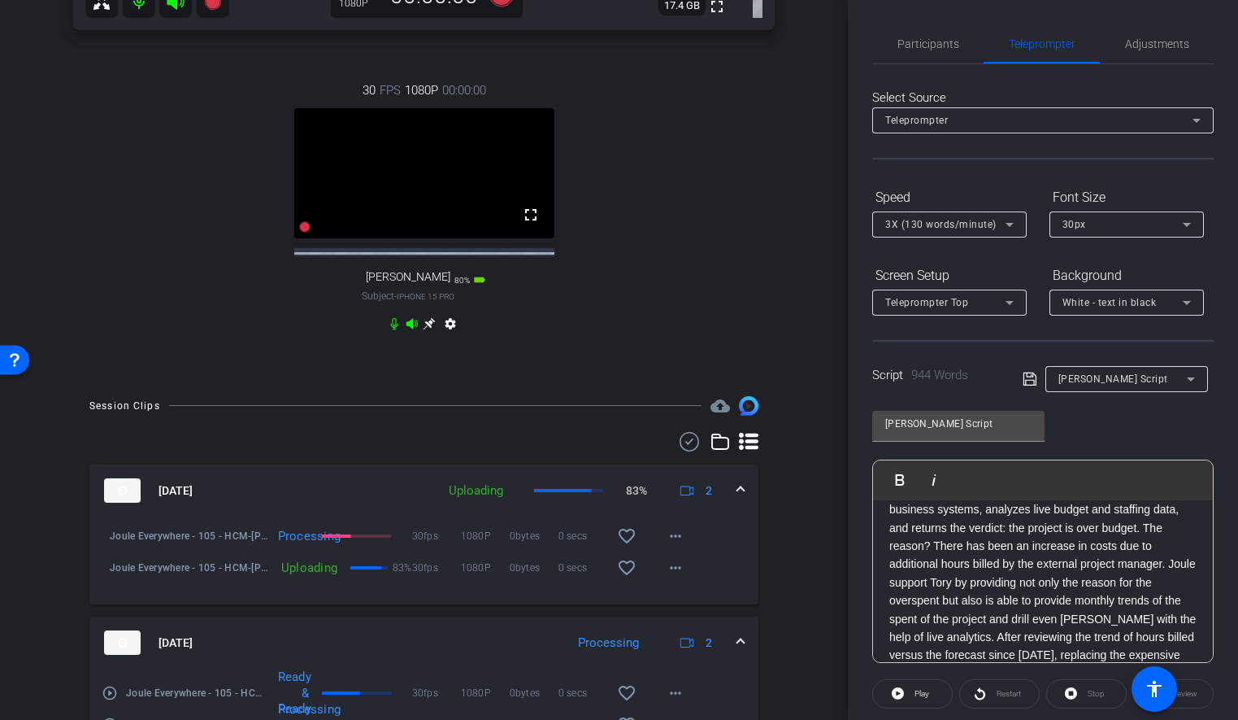
click at [984, 529] on p "In seconds, [PERSON_NAME] connects to all the relevant business systems, analyz…" at bounding box center [1043, 591] width 307 height 219
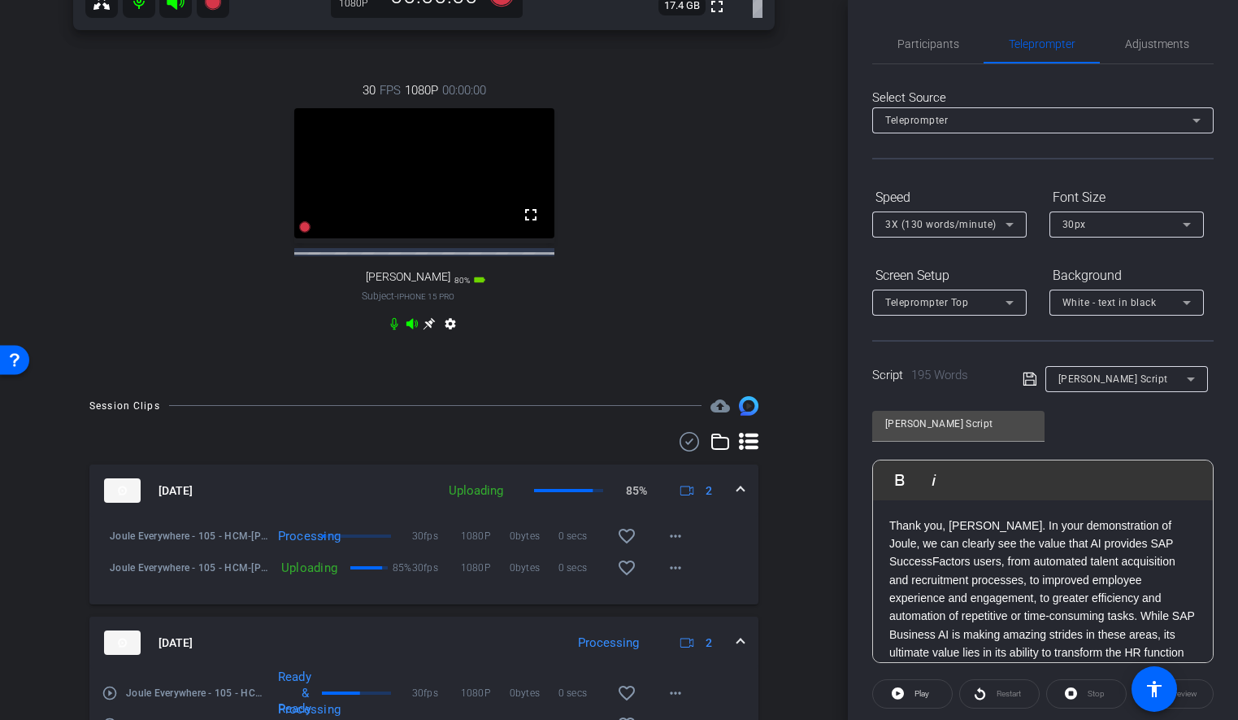
scroll to position [309, 0]
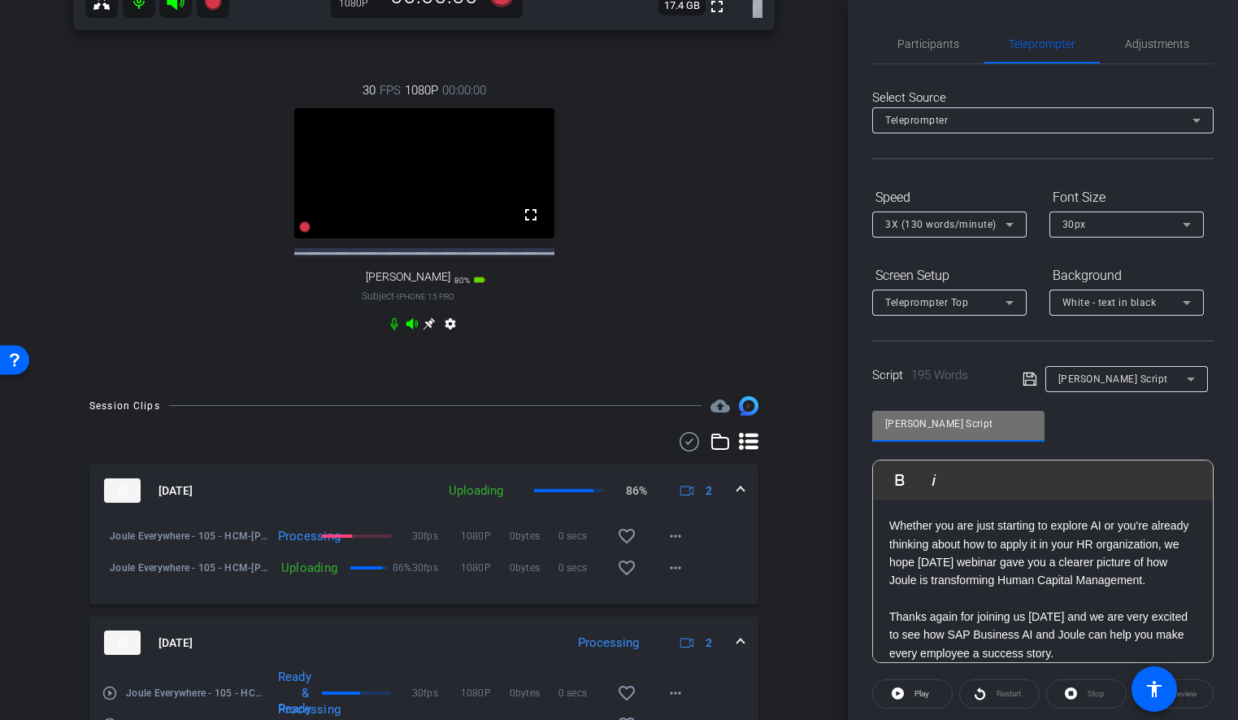
click at [969, 428] on input "[PERSON_NAME] Script" at bounding box center [959, 424] width 146 height 20
type input "AJ Script"
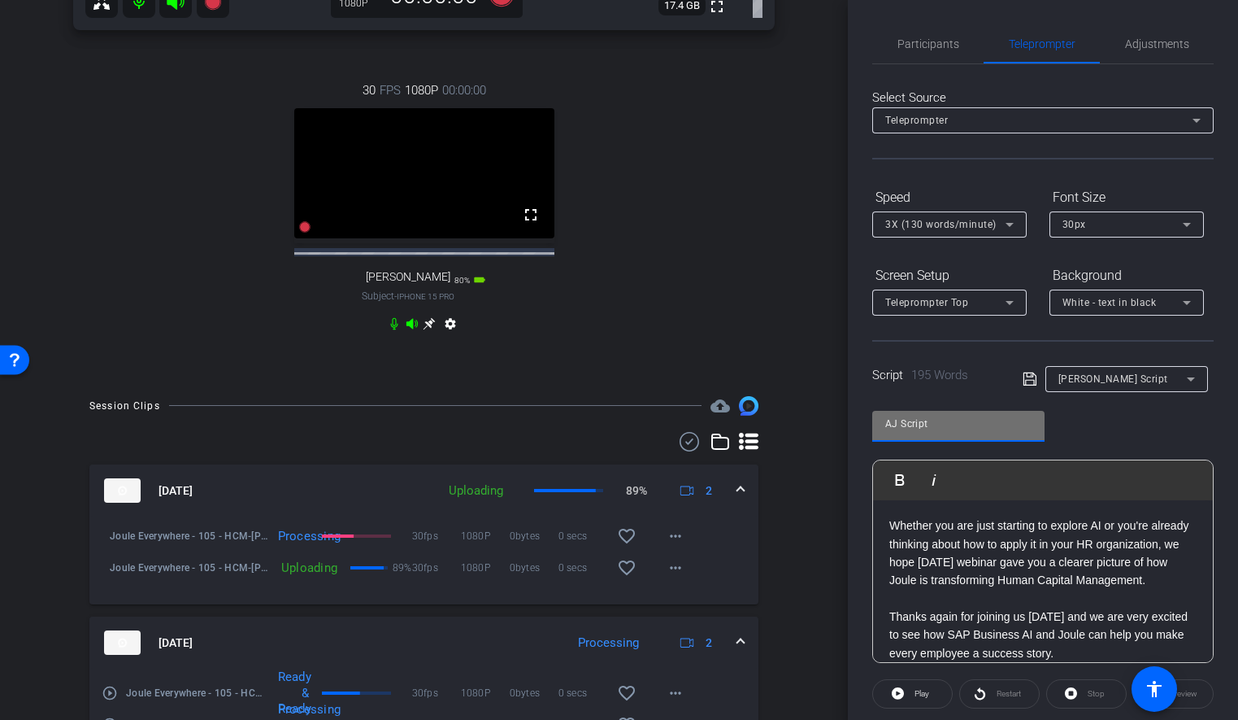
click at [1025, 370] on icon at bounding box center [1030, 379] width 15 height 20
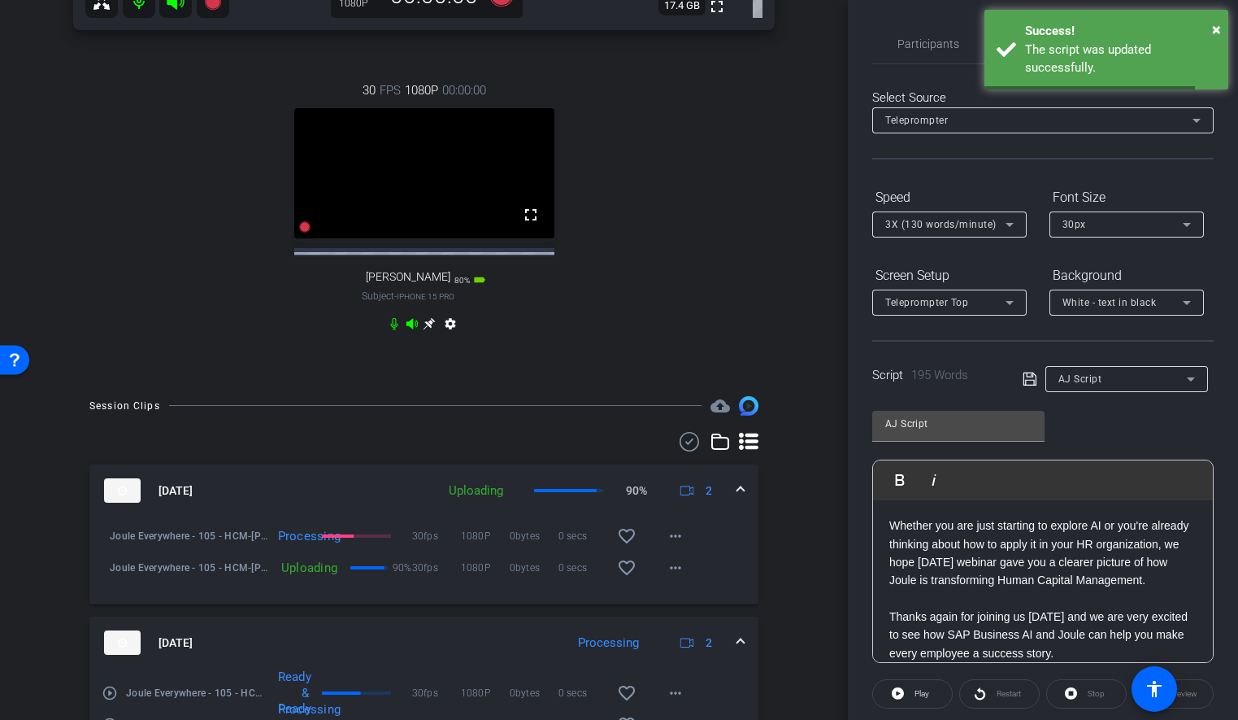
click at [1108, 427] on div "AJ Script Play Play from this location Play Selected Play and display the selec…" at bounding box center [1044, 530] width 342 height 264
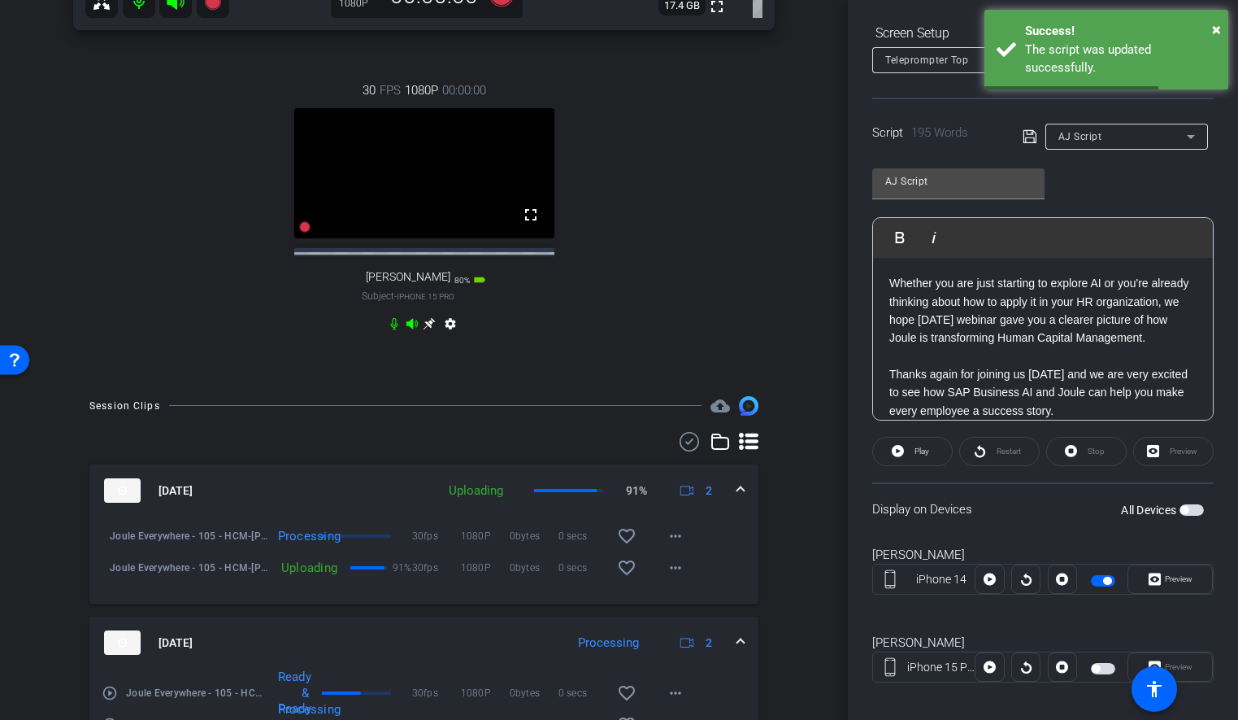
scroll to position [257, 0]
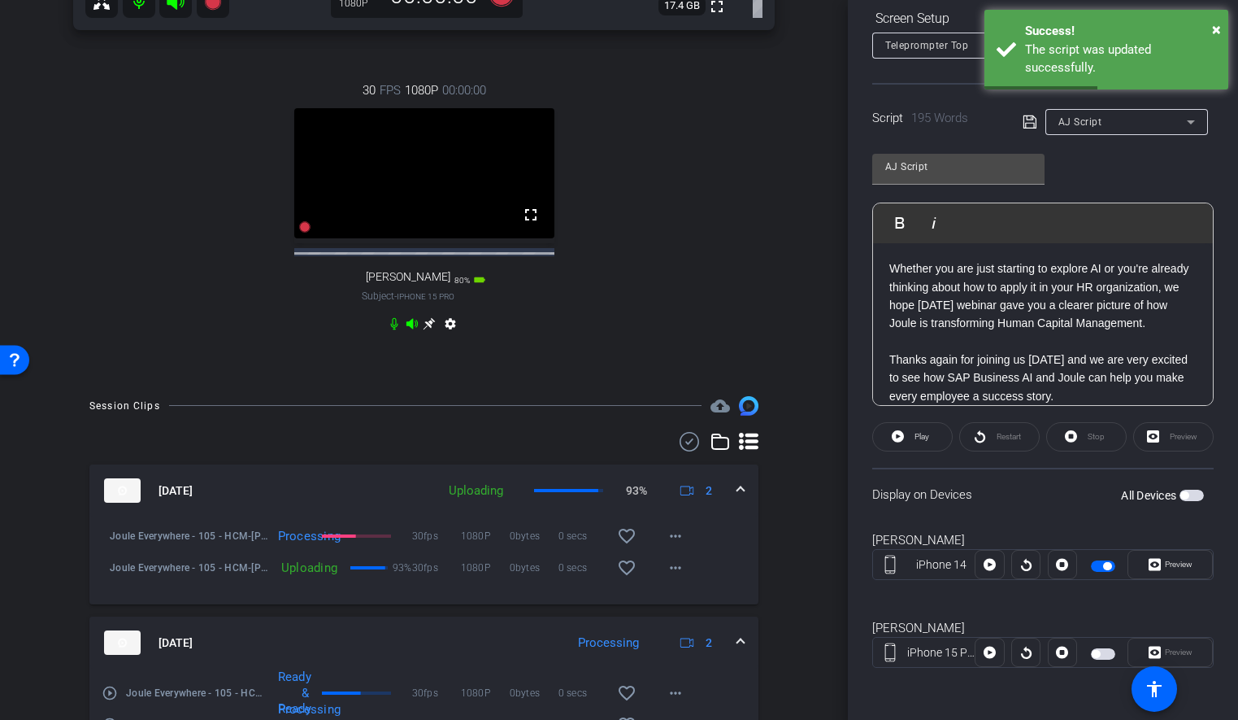
click at [1105, 566] on span "button" at bounding box center [1107, 566] width 8 height 8
click at [1099, 655] on span "button" at bounding box center [1103, 653] width 24 height 11
click at [1189, 529] on div "[PERSON_NAME] iPhone 14 [GEOGRAPHIC_DATA]" at bounding box center [1044, 564] width 342 height 88
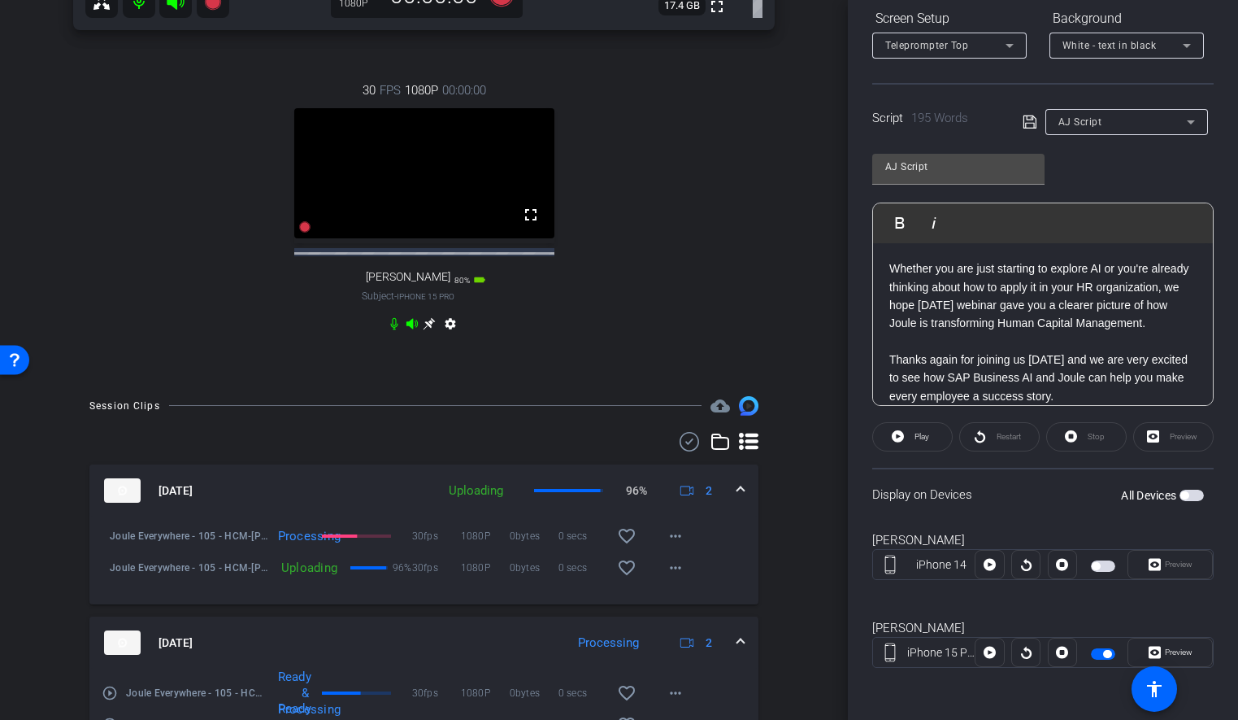
click at [858, 363] on div "Participants Teleprompter Adjustments settings Flying Monkeys Media, LLC flip D…" at bounding box center [1043, 360] width 390 height 720
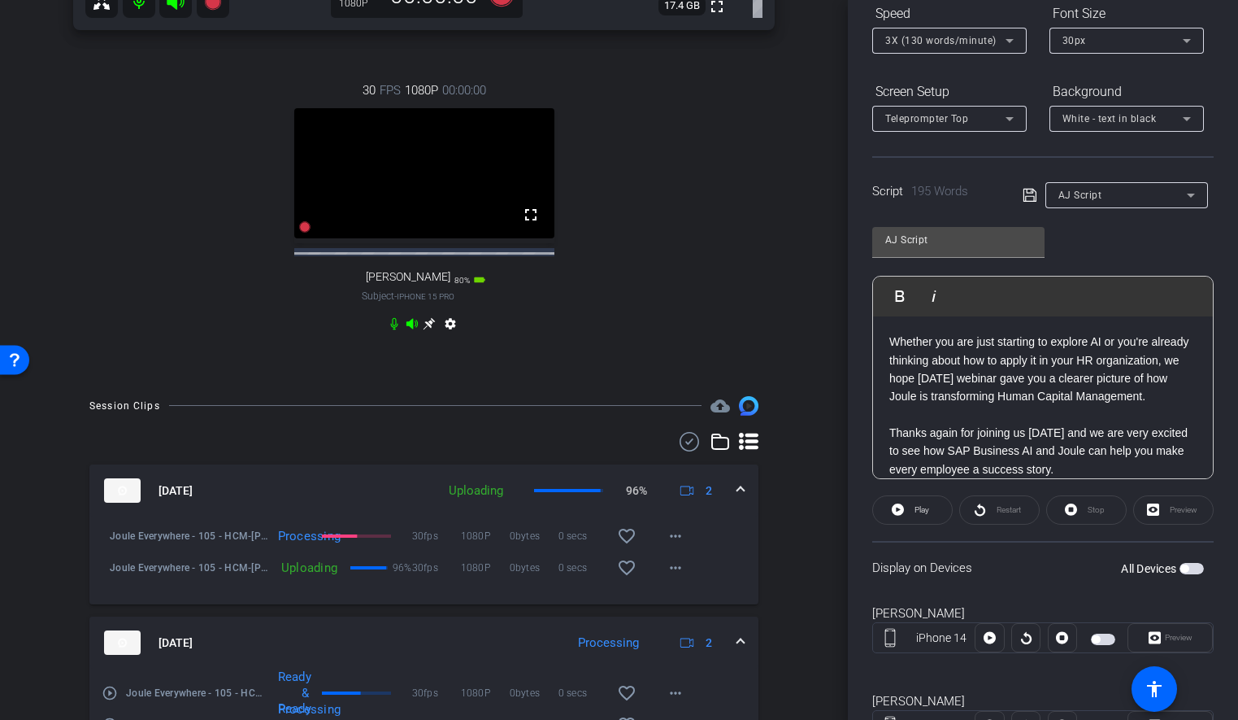
scroll to position [183, 0]
click at [809, 330] on div "arrow_back Joule Everywhere - 105 - HCM Back to project Send invite account_box…" at bounding box center [424, 360] width 848 height 720
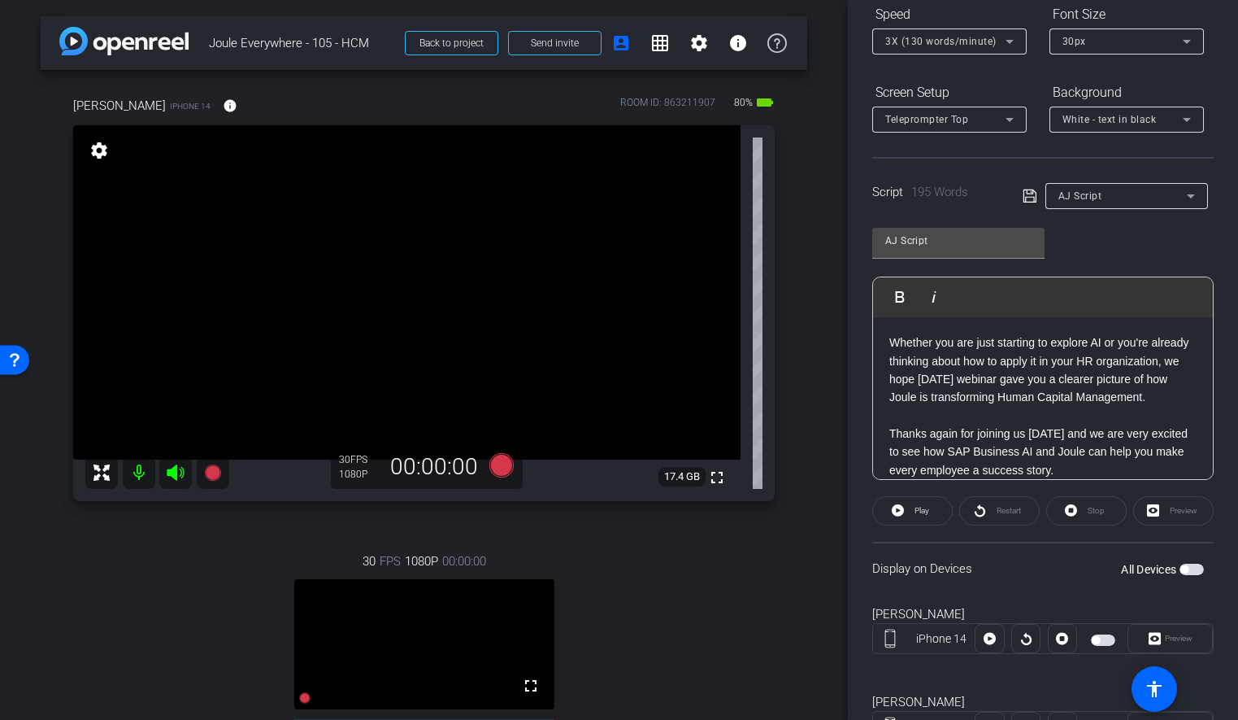
scroll to position [0, 0]
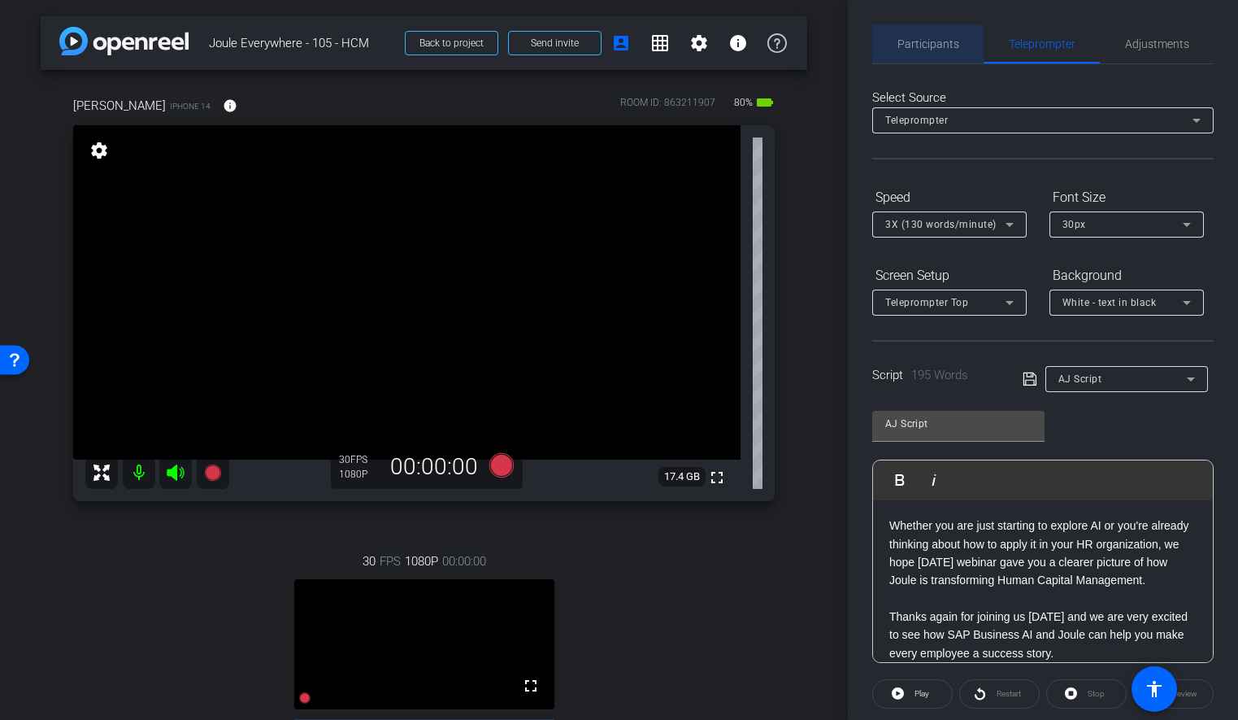
click at [926, 59] on span "Participants" at bounding box center [929, 43] width 62 height 39
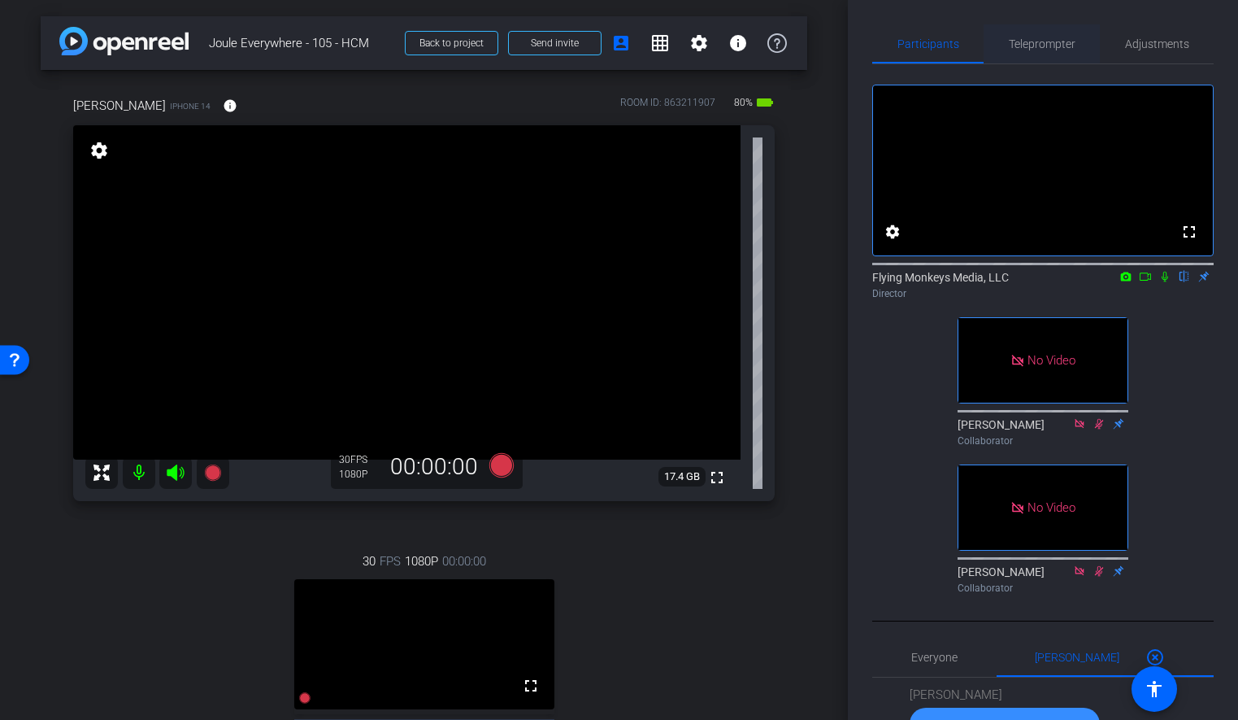
click at [1051, 25] on span "Teleprompter" at bounding box center [1042, 43] width 67 height 39
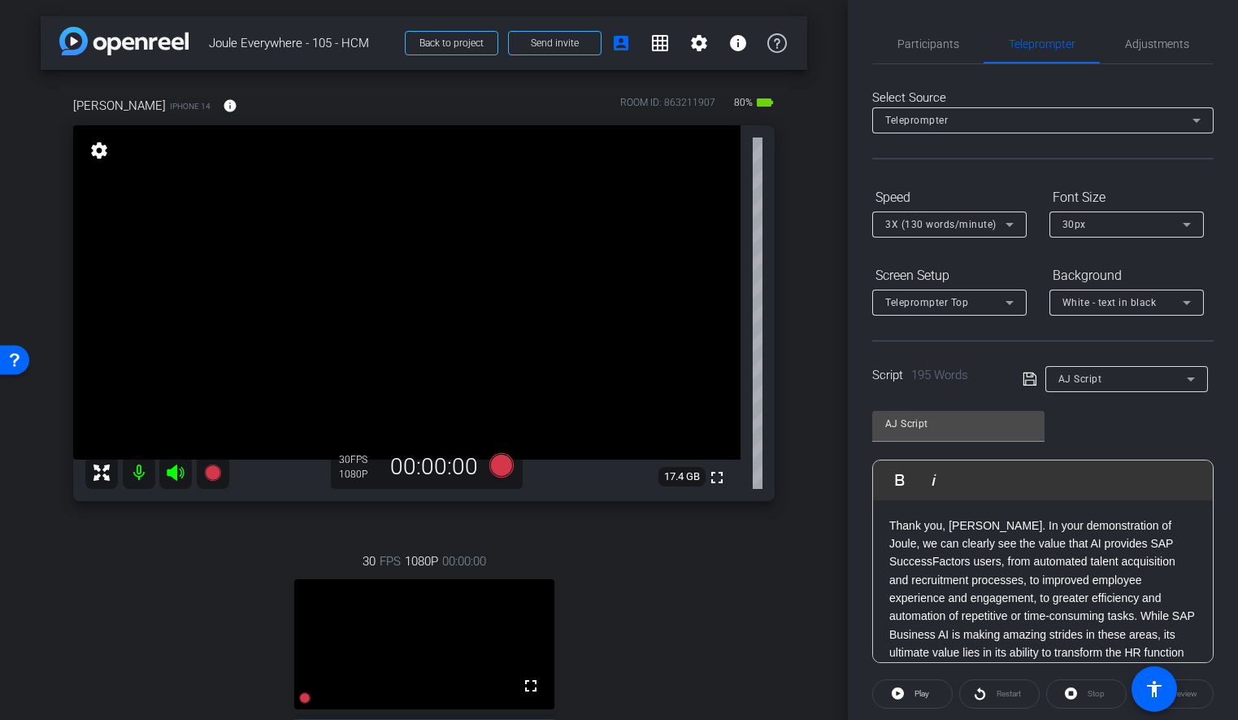
click at [894, 526] on p "Thank you, [PERSON_NAME]. In your demonstration of Joule, we can clearly see th…" at bounding box center [1043, 607] width 307 height 182
click at [832, 476] on div "arrow_back Joule Everywhere - 105 - HCM Back to project Send invite account_box…" at bounding box center [424, 360] width 848 height 720
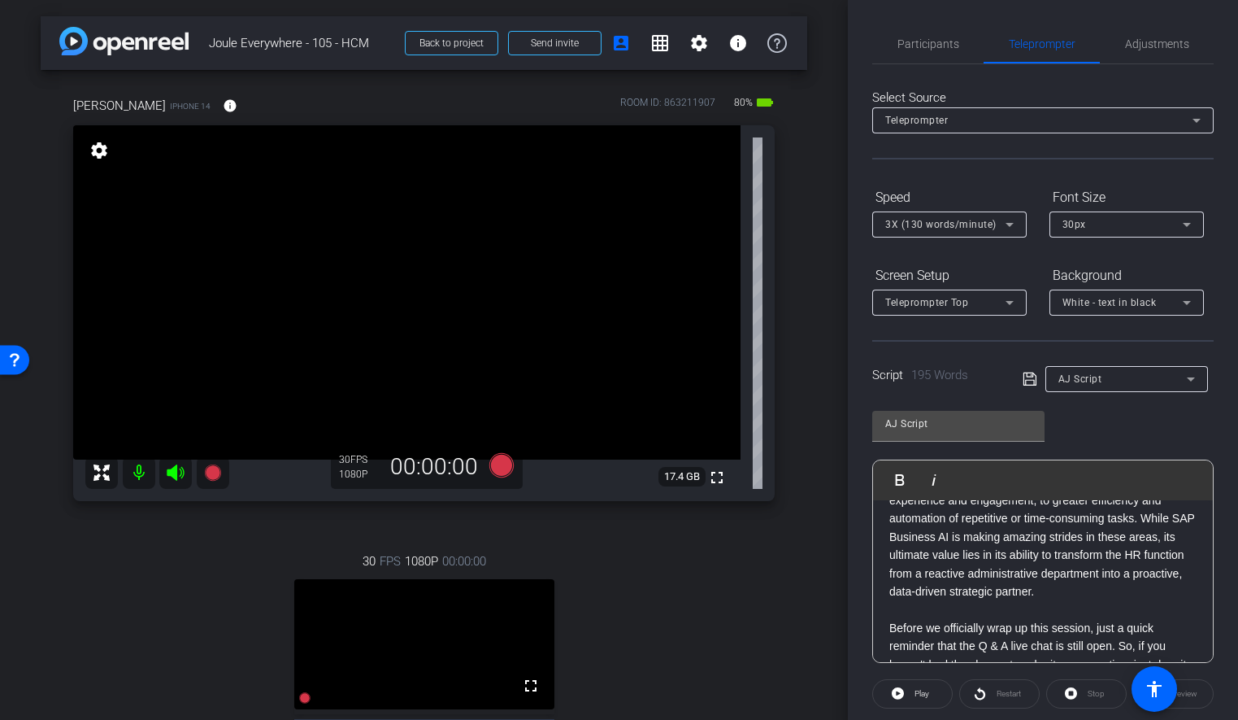
scroll to position [109, 0]
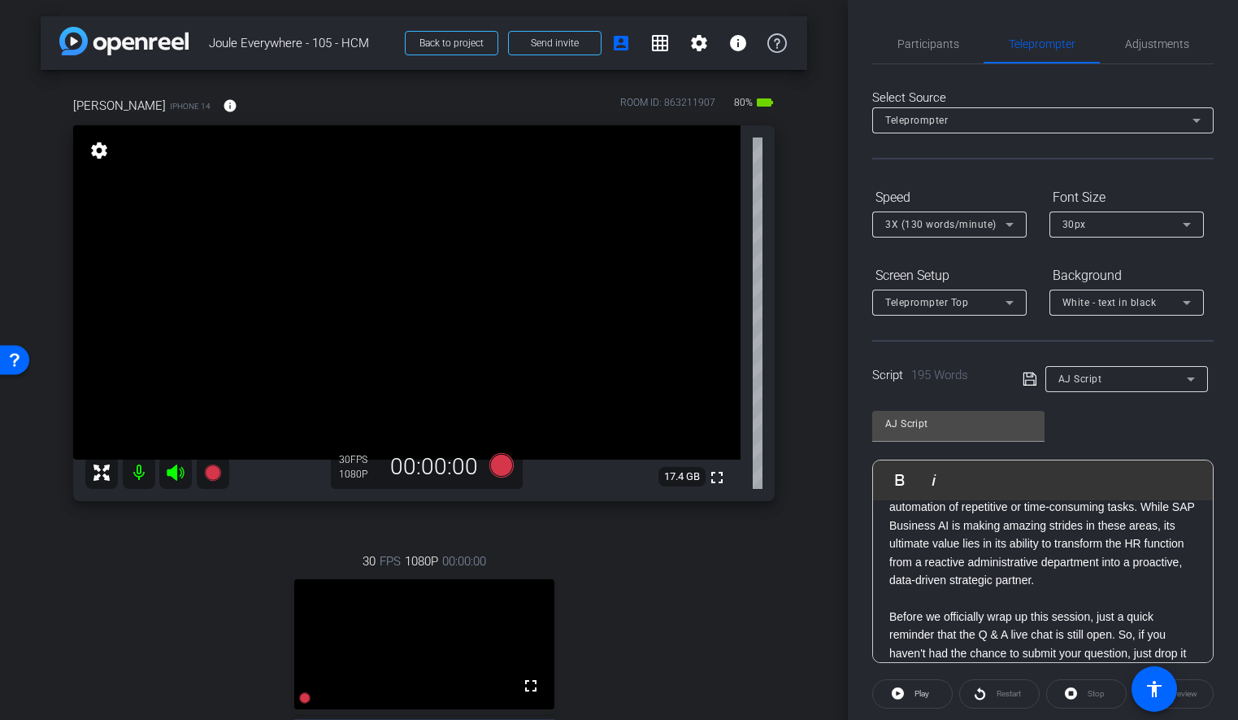
click at [848, 430] on div "Participants Teleprompter Adjustments settings Flying Monkeys Media, LLC flip D…" at bounding box center [1043, 360] width 390 height 720
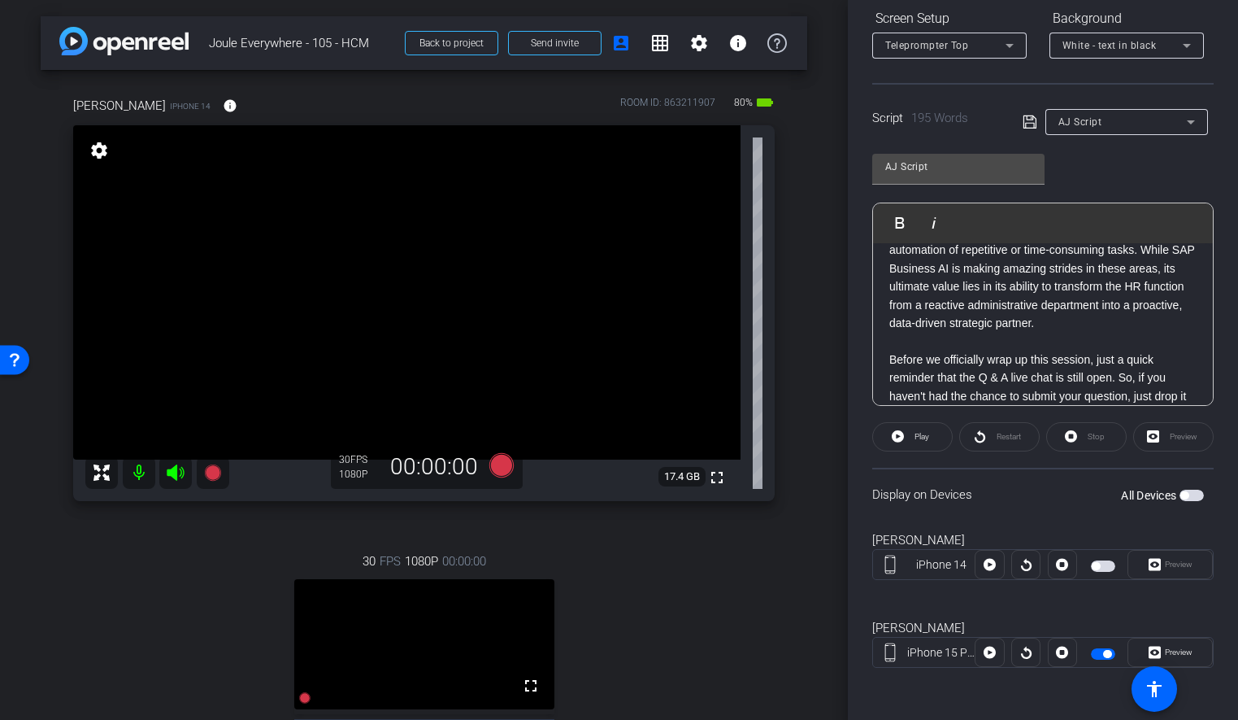
scroll to position [0, 0]
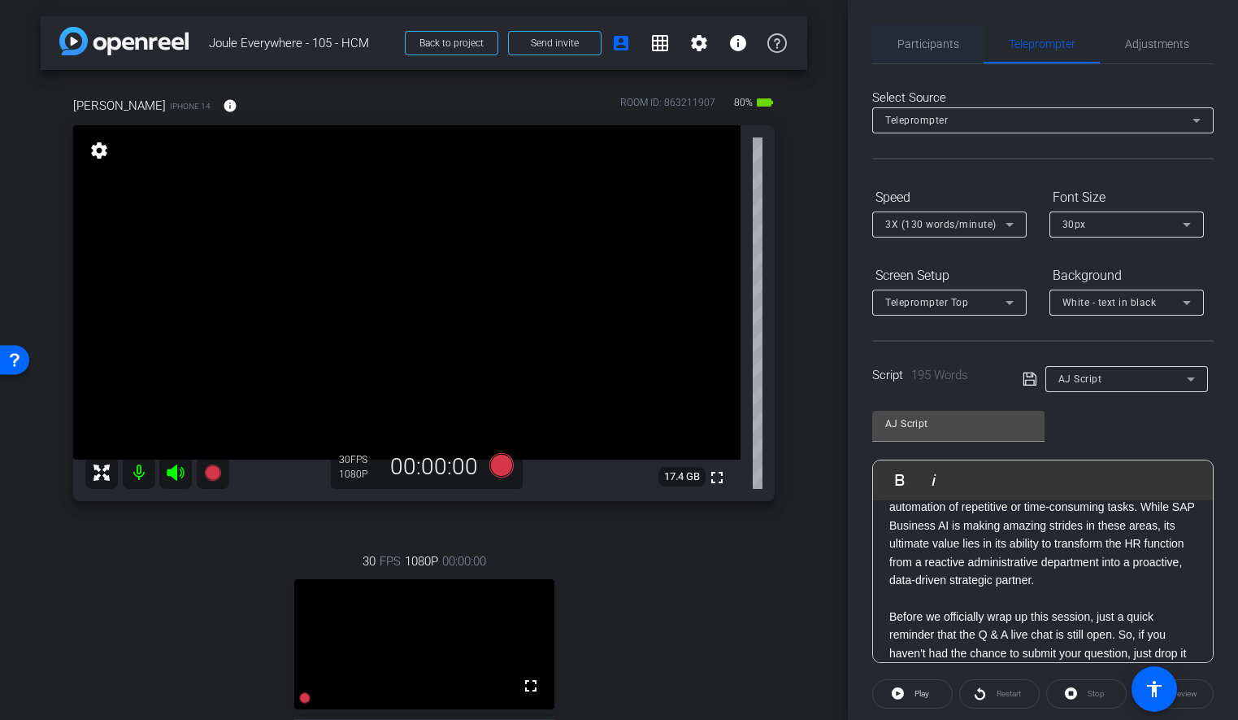
click at [944, 48] on span "Participants" at bounding box center [929, 43] width 62 height 11
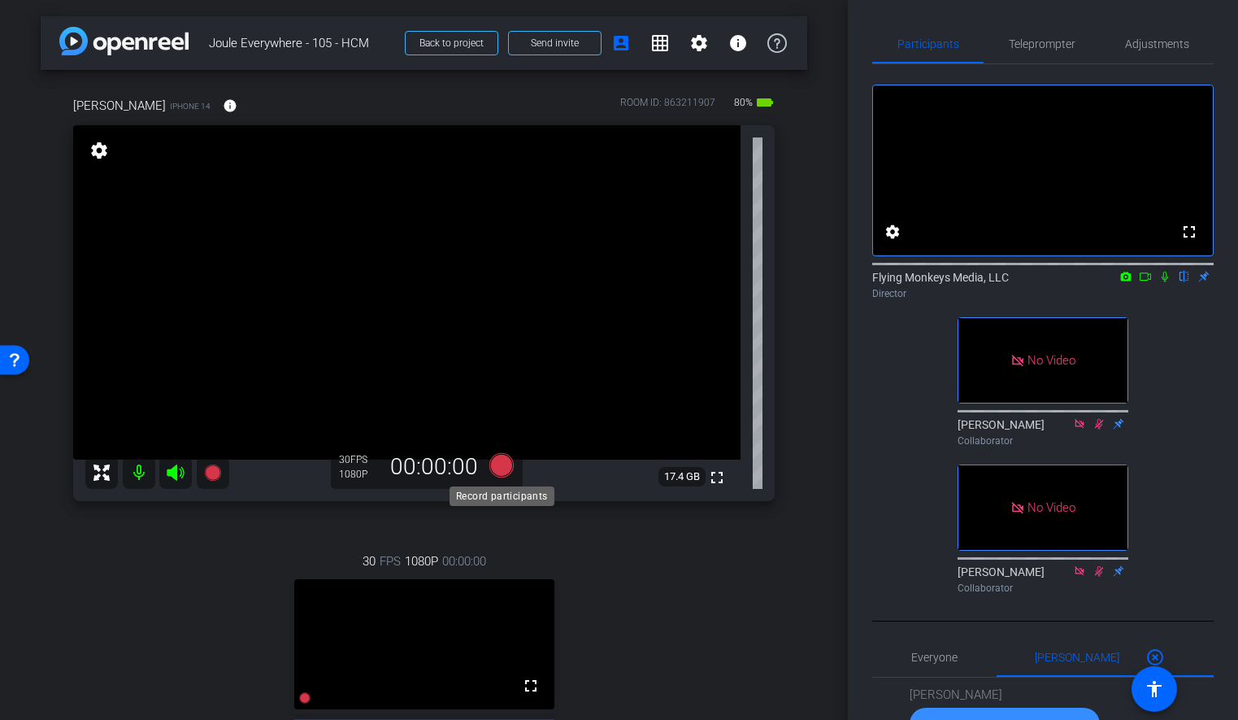
click at [498, 468] on icon at bounding box center [501, 465] width 24 height 24
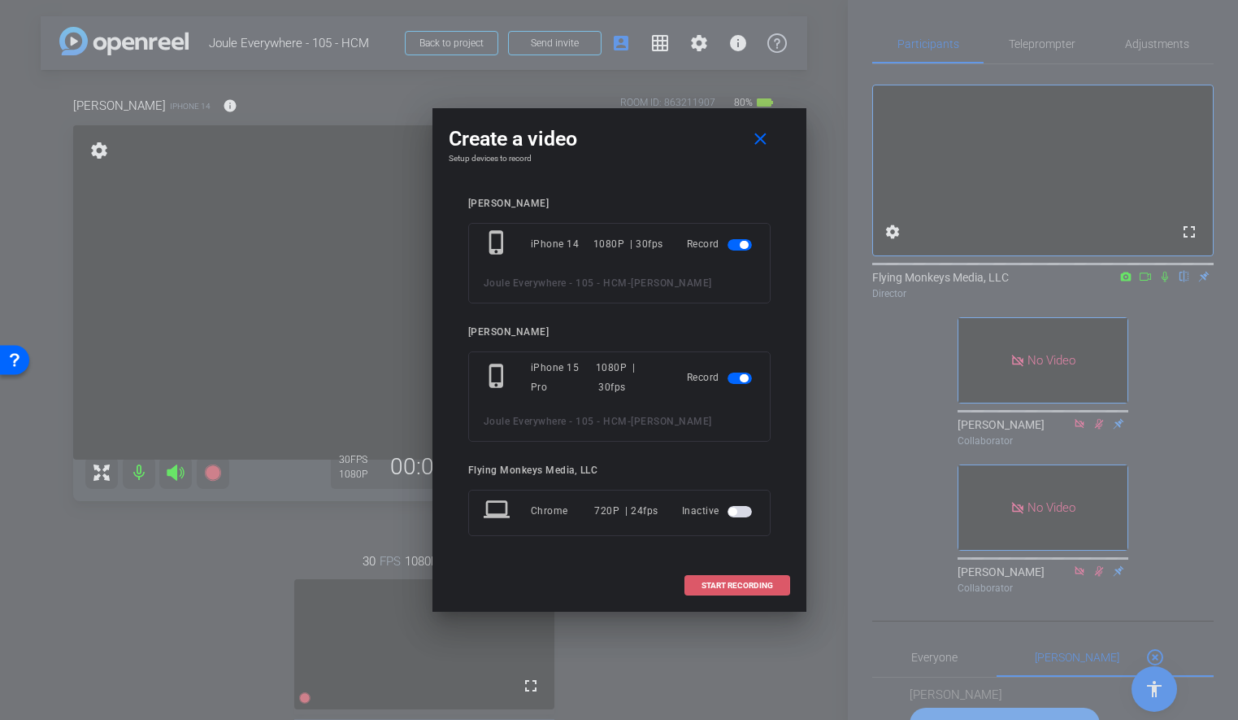
click at [715, 590] on span at bounding box center [737, 585] width 104 height 39
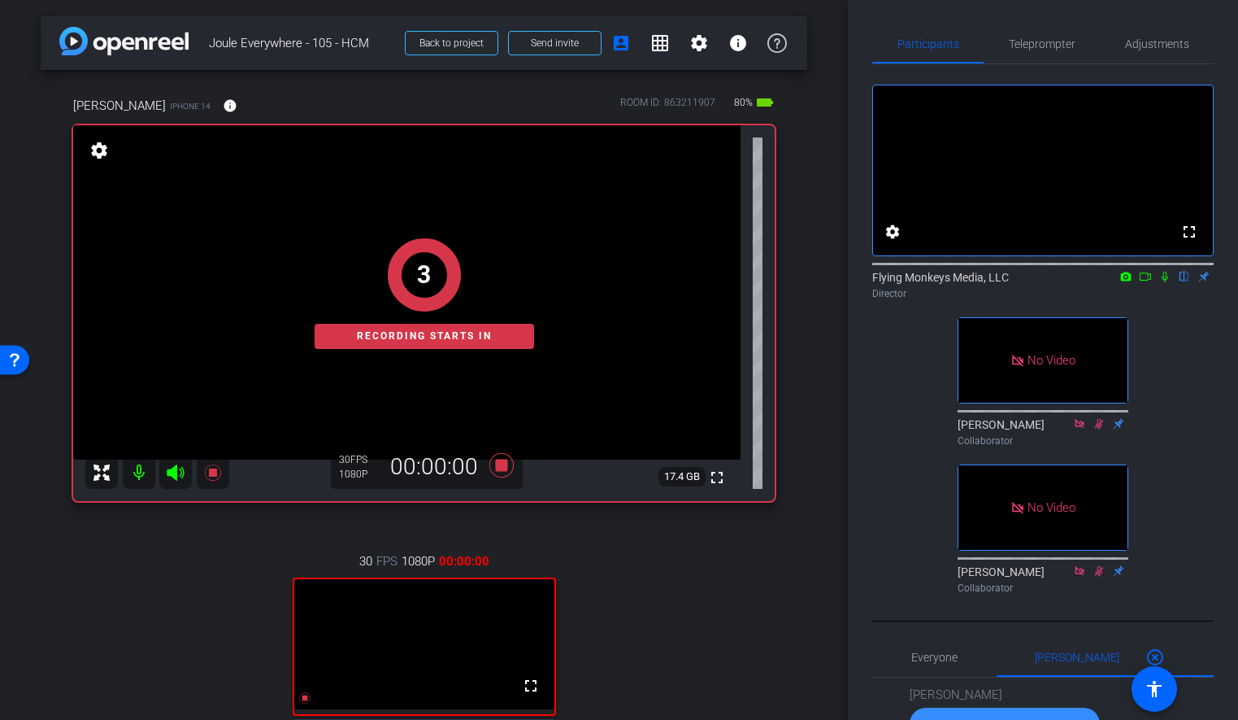
click at [1145, 282] on icon at bounding box center [1145, 276] width 13 height 11
click at [1182, 282] on icon at bounding box center [1184, 276] width 13 height 11
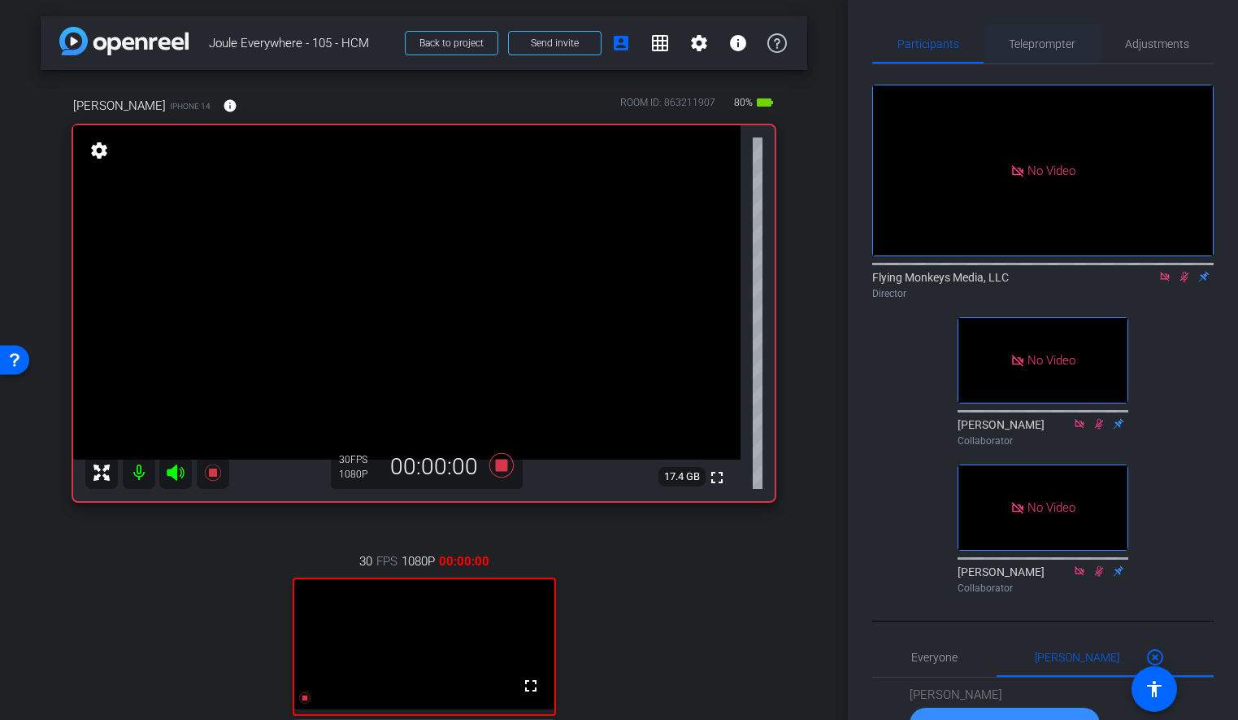
click at [1021, 52] on span "Teleprompter" at bounding box center [1042, 43] width 67 height 39
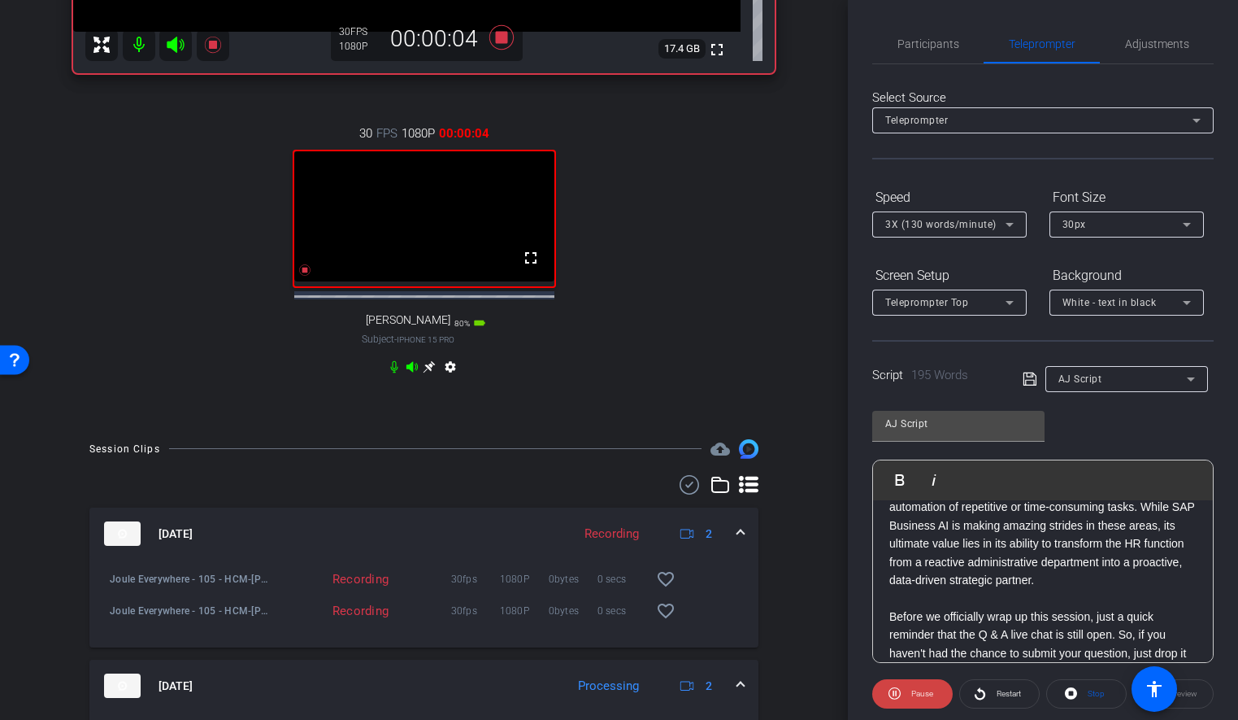
scroll to position [429, 0]
click at [559, 402] on div "30 FPS 1080P 00:00:20 fullscreen [PERSON_NAME] Subject - iPhone 15 Pro 80% batt…" at bounding box center [424, 251] width 702 height 309
click at [429, 372] on icon at bounding box center [430, 365] width 12 height 12
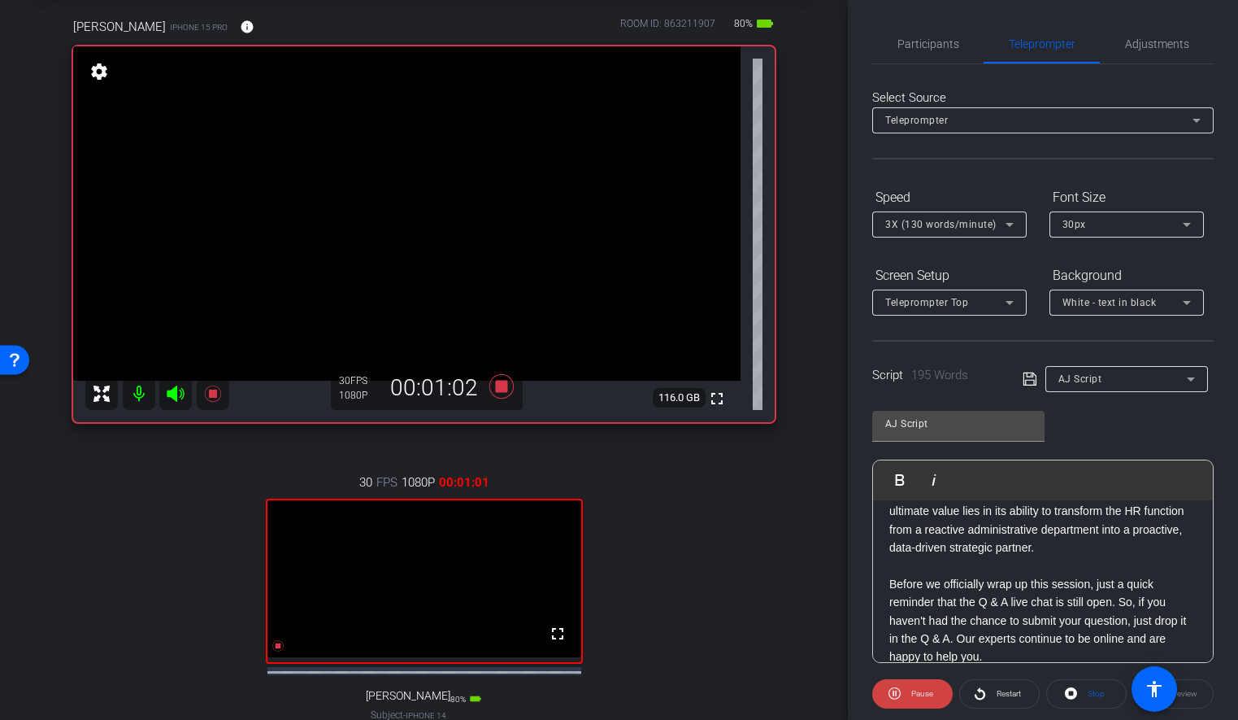
scroll to position [136, 0]
click at [499, 381] on icon at bounding box center [501, 386] width 24 height 24
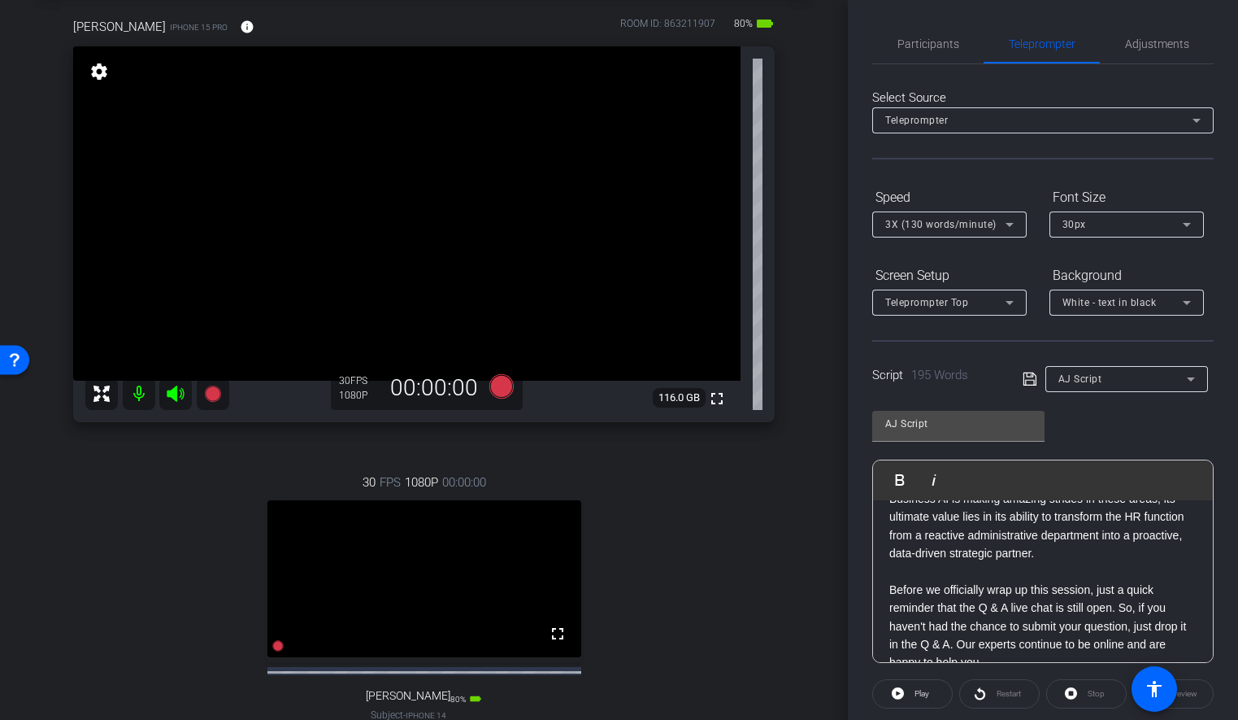
scroll to position [0, 0]
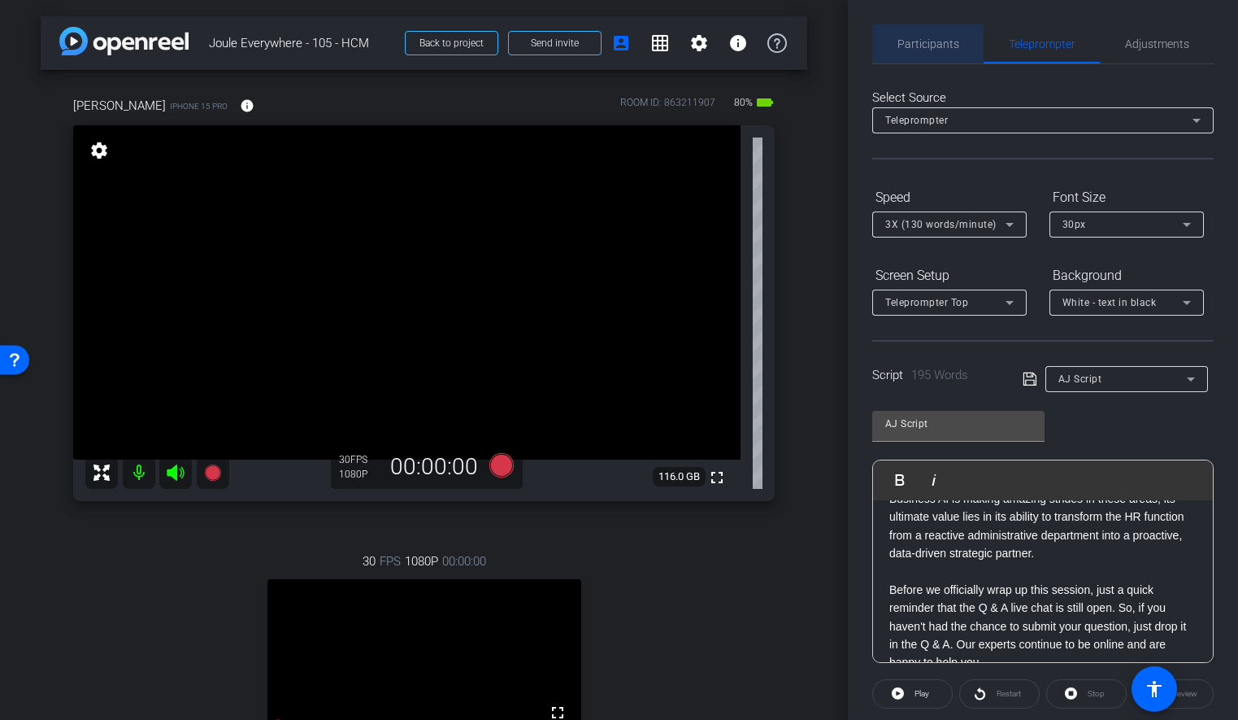
click at [934, 47] on span "Participants" at bounding box center [929, 43] width 62 height 11
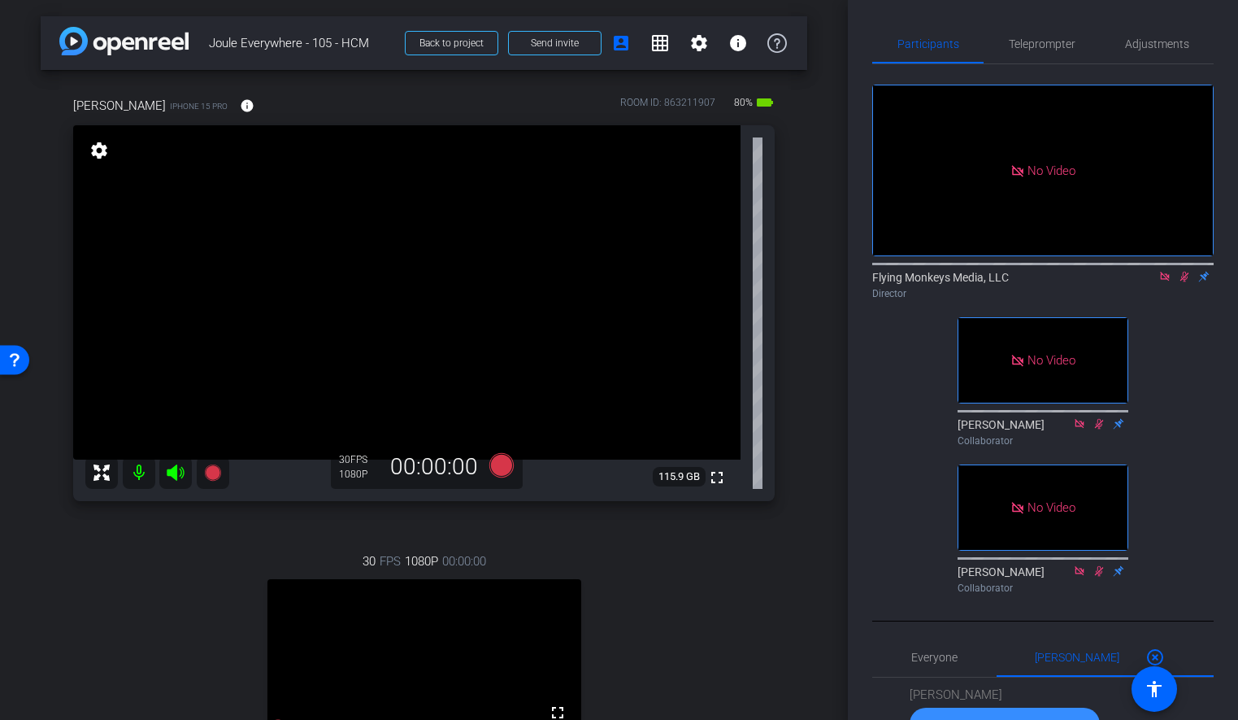
click at [1182, 271] on icon at bounding box center [1184, 276] width 13 height 11
click at [1164, 271] on icon at bounding box center [1165, 276] width 13 height 11
click at [809, 403] on div "arrow_back Joule Everywhere - 105 - HCM Back to project Send invite account_box…" at bounding box center [424, 360] width 848 height 720
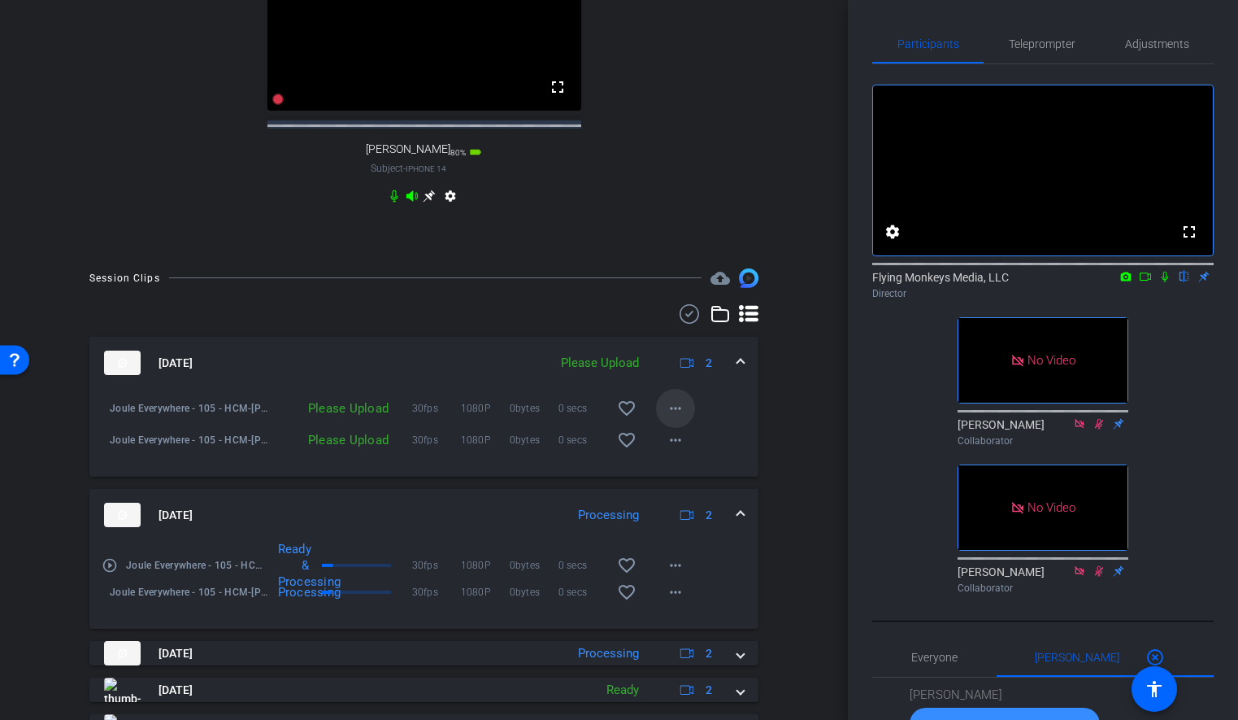
click at [674, 418] on mat-icon "more_horiz" at bounding box center [676, 408] width 20 height 20
click at [683, 457] on span "Upload" at bounding box center [701, 457] width 65 height 20
click at [673, 450] on mat-icon "more_horiz" at bounding box center [676, 440] width 20 height 20
click at [693, 489] on span "Upload" at bounding box center [701, 489] width 65 height 20
click at [813, 395] on div "arrow_back Joule Everywhere - 105 - HCM Back to project Send invite account_box…" at bounding box center [424, 360] width 848 height 720
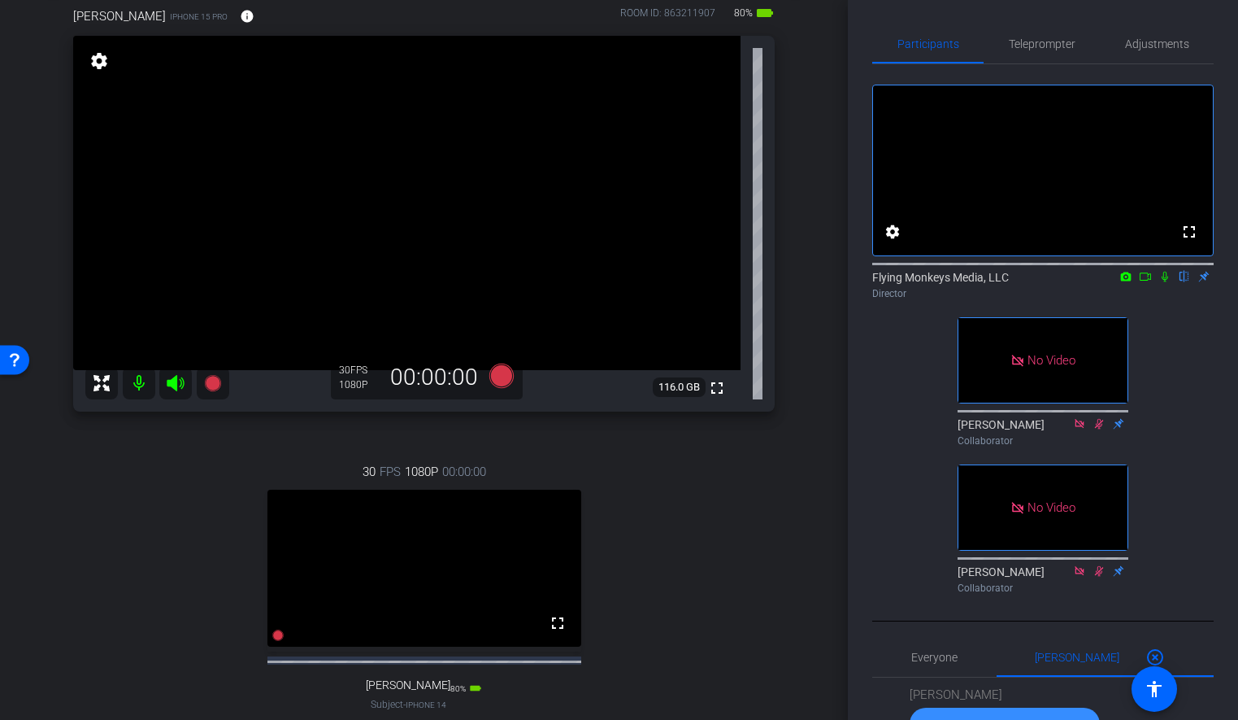
scroll to position [96, 0]
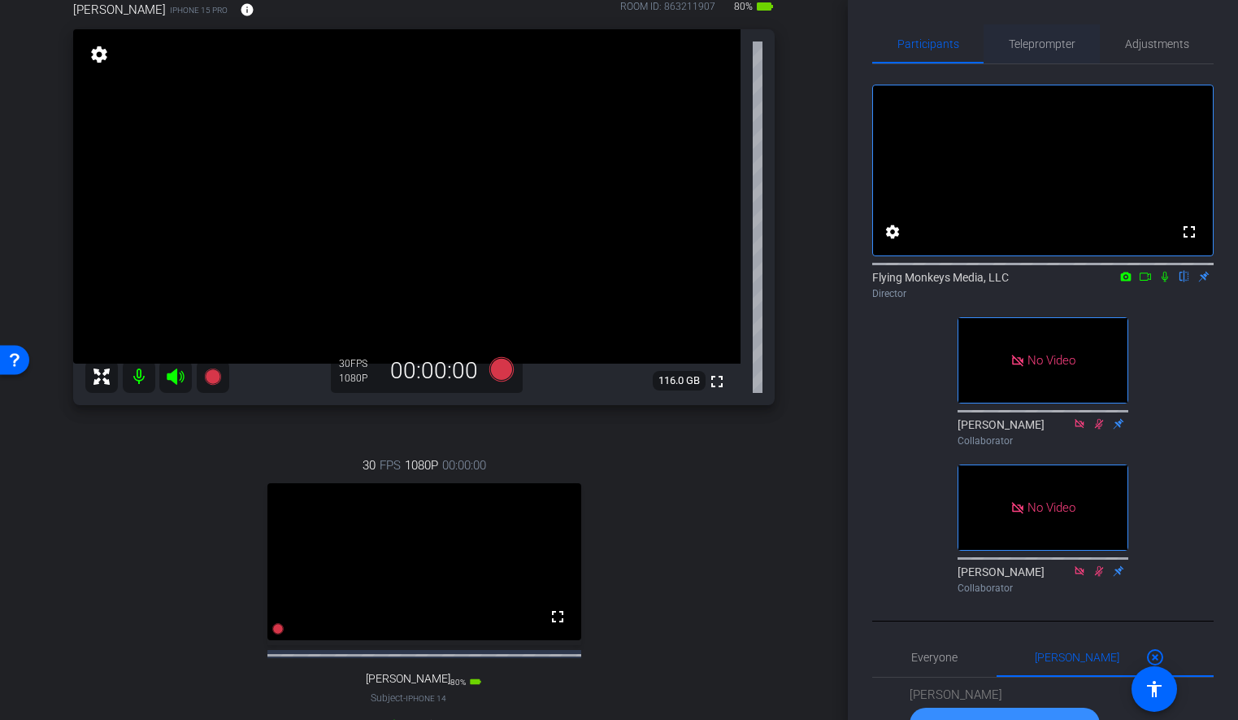
click at [1036, 45] on span "Teleprompter" at bounding box center [1042, 43] width 67 height 11
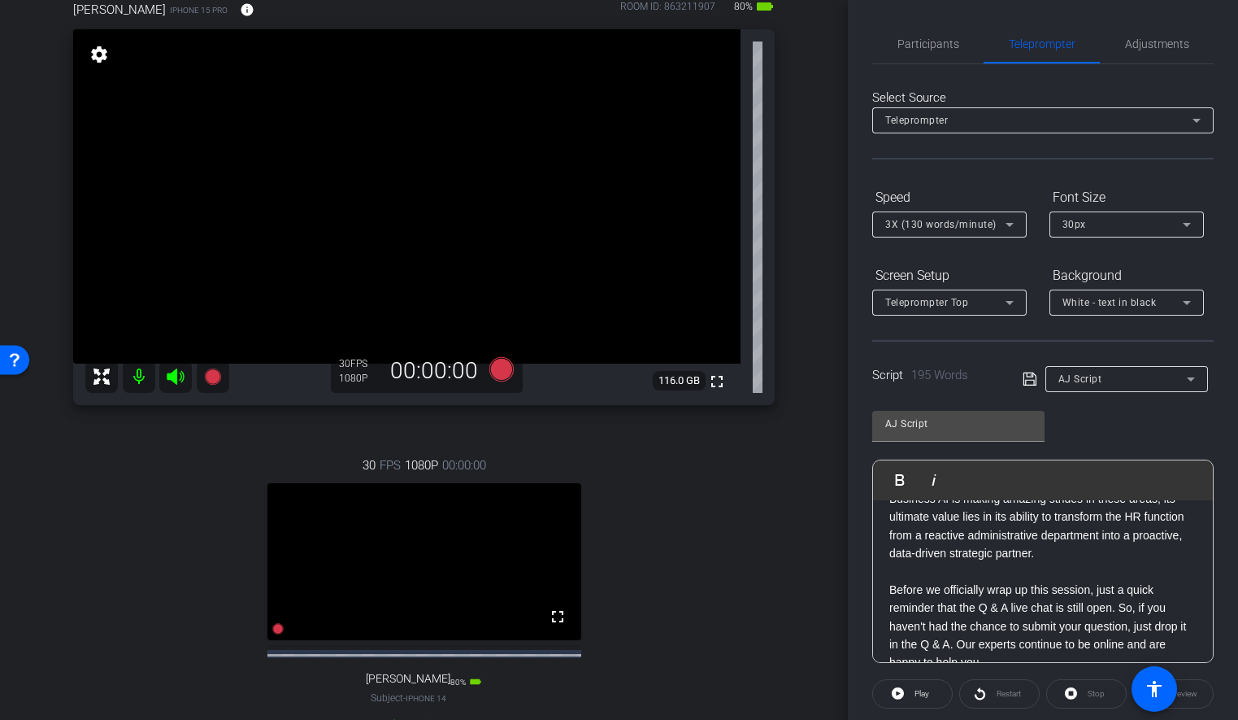
click at [951, 565] on p at bounding box center [1043, 571] width 307 height 18
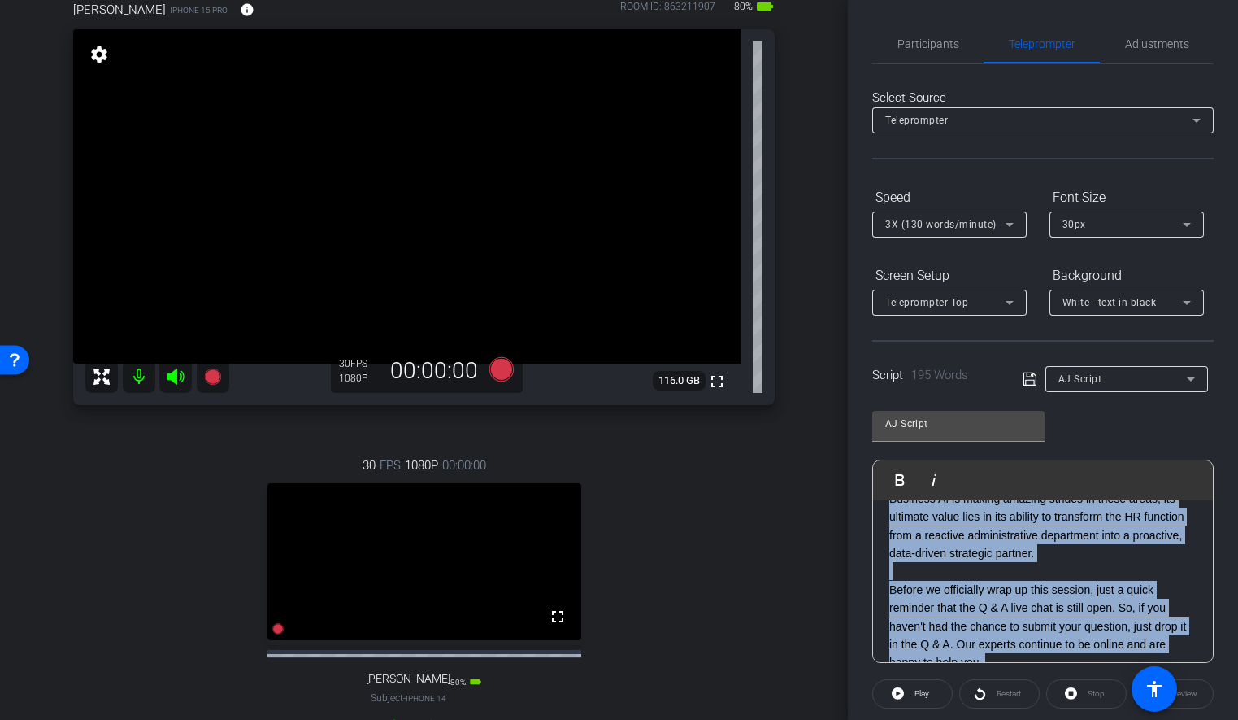
scroll to position [364, 0]
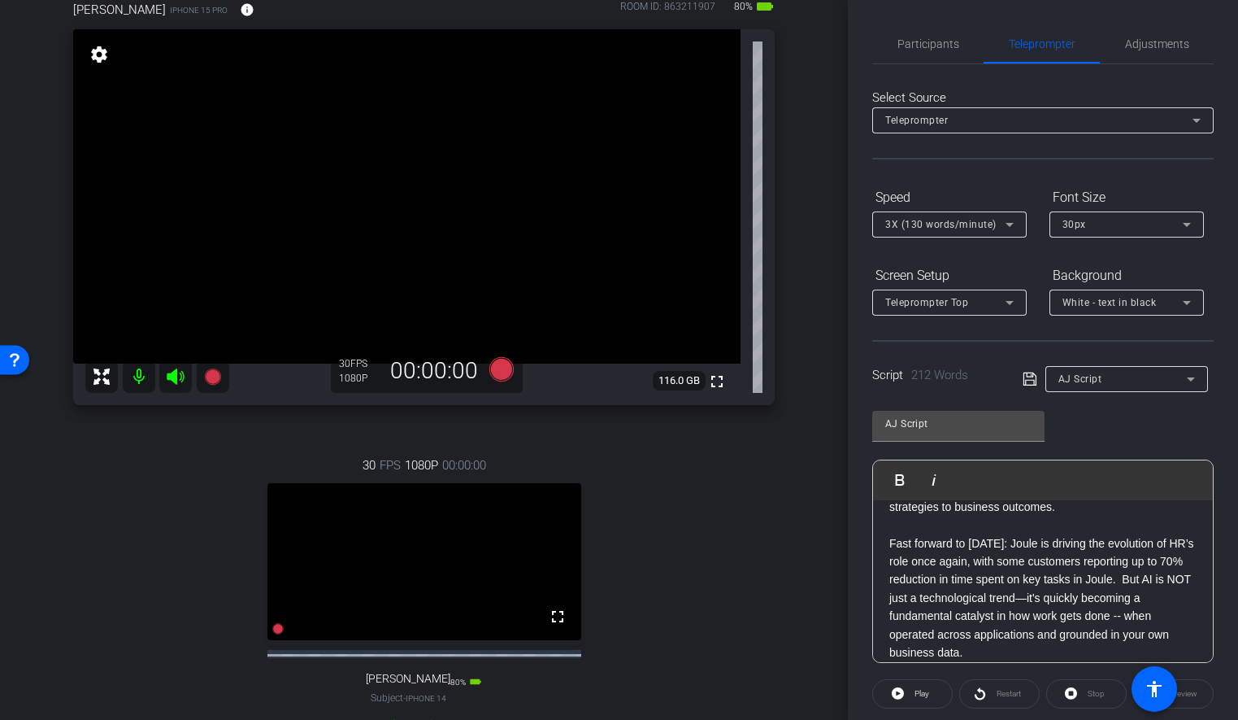
click at [1030, 380] on icon at bounding box center [1029, 378] width 13 height 13
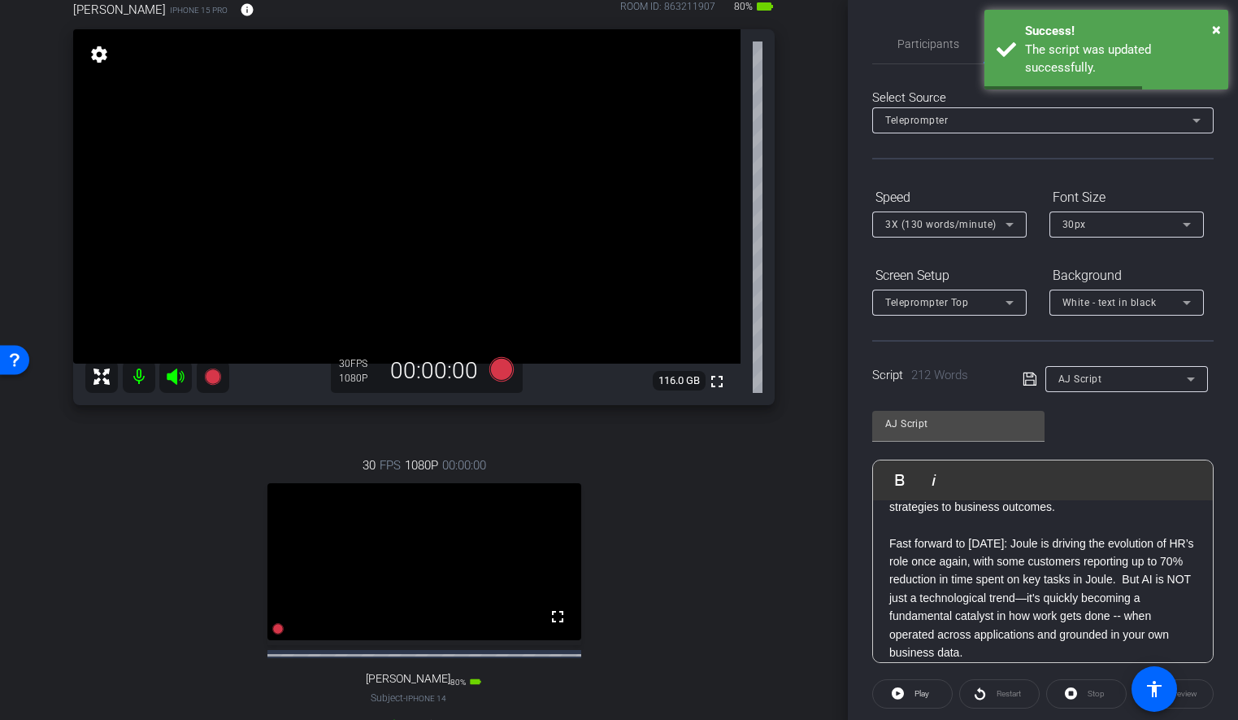
click at [926, 563] on p "Fast forward to [DATE]: Joule is driving the evolution of HR’s role once again,…" at bounding box center [1043, 598] width 307 height 128
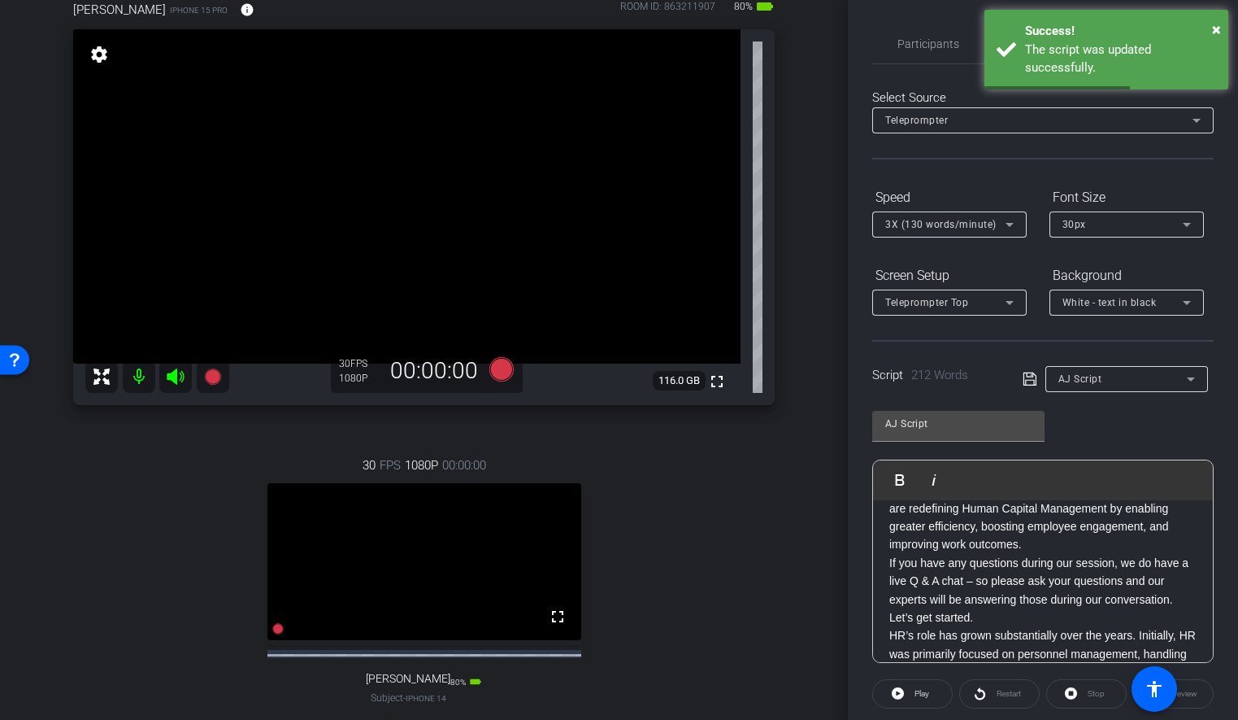
scroll to position [0, 0]
click at [949, 614] on p "Hello and thank you for joining me. My name is [PERSON_NAME], and I'll be your …" at bounding box center [1043, 570] width 307 height 109
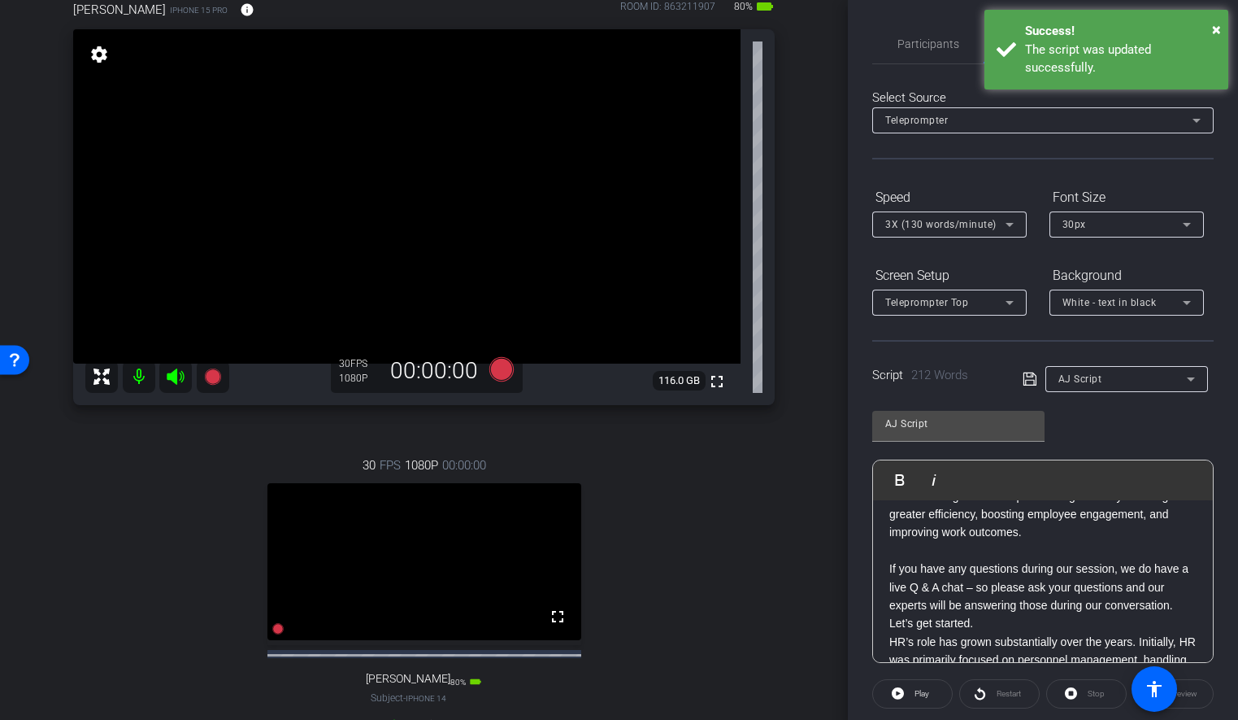
scroll to position [137, 0]
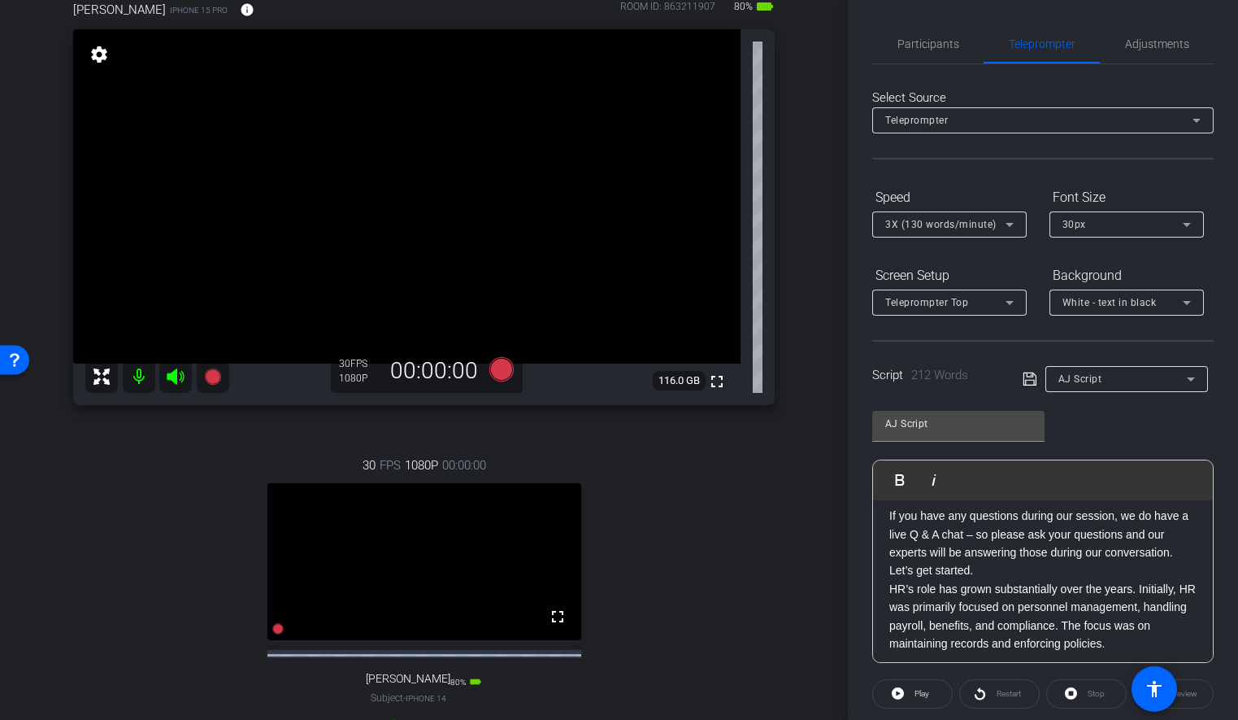
click at [991, 571] on p "Let’s get started." at bounding box center [1043, 570] width 307 height 18
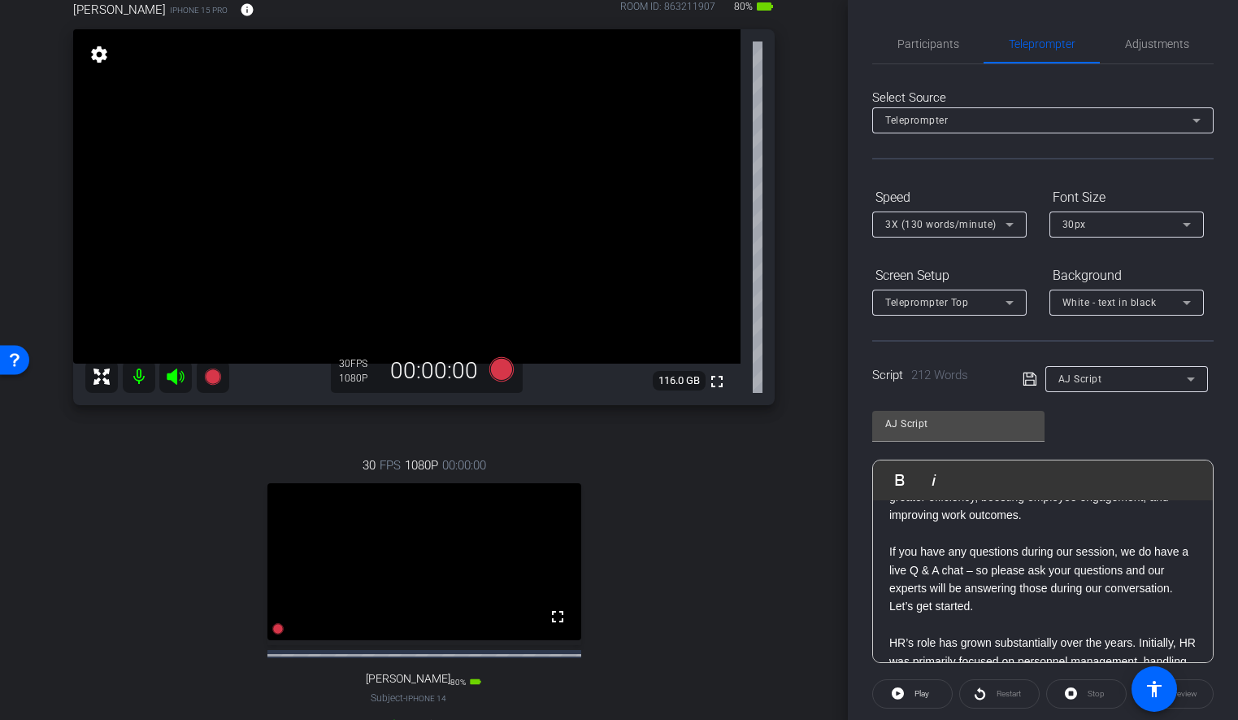
scroll to position [93, 0]
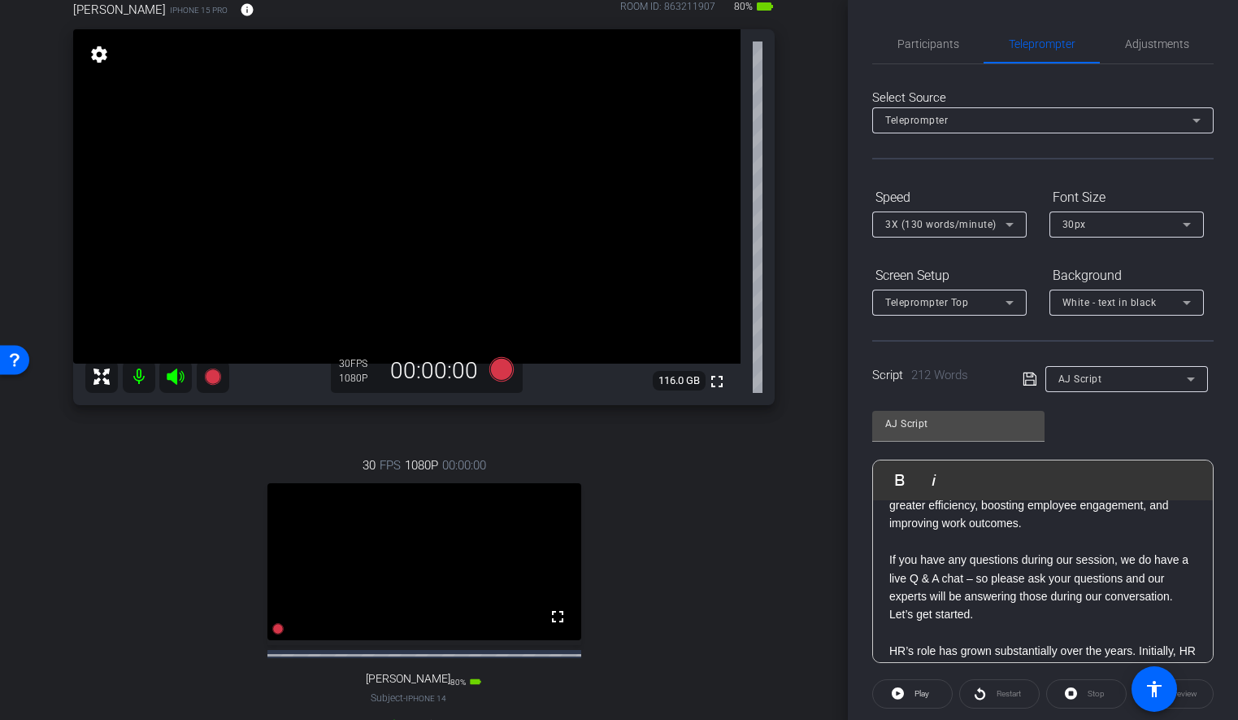
click at [1190, 598] on p "If you have any questions during our session, we do have a live Q & A chat – so…" at bounding box center [1043, 578] width 307 height 54
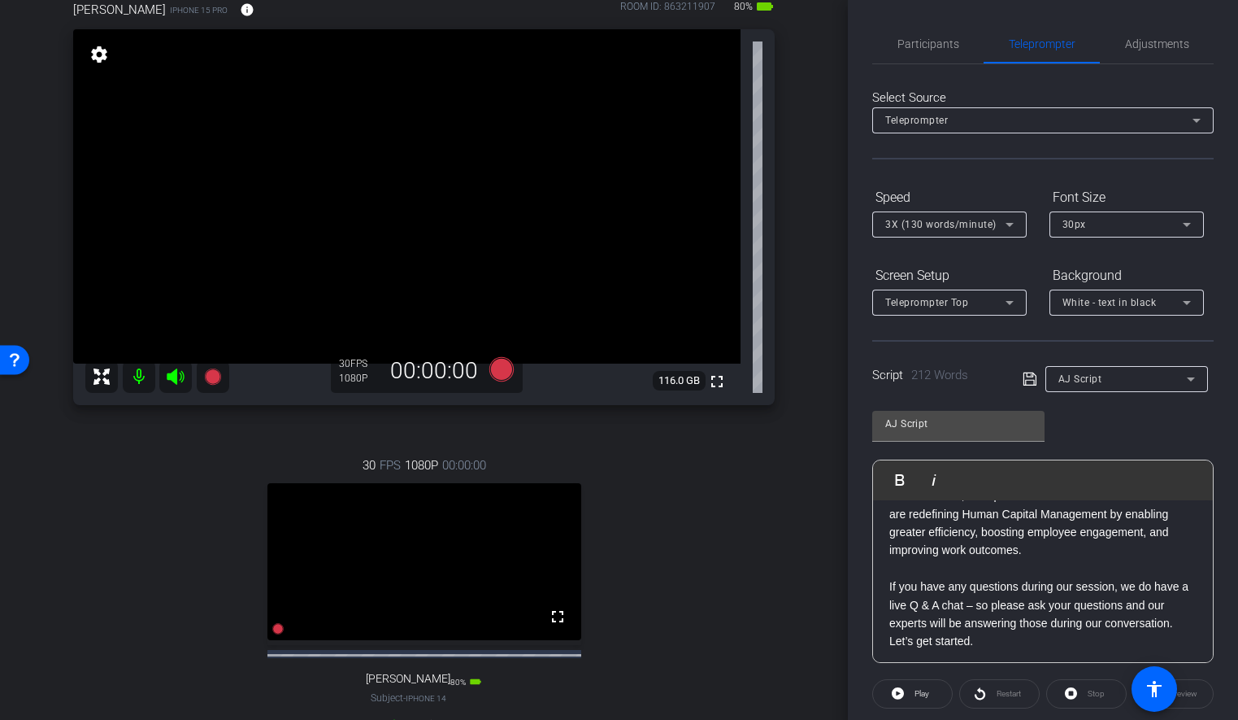
scroll to position [0, 0]
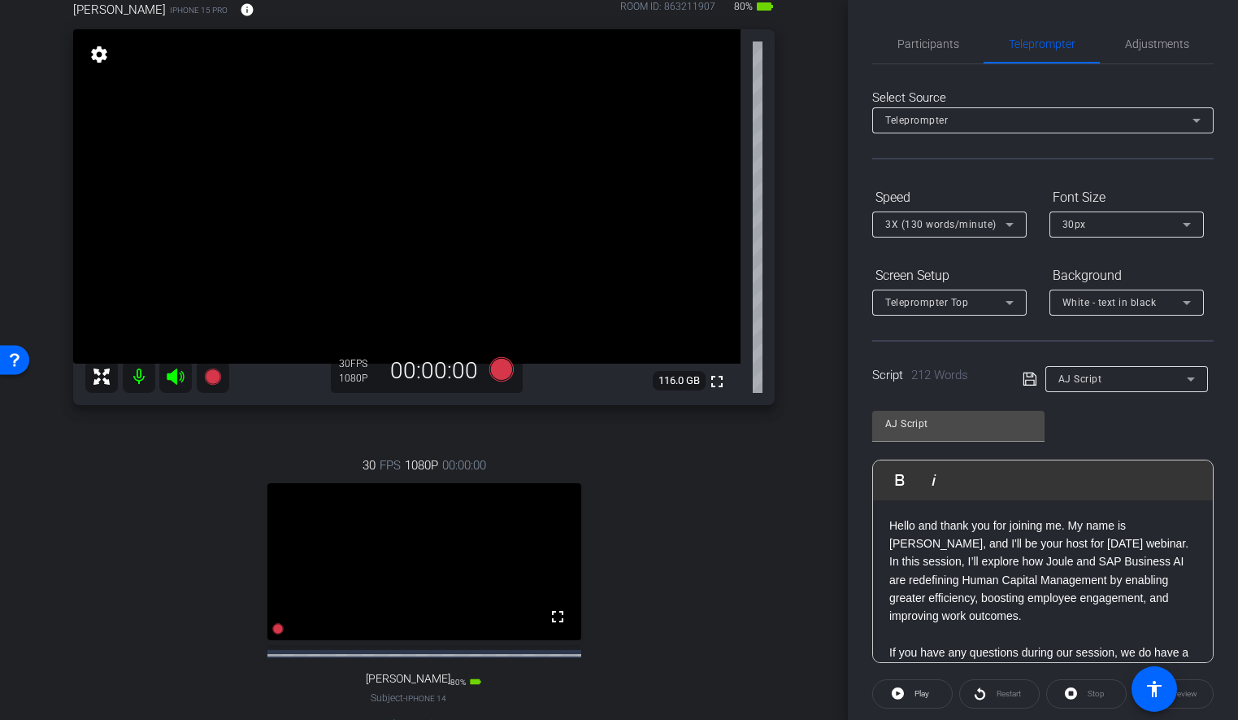
click at [893, 524] on p "Hello and thank you for joining me. My name is [PERSON_NAME], and I'll be your …" at bounding box center [1043, 570] width 307 height 109
click at [950, 419] on input "AJ Script" at bounding box center [959, 424] width 146 height 20
click at [1027, 384] on icon at bounding box center [1030, 379] width 15 height 20
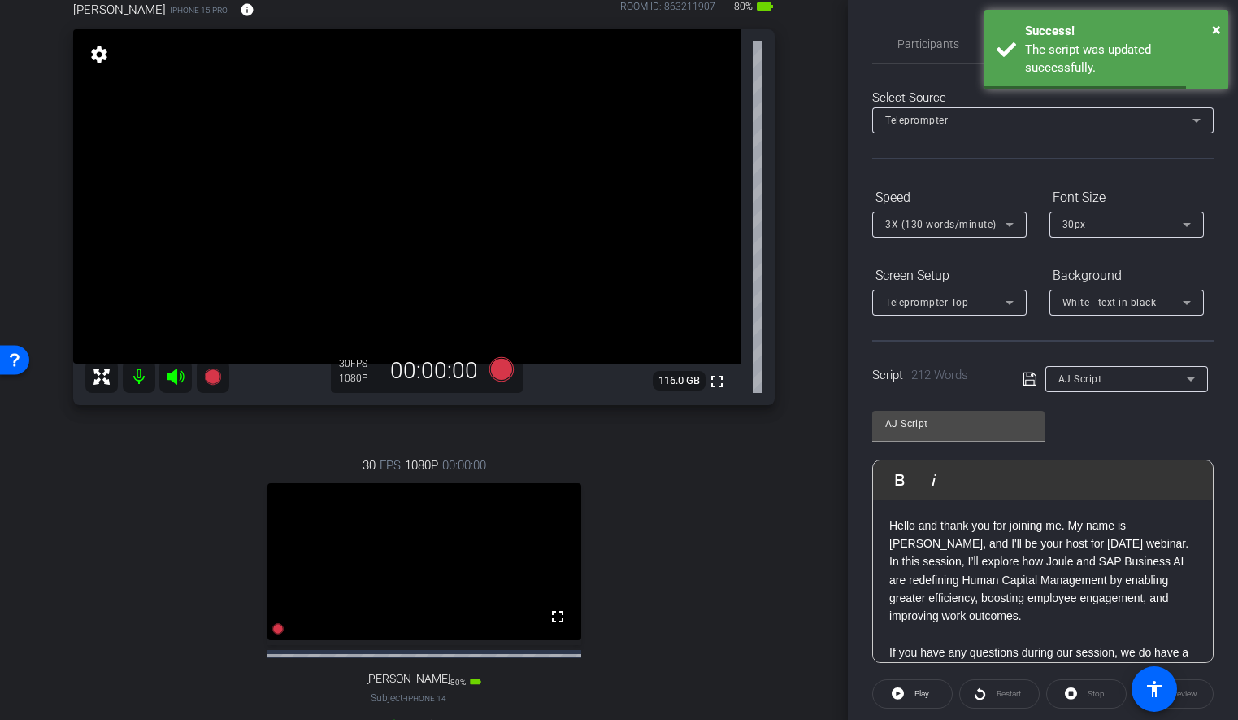
click at [822, 317] on div "arrow_back Joule Everywhere - 105 - HCM Back to project Send invite account_box…" at bounding box center [424, 264] width 848 height 720
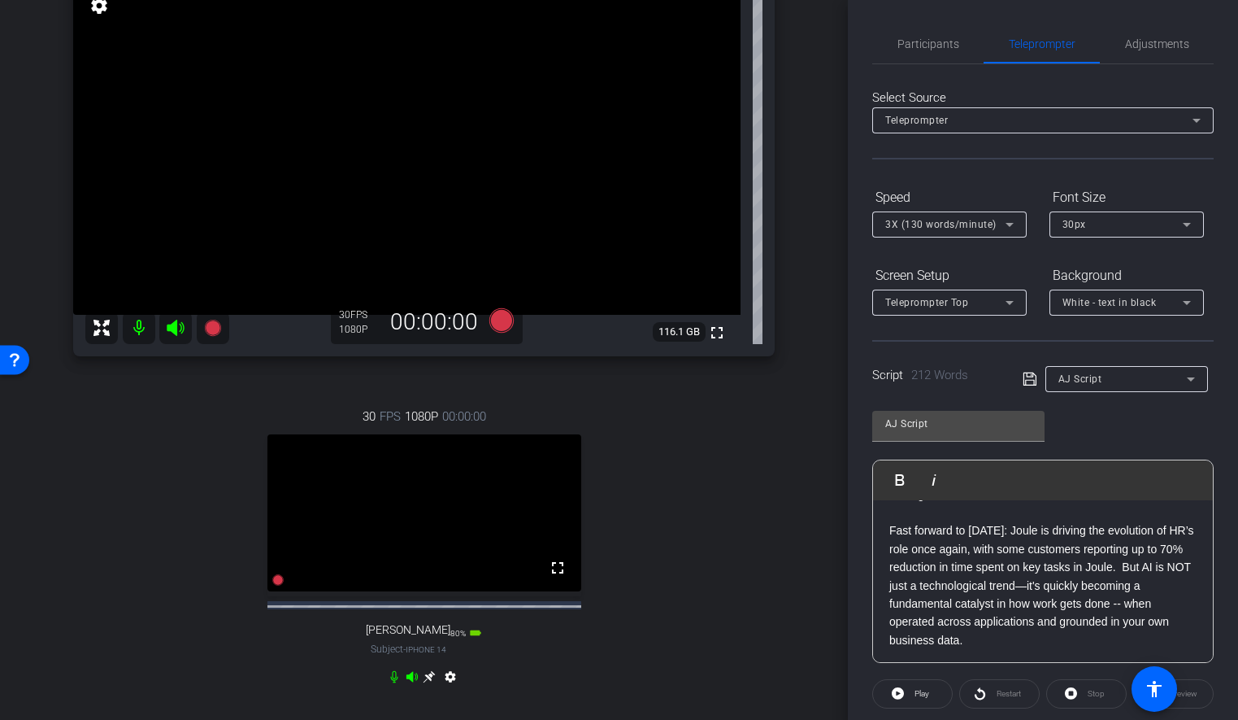
scroll to position [416, 0]
click at [1001, 642] on p "Fast forward to [DATE]: Joule is driving the evolution of HR’s role once again,…" at bounding box center [1043, 582] width 307 height 128
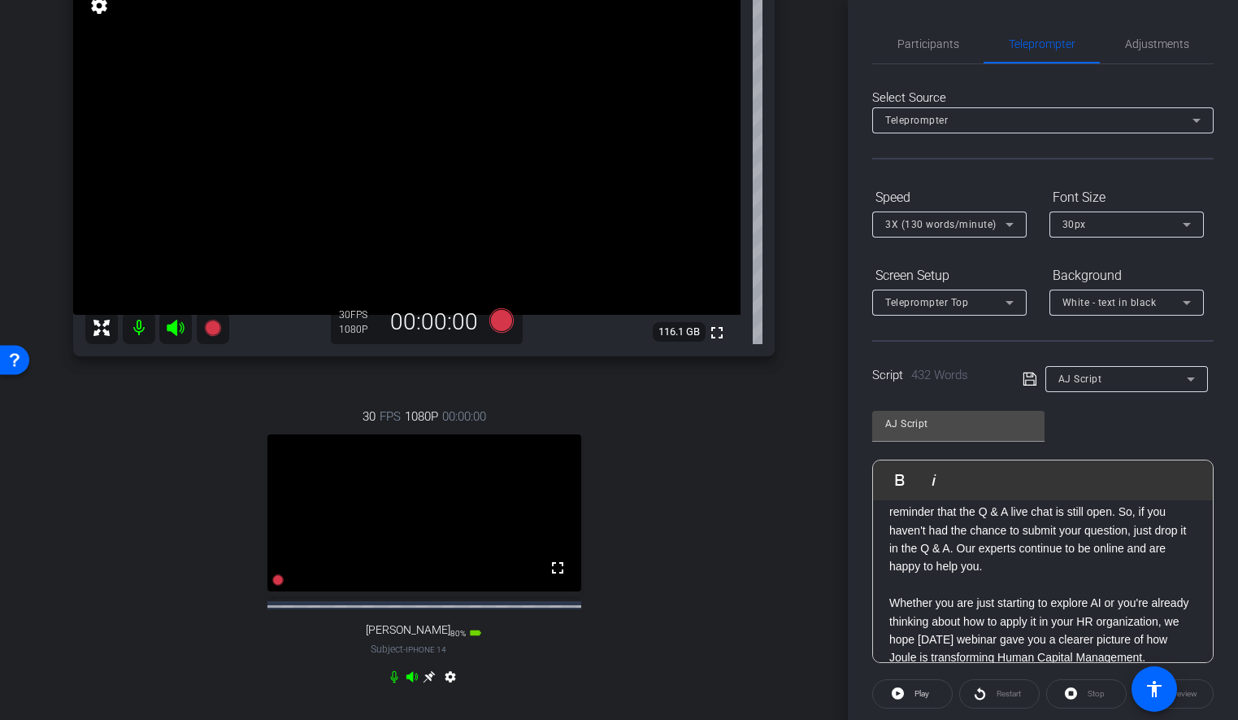
scroll to position [977, 0]
click at [1034, 381] on icon at bounding box center [1029, 378] width 13 height 13
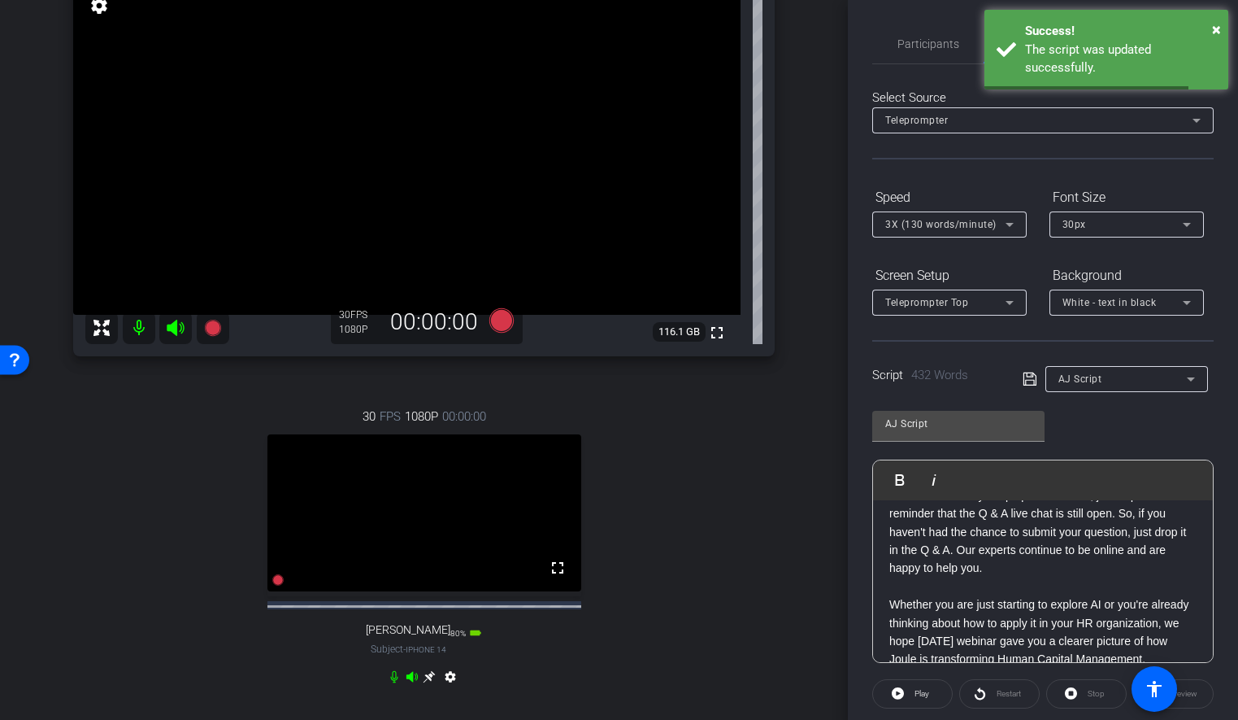
click at [1001, 515] on p "Before we officially wrap up this session, just a quick reminder that the Q & A…" at bounding box center [1043, 531] width 307 height 91
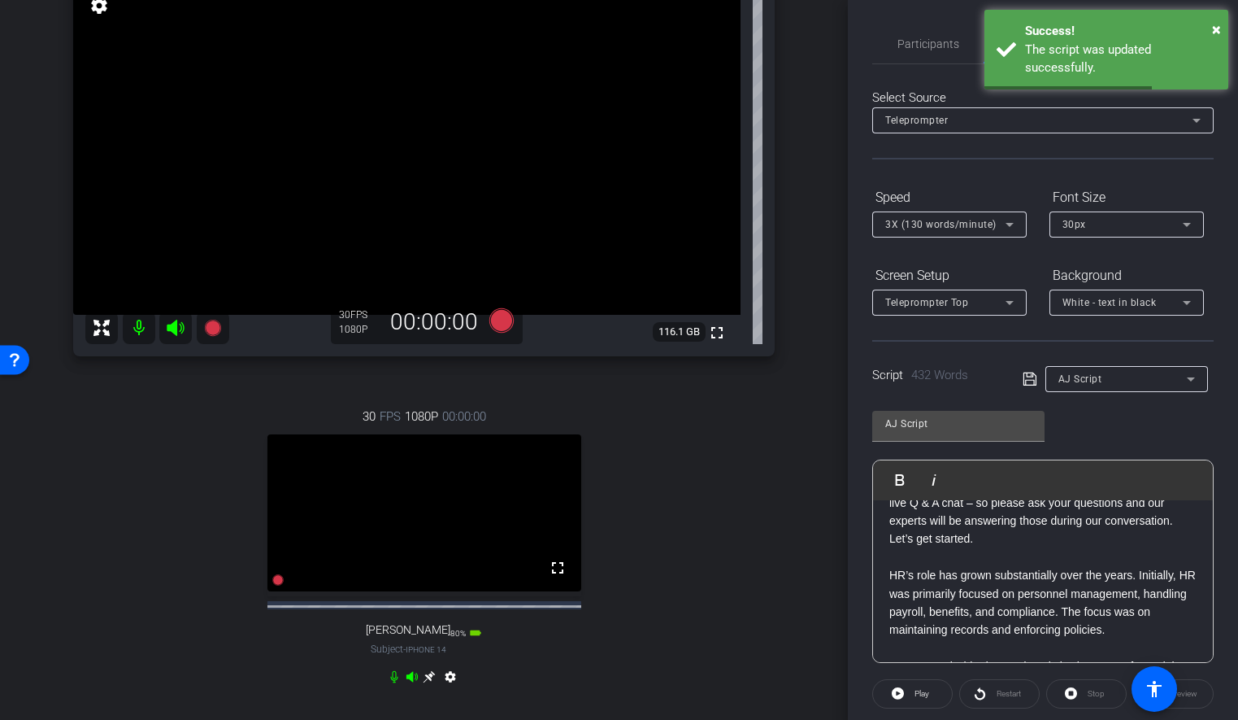
scroll to position [0, 0]
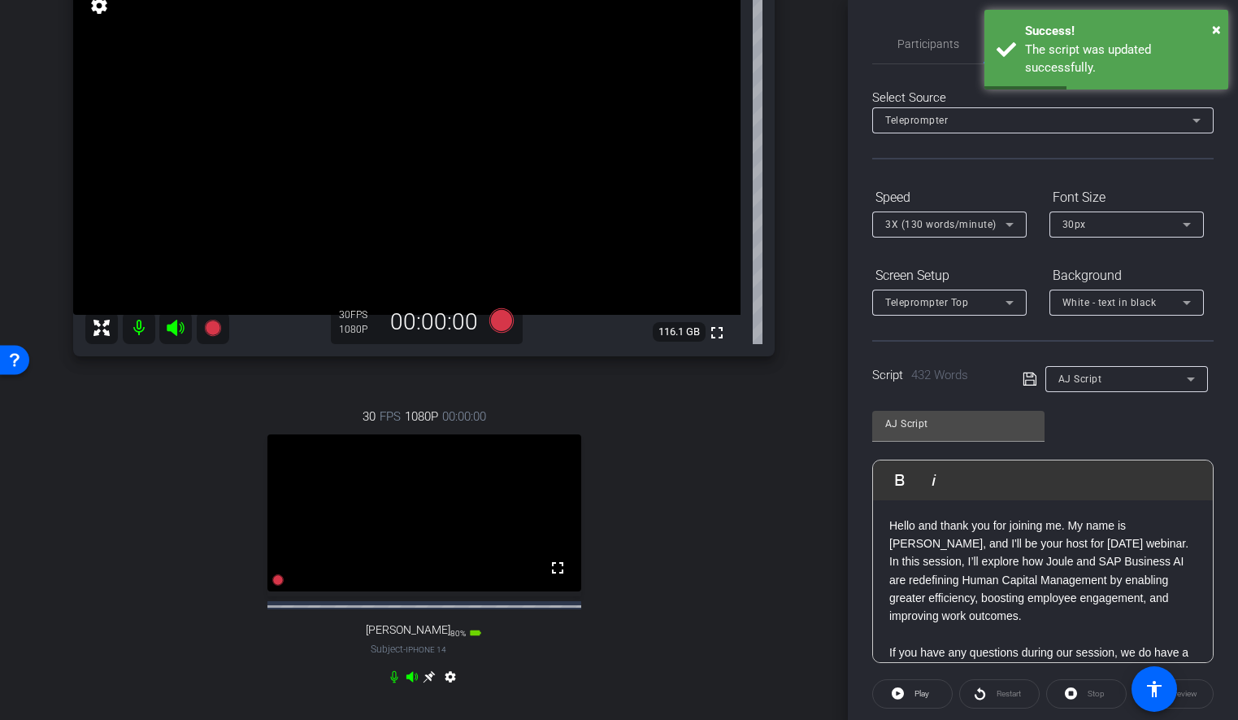
click at [890, 524] on p "Hello and thank you for joining me. My name is [PERSON_NAME], and I'll be your …" at bounding box center [1043, 570] width 307 height 109
click at [907, 42] on span "Participants" at bounding box center [929, 43] width 62 height 11
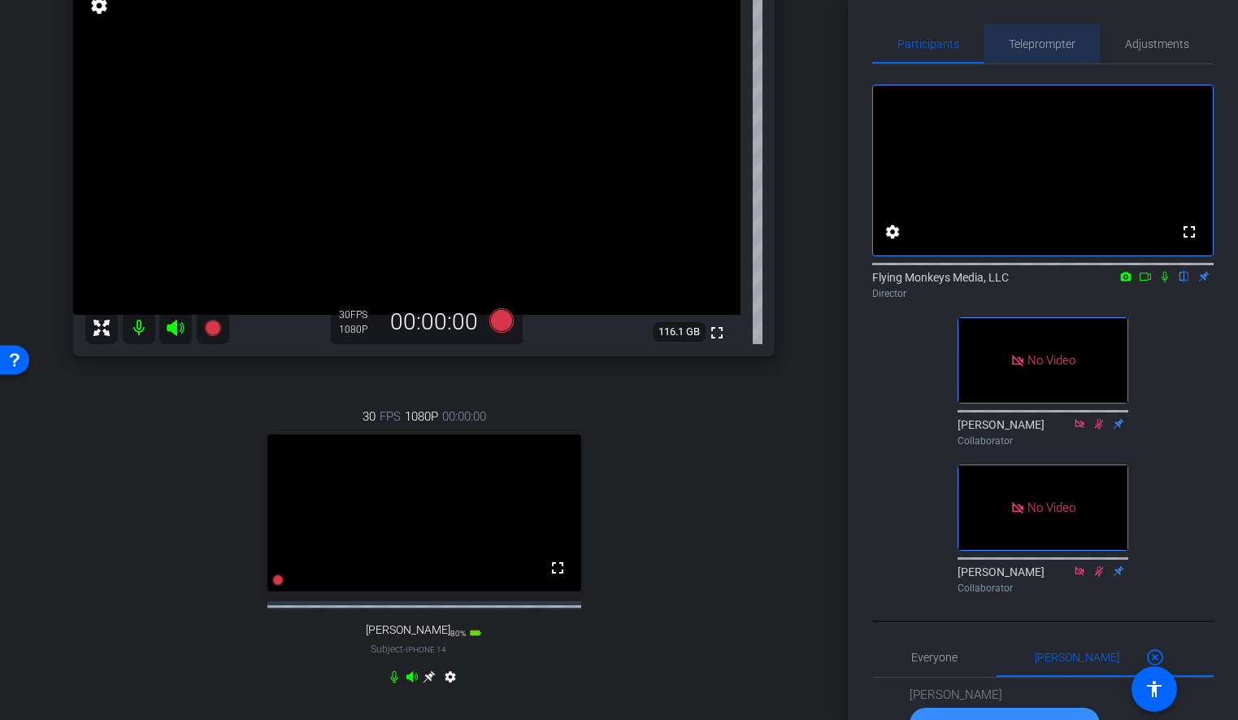
click at [1036, 42] on span "Teleprompter" at bounding box center [1042, 43] width 67 height 11
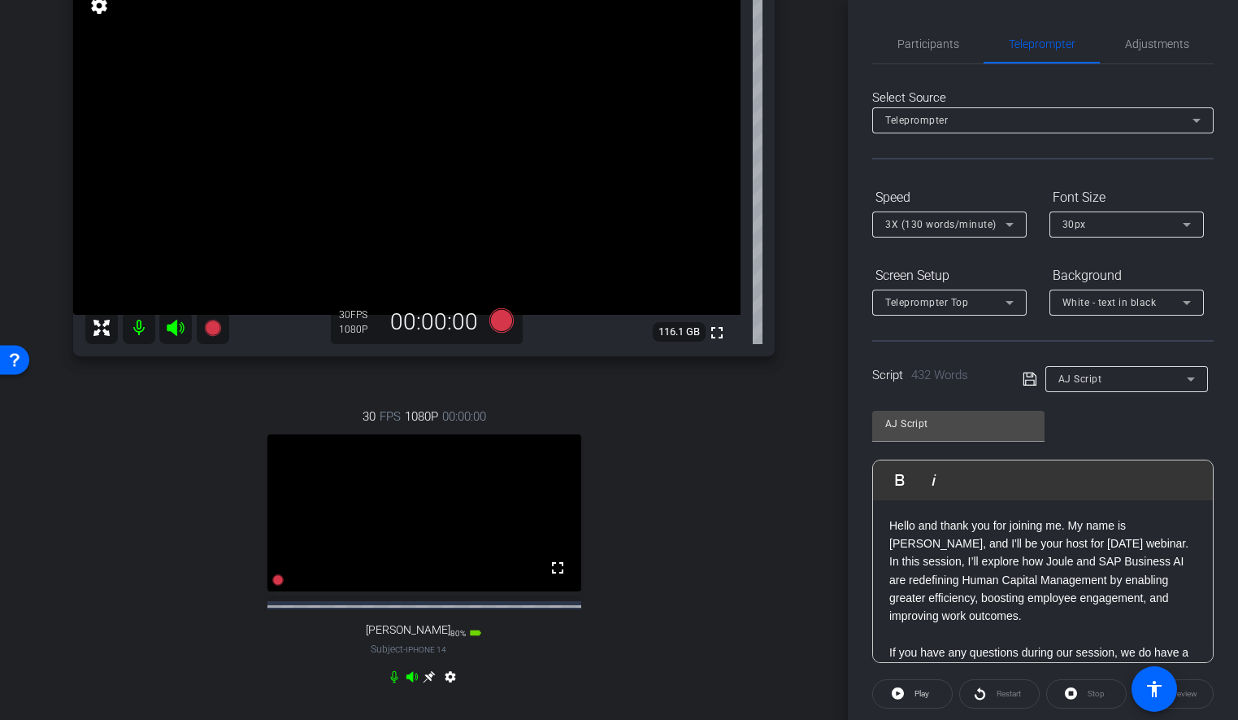
click at [1032, 374] on icon at bounding box center [1029, 378] width 13 height 13
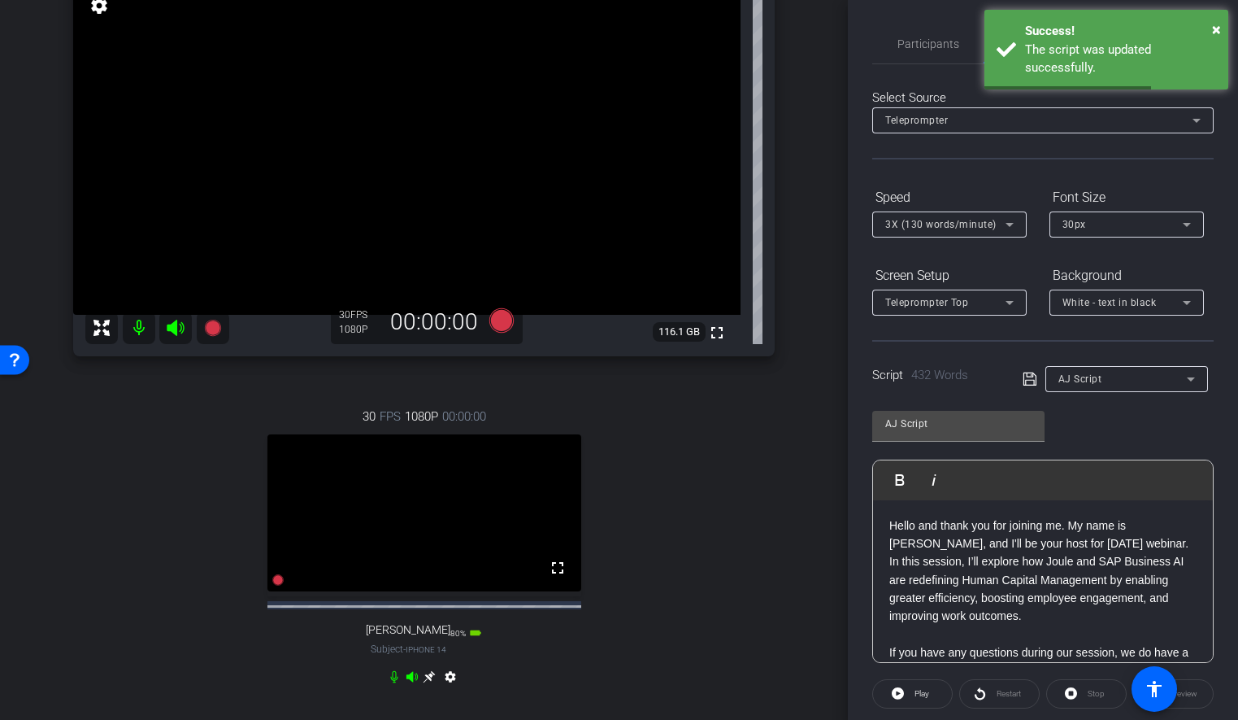
click at [862, 568] on div "Participants Teleprompter Adjustments settings Flying Monkeys Media, LLC flip D…" at bounding box center [1043, 360] width 390 height 720
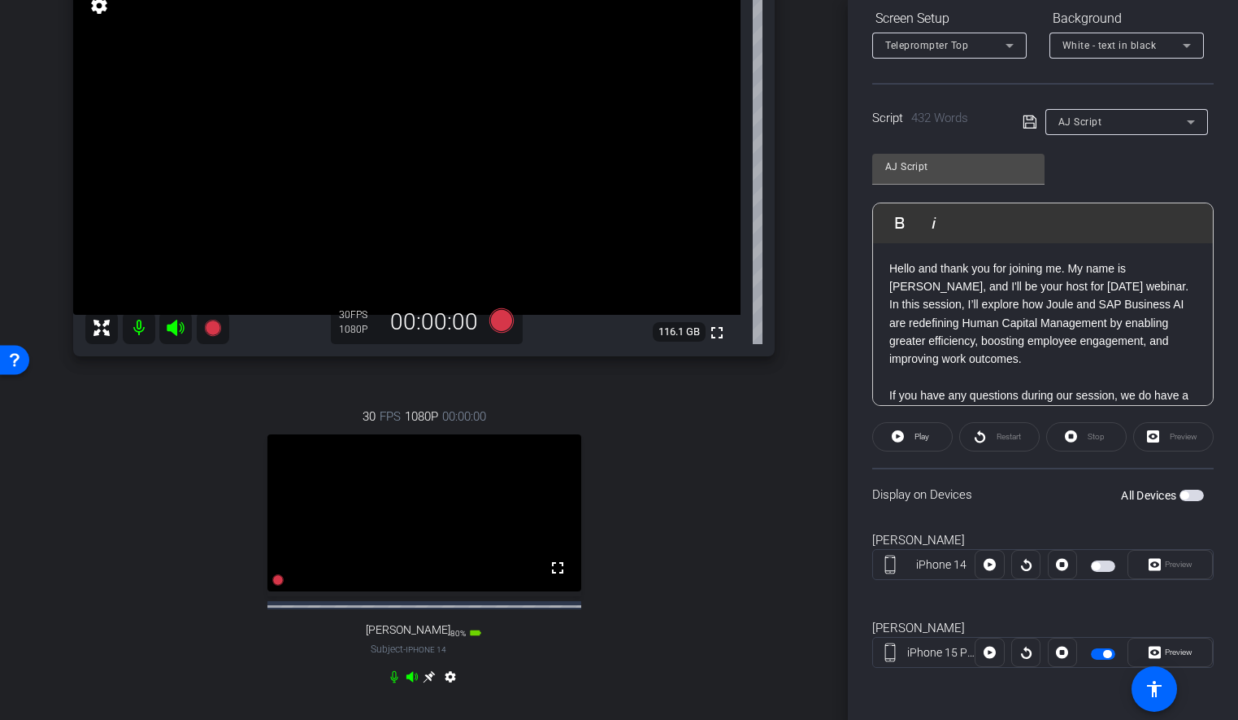
click at [1105, 654] on span "button" at bounding box center [1107, 654] width 8 height 8
click at [1099, 653] on span "button" at bounding box center [1096, 654] width 8 height 8
click at [836, 331] on div "arrow_back Joule Everywhere - 105 - HCM Back to project Send invite account_box…" at bounding box center [424, 215] width 848 height 720
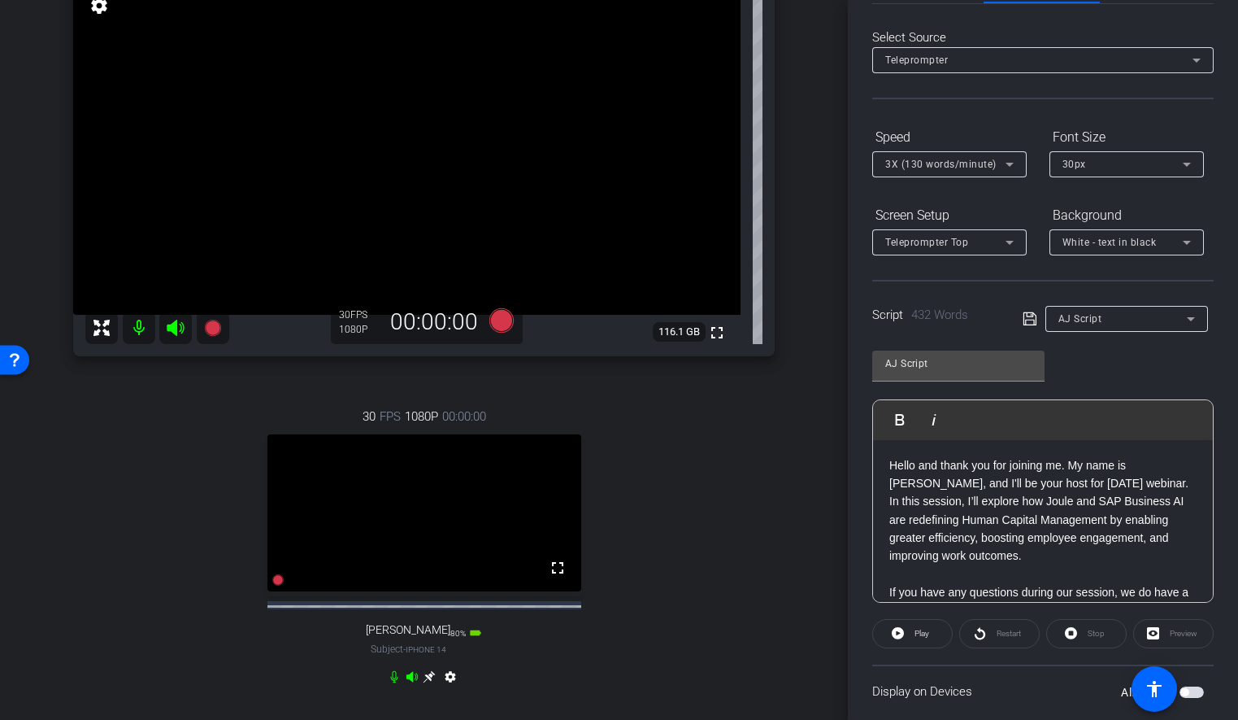
scroll to position [0, 0]
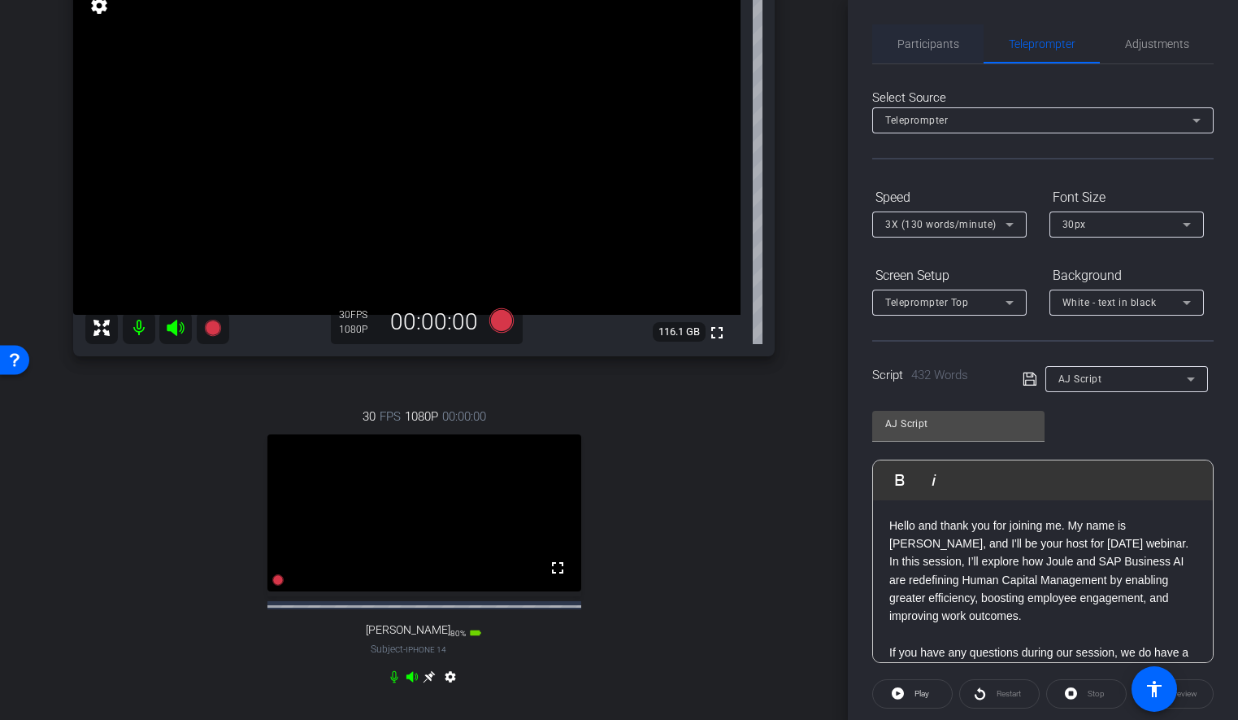
click at [920, 38] on span "Participants" at bounding box center [929, 43] width 62 height 11
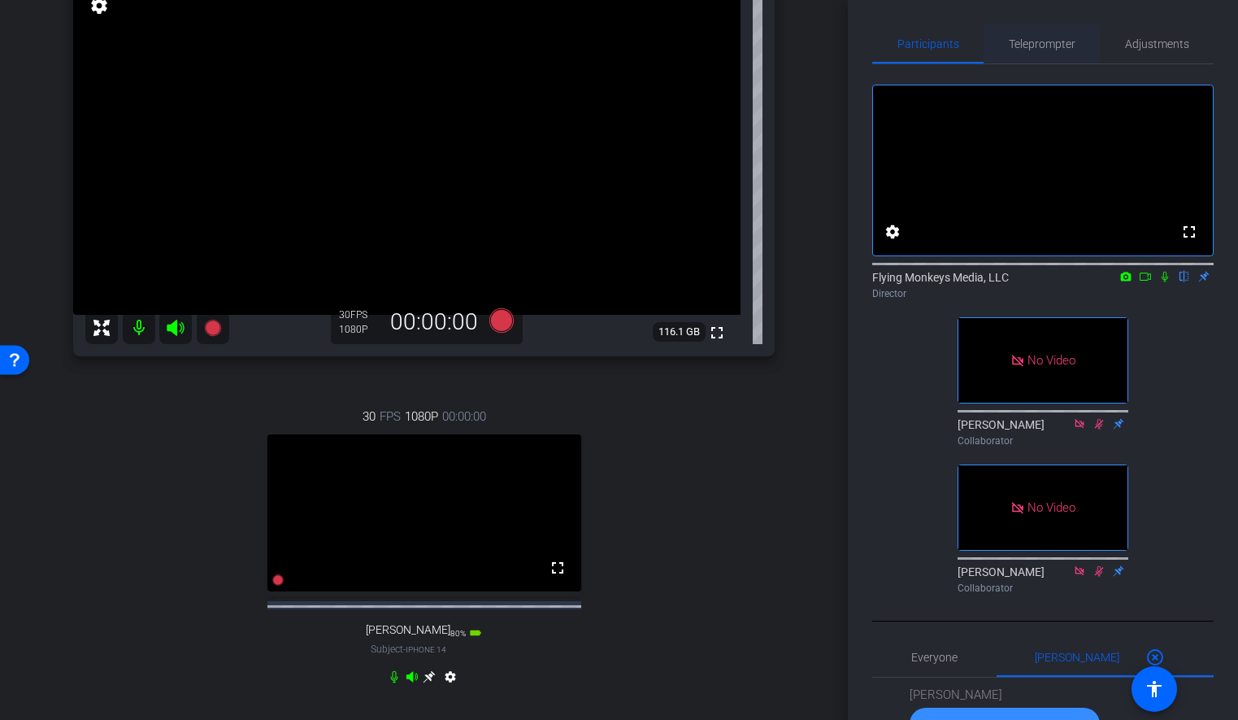
click at [1041, 46] on span "Teleprompter" at bounding box center [1042, 43] width 67 height 11
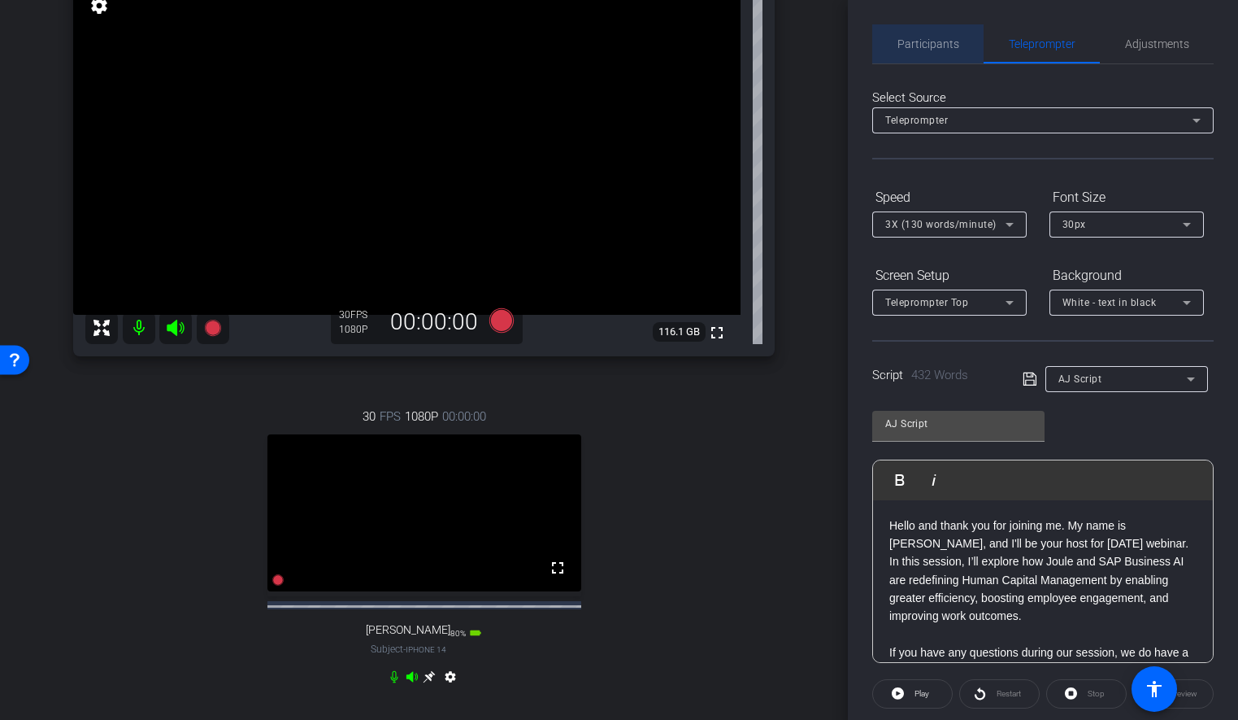
click at [954, 47] on span "Participants" at bounding box center [929, 43] width 62 height 11
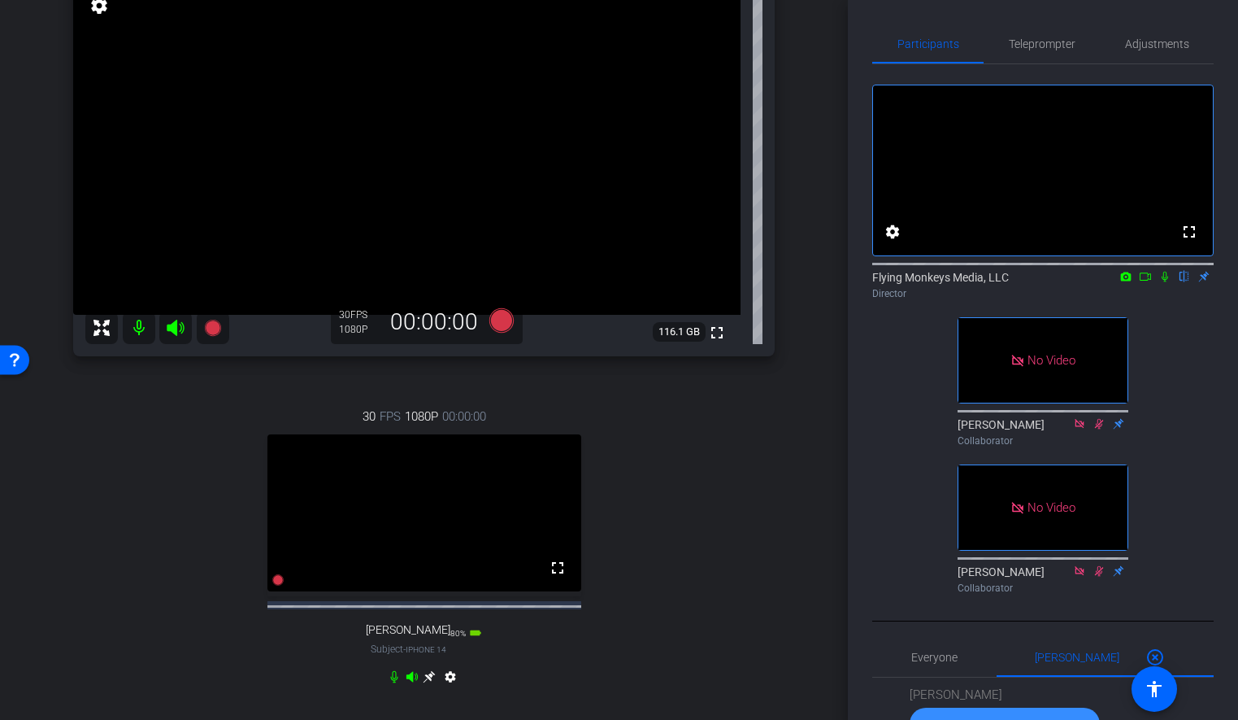
click at [651, 417] on div "30 FPS 1080P 00:00:00 fullscreen [PERSON_NAME] Subject - iPhone 14 80% battery_…" at bounding box center [424, 549] width 702 height 336
click at [1055, 47] on span "Teleprompter" at bounding box center [1042, 43] width 67 height 11
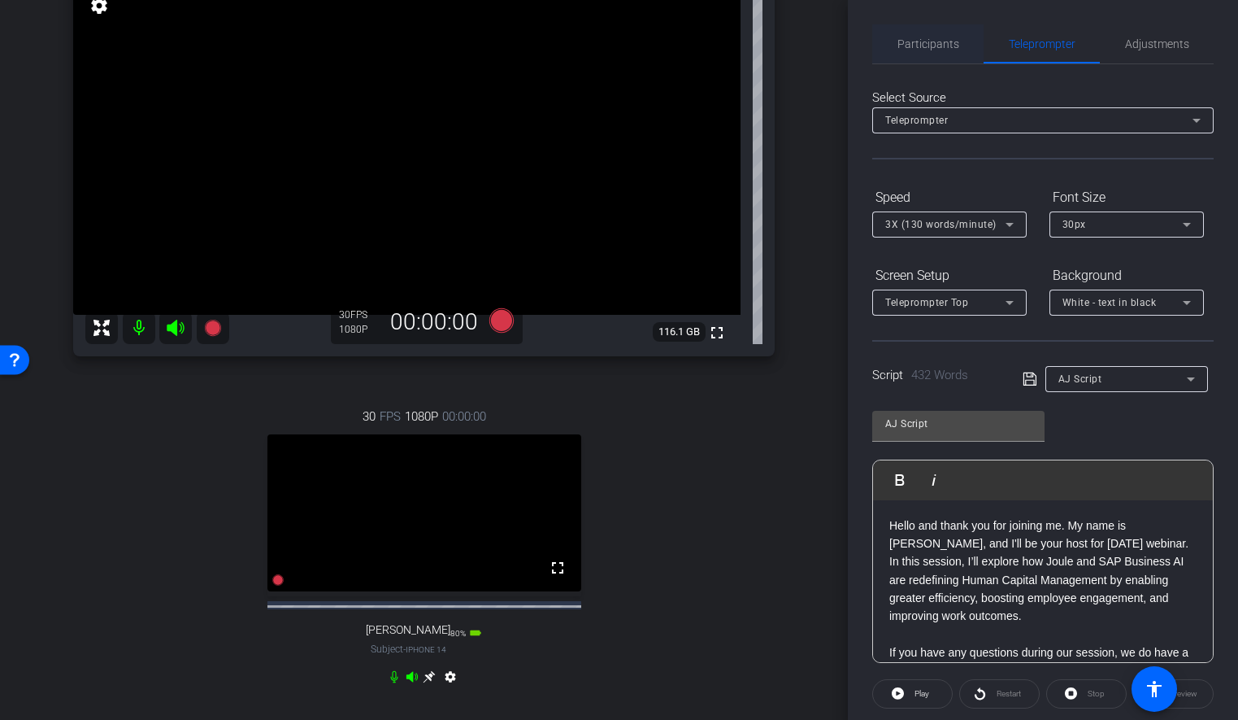
click at [927, 50] on span "Participants" at bounding box center [929, 43] width 62 height 11
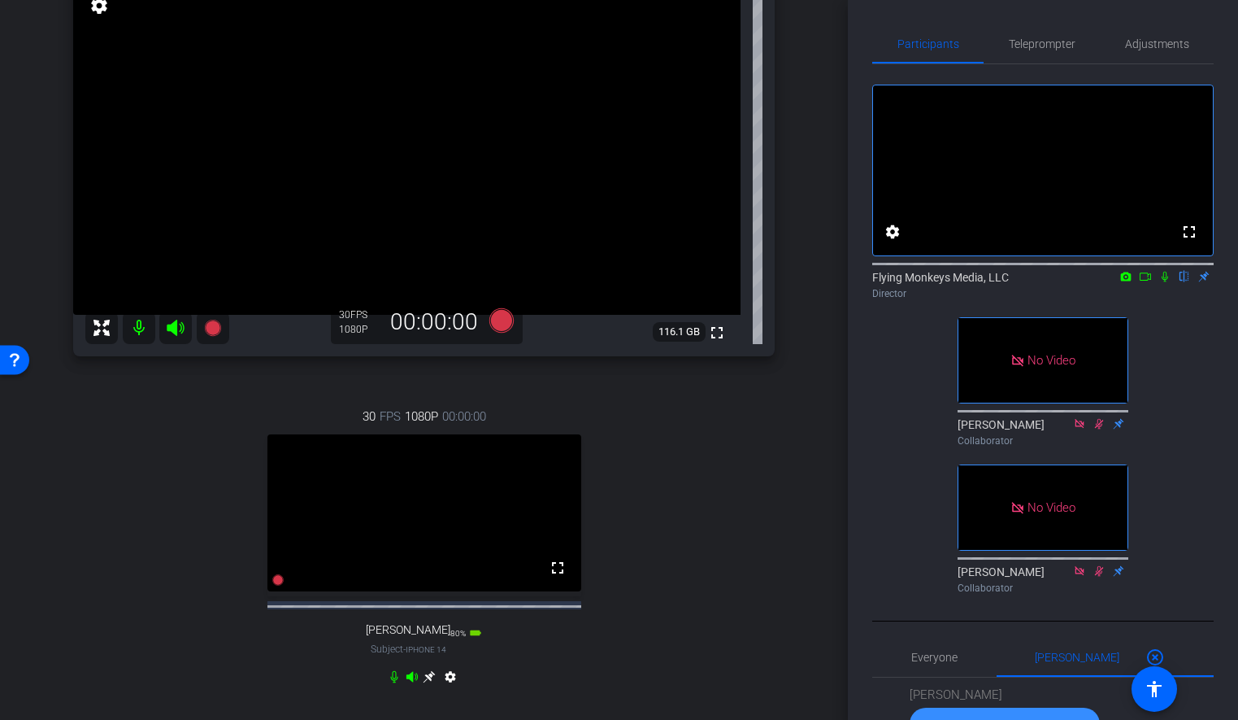
click at [1145, 282] on icon at bounding box center [1145, 276] width 13 height 11
click at [1183, 282] on icon at bounding box center [1185, 277] width 7 height 11
click at [502, 324] on icon at bounding box center [501, 320] width 24 height 24
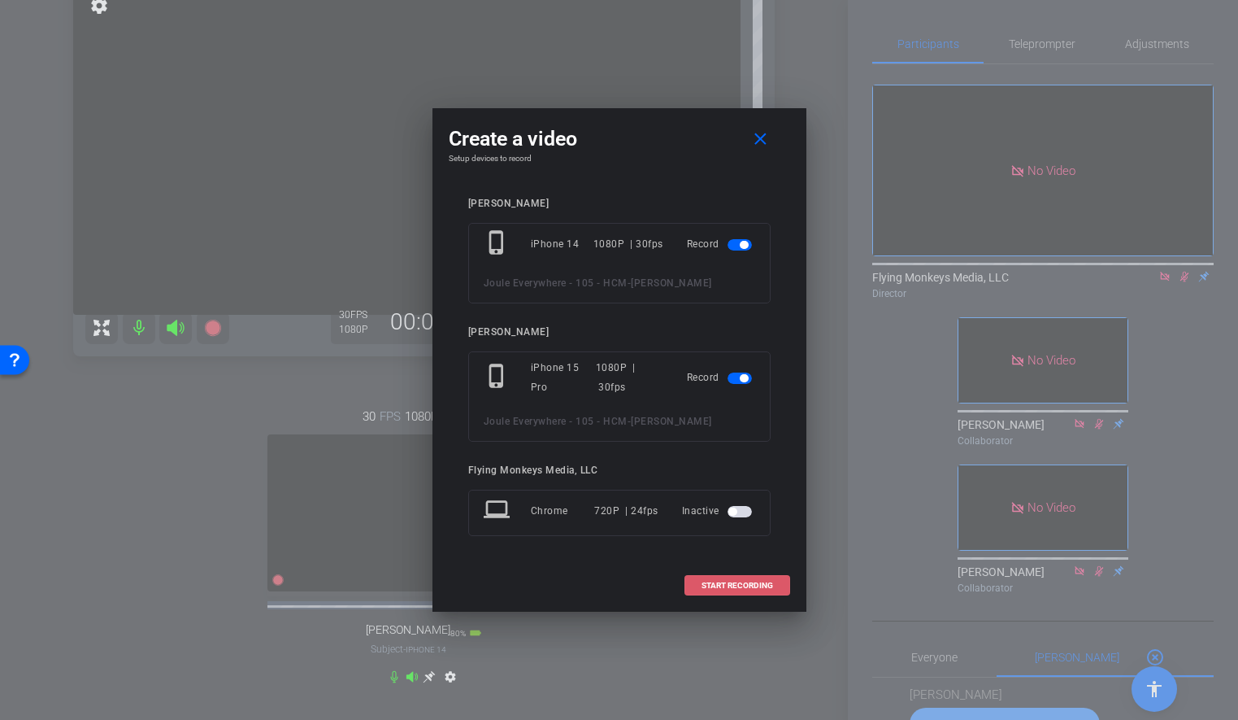
click at [729, 594] on span at bounding box center [737, 585] width 104 height 39
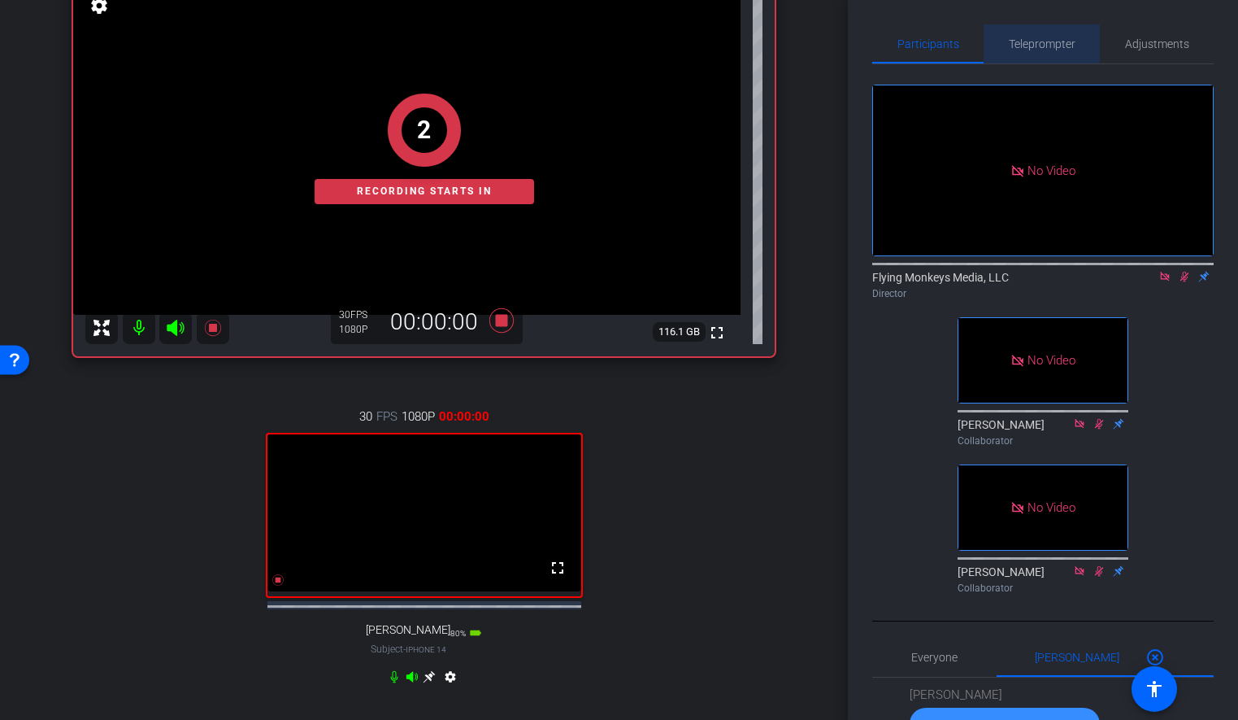
click at [1034, 55] on span "Teleprompter" at bounding box center [1042, 43] width 67 height 39
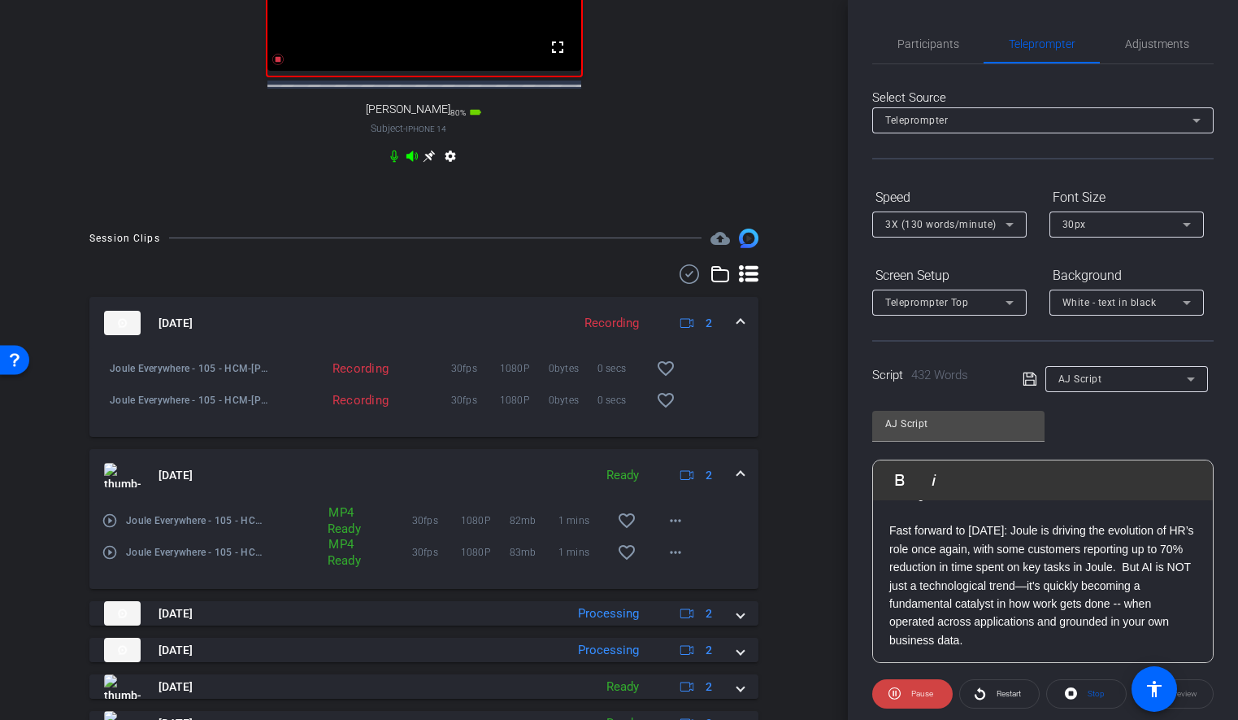
scroll to position [702, 0]
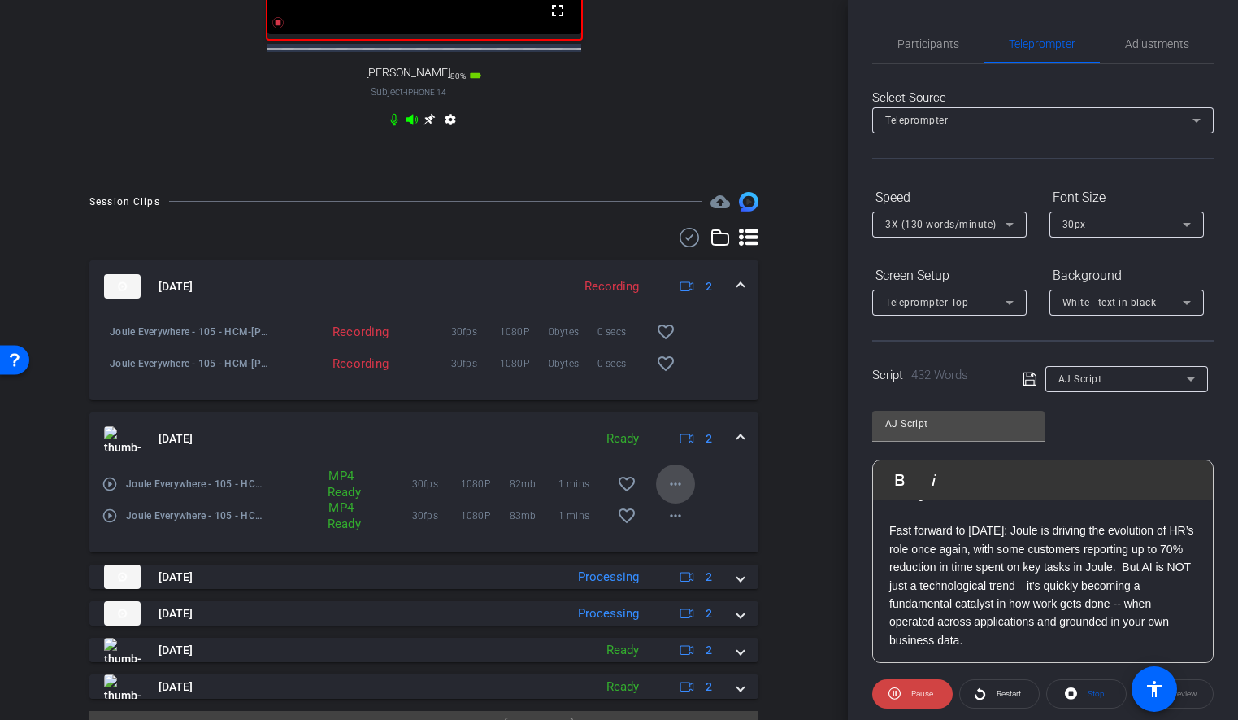
click at [677, 494] on mat-icon "more_horiz" at bounding box center [676, 484] width 20 height 20
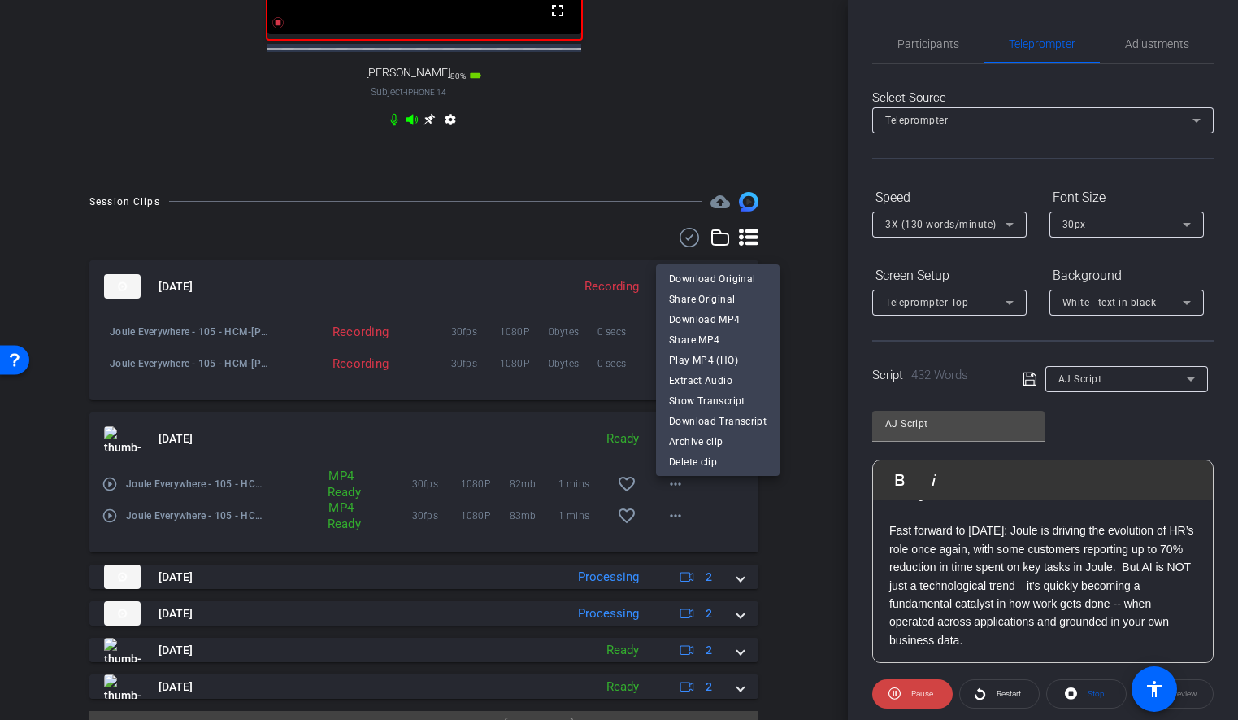
click at [825, 371] on div at bounding box center [619, 360] width 1238 height 720
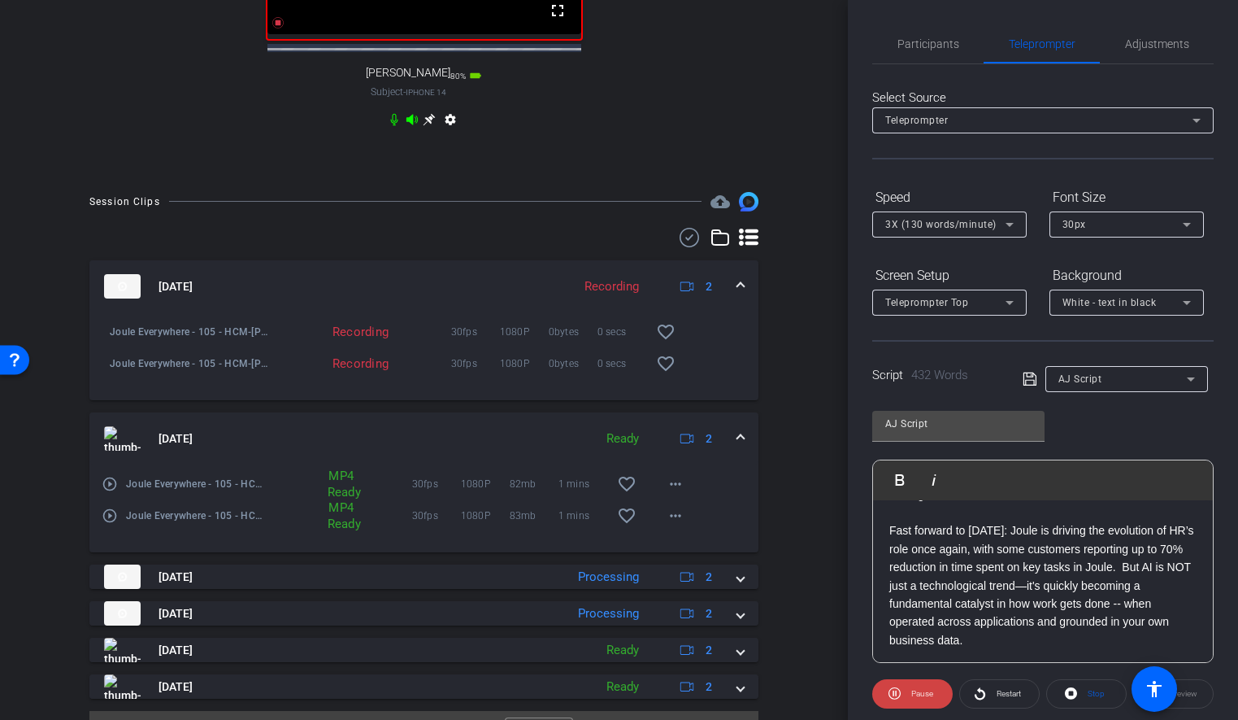
click at [733, 450] on div "[DATE] Ready 2" at bounding box center [420, 438] width 633 height 24
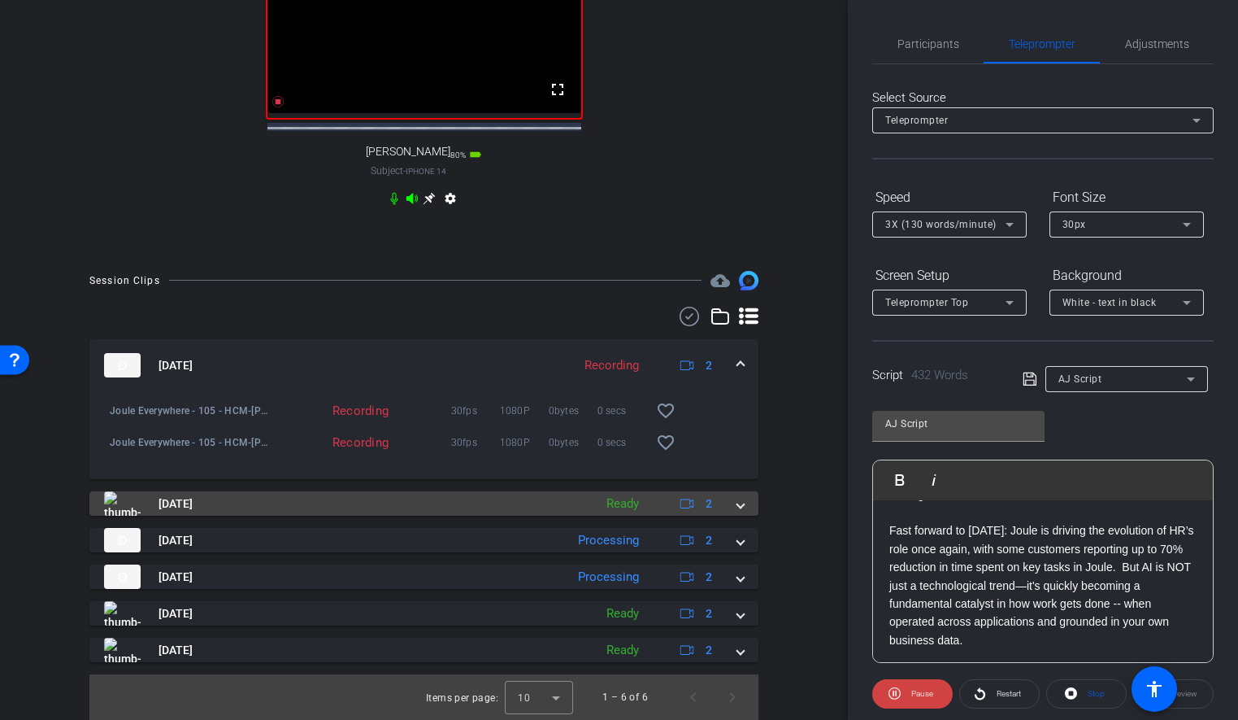
scroll to position [634, 0]
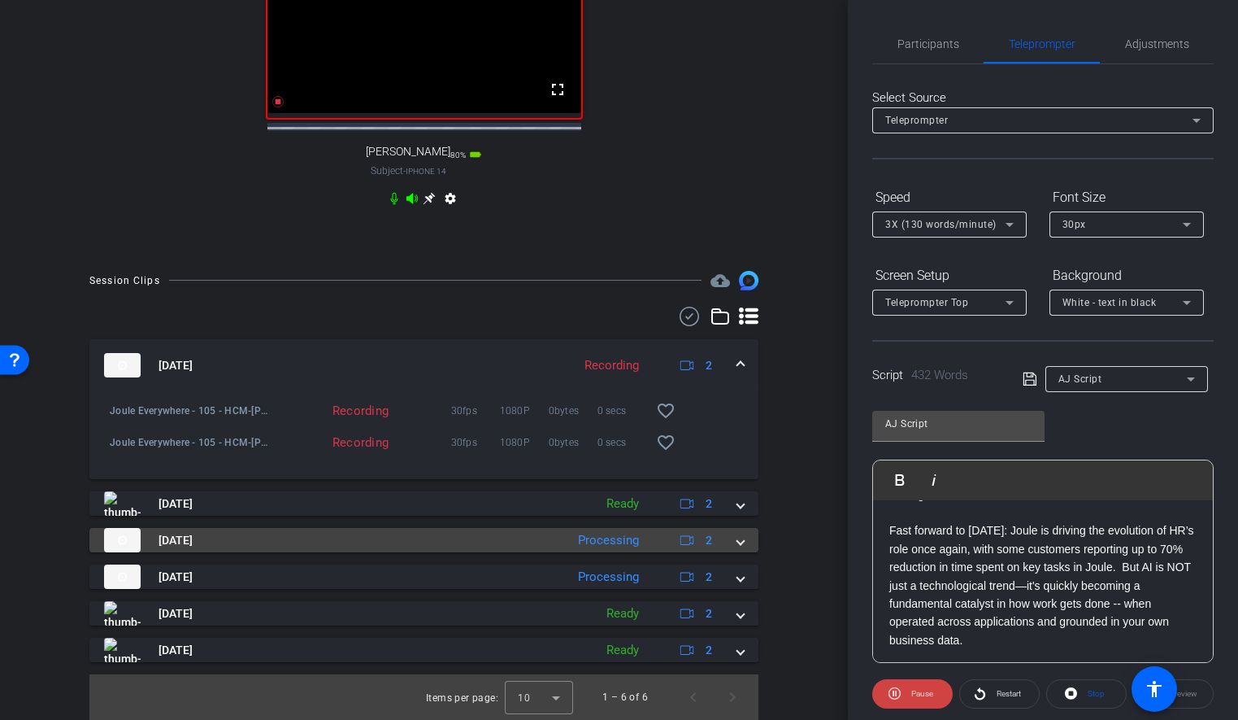
click at [742, 540] on span at bounding box center [741, 540] width 7 height 17
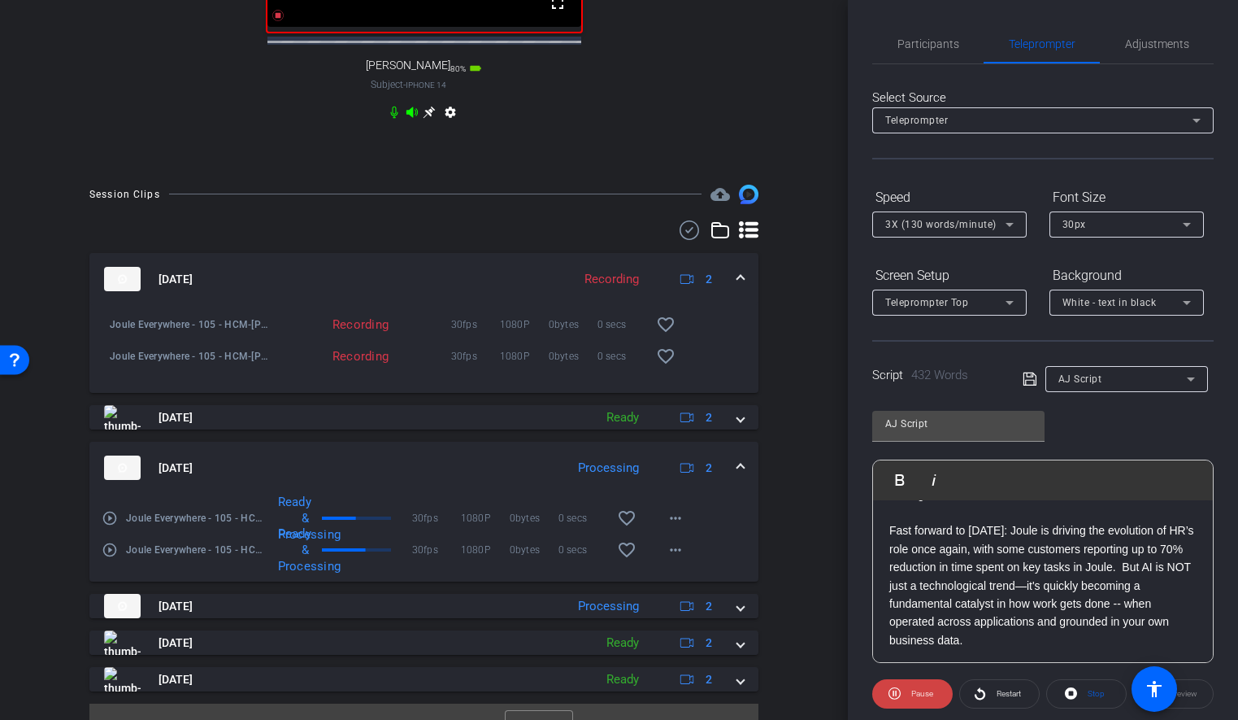
scroll to position [721, 0]
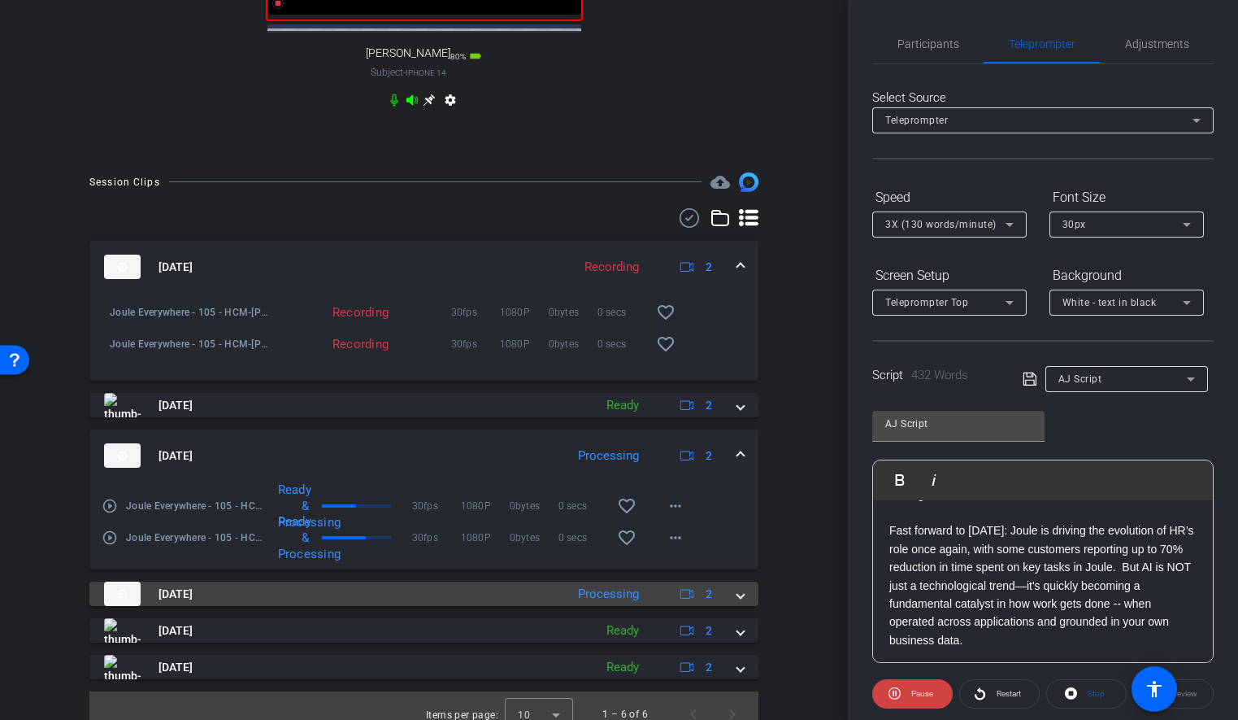
click at [744, 606] on mat-expansion-panel-header "[DATE] Processing 2" at bounding box center [423, 593] width 669 height 24
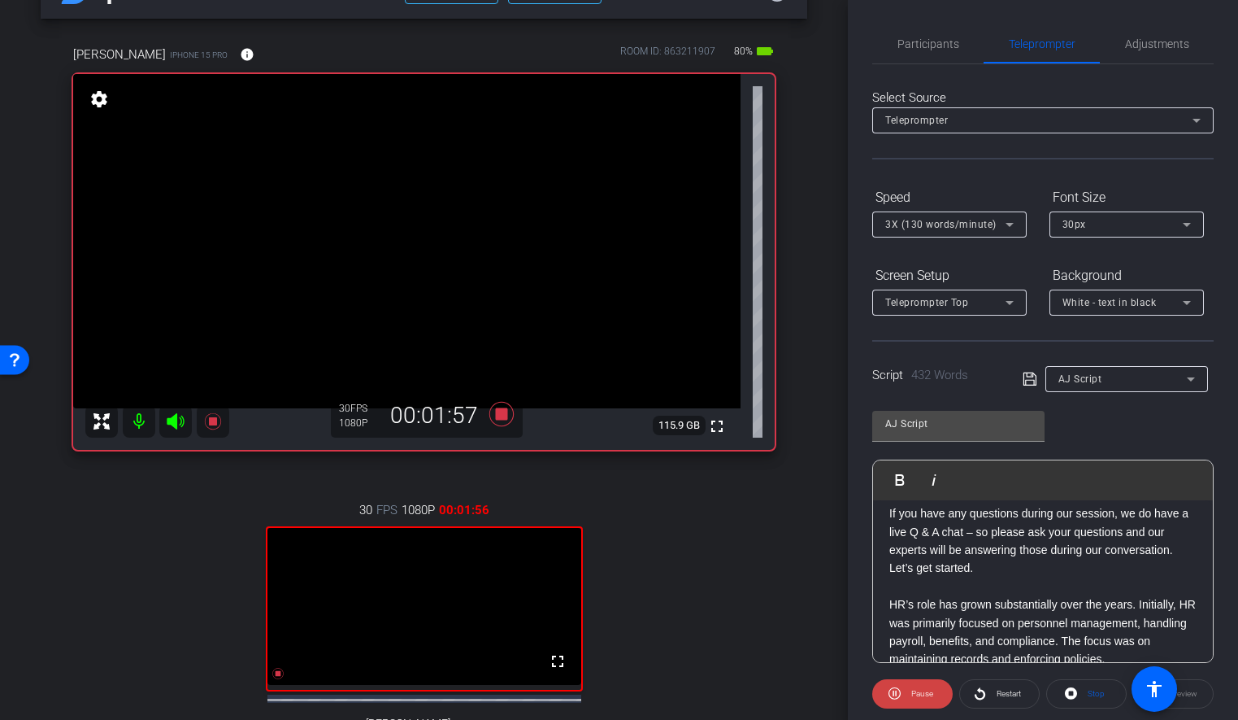
scroll to position [52, 0]
click at [942, 47] on span "Participants" at bounding box center [929, 43] width 62 height 11
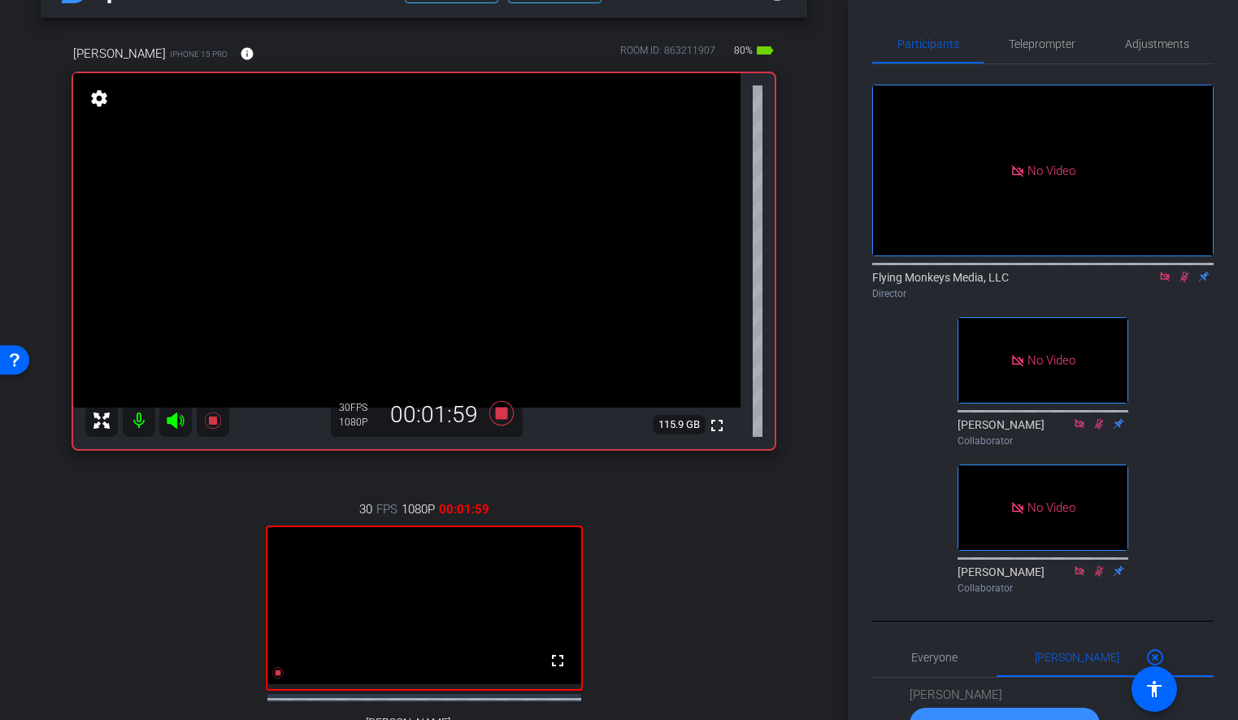
click at [1168, 272] on icon at bounding box center [1164, 276] width 9 height 9
click at [1164, 282] on icon at bounding box center [1165, 277] width 9 height 11
click at [499, 416] on icon at bounding box center [501, 413] width 24 height 24
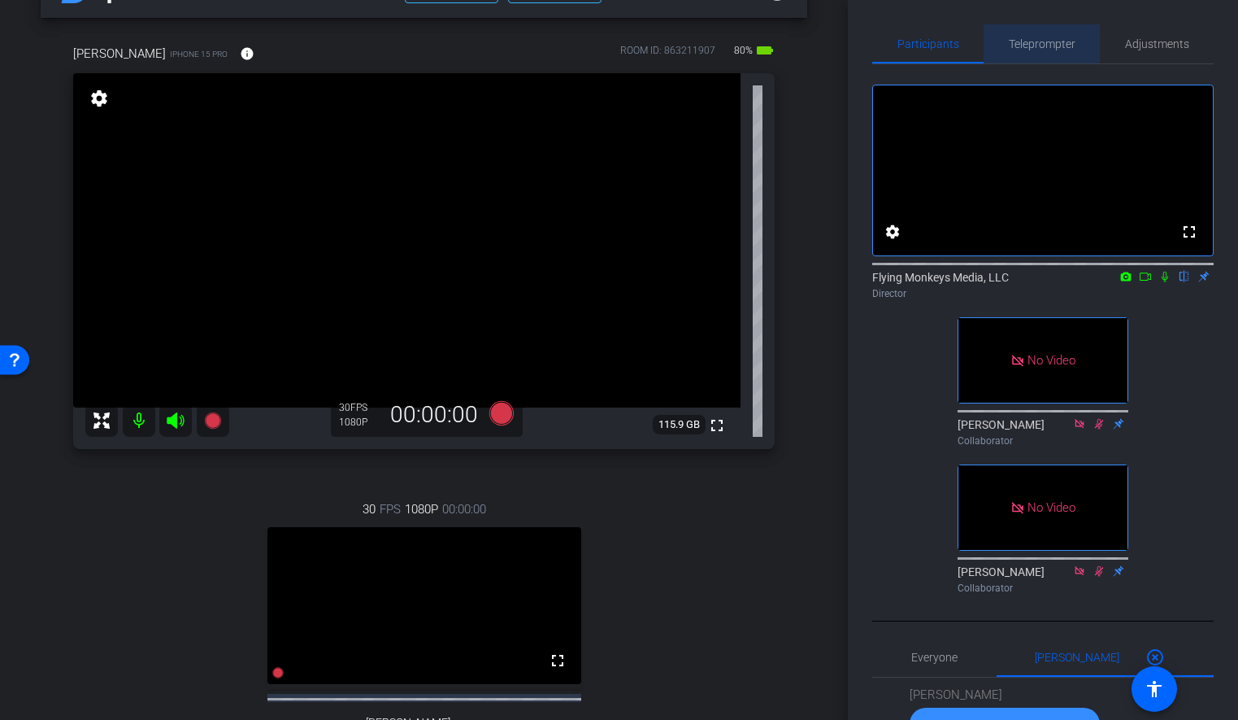
click at [1047, 50] on span "Teleprompter" at bounding box center [1042, 43] width 67 height 39
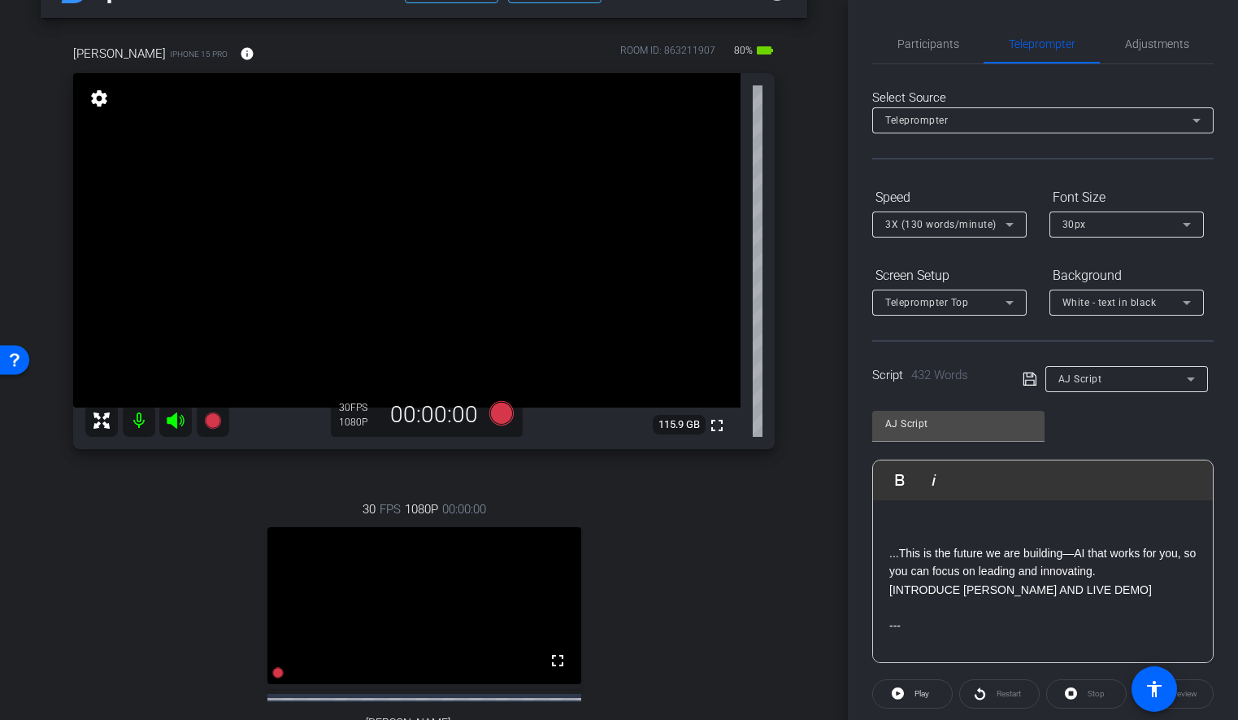
click at [947, 516] on p "Fast forward to [DATE]: Joule is driving the evolution of HR’s role once again,…" at bounding box center [1043, 443] width 307 height 200
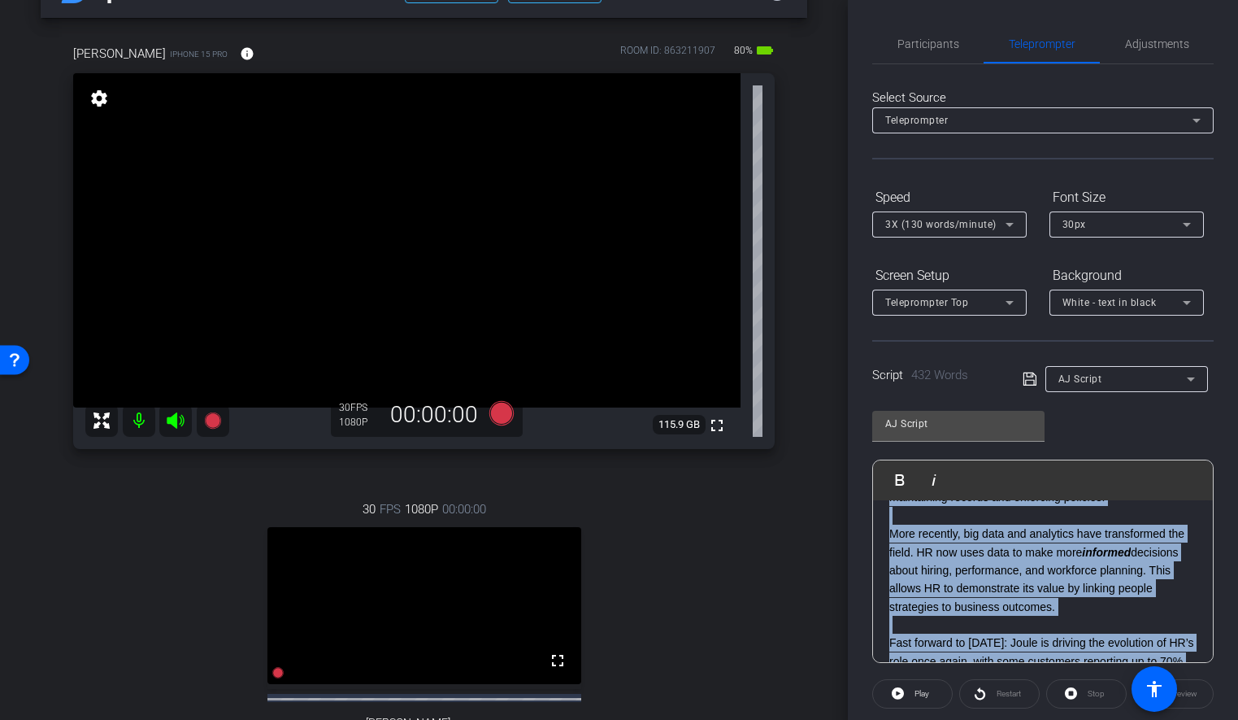
scroll to position [0, 0]
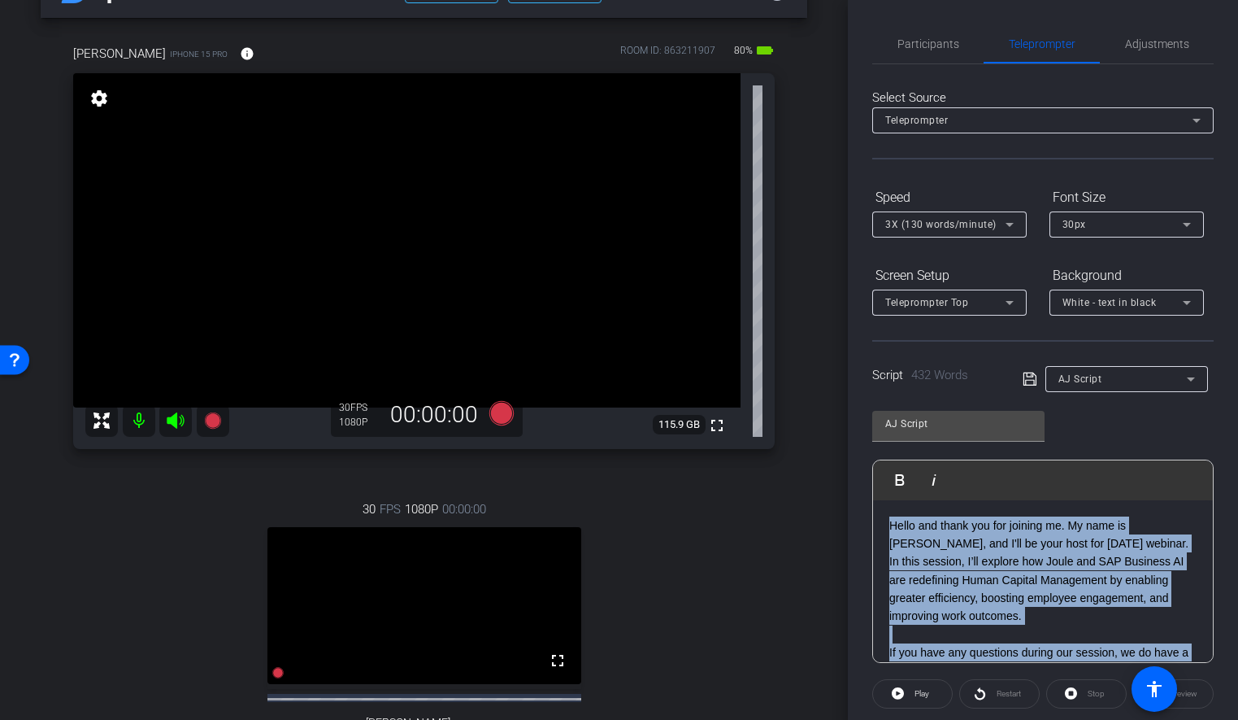
drag, startPoint x: 922, startPoint y: 551, endPoint x: 883, endPoint y: 389, distance: 166.5
click at [883, 389] on openreel-capture-teleprompter "Speed 3X (130 words/minute) Font Size 30px Screen Setup Teleprompter Top Backgr…" at bounding box center [1044, 568] width 342 height 769
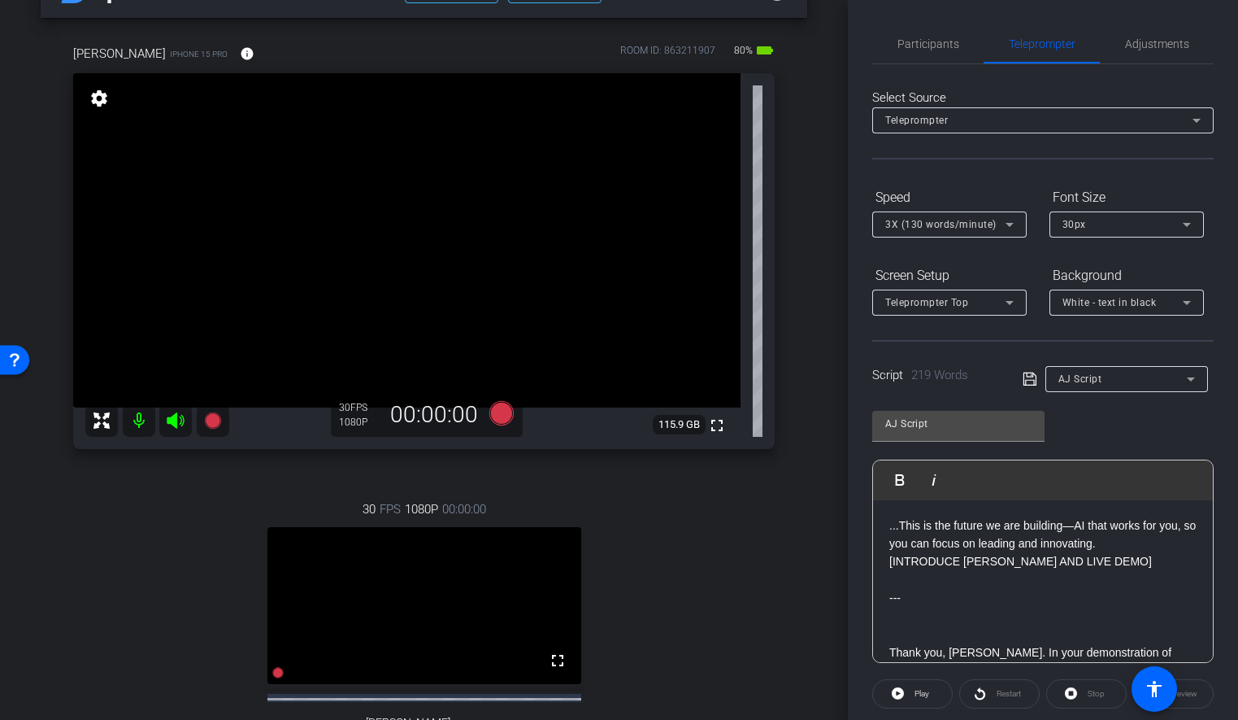
click at [1034, 381] on icon at bounding box center [1029, 378] width 13 height 13
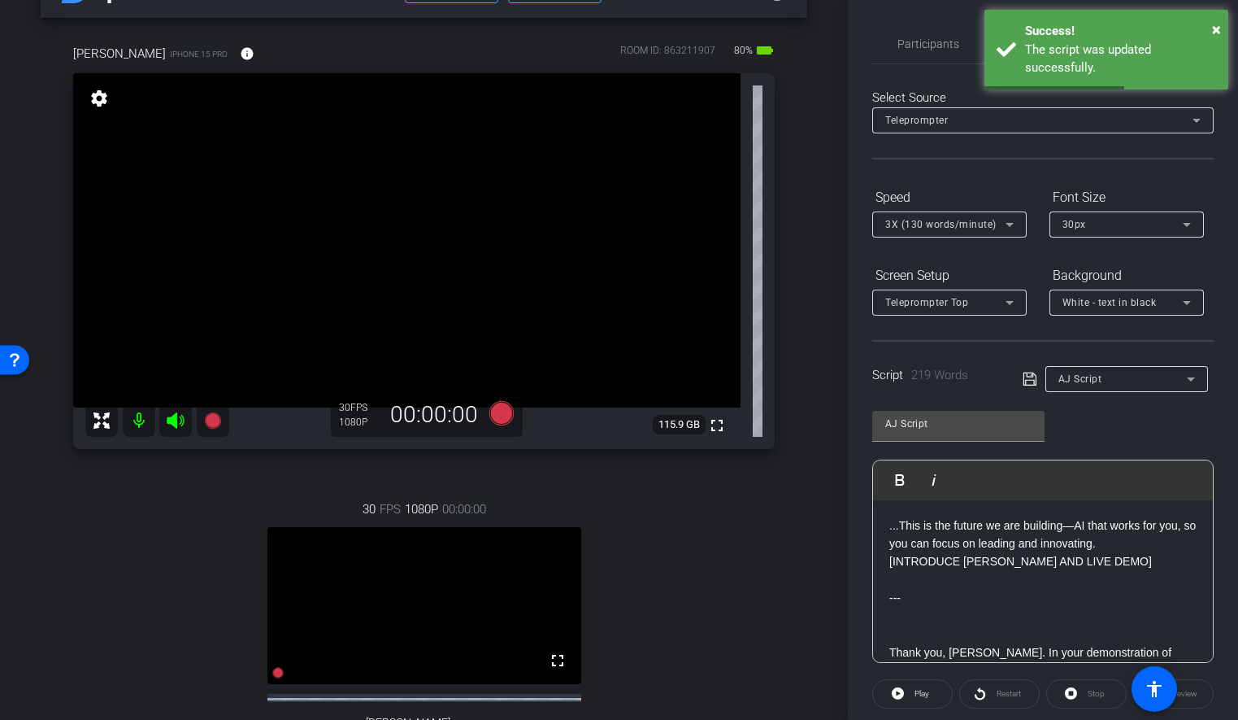
click at [707, 516] on div "30 FPS 1080P 00:00:00 fullscreen [PERSON_NAME] Subject - iPhone 14 80% battery_…" at bounding box center [424, 641] width 702 height 336
click at [1121, 538] on p "...This is the future we are building—AI that works for you, so you can focus o…" at bounding box center [1043, 534] width 307 height 37
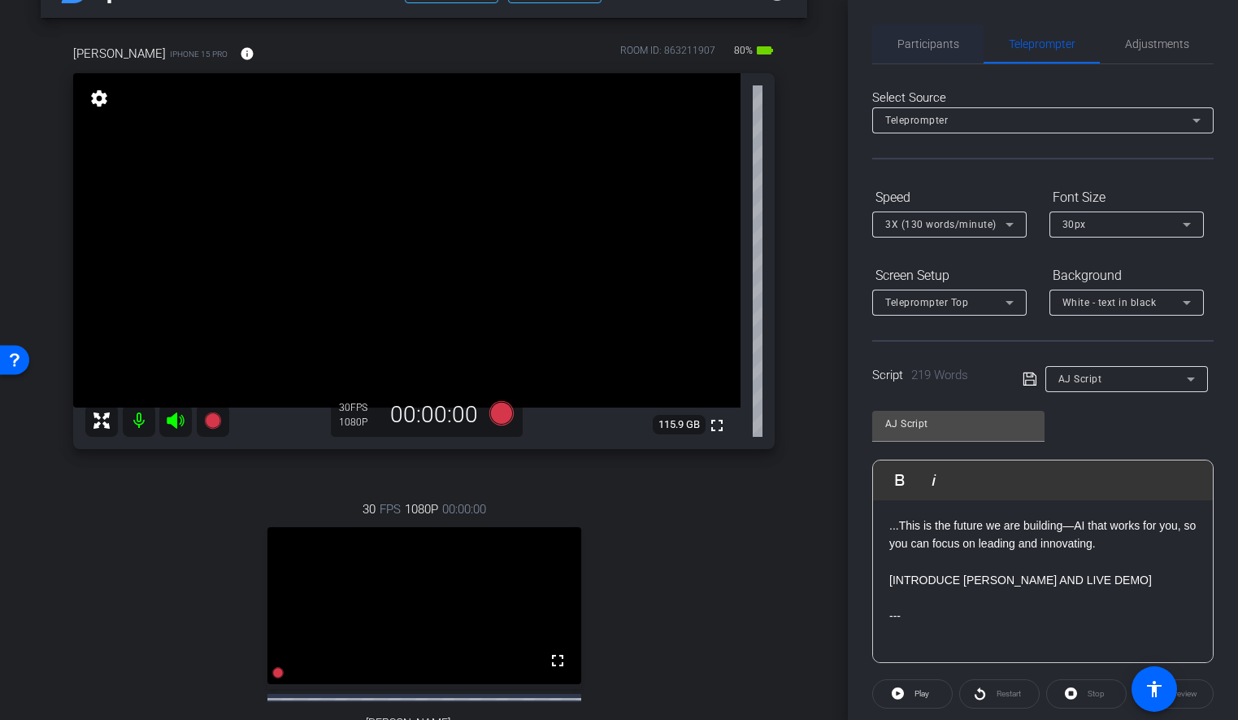
click at [929, 46] on span "Participants" at bounding box center [929, 43] width 62 height 11
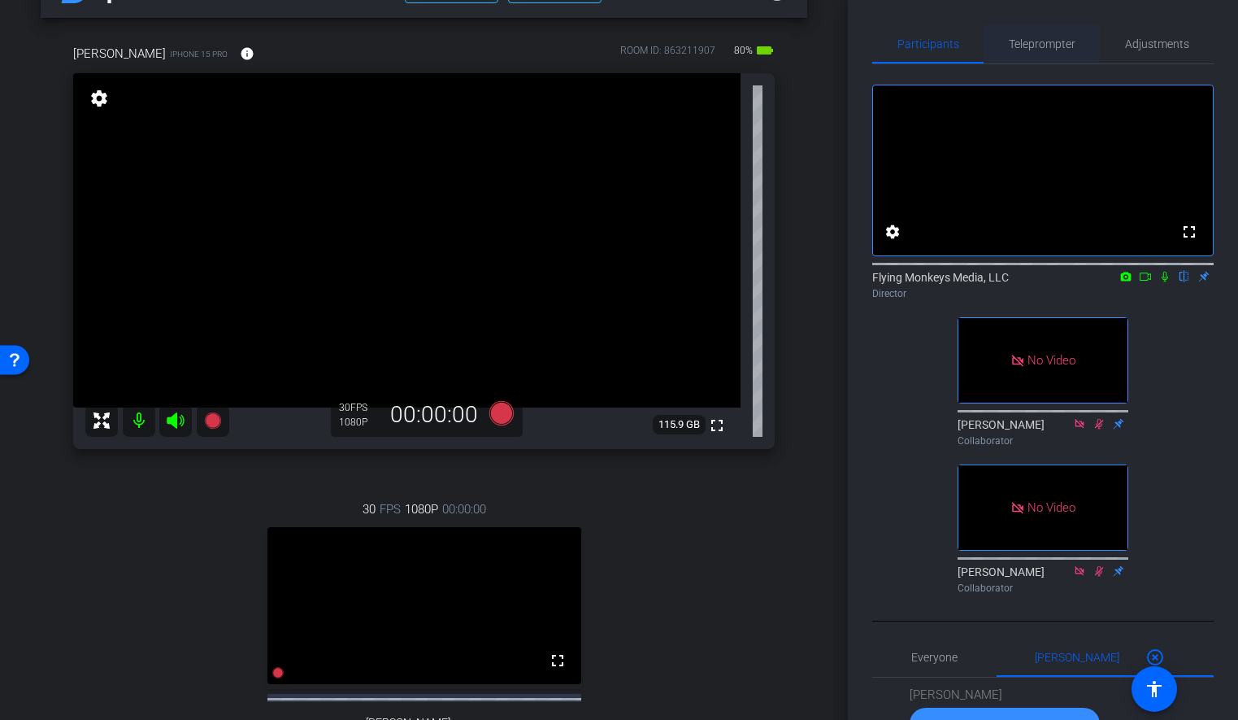
click at [1043, 46] on span "Teleprompter" at bounding box center [1042, 43] width 67 height 11
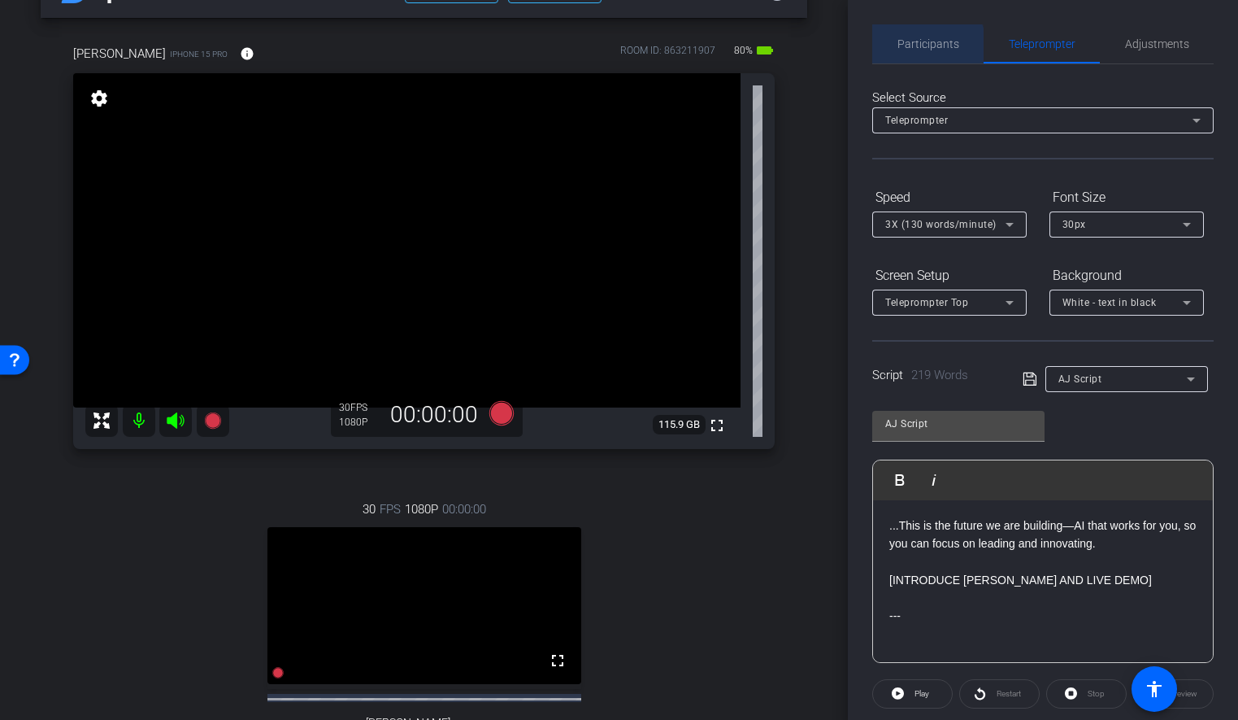
click at [905, 51] on span "Participants" at bounding box center [929, 43] width 62 height 39
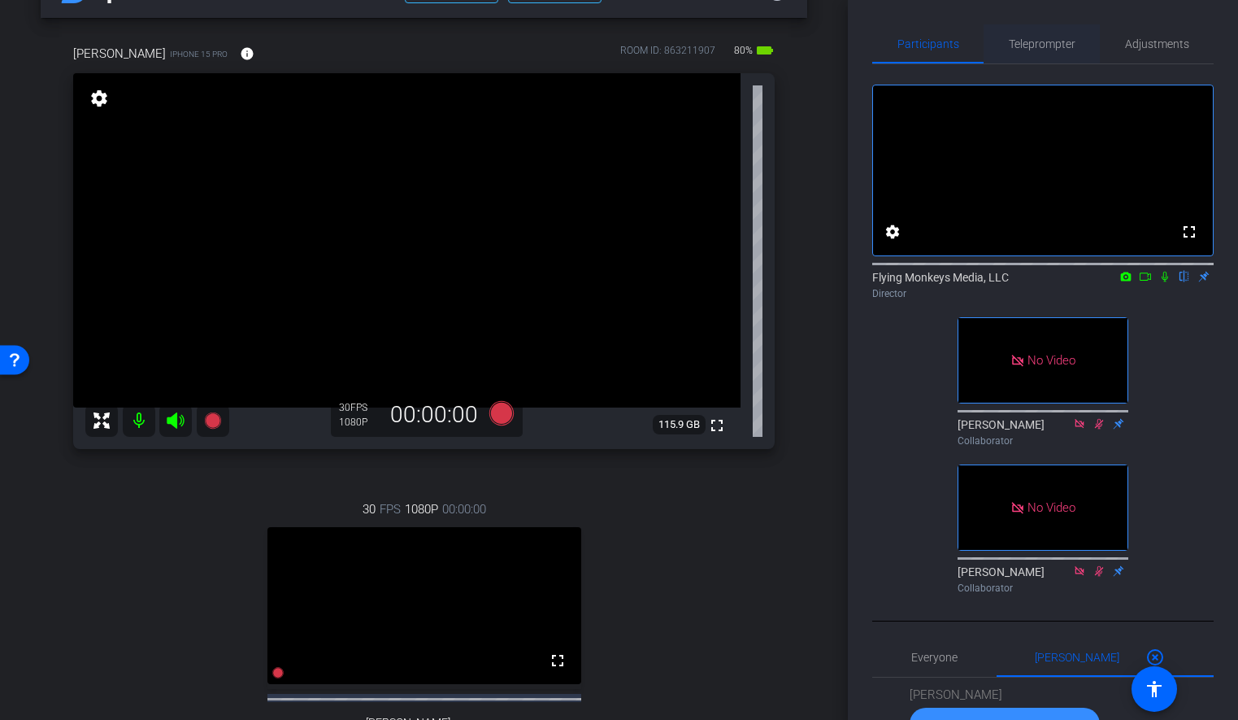
click at [1046, 46] on span "Teleprompter" at bounding box center [1042, 43] width 67 height 11
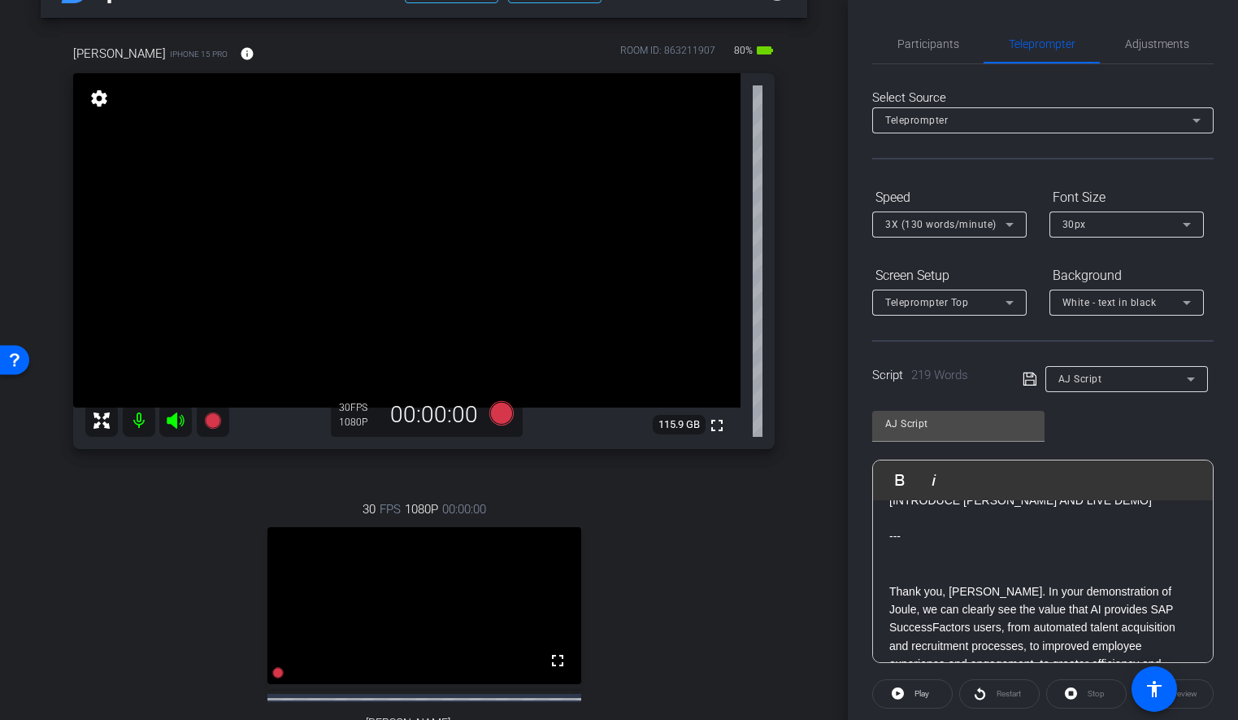
scroll to position [87, 0]
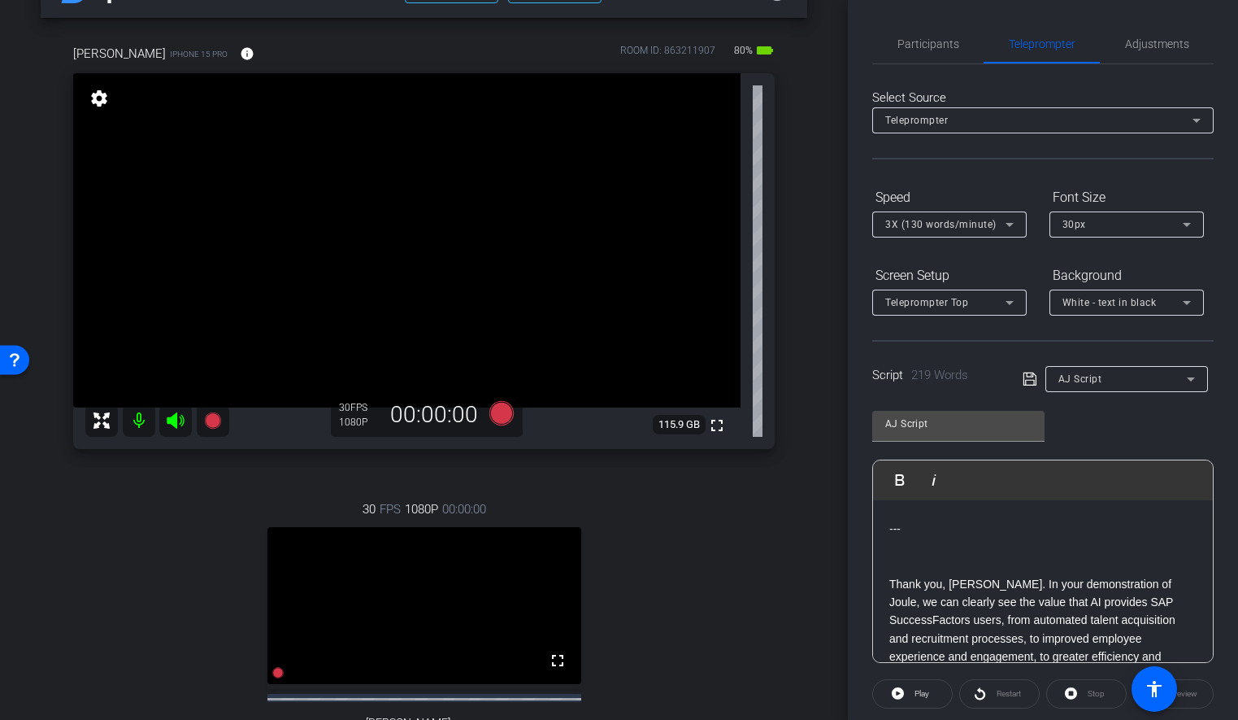
click at [916, 568] on p "[INTRODUCE [PERSON_NAME] AND LIVE DEMO] ---" at bounding box center [1043, 529] width 307 height 91
click at [815, 417] on div "arrow_back Joule Everywhere - 105 - HCM Back to project Send invite account_box…" at bounding box center [424, 308] width 848 height 720
click at [916, 42] on span "Participants" at bounding box center [929, 43] width 62 height 11
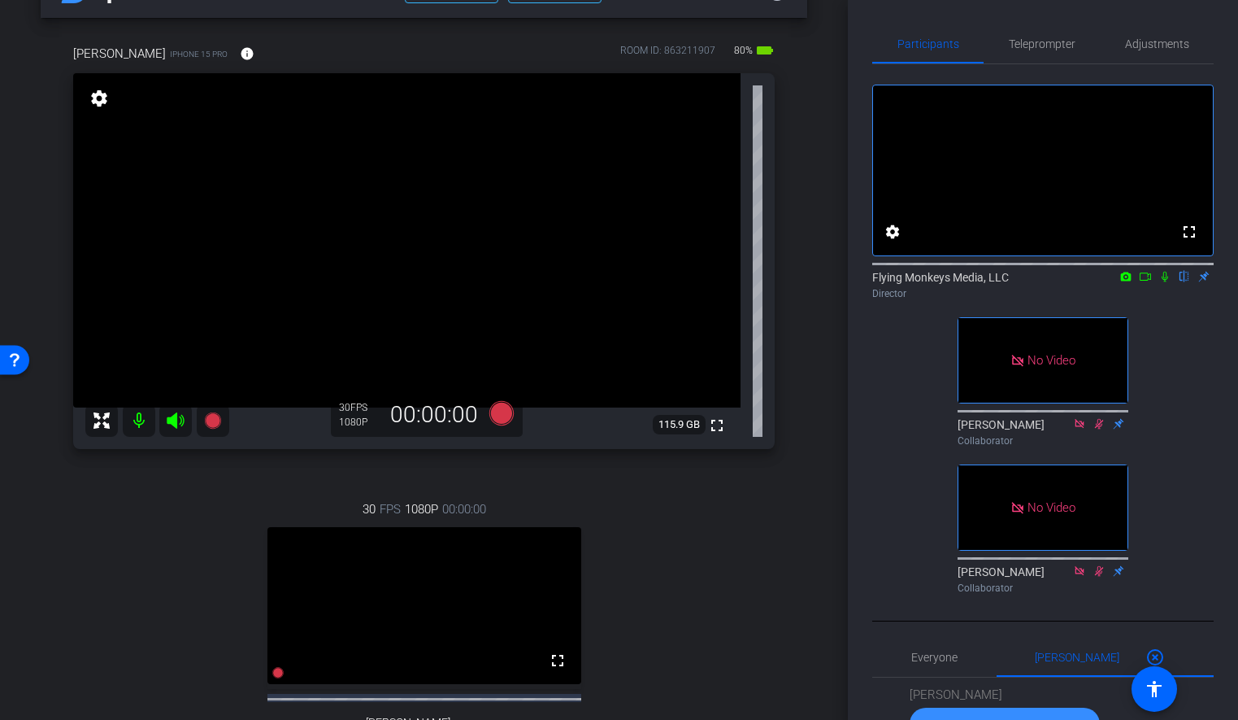
click at [1151, 284] on mat-icon at bounding box center [1146, 276] width 20 height 15
click at [1188, 282] on icon at bounding box center [1184, 276] width 13 height 11
click at [505, 419] on icon at bounding box center [501, 413] width 24 height 24
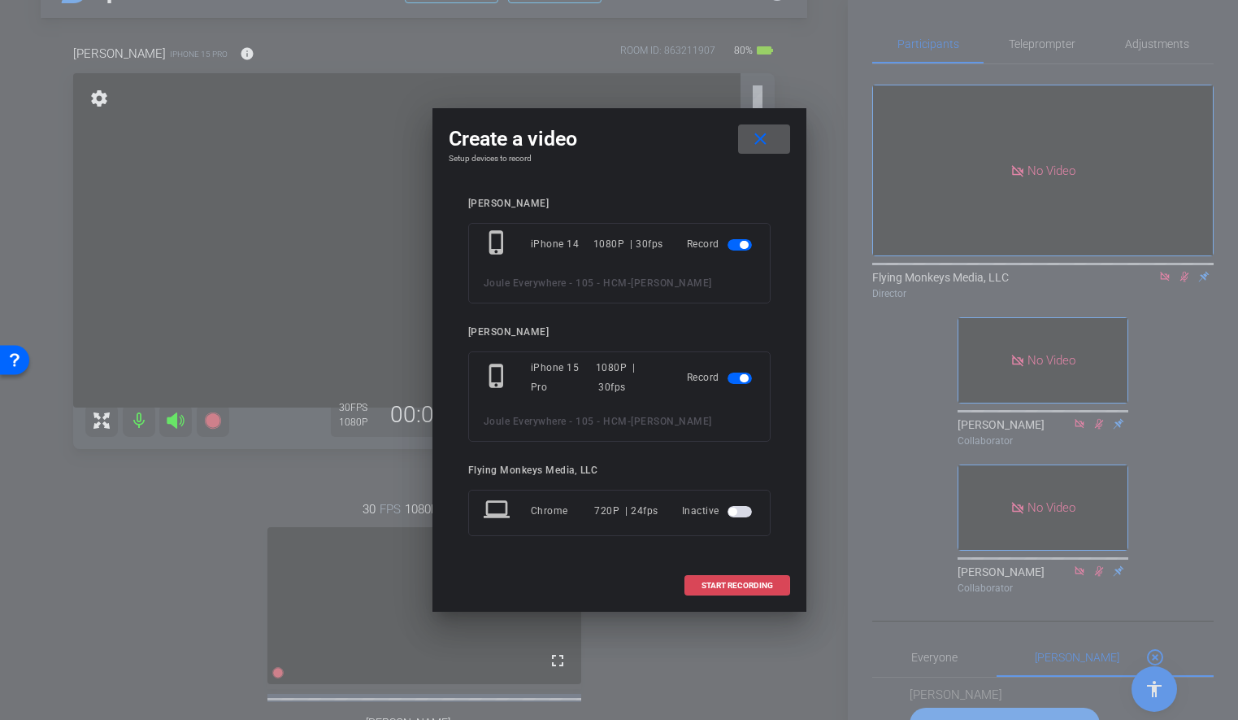
click at [721, 583] on span "START RECORDING" at bounding box center [738, 585] width 72 height 8
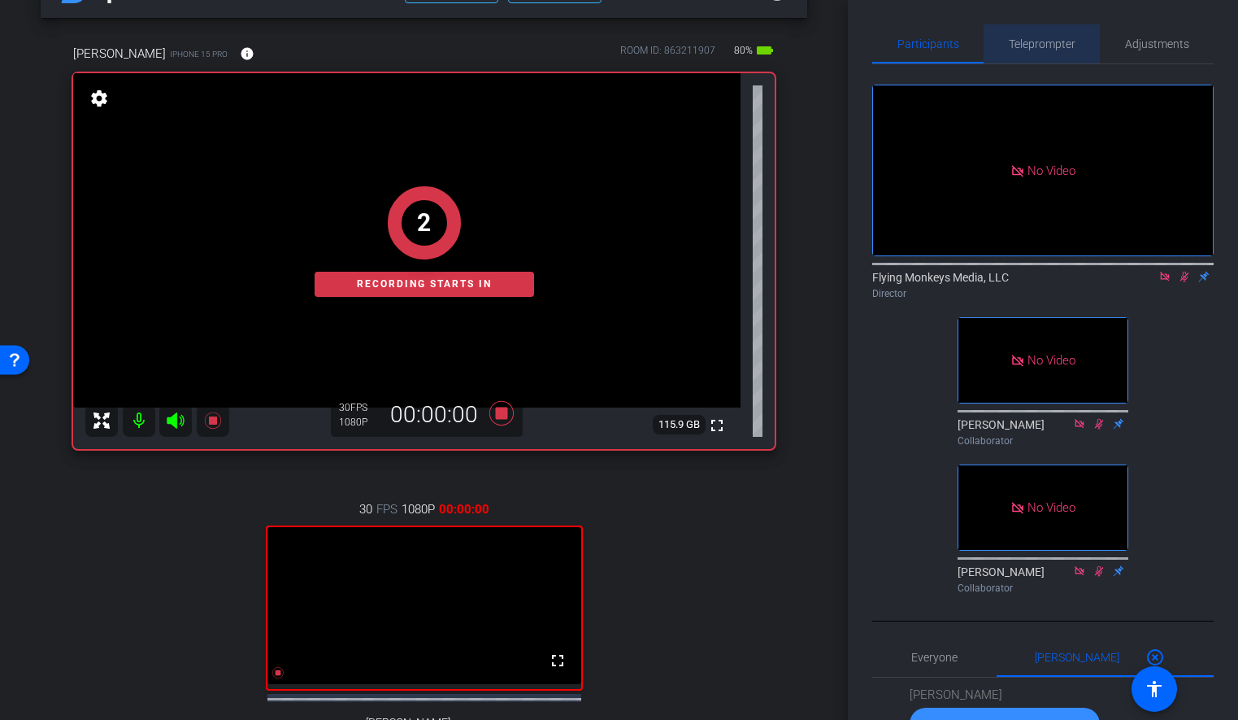
click at [1041, 47] on span "Teleprompter" at bounding box center [1042, 43] width 67 height 11
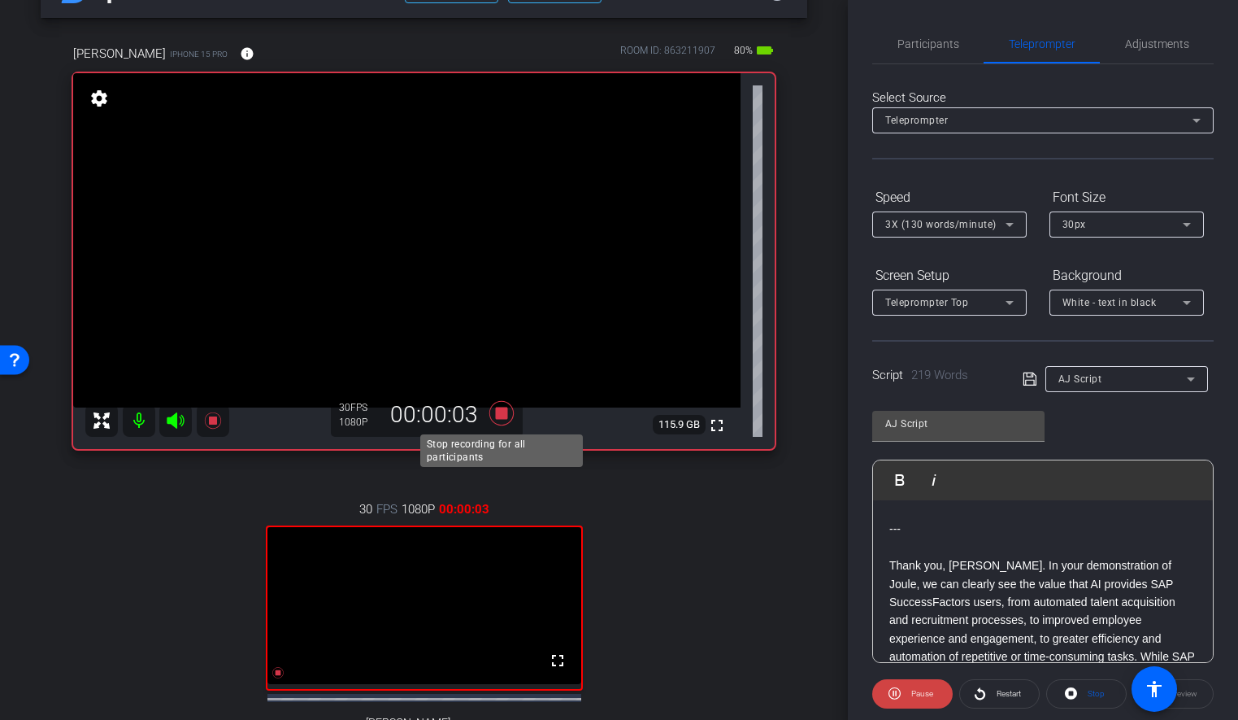
click at [501, 411] on icon at bounding box center [501, 413] width 24 height 24
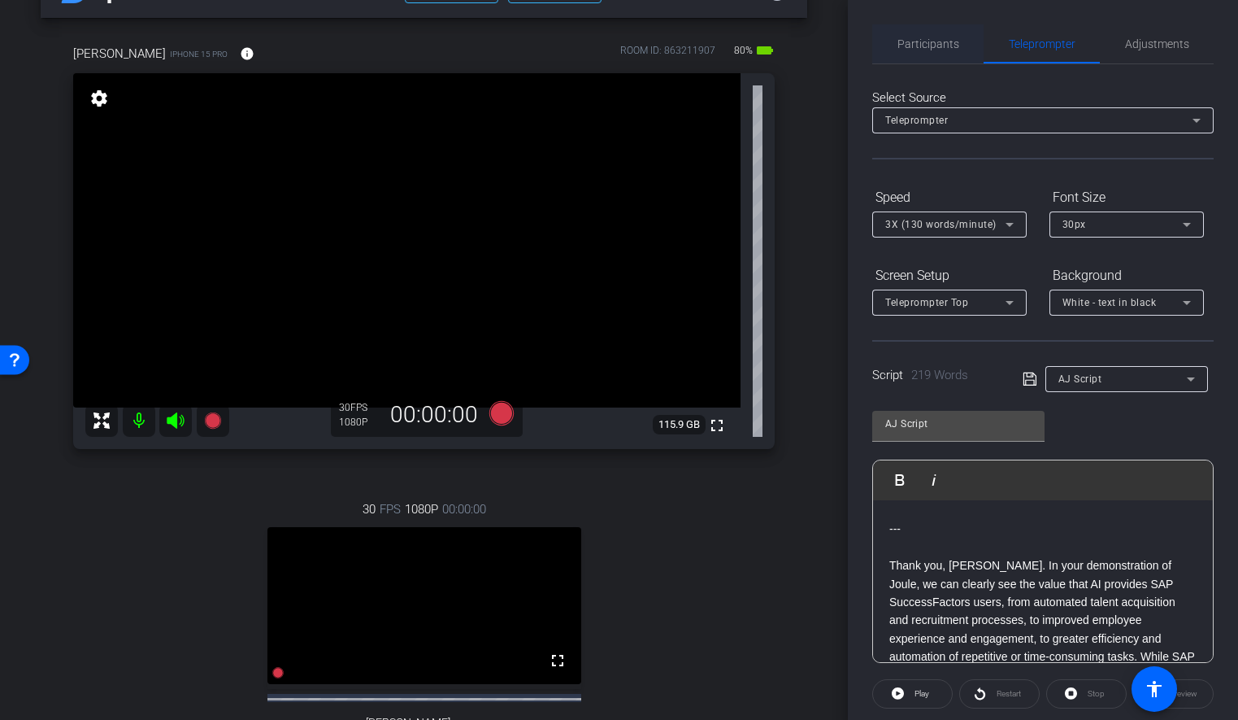
click at [929, 38] on span "Participants" at bounding box center [929, 43] width 62 height 11
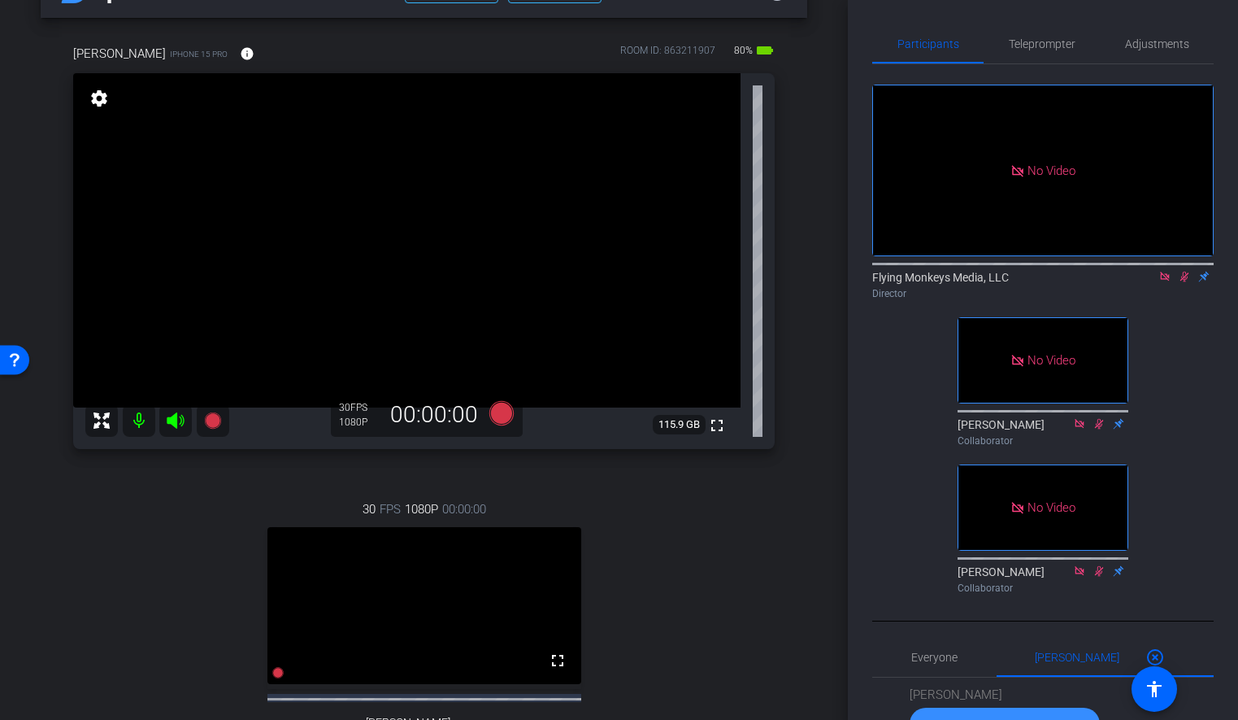
click at [1159, 271] on icon at bounding box center [1165, 276] width 13 height 11
click at [1160, 282] on icon at bounding box center [1165, 276] width 13 height 11
click at [1064, 66] on div "fullscreen settings Flying Monkeys Media, LLC flip Director No Video [PERSON_NA…" at bounding box center [1044, 332] width 342 height 536
click at [1055, 43] on span "Teleprompter" at bounding box center [1042, 43] width 67 height 11
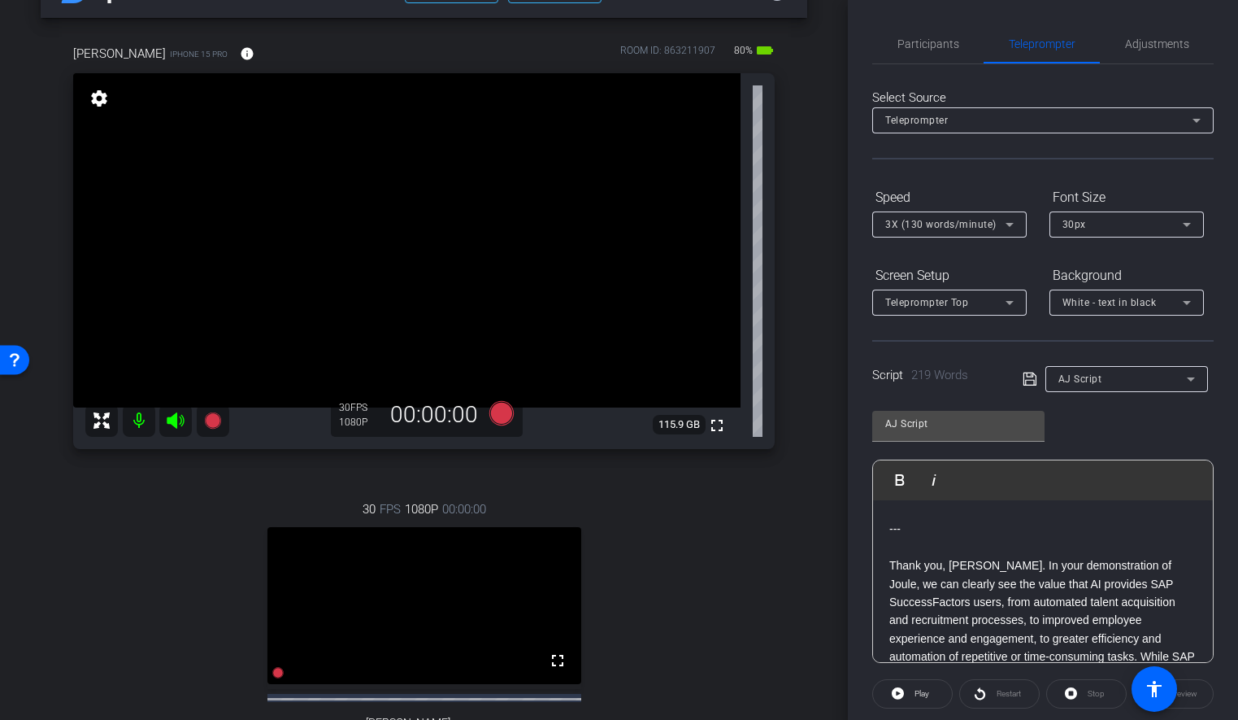
click at [1032, 378] on icon at bounding box center [1030, 379] width 15 height 20
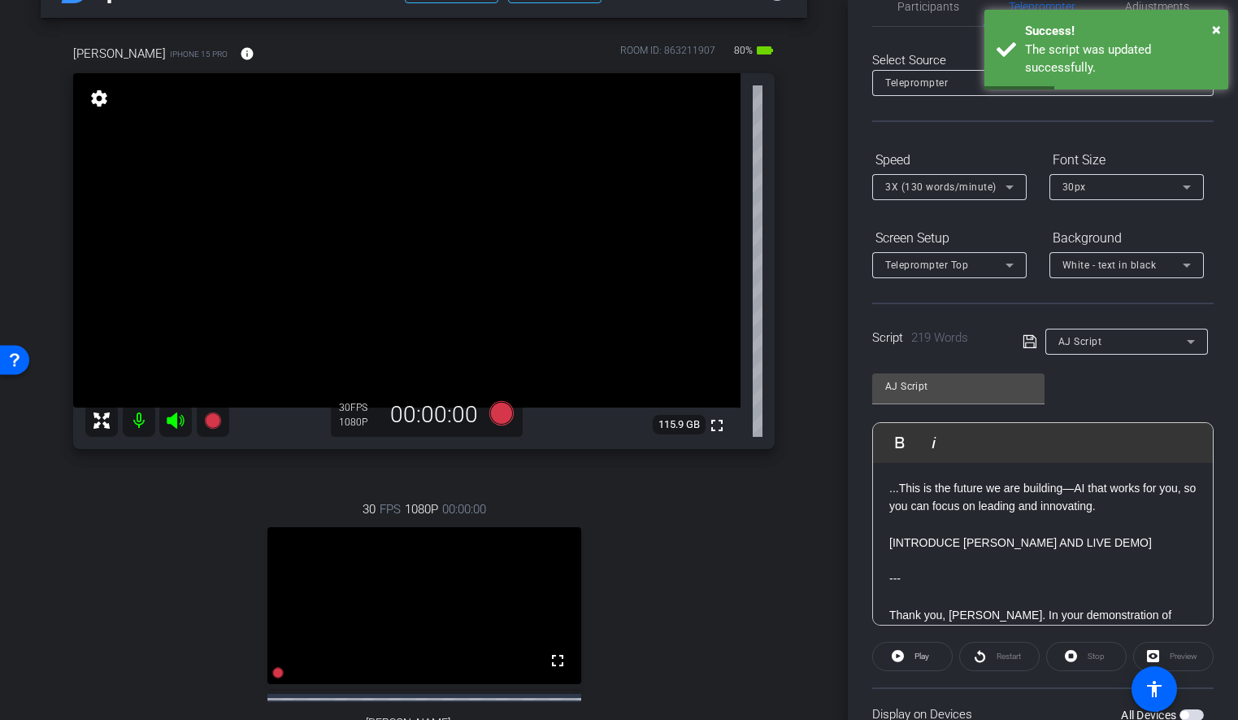
scroll to position [22, 0]
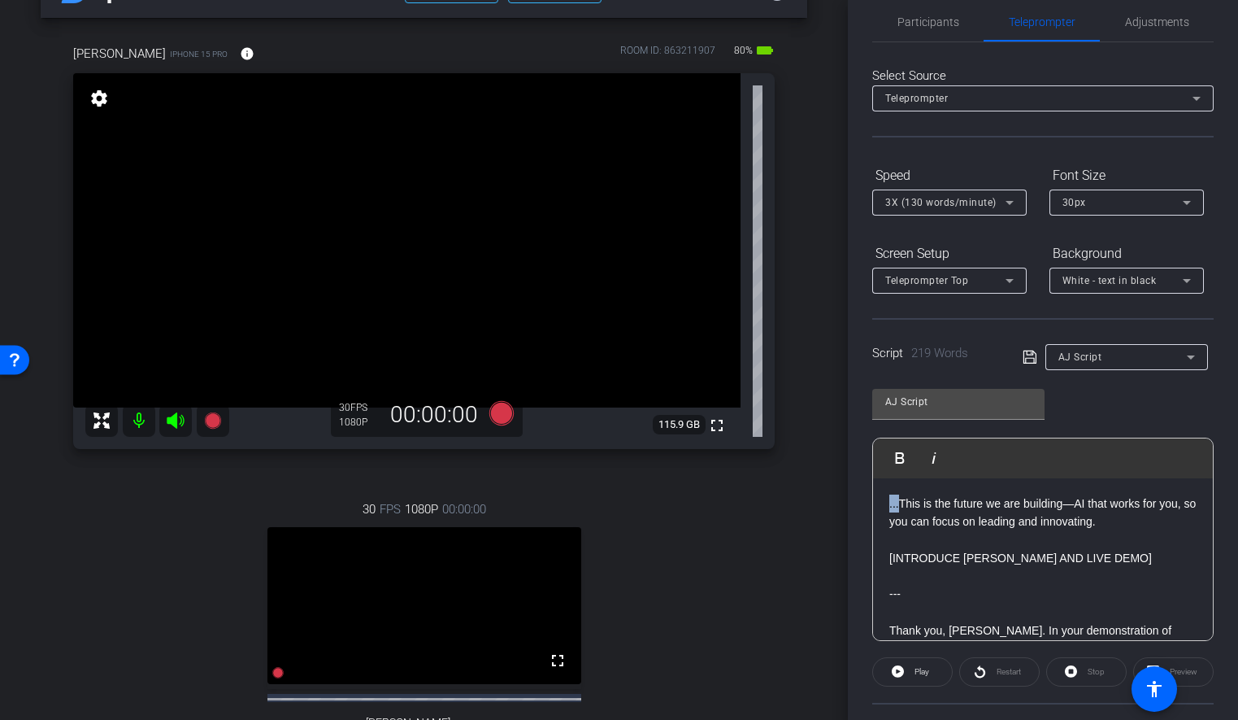
drag, startPoint x: 901, startPoint y: 504, endPoint x: 886, endPoint y: 504, distance: 15.4
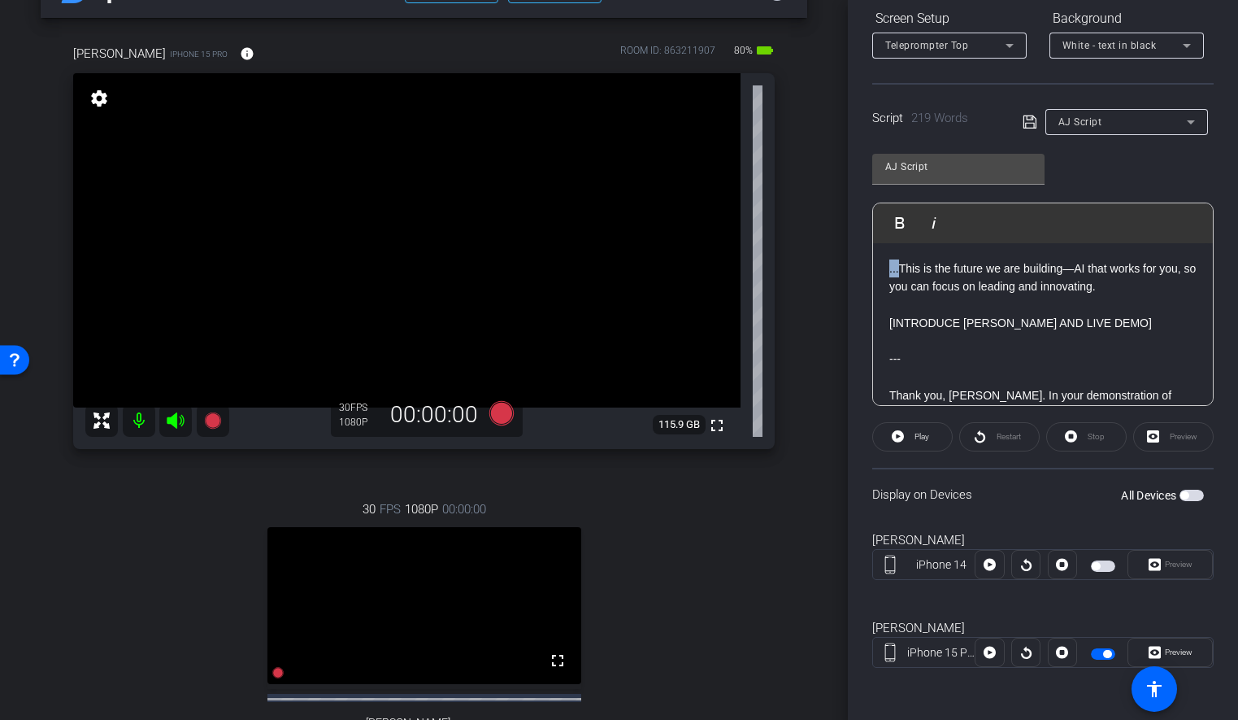
click at [1102, 653] on span "button" at bounding box center [1103, 653] width 24 height 11
click at [1103, 652] on span "button" at bounding box center [1103, 653] width 24 height 11
click at [848, 290] on div "Participants Teleprompter Adjustments settings Flying Monkeys Media, LLC flip D…" at bounding box center [1043, 360] width 390 height 720
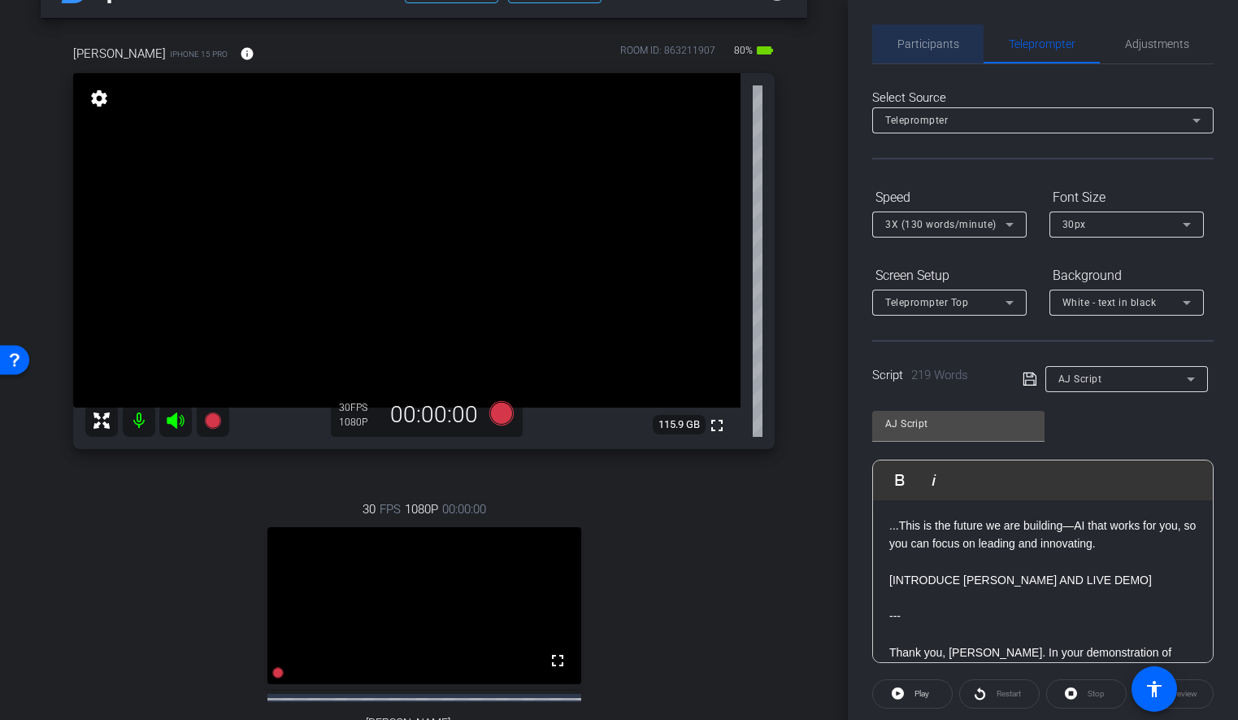
click at [937, 35] on span "Participants" at bounding box center [929, 43] width 62 height 39
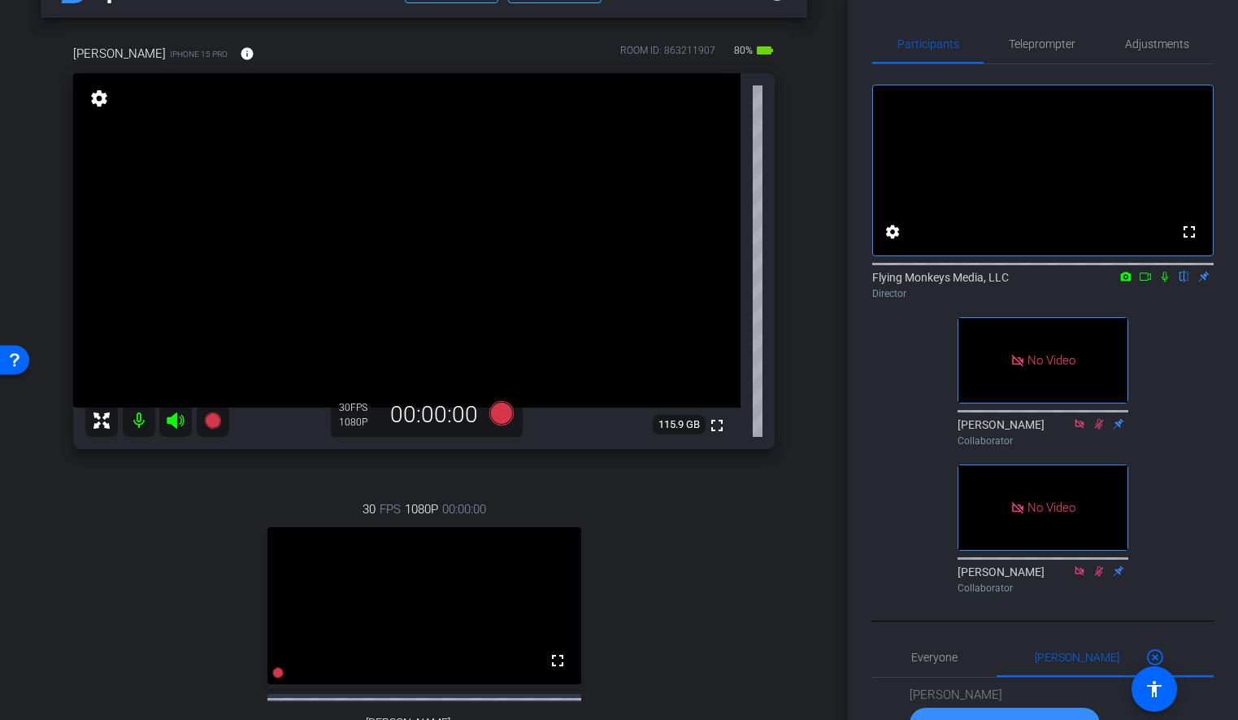
click at [1145, 282] on icon at bounding box center [1145, 276] width 13 height 11
click at [1182, 282] on icon at bounding box center [1185, 277] width 7 height 11
click at [500, 416] on icon at bounding box center [501, 413] width 24 height 24
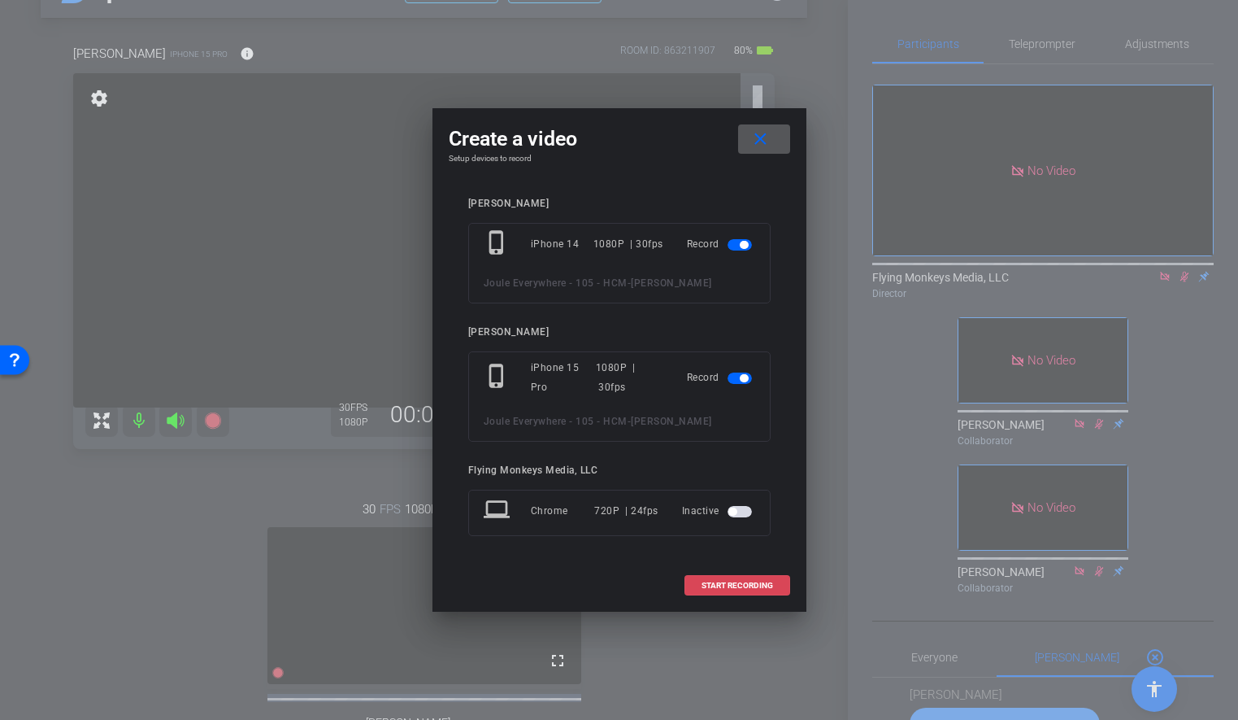
click at [754, 583] on span "START RECORDING" at bounding box center [738, 585] width 72 height 8
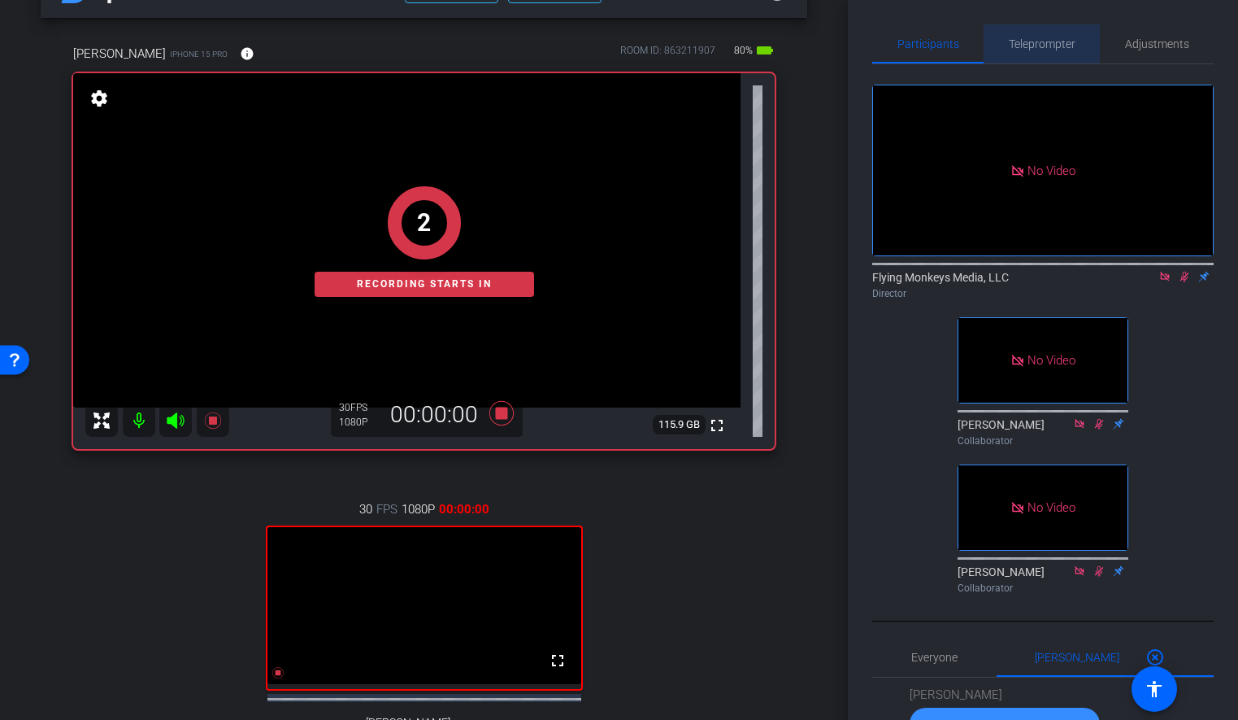
click at [1026, 50] on span "Teleprompter" at bounding box center [1042, 43] width 67 height 39
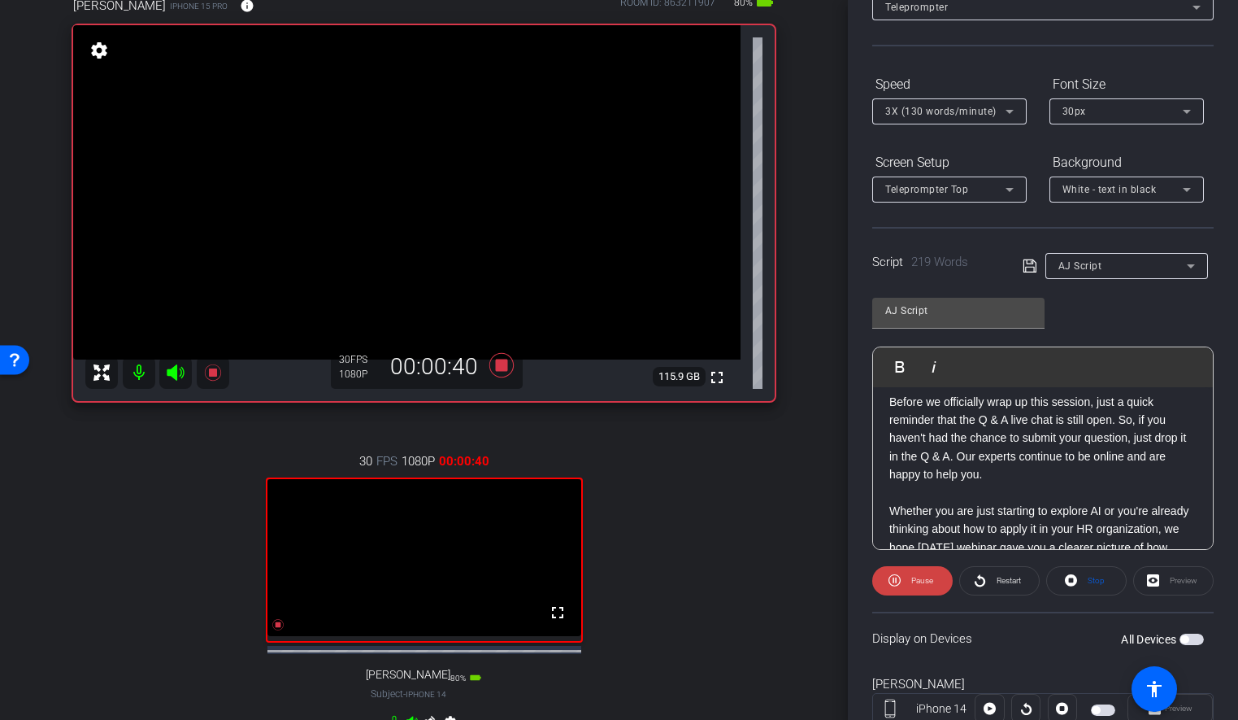
scroll to position [99, 0]
click at [817, 285] on div "arrow_back Joule Everywhere - 105 - HCM Back to project Send invite account_box…" at bounding box center [424, 261] width 848 height 720
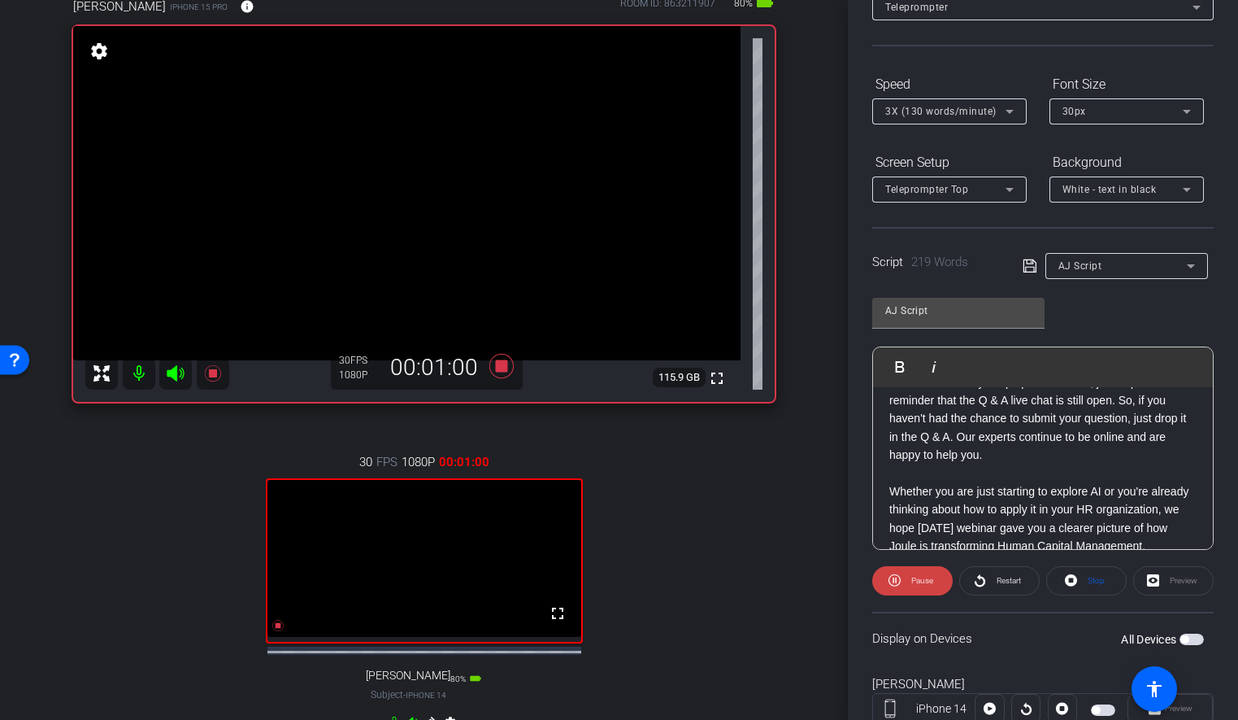
scroll to position [366, 0]
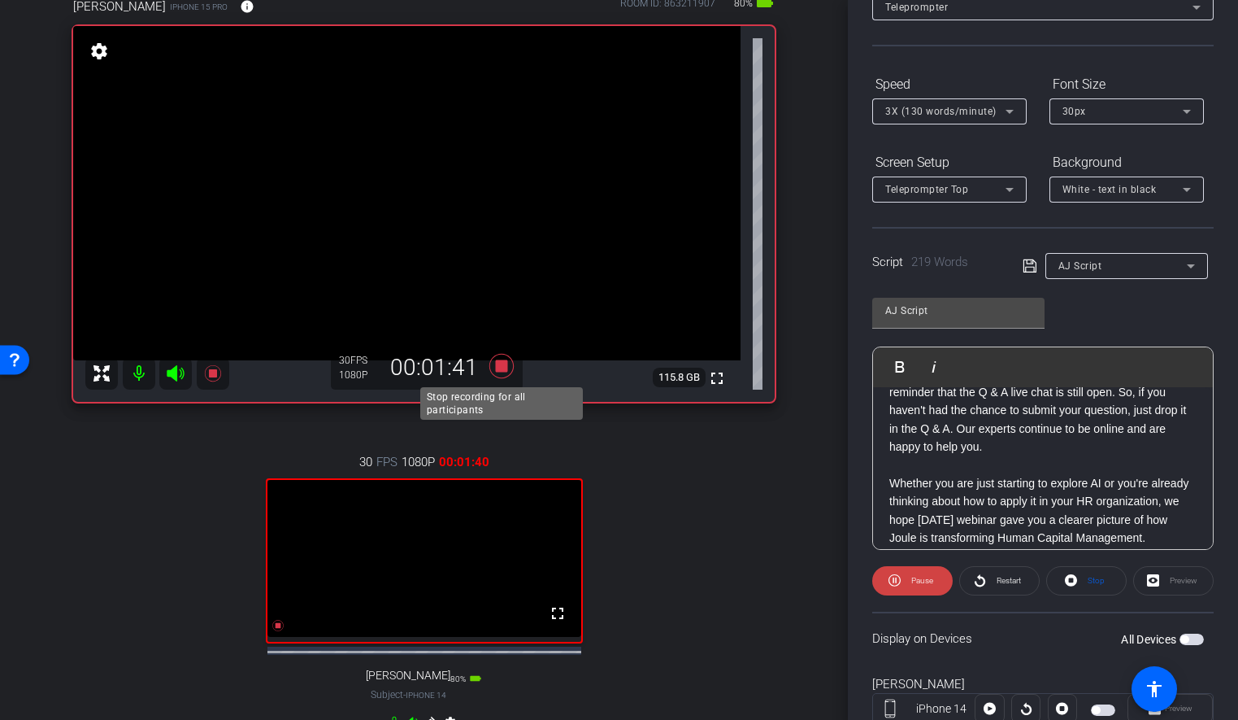
click at [499, 367] on icon at bounding box center [501, 366] width 24 height 24
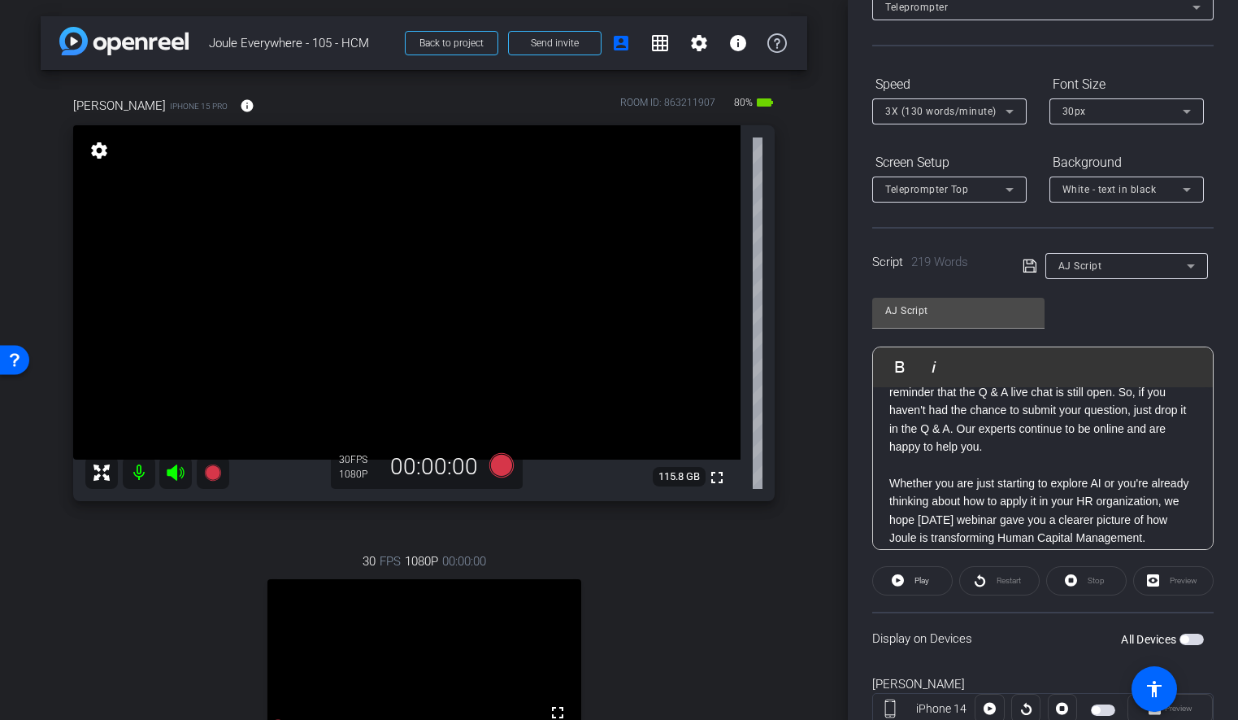
scroll to position [0, 0]
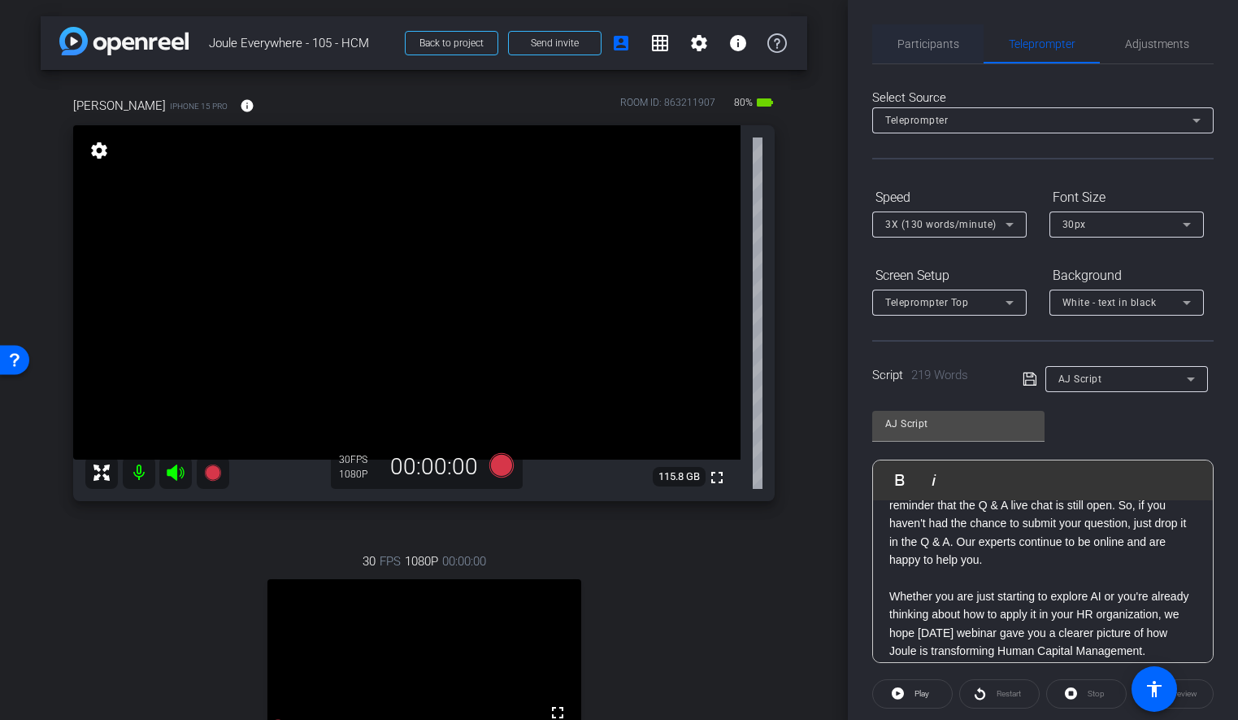
click at [932, 38] on span "Participants" at bounding box center [929, 43] width 62 height 11
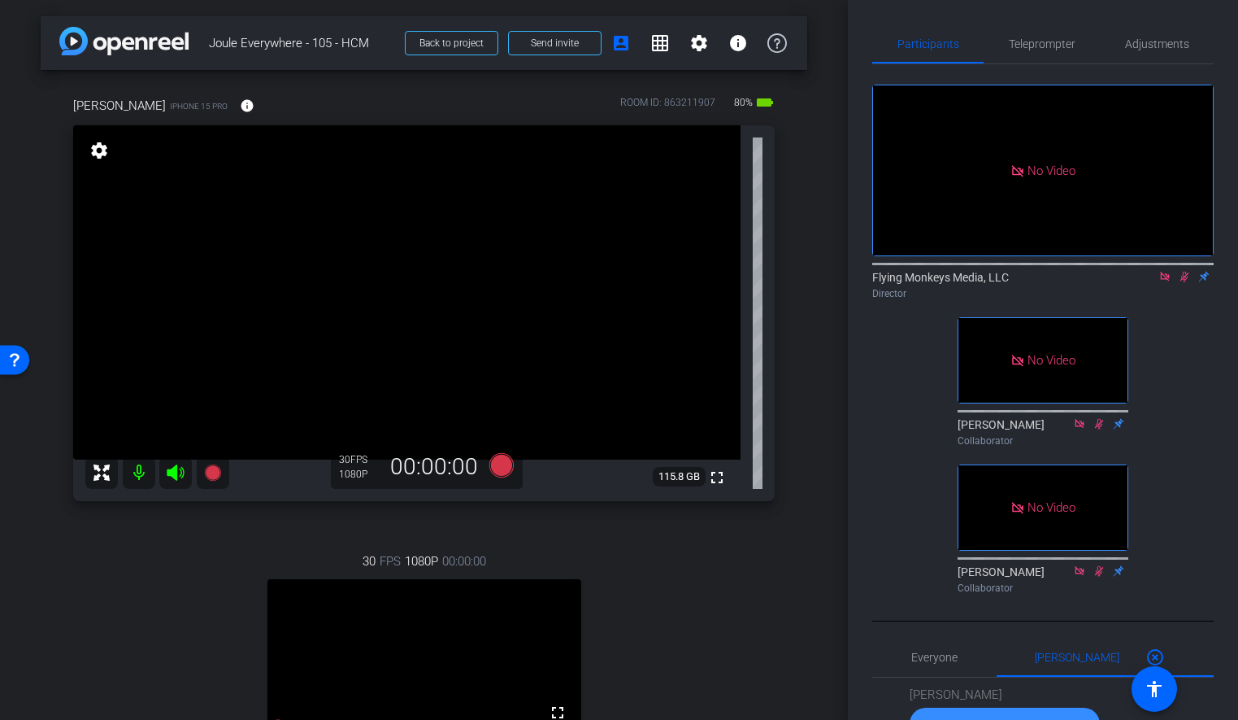
click at [1169, 271] on icon at bounding box center [1165, 276] width 13 height 11
click at [1167, 282] on icon at bounding box center [1165, 276] width 13 height 11
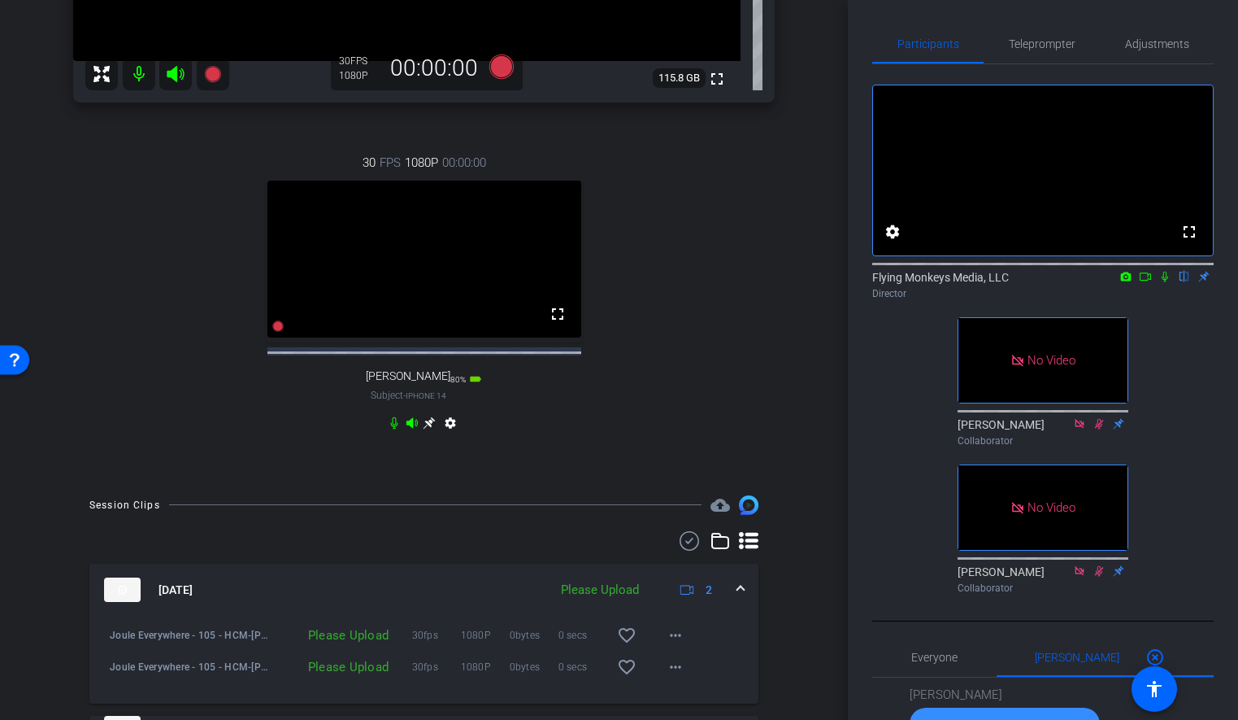
scroll to position [942, 0]
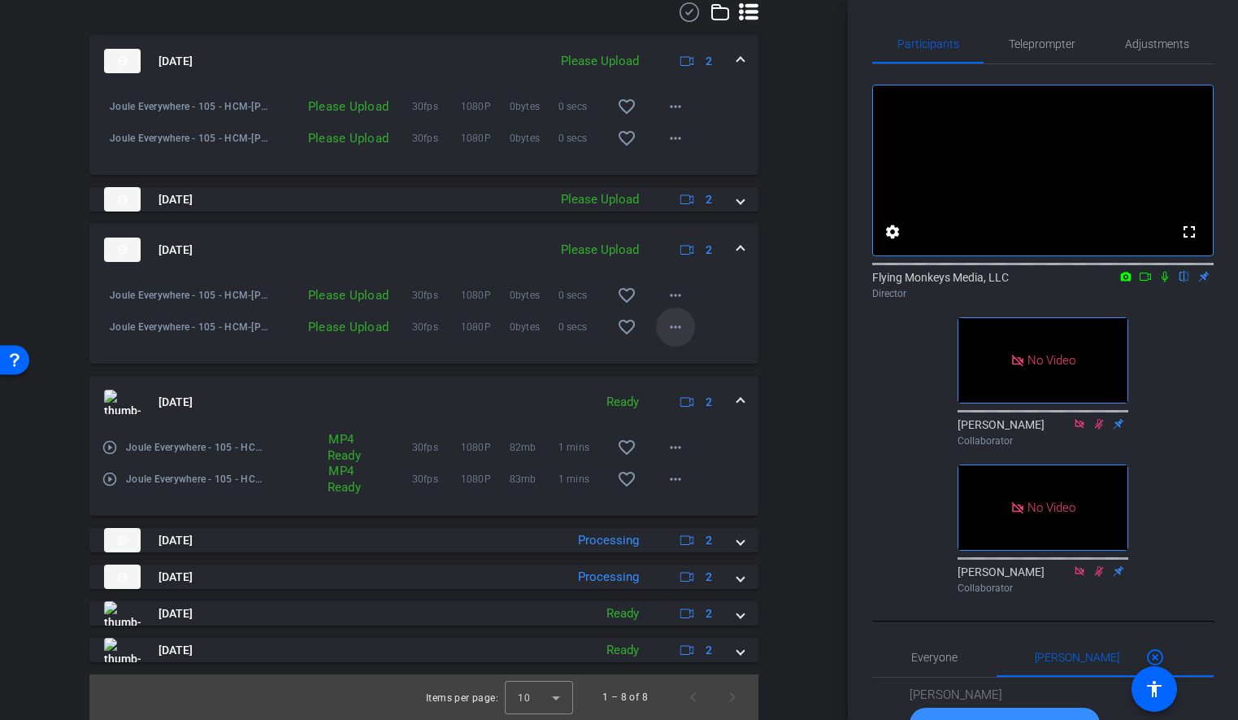
click at [674, 318] on mat-icon "more_horiz" at bounding box center [676, 327] width 20 height 20
click at [694, 353] on span "Upload" at bounding box center [701, 360] width 65 height 20
click at [673, 294] on mat-icon "more_horiz" at bounding box center [676, 295] width 20 height 20
click at [701, 321] on span "Upload" at bounding box center [701, 329] width 65 height 20
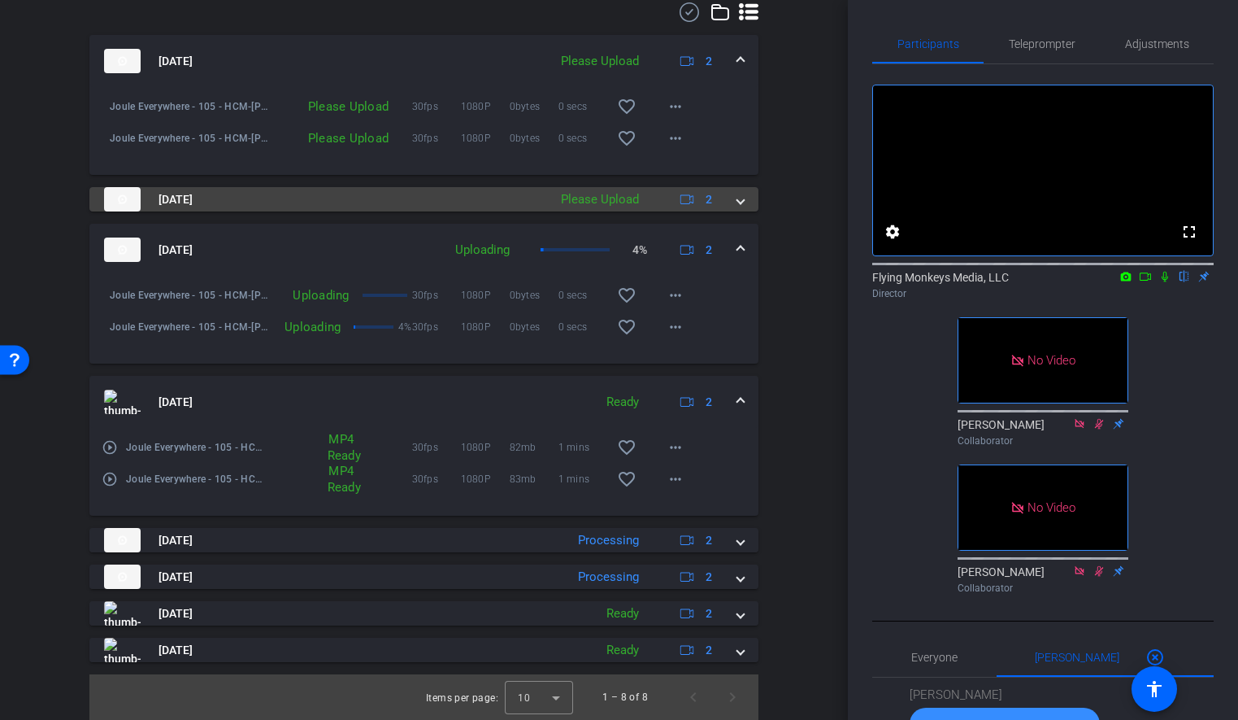
click at [738, 202] on span at bounding box center [741, 199] width 7 height 17
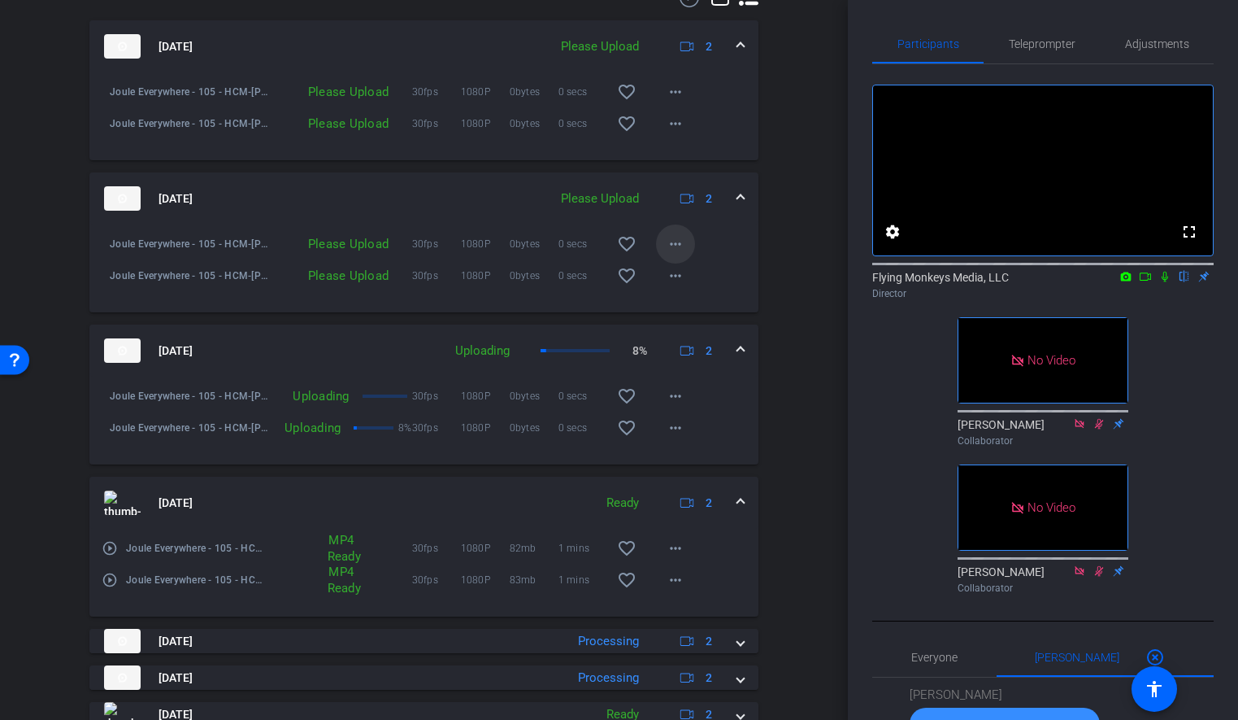
click at [672, 254] on mat-icon "more_horiz" at bounding box center [676, 244] width 20 height 20
click at [700, 289] on span "Upload" at bounding box center [701, 292] width 65 height 20
click at [671, 285] on mat-icon "more_horiz" at bounding box center [676, 276] width 20 height 20
click at [694, 320] on span "Upload" at bounding box center [701, 324] width 65 height 20
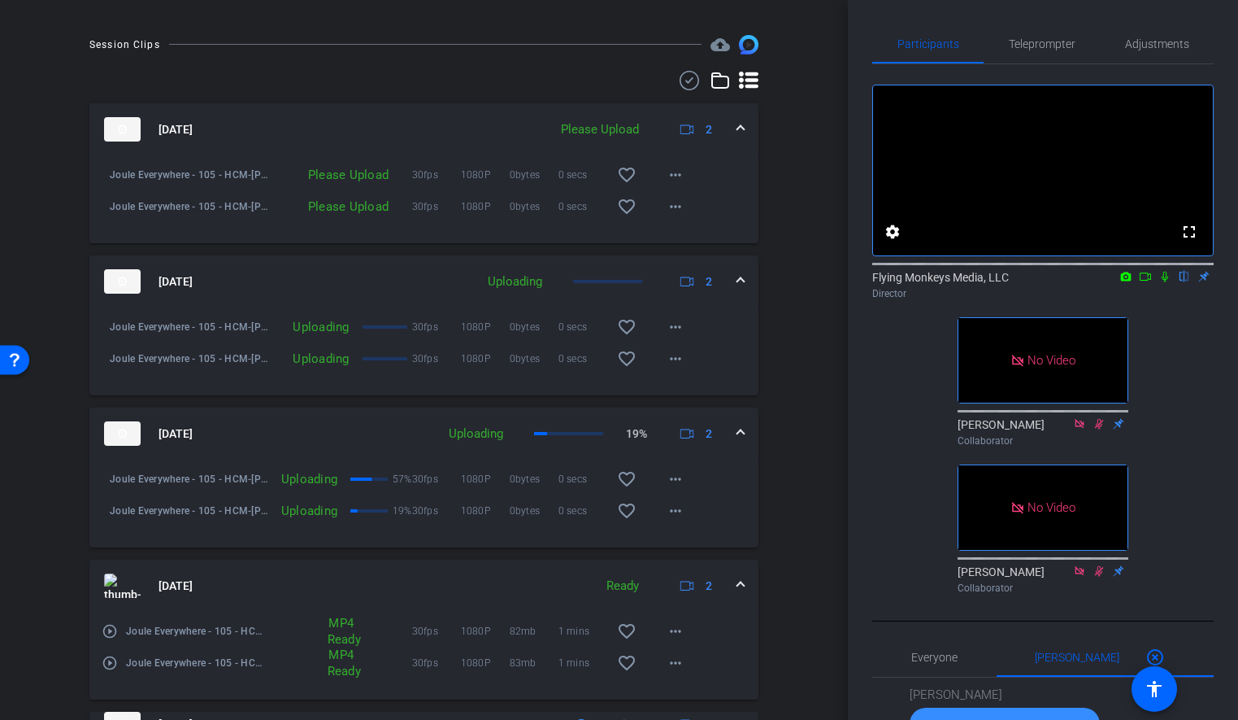
scroll to position [855, 0]
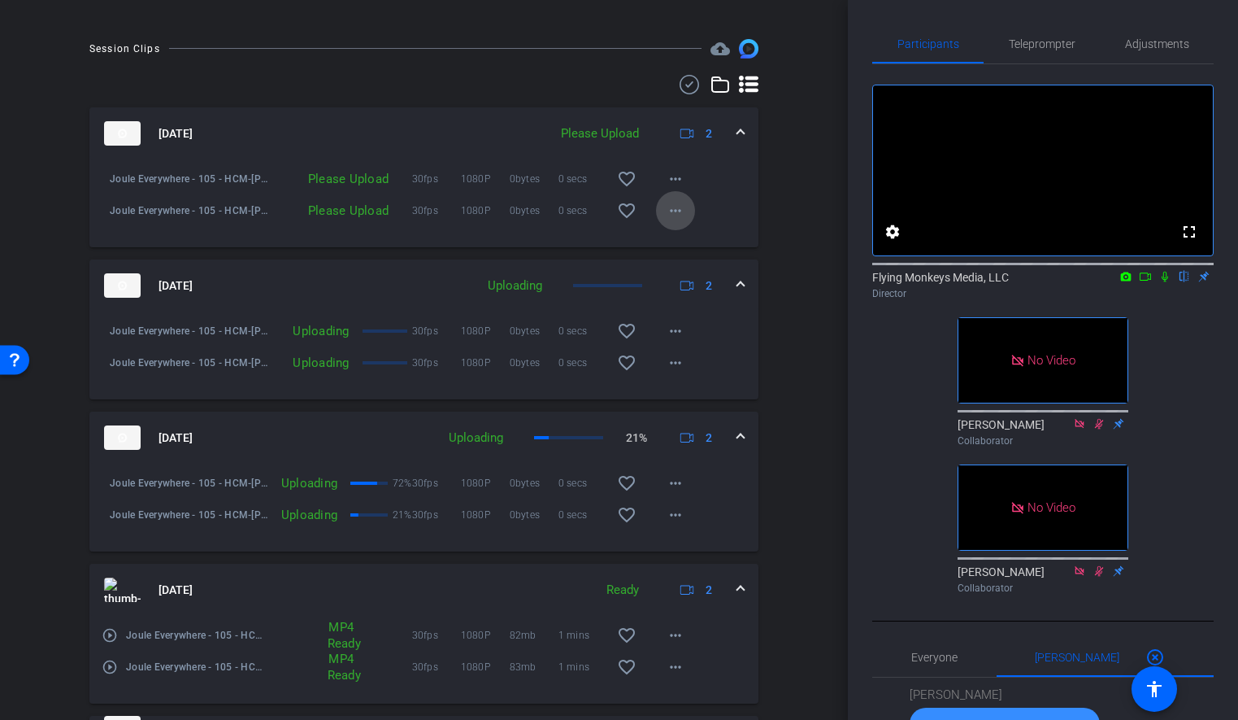
click at [671, 220] on mat-icon "more_horiz" at bounding box center [676, 211] width 20 height 20
click at [699, 257] on span "Upload" at bounding box center [701, 259] width 65 height 20
click at [676, 189] on mat-icon "more_horiz" at bounding box center [676, 179] width 20 height 20
click at [704, 222] on span "Upload" at bounding box center [701, 227] width 65 height 20
click at [824, 191] on div "arrow_back Joule Everywhere - 105 - HCM Back to project Send invite account_box…" at bounding box center [424, 360] width 848 height 720
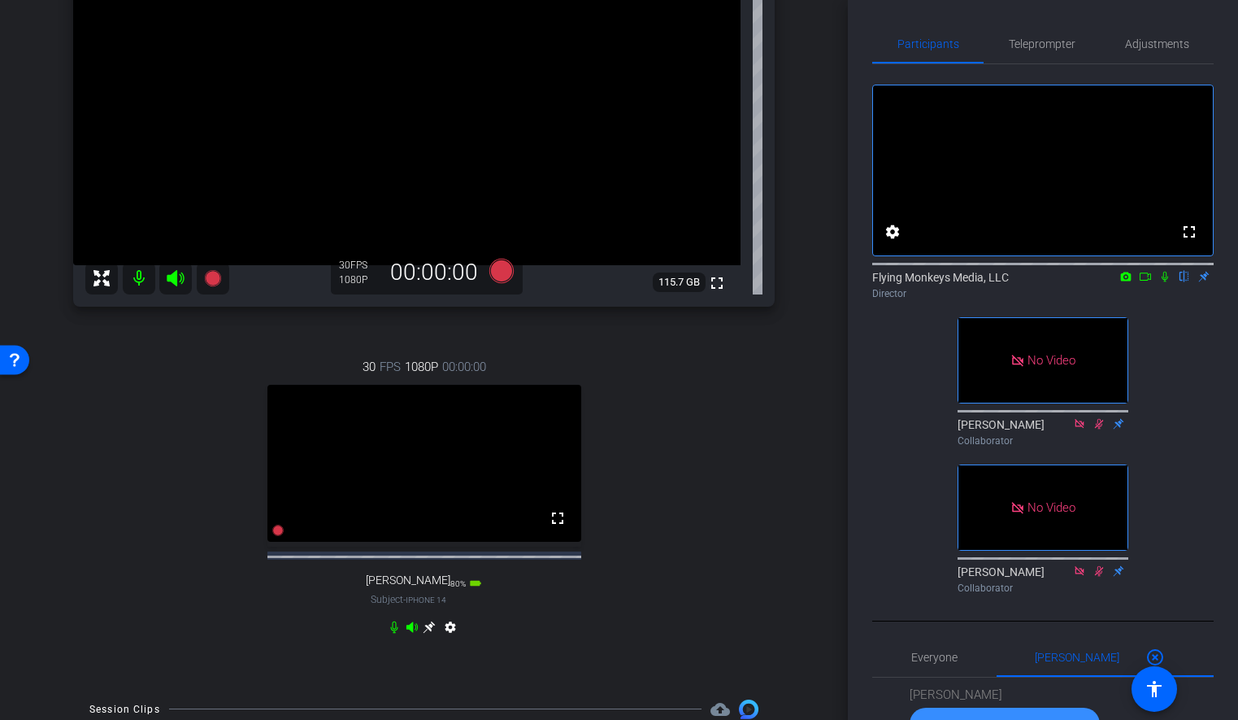
scroll to position [206, 0]
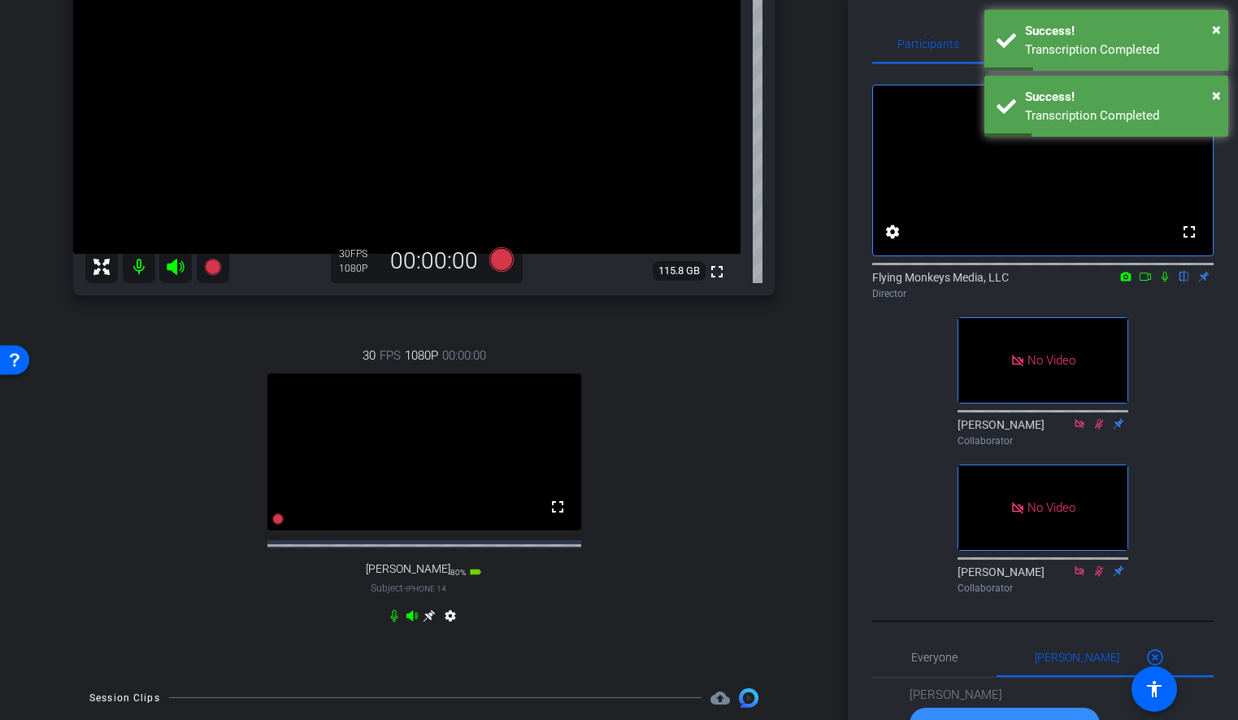
click at [835, 72] on div "arrow_back Joule Everywhere - 105 - HCM Back to project Send invite account_box…" at bounding box center [424, 154] width 848 height 720
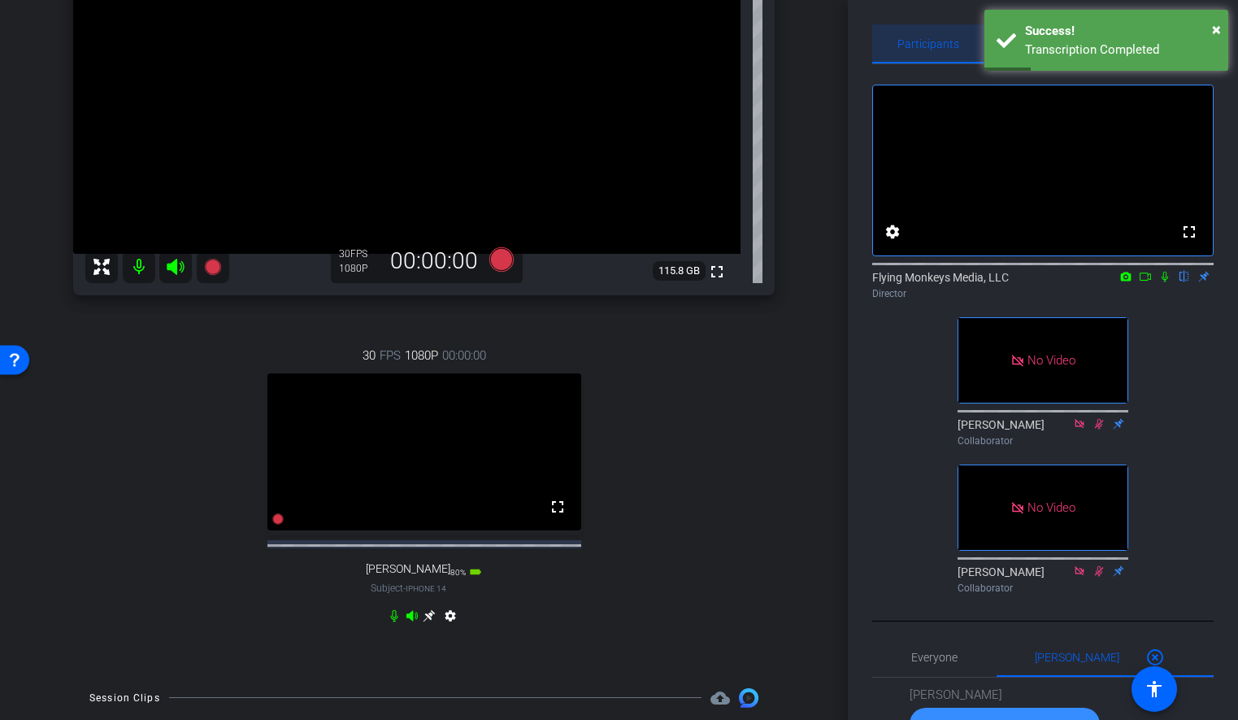
click at [904, 41] on span "Participants" at bounding box center [929, 43] width 62 height 11
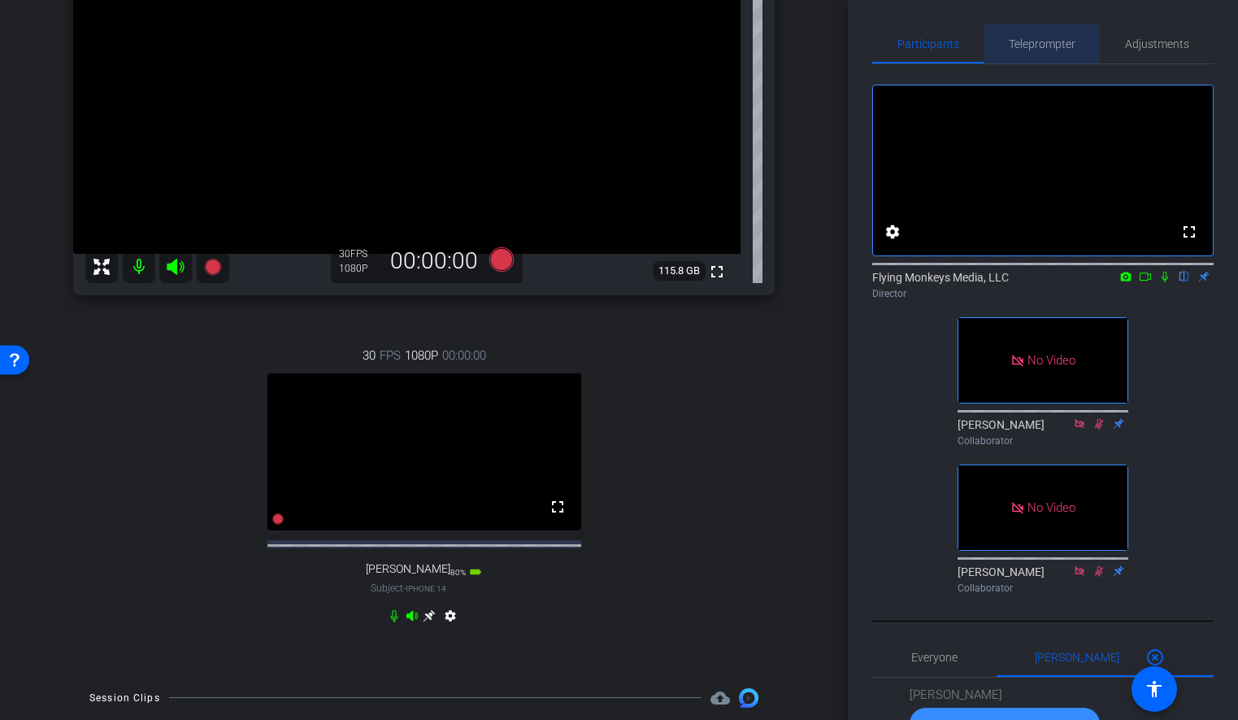
click at [1044, 49] on span "Teleprompter" at bounding box center [1042, 43] width 67 height 11
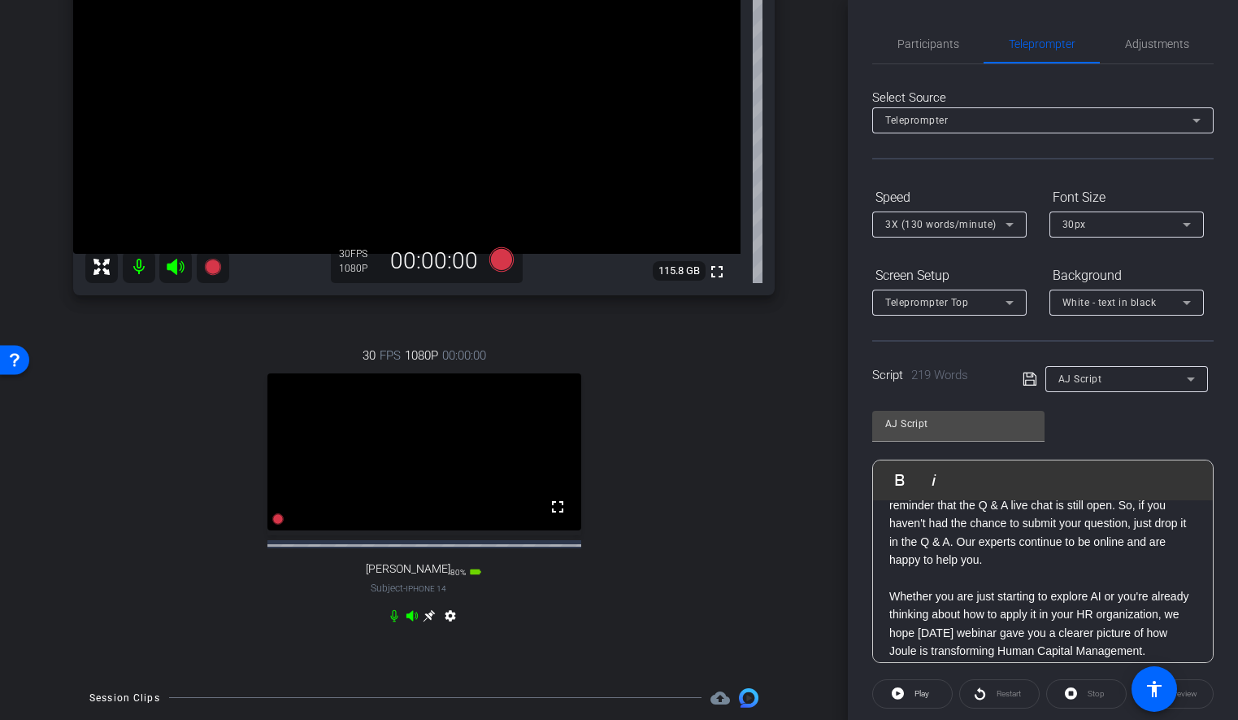
click at [979, 567] on p "Before we officially wrap up this session, just a quick reminder that the Q & A…" at bounding box center [1043, 523] width 307 height 91
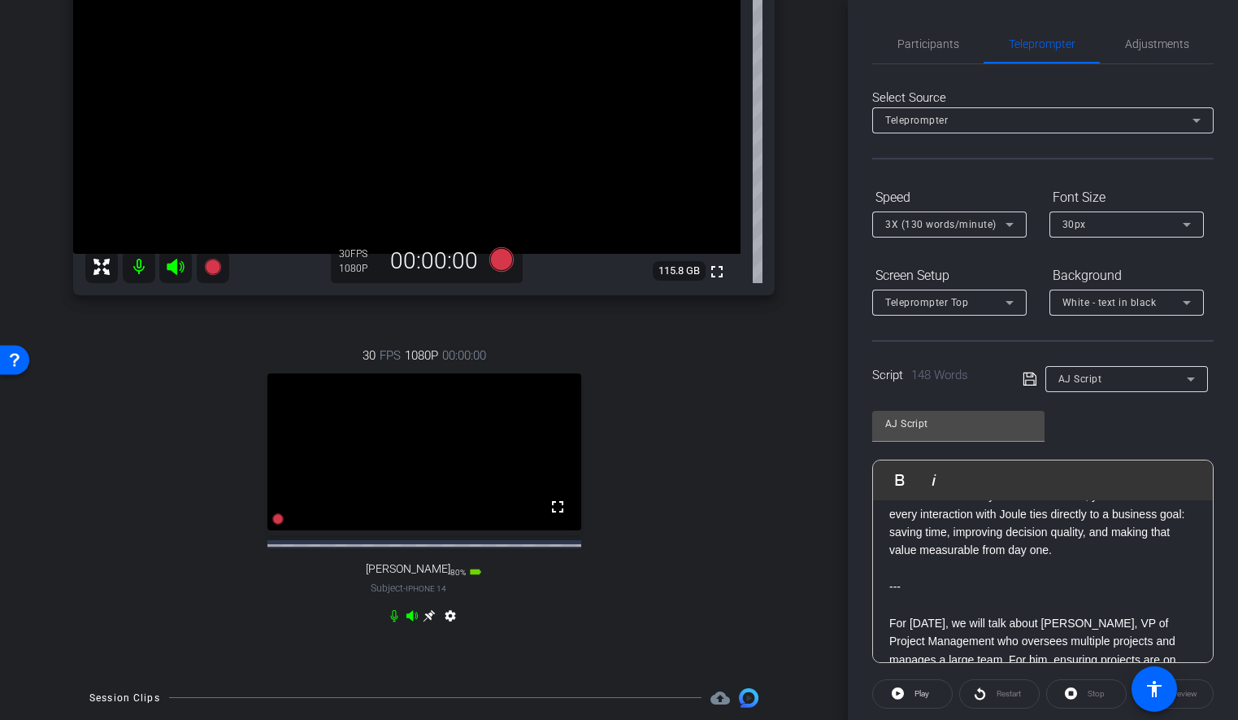
scroll to position [0, 0]
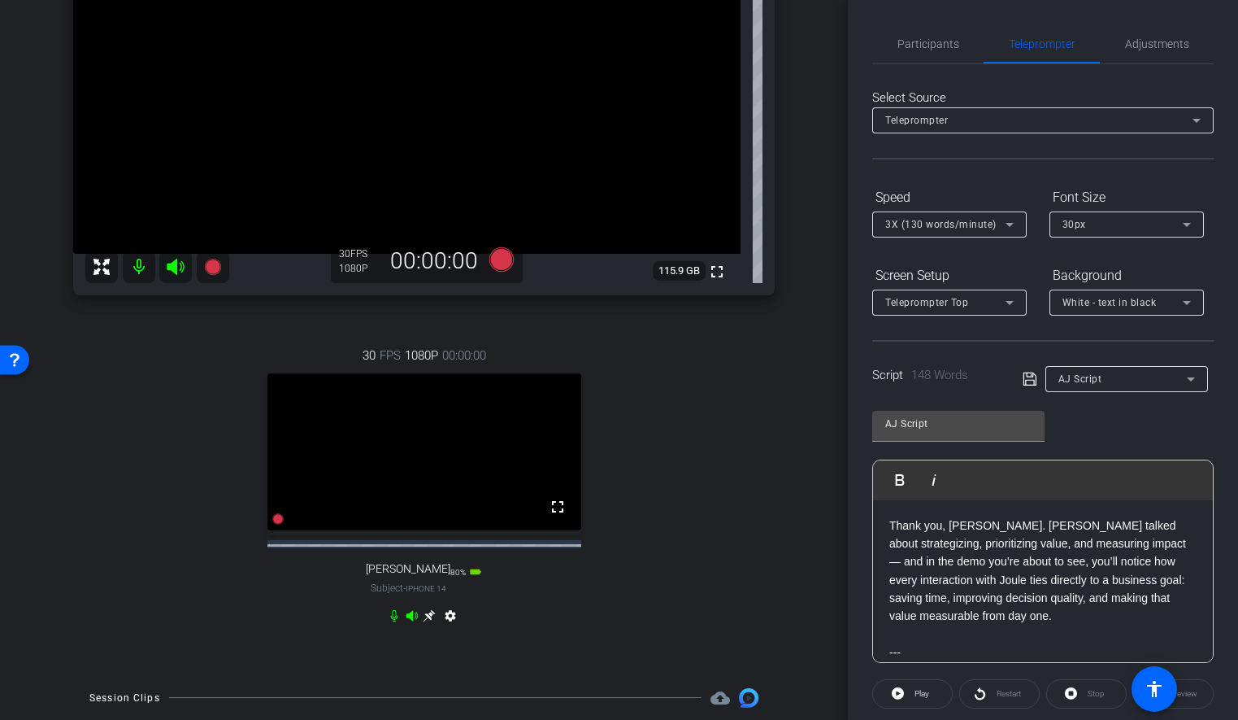
click at [969, 529] on p "Thank you, [PERSON_NAME]. [PERSON_NAME] talked about strategizing, prioritizing…" at bounding box center [1043, 570] width 307 height 109
click at [937, 432] on input "AJ Script" at bounding box center [959, 424] width 146 height 20
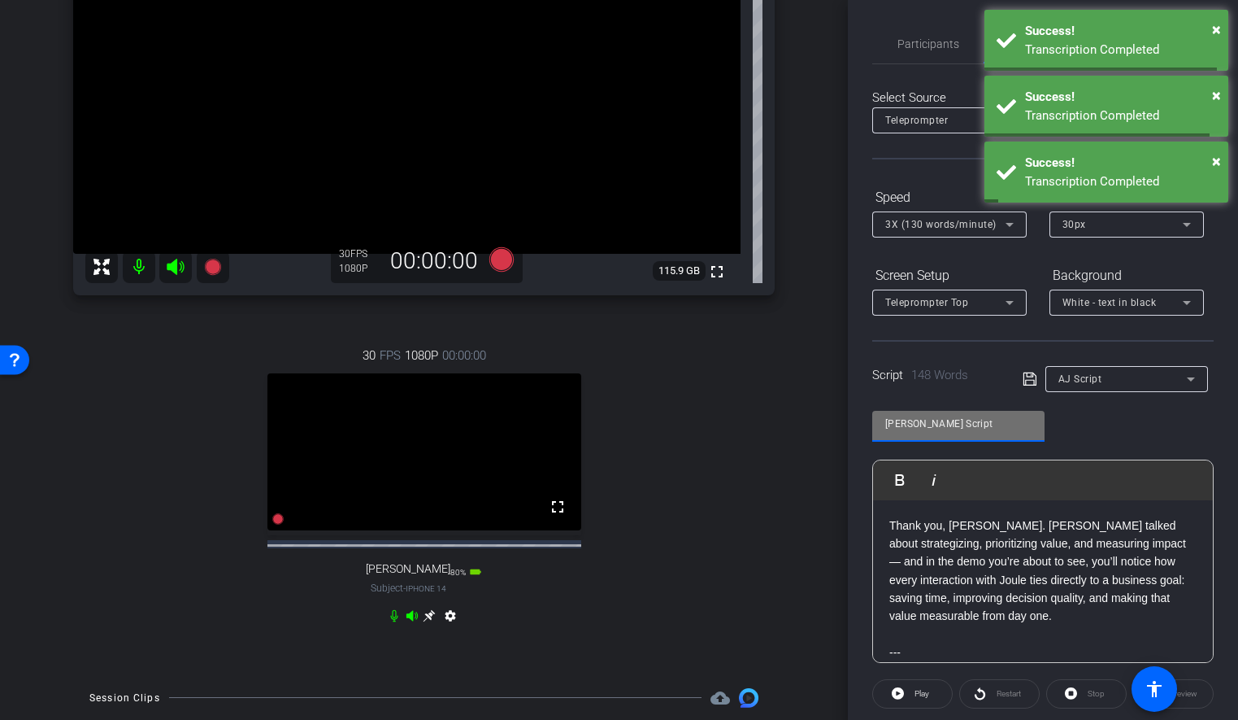
type input "[PERSON_NAME] Script"
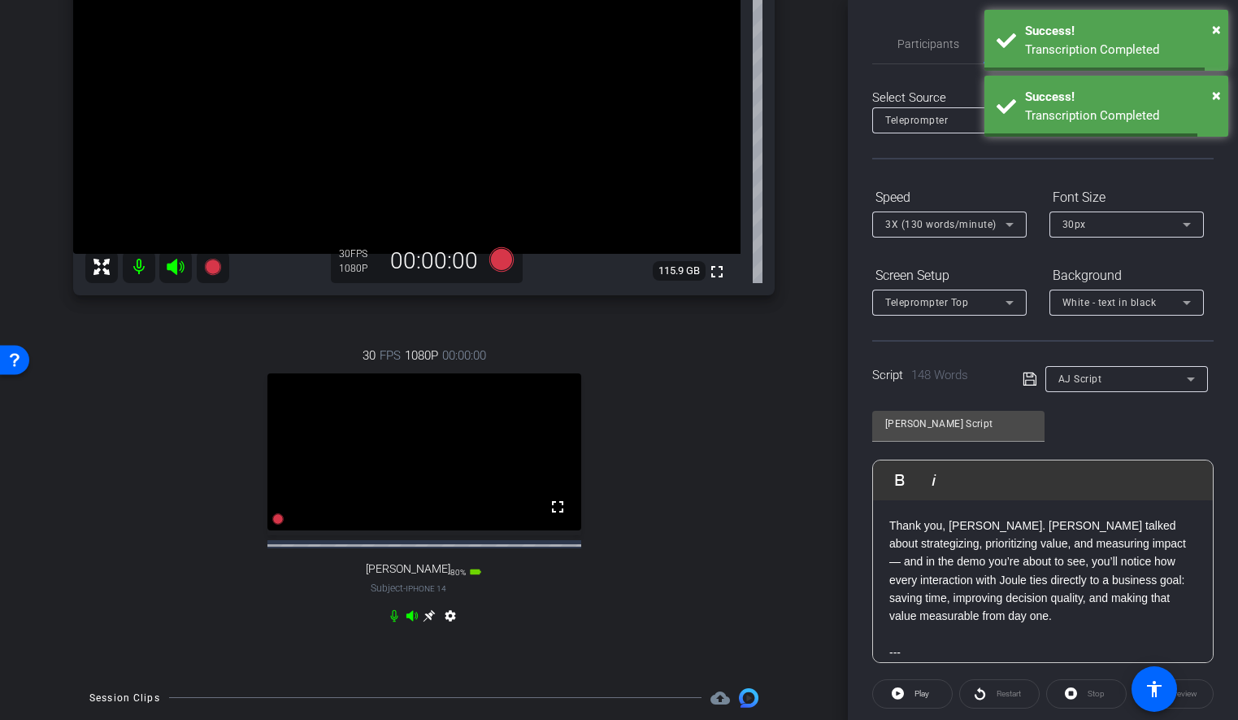
click at [1025, 376] on icon at bounding box center [1030, 379] width 15 height 20
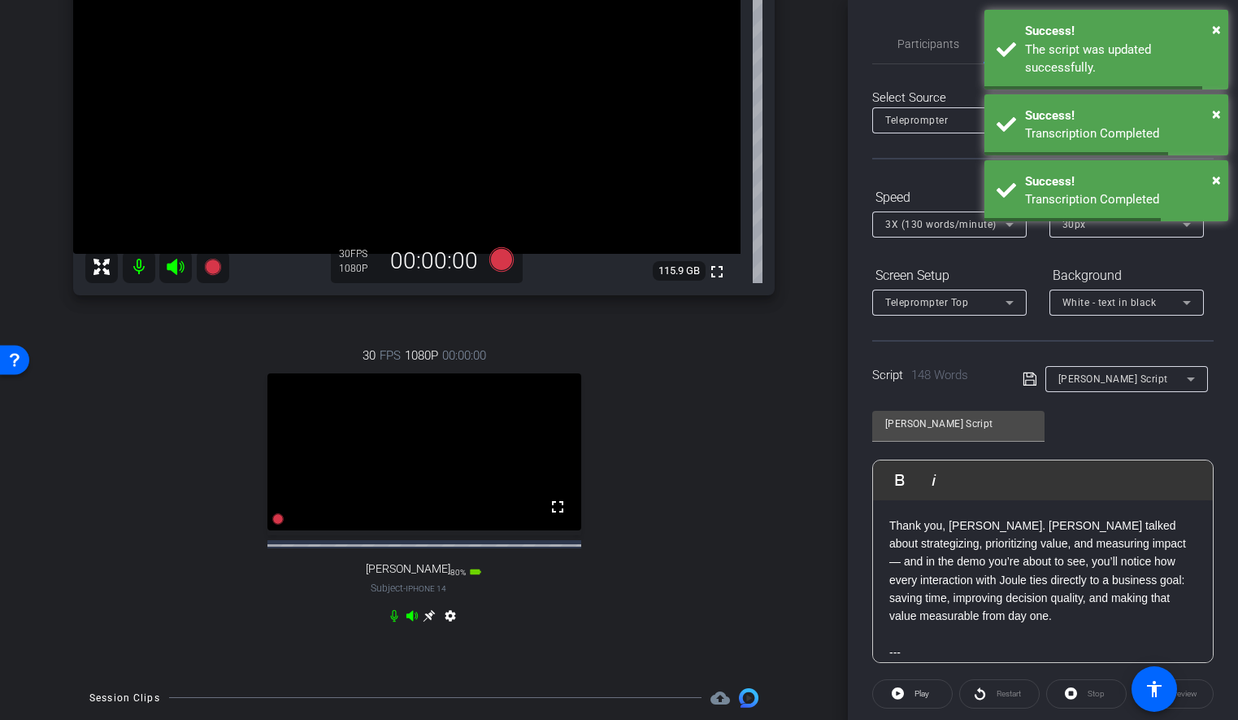
click at [1212, 371] on div "[PERSON_NAME] Script" at bounding box center [1119, 379] width 192 height 26
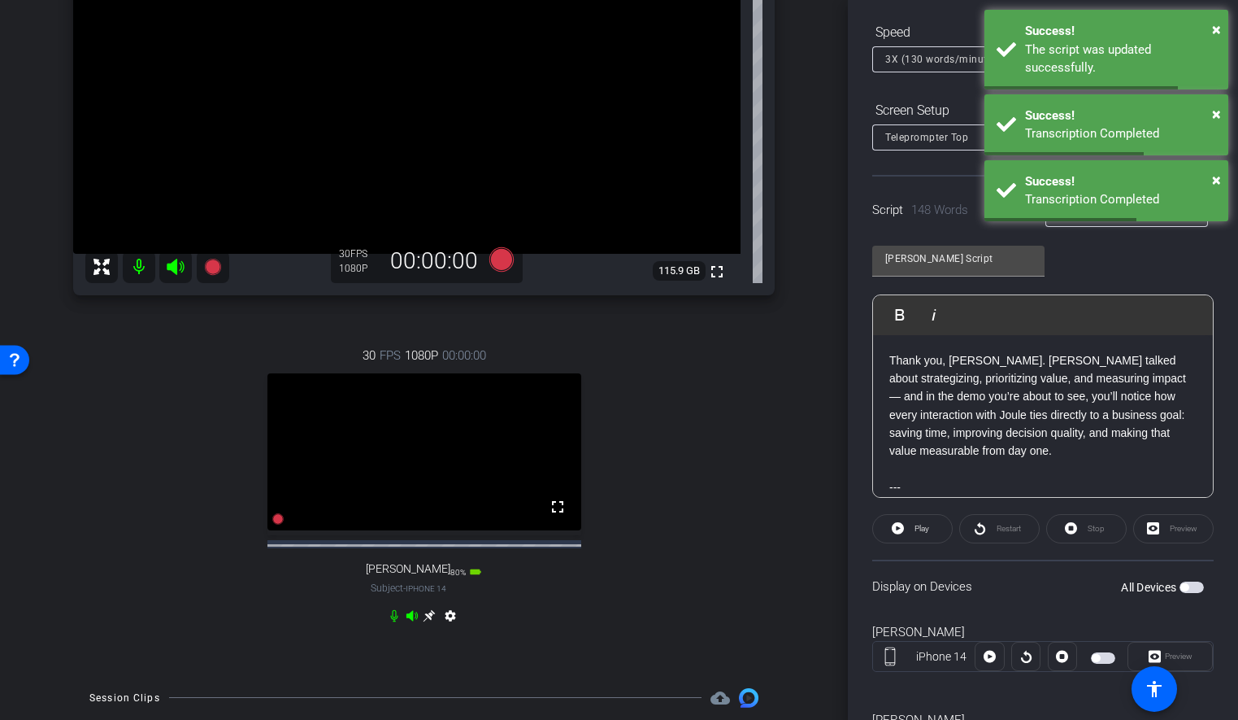
scroll to position [257, 0]
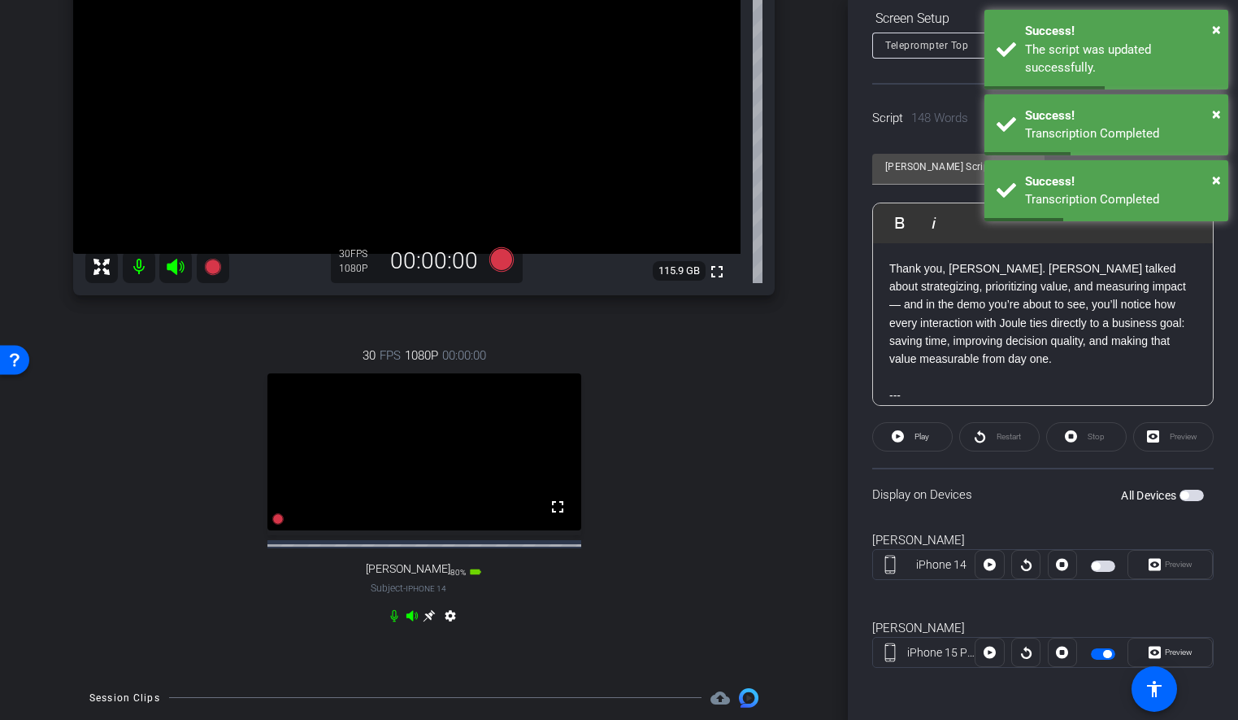
click at [1101, 648] on span "button" at bounding box center [1103, 653] width 24 height 11
click at [1103, 563] on span "button" at bounding box center [1103, 565] width 24 height 11
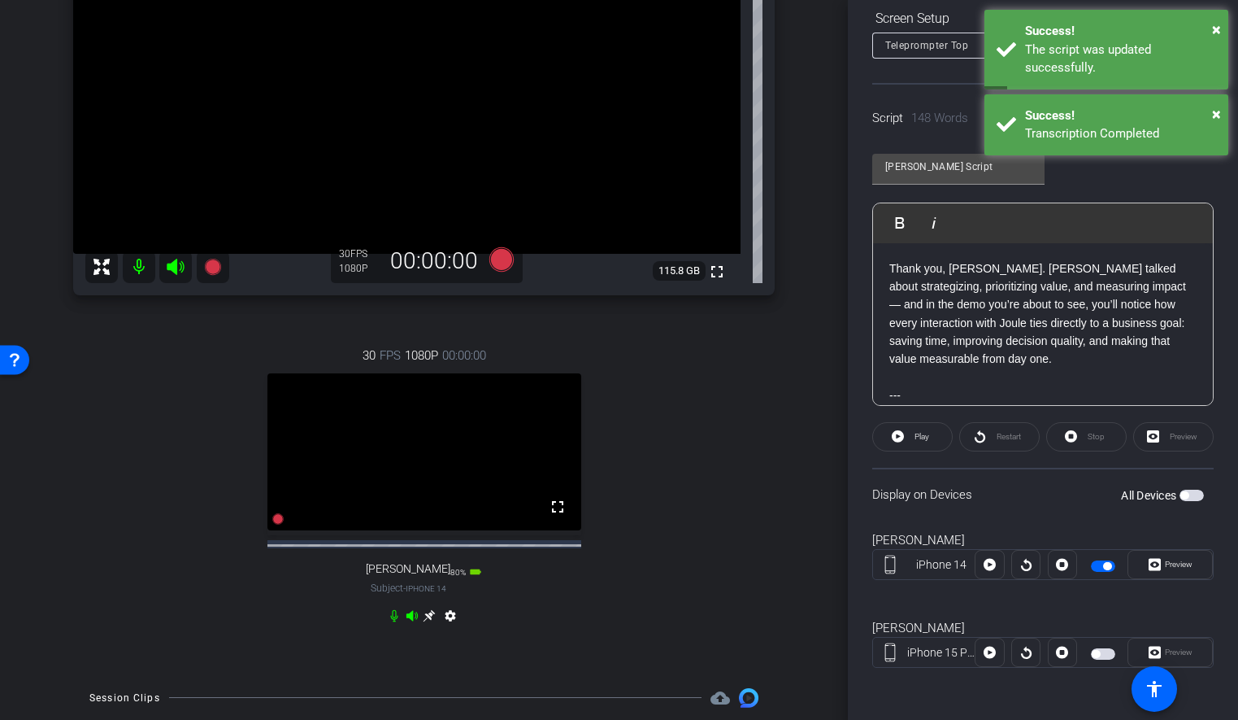
click at [895, 322] on p "Thank you, [PERSON_NAME]. [PERSON_NAME] talked about strategizing, prioritizing…" at bounding box center [1043, 313] width 307 height 109
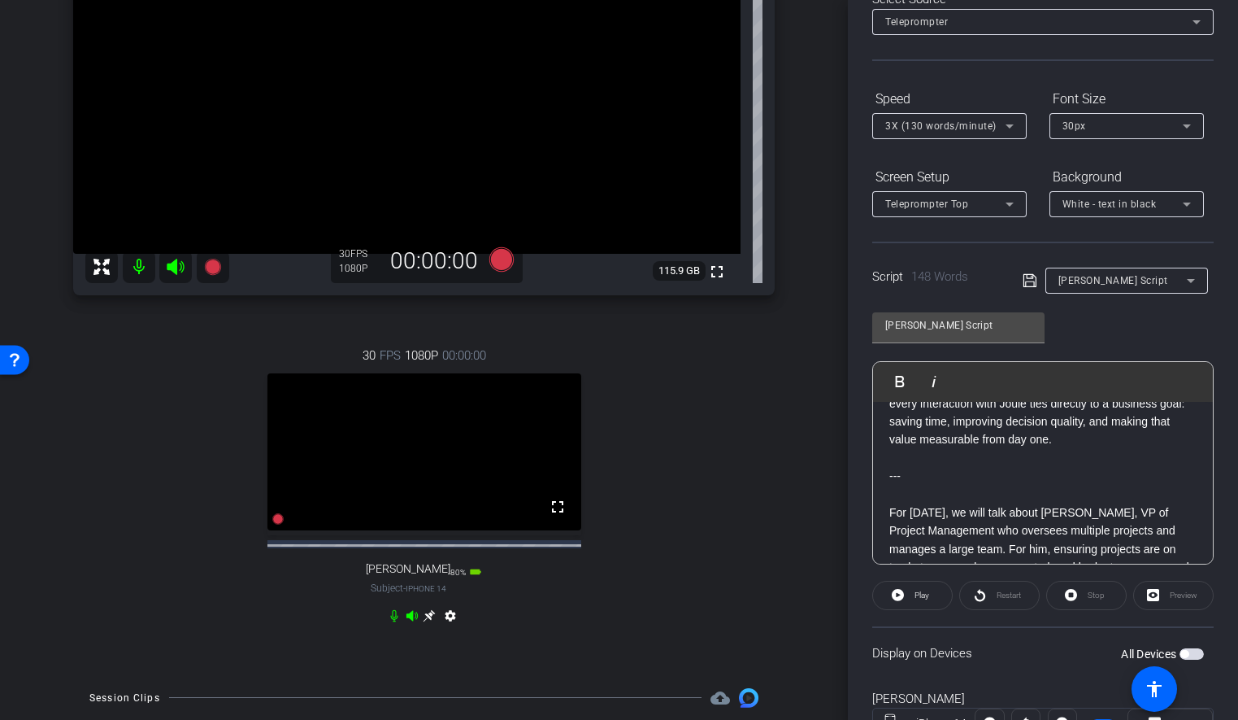
scroll to position [0, 0]
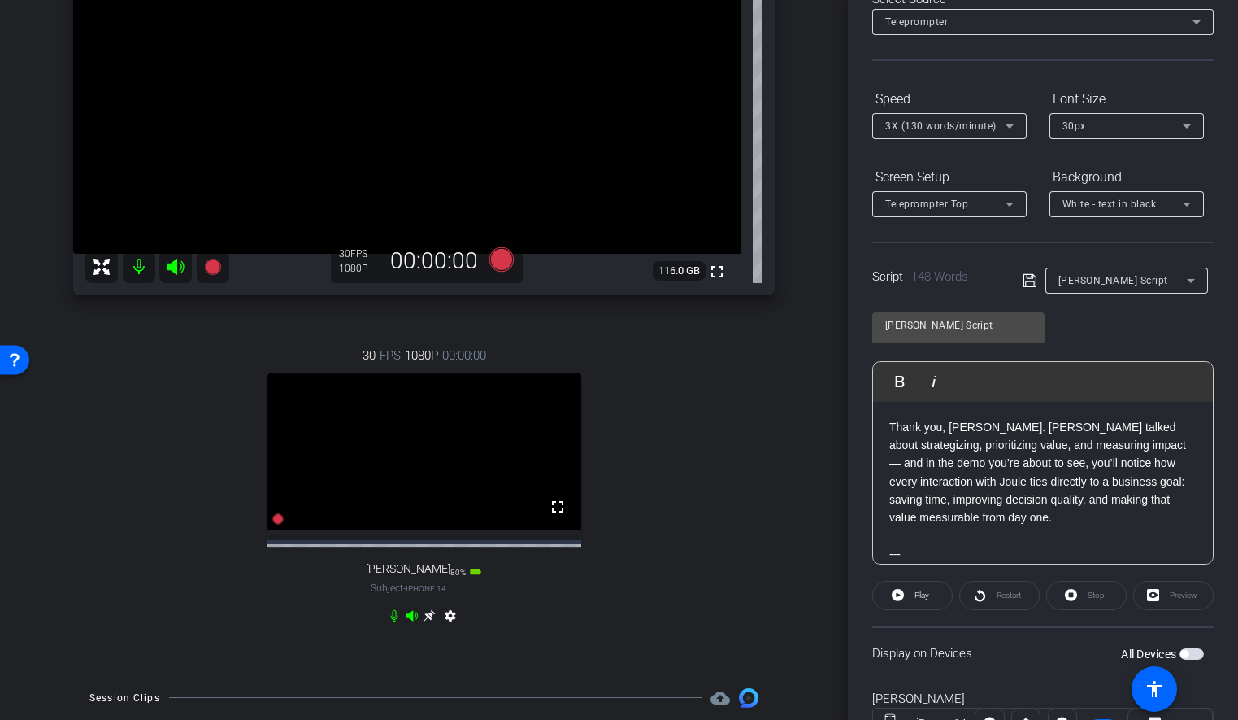
click at [818, 320] on div "arrow_back Joule Everywhere - 105 - HCM Back to project Send invite account_box…" at bounding box center [424, 154] width 848 height 720
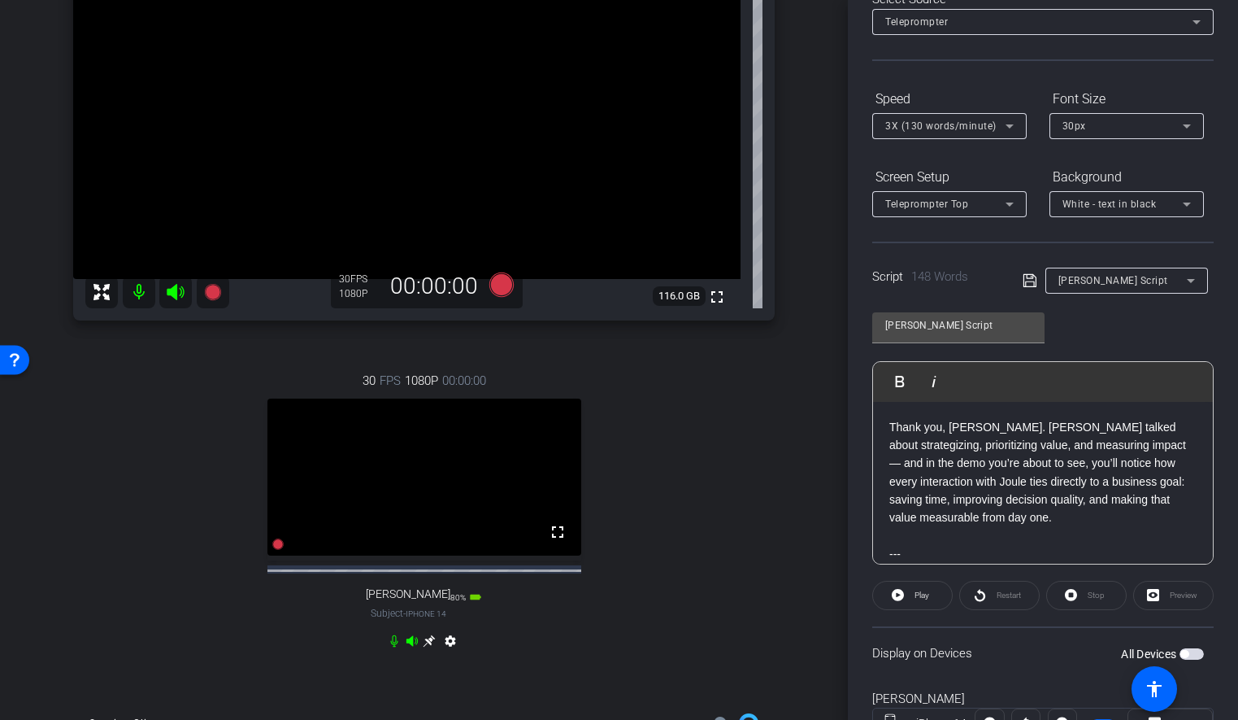
scroll to position [162, 0]
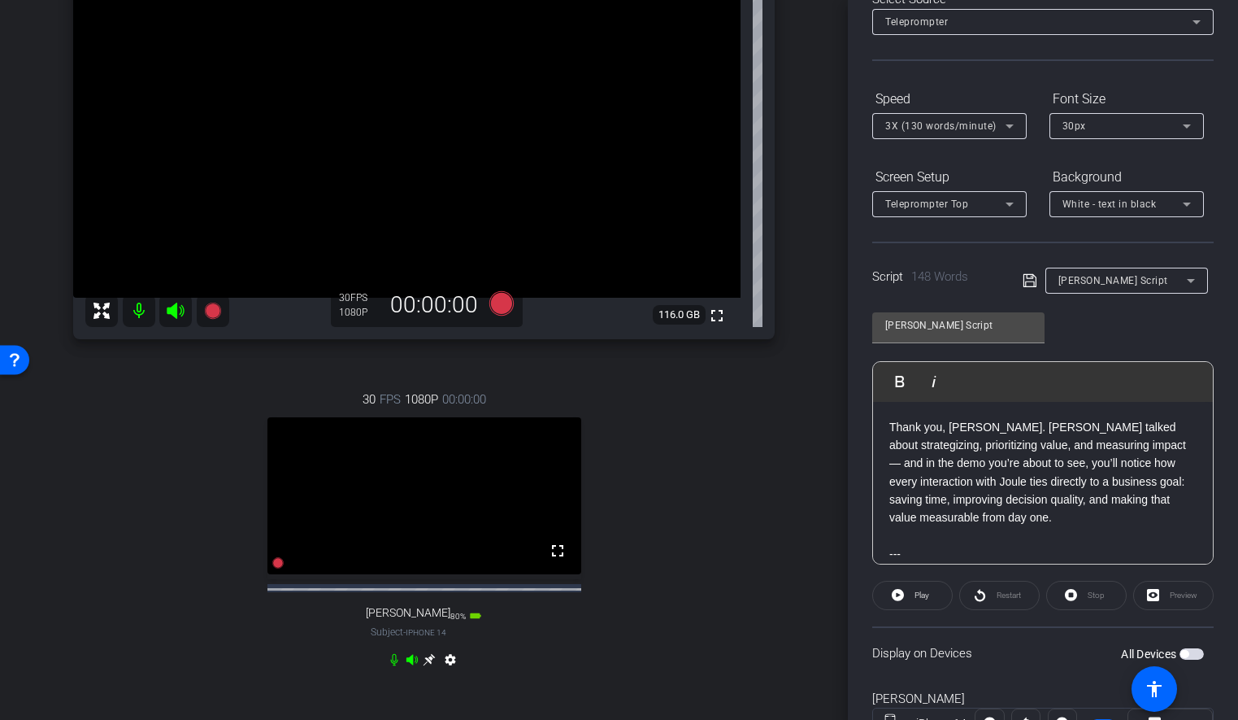
click at [822, 162] on div "arrow_back Joule Everywhere - 105 - HCM Back to project Send invite account_box…" at bounding box center [424, 198] width 848 height 720
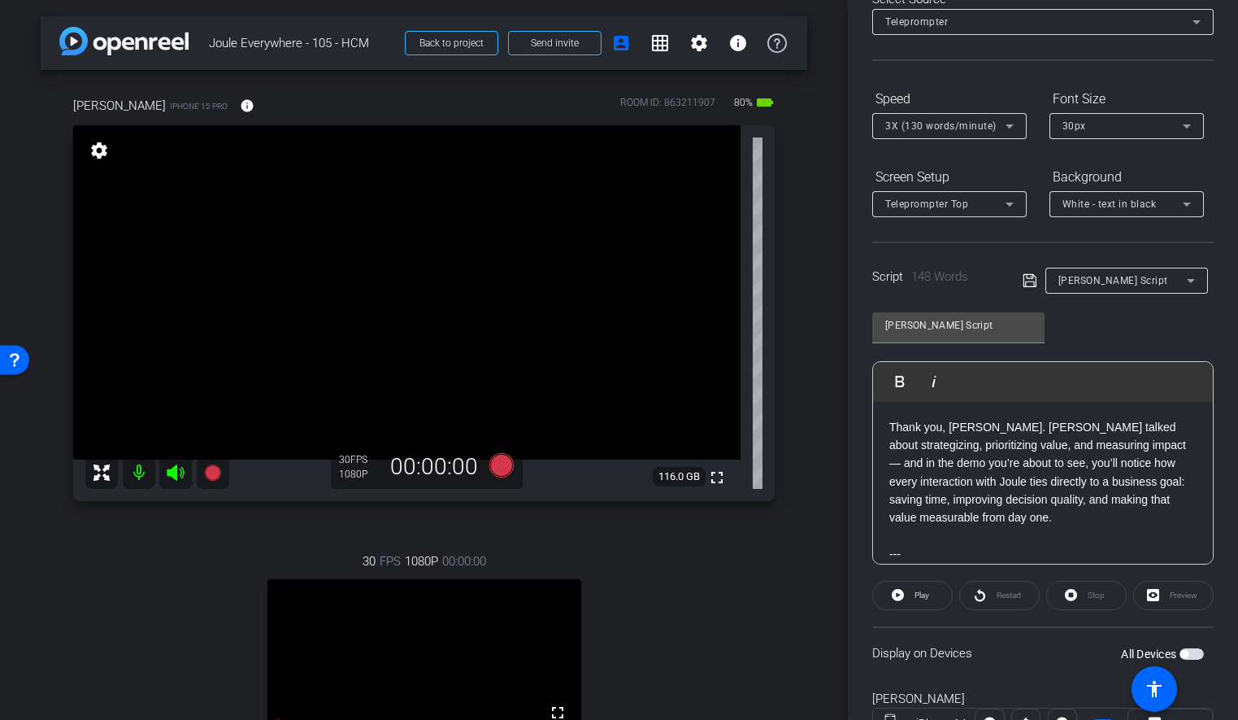
scroll to position [0, 0]
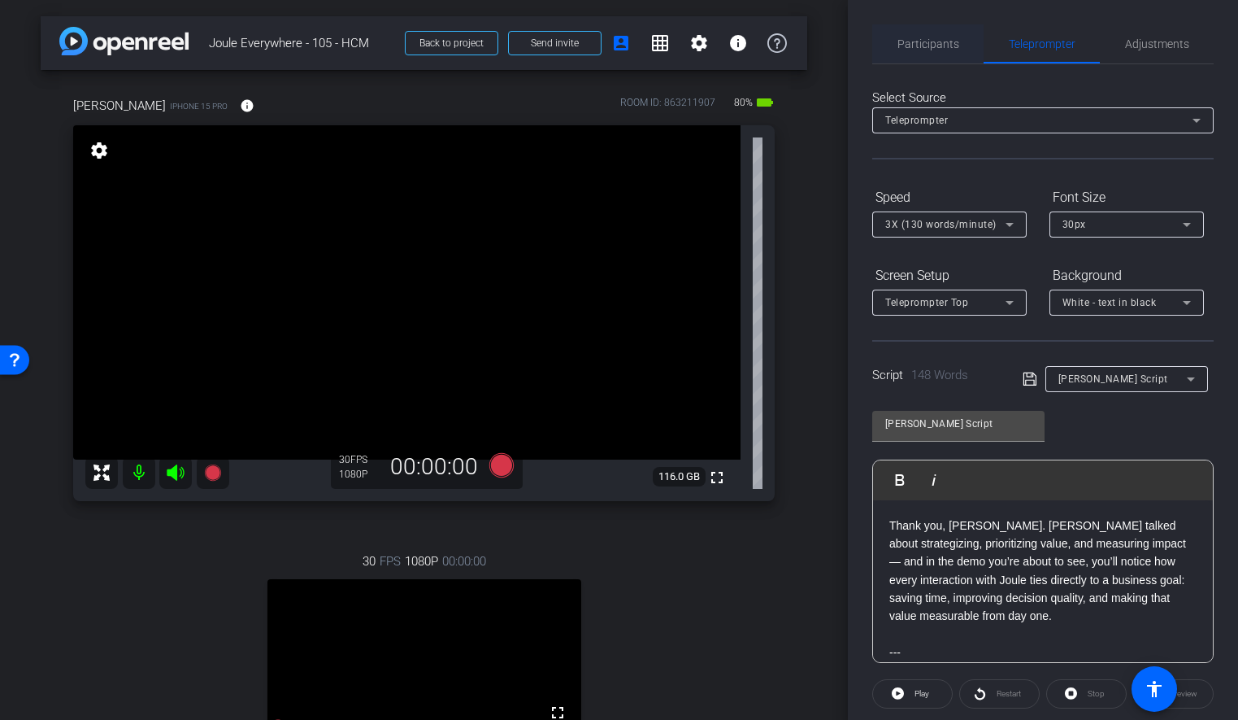
click at [946, 54] on span "Participants" at bounding box center [929, 43] width 62 height 39
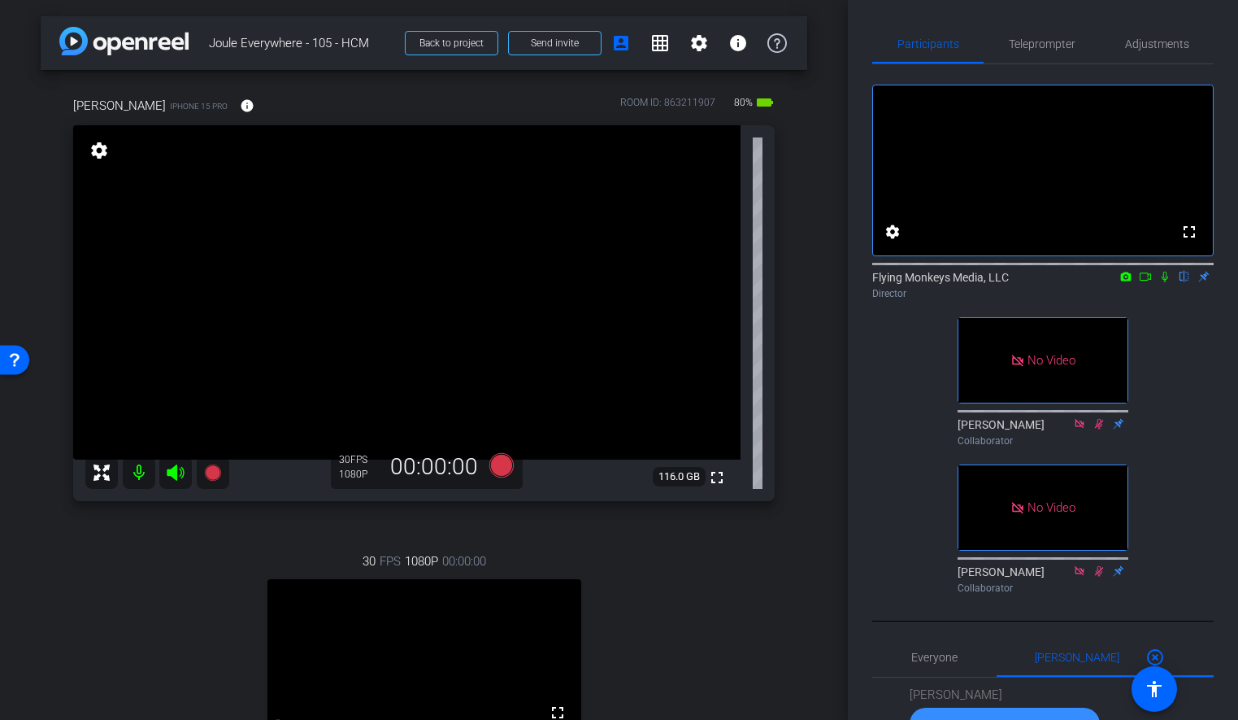
click at [1143, 282] on icon at bounding box center [1145, 276] width 13 height 11
click at [1185, 282] on icon at bounding box center [1184, 276] width 13 height 11
click at [502, 471] on icon at bounding box center [501, 465] width 24 height 24
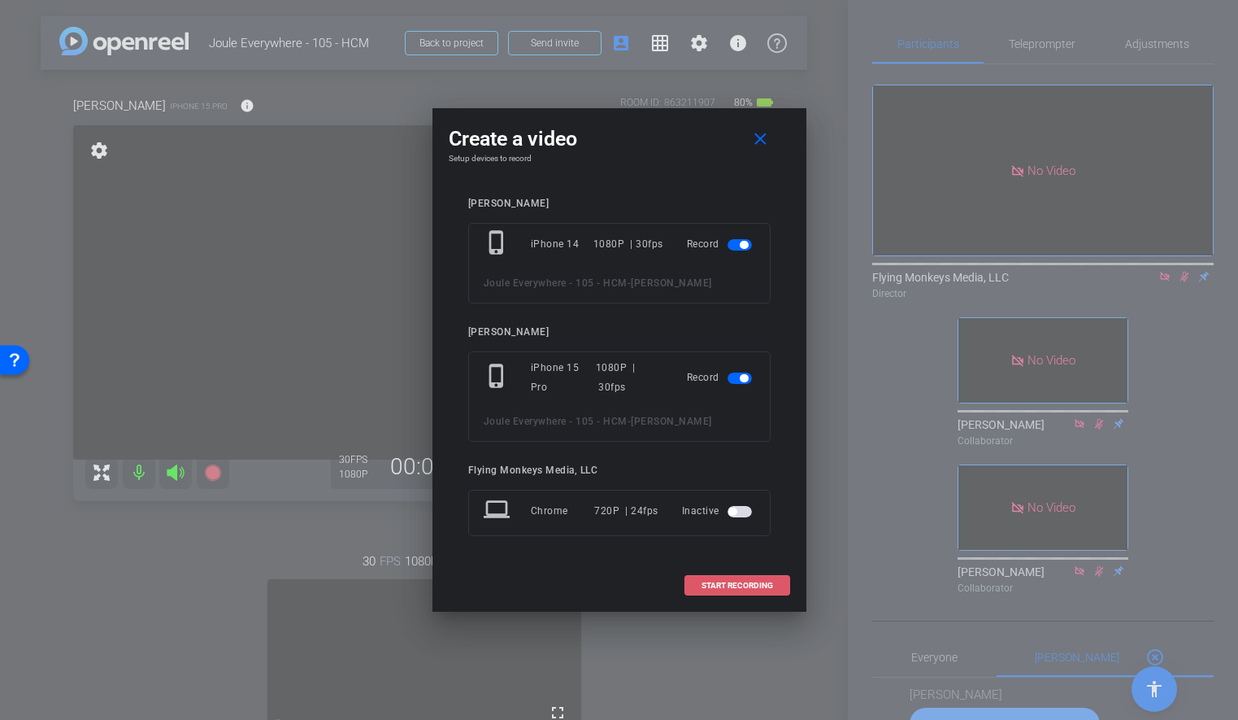
click at [728, 593] on span at bounding box center [737, 585] width 104 height 39
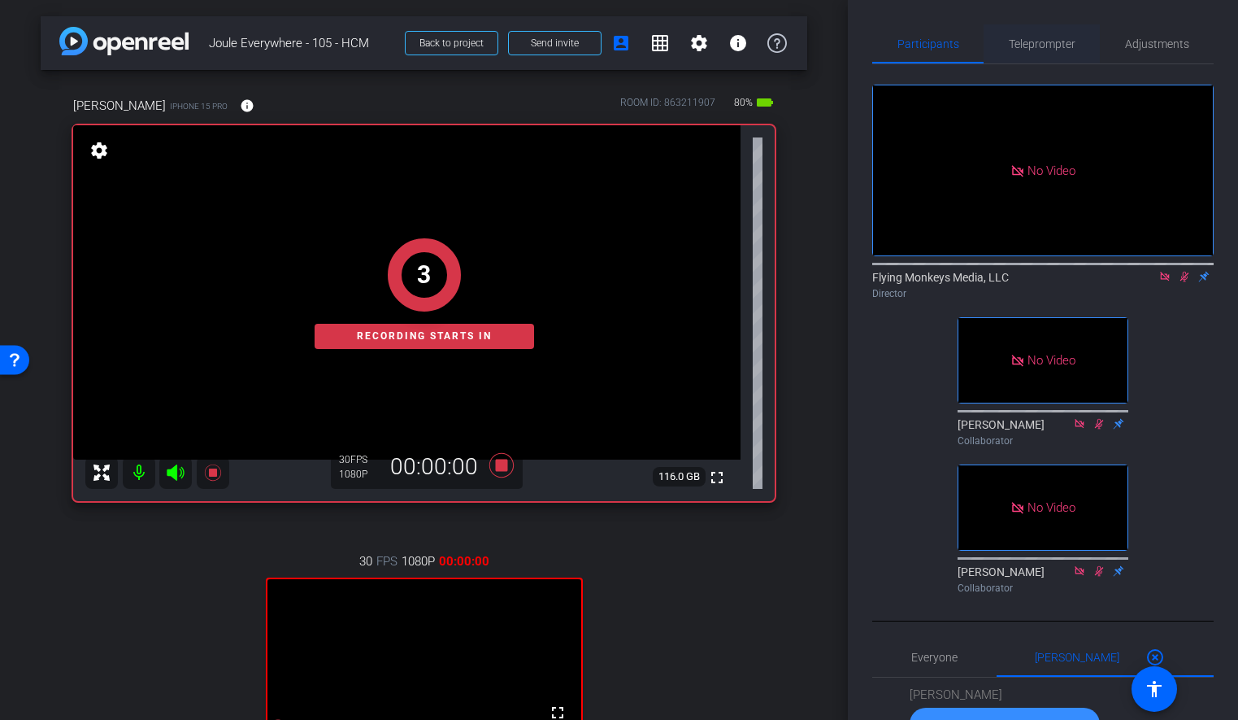
click at [1057, 39] on span "Teleprompter" at bounding box center [1042, 43] width 67 height 11
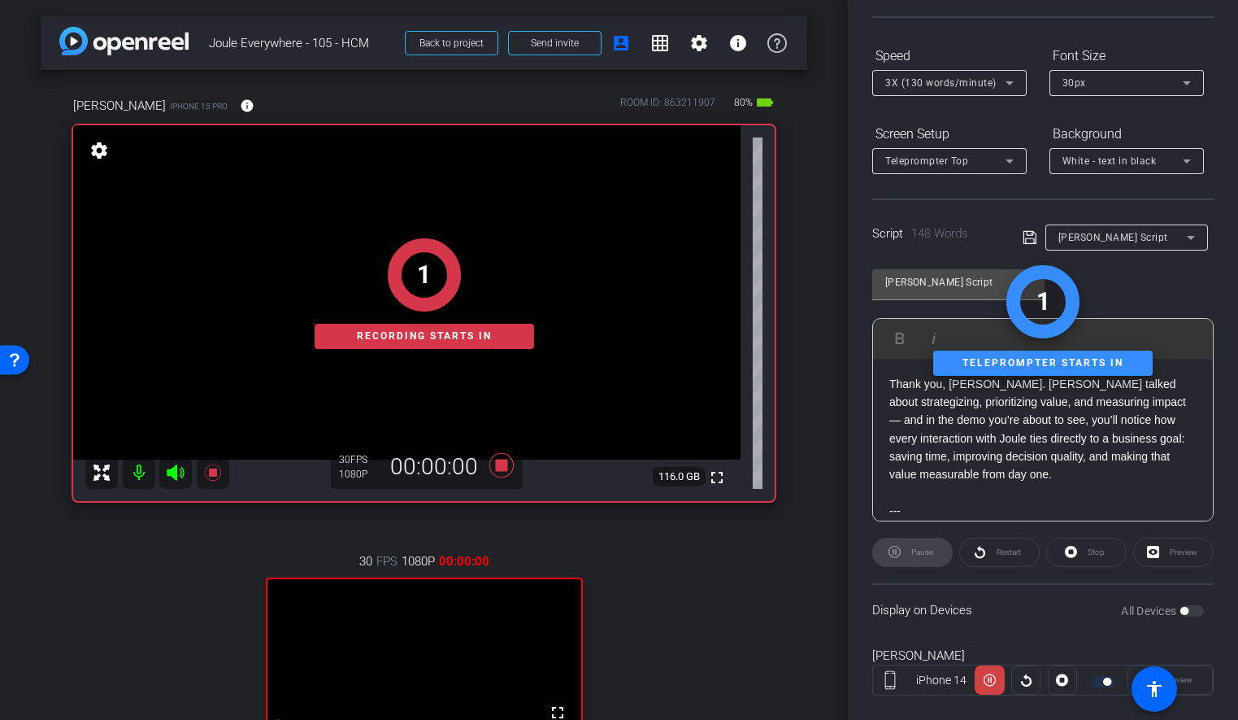
scroll to position [150, 0]
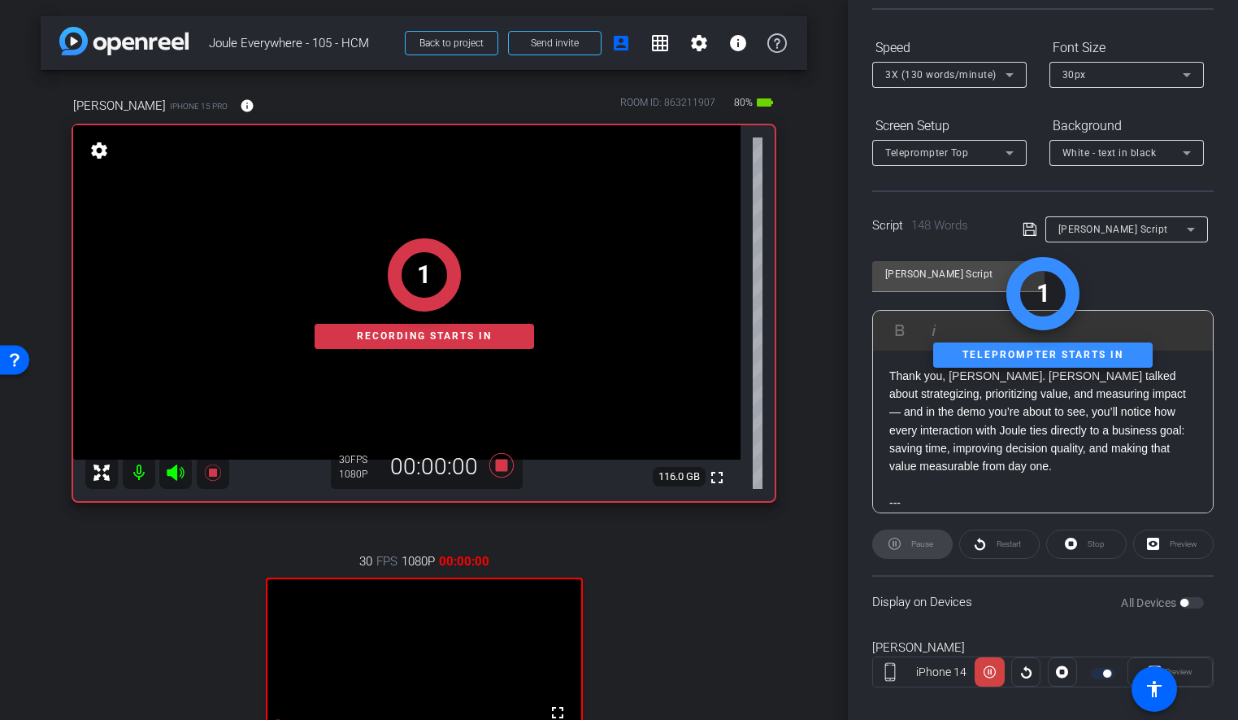
click at [810, 391] on div "arrow_back Joule Everywhere - 105 - HCM Back to project Send invite account_box…" at bounding box center [424, 360] width 848 height 720
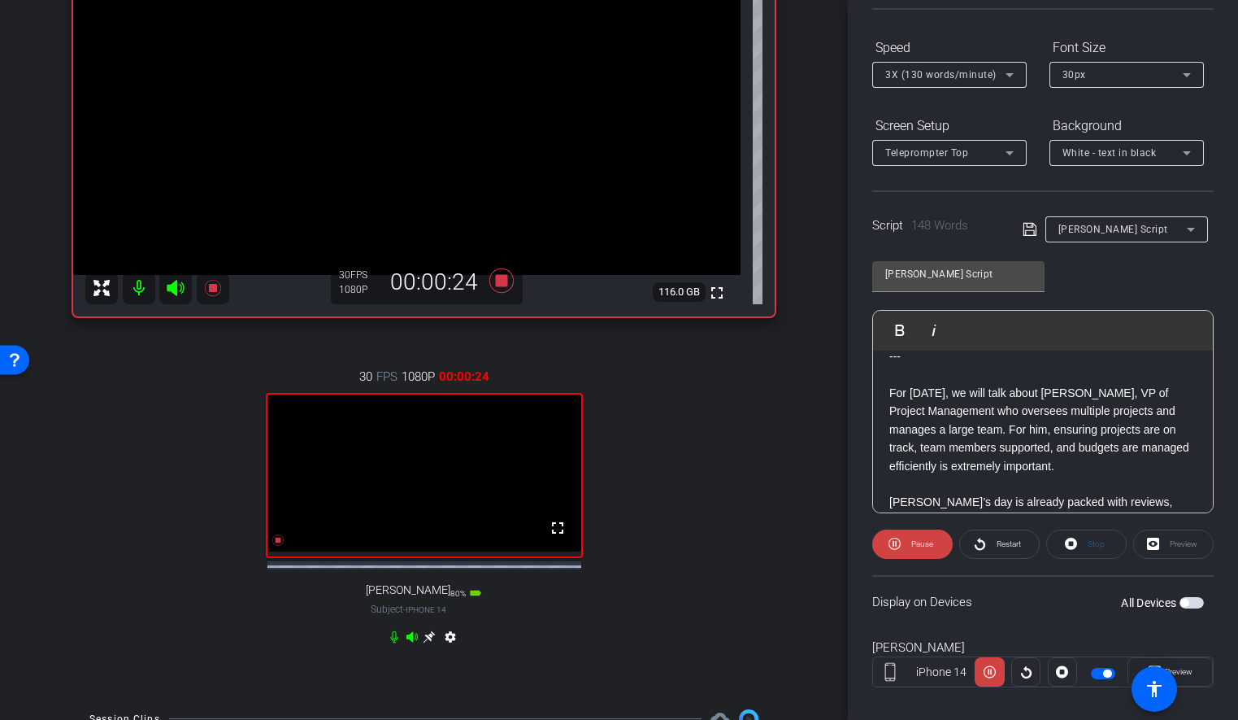
scroll to position [164, 0]
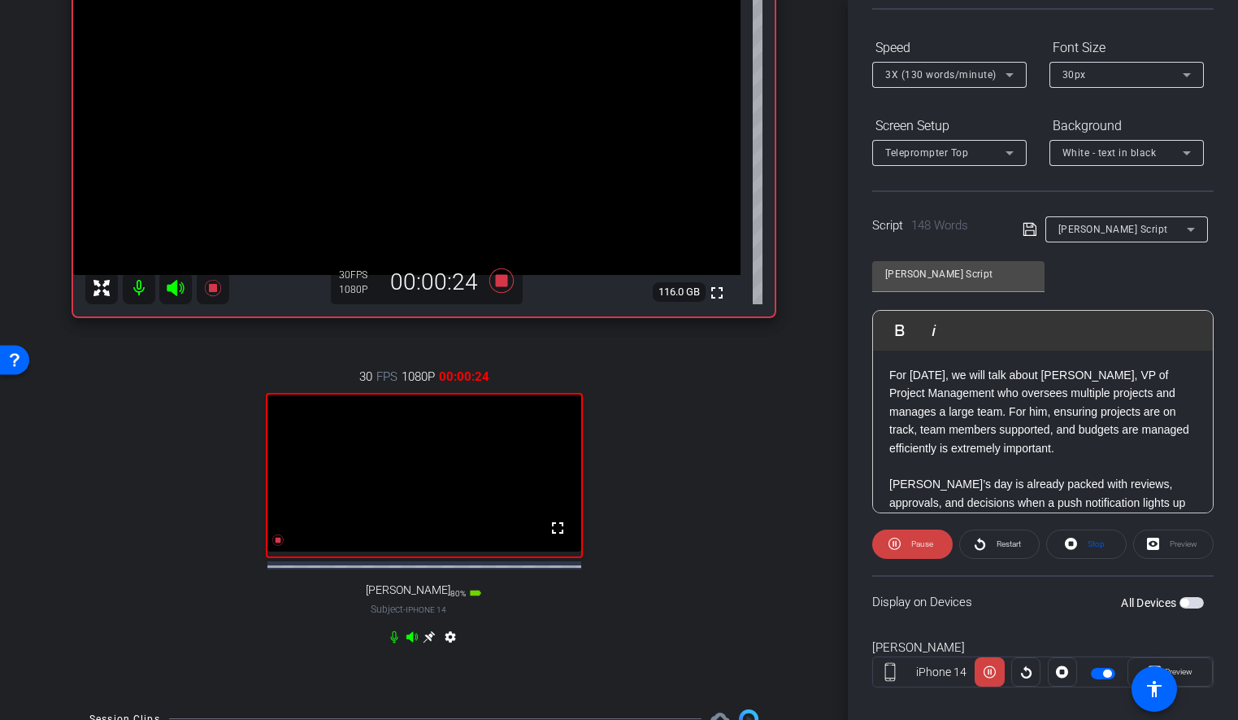
click at [824, 394] on div "arrow_back Joule Everywhere - 105 - HCM Back to project Send invite account_box…" at bounding box center [424, 175] width 848 height 720
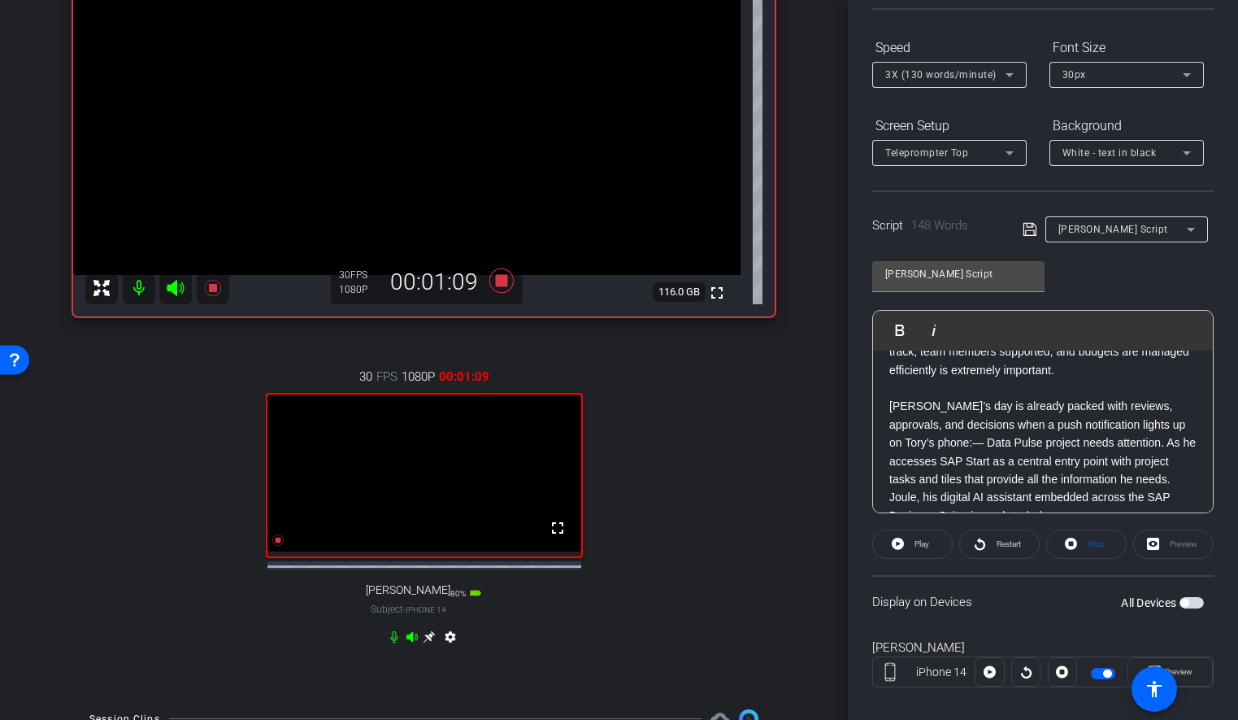
scroll to position [271, 0]
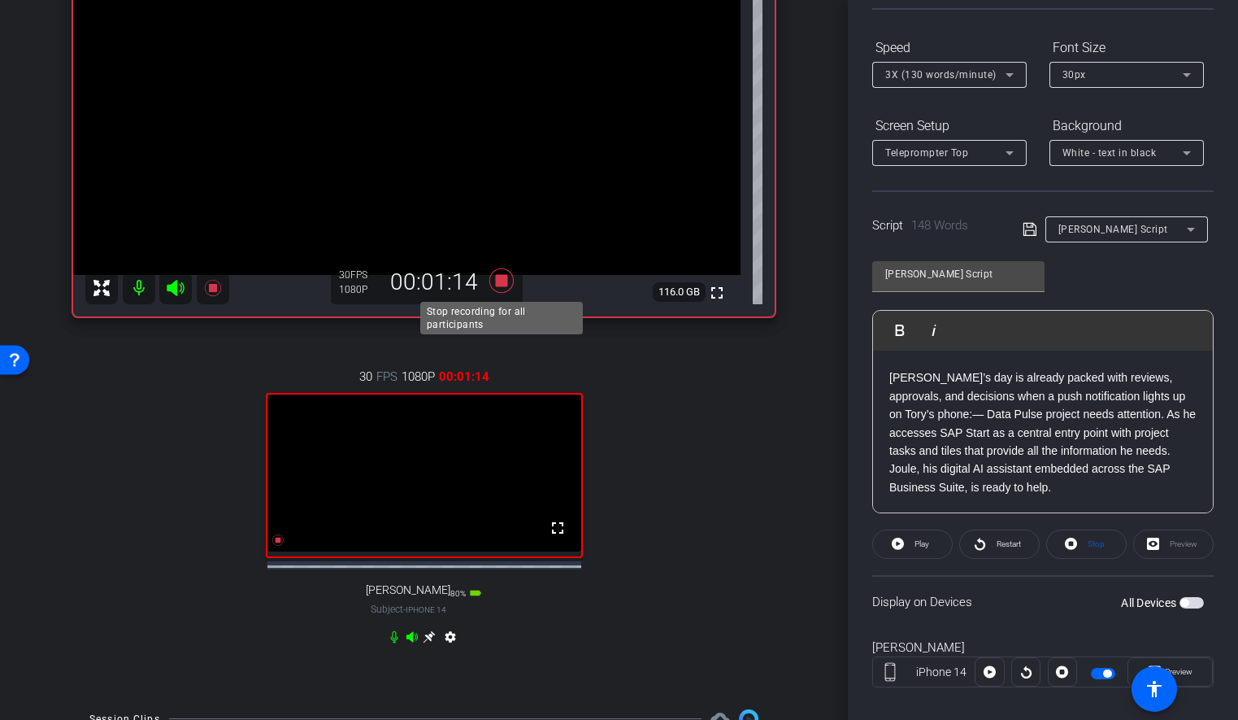
click at [497, 281] on icon at bounding box center [501, 280] width 24 height 24
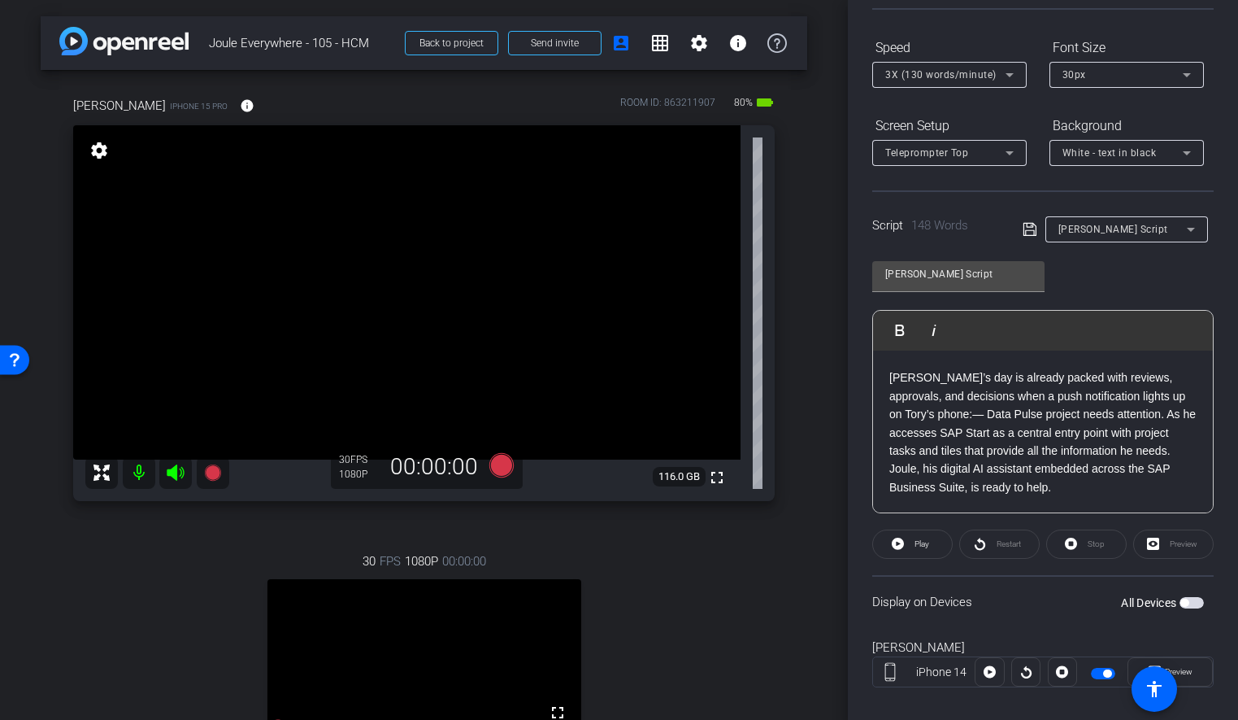
scroll to position [0, 0]
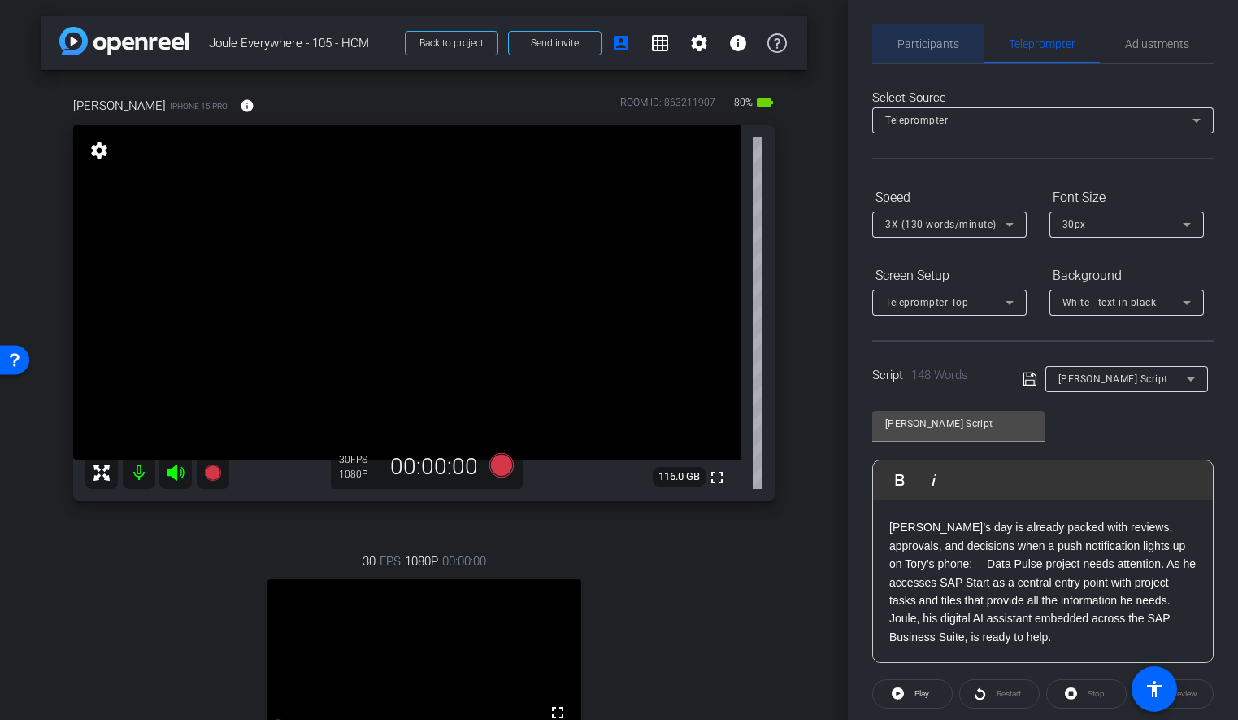
click at [928, 42] on span "Participants" at bounding box center [929, 43] width 62 height 11
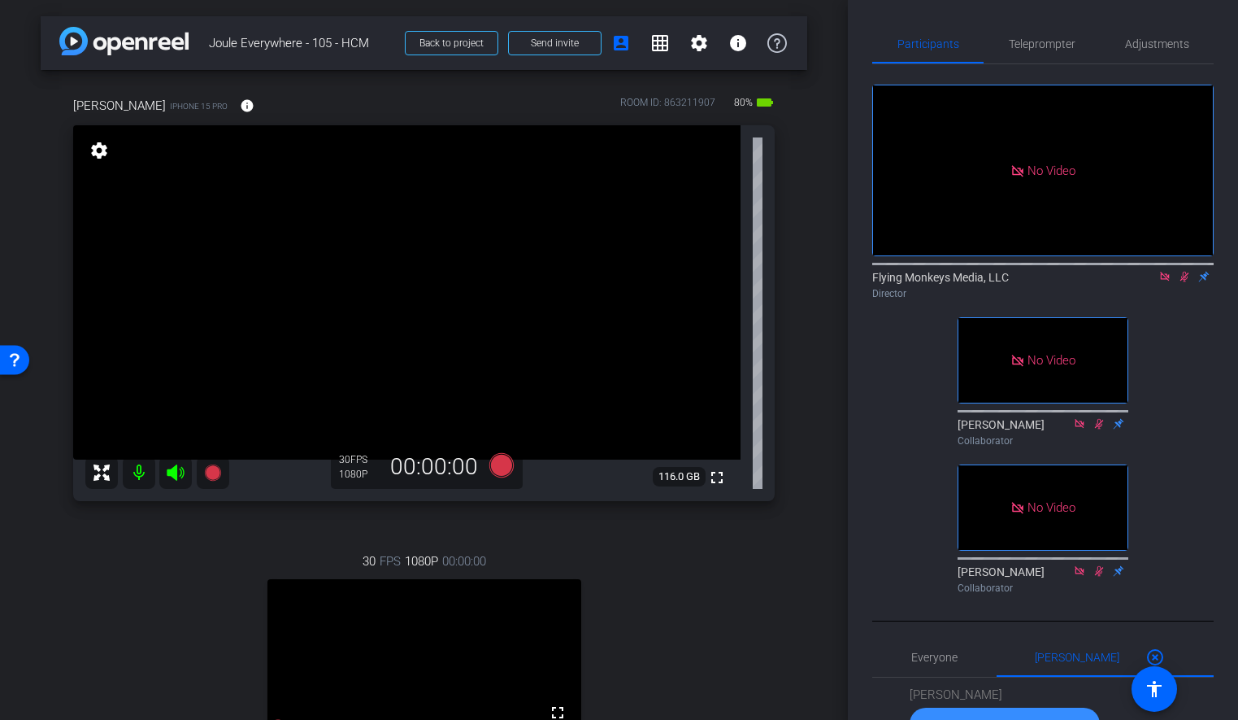
click at [1182, 272] on icon at bounding box center [1185, 277] width 9 height 11
click at [1169, 271] on icon at bounding box center [1165, 276] width 13 height 11
click at [828, 403] on div "arrow_back Joule Everywhere - 105 - HCM Back to project Send invite account_box…" at bounding box center [424, 360] width 848 height 720
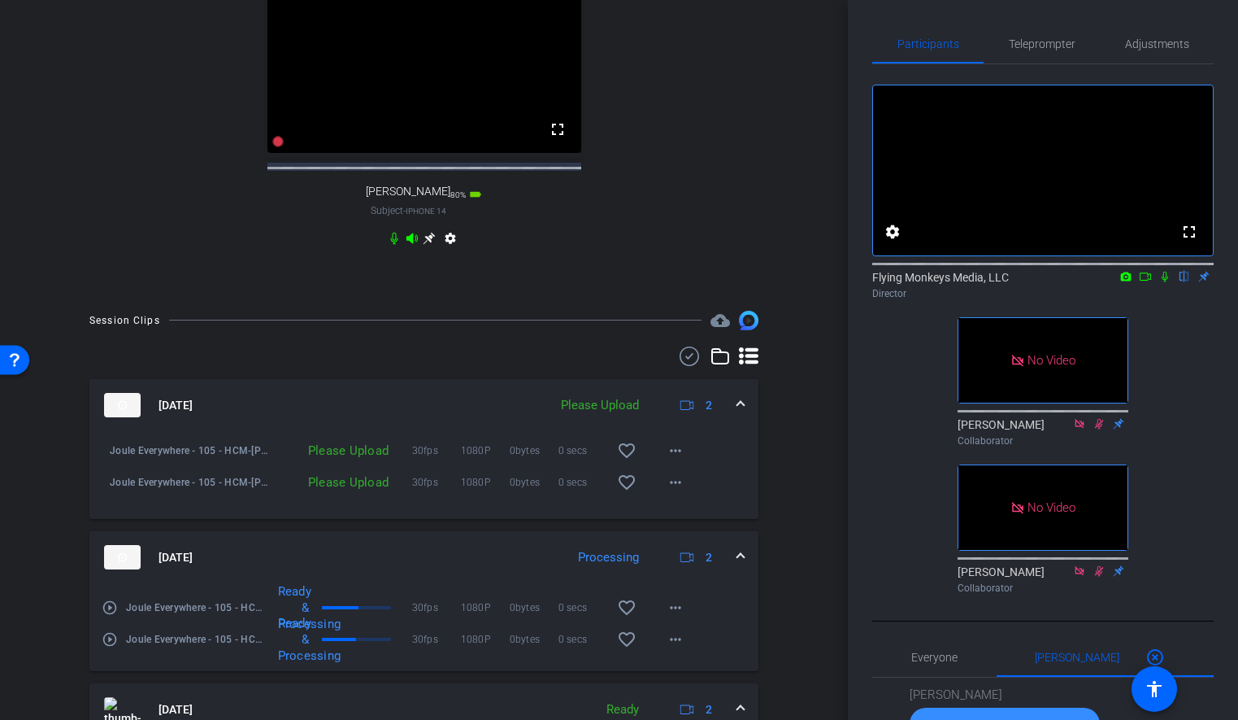
scroll to position [695, 0]
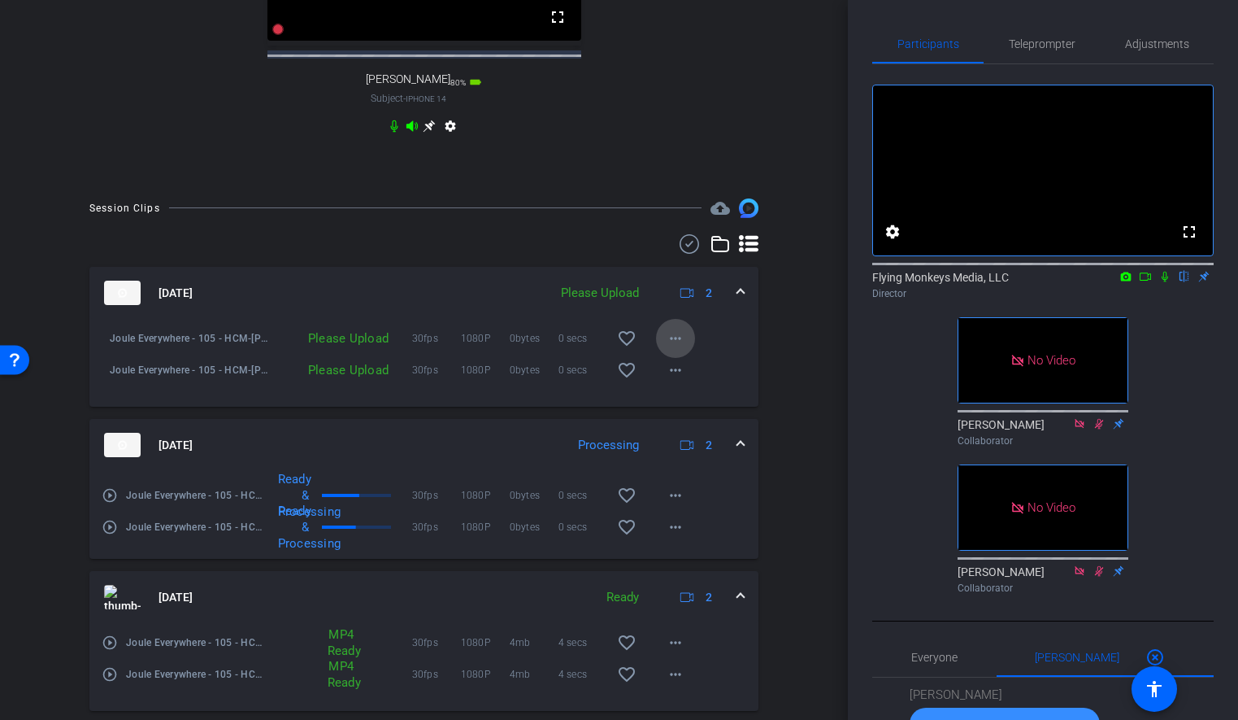
click at [673, 348] on mat-icon "more_horiz" at bounding box center [676, 339] width 20 height 20
click at [698, 375] on div "Upload Archive clip Delete clip" at bounding box center [701, 406] width 91 height 69
click at [672, 348] on mat-icon "more_horiz" at bounding box center [676, 339] width 20 height 20
click at [685, 381] on span "Upload" at bounding box center [701, 387] width 65 height 20
click at [677, 380] on mat-icon "more_horiz" at bounding box center [676, 370] width 20 height 20
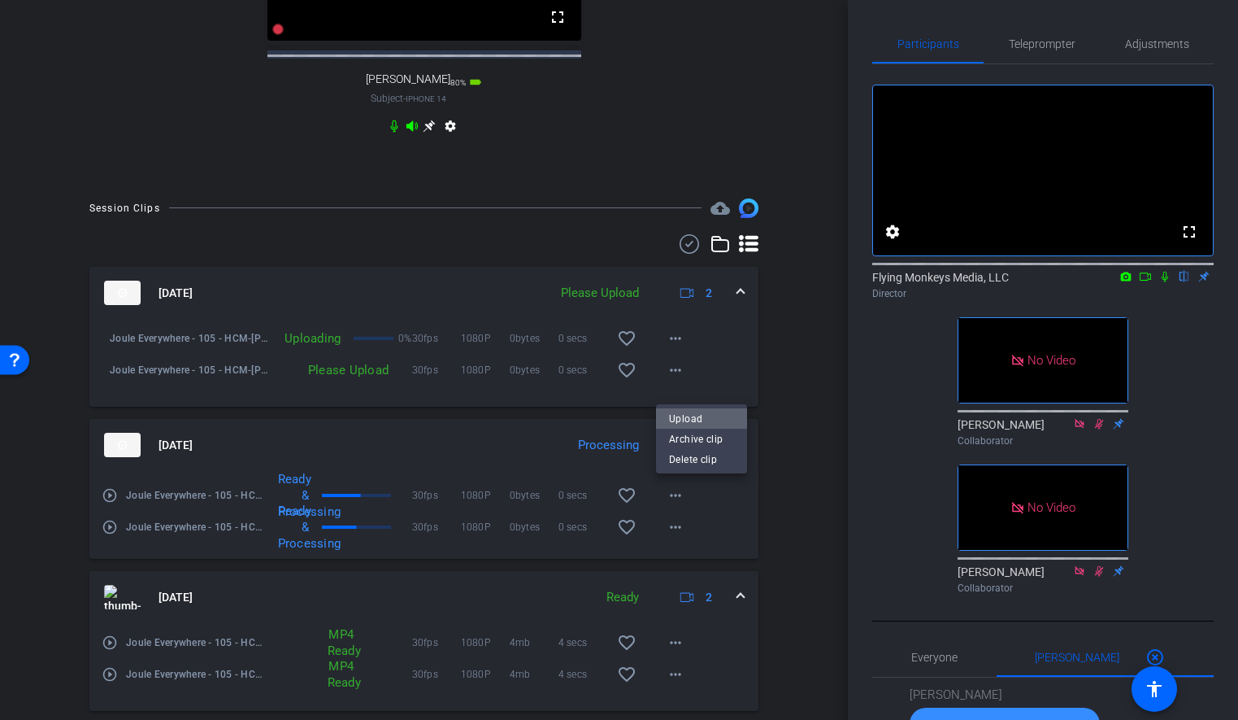
click at [694, 414] on span "Upload" at bounding box center [701, 419] width 65 height 20
click at [803, 350] on div "Session Clips cloud_upload [DATE] Uploading 2 Joule Everywhere - 105 - HCM-[PER…" at bounding box center [424, 650] width 767 height 905
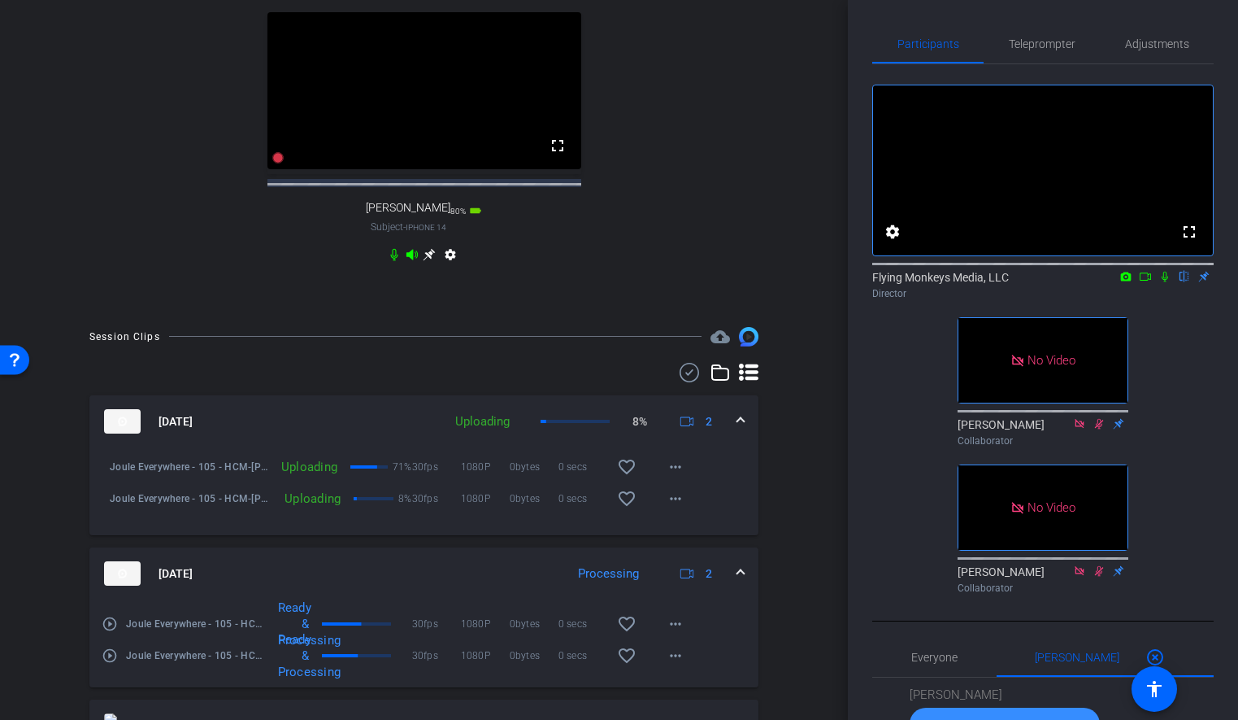
scroll to position [564, 0]
click at [813, 468] on div "arrow_back Joule Everywhere - 105 - HCM Back to project Send invite account_box…" at bounding box center [424, 360] width 848 height 720
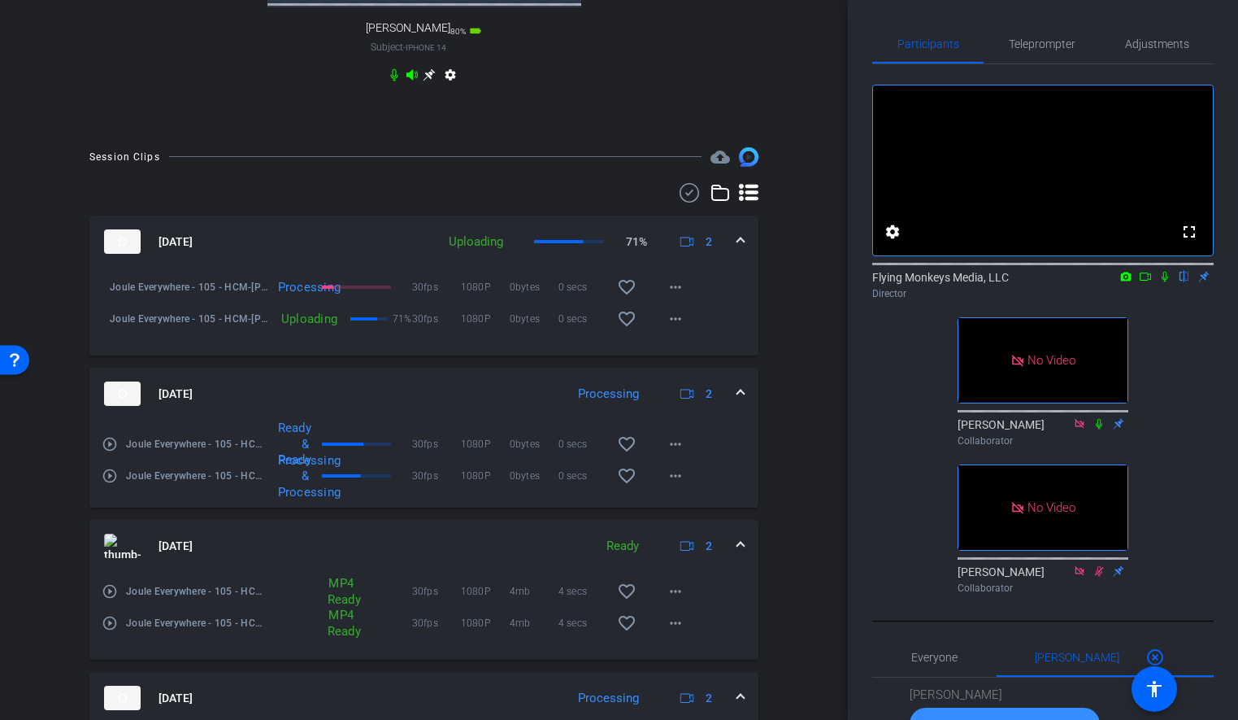
scroll to position [1094, 0]
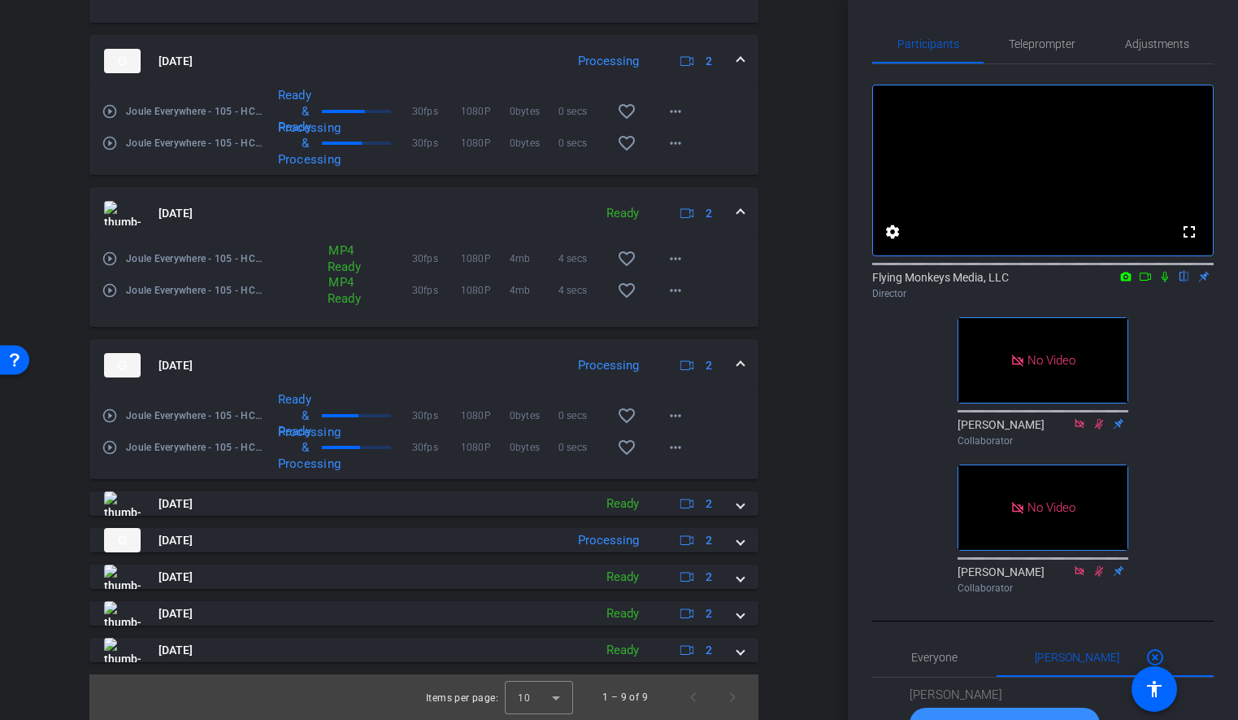
click at [829, 564] on div "arrow_back Joule Everywhere - 105 - HCM Back to project Send invite account_box…" at bounding box center [424, 360] width 848 height 720
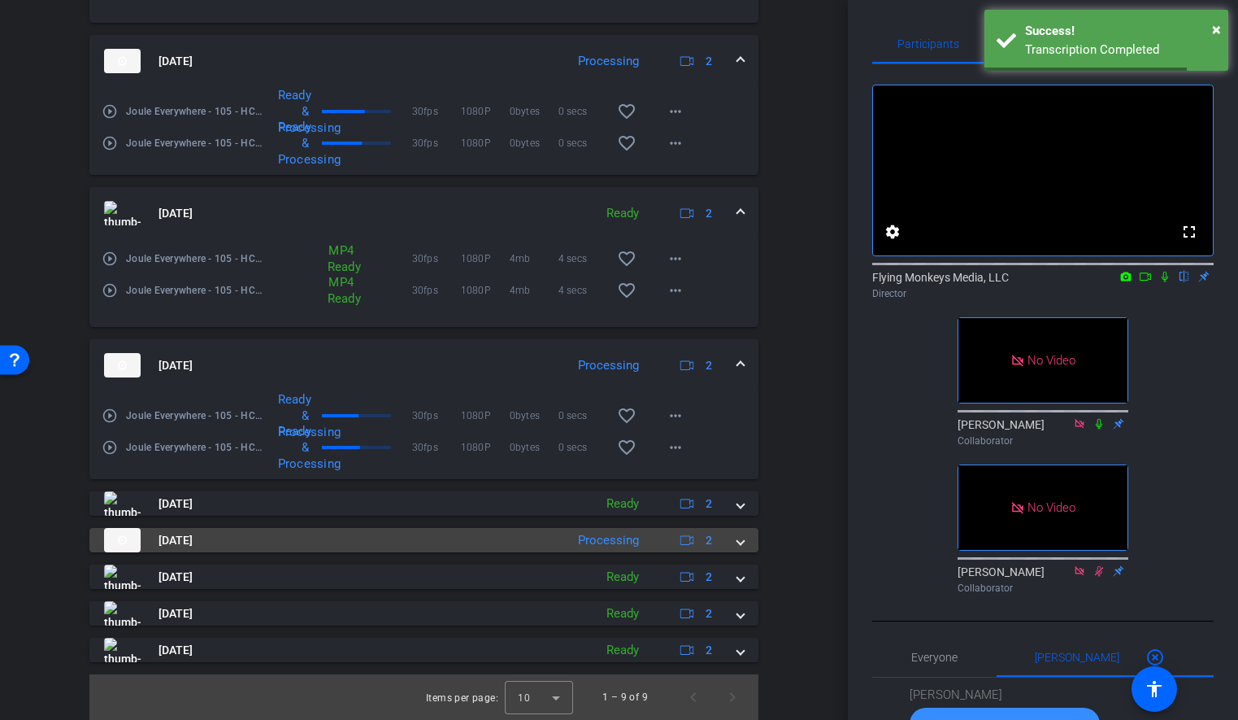
click at [741, 539] on span at bounding box center [741, 540] width 7 height 17
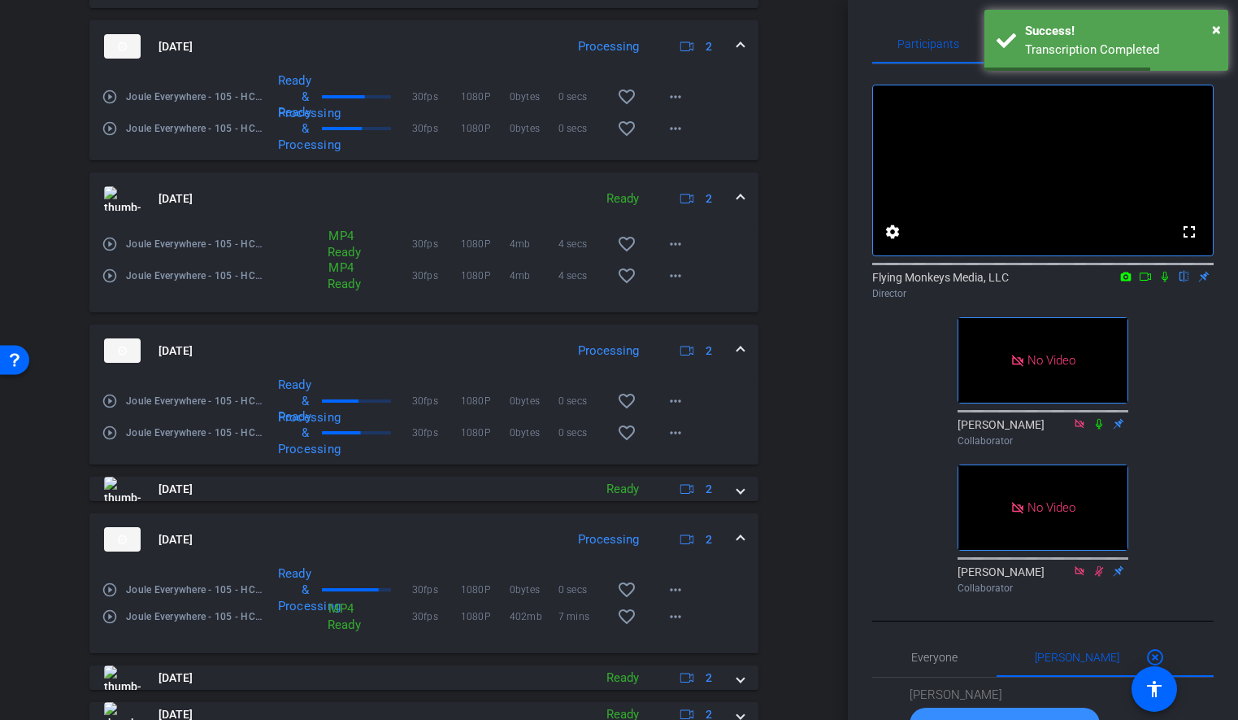
click at [740, 546] on span at bounding box center [741, 539] width 7 height 17
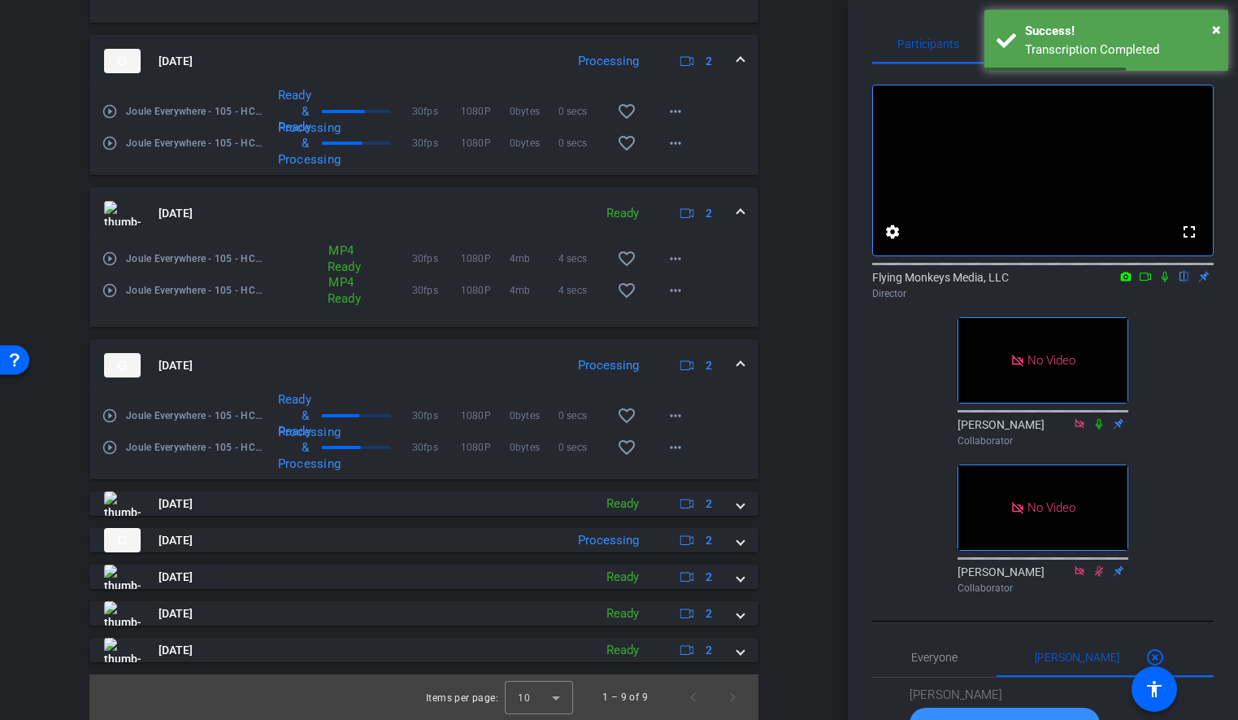
click at [799, 472] on div "Session Clips cloud_upload [DATE] Uploading 100% 2 Joule Everywhere - 105 - HCM…" at bounding box center [424, 267] width 767 height 905
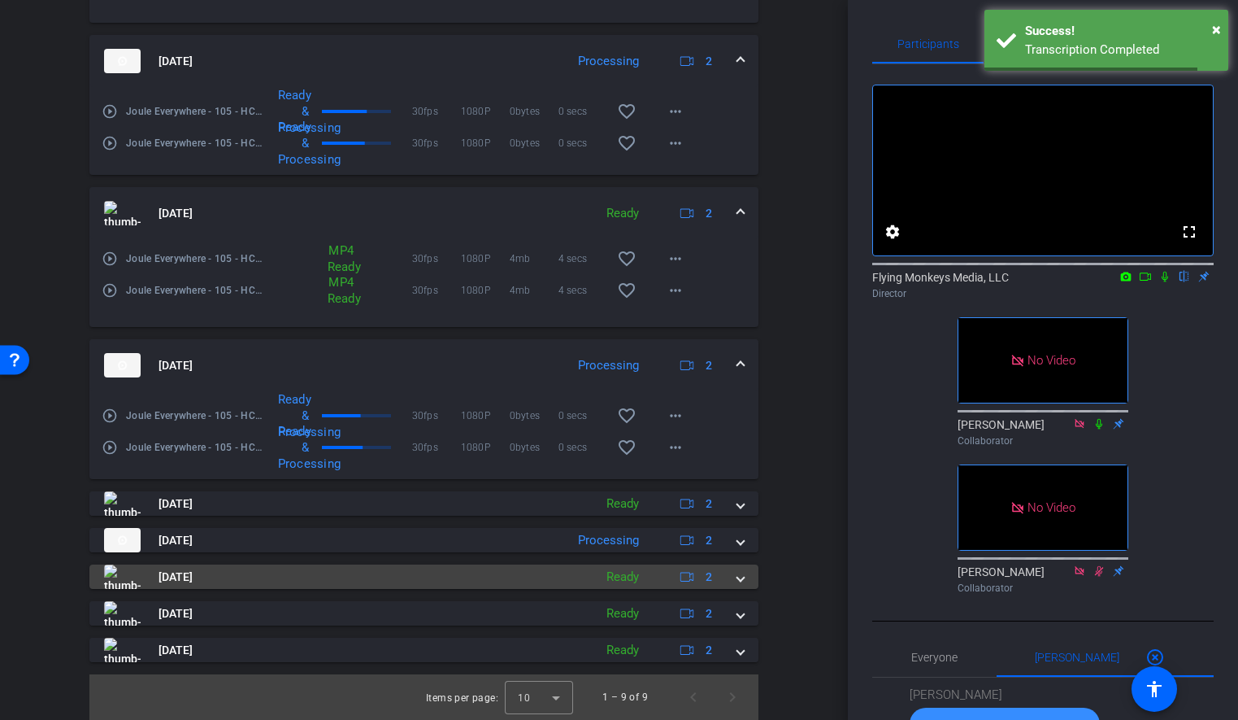
click at [742, 581] on span at bounding box center [741, 576] width 7 height 17
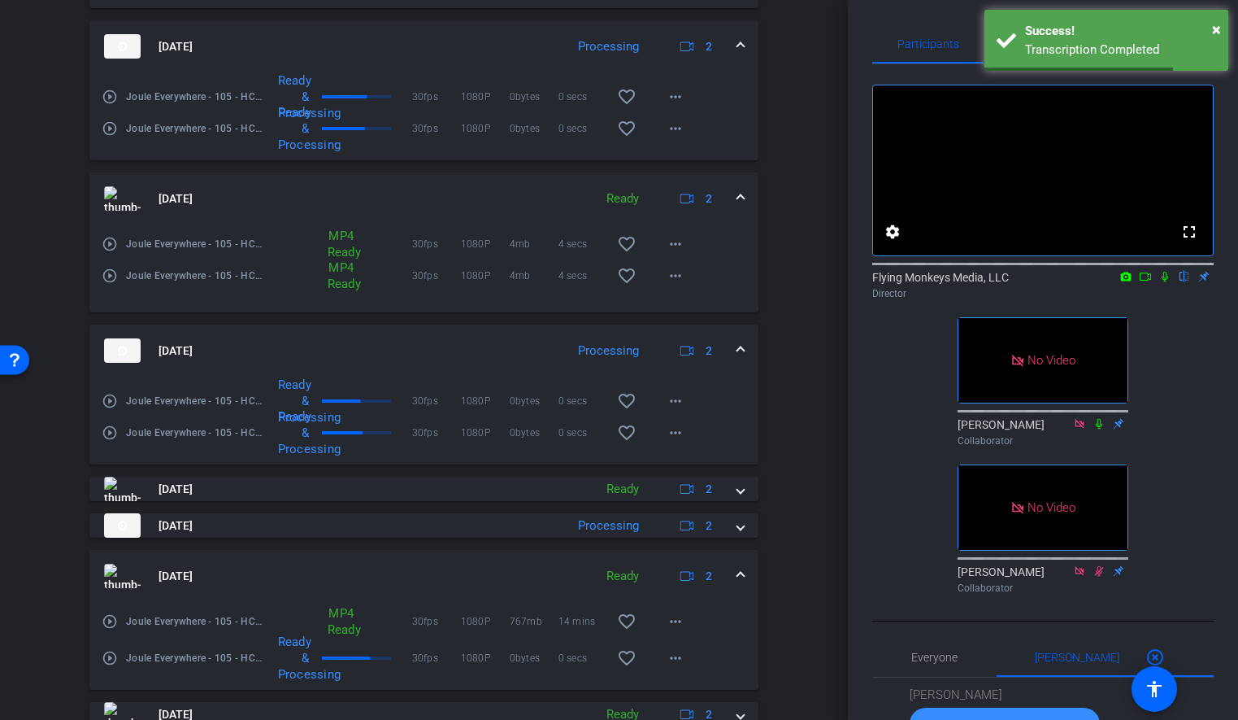
click at [787, 562] on div "Session Clips cloud_upload [DATE] Processing 2 Joule Everywhere - 105 - HCM-[PE…" at bounding box center [424, 310] width 767 height 1021
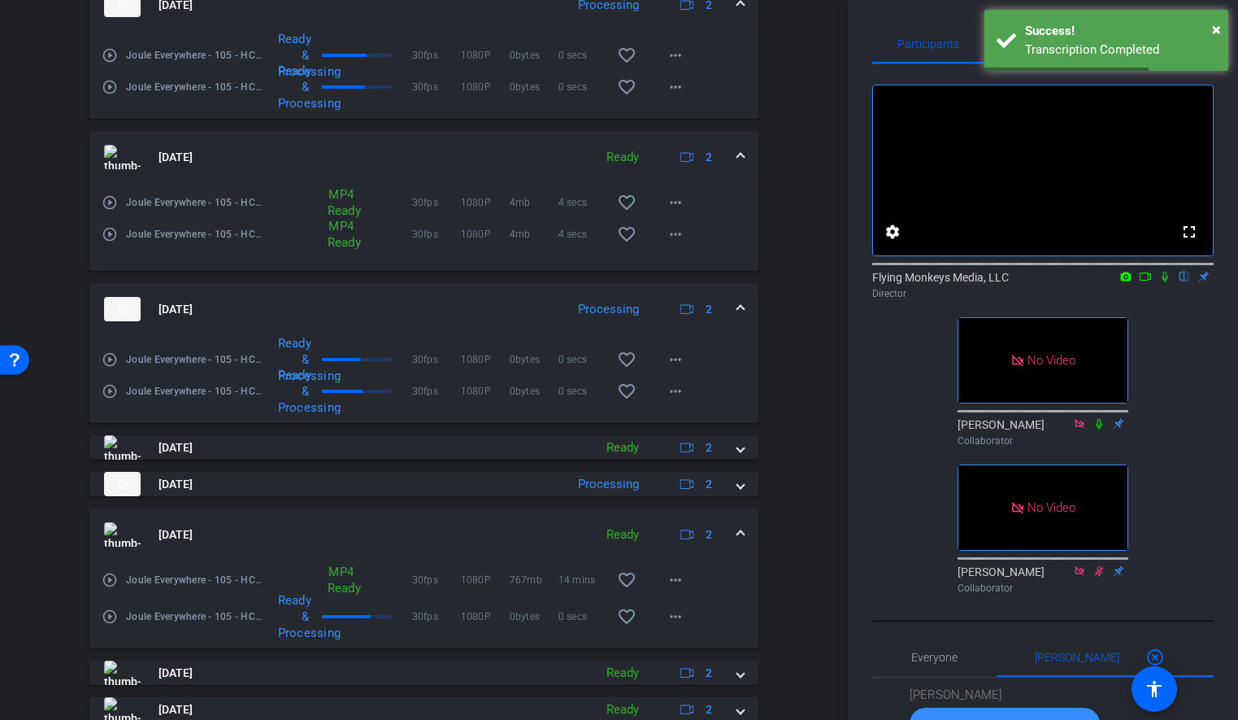
scroll to position [1169, 0]
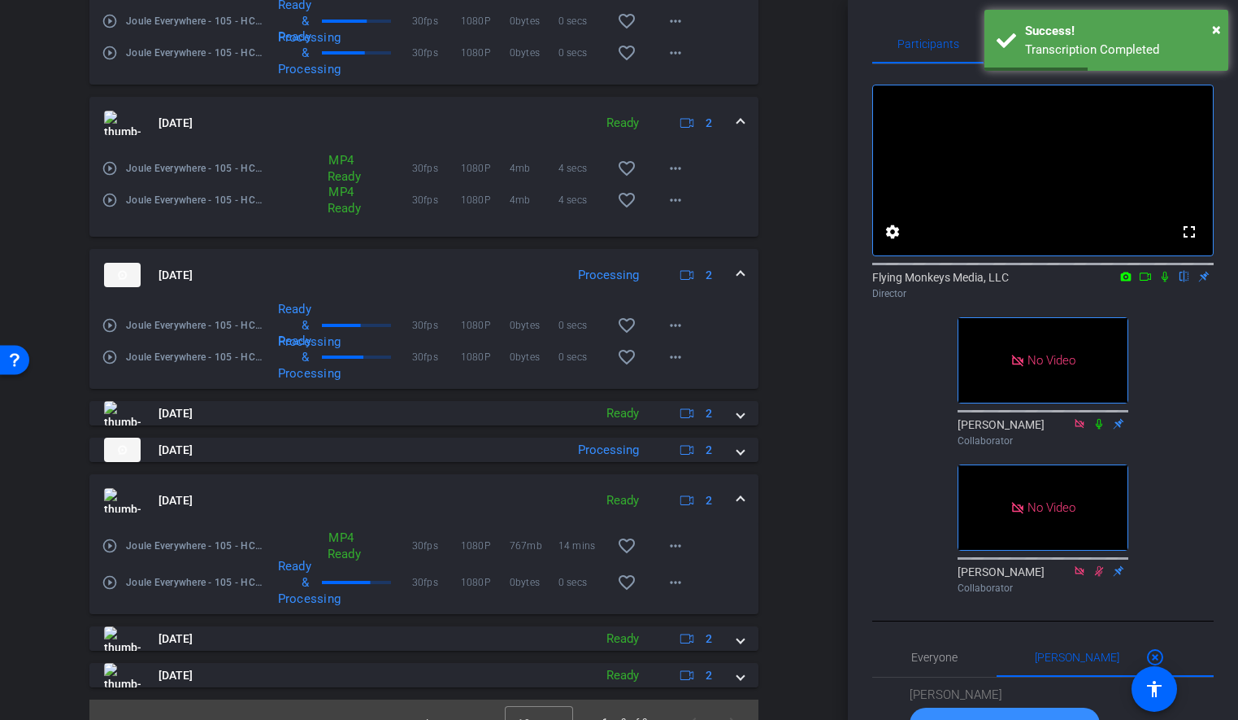
click at [739, 509] on span at bounding box center [741, 500] width 7 height 17
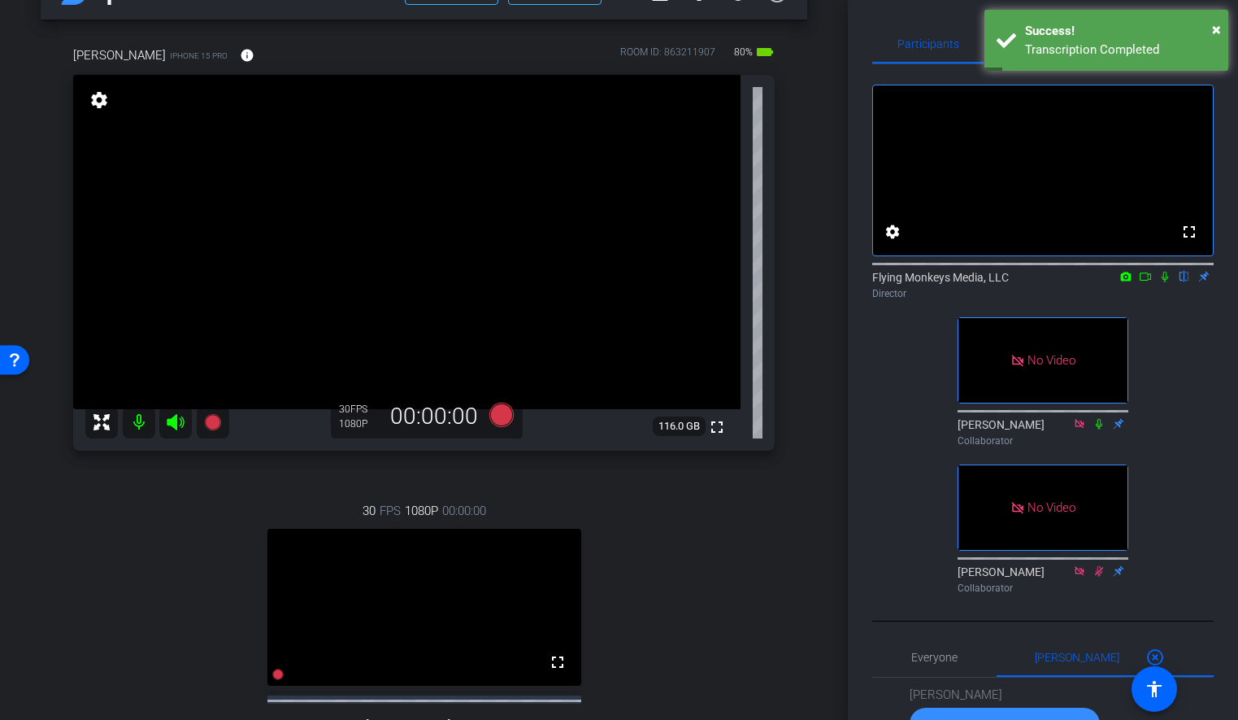
scroll to position [43, 0]
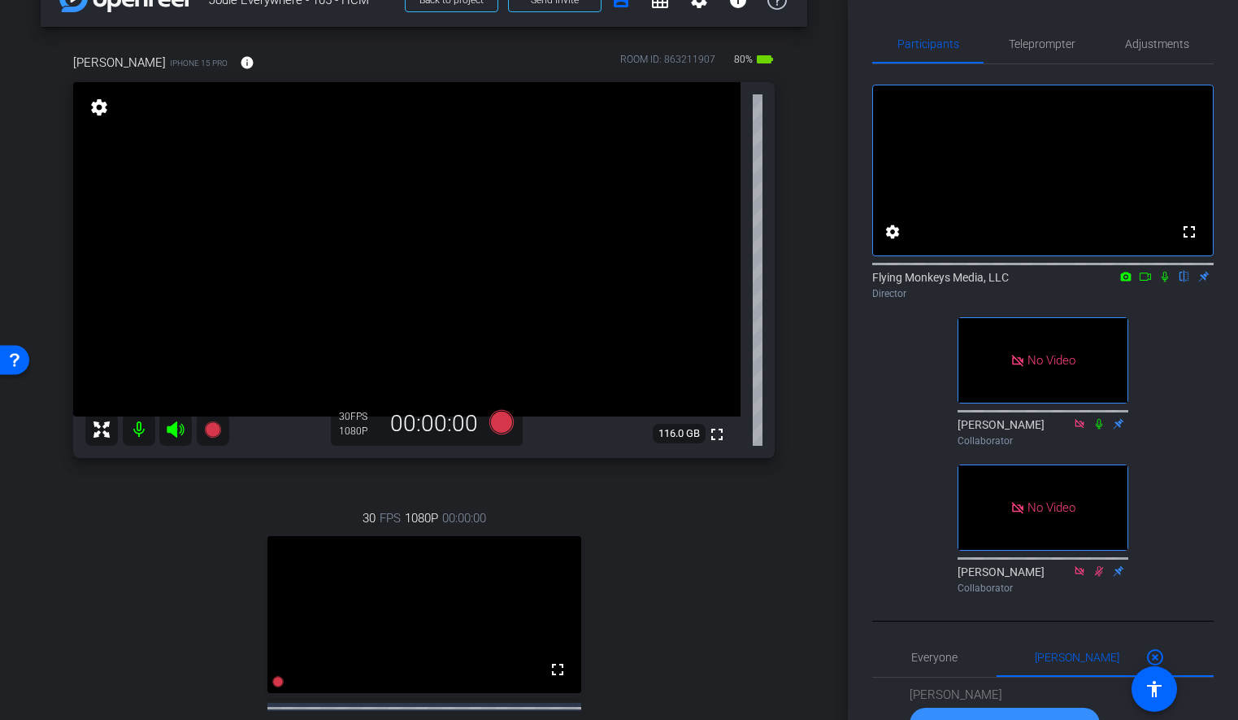
click at [814, 446] on div "arrow_back Joule Everywhere - 105 - HCM Back to project Send invite account_box…" at bounding box center [424, 317] width 848 height 720
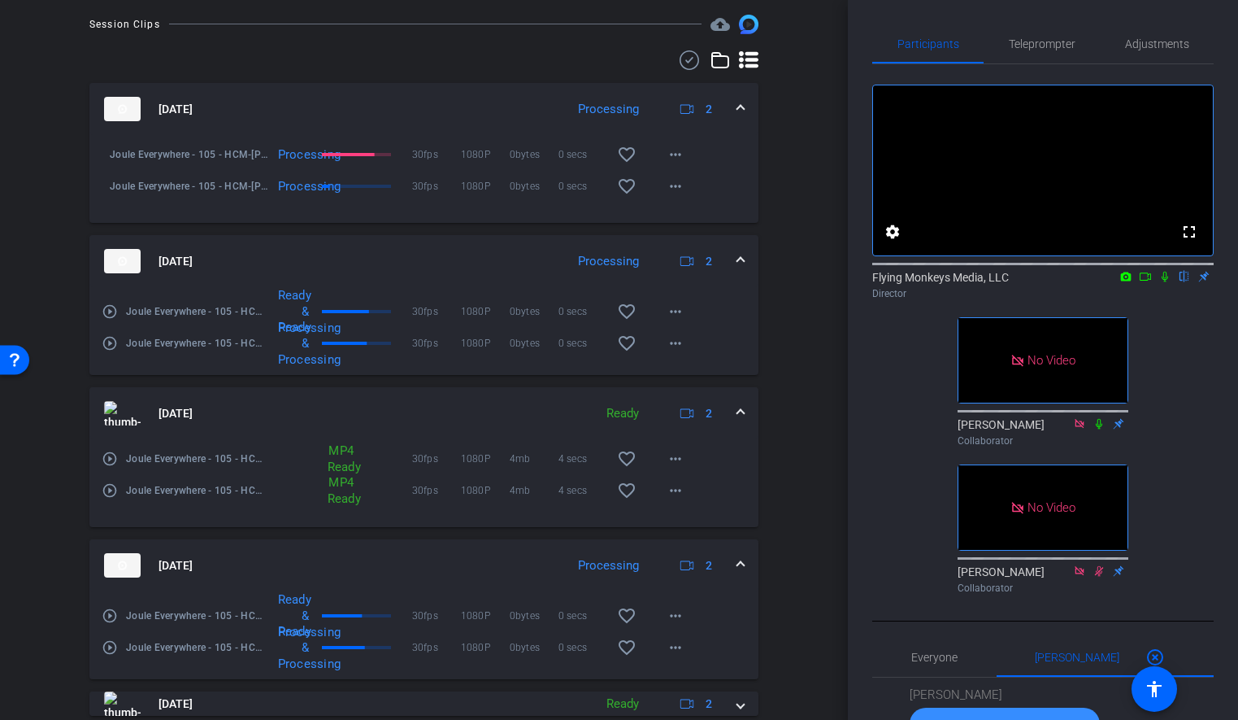
scroll to position [839, 0]
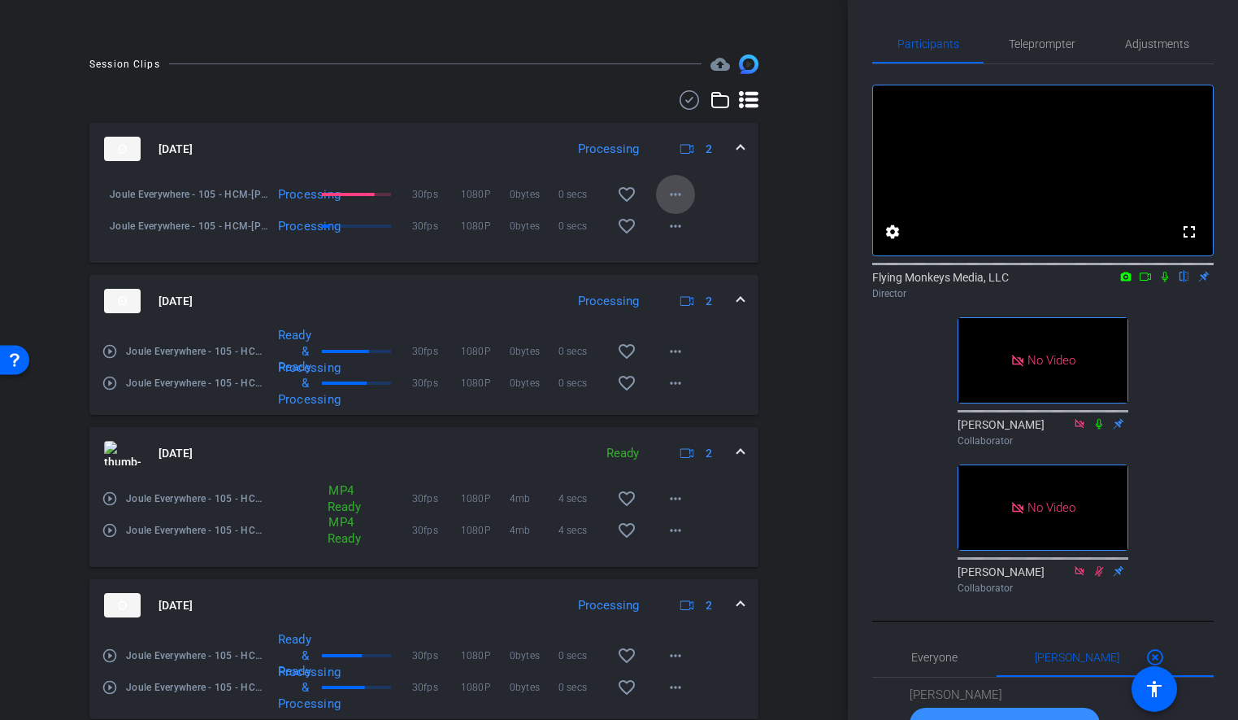
click at [678, 202] on mat-icon "more_horiz" at bounding box center [676, 195] width 20 height 20
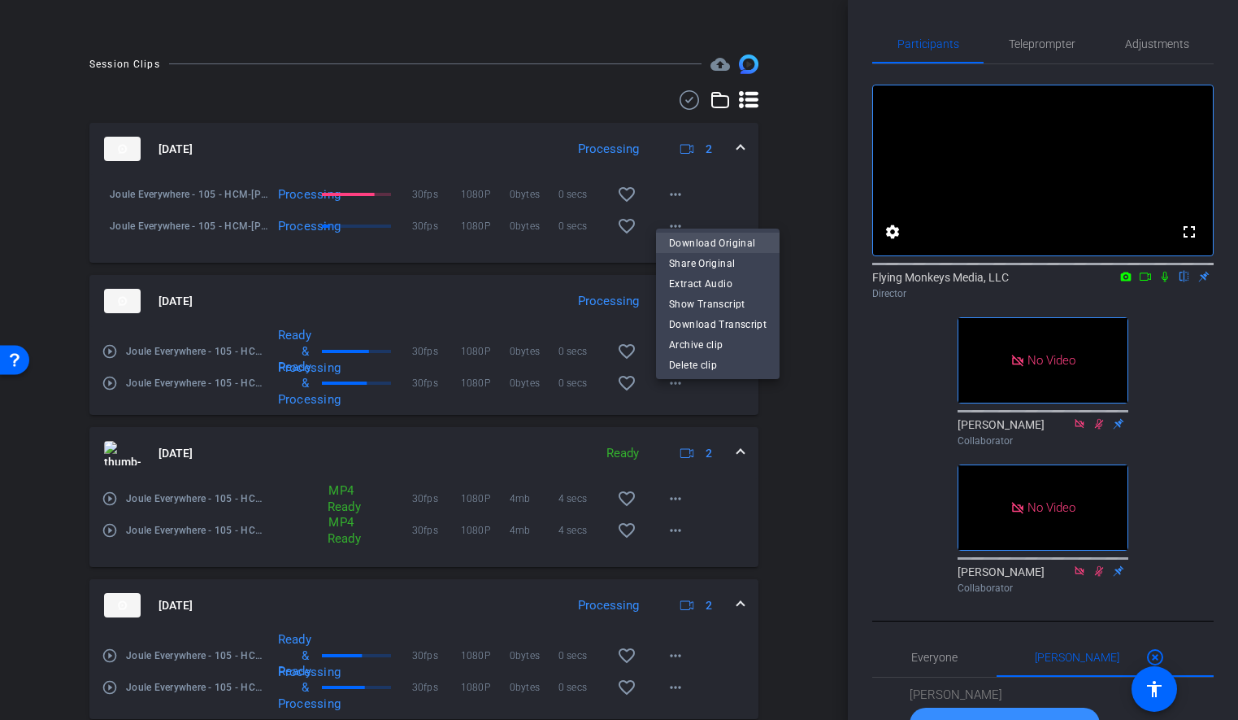
click at [733, 242] on span "Download Original" at bounding box center [718, 243] width 98 height 20
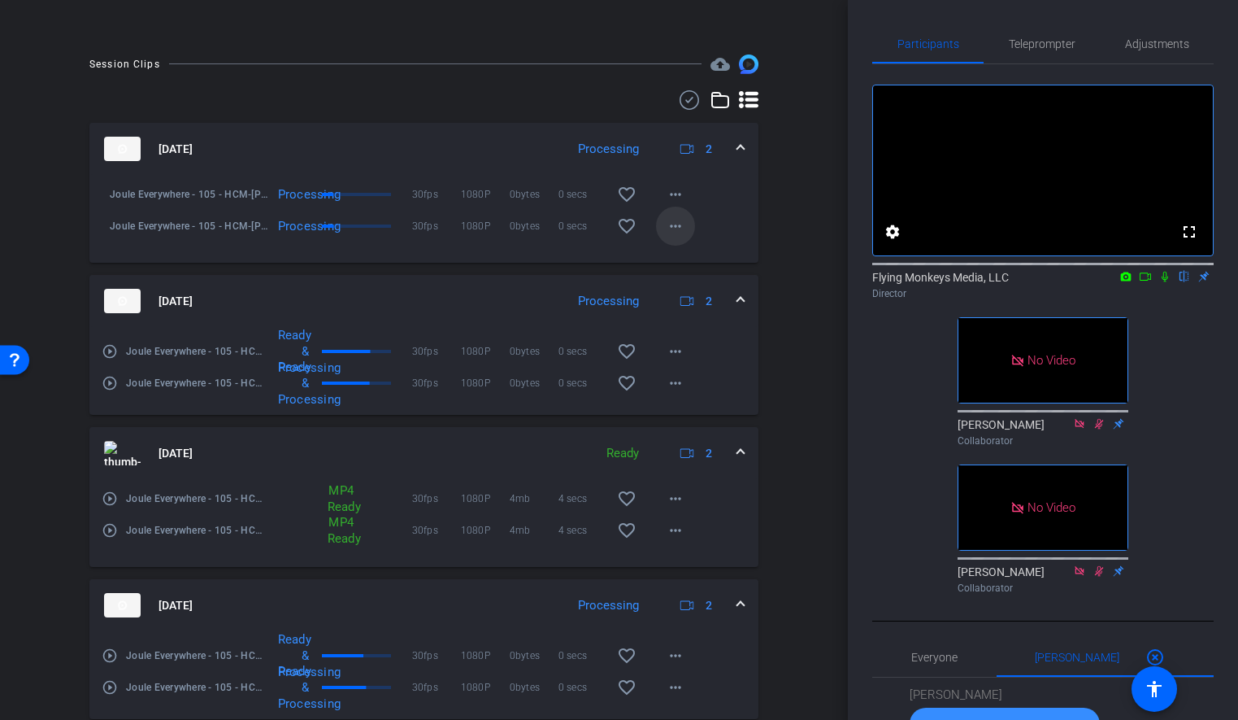
click at [669, 236] on mat-icon "more_horiz" at bounding box center [676, 226] width 20 height 20
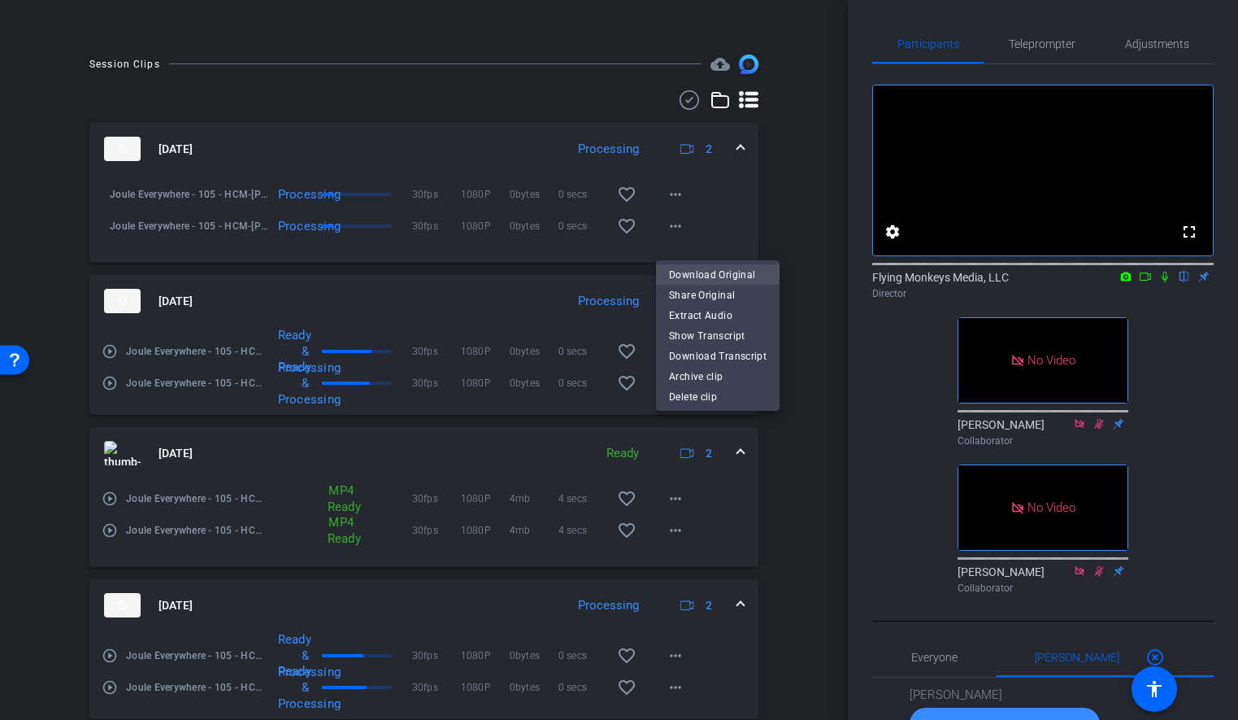
click at [700, 275] on span "Download Original" at bounding box center [718, 274] width 98 height 20
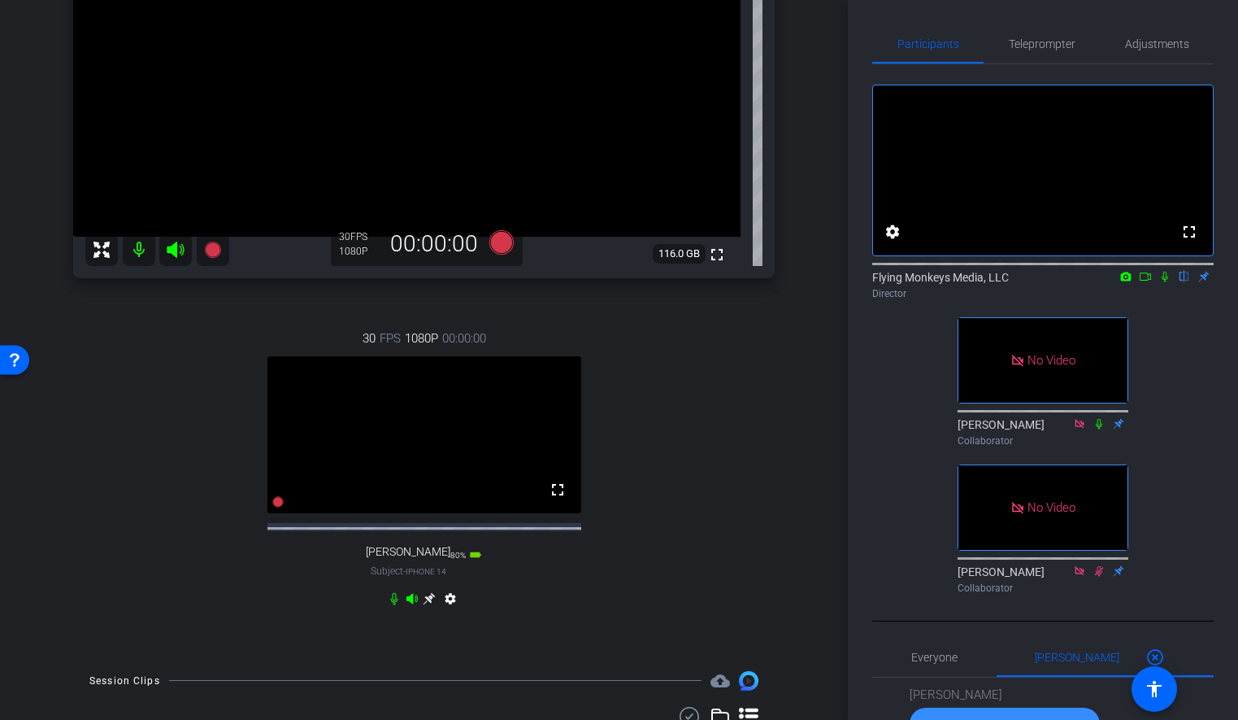
scroll to position [0, 0]
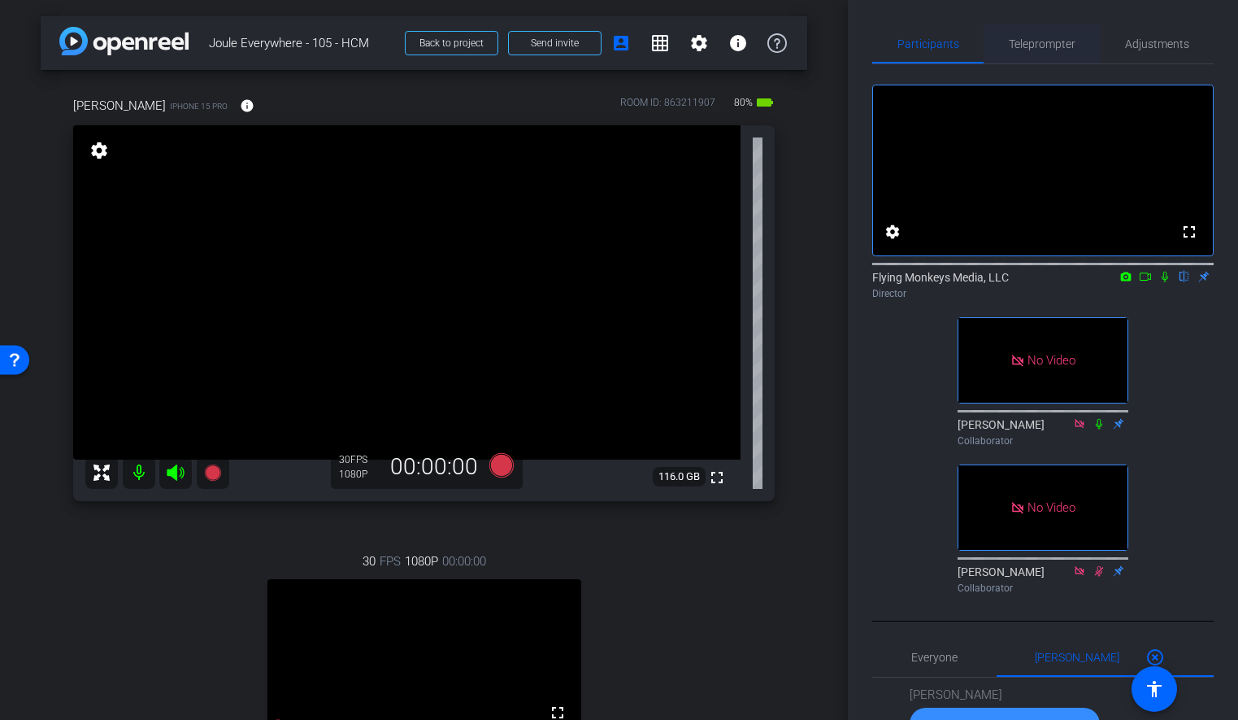
click at [1044, 49] on span "Teleprompter" at bounding box center [1042, 43] width 67 height 11
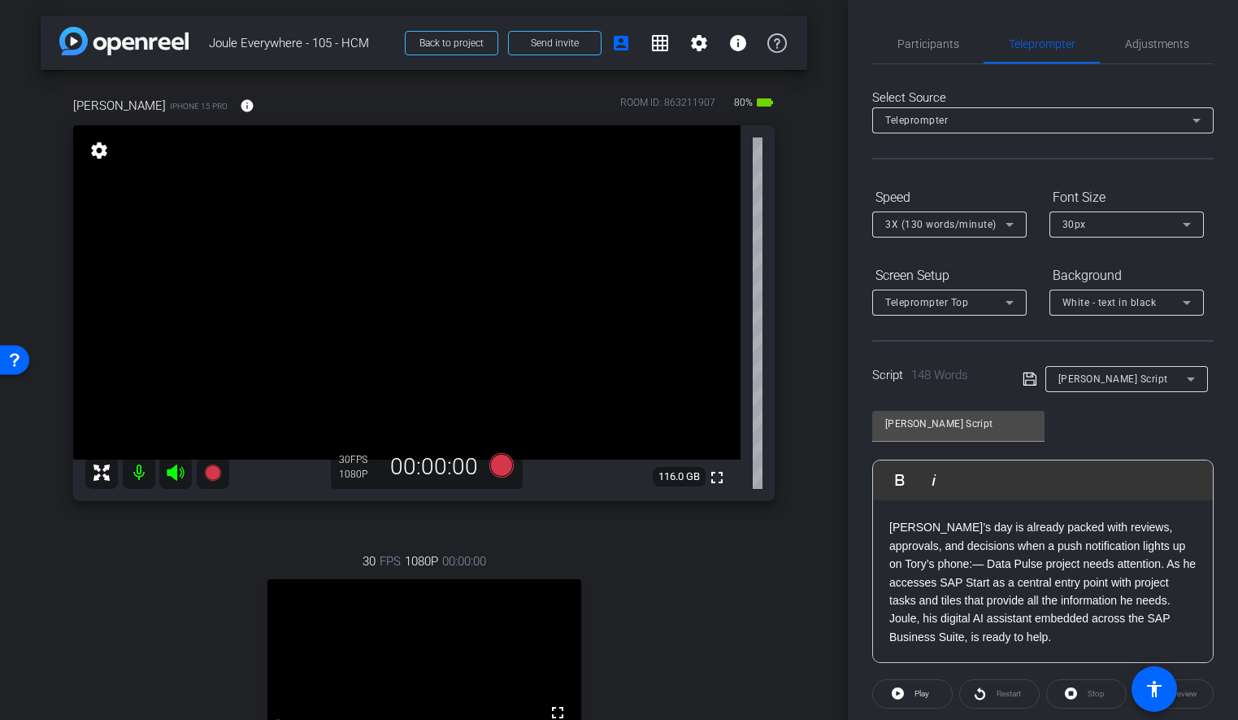
click at [991, 529] on p "[PERSON_NAME]’s day is already packed with reviews, approvals, and decisions wh…" at bounding box center [1043, 582] width 307 height 128
click at [919, 539] on p "[PERSON_NAME]’s day is already packed with reviews, approvals, and decisions wh…" at bounding box center [1043, 582] width 307 height 128
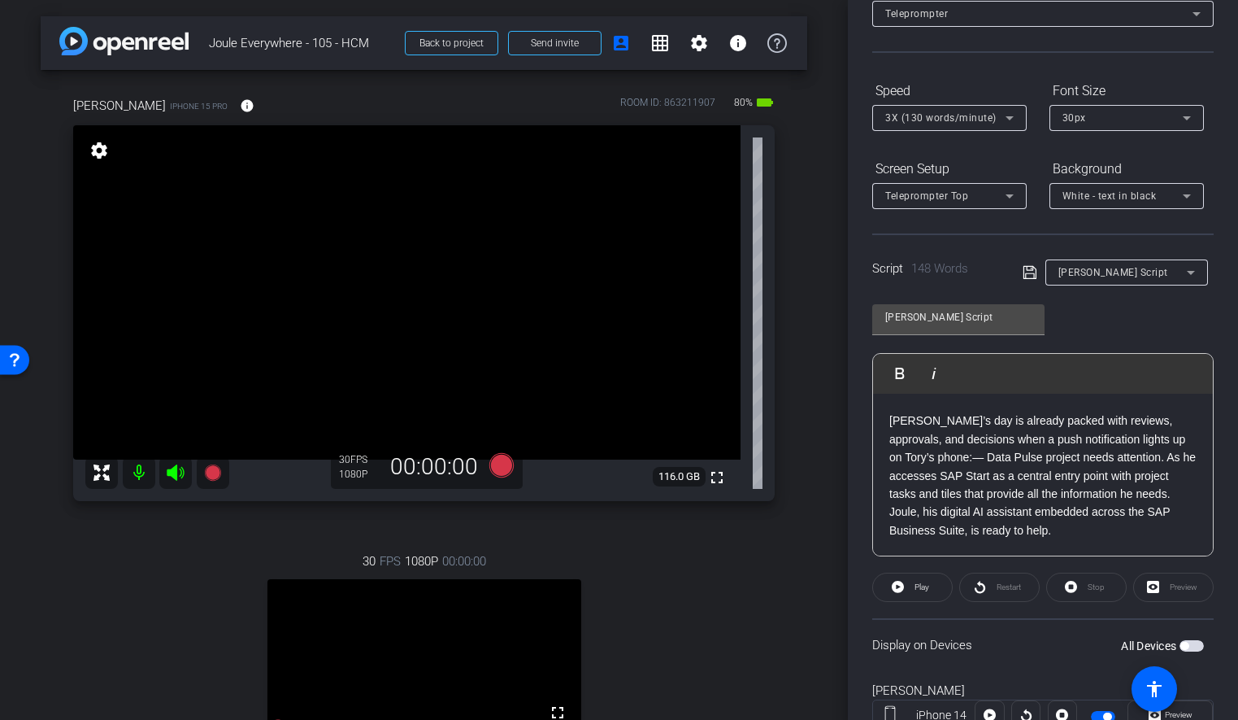
scroll to position [257, 0]
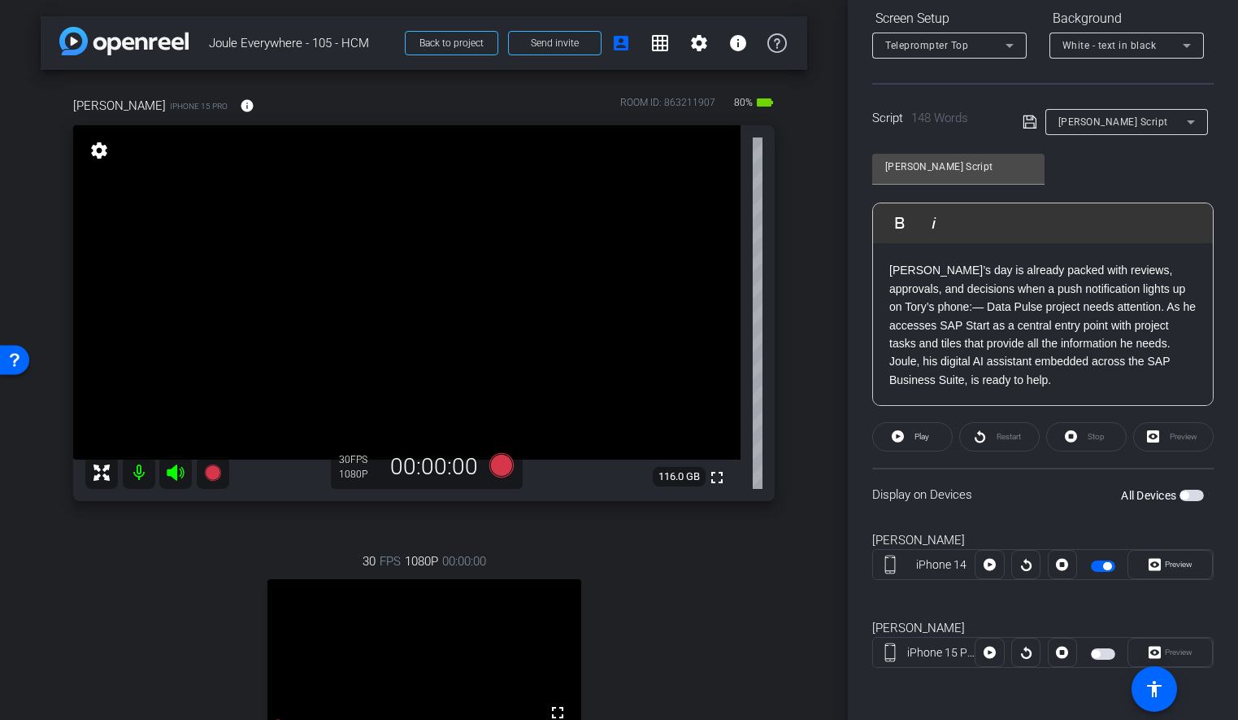
click at [785, 358] on div "[PERSON_NAME] iPhone 15 Pro info ROOM ID: 863211907 80% battery_std fullscreen …" at bounding box center [424, 473] width 767 height 807
click at [942, 289] on p "[PERSON_NAME]’s day is already packed with reviews, approvals, and decisions wh…" at bounding box center [1043, 325] width 307 height 128
click at [686, 565] on div "30 FPS 1080P 00:00:00 fullscreen [PERSON_NAME] Subject - iPhone 14 80% battery_…" at bounding box center [424, 693] width 702 height 336
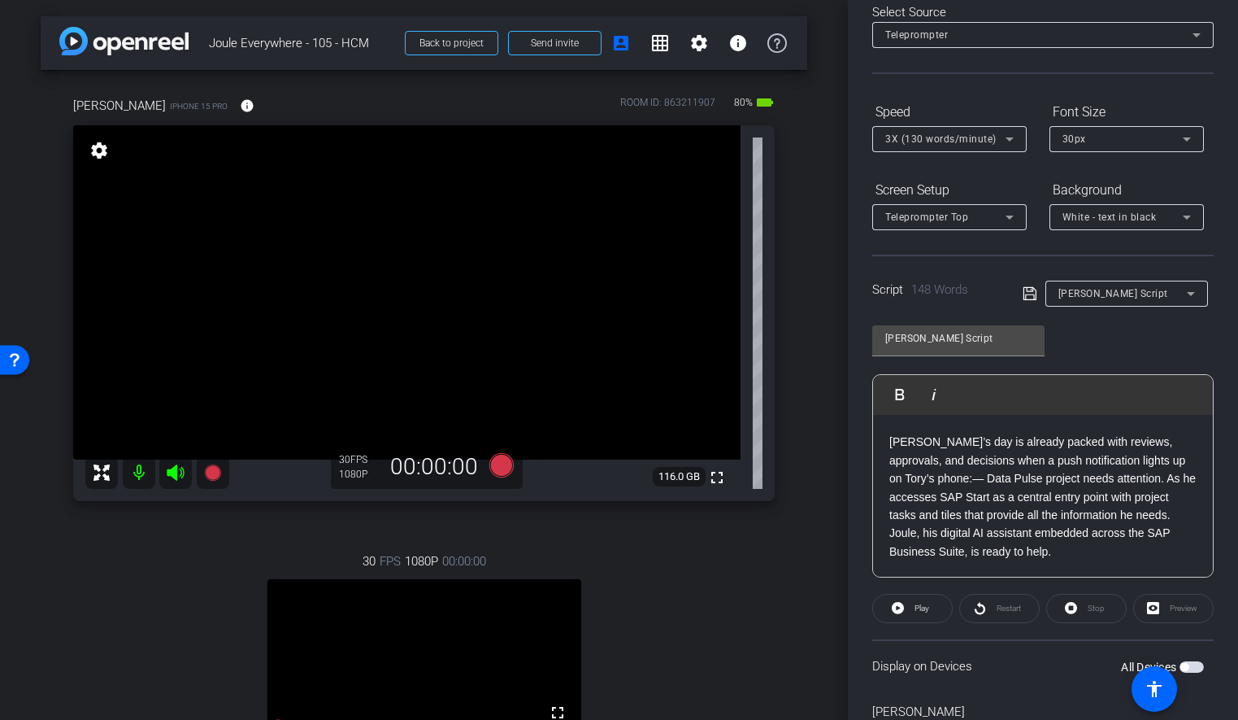
scroll to position [0, 0]
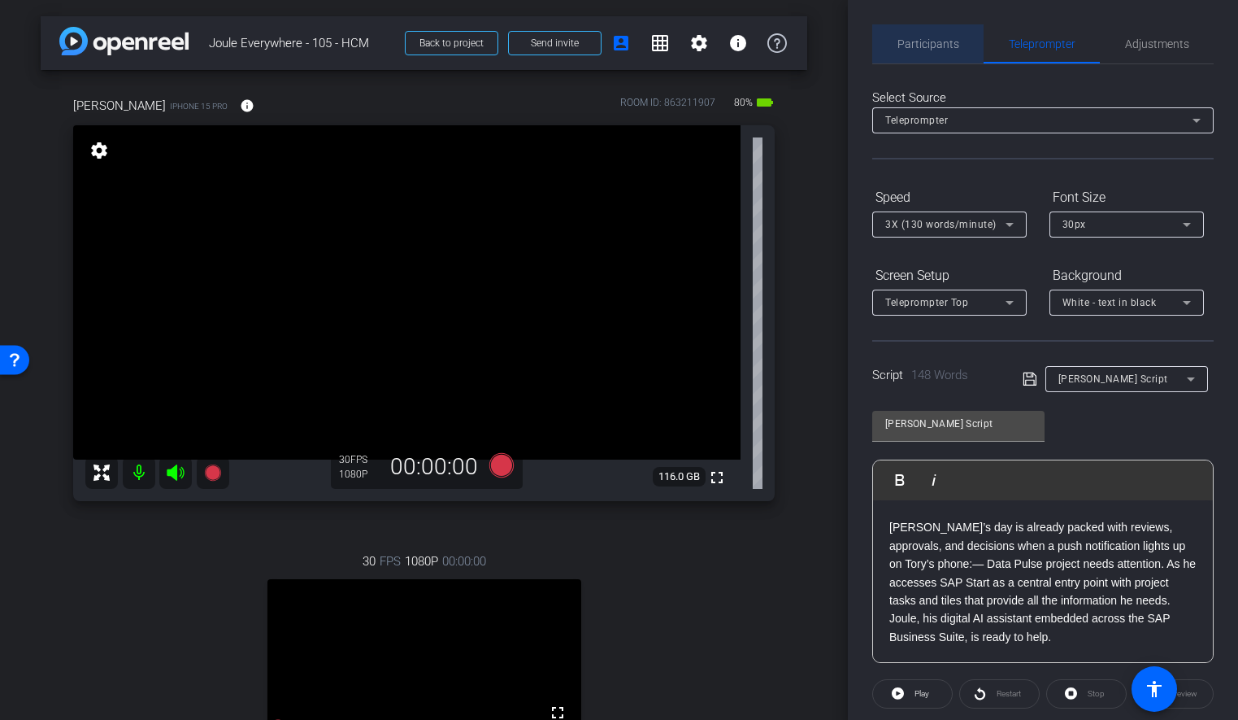
click at [938, 41] on span "Participants" at bounding box center [929, 43] width 62 height 11
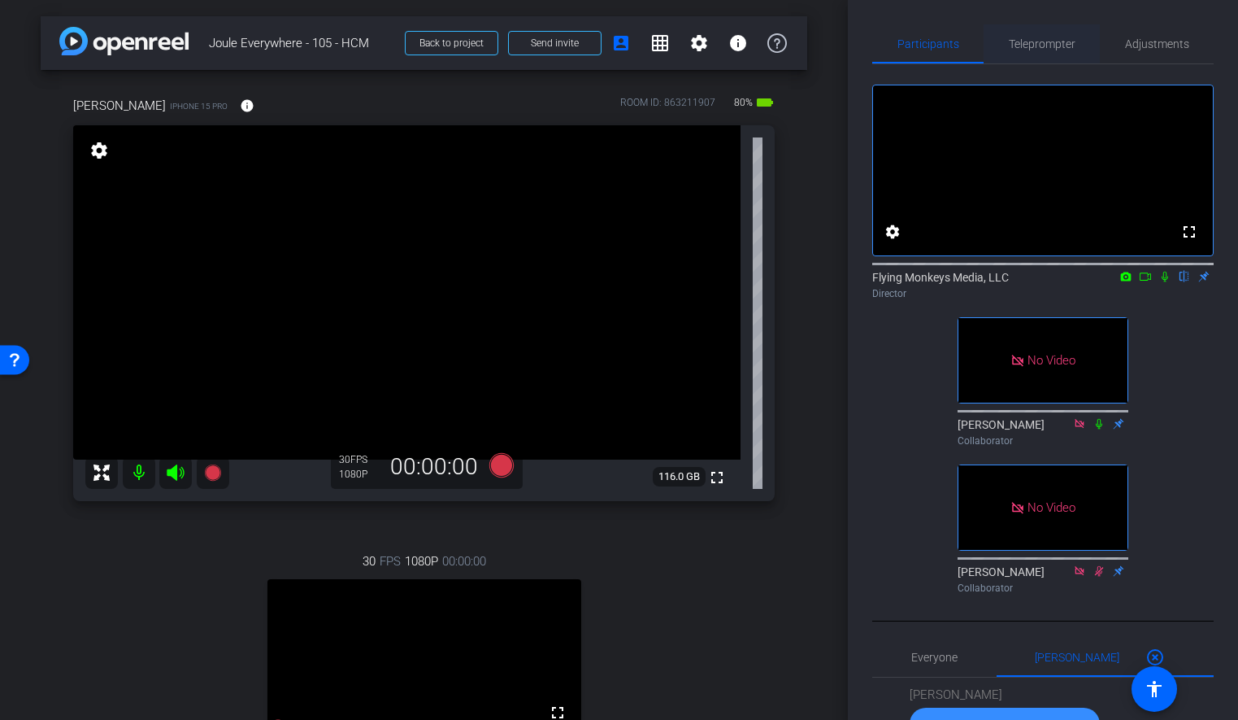
click at [1034, 45] on span "Teleprompter" at bounding box center [1042, 43] width 67 height 11
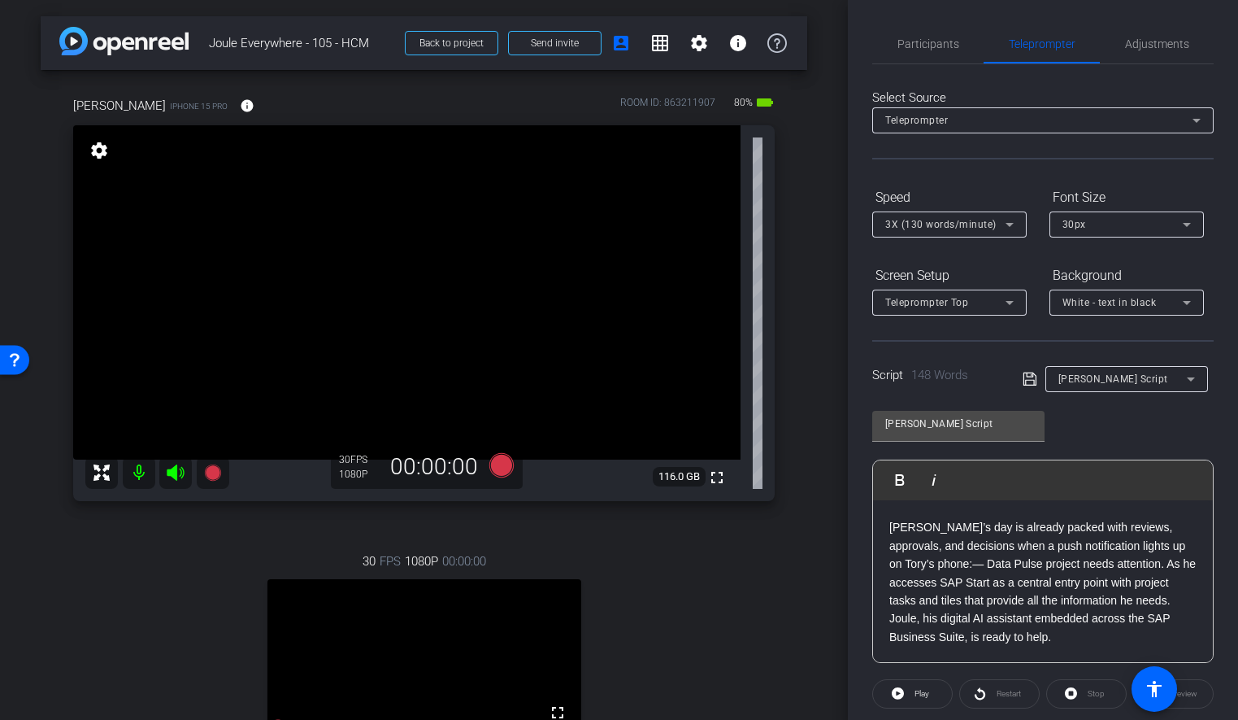
click at [950, 533] on p "[PERSON_NAME]’s day is already packed with reviews, approvals, and decisions wh…" at bounding box center [1043, 582] width 307 height 128
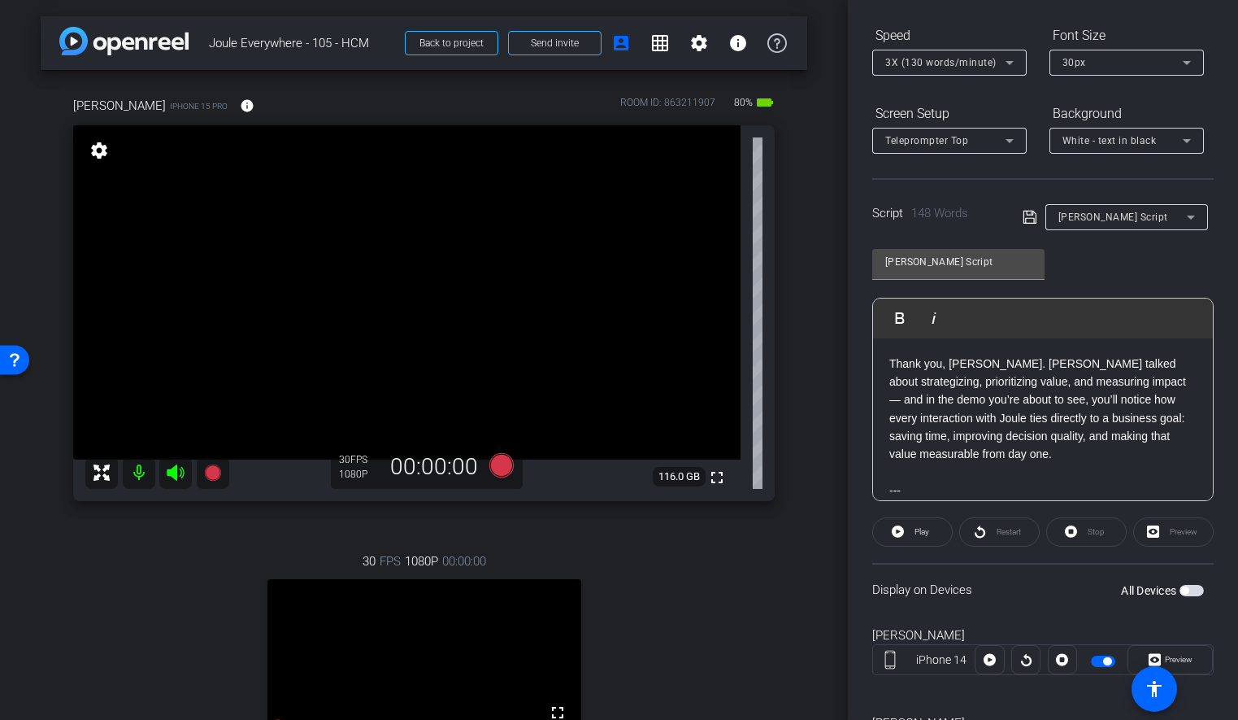
click at [993, 455] on p "Thank you, [PERSON_NAME]. [PERSON_NAME] talked about strategizing, prioritizing…" at bounding box center [1043, 409] width 307 height 109
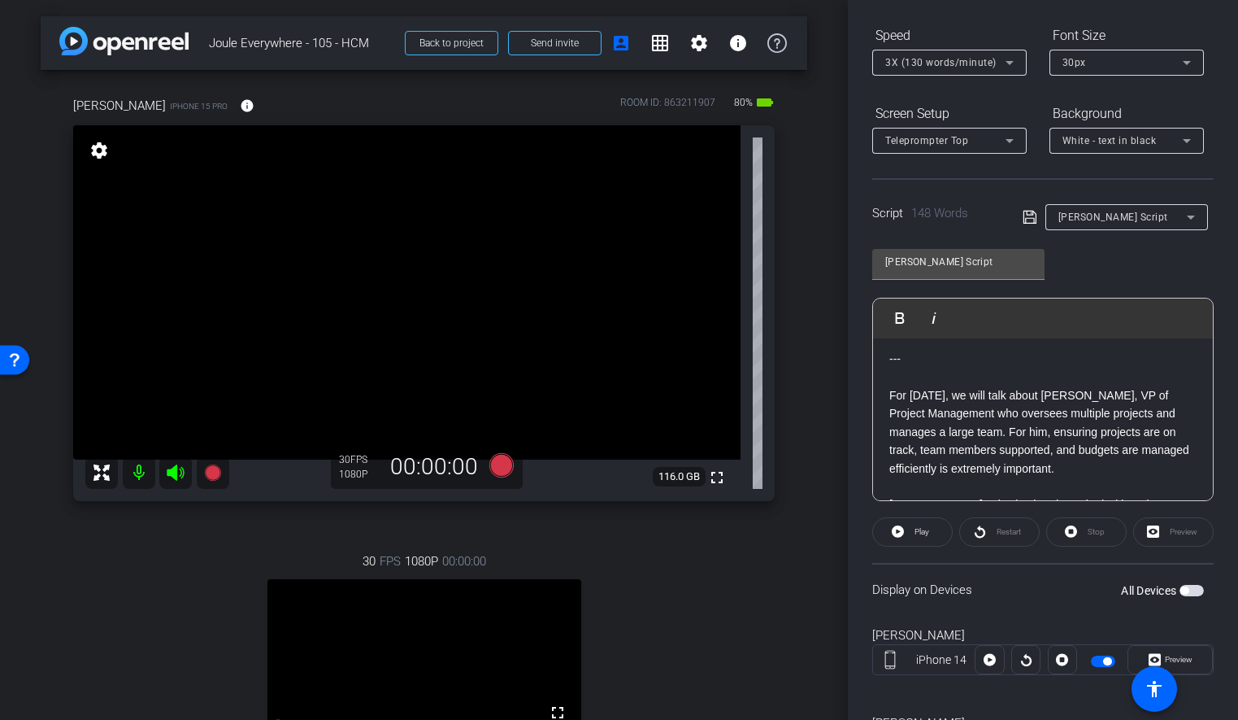
scroll to position [130, 0]
click at [817, 305] on div "arrow_back Joule Everywhere - 105 - HCM Back to project Send invite account_box…" at bounding box center [424, 360] width 848 height 720
click at [810, 318] on div "arrow_back Joule Everywhere - 105 - HCM Back to project Send invite account_box…" at bounding box center [424, 360] width 848 height 720
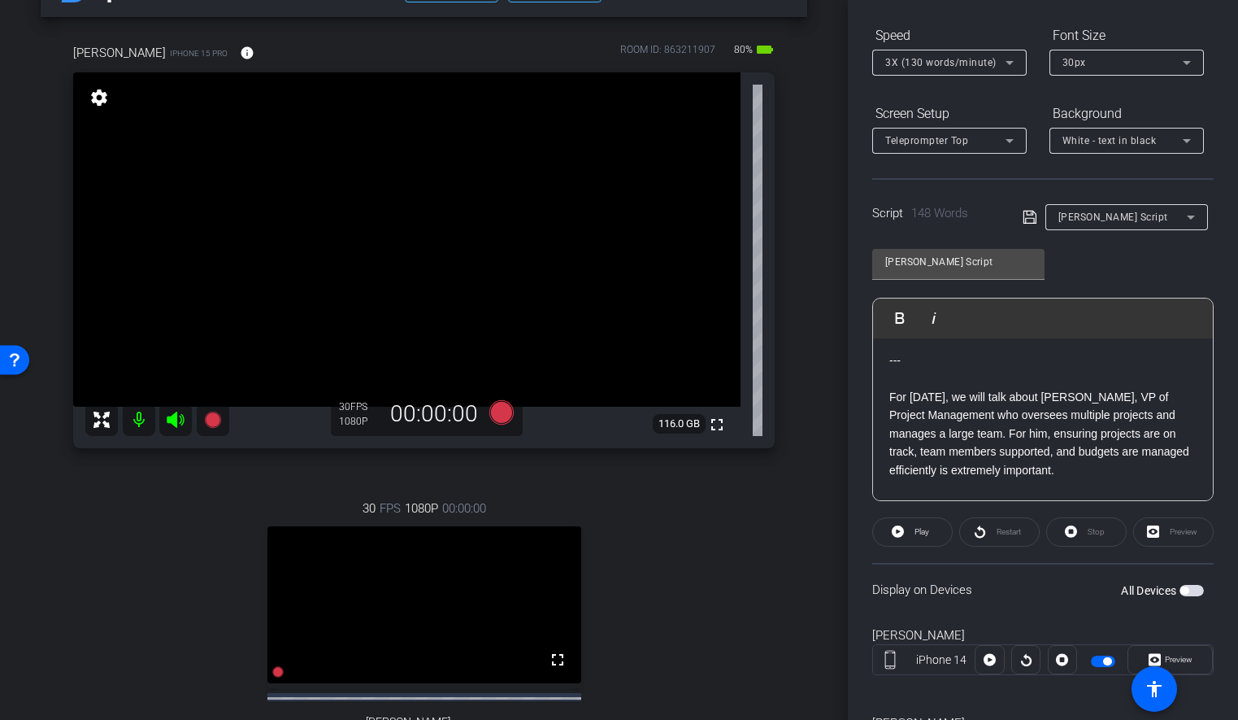
scroll to position [0, 0]
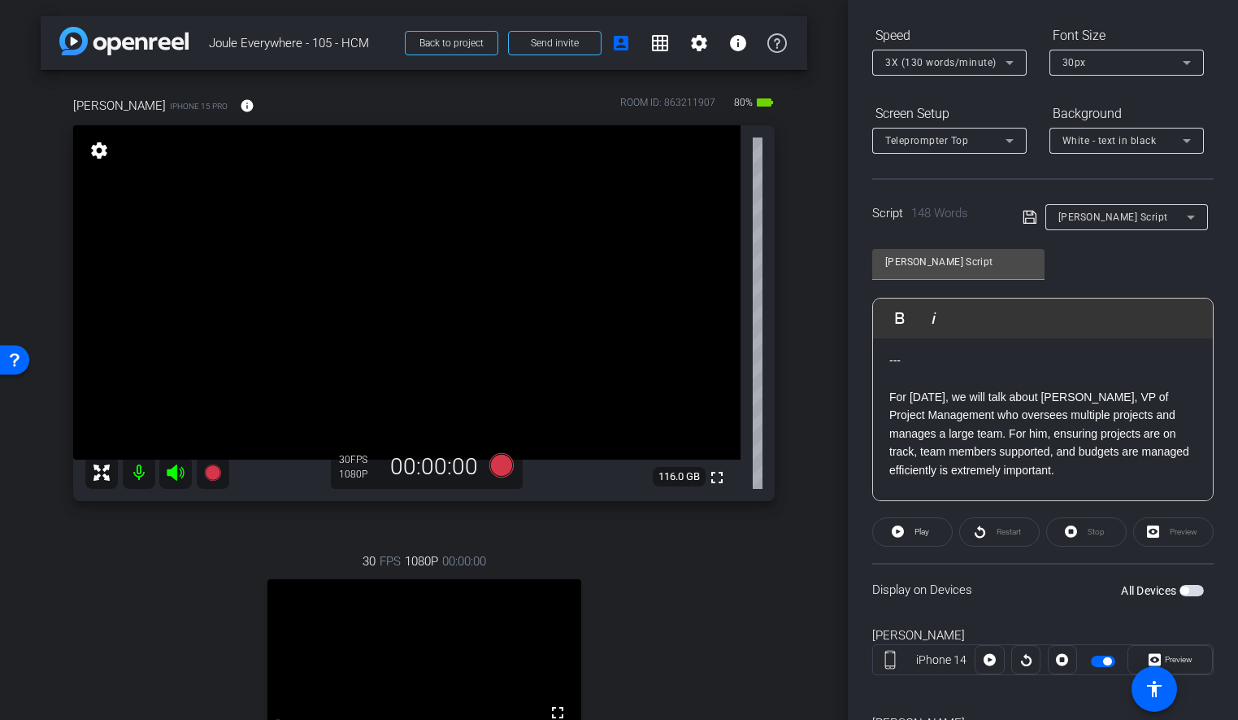
click at [802, 220] on div "[PERSON_NAME] iPhone 15 Pro info ROOM ID: 863211907 80% battery_std fullscreen …" at bounding box center [424, 473] width 767 height 807
click at [793, 280] on div "[PERSON_NAME] iPhone 15 Pro info ROOM ID: 863211907 80% battery_std fullscreen …" at bounding box center [424, 473] width 767 height 807
click at [805, 306] on div "[PERSON_NAME] iPhone 15 Pro info ROOM ID: 863211907 80% battery_std fullscreen …" at bounding box center [424, 473] width 767 height 807
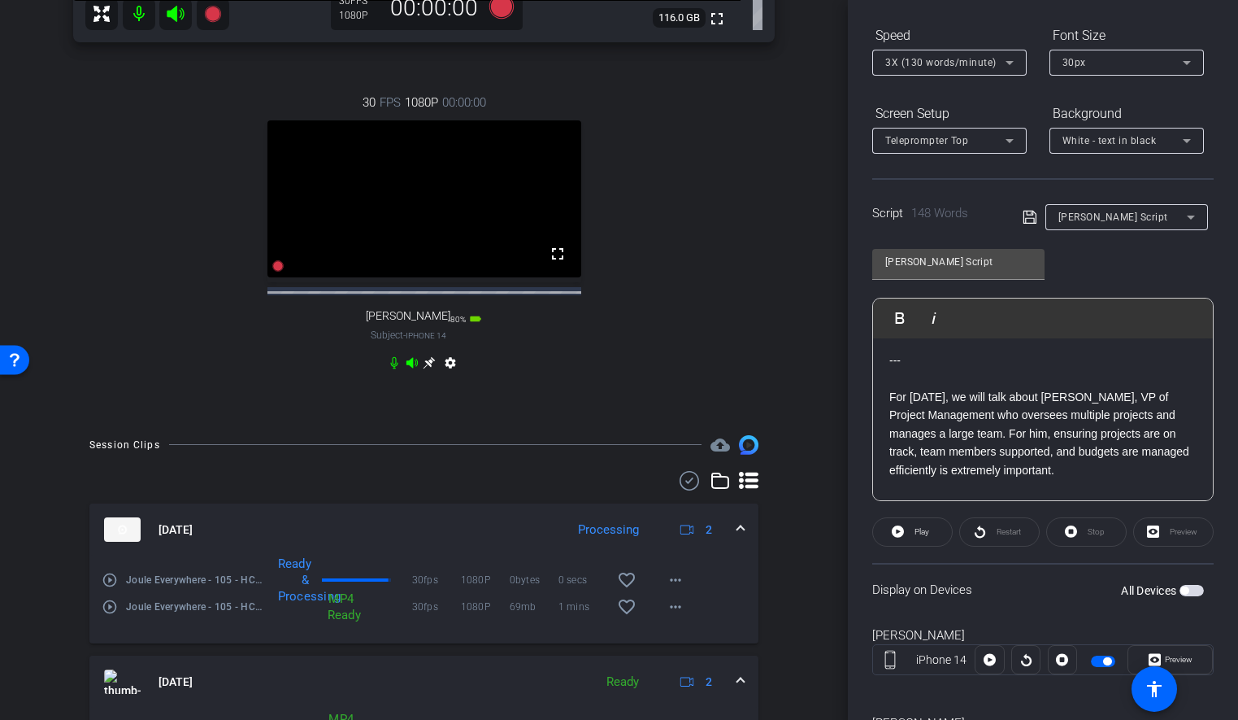
scroll to position [457, 0]
click at [981, 436] on p "For [DATE], we will talk about [PERSON_NAME], VP of Project Management who over…" at bounding box center [1043, 433] width 307 height 91
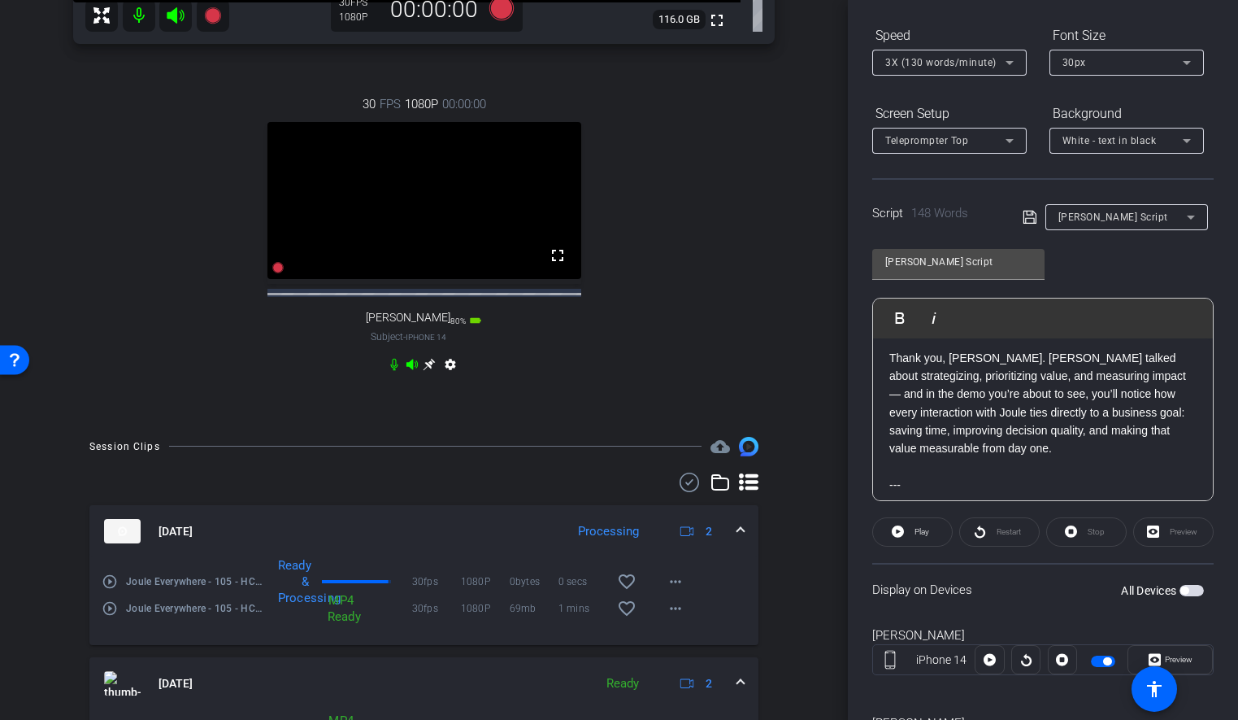
scroll to position [0, 0]
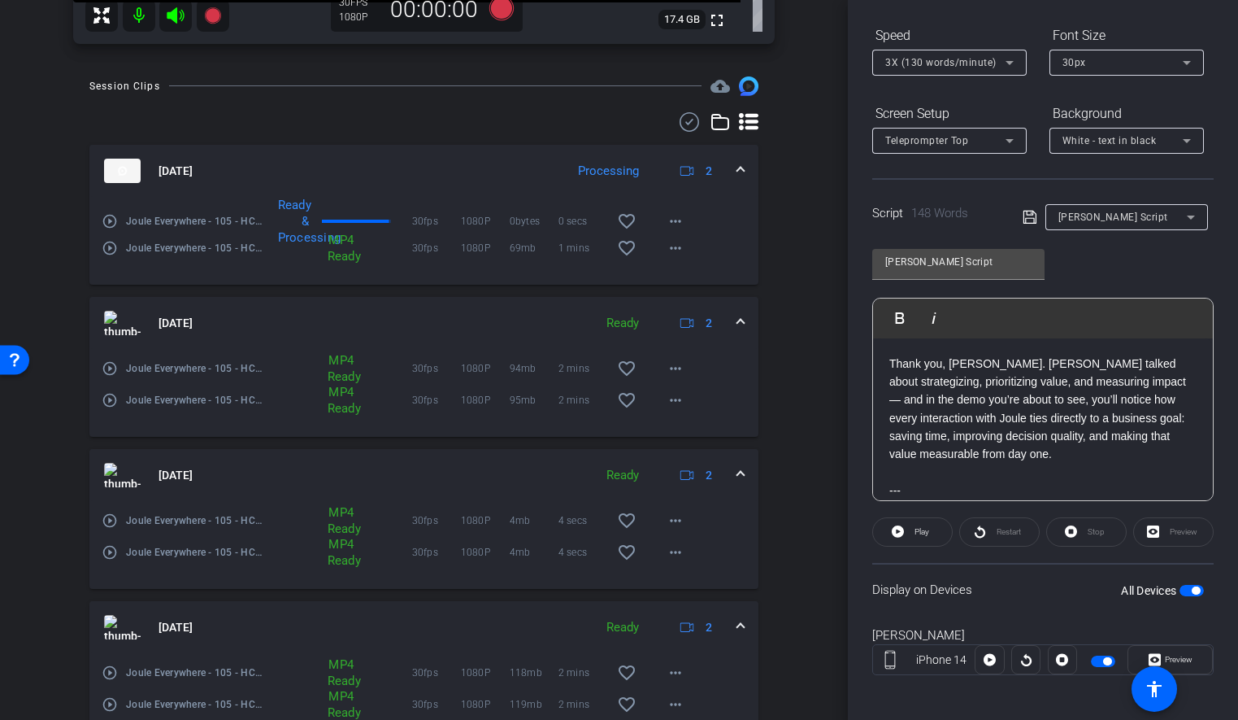
click at [794, 304] on div "Session Clips cloud_upload [DATE] Processing 2 play_circle_outline Joule Everyw…" at bounding box center [424, 528] width 767 height 905
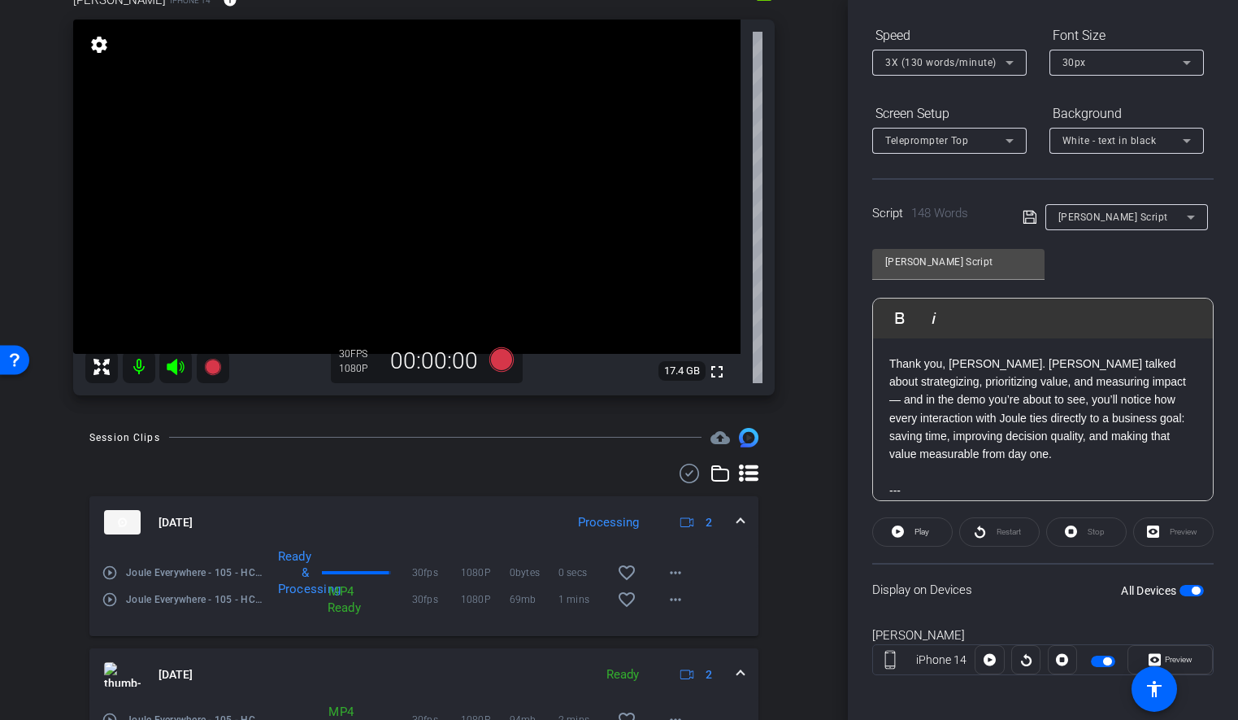
scroll to position [35, 0]
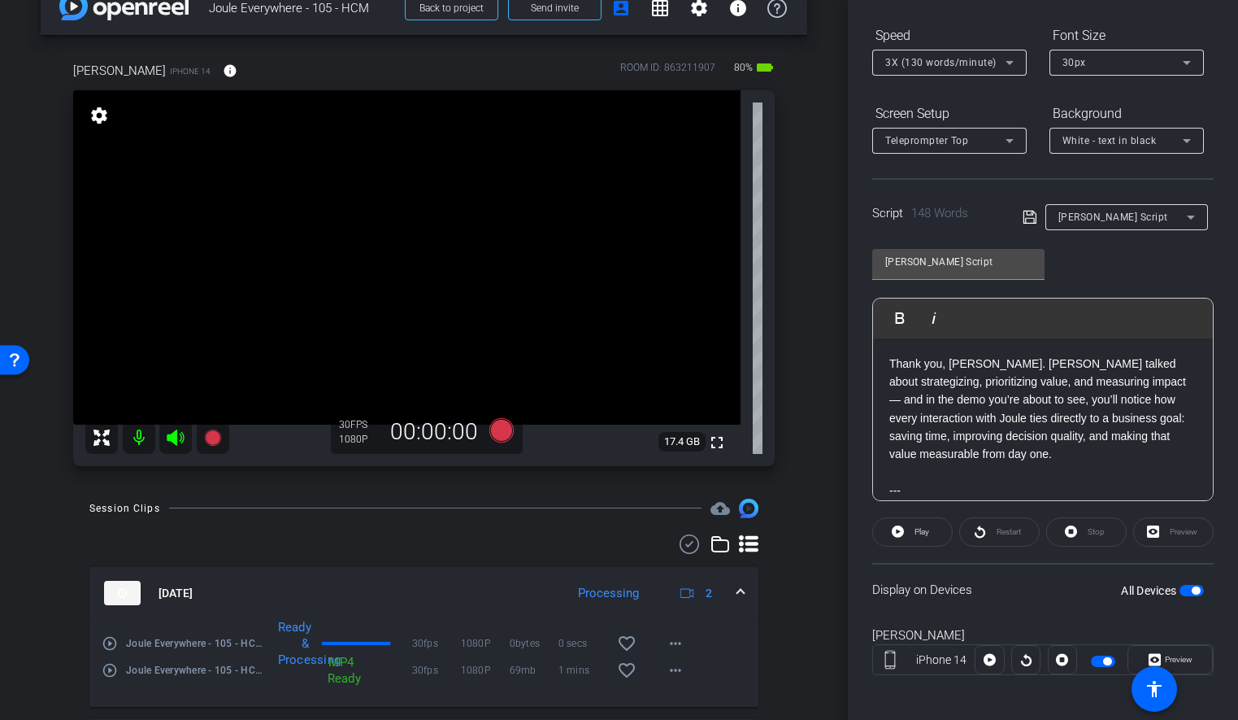
click at [802, 368] on div "[PERSON_NAME] iPhone 14 info ROOM ID: 863211907 80% battery_std fullscreen sett…" at bounding box center [424, 258] width 767 height 447
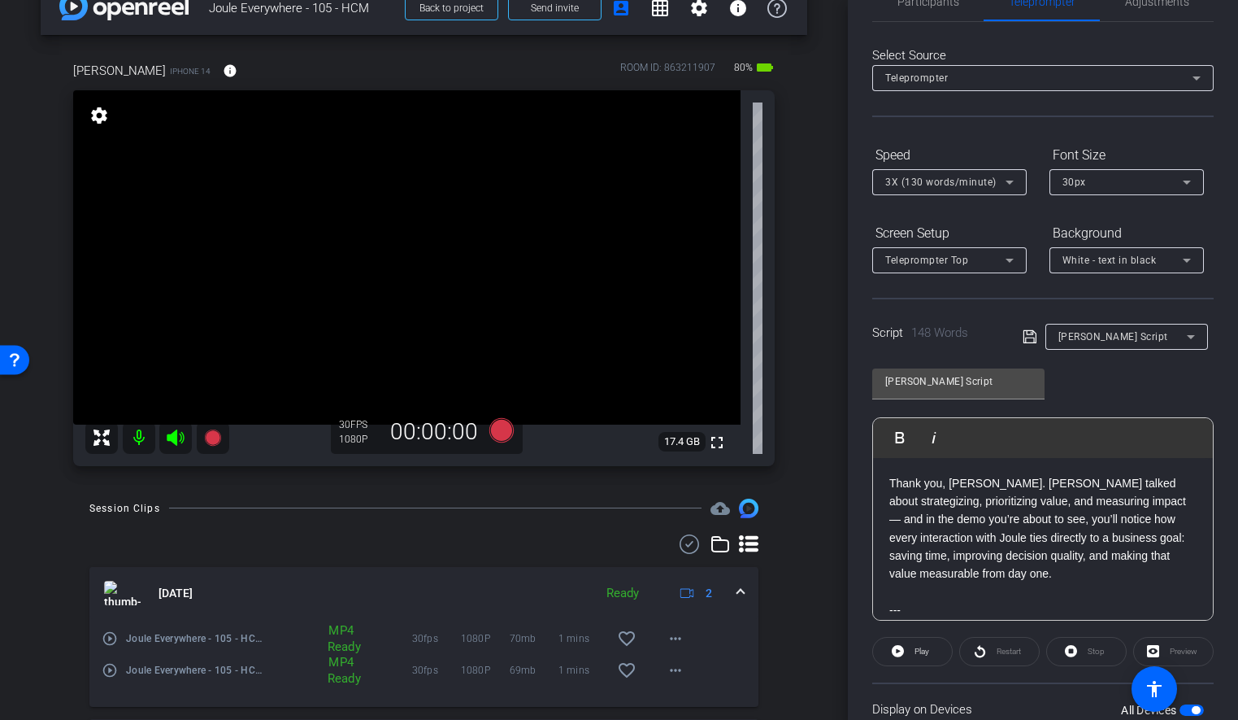
scroll to position [0, 0]
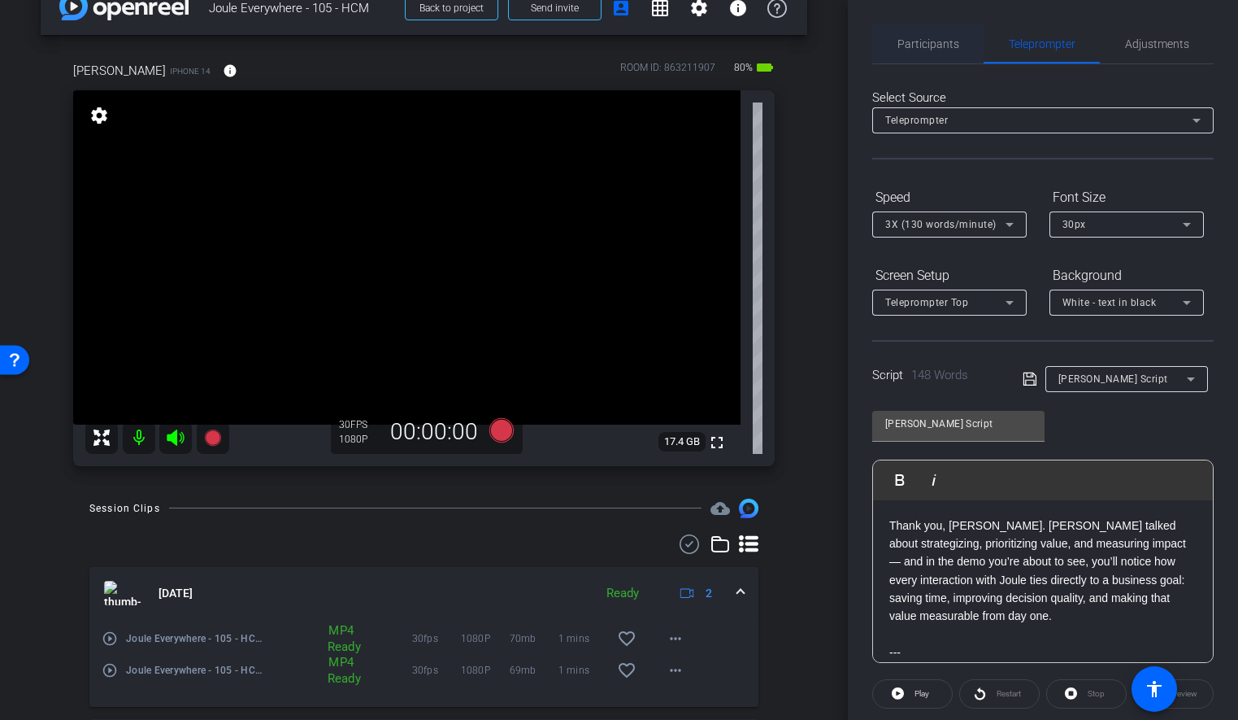
click at [939, 50] on span "Participants" at bounding box center [929, 43] width 62 height 11
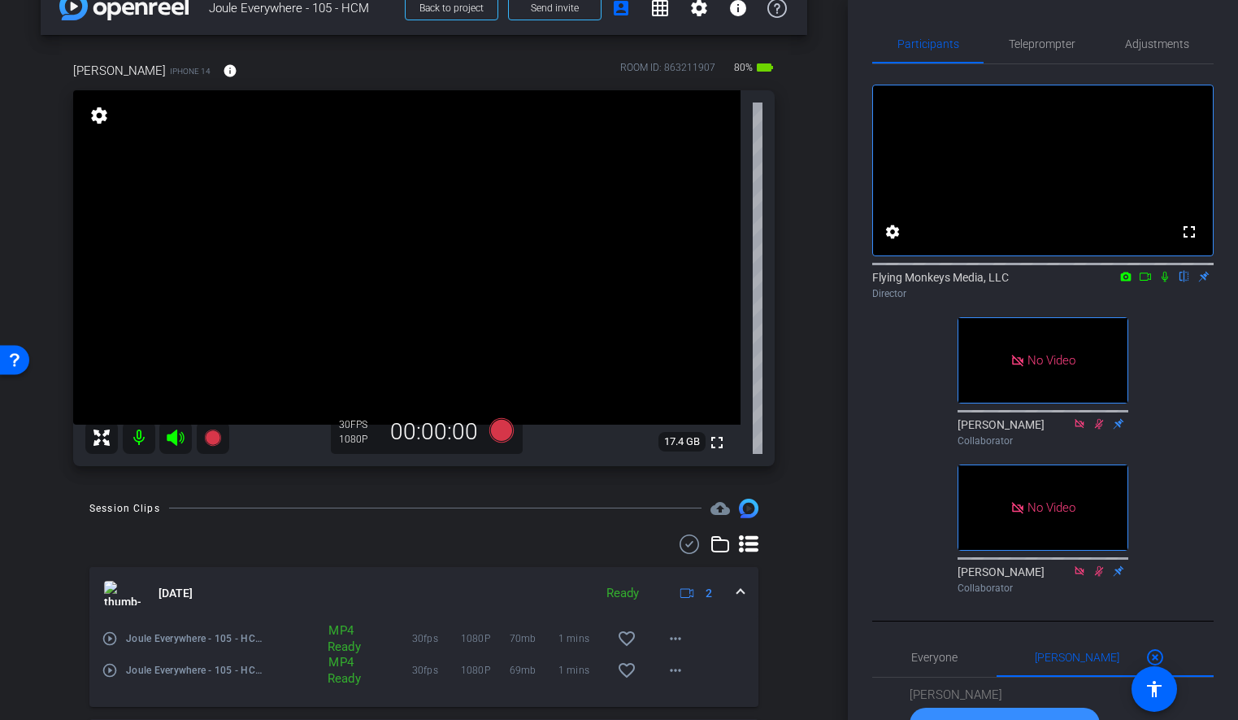
click at [1144, 282] on icon at bounding box center [1145, 276] width 13 height 11
click at [1186, 282] on icon at bounding box center [1185, 277] width 7 height 11
click at [497, 424] on icon at bounding box center [501, 430] width 24 height 24
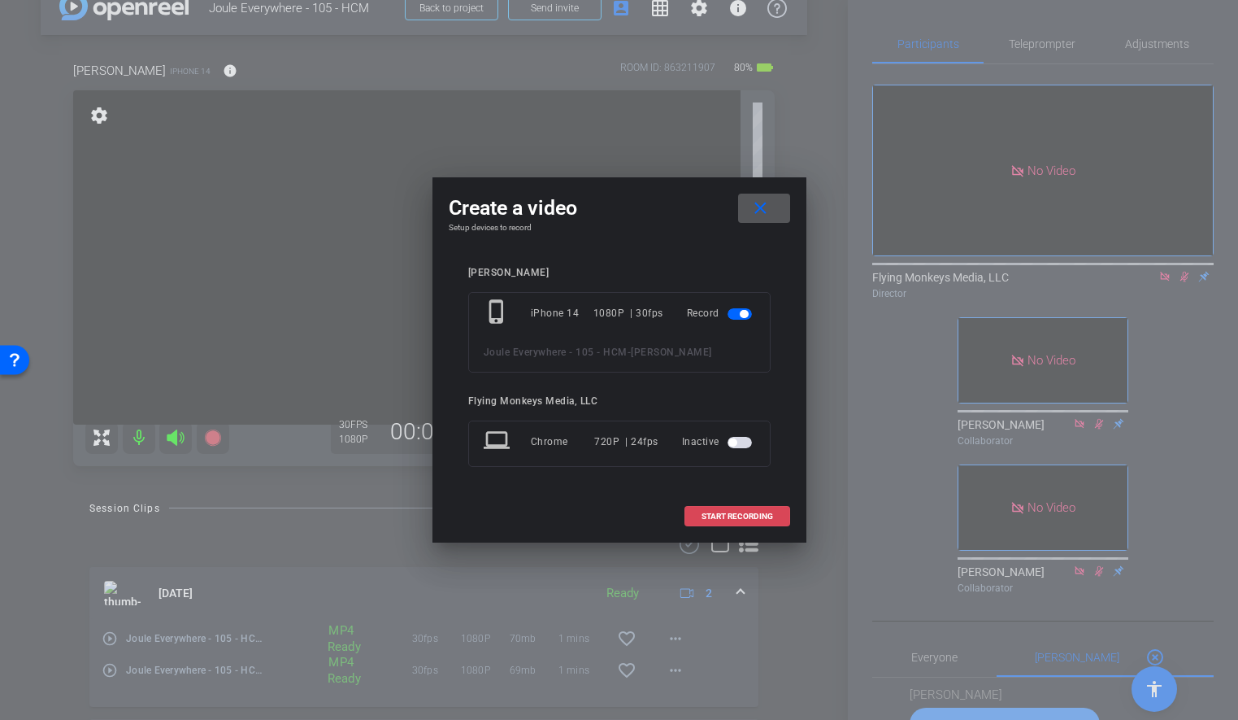
click at [724, 509] on span at bounding box center [737, 516] width 104 height 39
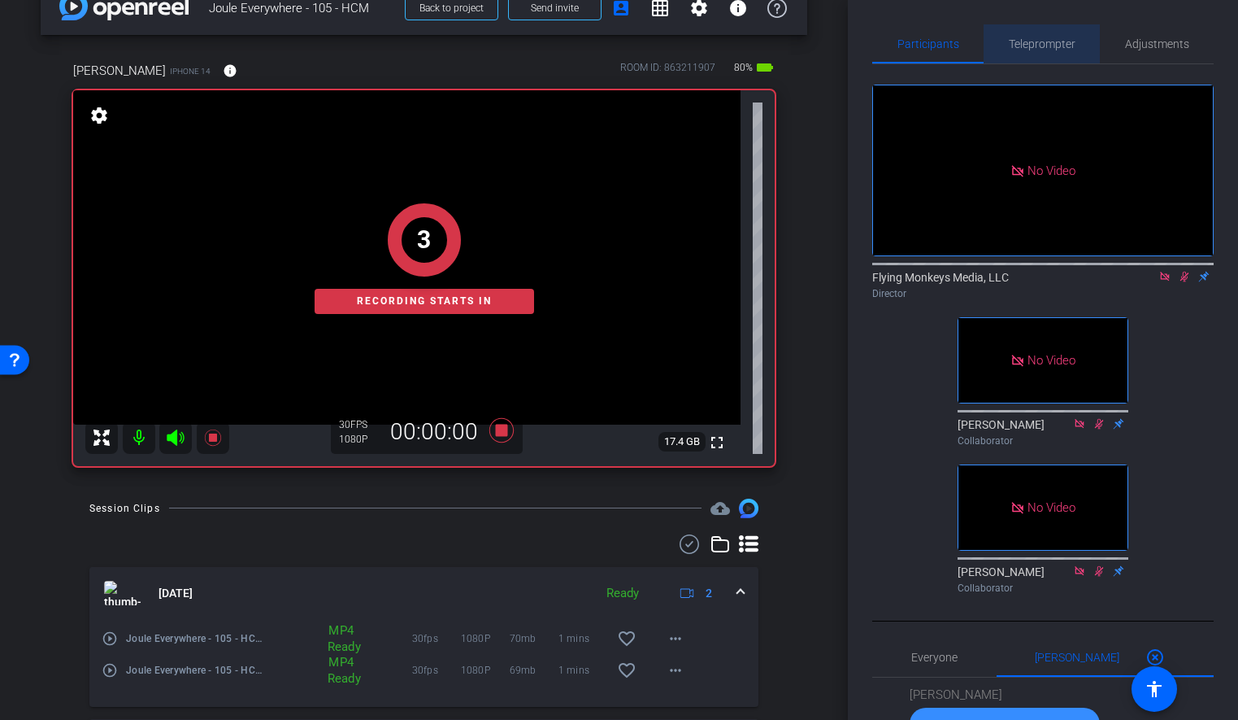
click at [1034, 50] on span "Teleprompter" at bounding box center [1042, 43] width 67 height 11
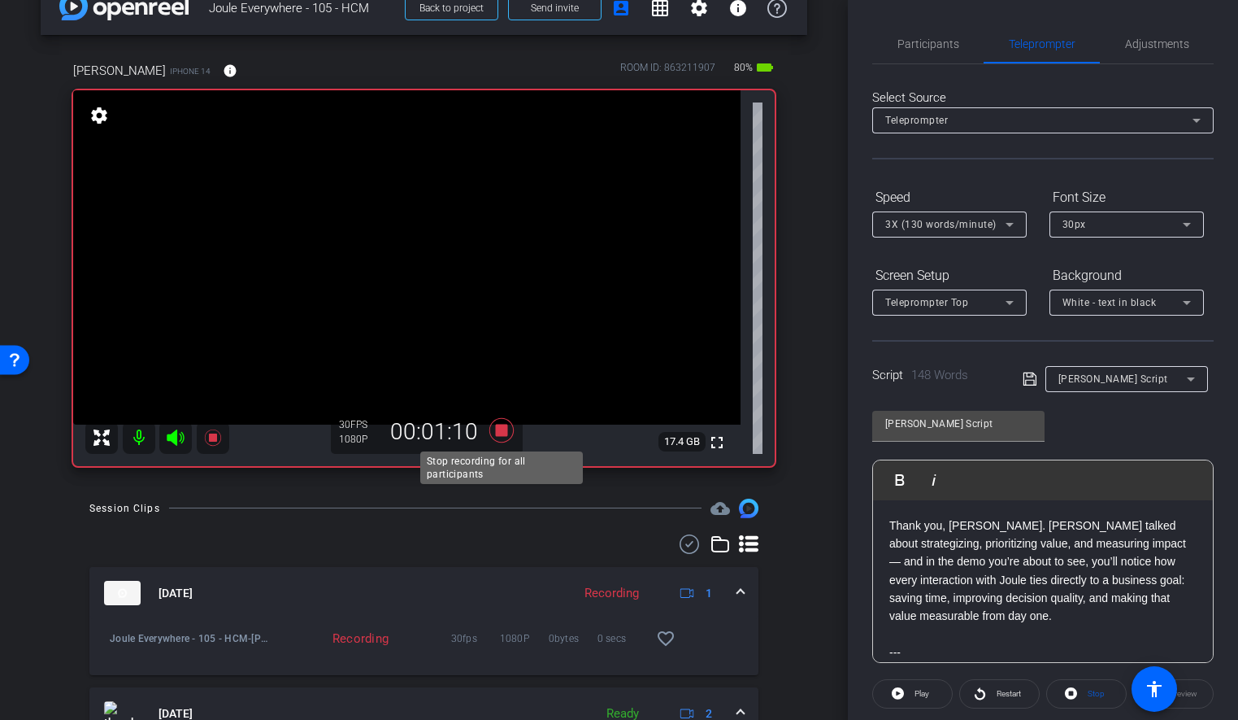
click at [502, 433] on icon at bounding box center [501, 430] width 24 height 24
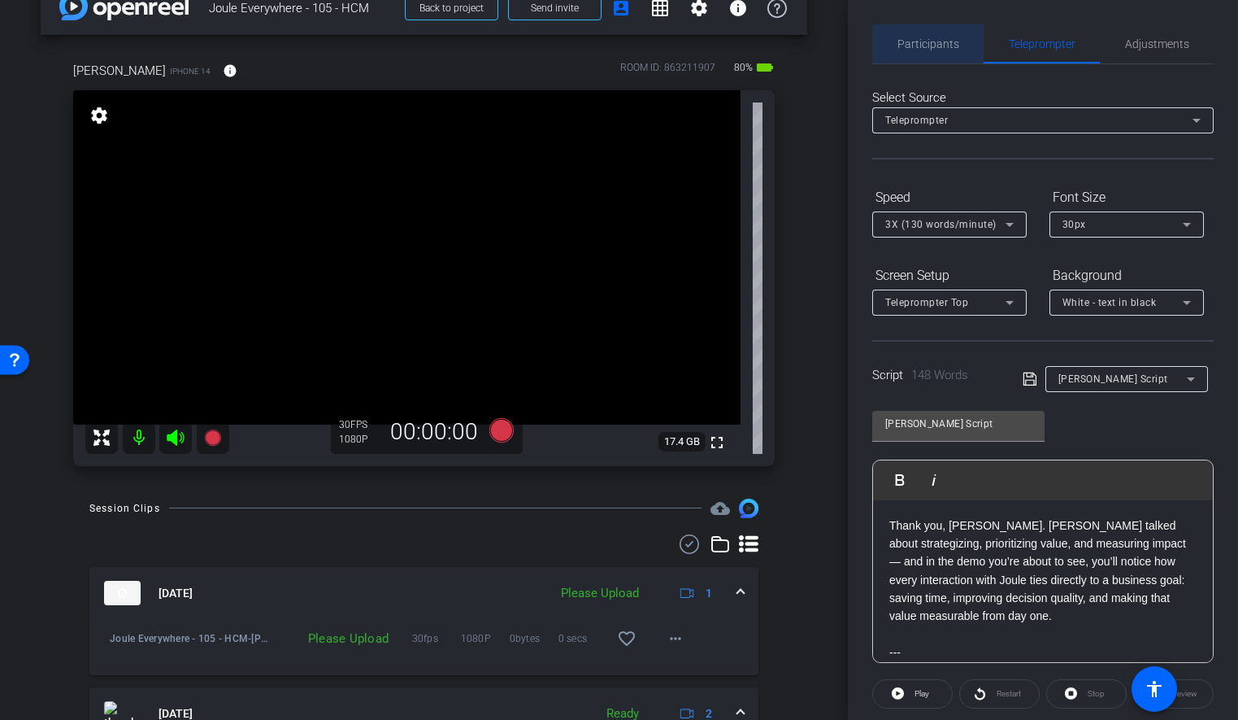
click at [929, 42] on span "Participants" at bounding box center [929, 43] width 62 height 11
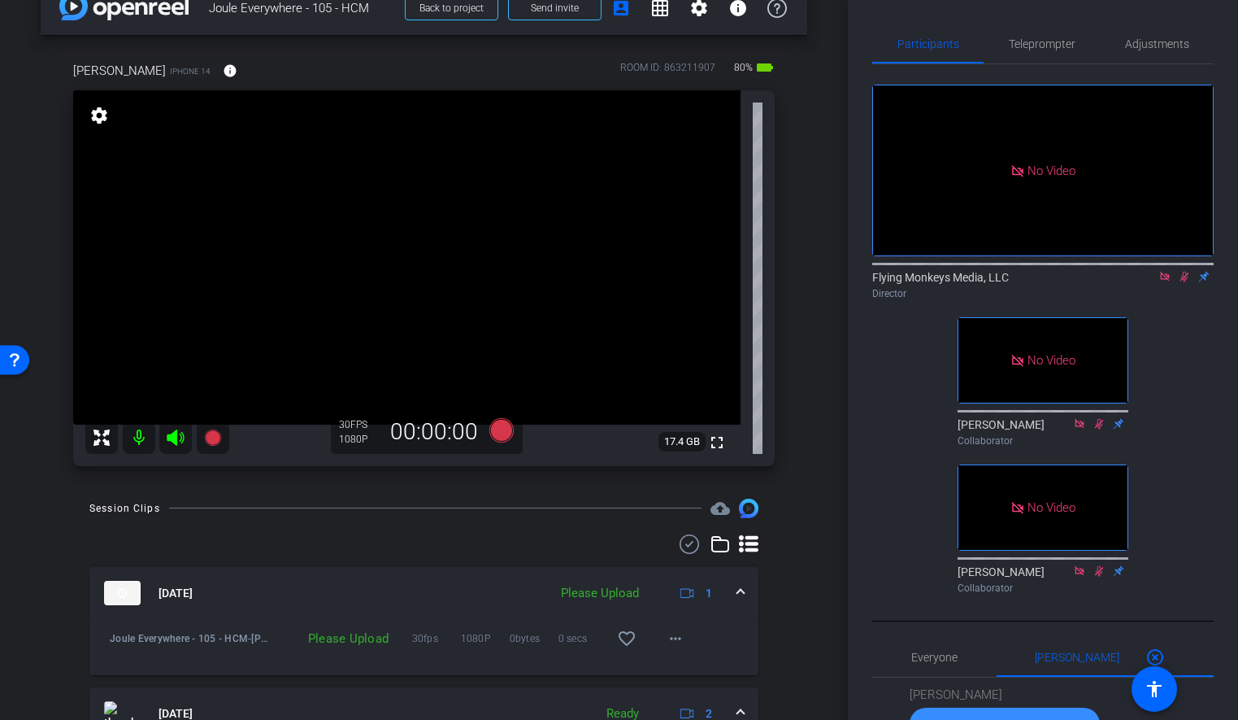
click at [1172, 269] on mat-icon at bounding box center [1165, 276] width 20 height 15
click at [1164, 282] on icon at bounding box center [1165, 277] width 9 height 11
click at [809, 406] on div "arrow_back Joule Everywhere - 105 - HCM Back to project Send invite account_box…" at bounding box center [424, 325] width 848 height 720
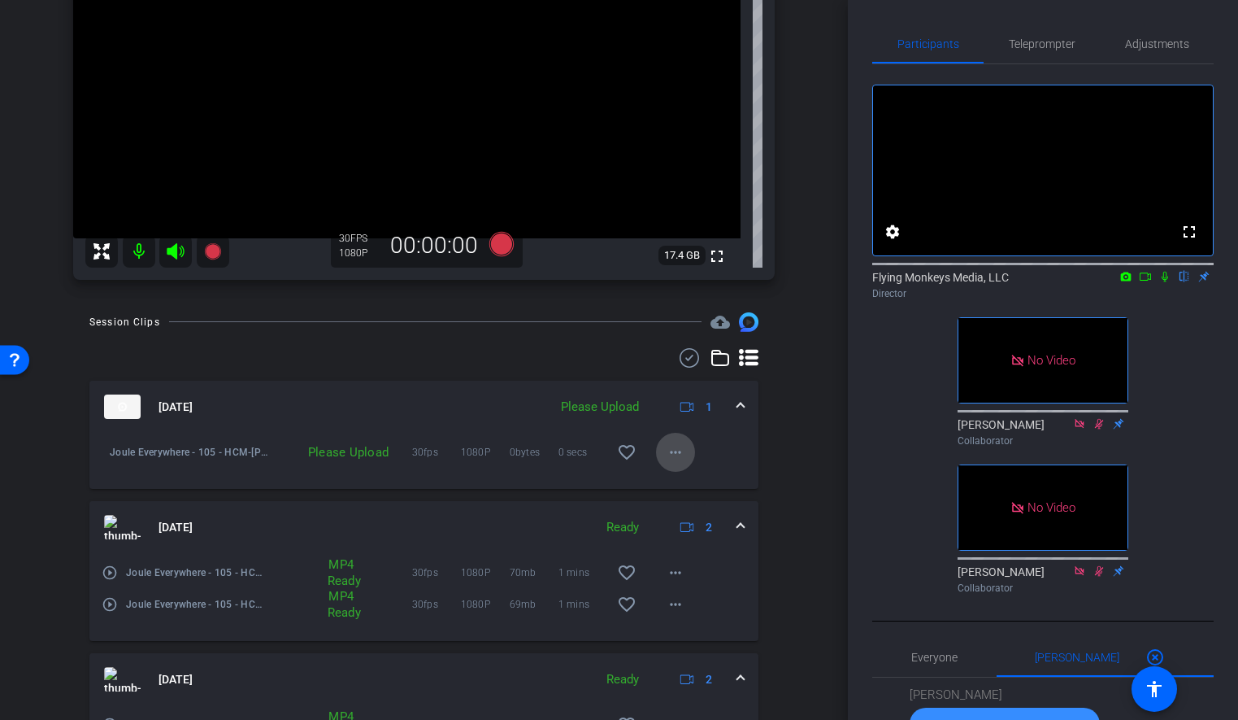
click at [670, 453] on mat-icon "more_horiz" at bounding box center [676, 452] width 20 height 20
click at [697, 481] on span "Upload" at bounding box center [701, 487] width 65 height 20
click at [813, 396] on div "arrow_back Joule Everywhere - 105 - HCM Back to project Send invite account_box…" at bounding box center [424, 139] width 848 height 720
click at [1047, 50] on span "Teleprompter" at bounding box center [1042, 43] width 67 height 11
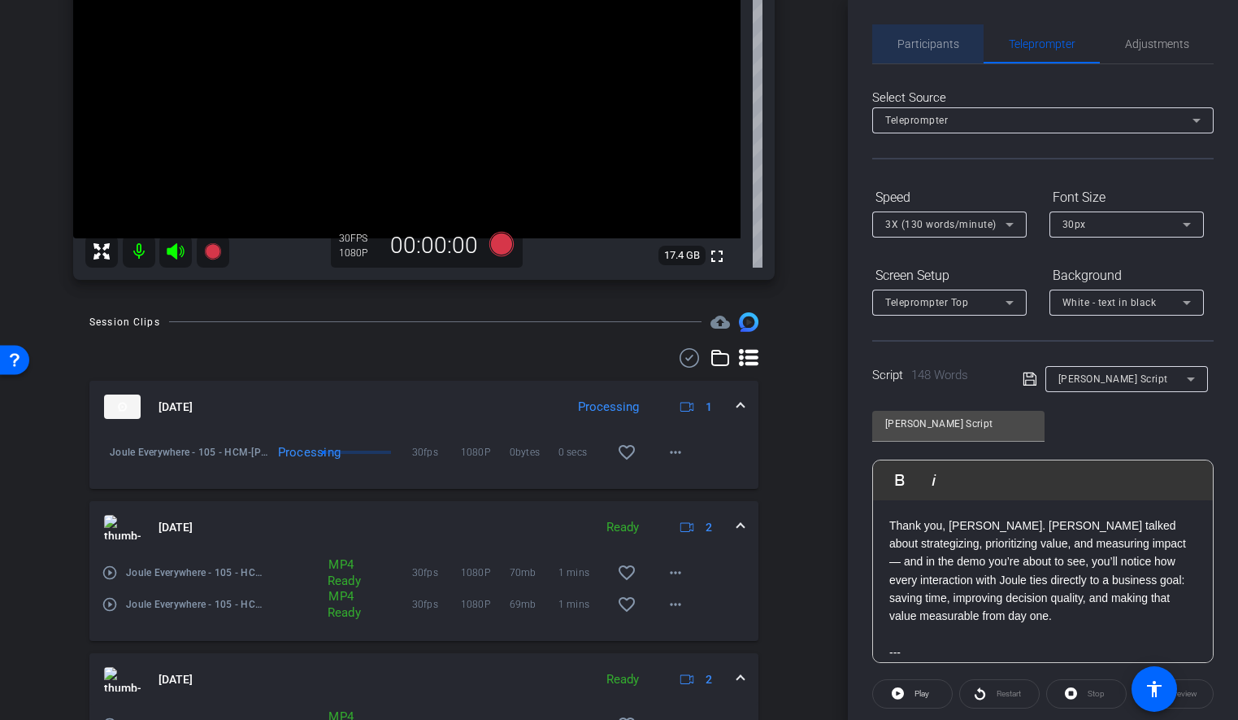
click at [944, 41] on span "Participants" at bounding box center [929, 43] width 62 height 11
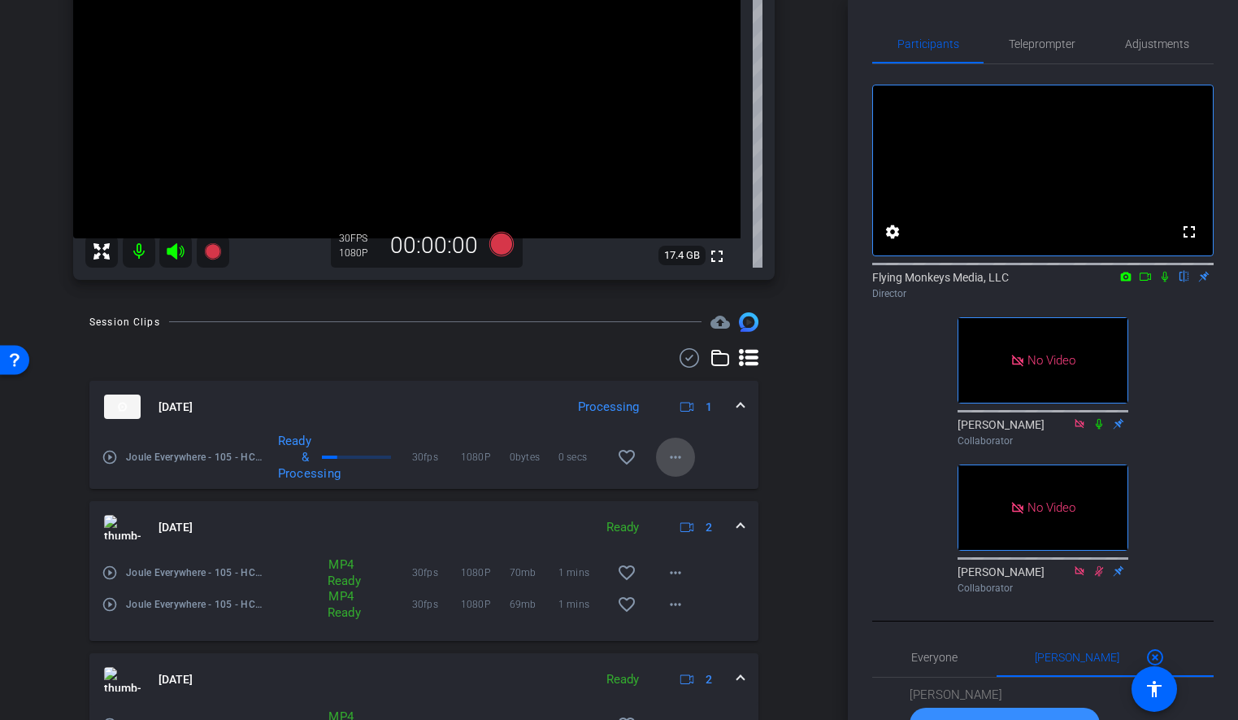
click at [674, 456] on mat-icon "more_horiz" at bounding box center [676, 457] width 20 height 20
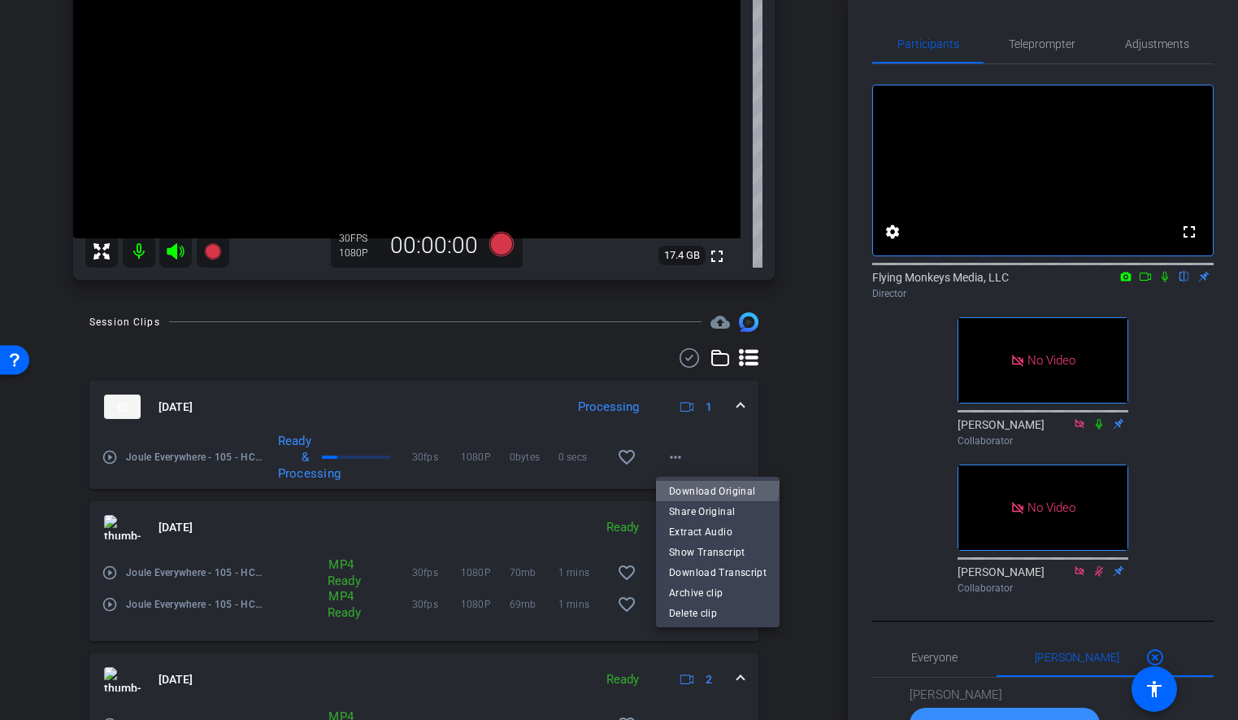
click at [699, 481] on span "Download Original" at bounding box center [718, 491] width 98 height 20
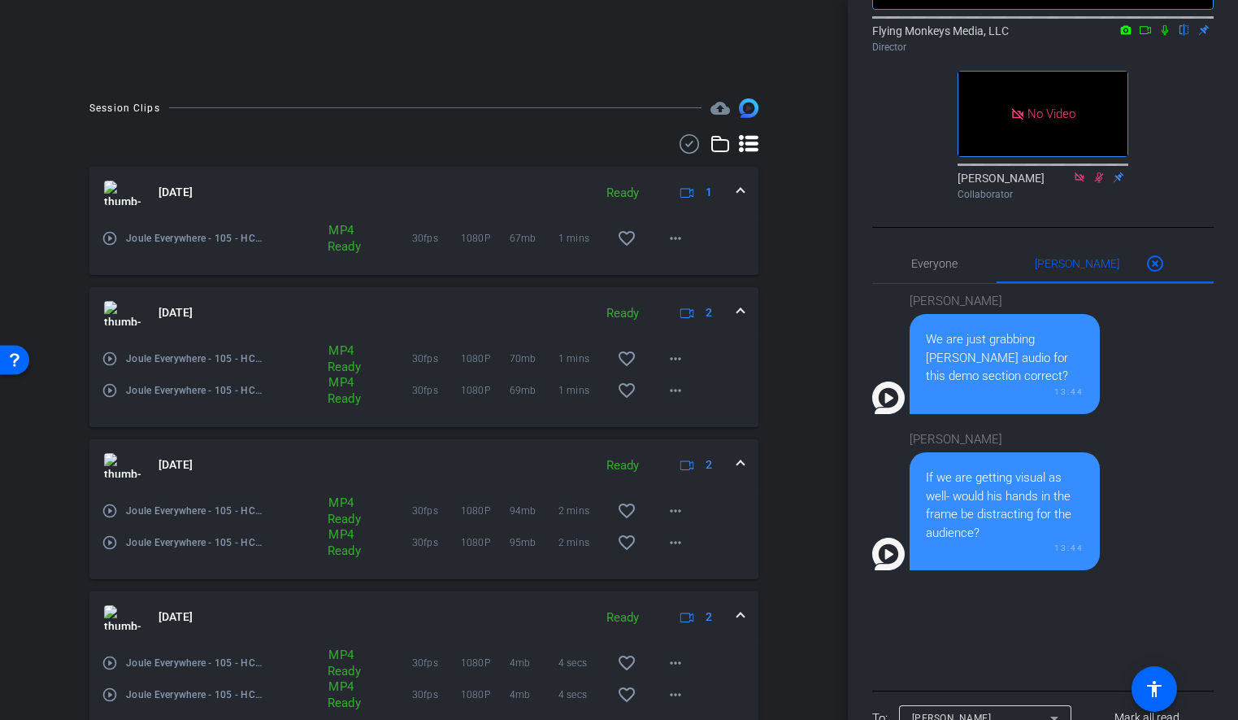
scroll to position [265, 0]
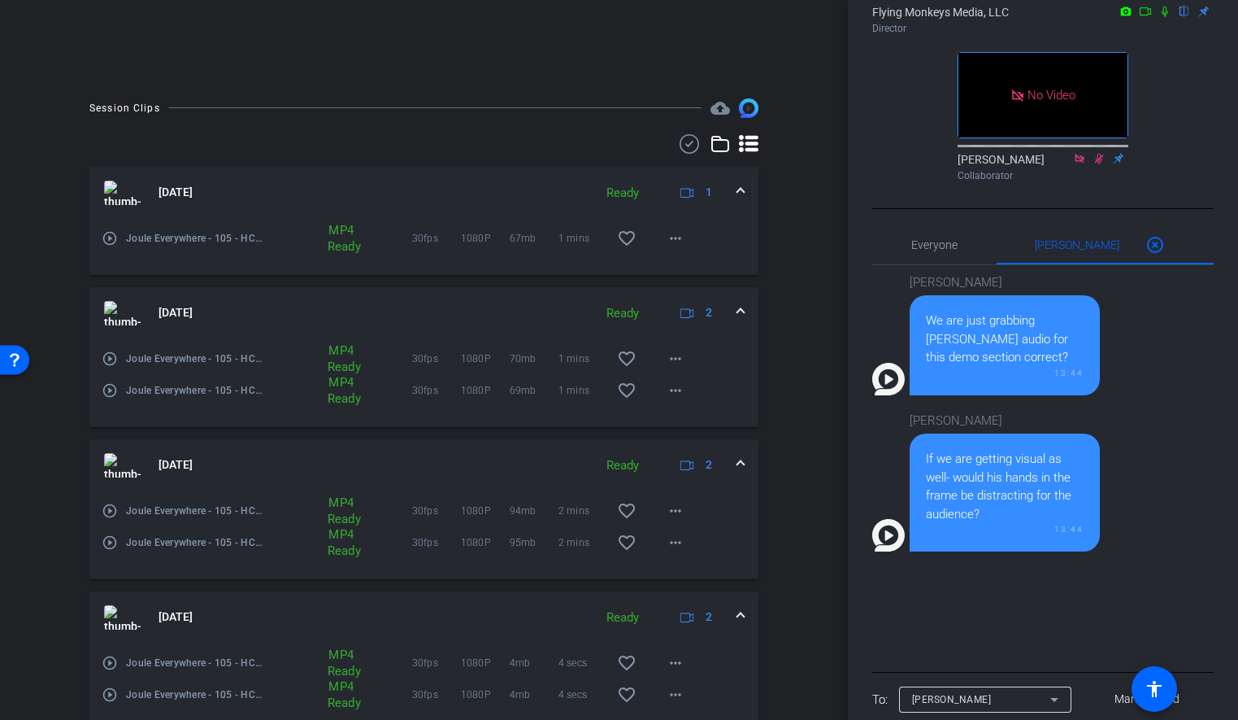
drag, startPoint x: 994, startPoint y: 506, endPoint x: 994, endPoint y: 582, distance: 76.4
click at [994, 551] on div "If we are getting visual as well- would his hands in the frame be distracting f…" at bounding box center [1005, 492] width 190 height 118
click at [994, 535] on div "13:44" at bounding box center [1005, 529] width 158 height 12
drag, startPoint x: 994, startPoint y: 582, endPoint x: 999, endPoint y: 516, distance: 66.0
click at [999, 516] on div "If we are getting visual as well- would his hands in the frame be distracting f…" at bounding box center [1005, 492] width 190 height 118
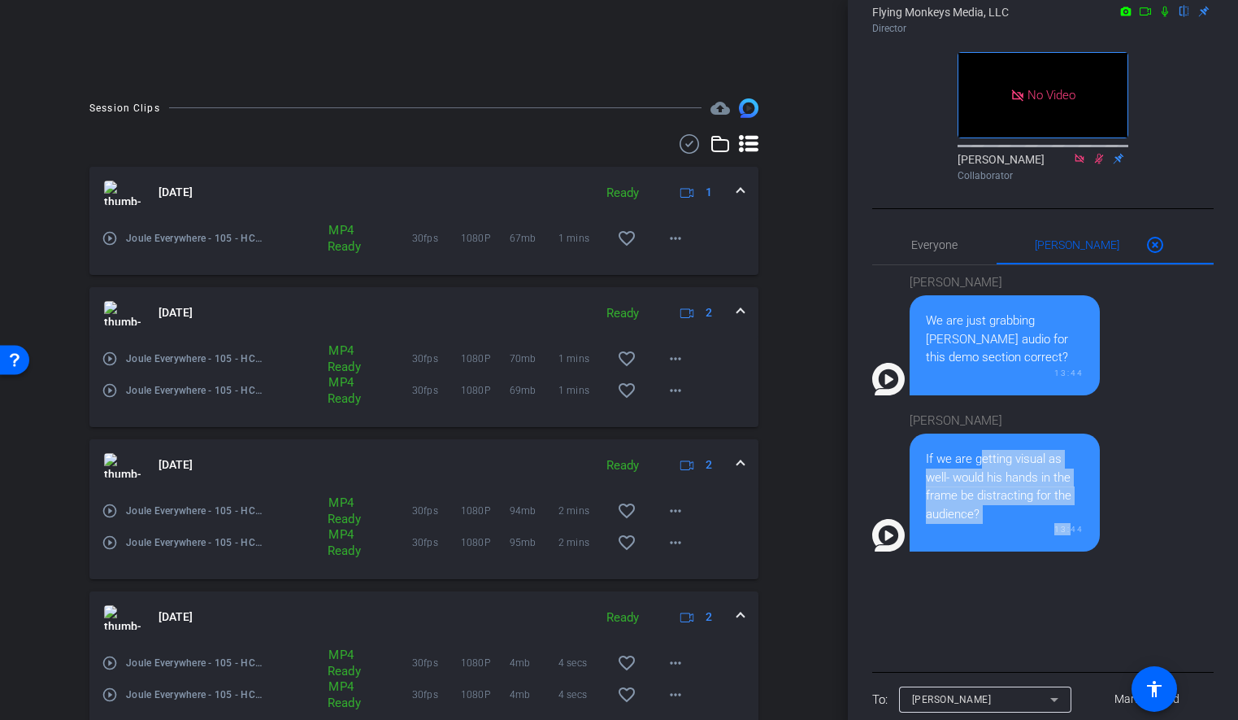
click at [999, 516] on div "If we are getting visual as well- would his hands in the frame be distracting f…" at bounding box center [1005, 486] width 158 height 73
click at [868, 197] on div "Participants Teleprompter Adjustments fullscreen settings Flying Monkeys Media,…" at bounding box center [1043, 360] width 390 height 720
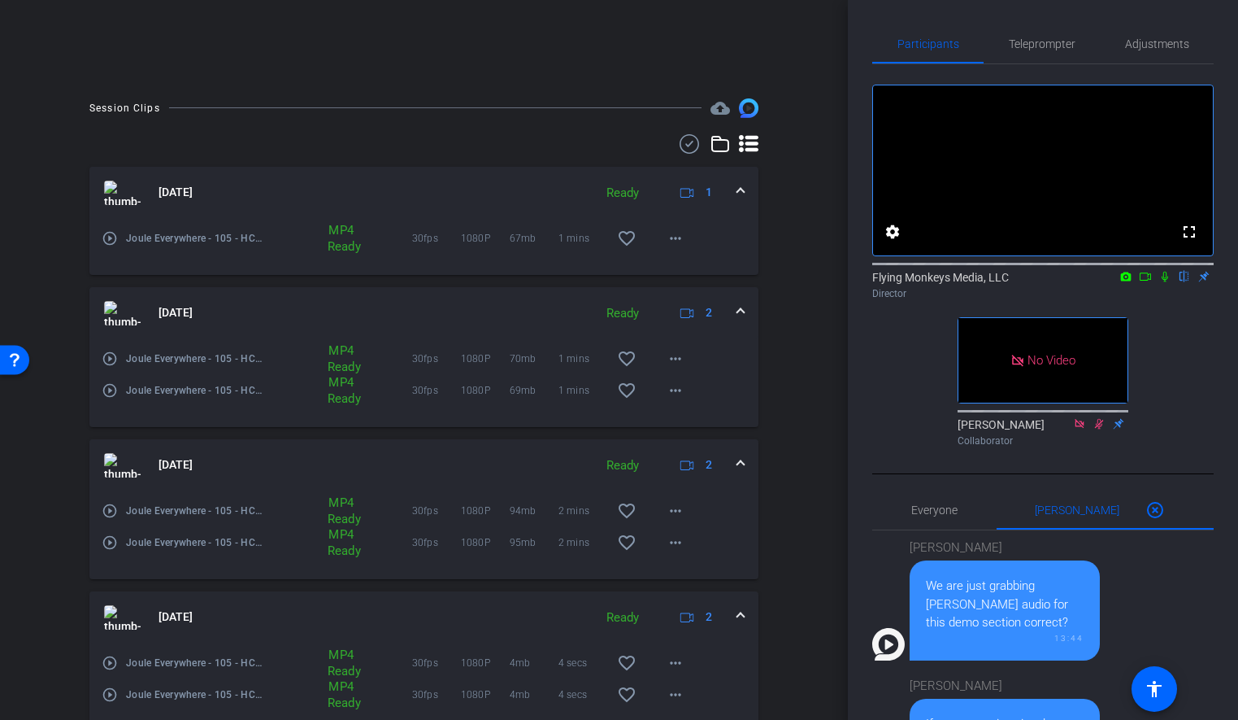
click at [834, 260] on div "arrow_back Joule Everywhere - 105 - HCM Back to project Send invite account_box…" at bounding box center [424, 28] width 848 height 720
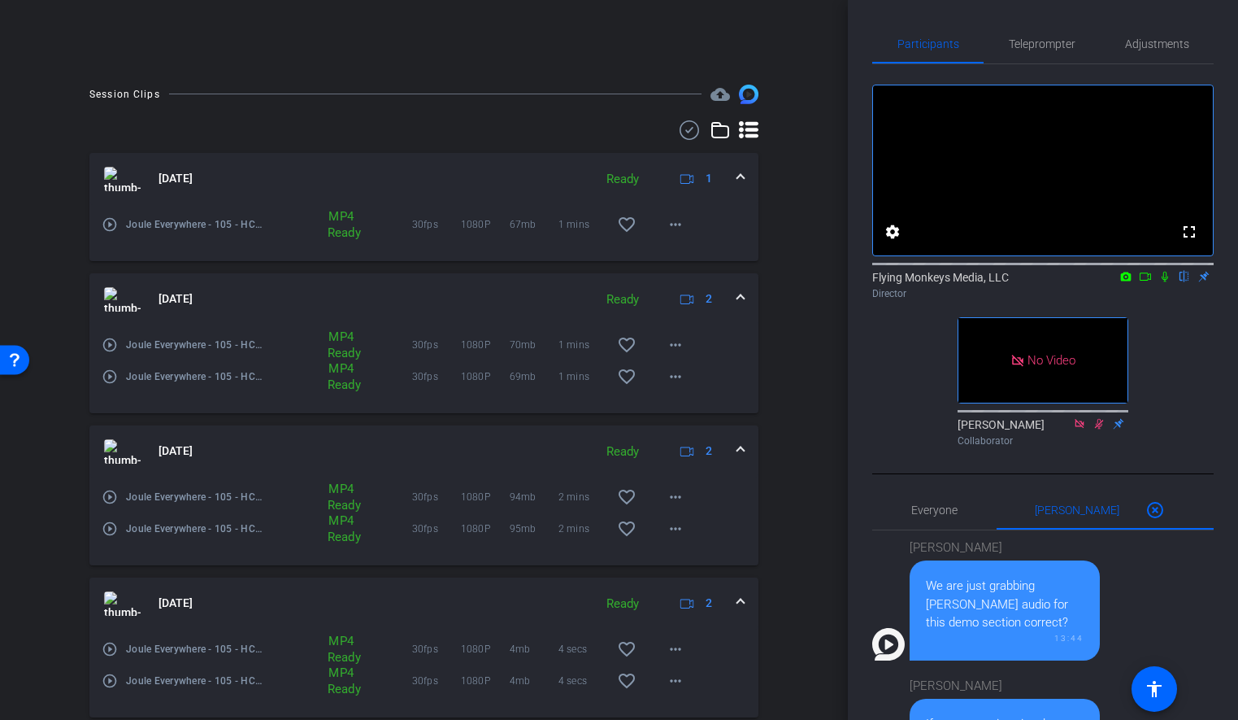
scroll to position [620, 0]
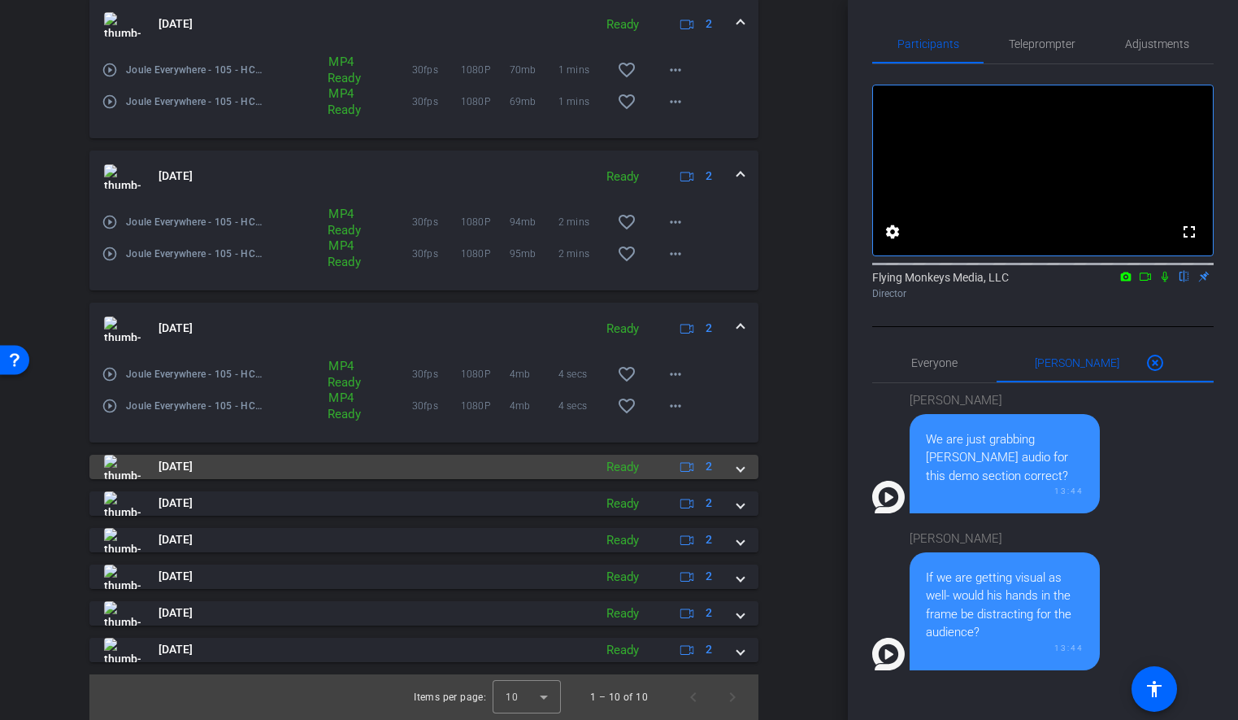
click at [733, 468] on div "[DATE] Ready 2" at bounding box center [420, 467] width 633 height 24
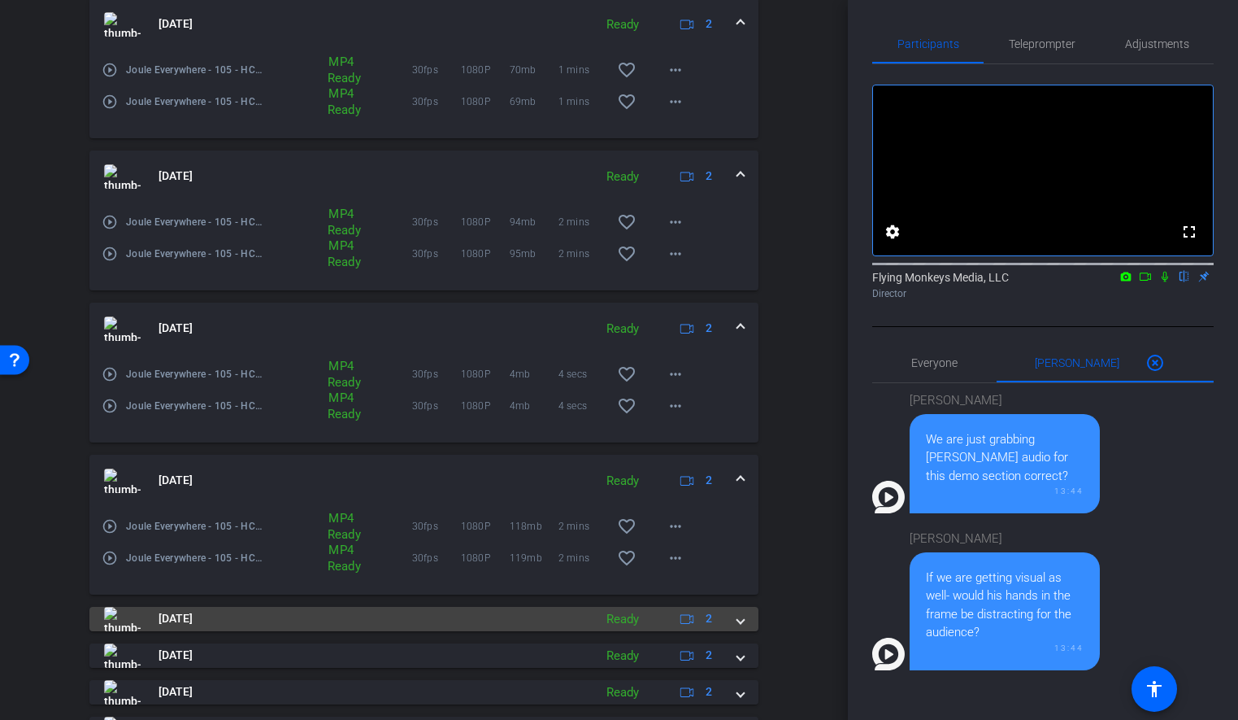
click at [744, 613] on mat-expansion-panel-header "[DATE] Ready 2" at bounding box center [423, 619] width 669 height 24
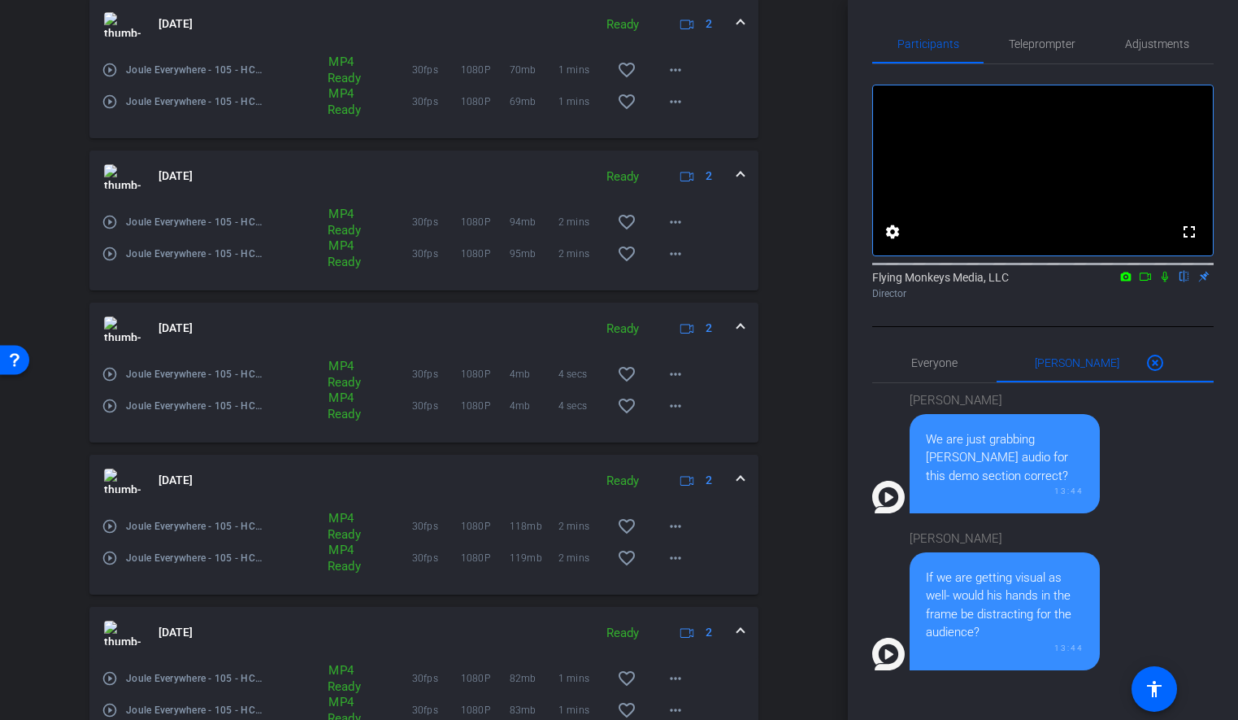
scroll to position [851, 0]
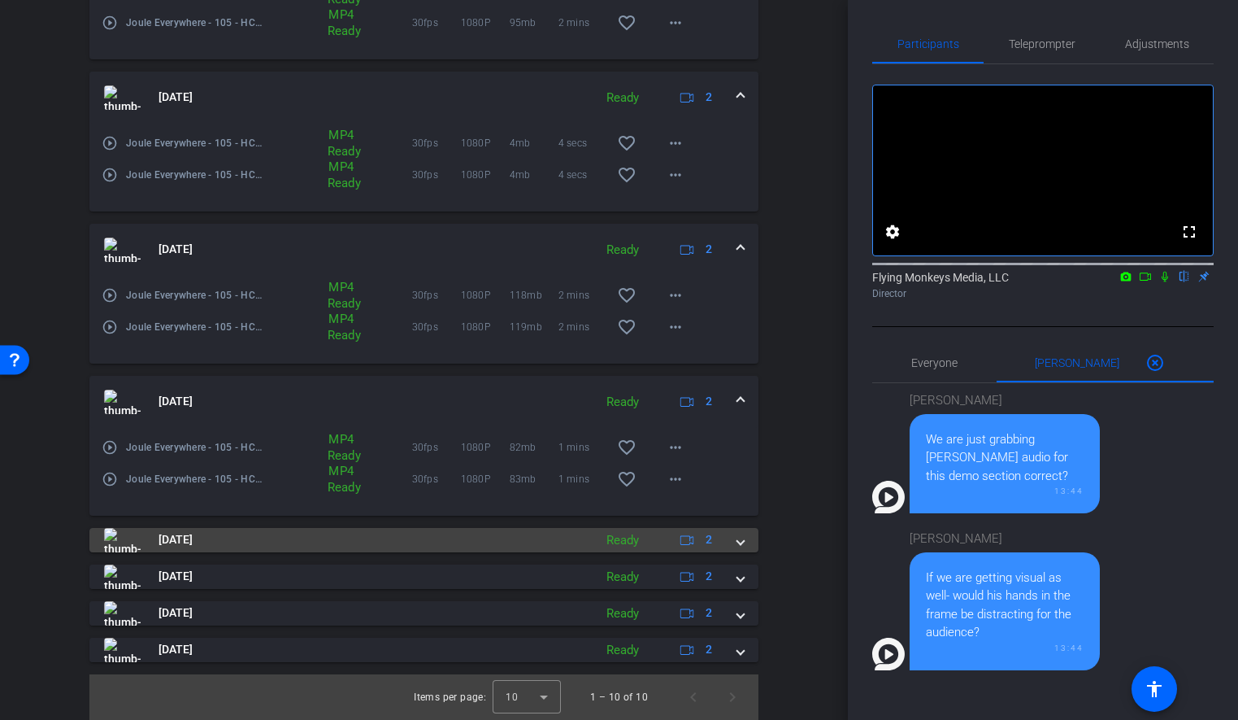
click at [739, 543] on span at bounding box center [741, 539] width 7 height 17
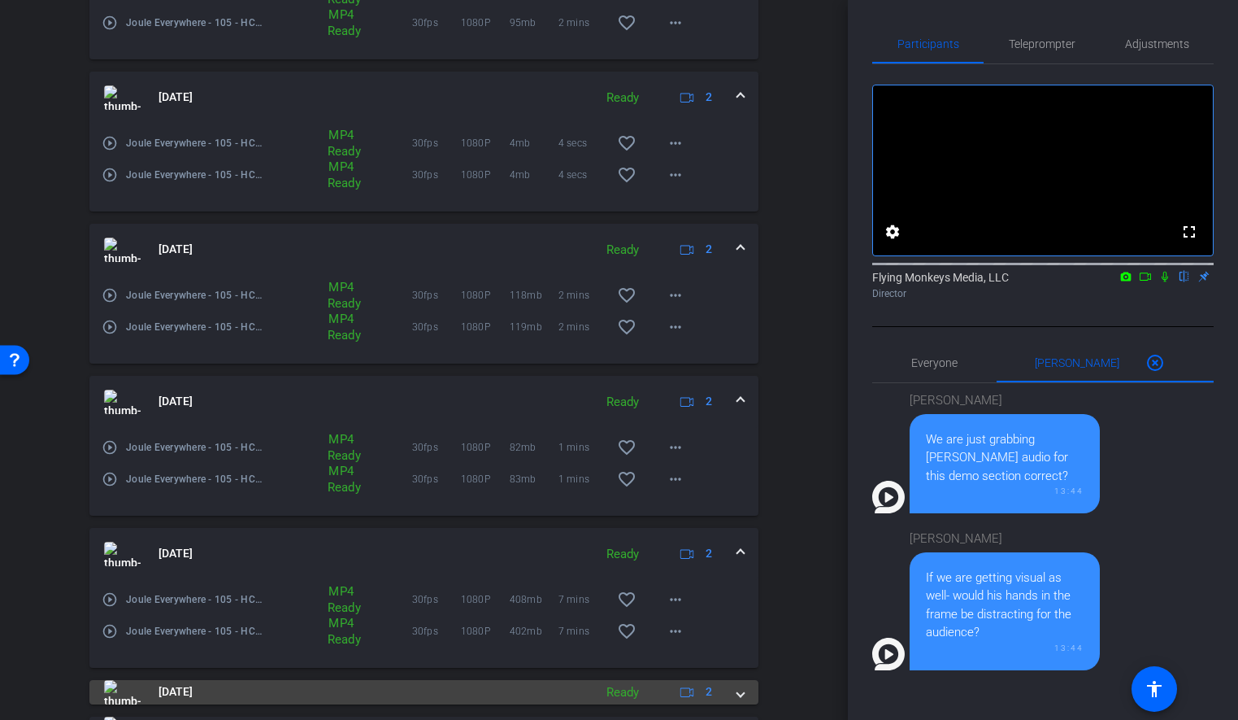
click at [740, 689] on span at bounding box center [741, 691] width 7 height 17
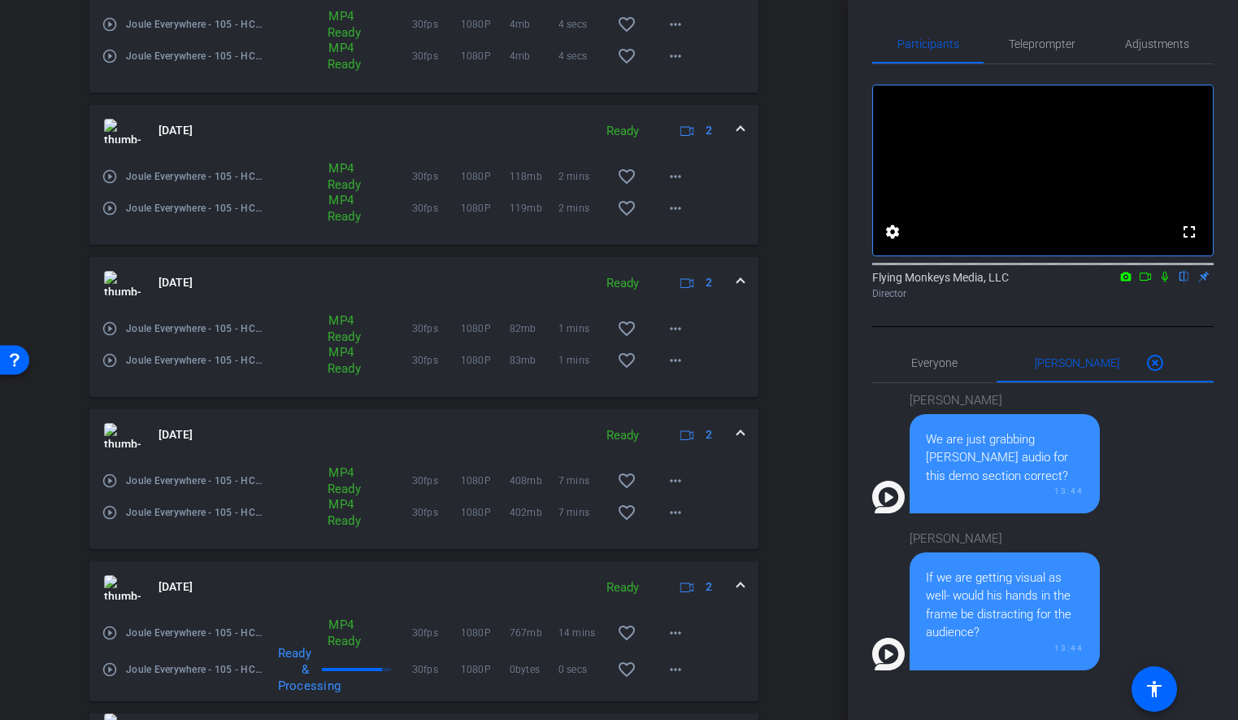
scroll to position [1082, 0]
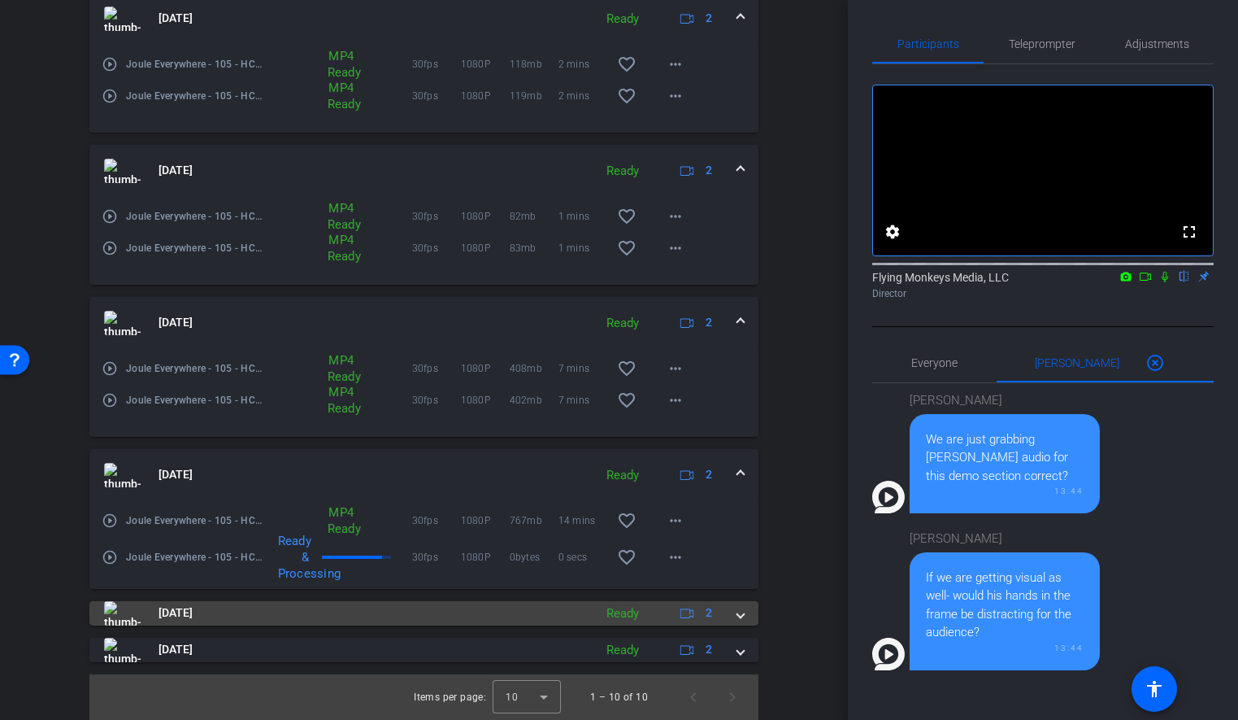
click at [738, 611] on span at bounding box center [741, 612] width 7 height 17
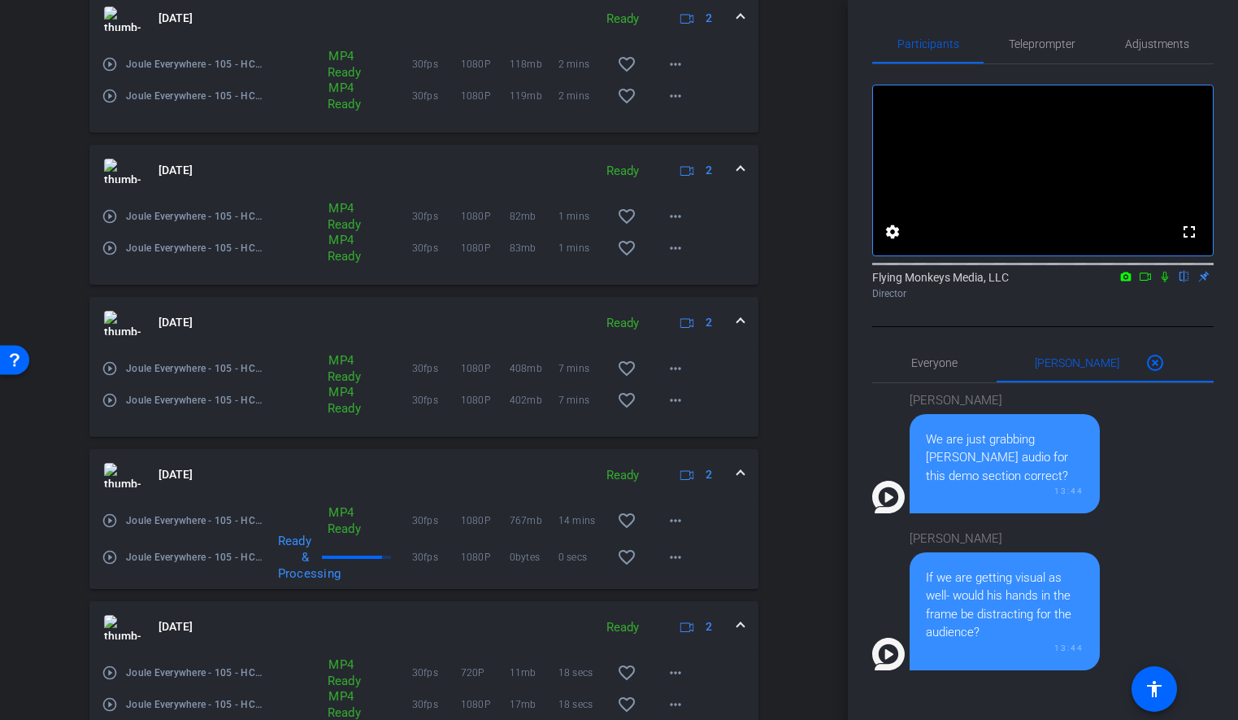
scroll to position [1198, 0]
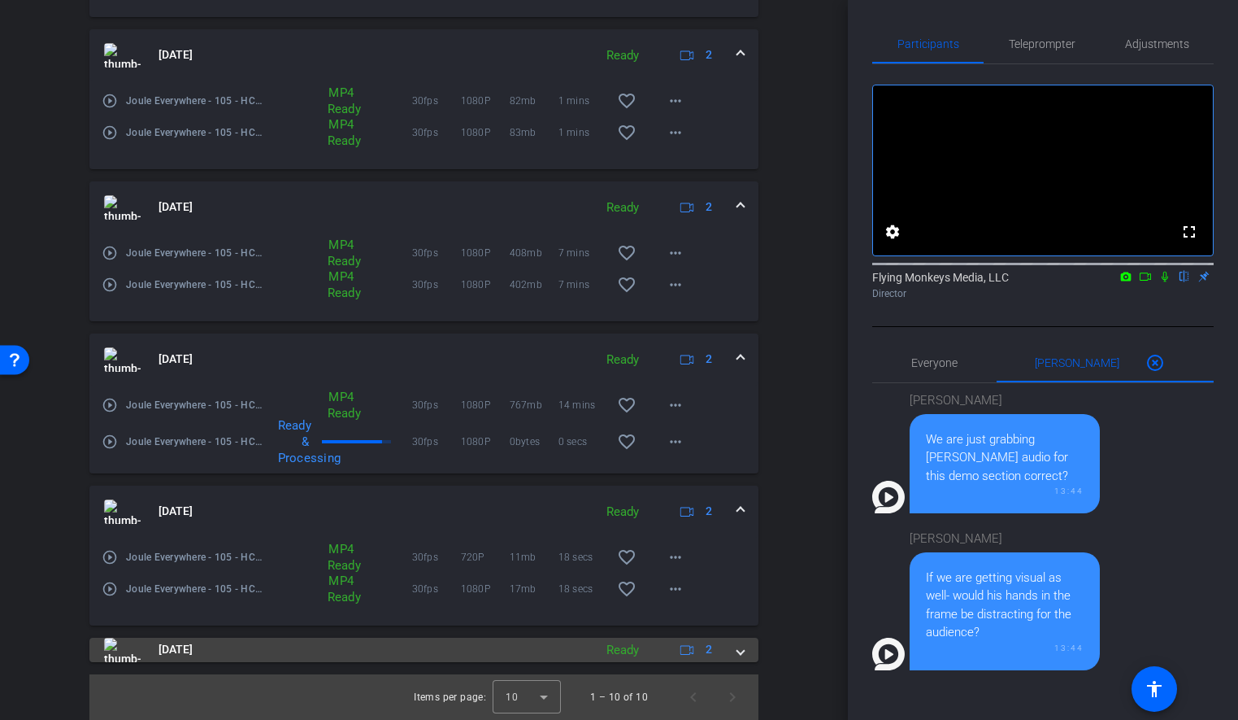
click at [741, 649] on span at bounding box center [741, 649] width 7 height 17
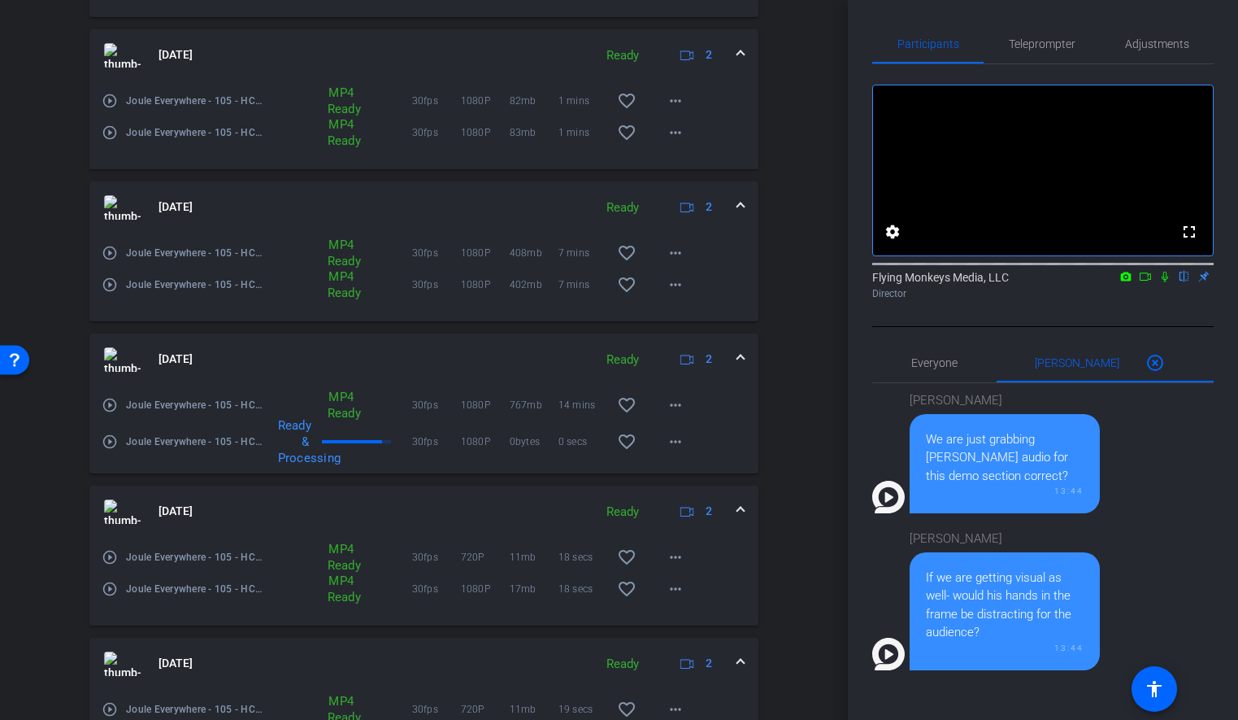
scroll to position [1313, 0]
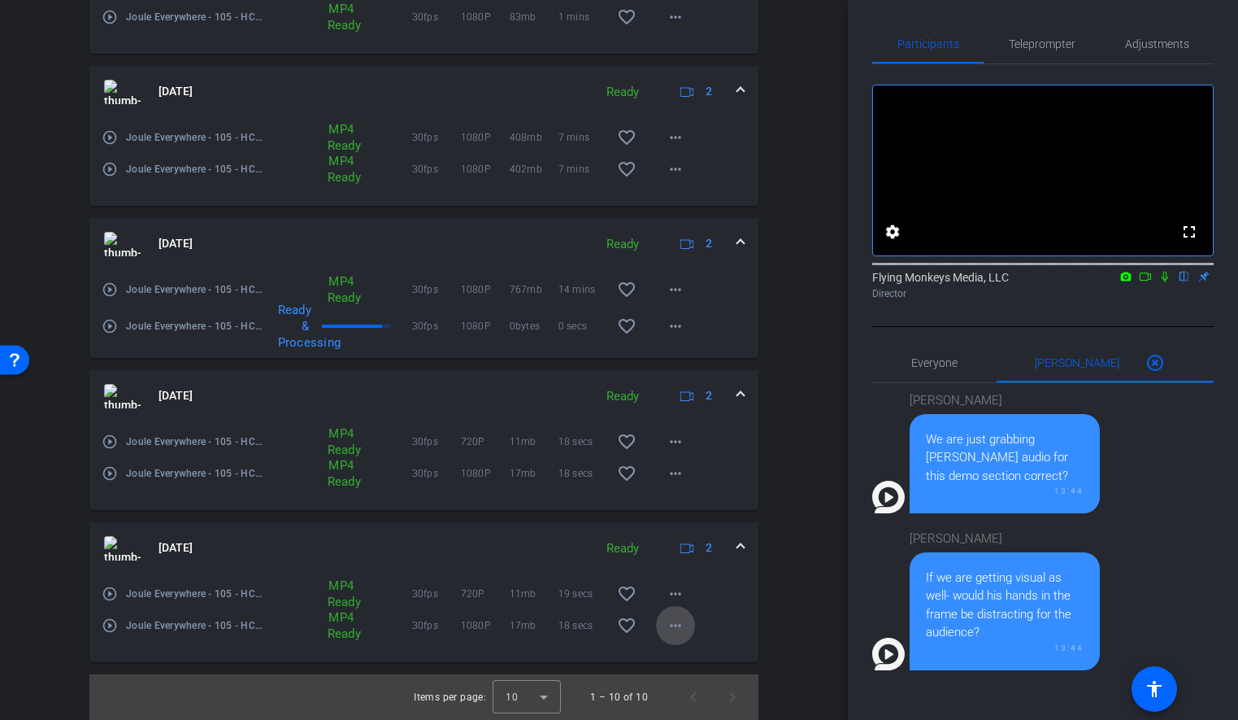
click at [679, 624] on mat-icon "more_horiz" at bounding box center [676, 626] width 20 height 20
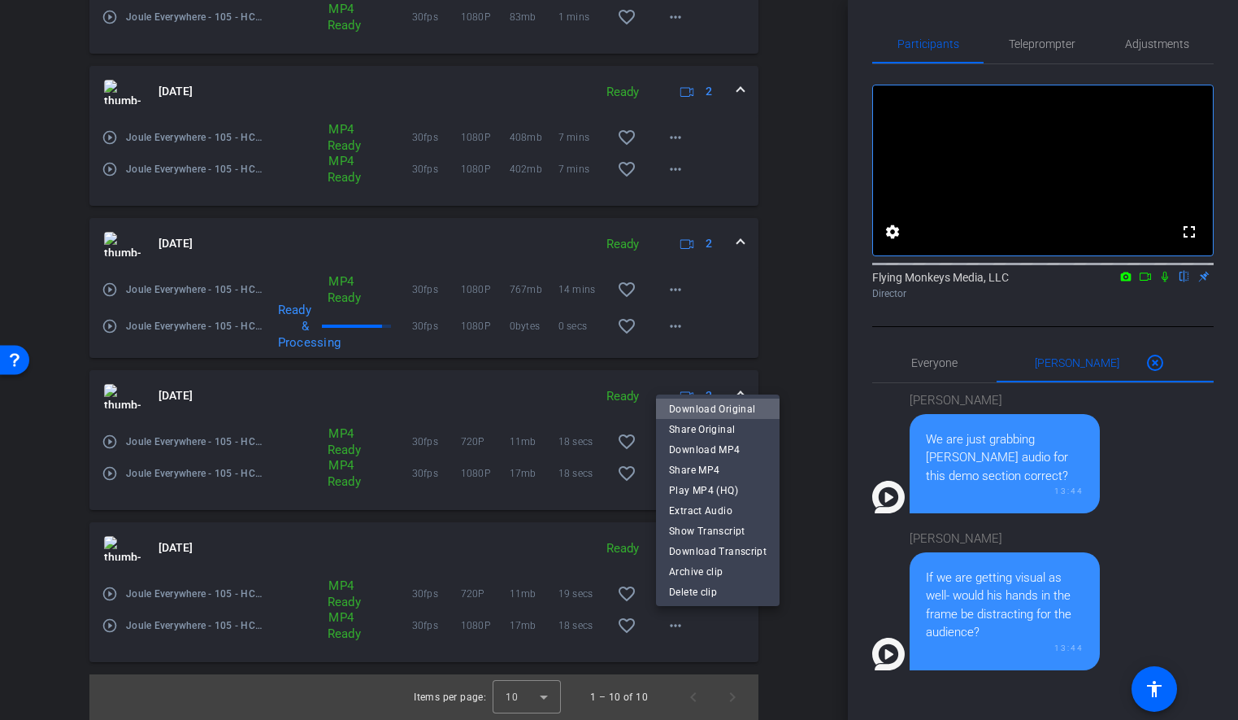
click at [733, 414] on span "Download Original" at bounding box center [718, 409] width 98 height 20
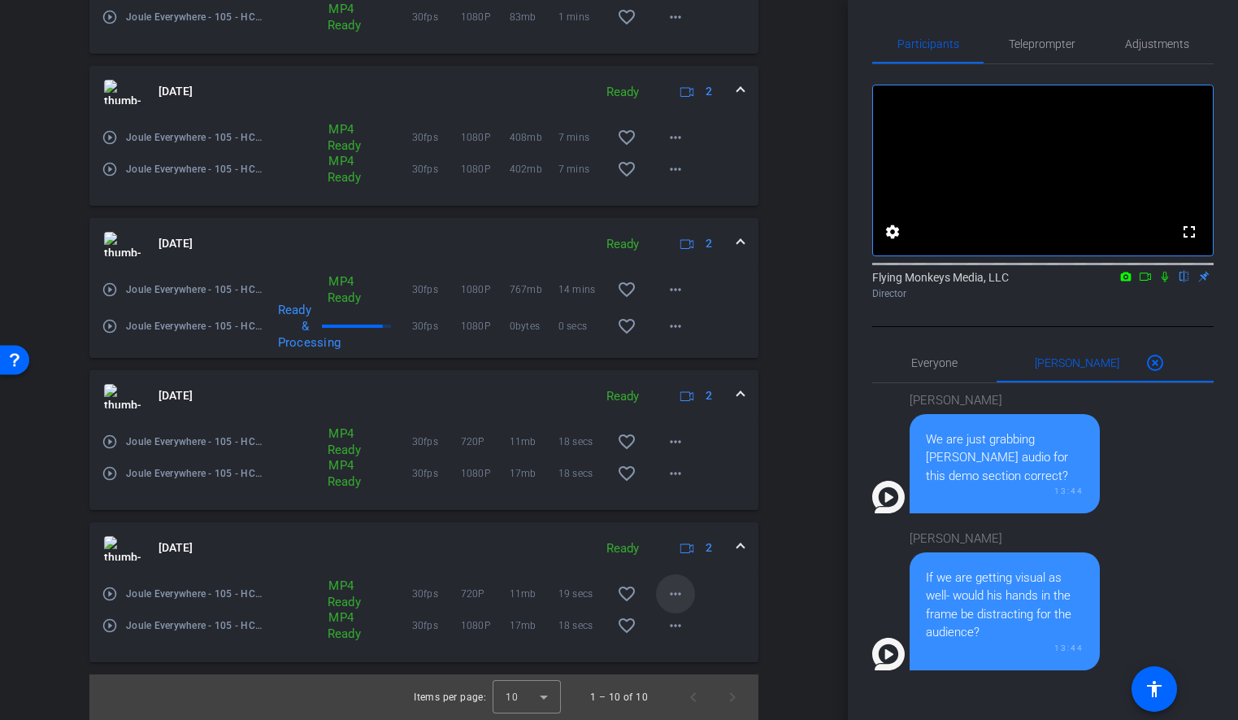
click at [677, 593] on mat-icon "more_horiz" at bounding box center [676, 594] width 20 height 20
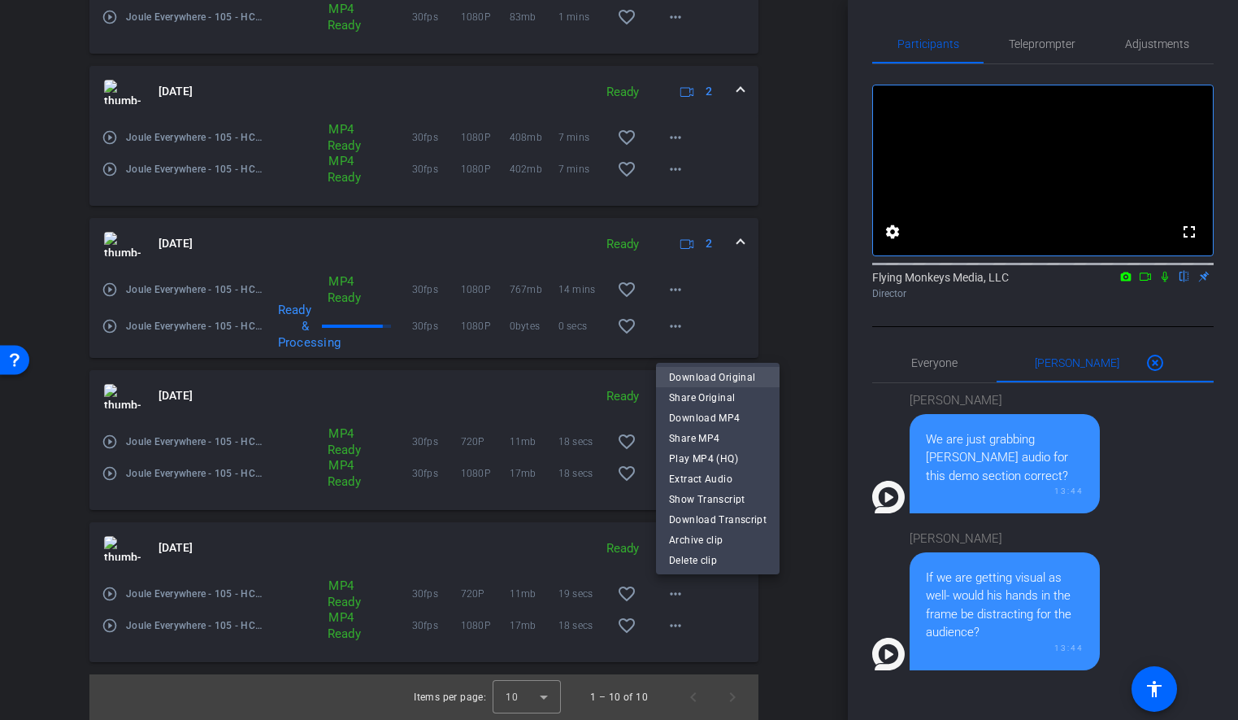
click at [720, 372] on span "Download Original" at bounding box center [718, 378] width 98 height 20
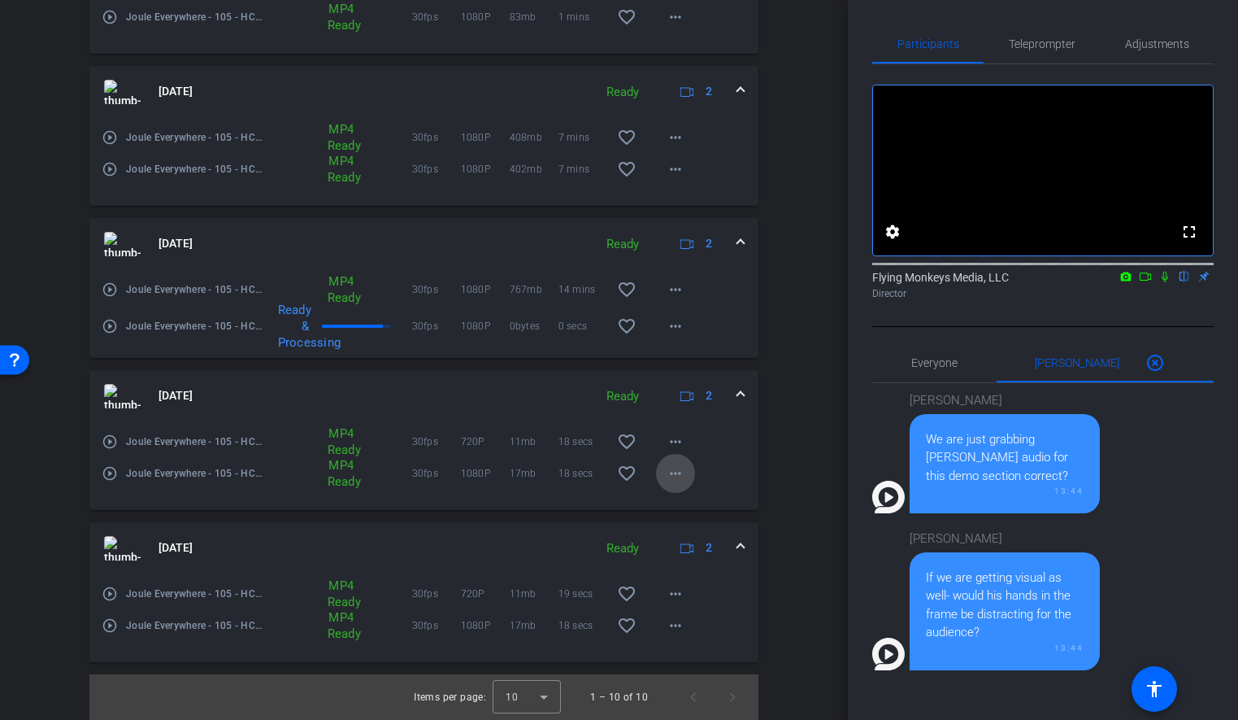
click at [676, 473] on mat-icon "more_horiz" at bounding box center [676, 473] width 20 height 20
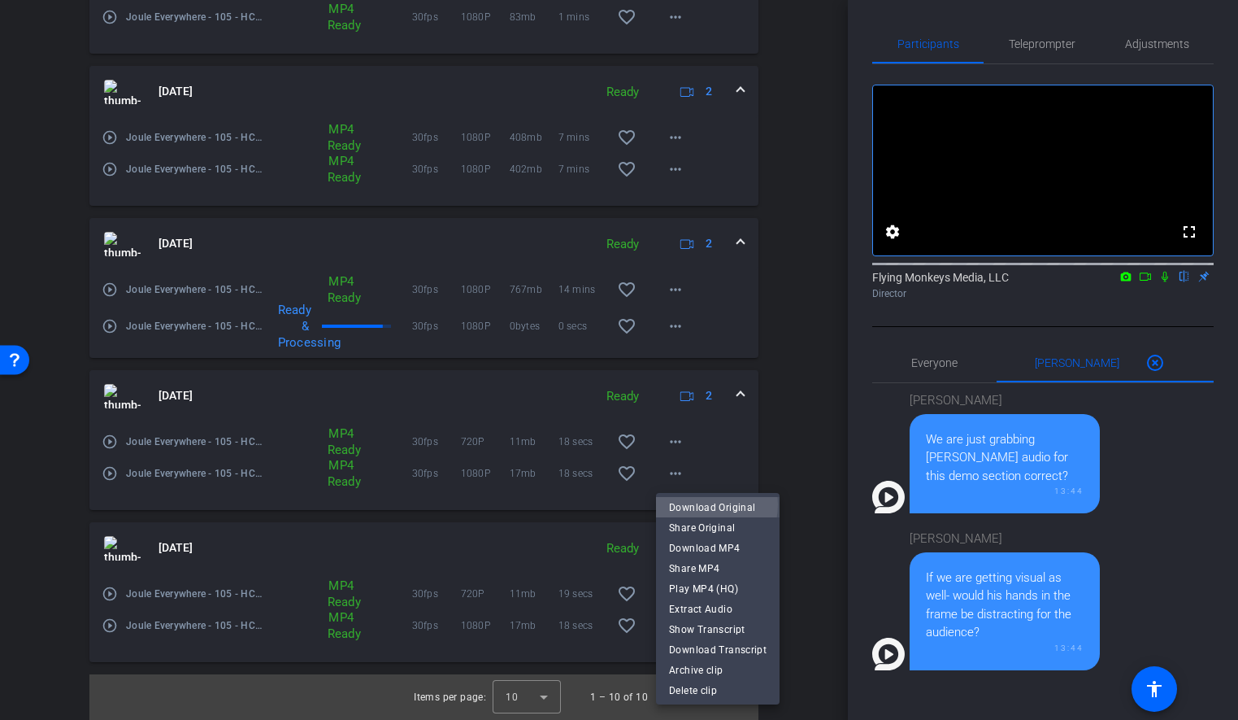
click at [698, 504] on span "Download Original" at bounding box center [718, 508] width 98 height 20
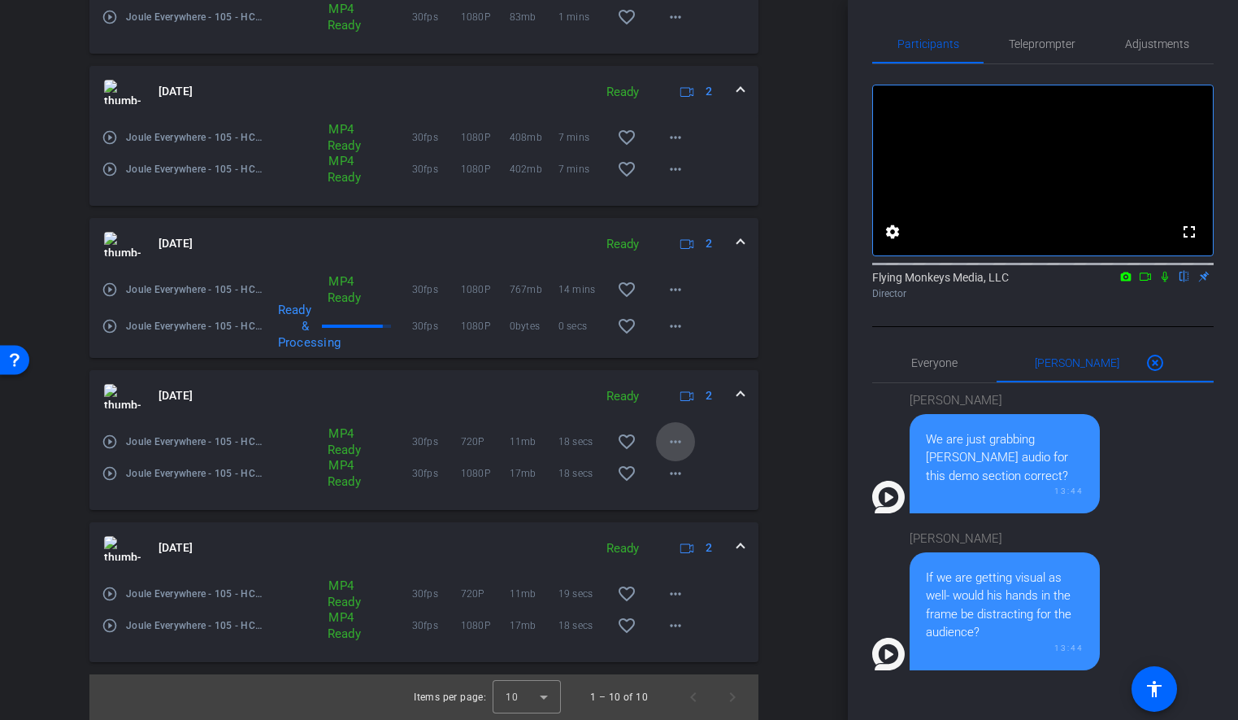
click at [677, 442] on mat-icon "more_horiz" at bounding box center [676, 442] width 20 height 20
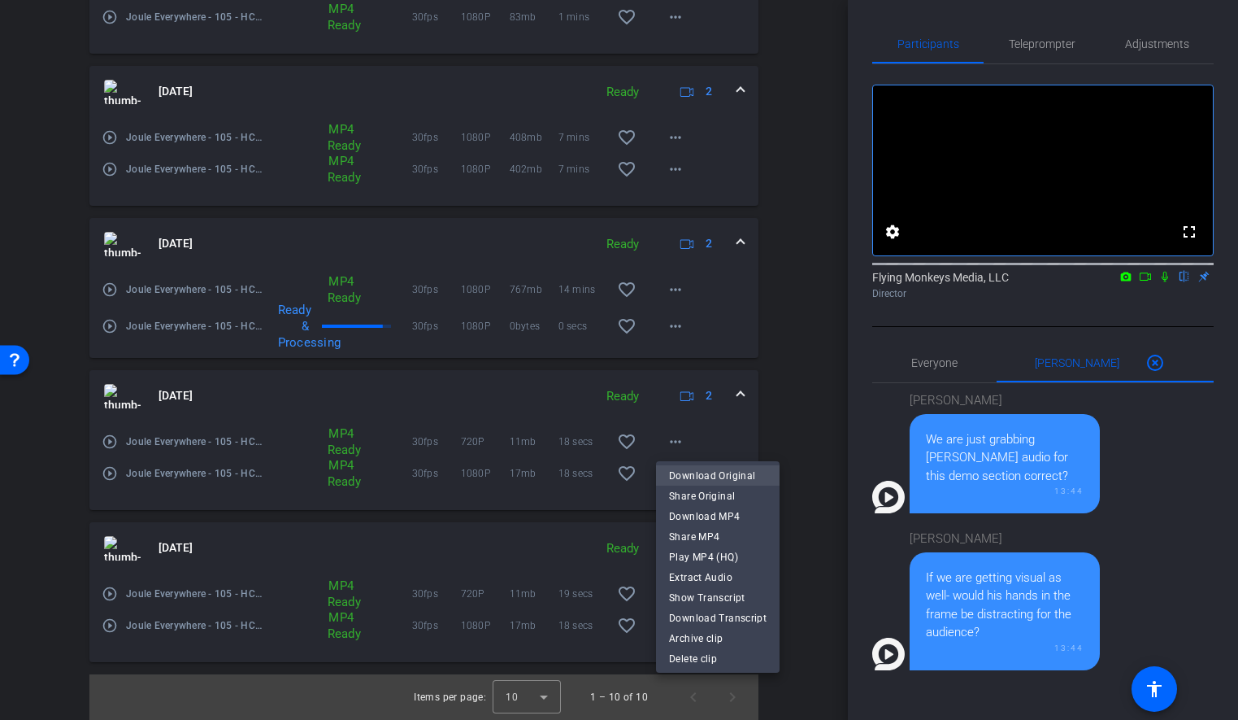
click at [693, 476] on span "Download Original" at bounding box center [718, 476] width 98 height 20
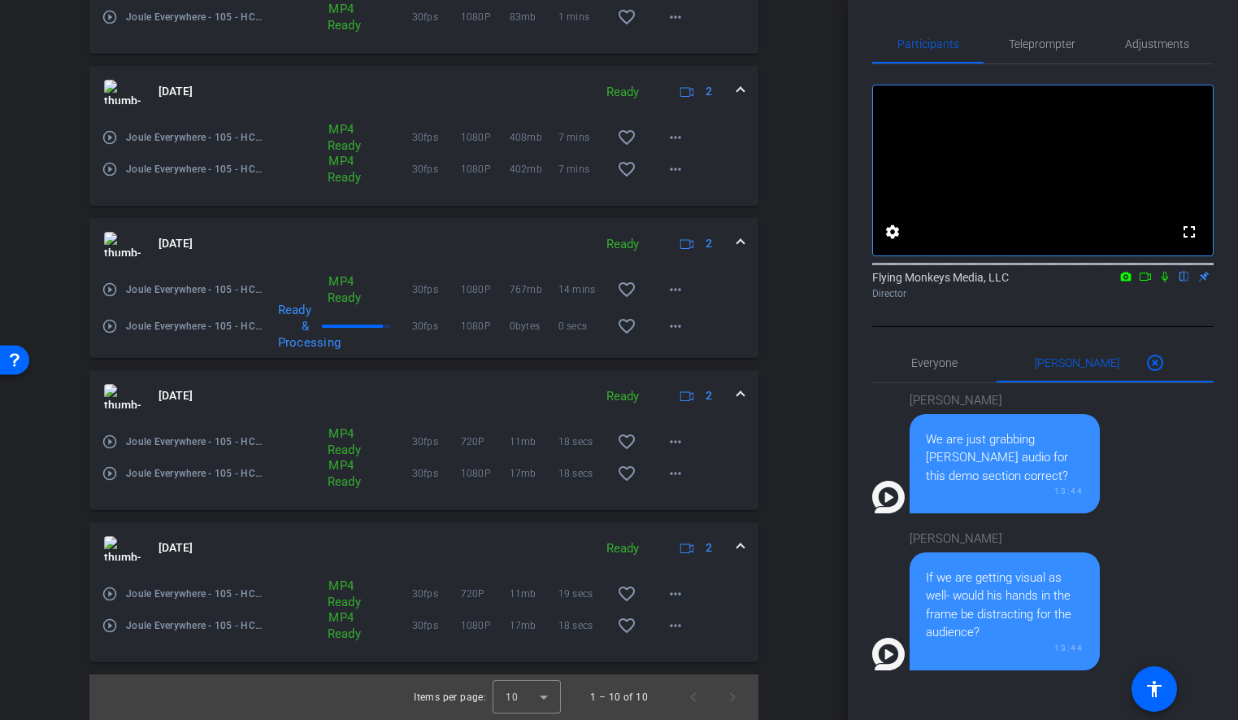
click at [739, 546] on span at bounding box center [741, 547] width 7 height 17
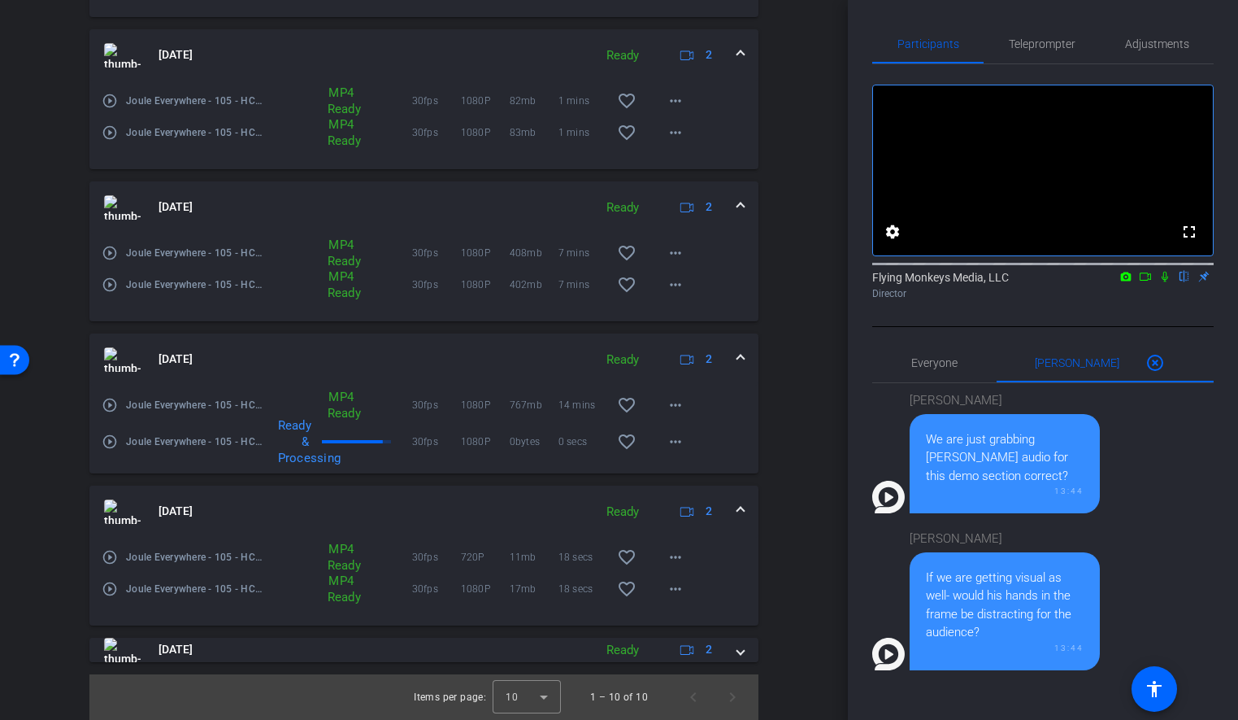
click at [742, 513] on span at bounding box center [741, 511] width 7 height 17
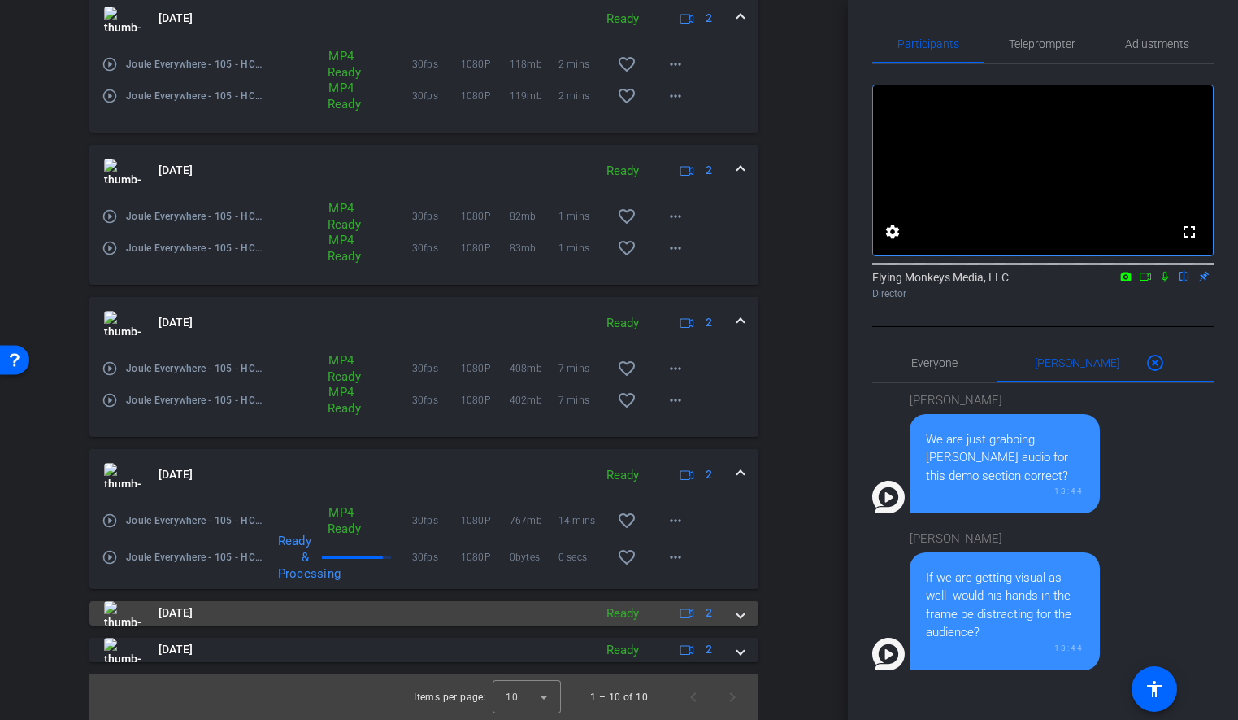
scroll to position [1082, 0]
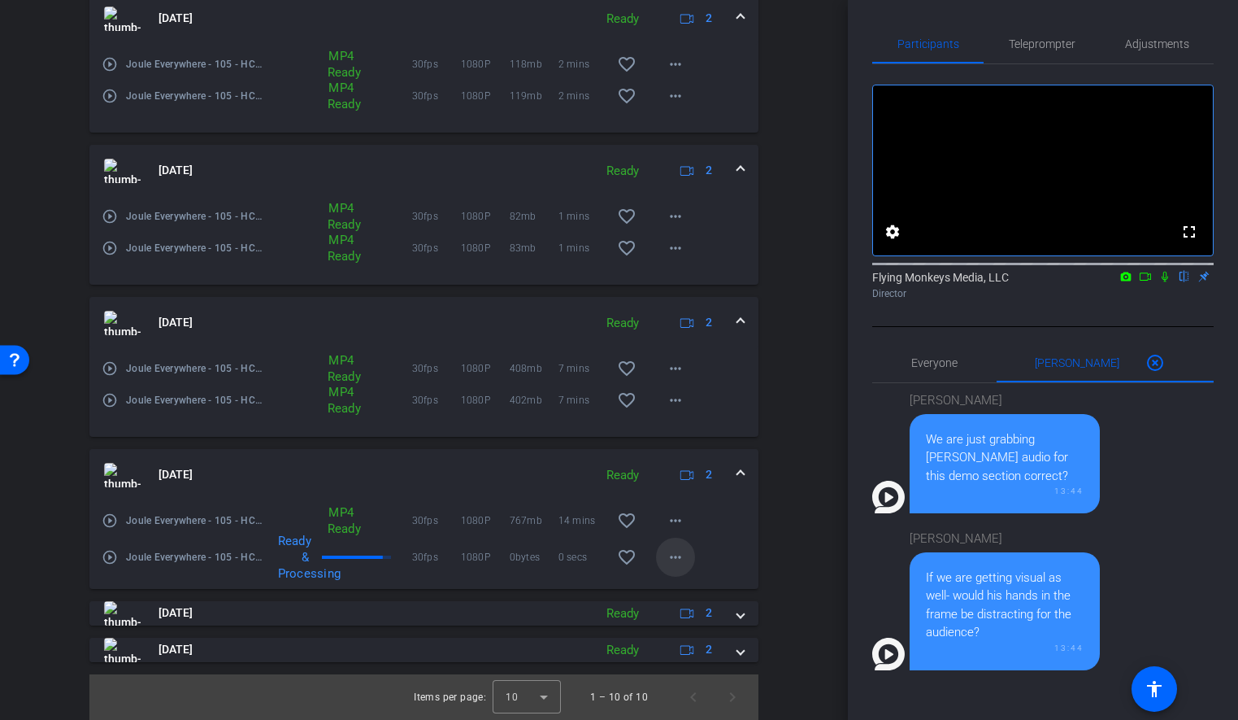
click at [674, 555] on mat-icon "more_horiz" at bounding box center [676, 557] width 20 height 20
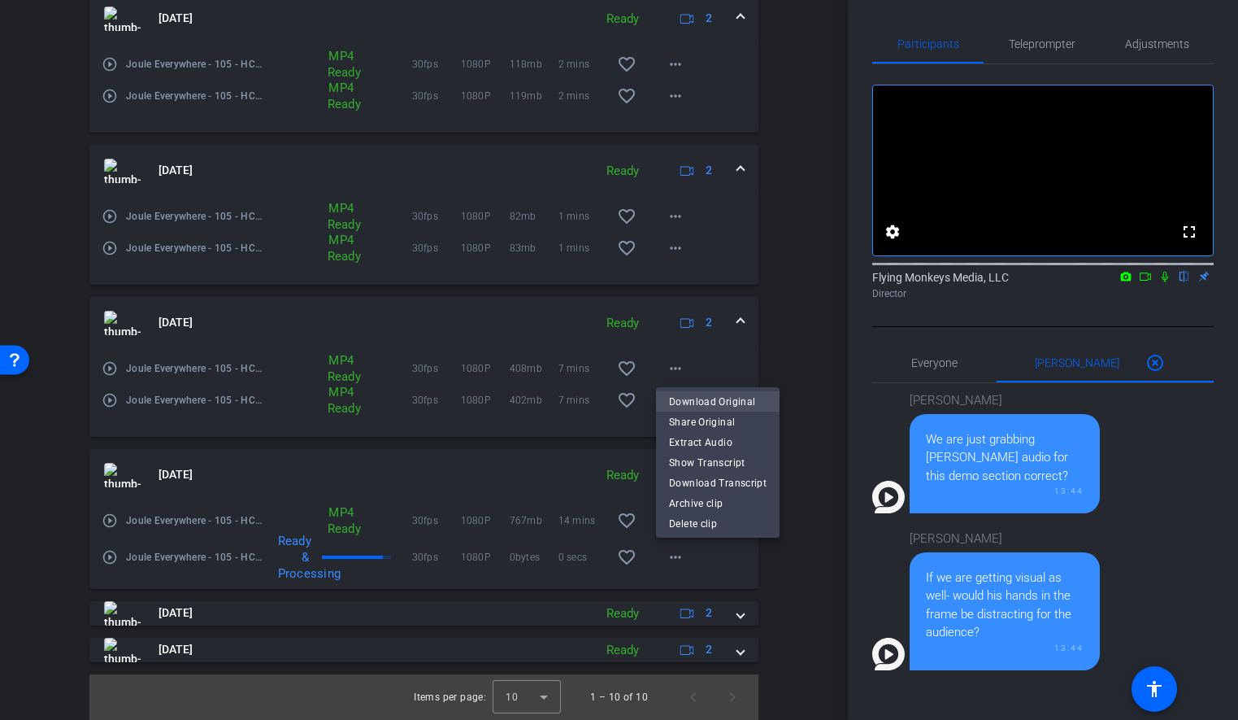
click at [725, 398] on span "Download Original" at bounding box center [718, 402] width 98 height 20
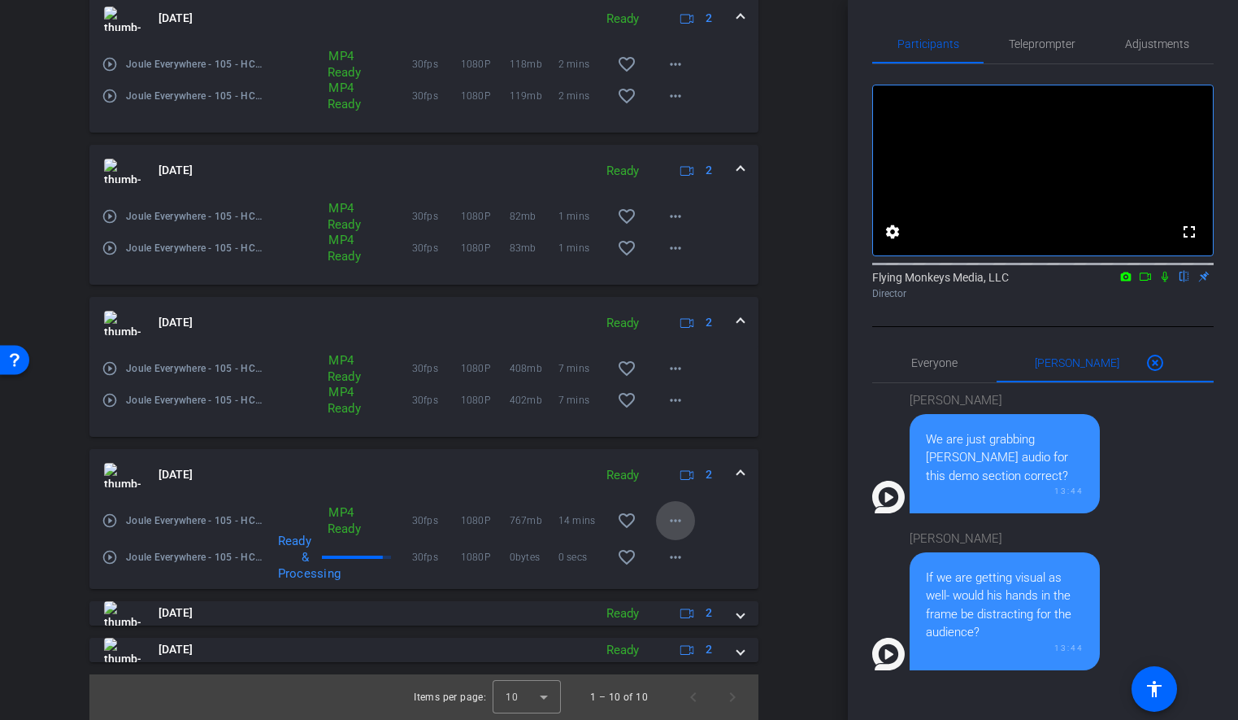
click at [680, 521] on mat-icon "more_horiz" at bounding box center [676, 521] width 20 height 20
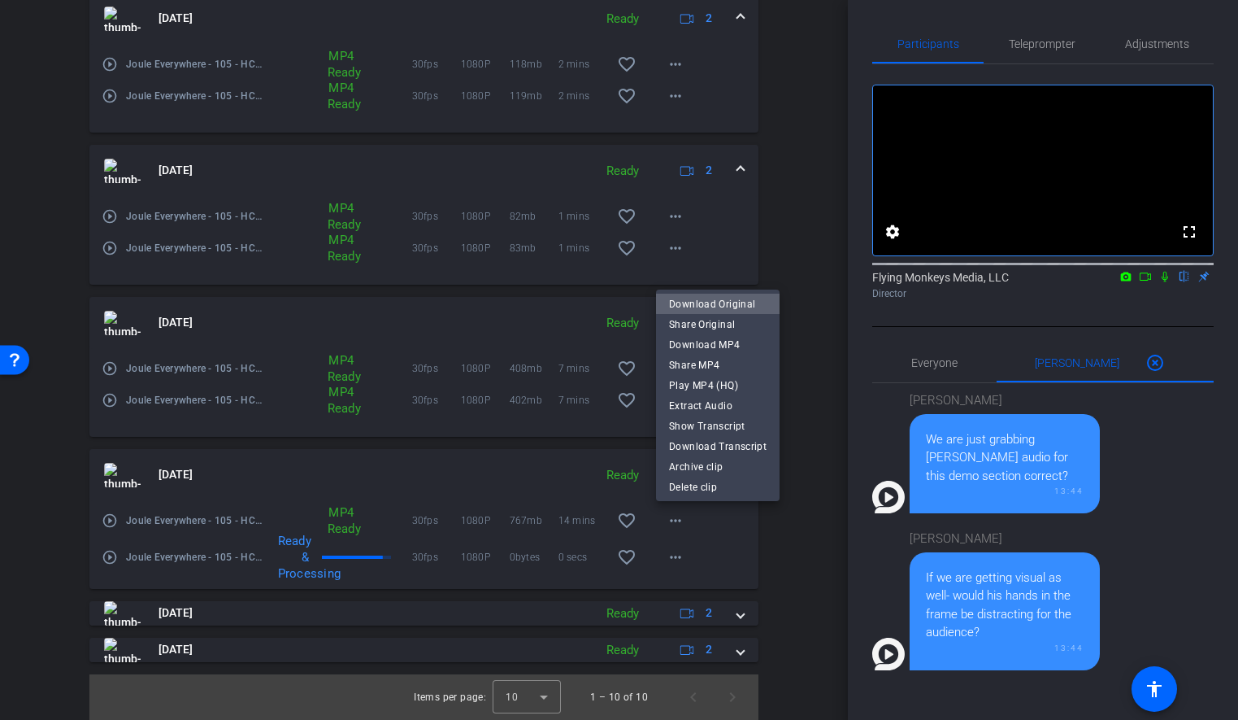
click at [718, 303] on span "Download Original" at bounding box center [718, 304] width 98 height 20
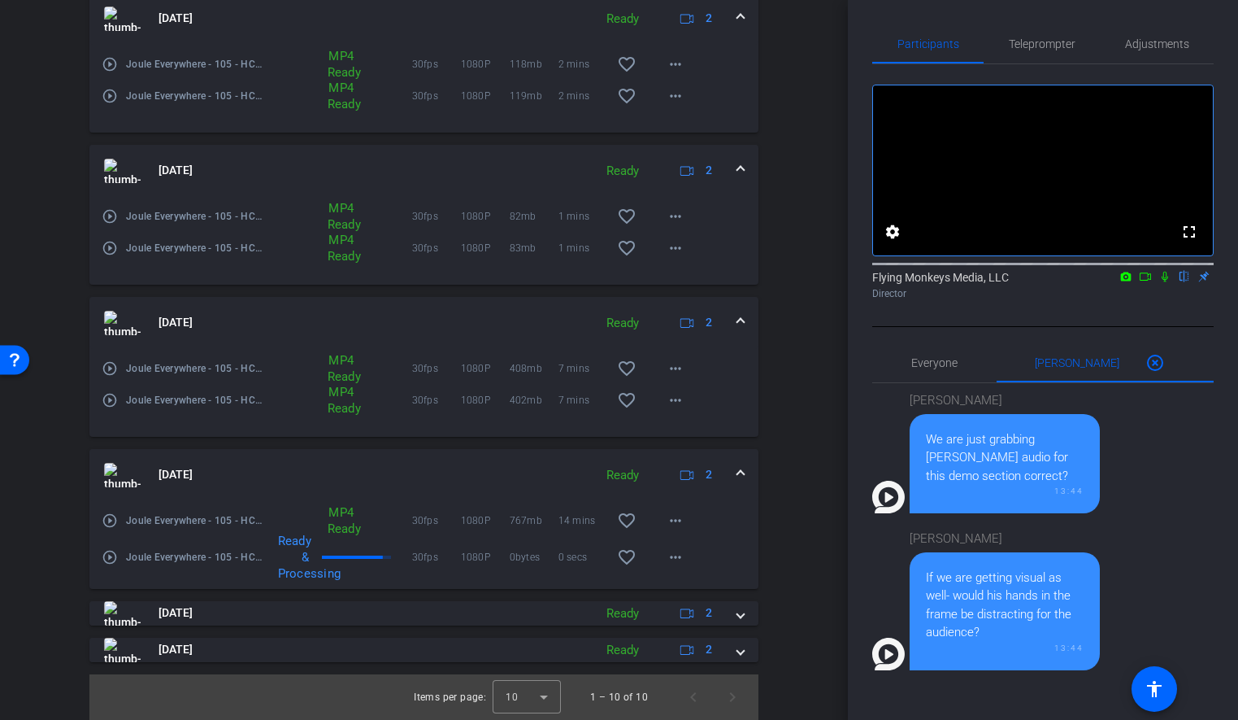
click at [739, 474] on span at bounding box center [741, 474] width 7 height 17
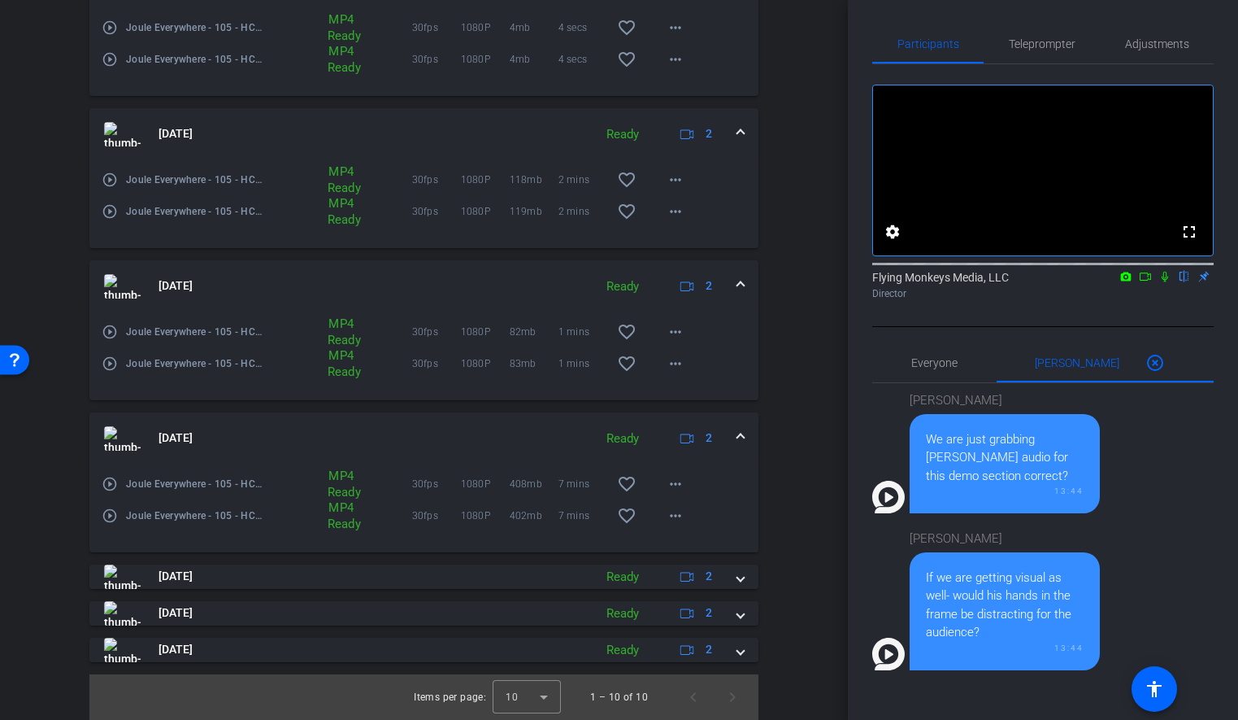
scroll to position [967, 0]
click at [672, 518] on mat-icon "more_horiz" at bounding box center [676, 516] width 20 height 20
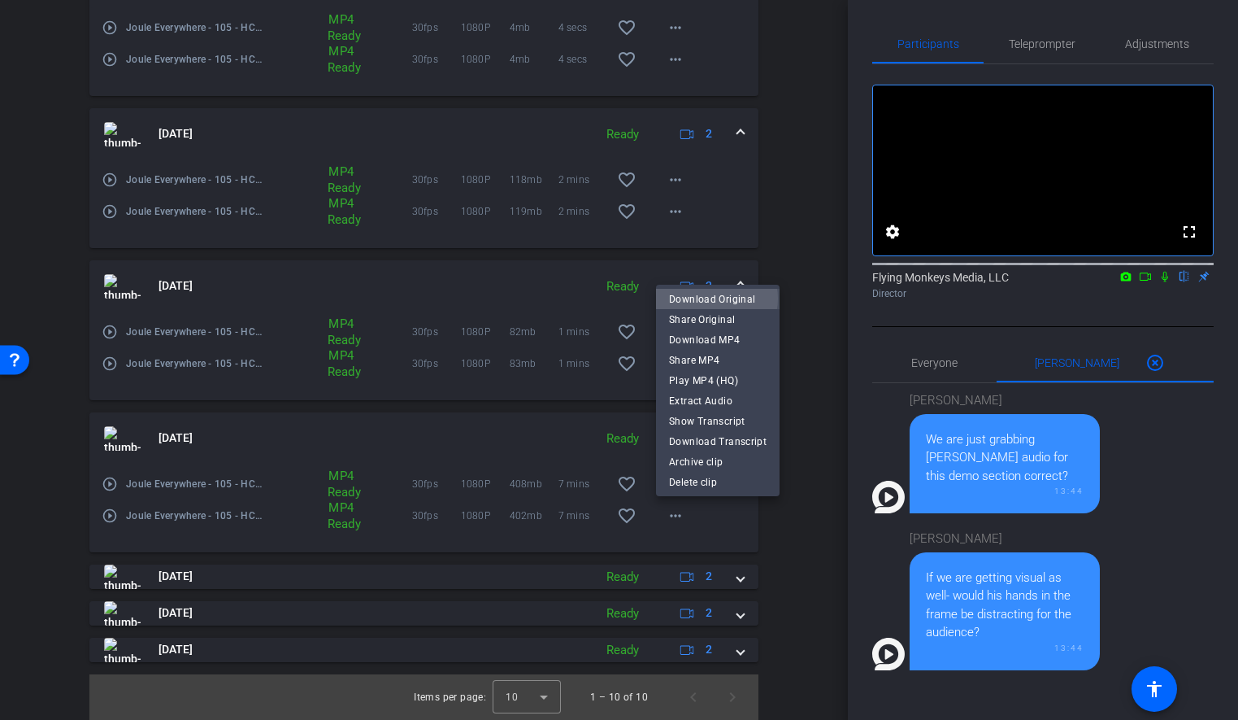
click at [714, 298] on span "Download Original" at bounding box center [718, 299] width 98 height 20
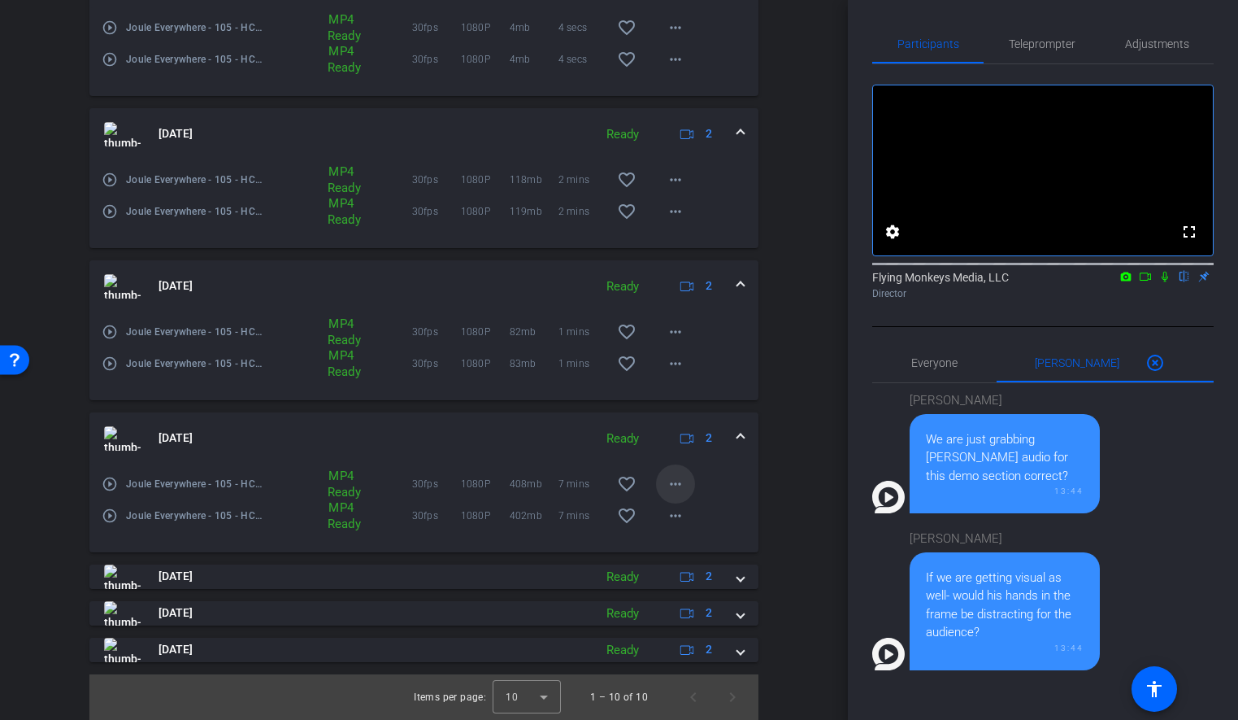
click at [675, 487] on mat-icon "more_horiz" at bounding box center [676, 484] width 20 height 20
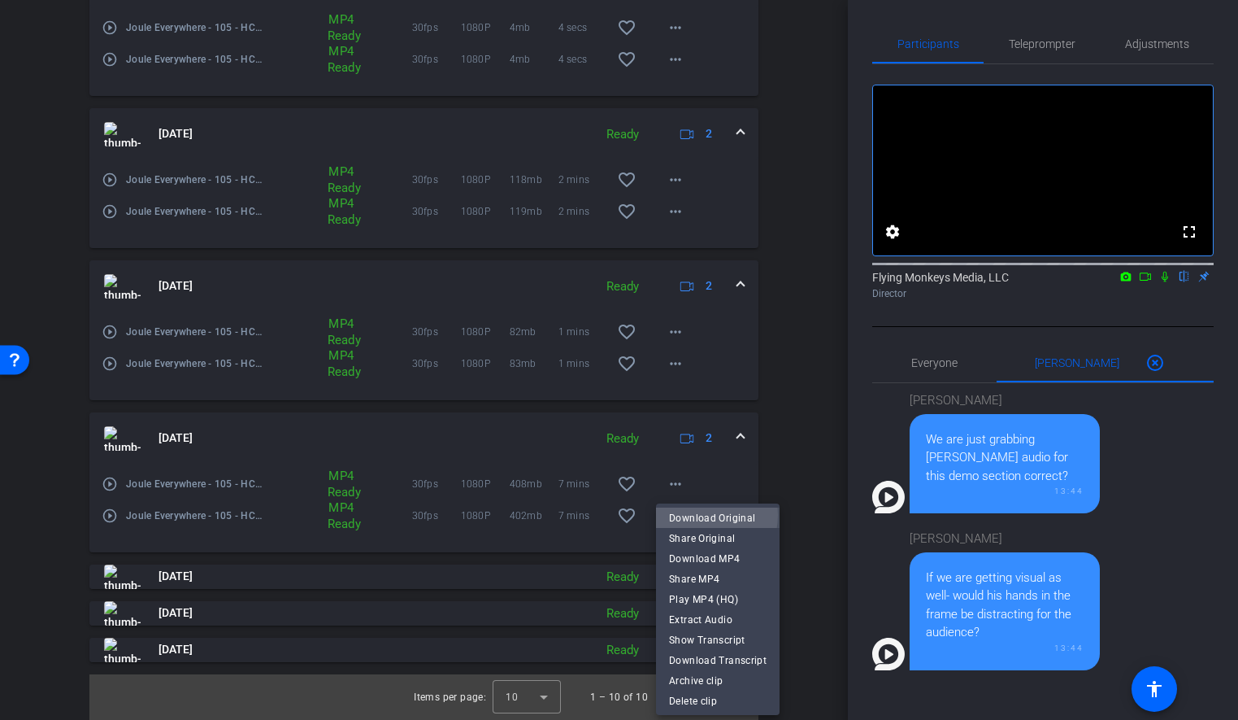
click at [699, 515] on span "Download Original" at bounding box center [718, 518] width 98 height 20
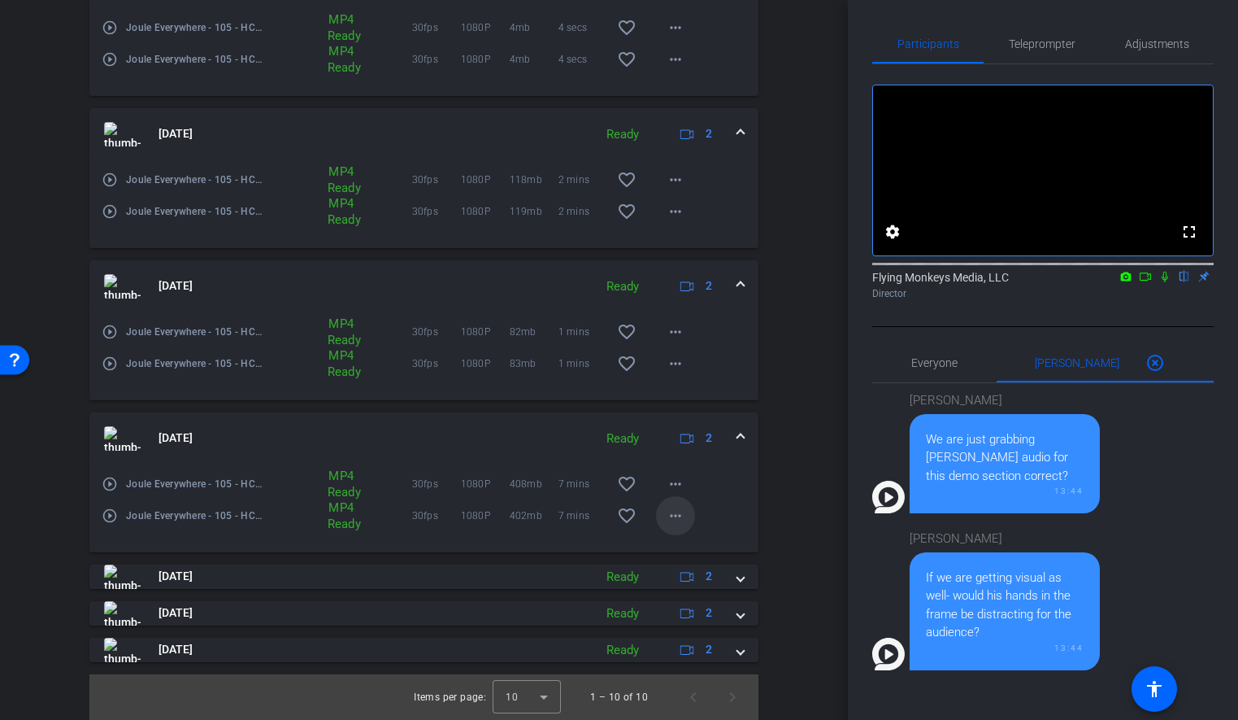
click at [677, 511] on mat-icon "more_horiz" at bounding box center [676, 516] width 20 height 20
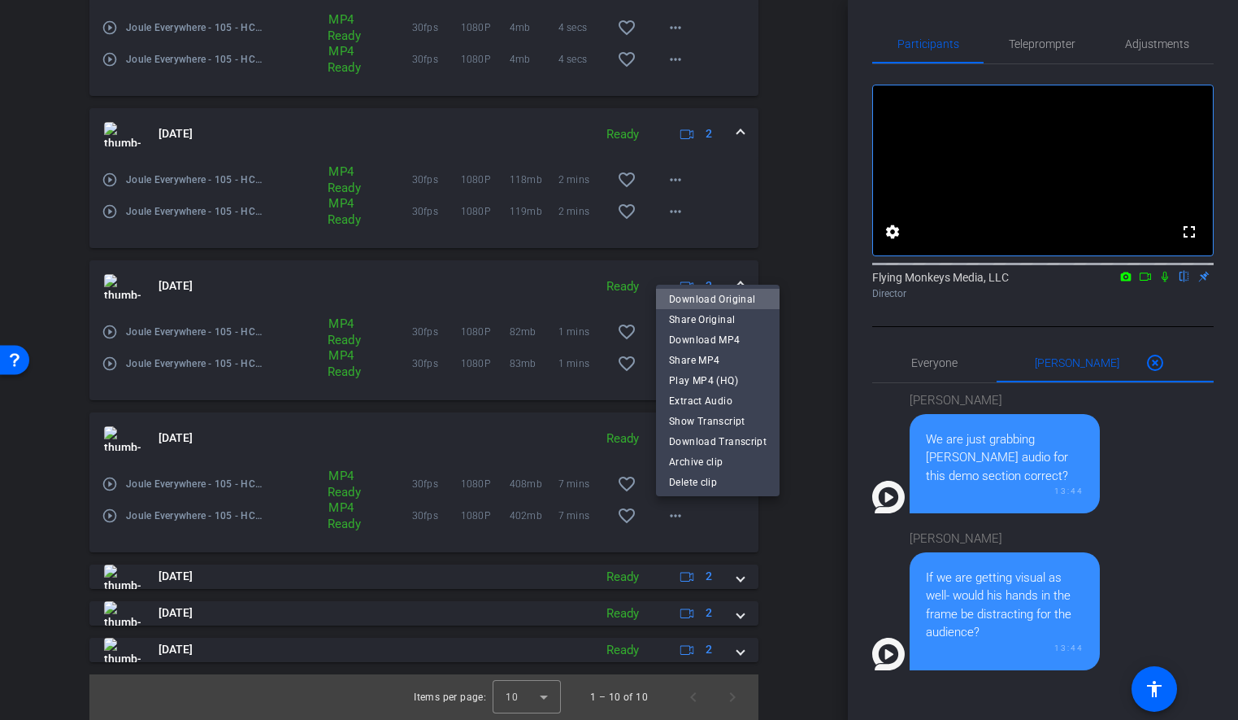
click at [723, 295] on span "Download Original" at bounding box center [718, 299] width 98 height 20
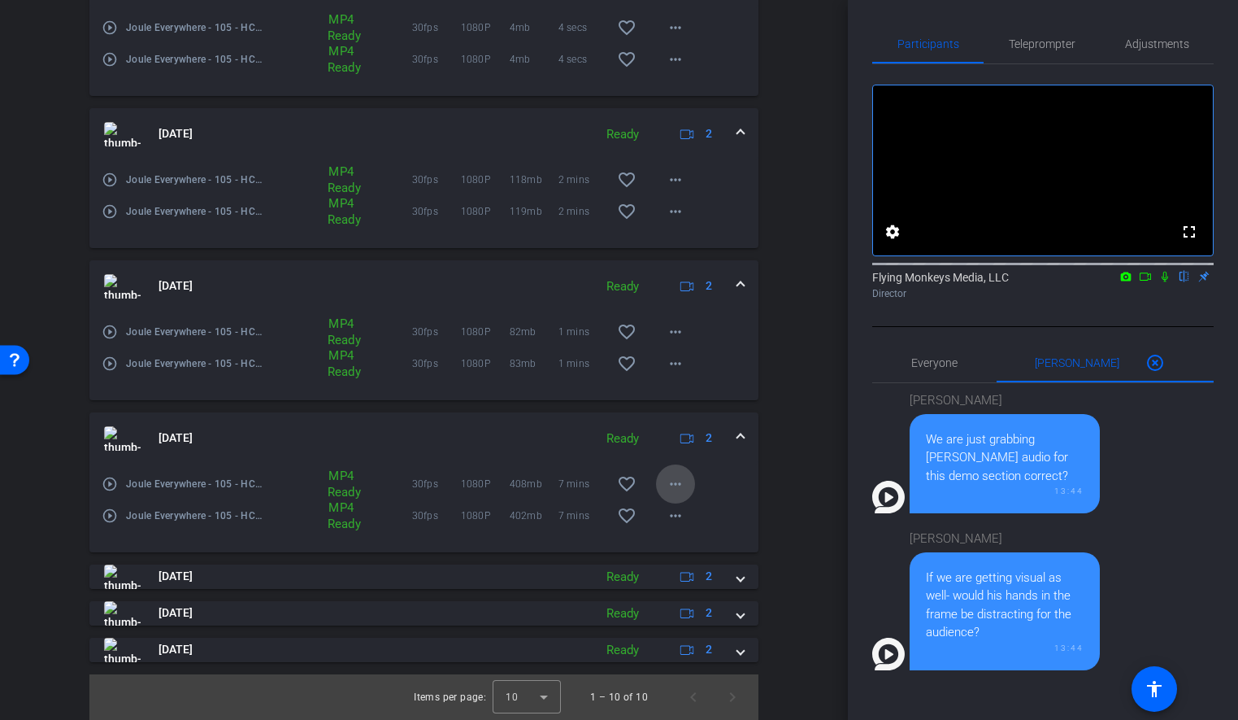
click at [679, 488] on mat-icon "more_horiz" at bounding box center [676, 484] width 20 height 20
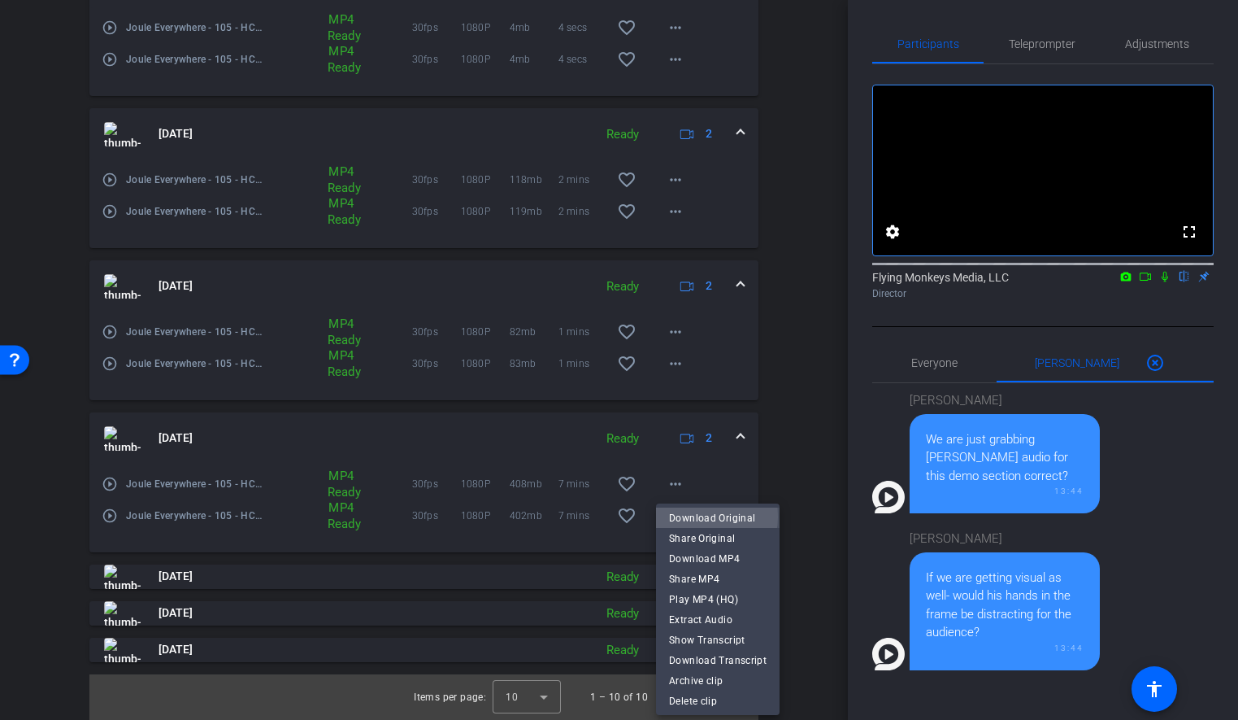
click at [698, 516] on span "Download Original" at bounding box center [718, 518] width 98 height 20
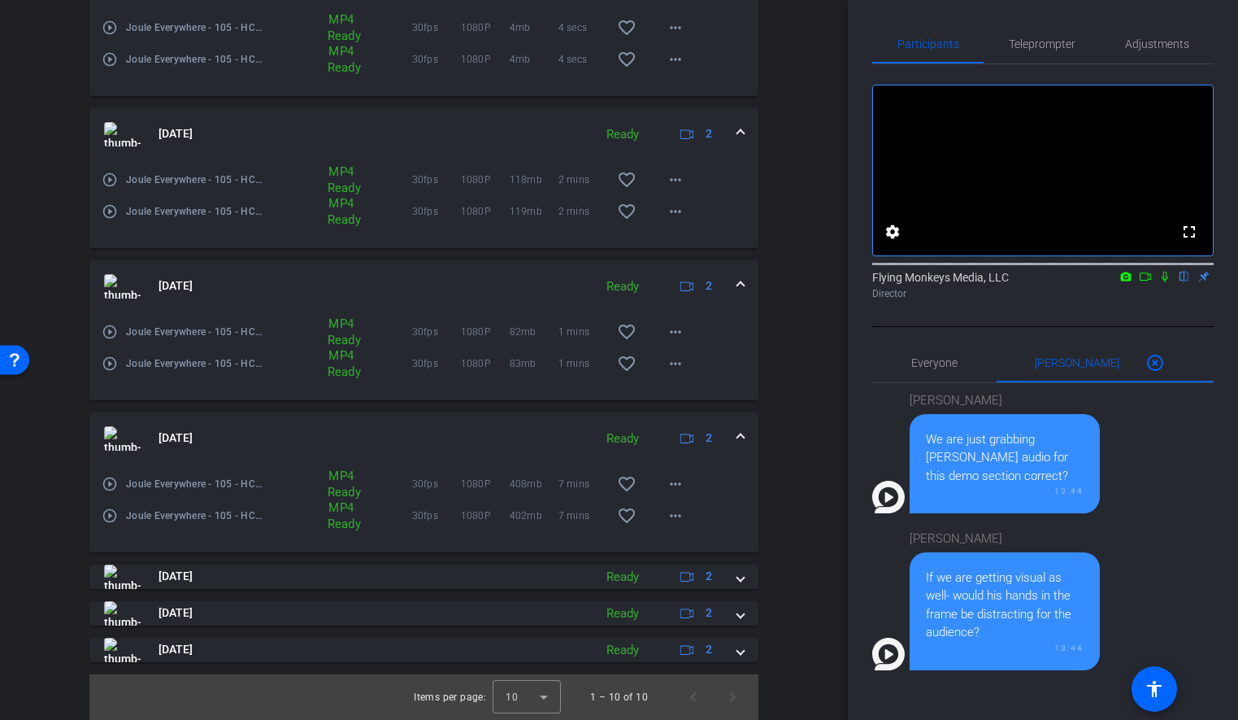
click at [740, 442] on span at bounding box center [741, 437] width 7 height 17
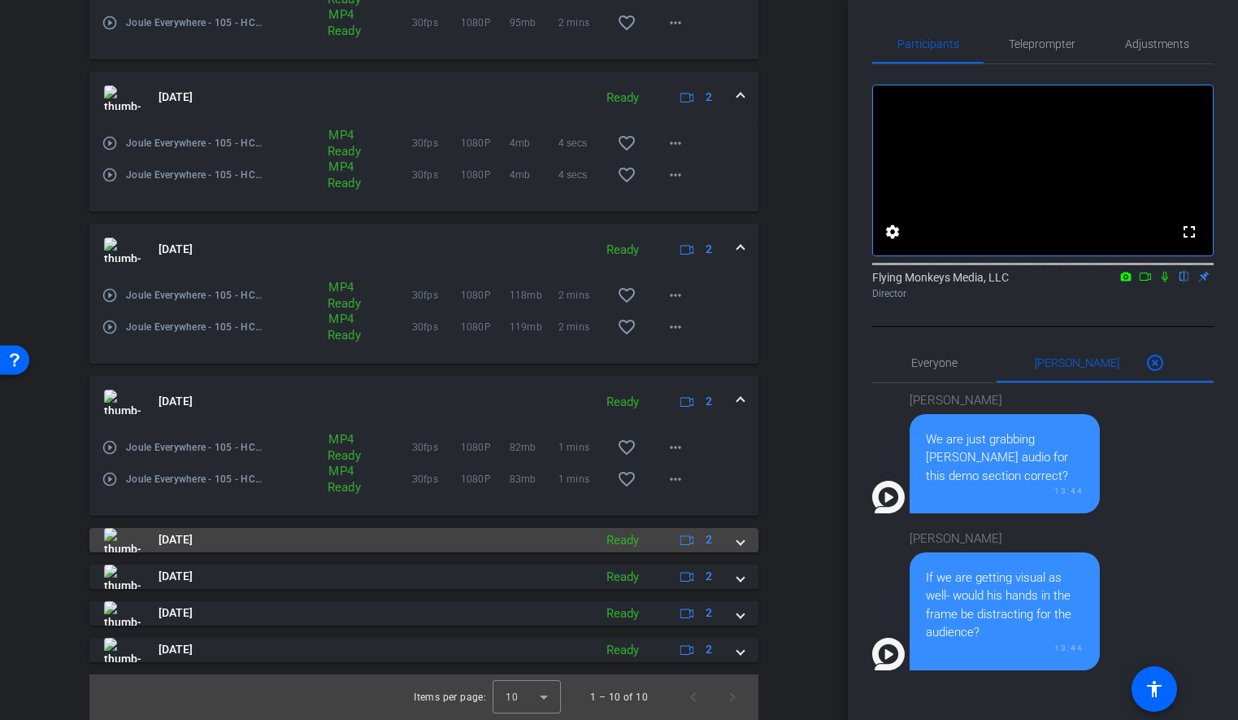
scroll to position [851, 0]
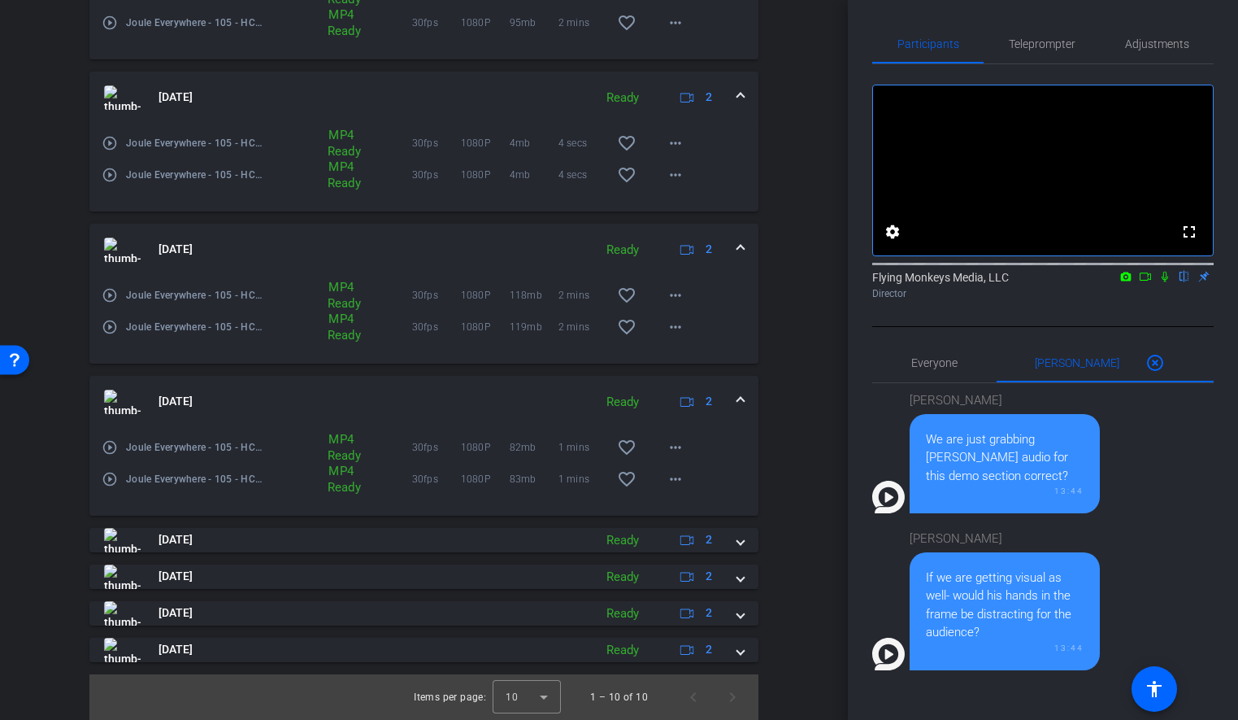
click at [1142, 282] on icon at bounding box center [1145, 276] width 13 height 11
click at [1184, 282] on icon at bounding box center [1184, 276] width 13 height 11
click at [676, 478] on mat-icon "more_horiz" at bounding box center [676, 479] width 20 height 20
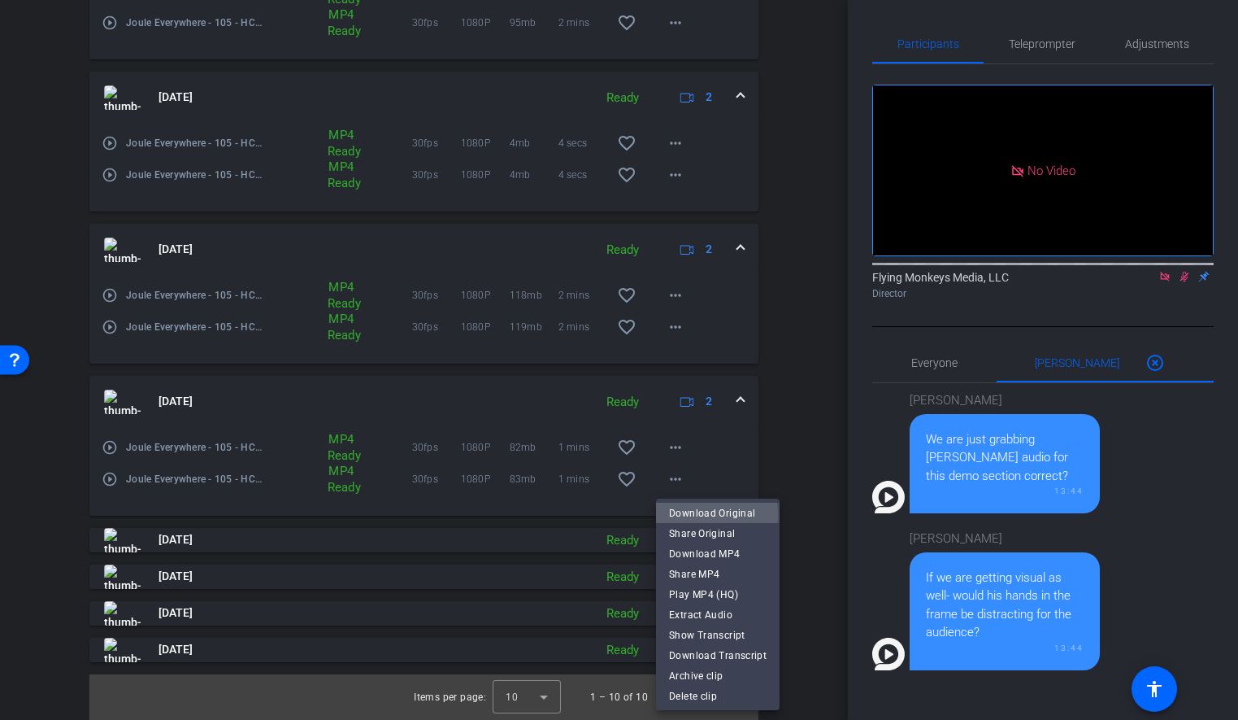
click at [699, 514] on span "Download Original" at bounding box center [718, 513] width 98 height 20
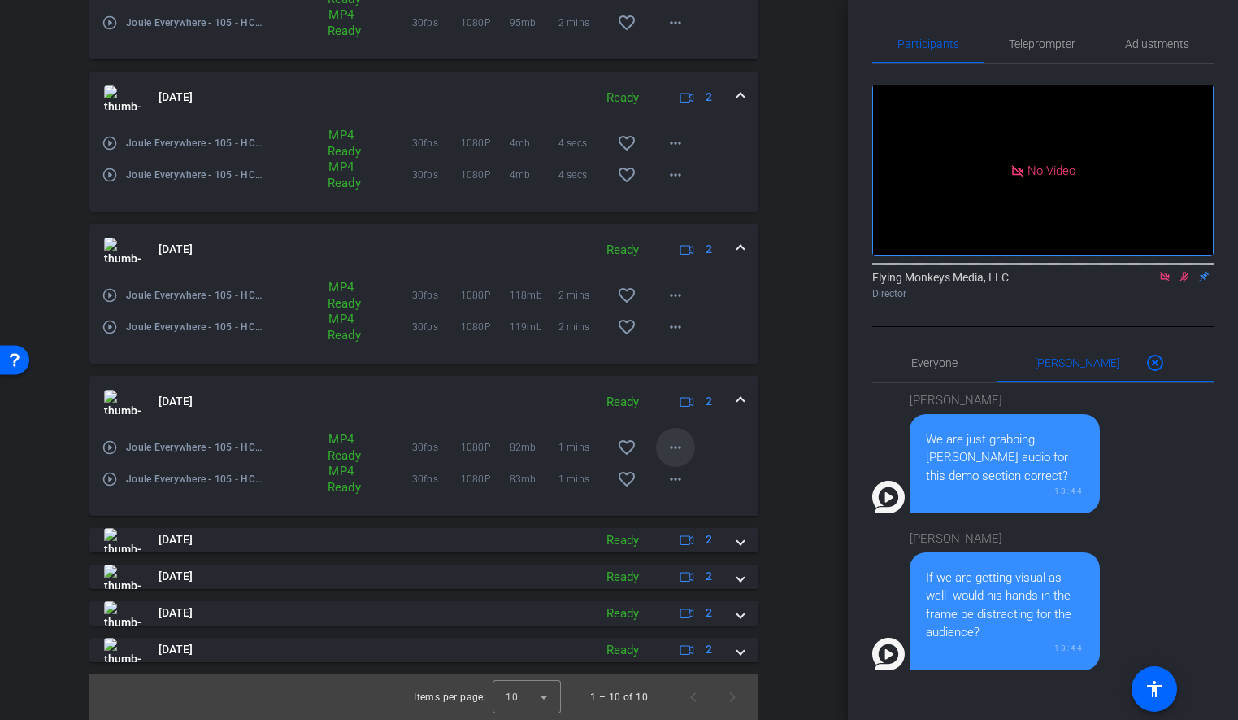
click at [671, 451] on mat-icon "more_horiz" at bounding box center [676, 447] width 20 height 20
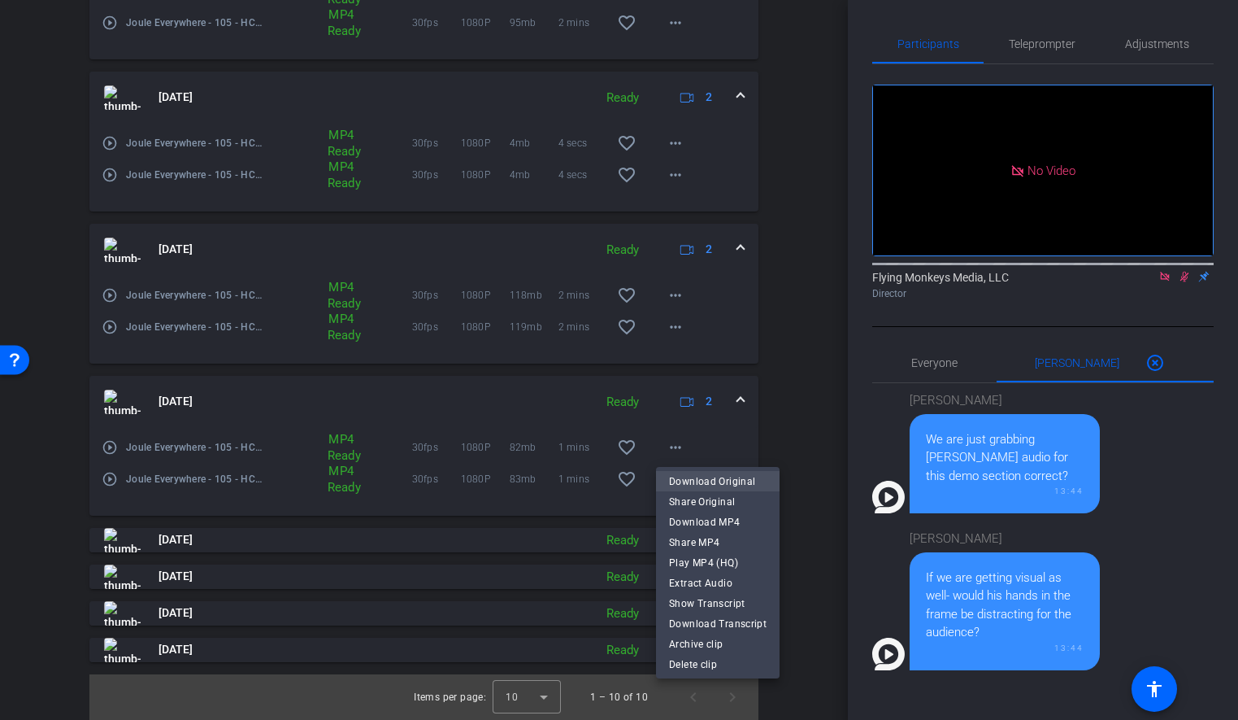
click at [709, 479] on span "Download Original" at bounding box center [718, 482] width 98 height 20
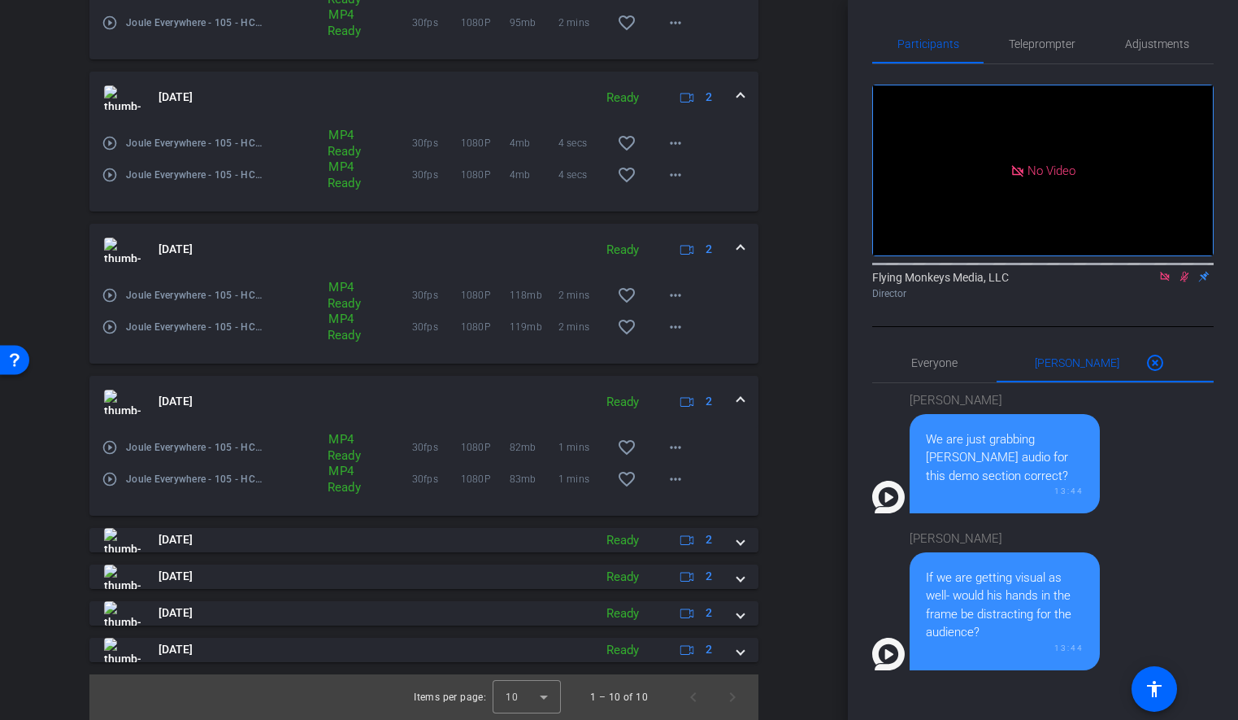
click at [739, 398] on span at bounding box center [741, 401] width 7 height 17
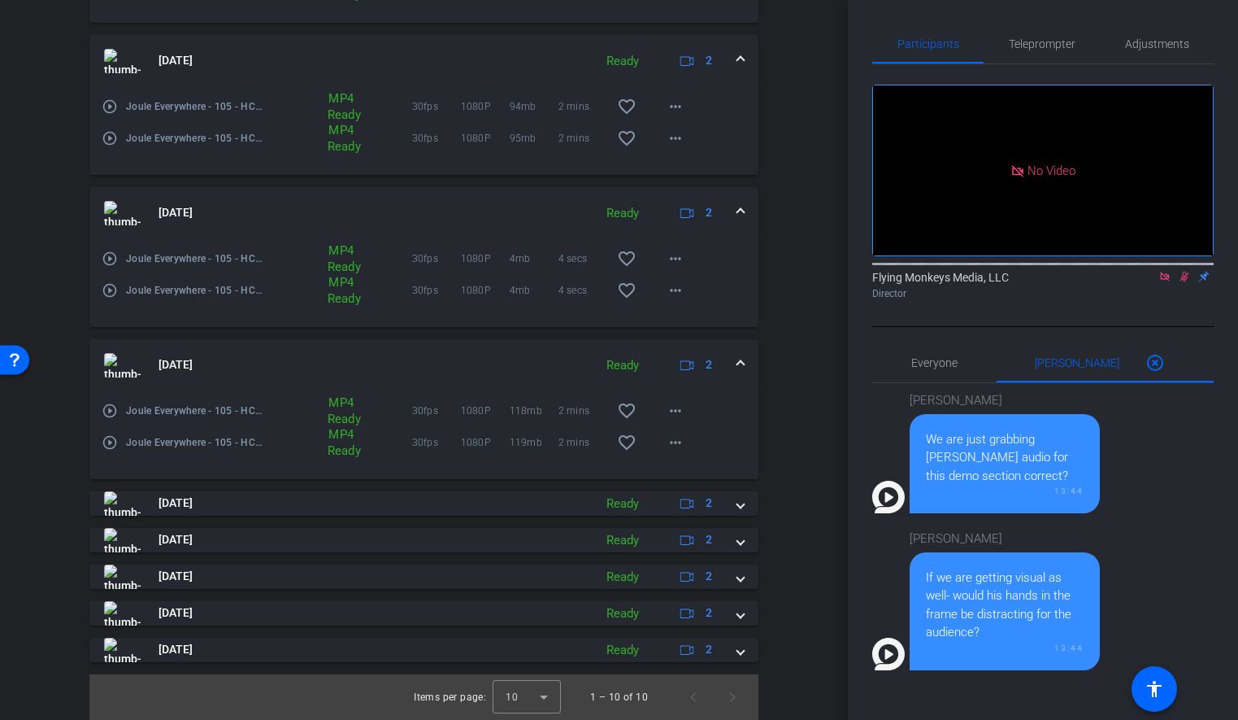
scroll to position [736, 0]
click at [674, 444] on mat-icon "more_horiz" at bounding box center [676, 443] width 20 height 20
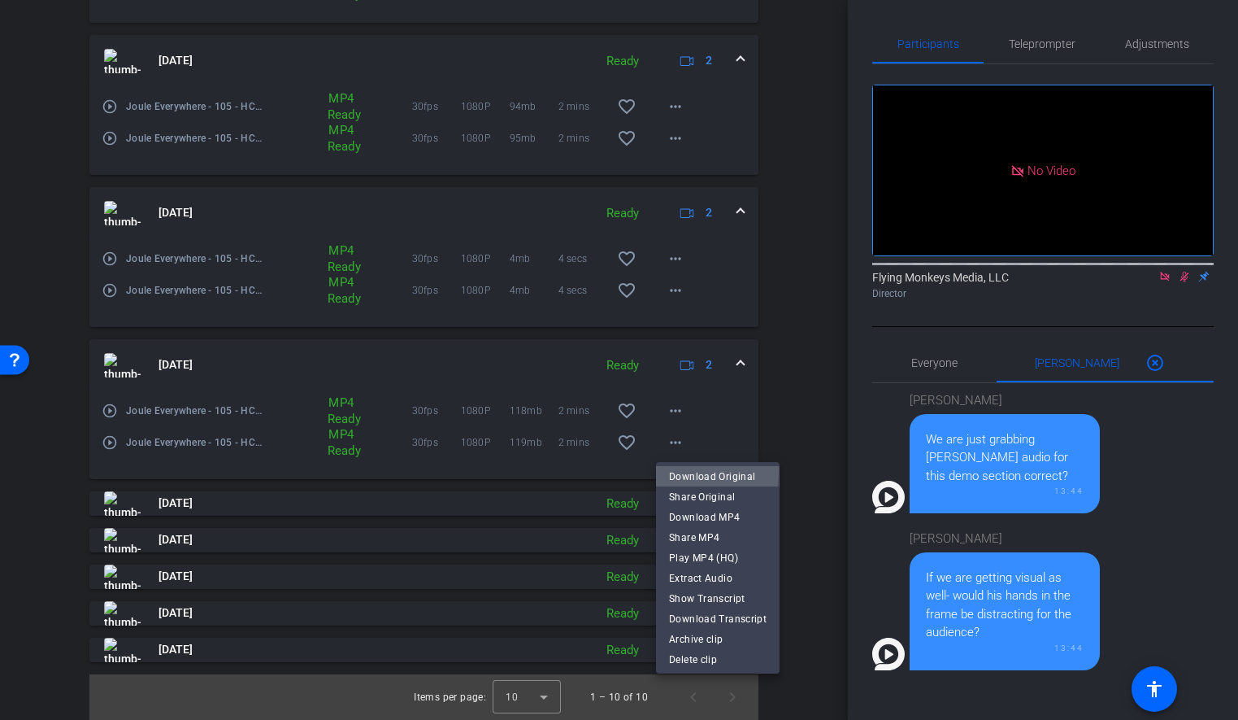
click at [691, 470] on span "Download Original" at bounding box center [718, 477] width 98 height 20
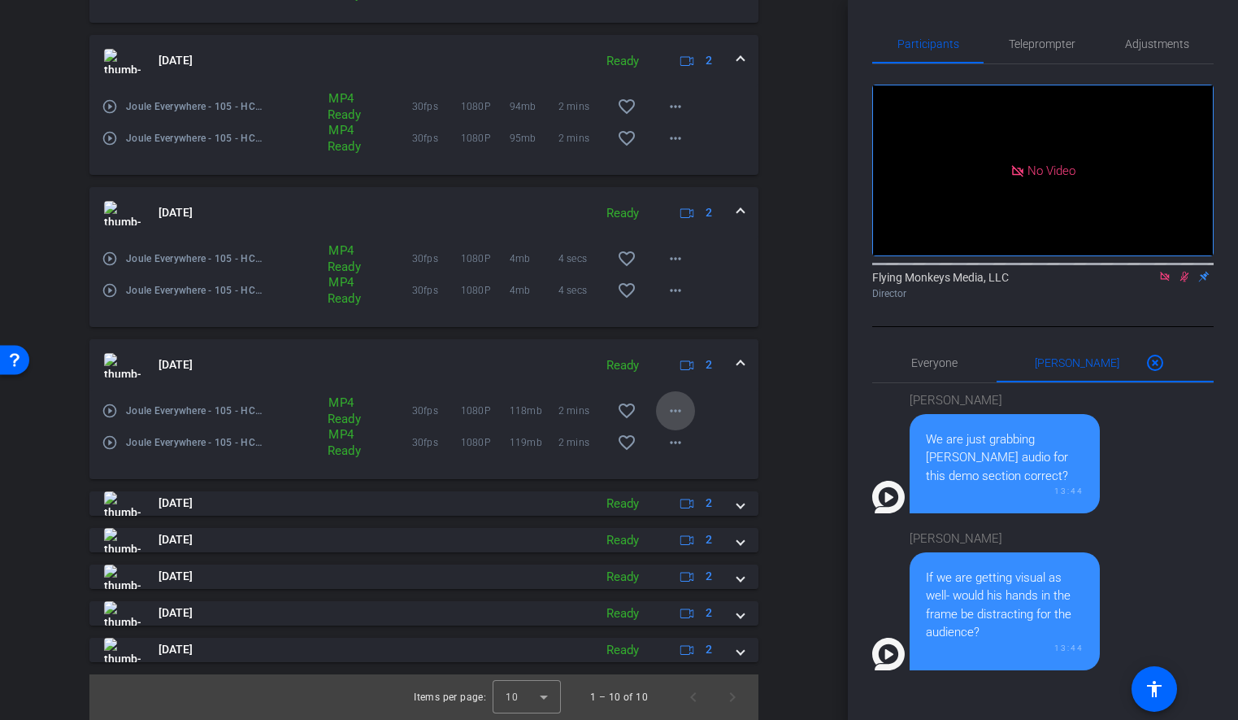
click at [676, 412] on mat-icon "more_horiz" at bounding box center [676, 411] width 20 height 20
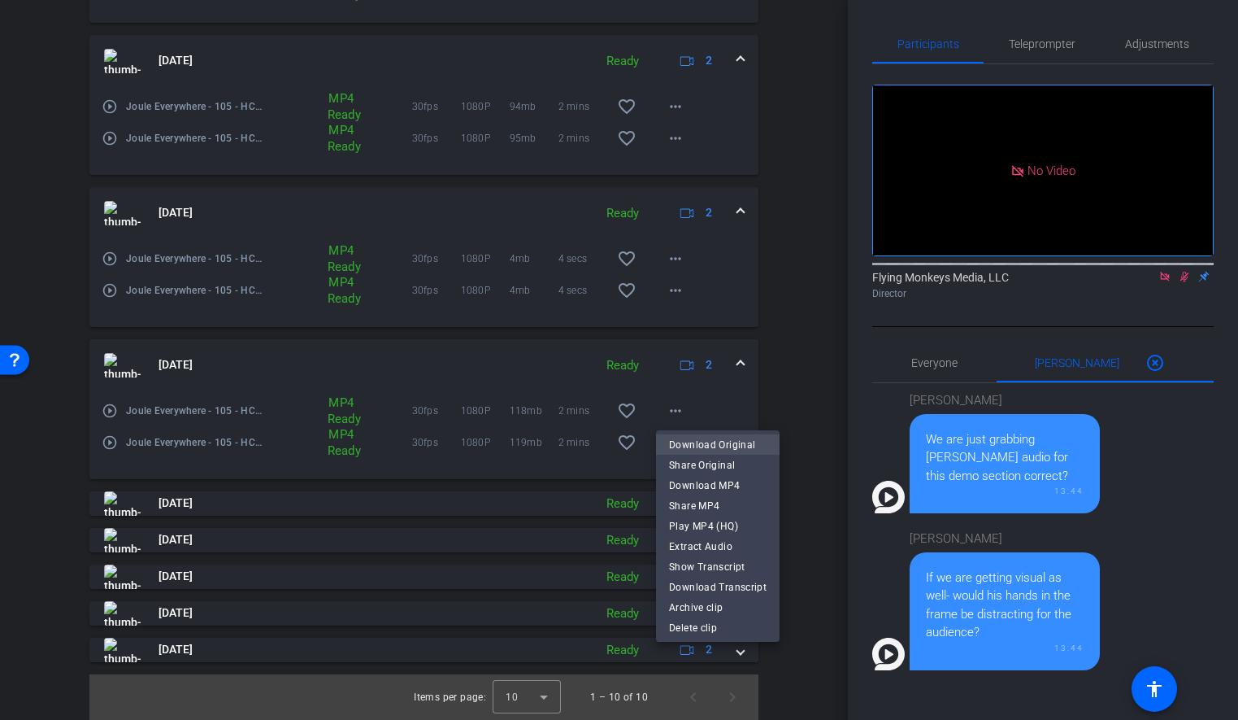
click at [712, 445] on span "Download Original" at bounding box center [718, 445] width 98 height 20
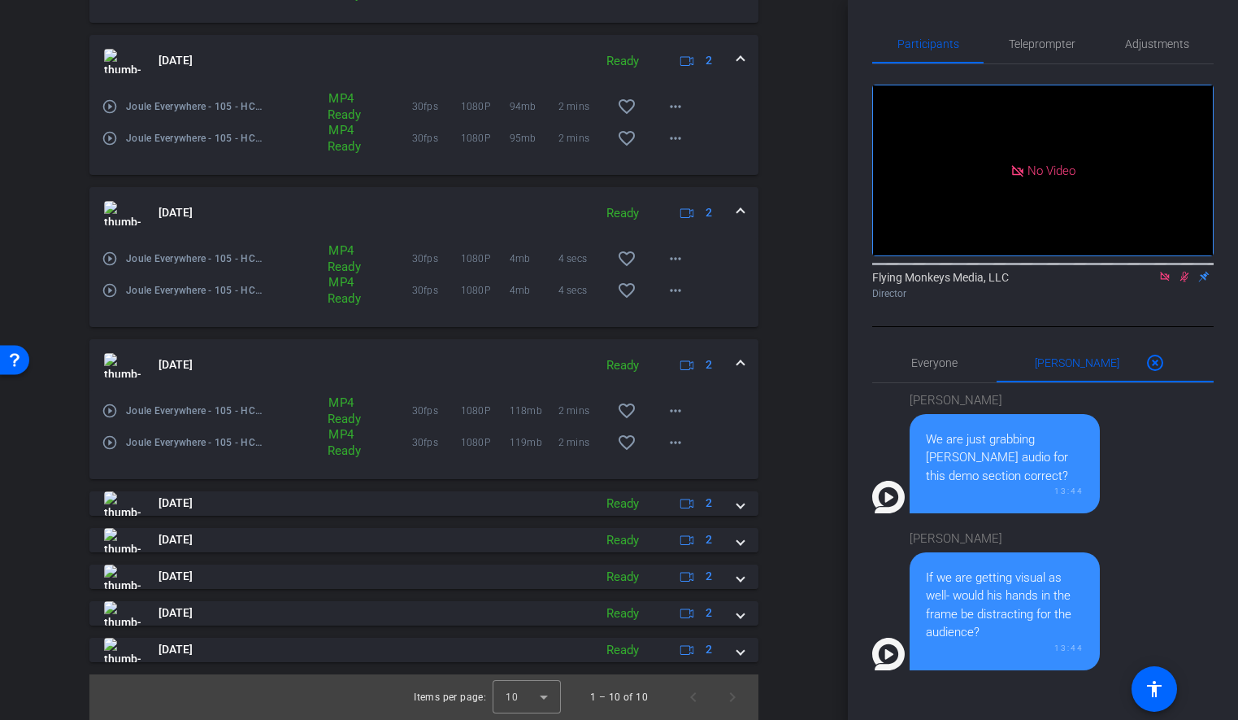
click at [738, 361] on span at bounding box center [741, 364] width 7 height 17
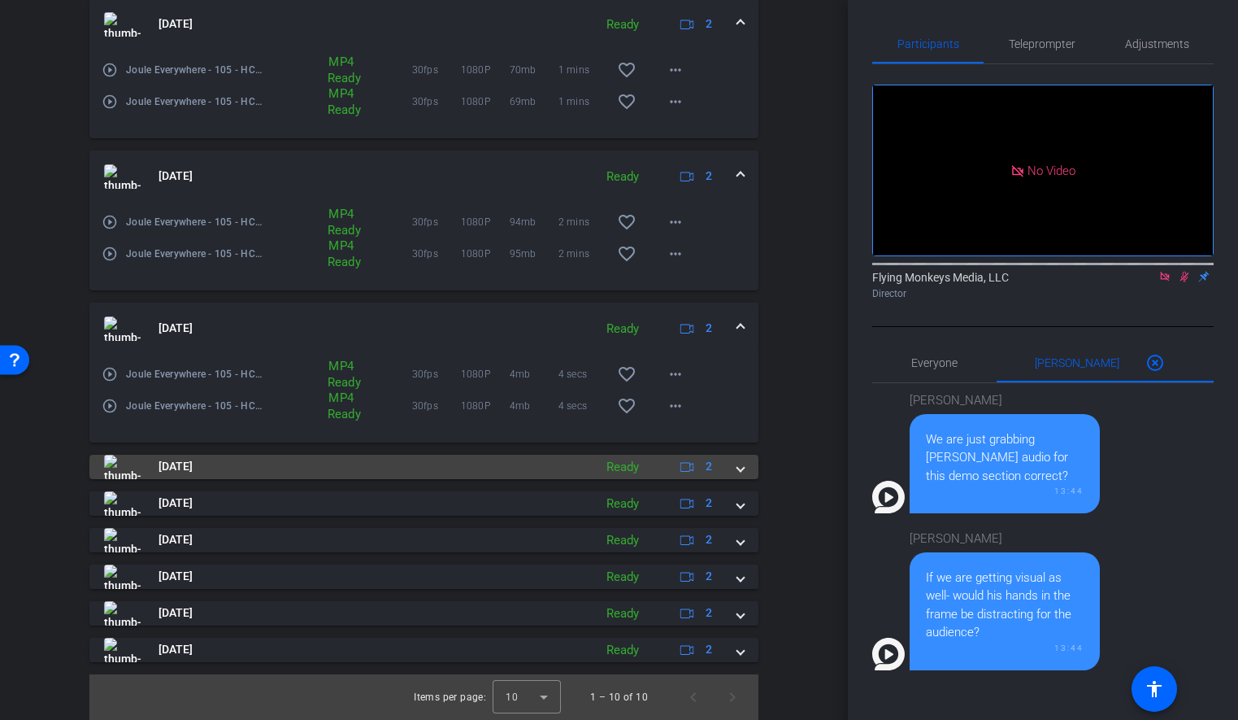
scroll to position [620, 0]
click at [739, 468] on span at bounding box center [741, 466] width 7 height 17
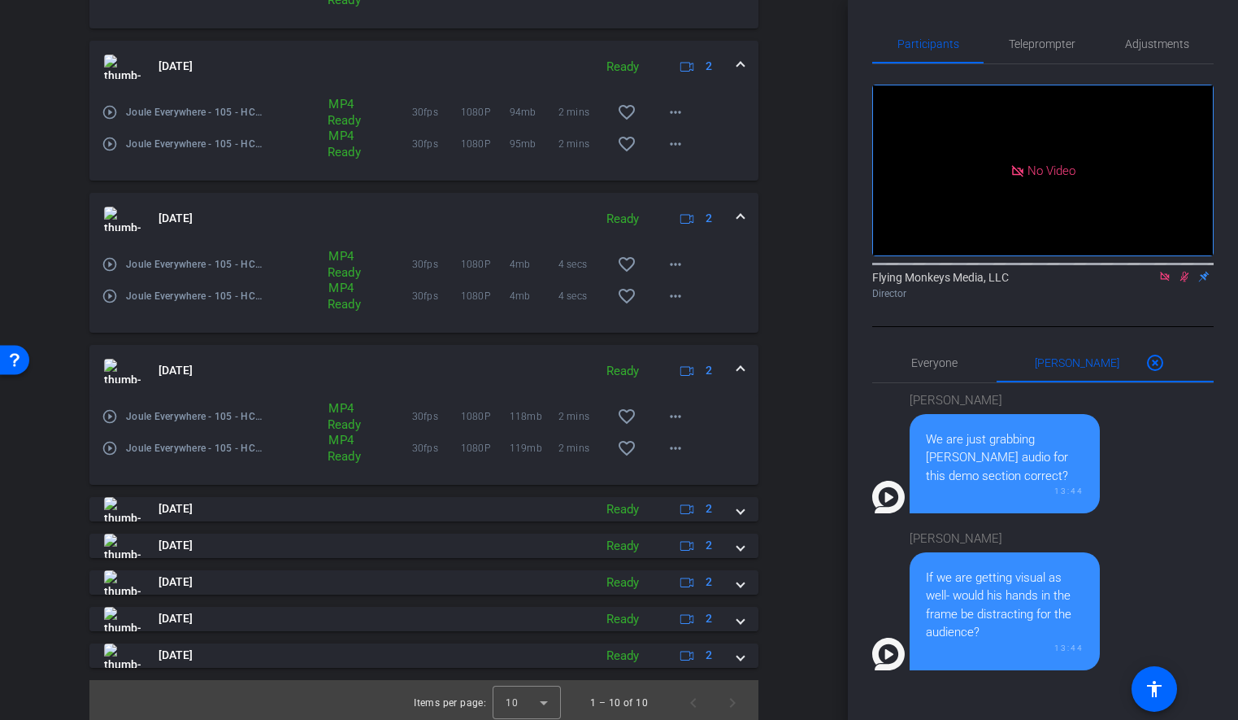
scroll to position [736, 0]
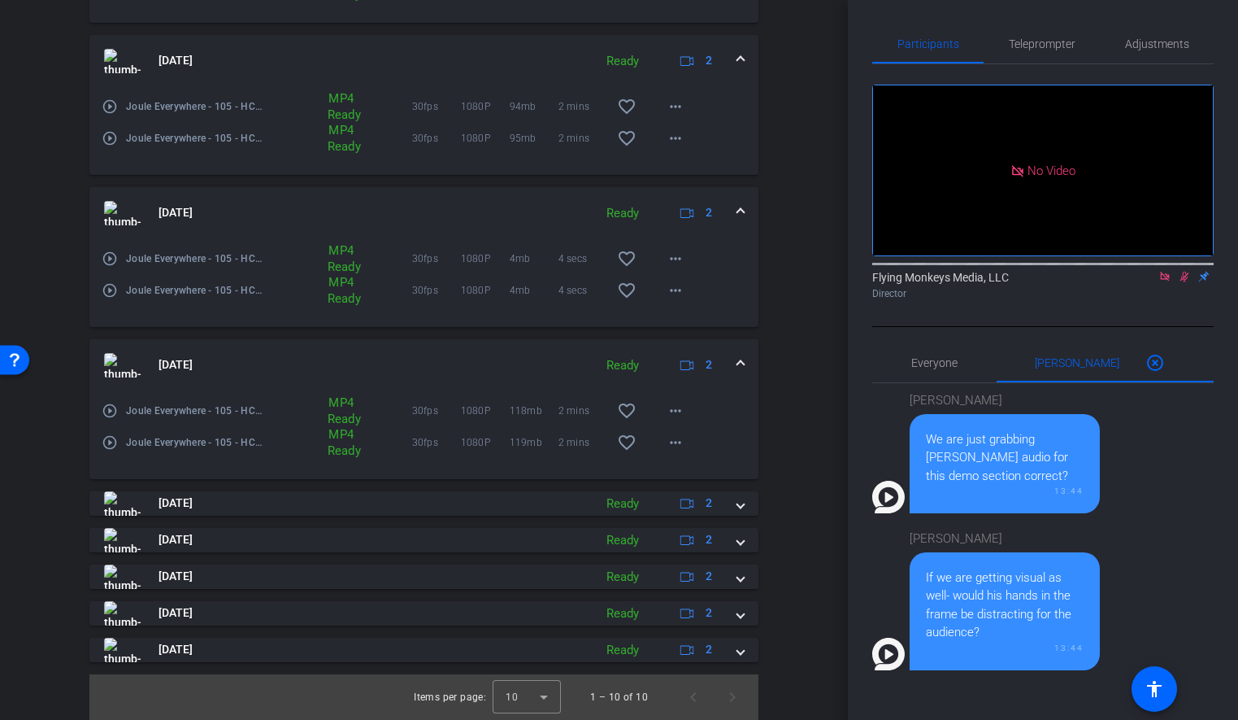
click at [738, 363] on span at bounding box center [741, 364] width 7 height 17
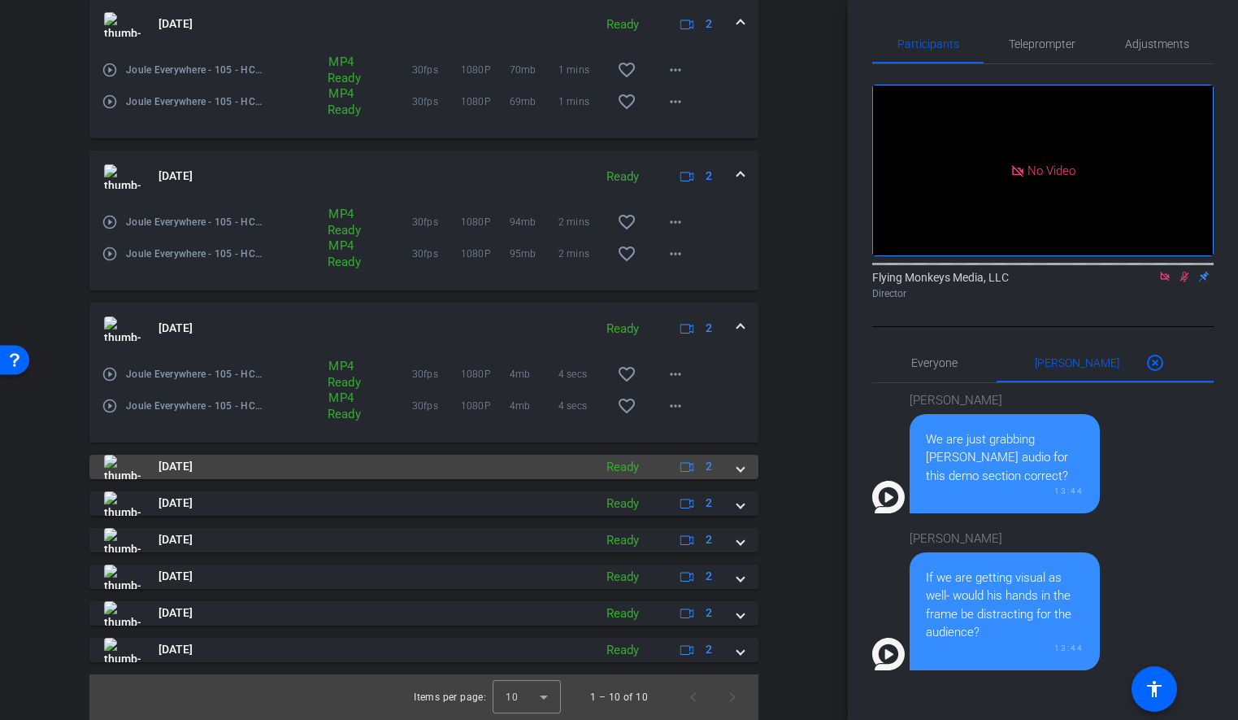
scroll to position [620, 0]
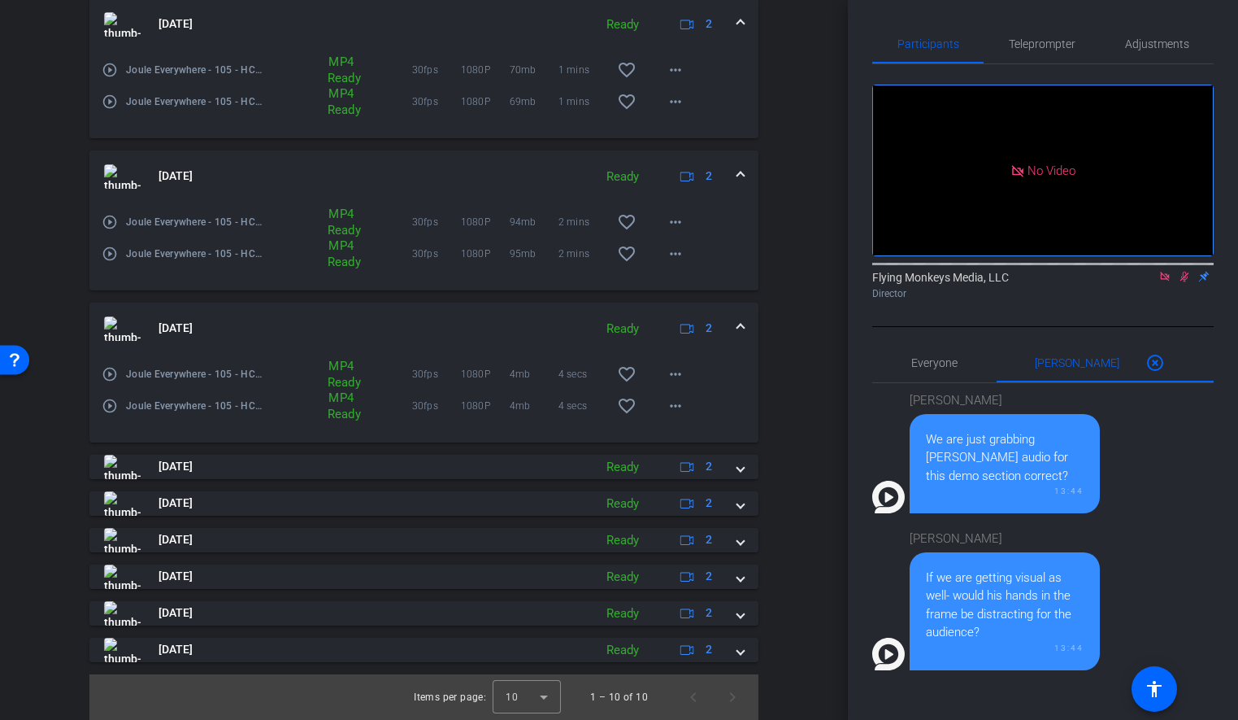
click at [801, 525] on div "Session Clips cloud_upload [DATE] Ready 1 play_circle_outline Joule Everywhere …" at bounding box center [424, 265] width 767 height 910
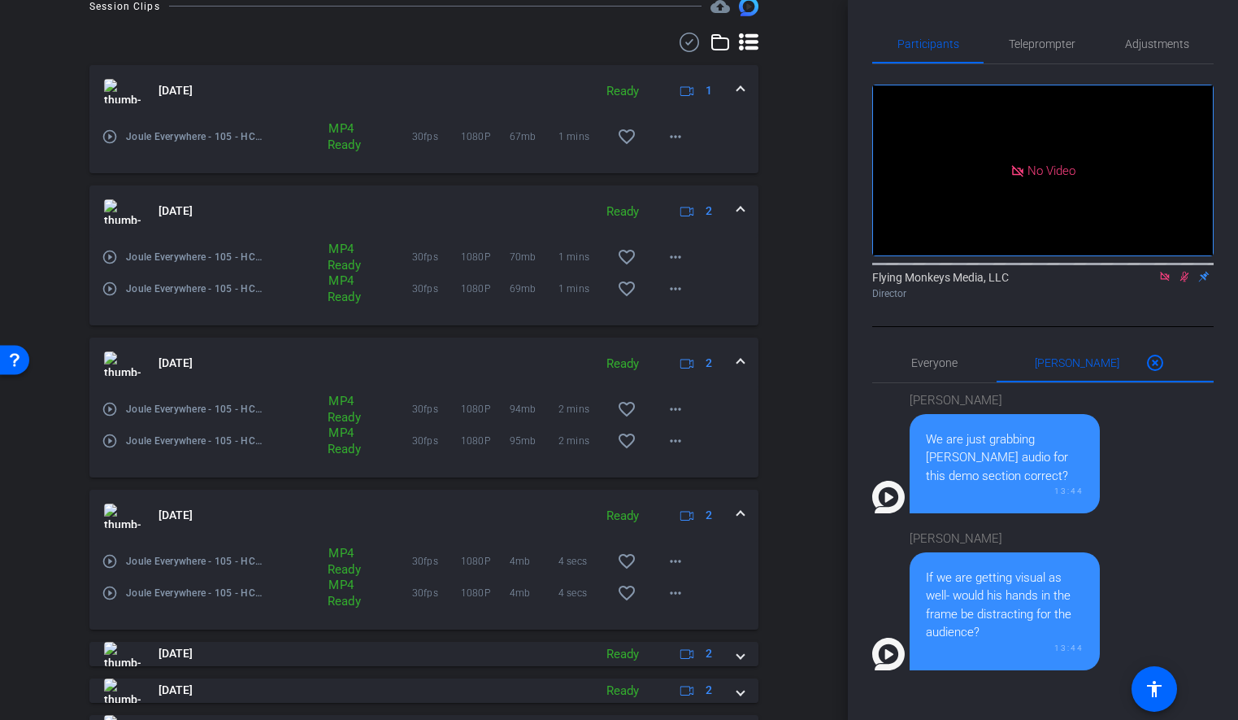
scroll to position [468, 0]
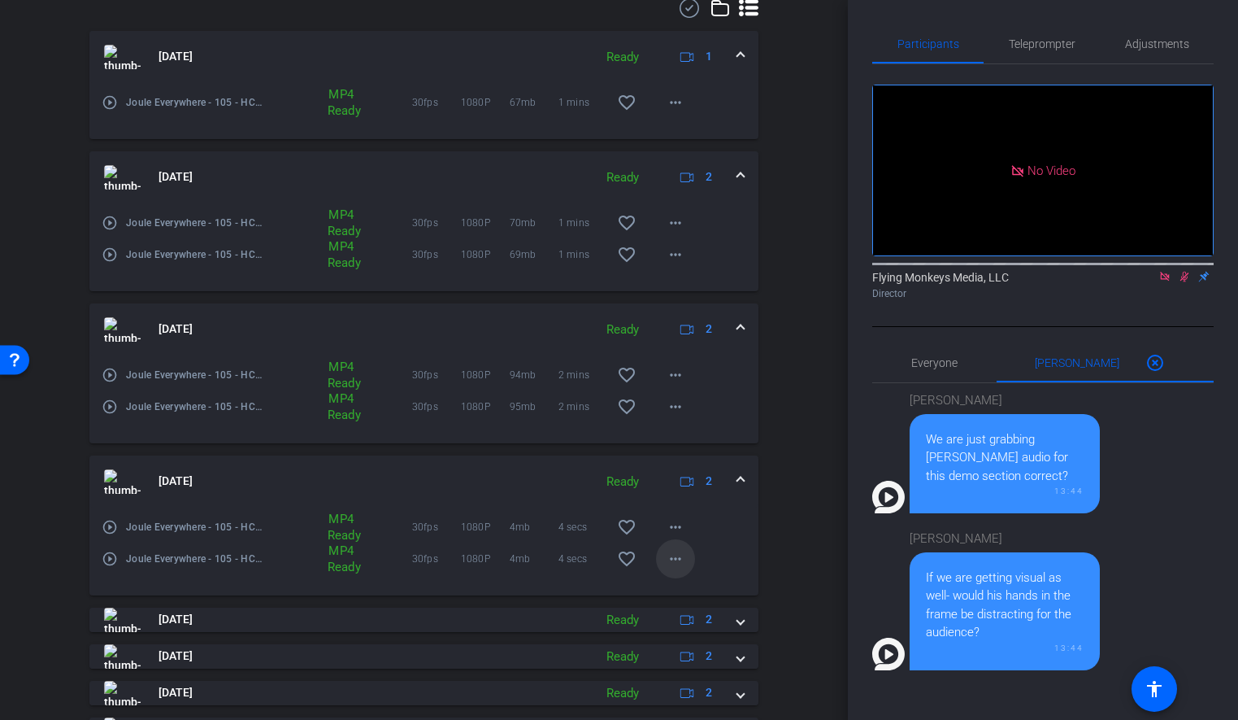
click at [670, 557] on mat-icon "more_horiz" at bounding box center [676, 559] width 20 height 20
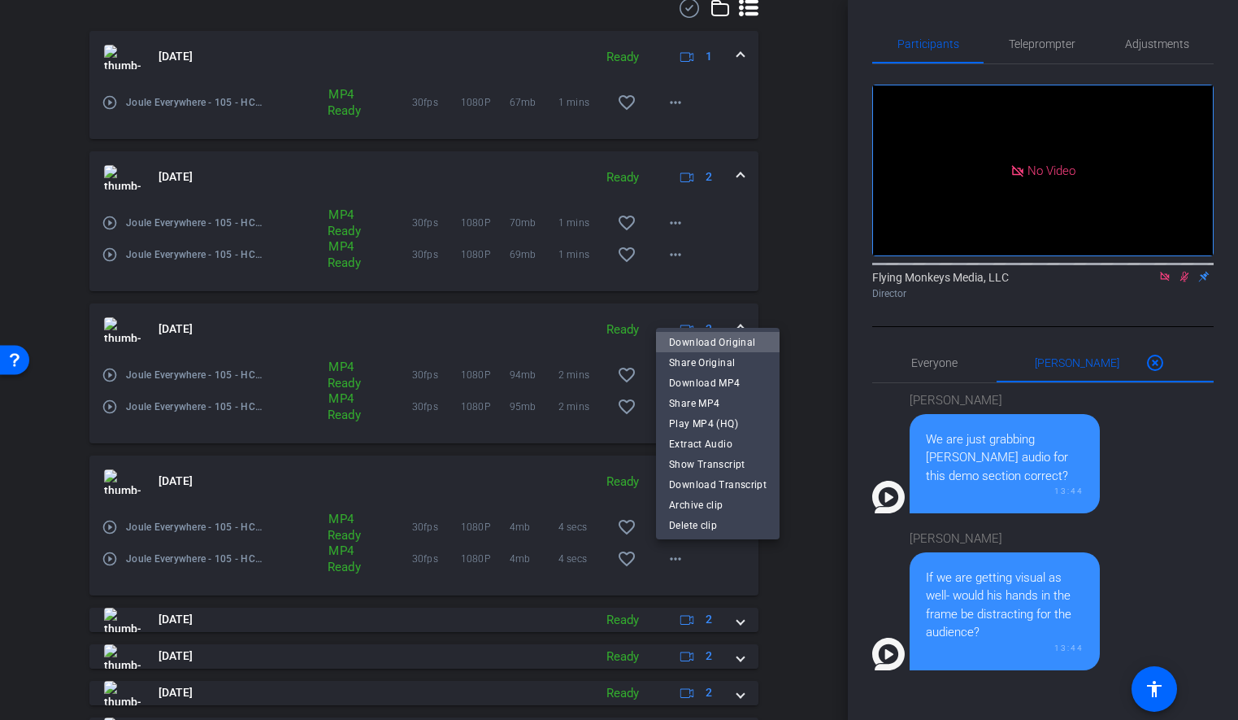
click at [729, 340] on span "Download Original" at bounding box center [718, 343] width 98 height 20
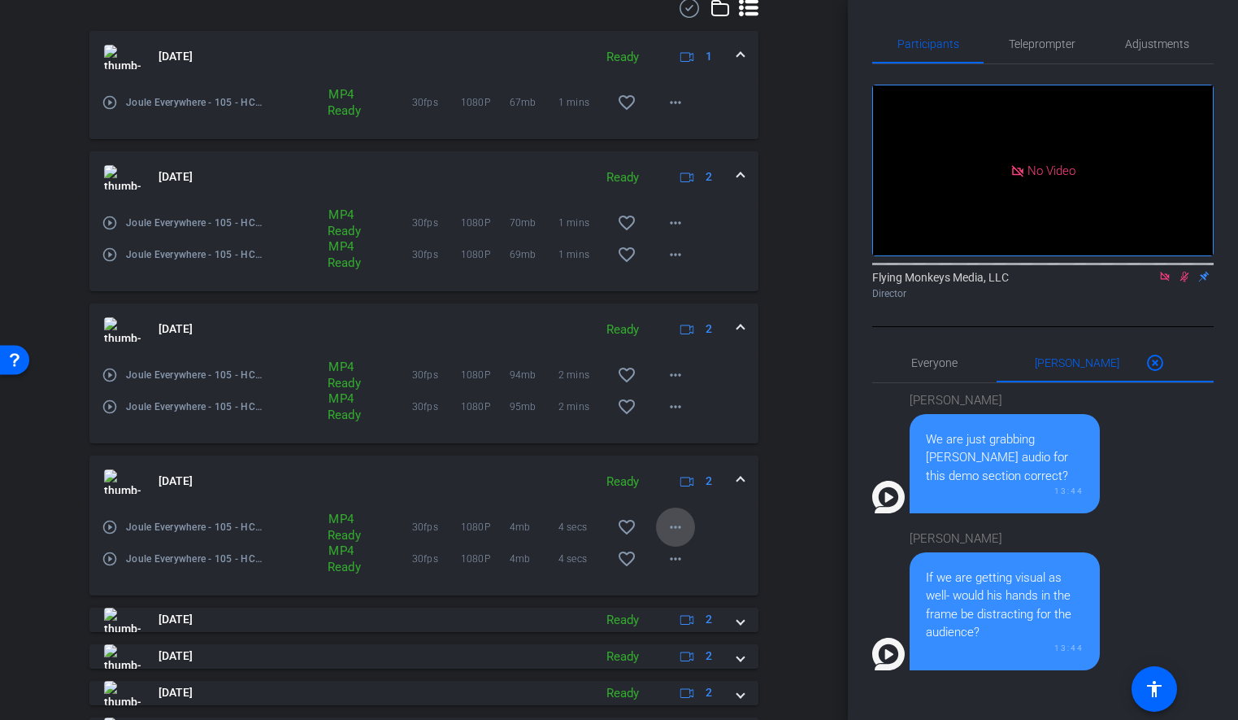
click at [679, 524] on mat-icon "more_horiz" at bounding box center [676, 527] width 20 height 20
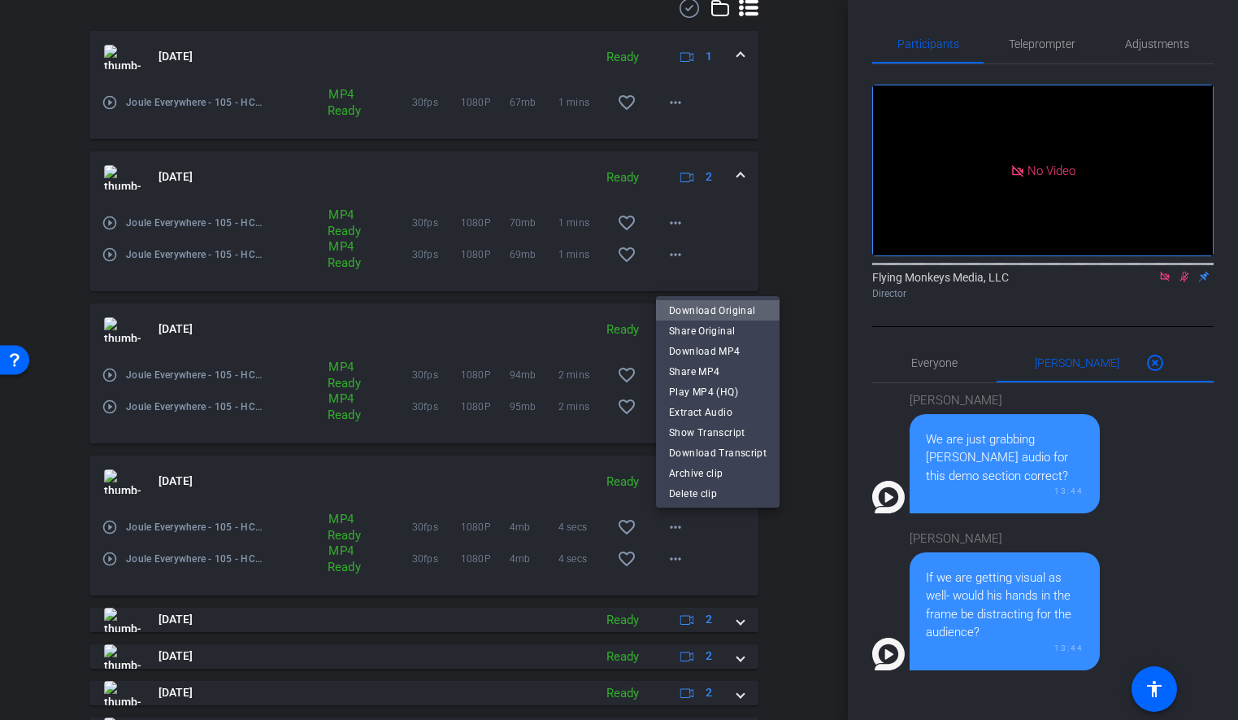
click at [723, 301] on span "Download Original" at bounding box center [718, 311] width 98 height 20
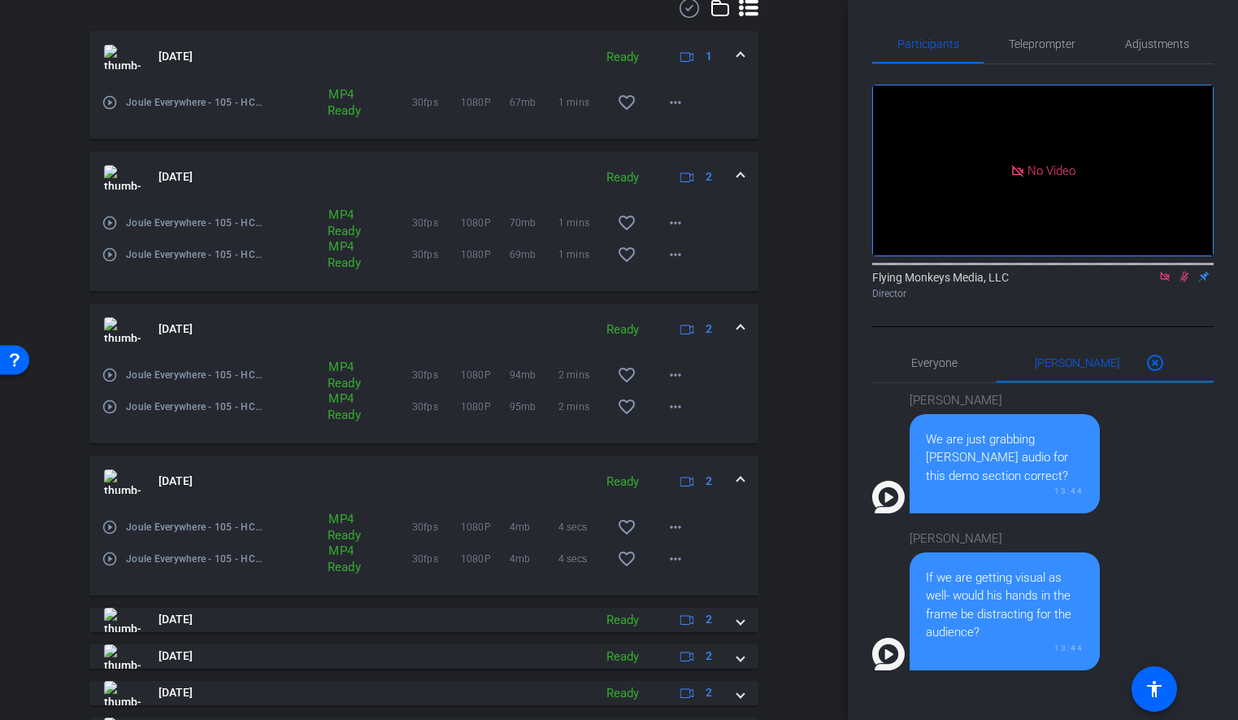
click at [742, 481] on span at bounding box center [741, 480] width 7 height 17
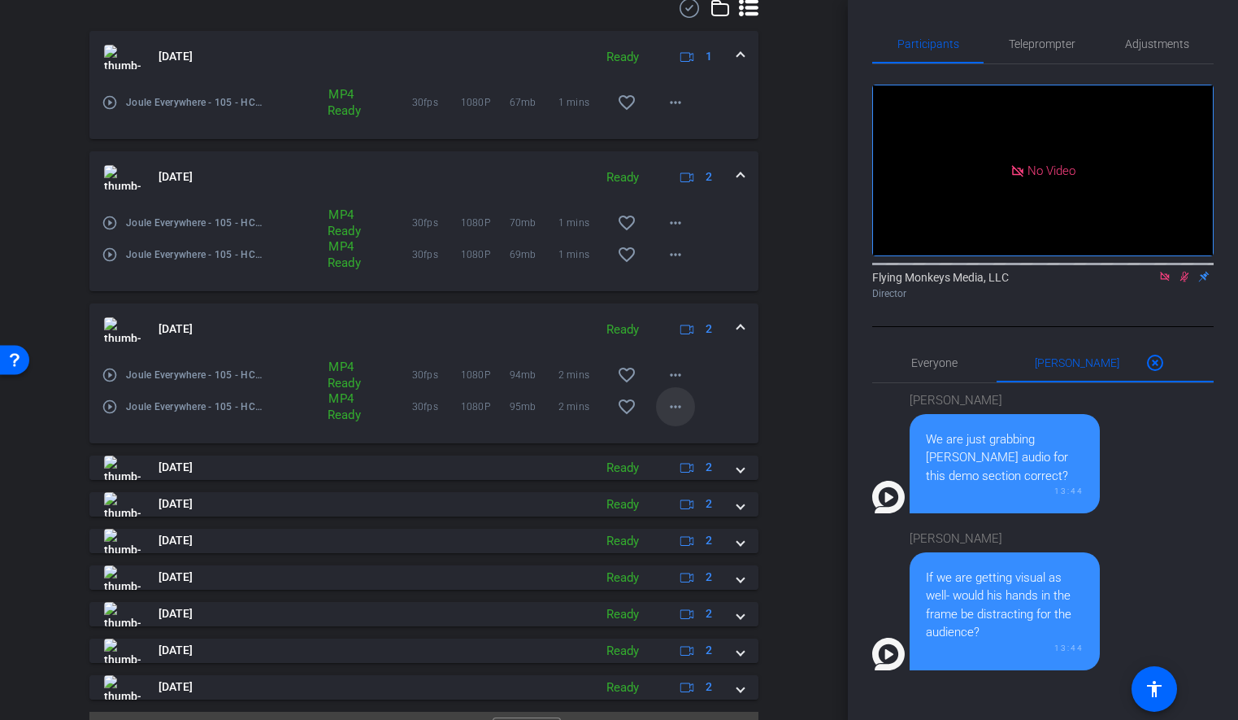
click at [676, 410] on mat-icon "more_horiz" at bounding box center [676, 407] width 20 height 20
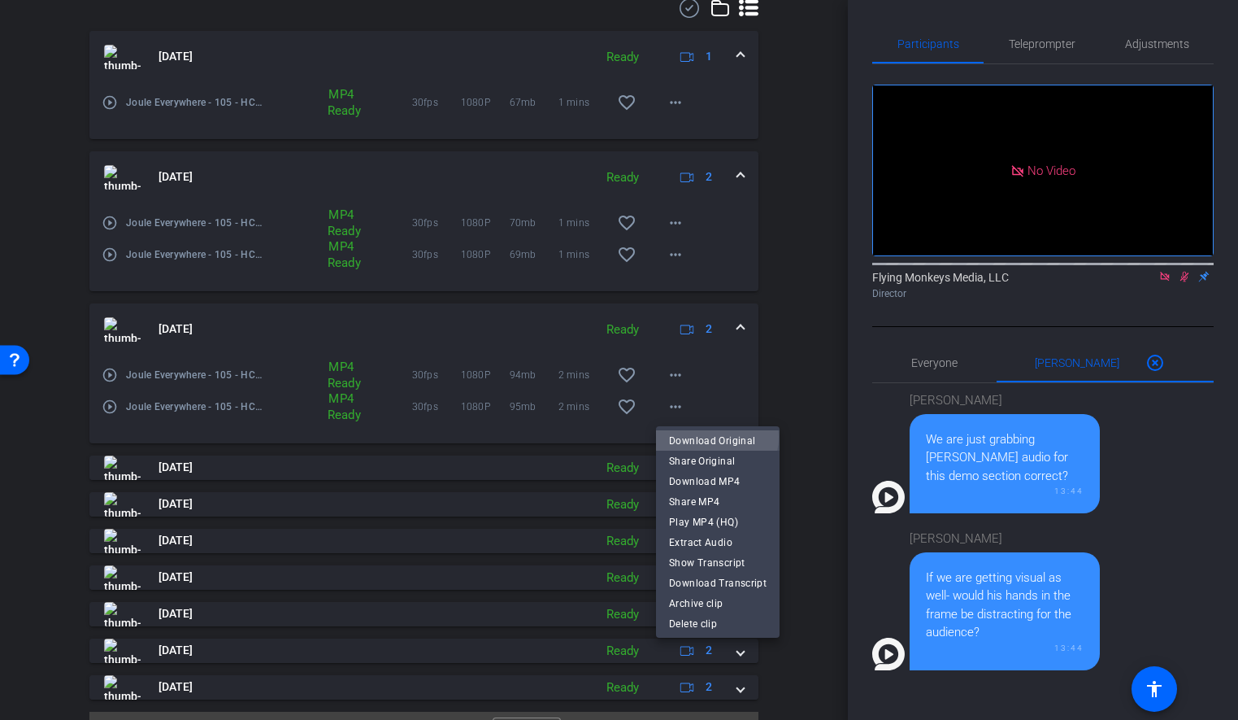
click at [703, 437] on span "Download Original" at bounding box center [718, 441] width 98 height 20
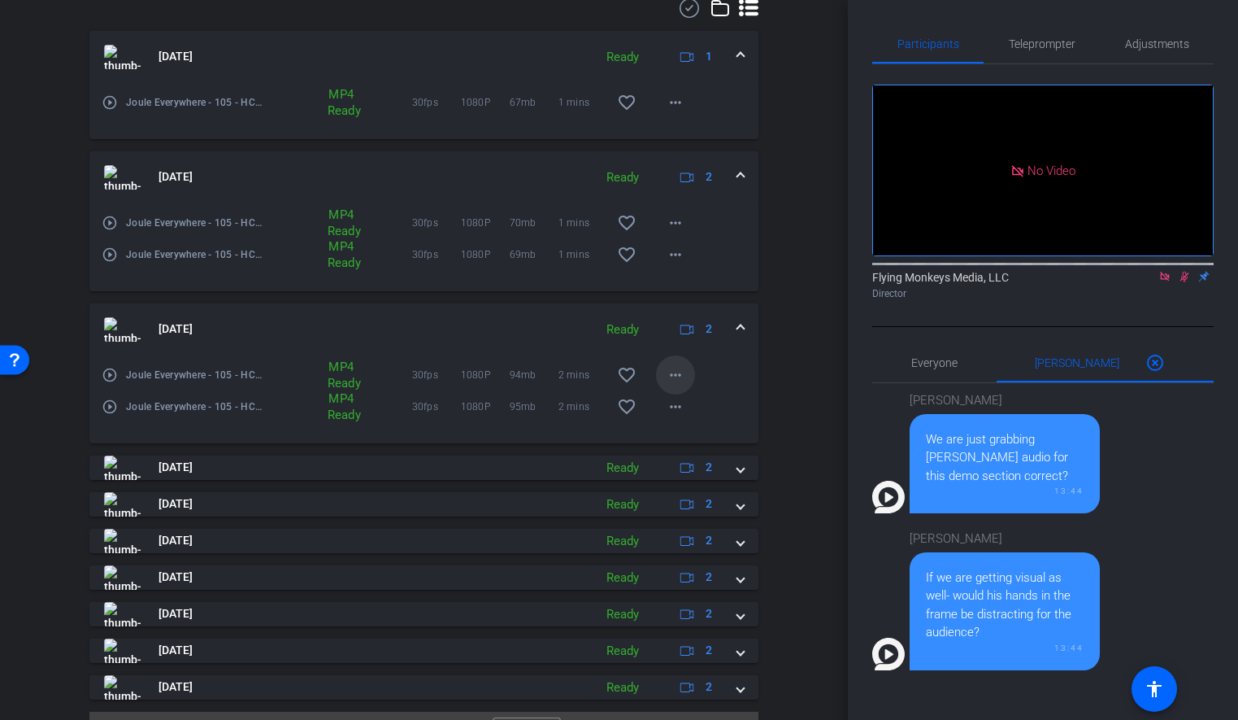
click at [677, 376] on mat-icon "more_horiz" at bounding box center [676, 375] width 20 height 20
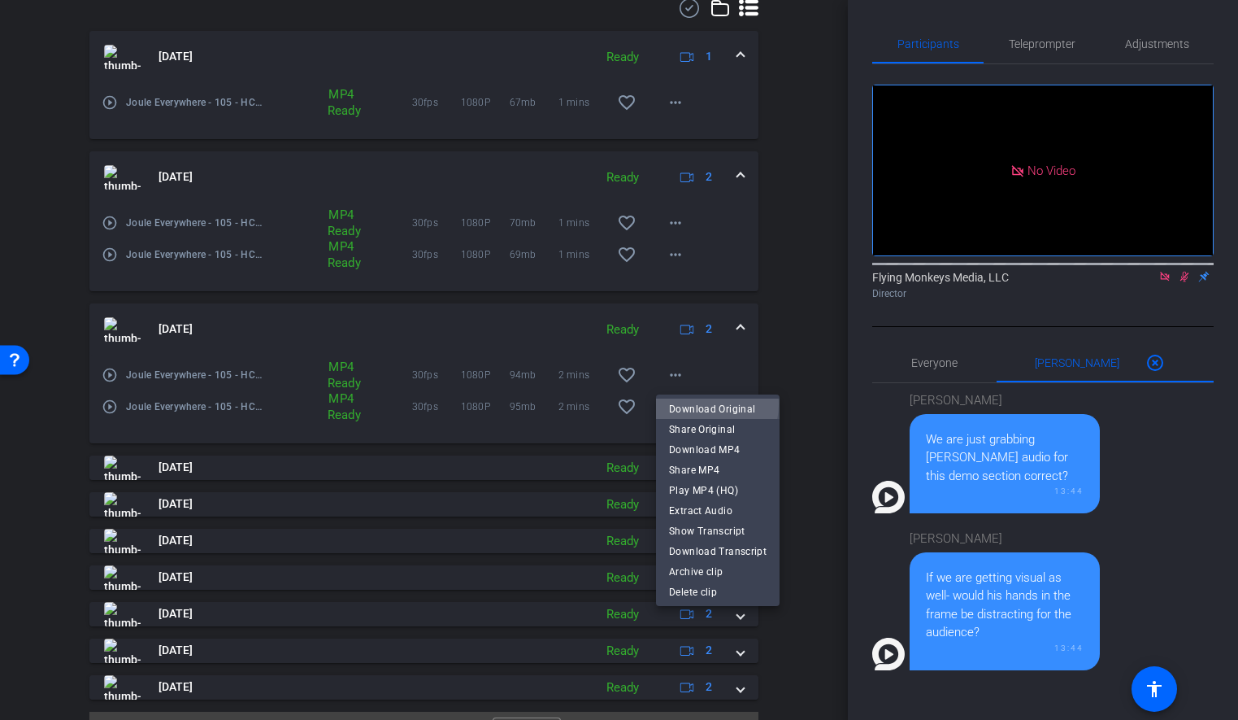
click at [688, 403] on span "Download Original" at bounding box center [718, 409] width 98 height 20
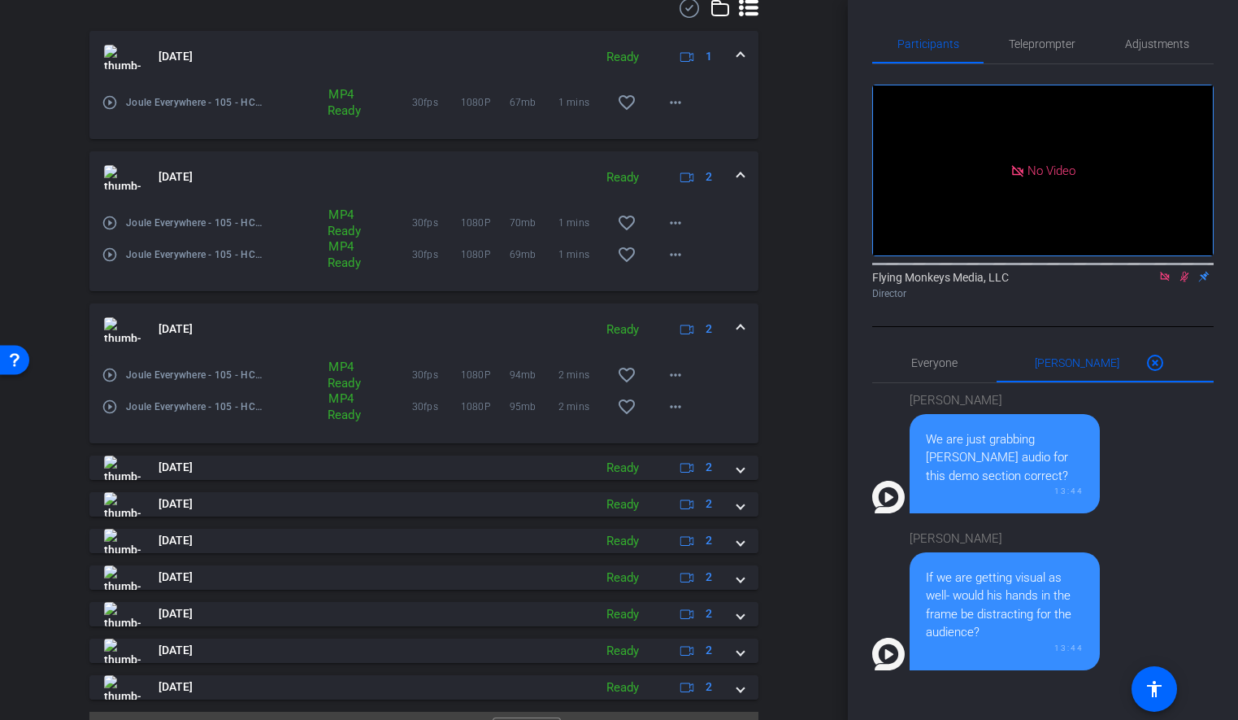
click at [741, 325] on span at bounding box center [741, 328] width 7 height 17
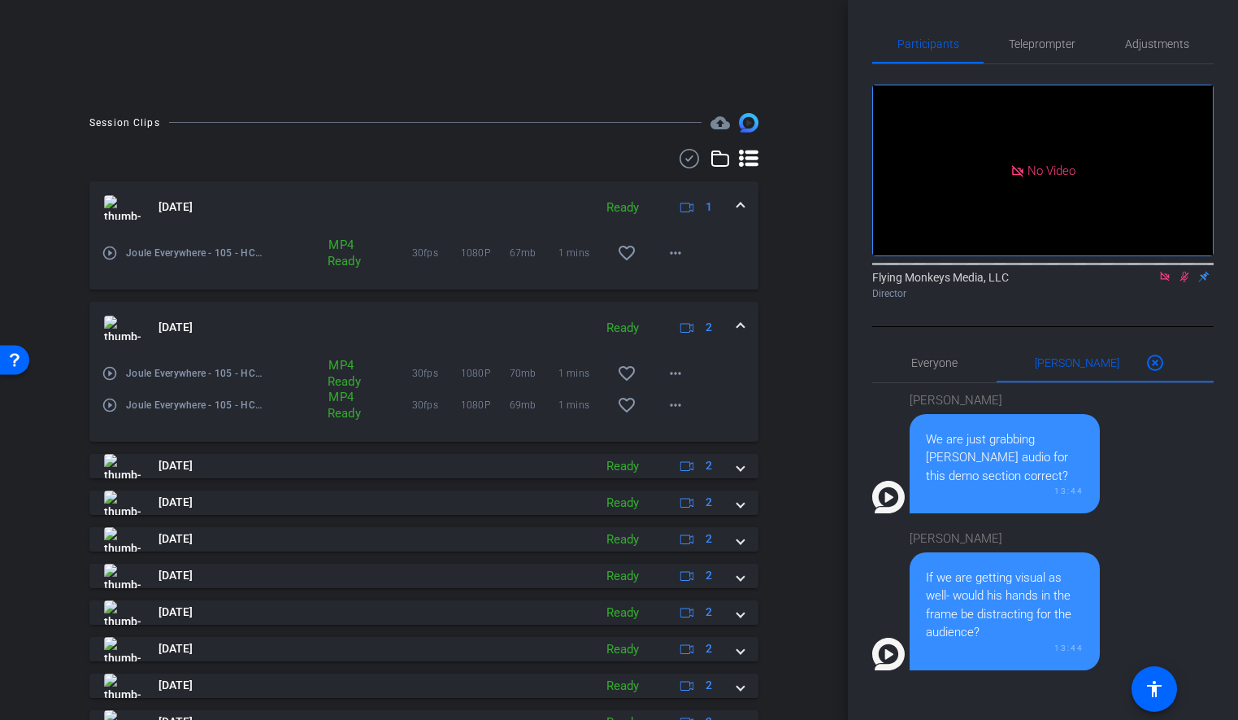
scroll to position [314, 0]
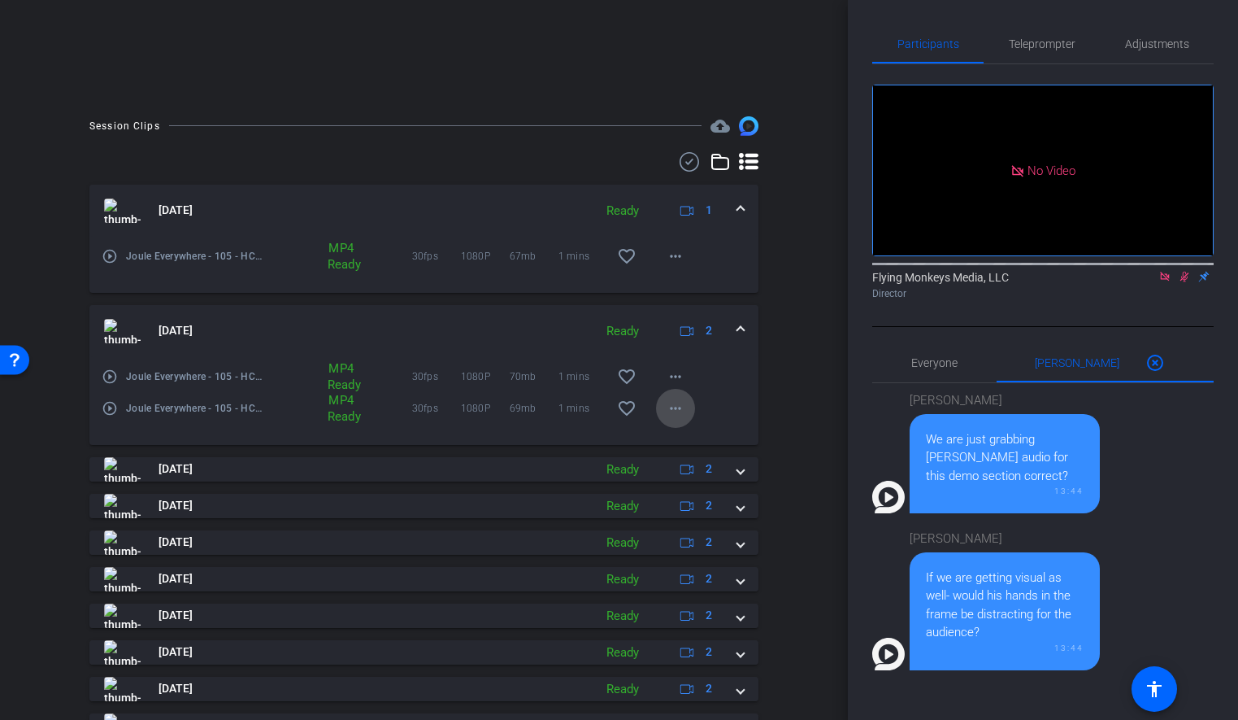
click at [677, 411] on mat-icon "more_horiz" at bounding box center [676, 408] width 20 height 20
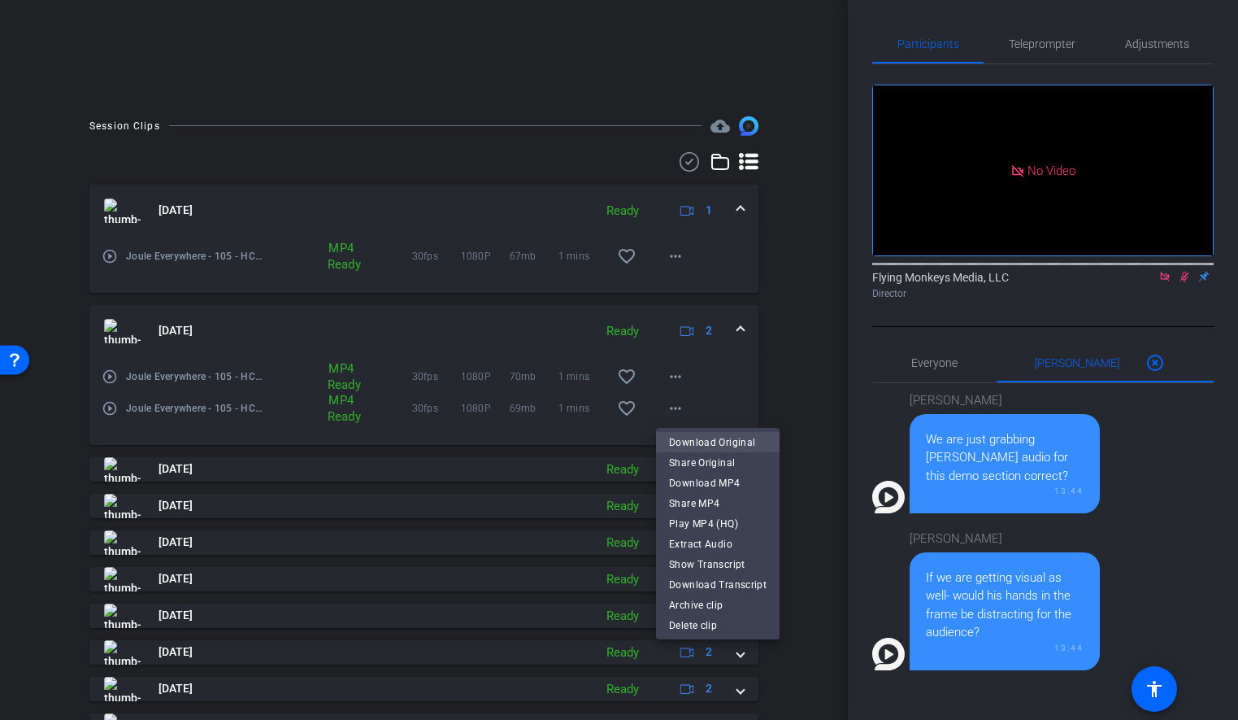
click at [703, 439] on span "Download Original" at bounding box center [718, 443] width 98 height 20
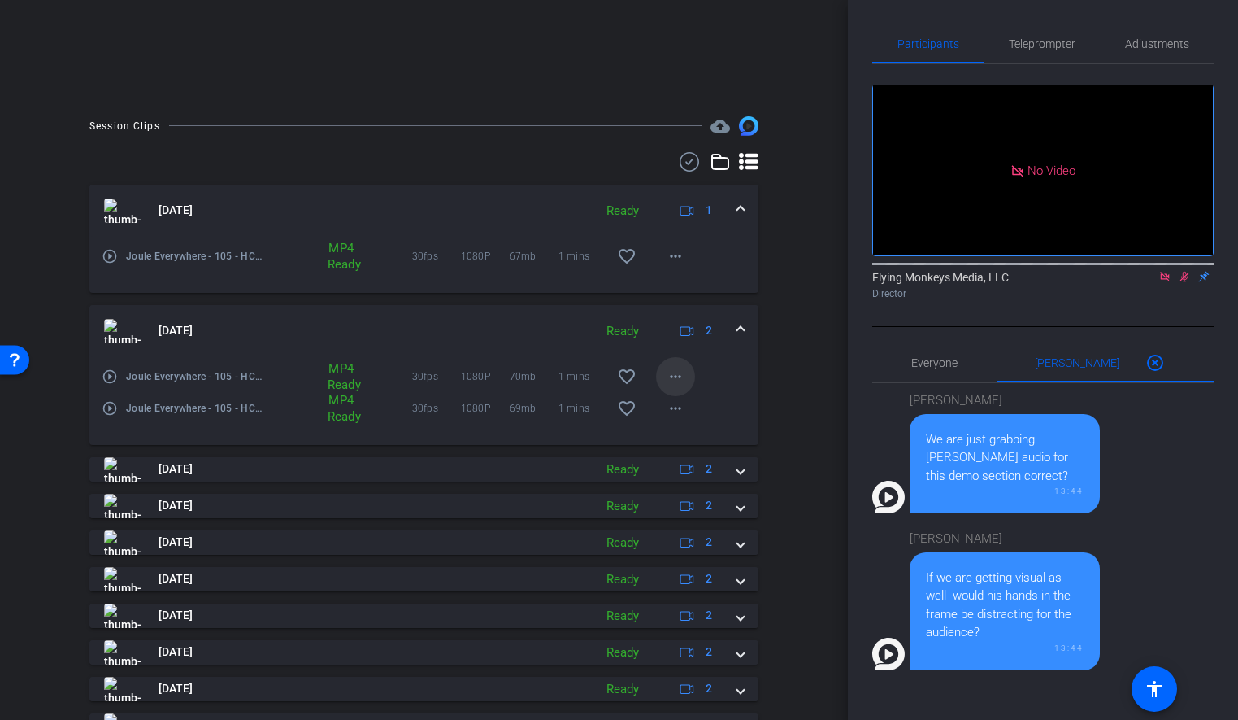
click at [668, 383] on mat-icon "more_horiz" at bounding box center [676, 377] width 20 height 20
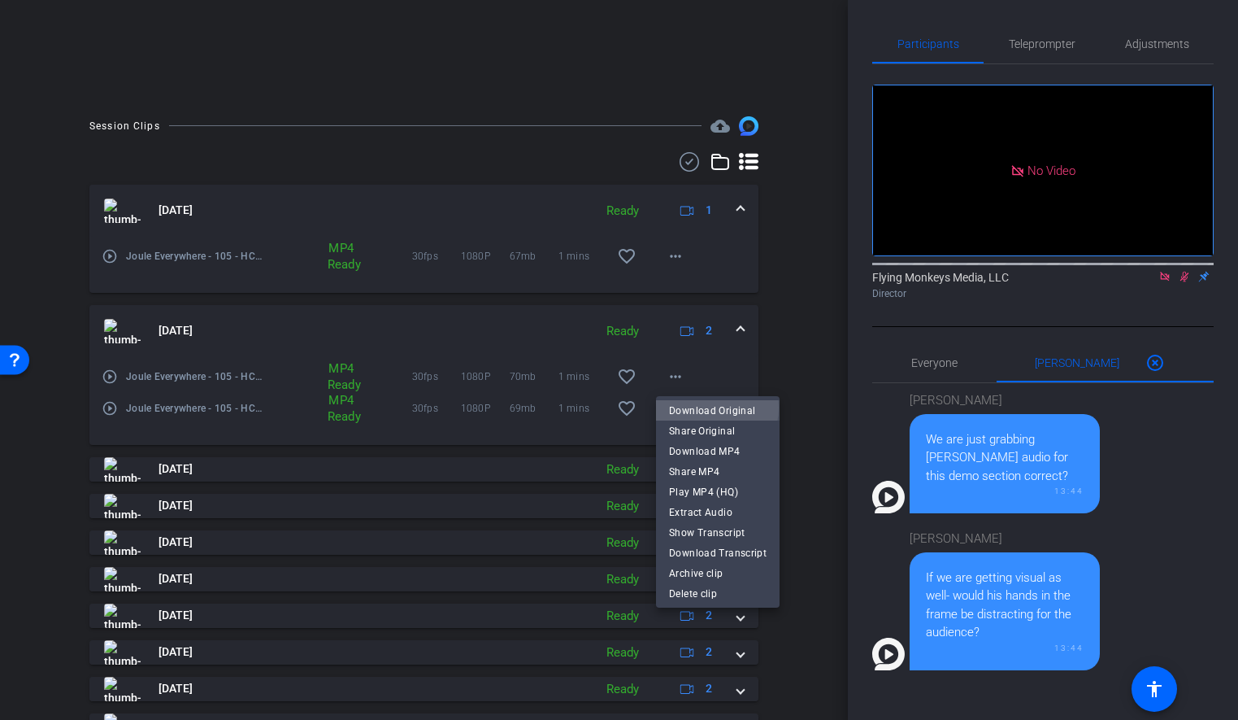
click at [703, 407] on span "Download Original" at bounding box center [718, 411] width 98 height 20
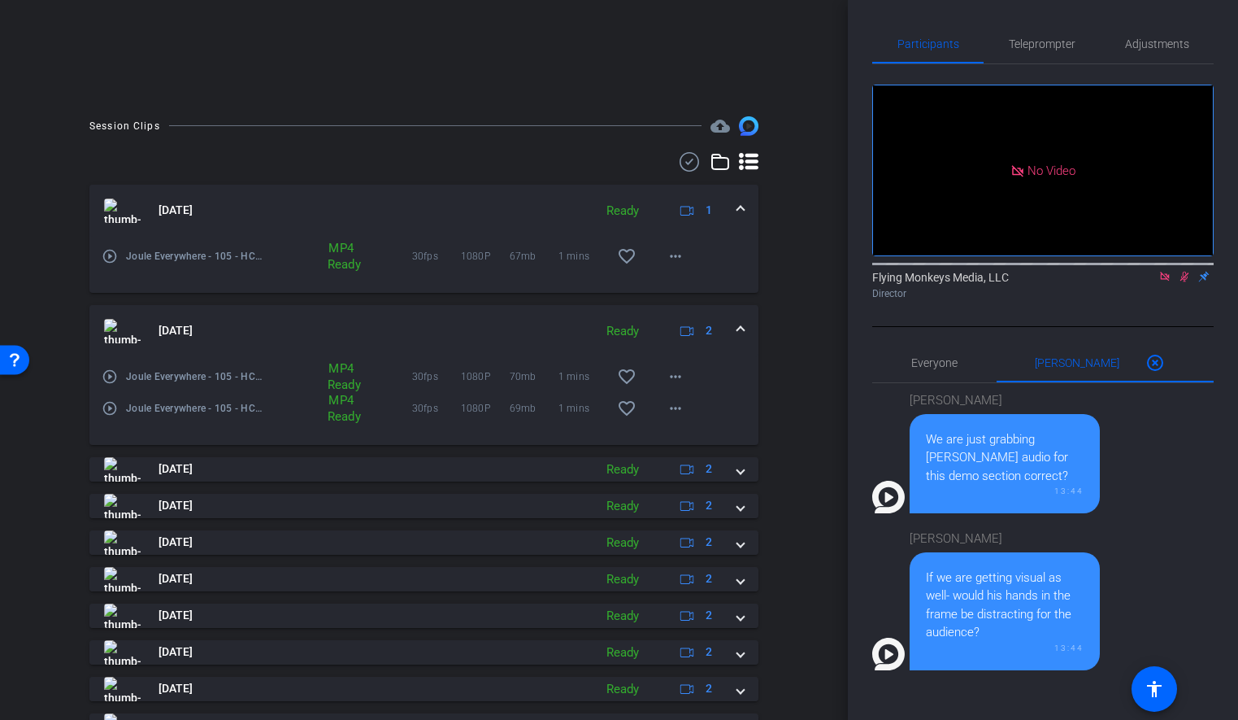
click at [746, 322] on mat-expansion-panel-header "[DATE] Ready 2" at bounding box center [423, 331] width 669 height 52
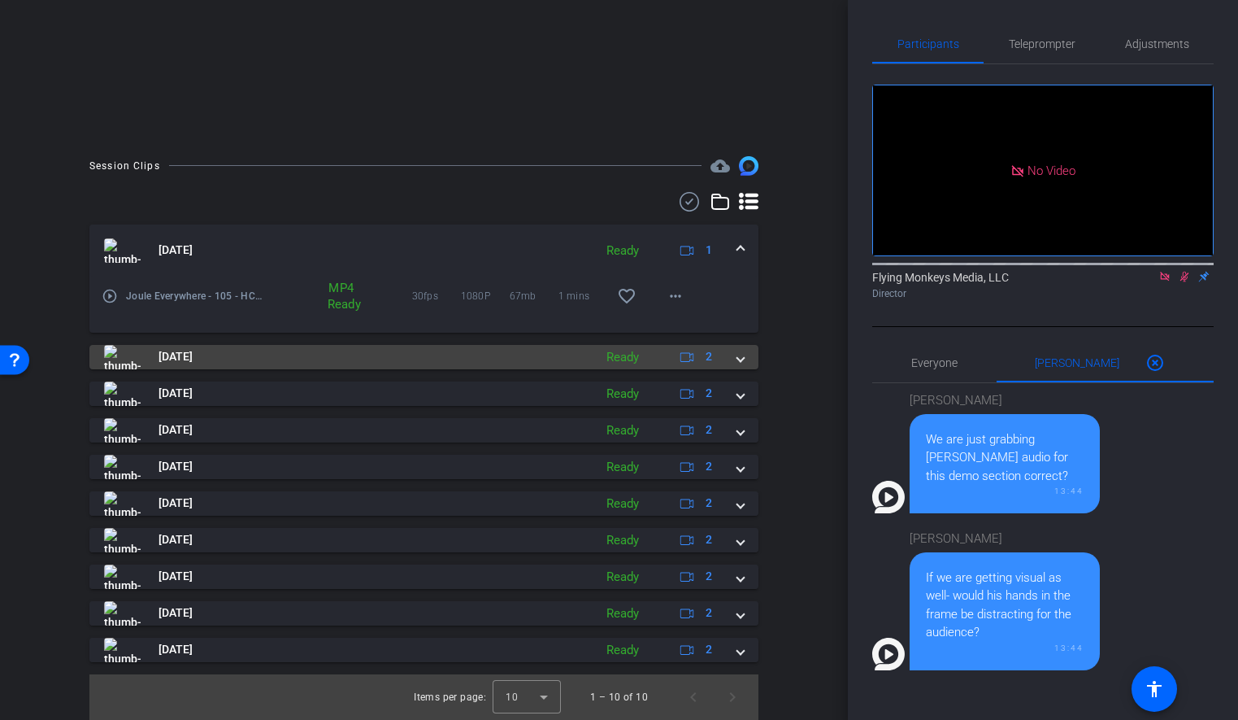
scroll to position [274, 0]
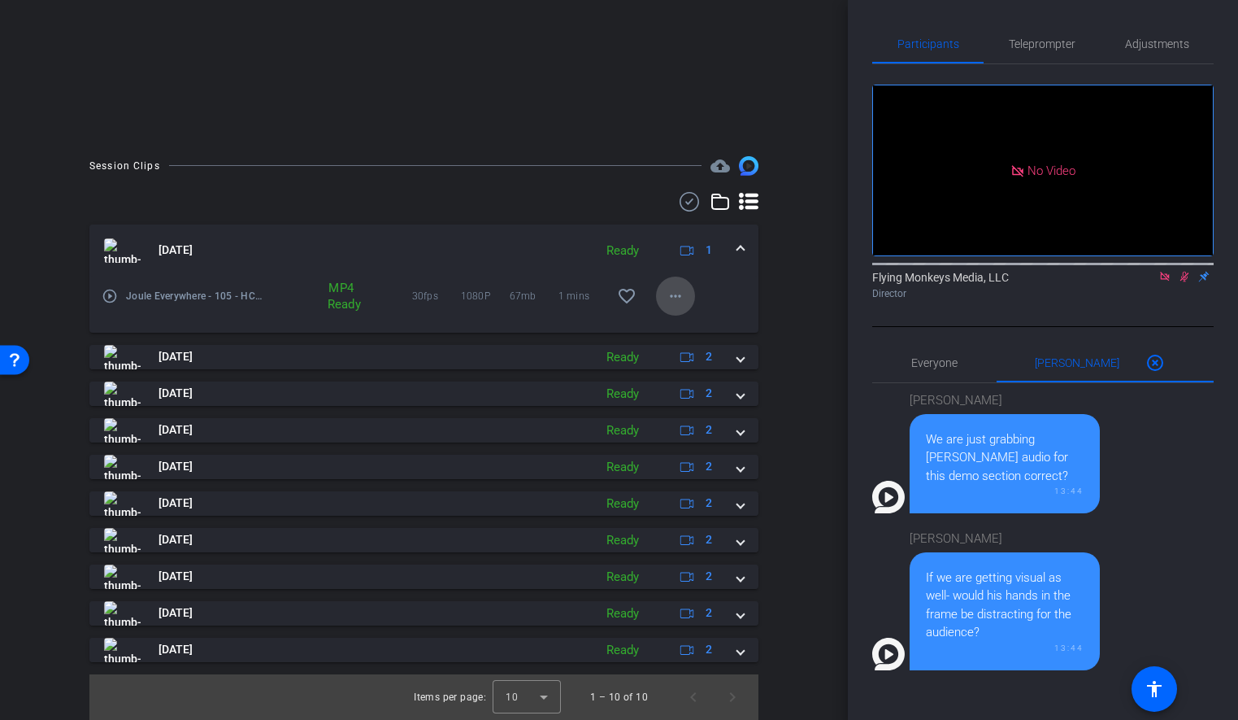
click at [677, 292] on mat-icon "more_horiz" at bounding box center [676, 296] width 20 height 20
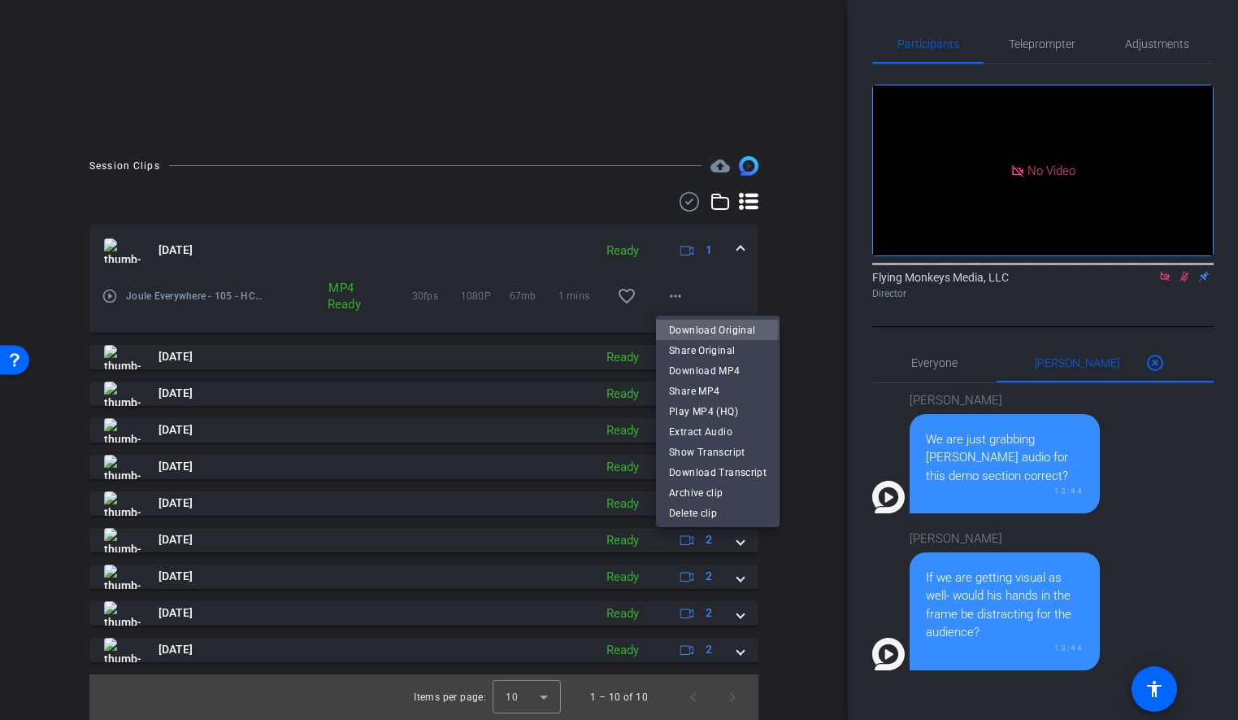
click at [699, 328] on span "Download Original" at bounding box center [718, 330] width 98 height 20
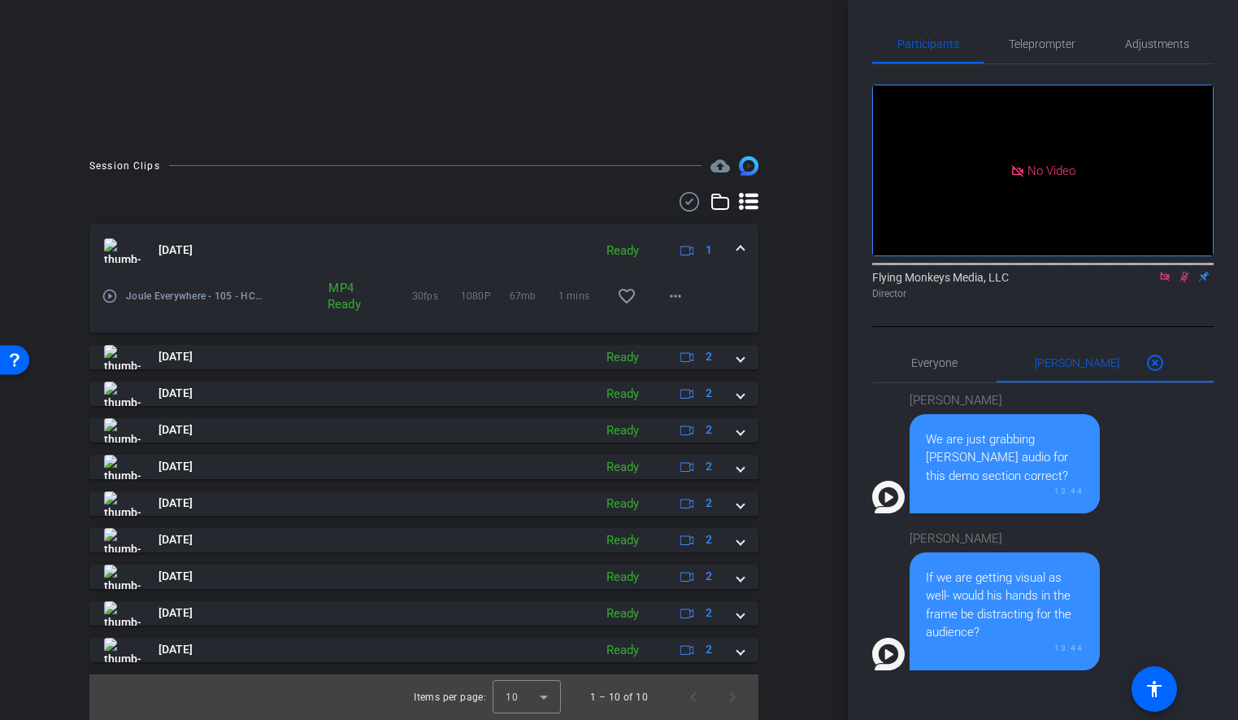
click at [740, 250] on span at bounding box center [741, 250] width 7 height 17
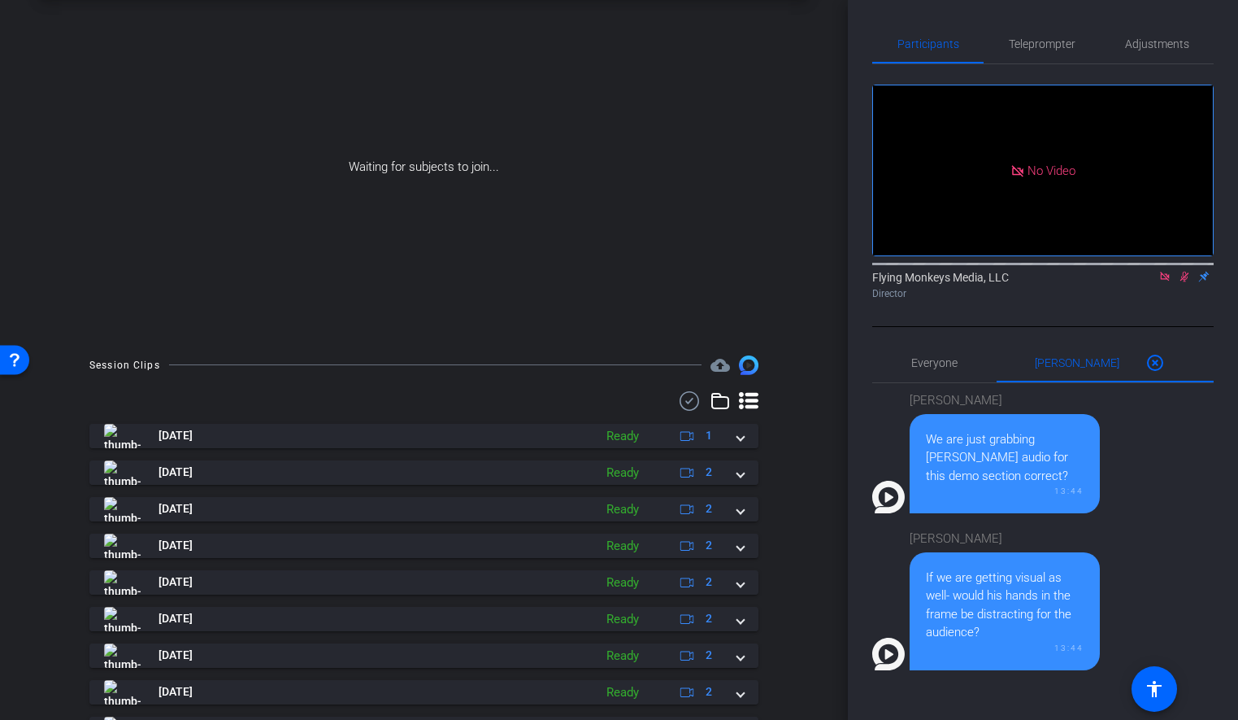
scroll to position [59, 0]
